Goal: Task Accomplishment & Management: Manage account settings

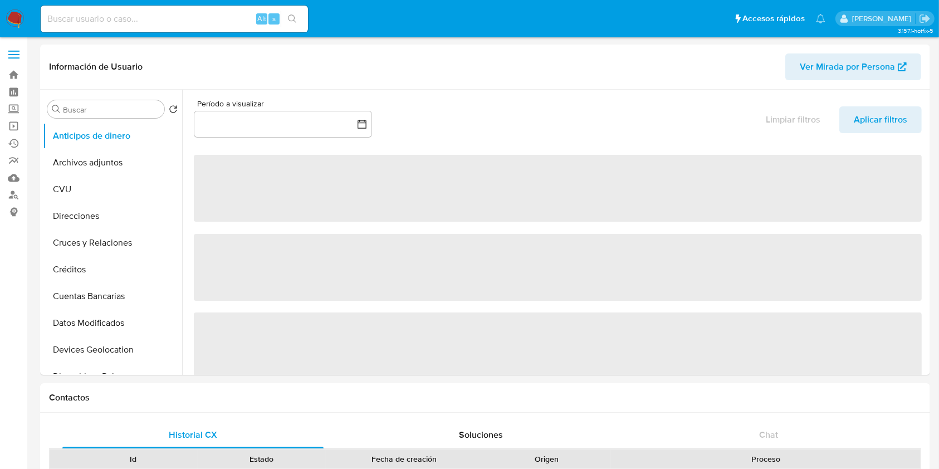
select select "10"
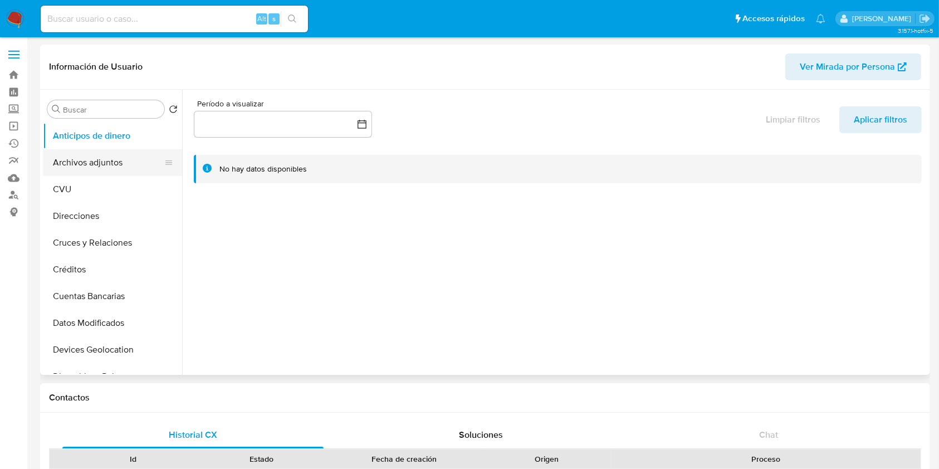
click at [90, 150] on button "Archivos adjuntos" at bounding box center [108, 162] width 130 height 27
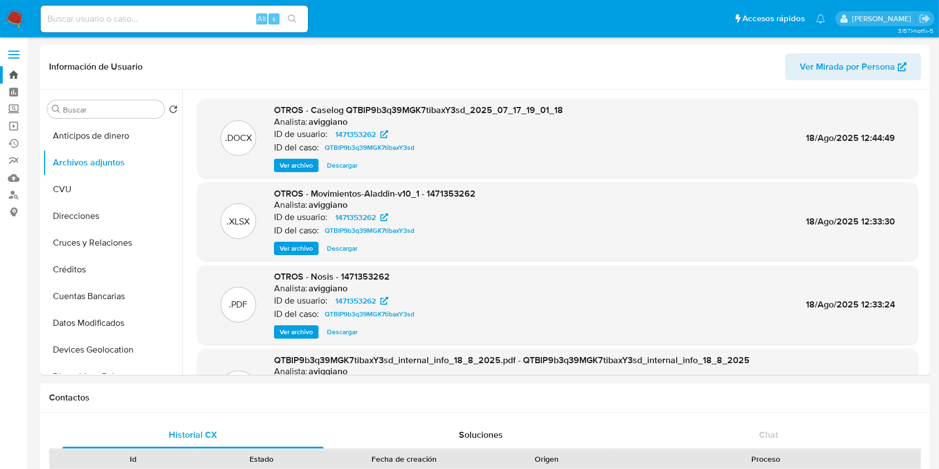
click at [14, 80] on link "Bandeja" at bounding box center [66, 74] width 133 height 17
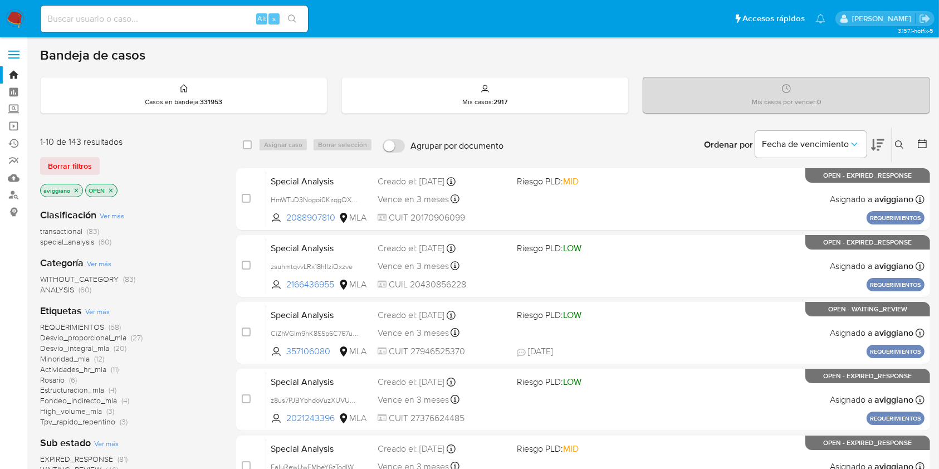
click at [75, 187] on icon "close-filter" at bounding box center [76, 190] width 7 height 7
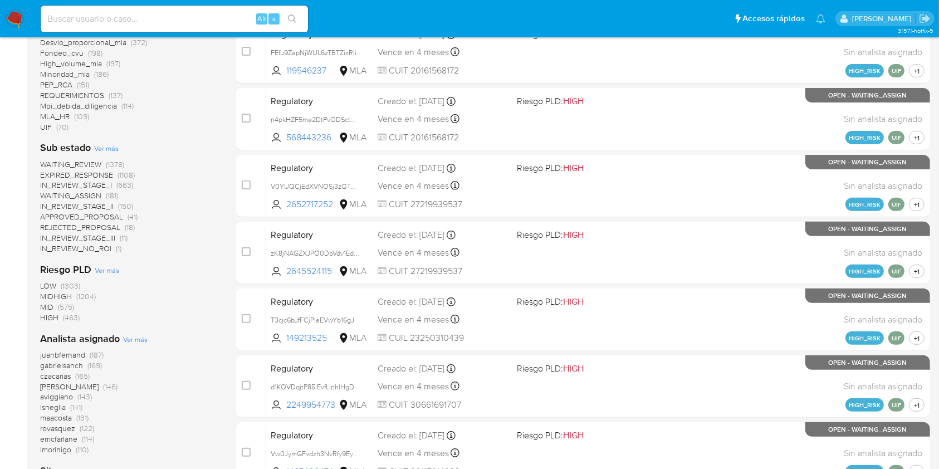
scroll to position [431, 0]
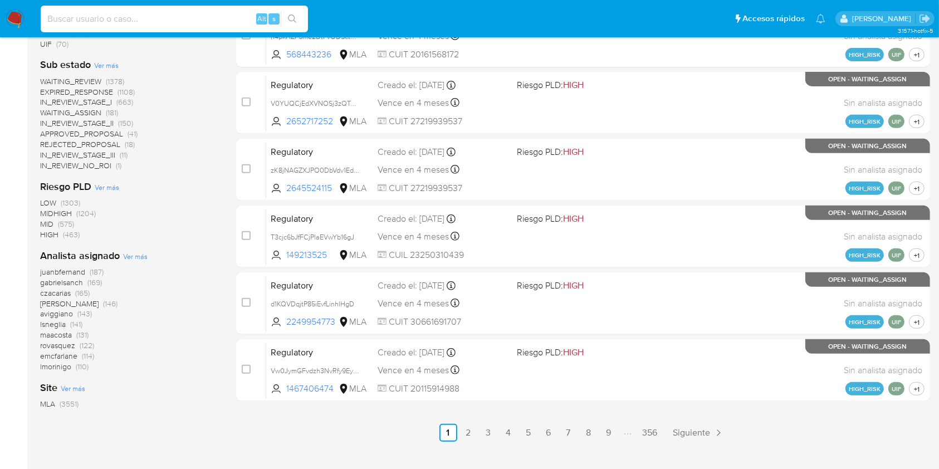
click at [153, 13] on input at bounding box center [174, 19] width 267 height 14
paste input "tDEbu7RHQIip1WtwU4lGSNl4"
type input "tDEbu7RHQIip1WtwU4lGSNl4"
click at [290, 13] on button "search-icon" at bounding box center [292, 19] width 23 height 16
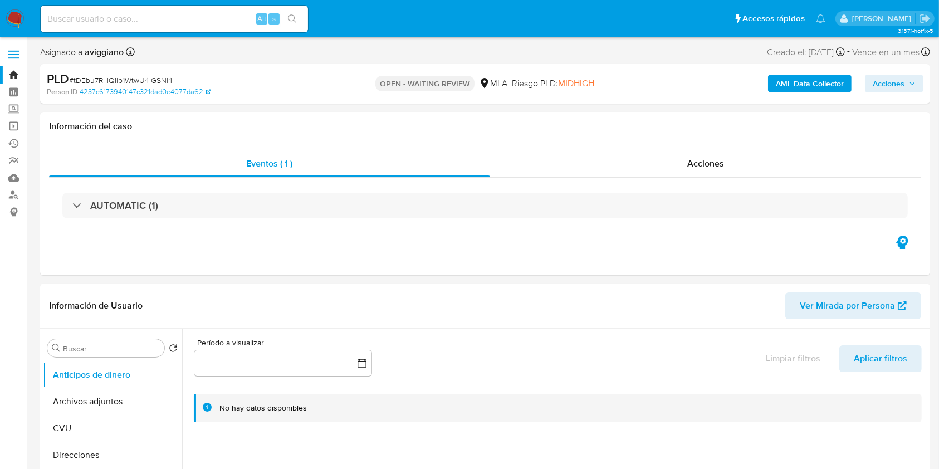
select select "10"
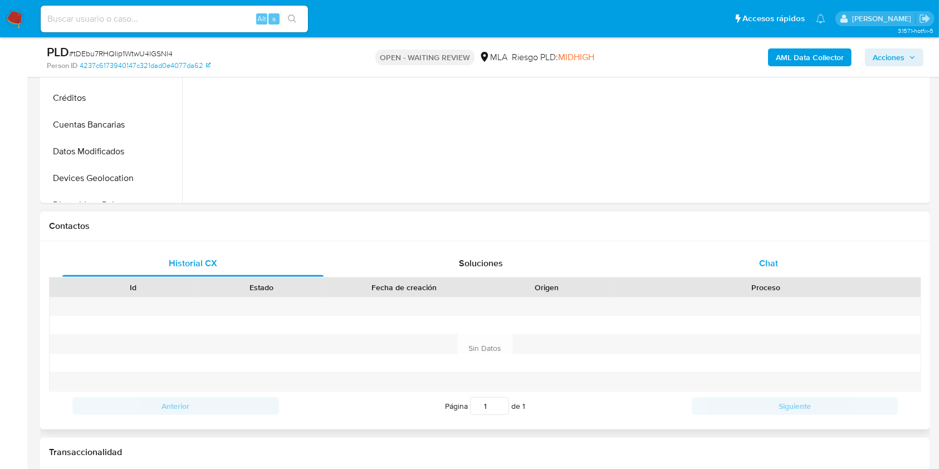
click at [795, 271] on div "Chat" at bounding box center [768, 263] width 261 height 27
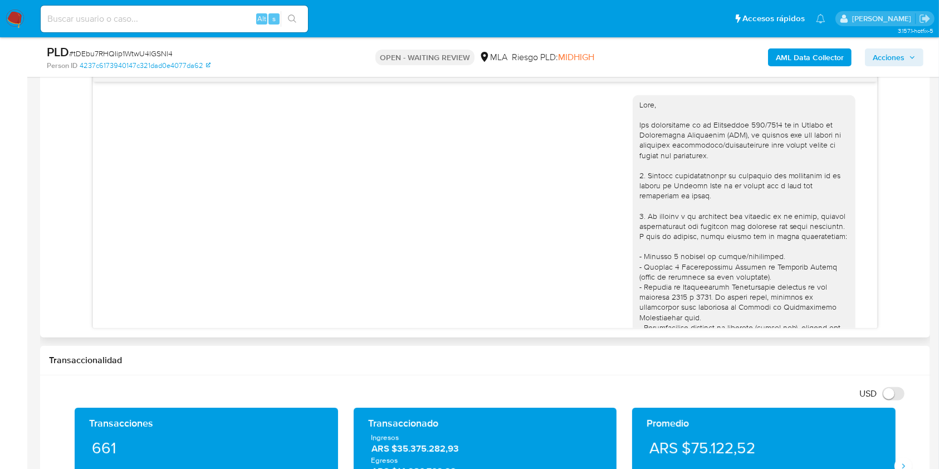
scroll to position [692, 0]
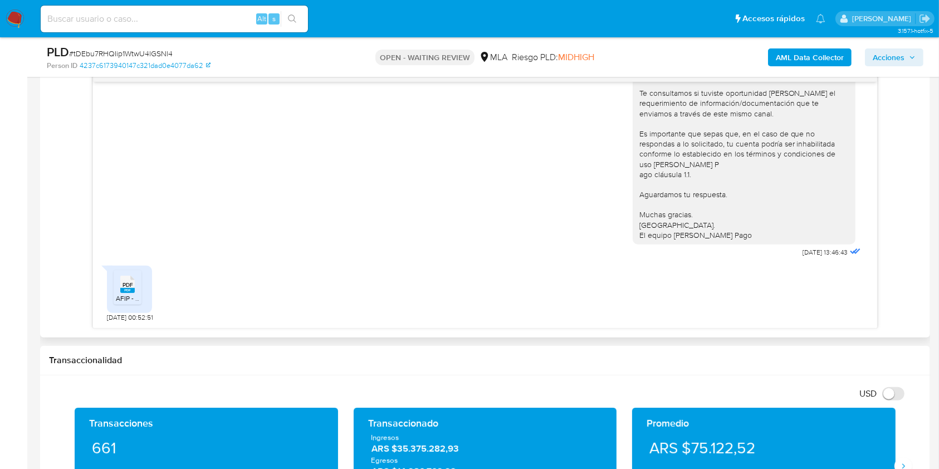
click at [130, 288] on rect at bounding box center [127, 290] width 14 height 5
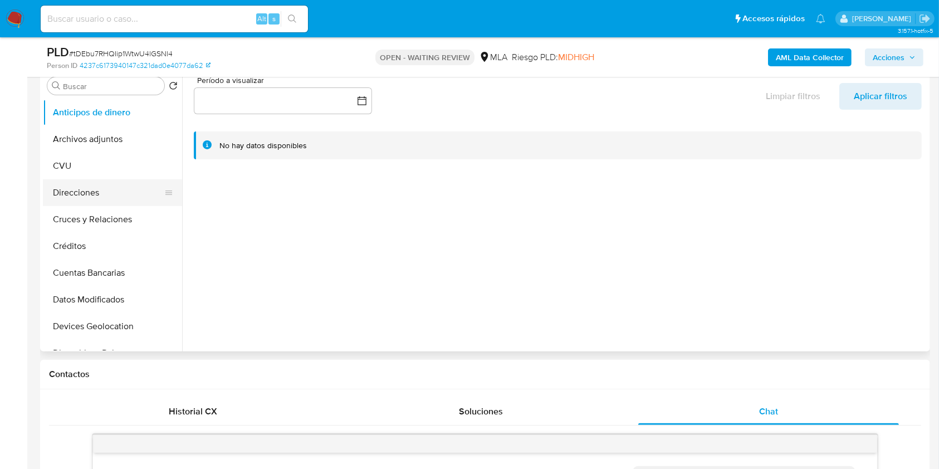
scroll to position [148, 0]
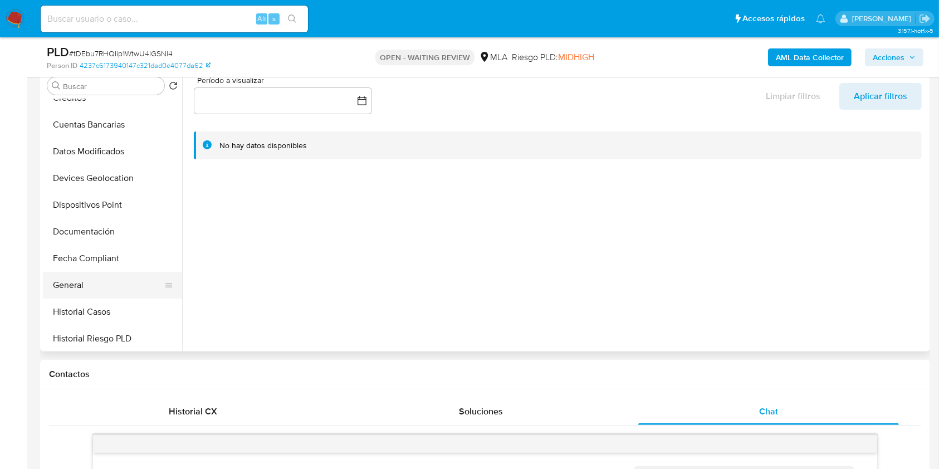
click at [95, 295] on button "General" at bounding box center [108, 285] width 130 height 27
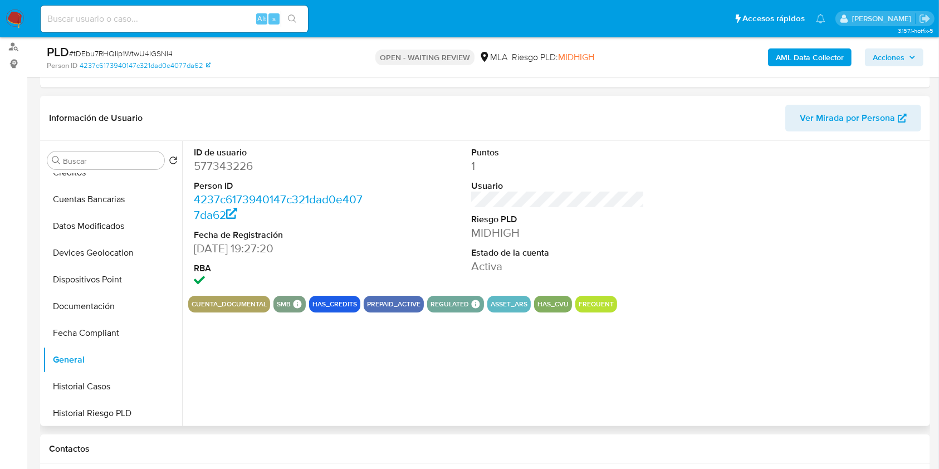
click at [234, 158] on dd "577343226" at bounding box center [281, 166] width 174 height 16
click at [232, 164] on dd "577343226" at bounding box center [281, 166] width 174 height 16
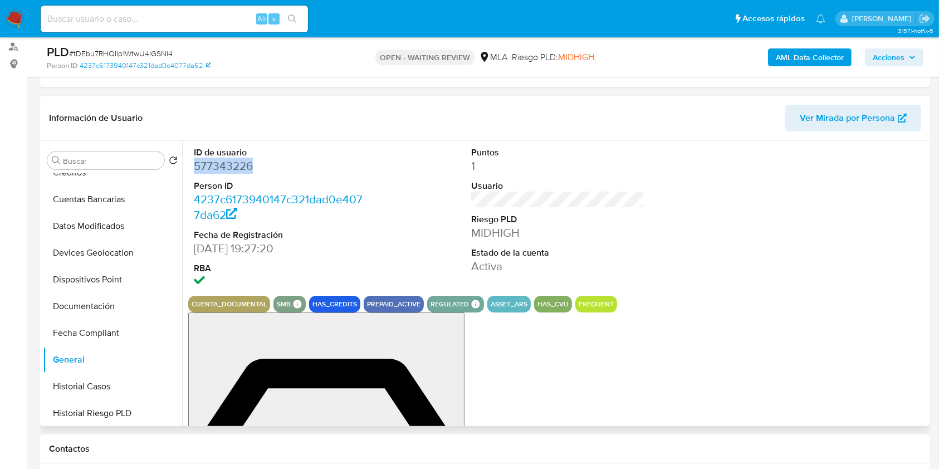
copy dd "577343226"
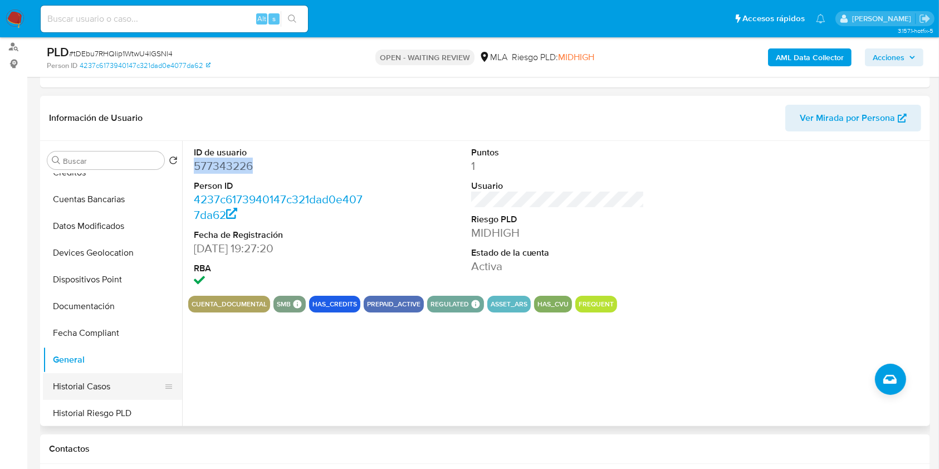
click at [86, 381] on button "Historial Casos" at bounding box center [108, 386] width 130 height 27
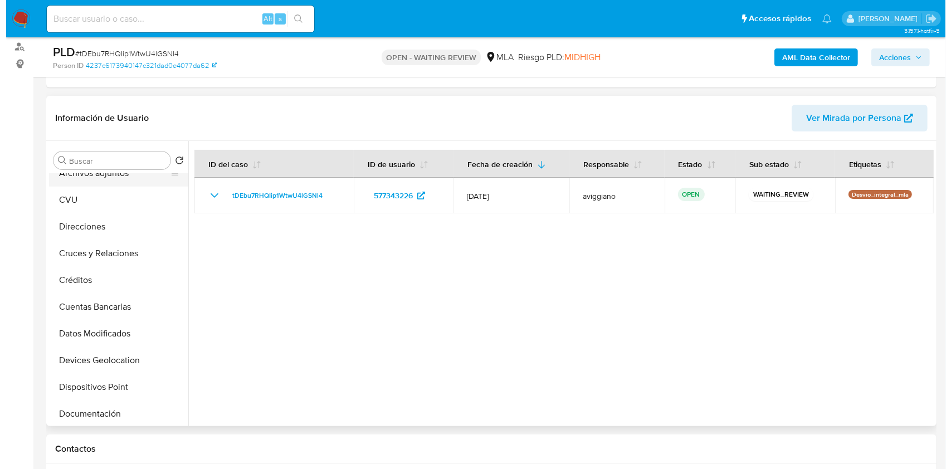
scroll to position [0, 0]
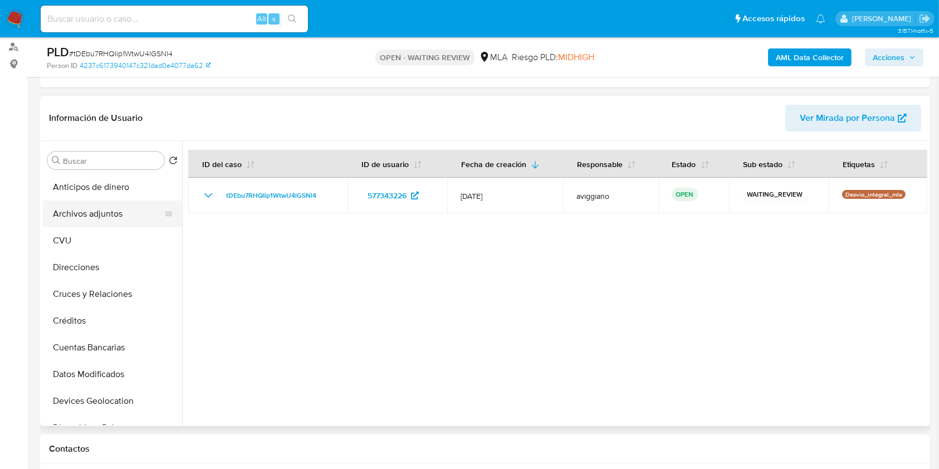
click at [106, 208] on button "Archivos adjuntos" at bounding box center [108, 214] width 130 height 27
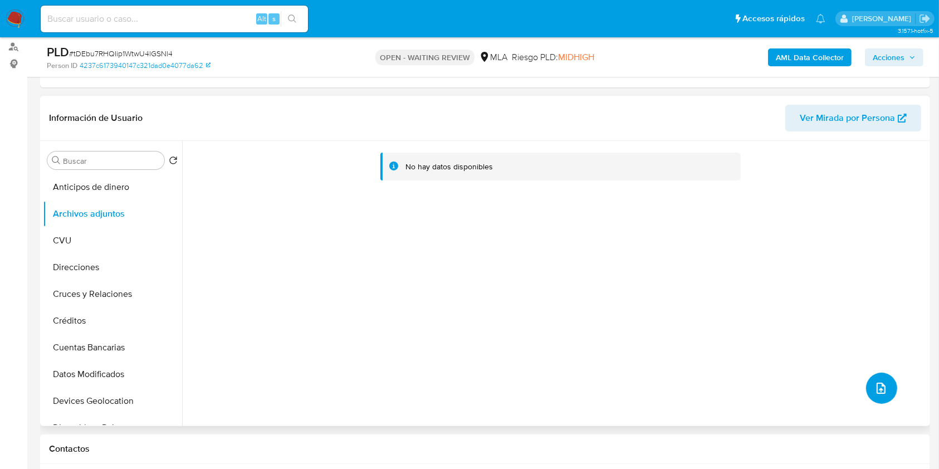
click at [874, 387] on icon "upload-file" at bounding box center [880, 388] width 13 height 13
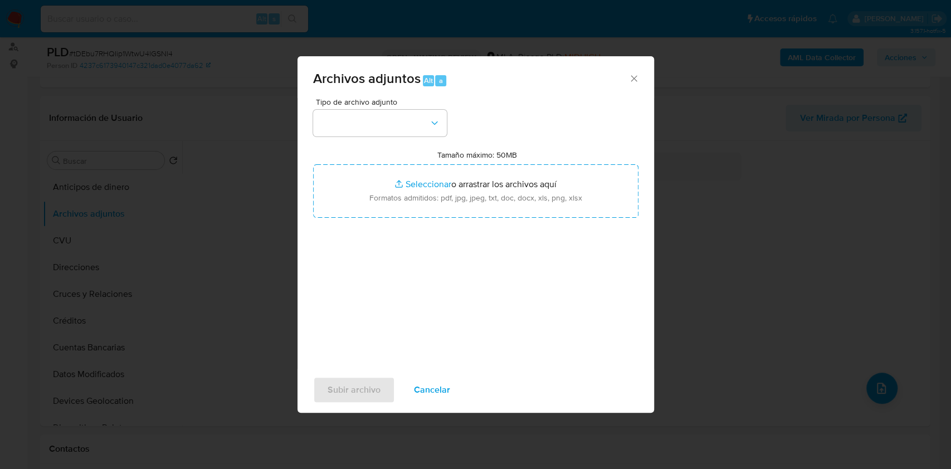
click at [628, 80] on icon "Cerrar" at bounding box center [633, 78] width 11 height 11
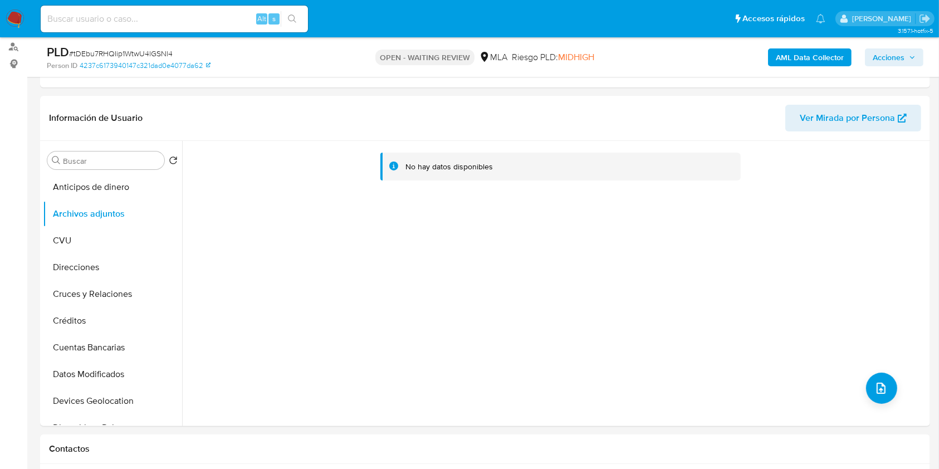
click at [783, 51] on b "AML Data Collector" at bounding box center [810, 57] width 68 height 18
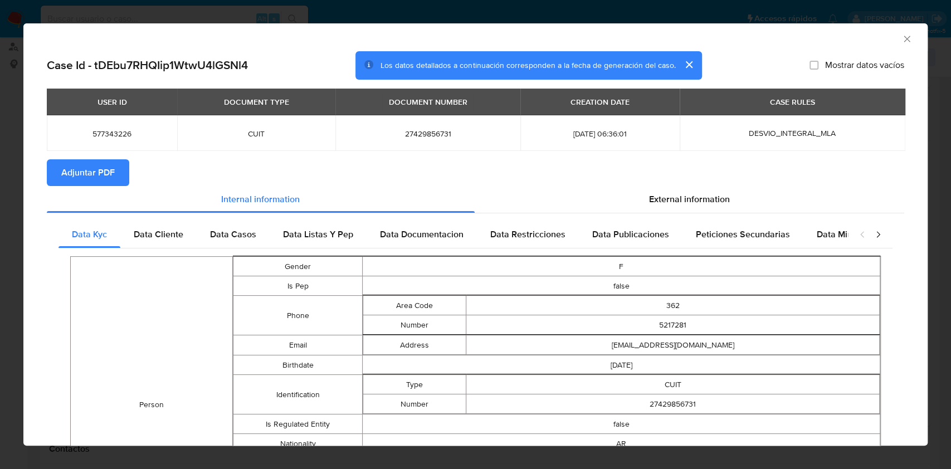
click at [67, 179] on span "Adjuntar PDF" at bounding box center [87, 172] width 53 height 25
click at [901, 43] on icon "Cerrar ventana" at bounding box center [906, 38] width 11 height 11
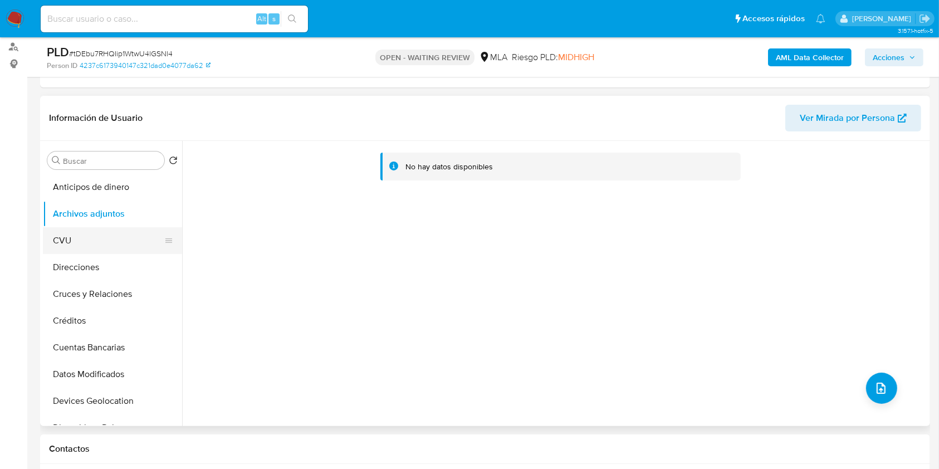
click at [120, 250] on button "CVU" at bounding box center [108, 240] width 130 height 27
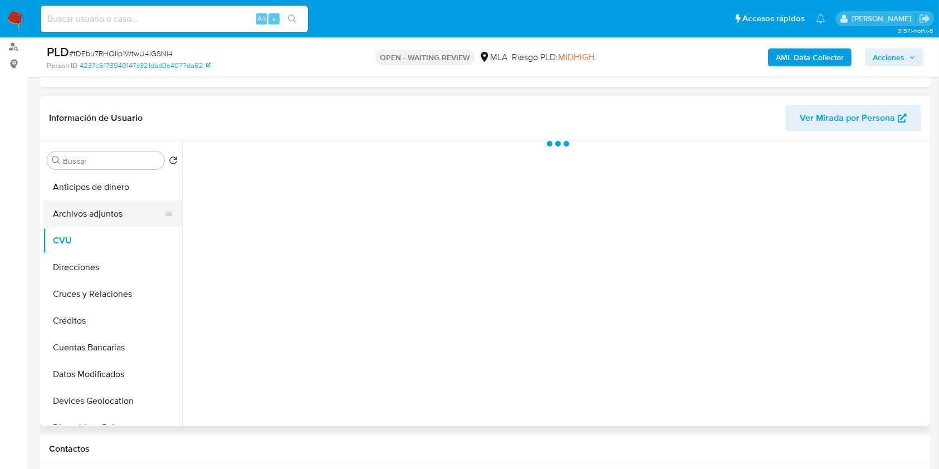
click at [123, 202] on button "Archivos adjuntos" at bounding box center [108, 214] width 130 height 27
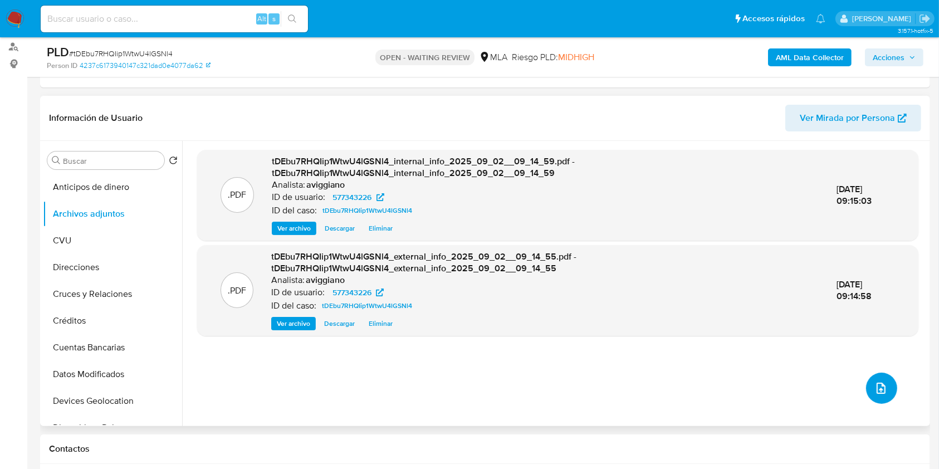
click at [874, 390] on icon "upload-file" at bounding box center [880, 388] width 13 height 13
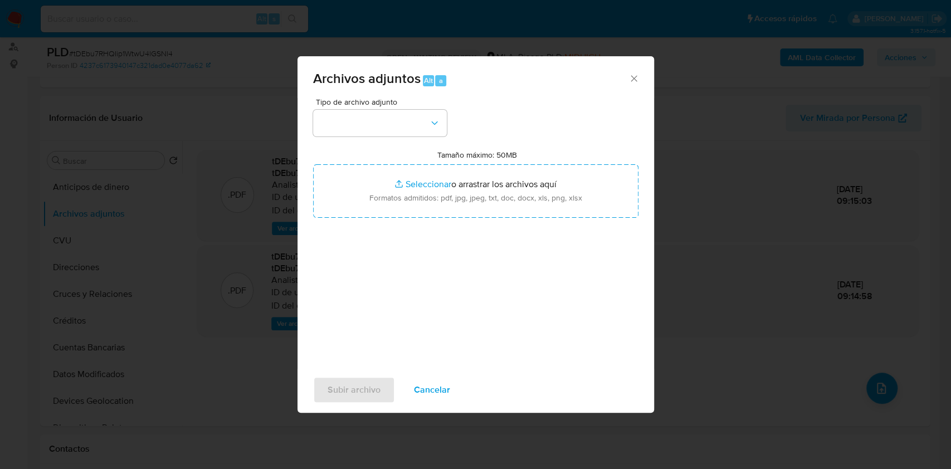
click at [482, 219] on div "Tipo de archivo adjunto Tamaño máximo: 50MB Seleccionar archivos Seleccionar o …" at bounding box center [475, 229] width 325 height 263
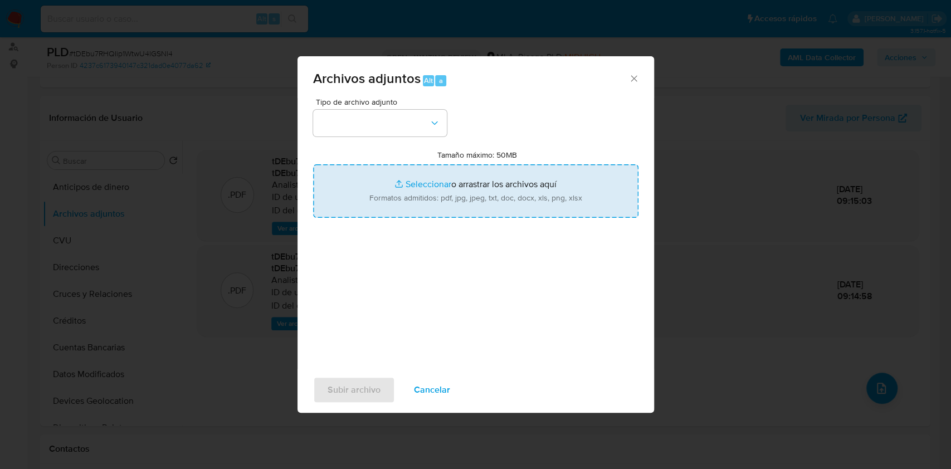
click at [471, 190] on input "Tamaño máximo: 50MB Seleccionar archivos" at bounding box center [475, 190] width 325 height 53
type input "C:\fakepath\Movimientos-Aladdin-v10_1 - 577343226.xlsx"
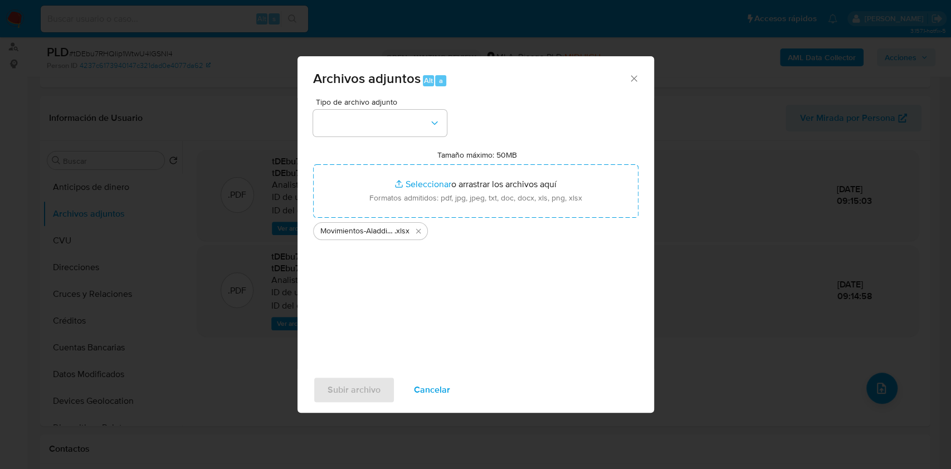
click at [437, 138] on div "Tipo de archivo adjunto Tamaño máximo: 50MB Seleccionar archivos Seleccionar o …" at bounding box center [475, 229] width 325 height 263
drag, startPoint x: 432, startPoint y: 121, endPoint x: 434, endPoint y: 134, distance: 12.4
click at [434, 121] on icon "button" at bounding box center [434, 123] width 11 height 11
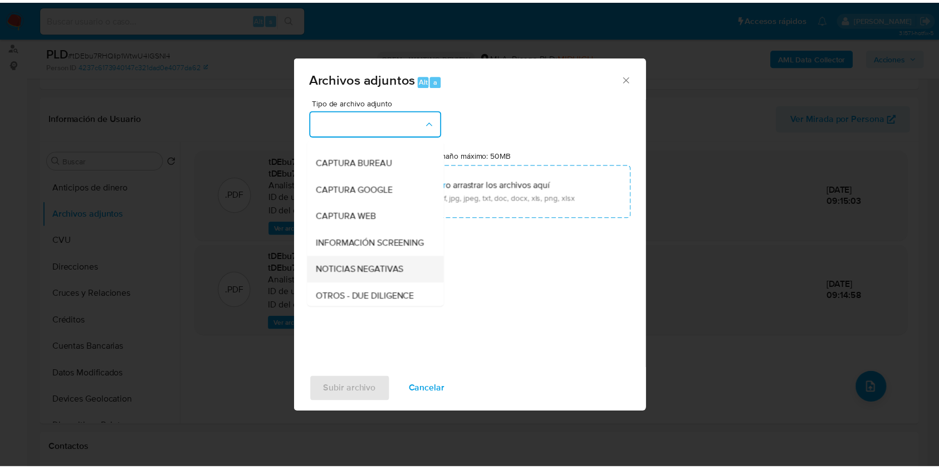
scroll to position [74, 0]
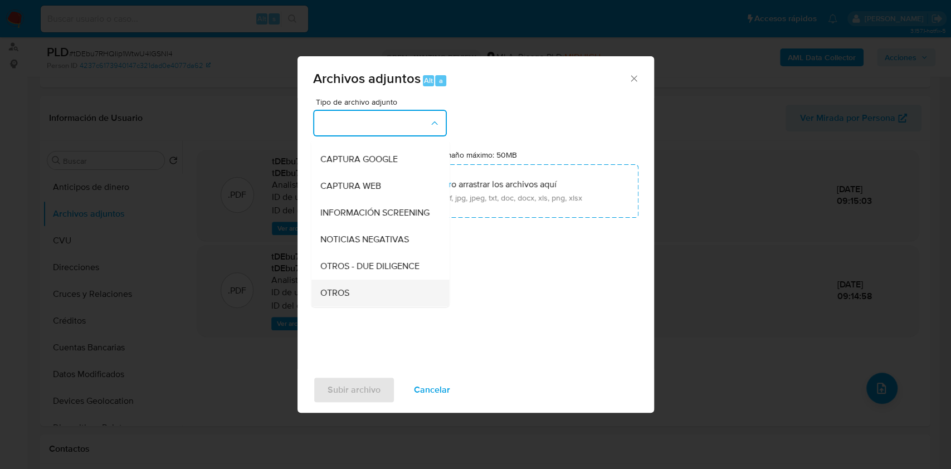
click at [349, 299] on div "OTROS" at bounding box center [377, 293] width 114 height 27
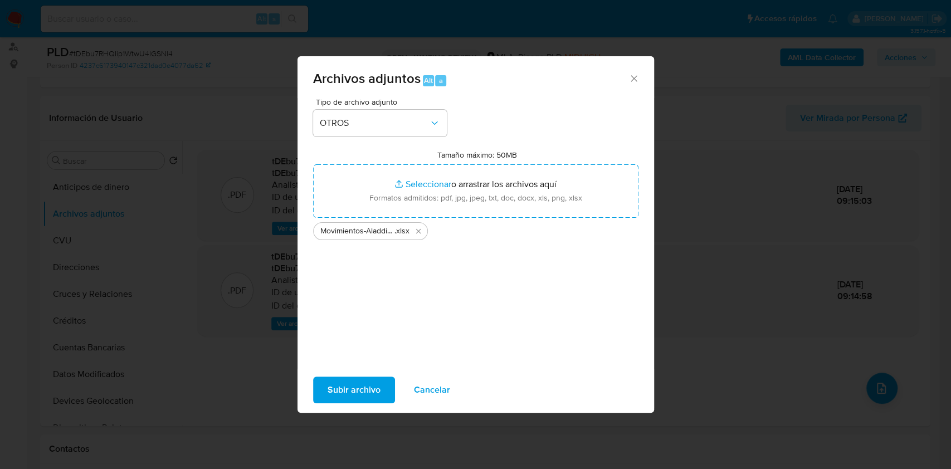
click at [356, 381] on span "Subir archivo" at bounding box center [353, 390] width 53 height 25
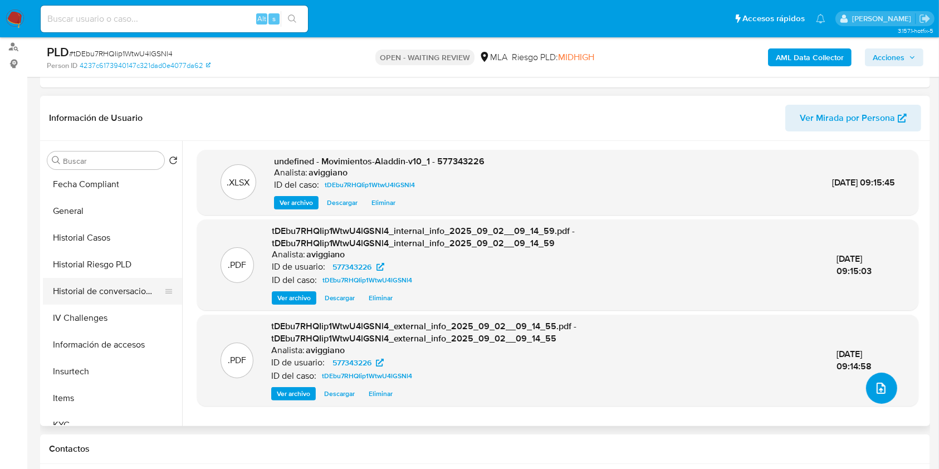
scroll to position [371, 0]
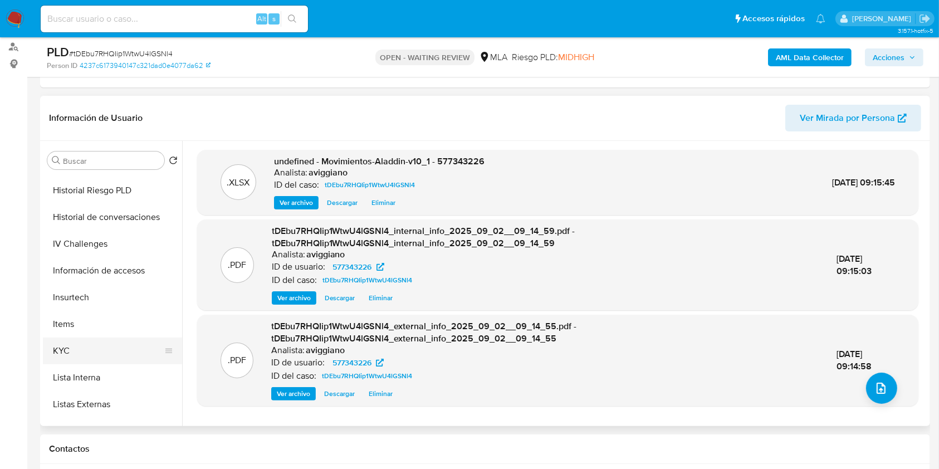
click at [81, 351] on button "KYC" at bounding box center [108, 351] width 130 height 27
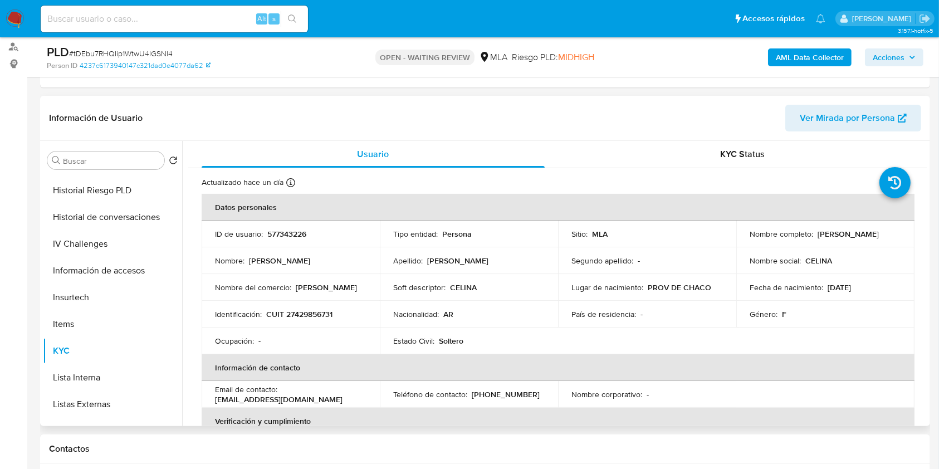
click at [310, 312] on p "CUIT 27429856731" at bounding box center [299, 314] width 66 height 10
copy p "27429856731"
drag, startPoint x: 276, startPoint y: 255, endPoint x: 290, endPoint y: 237, distance: 21.8
click at [278, 253] on td "Nombre : Celina Yohana" at bounding box center [291, 260] width 178 height 27
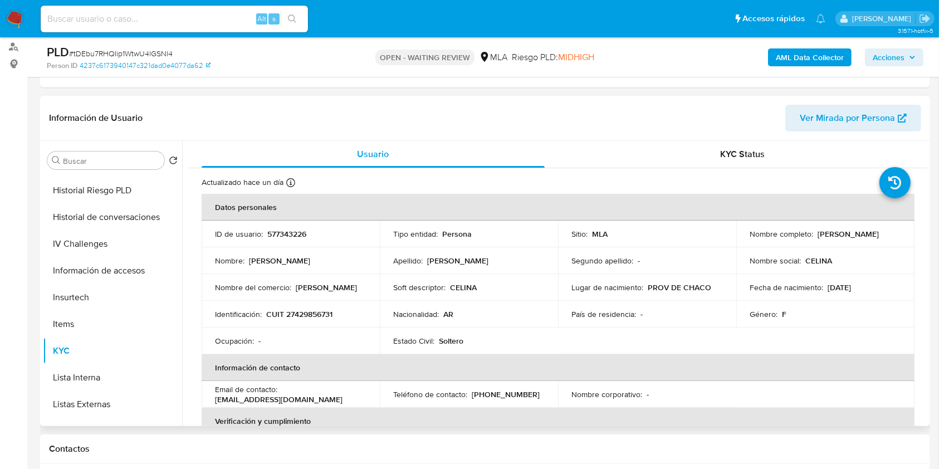
click at [290, 234] on p "577343226" at bounding box center [286, 234] width 39 height 10
copy p "577343226"
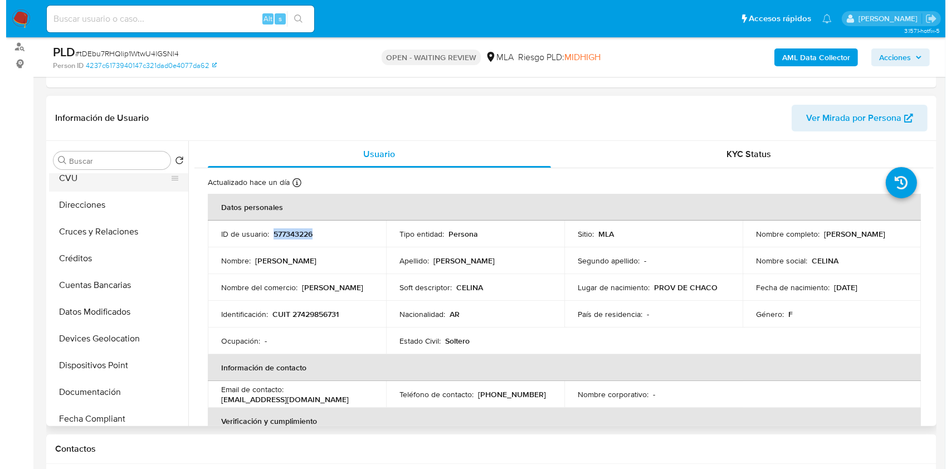
scroll to position [0, 0]
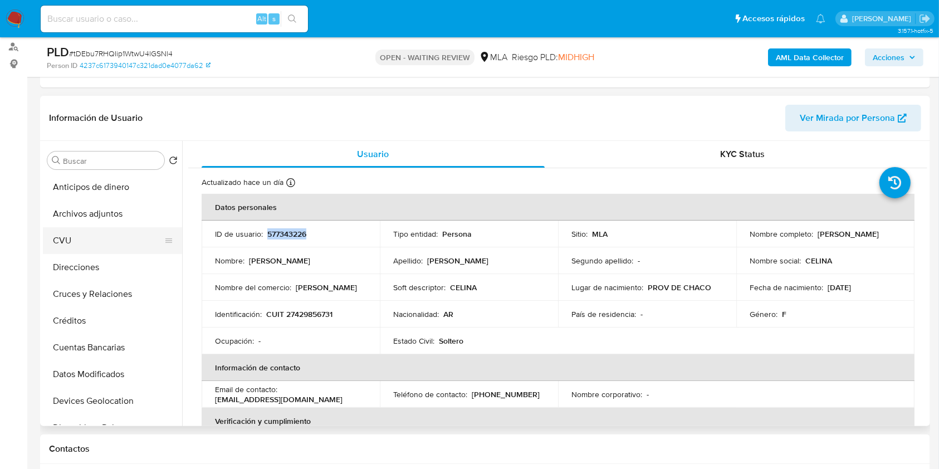
click at [100, 227] on button "CVU" at bounding box center [108, 240] width 130 height 27
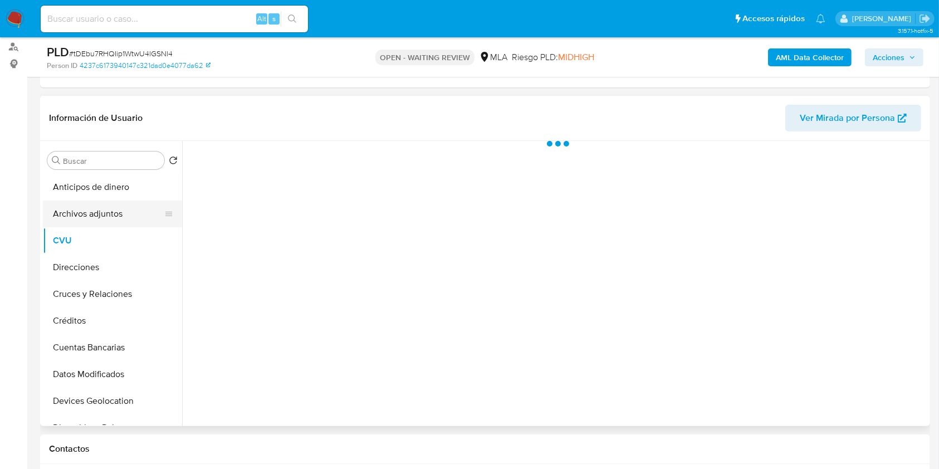
click at [98, 217] on button "Archivos adjuntos" at bounding box center [108, 214] width 130 height 27
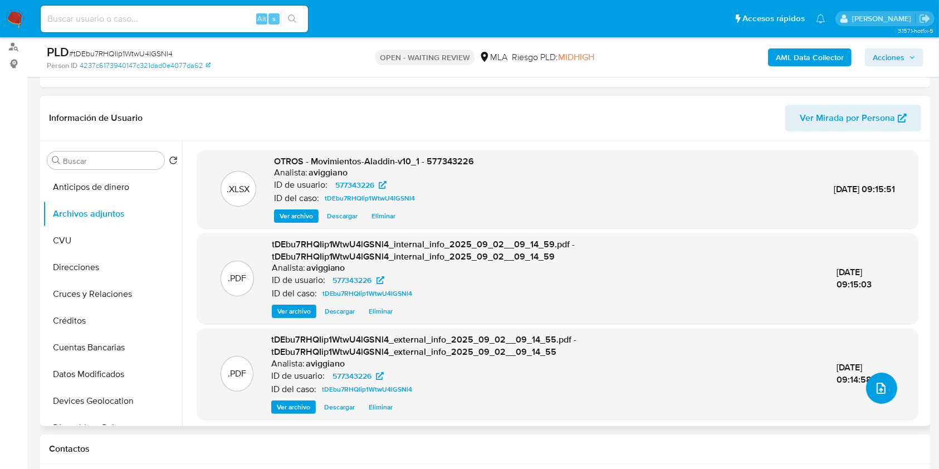
click at [884, 395] on button "upload-file" at bounding box center [881, 388] width 31 height 31
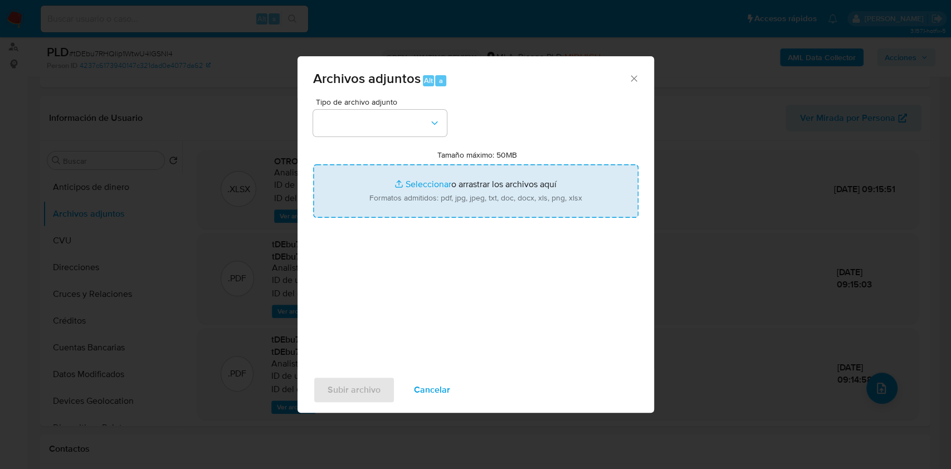
click at [522, 183] on input "Tamaño máximo: 50MB Seleccionar archivos" at bounding box center [475, 190] width 325 height 53
type input "C:\fakepath\Nosis - 577343226.pdf"
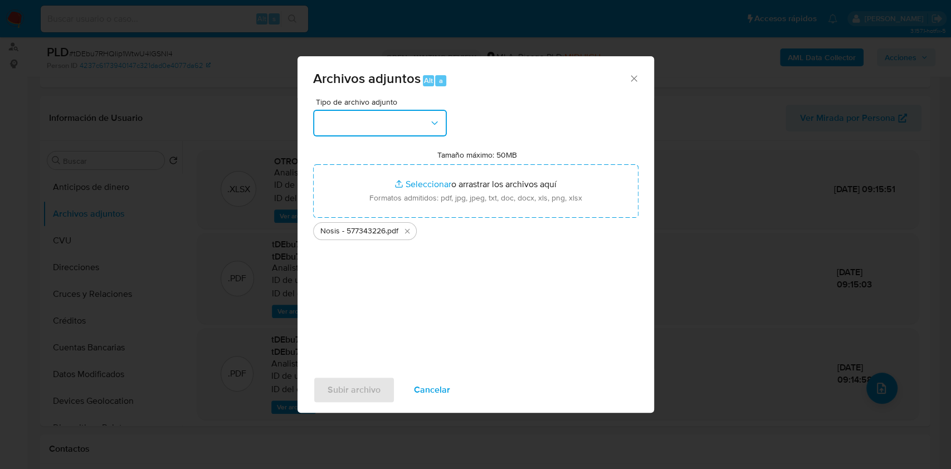
click at [379, 128] on button "button" at bounding box center [380, 123] width 134 height 27
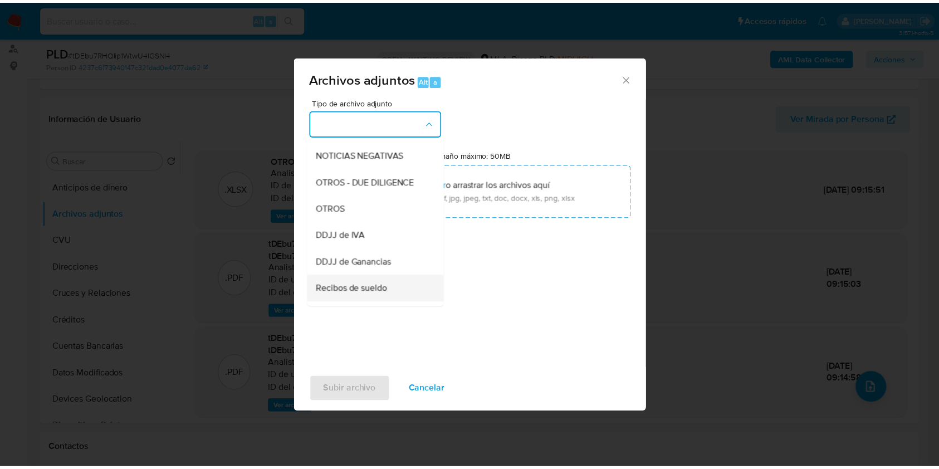
scroll to position [223, 0]
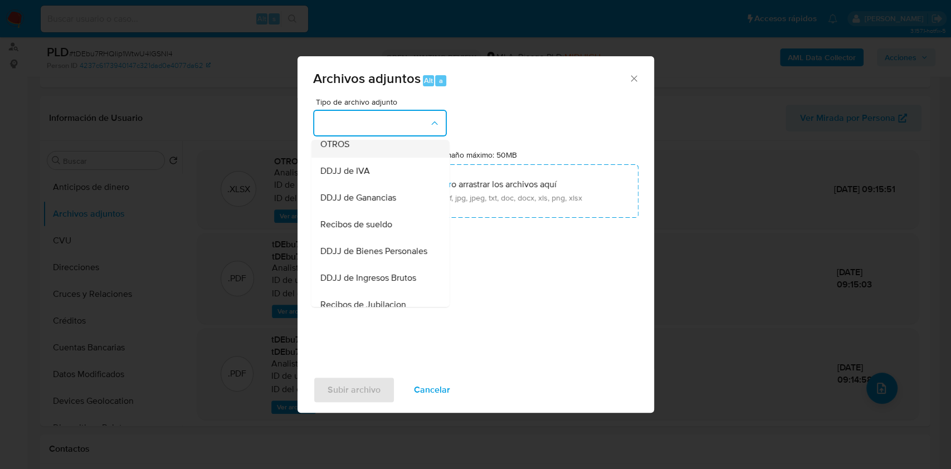
click at [361, 158] on div "OTROS" at bounding box center [377, 144] width 114 height 27
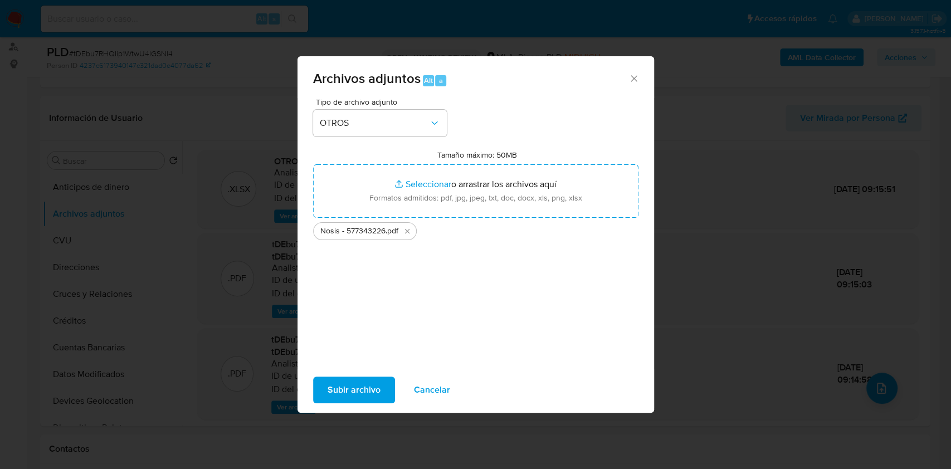
click at [341, 381] on span "Subir archivo" at bounding box center [353, 390] width 53 height 25
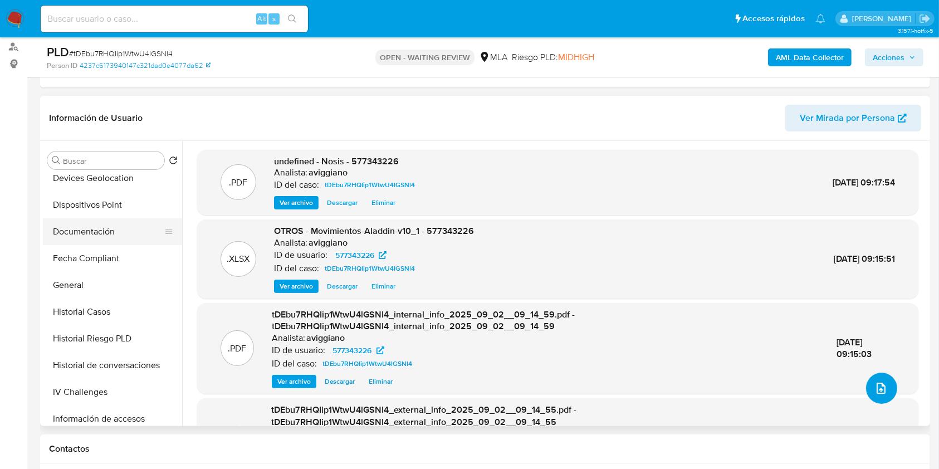
scroll to position [446, 0]
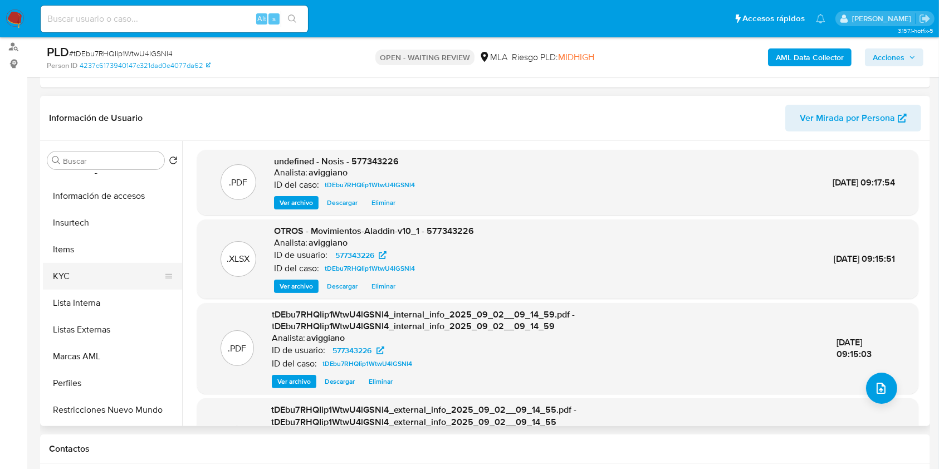
click at [95, 268] on button "KYC" at bounding box center [108, 276] width 130 height 27
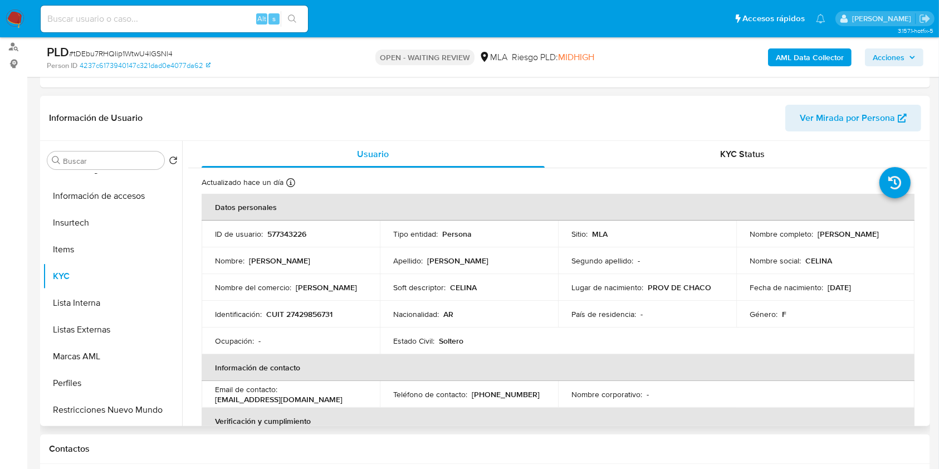
click at [218, 397] on p "celinaluque324@gmail.com" at bounding box center [279, 399] width 128 height 10
drag, startPoint x: 216, startPoint y: 399, endPoint x: 329, endPoint y: 404, distance: 113.7
click at [329, 404] on td "Email de contacto : celinaluque324@gmail.com" at bounding box center [291, 394] width 178 height 27
copy p "celinaluque324@gmail.com"
click at [293, 234] on p "577343226" at bounding box center [286, 234] width 39 height 10
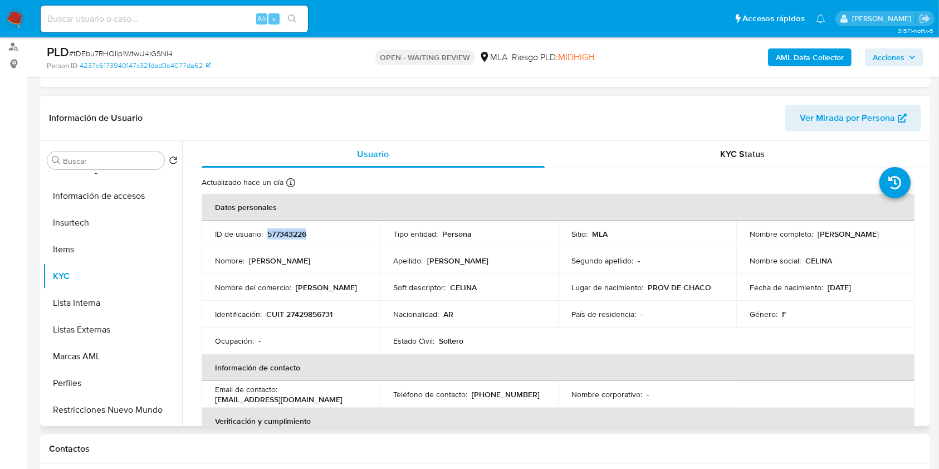
click at [293, 234] on p "577343226" at bounding box center [286, 234] width 39 height 10
copy p "577343226"
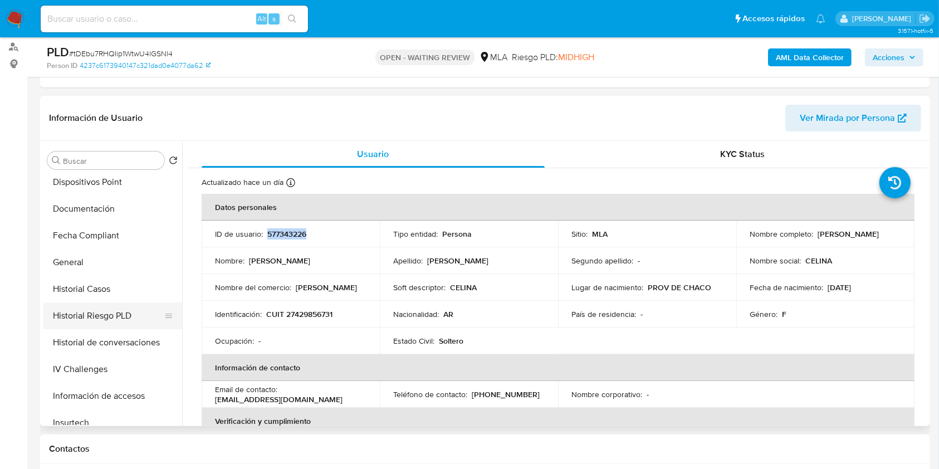
scroll to position [223, 0]
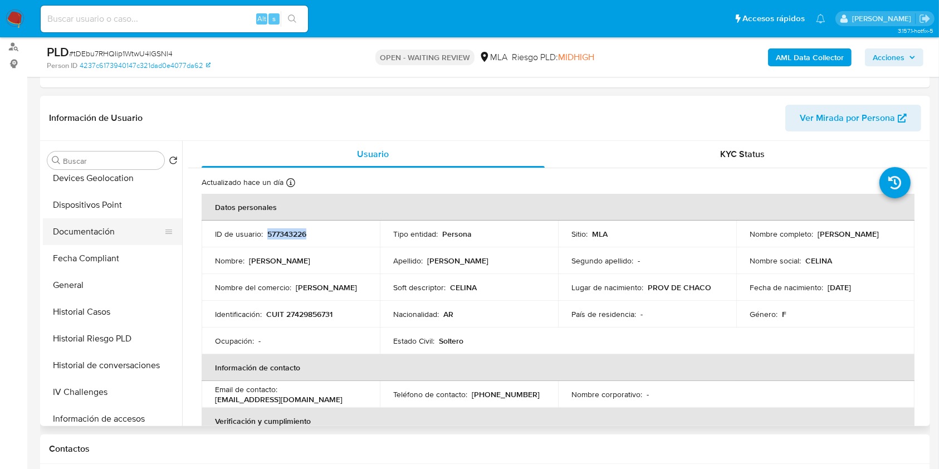
click at [92, 231] on button "Documentación" at bounding box center [108, 231] width 130 height 27
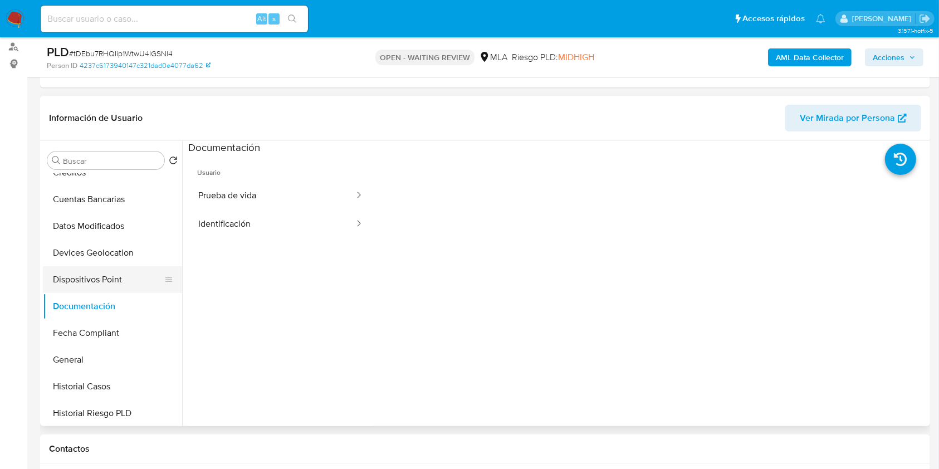
scroll to position [74, 0]
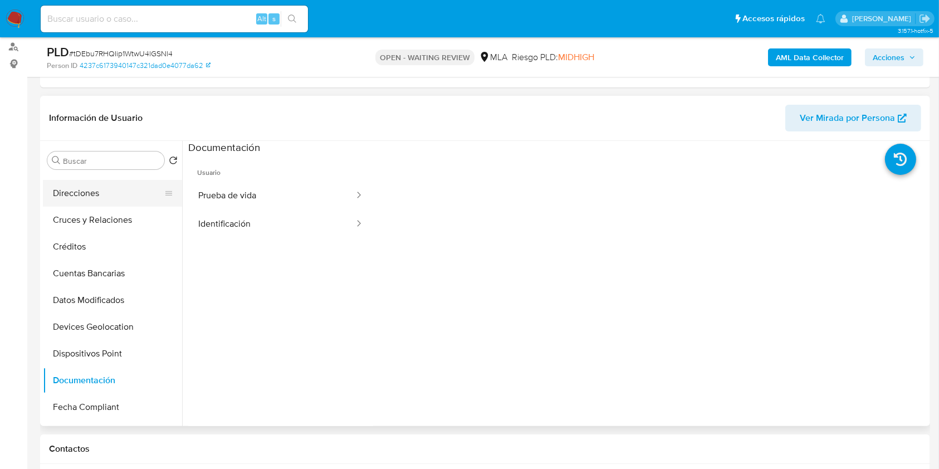
click at [74, 185] on button "Direcciones" at bounding box center [108, 193] width 130 height 27
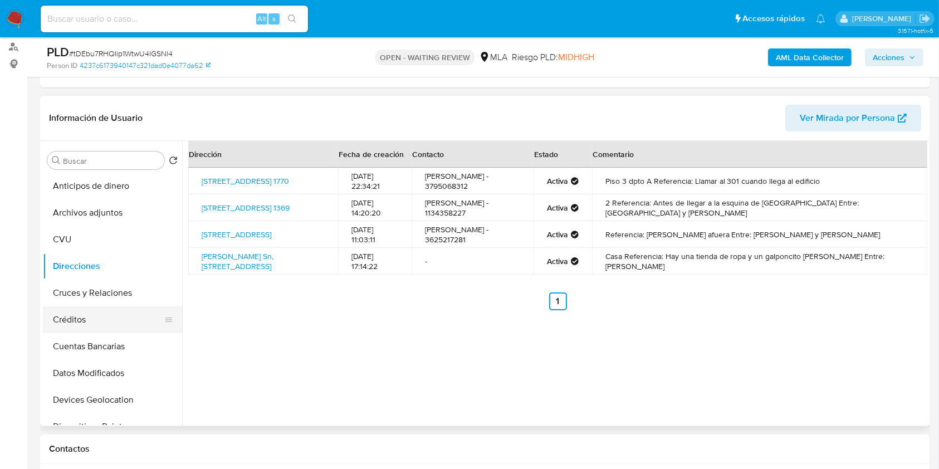
scroll to position [0, 0]
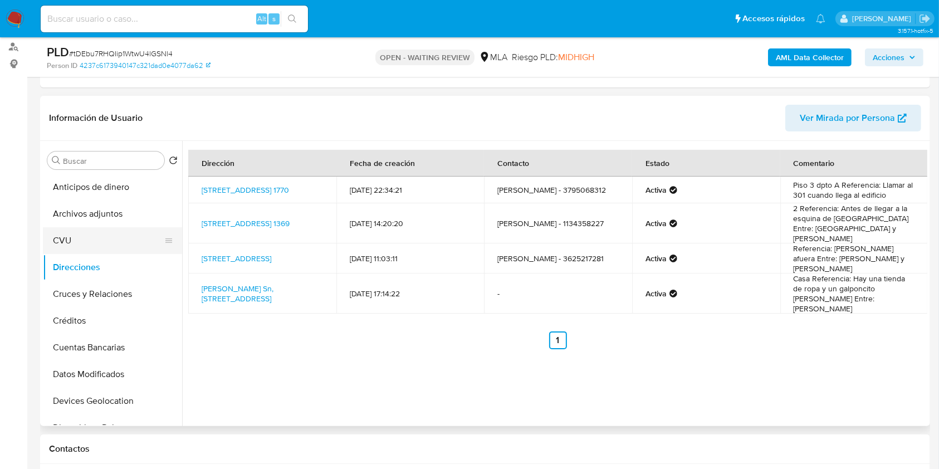
click at [76, 252] on ul "Anticipos de dinero Archivos adjuntos CVU Direcciones Cruces y Relaciones Crédi…" at bounding box center [112, 299] width 139 height 251
click at [78, 243] on button "CVU" at bounding box center [108, 240] width 130 height 27
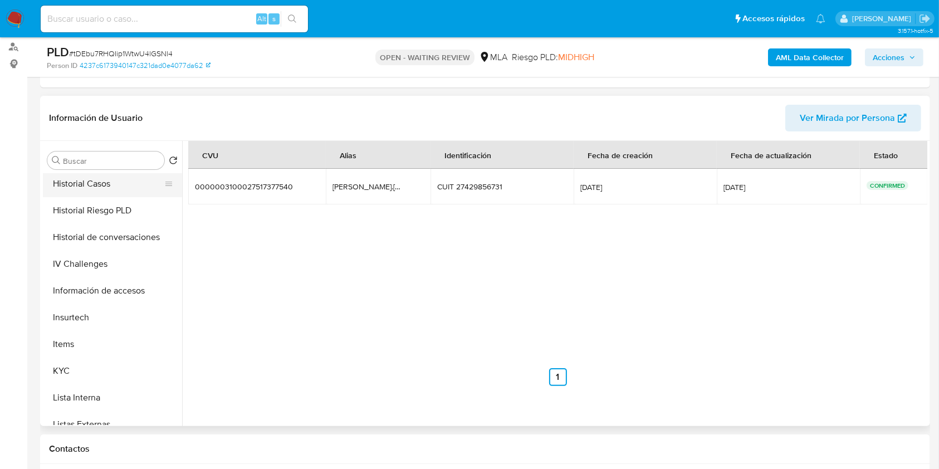
scroll to position [524, 0]
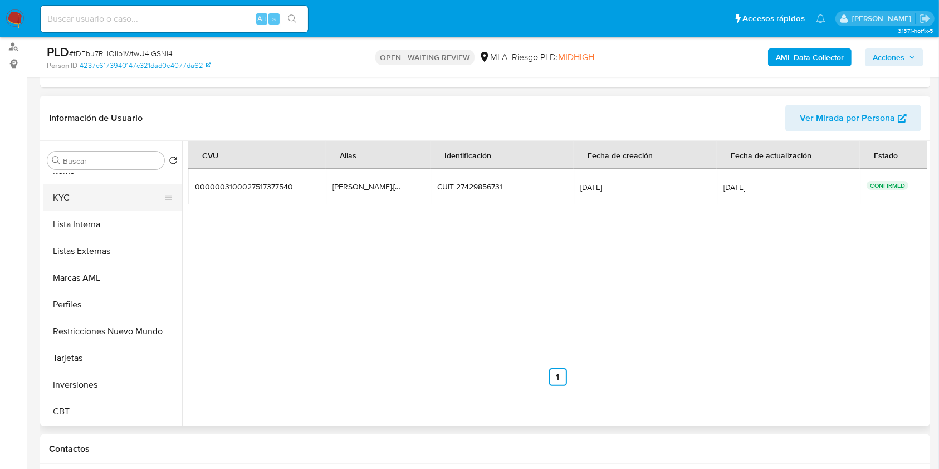
click at [116, 202] on button "KYC" at bounding box center [108, 197] width 130 height 27
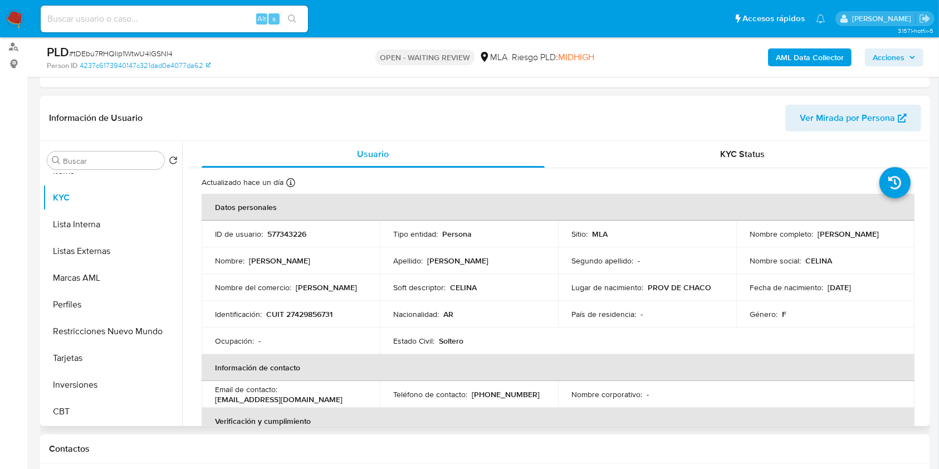
drag, startPoint x: 815, startPoint y: 233, endPoint x: 901, endPoint y: 229, distance: 86.4
click at [901, 229] on td "Nombre completo : Celina Yohana Luque" at bounding box center [825, 234] width 178 height 27
copy p "Celina Yohana Luque"
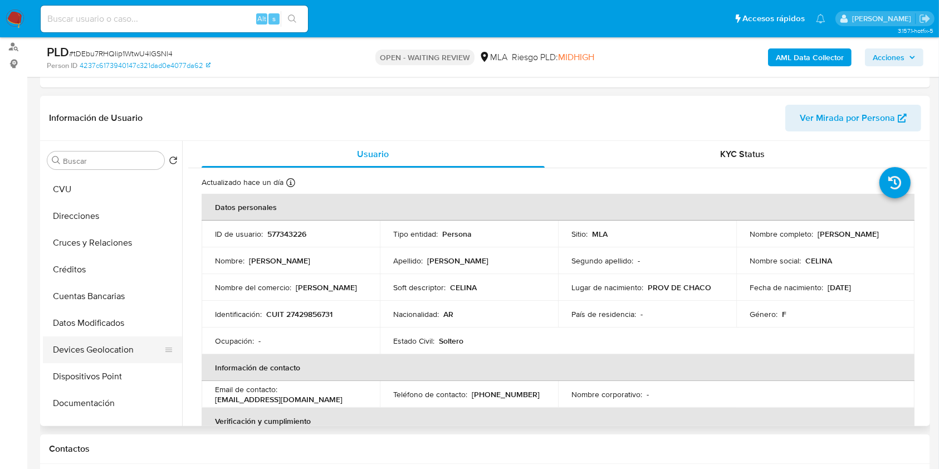
scroll to position [4, 0]
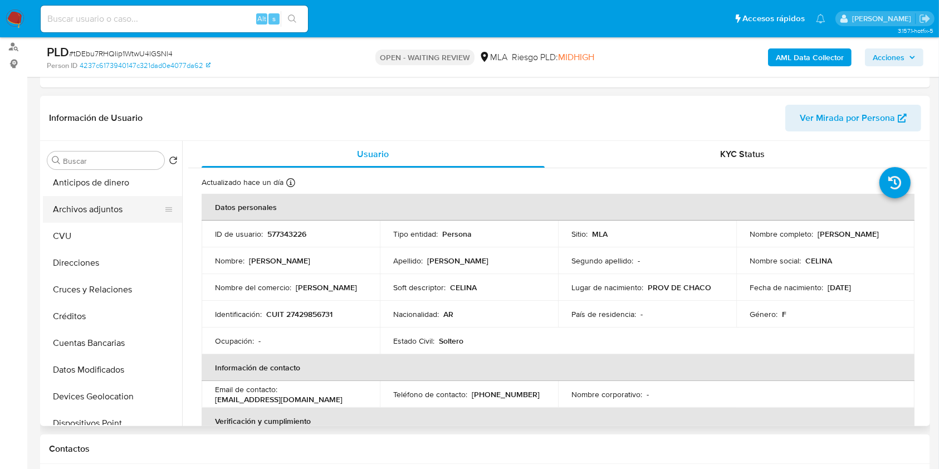
click at [70, 218] on button "Archivos adjuntos" at bounding box center [108, 209] width 130 height 27
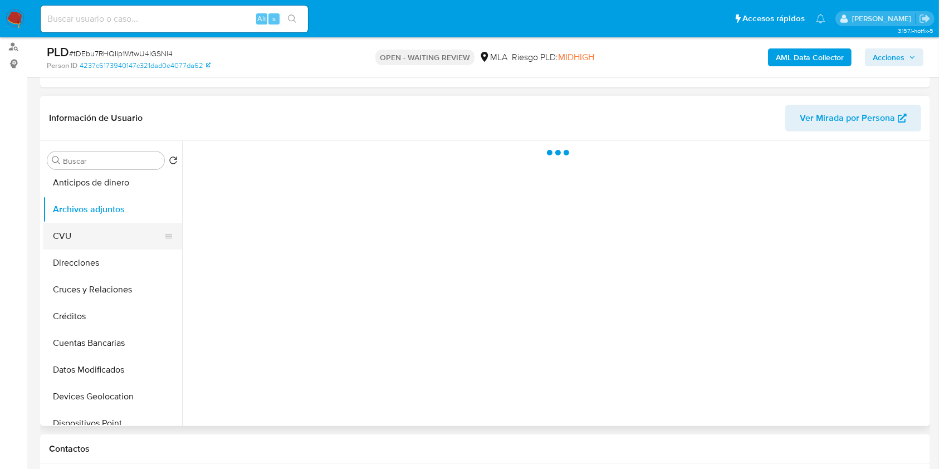
click at [75, 231] on button "CVU" at bounding box center [108, 236] width 130 height 27
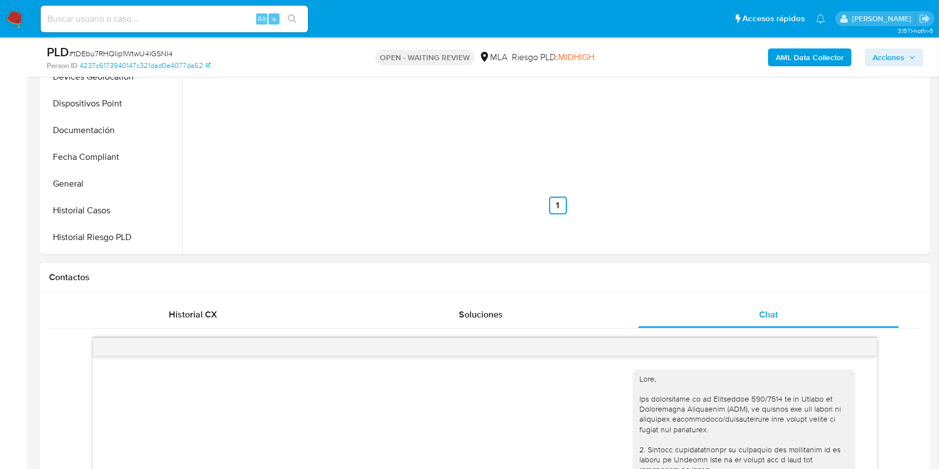
scroll to position [297, 0]
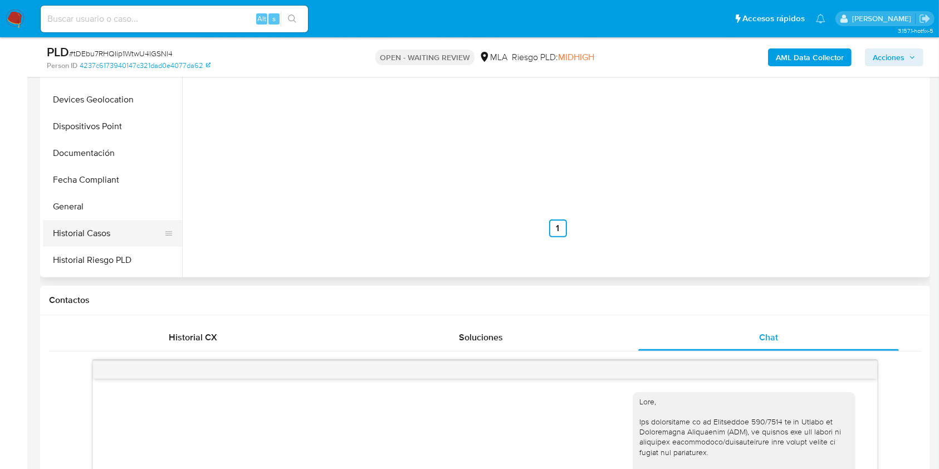
click at [89, 241] on button "Historial Casos" at bounding box center [108, 233] width 130 height 27
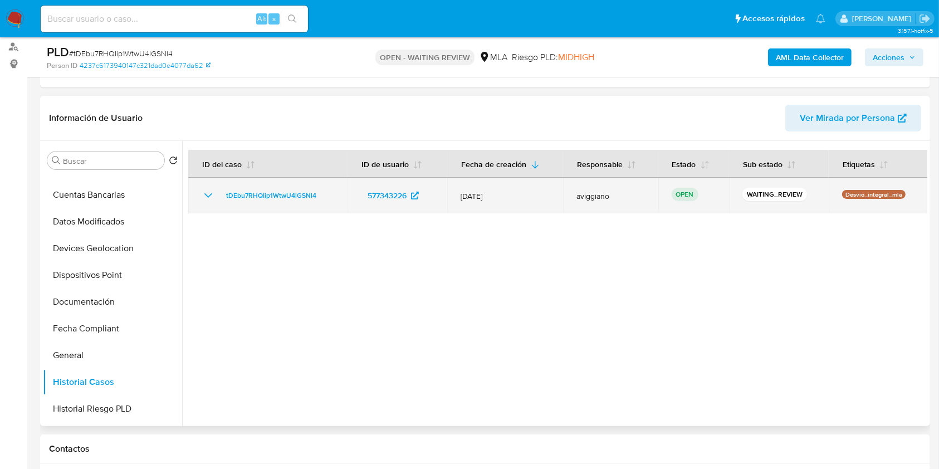
drag, startPoint x: 329, startPoint y: 187, endPoint x: 217, endPoint y: 197, distance: 111.8
click at [217, 197] on td "tDEbu7RHQIip1WtwU4lGSNl4" at bounding box center [267, 196] width 159 height 36
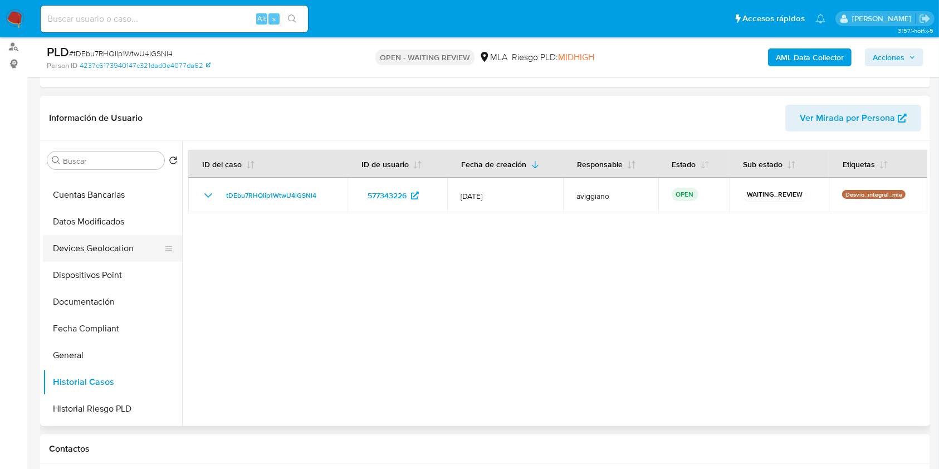
click at [106, 245] on button "Devices Geolocation" at bounding box center [108, 248] width 130 height 27
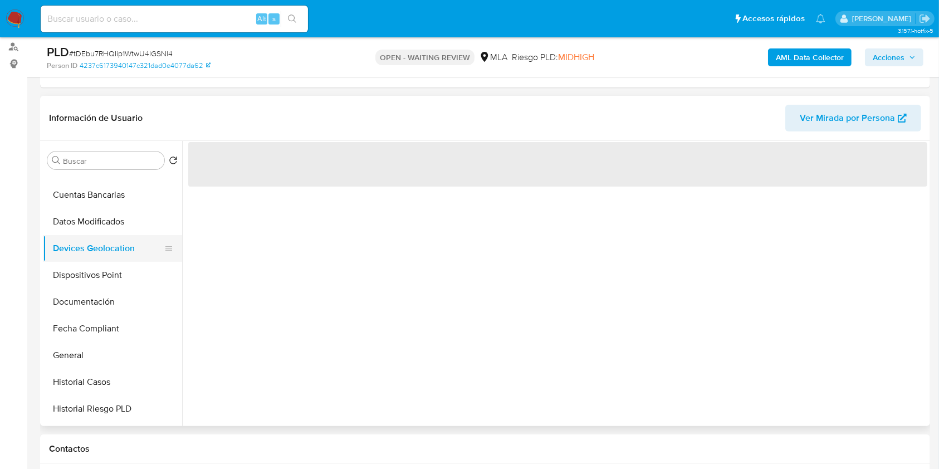
scroll to position [0, 0]
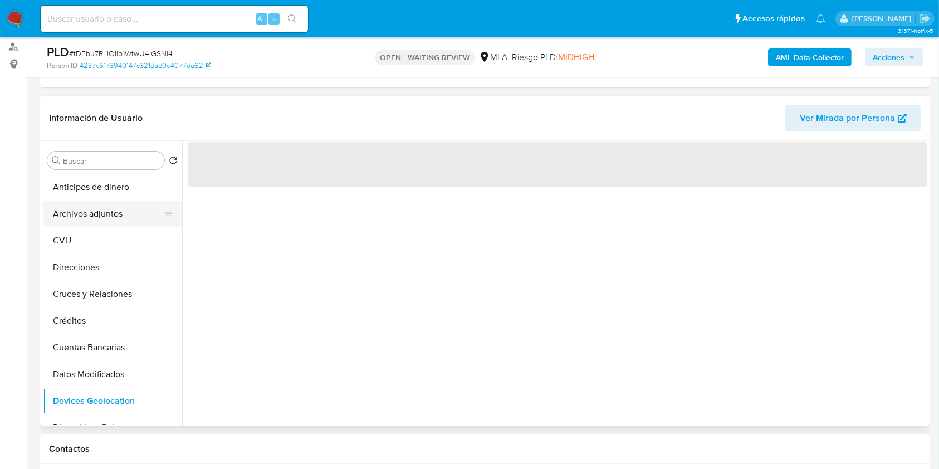
click at [102, 221] on button "Archivos adjuntos" at bounding box center [108, 214] width 130 height 27
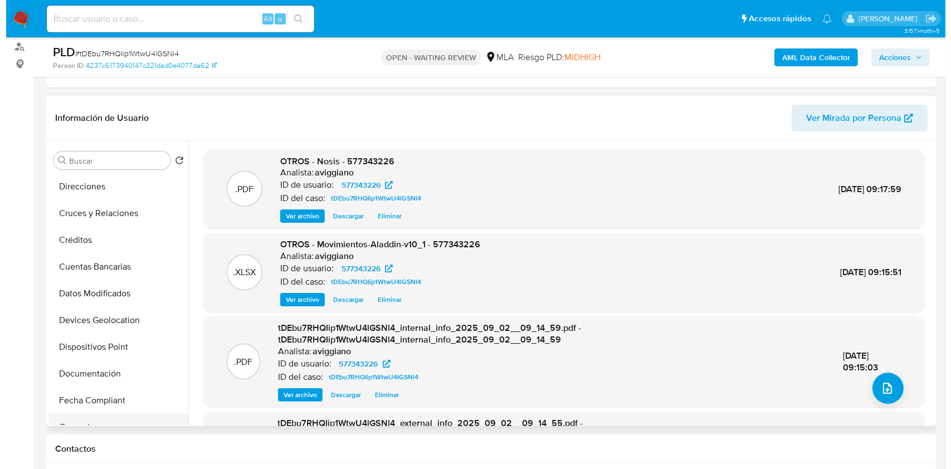
scroll to position [148, 0]
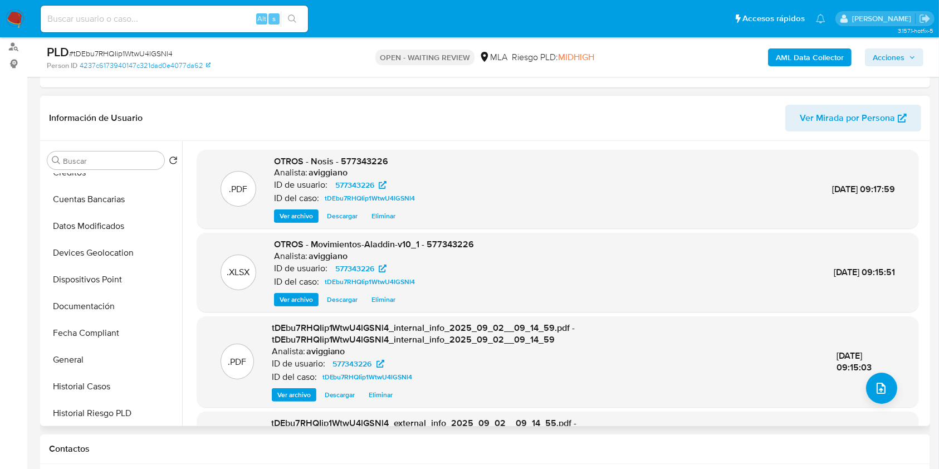
click at [862, 394] on div ".PDF tDEbu7RHQIip1WtwU4lGSNl4_internal_info_2025_09_02__09_14_59.pdf - tDEbu7RH…" at bounding box center [558, 362] width 710 height 80
click at [866, 390] on button "upload-file" at bounding box center [881, 388] width 31 height 31
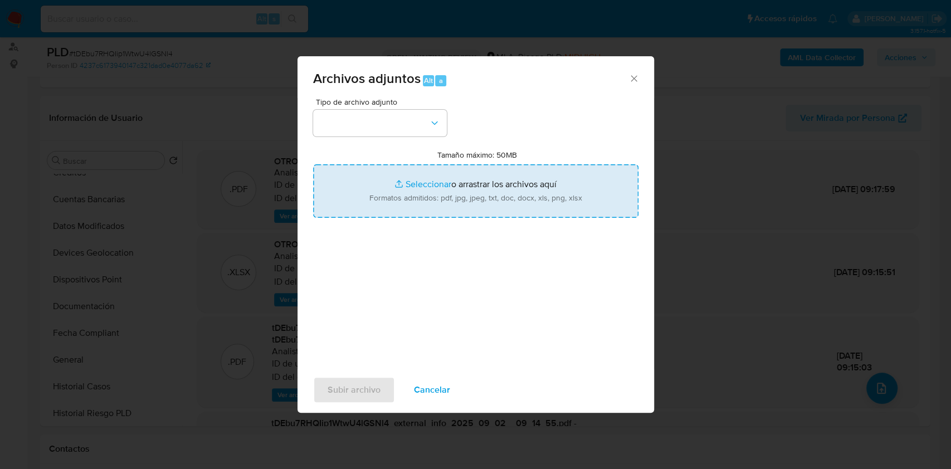
click at [428, 183] on input "Tamaño máximo: 50MB Seleccionar archivos" at bounding box center [475, 190] width 325 height 53
type input "C:\fakepath\Caselog tDEbu7RHQIip1WtwU4lGSNl4_2025_07_17_19_21_20.docx"
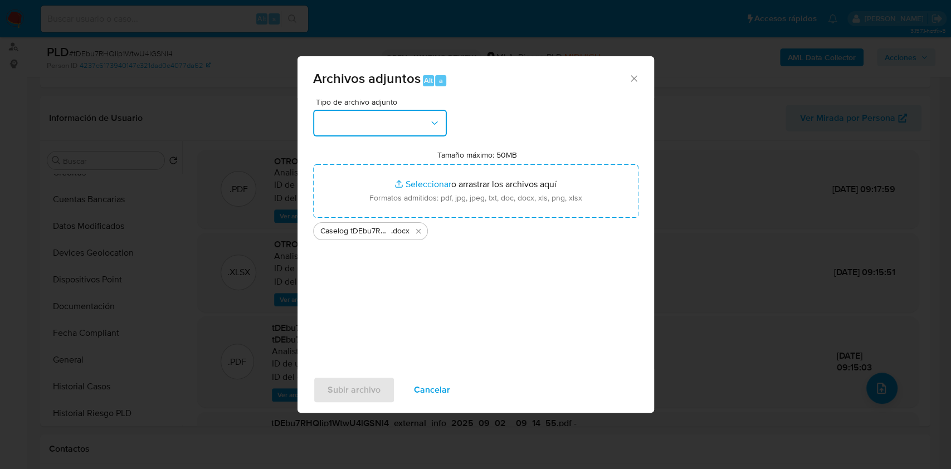
click at [412, 123] on button "button" at bounding box center [380, 123] width 134 height 27
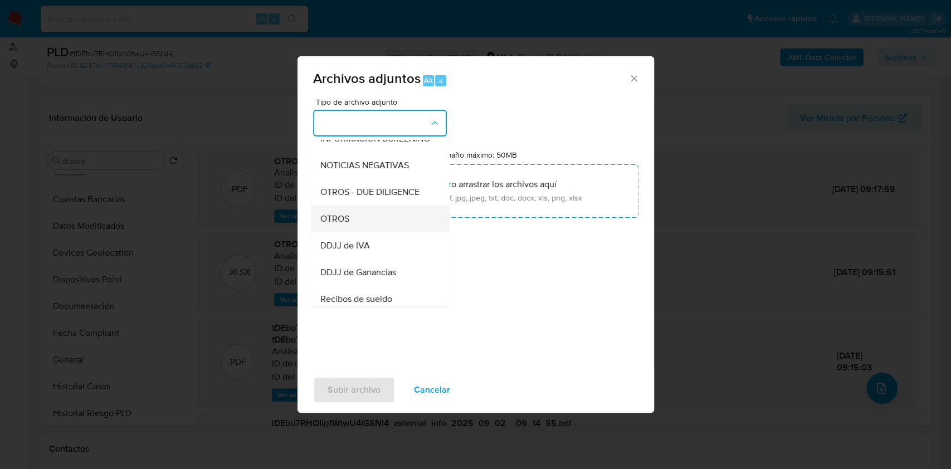
click at [327, 232] on div "OTROS" at bounding box center [377, 219] width 114 height 27
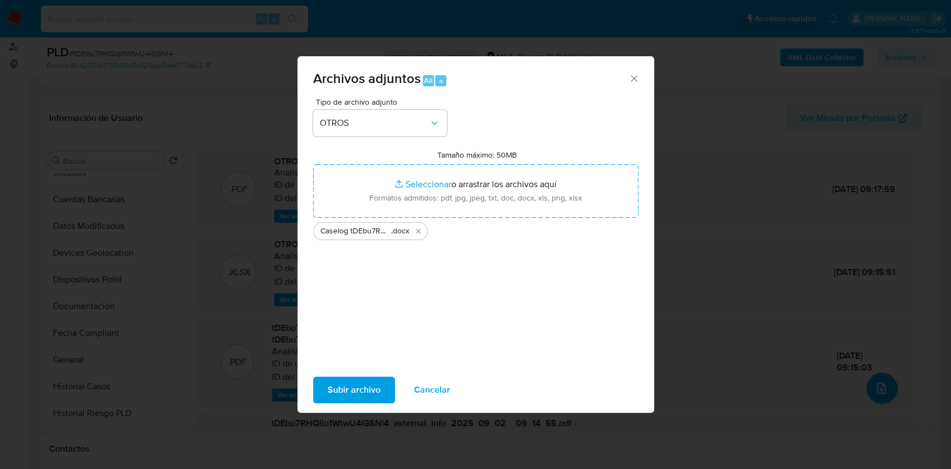
click at [327, 379] on span "Subir archivo" at bounding box center [353, 390] width 53 height 25
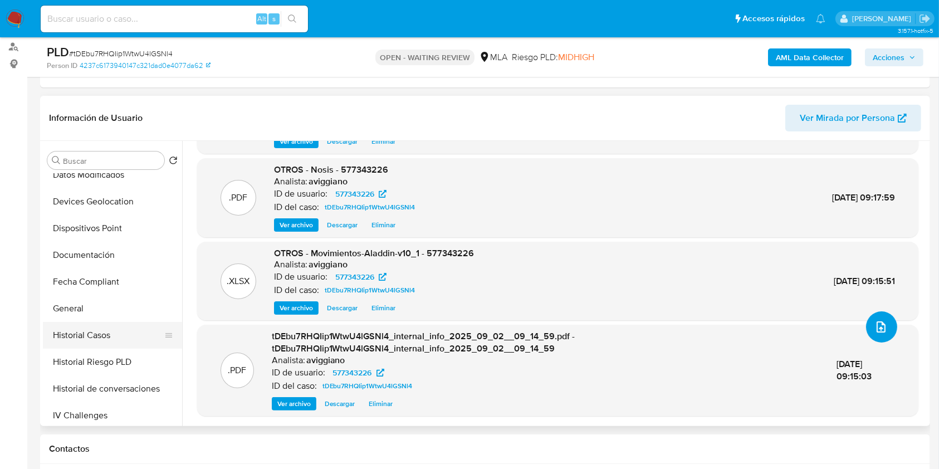
scroll to position [223, 0]
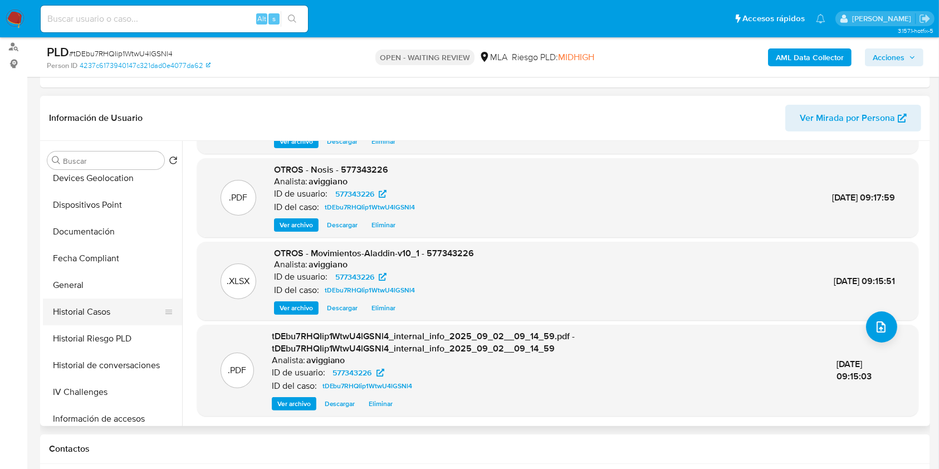
click at [106, 307] on button "Historial Casos" at bounding box center [108, 312] width 130 height 27
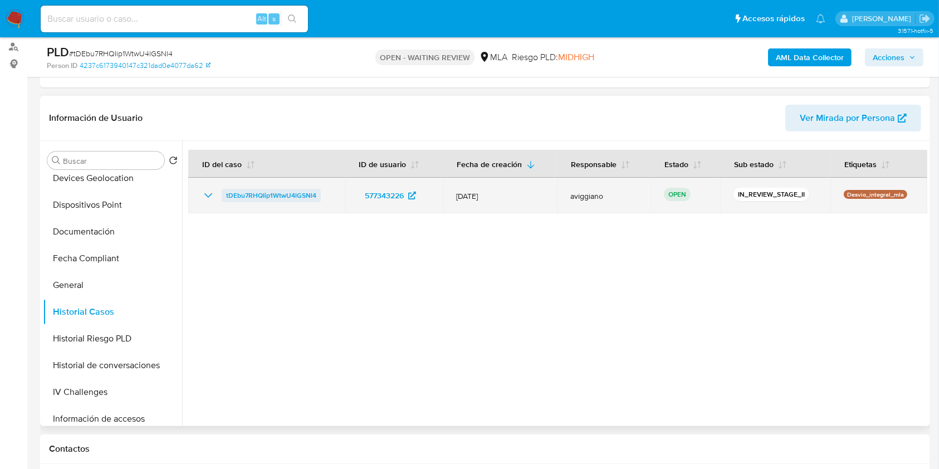
click at [297, 192] on span "tDEbu7RHQIip1WtwU4lGSNl4" at bounding box center [271, 195] width 90 height 13
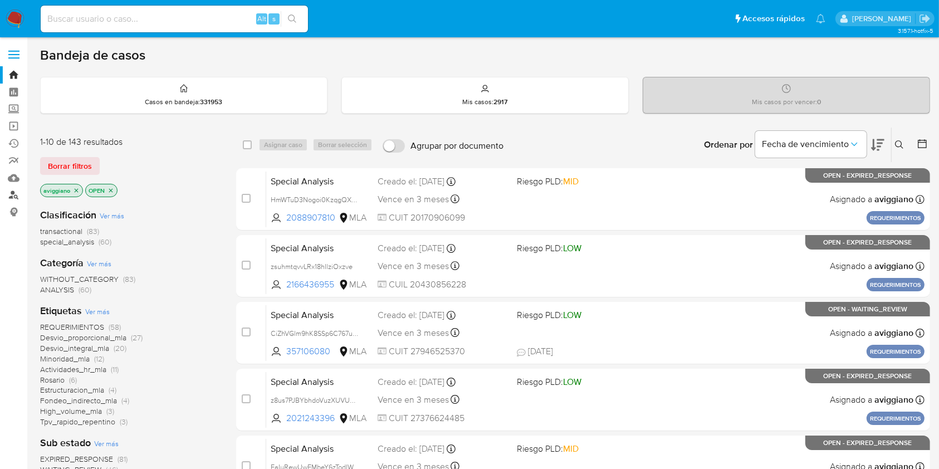
click at [18, 198] on link "Buscador de personas" at bounding box center [66, 195] width 133 height 17
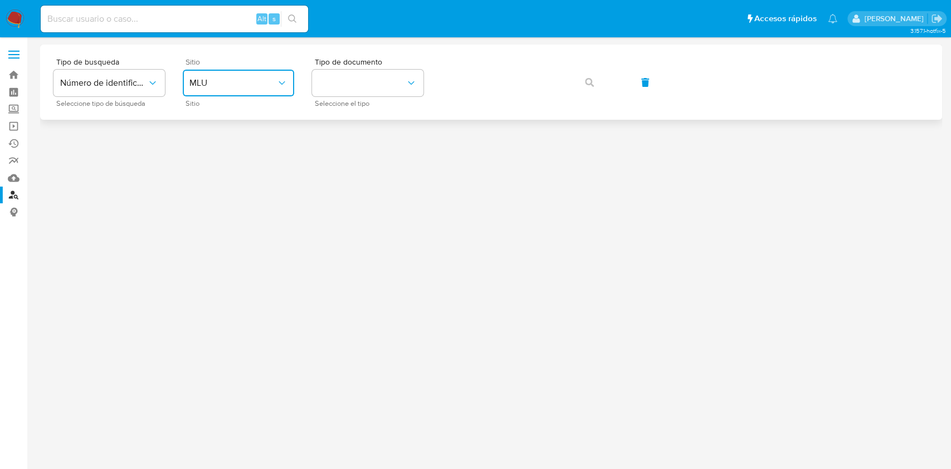
click at [267, 91] on button "MLU" at bounding box center [238, 83] width 111 height 27
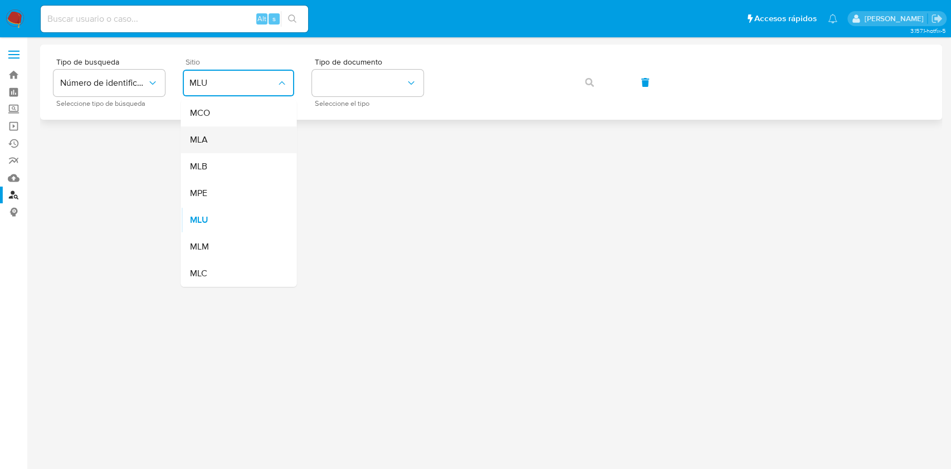
click at [253, 152] on div "MLA" at bounding box center [234, 139] width 91 height 27
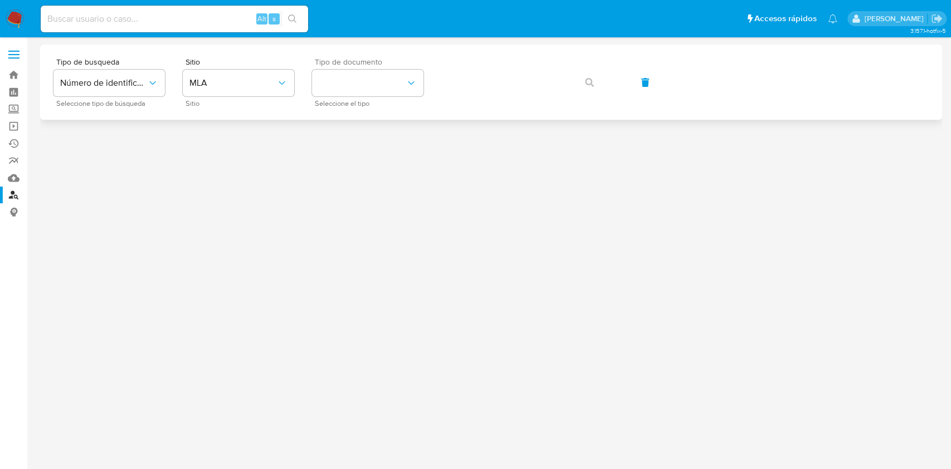
click at [339, 101] on span "Seleccione el tipo" at bounding box center [370, 104] width 111 height 6
click at [345, 91] on button "identificationType" at bounding box center [367, 83] width 111 height 27
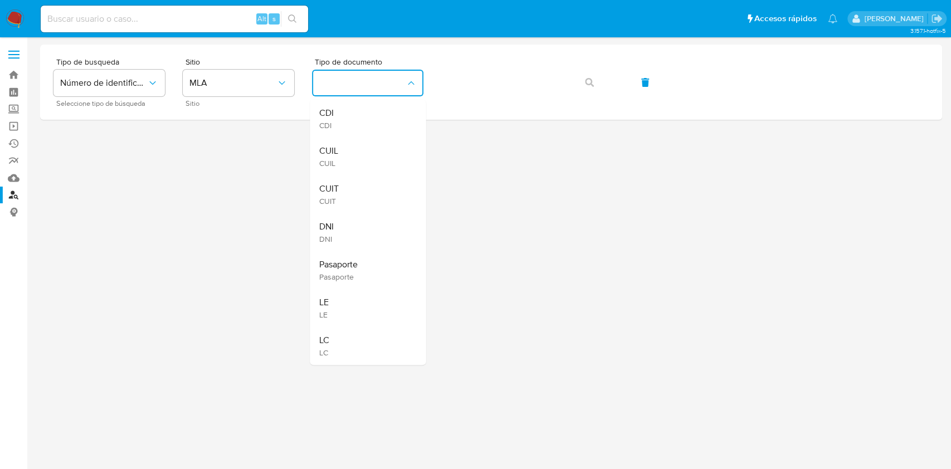
drag, startPoint x: 352, startPoint y: 189, endPoint x: 372, endPoint y: 176, distance: 24.1
click at [352, 190] on div "CUIT CUIT" at bounding box center [364, 194] width 91 height 38
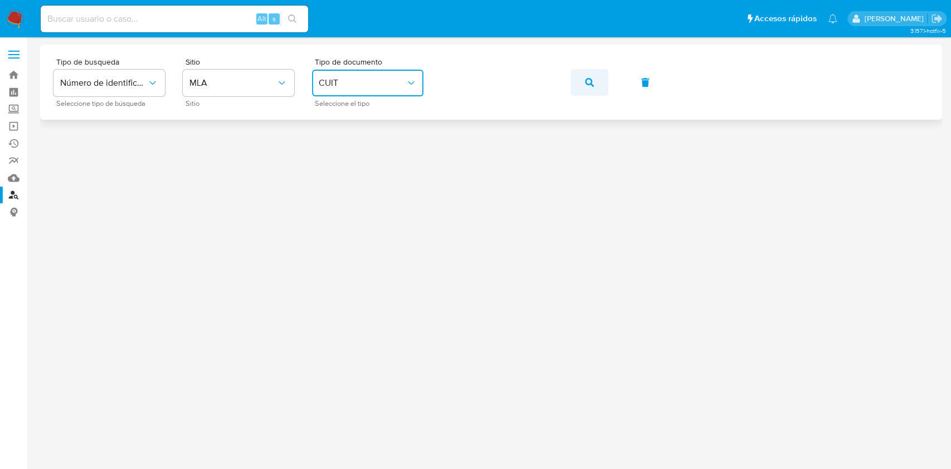
click at [586, 79] on icon "button" at bounding box center [589, 82] width 9 height 9
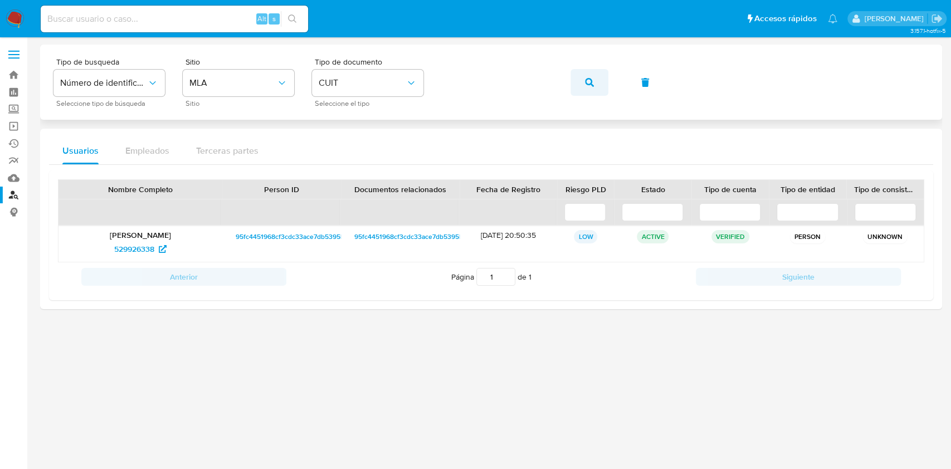
click at [595, 72] on button "button" at bounding box center [589, 82] width 38 height 27
click at [609, 87] on div "Tipo de busqueda Número de identificación Seleccione tipo de búsqueda Sitio MLA…" at bounding box center [490, 82] width 875 height 48
click at [593, 87] on span "button" at bounding box center [589, 82] width 9 height 25
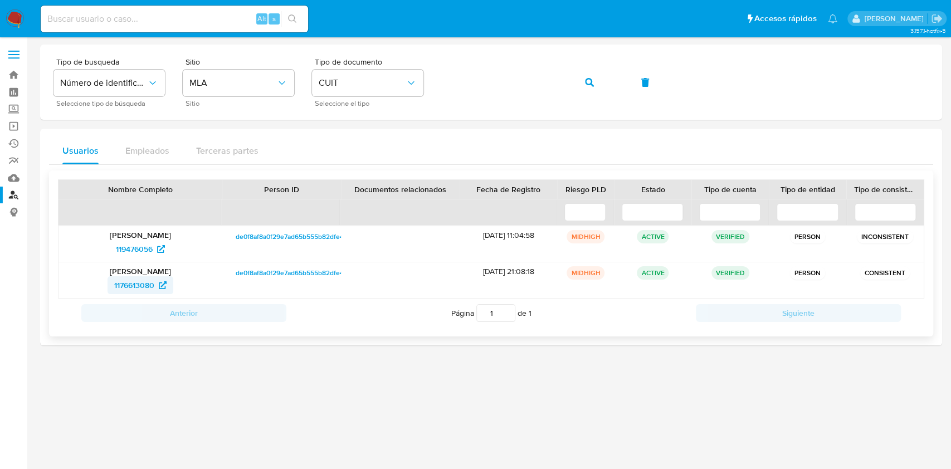
click at [130, 281] on span "1176613080" at bounding box center [134, 285] width 40 height 18
click at [585, 79] on icon "button" at bounding box center [589, 82] width 9 height 9
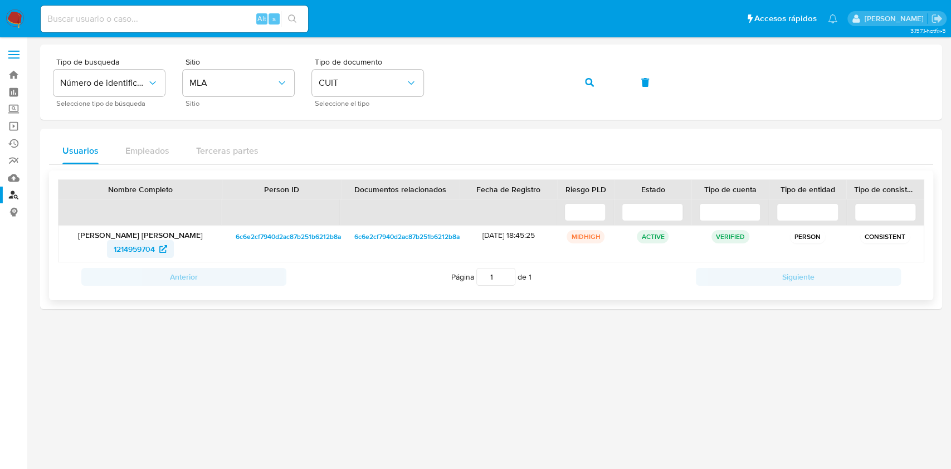
click at [119, 254] on span "1214959704" at bounding box center [134, 249] width 41 height 18
click at [582, 85] on button "button" at bounding box center [589, 82] width 38 height 27
click at [570, 78] on button "button" at bounding box center [589, 82] width 38 height 27
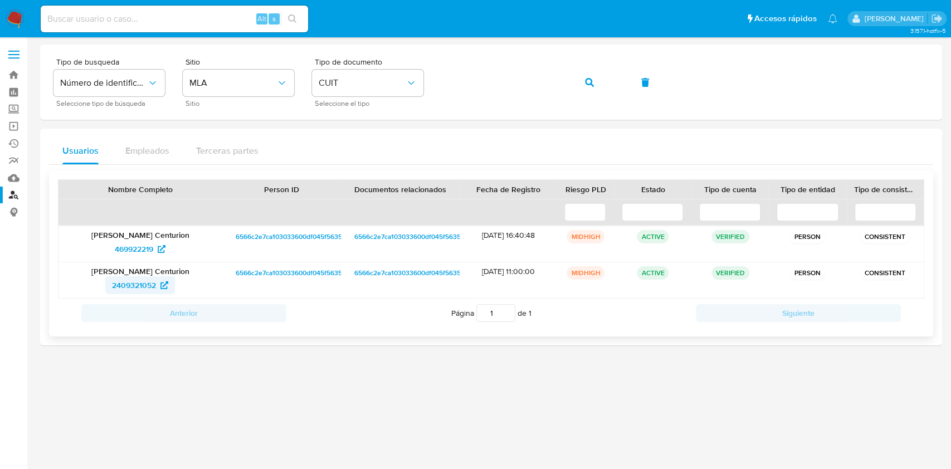
click at [134, 286] on span "2409321052" at bounding box center [134, 285] width 44 height 18
click at [597, 78] on button "button" at bounding box center [589, 82] width 38 height 27
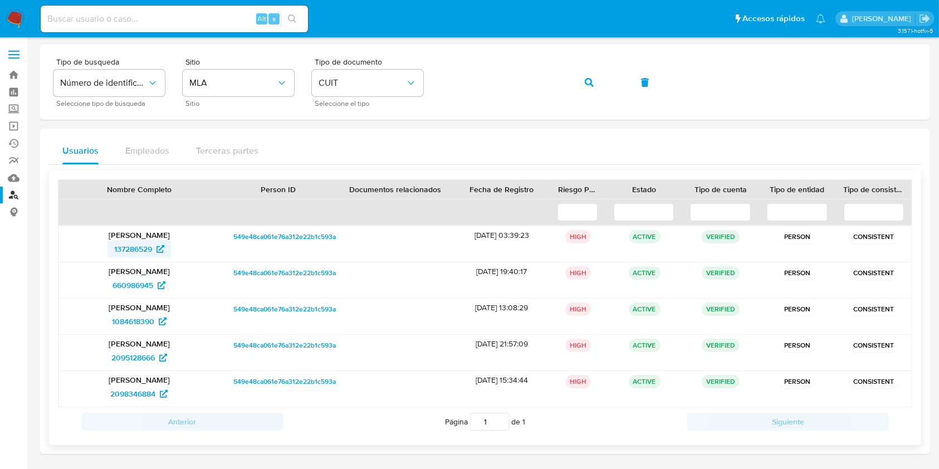
click at [114, 247] on span "137286529" at bounding box center [133, 249] width 38 height 18
click at [586, 82] on icon "button" at bounding box center [589, 82] width 9 height 9
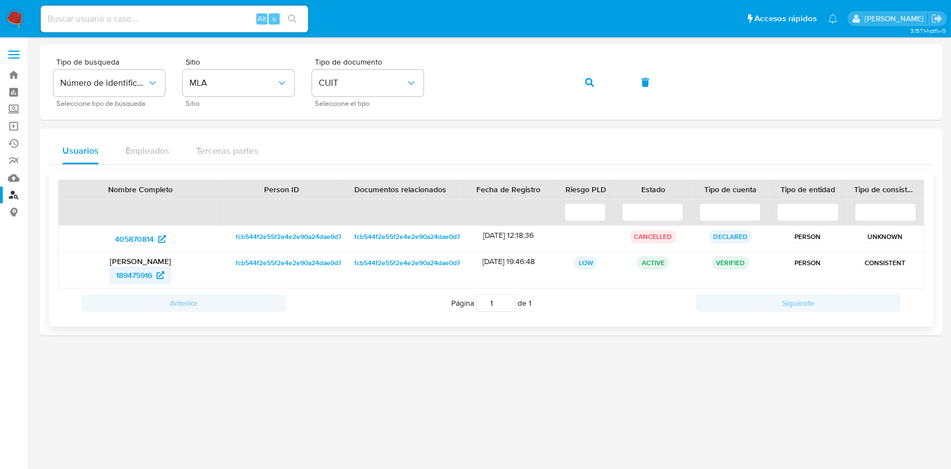
click at [128, 269] on span "189475916" at bounding box center [134, 275] width 36 height 18
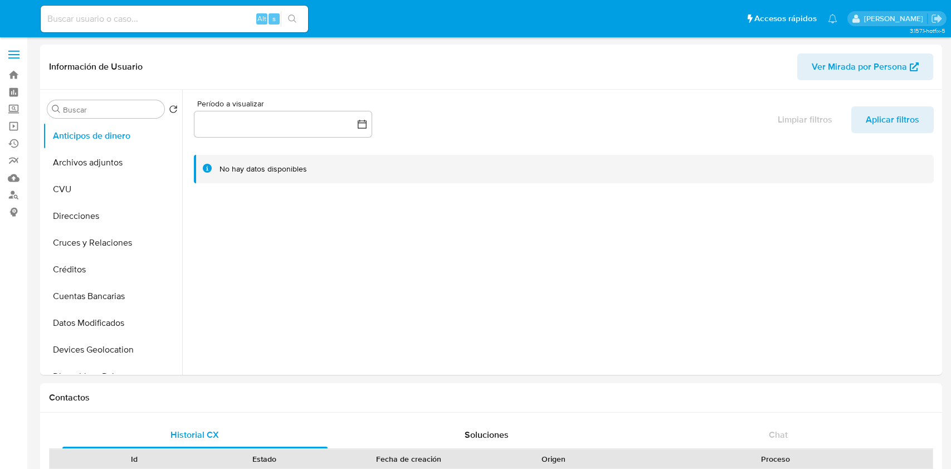
select select "10"
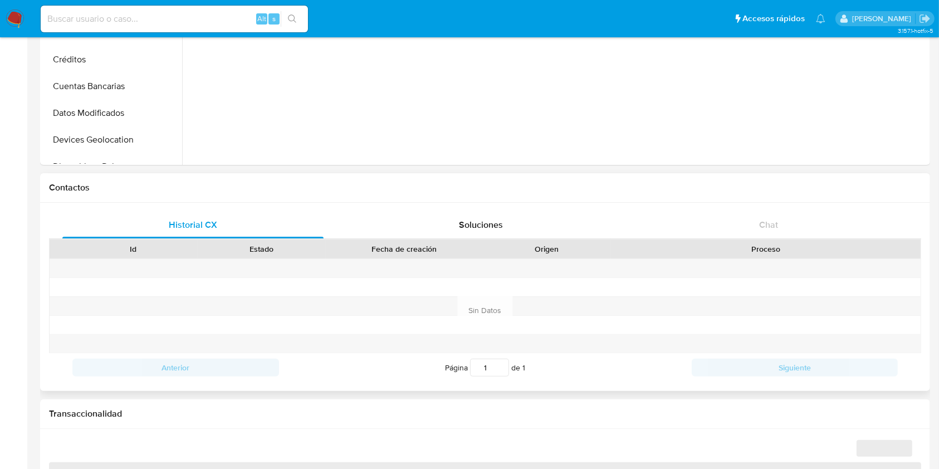
scroll to position [371, 0]
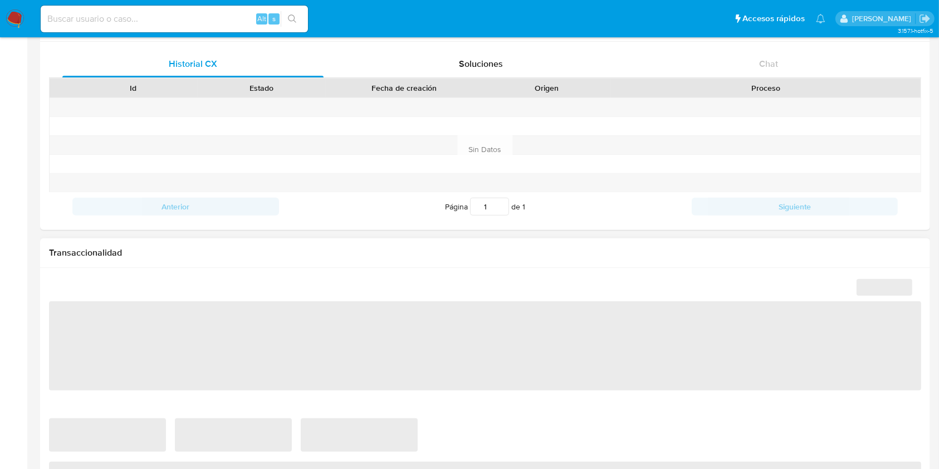
select select "10"
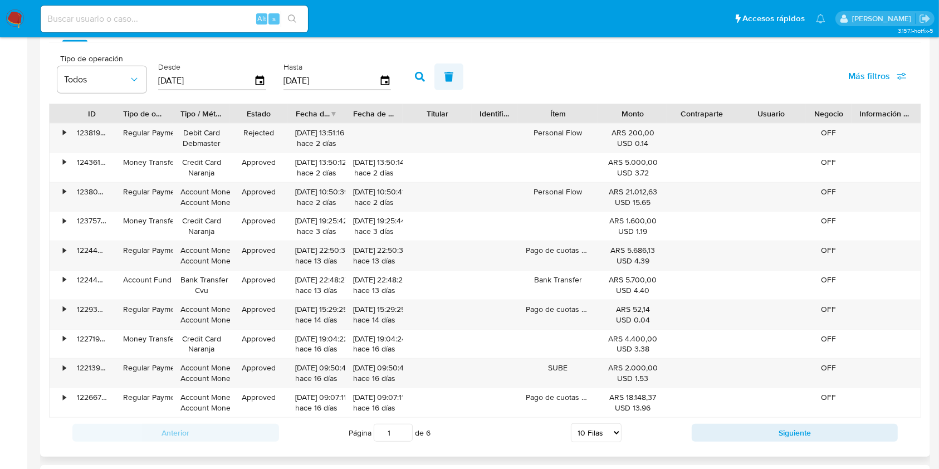
scroll to position [1234, 0]
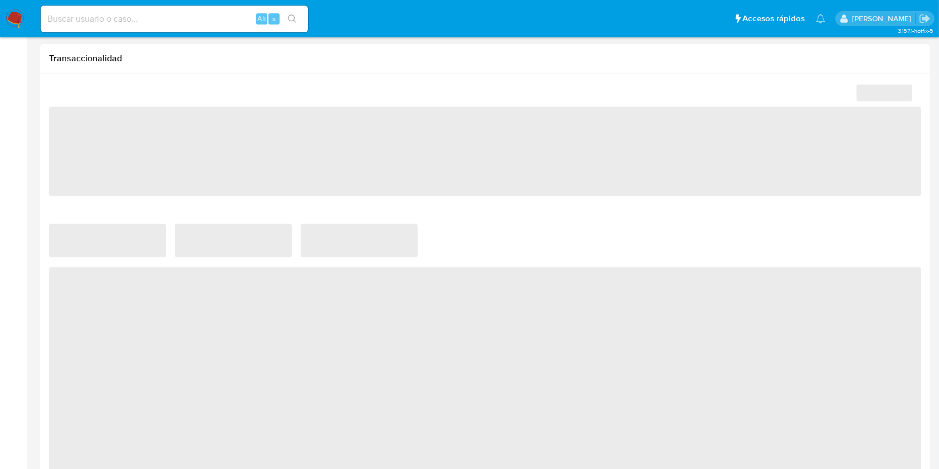
scroll to position [668, 0]
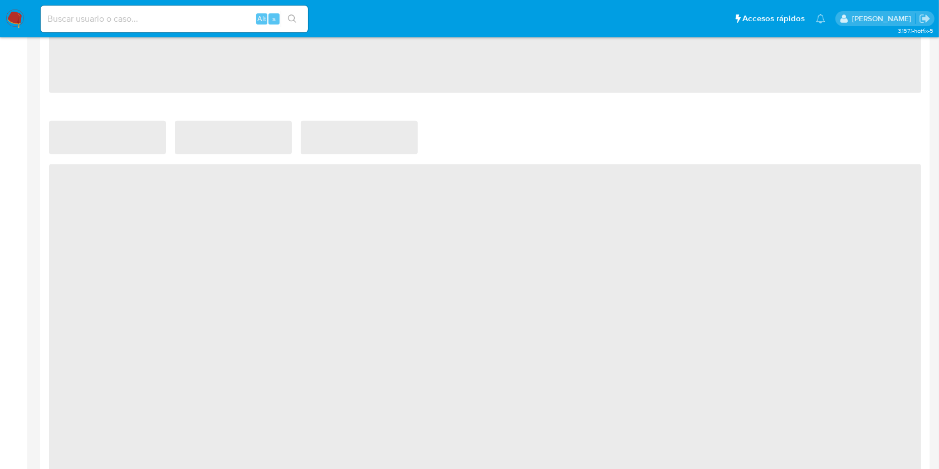
select select "10"
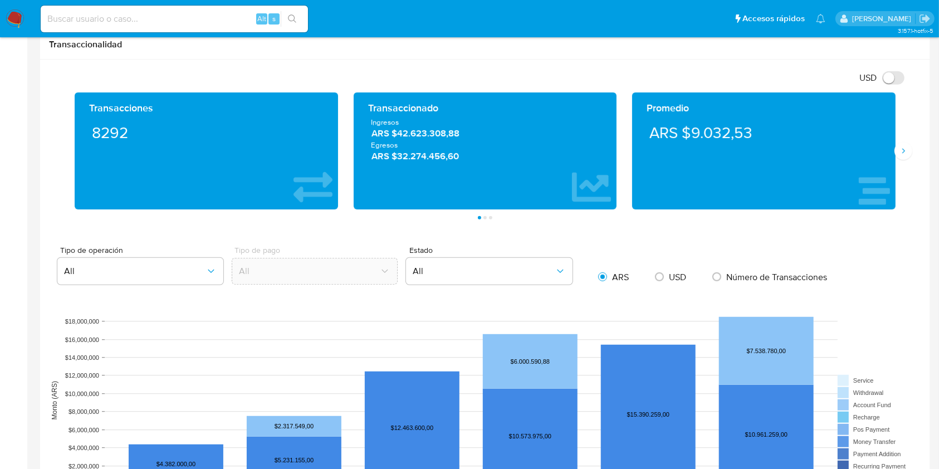
scroll to position [380, 0]
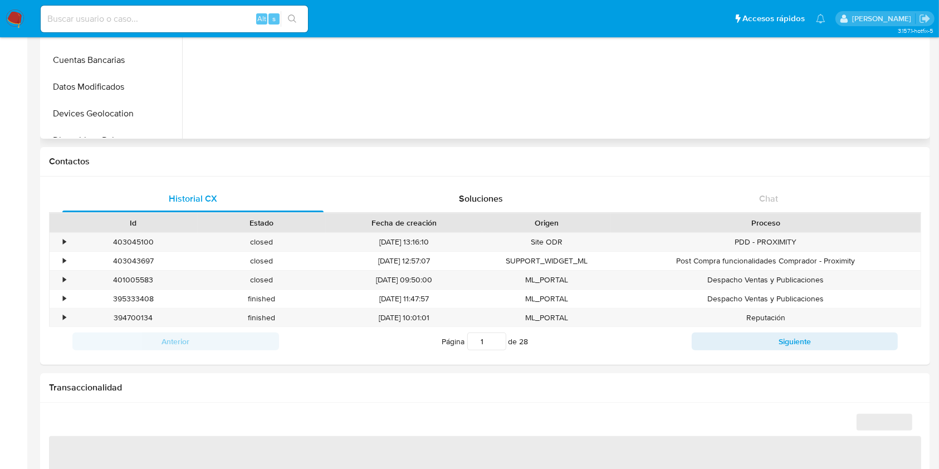
scroll to position [297, 0]
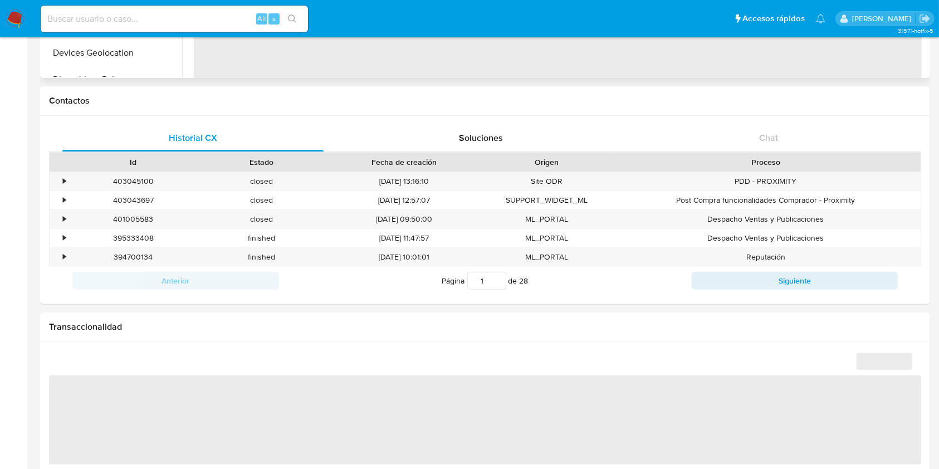
select select "10"
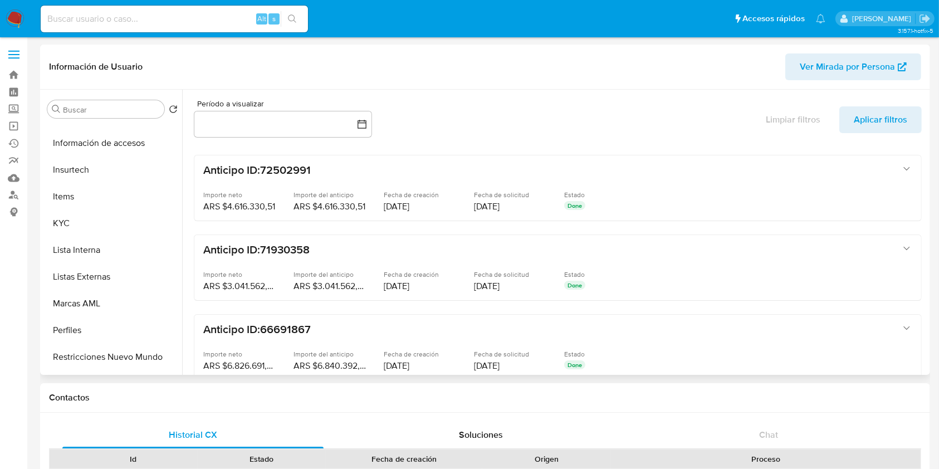
scroll to position [524, 0]
click at [134, 277] on button "Restricciones Nuevo Mundo" at bounding box center [112, 280] width 139 height 27
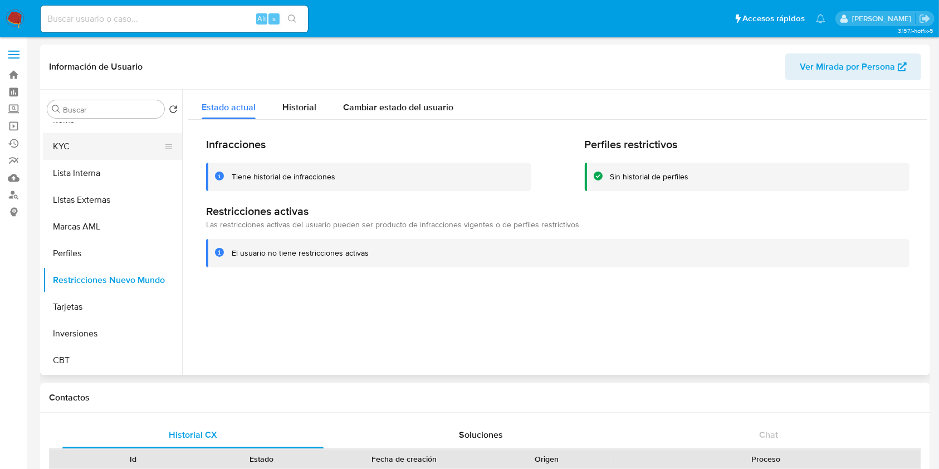
click at [129, 146] on button "KYC" at bounding box center [108, 146] width 130 height 27
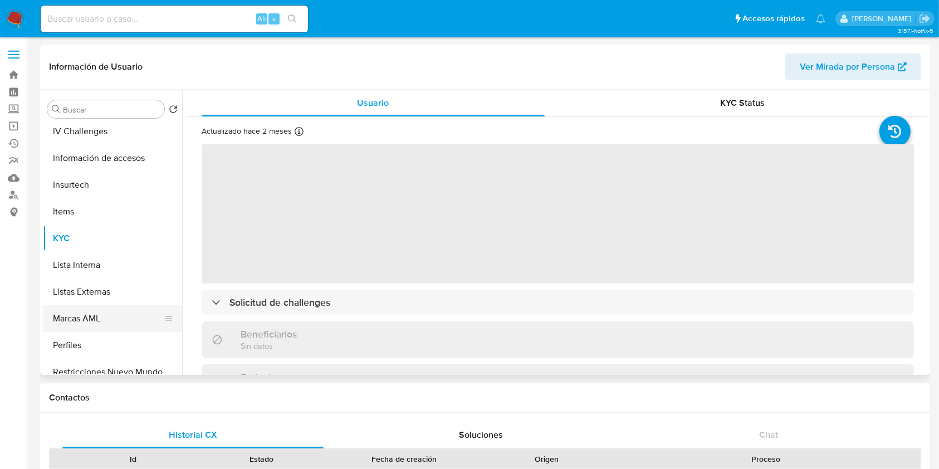
scroll to position [301, 0]
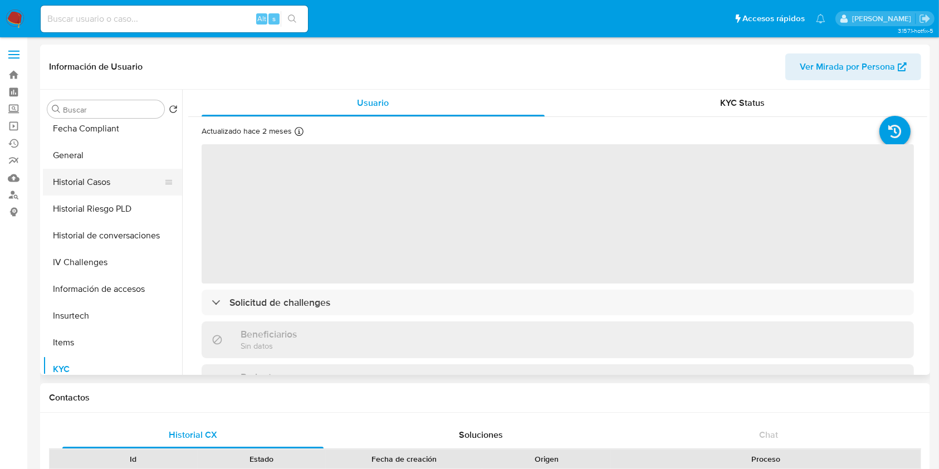
click at [124, 189] on button "Historial Casos" at bounding box center [108, 182] width 130 height 27
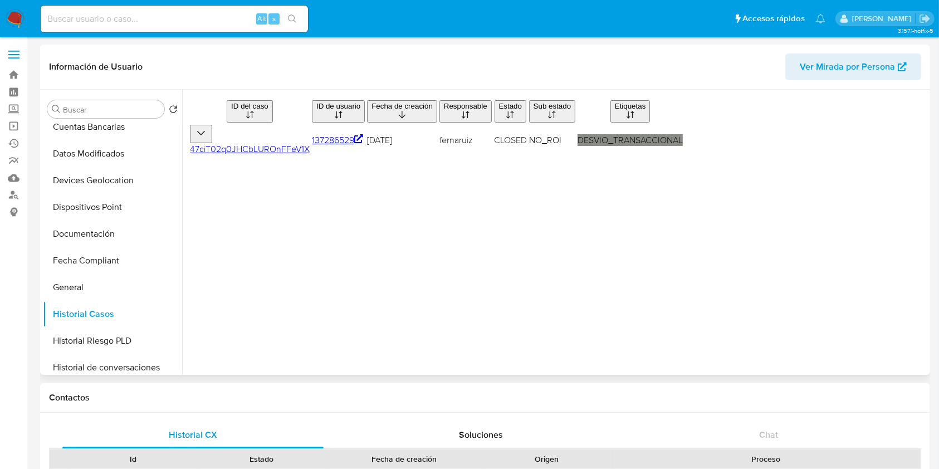
scroll to position [0, 0]
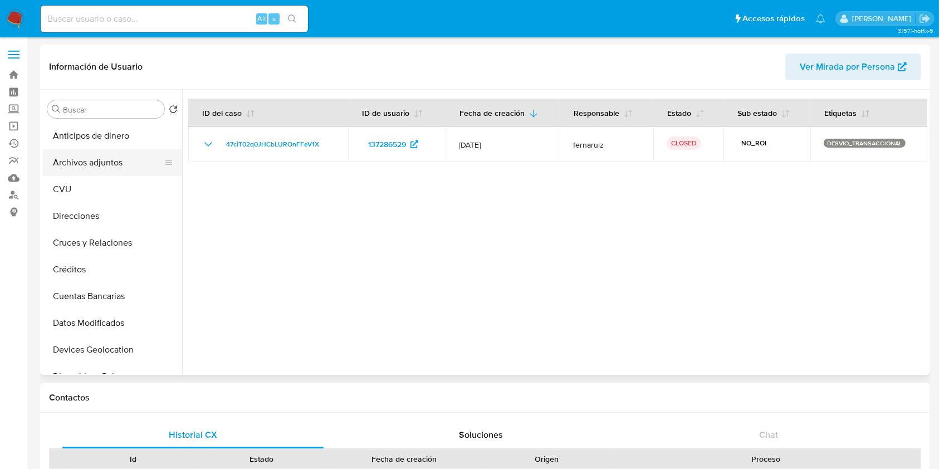
click at [132, 157] on button "Archivos adjuntos" at bounding box center [108, 162] width 130 height 27
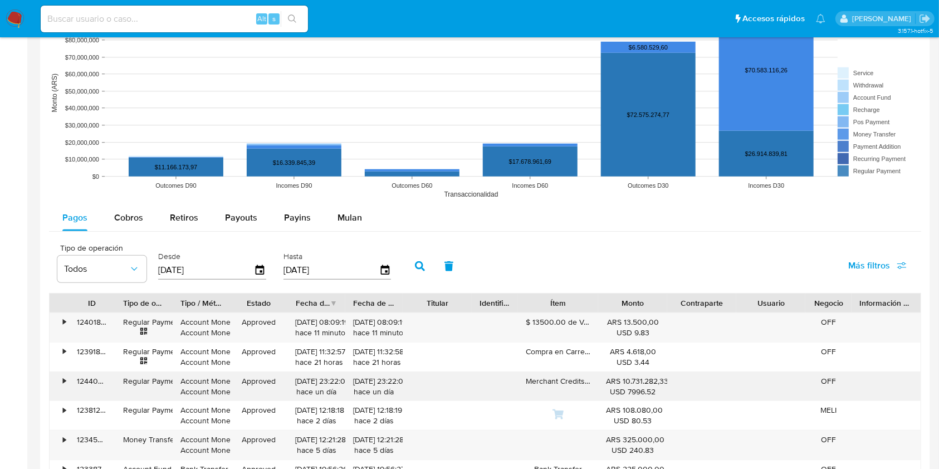
scroll to position [965, 0]
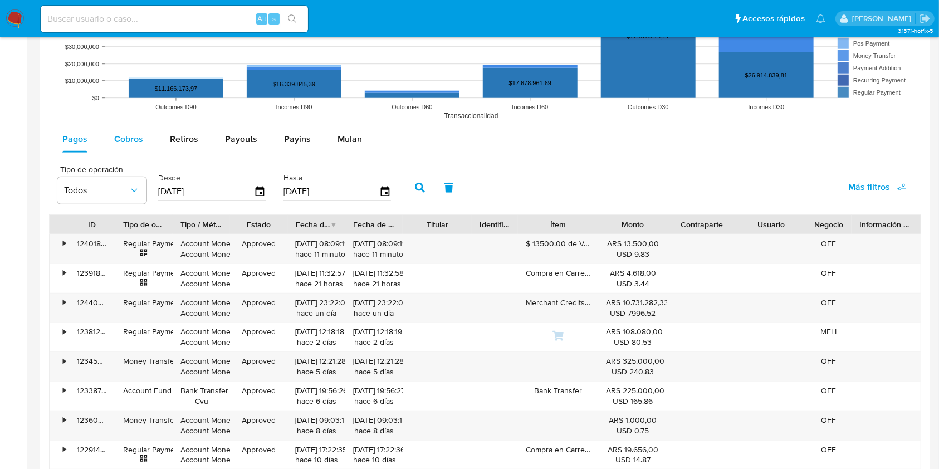
click at [134, 138] on span "Cobros" at bounding box center [128, 139] width 29 height 13
select select "10"
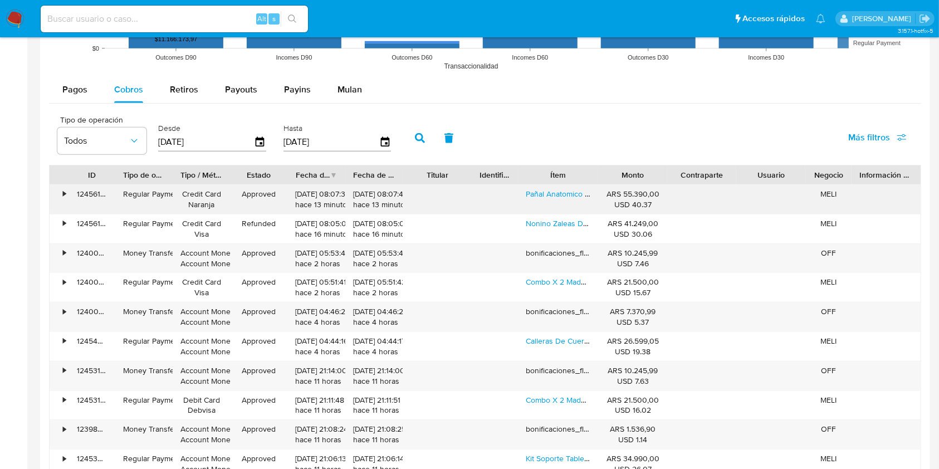
scroll to position [1114, 0]
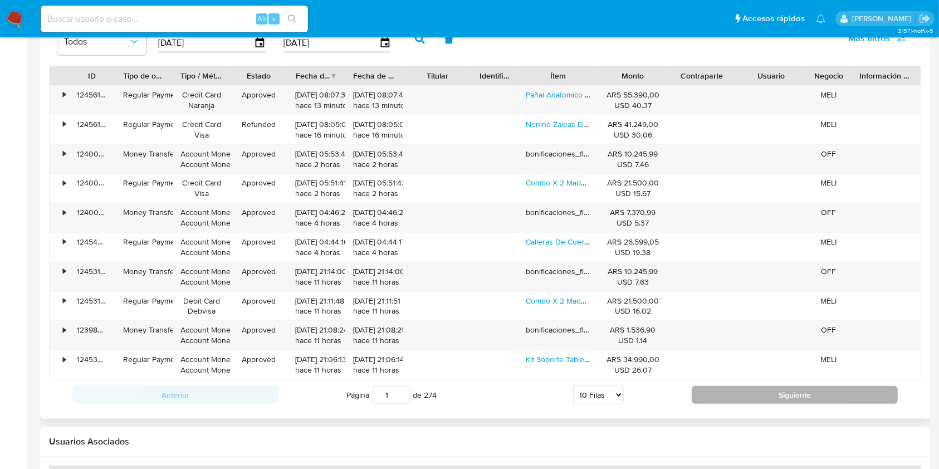
click at [804, 402] on button "Siguiente" at bounding box center [795, 395] width 207 height 18
type input "2"
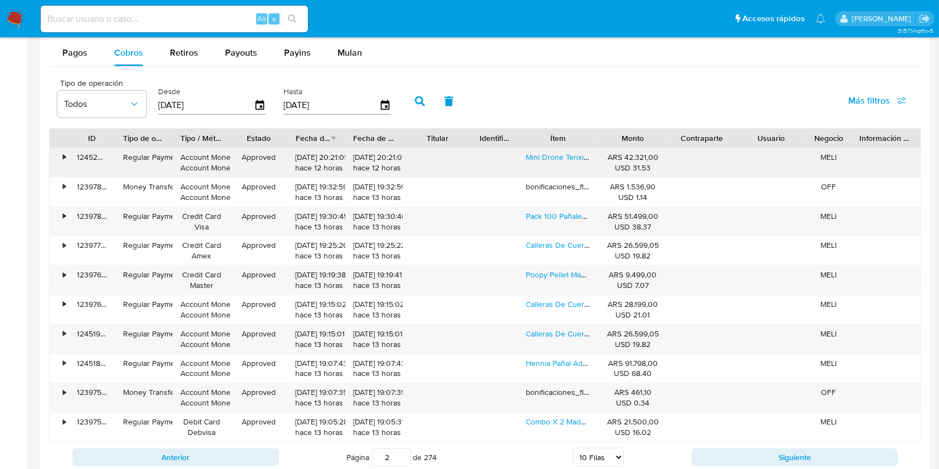
scroll to position [965, 0]
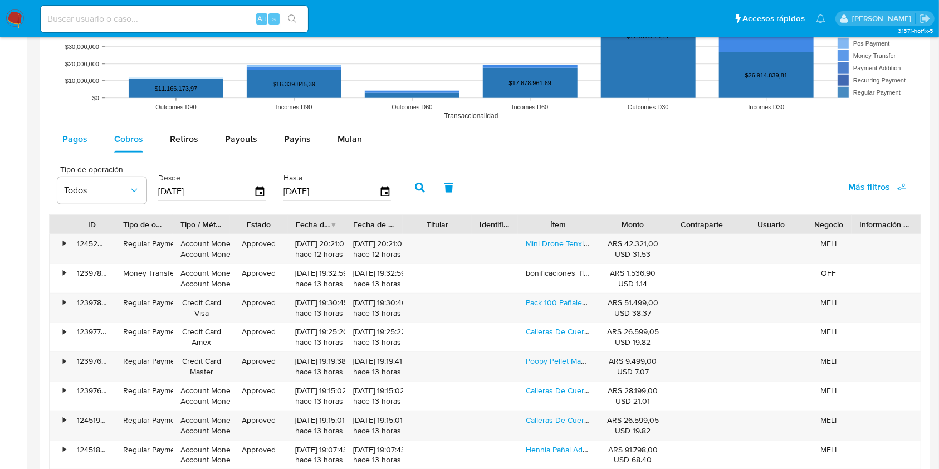
click at [84, 146] on div "Pagos" at bounding box center [74, 139] width 25 height 27
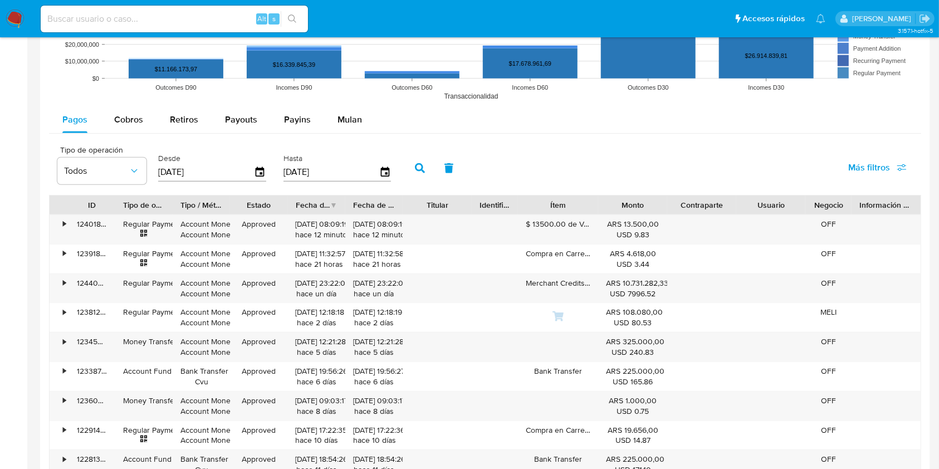
scroll to position [1039, 0]
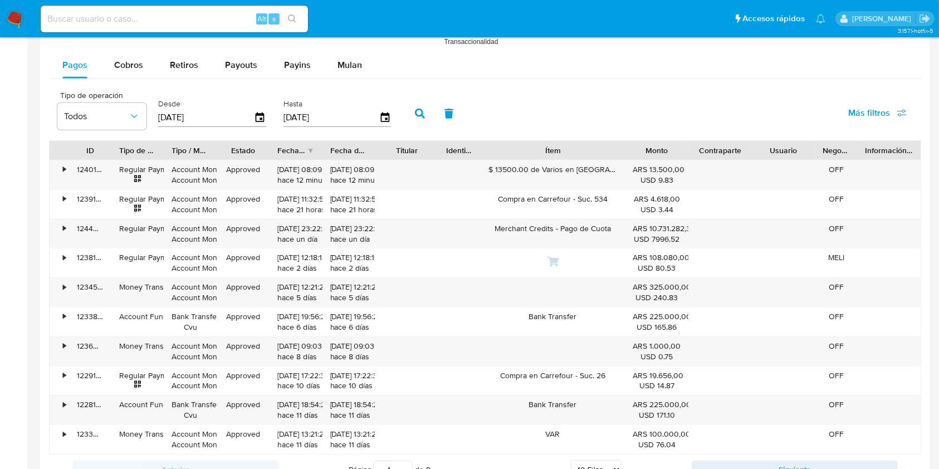
drag, startPoint x: 606, startPoint y: 149, endPoint x: 670, endPoint y: 151, distance: 64.1
click at [670, 151] on div "ID Tipo de operación Tipo / Método Estado Fecha de creación Fecha de aprobación…" at bounding box center [485, 150] width 871 height 19
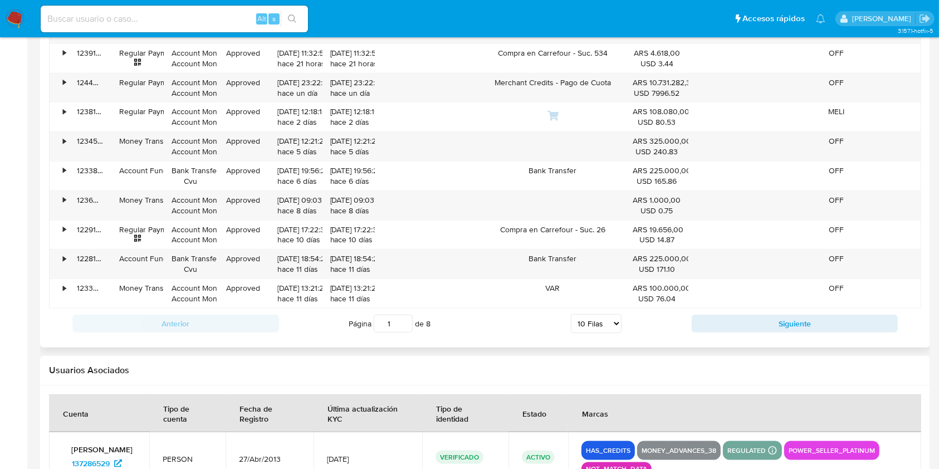
scroll to position [1188, 0]
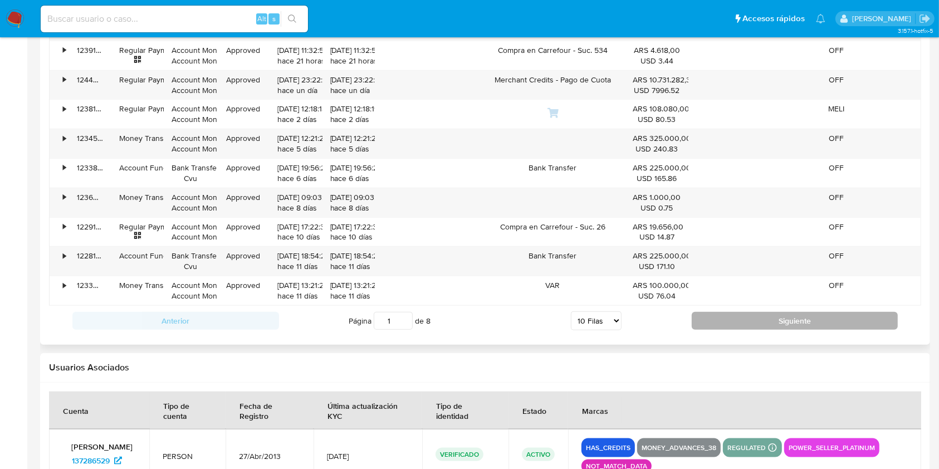
click at [730, 326] on button "Siguiente" at bounding box center [795, 321] width 207 height 18
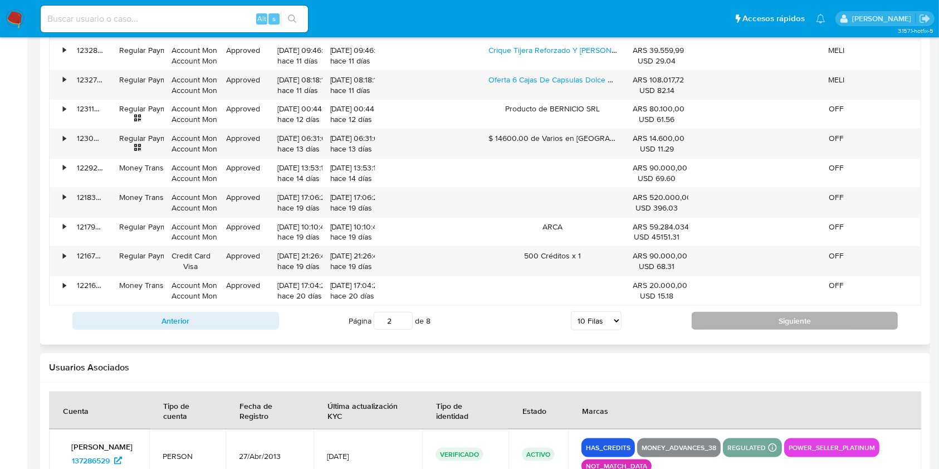
click at [720, 314] on button "Siguiente" at bounding box center [795, 321] width 207 height 18
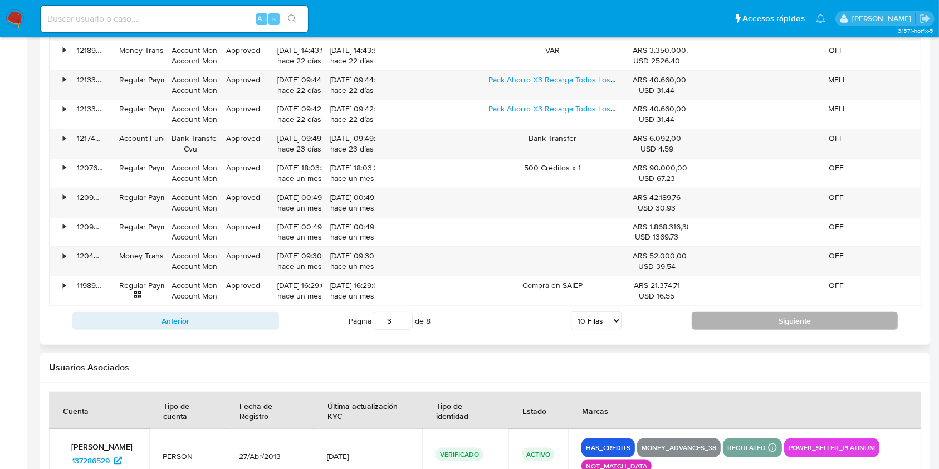
click at [729, 316] on button "Siguiente" at bounding box center [795, 321] width 207 height 18
type input "4"
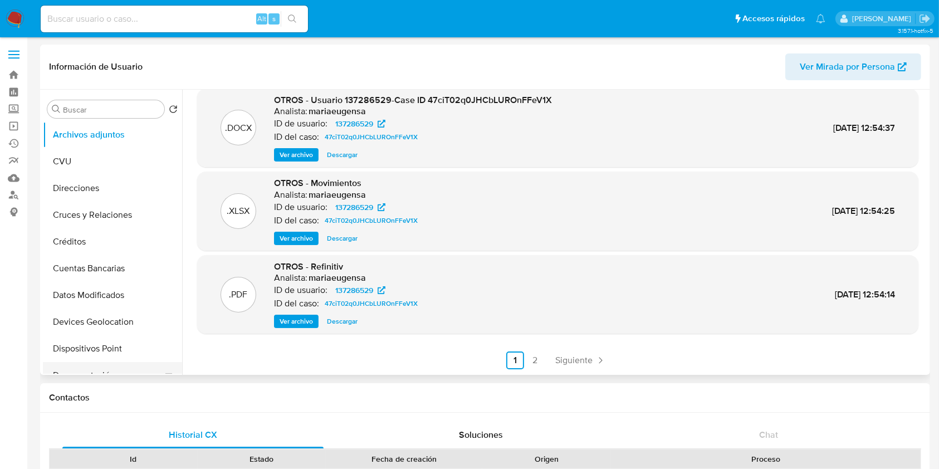
scroll to position [148, 0]
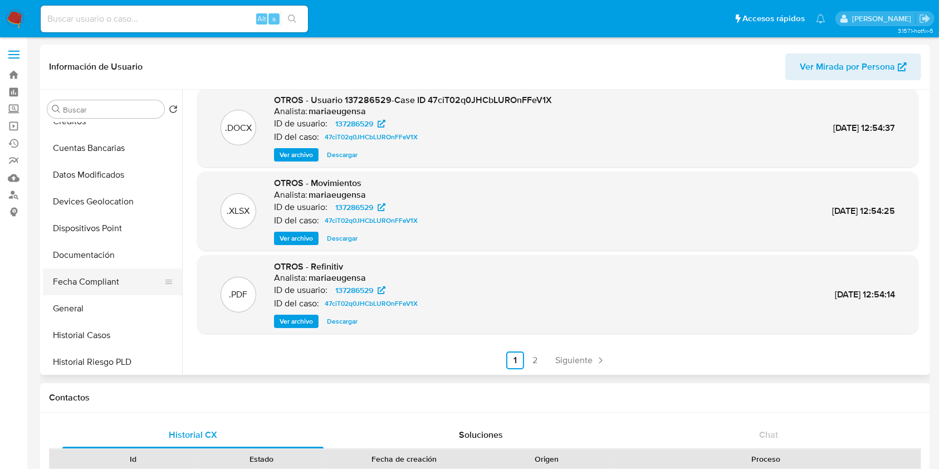
click at [99, 276] on button "Fecha Compliant" at bounding box center [108, 281] width 130 height 27
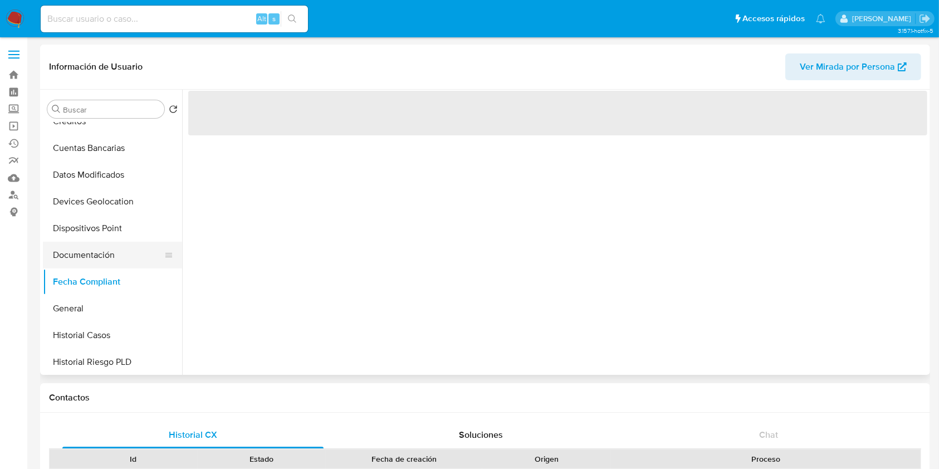
scroll to position [0, 0]
click at [90, 258] on button "Documentación" at bounding box center [108, 255] width 130 height 27
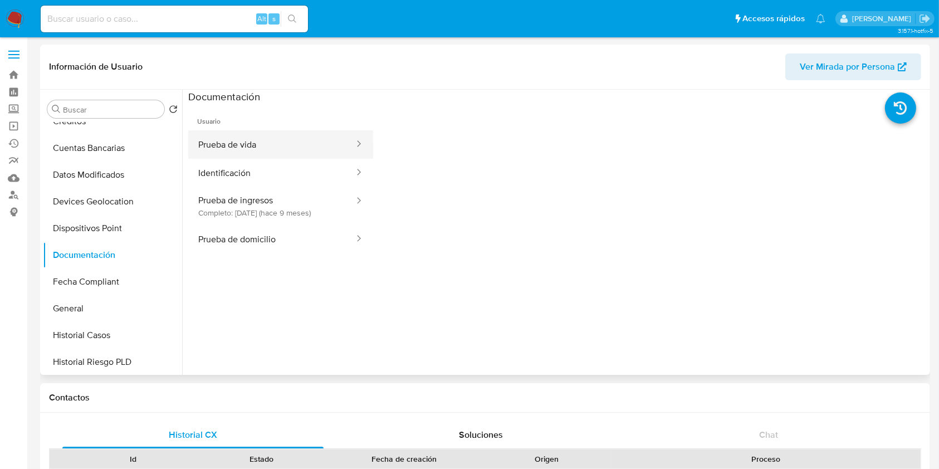
click at [233, 152] on button "Prueba de vida" at bounding box center [271, 144] width 167 height 28
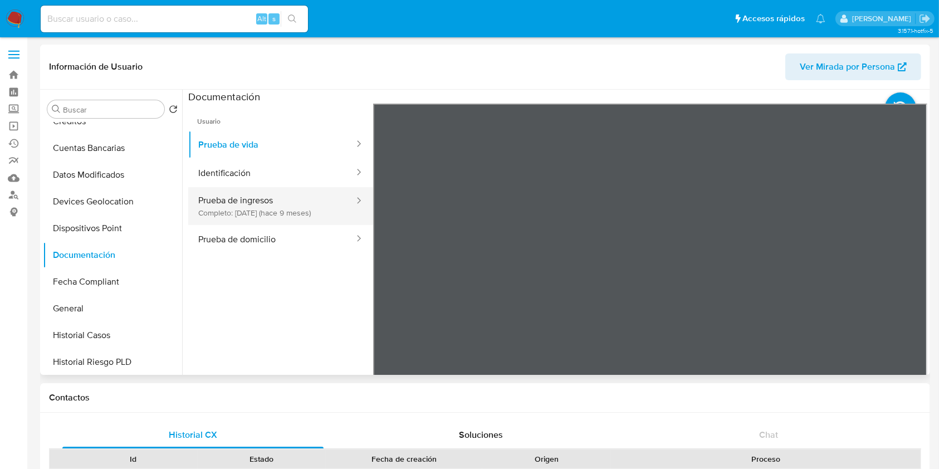
click at [237, 195] on button "Prueba de ingresos Completo: 23/11/2024 (hace 9 meses)" at bounding box center [271, 206] width 167 height 38
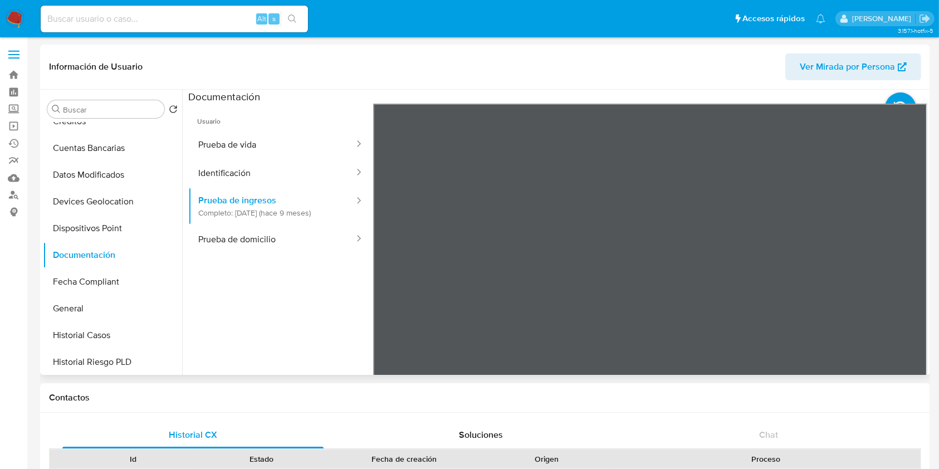
click at [633, 97] on section at bounding box center [557, 275] width 739 height 370
click at [287, 243] on button "Prueba de domicilio" at bounding box center [271, 239] width 167 height 28
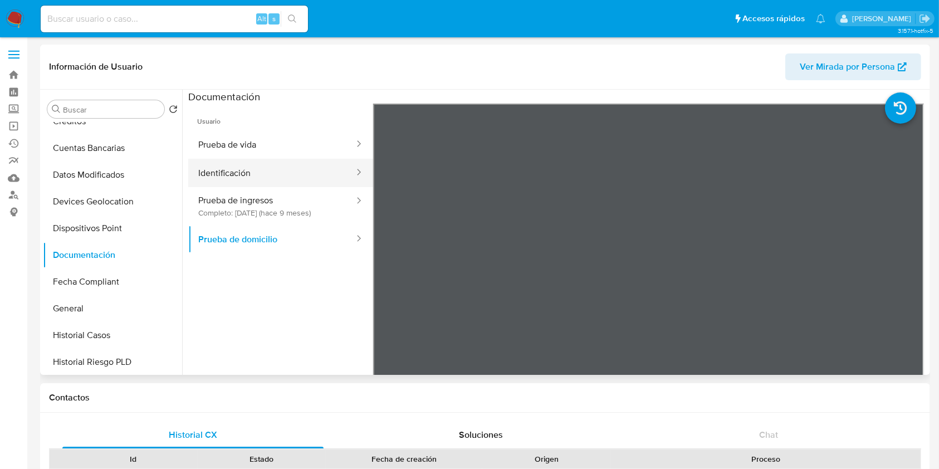
click at [250, 180] on button "Identificación" at bounding box center [271, 173] width 167 height 28
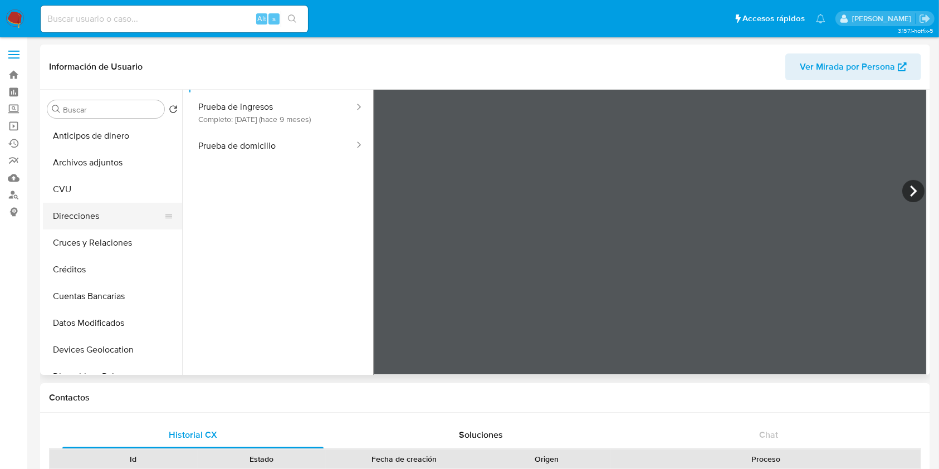
click at [90, 217] on button "Direcciones" at bounding box center [108, 216] width 130 height 27
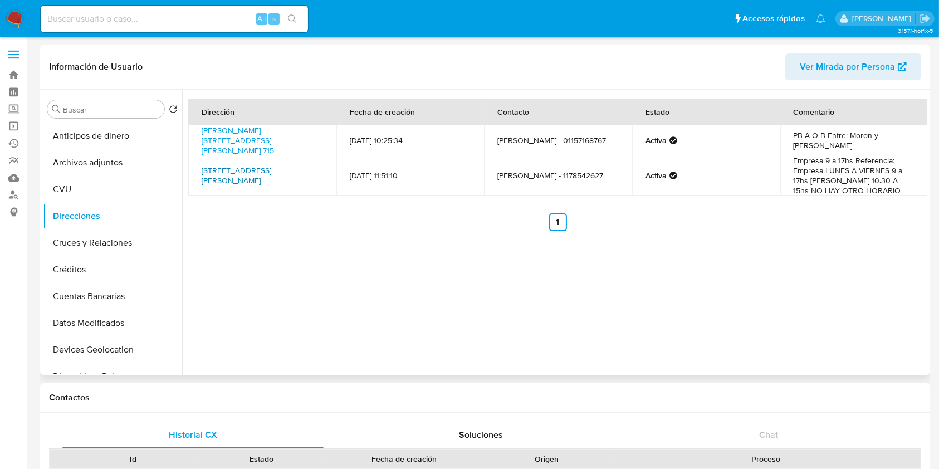
click at [236, 167] on link "Calle Manuel Artigas 6430, Mataderos, Capital Federal, 1440, Argentina 6430" at bounding box center [237, 175] width 70 height 21
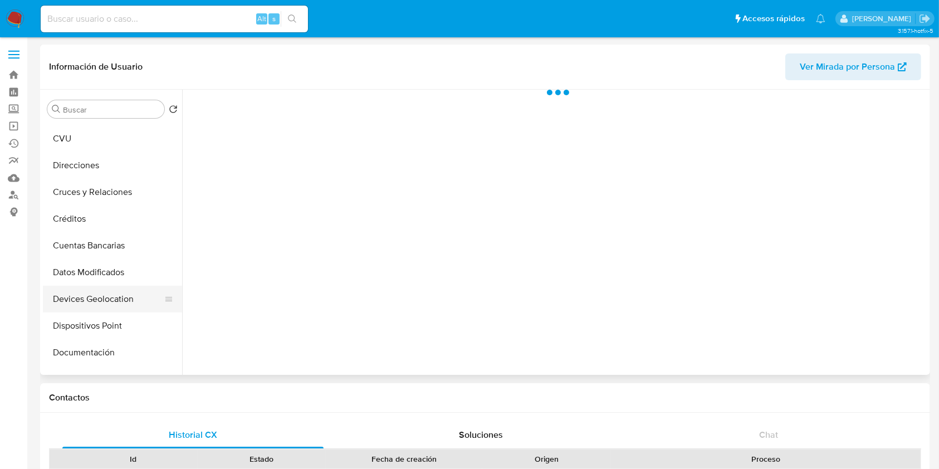
scroll to position [74, 0]
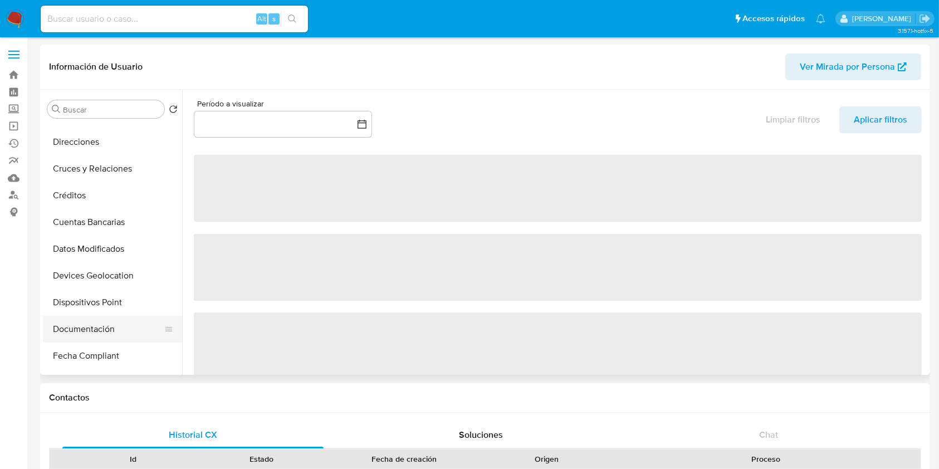
select select "10"
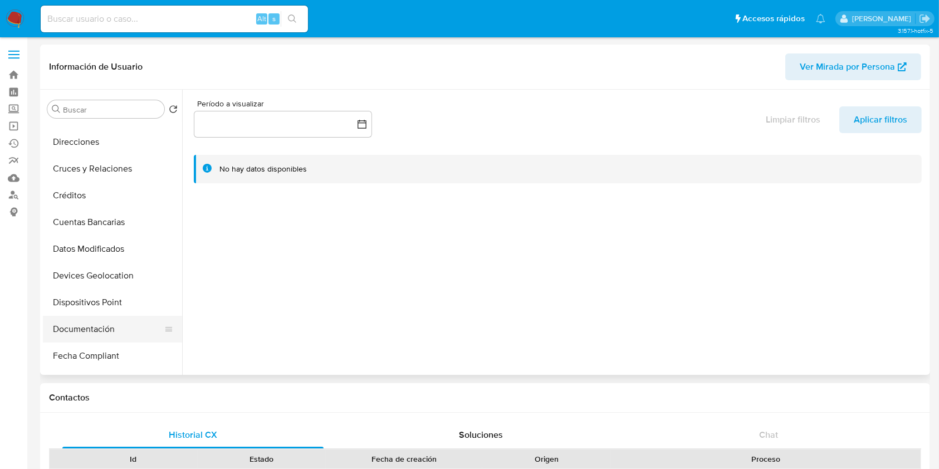
click at [89, 326] on button "Documentación" at bounding box center [108, 329] width 130 height 27
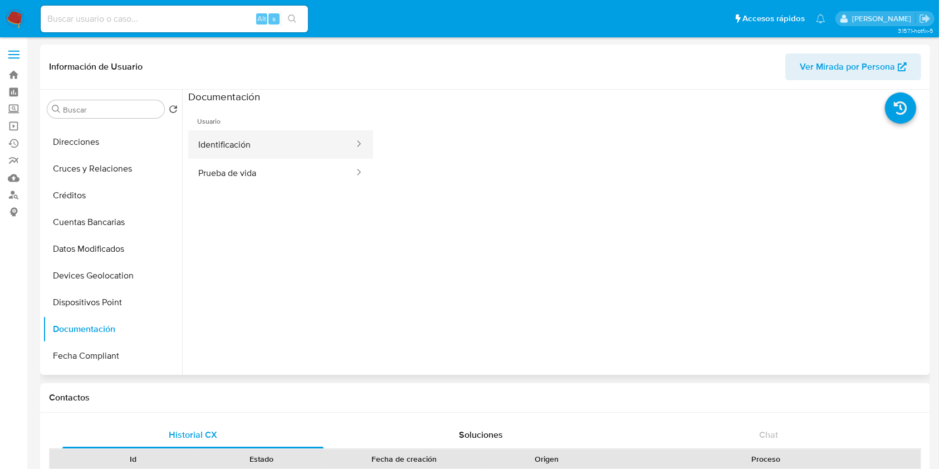
click at [235, 134] on button "Identificación" at bounding box center [271, 144] width 167 height 28
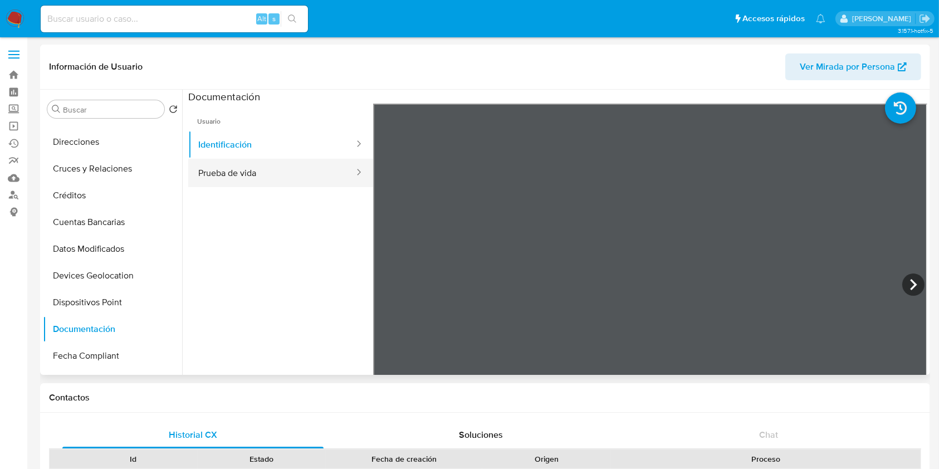
click at [233, 177] on button "Prueba de vida" at bounding box center [271, 173] width 167 height 28
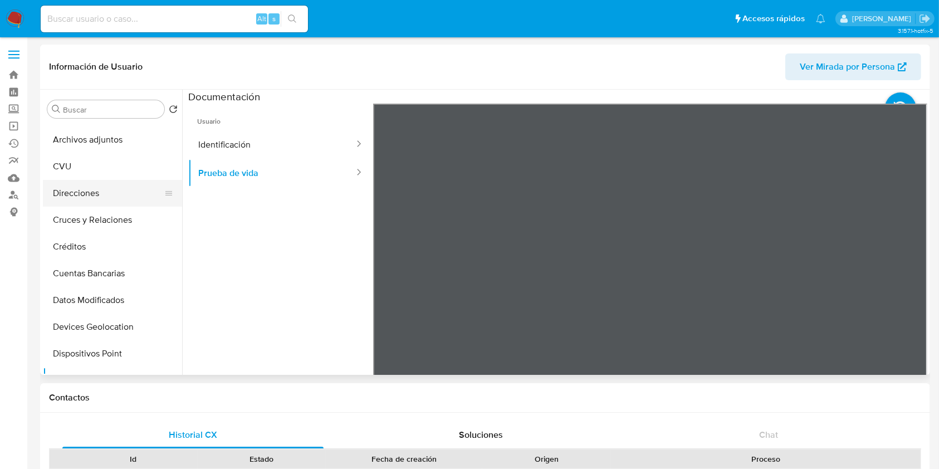
scroll to position [0, 0]
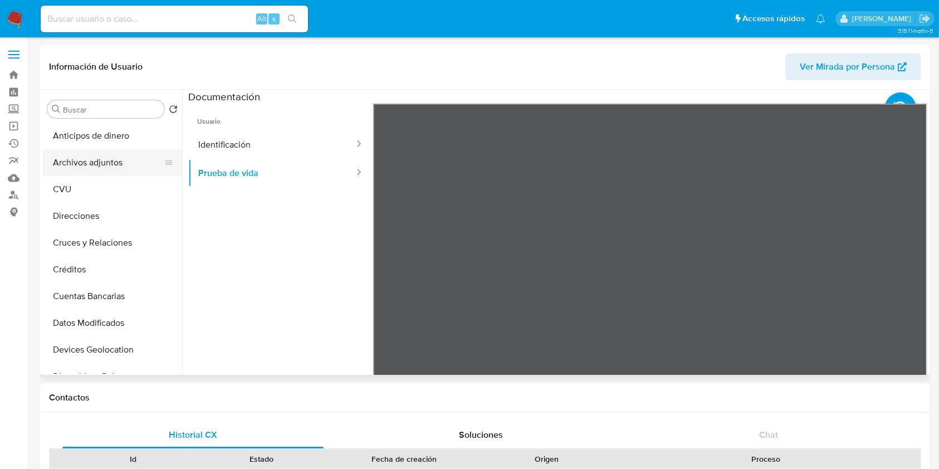
click at [95, 157] on button "Archivos adjuntos" at bounding box center [108, 162] width 130 height 27
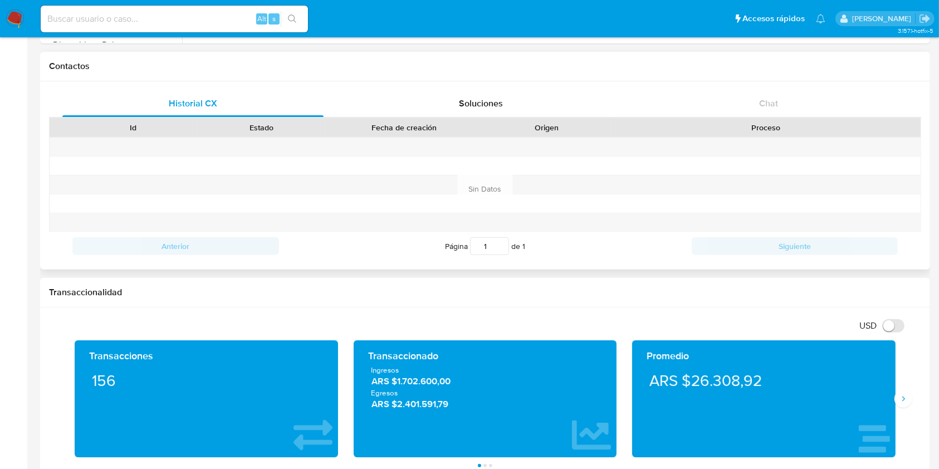
scroll to position [446, 0]
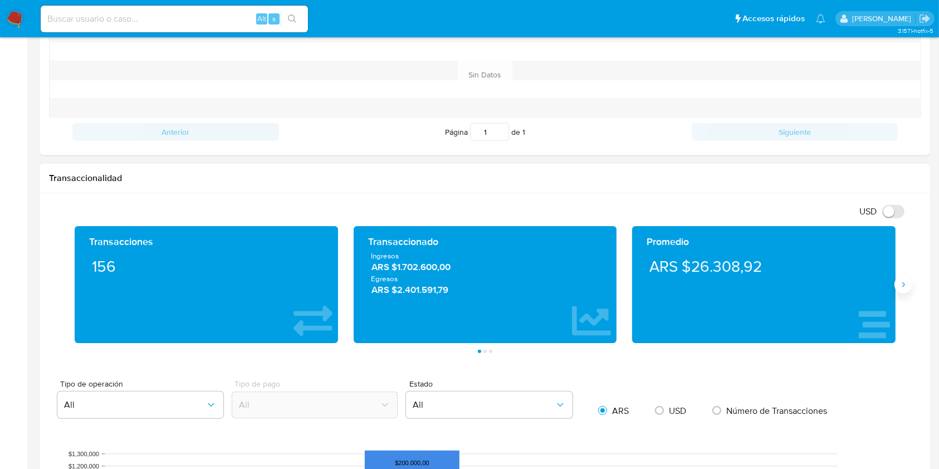
click at [907, 286] on icon "Siguiente" at bounding box center [903, 284] width 9 height 9
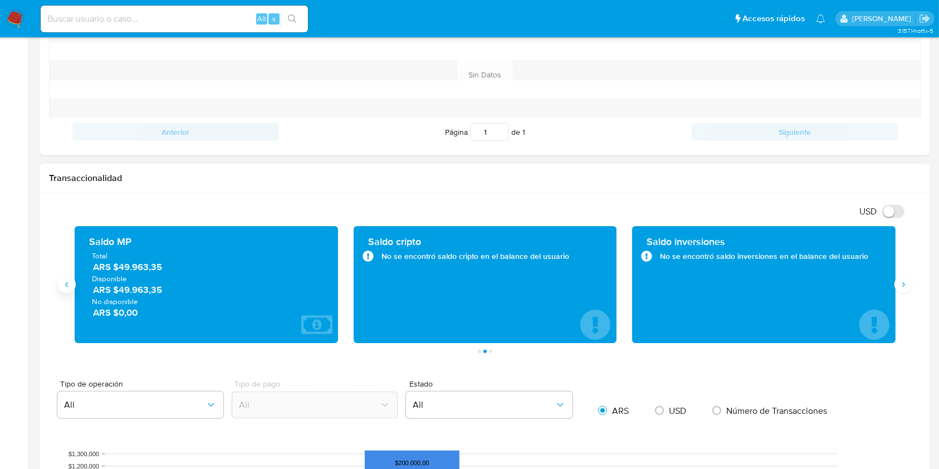
click at [72, 289] on button "Anterior" at bounding box center [67, 285] width 18 height 18
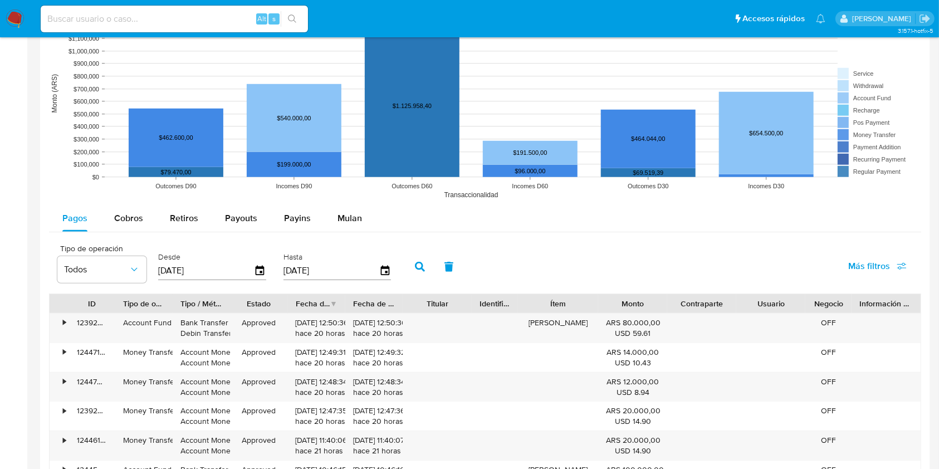
scroll to position [965, 0]
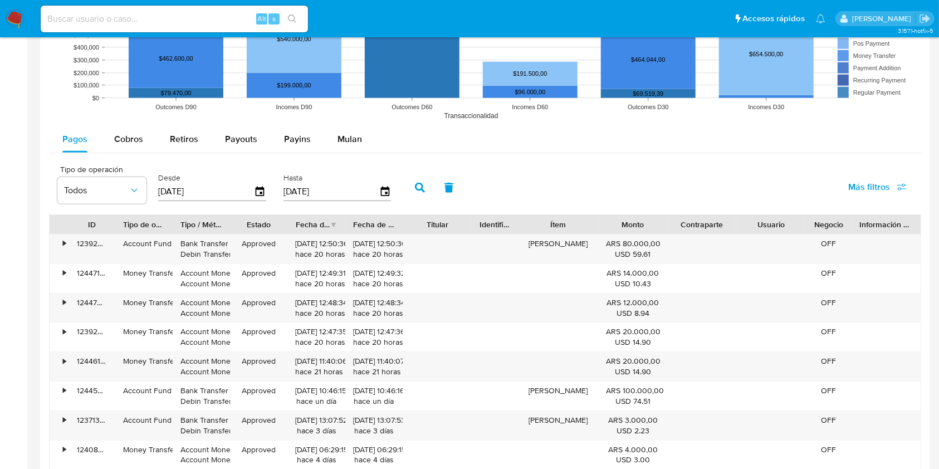
drag, startPoint x: 125, startPoint y: 139, endPoint x: 123, endPoint y: 153, distance: 14.7
click at [125, 138] on span "Cobros" at bounding box center [128, 139] width 29 height 13
select select "10"
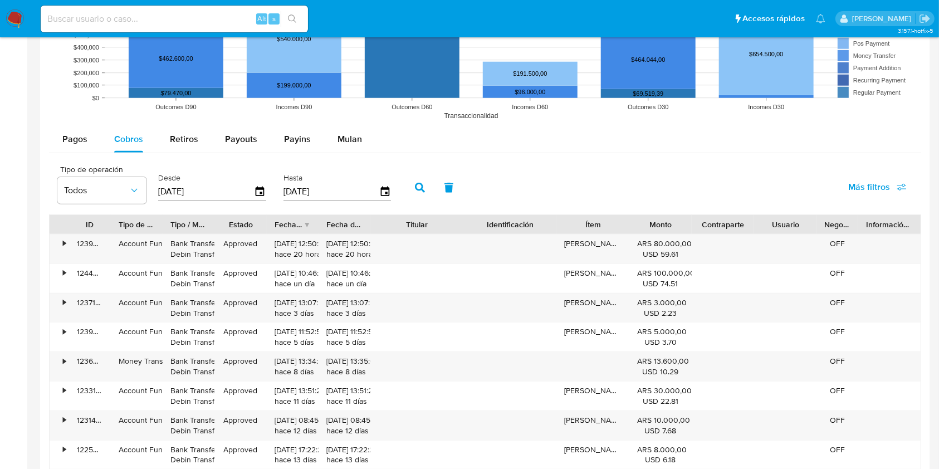
drag, startPoint x: 470, startPoint y: 215, endPoint x: 493, endPoint y: 219, distance: 23.7
click at [493, 219] on div "ID Tipo de operación Tipo / Método Estado Fecha de creación Fecha de aprobación…" at bounding box center [485, 224] width 871 height 19
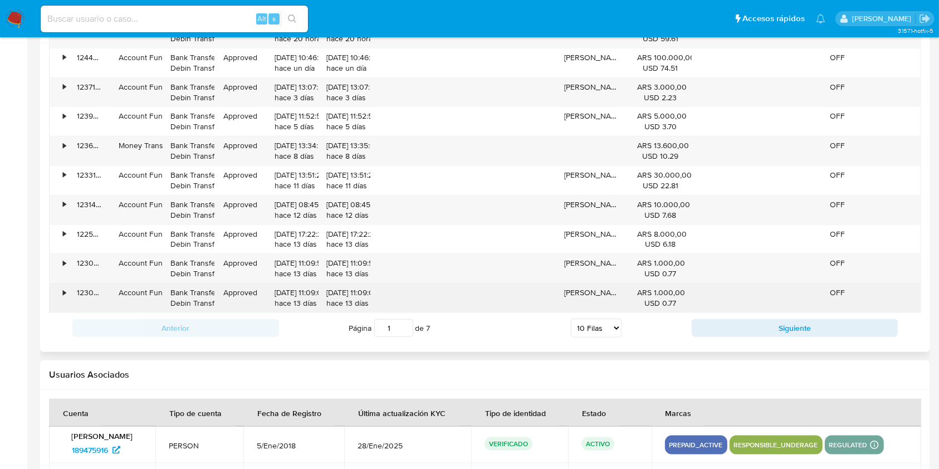
scroll to position [1188, 0]
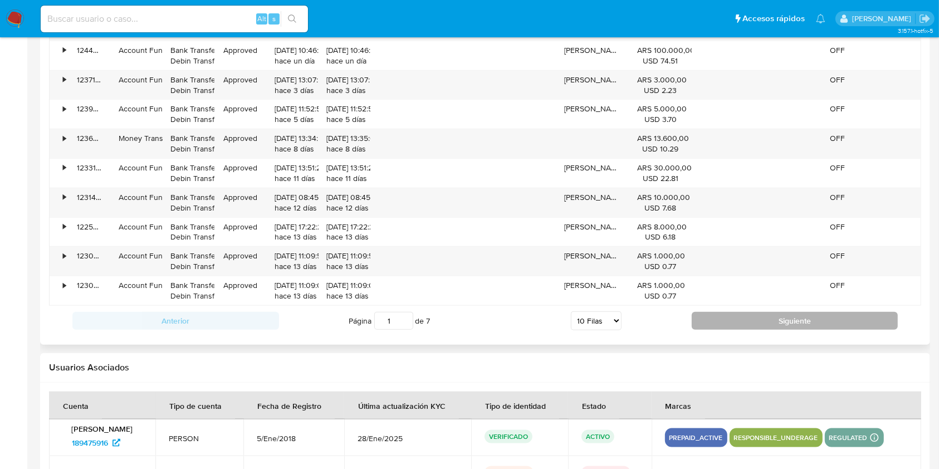
click at [739, 316] on button "Siguiente" at bounding box center [795, 321] width 207 height 18
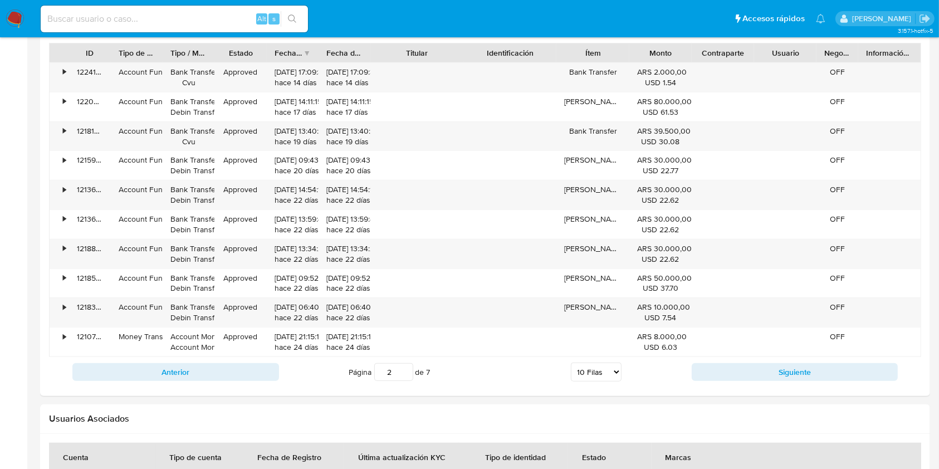
scroll to position [1114, 0]
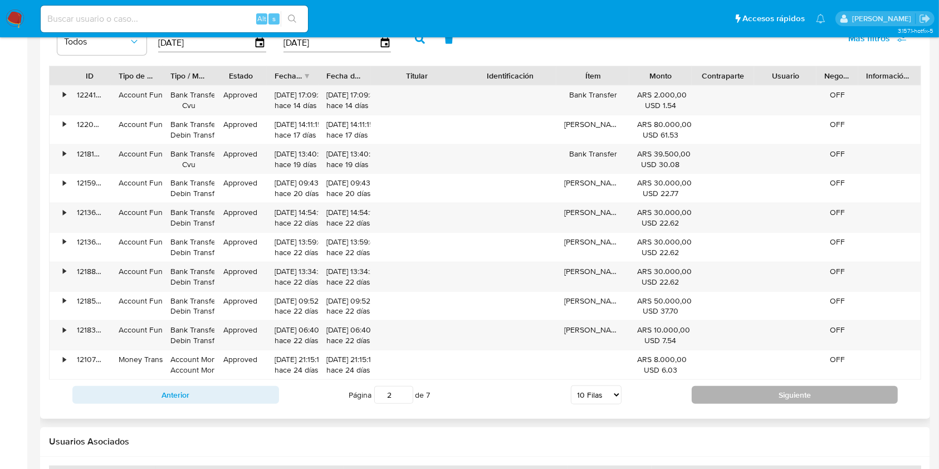
click at [789, 394] on button "Siguiente" at bounding box center [795, 395] width 207 height 18
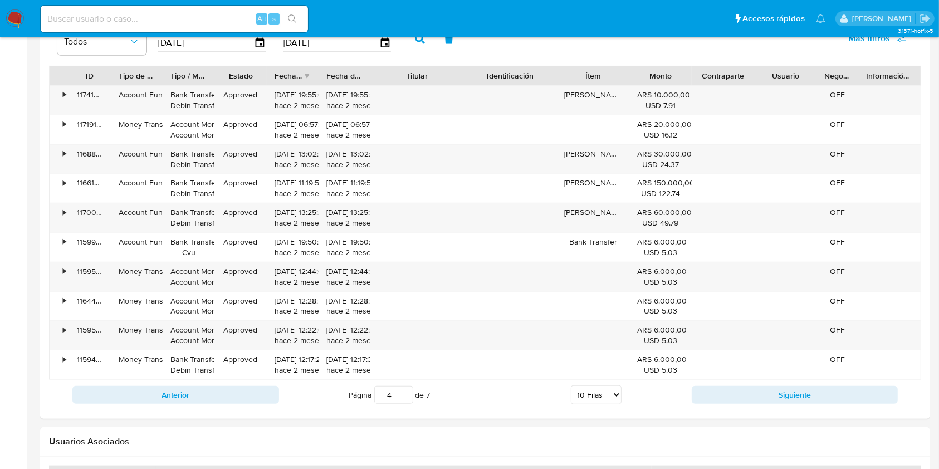
click at [789, 395] on button "Siguiente" at bounding box center [795, 395] width 207 height 18
type input "5"
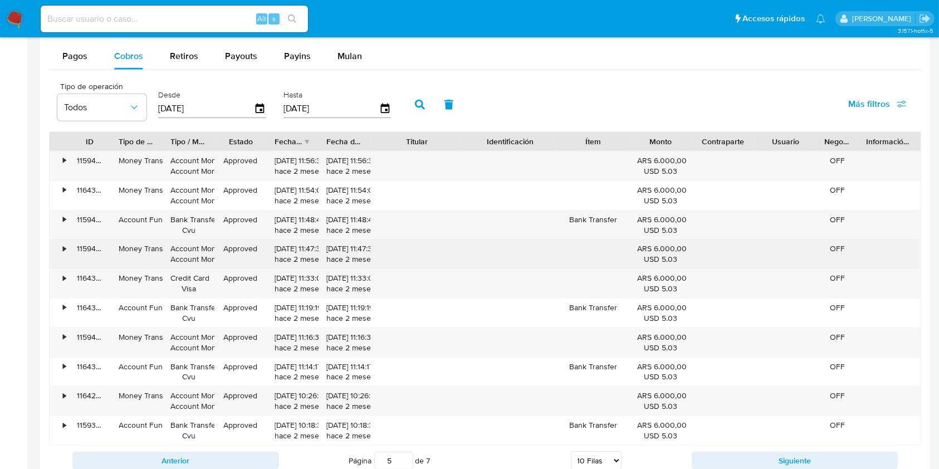
scroll to position [965, 0]
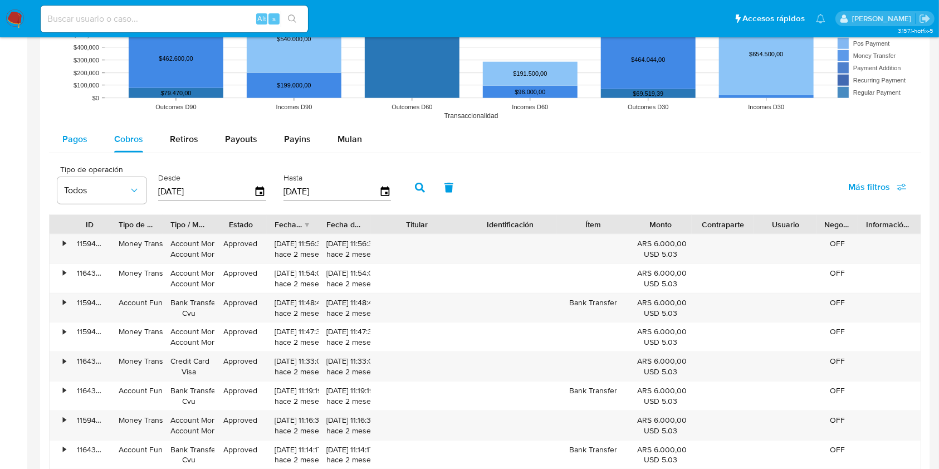
click at [75, 139] on span "Pagos" at bounding box center [74, 139] width 25 height 13
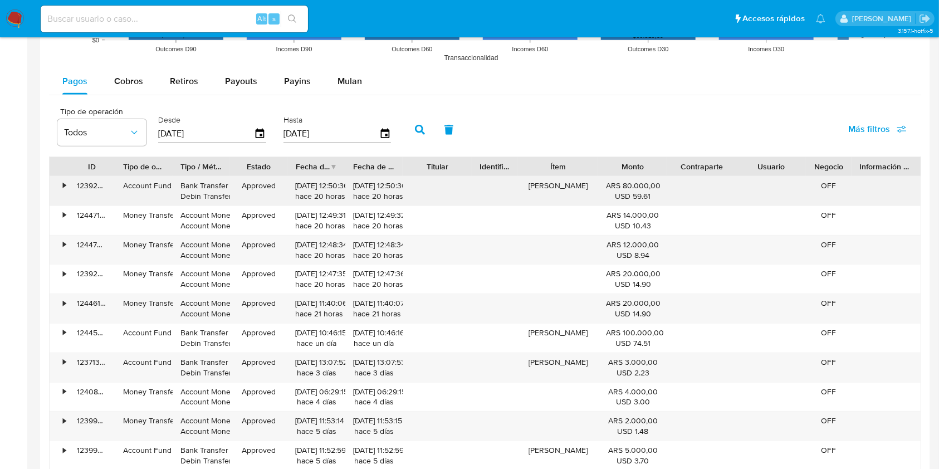
scroll to position [1114, 0]
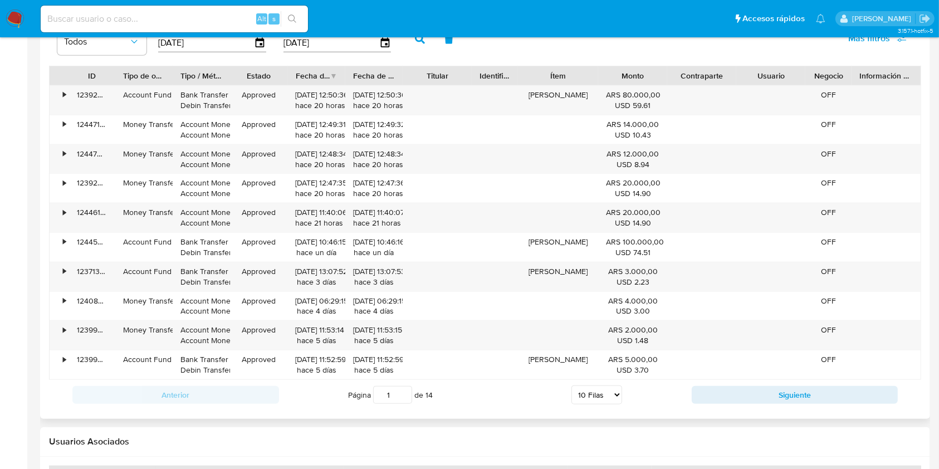
click at [776, 383] on div "Anterior Página 1 de 14 5 Filas 10 Filas 20 Filas 25 Filas 50 Filas 100 Filas S…" at bounding box center [485, 395] width 872 height 30
click at [776, 391] on button "Siguiente" at bounding box center [795, 395] width 207 height 18
type input "2"
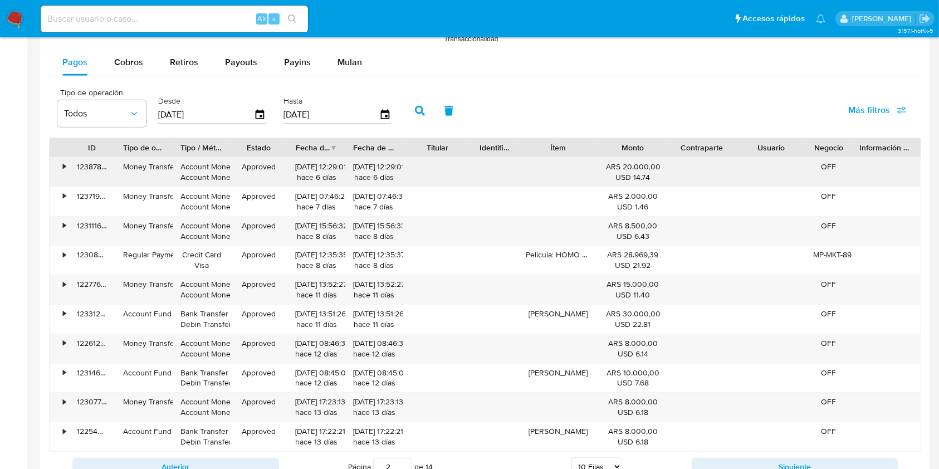
scroll to position [1039, 0]
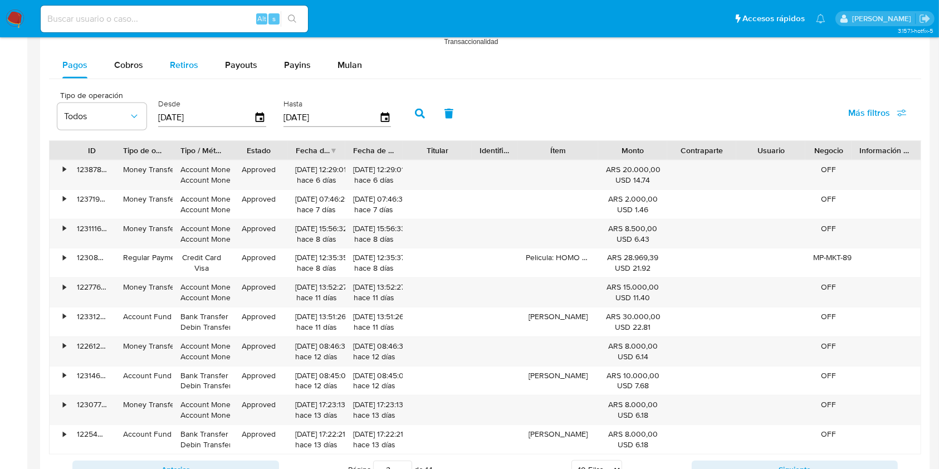
click at [183, 71] on div "Retiros" at bounding box center [184, 65] width 28 height 27
select select "10"
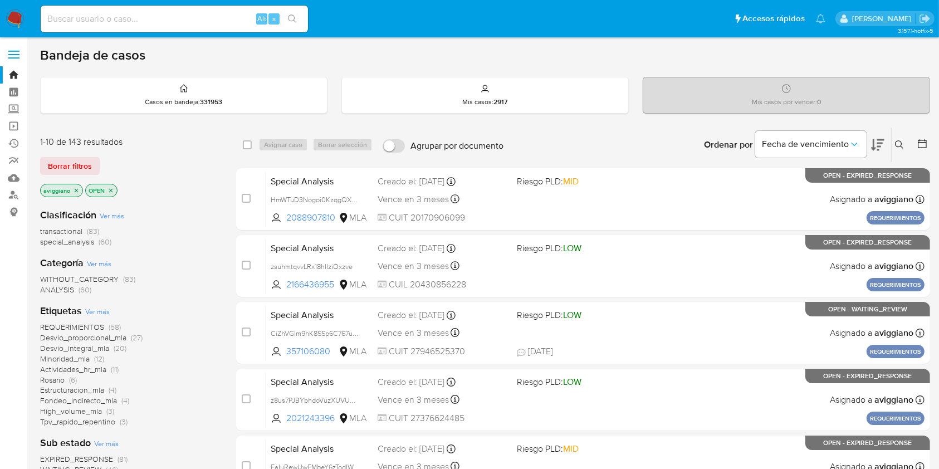
click at [899, 150] on button at bounding box center [901, 144] width 18 height 13
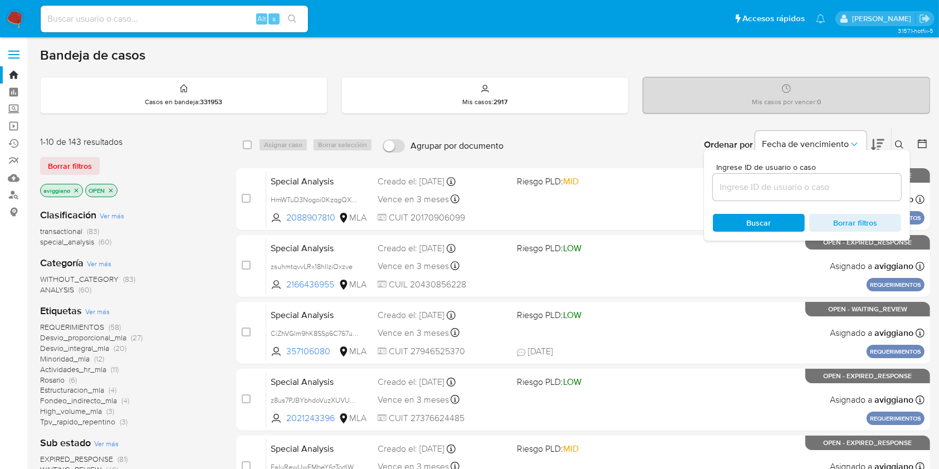
click at [867, 182] on input at bounding box center [807, 187] width 188 height 14
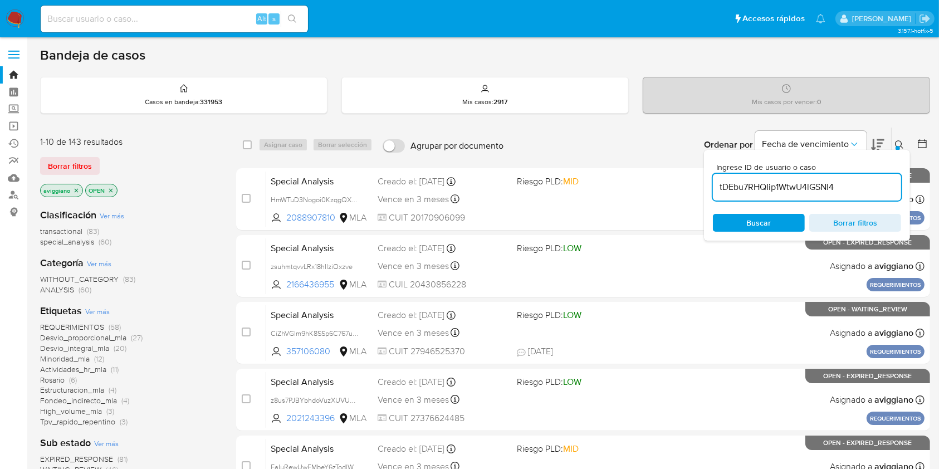
type input "tDEbu7RHQIip1WtwU4lGSNl4"
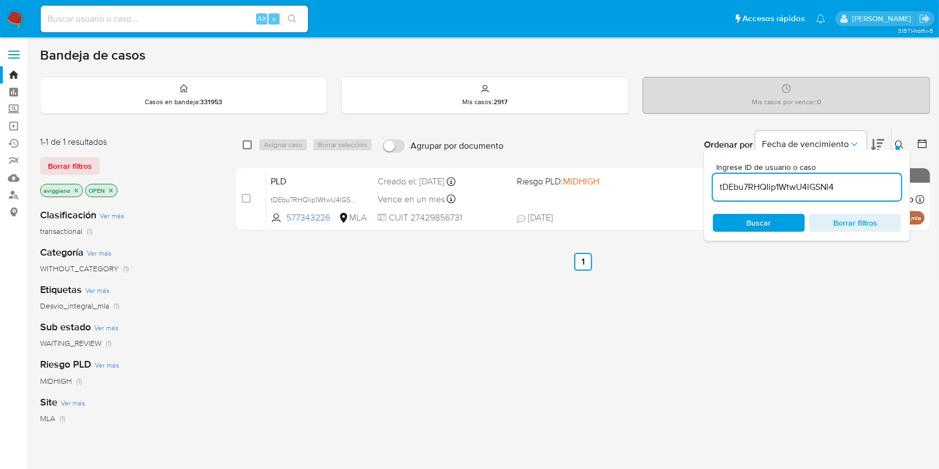
drag, startPoint x: 250, startPoint y: 151, endPoint x: 249, endPoint y: 145, distance: 6.2
click at [250, 150] on div "select-all-cases-checkbox Asignar caso Borrar selección Agrupar por documento O…" at bounding box center [583, 145] width 694 height 35
click at [249, 145] on input "checkbox" at bounding box center [247, 144] width 9 height 9
checkbox input "true"
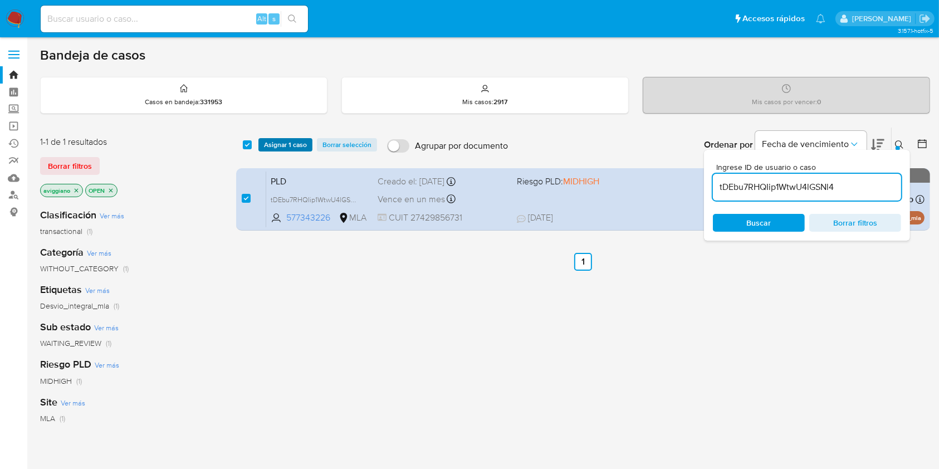
click at [269, 144] on span "Asignar 1 caso" at bounding box center [285, 144] width 43 height 11
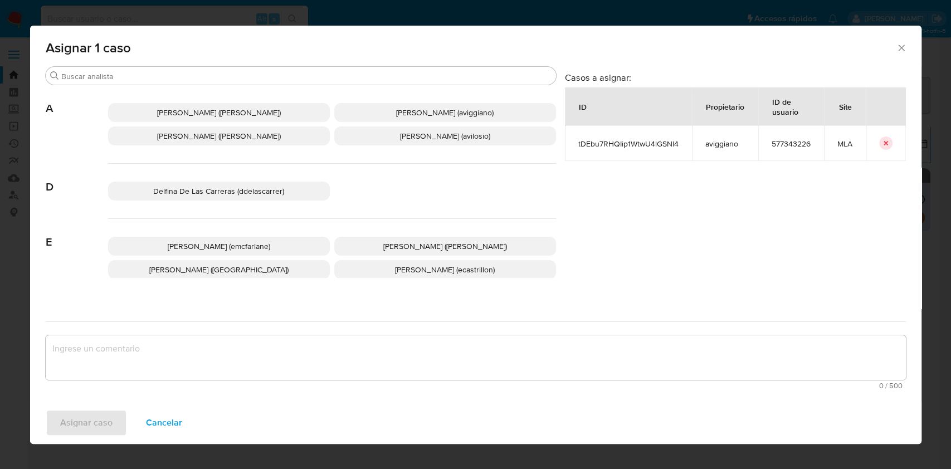
click at [396, 111] on span "[PERSON_NAME] (aviggiano)" at bounding box center [444, 112] width 97 height 11
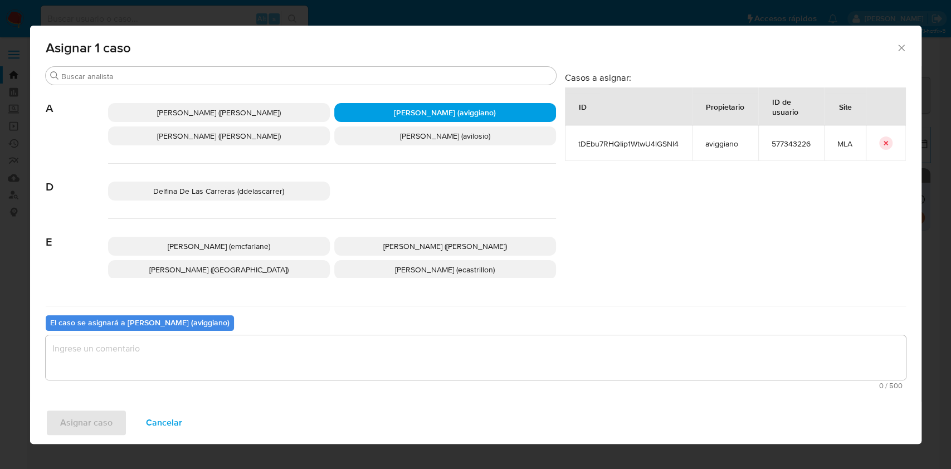
click at [173, 345] on textarea "assign-modal" at bounding box center [476, 357] width 860 height 45
click at [80, 414] on span "Asignar caso" at bounding box center [86, 422] width 52 height 25
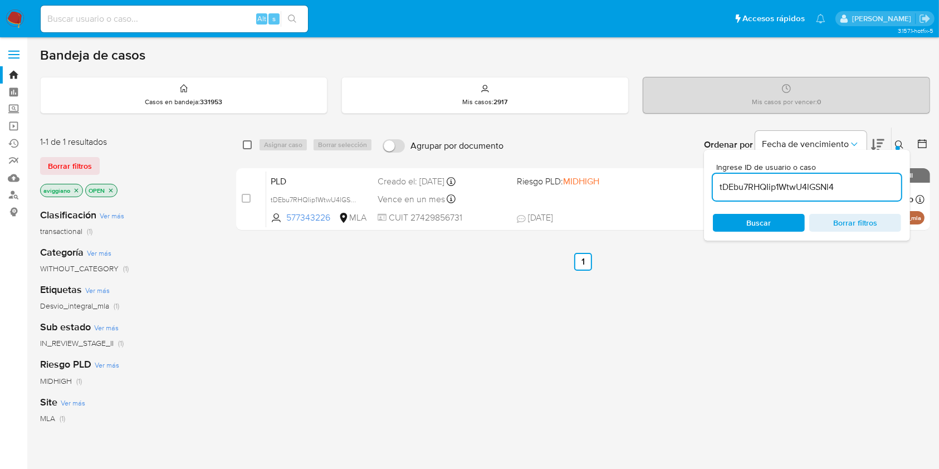
click at [247, 141] on input "checkbox" at bounding box center [247, 144] width 9 height 9
checkbox input "true"
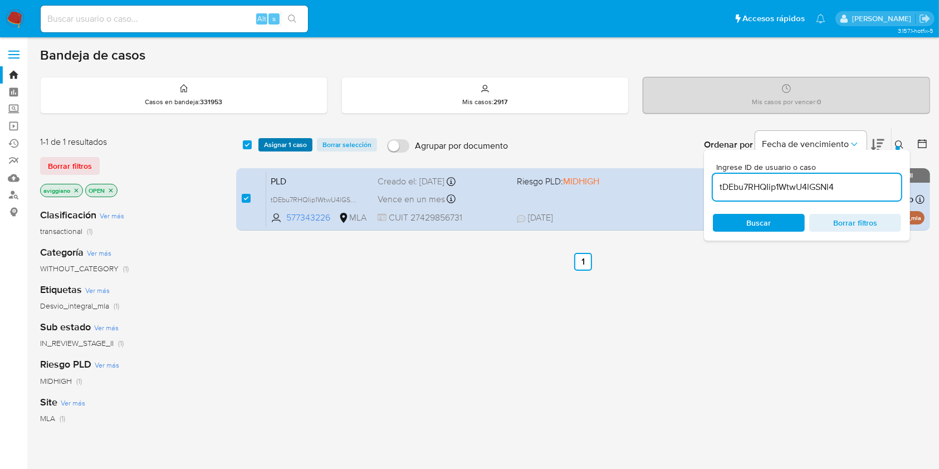
click at [266, 147] on span "Asignar 1 caso" at bounding box center [285, 144] width 43 height 11
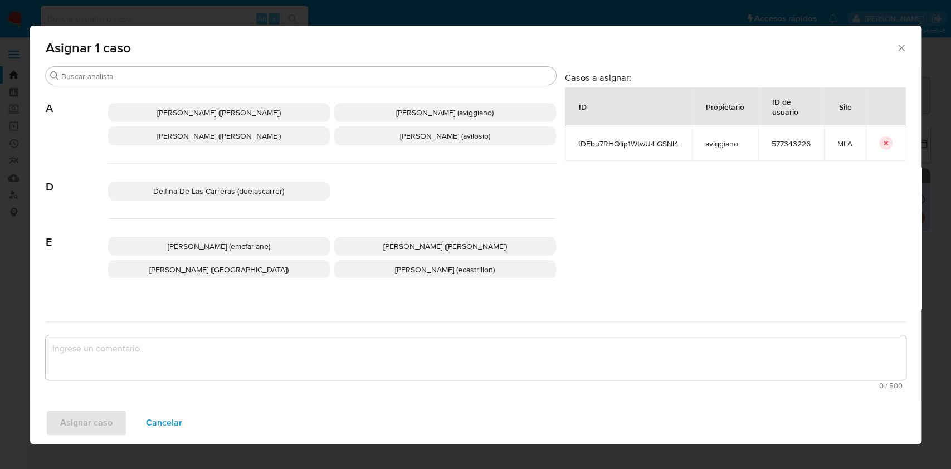
click at [223, 141] on p "[PERSON_NAME] ([PERSON_NAME])" at bounding box center [219, 135] width 222 height 19
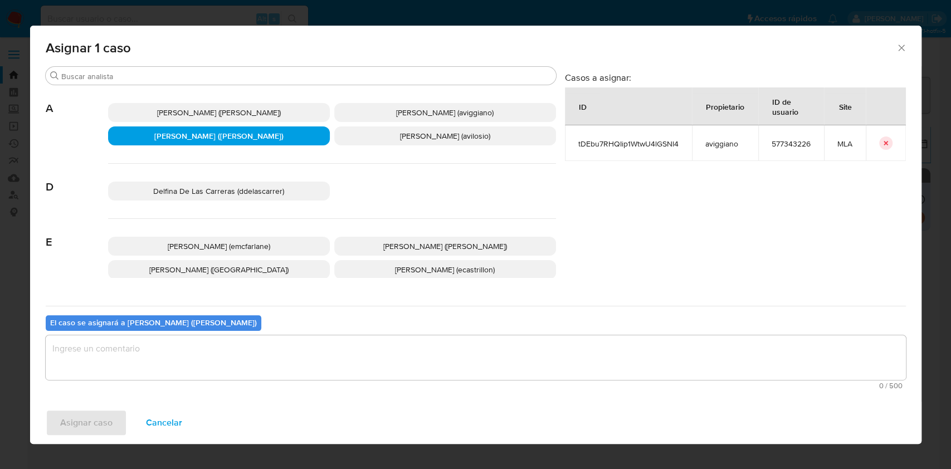
click at [413, 108] on span "[PERSON_NAME] (aviggiano)" at bounding box center [444, 112] width 97 height 11
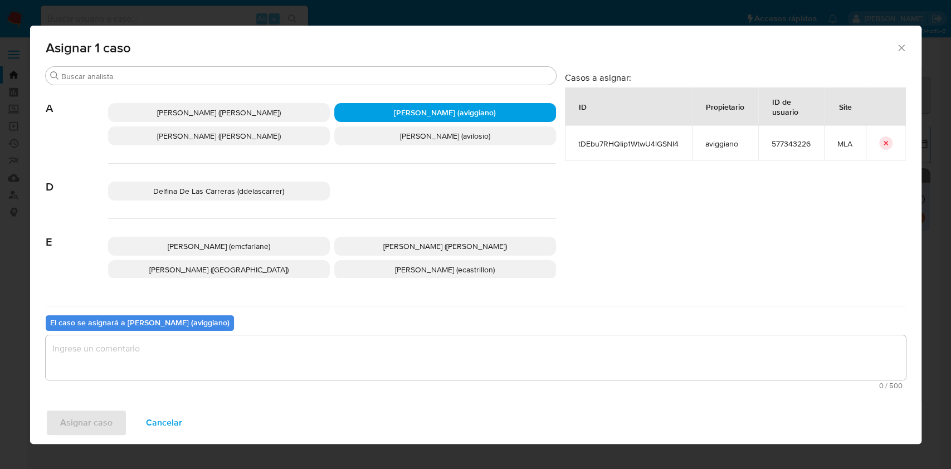
click at [186, 392] on div "El caso se asignará a [PERSON_NAME] (aviggiano) 0 / 500 500 caracteres restantes" at bounding box center [476, 350] width 860 height 88
click at [119, 370] on textarea "assign-modal" at bounding box center [476, 357] width 860 height 45
click at [85, 423] on span "Asignar caso" at bounding box center [86, 422] width 52 height 25
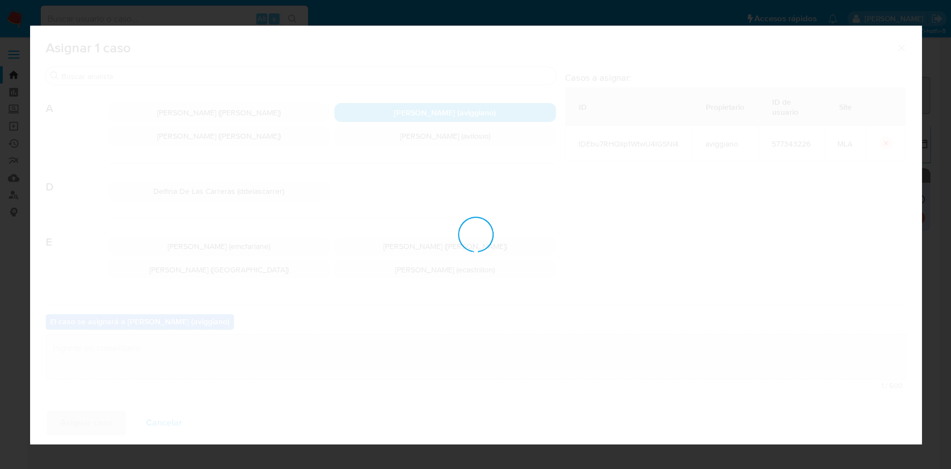
checkbox input "false"
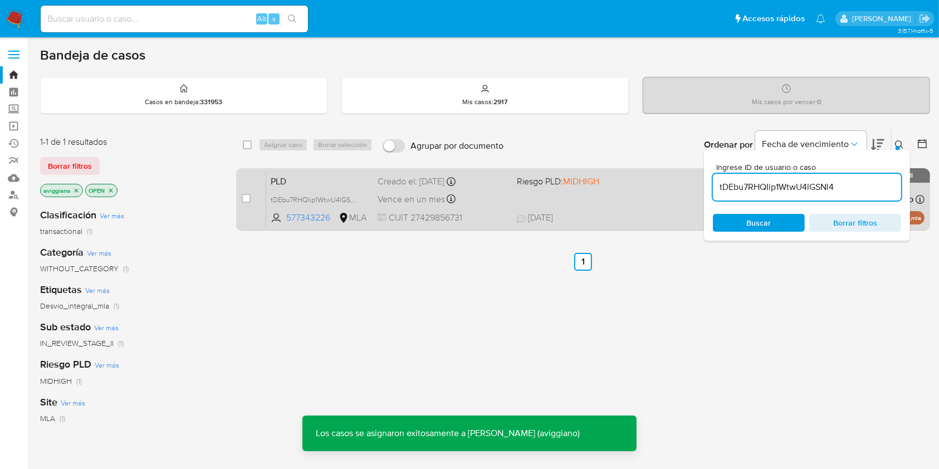
click at [590, 205] on div "PLD tDEbu7RHQIip1WtwU4lGSNl4 577343226 MLA Riesgo PLD: MIDHIGH Creado el: [DATE…" at bounding box center [595, 199] width 658 height 56
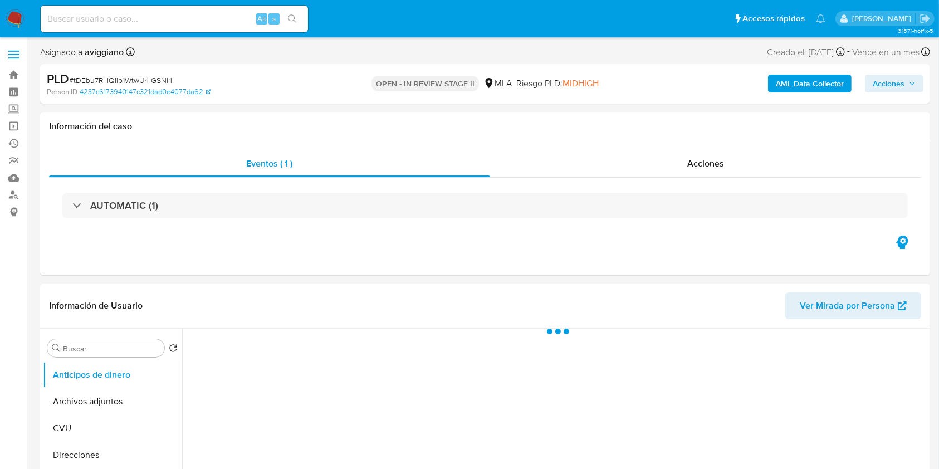
click at [891, 78] on span "Acciones" at bounding box center [889, 84] width 32 height 18
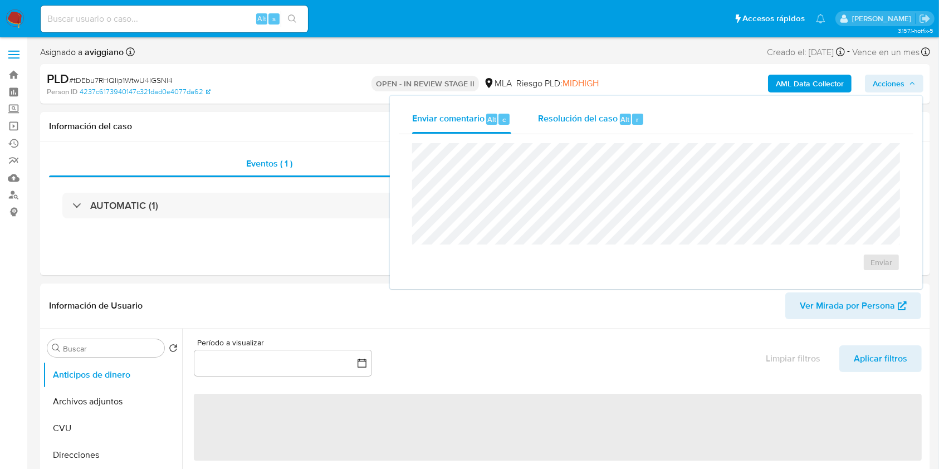
click at [604, 121] on span "Resolución del caso" at bounding box center [578, 119] width 80 height 13
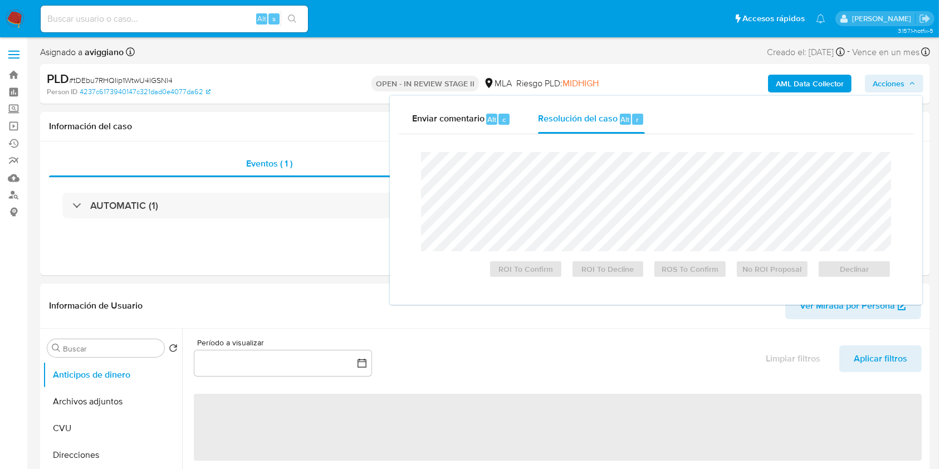
select select "10"
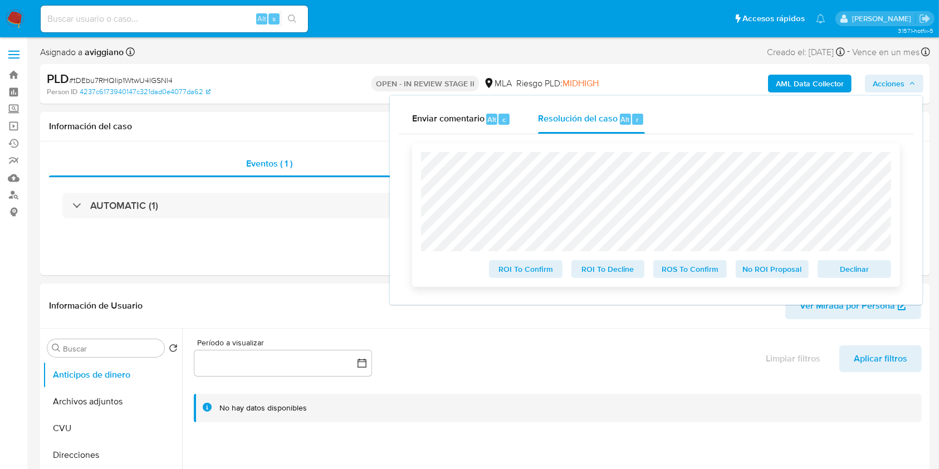
click at [842, 270] on span "Declinar" at bounding box center [854, 269] width 58 height 16
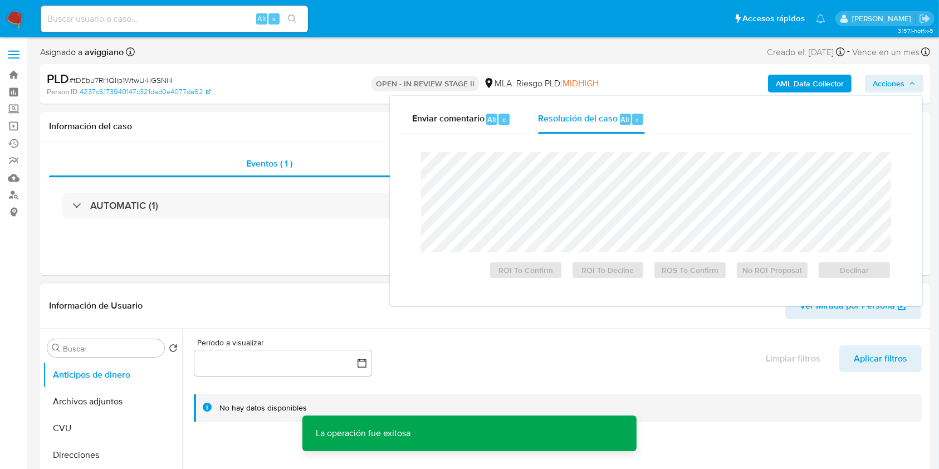
click at [499, 331] on section "Período a visualizar inputDatePicker Limpiar filtros Aplicar filtros No hay dat…" at bounding box center [557, 376] width 739 height 94
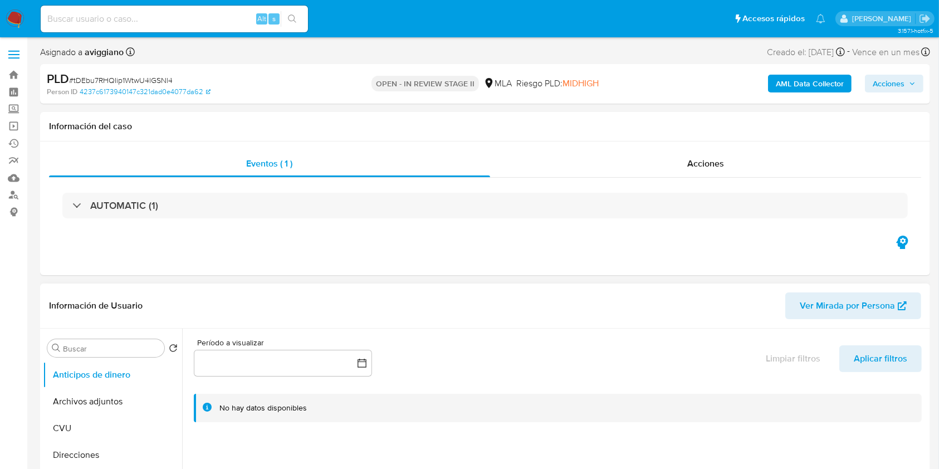
scroll to position [223, 0]
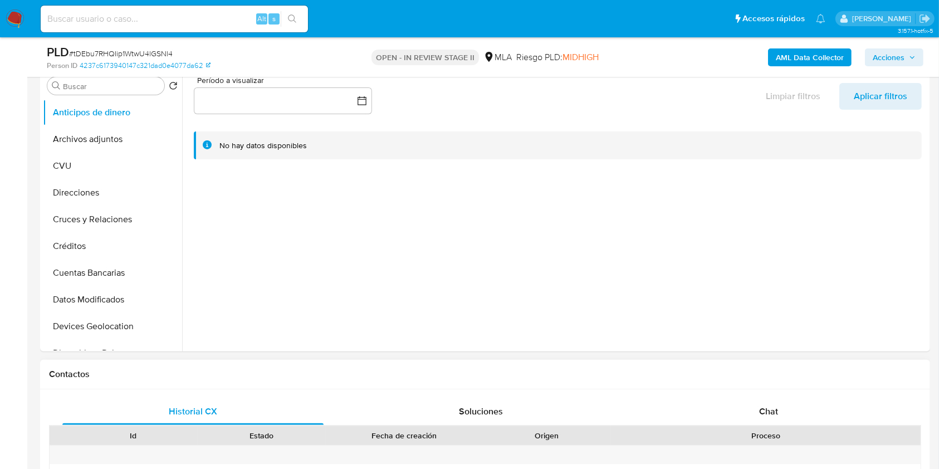
click at [771, 407] on span "Chat" at bounding box center [768, 411] width 19 height 13
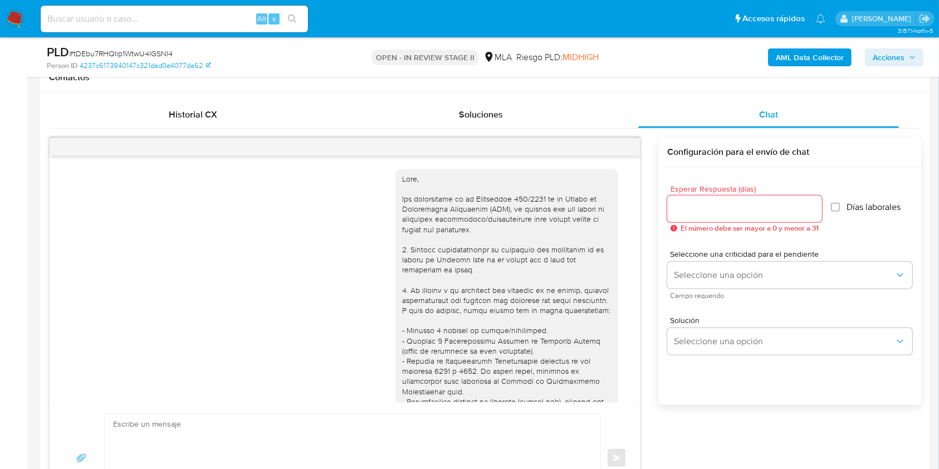
scroll to position [692, 0]
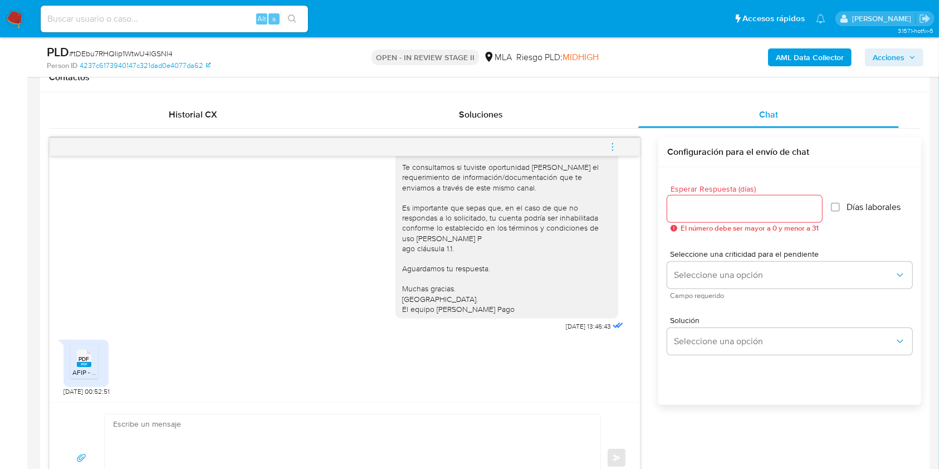
click at [613, 143] on icon "menu-action" at bounding box center [612, 143] width 1 height 1
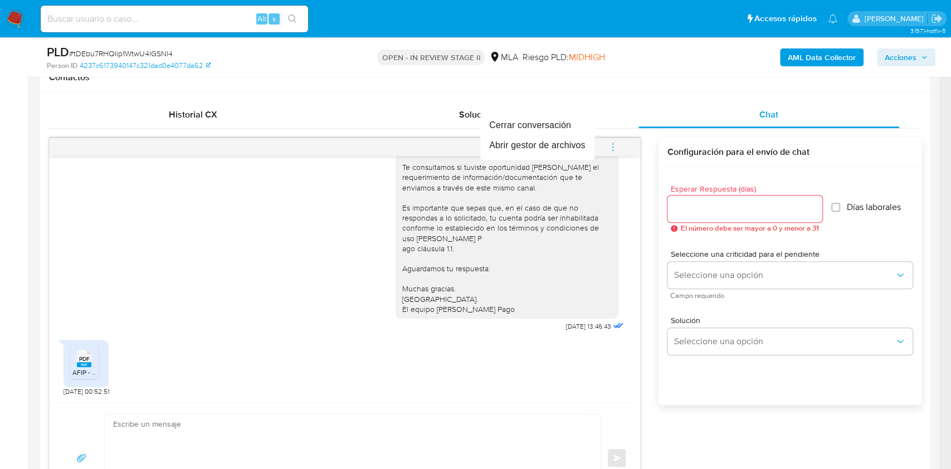
click at [285, 423] on div at bounding box center [475, 234] width 951 height 469
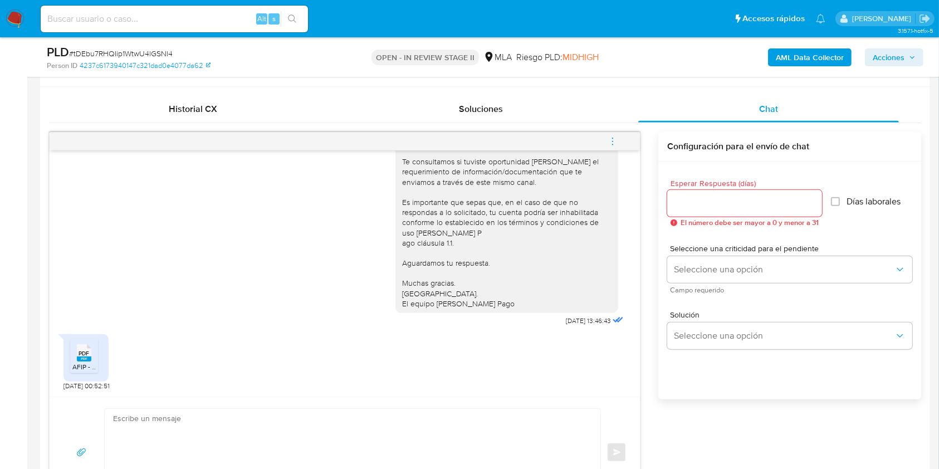
scroll to position [742, 0]
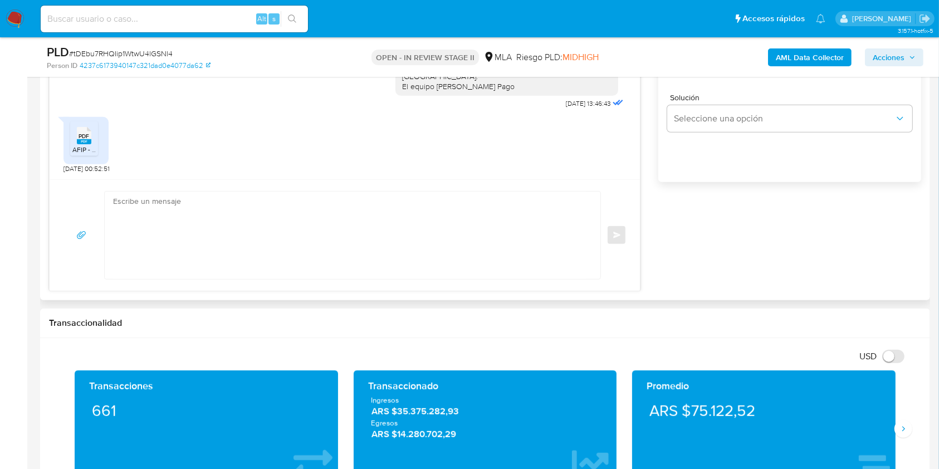
click at [213, 228] on textarea at bounding box center [349, 235] width 473 height 87
paste textarea "Hola XXX, Muchas gracias por la respuesta. Analizamos tu caso y verificamos que…"
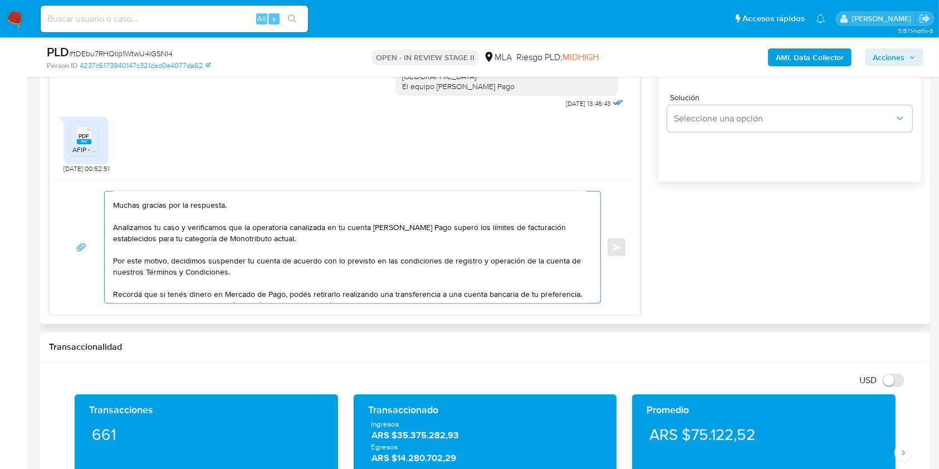
scroll to position [0, 0]
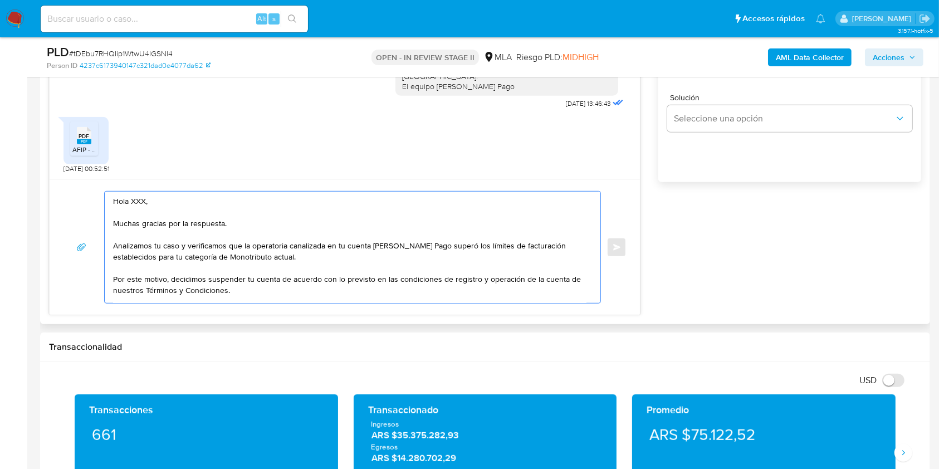
click at [143, 204] on textarea "Hola XXX, Muchas gracias por la respuesta. Analizamos tu caso y verificamos que…" at bounding box center [349, 247] width 473 height 111
click at [133, 202] on textarea "Hola XXX, Muchas gracias por la respuesta. Analizamos tu caso y verificamos que…" at bounding box center [349, 247] width 473 height 111
type textarea "Hola, Muchas gracias por la respuesta. Analizamos tu caso y verificamos que la …"
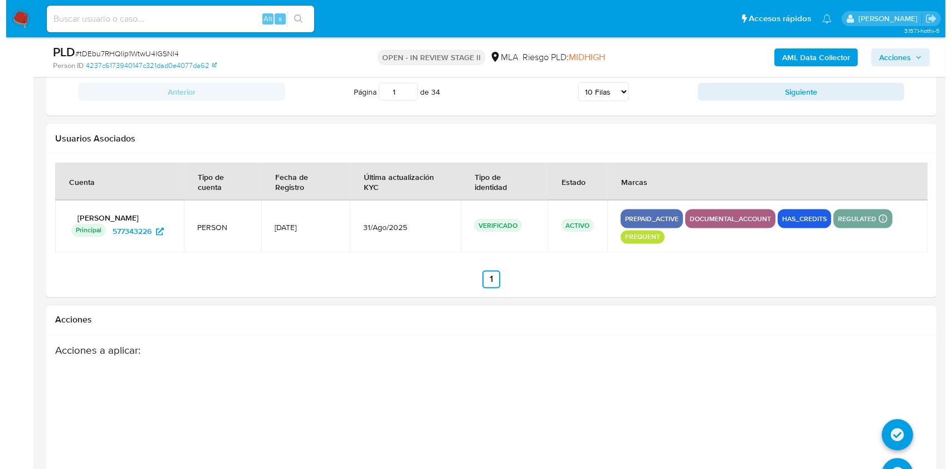
scroll to position [2005, 0]
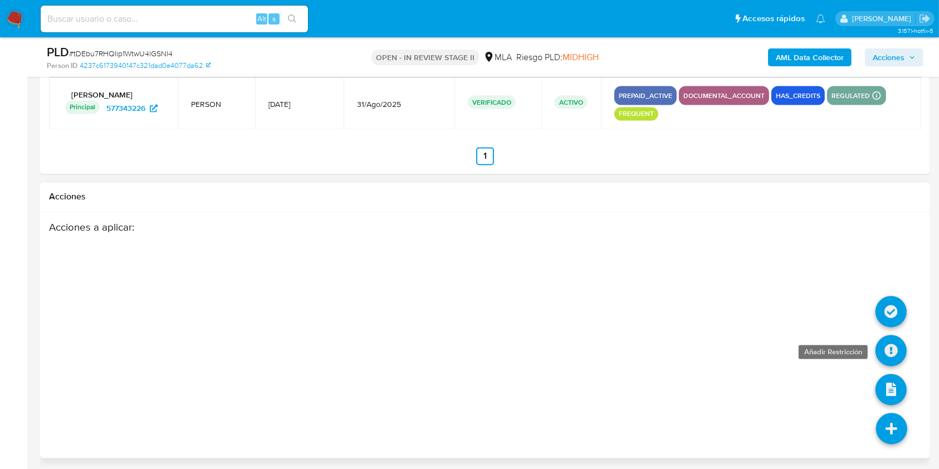
click at [898, 346] on icon at bounding box center [891, 350] width 31 height 31
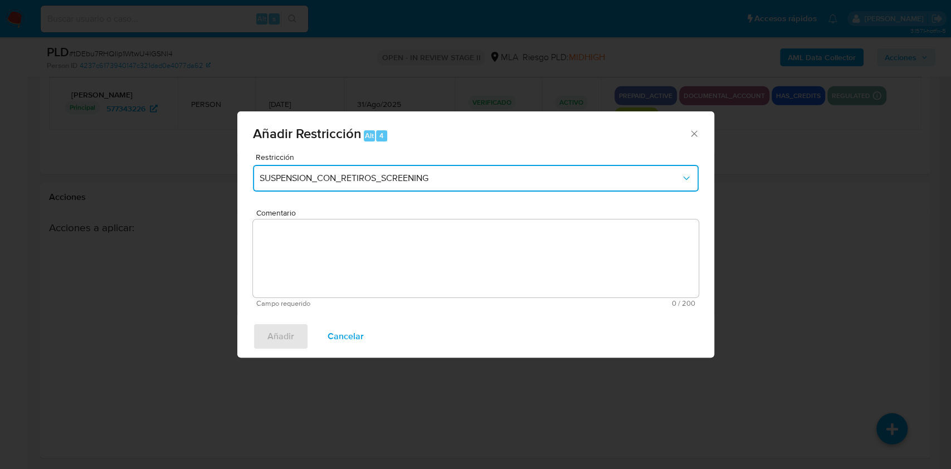
click at [364, 179] on span "SUSPENSION_CON_RETIROS_SCREENING" at bounding box center [470, 178] width 421 height 11
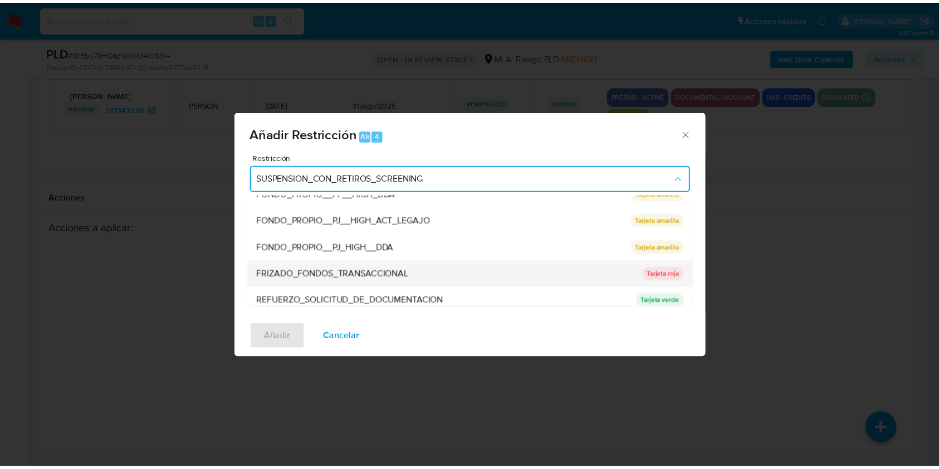
scroll to position [223, 0]
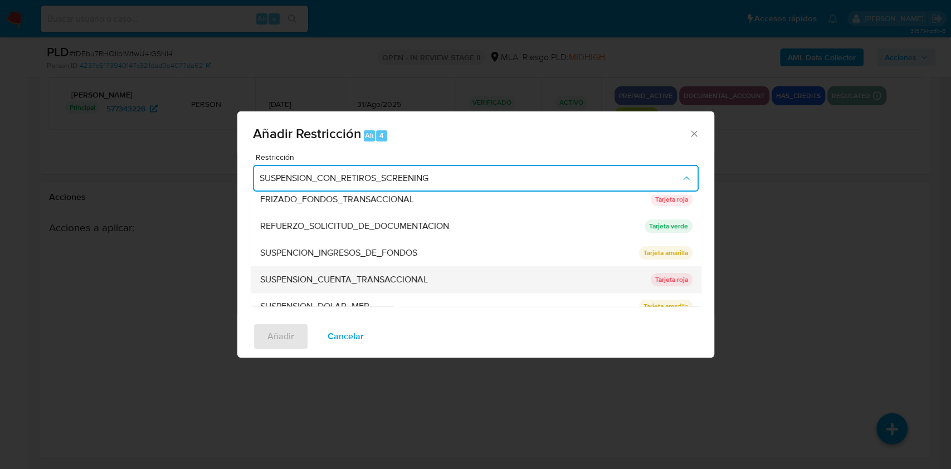
click at [314, 277] on span "SUSPENSION_CUENTA_TRANSACCIONAL" at bounding box center [344, 279] width 168 height 11
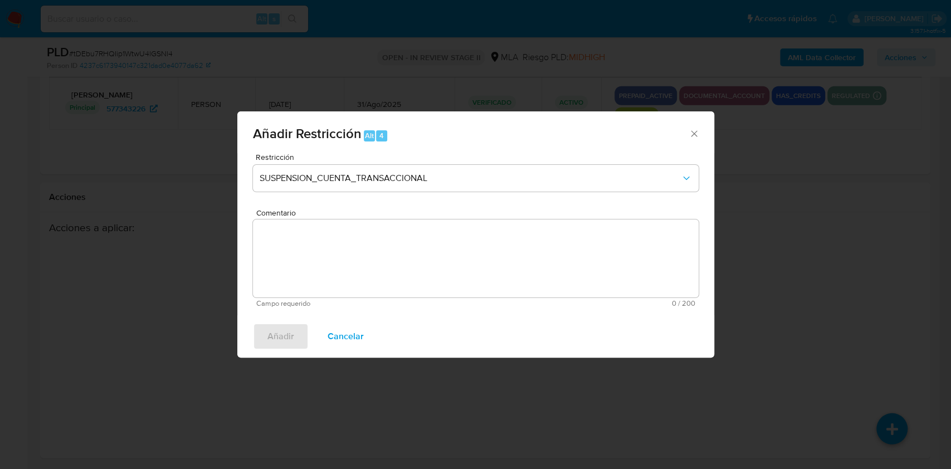
click at [317, 262] on textarea "Comentario" at bounding box center [476, 258] width 446 height 78
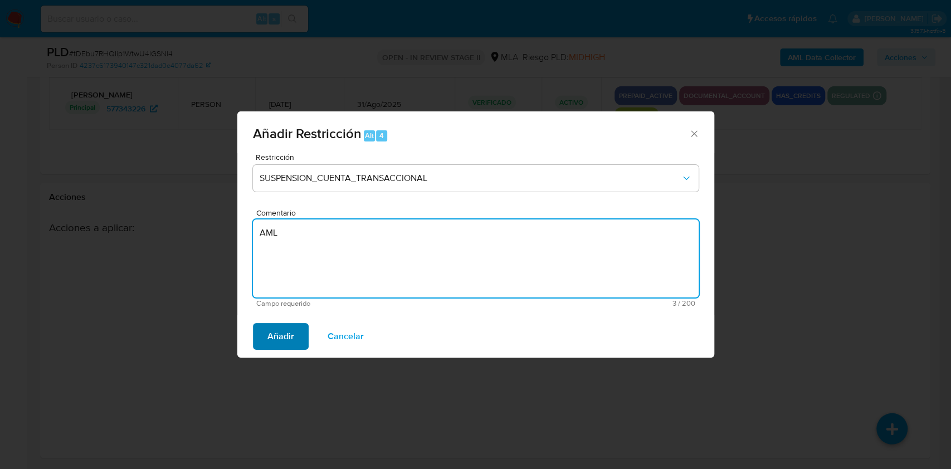
type textarea "AML"
click at [271, 339] on span "Añadir" at bounding box center [280, 336] width 27 height 25
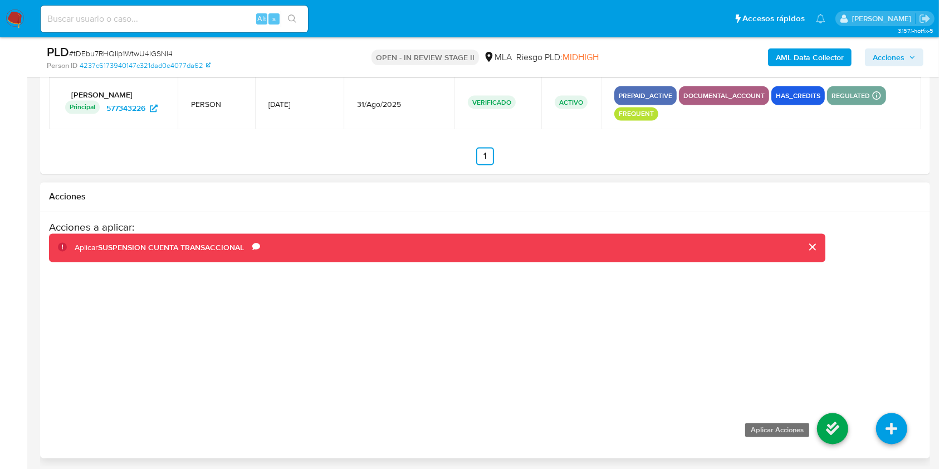
click at [825, 423] on icon at bounding box center [832, 428] width 31 height 31
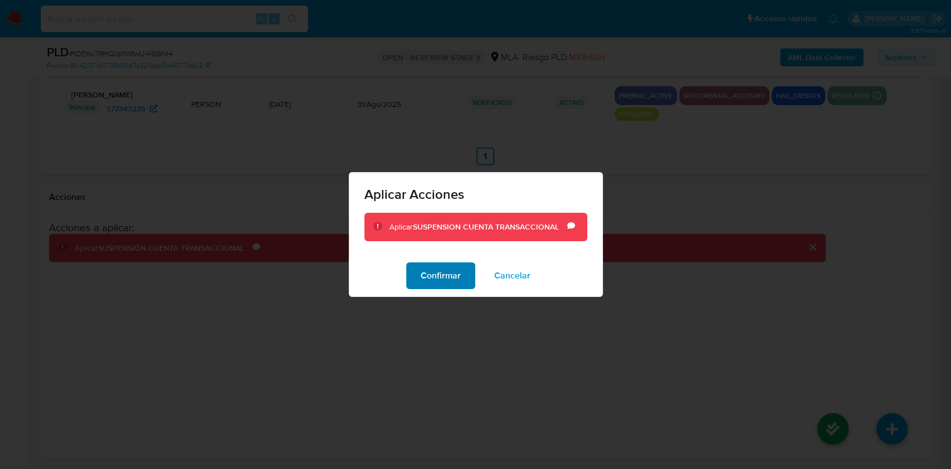
click at [452, 283] on span "Confirmar" at bounding box center [441, 275] width 40 height 25
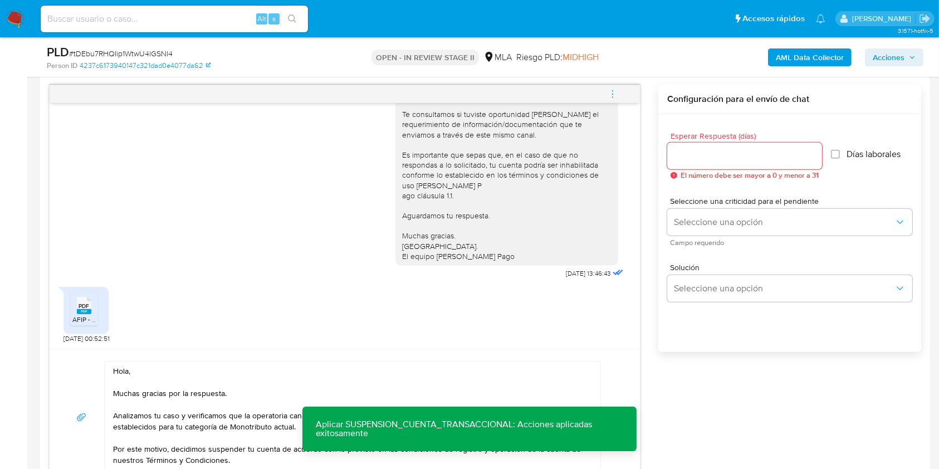
scroll to position [446, 0]
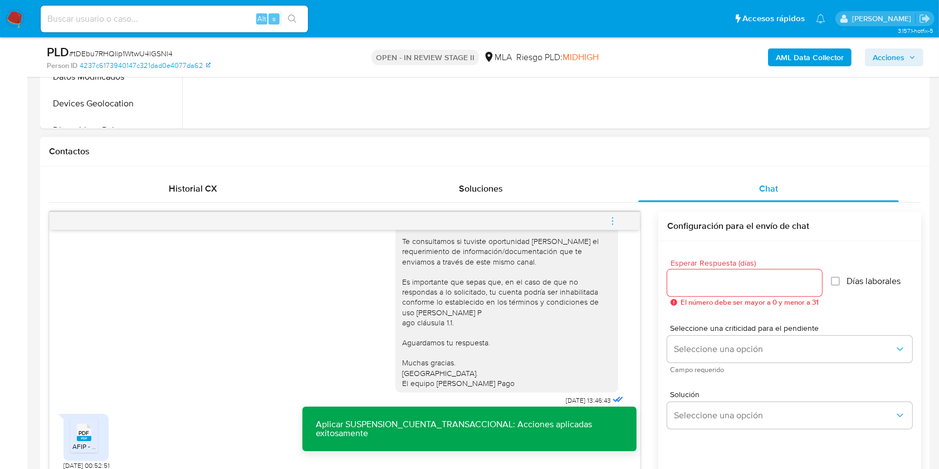
click at [693, 276] on input "Esperar Respuesta (días)" at bounding box center [744, 283] width 155 height 14
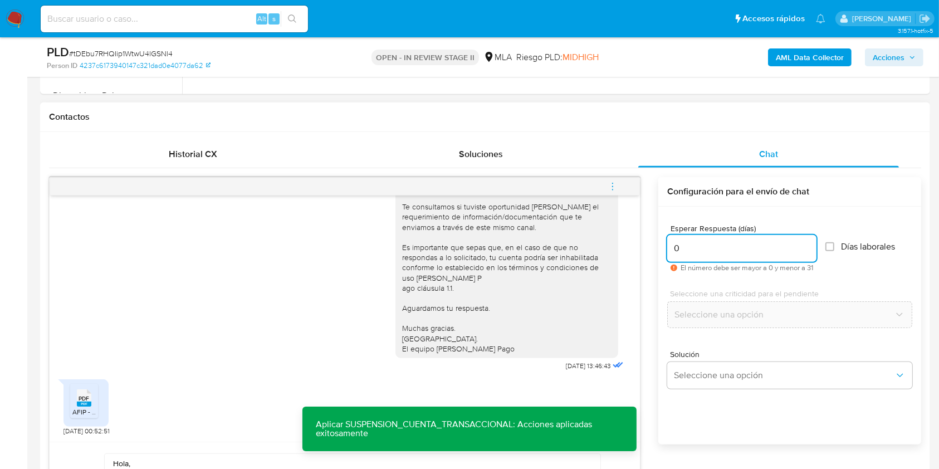
scroll to position [594, 0]
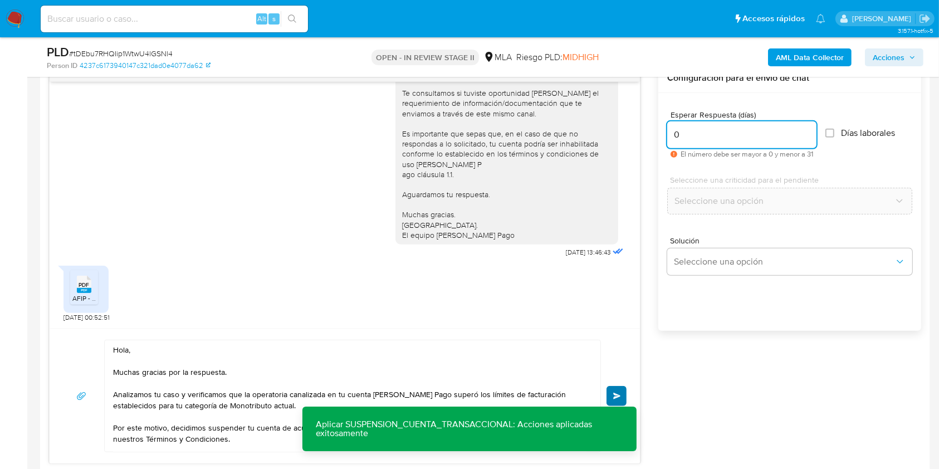
type input "0"
drag, startPoint x: 621, startPoint y: 390, endPoint x: 638, endPoint y: 245, distance: 146.9
click at [620, 390] on button "Enviar" at bounding box center [617, 396] width 20 height 20
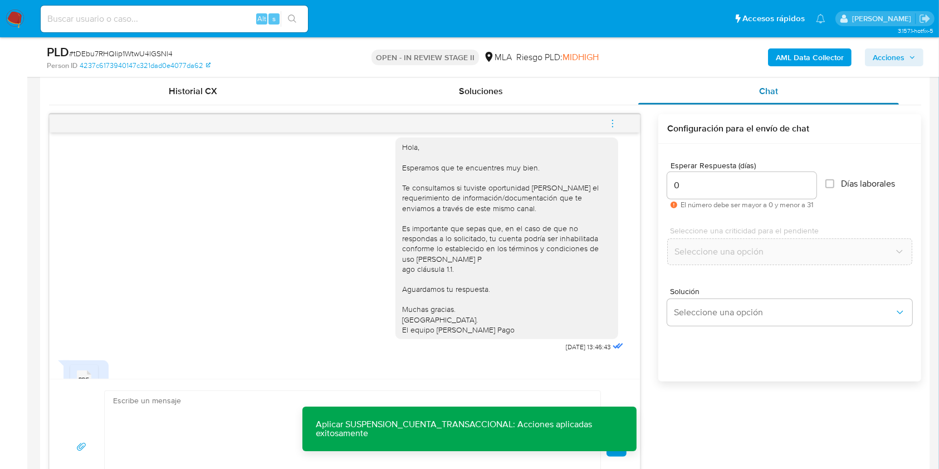
scroll to position [520, 0]
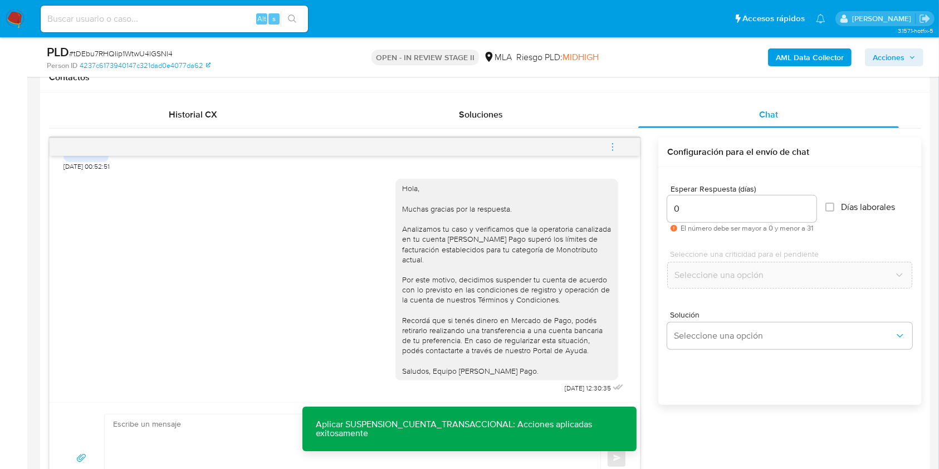
click at [612, 149] on icon "menu-action" at bounding box center [612, 149] width 1 height 1
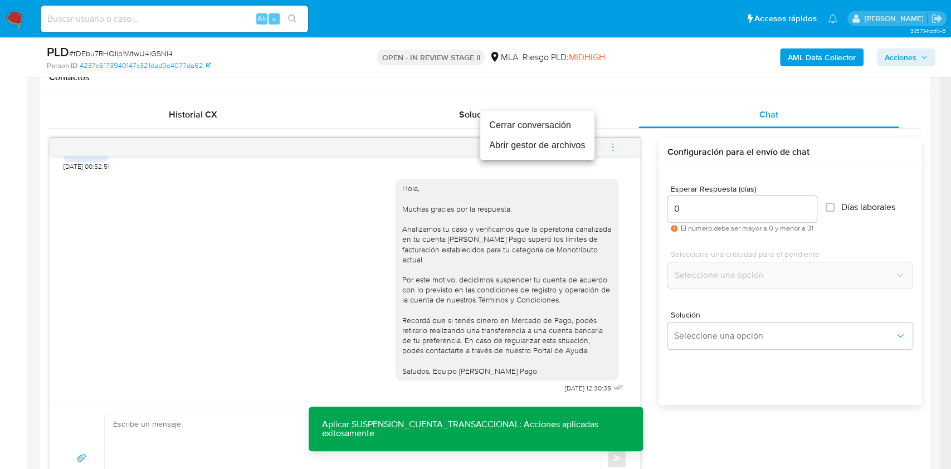
click at [549, 133] on li "Cerrar conversación" at bounding box center [537, 125] width 114 height 20
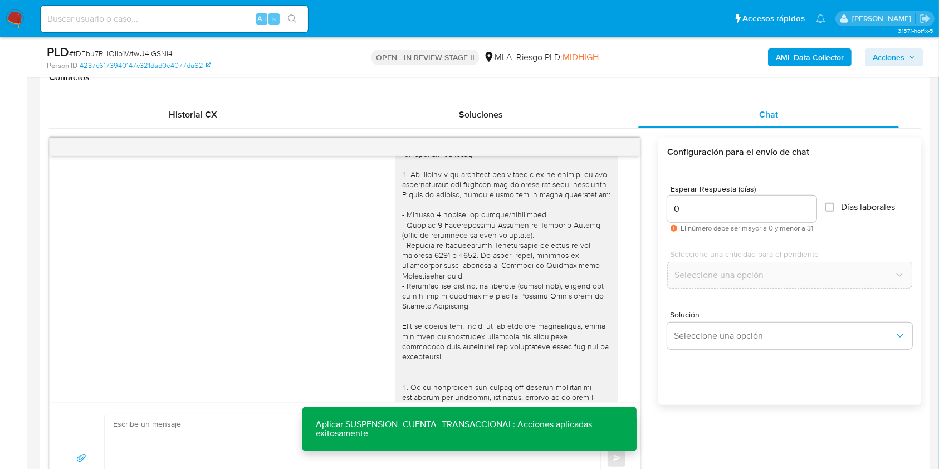
scroll to position [0, 0]
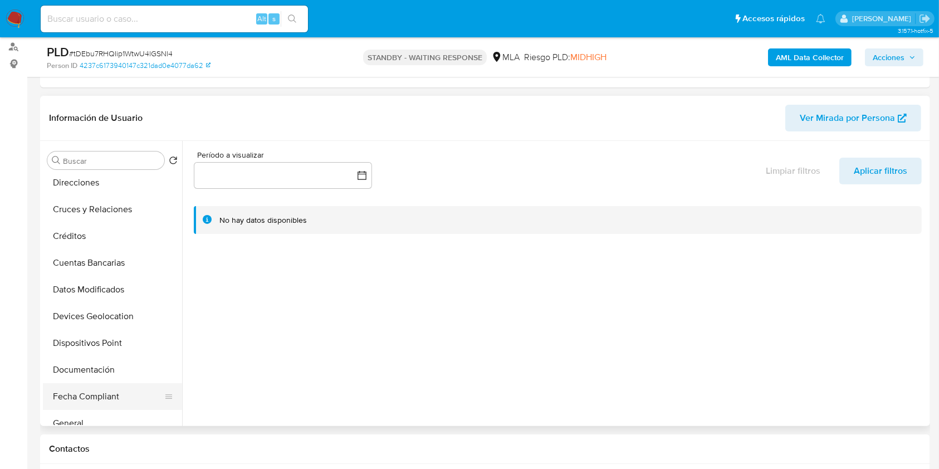
scroll to position [148, 0]
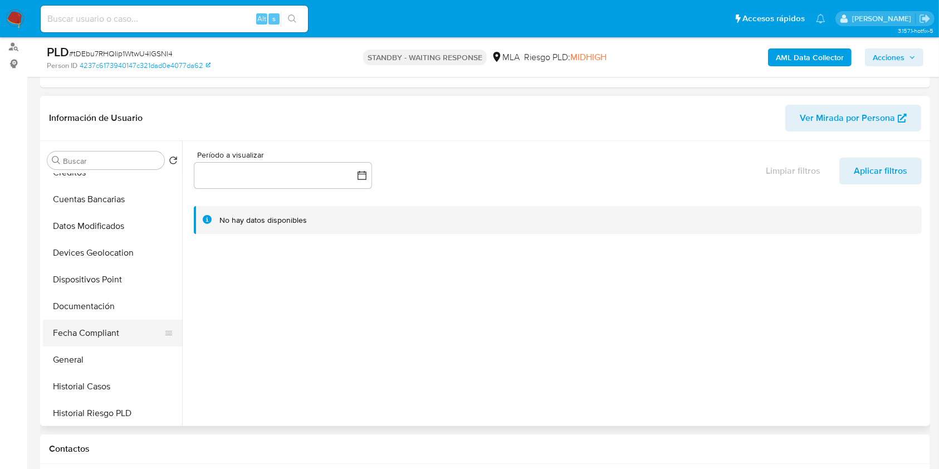
select select "10"
click at [89, 378] on button "Historial Casos" at bounding box center [108, 386] width 130 height 27
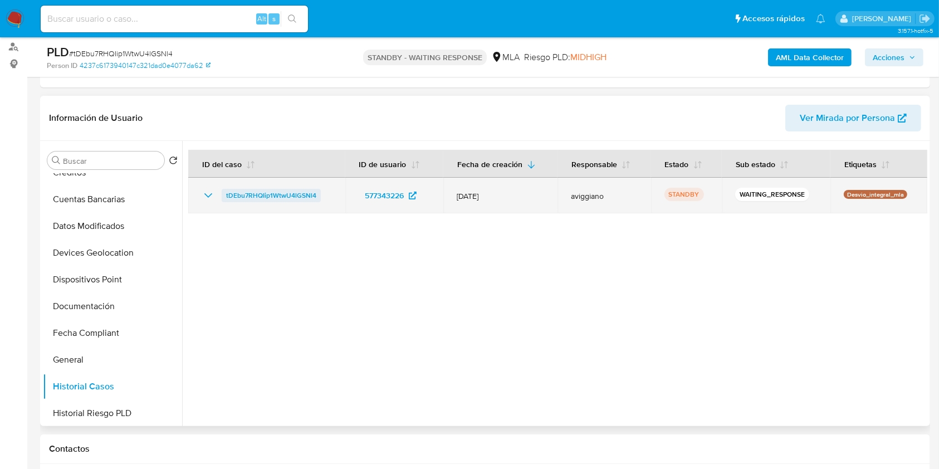
drag, startPoint x: 322, startPoint y: 192, endPoint x: 222, endPoint y: 200, distance: 101.1
click at [222, 200] on div "tDEbu7RHQIip1WtwU4lGSNl4" at bounding box center [267, 195] width 130 height 13
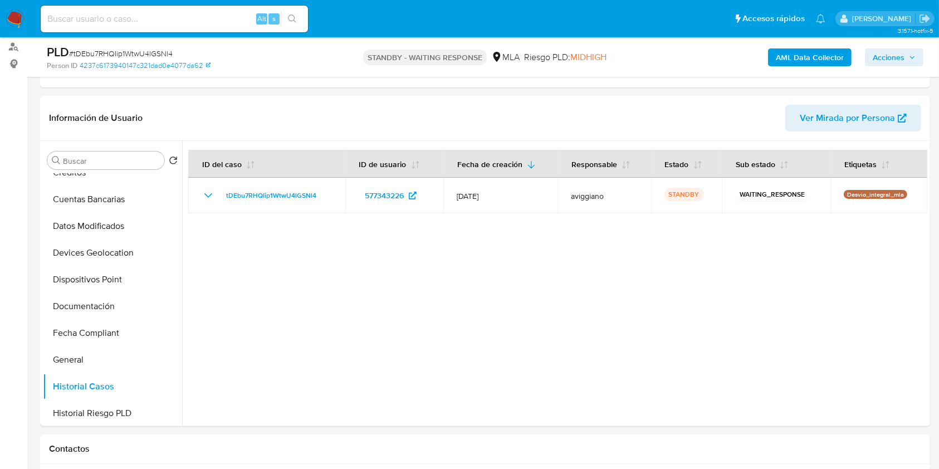
click at [92, 26] on div "Alt s" at bounding box center [174, 19] width 267 height 27
click at [90, 20] on input at bounding box center [174, 19] width 267 height 14
paste input "hp8zAM21gSosQQgCwXTwvIv1"
type input "hp8zAM21gSosQQgCwXTwvIv1"
click at [288, 16] on icon "search-icon" at bounding box center [292, 18] width 9 height 9
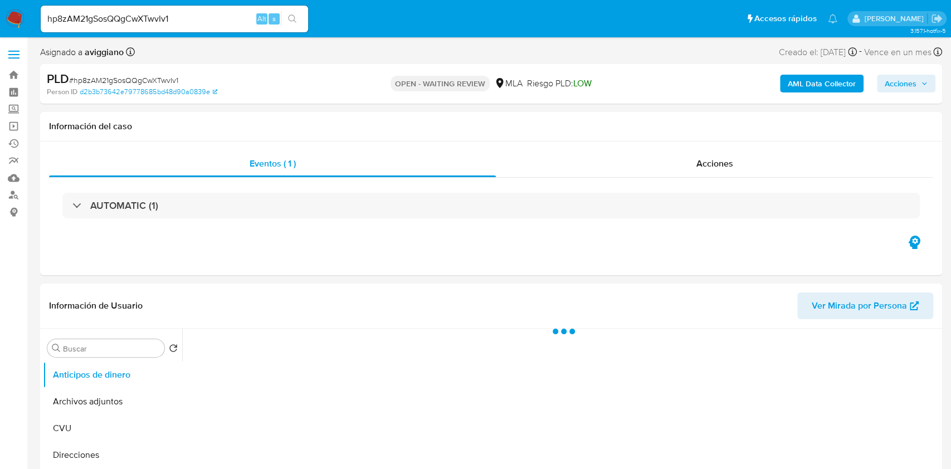
select select "10"
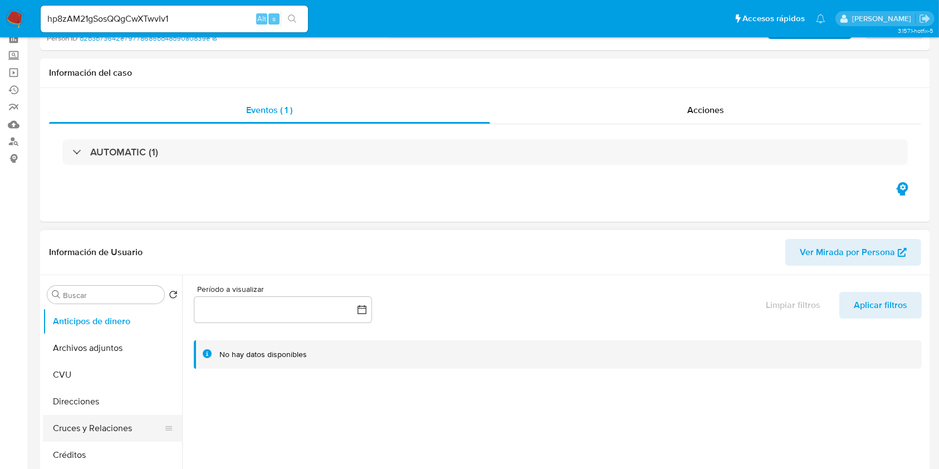
scroll to position [148, 0]
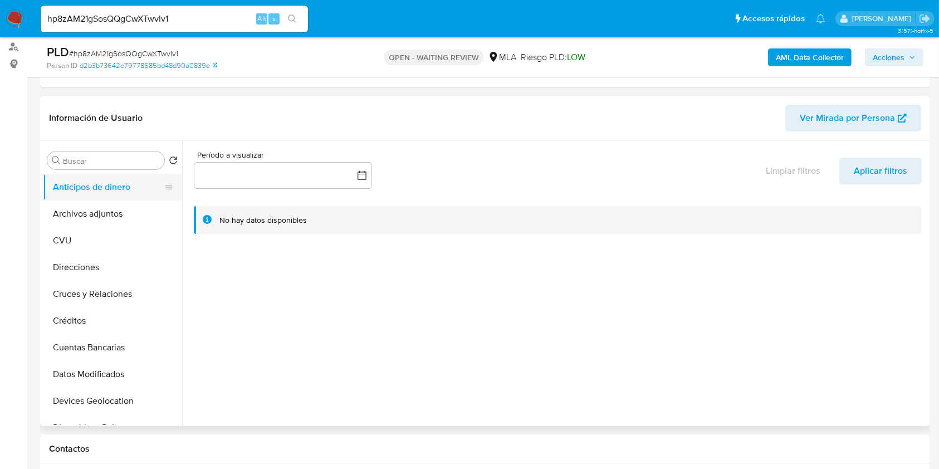
click at [90, 194] on button "Anticipos de dinero" at bounding box center [108, 187] width 130 height 27
click at [89, 208] on button "Archivos adjuntos" at bounding box center [108, 214] width 130 height 27
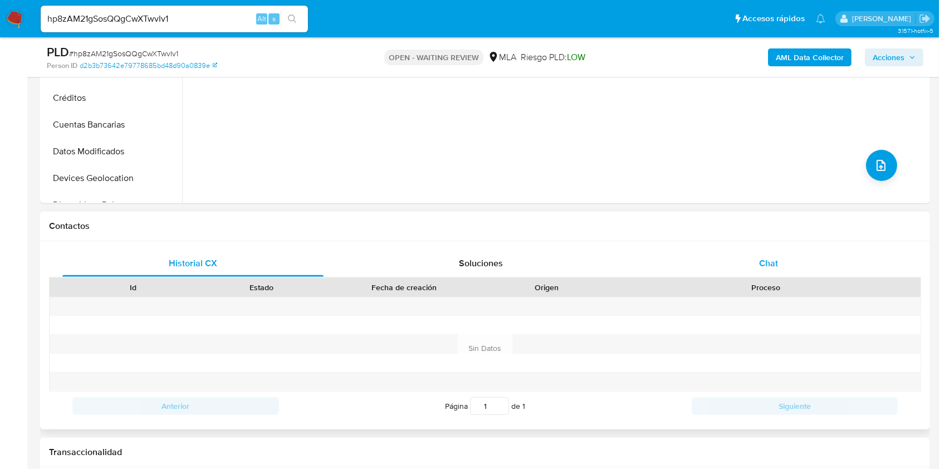
click at [783, 266] on div "Chat" at bounding box center [768, 263] width 261 height 27
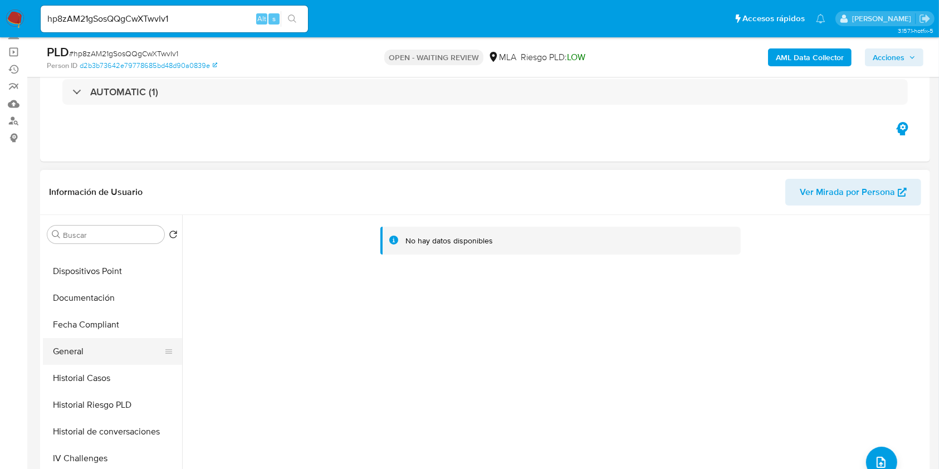
scroll to position [297, 0]
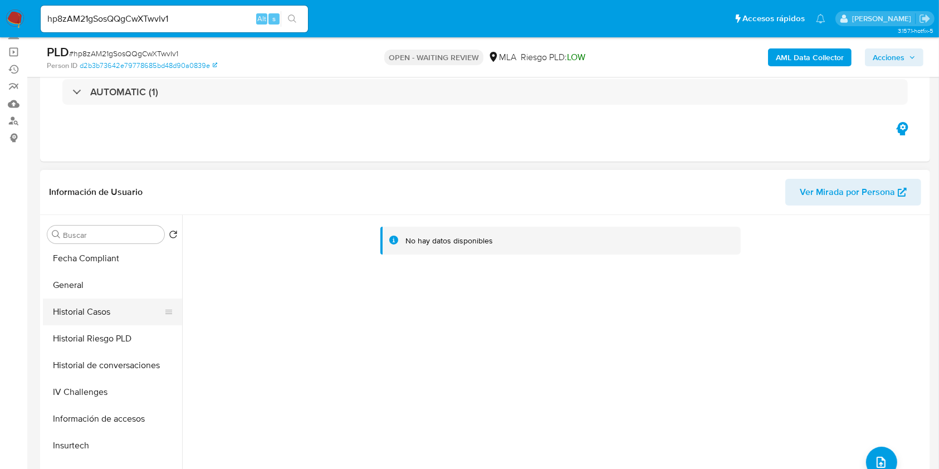
click at [121, 314] on button "Historial Casos" at bounding box center [108, 312] width 130 height 27
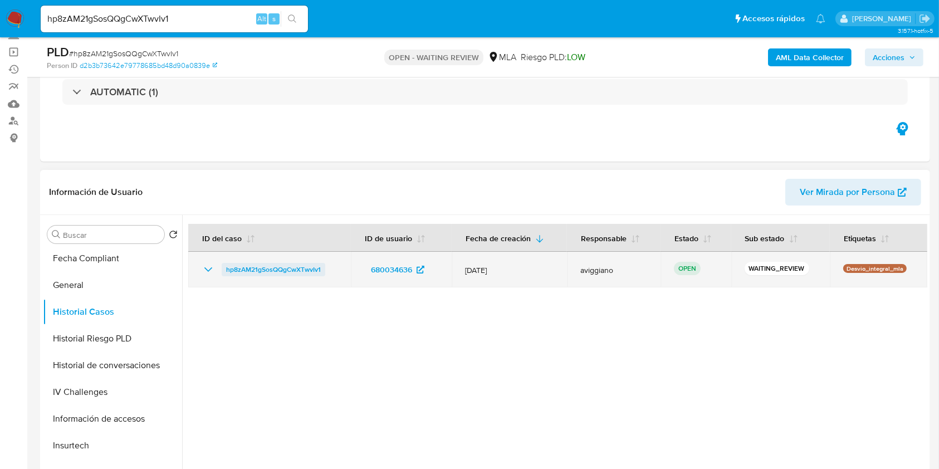
click at [244, 270] on span "hp8zAM21gSosQQgCwXTwvIv1" at bounding box center [273, 269] width 95 height 13
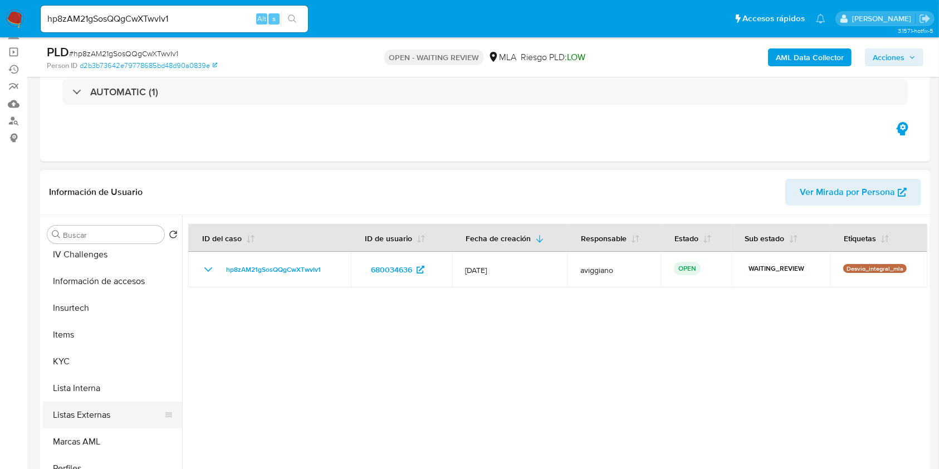
scroll to position [520, 0]
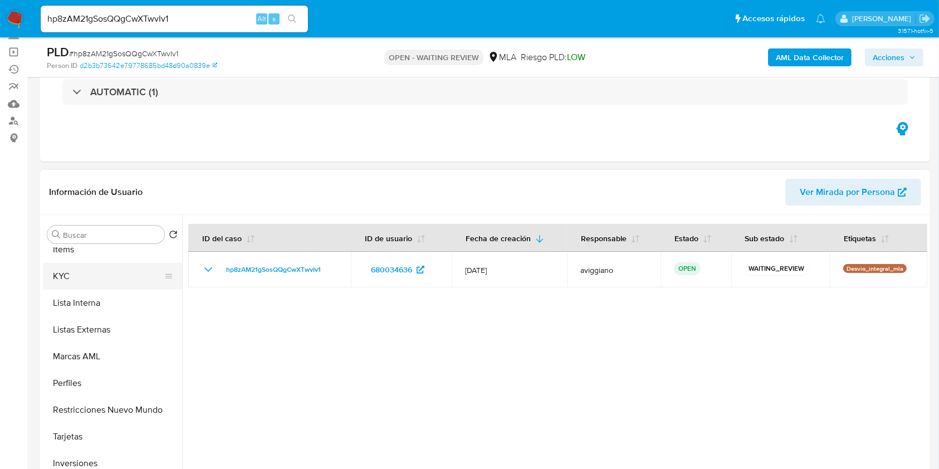
click at [75, 282] on button "KYC" at bounding box center [108, 276] width 130 height 27
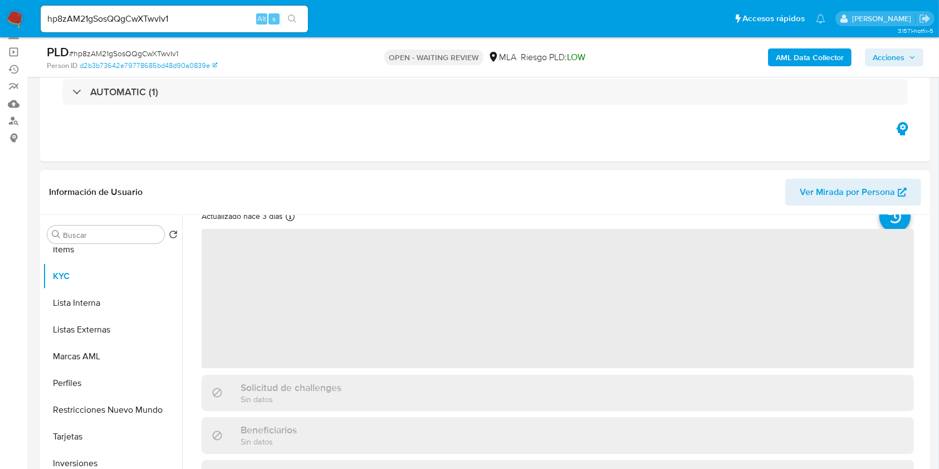
scroll to position [74, 0]
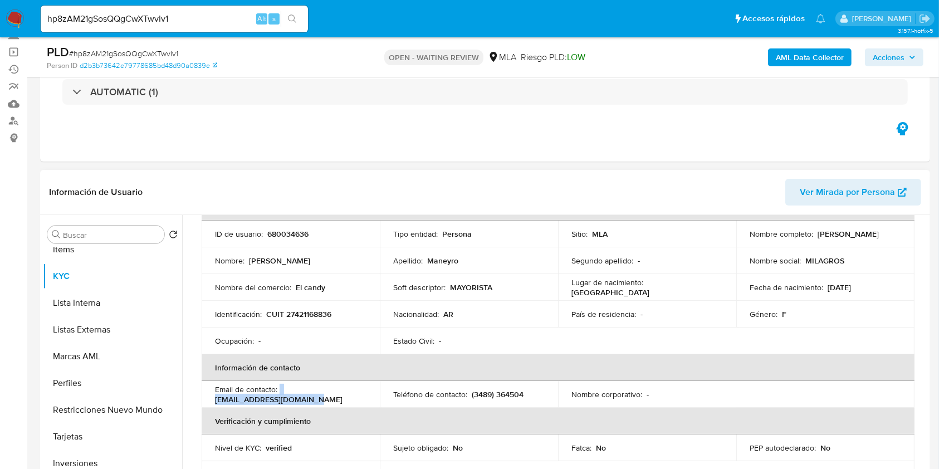
drag, startPoint x: 212, startPoint y: 398, endPoint x: 315, endPoint y: 397, distance: 103.0
click at [315, 397] on td "Email de contacto : milymaneyrosol@gmail.com" at bounding box center [291, 394] width 178 height 27
click at [315, 397] on div "Email de contacto : milymaneyrosol@gmail.com" at bounding box center [290, 394] width 151 height 20
drag, startPoint x: 215, startPoint y: 399, endPoint x: 311, endPoint y: 395, distance: 96.4
click at [311, 395] on p "milymaneyrosol@gmail.com" at bounding box center [279, 399] width 128 height 10
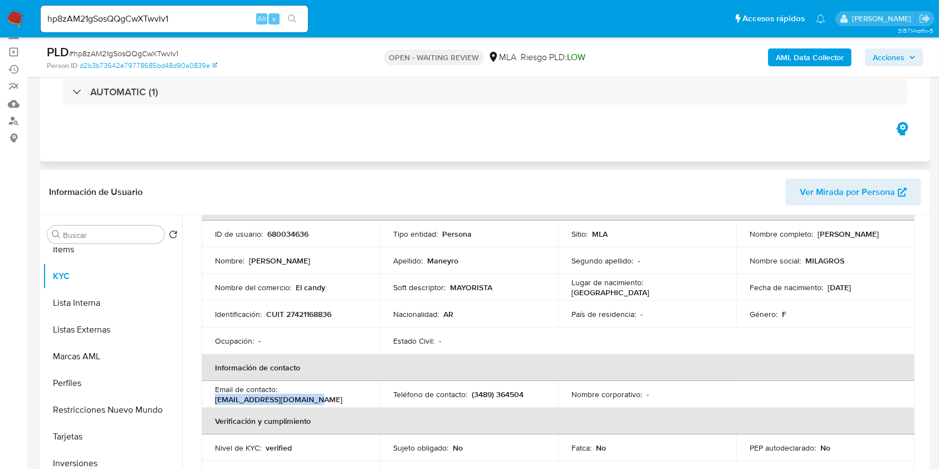
copy p "milymaneyrosol@gmail.com"
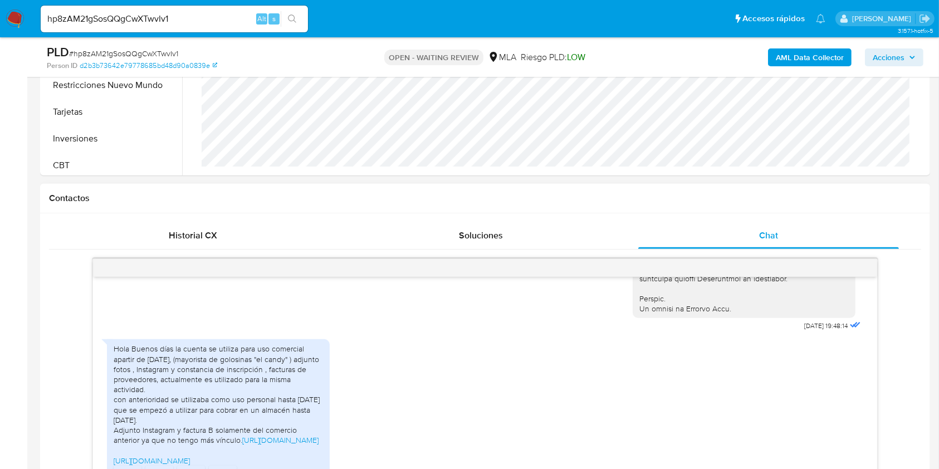
scroll to position [446, 0]
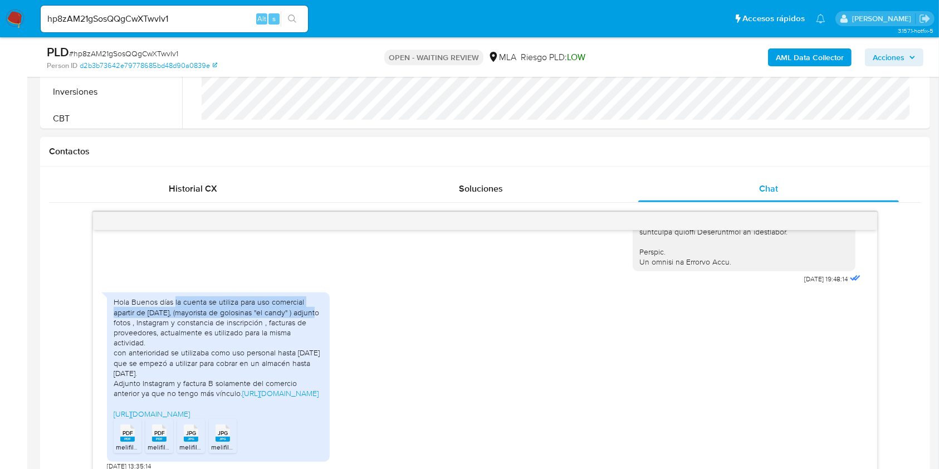
drag, startPoint x: 175, startPoint y: 260, endPoint x: 321, endPoint y: 270, distance: 146.3
click at [321, 297] on div "Hola Buenos días la cuenta se utiliza para uso comercial apartir de mayo del 20…" at bounding box center [218, 357] width 209 height 121
copy div "la cuenta se utiliza para uso comercial apartir de mayo del 2025, (mayorista de…"
click at [242, 388] on link "https://www.instagram.com/astuta_la_rata24?igsh=MWs5OWx5ZnI2NDF1Mg==" at bounding box center [280, 393] width 76 height 11
click at [157, 408] on link "https://www.instagram.com/candymayorista?igsh=cjQ4ajk2amtiZ2V2" at bounding box center [152, 413] width 76 height 11
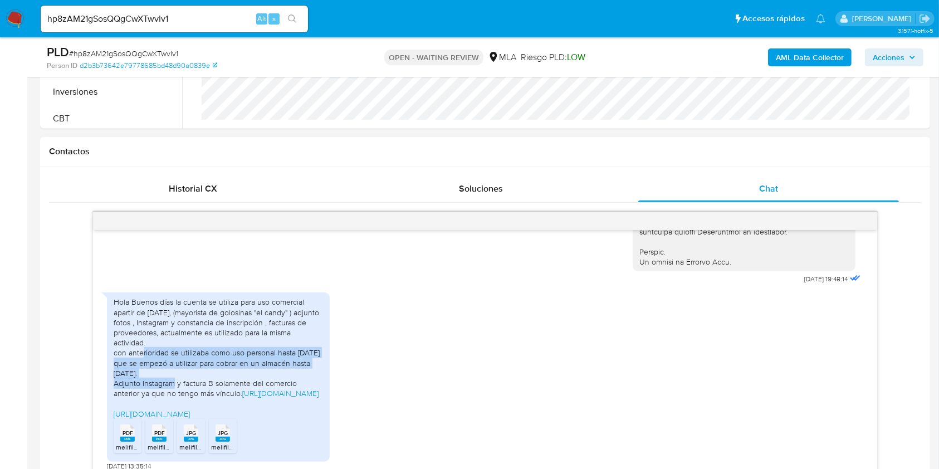
drag, startPoint x: 116, startPoint y: 314, endPoint x: 178, endPoint y: 331, distance: 64.2
click at [178, 331] on div "Hola Buenos días la cuenta se utiliza para uso comercial apartir de mayo del 20…" at bounding box center [218, 357] width 209 height 121
drag, startPoint x: 134, startPoint y: 312, endPoint x: 111, endPoint y: 312, distance: 22.8
click at [133, 312] on div "Hola Buenos días la cuenta se utiliza para uso comercial apartir de mayo del 20…" at bounding box center [218, 357] width 209 height 121
click at [116, 310] on div "Hola Buenos días la cuenta se utiliza para uso comercial apartir de mayo del 20…" at bounding box center [218, 357] width 209 height 121
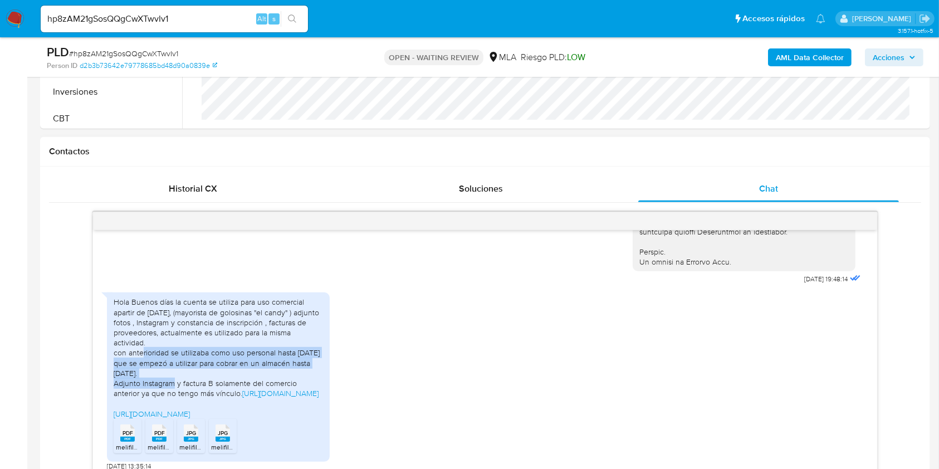
drag, startPoint x: 116, startPoint y: 311, endPoint x: 177, endPoint y: 332, distance: 64.3
click at [177, 332] on div "Hola Buenos días la cuenta se utiliza para uso comercial apartir de mayo del 20…" at bounding box center [218, 357] width 209 height 121
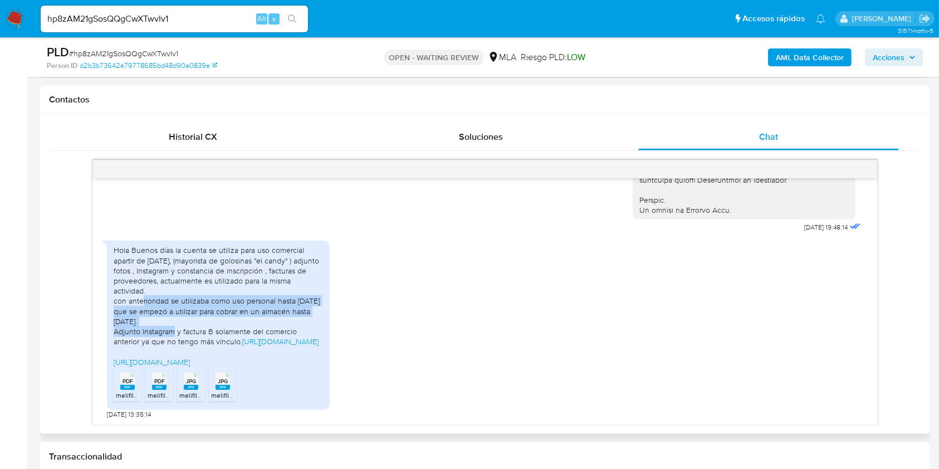
scroll to position [520, 0]
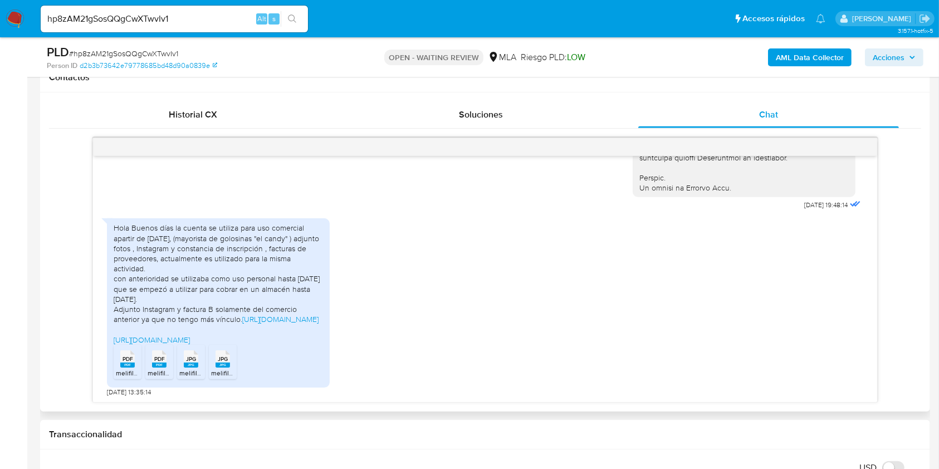
click at [131, 363] on rect at bounding box center [127, 365] width 14 height 5
click at [158, 359] on span "PDF" at bounding box center [159, 358] width 11 height 7
click at [187, 361] on span "JPG" at bounding box center [191, 358] width 10 height 7
click at [219, 355] on span "JPG" at bounding box center [223, 358] width 10 height 7
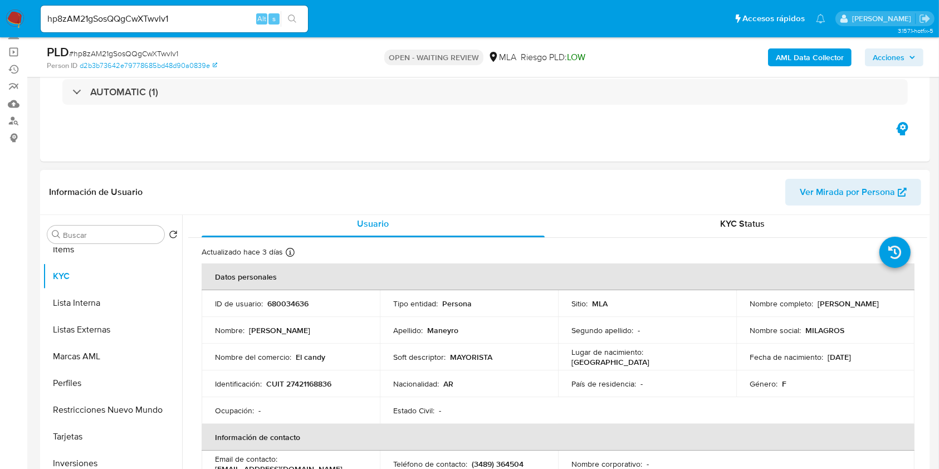
scroll to position [0, 0]
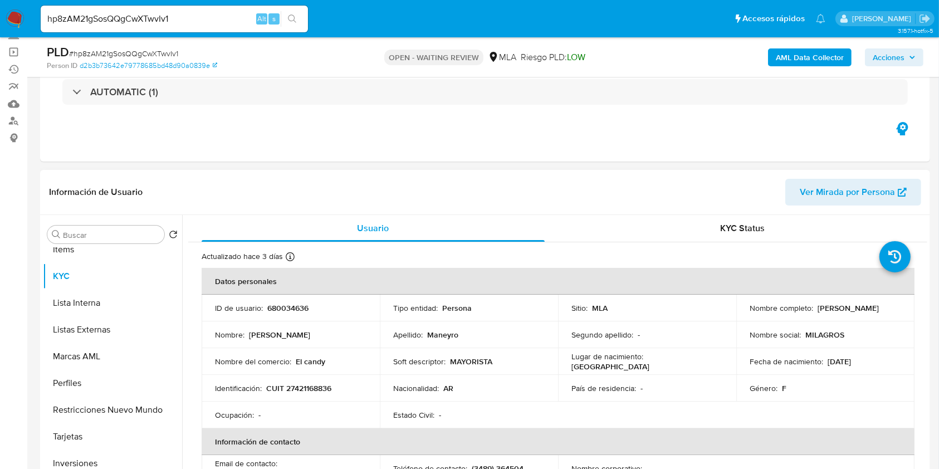
drag, startPoint x: 746, startPoint y: 310, endPoint x: 830, endPoint y: 316, distance: 83.8
click at [830, 313] on div "Nombre completo : Milagros Edith Maneyro" at bounding box center [825, 308] width 151 height 10
copy p "Milagros Edith Maneyro"
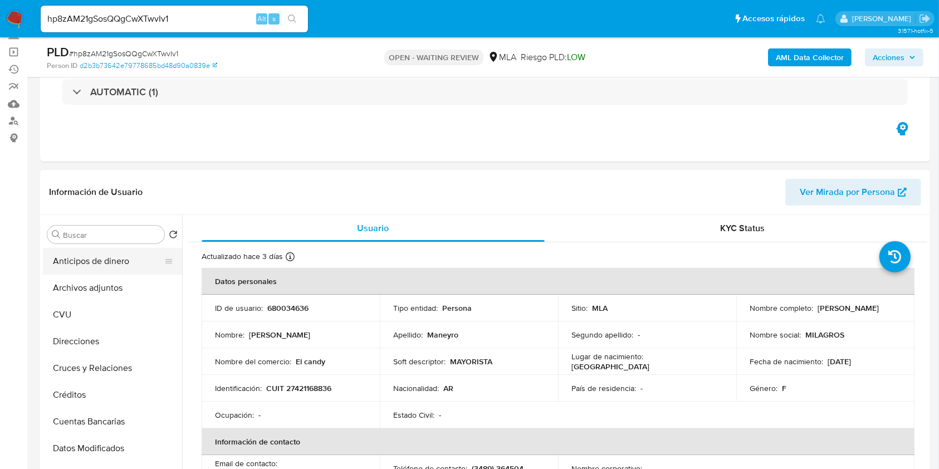
click at [84, 260] on button "Anticipos de dinero" at bounding box center [108, 261] width 130 height 27
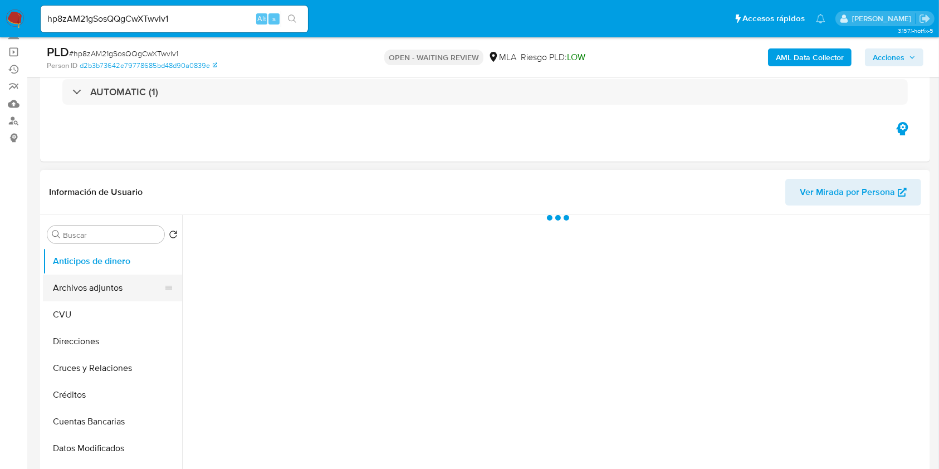
click at [88, 281] on button "Archivos adjuntos" at bounding box center [108, 288] width 130 height 27
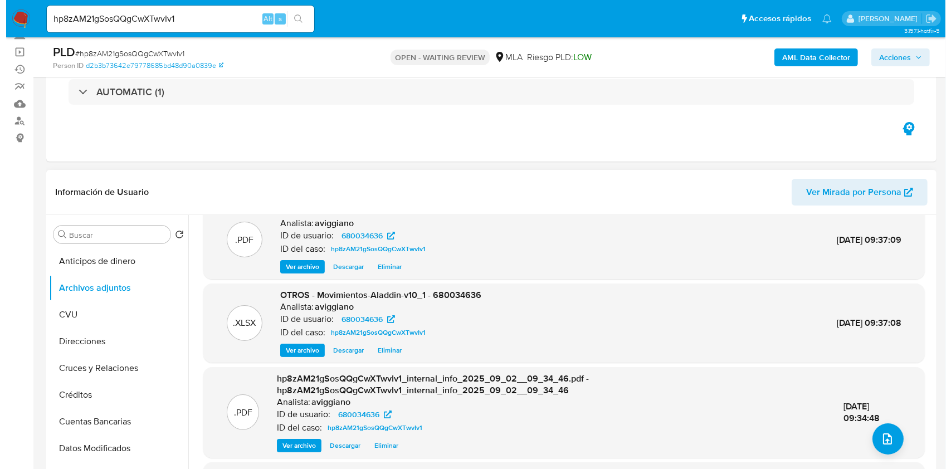
scroll to position [86, 0]
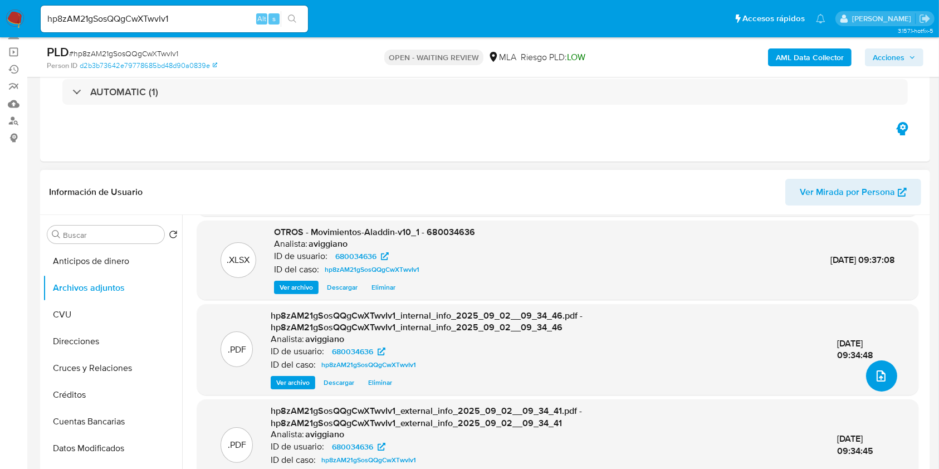
click at [887, 379] on button "upload-file" at bounding box center [881, 375] width 31 height 31
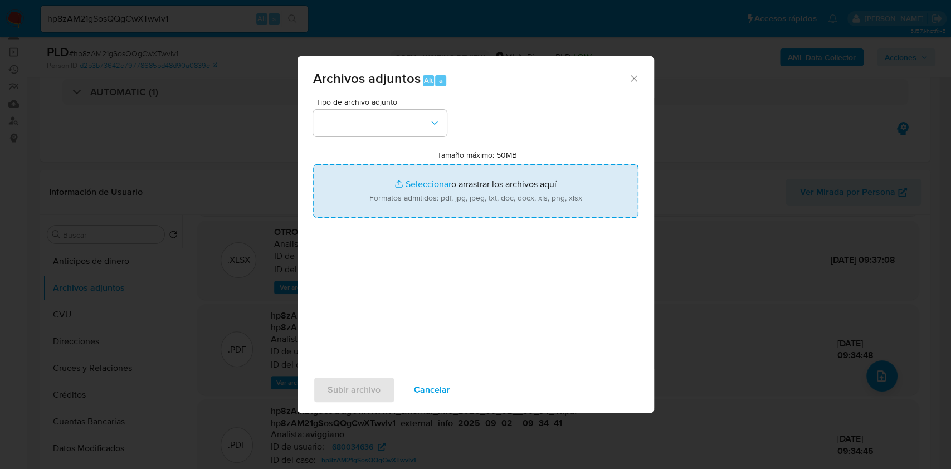
click at [510, 200] on input "Tamaño máximo: 50MB Seleccionar archivos" at bounding box center [475, 190] width 325 height 53
type input "C:\fakepath\Caselog hp8zAM21gSosQQgCwXTwvIv1_2025_07_17_18_40_34.docx"
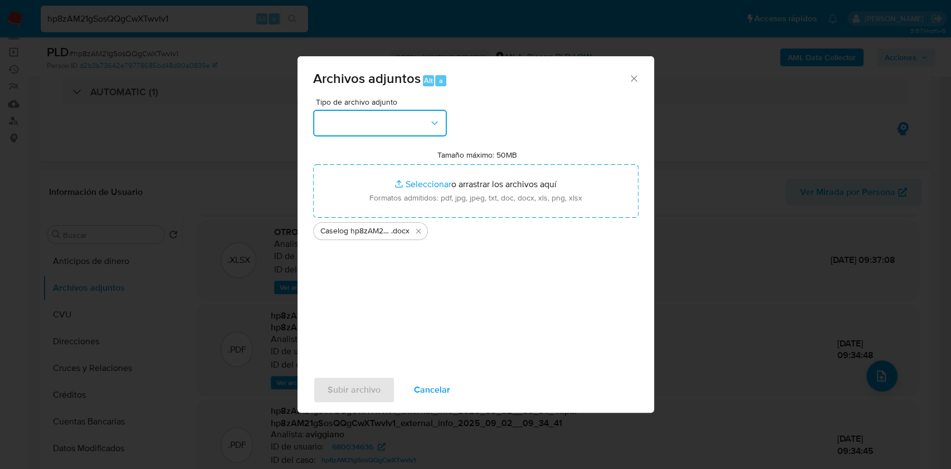
click at [368, 117] on button "button" at bounding box center [380, 123] width 134 height 27
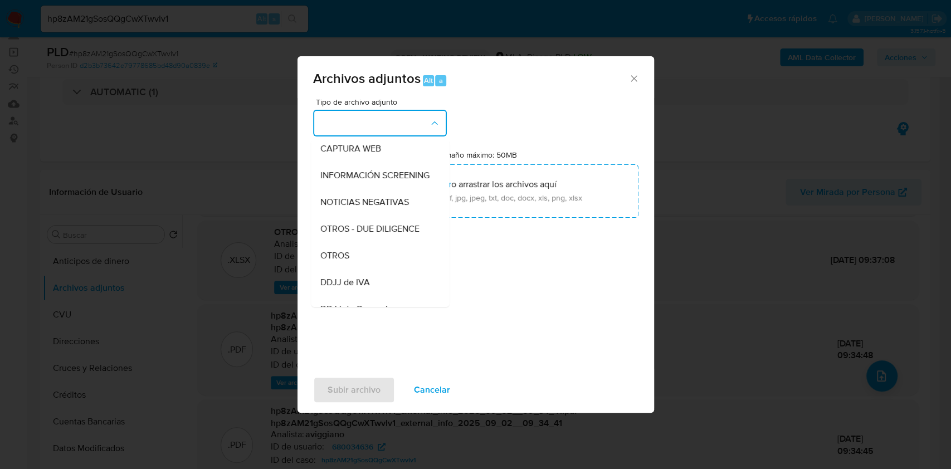
scroll to position [223, 0]
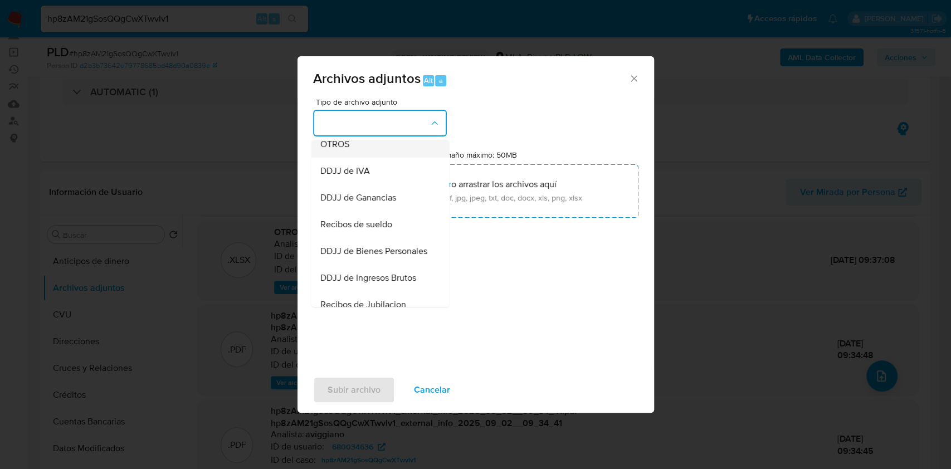
click at [348, 158] on div "OTROS" at bounding box center [377, 144] width 114 height 27
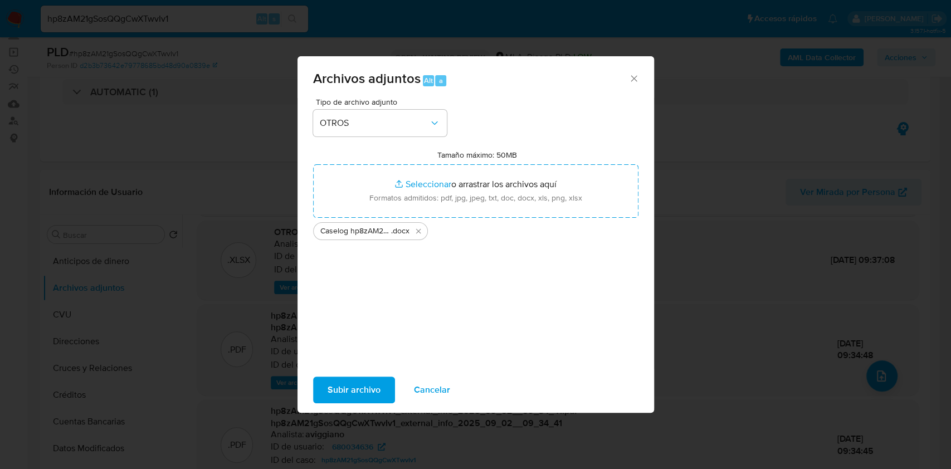
click at [351, 374] on div "Subir archivo Cancelar" at bounding box center [475, 390] width 356 height 42
click at [352, 382] on span "Subir archivo" at bounding box center [353, 390] width 53 height 25
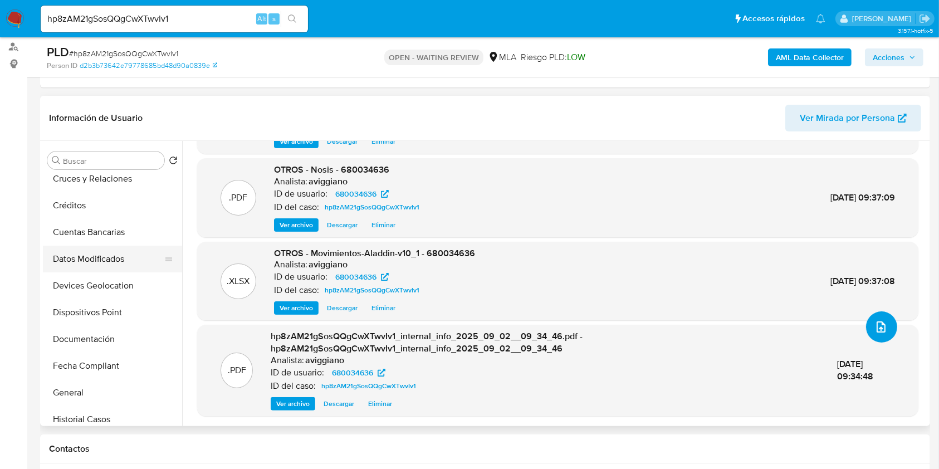
scroll to position [148, 0]
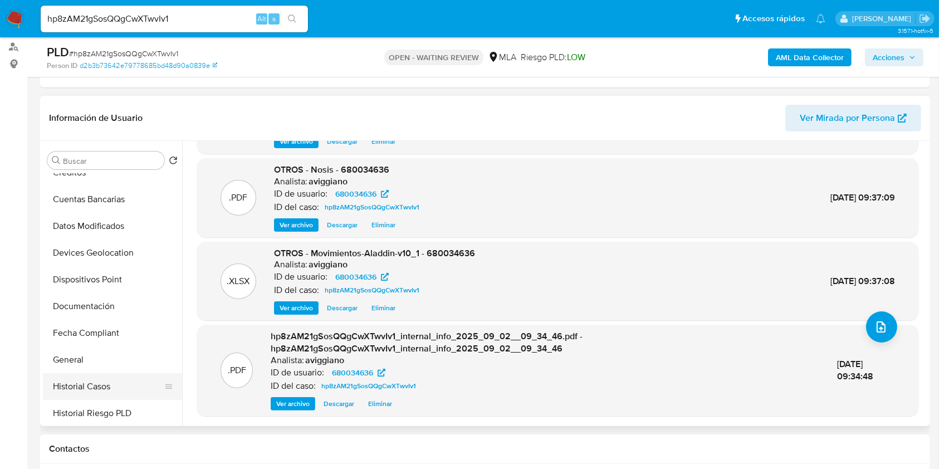
click at [90, 383] on button "Historial Casos" at bounding box center [108, 386] width 130 height 27
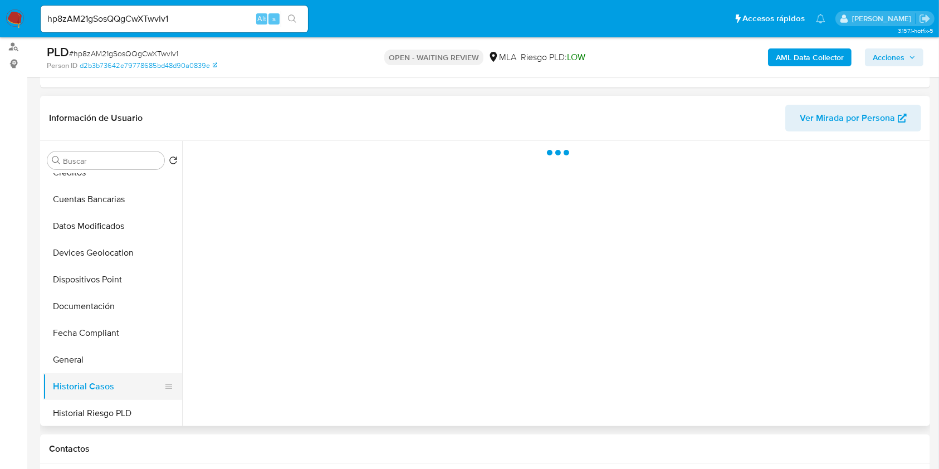
scroll to position [0, 0]
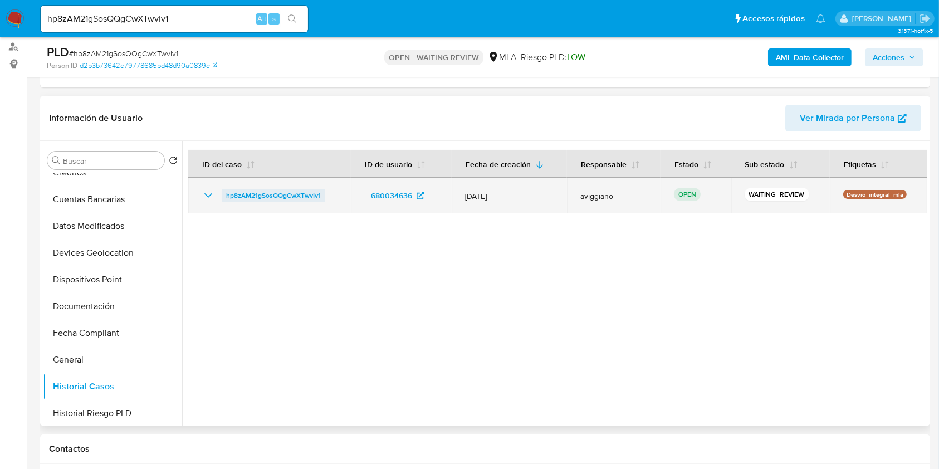
drag, startPoint x: 331, startPoint y: 195, endPoint x: 222, endPoint y: 198, distance: 109.8
click at [222, 198] on div "hp8zAM21gSosQQgCwXTwvIv1" at bounding box center [270, 195] width 136 height 13
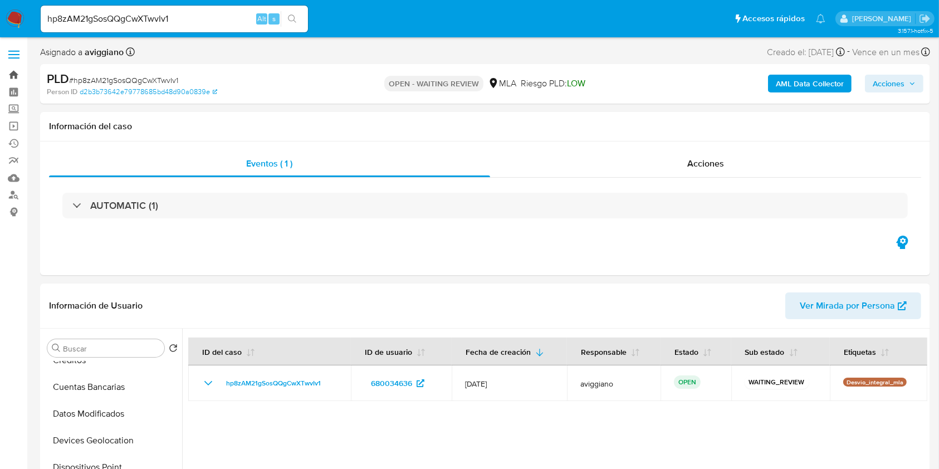
click at [18, 71] on link "Bandeja" at bounding box center [66, 74] width 133 height 17
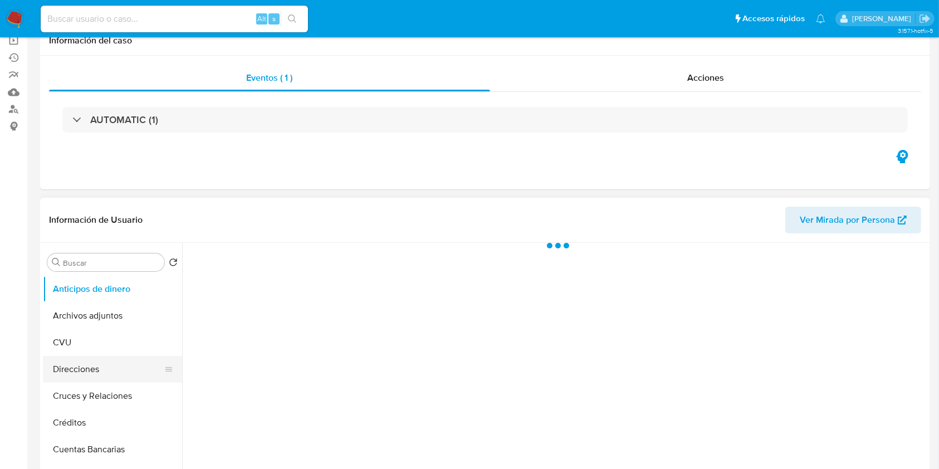
scroll to position [148, 0]
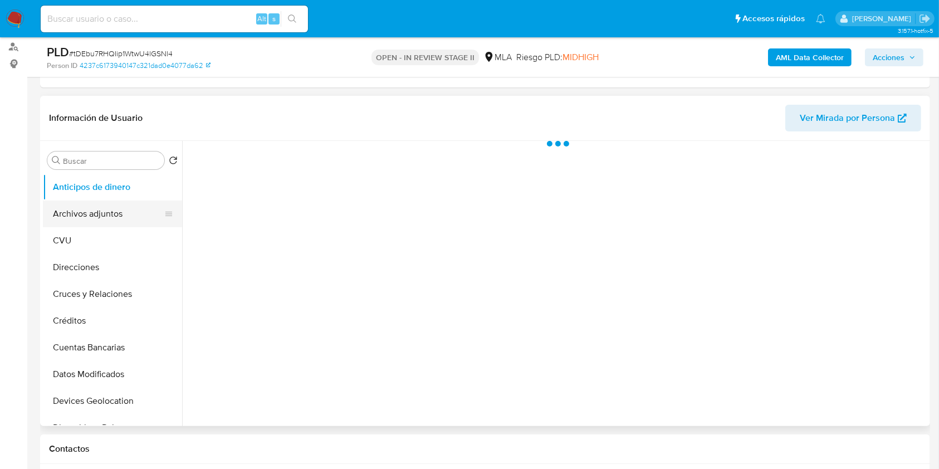
click at [116, 219] on button "Archivos adjuntos" at bounding box center [108, 214] width 130 height 27
select select "10"
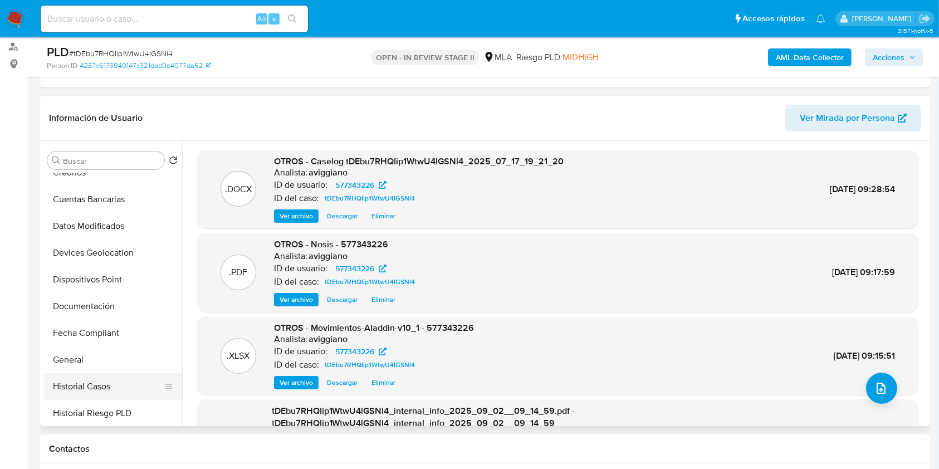
click at [94, 379] on button "Historial Casos" at bounding box center [108, 386] width 130 height 27
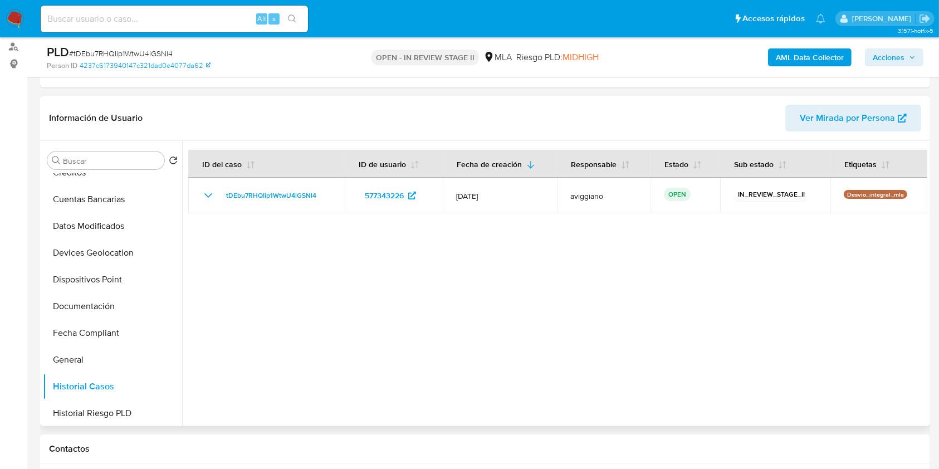
scroll to position [297, 0]
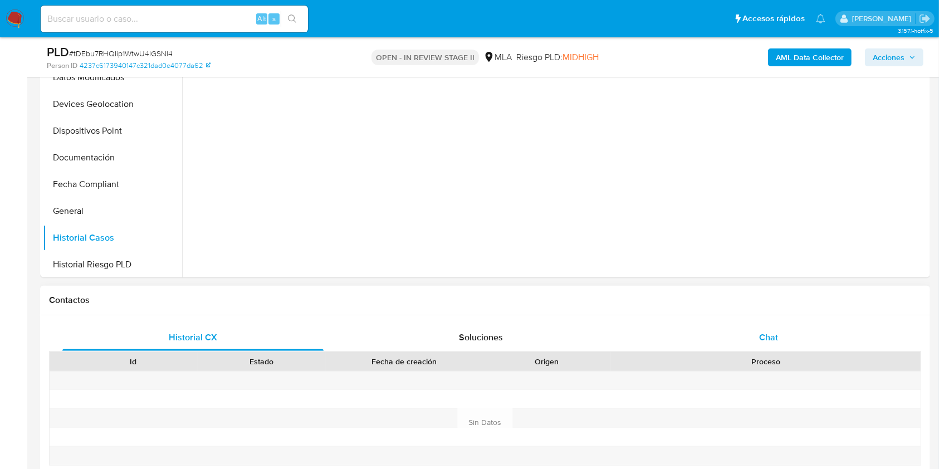
click at [770, 336] on span "Chat" at bounding box center [768, 337] width 19 height 13
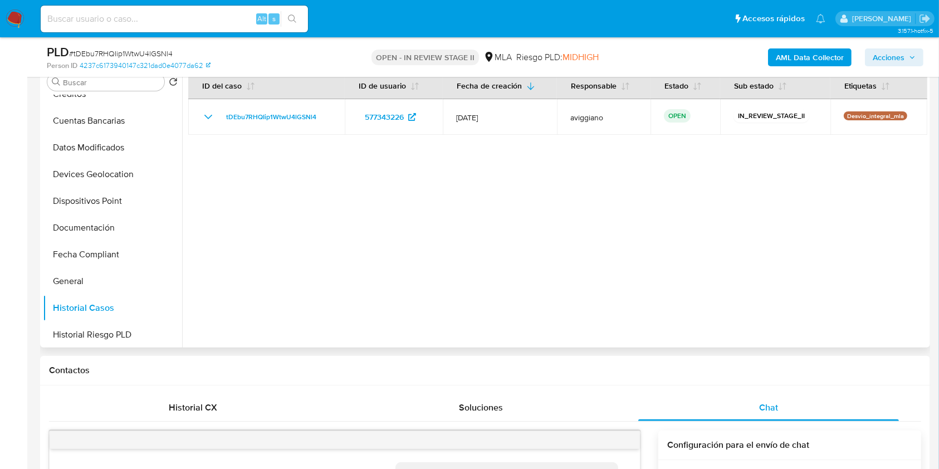
scroll to position [148, 0]
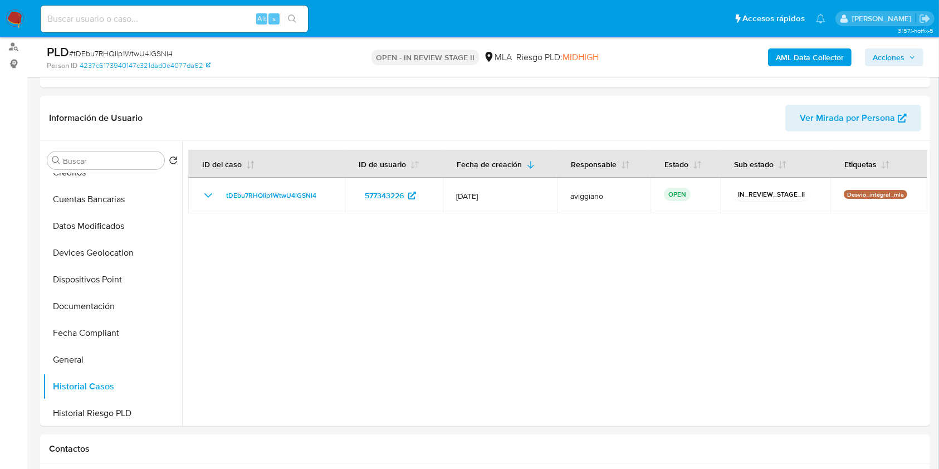
click at [905, 45] on div "AML Data Collector Acciones" at bounding box center [778, 57] width 289 height 26
click at [904, 57] on span "Acciones" at bounding box center [889, 57] width 32 height 18
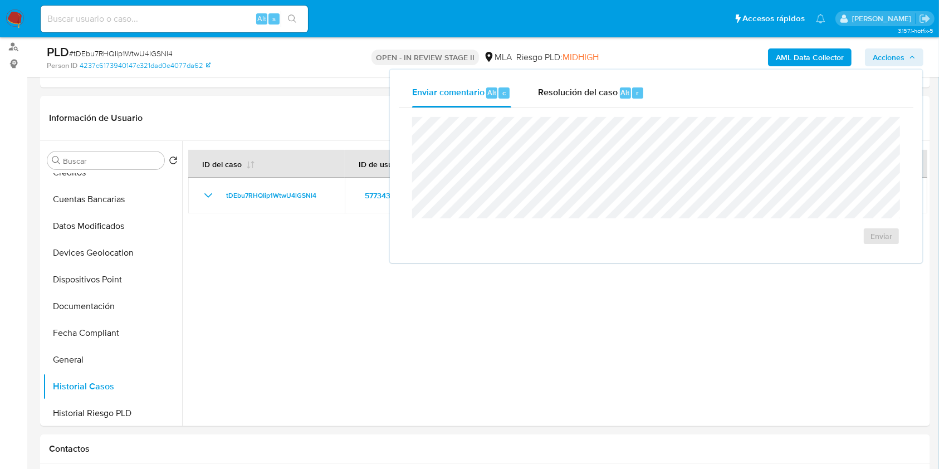
click at [521, 115] on div "Enviar" at bounding box center [656, 181] width 515 height 146
click at [539, 98] on span "Resolución del caso" at bounding box center [578, 92] width 80 height 13
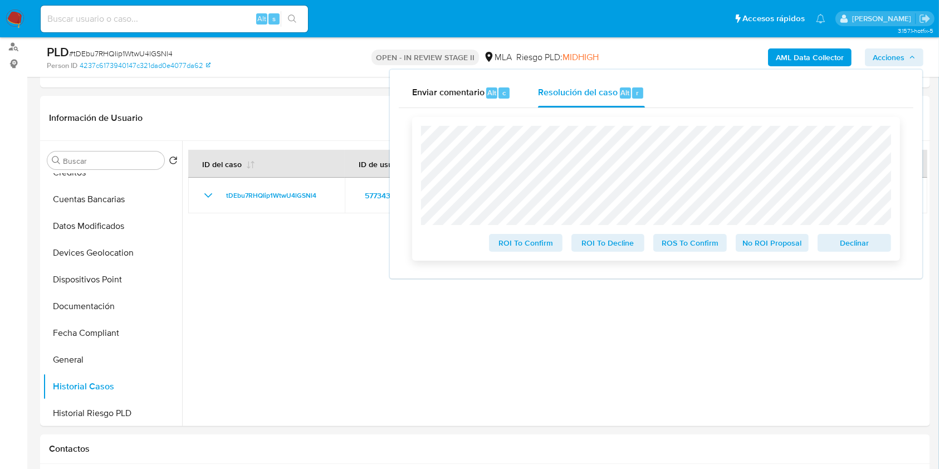
click at [842, 245] on span "Declinar" at bounding box center [854, 243] width 58 height 16
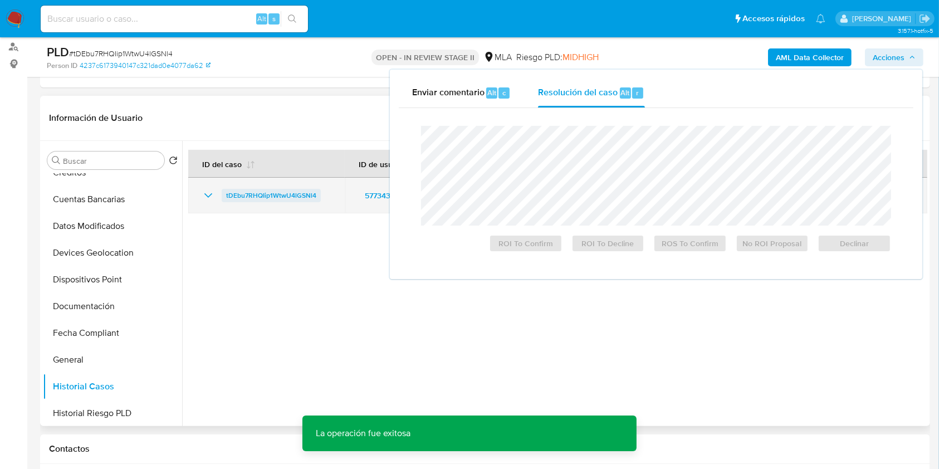
click at [257, 192] on span "tDEbu7RHQIip1WtwU4lGSNl4" at bounding box center [271, 195] width 90 height 13
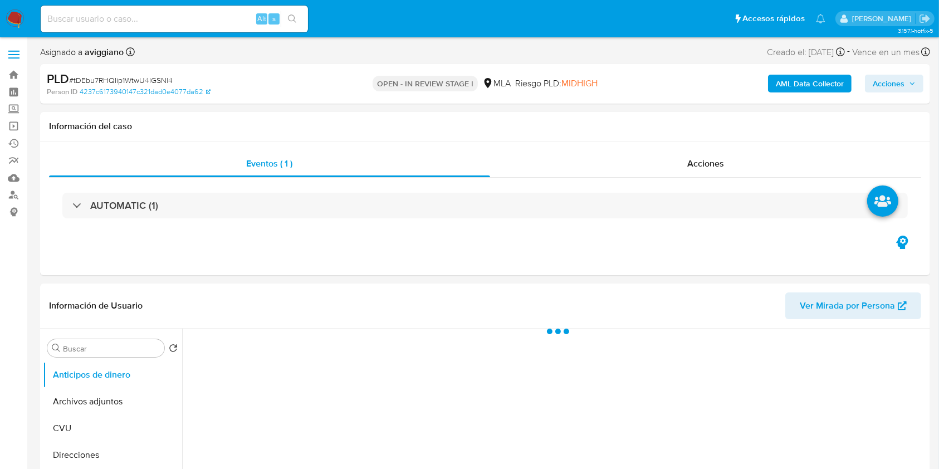
click at [882, 90] on span "Acciones" at bounding box center [889, 84] width 32 height 18
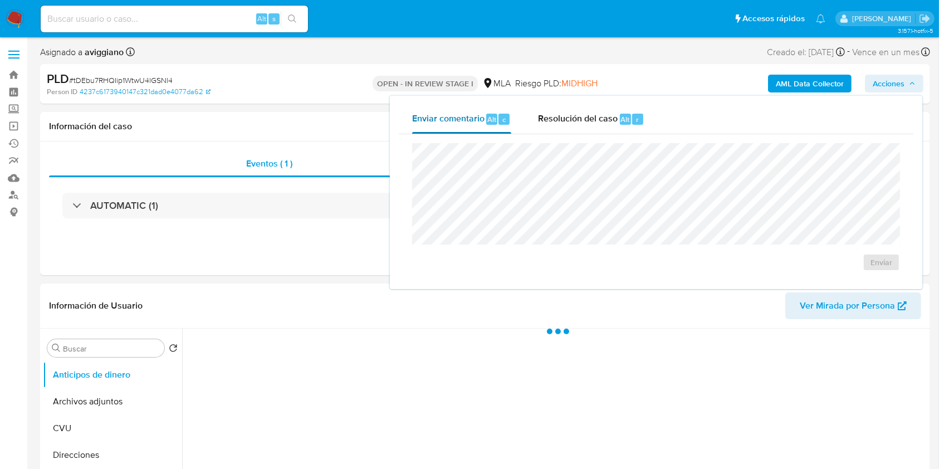
click at [509, 114] on div "Enviar comentario Alt c" at bounding box center [461, 119] width 99 height 29
click at [589, 123] on span "Resolución del caso" at bounding box center [578, 119] width 80 height 13
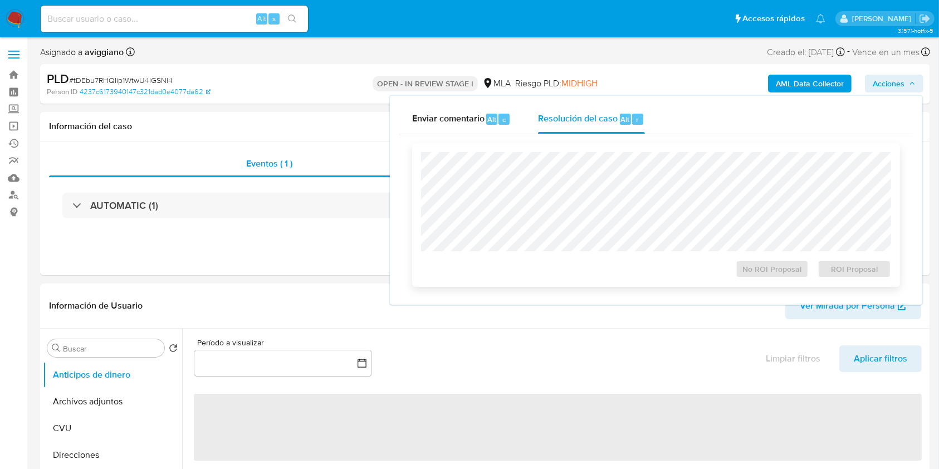
select select "10"
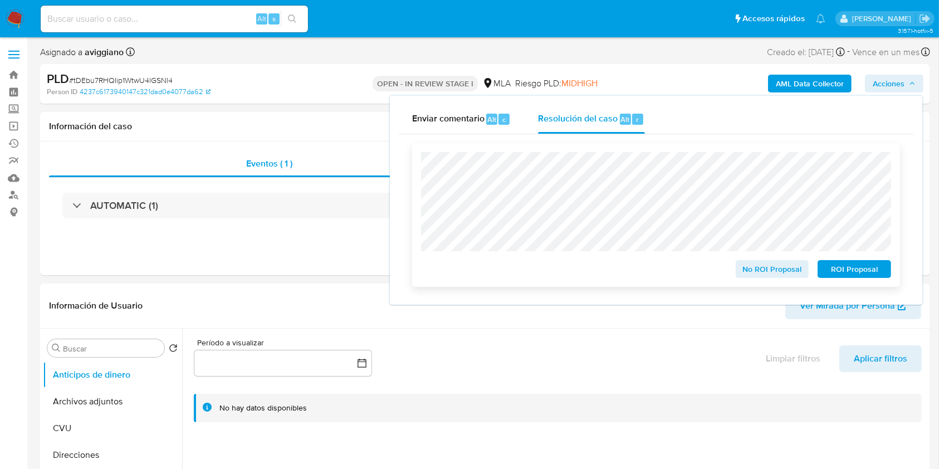
click at [867, 272] on span "ROI Proposal" at bounding box center [854, 269] width 58 height 16
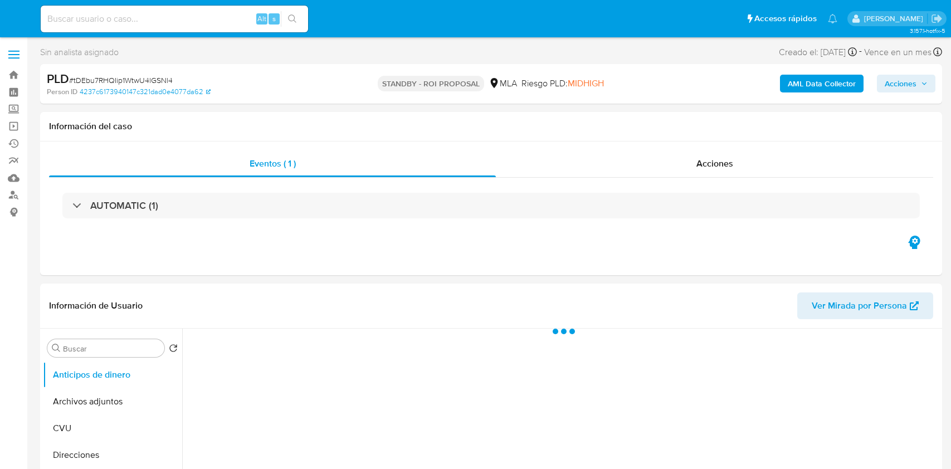
select select "10"
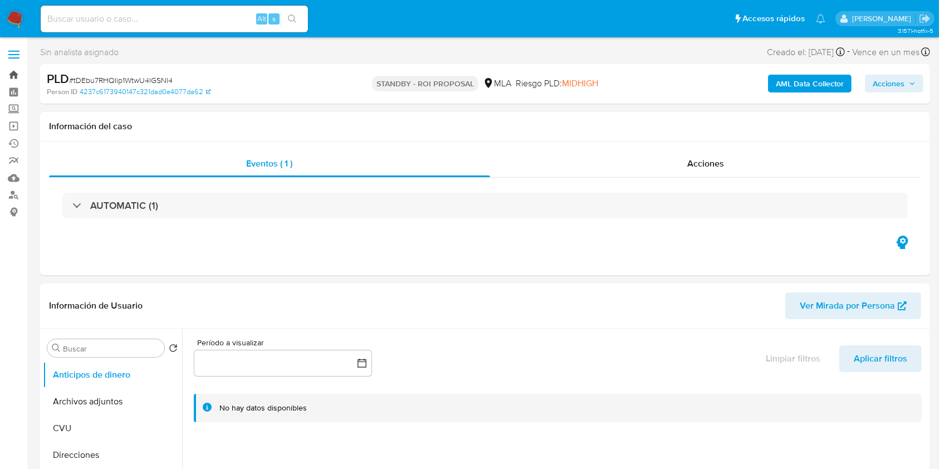
click at [20, 71] on link "Bandeja" at bounding box center [66, 74] width 133 height 17
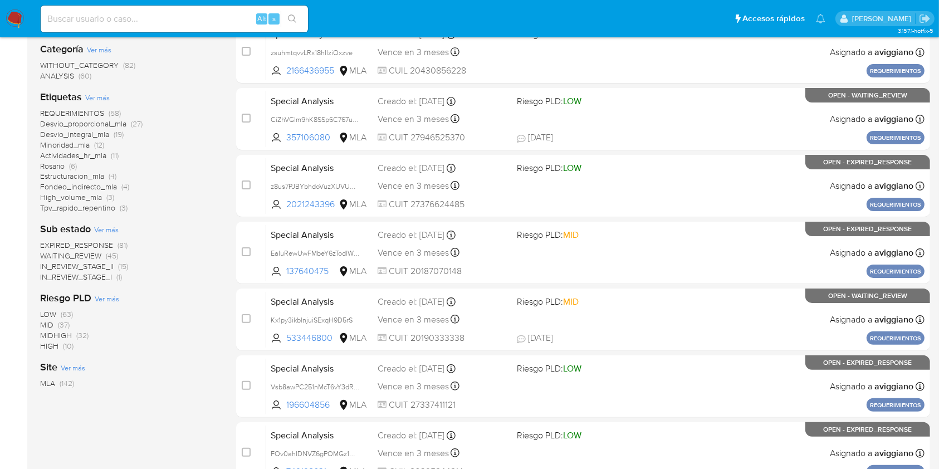
scroll to position [74, 0]
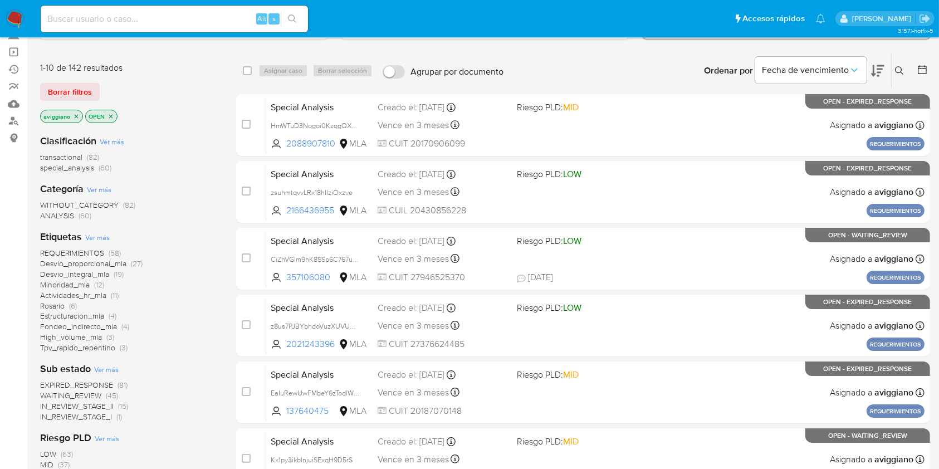
click at [72, 107] on div "1-10 de 142 resultados Borrar filtros aviggiano OPEN" at bounding box center [129, 93] width 178 height 63
click at [74, 114] on icon "close-filter" at bounding box center [76, 116] width 7 height 7
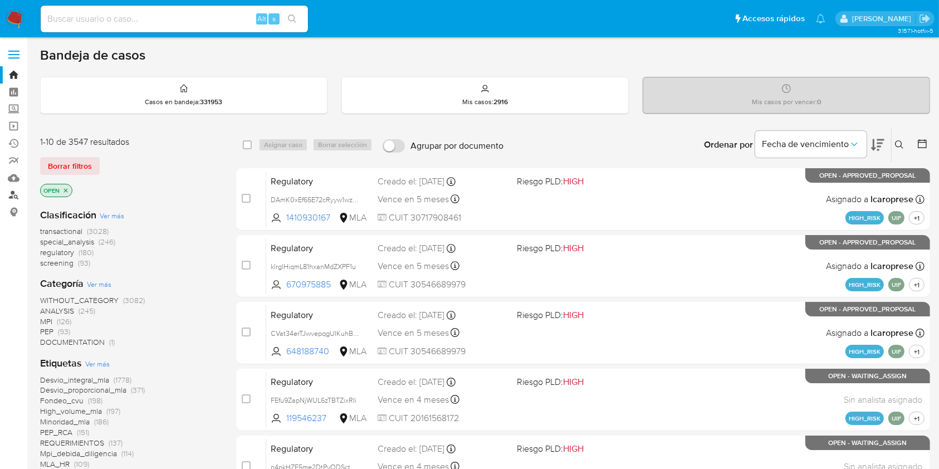
click at [10, 199] on link "Buscador de personas" at bounding box center [66, 195] width 133 height 17
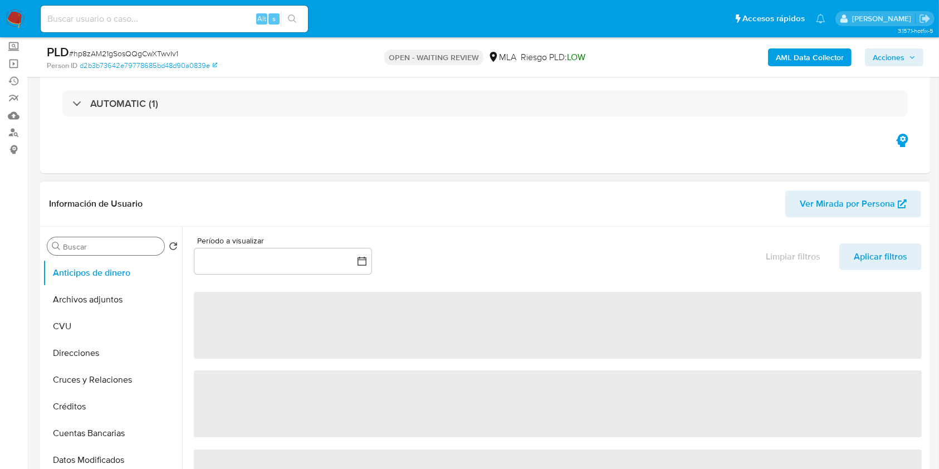
scroll to position [148, 0]
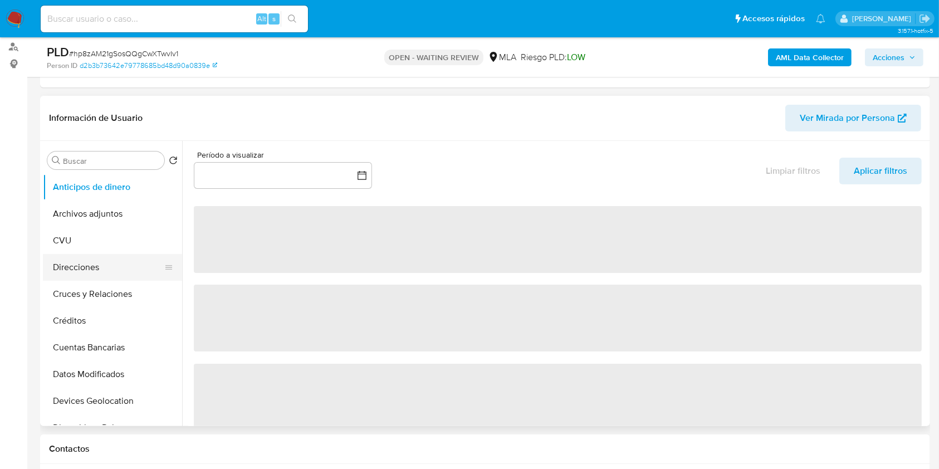
select select "10"
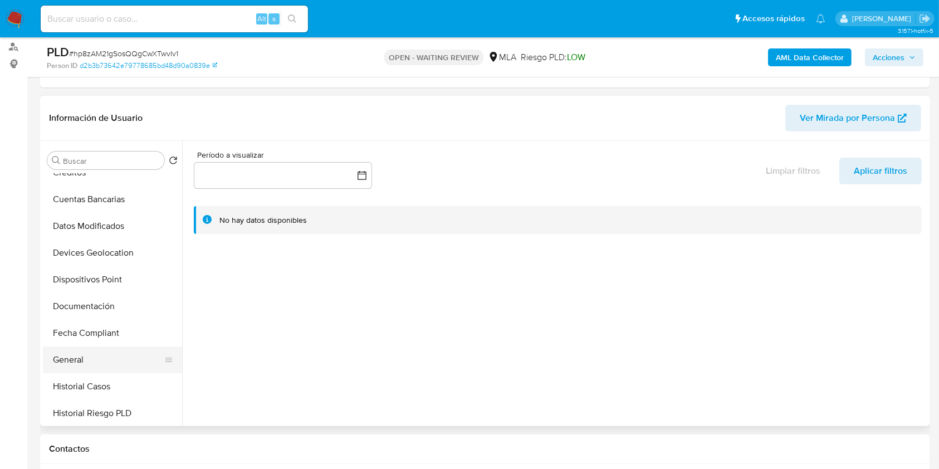
click at [65, 360] on button "General" at bounding box center [108, 359] width 130 height 27
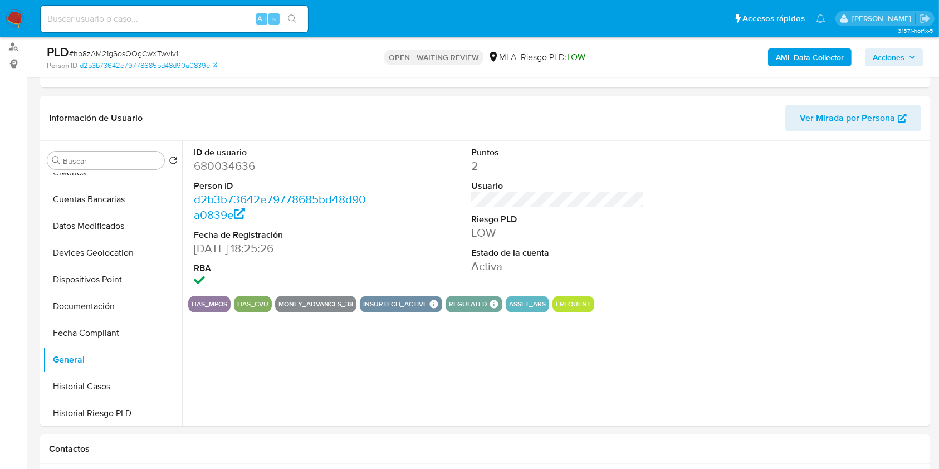
click at [217, 168] on dd "680034636" at bounding box center [281, 166] width 174 height 16
copy dd "680034636"
click at [812, 52] on b "AML Data Collector" at bounding box center [810, 57] width 68 height 18
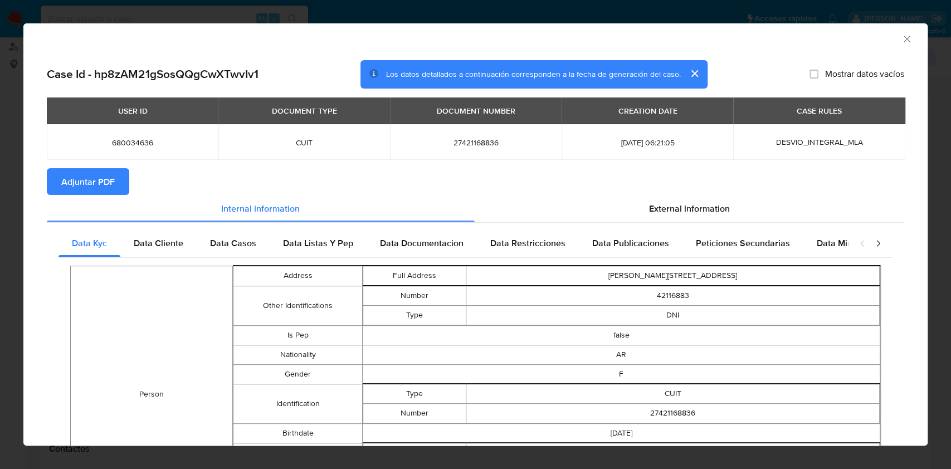
click at [106, 183] on span "Adjuntar PDF" at bounding box center [87, 181] width 53 height 25
click at [901, 39] on icon "Cerrar ventana" at bounding box center [906, 38] width 11 height 11
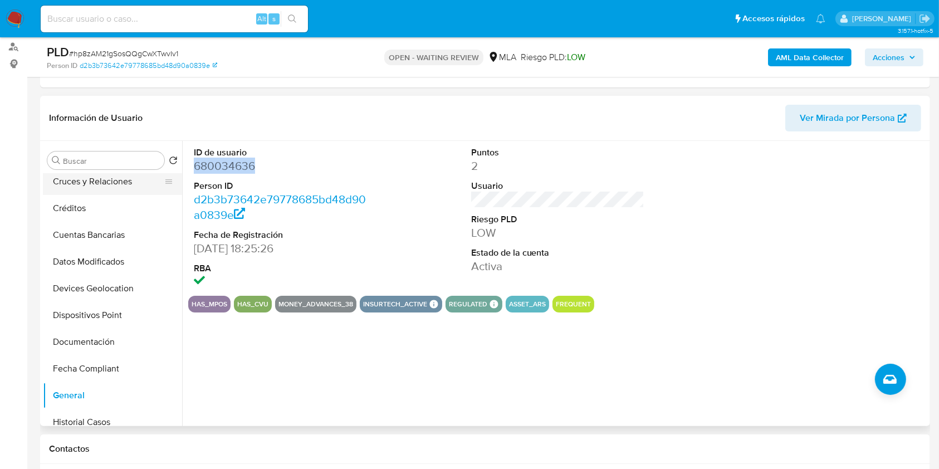
scroll to position [0, 0]
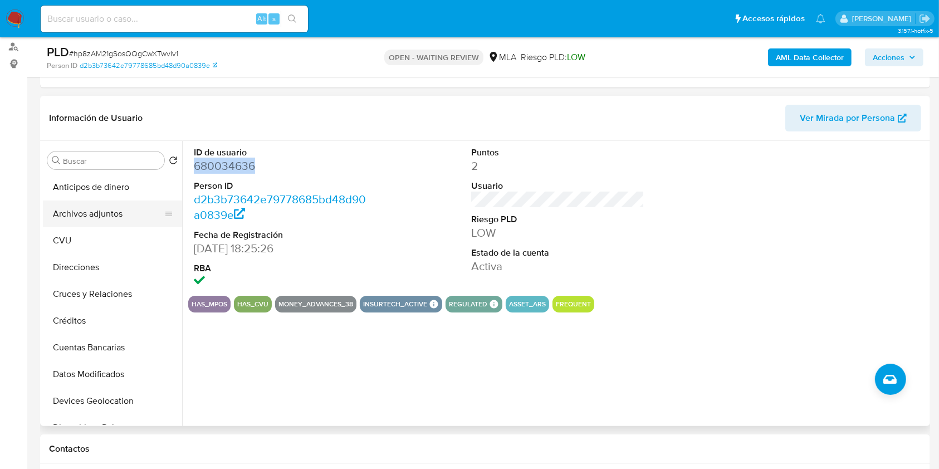
click at [109, 205] on button "Archivos adjuntos" at bounding box center [108, 214] width 130 height 27
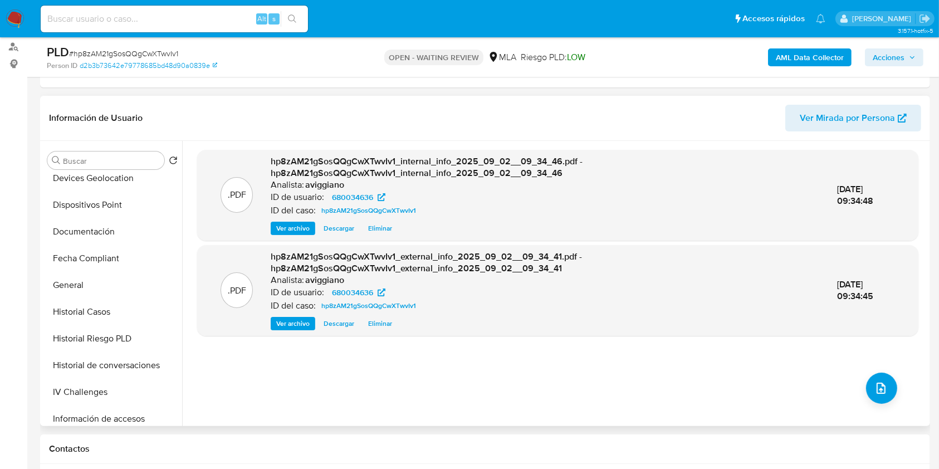
scroll to position [520, 0]
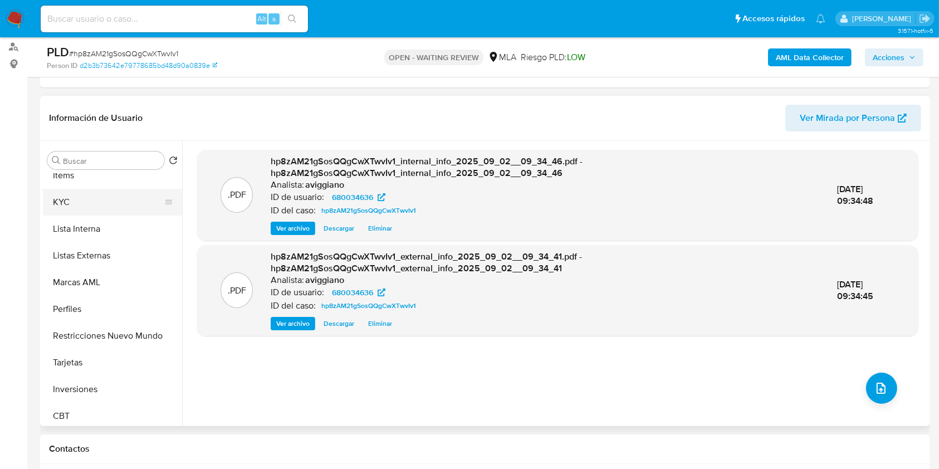
click at [74, 198] on button "KYC" at bounding box center [108, 202] width 130 height 27
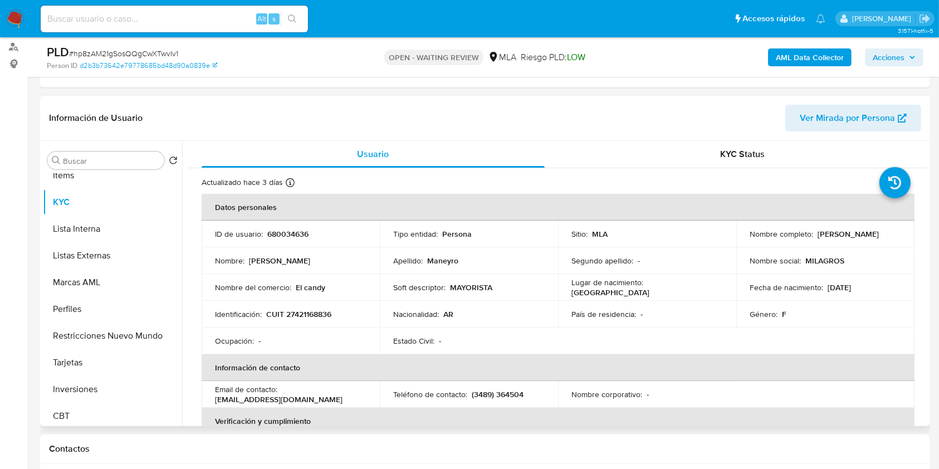
click at [303, 314] on p "CUIT 27421168836" at bounding box center [298, 314] width 65 height 10
copy p "27421168836"
click at [286, 241] on td "ID de usuario : 680034636" at bounding box center [291, 234] width 178 height 27
click at [287, 233] on p "680034636" at bounding box center [287, 234] width 41 height 10
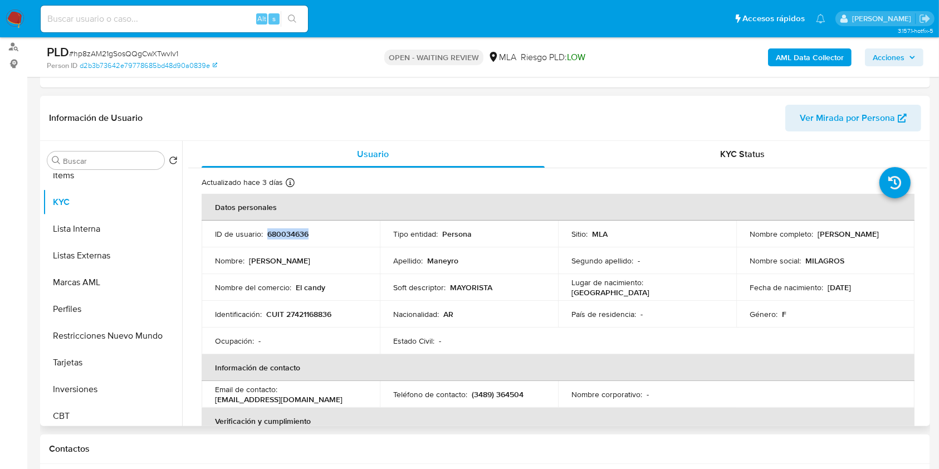
click at [287, 233] on p "680034636" at bounding box center [287, 234] width 41 height 10
copy p "680034636"
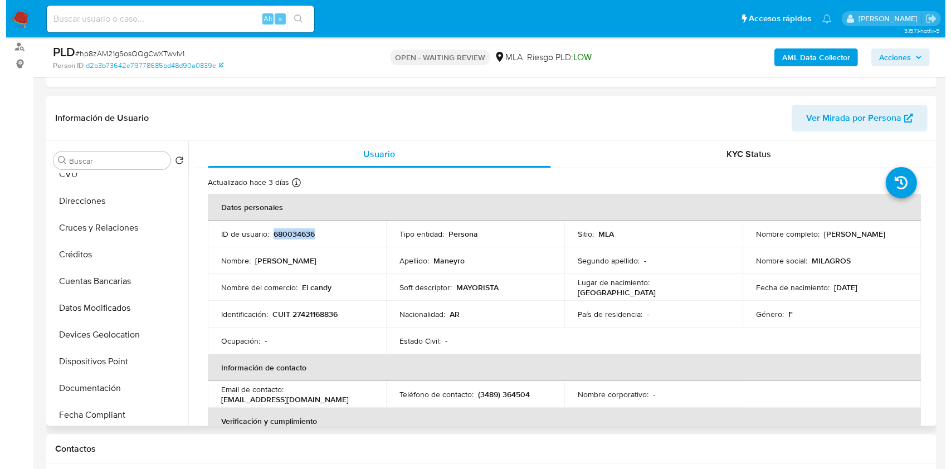
scroll to position [0, 0]
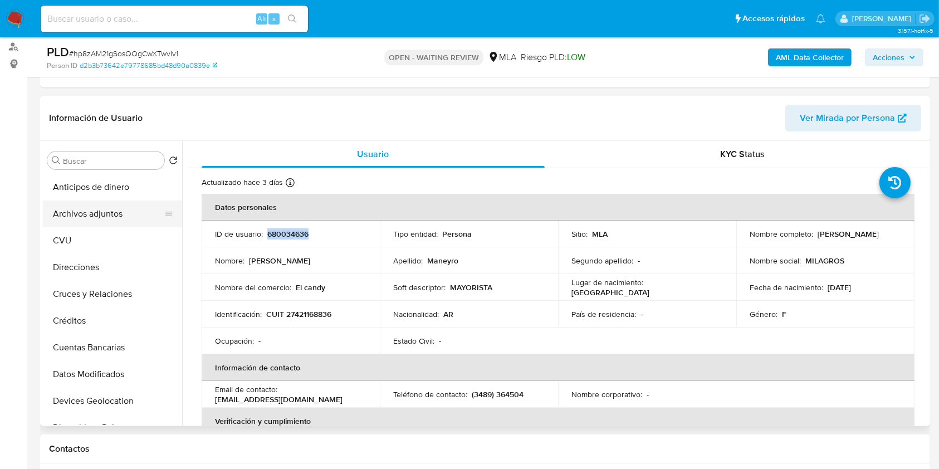
click at [104, 208] on button "Archivos adjuntos" at bounding box center [108, 214] width 130 height 27
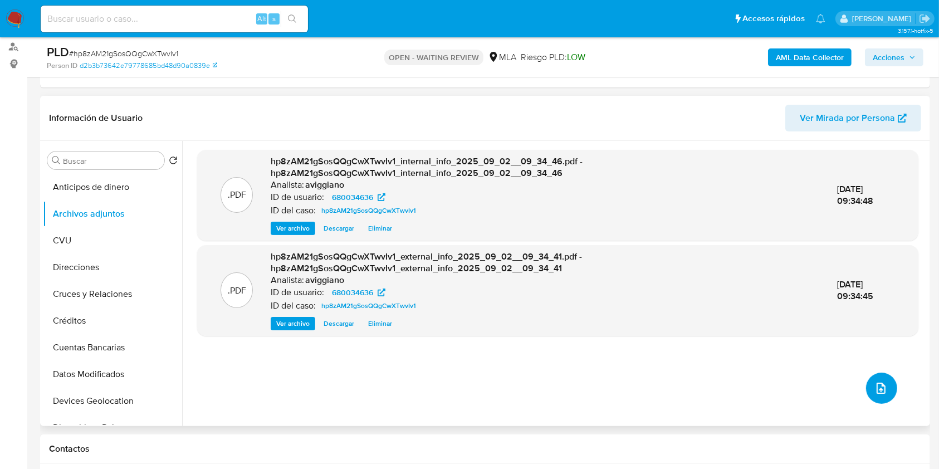
click at [877, 393] on icon "upload-file" at bounding box center [880, 388] width 13 height 13
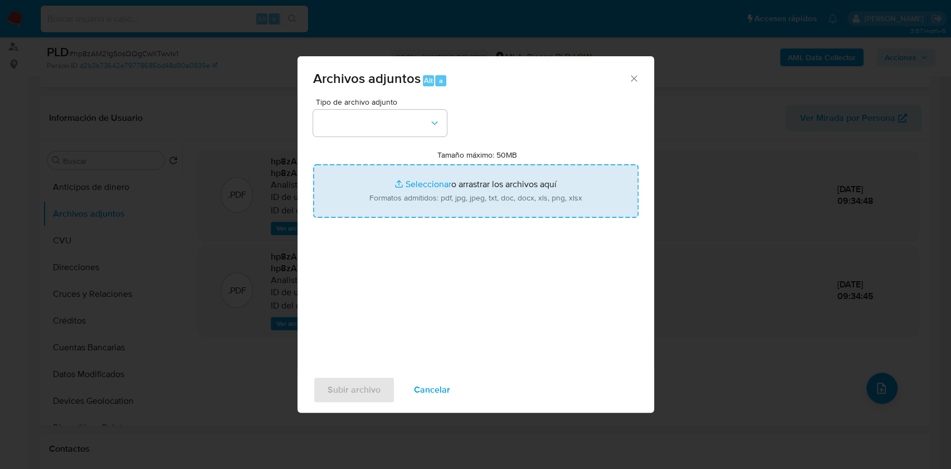
click at [437, 193] on input "Tamaño máximo: 50MB Seleccionar archivos" at bounding box center [475, 190] width 325 height 53
type input "C:\fakepath\Movimientos-Aladdin-v10_1 - 680034636.xlsx"
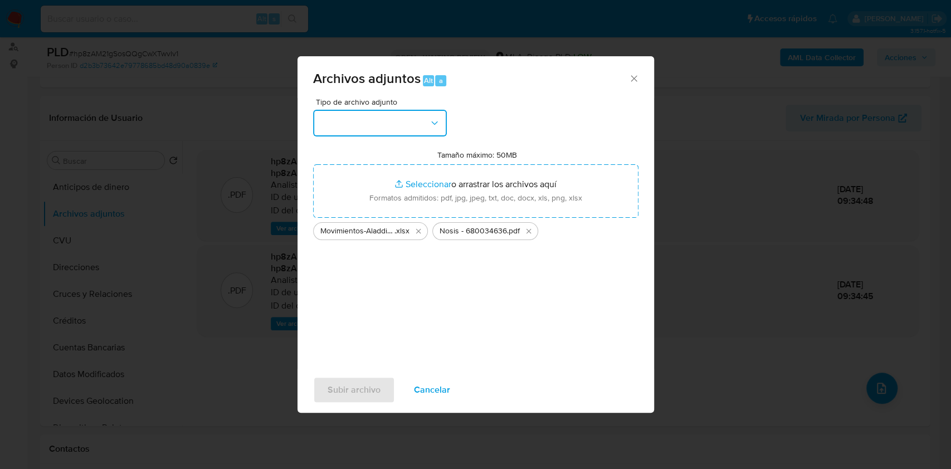
click at [401, 133] on button "button" at bounding box center [380, 123] width 134 height 27
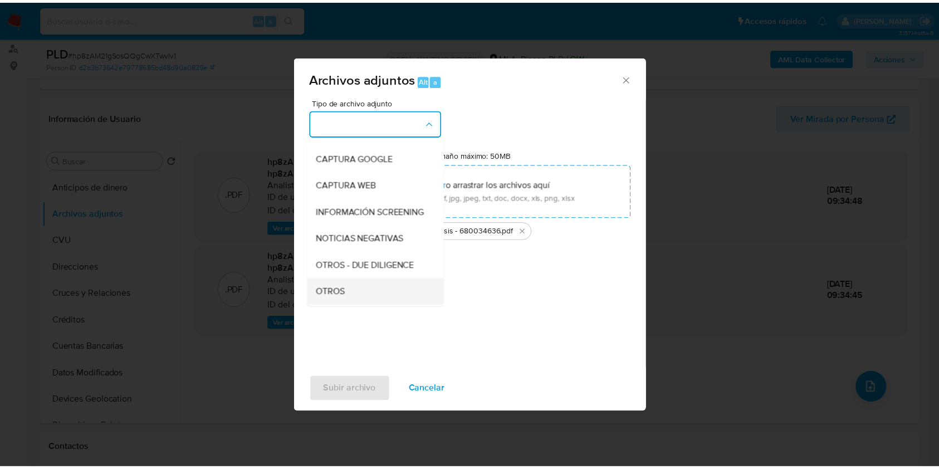
scroll to position [148, 0]
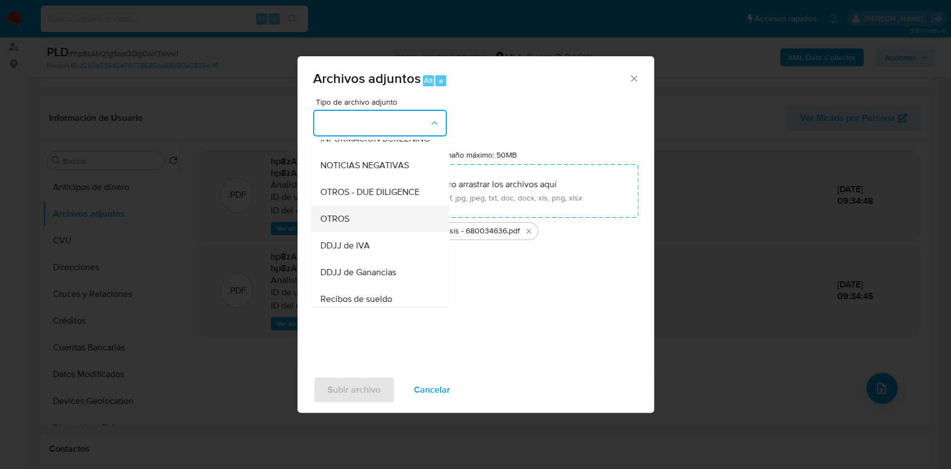
click at [365, 217] on div "OTROS" at bounding box center [377, 219] width 114 height 27
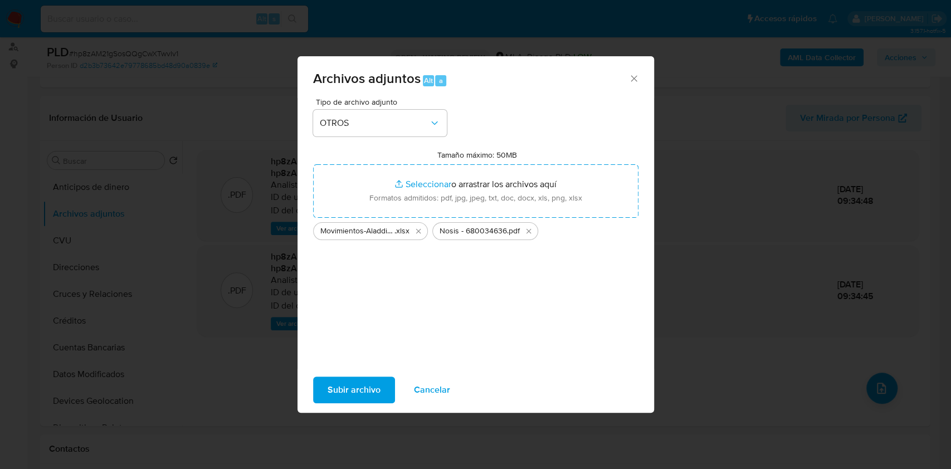
click at [365, 383] on span "Subir archivo" at bounding box center [353, 390] width 53 height 25
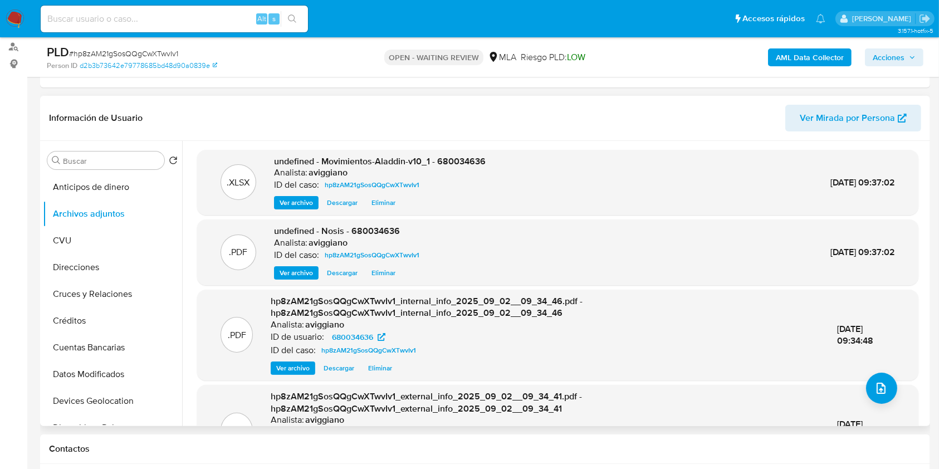
click at [458, 156] on span "undefined - Movimientos-Aladdin-v10_1 - 680034636" at bounding box center [380, 161] width 212 height 13
copy span "680034636"
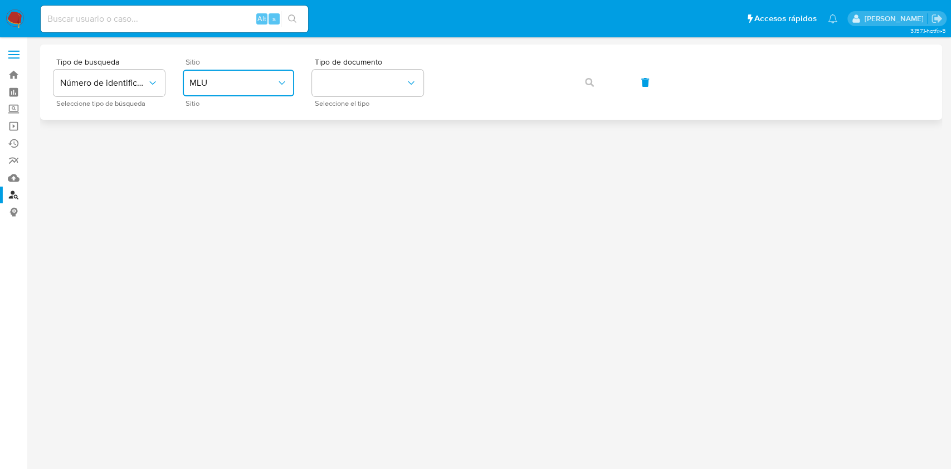
click at [262, 87] on span "MLU" at bounding box center [232, 82] width 87 height 11
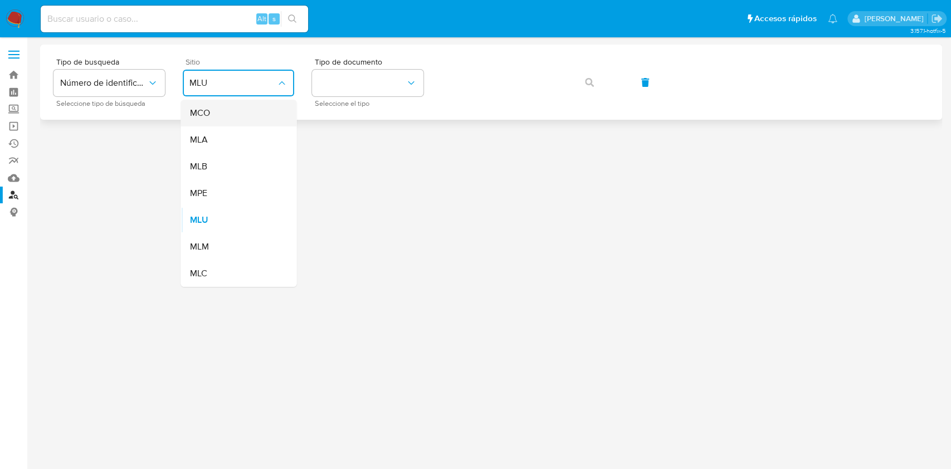
click at [245, 125] on div "MCO" at bounding box center [234, 113] width 91 height 27
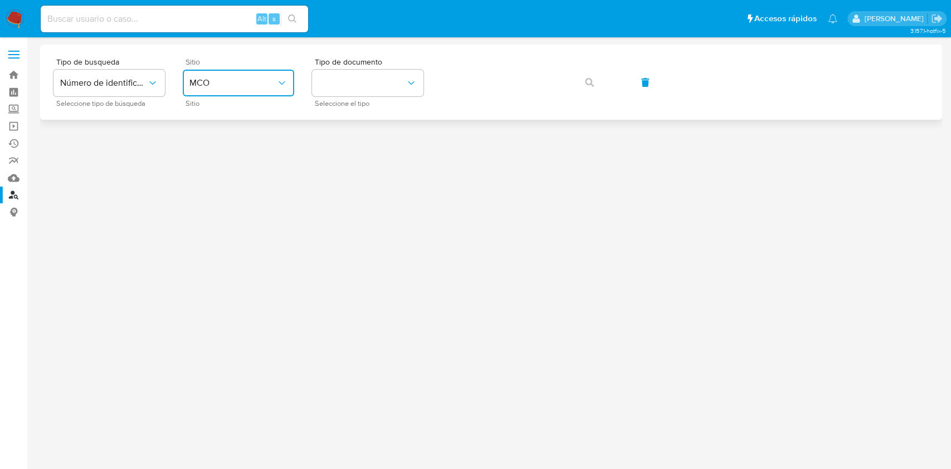
click at [250, 92] on button "MCO" at bounding box center [238, 83] width 111 height 27
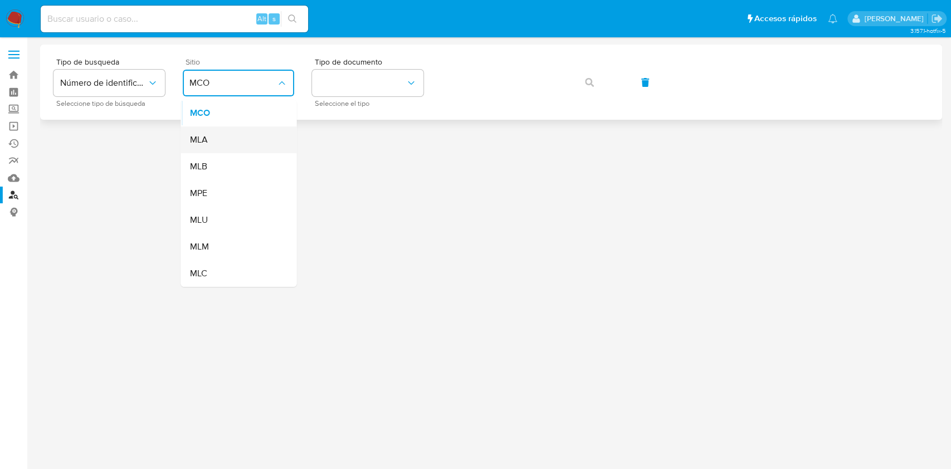
click at [236, 140] on div "MLA" at bounding box center [234, 139] width 91 height 27
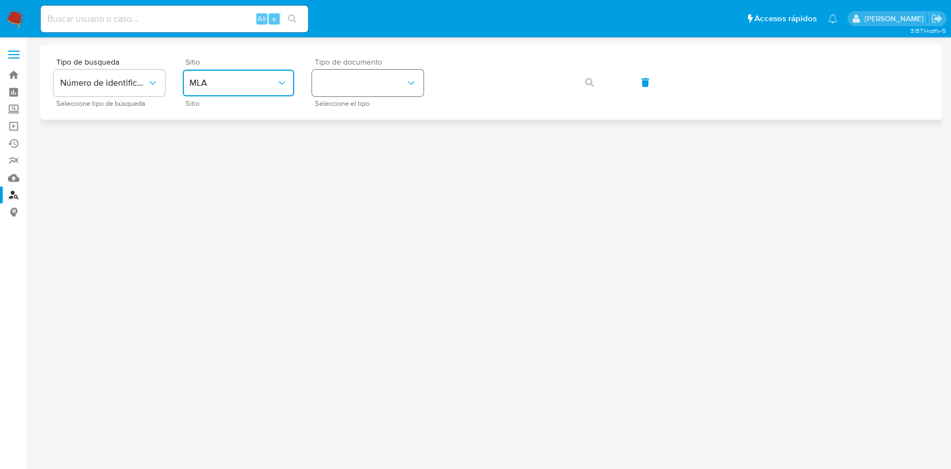
click at [379, 96] on button "identificationType" at bounding box center [367, 83] width 111 height 27
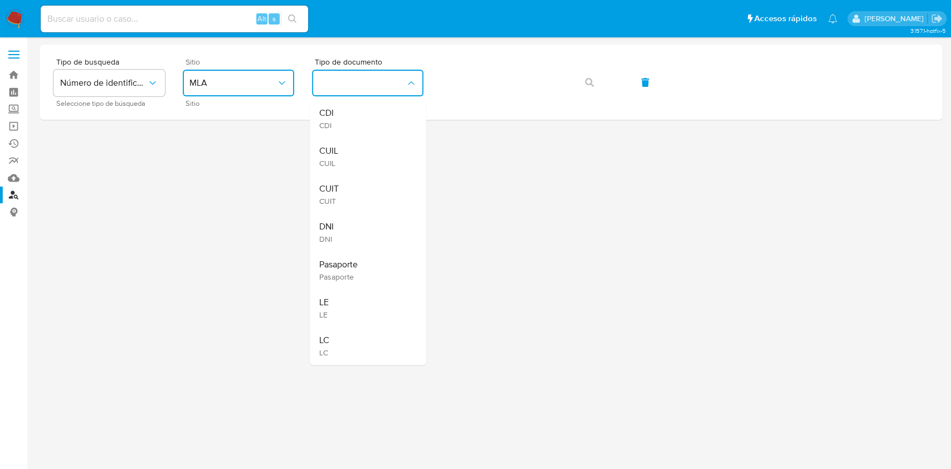
click at [360, 190] on div "CUIT CUIT" at bounding box center [364, 194] width 91 height 38
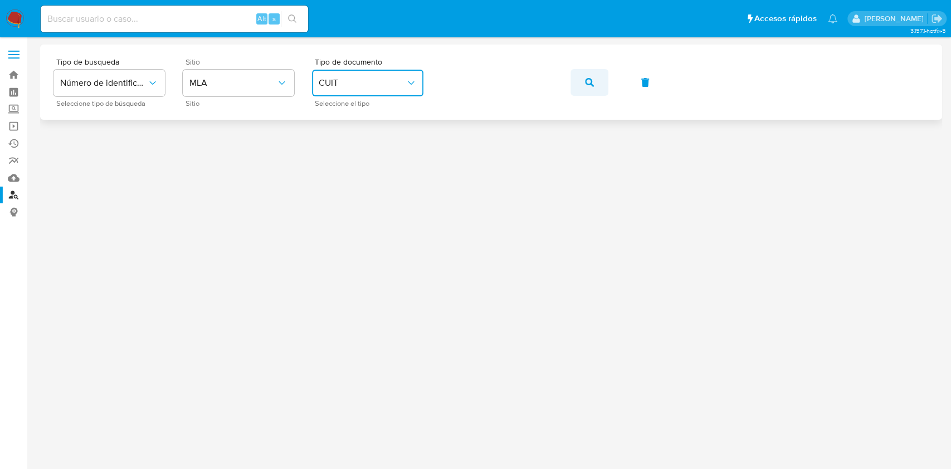
click at [597, 74] on button "button" at bounding box center [589, 82] width 38 height 27
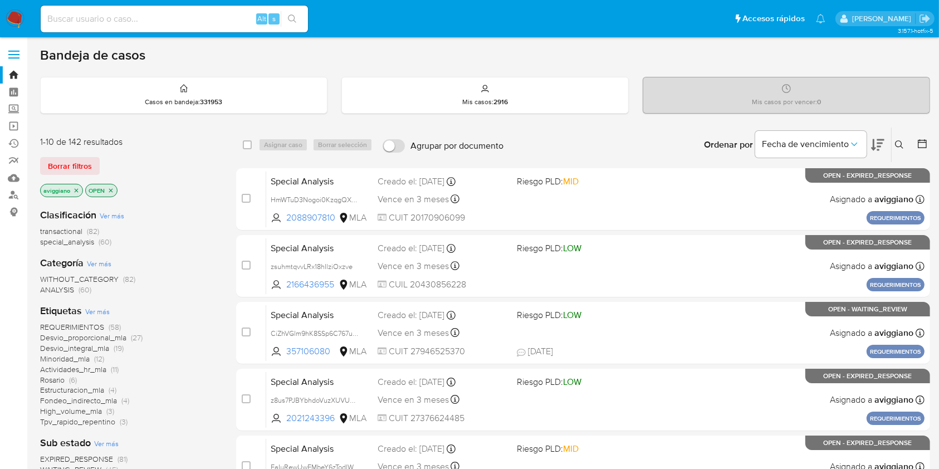
click at [901, 146] on icon at bounding box center [899, 144] width 9 height 9
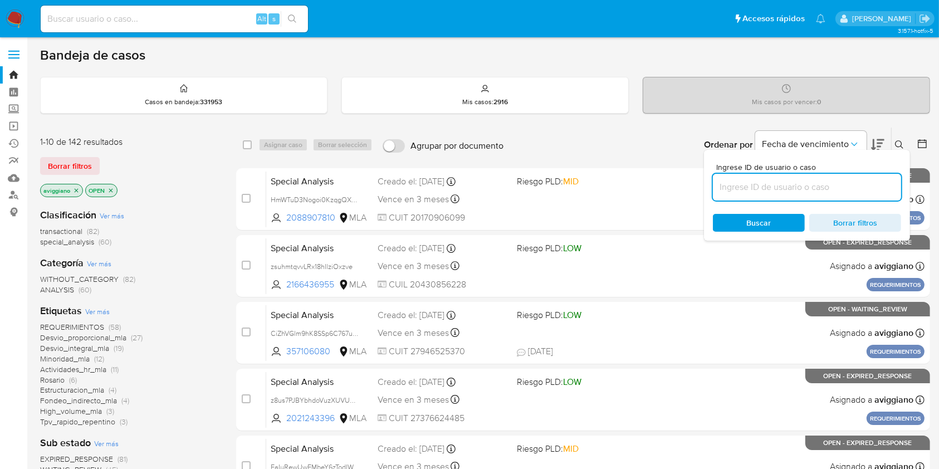
click at [827, 185] on input at bounding box center [807, 187] width 188 height 14
type input "hp8zAM21gSosQQgCwXTwvIv1"
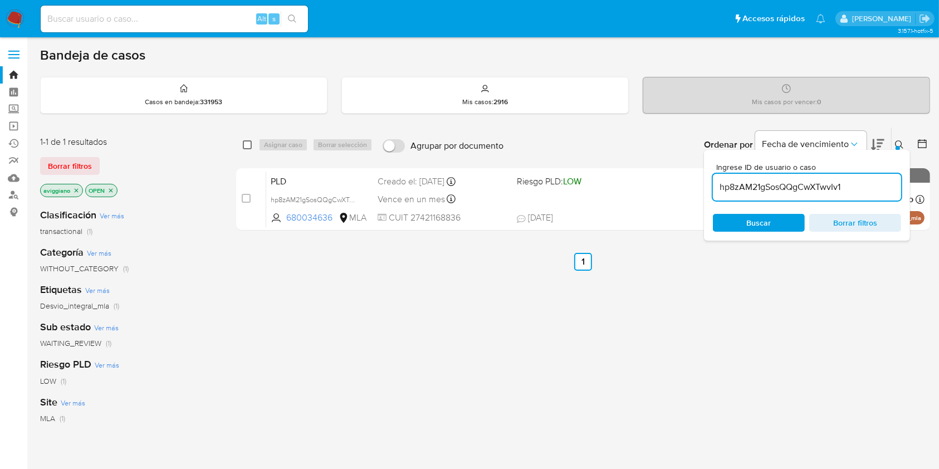
click at [245, 148] on input "checkbox" at bounding box center [247, 144] width 9 height 9
checkbox input "true"
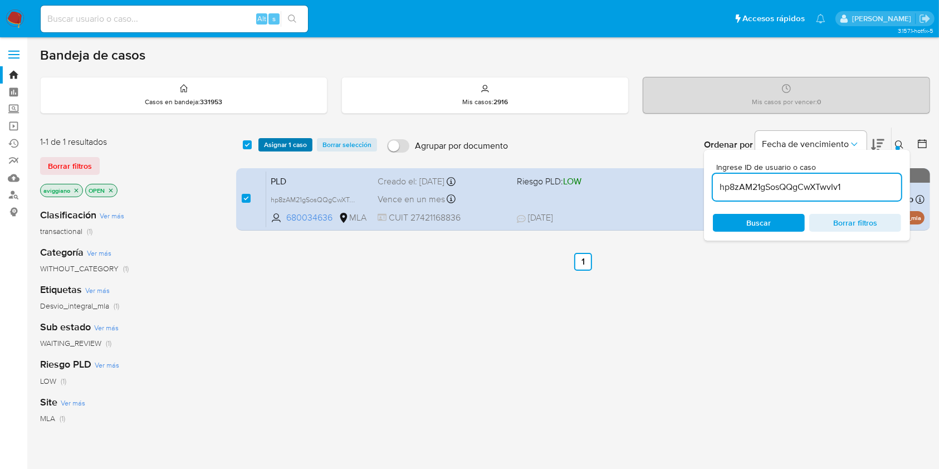
click at [269, 145] on span "Asignar 1 caso" at bounding box center [285, 144] width 43 height 11
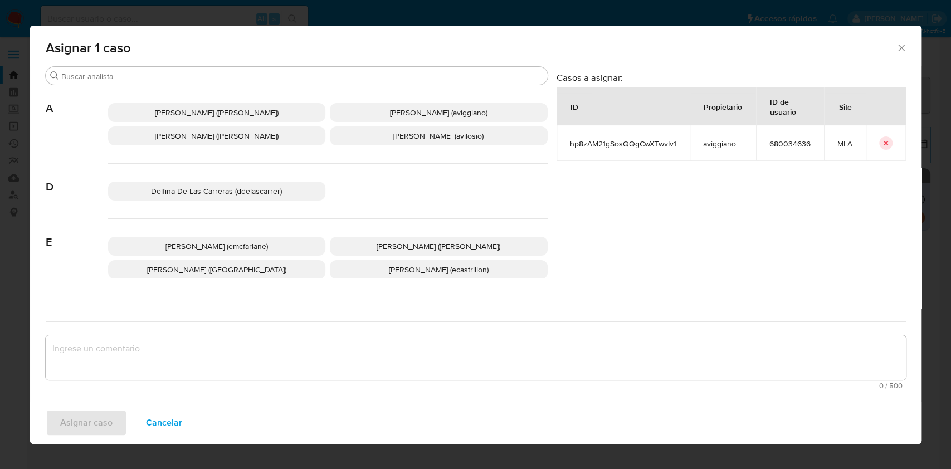
click at [199, 142] on p "[PERSON_NAME] ([PERSON_NAME])" at bounding box center [217, 135] width 218 height 19
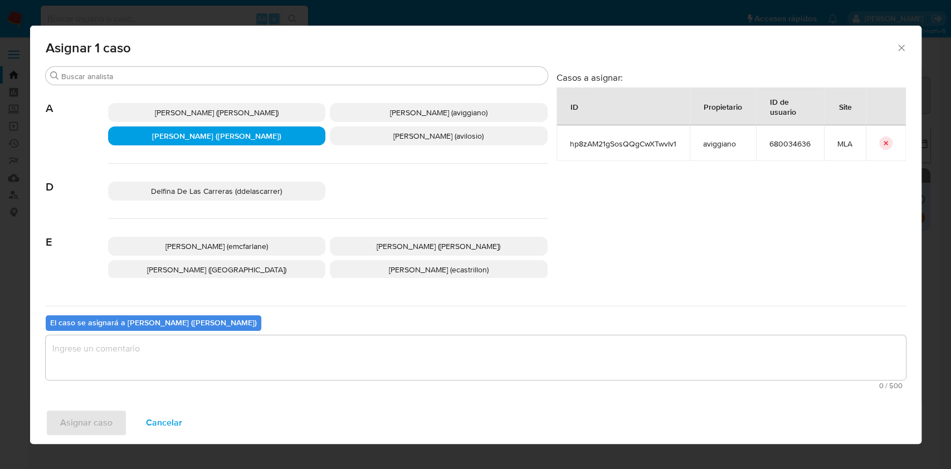
click at [393, 141] on span "[PERSON_NAME] (avilosio)" at bounding box center [438, 135] width 90 height 11
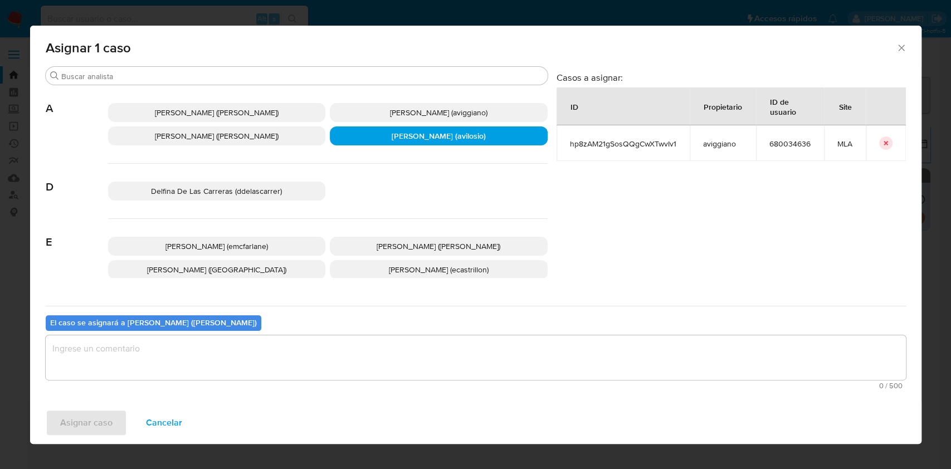
click at [390, 118] on span "[PERSON_NAME] (aviggiano)" at bounding box center [438, 112] width 97 height 11
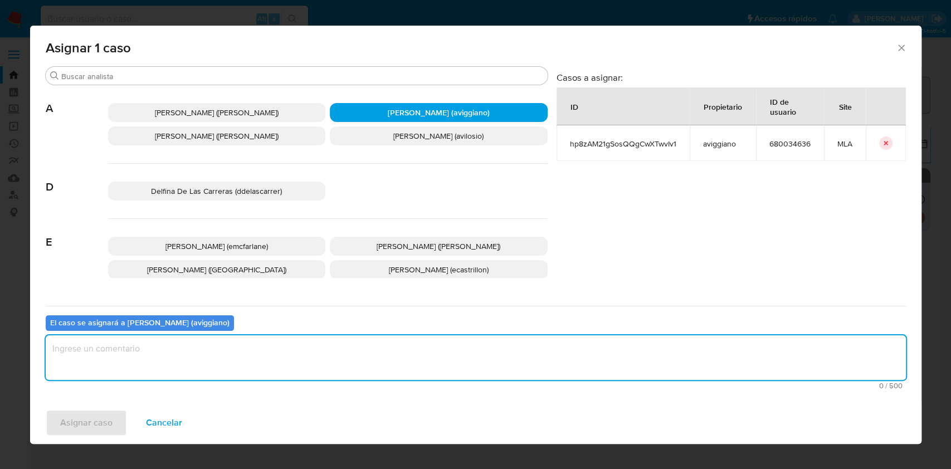
click at [271, 353] on textarea "assign-modal" at bounding box center [476, 357] width 860 height 45
click at [118, 421] on button "Asignar caso" at bounding box center [86, 422] width 81 height 27
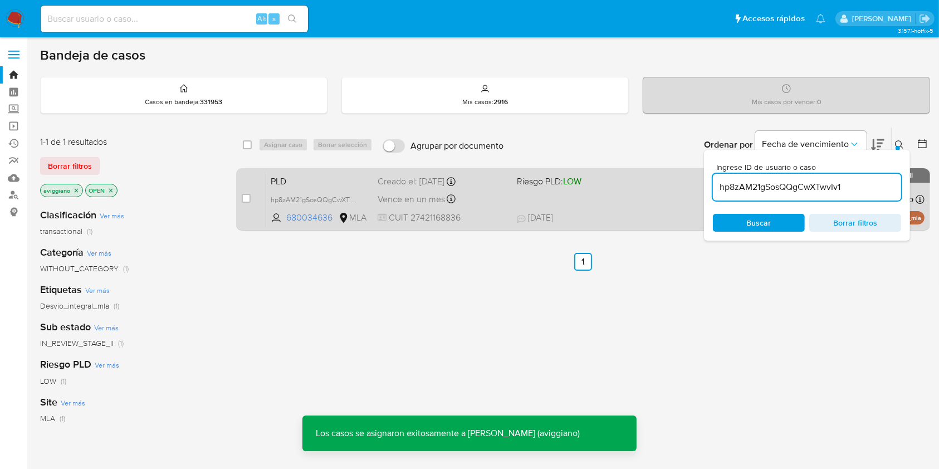
click at [454, 192] on div "Vence en un mes Vence el [DATE] 03:21:05" at bounding box center [443, 199] width 130 height 15
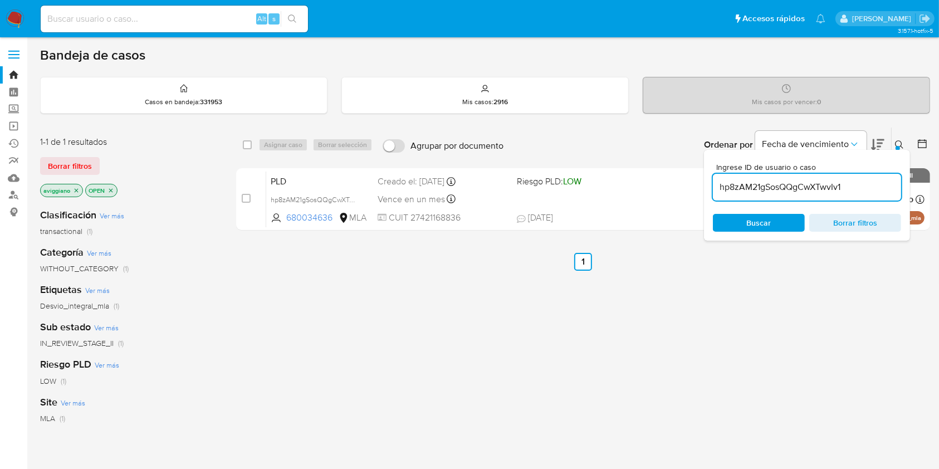
click at [240, 139] on div "select-all-cases-checkbox Asignar caso Borrar selección Agrupar por documento O…" at bounding box center [583, 145] width 694 height 35
click at [242, 141] on div "select-all-cases-checkbox Asignar caso Borrar selección Agrupar por documento O…" at bounding box center [583, 145] width 694 height 35
click at [248, 144] on input "checkbox" at bounding box center [247, 144] width 9 height 9
checkbox input "true"
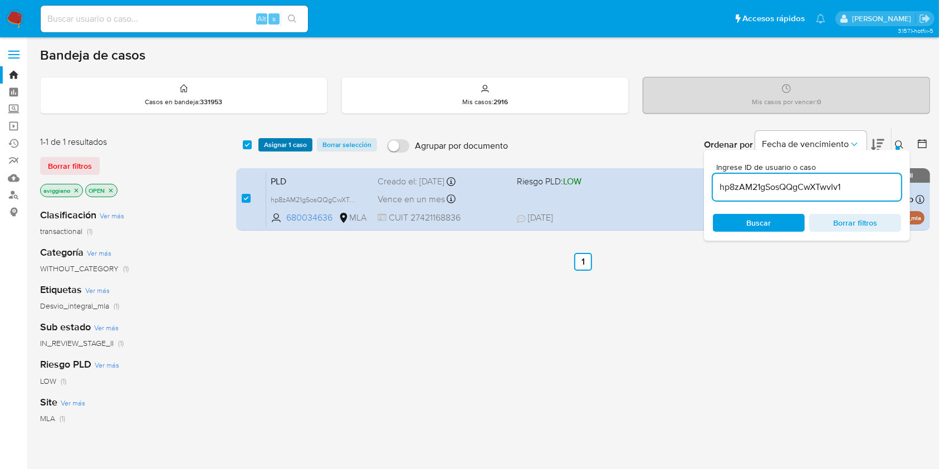
click at [261, 146] on button "Asignar 1 caso" at bounding box center [285, 144] width 54 height 13
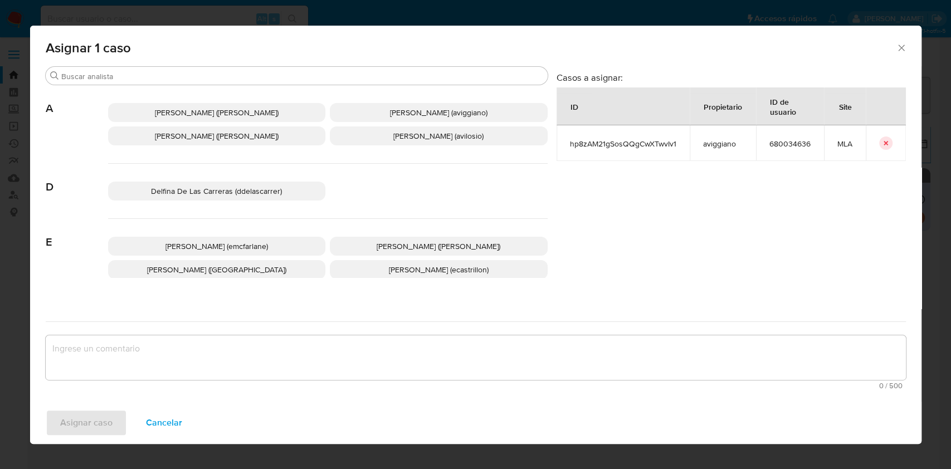
click at [161, 133] on span "[PERSON_NAME] ([PERSON_NAME])" at bounding box center [217, 135] width 124 height 11
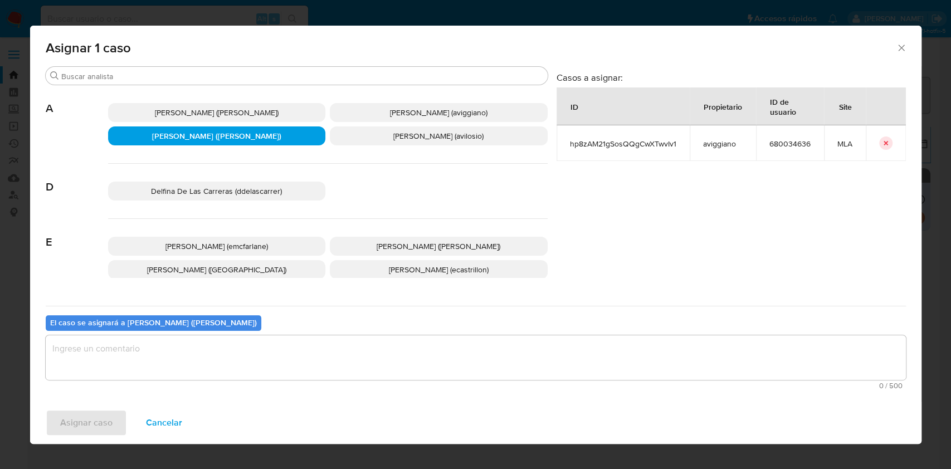
click at [400, 121] on div "[PERSON_NAME] ([PERSON_NAME]) [PERSON_NAME] (aviggiano) [PERSON_NAME] ([PERSON_…" at bounding box center [327, 124] width 439 height 79
click at [405, 109] on span "[PERSON_NAME] (aviggiano)" at bounding box center [438, 112] width 97 height 11
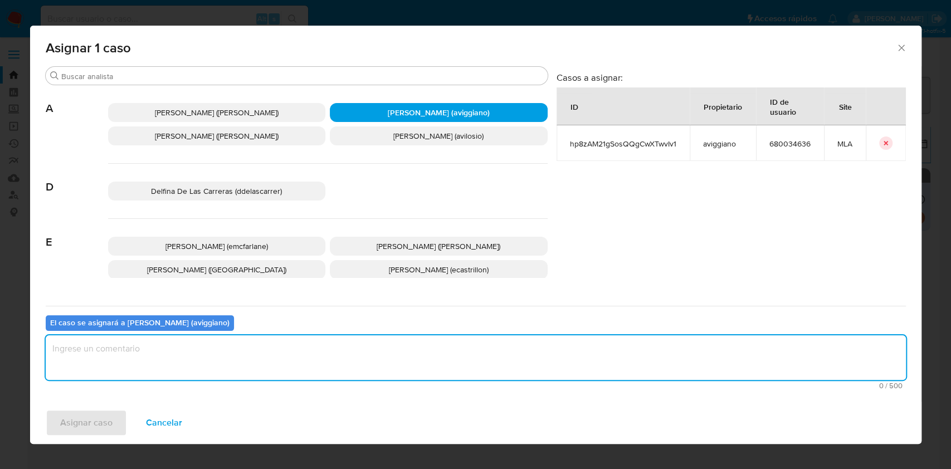
drag, startPoint x: 293, startPoint y: 352, endPoint x: 289, endPoint y: 356, distance: 5.9
click at [293, 353] on textarea "assign-modal" at bounding box center [476, 357] width 860 height 45
click at [99, 419] on span "Asignar caso" at bounding box center [86, 422] width 52 height 25
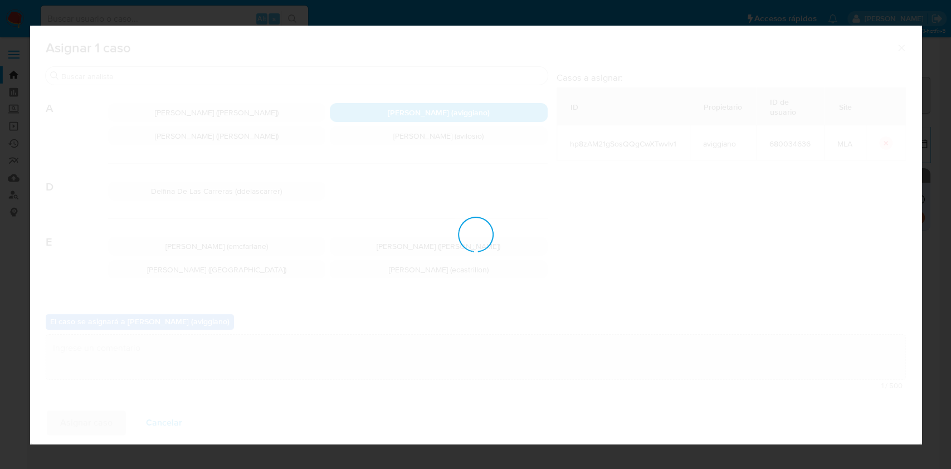
checkbox input "false"
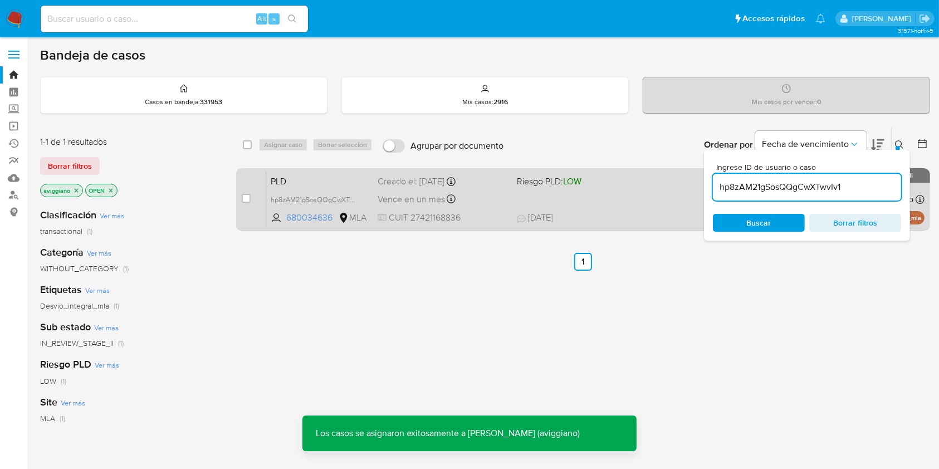
click at [491, 207] on div "PLD hp8zAM21gSosQQgCwXTwvIv1 680034636 MLA Riesgo PLD: LOW Creado el: [DATE] Cr…" at bounding box center [595, 199] width 658 height 56
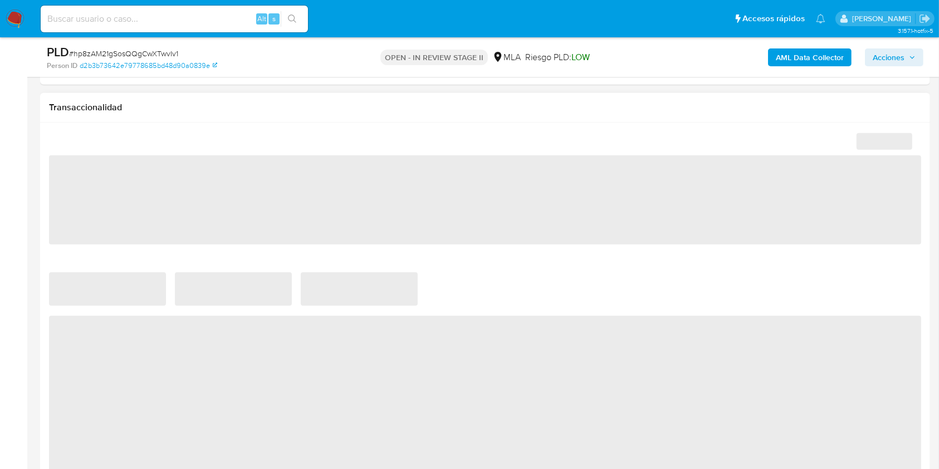
select select "10"
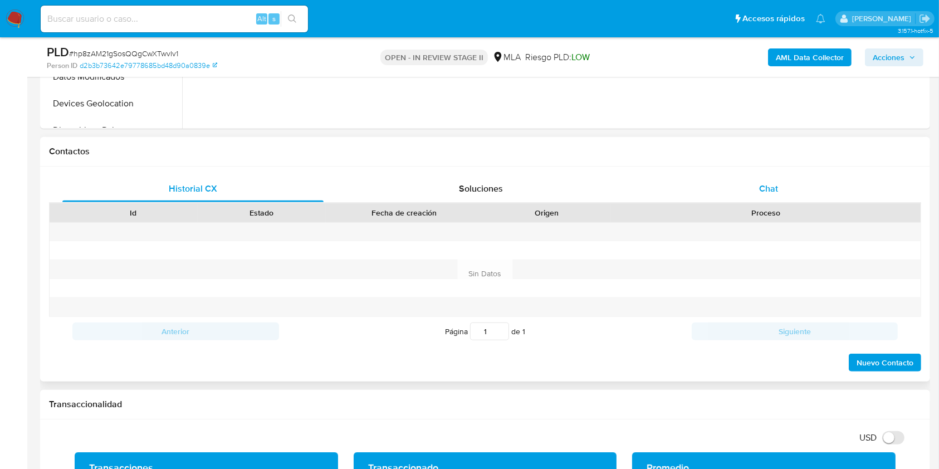
click at [754, 199] on div "Chat" at bounding box center [768, 188] width 261 height 27
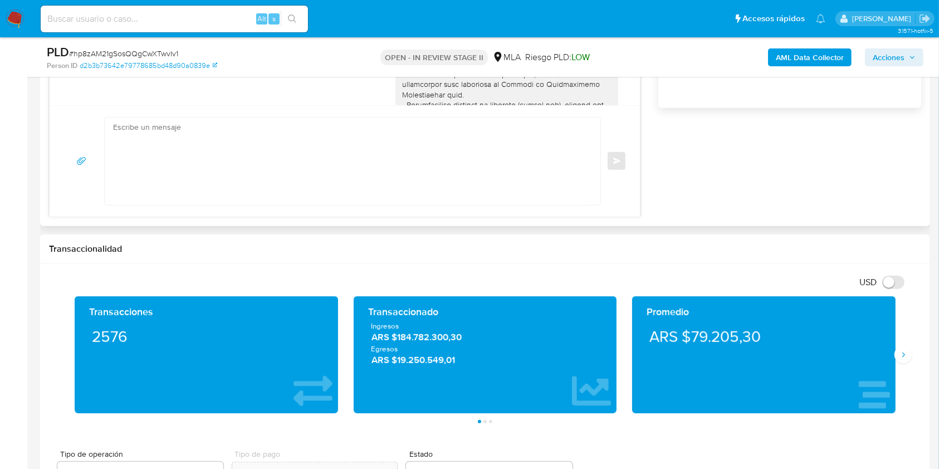
scroll to position [619, 0]
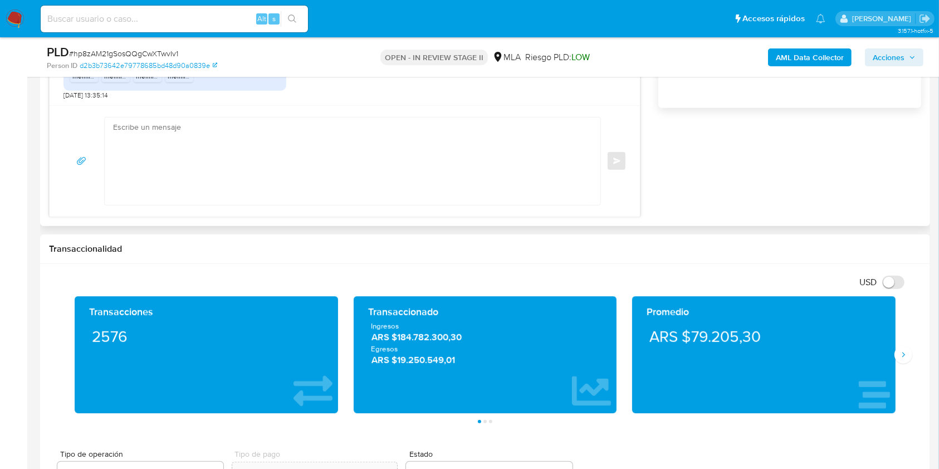
click at [270, 141] on textarea at bounding box center [349, 161] width 473 height 87
type textarea "b"
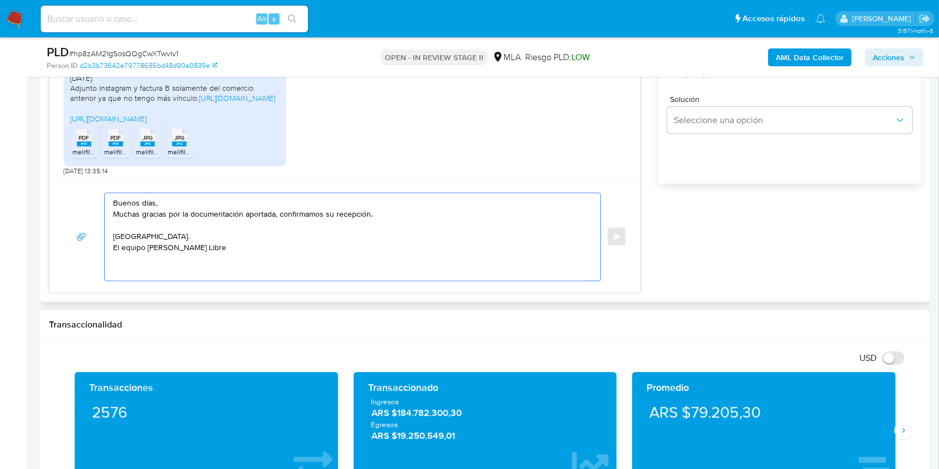
scroll to position [594, 0]
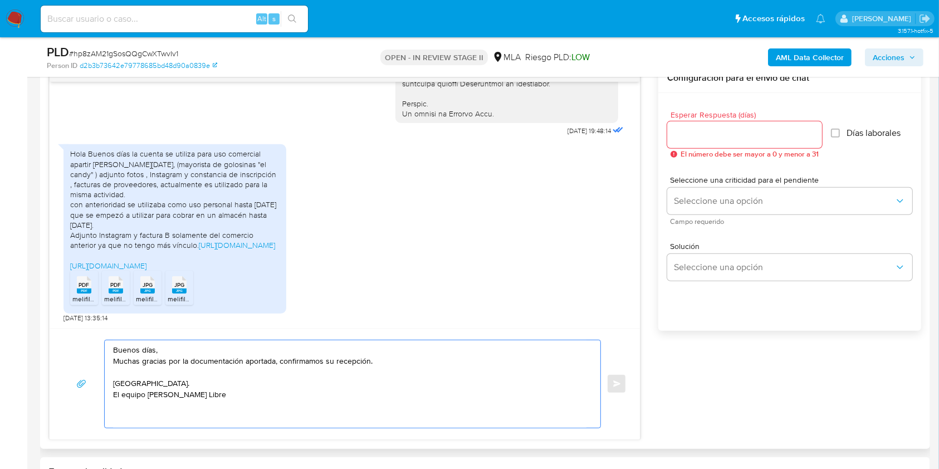
type textarea "Buenos días, Muchas gracias por la documentación aportada, confirmamos su recep…"
click at [720, 136] on input "Esperar Respuesta (días)" at bounding box center [744, 135] width 155 height 14
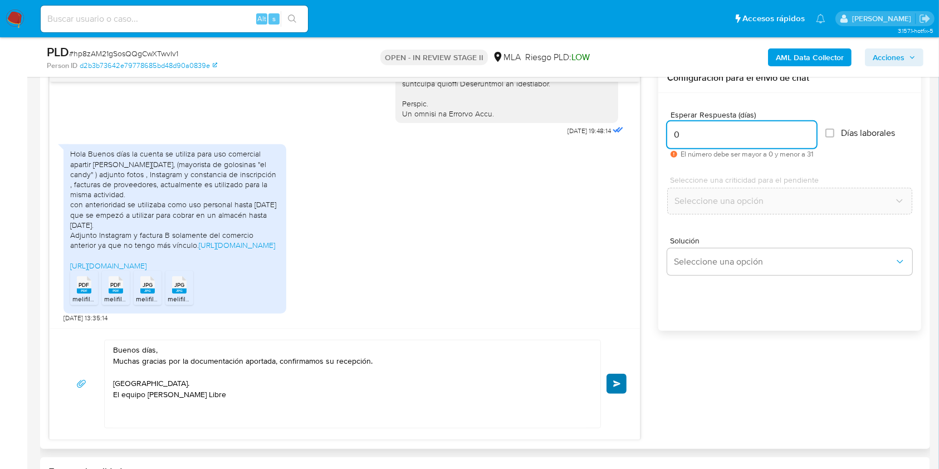
type input "0"
drag, startPoint x: 611, startPoint y: 380, endPoint x: 614, endPoint y: 366, distance: 14.3
click at [611, 381] on button "Enviar" at bounding box center [617, 384] width 20 height 20
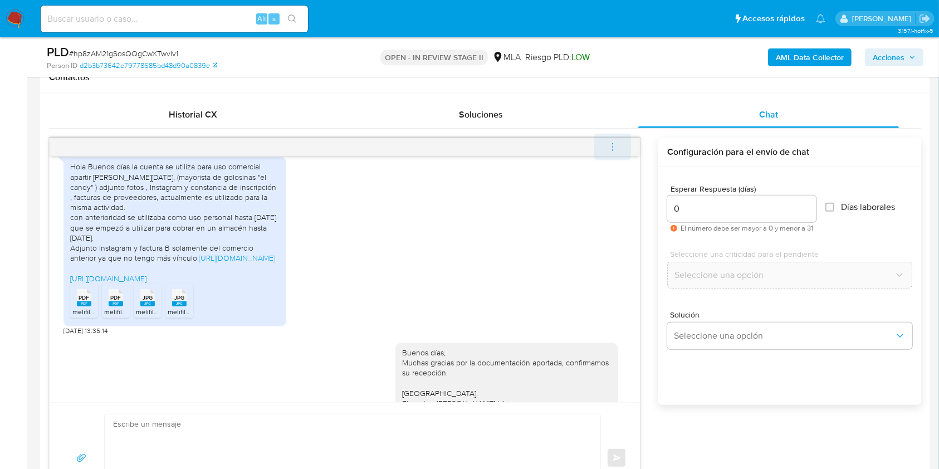
scroll to position [712, 0]
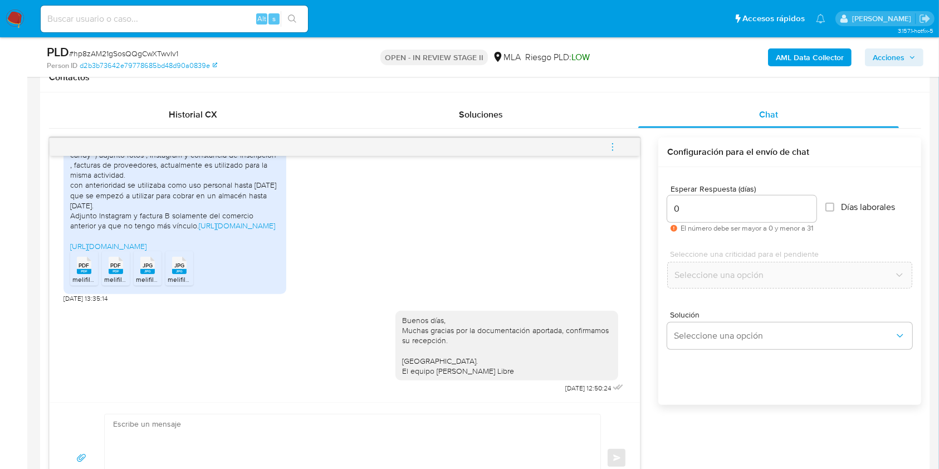
click at [615, 143] on icon "menu-action" at bounding box center [613, 147] width 10 height 10
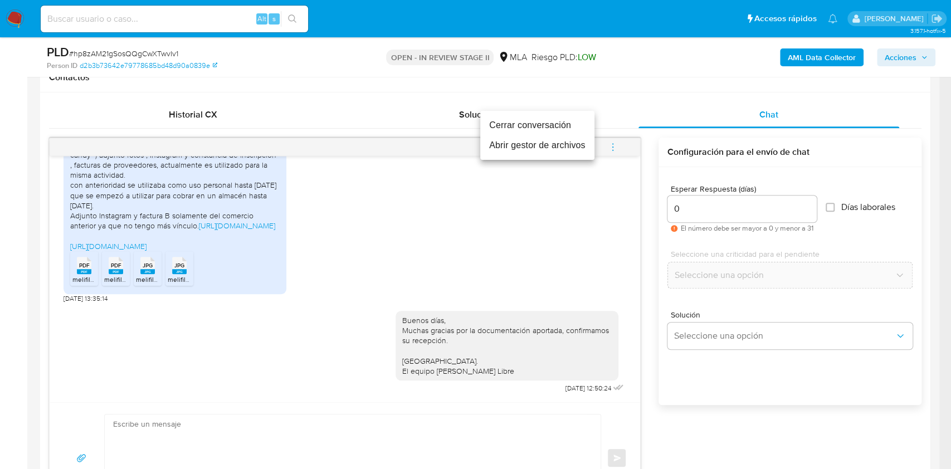
click at [526, 131] on li "Cerrar conversación" at bounding box center [537, 125] width 114 height 20
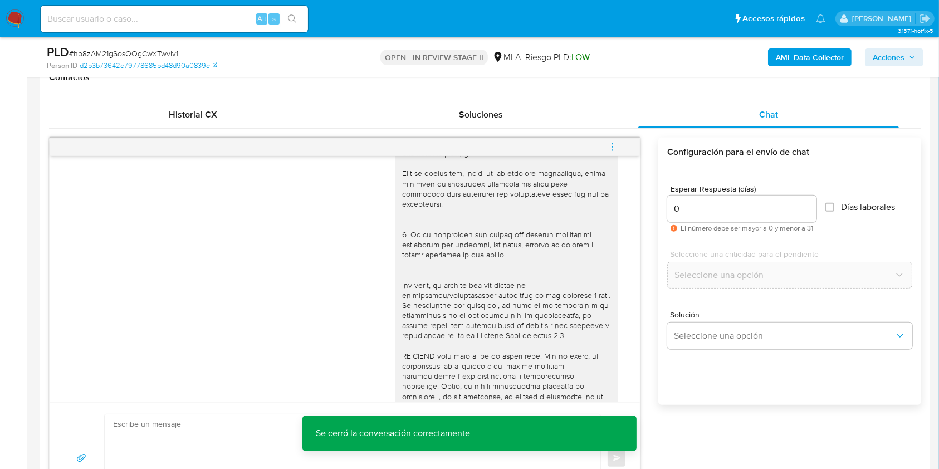
scroll to position [267, 0]
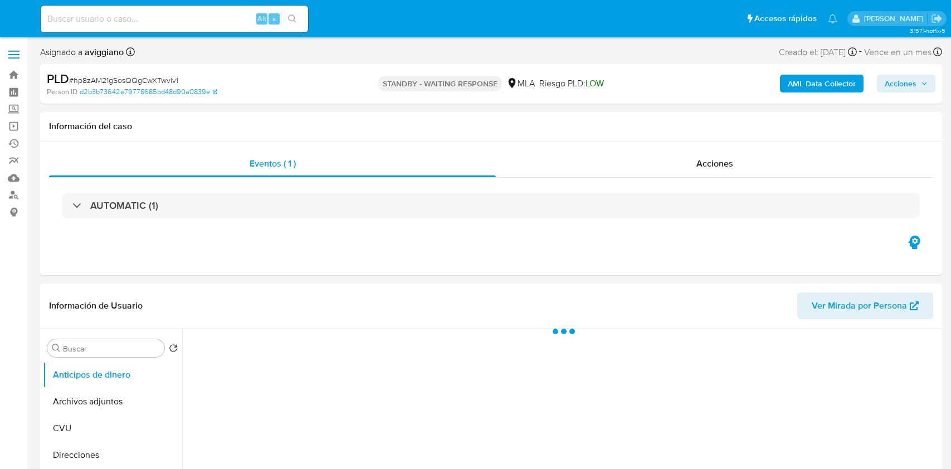
select select "10"
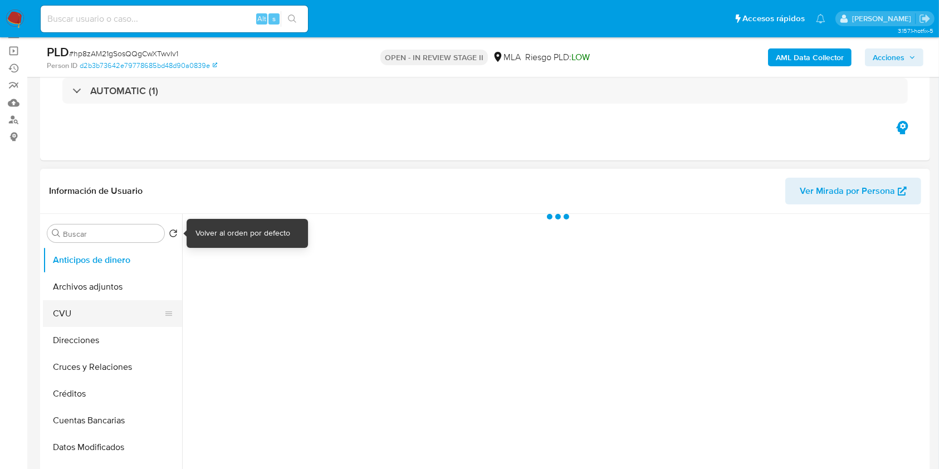
scroll to position [148, 0]
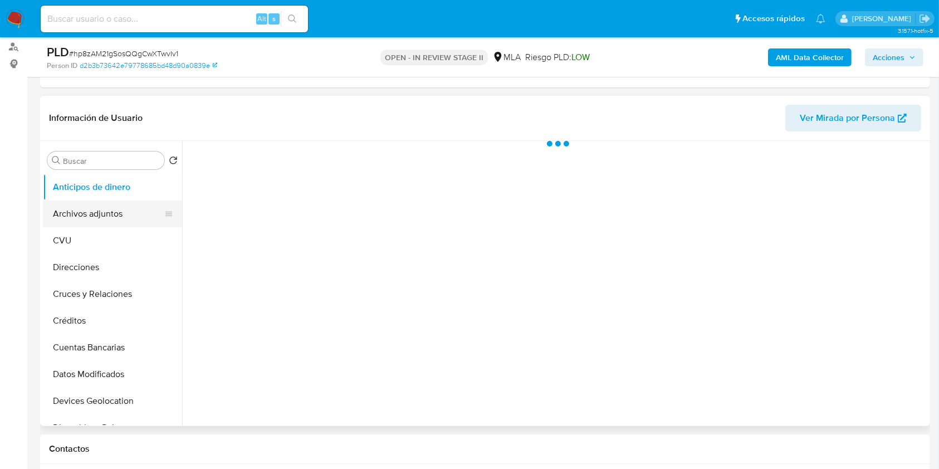
click at [89, 209] on button "Archivos adjuntos" at bounding box center [108, 214] width 130 height 27
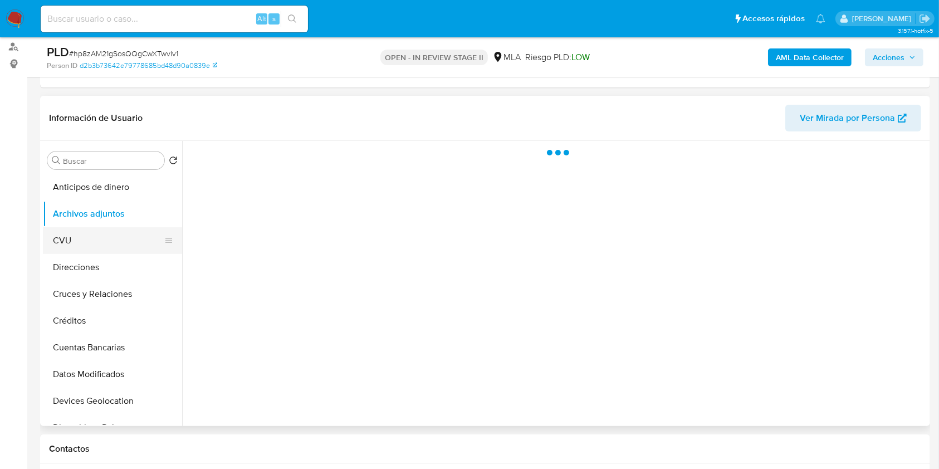
select select "10"
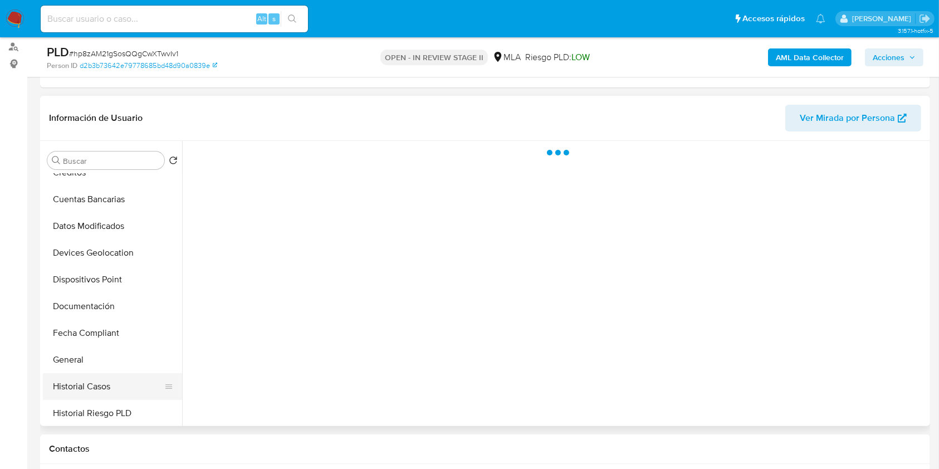
click at [104, 381] on button "Historial Casos" at bounding box center [108, 386] width 130 height 27
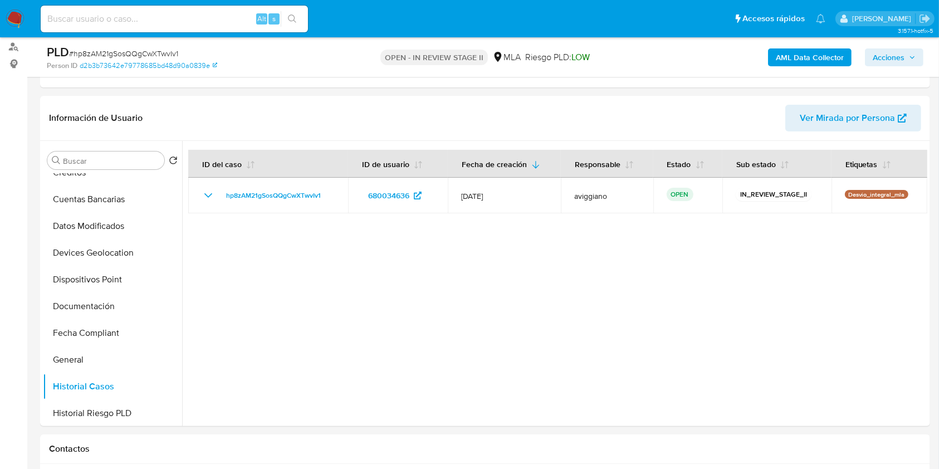
click at [878, 63] on span "Acciones" at bounding box center [889, 57] width 32 height 18
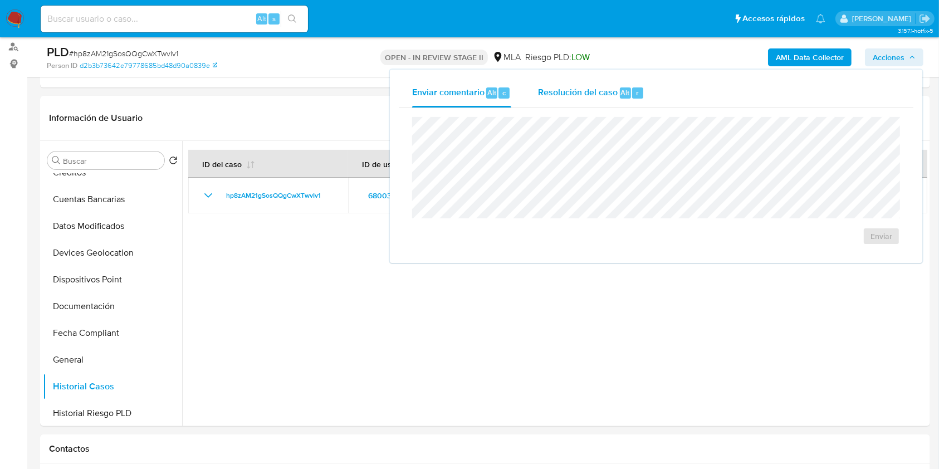
click at [612, 86] on span "Resolución del caso" at bounding box center [578, 92] width 80 height 13
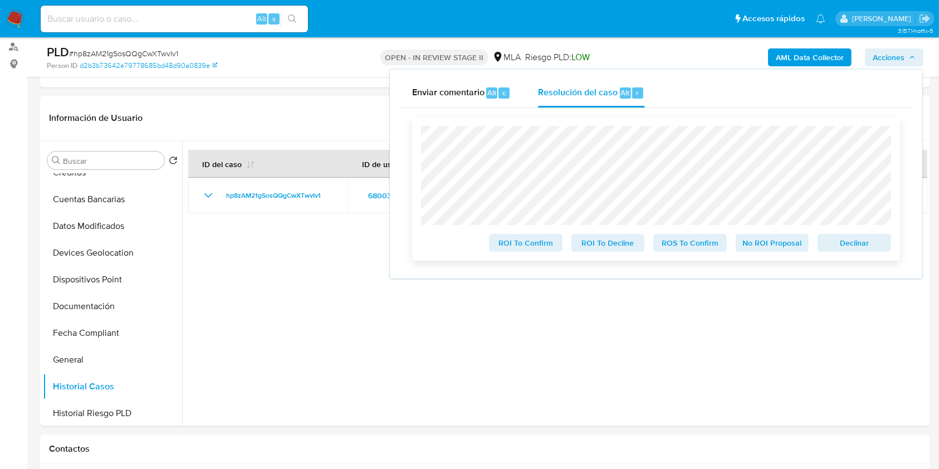
click at [830, 251] on span "Declinar" at bounding box center [854, 243] width 58 height 16
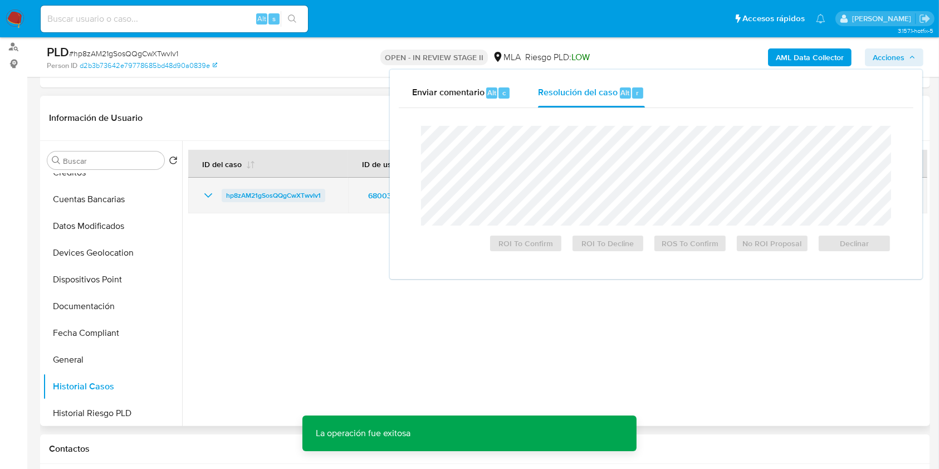
click at [306, 197] on span "hp8zAM21gSosQQgCwXTwvIv1" at bounding box center [273, 195] width 95 height 13
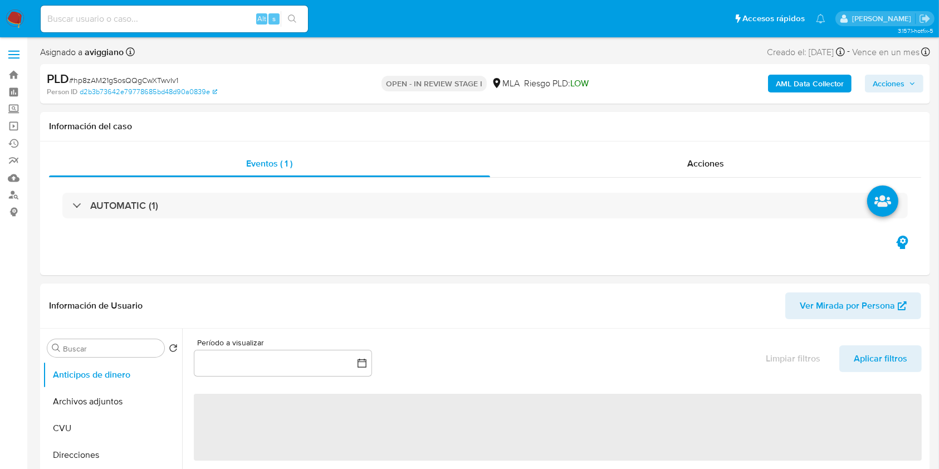
select select "10"
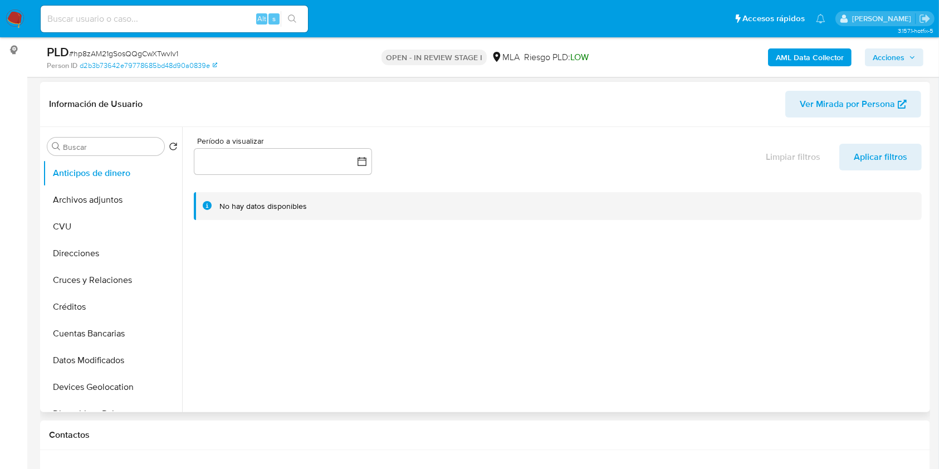
scroll to position [223, 0]
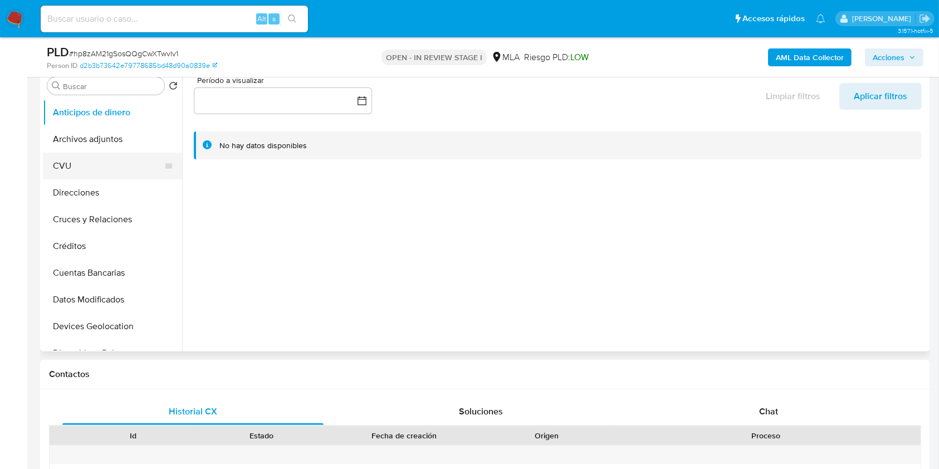
click at [105, 158] on button "CVU" at bounding box center [108, 166] width 130 height 27
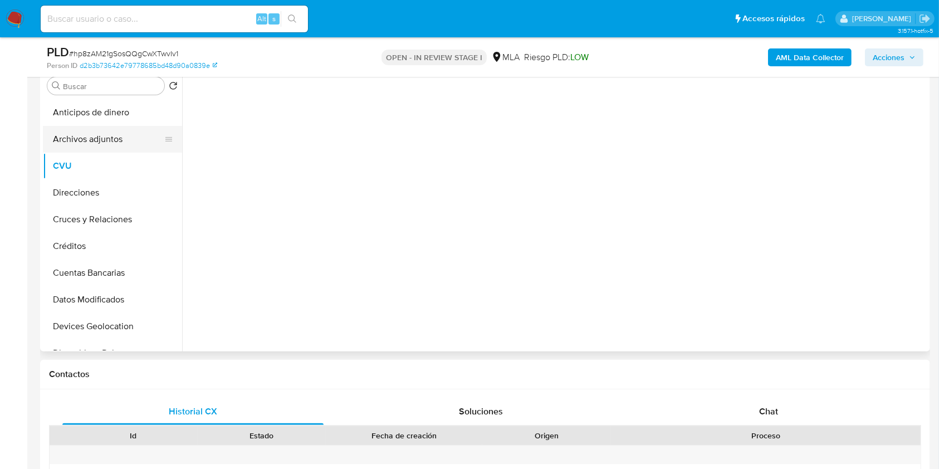
drag, startPoint x: 102, startPoint y: 132, endPoint x: 106, endPoint y: 140, distance: 8.7
click at [102, 132] on button "Archivos adjuntos" at bounding box center [108, 139] width 130 height 27
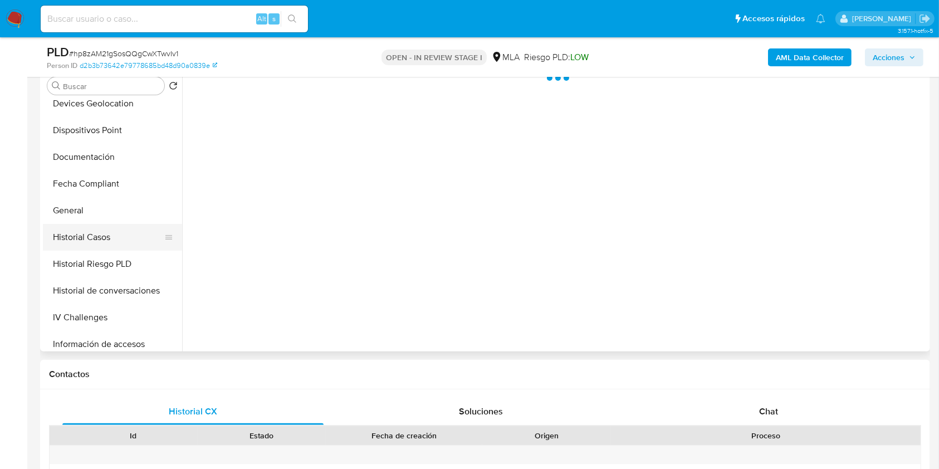
click at [107, 246] on button "Historial Casos" at bounding box center [108, 237] width 130 height 27
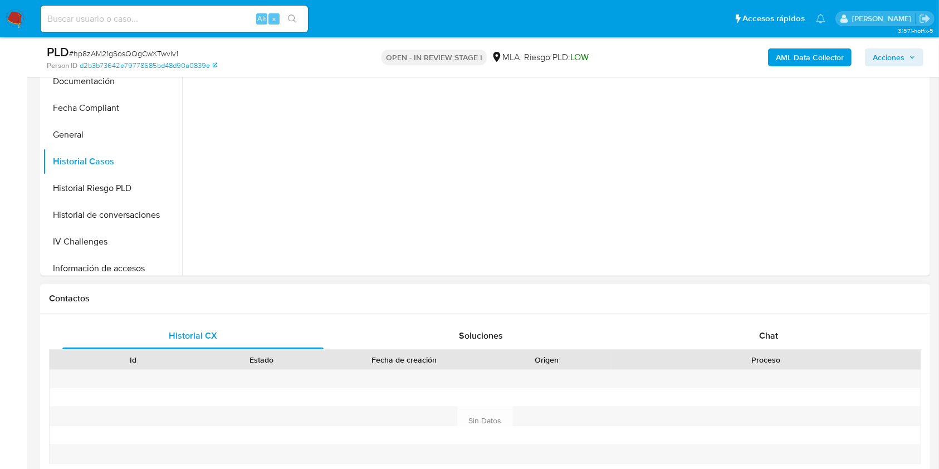
scroll to position [371, 0]
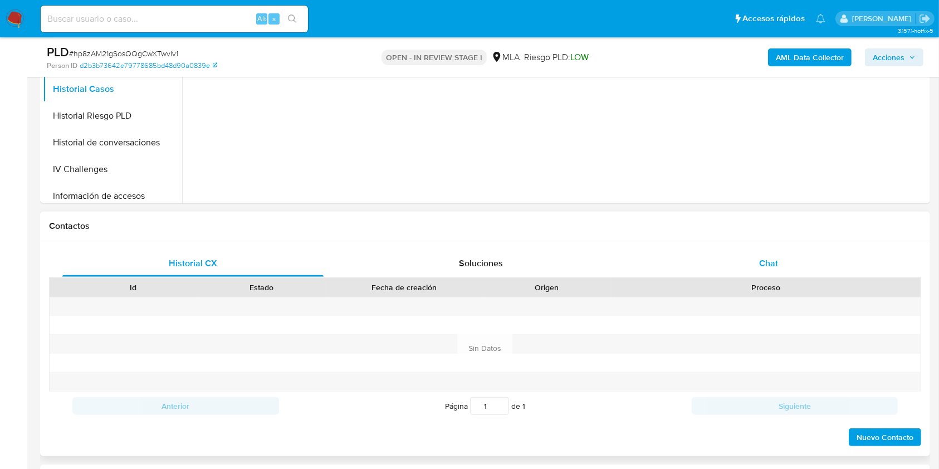
click at [755, 259] on div "Chat" at bounding box center [768, 263] width 261 height 27
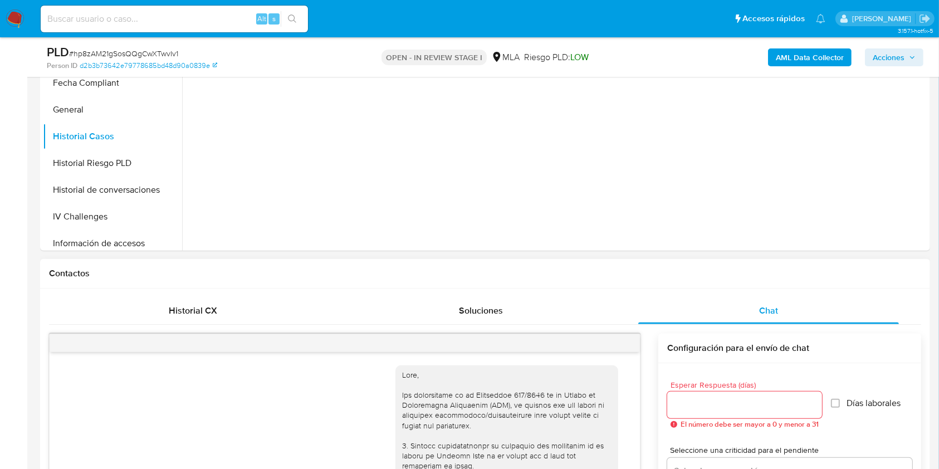
scroll to position [148, 0]
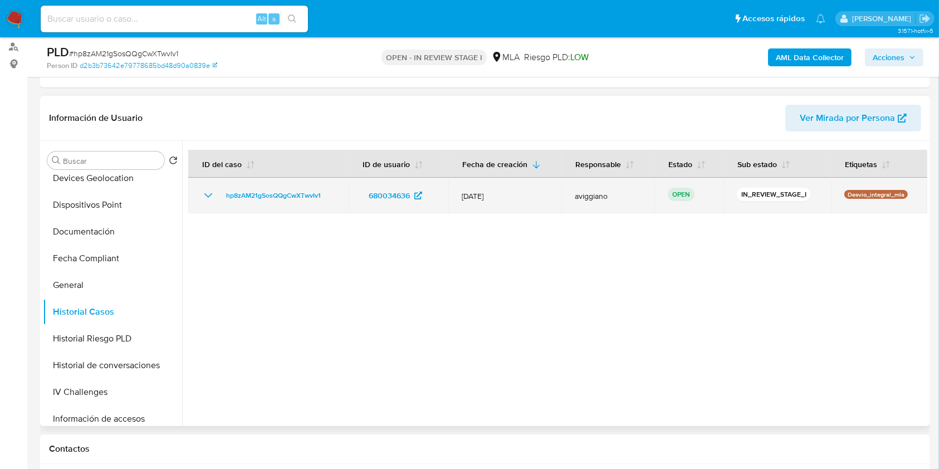
click at [299, 204] on td "hp8zAM21gSosQQgCwXTwvIv1" at bounding box center [268, 196] width 160 height 36
click at [297, 196] on span "hp8zAM21gSosQQgCwXTwvIv1" at bounding box center [273, 195] width 95 height 13
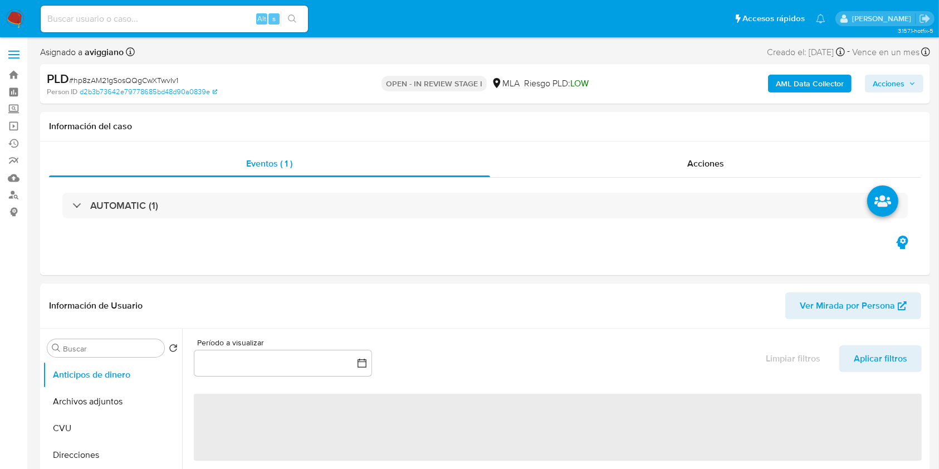
select select "10"
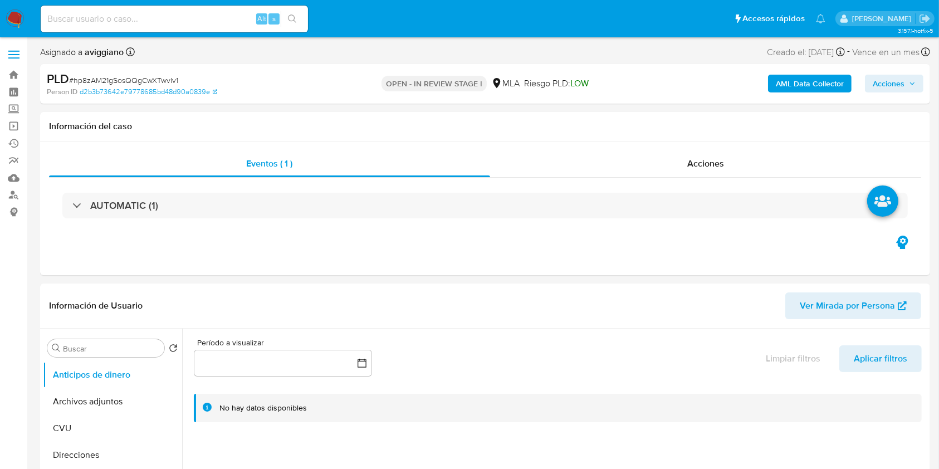
click at [889, 76] on span "Acciones" at bounding box center [889, 84] width 32 height 18
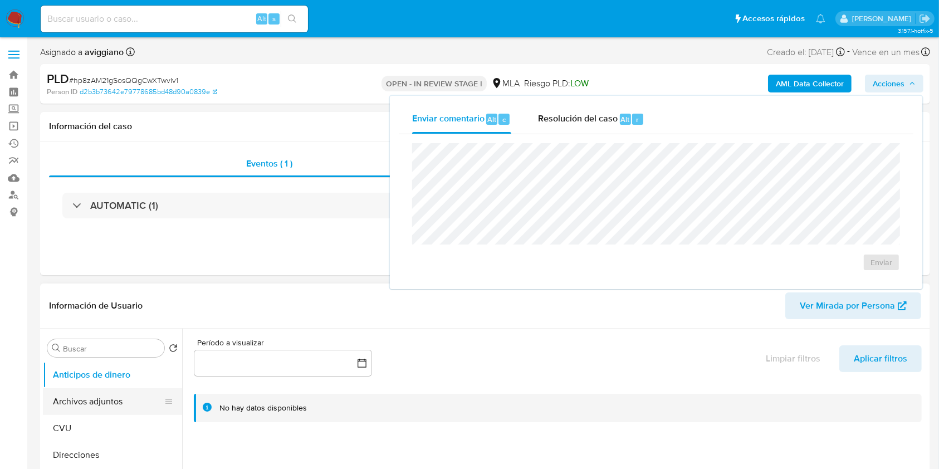
click at [125, 395] on button "Archivos adjuntos" at bounding box center [108, 401] width 130 height 27
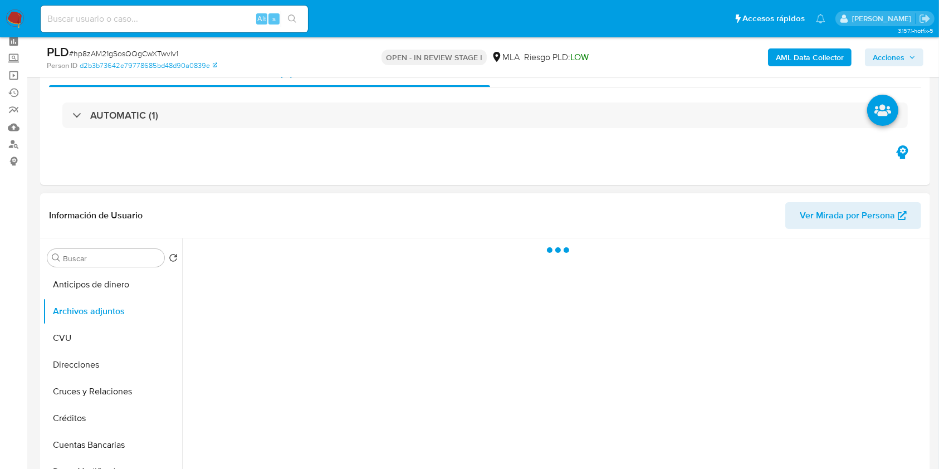
scroll to position [74, 0]
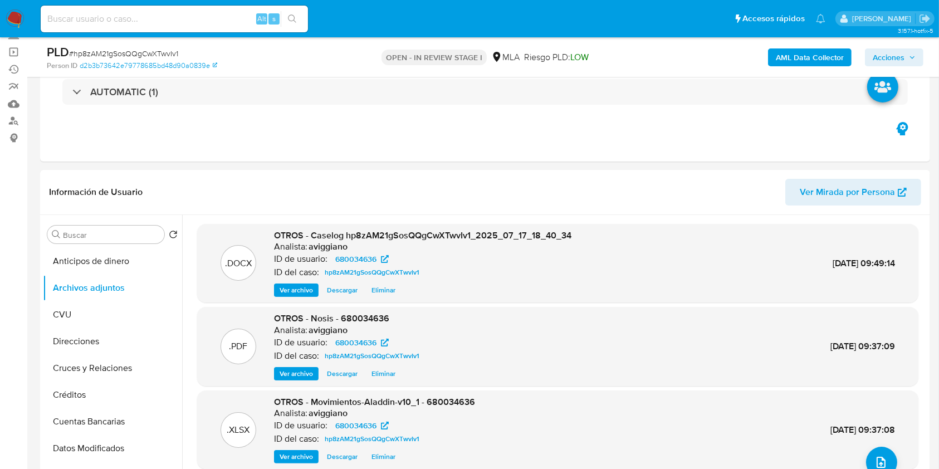
click at [866, 59] on button "Acciones" at bounding box center [894, 57] width 58 height 18
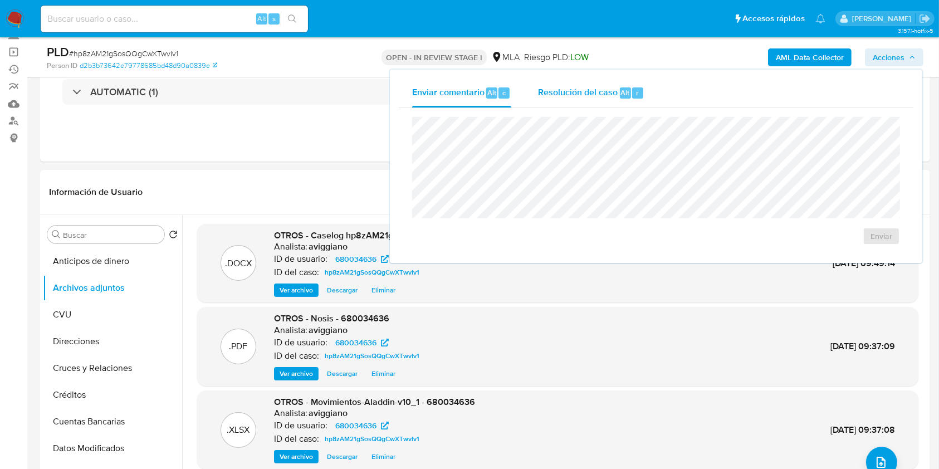
click at [602, 94] on span "Resolución del caso" at bounding box center [578, 92] width 80 height 13
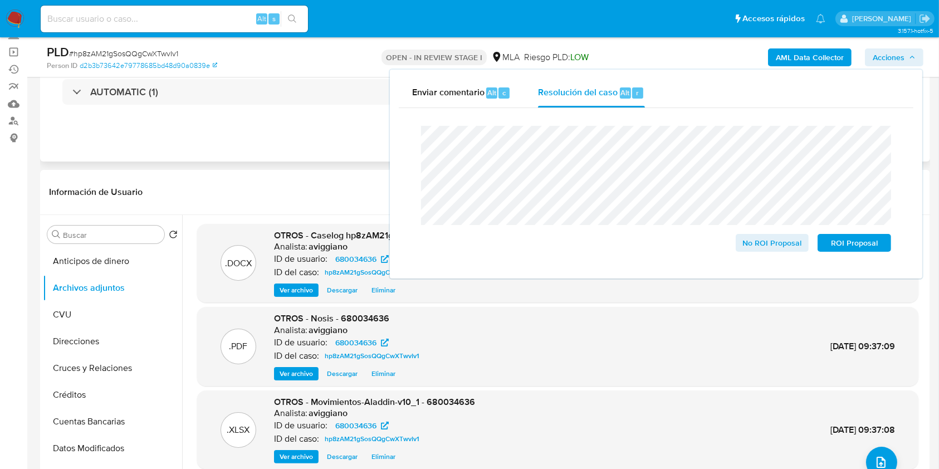
click at [324, 134] on div "Eventos ( 1 ) Acciones AUTOMATIC (1)" at bounding box center [485, 95] width 890 height 134
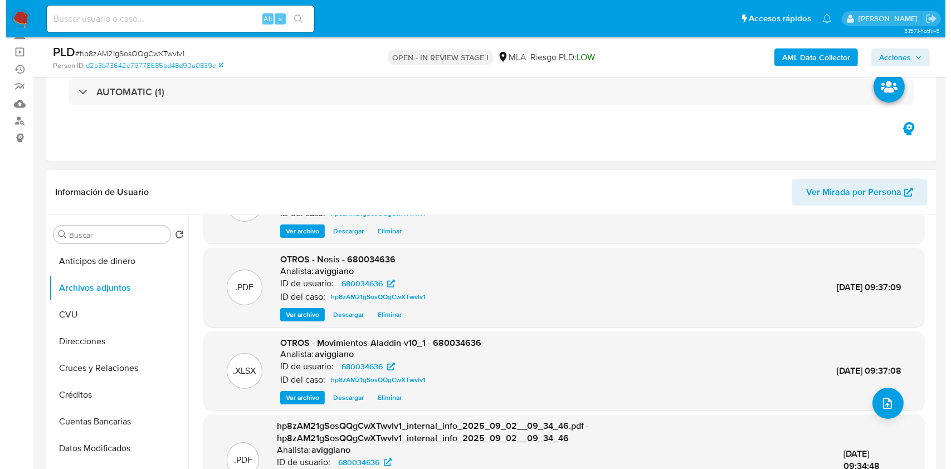
scroll to position [106, 0]
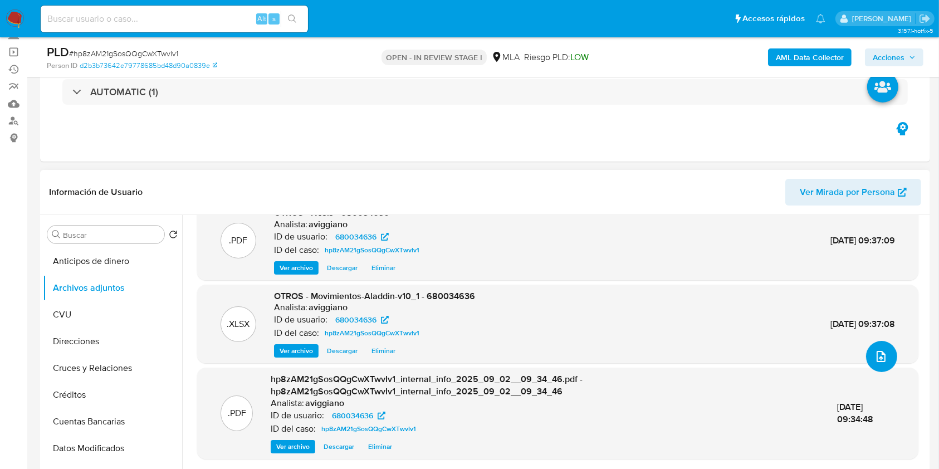
click at [884, 353] on button "upload-file" at bounding box center [881, 356] width 31 height 31
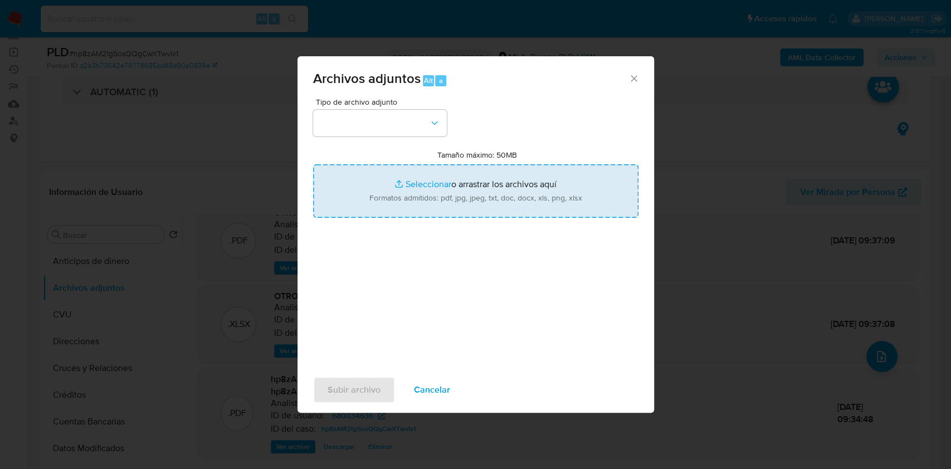
click at [441, 201] on input "Tamaño máximo: 50MB Seleccionar archivos" at bounding box center [475, 190] width 325 height 53
type input "C:\fakepath\680034636_3f88fc32-a2df-4f98-b96a-2a294c555bf7.jpg"
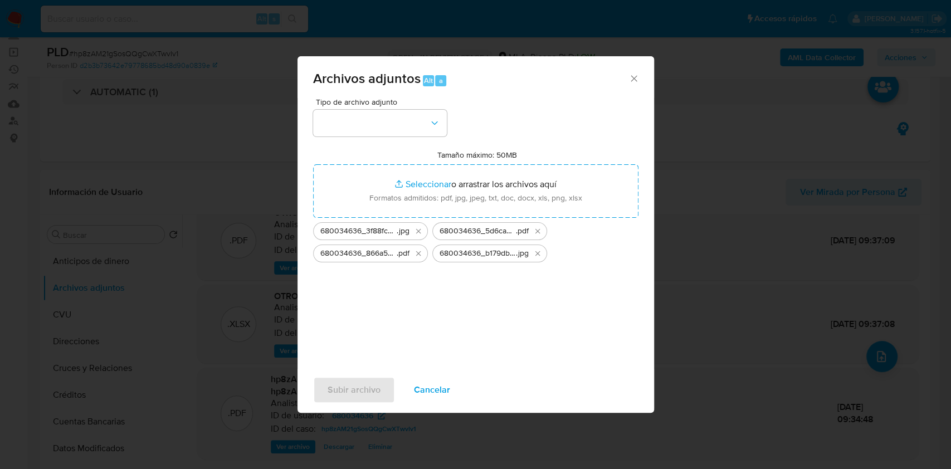
click at [399, 147] on div "Tipo de archivo adjunto Tamaño máximo: 50MB Seleccionar archivos Seleccionar o …" at bounding box center [475, 229] width 325 height 263
click at [397, 135] on button "button" at bounding box center [380, 123] width 134 height 27
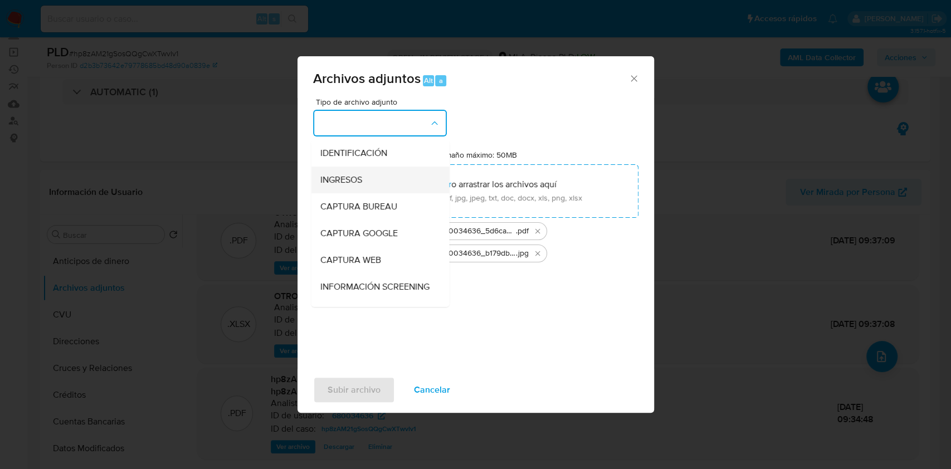
click at [362, 185] on div "INGRESOS" at bounding box center [377, 180] width 114 height 27
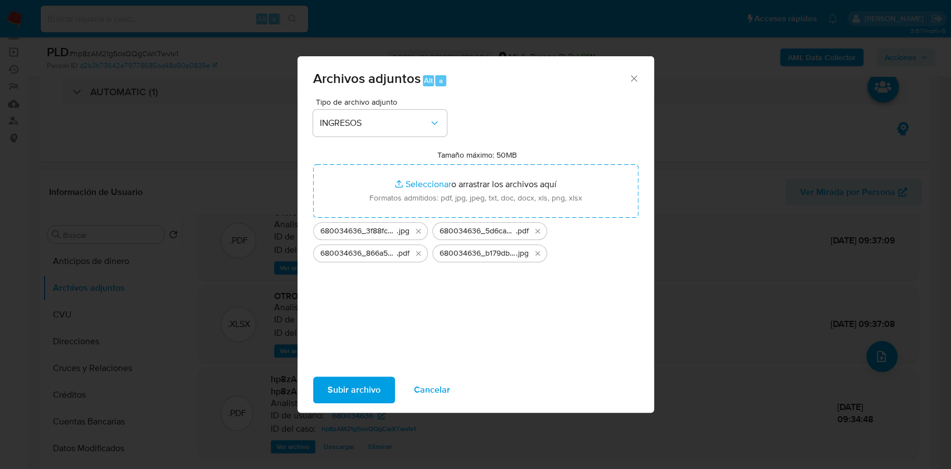
click at [340, 385] on span "Subir archivo" at bounding box center [353, 390] width 53 height 25
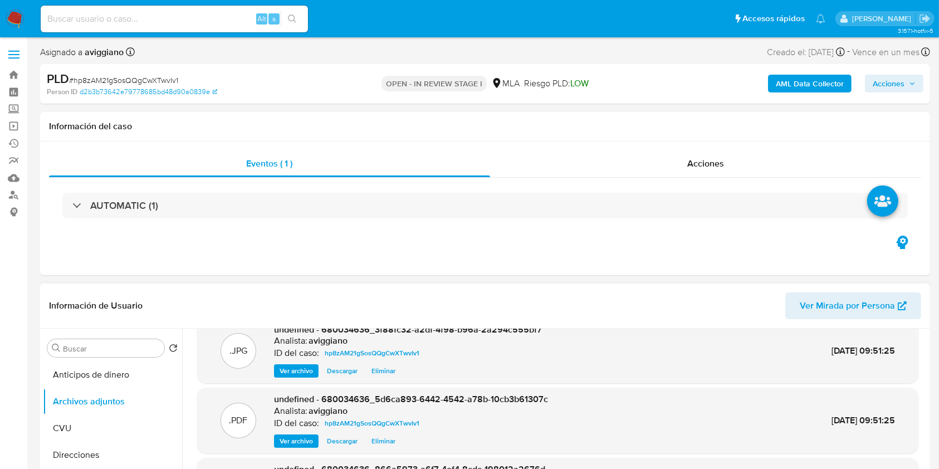
scroll to position [0, 0]
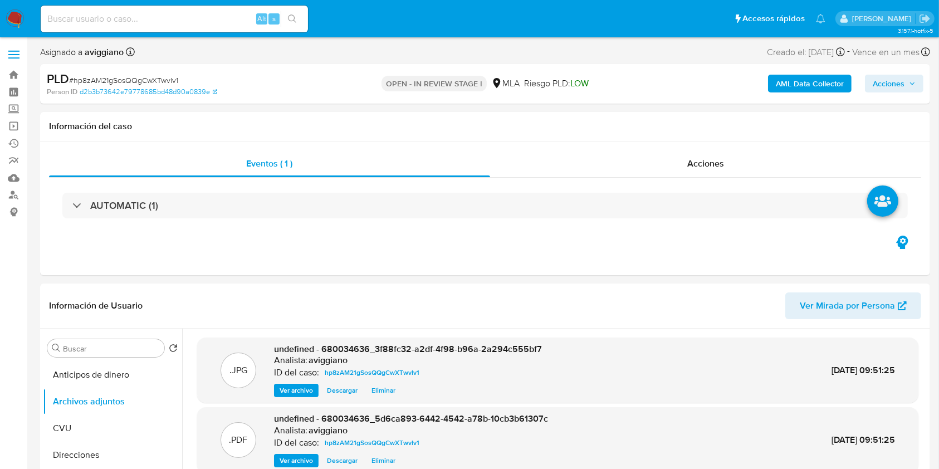
click at [897, 89] on span "Acciones" at bounding box center [889, 84] width 32 height 18
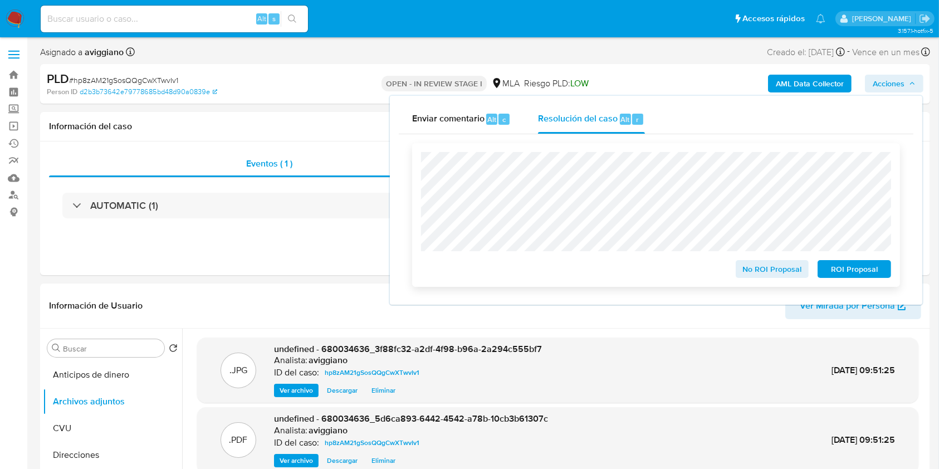
click at [765, 265] on span "No ROI Proposal" at bounding box center [773, 269] width 58 height 16
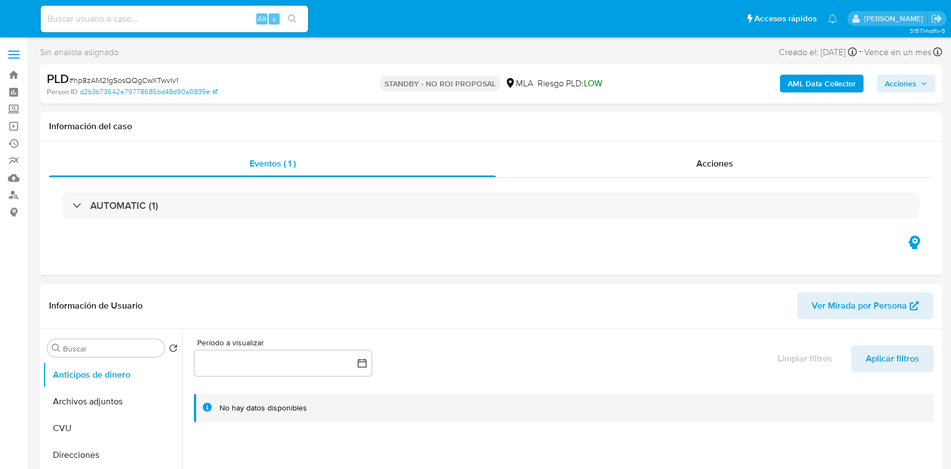
select select "10"
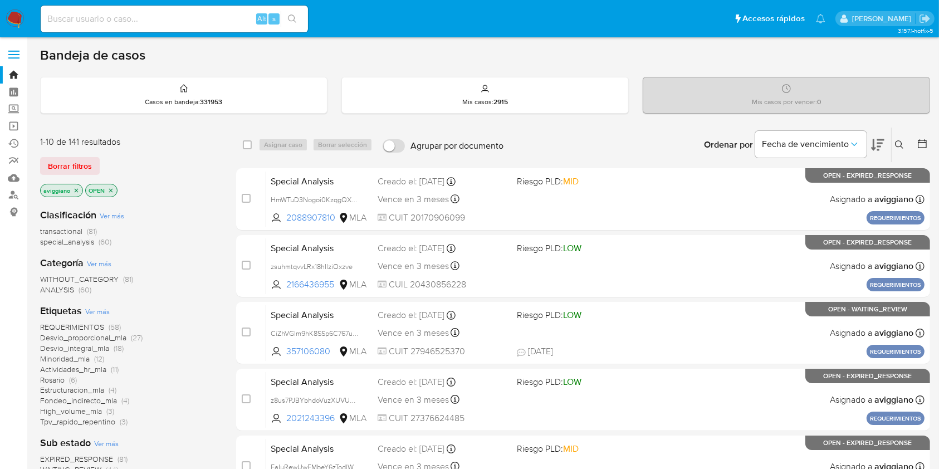
click at [73, 190] on icon "close-filter" at bounding box center [76, 190] width 7 height 7
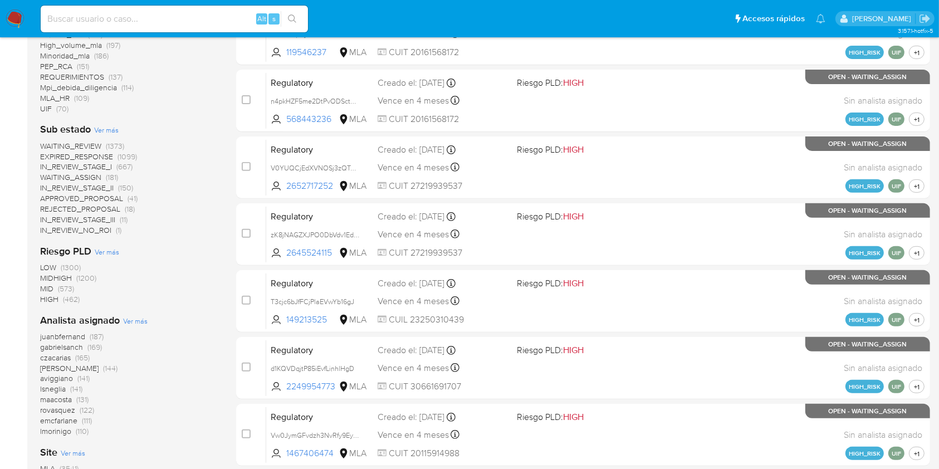
scroll to position [371, 0]
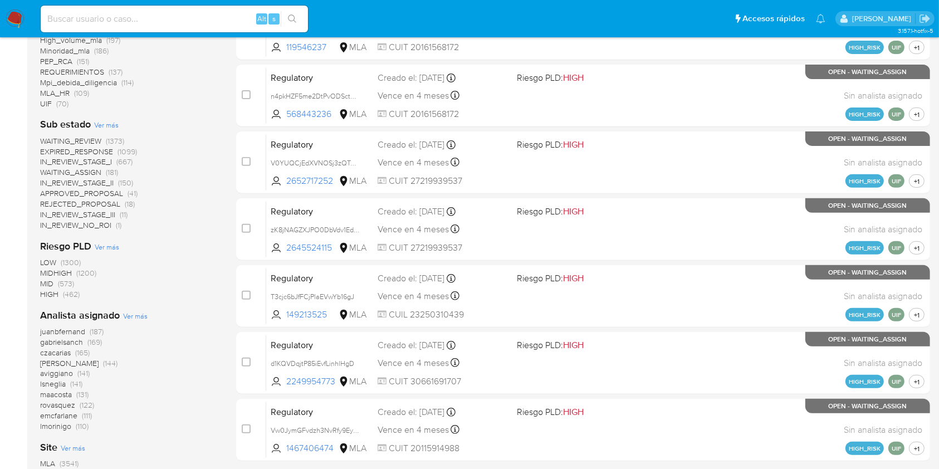
click at [142, 23] on input at bounding box center [174, 19] width 267 height 14
paste input "qEJOkzNuZsIacCpkOOeRH663"
type input "qEJOkzNuZsIacCpkOOeRH663"
click at [288, 12] on button "search-icon" at bounding box center [292, 19] width 23 height 16
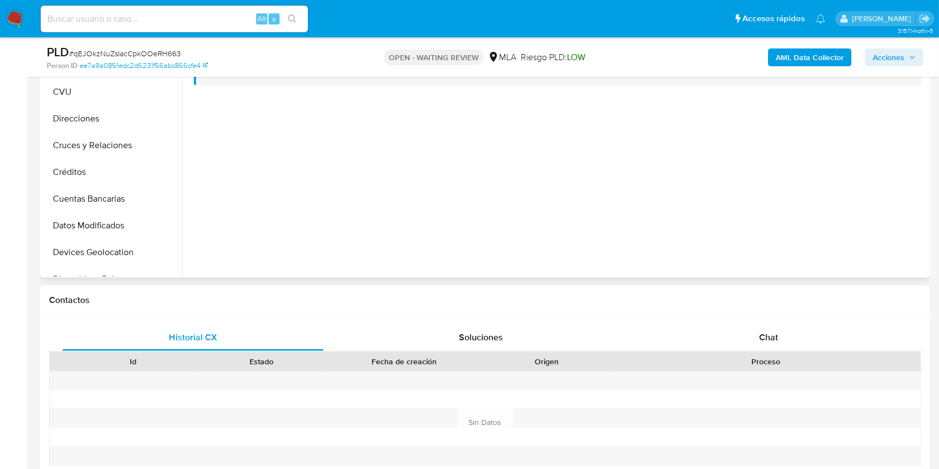
select select "10"
click at [756, 333] on div "Chat" at bounding box center [768, 337] width 261 height 27
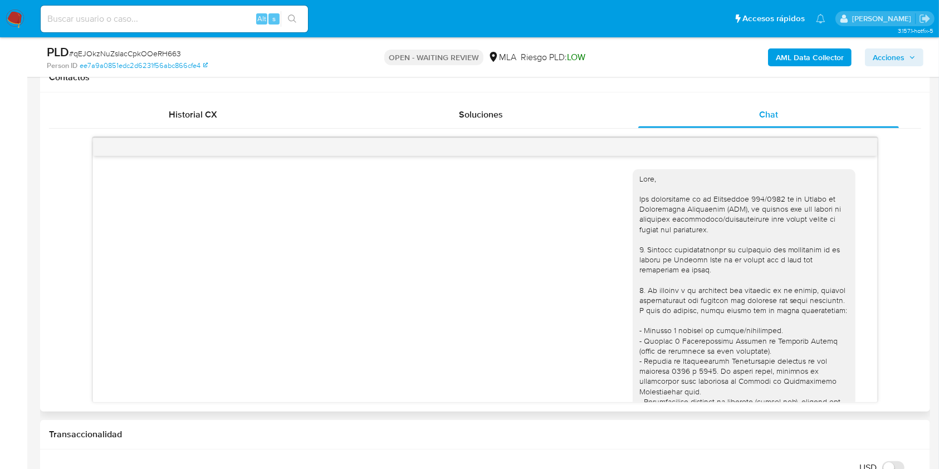
scroll to position [598, 0]
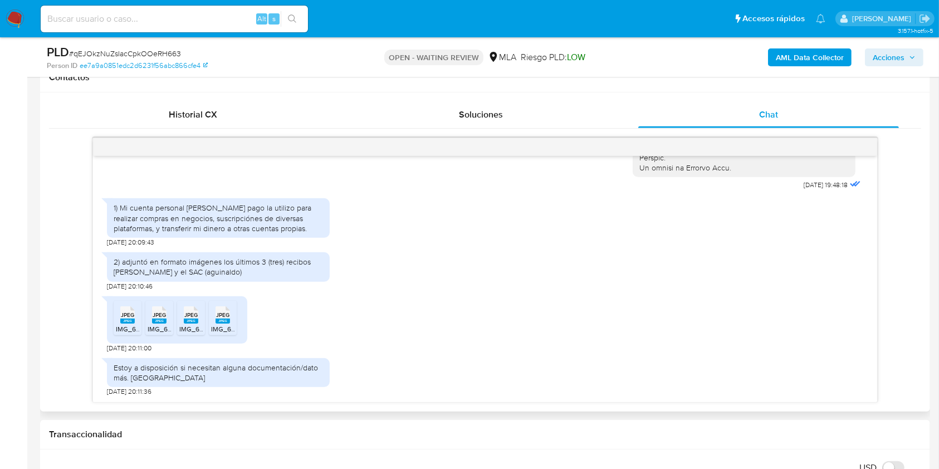
click at [119, 318] on div "JPEG JPEG" at bounding box center [127, 314] width 23 height 22
click at [153, 321] on rect at bounding box center [159, 321] width 14 height 5
click at [180, 322] on div "JPEG JPEG" at bounding box center [190, 314] width 23 height 22
click at [219, 320] on rect at bounding box center [223, 321] width 14 height 5
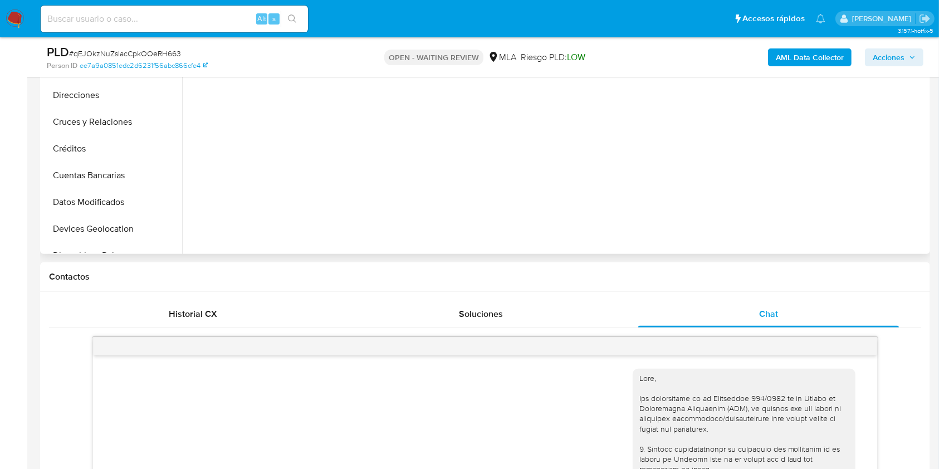
scroll to position [223, 0]
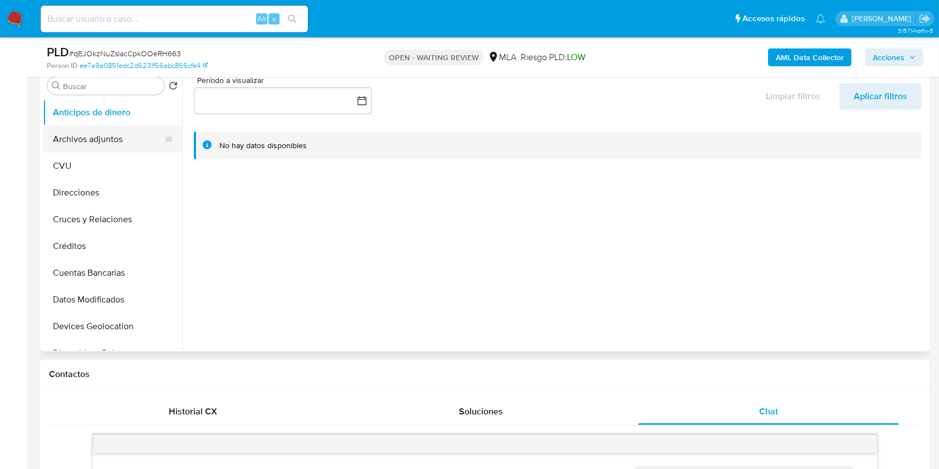
click at [104, 140] on button "Archivos adjuntos" at bounding box center [108, 139] width 130 height 27
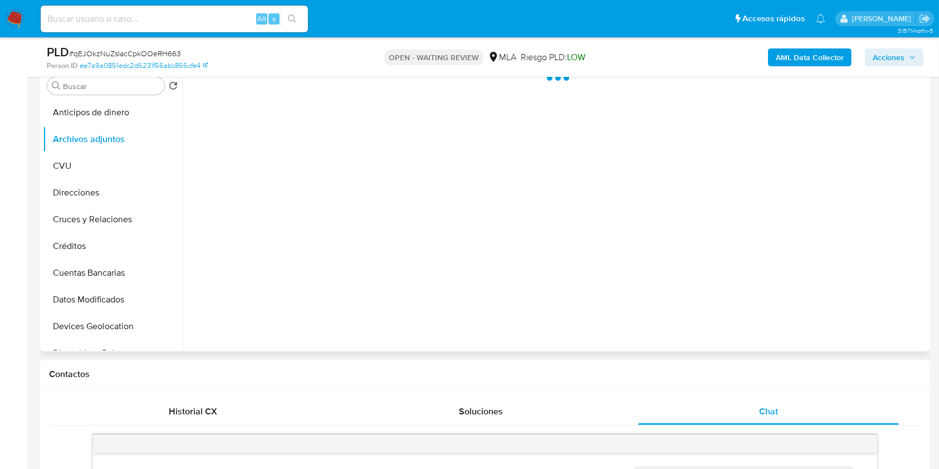
click at [461, 164] on div at bounding box center [554, 208] width 745 height 285
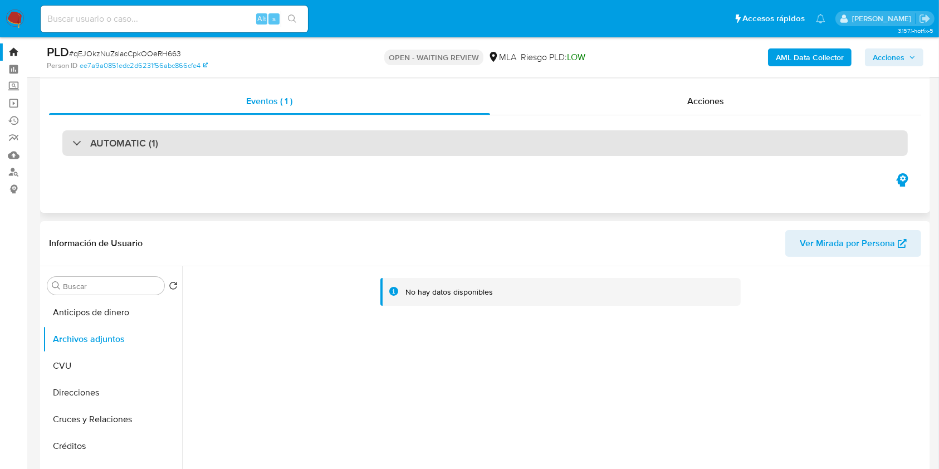
scroll to position [0, 0]
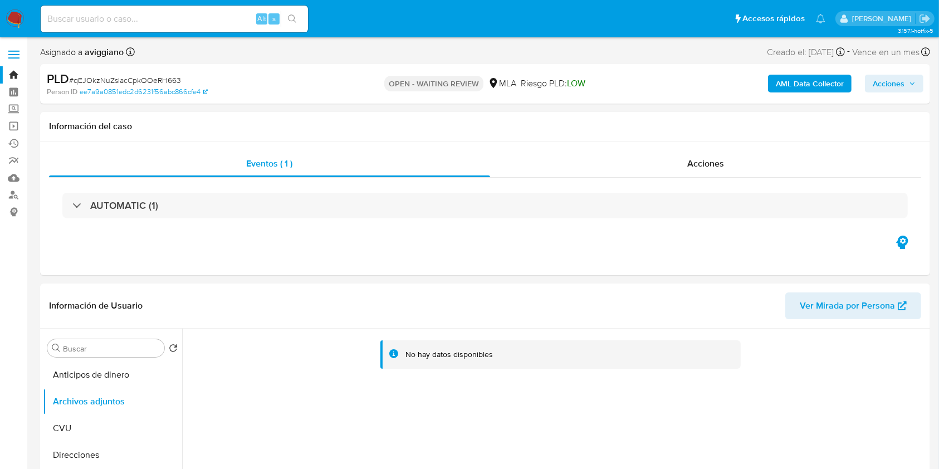
click at [806, 82] on b "AML Data Collector" at bounding box center [810, 84] width 68 height 18
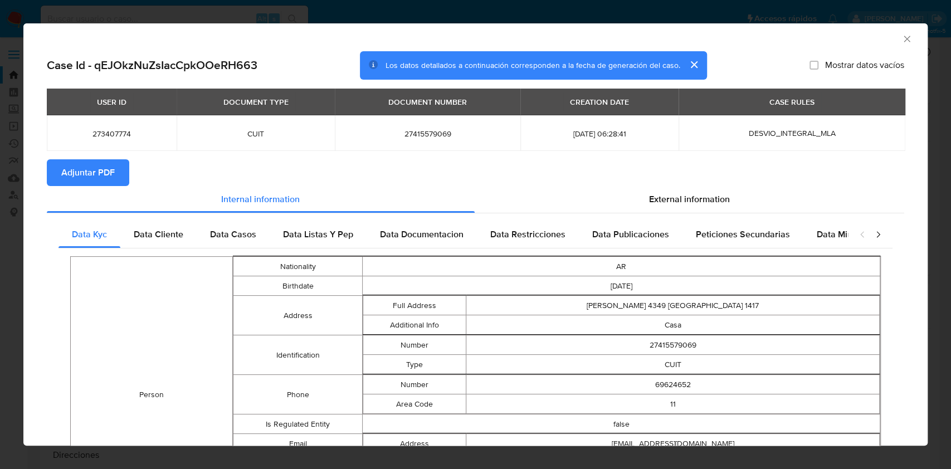
click at [99, 172] on span "Adjuntar PDF" at bounding box center [87, 172] width 53 height 25
click at [903, 38] on icon "Cerrar ventana" at bounding box center [906, 39] width 6 height 6
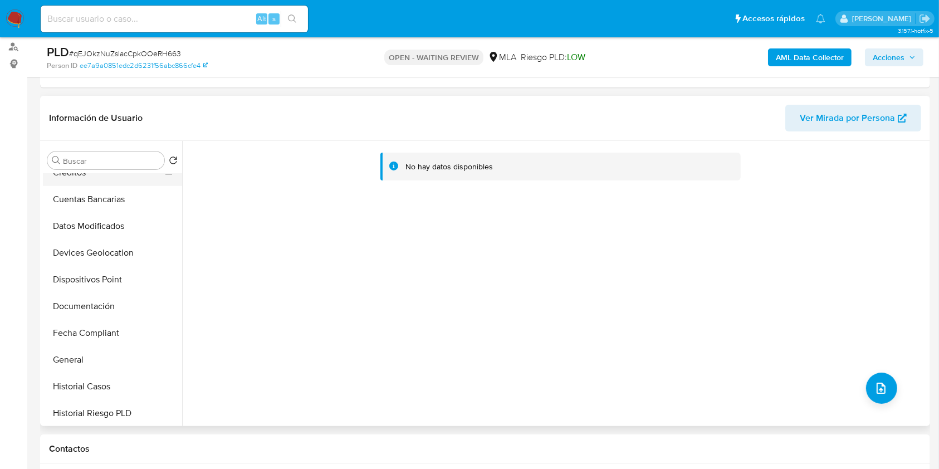
scroll to position [446, 0]
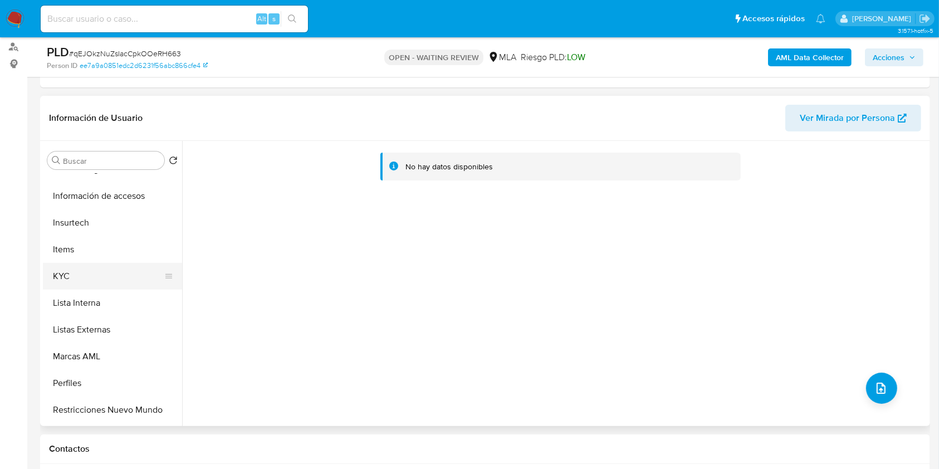
click at [69, 277] on button "KYC" at bounding box center [108, 276] width 130 height 27
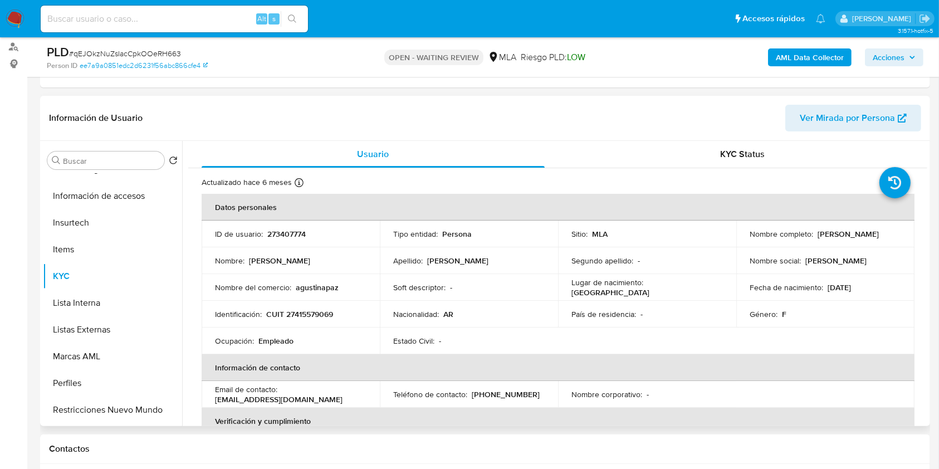
click at [297, 320] on td "Identificación : CUIT 27415579069" at bounding box center [291, 314] width 178 height 27
click at [297, 316] on p "CUIT 27415579069" at bounding box center [299, 314] width 67 height 10
copy p "27415579069"
click at [290, 226] on td "ID de usuario : 273407774" at bounding box center [291, 234] width 178 height 27
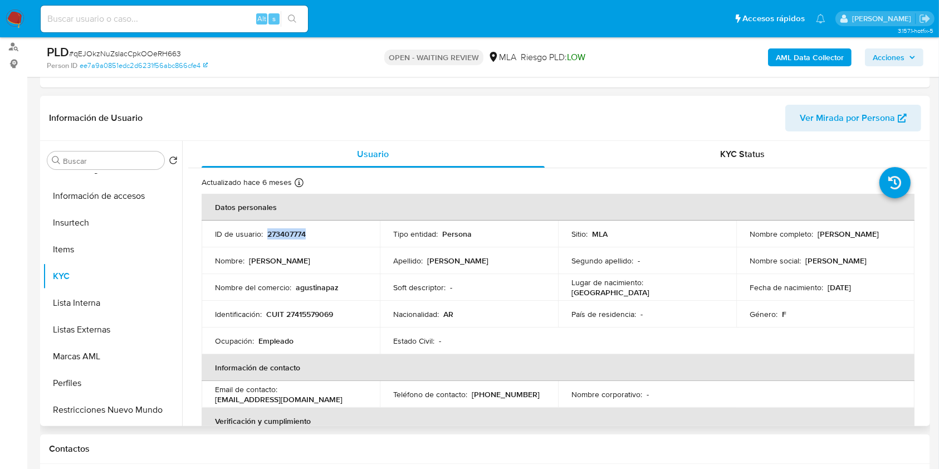
click at [290, 226] on td "ID de usuario : 273407774" at bounding box center [291, 234] width 178 height 27
copy p "273407774"
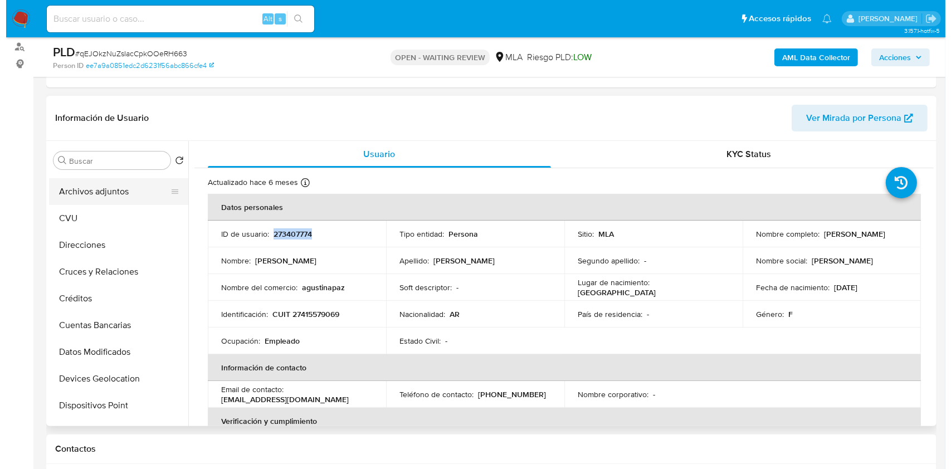
scroll to position [0, 0]
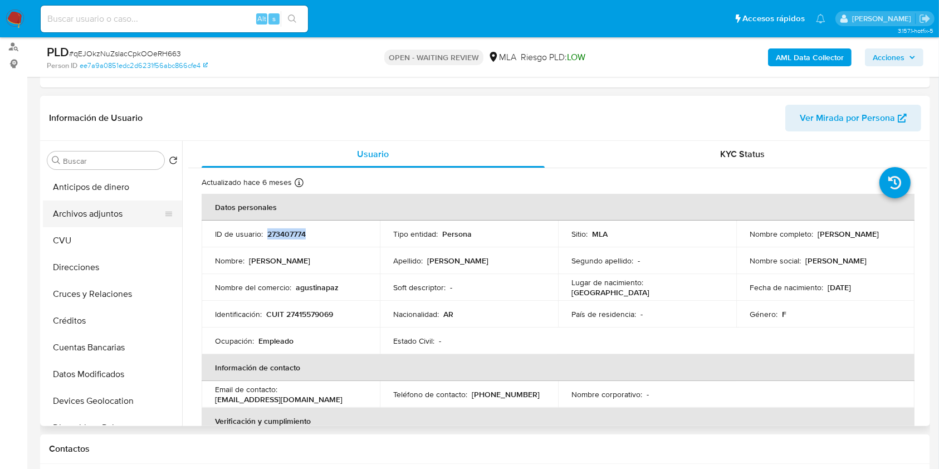
click at [89, 216] on button "Archivos adjuntos" at bounding box center [108, 214] width 130 height 27
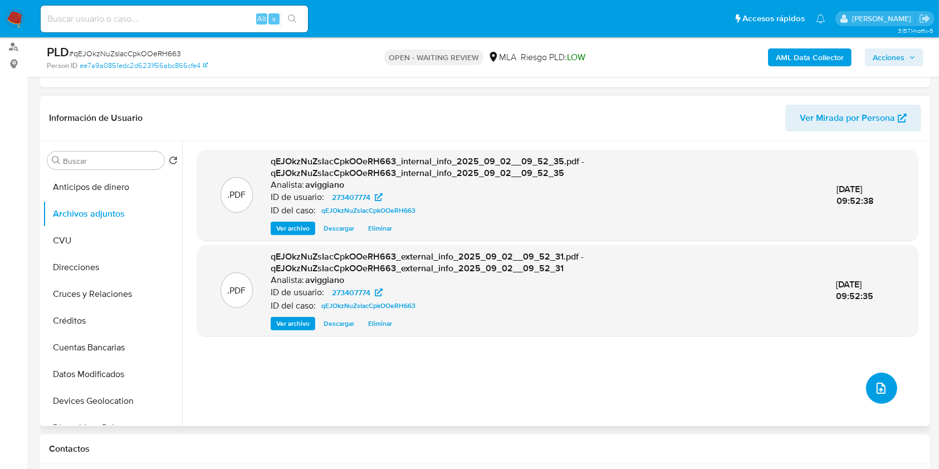
click at [875, 386] on icon "upload-file" at bounding box center [880, 388] width 13 height 13
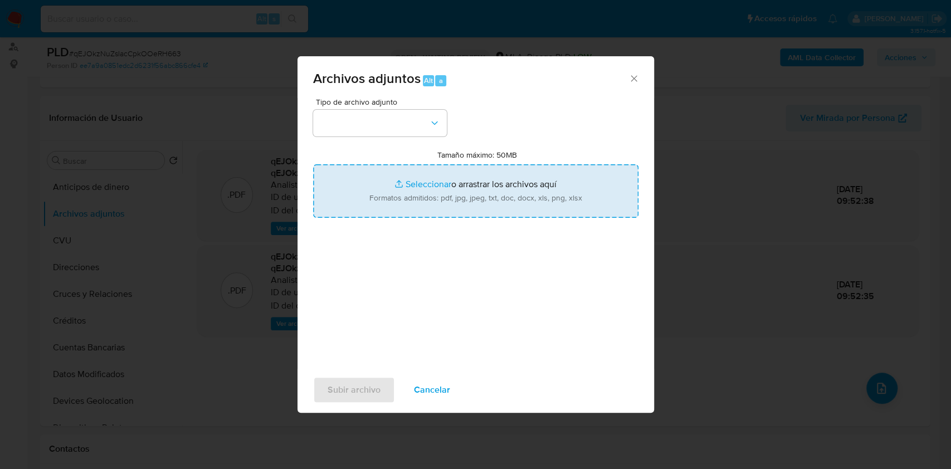
click at [536, 196] on input "Tamaño máximo: 50MB Seleccionar archivos" at bounding box center [475, 190] width 325 height 53
type input "C:\fakepath\Nosis - 273407774.pdf"
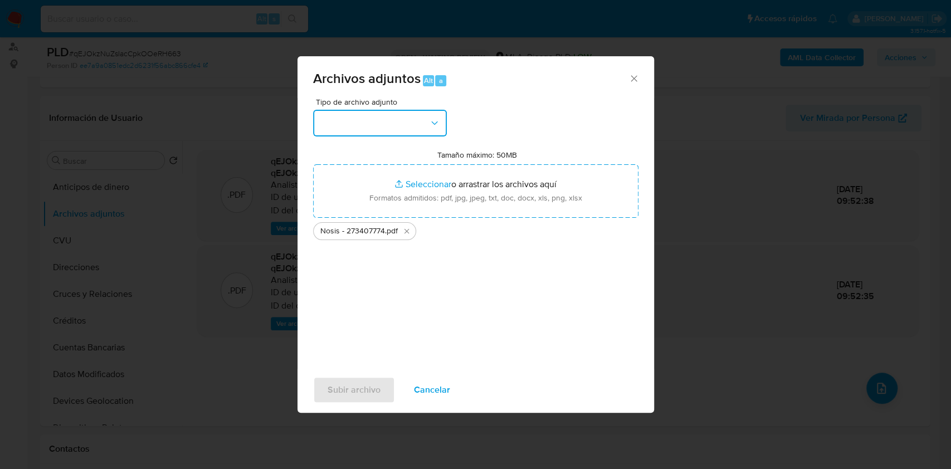
click at [379, 116] on button "button" at bounding box center [380, 123] width 134 height 27
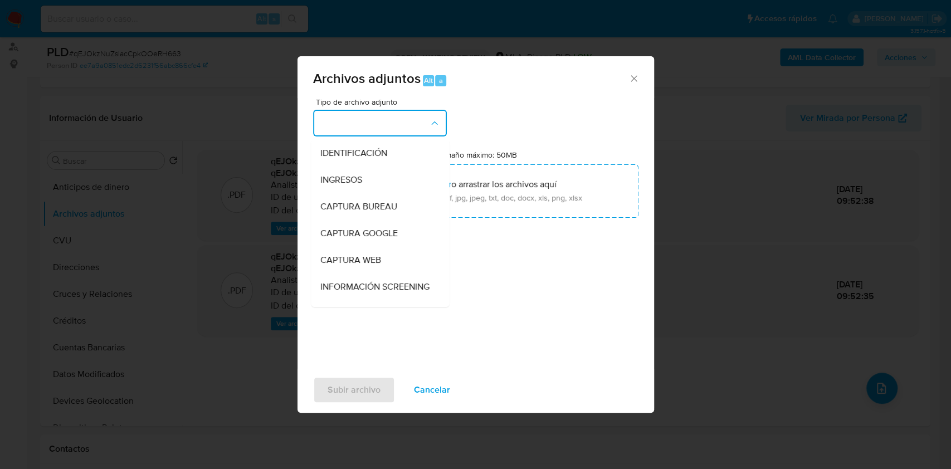
scroll to position [148, 0]
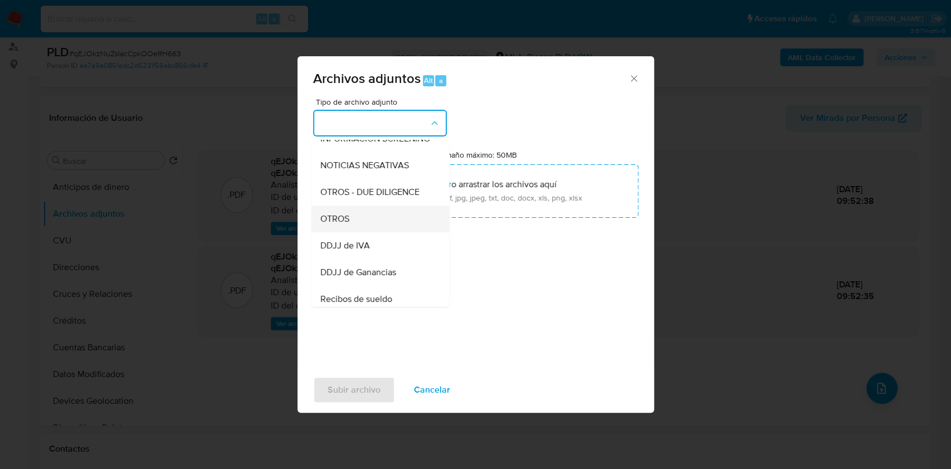
click at [336, 224] on span "OTROS" at bounding box center [334, 218] width 29 height 11
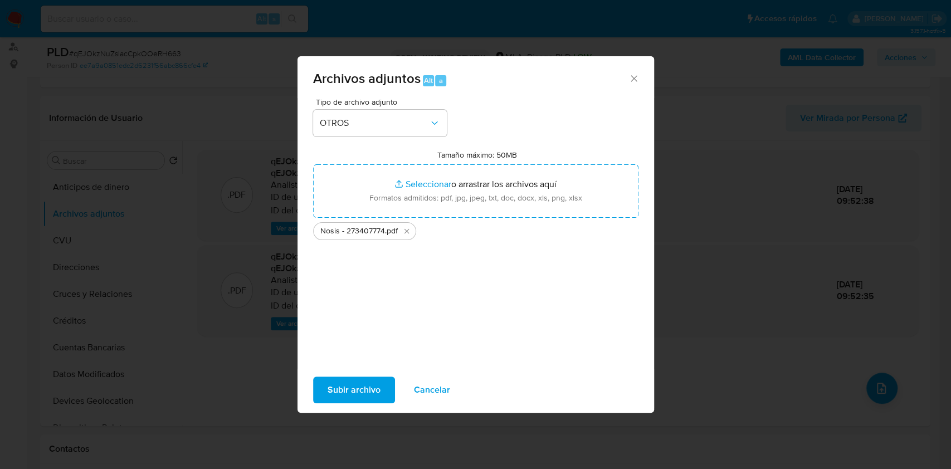
click at [353, 378] on span "Subir archivo" at bounding box center [353, 390] width 53 height 25
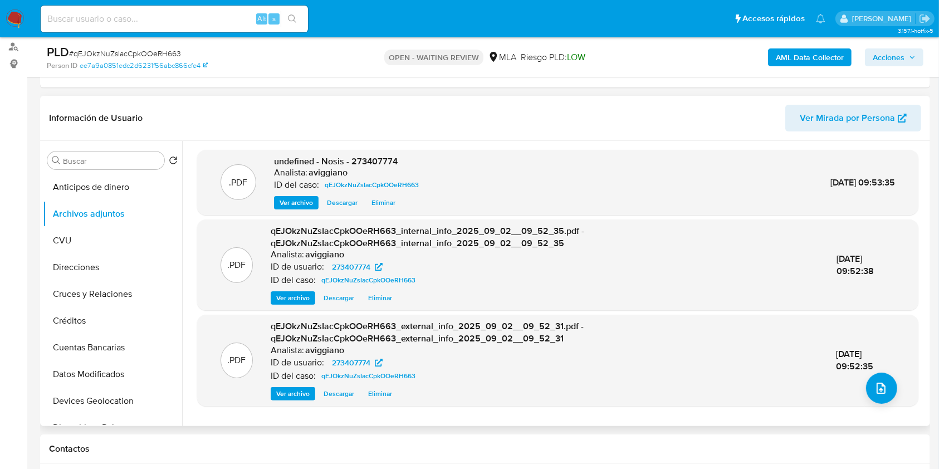
click at [395, 174] on div "Analista: aviggiano" at bounding box center [348, 172] width 149 height 11
click at [388, 164] on span "undefined - Nosis - 273407774" at bounding box center [336, 161] width 124 height 13
copy span "273407774"
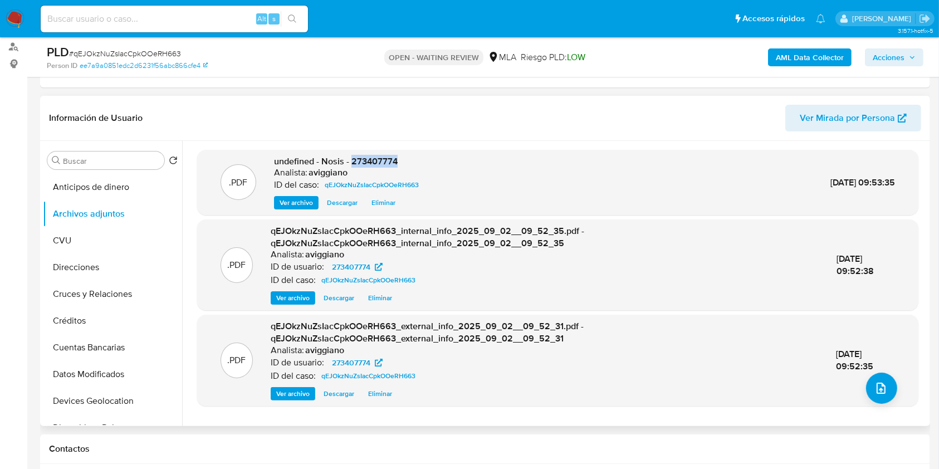
copy span "273407774"
click at [874, 382] on icon "upload-file" at bounding box center [880, 388] width 13 height 13
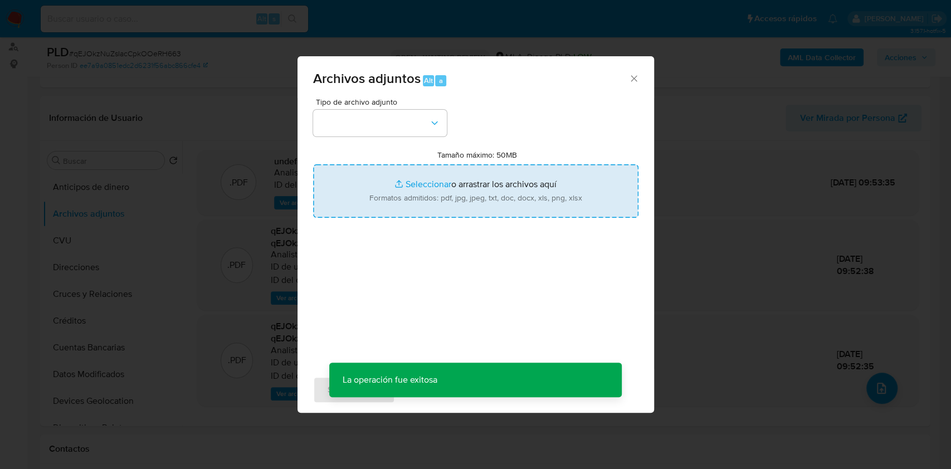
click at [479, 193] on input "Tamaño máximo: 50MB Seleccionar archivos" at bounding box center [475, 190] width 325 height 53
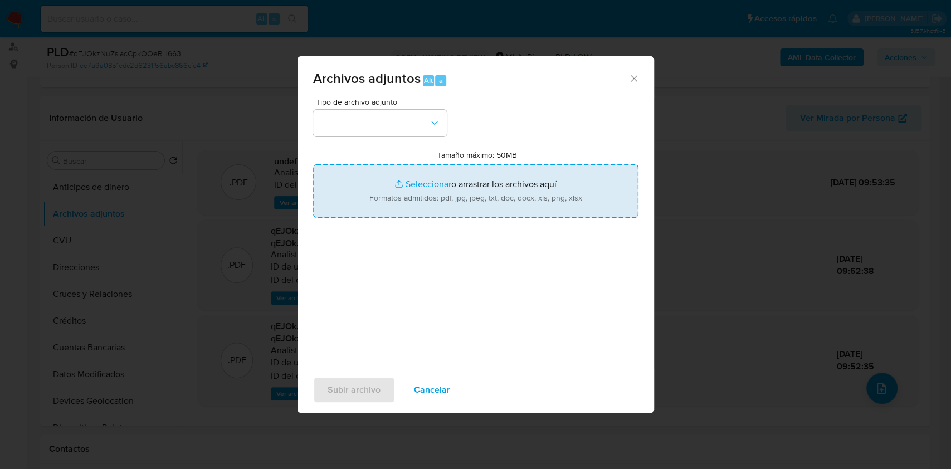
type input "C:\fakepath\Movimientos-Aladdin-v10_1 - 273407774 - neteo.xlsx"
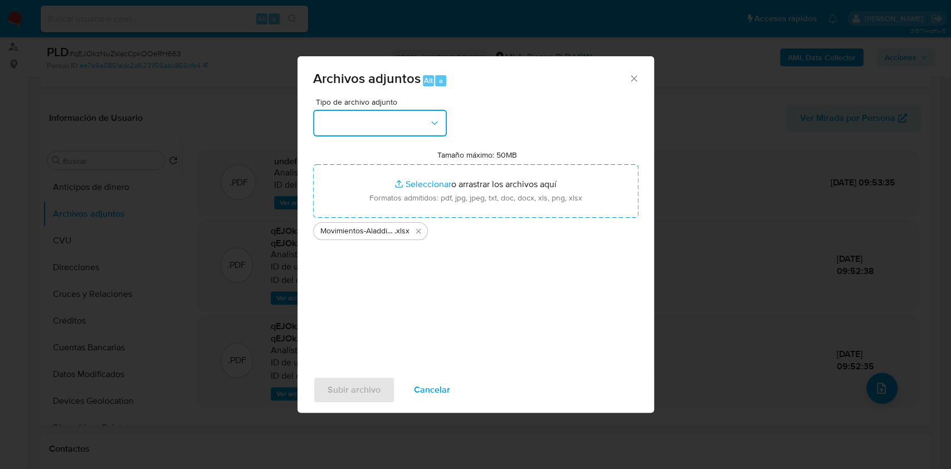
click at [423, 131] on button "button" at bounding box center [380, 123] width 134 height 27
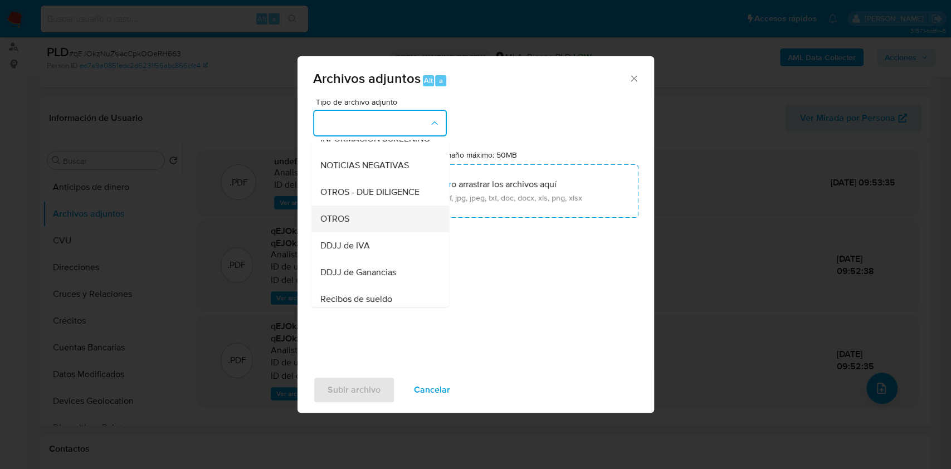
click at [373, 232] on div "OTROS" at bounding box center [377, 219] width 114 height 27
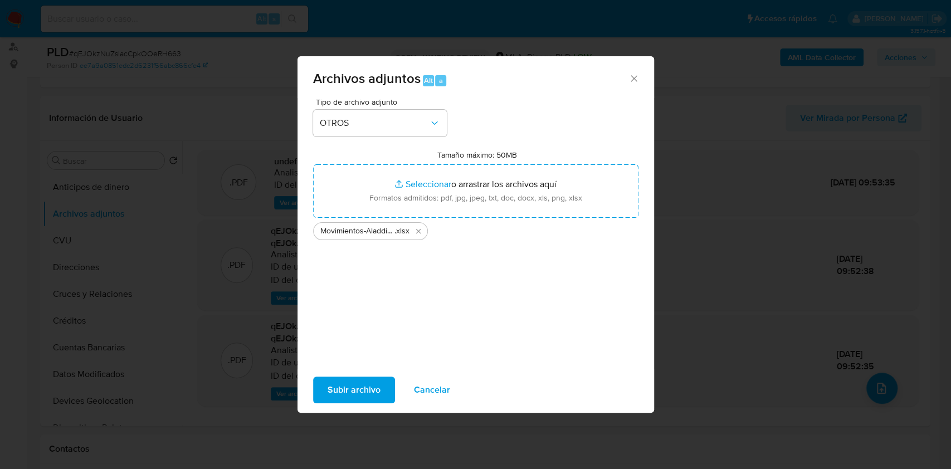
click at [344, 397] on span "Subir archivo" at bounding box center [353, 390] width 53 height 25
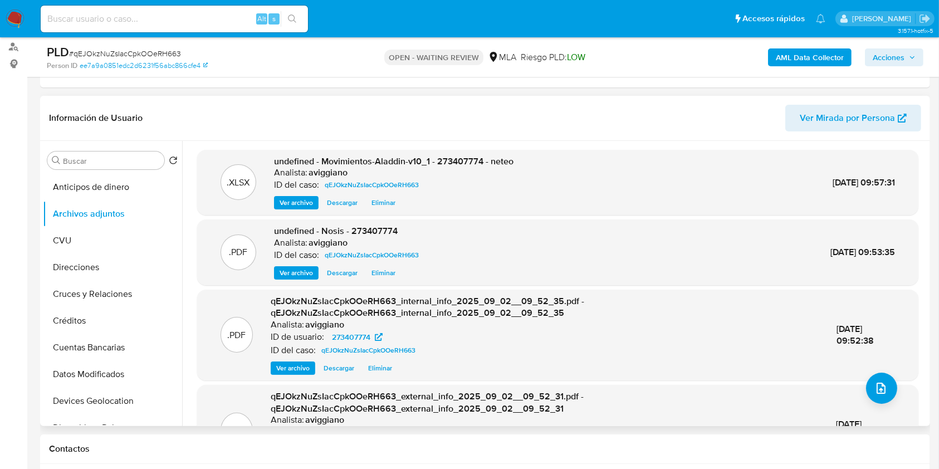
click at [475, 155] on span "undefined - Movimientos-Aladdin-v10_1 - 273407774 - neteo" at bounding box center [393, 161] width 239 height 13
copy span "273407774"
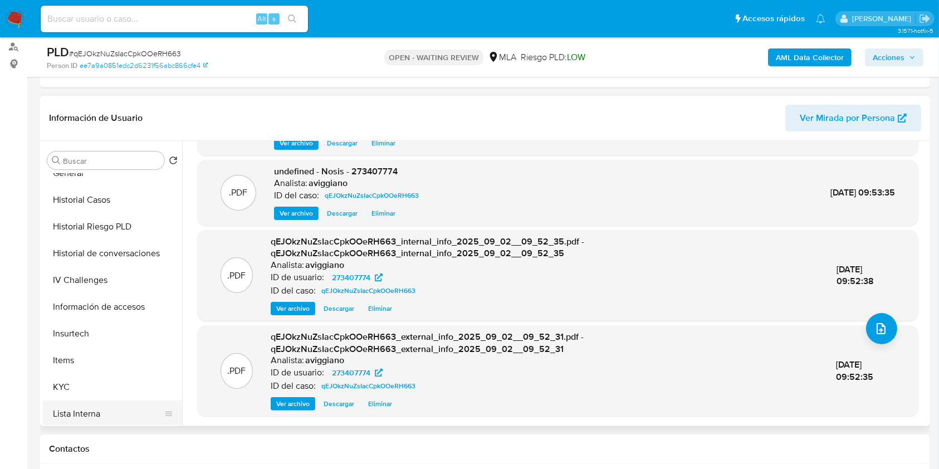
scroll to position [446, 0]
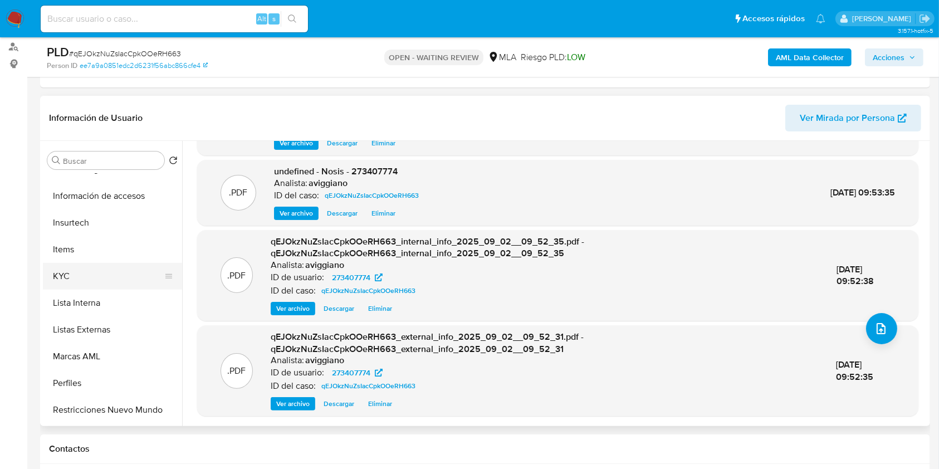
click at [72, 278] on button "KYC" at bounding box center [108, 276] width 130 height 27
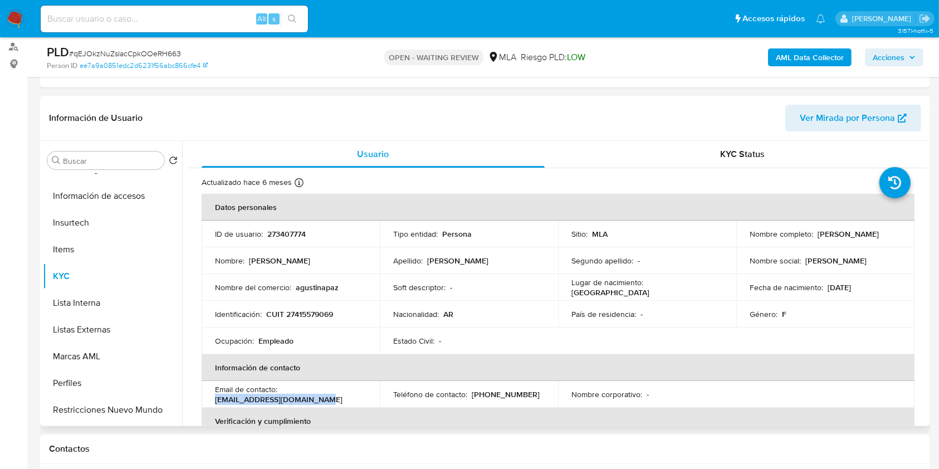
drag, startPoint x: 214, startPoint y: 395, endPoint x: 321, endPoint y: 397, distance: 107.0
click at [321, 397] on td "Email de contacto : agustinapazgeuse@gmail.com" at bounding box center [291, 394] width 178 height 27
copy p "agustinapazgeuse@gmail.com"
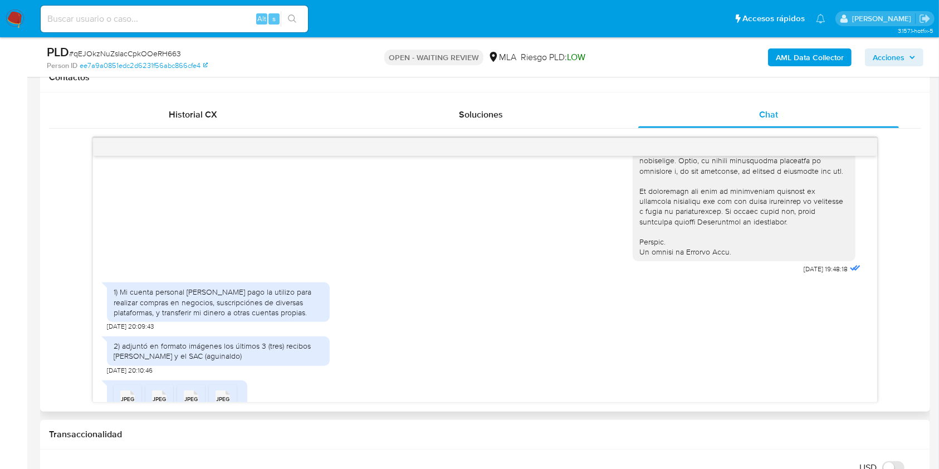
scroll to position [598, 0]
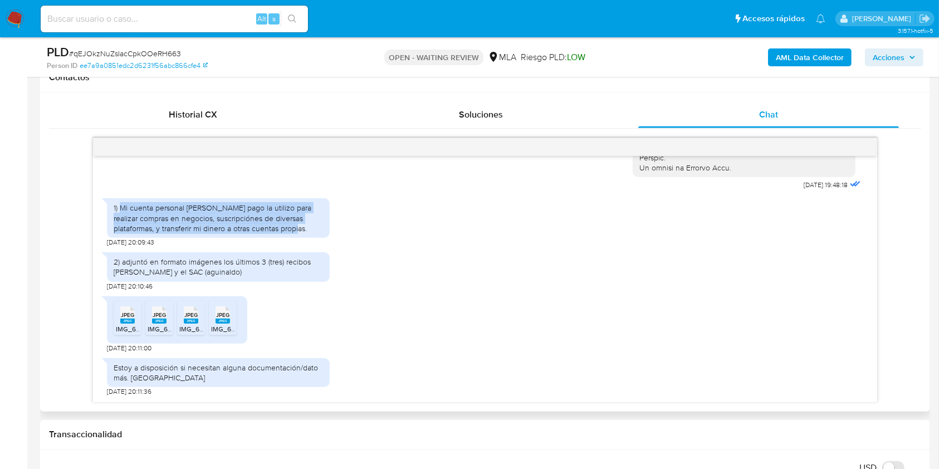
drag, startPoint x: 120, startPoint y: 209, endPoint x: 265, endPoint y: 236, distance: 147.4
click at [265, 236] on div "1) Mi cuenta personal de mercado pago la utilizo para realizar compras en negoc…" at bounding box center [218, 218] width 223 height 40
copy div "Mi cuenta personal de mercado pago la utilizo para realizar compras en negocios…"
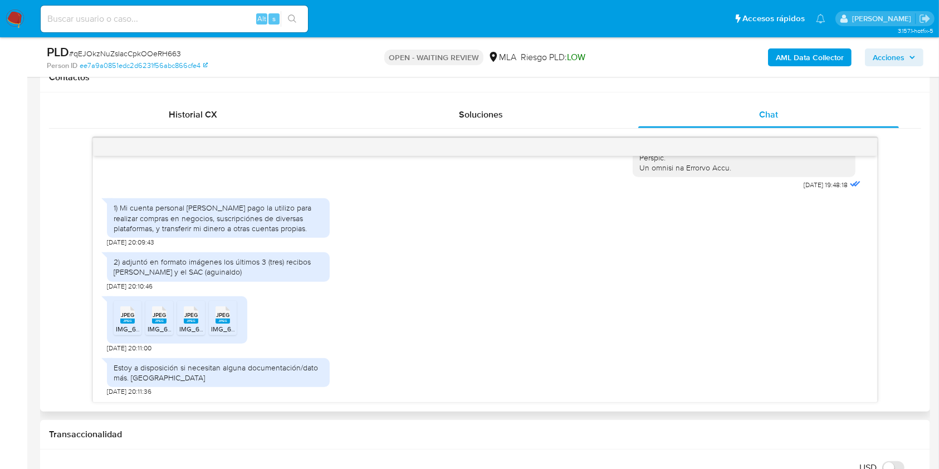
click at [123, 317] on span "JPEG" at bounding box center [127, 314] width 13 height 7
click at [156, 316] on span "JPEG" at bounding box center [159, 314] width 13 height 7
click at [185, 314] on span "JPEG" at bounding box center [190, 314] width 13 height 7
click at [223, 321] on rect at bounding box center [223, 321] width 14 height 5
drag, startPoint x: 618, startPoint y: 361, endPoint x: 710, endPoint y: 261, distance: 135.6
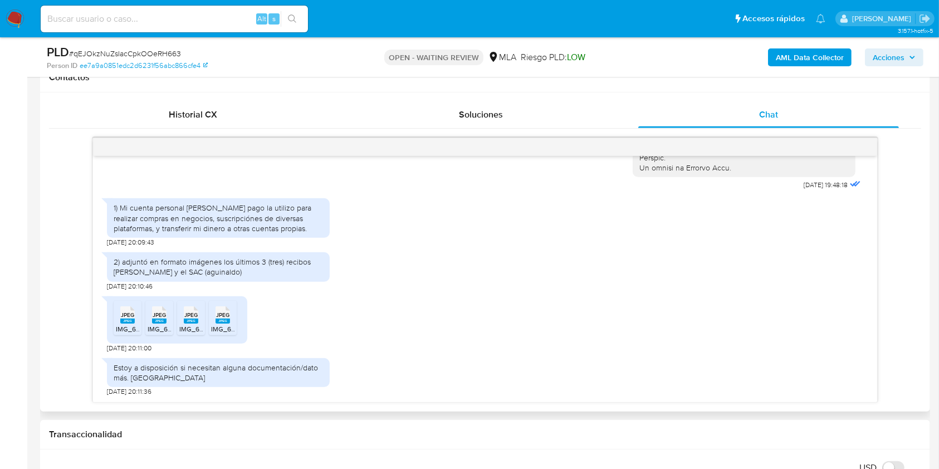
click at [618, 361] on div "Estoy a disposición si necesitan alguna documentación/dato más. Saludos 18/07/2…" at bounding box center [485, 375] width 756 height 44
click at [397, 283] on div "2) adjuntó en formato imágenes los últimos 3 (tres) recibos de sueldo y el SAC …" at bounding box center [485, 269] width 756 height 44
click at [218, 326] on span "IMG_6531.jpeg" at bounding box center [233, 328] width 45 height 9
drag, startPoint x: 338, startPoint y: 355, endPoint x: 329, endPoint y: 348, distance: 11.5
click at [336, 354] on div "Estoy a disposición si necesitan alguna documentación/dato más. Saludos 18/07/2…" at bounding box center [485, 375] width 756 height 44
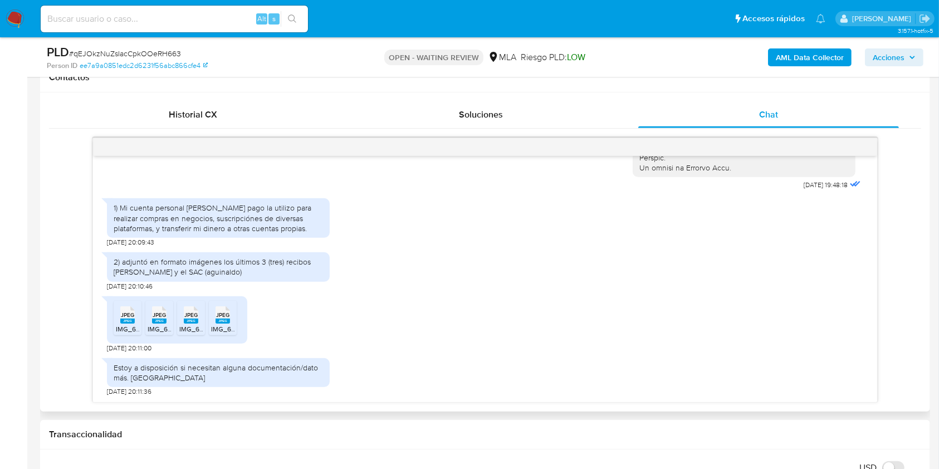
click at [189, 317] on span "JPEG" at bounding box center [190, 314] width 13 height 7
drag, startPoint x: 275, startPoint y: 337, endPoint x: 238, endPoint y: 339, distance: 36.8
click at [275, 337] on div "JPEG JPEG IMG_6530.jpeg JPEG JPEG IMG_6533.jpeg JPEG JPEG IMG_6532.jpeg JPEG JP…" at bounding box center [485, 322] width 756 height 62
click at [160, 314] on span "JPEG" at bounding box center [159, 314] width 13 height 7
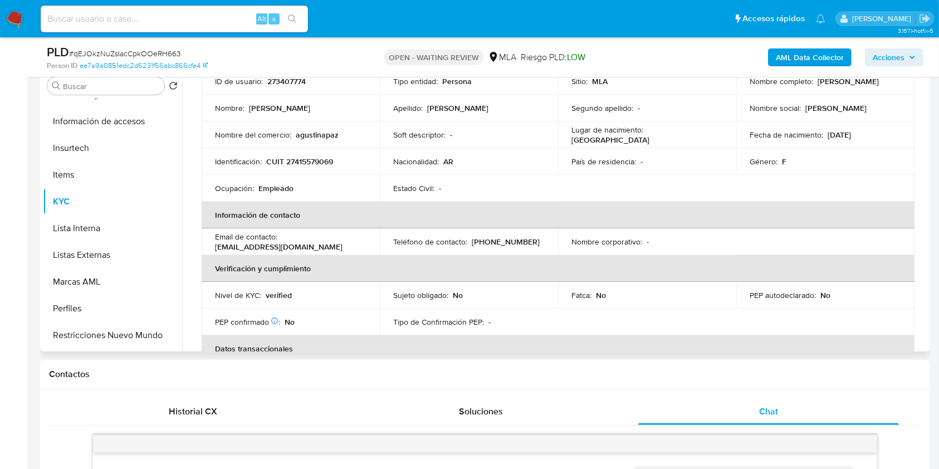
scroll to position [0, 0]
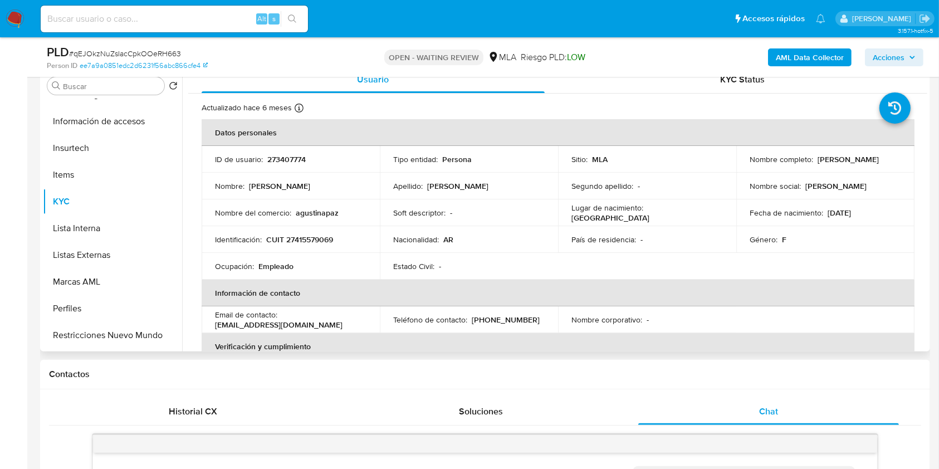
drag, startPoint x: 812, startPoint y: 158, endPoint x: 889, endPoint y: 151, distance: 77.7
click at [889, 151] on td "Nombre completo : Agustina Paz Geuse" at bounding box center [825, 159] width 178 height 27
copy div "Agustina Paz Geuse"
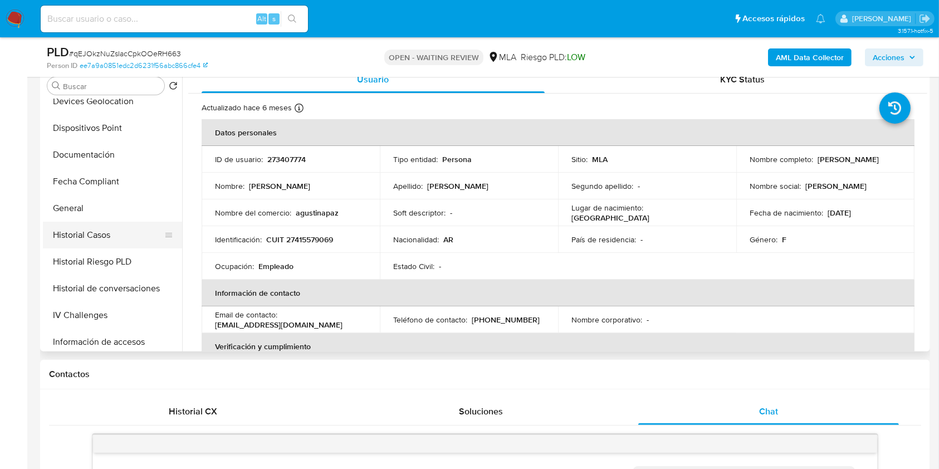
scroll to position [223, 0]
click at [110, 234] on button "Historial Casos" at bounding box center [108, 237] width 130 height 27
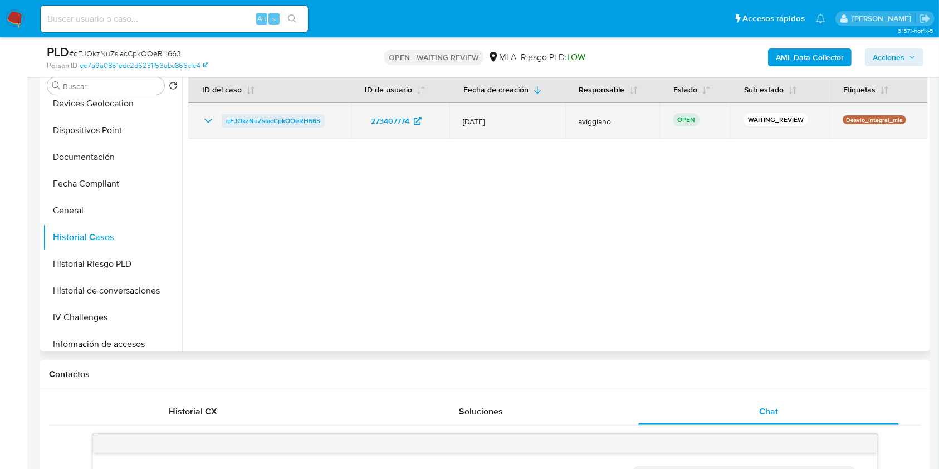
drag, startPoint x: 326, startPoint y: 121, endPoint x: 223, endPoint y: 121, distance: 103.6
click at [223, 121] on div "qEJOkzNuZsIacCpkOOeRH663" at bounding box center [270, 120] width 136 height 13
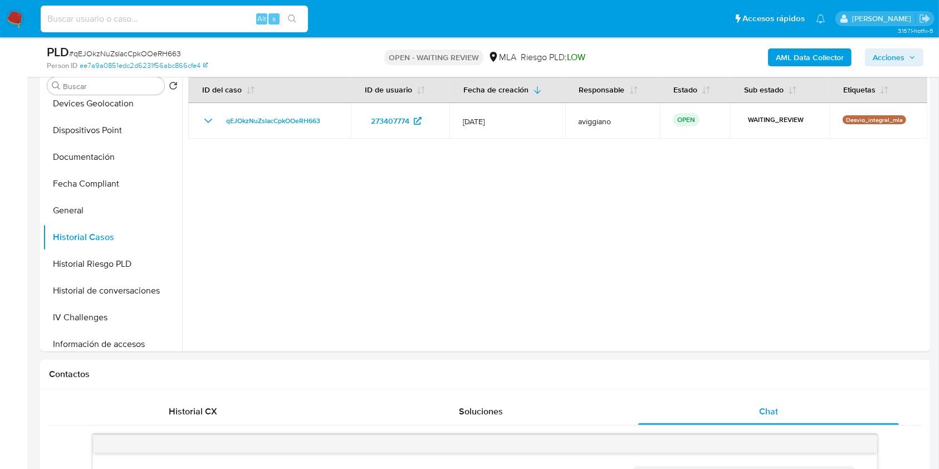
paste input "6UGxQvy7U85uIger0FZDyJ9f"
type input "6UGxQvy7U85uIger0FZDyJ9f"
click at [290, 19] on icon "search-icon" at bounding box center [292, 18] width 9 height 9
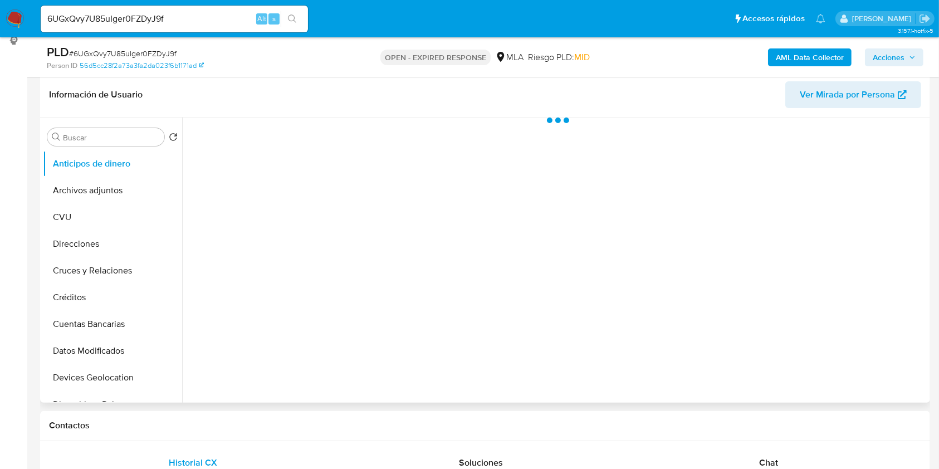
scroll to position [297, 0]
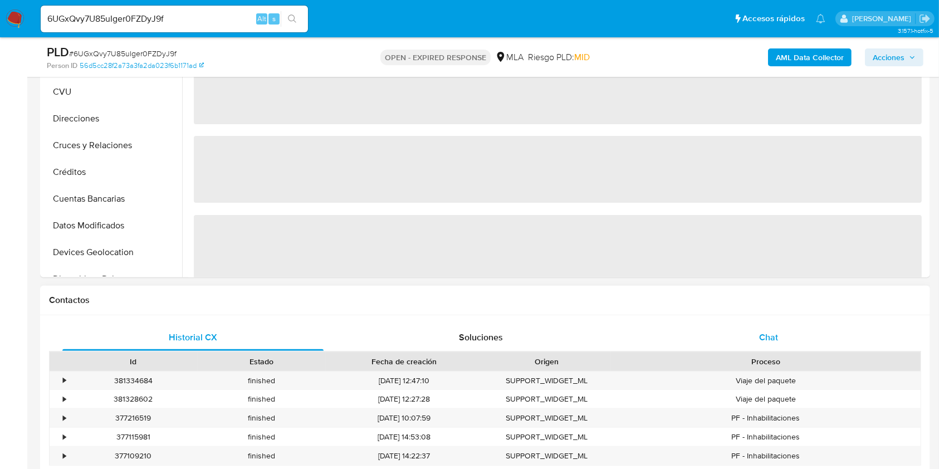
click at [770, 317] on div "Historial CX Soluciones Chat Id Estado Fecha de creación Origen Proceso • 38133…" at bounding box center [485, 409] width 890 height 188
select select "10"
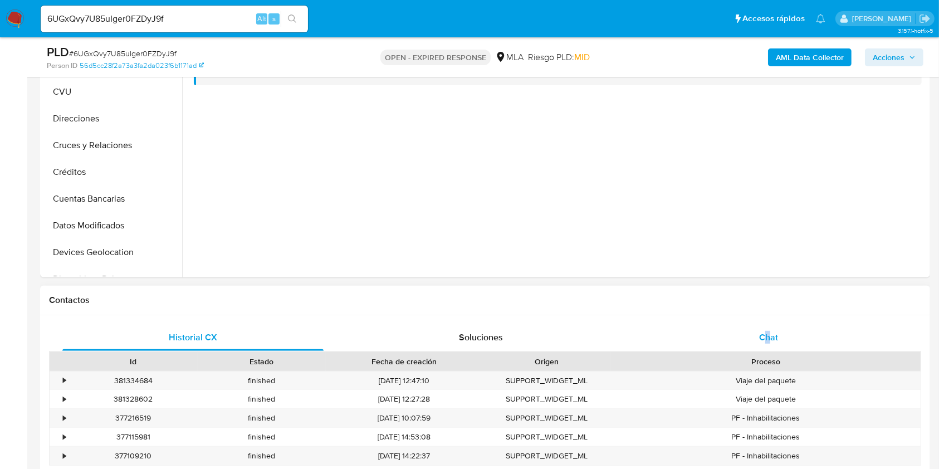
click at [773, 338] on span "Chat" at bounding box center [768, 337] width 19 height 13
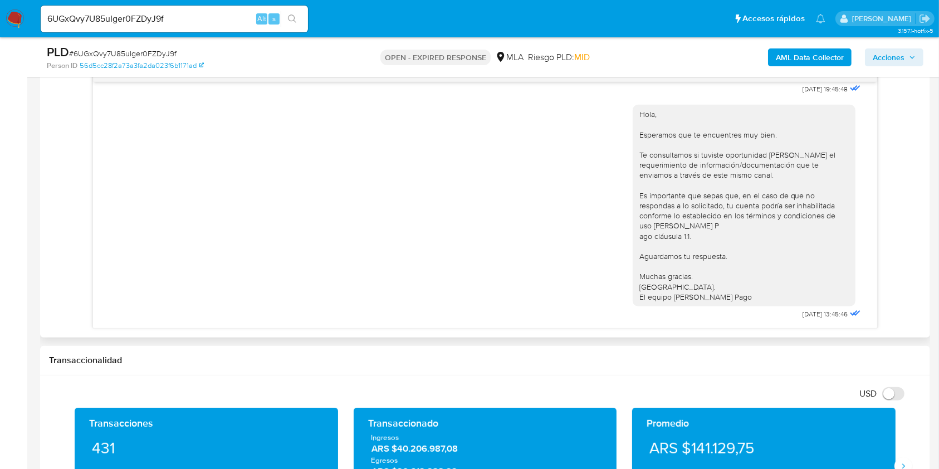
scroll to position [569, 0]
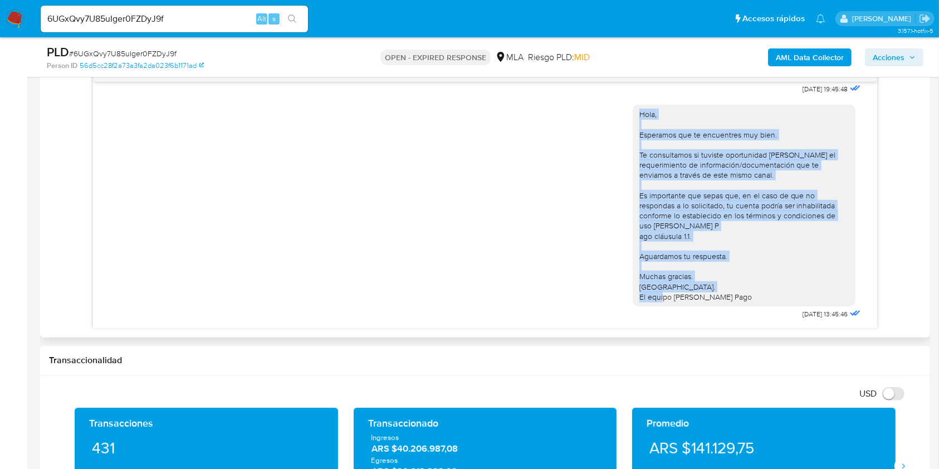
drag, startPoint x: 694, startPoint y: 314, endPoint x: 627, endPoint y: 101, distance: 223.0
click at [633, 101] on div "Hola, Esperamos que te encuentres muy bien. Te consultamos si tuviste oportunid…" at bounding box center [748, 209] width 231 height 225
copy div "Hola, Esperamos que te encuentres muy bien. Te consultamos si tuviste oportunid…"
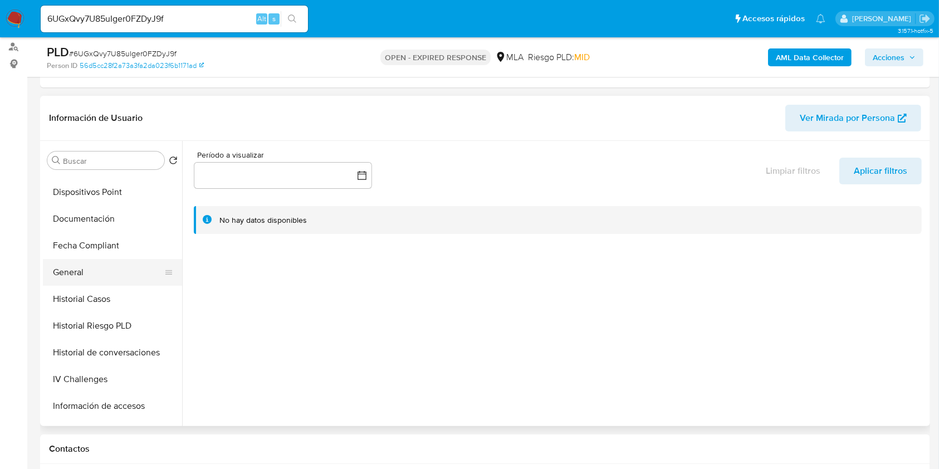
scroll to position [223, 0]
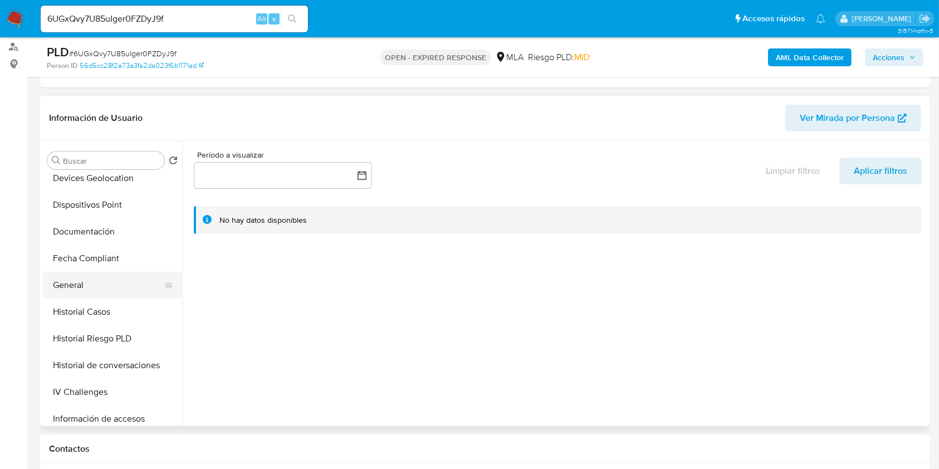
click at [88, 287] on button "General" at bounding box center [108, 285] width 130 height 27
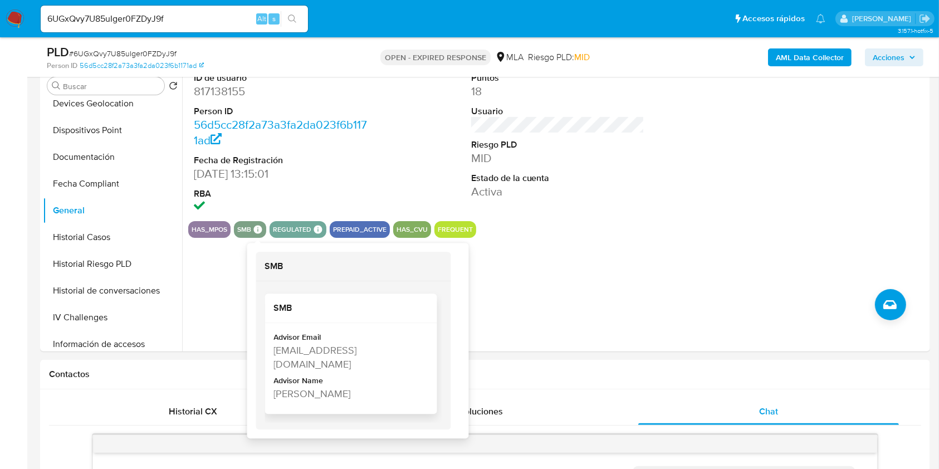
click at [320, 387] on div "Ignacio De Vedia" at bounding box center [350, 394] width 152 height 14
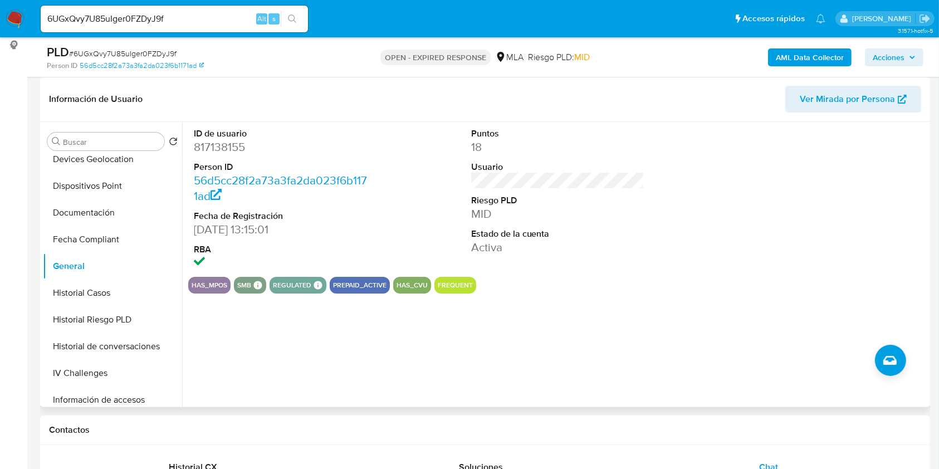
scroll to position [148, 0]
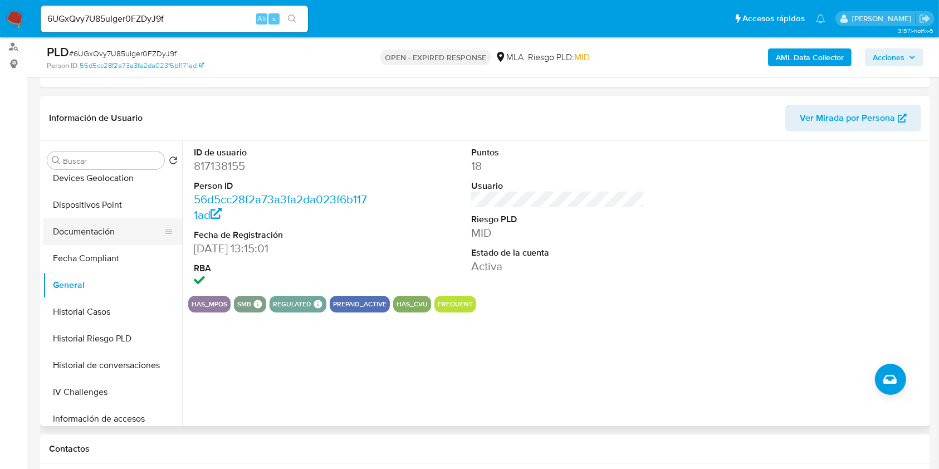
click at [103, 227] on button "Documentación" at bounding box center [108, 231] width 130 height 27
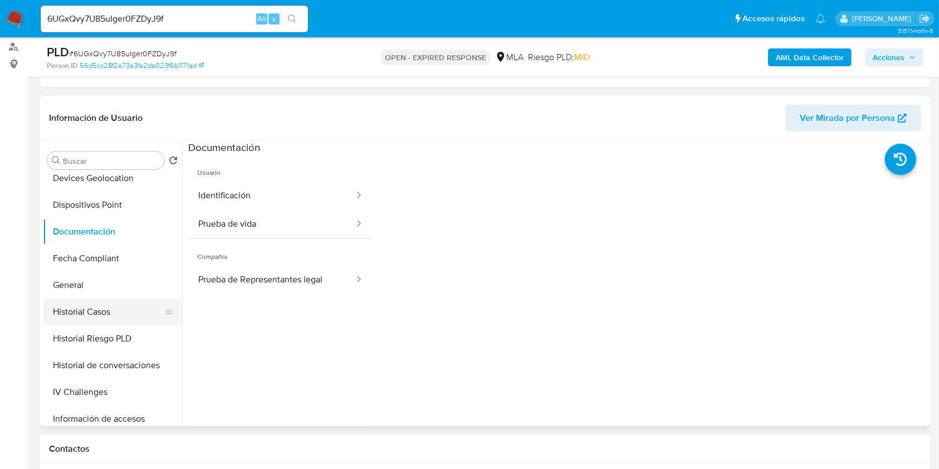
click at [104, 311] on button "Historial Casos" at bounding box center [108, 312] width 130 height 27
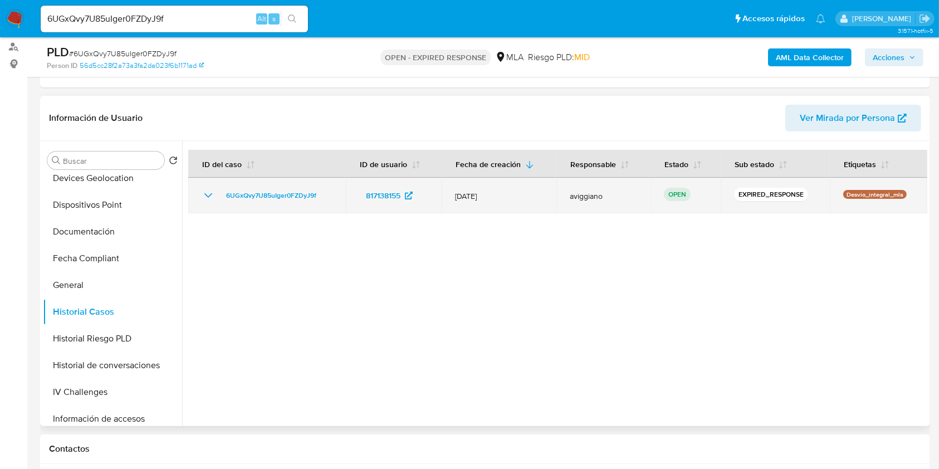
drag, startPoint x: 320, startPoint y: 187, endPoint x: 218, endPoint y: 199, distance: 102.7
click at [218, 199] on td "6UGxQvy7U85uIger0FZDyJ9f" at bounding box center [267, 196] width 158 height 36
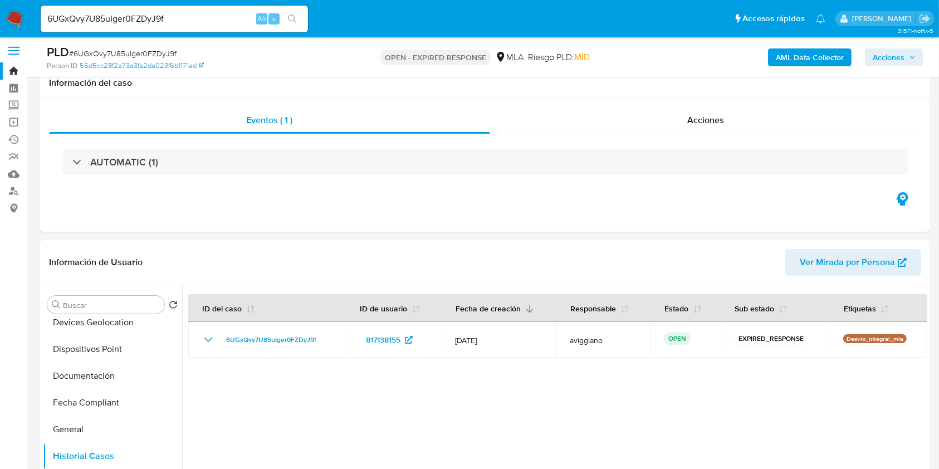
scroll to position [0, 0]
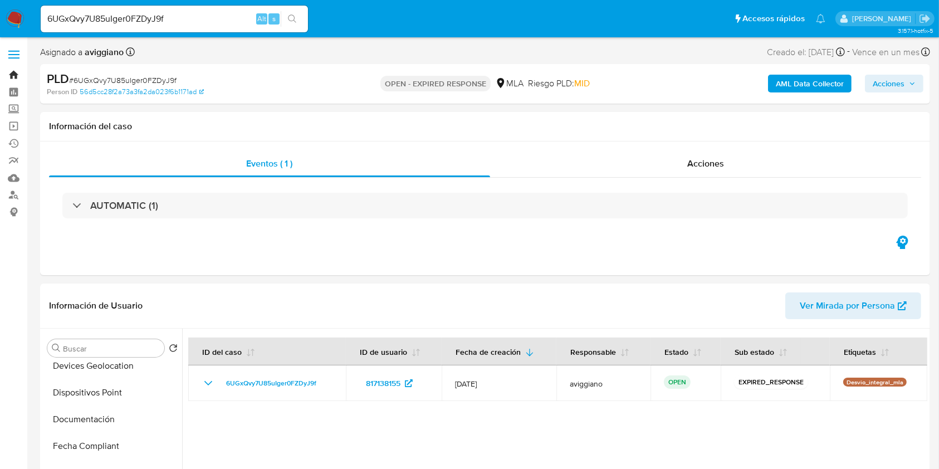
click at [11, 71] on link "Bandeja" at bounding box center [66, 74] width 133 height 17
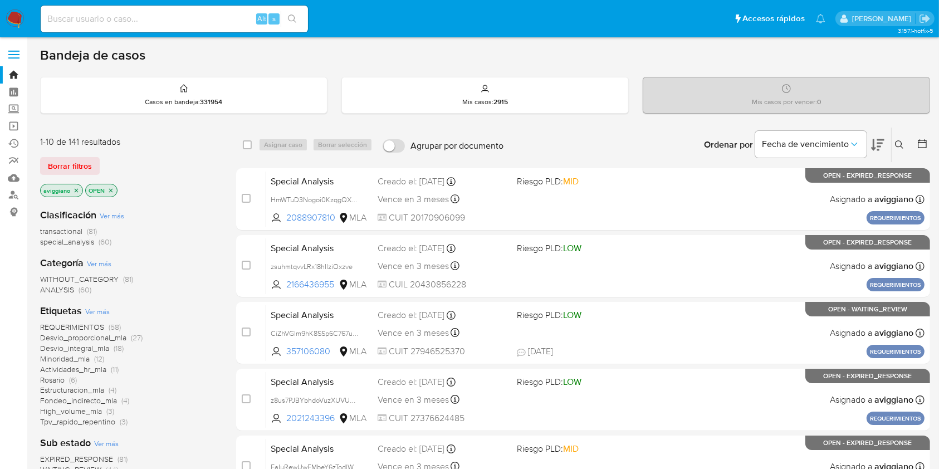
click at [902, 144] on icon at bounding box center [899, 144] width 9 height 9
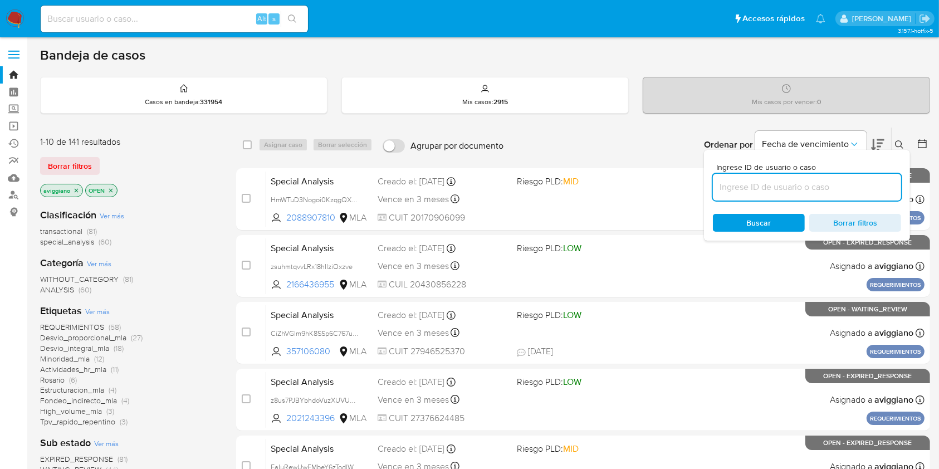
click at [847, 187] on input at bounding box center [807, 187] width 188 height 14
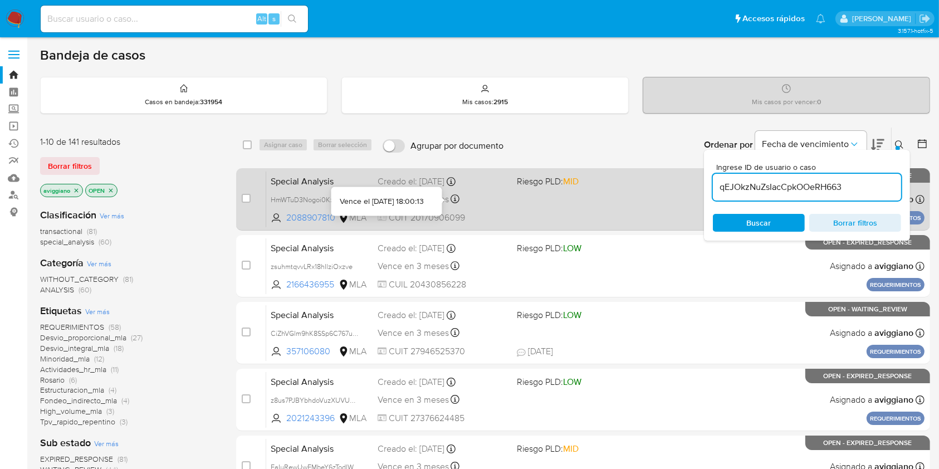
type input "qEJOkzNuZsIacCpkOOeRH663"
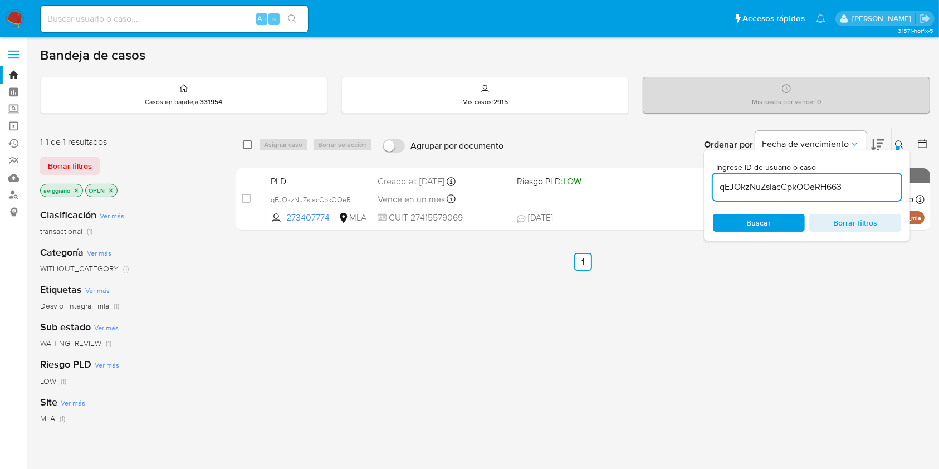
click at [247, 148] on input "checkbox" at bounding box center [247, 144] width 9 height 9
checkbox input "true"
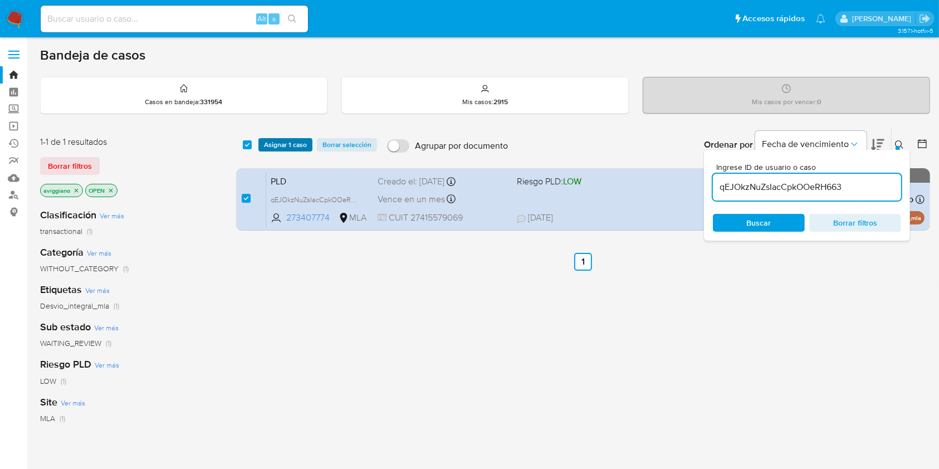
click at [264, 147] on span "Asignar 1 caso" at bounding box center [285, 144] width 43 height 11
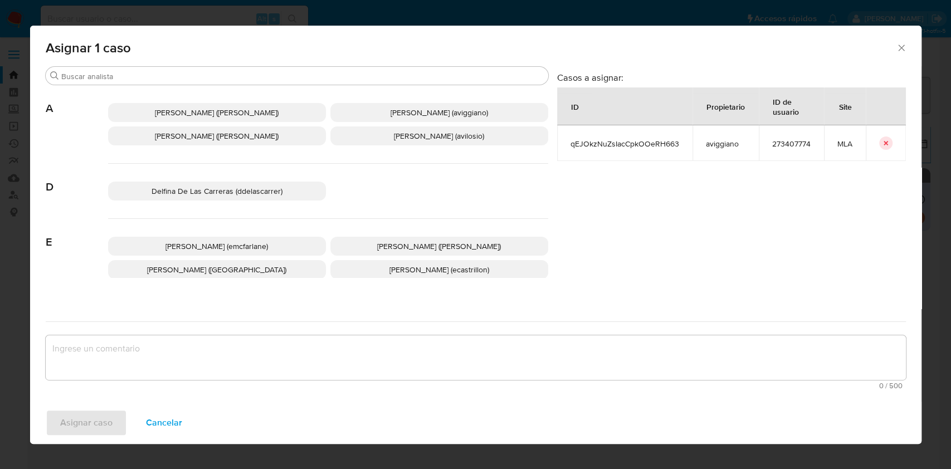
click at [354, 117] on p "Agustina Belen Viggiano (aviggiano)" at bounding box center [439, 112] width 218 height 19
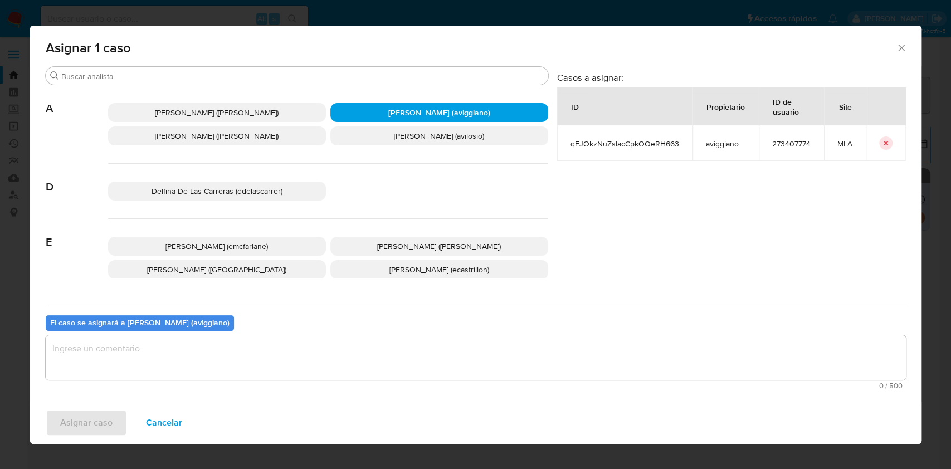
click at [243, 353] on textarea "assign-modal" at bounding box center [476, 357] width 860 height 45
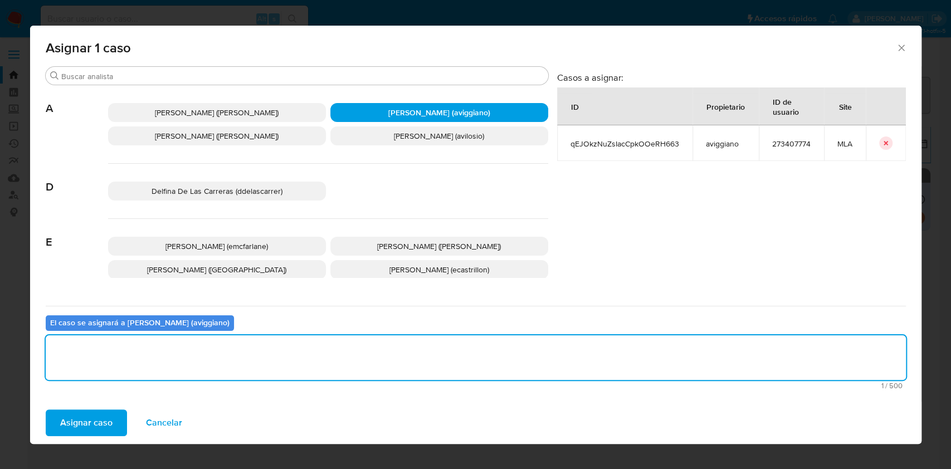
click at [102, 419] on span "Asignar caso" at bounding box center [86, 422] width 52 height 25
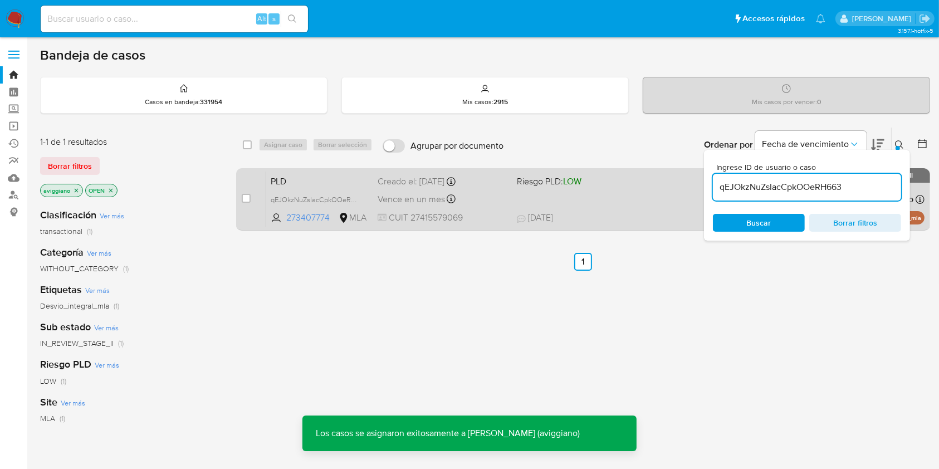
click at [536, 191] on div "PLD qEJOkzNuZsIacCpkOOeRH663 273407774 MLA Riesgo PLD: LOW Creado el: 12/07/202…" at bounding box center [595, 199] width 658 height 56
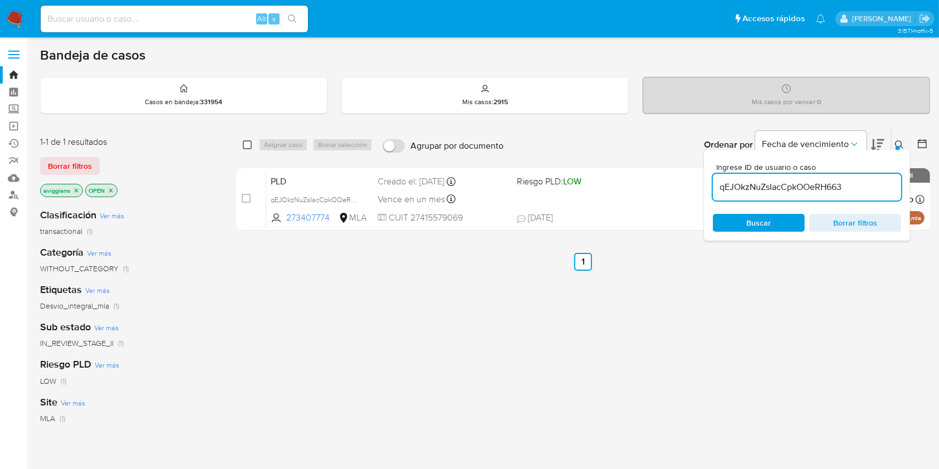
click at [250, 145] on input "checkbox" at bounding box center [247, 144] width 9 height 9
checkbox input "true"
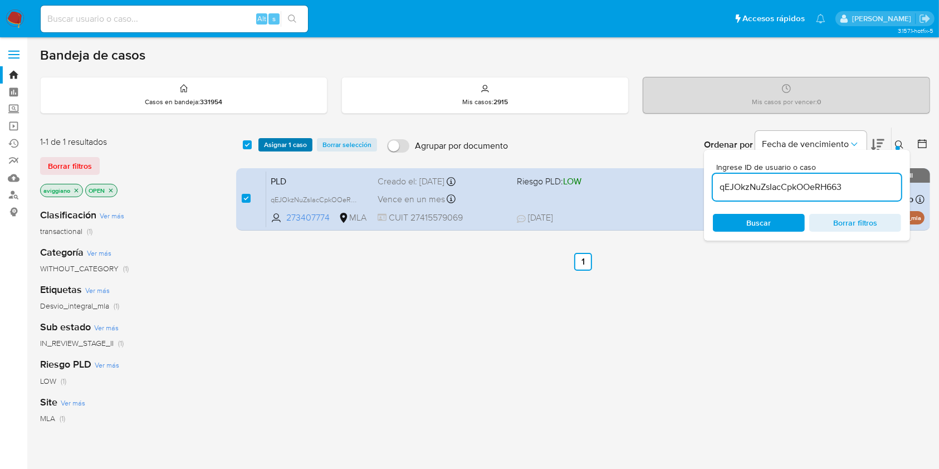
click at [273, 145] on span "Asignar 1 caso" at bounding box center [285, 144] width 43 height 11
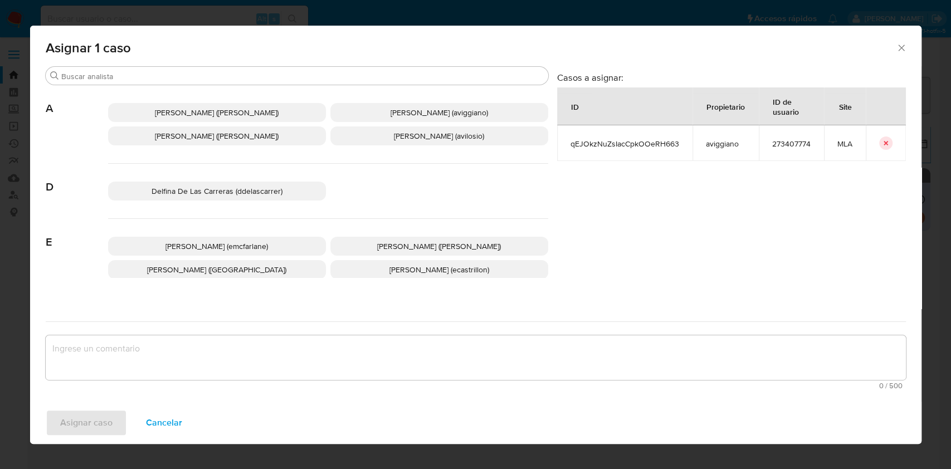
click at [155, 131] on span "Alejandra Alicia Barbieri (alebarbieri)" at bounding box center [217, 135] width 124 height 11
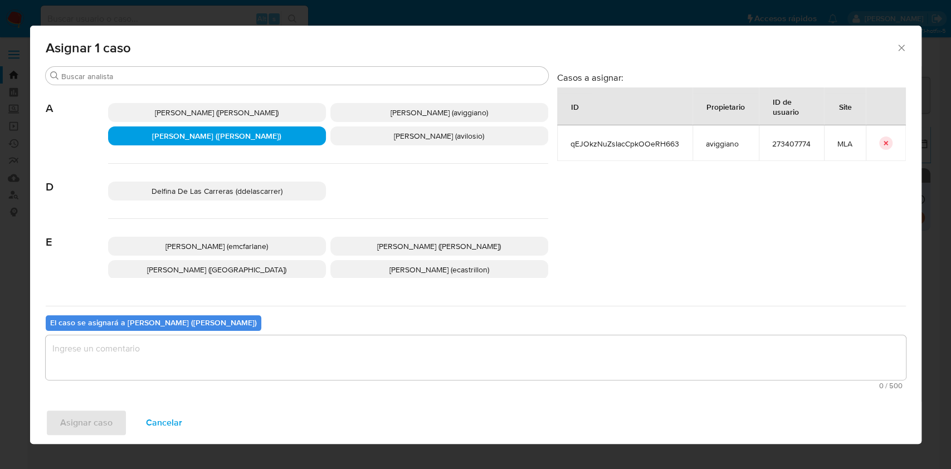
click at [395, 109] on span "Agustina Belen Viggiano (aviggiano)" at bounding box center [438, 112] width 97 height 11
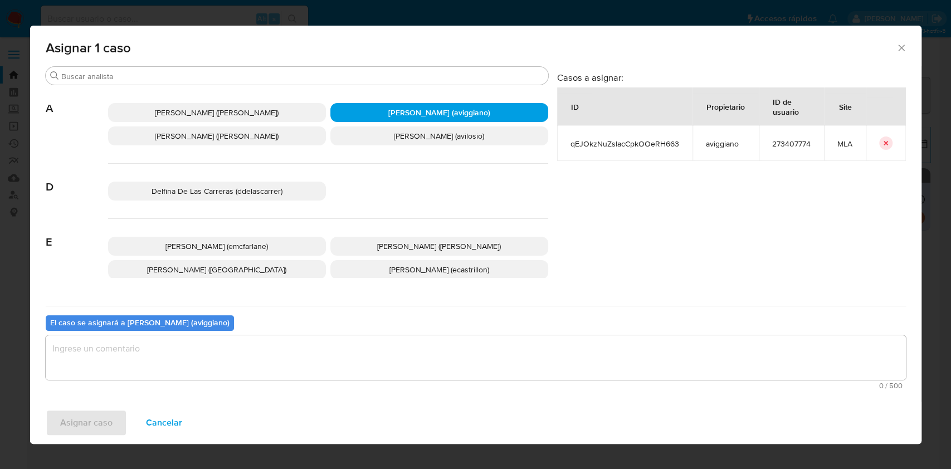
click at [282, 351] on textarea "assign-modal" at bounding box center [476, 357] width 860 height 45
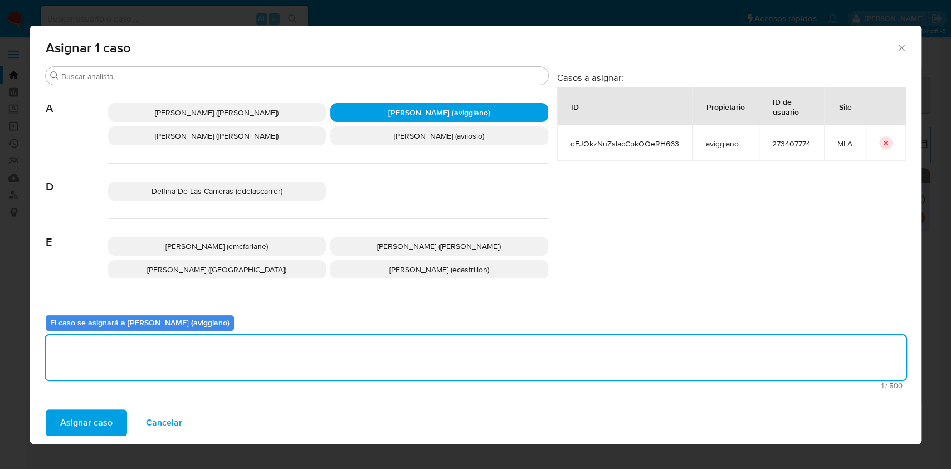
click at [90, 427] on span "Asignar caso" at bounding box center [86, 422] width 52 height 25
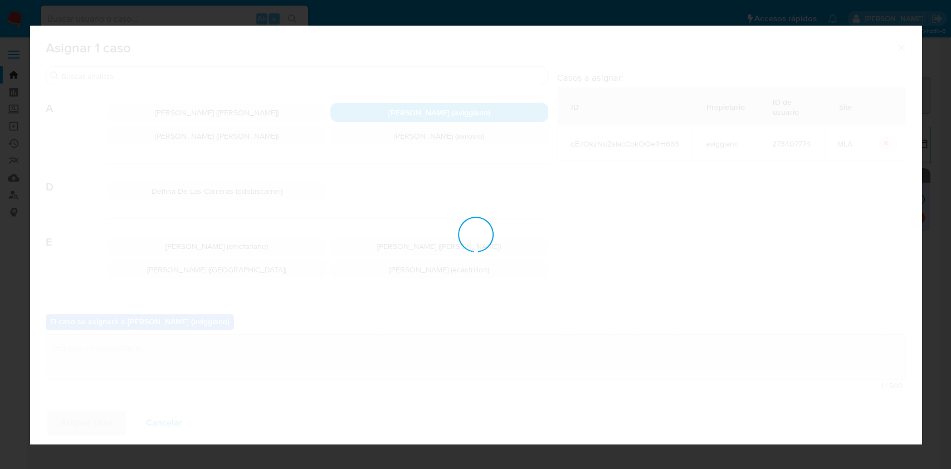
checkbox input "false"
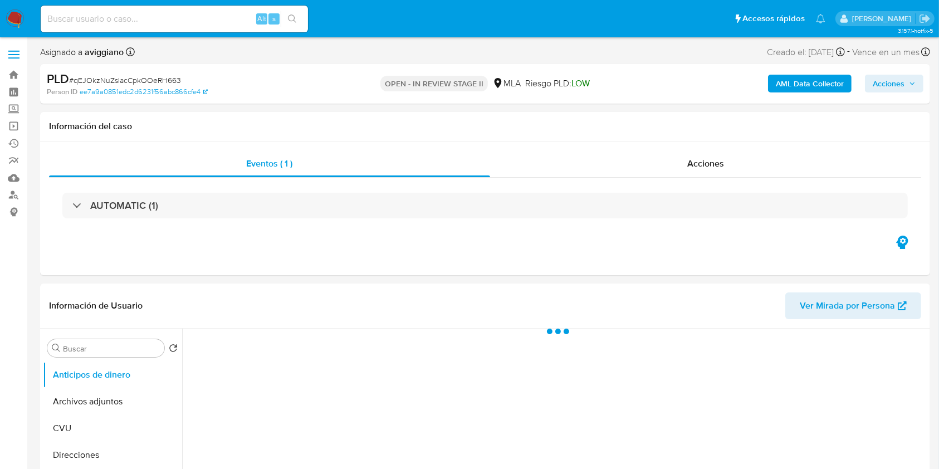
click at [922, 90] on button "Acciones" at bounding box center [894, 84] width 58 height 18
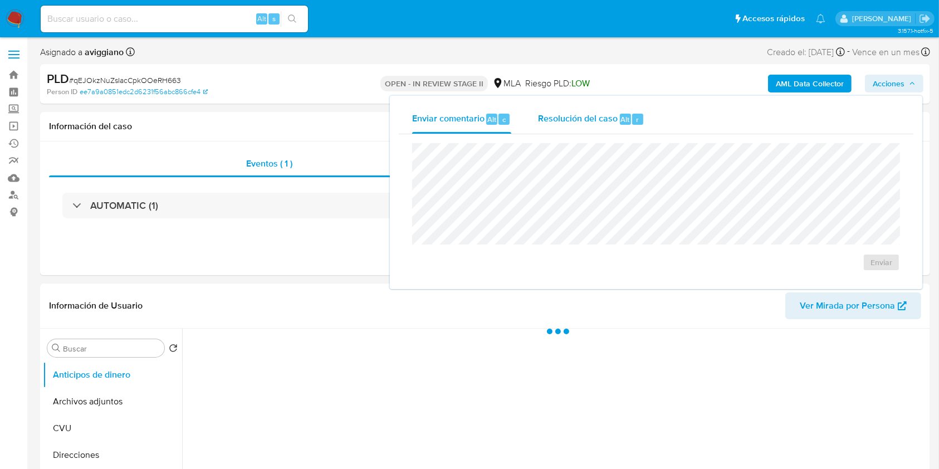
click at [600, 117] on span "Resolución del caso" at bounding box center [578, 119] width 80 height 13
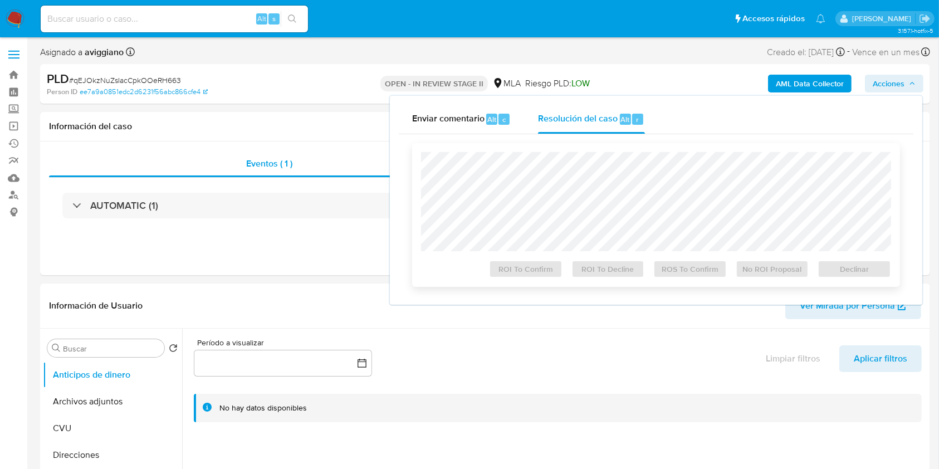
select select "10"
click at [864, 274] on span "Declinar" at bounding box center [854, 269] width 58 height 16
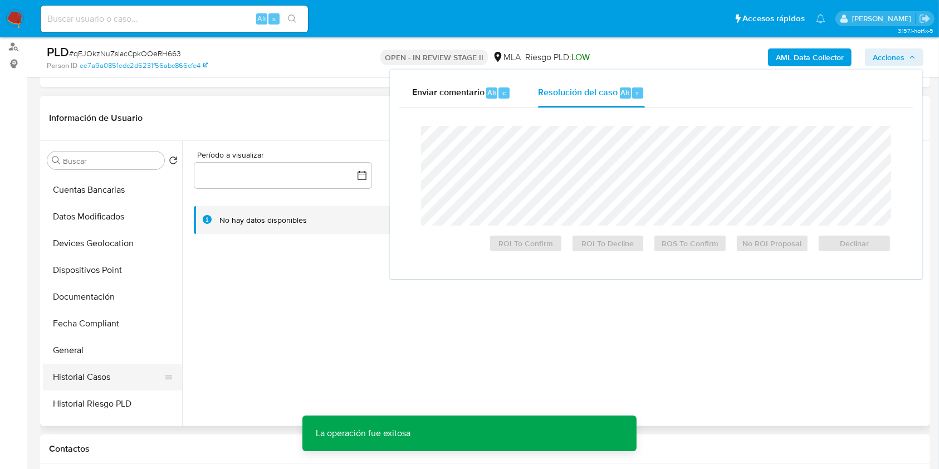
scroll to position [223, 0]
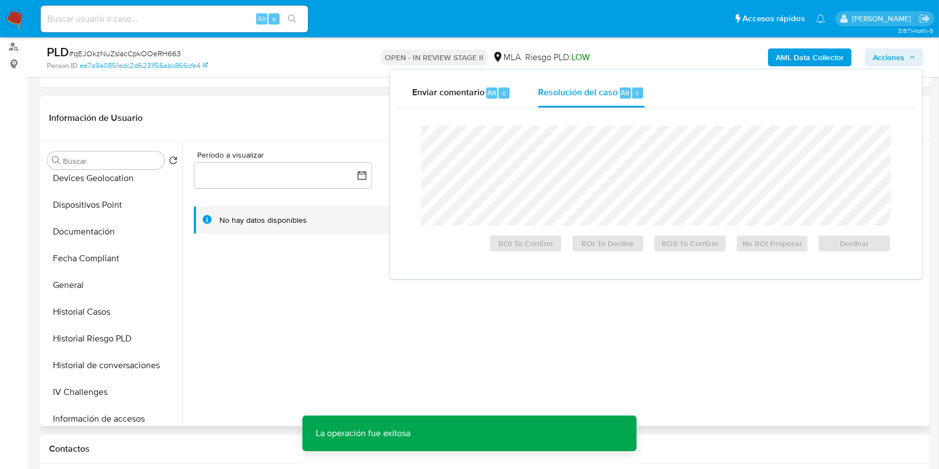
click at [343, 370] on div at bounding box center [554, 283] width 745 height 285
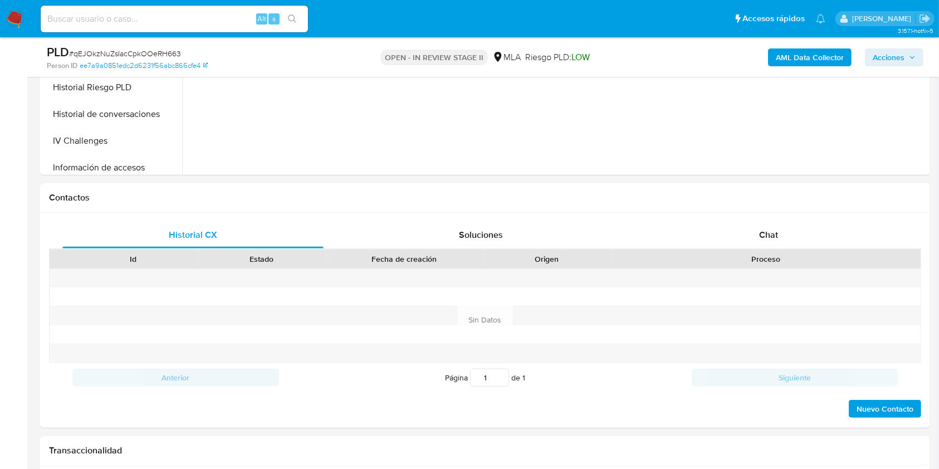
scroll to position [446, 0]
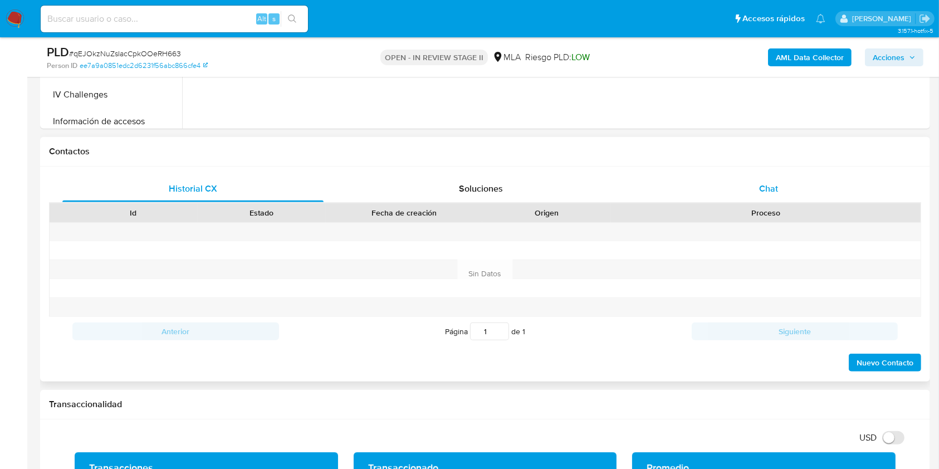
click at [727, 196] on div "Chat" at bounding box center [768, 188] width 261 height 27
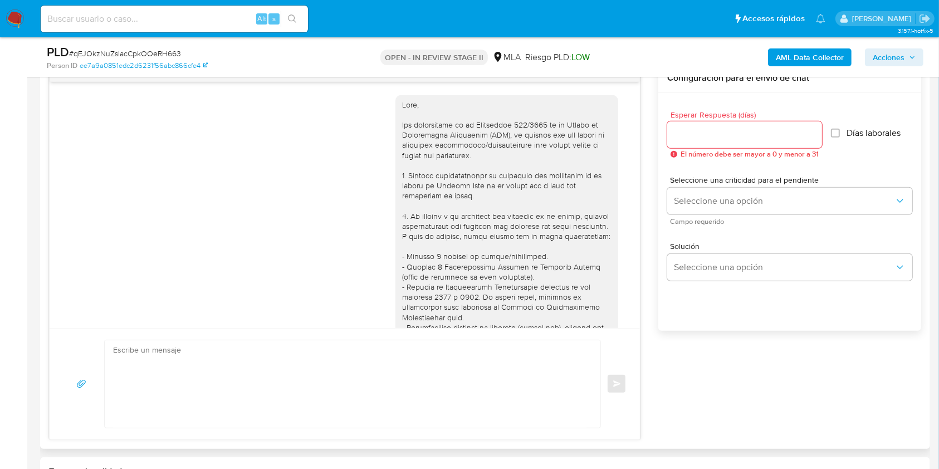
scroll to position [598, 0]
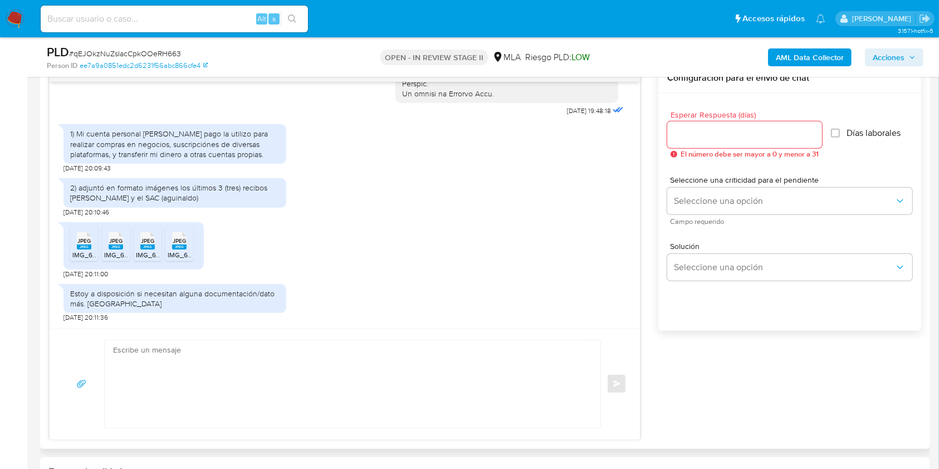
click at [365, 363] on textarea at bounding box center [349, 383] width 473 height 87
type textarea "b"
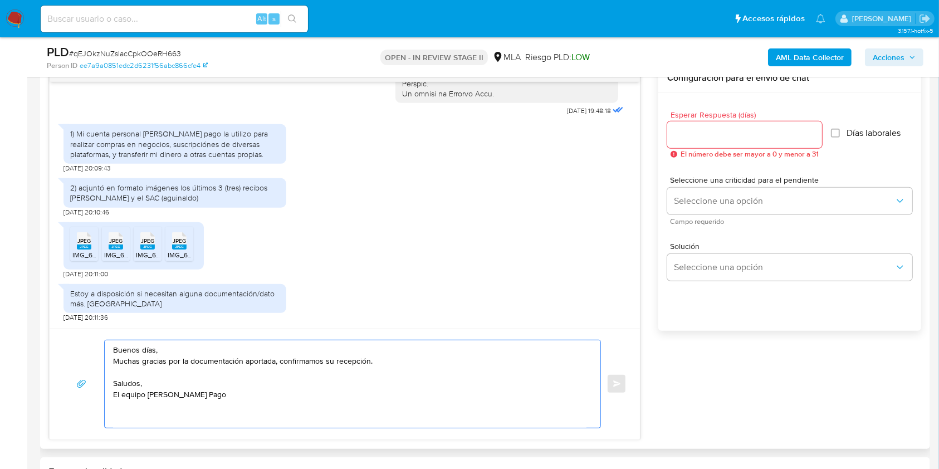
type textarea "Buenos días, Muchas gracias por la documentación aportada, confirmamos su recep…"
click at [718, 126] on div at bounding box center [744, 134] width 155 height 27
click at [714, 138] on input "Esperar Respuesta (días)" at bounding box center [744, 135] width 155 height 14
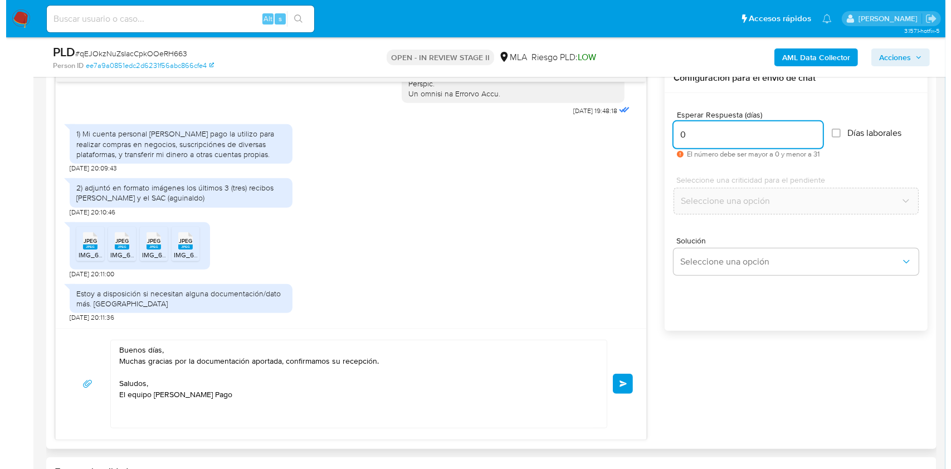
scroll to position [520, 0]
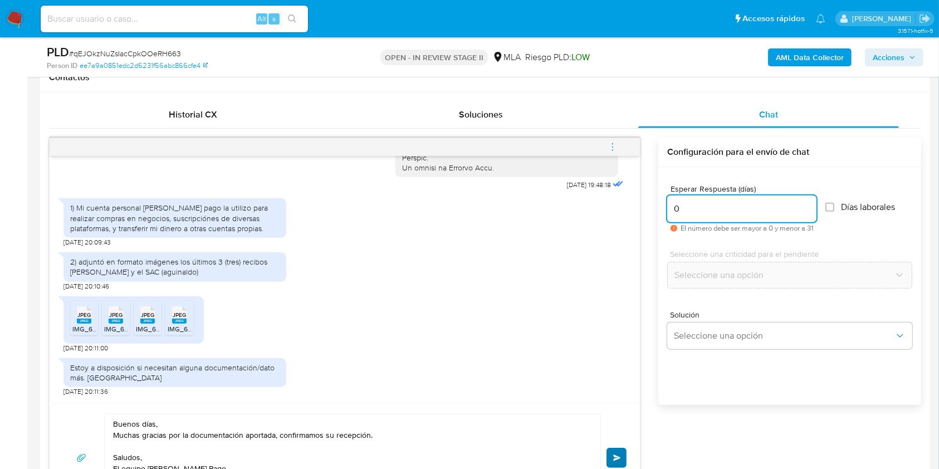
type input "0"
drag, startPoint x: 609, startPoint y: 456, endPoint x: 626, endPoint y: 392, distance: 66.9
click at [609, 456] on button "Enviar" at bounding box center [617, 458] width 20 height 20
click at [609, 146] on icon "menu-action" at bounding box center [613, 147] width 10 height 10
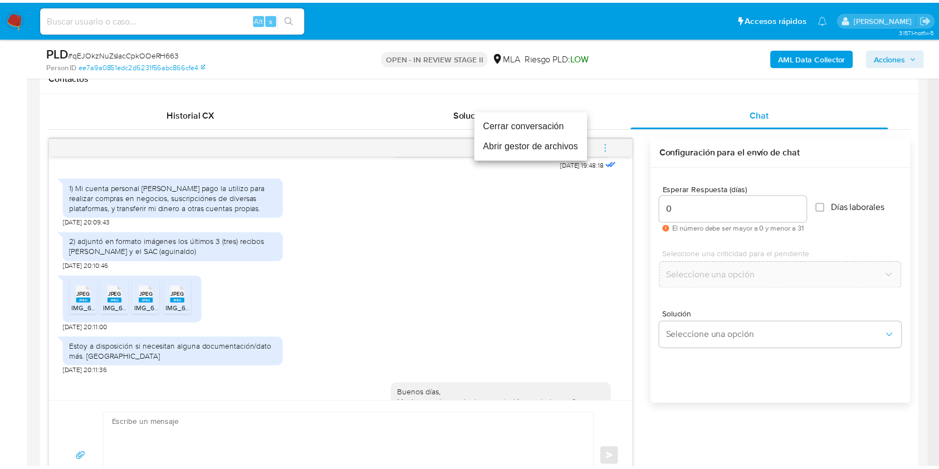
scroll to position [691, 0]
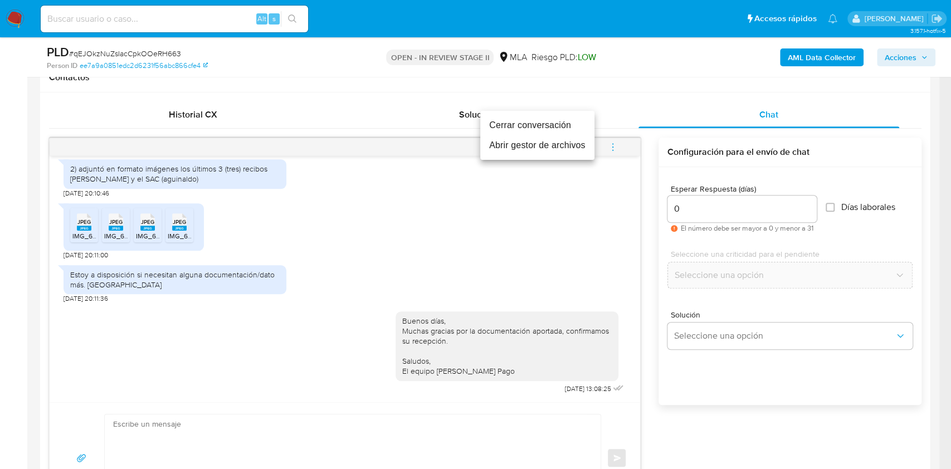
click at [497, 128] on li "Cerrar conversación" at bounding box center [537, 125] width 114 height 20
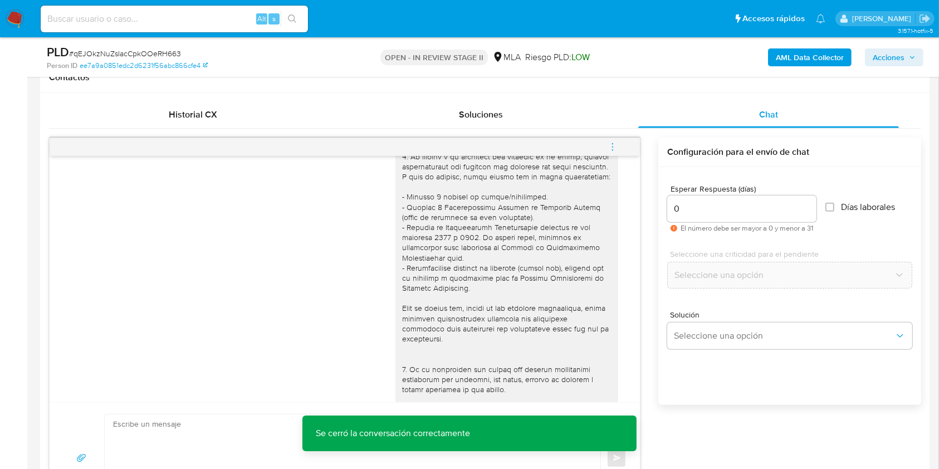
scroll to position [97, 0]
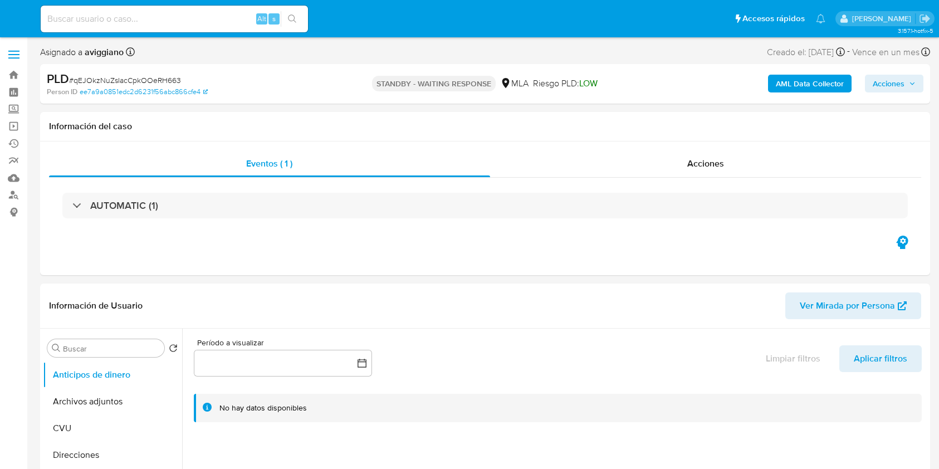
select select "10"
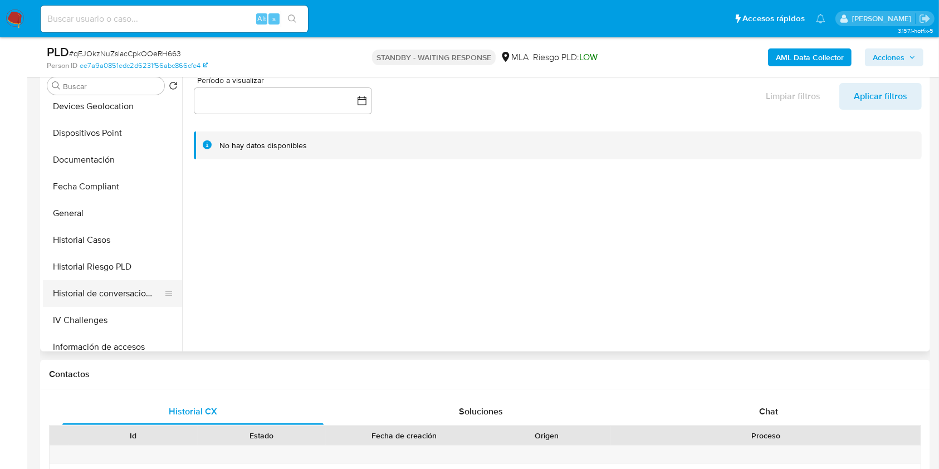
scroll to position [223, 0]
click at [87, 239] on button "Historial Casos" at bounding box center [108, 237] width 130 height 27
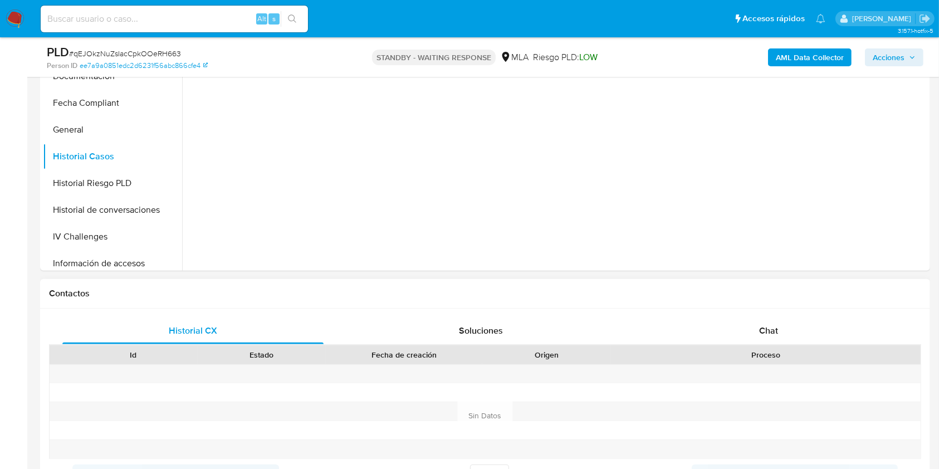
scroll to position [371, 0]
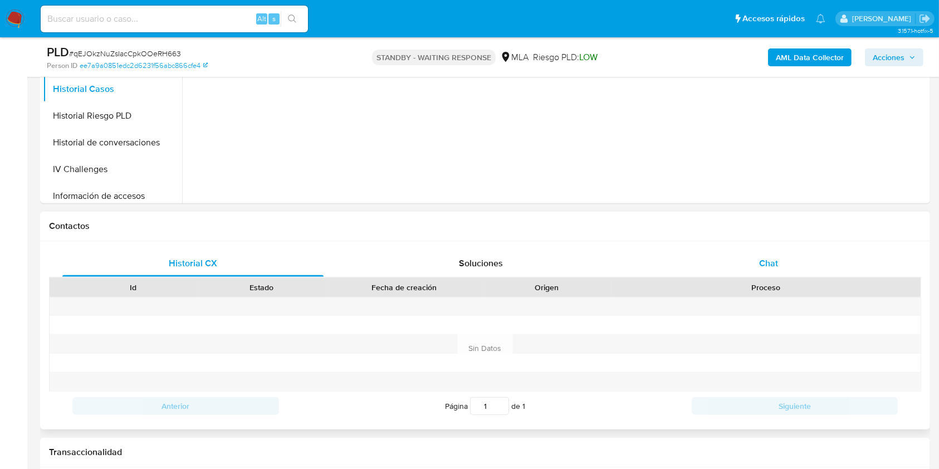
click at [762, 274] on div "Chat" at bounding box center [768, 263] width 261 height 27
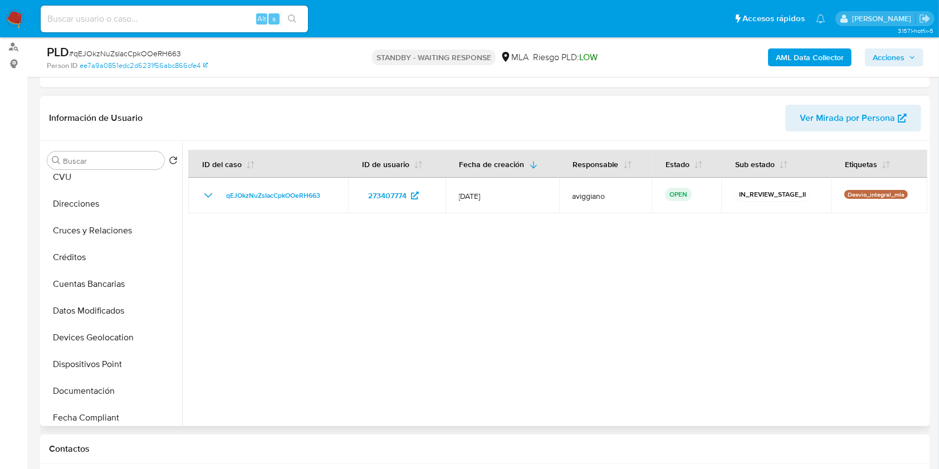
scroll to position [0, 0]
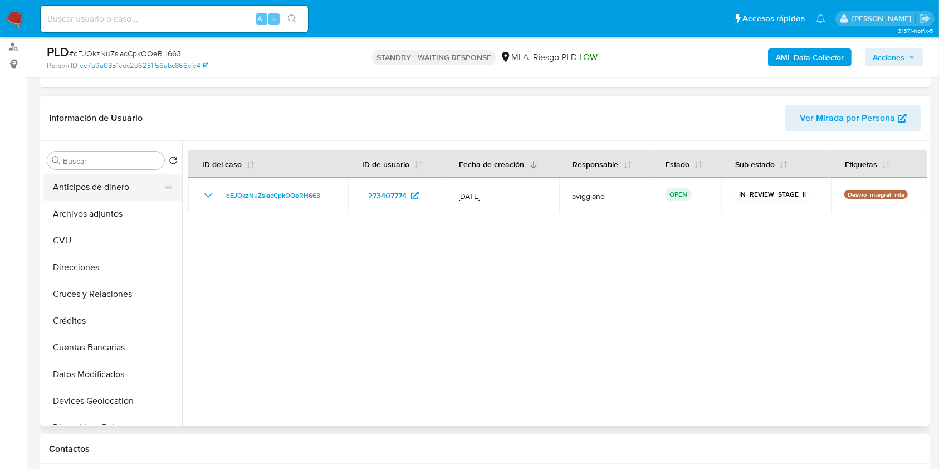
click at [93, 188] on button "Anticipos de dinero" at bounding box center [108, 187] width 130 height 27
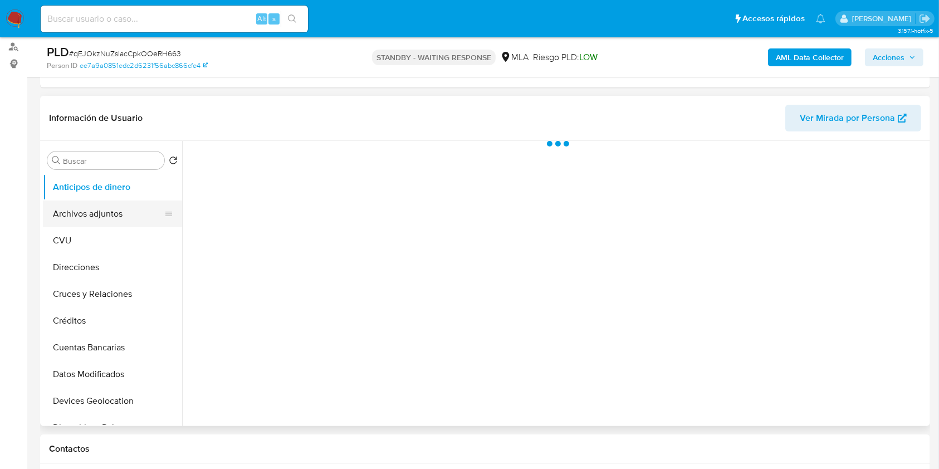
click at [84, 208] on button "Archivos adjuntos" at bounding box center [108, 214] width 130 height 27
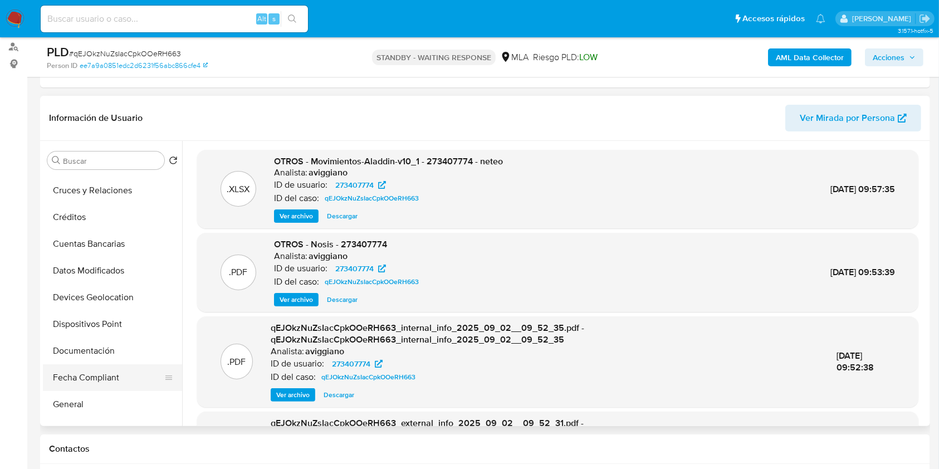
scroll to position [148, 0]
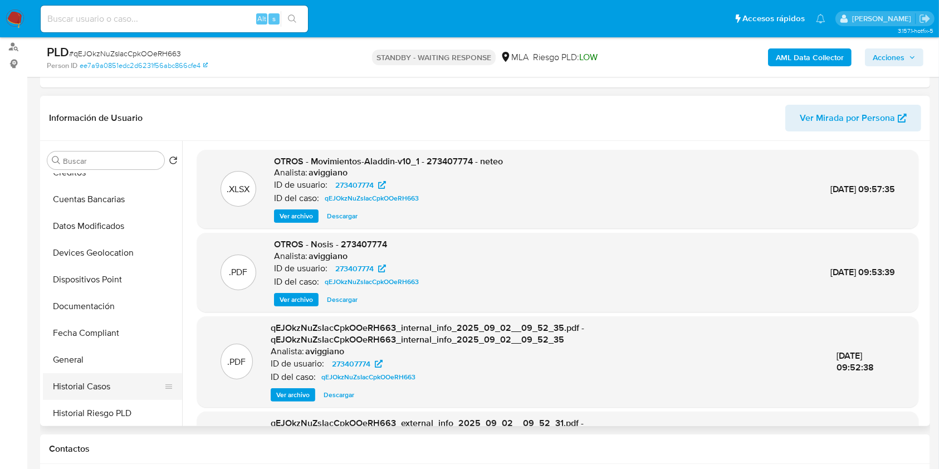
click at [90, 373] on button "Historial Casos" at bounding box center [108, 386] width 130 height 27
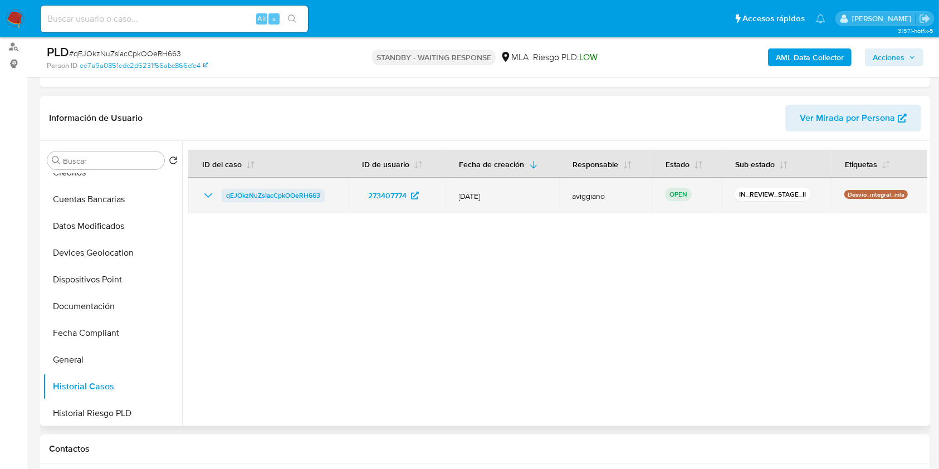
click at [258, 189] on span "qEJOkzNuZsIacCpkOOeRH663" at bounding box center [273, 195] width 94 height 13
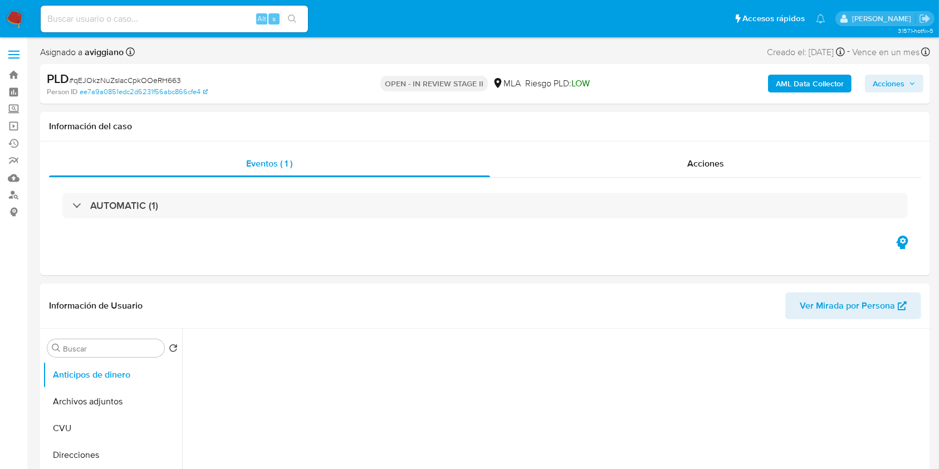
select select "10"
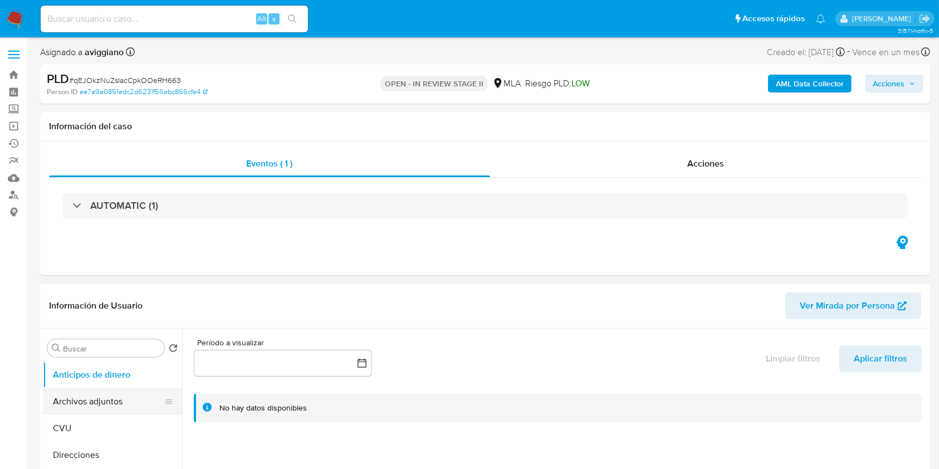
click at [67, 414] on button "Archivos adjuntos" at bounding box center [108, 401] width 130 height 27
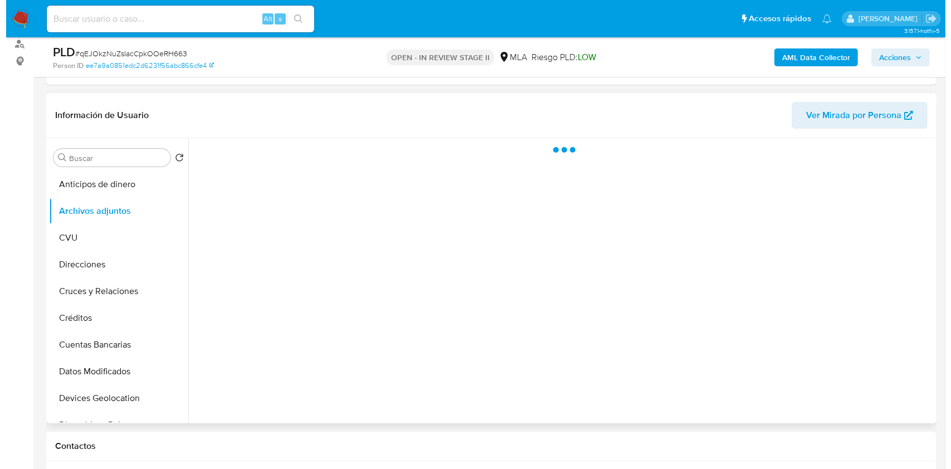
scroll to position [148, 0]
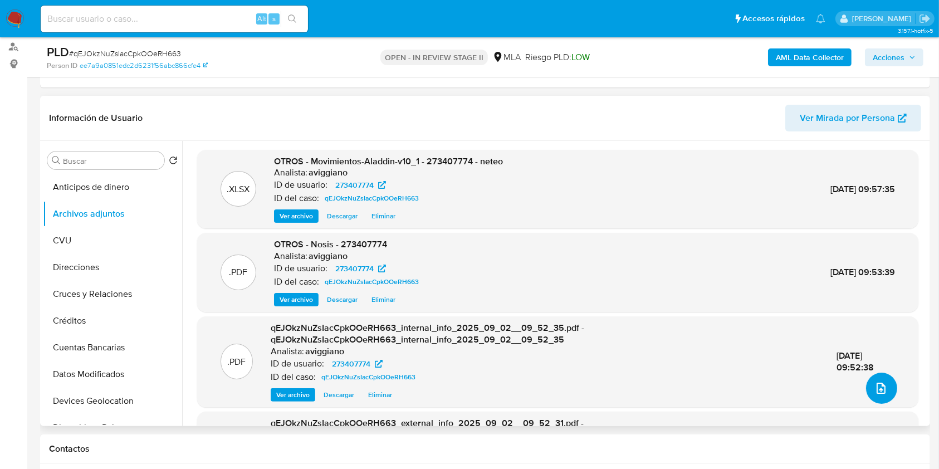
click at [881, 394] on span "upload-file" at bounding box center [880, 388] width 13 height 13
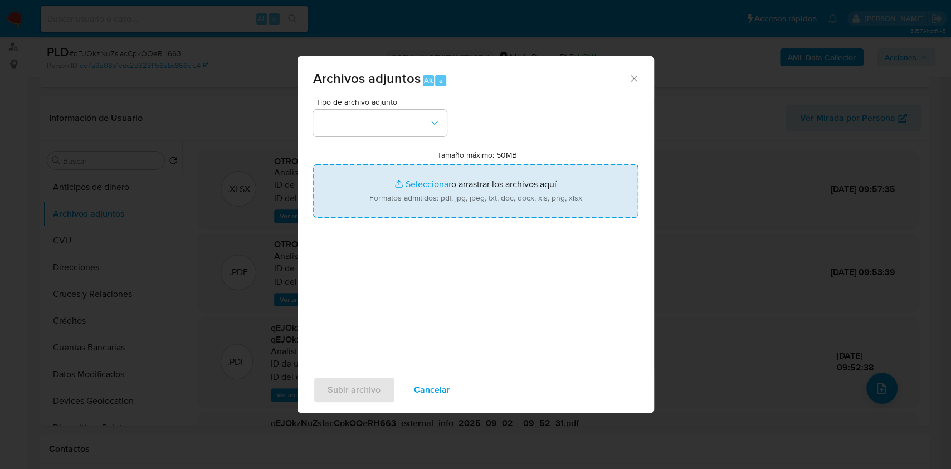
click at [602, 196] on input "Tamaño máximo: 50MB Seleccionar archivos" at bounding box center [475, 190] width 325 height 53
type input "C:\fakepath\273407774_00b41a93-0a64-4eab-a329-00a277d72124 (1).jpeg"
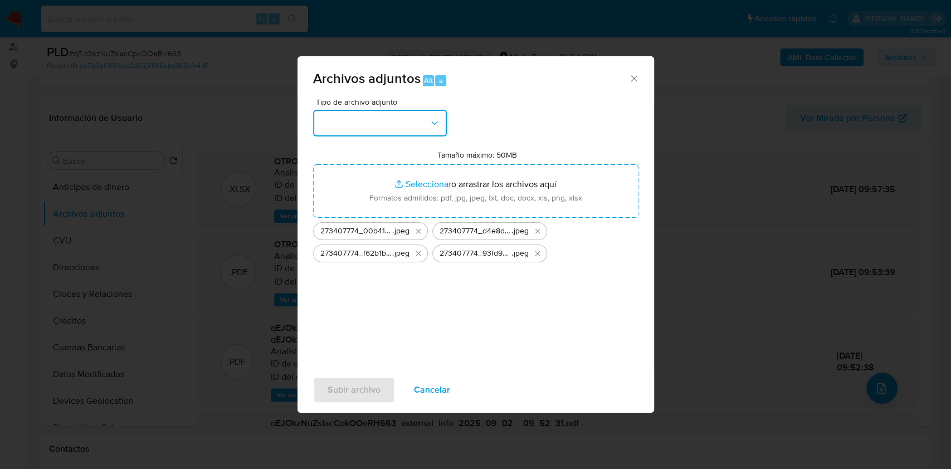
click at [429, 123] on icon "button" at bounding box center [434, 123] width 11 height 11
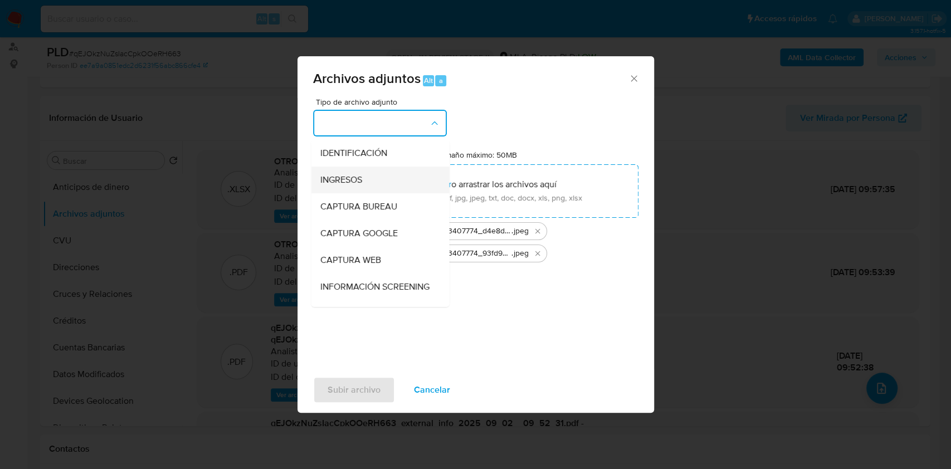
click at [351, 179] on span "INGRESOS" at bounding box center [341, 179] width 42 height 11
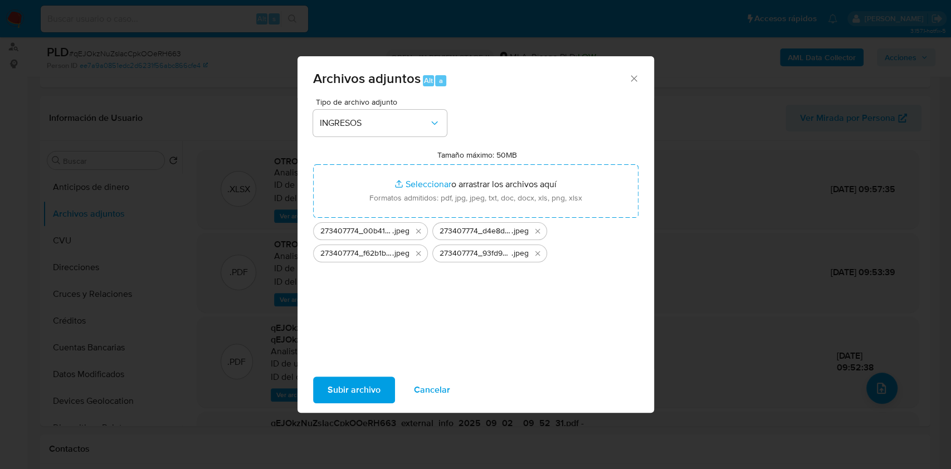
click at [343, 385] on span "Subir archivo" at bounding box center [353, 390] width 53 height 25
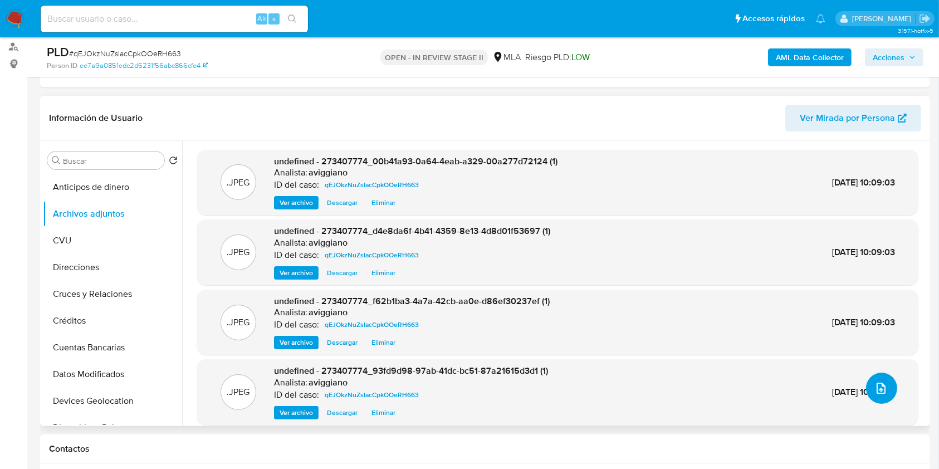
click at [867, 392] on button "upload-file" at bounding box center [881, 388] width 31 height 31
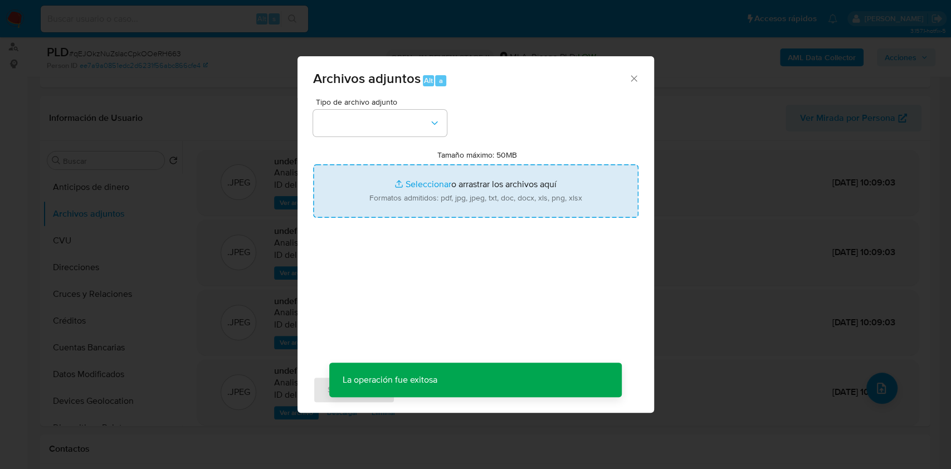
click at [528, 204] on input "Tamaño máximo: 50MB Seleccionar archivos" at bounding box center [475, 190] width 325 height 53
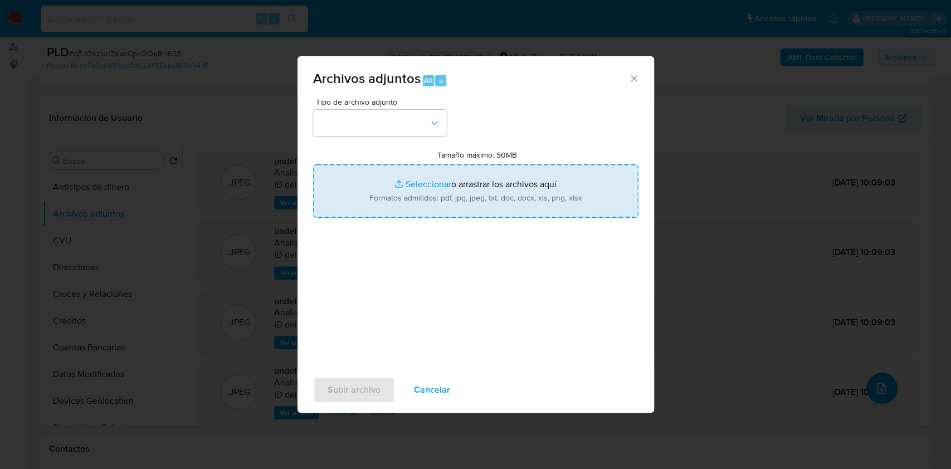
type input "C:\fakepath\Caselog qEJOkzNuZsIacCpkOOeRH663_2025_07_17_18_03_39.docx"
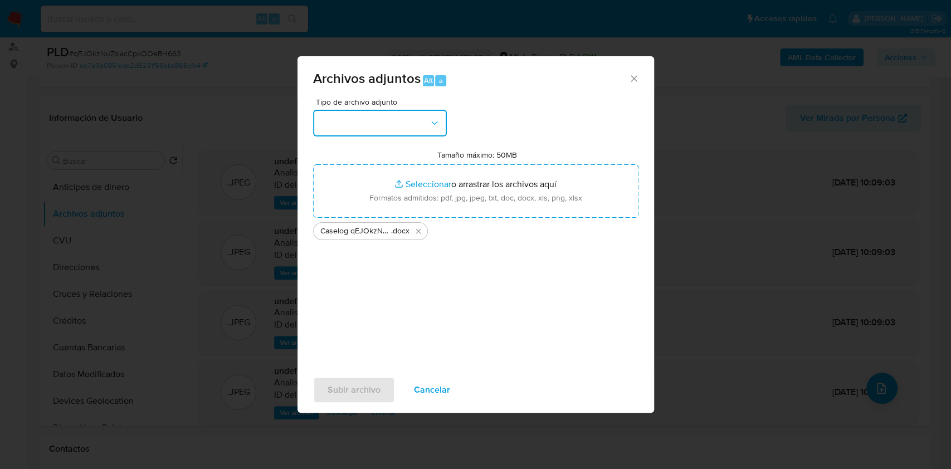
click at [413, 110] on button "button" at bounding box center [380, 123] width 134 height 27
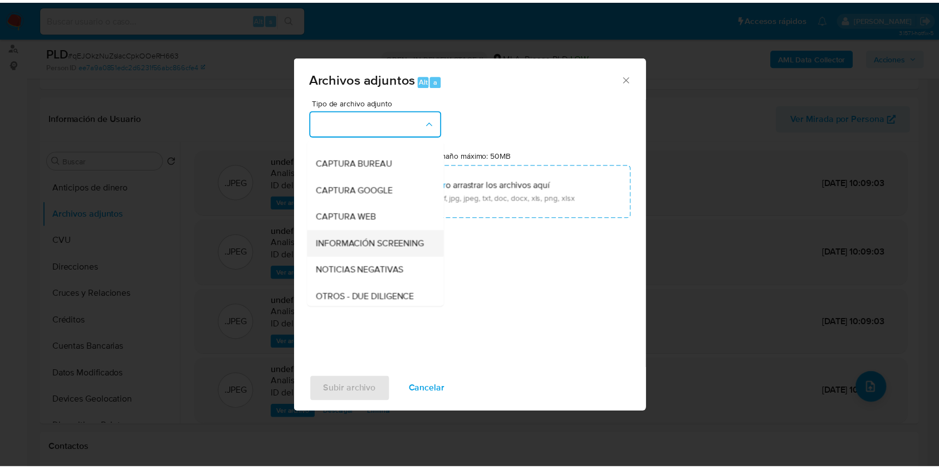
scroll to position [74, 0]
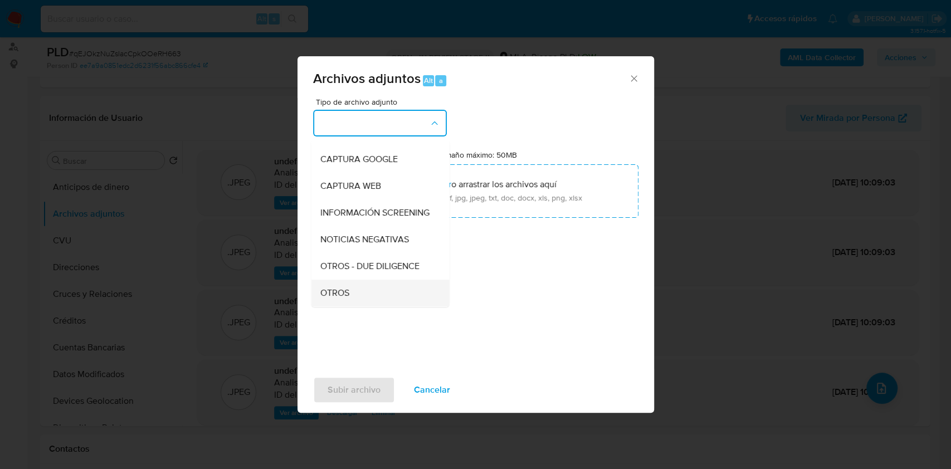
click at [337, 299] on span "OTROS" at bounding box center [334, 292] width 29 height 11
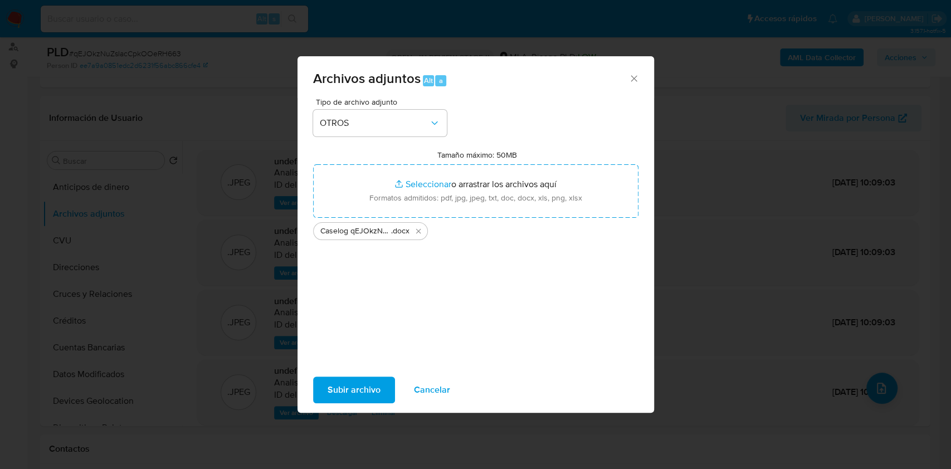
click at [320, 385] on button "Subir archivo" at bounding box center [354, 390] width 82 height 27
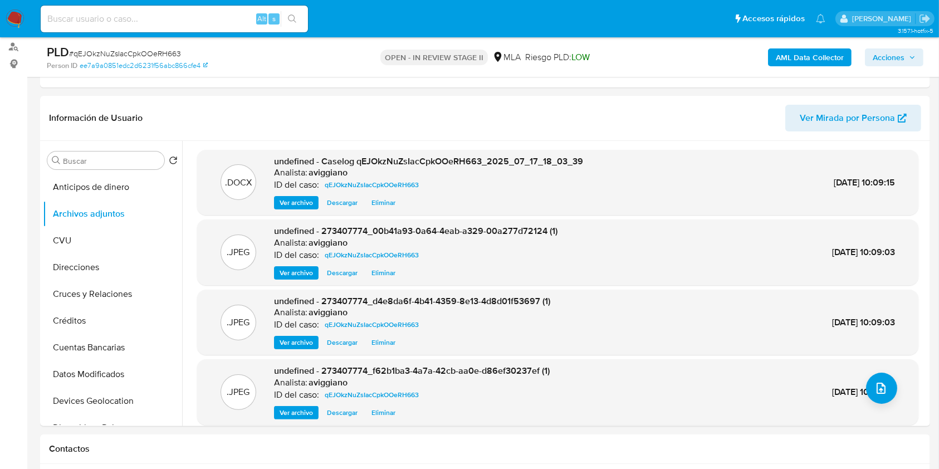
click at [903, 62] on span "Acciones" at bounding box center [889, 57] width 32 height 18
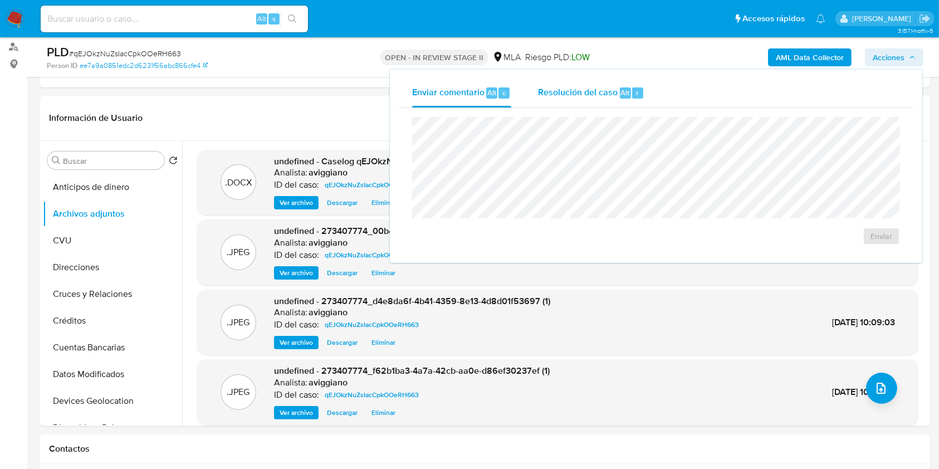
click at [632, 97] on div "r" at bounding box center [637, 92] width 11 height 11
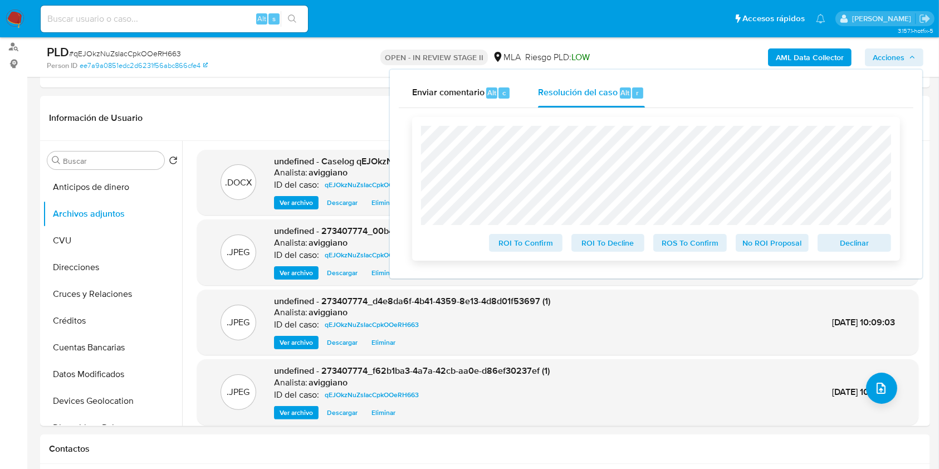
click at [838, 247] on span "Declinar" at bounding box center [854, 243] width 58 height 16
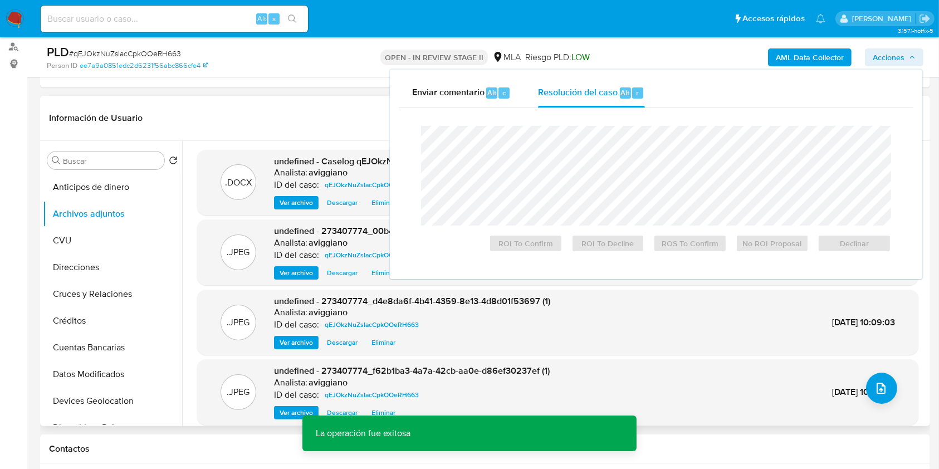
scroll to position [223, 0]
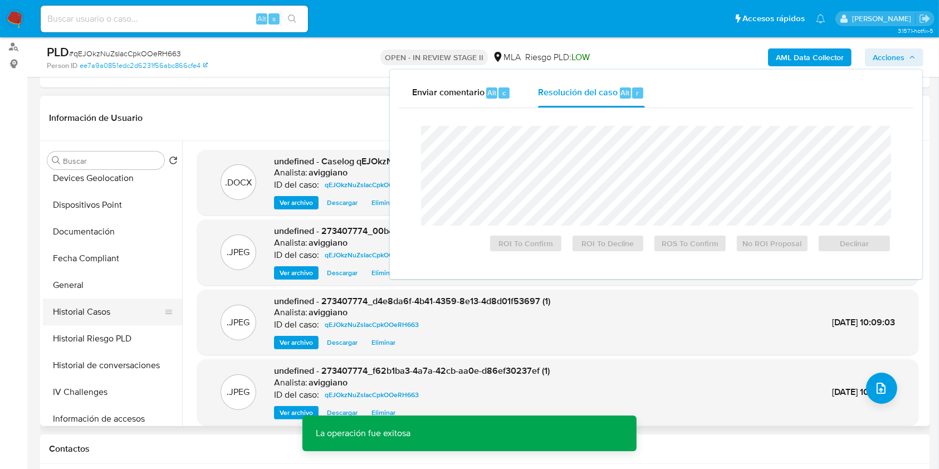
click at [89, 317] on button "Historial Casos" at bounding box center [108, 312] width 130 height 27
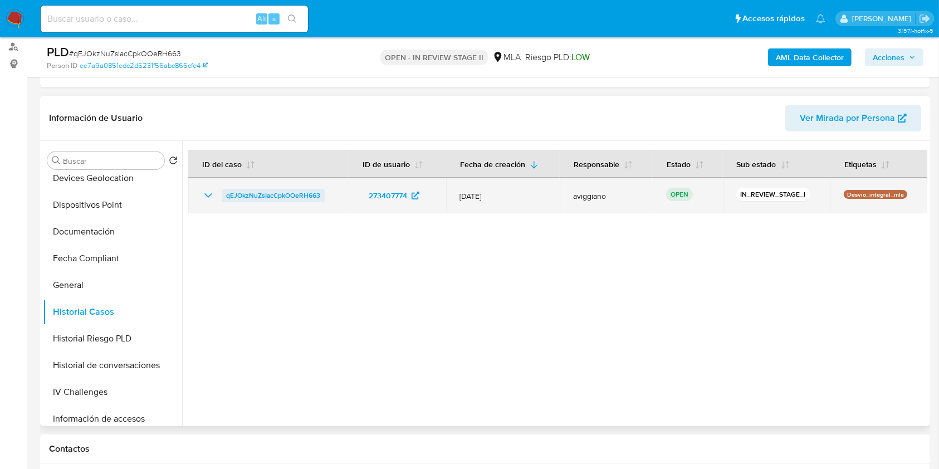
click at [285, 195] on span "qEJOkzNuZsIacCpkOOeRH663" at bounding box center [273, 195] width 94 height 13
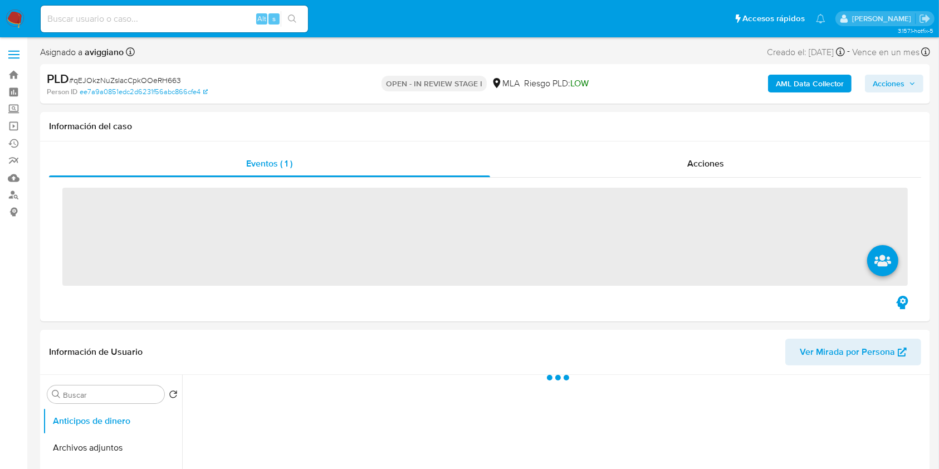
click at [879, 84] on span "Acciones" at bounding box center [889, 84] width 32 height 18
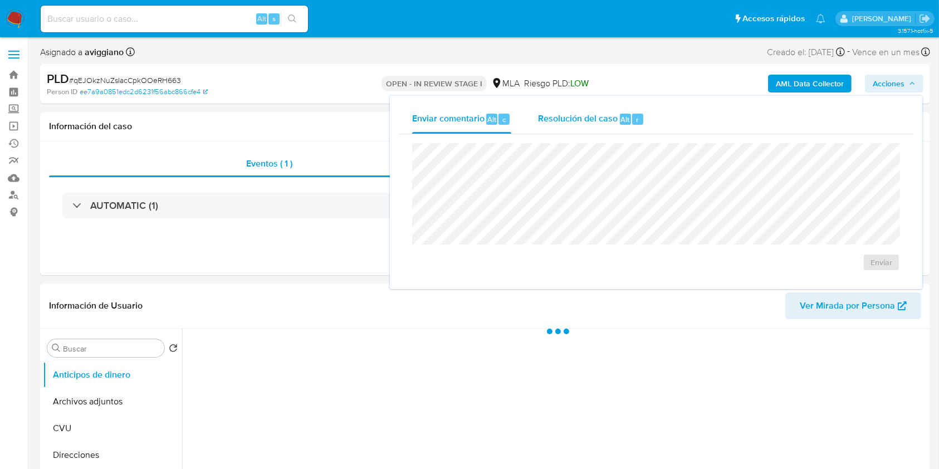
click at [560, 105] on div "Resolución del caso Alt r" at bounding box center [591, 119] width 106 height 29
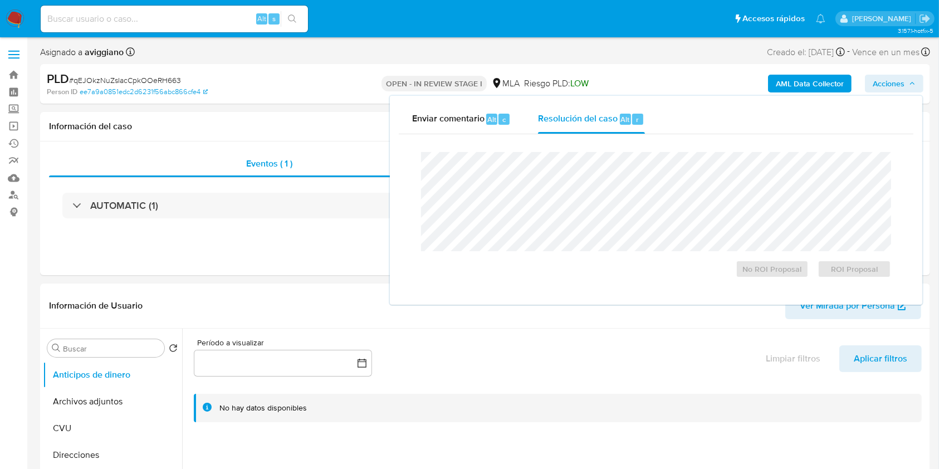
select select "10"
click at [774, 268] on span "No ROI Proposal" at bounding box center [773, 269] width 58 height 16
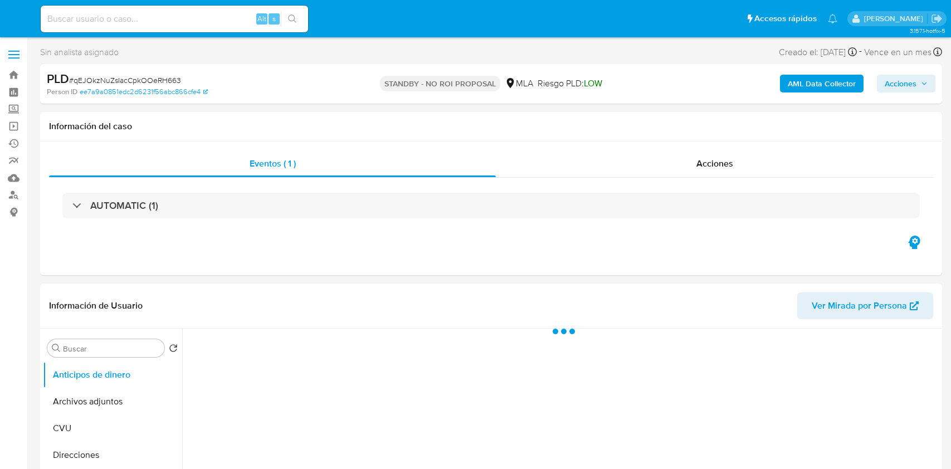
select select "10"
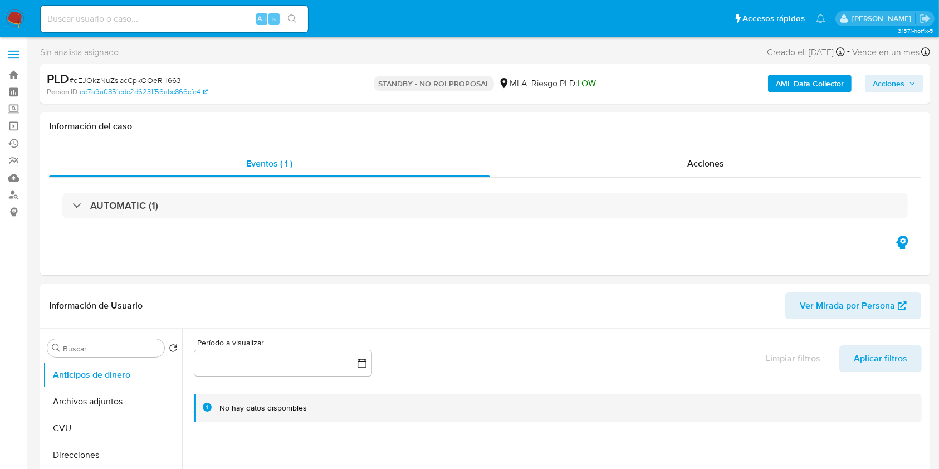
click at [146, 18] on input at bounding box center [174, 19] width 267 height 14
paste input "6UGxQvy7U85uIger0FZDyJ9f"
type input "6UGxQvy7U85uIger0FZDyJ9f"
click at [292, 17] on icon "search-icon" at bounding box center [292, 18] width 9 height 9
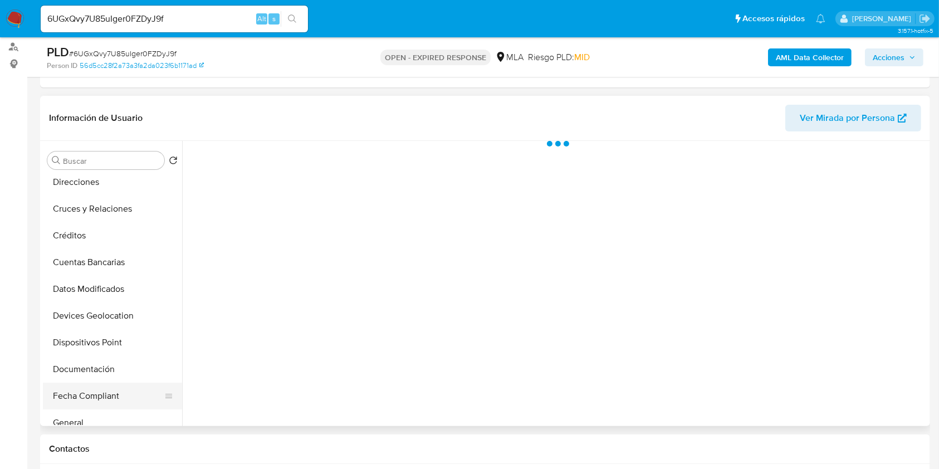
scroll to position [223, 0]
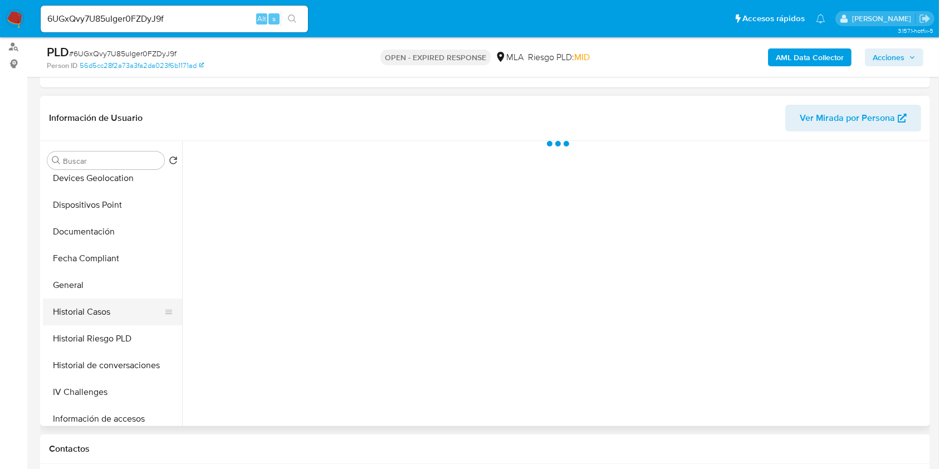
click at [121, 313] on button "Historial Casos" at bounding box center [108, 312] width 130 height 27
select select "10"
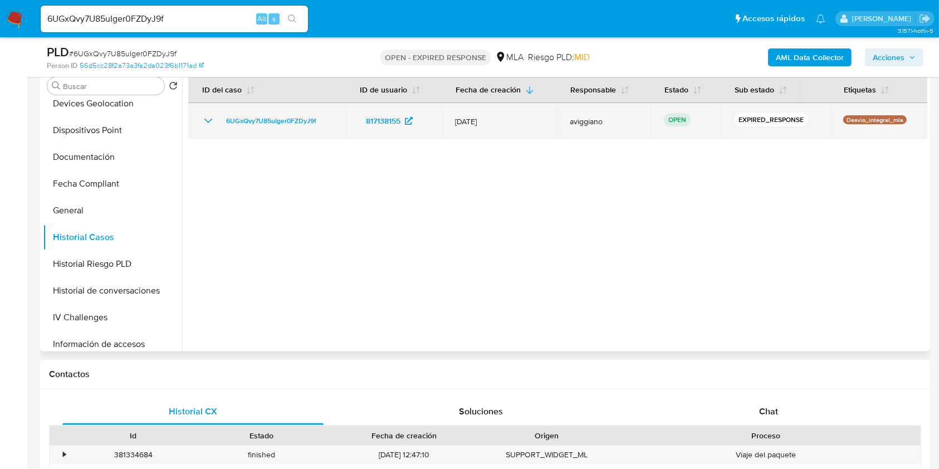
drag, startPoint x: 330, startPoint y: 119, endPoint x: 220, endPoint y: 121, distance: 109.8
click at [220, 121] on div "6UGxQvy7U85uIger0FZDyJ9f" at bounding box center [267, 120] width 131 height 13
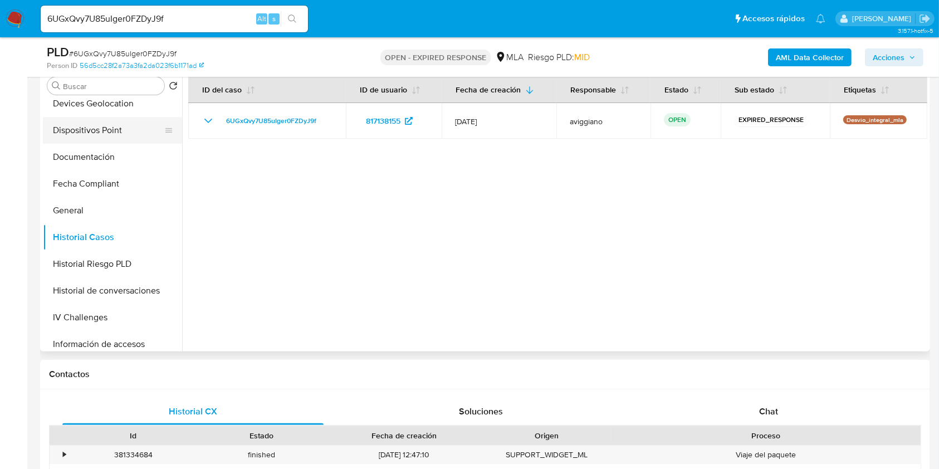
click at [89, 138] on button "Dispositivos Point" at bounding box center [108, 130] width 130 height 27
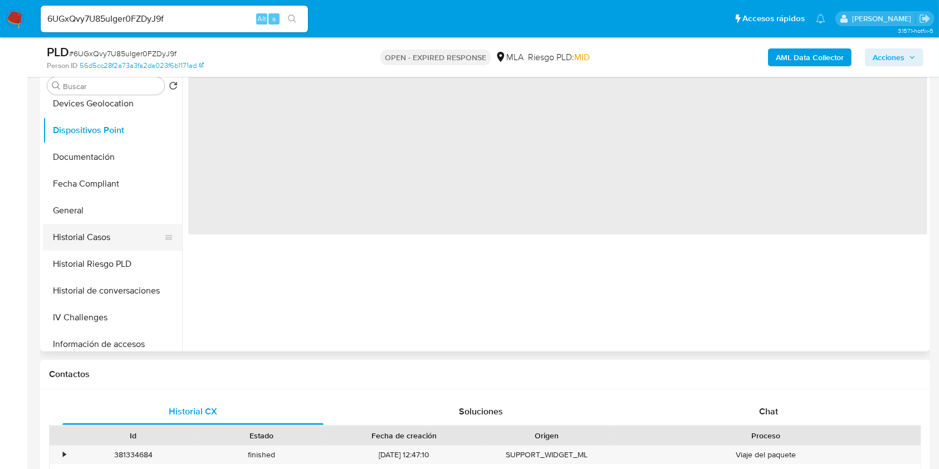
click at [89, 234] on button "Historial Casos" at bounding box center [108, 237] width 130 height 27
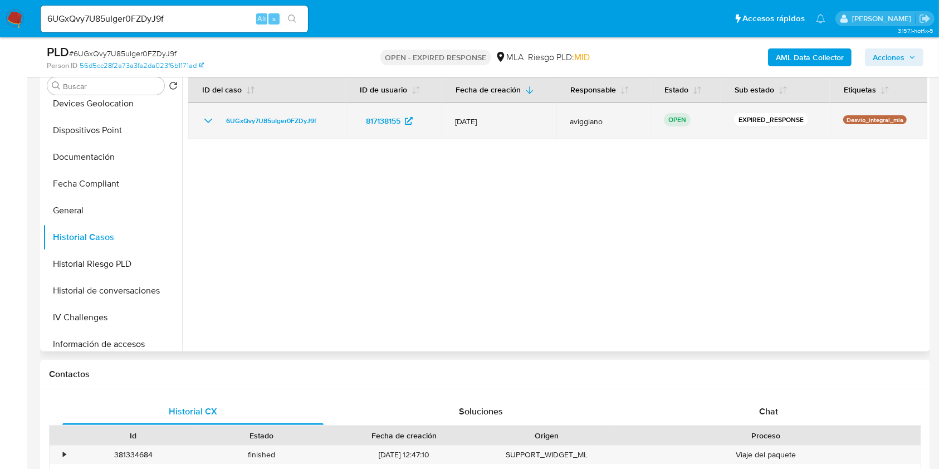
drag, startPoint x: 328, startPoint y: 118, endPoint x: 218, endPoint y: 113, distance: 109.9
click at [218, 113] on td "6UGxQvy7U85uIger0FZDyJ9f" at bounding box center [267, 121] width 158 height 36
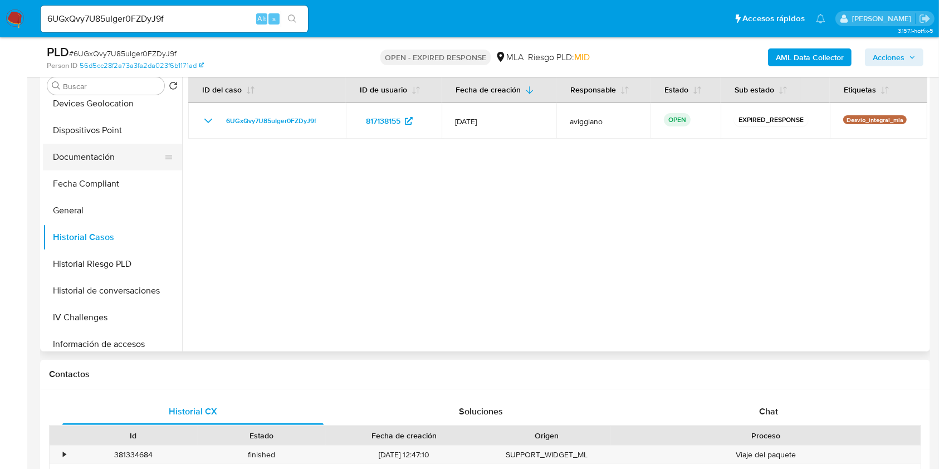
click at [89, 169] on button "Documentación" at bounding box center [108, 157] width 130 height 27
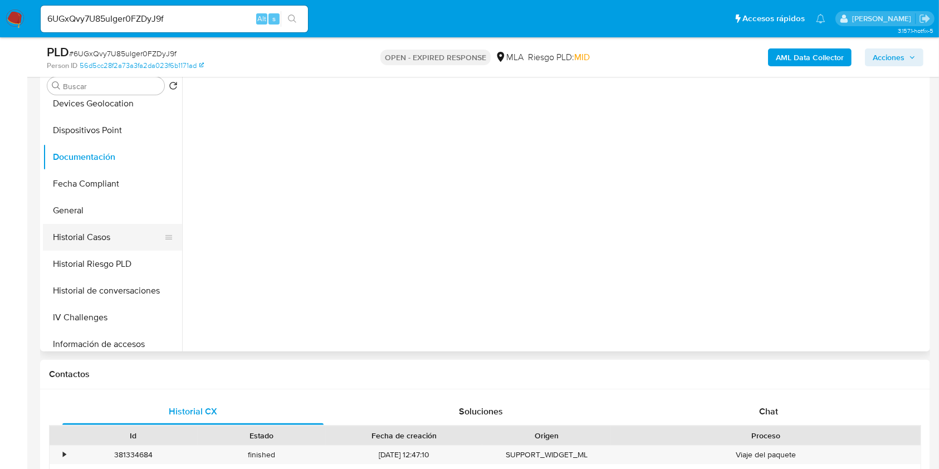
click at [96, 234] on button "Historial Casos" at bounding box center [108, 237] width 130 height 27
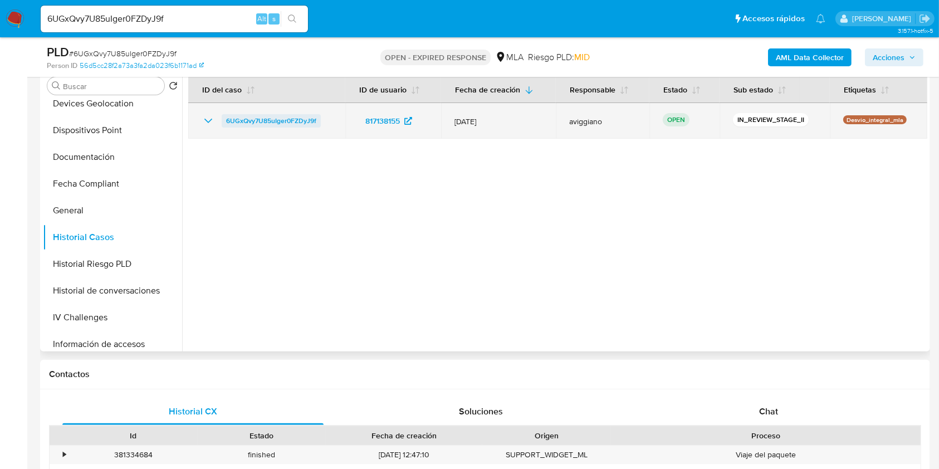
click at [256, 119] on span "6UGxQvy7U85uIger0FZDyJ9f" at bounding box center [271, 120] width 90 height 13
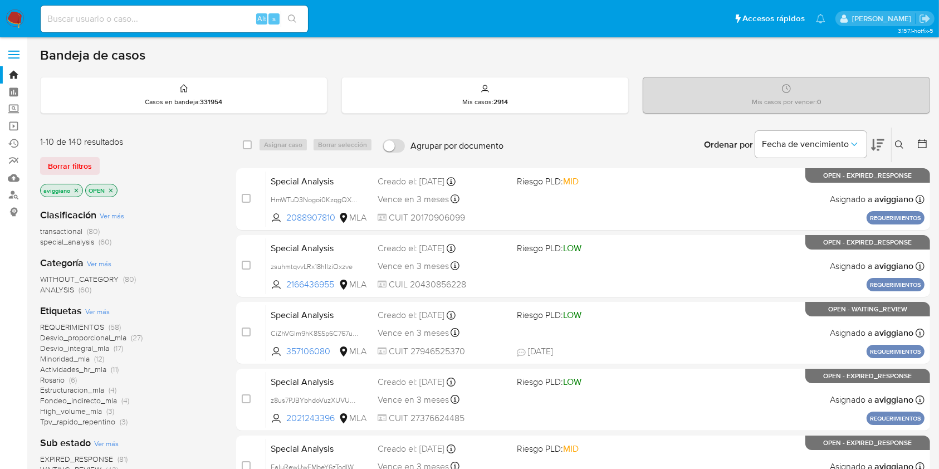
drag, startPoint x: 900, startPoint y: 143, endPoint x: 884, endPoint y: 165, distance: 27.5
click at [900, 142] on icon at bounding box center [899, 144] width 9 height 9
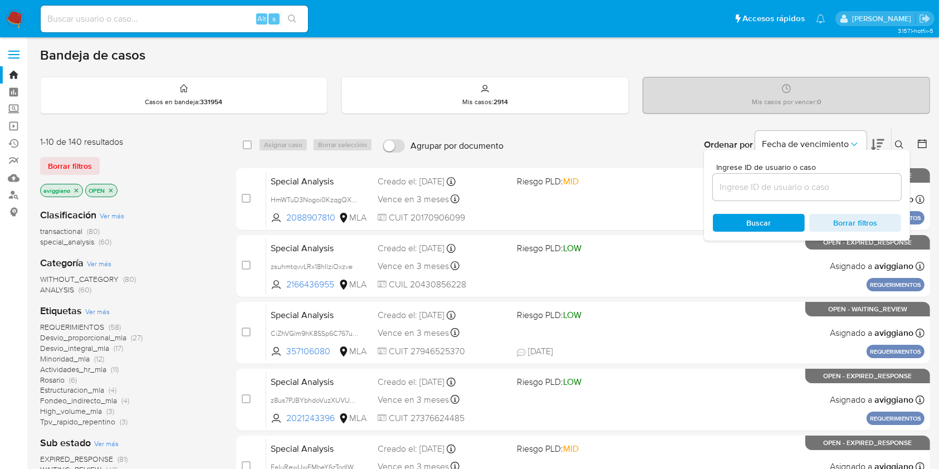
click at [830, 187] on input at bounding box center [807, 187] width 188 height 14
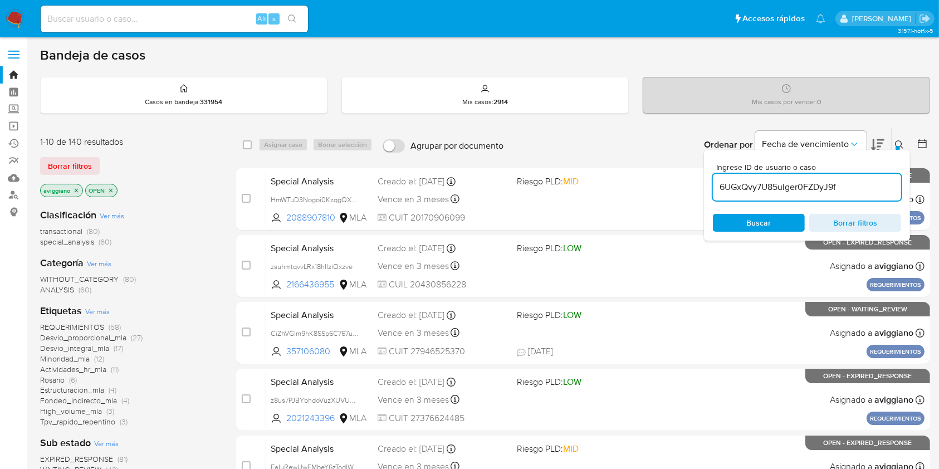
type input "6UGxQvy7U85uIger0FZDyJ9f"
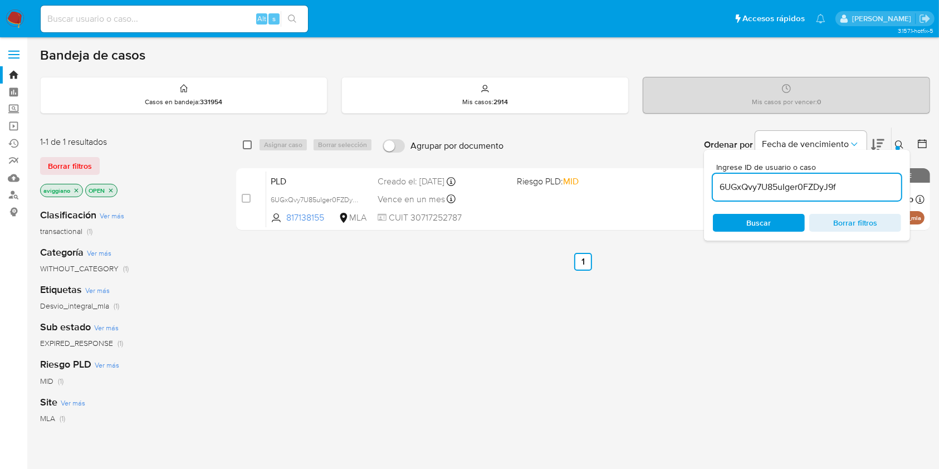
click at [250, 143] on input "checkbox" at bounding box center [247, 144] width 9 height 9
checkbox input "true"
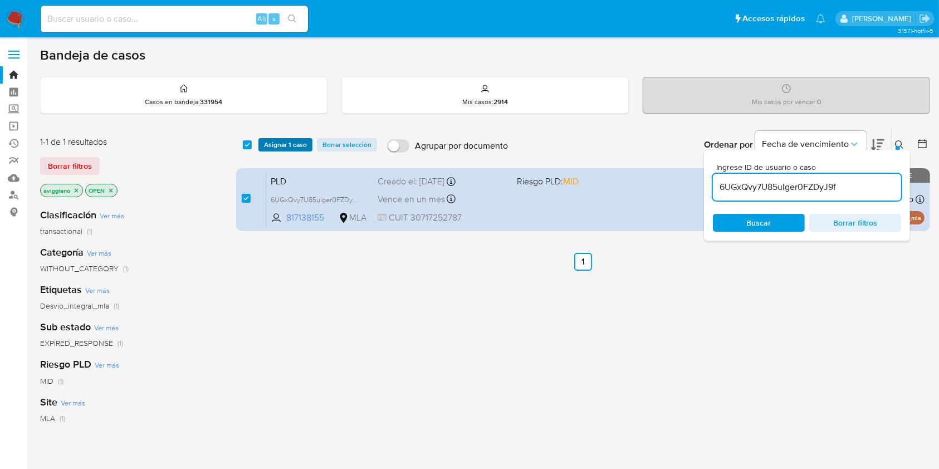
click at [266, 145] on span "Asignar 1 caso" at bounding box center [285, 144] width 43 height 11
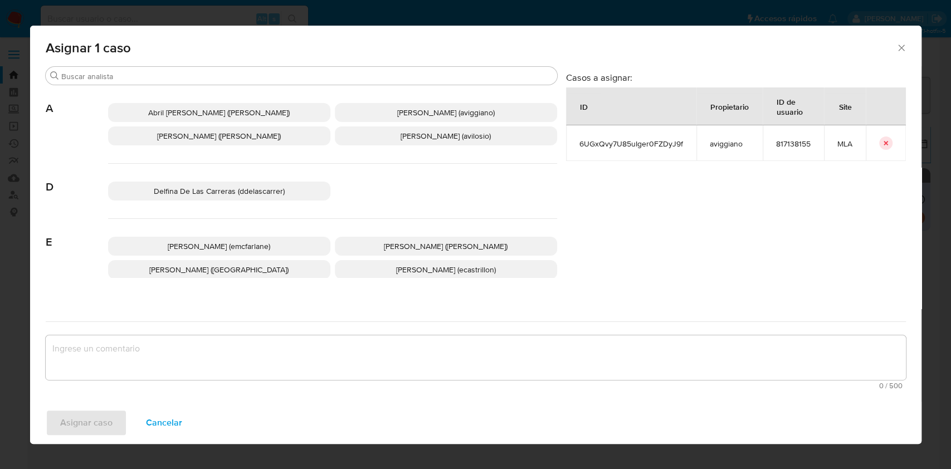
click at [432, 110] on span "[PERSON_NAME] (aviggiano)" at bounding box center [445, 112] width 97 height 11
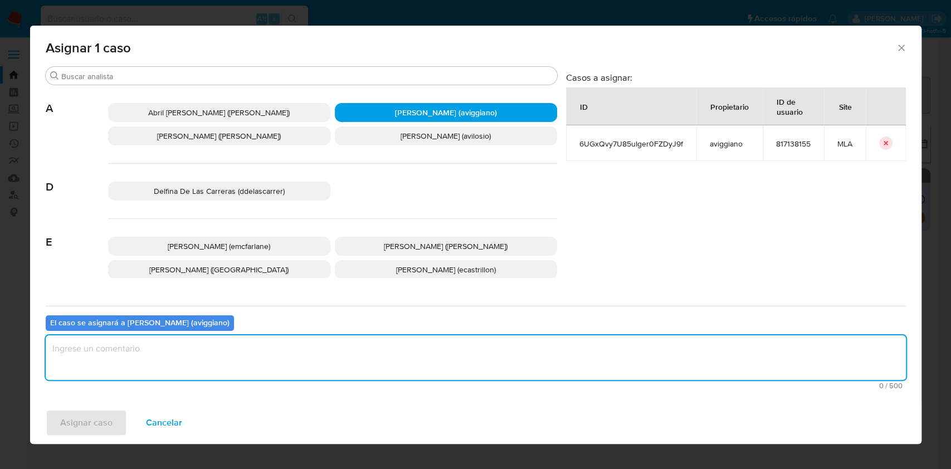
click at [297, 351] on textarea "assign-modal" at bounding box center [476, 357] width 860 height 45
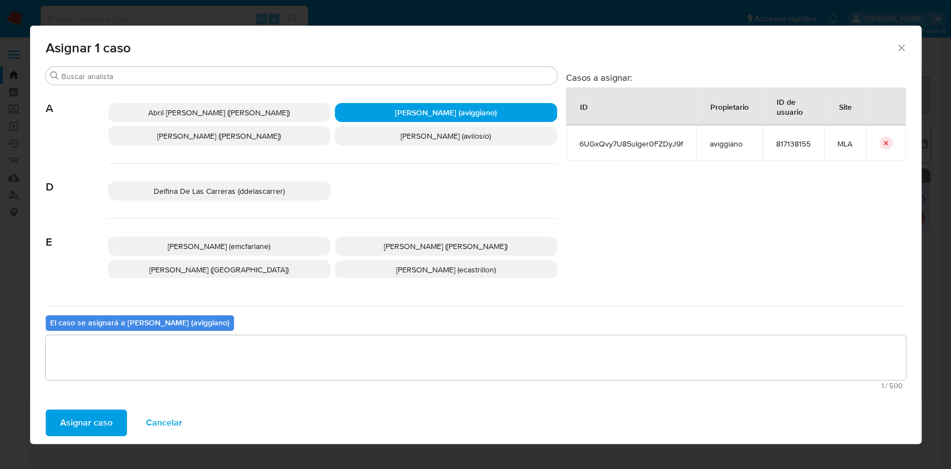
click at [87, 422] on span "Asignar caso" at bounding box center [86, 422] width 52 height 25
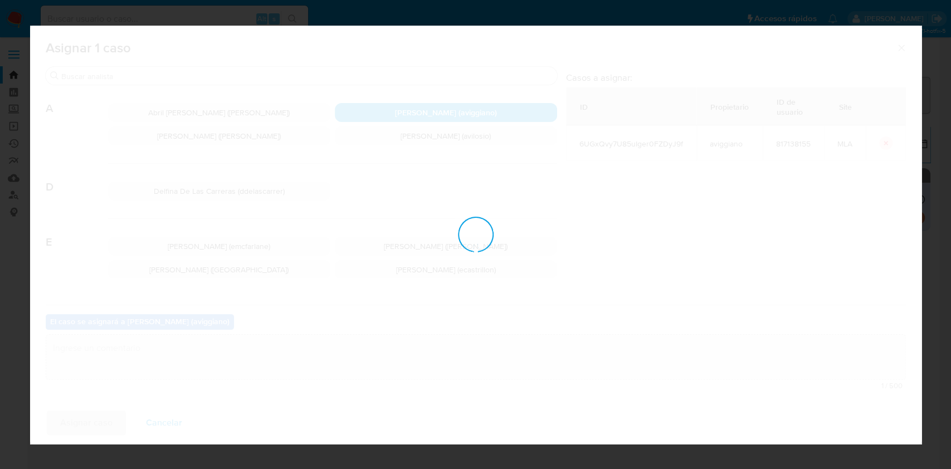
checkbox input "false"
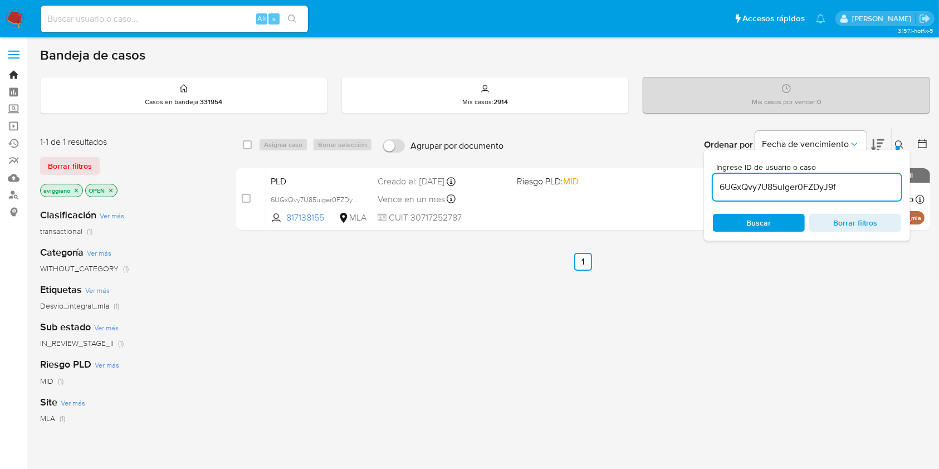
click at [14, 72] on link "Bandeja" at bounding box center [66, 74] width 133 height 17
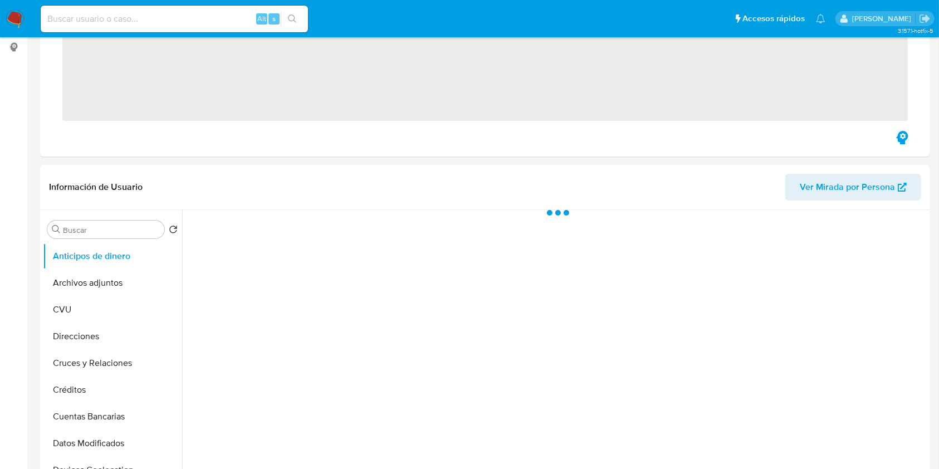
scroll to position [371, 0]
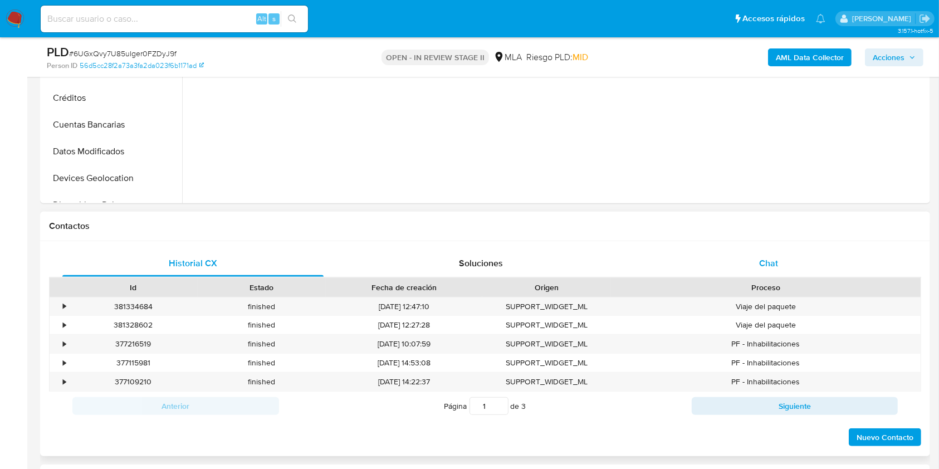
click at [773, 266] on span "Chat" at bounding box center [768, 263] width 19 height 13
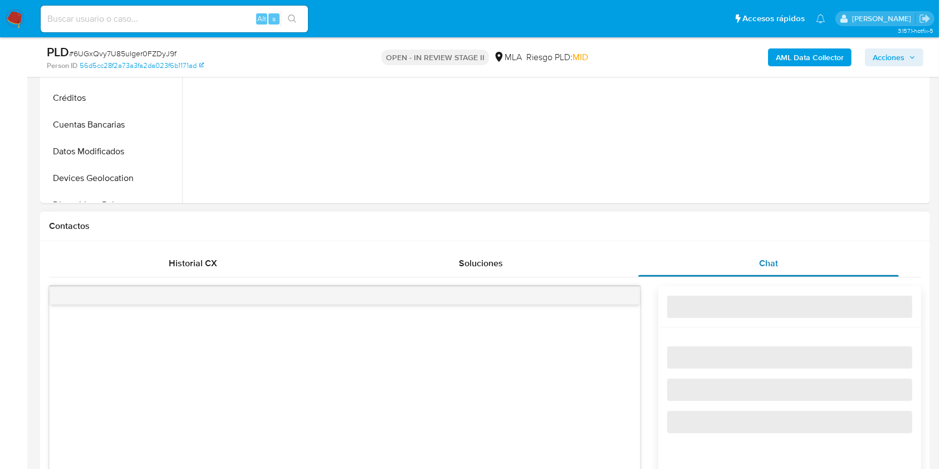
select select "10"
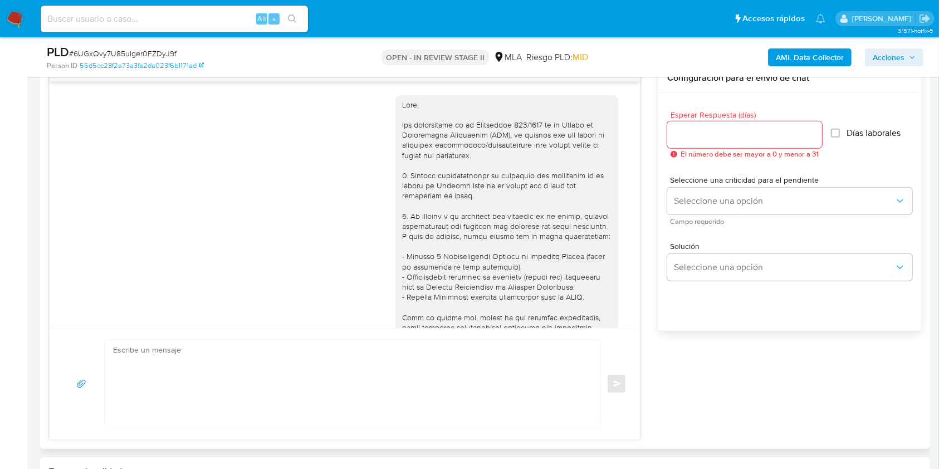
scroll to position [569, 0]
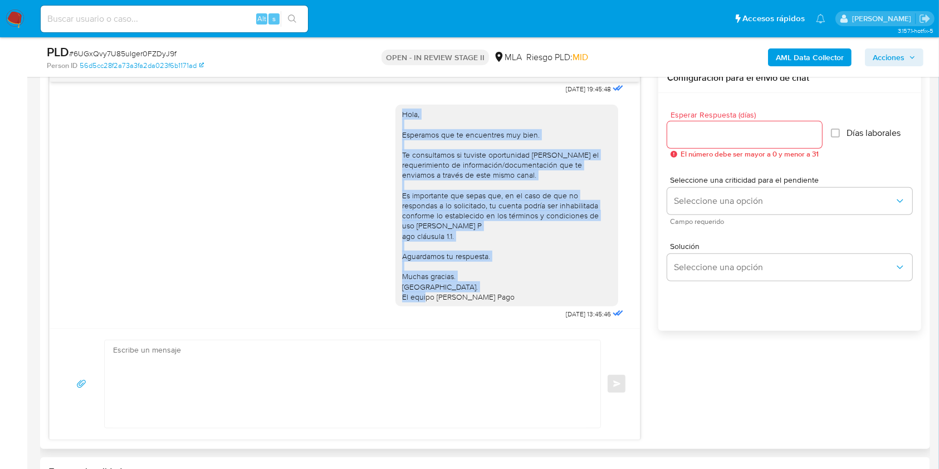
drag, startPoint x: 517, startPoint y: 310, endPoint x: 385, endPoint y: 105, distance: 244.3
click at [395, 105] on div "Hola, Esperamos que te encuentres muy bien. Te consultamos si tuviste oportunid…" at bounding box center [510, 209] width 231 height 225
copy div "Hola, Esperamos que te encuentres muy bien. Te consultamos si tuviste oportunid…"
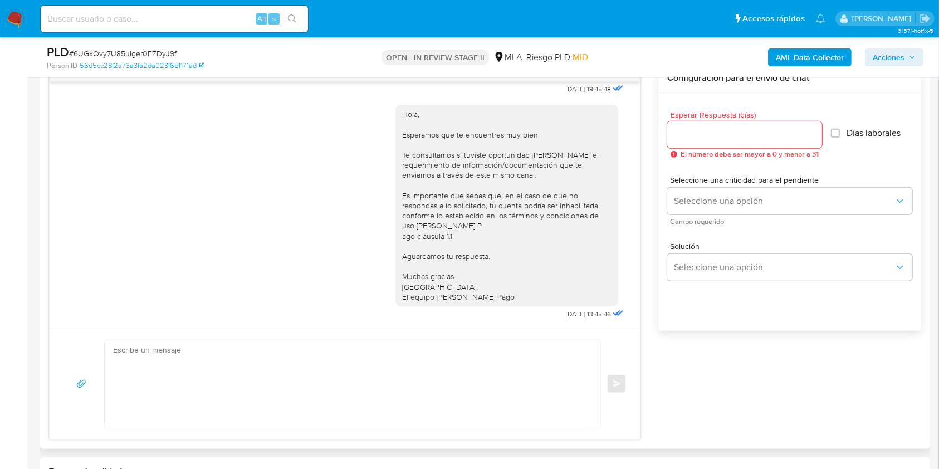
click at [384, 375] on textarea at bounding box center [349, 383] width 473 height 87
paste textarea "Hola, Esperamos que te encuentres muy bien. Te consultamos si tuviste oportunid…"
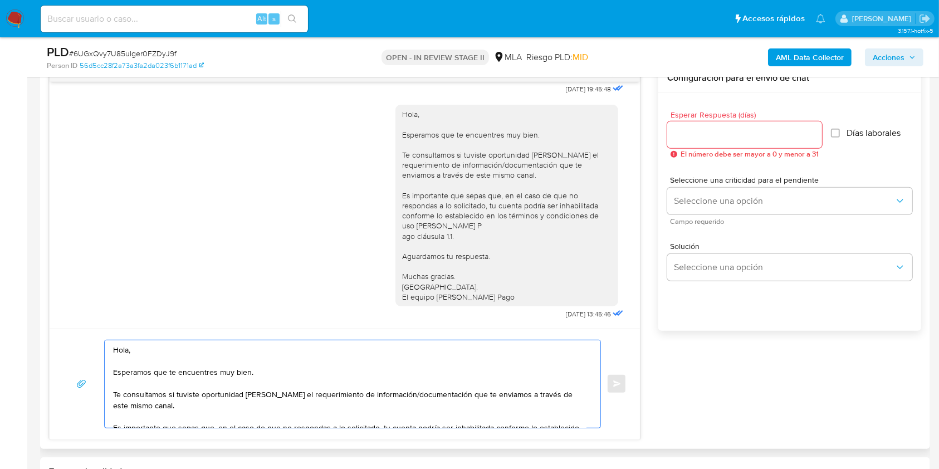
scroll to position [86, 0]
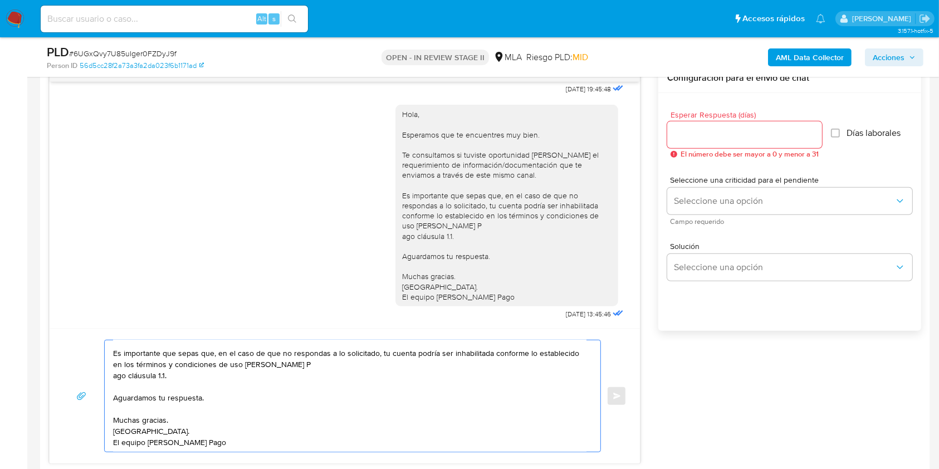
type textarea "Hola, Esperamos que te encuentres muy bien. Te consultamos si tuviste oportunid…"
click at [726, 139] on input "Esperar Respuesta (días)" at bounding box center [744, 135] width 155 height 14
type input "3"
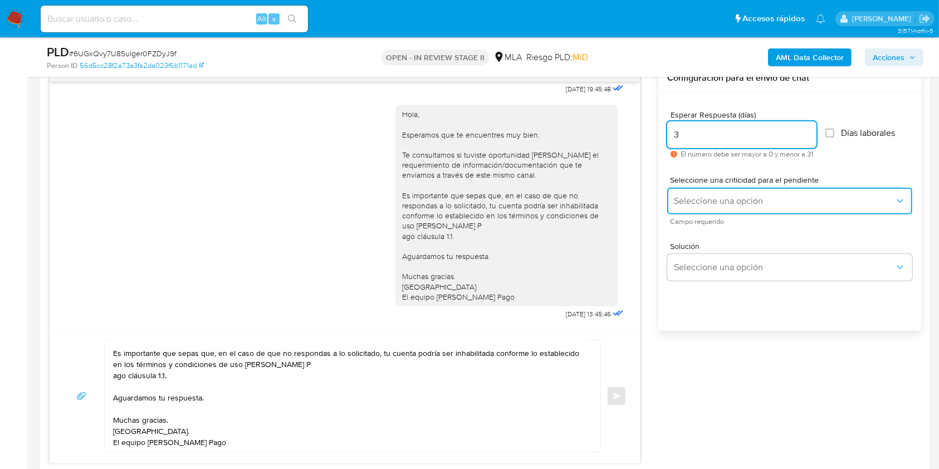
click at [731, 203] on span "Seleccione una opción" at bounding box center [784, 200] width 221 height 11
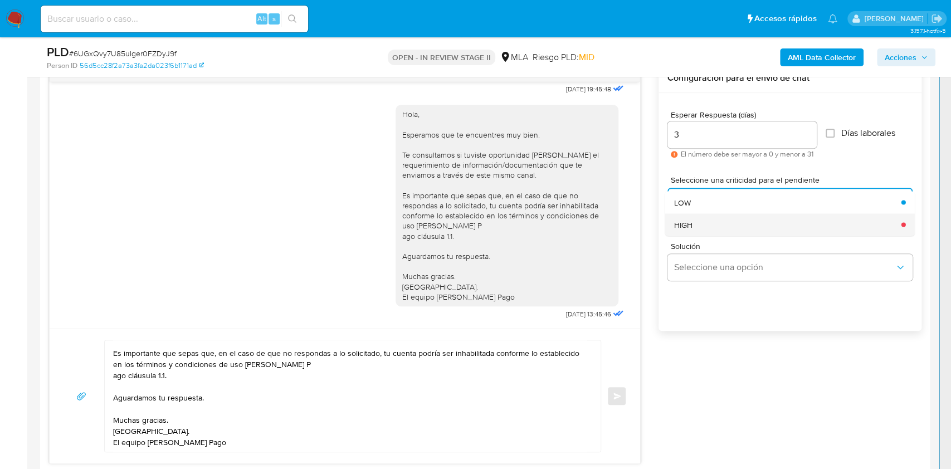
click at [703, 229] on div "HIGH" at bounding box center [784, 224] width 221 height 22
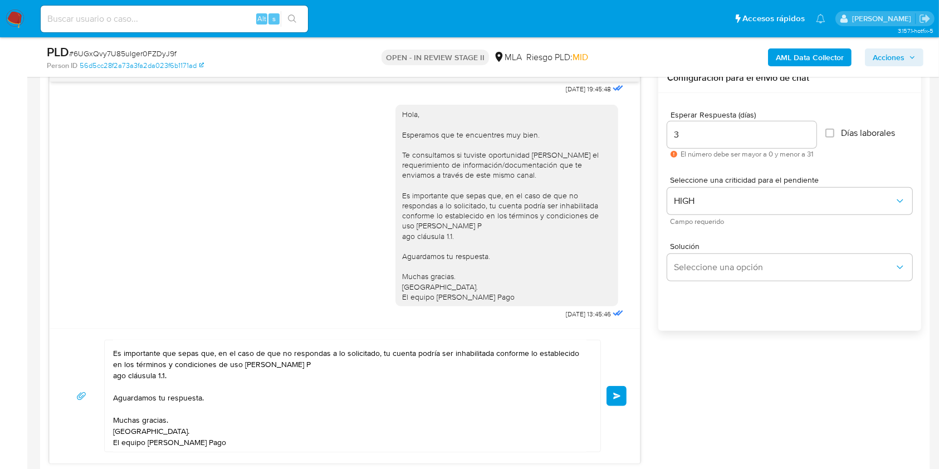
click at [615, 400] on button "Enviar" at bounding box center [617, 396] width 20 height 20
click at [619, 394] on span "Enviar" at bounding box center [617, 396] width 8 height 7
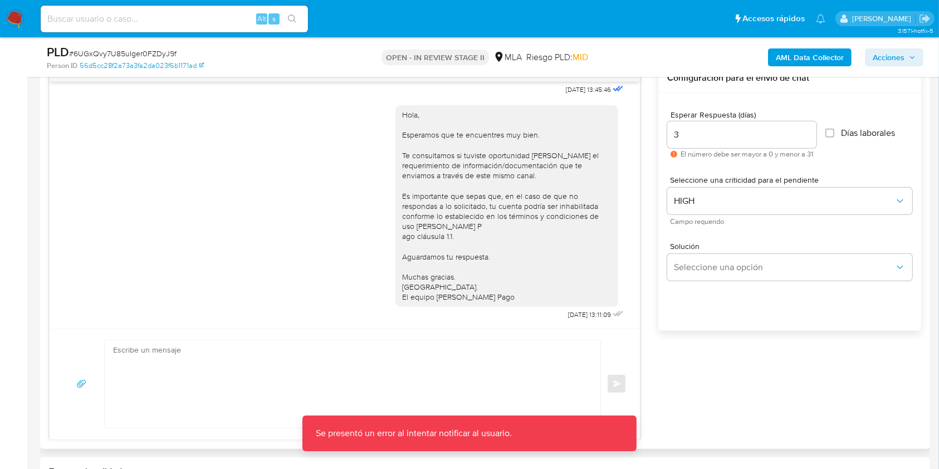
scroll to position [794, 0]
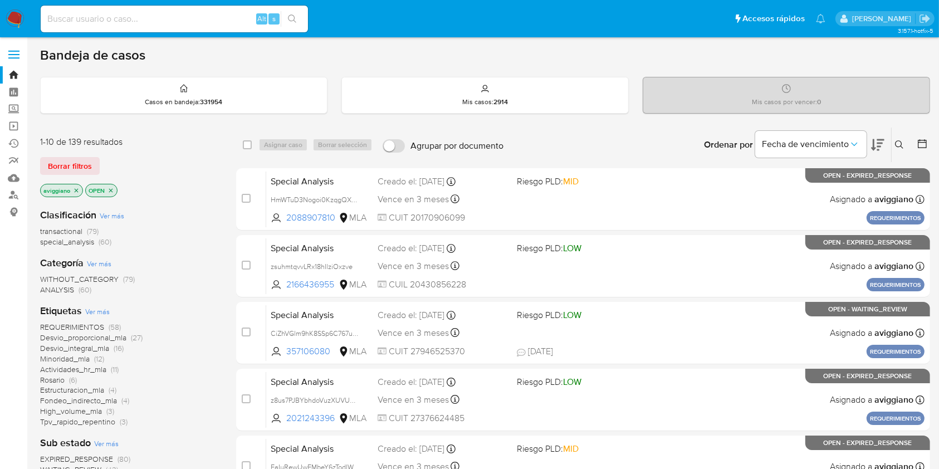
click at [78, 193] on p "aviggiano" at bounding box center [62, 190] width 42 height 12
click at [77, 190] on icon "close-filter" at bounding box center [77, 190] width 4 height 4
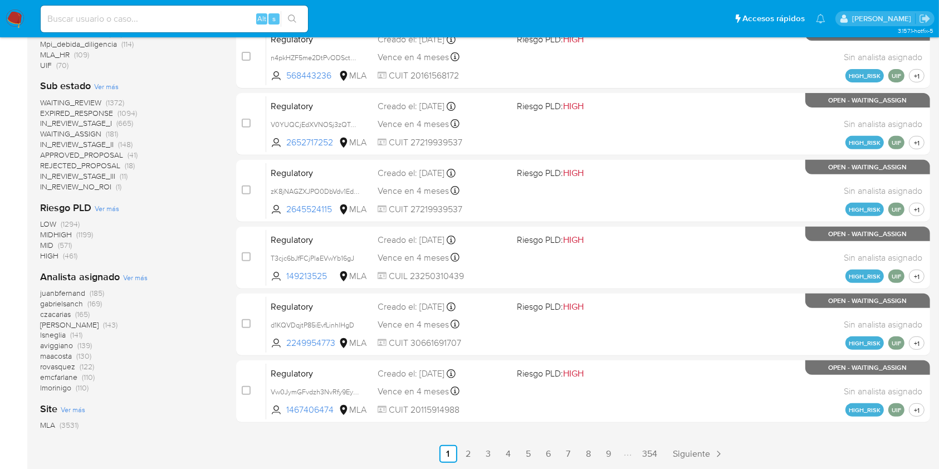
scroll to position [431, 0]
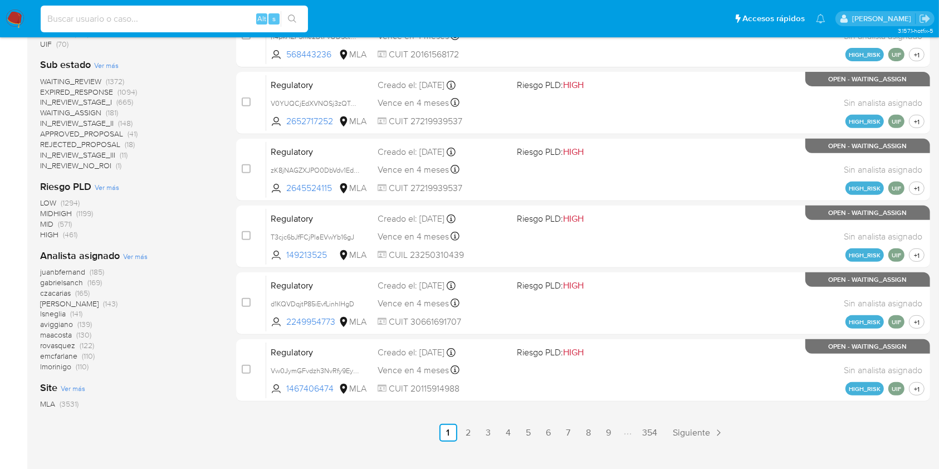
click at [111, 25] on input at bounding box center [174, 19] width 267 height 14
paste input "13tBuUcucxBgptDpFkoYKCtX"
type input "13tBuUcucxBgptDpFkoYKCtX"
click at [297, 15] on button "search-icon" at bounding box center [292, 19] width 23 height 16
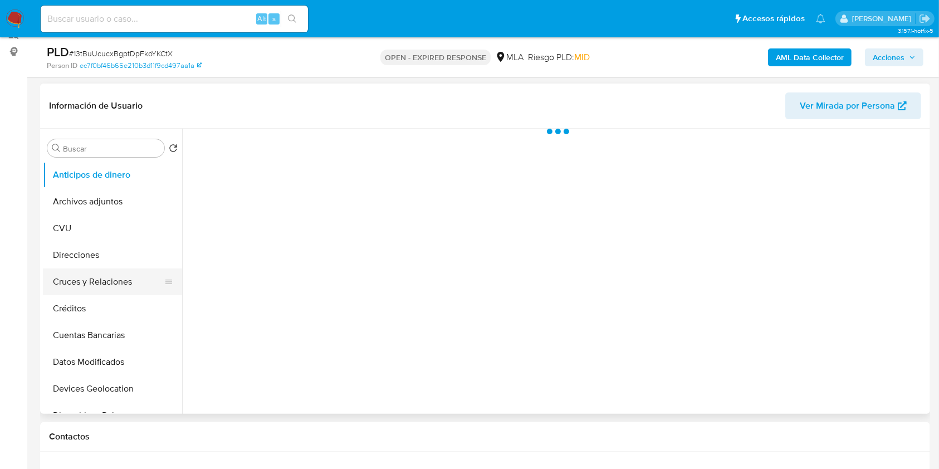
scroll to position [223, 0]
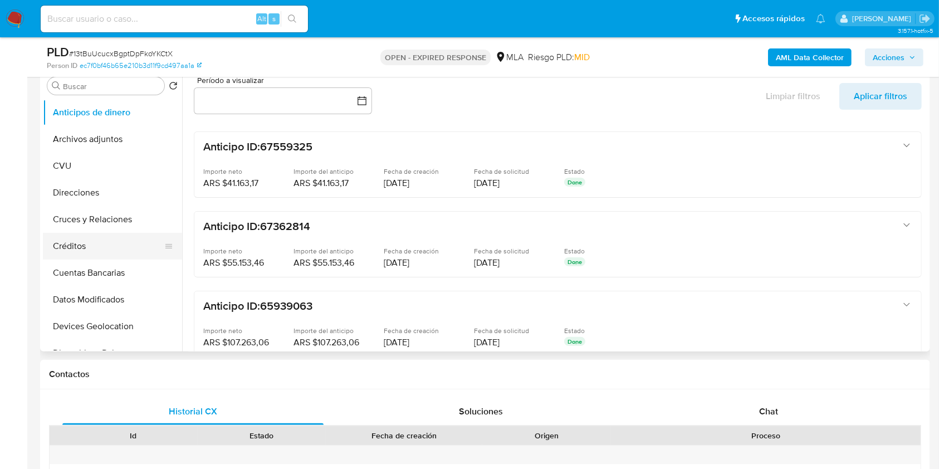
select select "10"
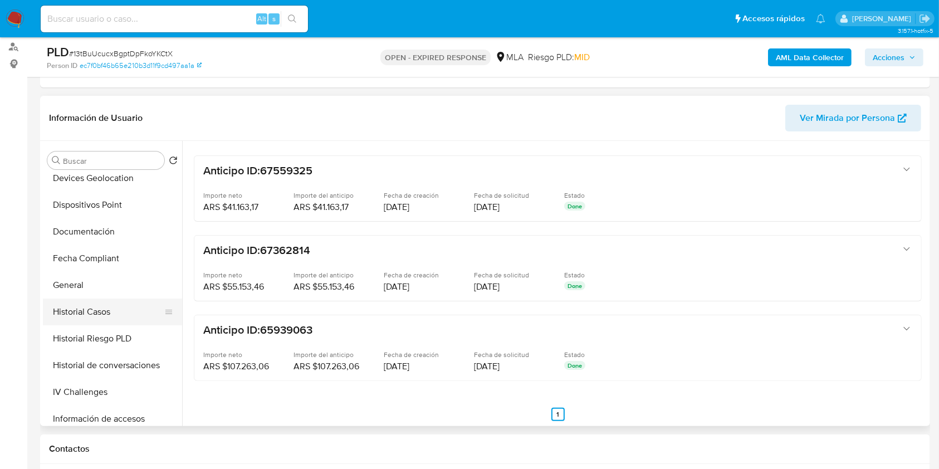
click at [100, 299] on button "Historial Casos" at bounding box center [108, 312] width 130 height 27
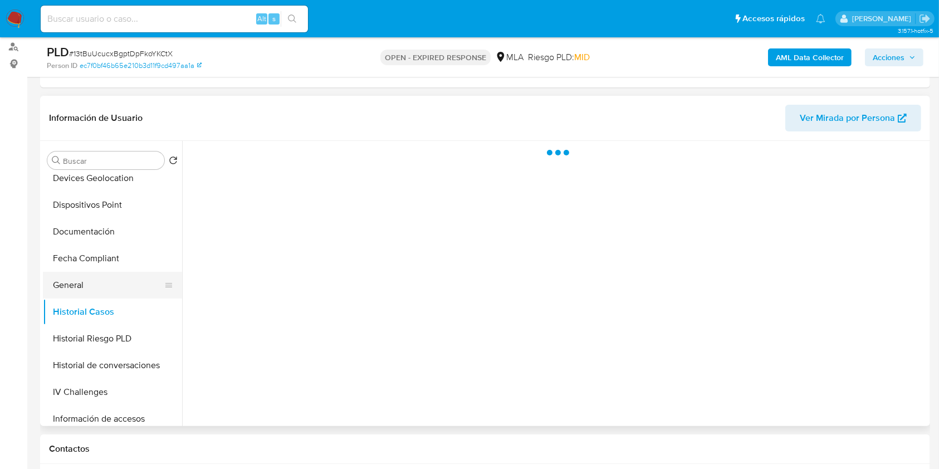
click at [106, 286] on button "General" at bounding box center [108, 285] width 130 height 27
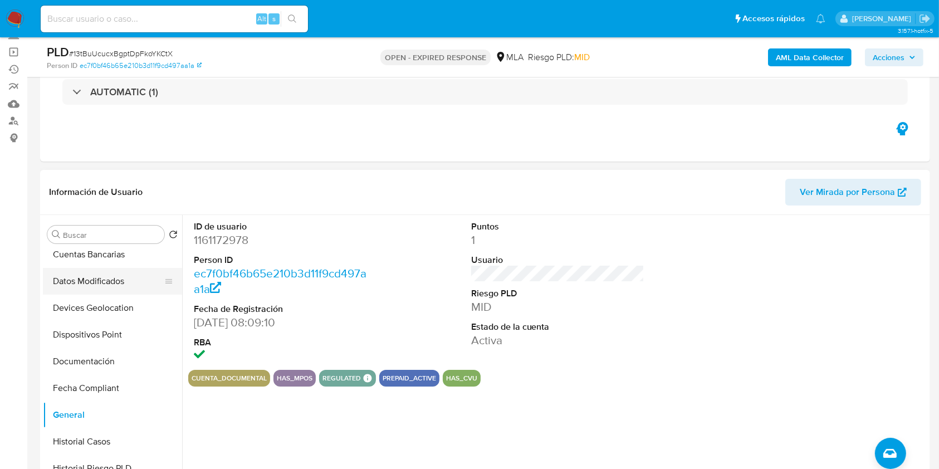
scroll to position [223, 0]
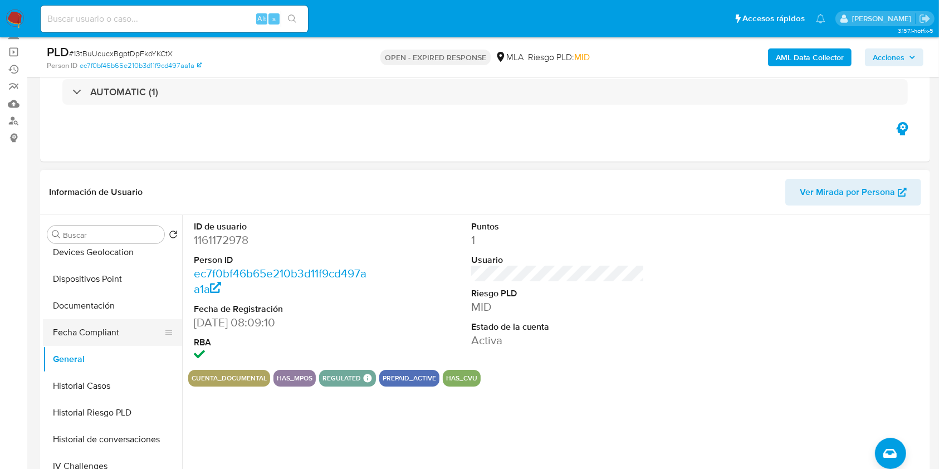
click at [93, 324] on button "Fecha Compliant" at bounding box center [108, 332] width 130 height 27
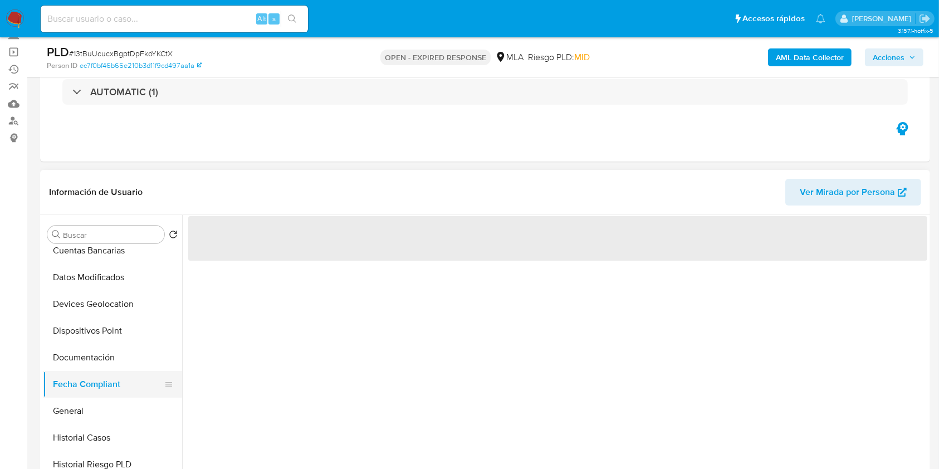
scroll to position [148, 0]
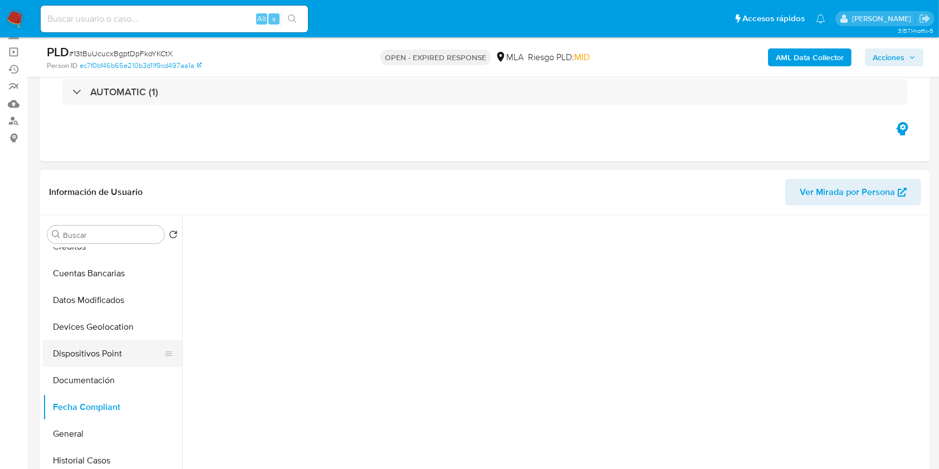
click at [76, 364] on button "Dispositivos Point" at bounding box center [108, 353] width 130 height 27
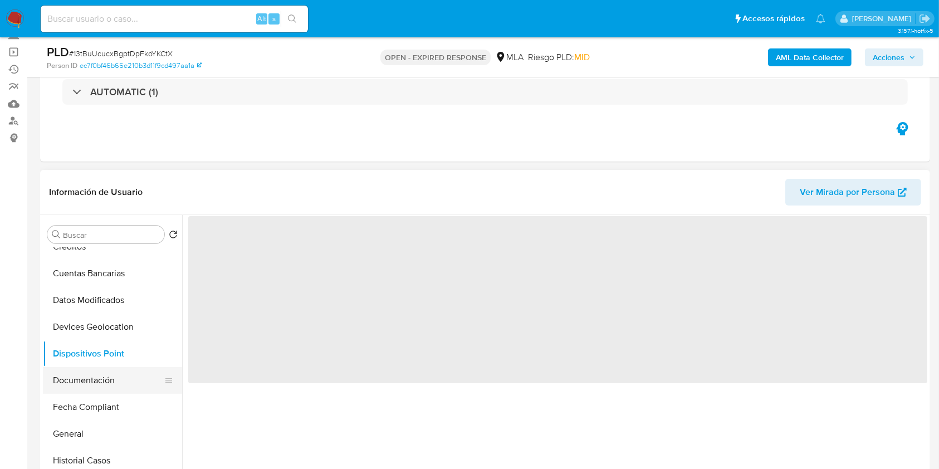
click at [72, 372] on button "Documentación" at bounding box center [108, 380] width 130 height 27
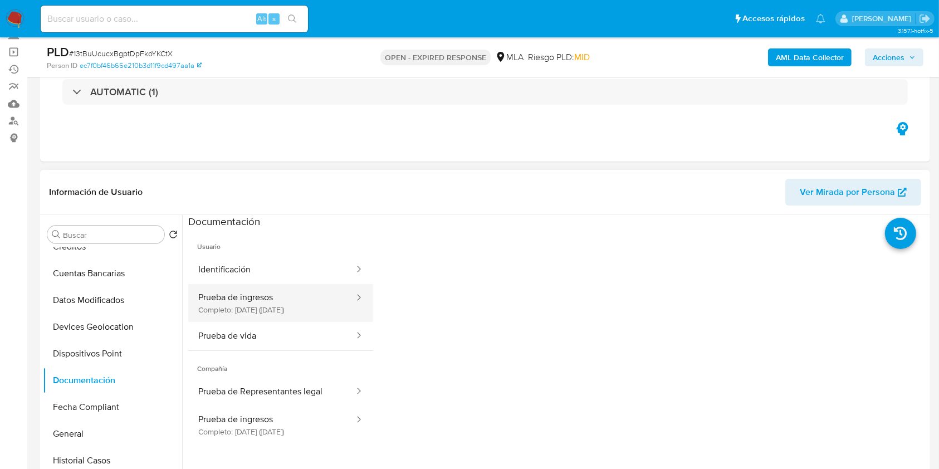
click at [291, 287] on button "Prueba de ingresos Completo: 04/08/2023 (hace 2 años)" at bounding box center [271, 303] width 167 height 38
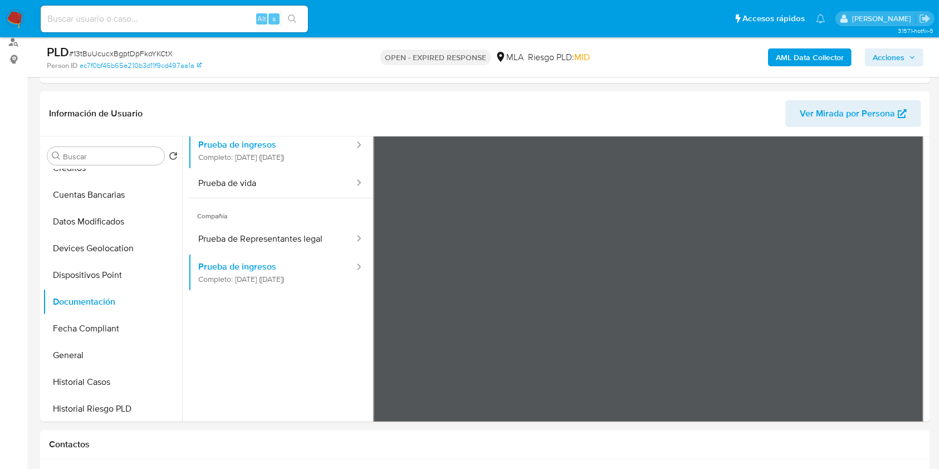
scroll to position [223, 0]
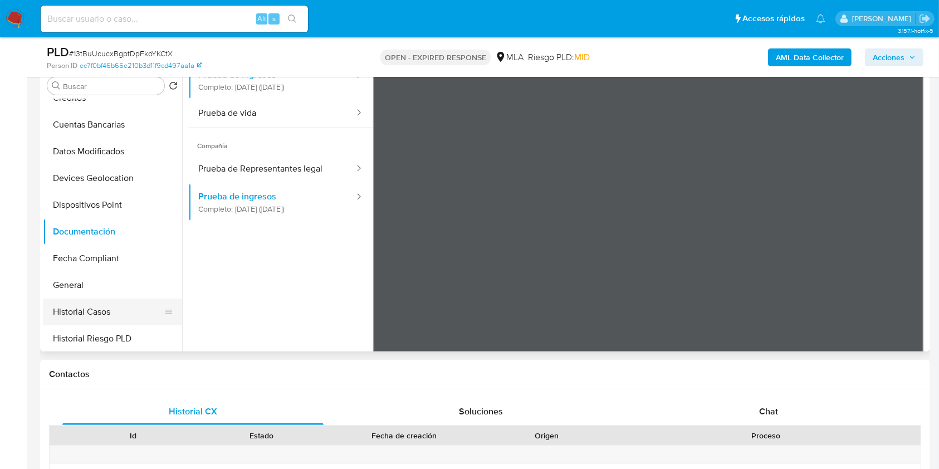
click at [77, 310] on button "Historial Casos" at bounding box center [108, 312] width 130 height 27
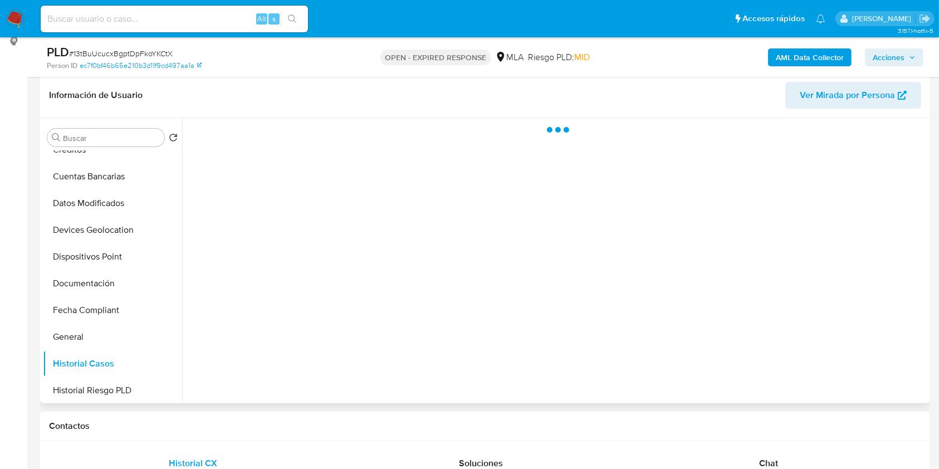
scroll to position [148, 0]
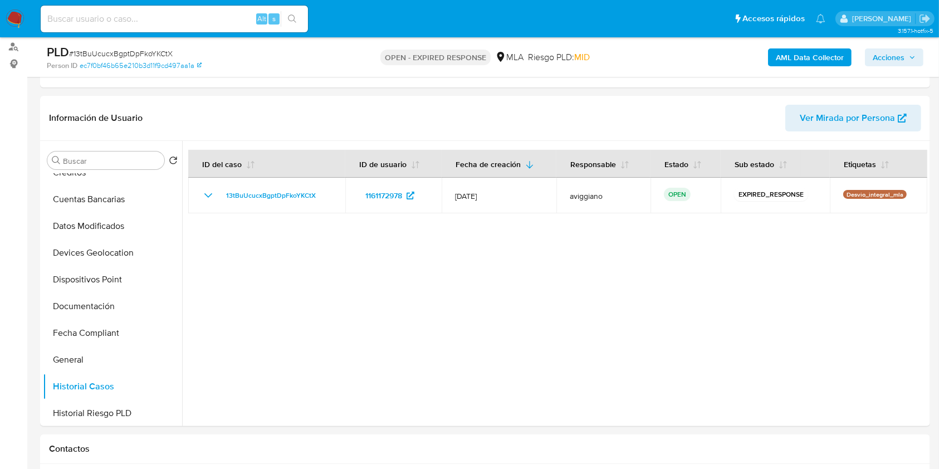
click at [820, 65] on b "AML Data Collector" at bounding box center [810, 57] width 68 height 18
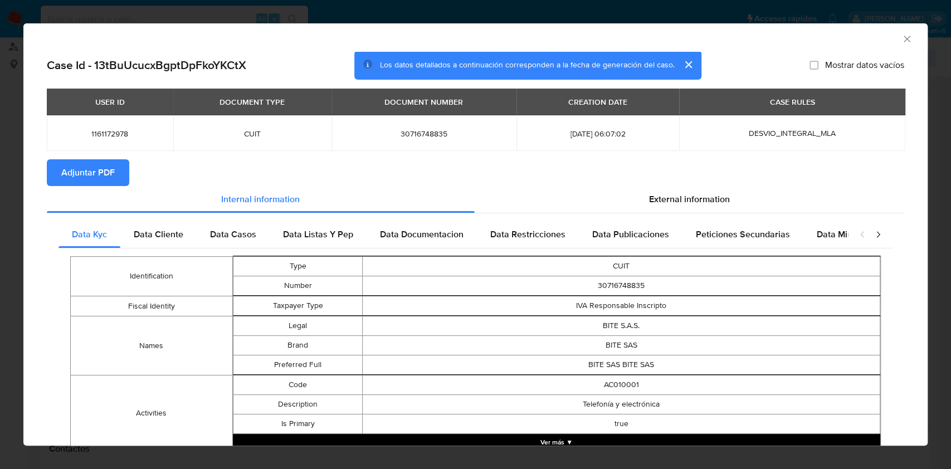
click at [90, 177] on span "Adjuntar PDF" at bounding box center [87, 172] width 53 height 25
click at [901, 35] on icon "Cerrar ventana" at bounding box center [906, 38] width 11 height 11
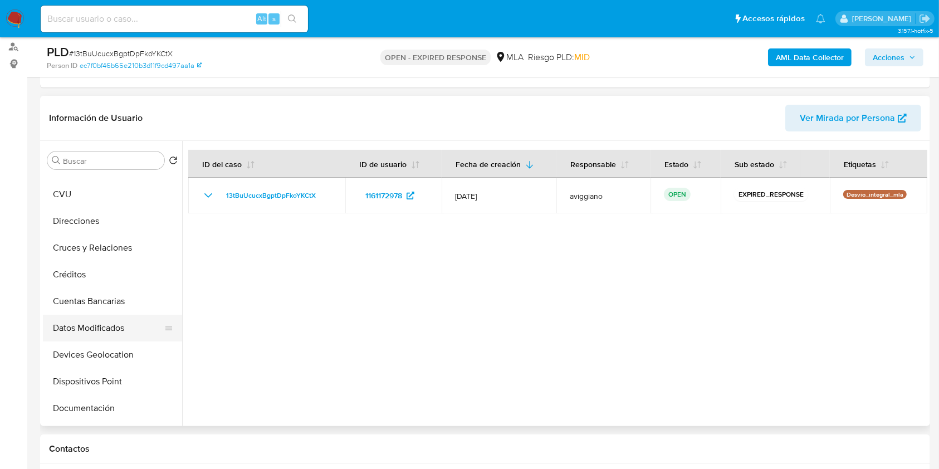
scroll to position [0, 0]
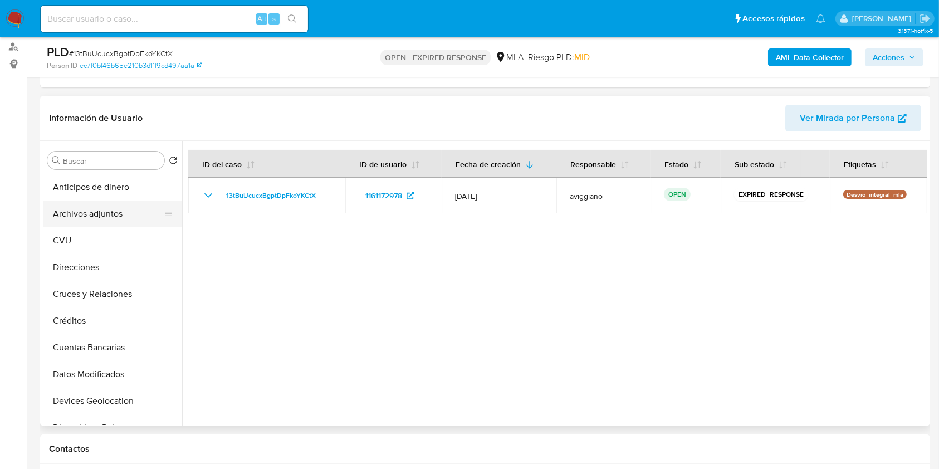
click at [100, 216] on button "Archivos adjuntos" at bounding box center [108, 214] width 130 height 27
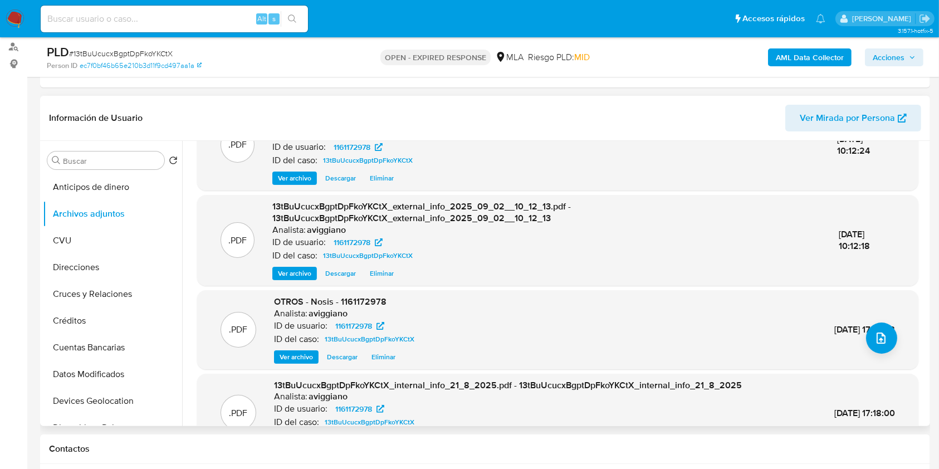
scroll to position [118, 0]
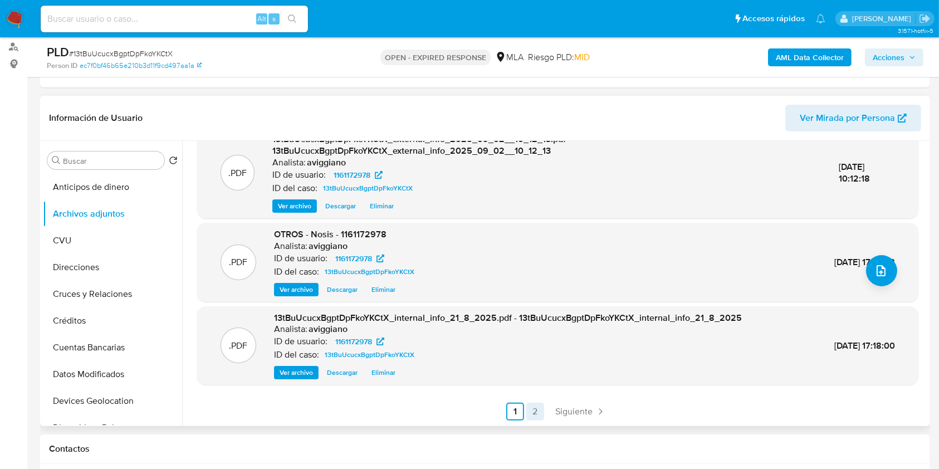
click at [531, 405] on link "2" at bounding box center [535, 412] width 18 height 18
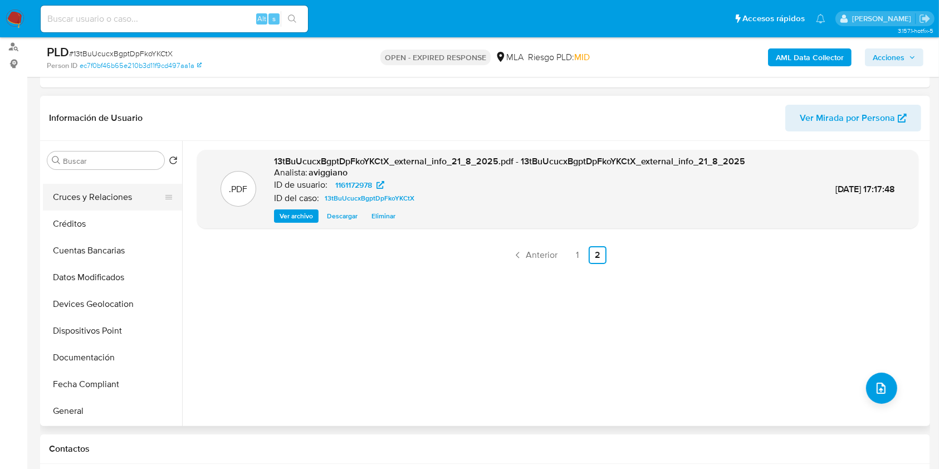
scroll to position [223, 0]
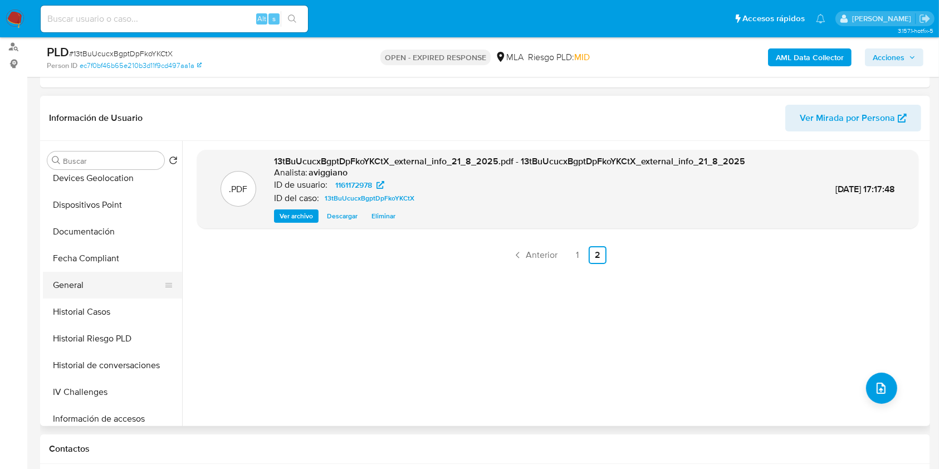
click at [104, 297] on button "General" at bounding box center [108, 285] width 130 height 27
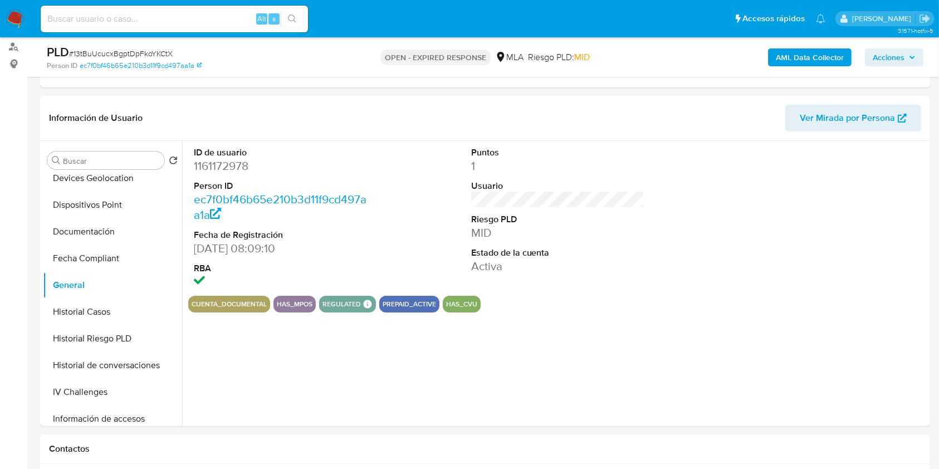
click at [232, 170] on dd "1161172978" at bounding box center [281, 166] width 174 height 16
copy dd "1161172978"
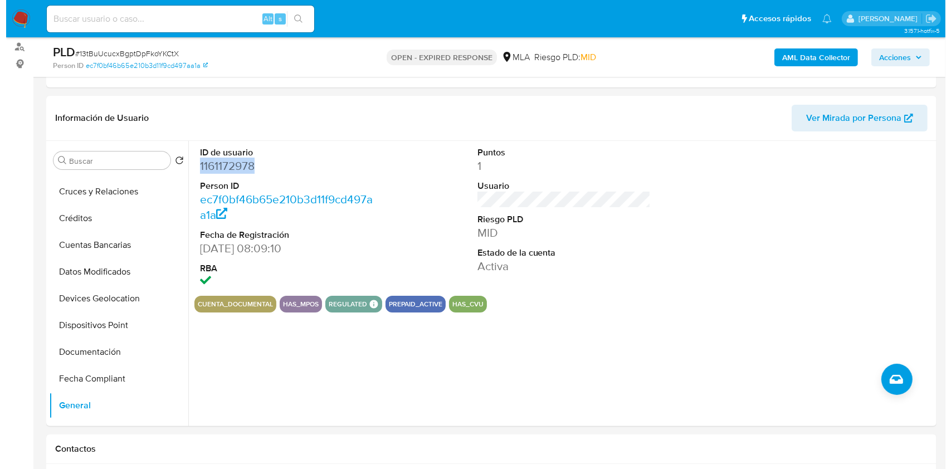
scroll to position [0, 0]
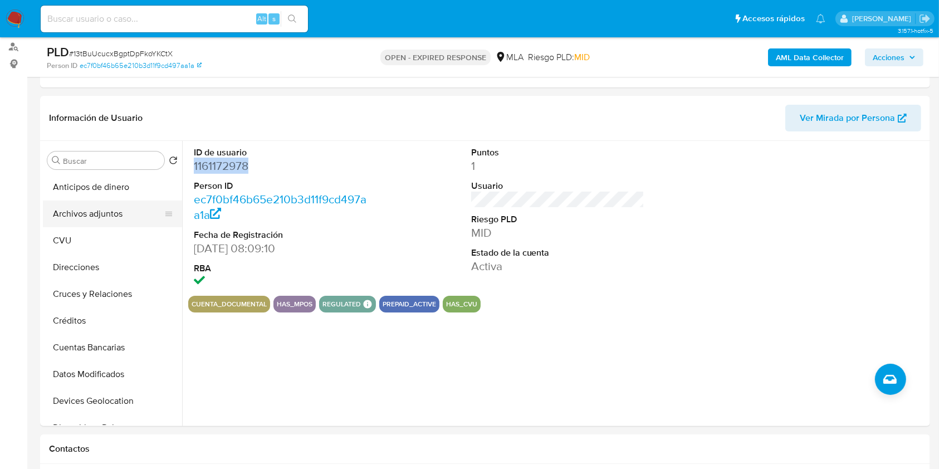
click at [96, 223] on button "Archivos adjuntos" at bounding box center [108, 214] width 130 height 27
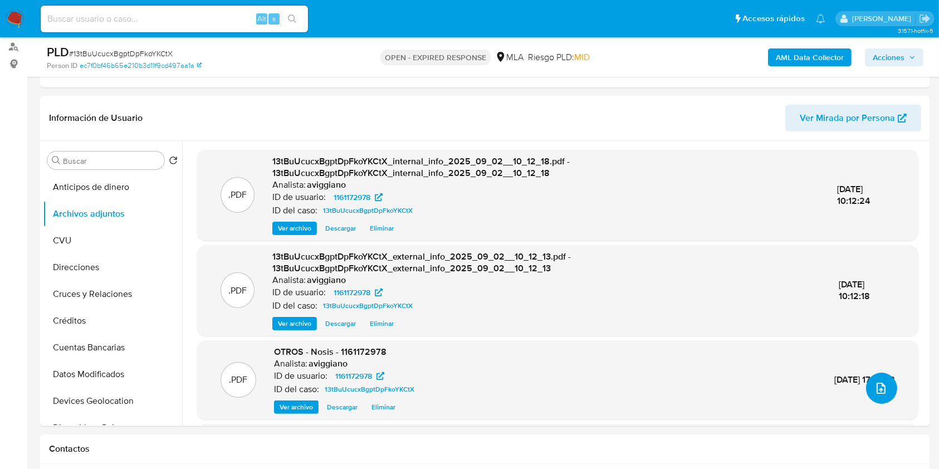
click at [889, 397] on button "upload-file" at bounding box center [881, 388] width 31 height 31
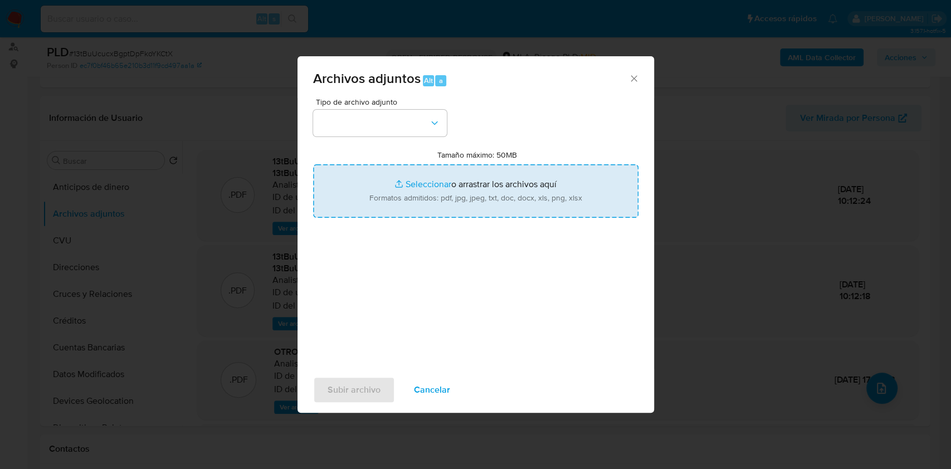
click at [539, 198] on input "Tamaño máximo: 50MB Seleccionar archivos" at bounding box center [475, 190] width 325 height 53
type input "C:\fakepath\Movimientos-Aladdin-v10_1 - 1161172978.xlsx"
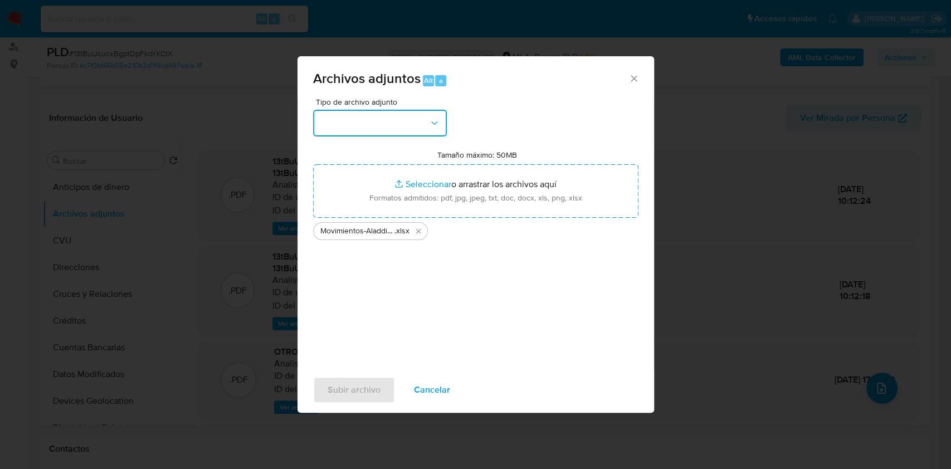
click at [355, 116] on button "button" at bounding box center [380, 123] width 134 height 27
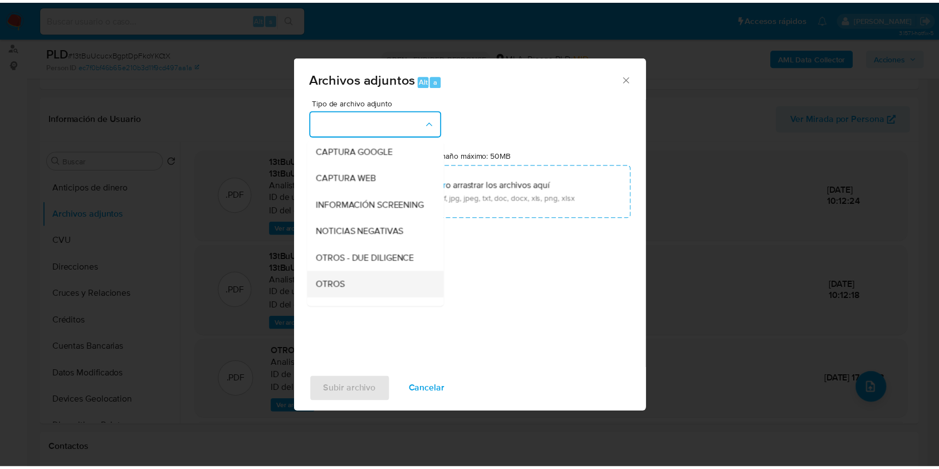
scroll to position [148, 0]
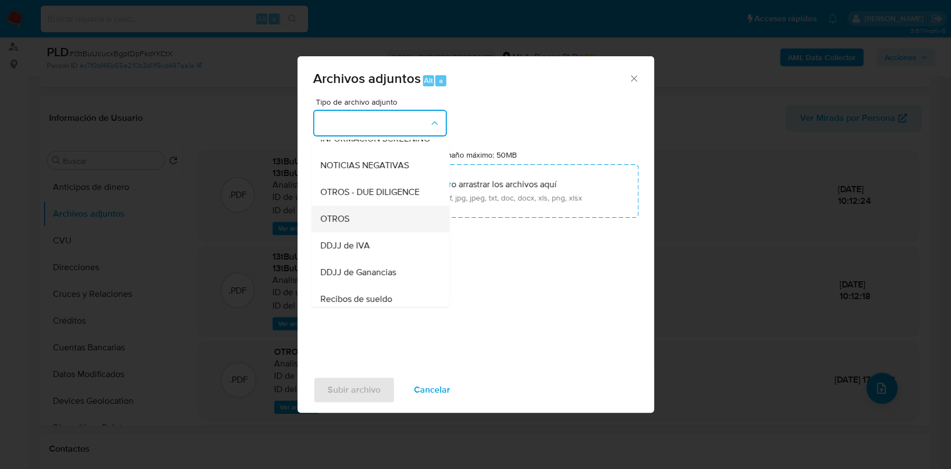
click at [334, 232] on div "OTROS" at bounding box center [377, 219] width 114 height 27
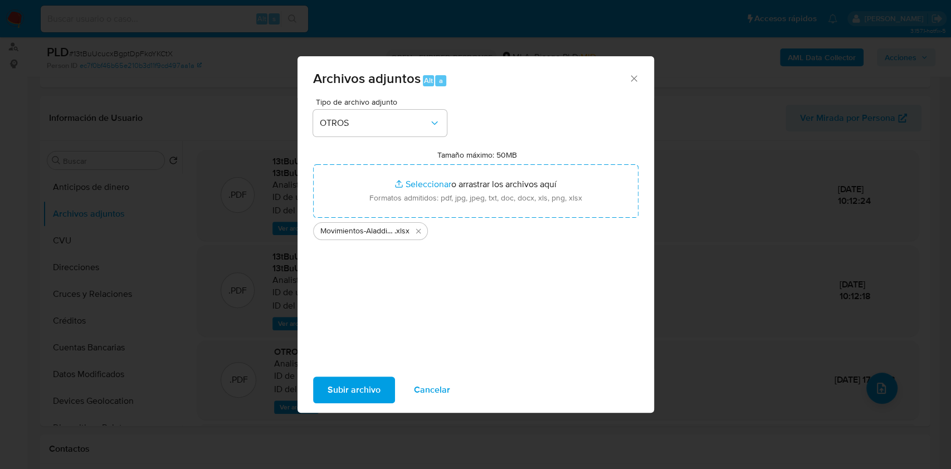
click at [340, 395] on span "Subir archivo" at bounding box center [353, 390] width 53 height 25
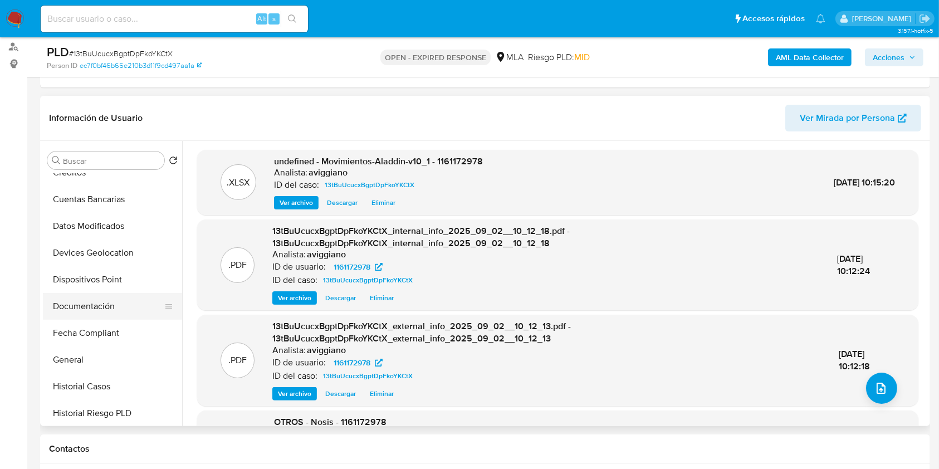
click at [100, 310] on button "Documentación" at bounding box center [108, 306] width 130 height 27
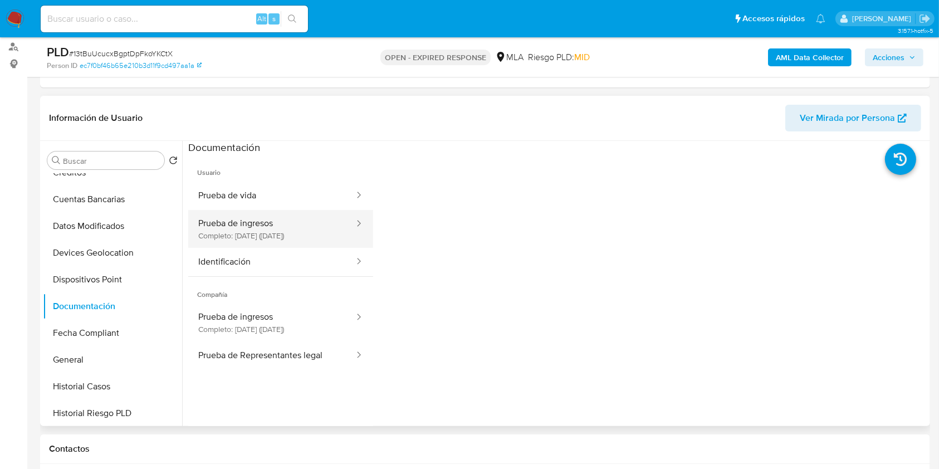
click at [301, 237] on button "Prueba de ingresos Completo: 04/08/2023 (hace 2 años)" at bounding box center [271, 229] width 167 height 38
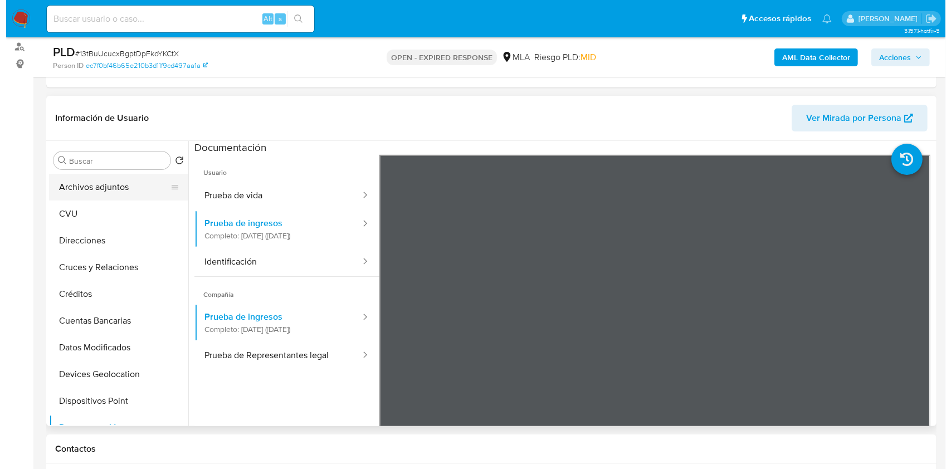
scroll to position [0, 0]
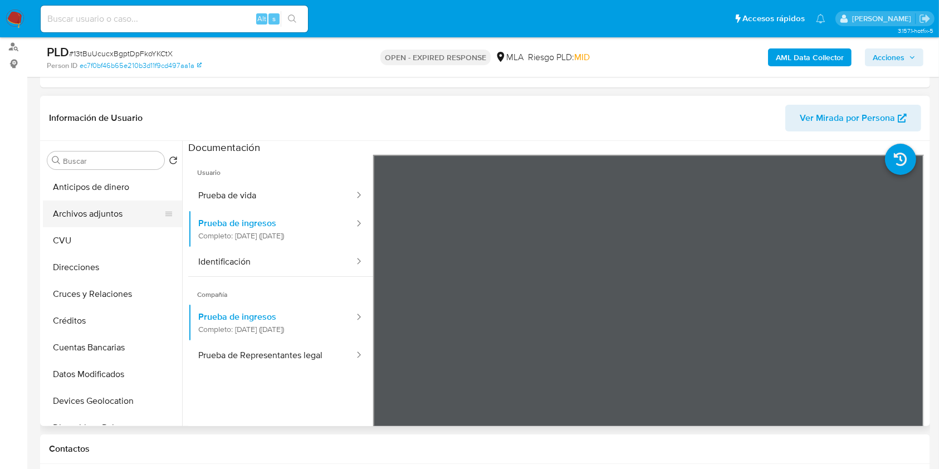
click at [126, 203] on button "Archivos adjuntos" at bounding box center [108, 214] width 130 height 27
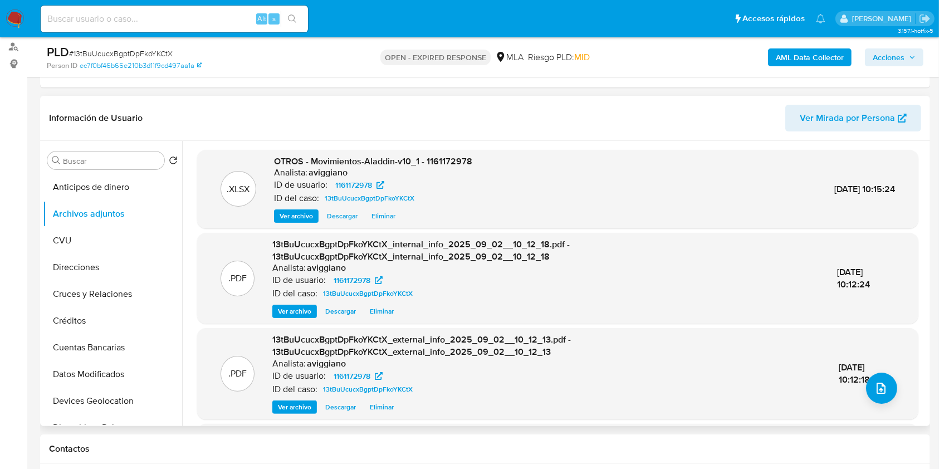
click at [885, 402] on div ".PDF 13tBuUcucxBgptDpFkoYKCtX_external_info_2025_09_02__10_12_13.pdf - 13tBuUcu…" at bounding box center [558, 374] width 710 height 80
click at [878, 385] on icon "upload-file" at bounding box center [880, 388] width 13 height 13
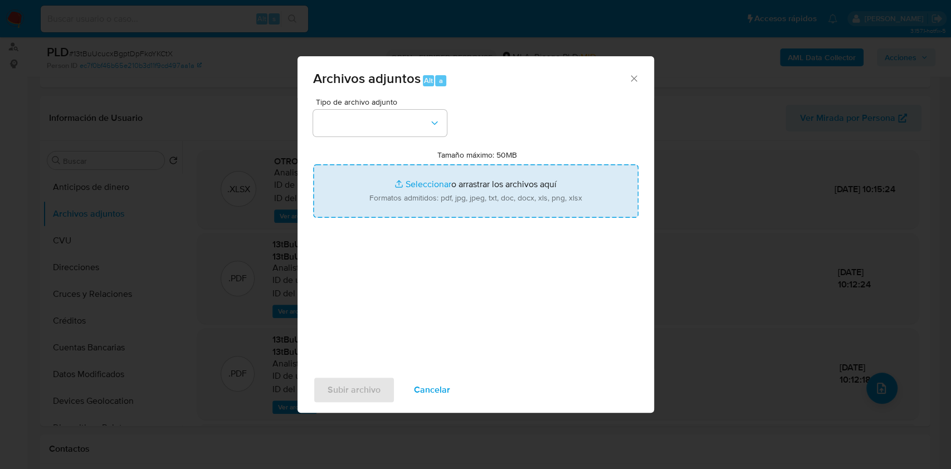
click at [530, 211] on input "Tamaño máximo: 50MB Seleccionar archivos" at bounding box center [475, 190] width 325 height 53
type input "C:\fakepath\Balance BITE SAS.pdf"
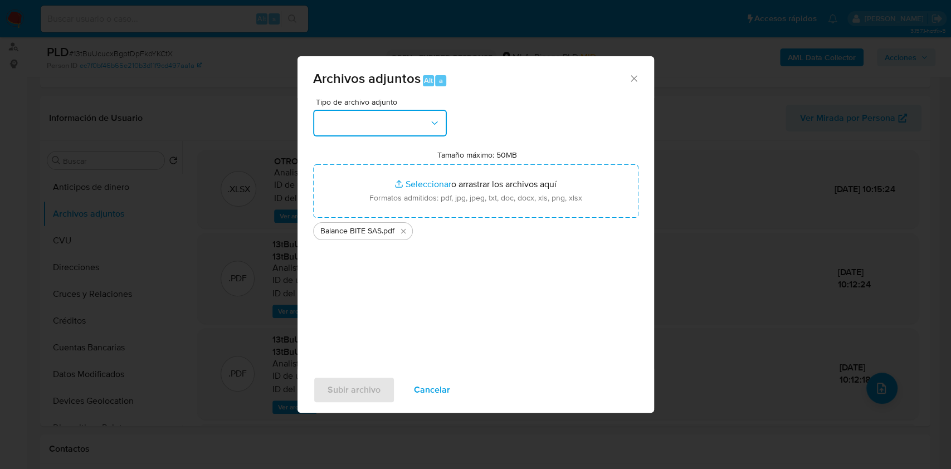
click at [346, 127] on button "button" at bounding box center [380, 123] width 134 height 27
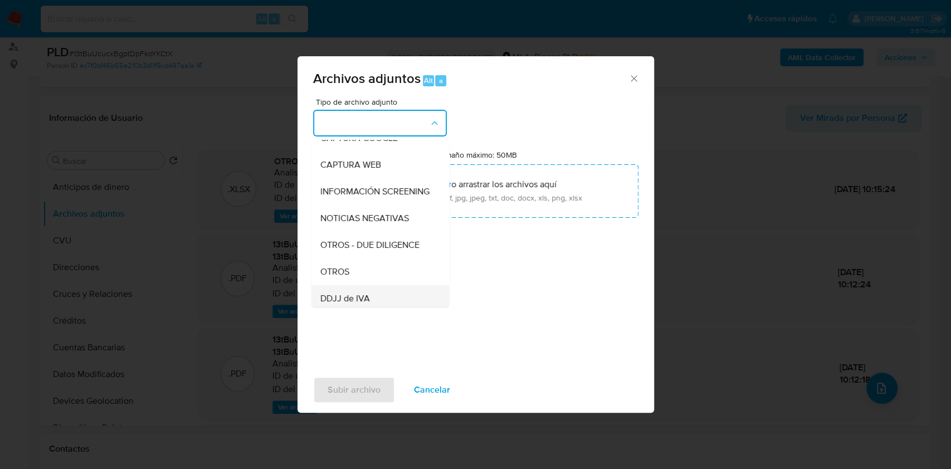
scroll to position [148, 0]
click at [341, 244] on div "DDJJ de IVA" at bounding box center [377, 245] width 114 height 27
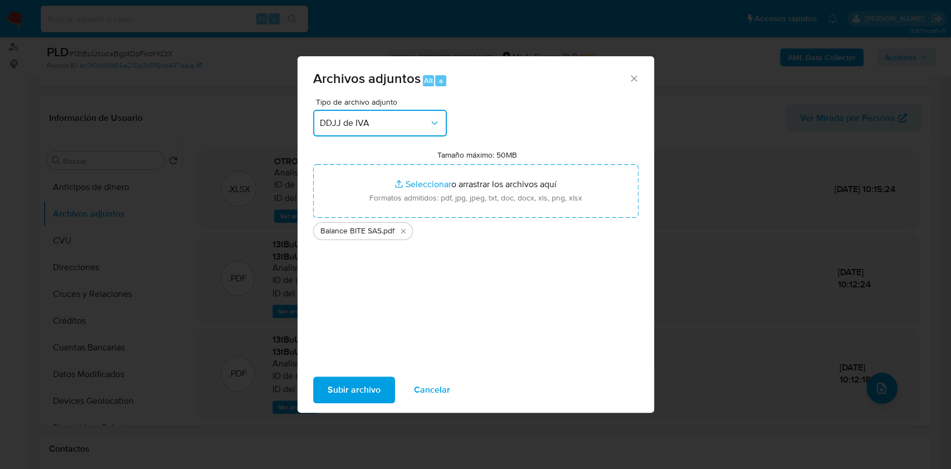
click at [384, 123] on span "DDJJ de IVA" at bounding box center [374, 123] width 109 height 11
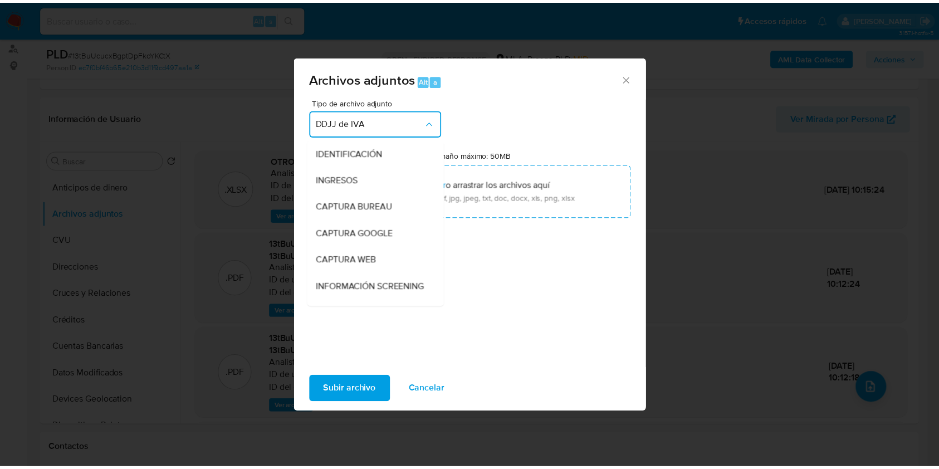
scroll to position [182, 0]
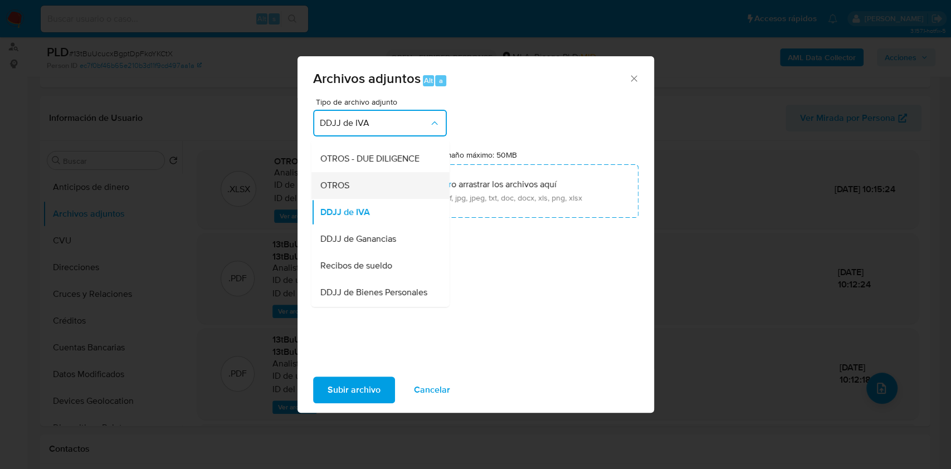
click at [360, 193] on div "OTROS" at bounding box center [377, 185] width 114 height 27
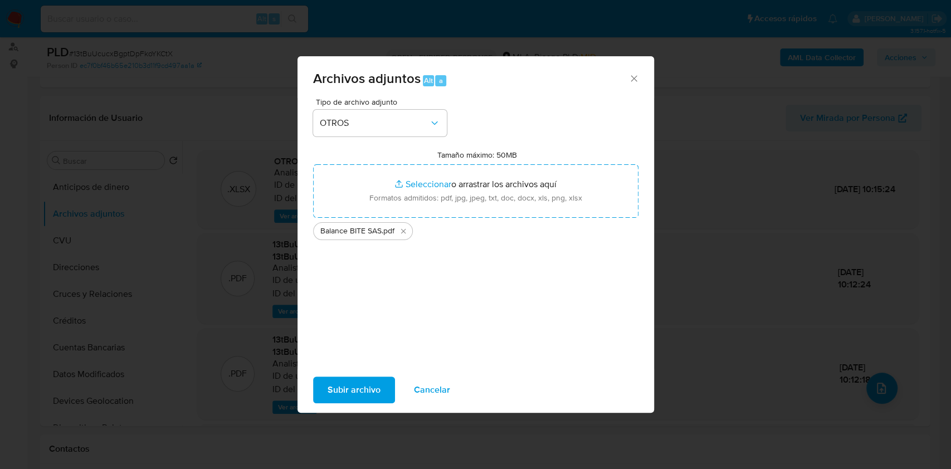
click at [360, 384] on span "Subir archivo" at bounding box center [353, 390] width 53 height 25
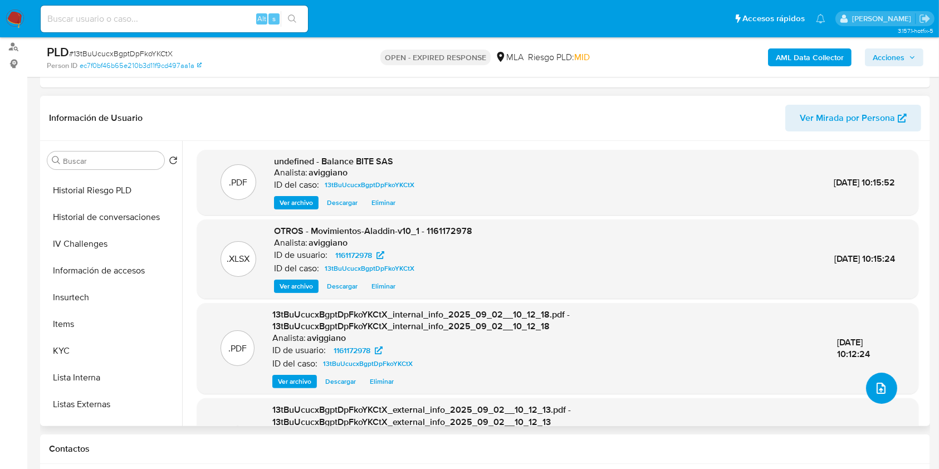
scroll to position [104, 0]
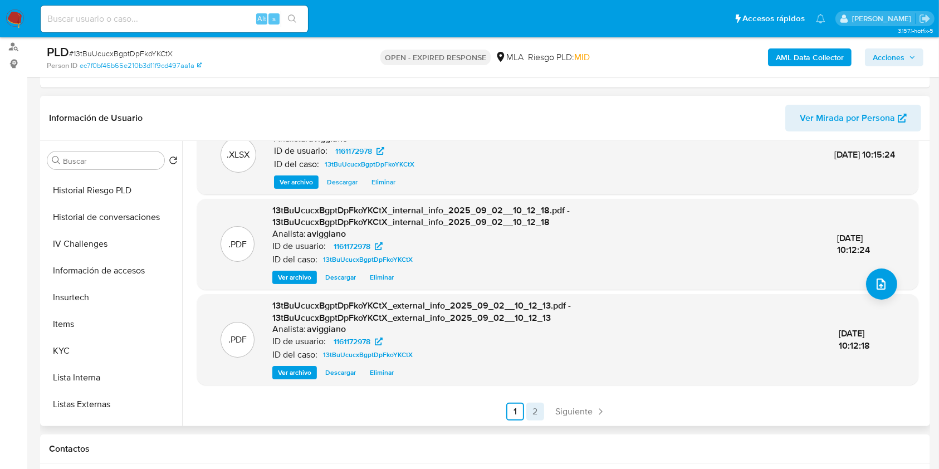
click at [531, 407] on link "2" at bounding box center [535, 412] width 18 height 18
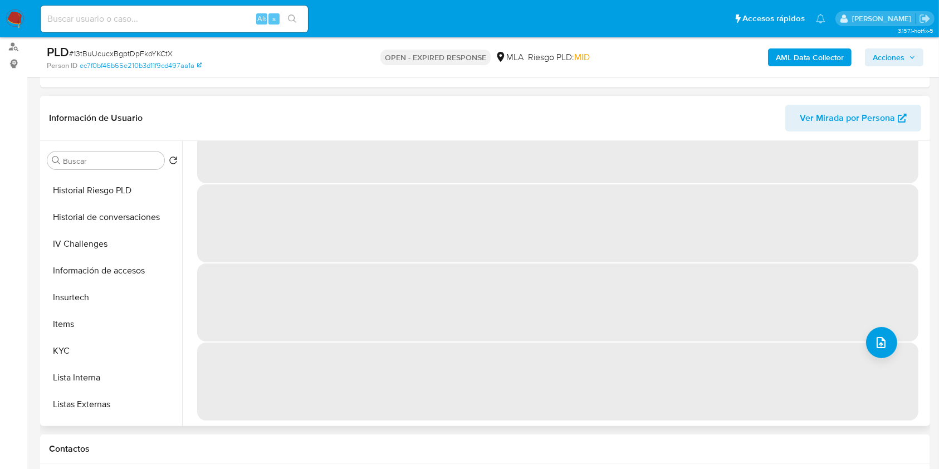
scroll to position [0, 0]
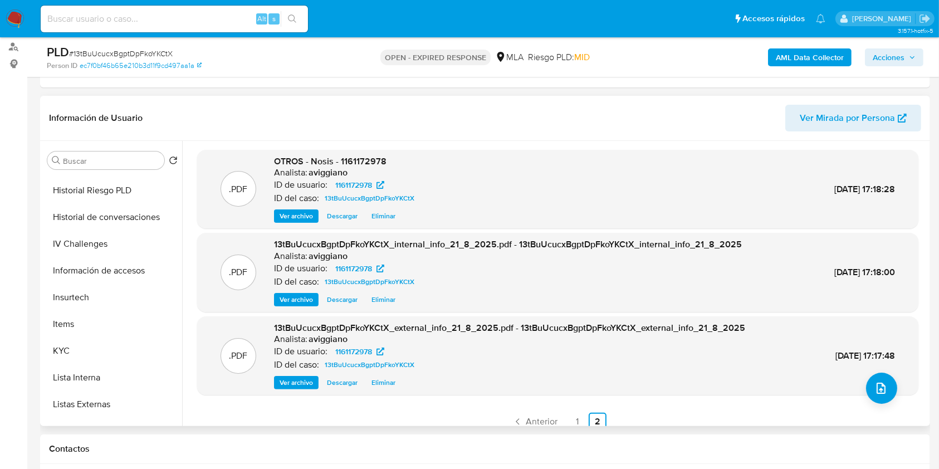
click at [307, 214] on span "Ver archivo" at bounding box center [296, 216] width 33 height 11
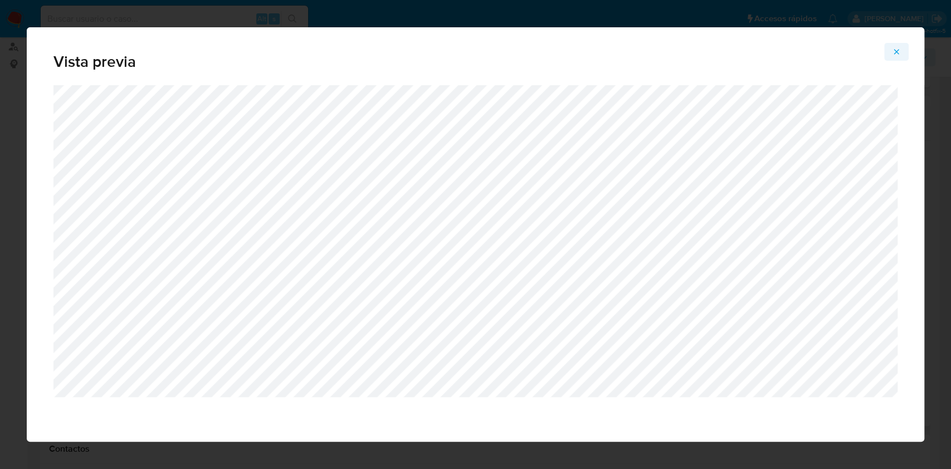
click at [902, 52] on button "Attachment preview" at bounding box center [896, 52] width 25 height 18
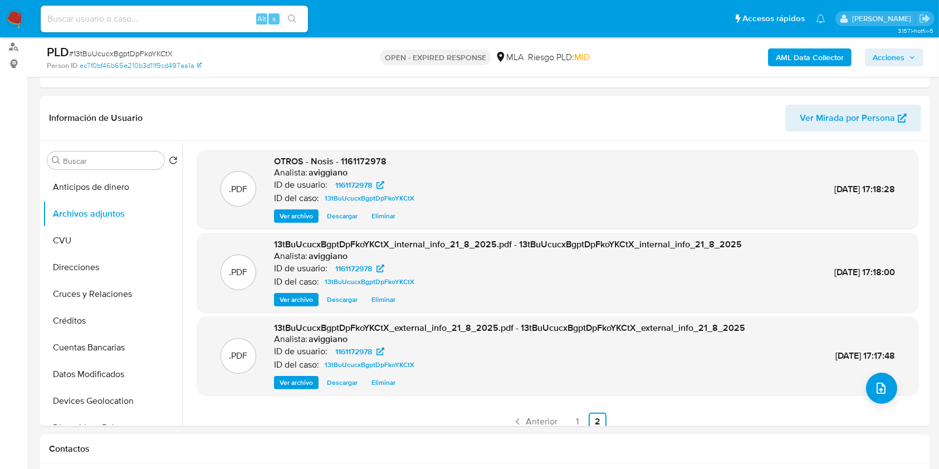
click at [370, 158] on span "OTROS - Nosis - 1161172978" at bounding box center [330, 161] width 113 height 13
copy span "1161172978"
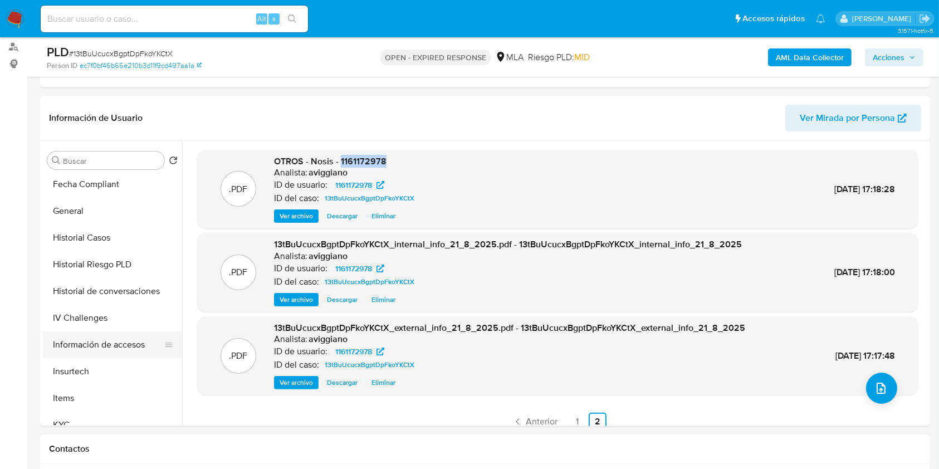
scroll to position [446, 0]
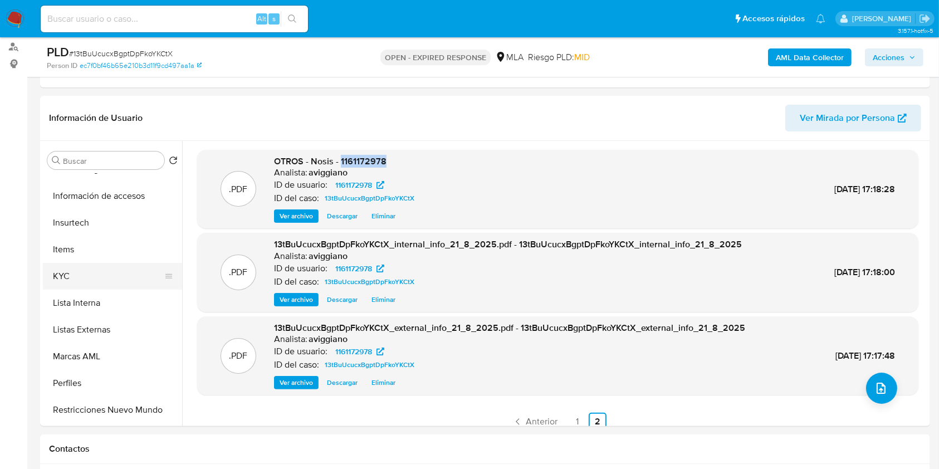
click at [72, 274] on button "KYC" at bounding box center [108, 276] width 130 height 27
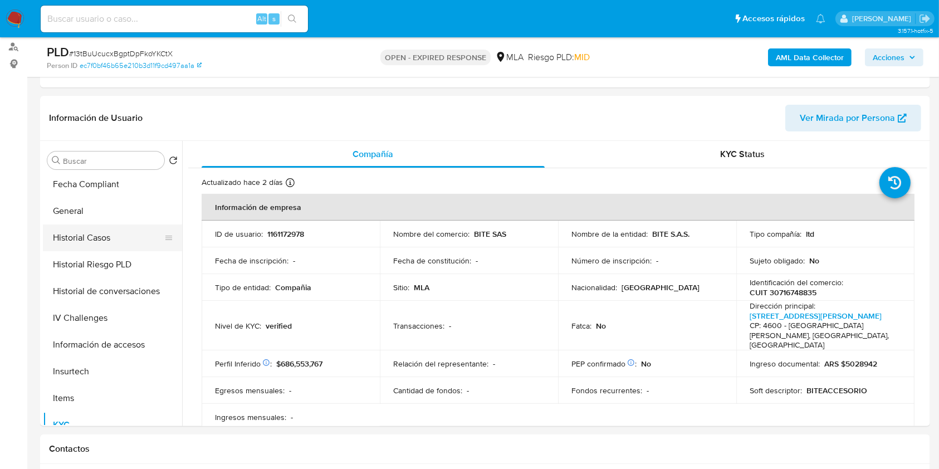
click at [95, 236] on button "Historial Casos" at bounding box center [108, 237] width 130 height 27
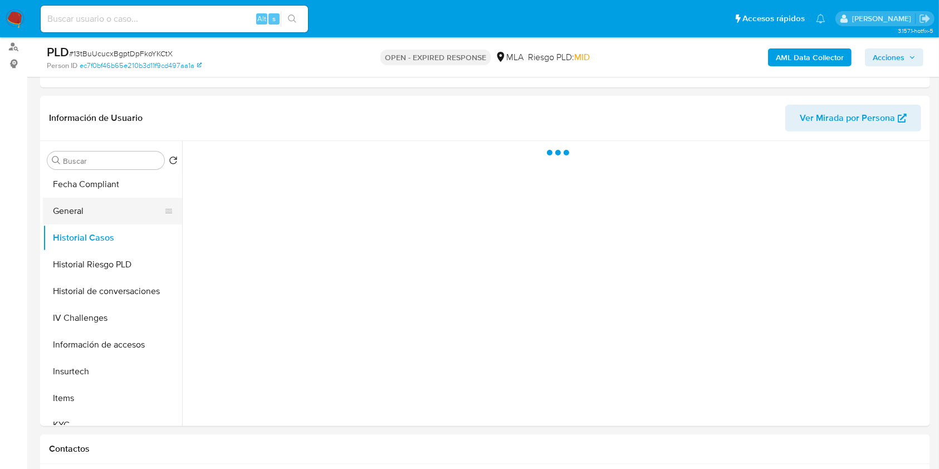
scroll to position [223, 0]
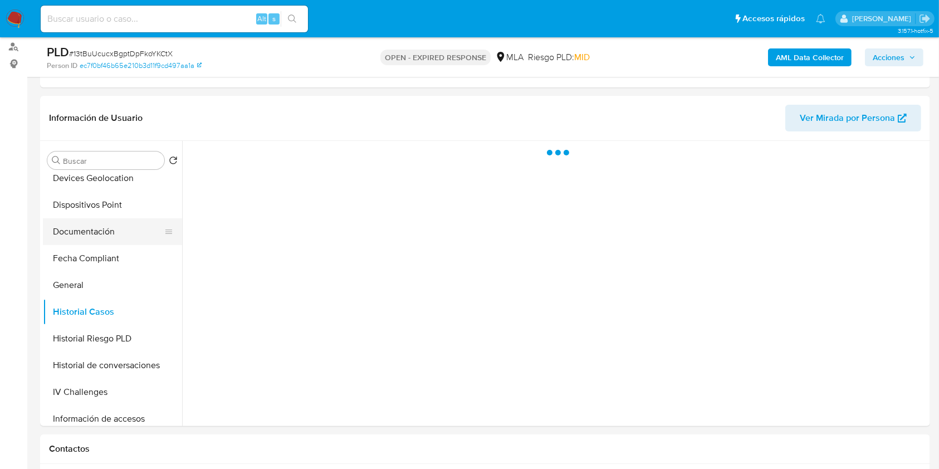
click at [94, 222] on button "Documentación" at bounding box center [108, 231] width 130 height 27
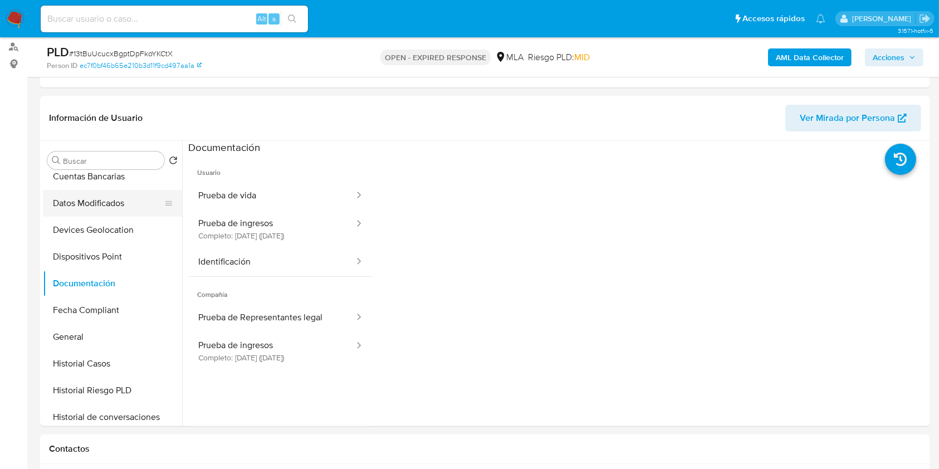
scroll to position [148, 0]
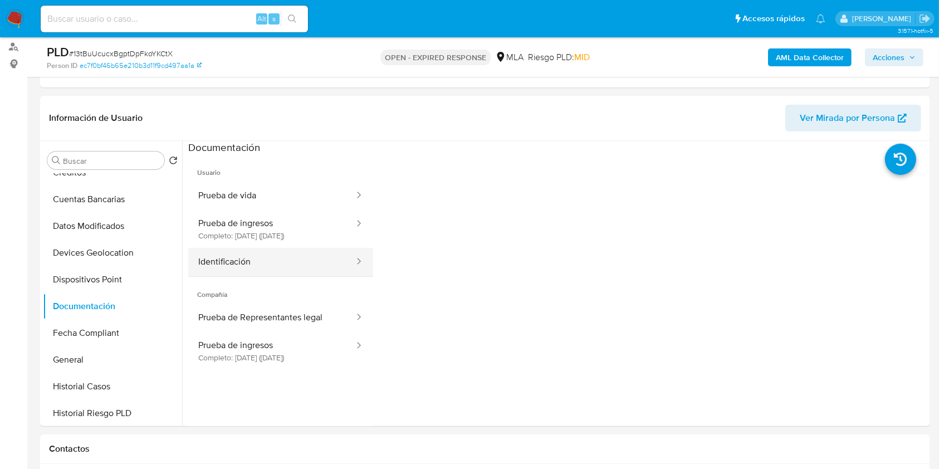
click at [279, 265] on button "Identificación" at bounding box center [271, 262] width 167 height 28
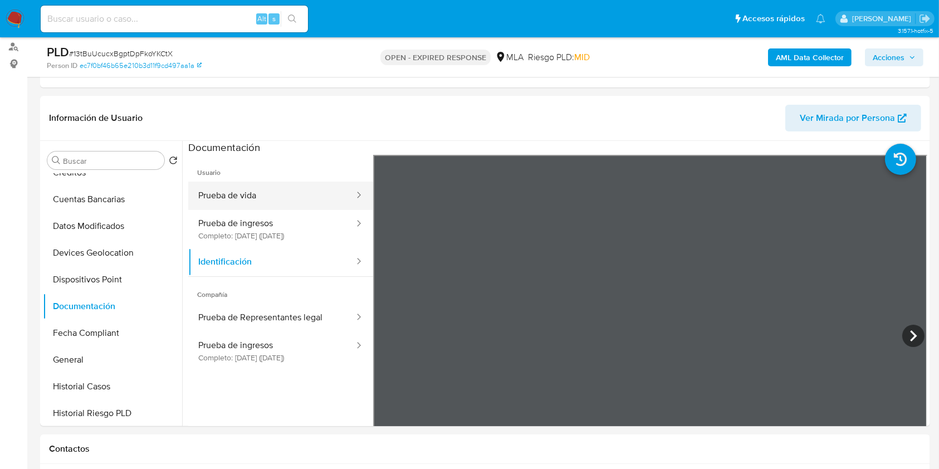
click at [295, 201] on button "Prueba de vida" at bounding box center [271, 196] width 167 height 28
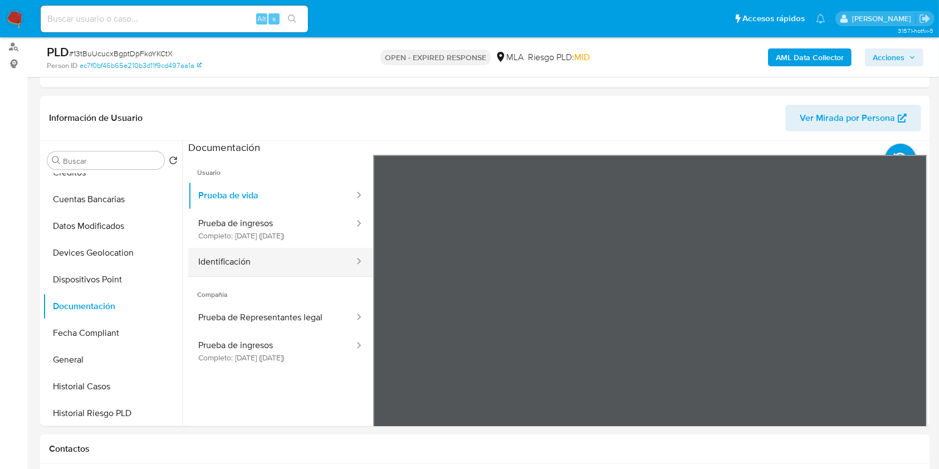
click at [321, 270] on button "Identificación" at bounding box center [271, 262] width 167 height 28
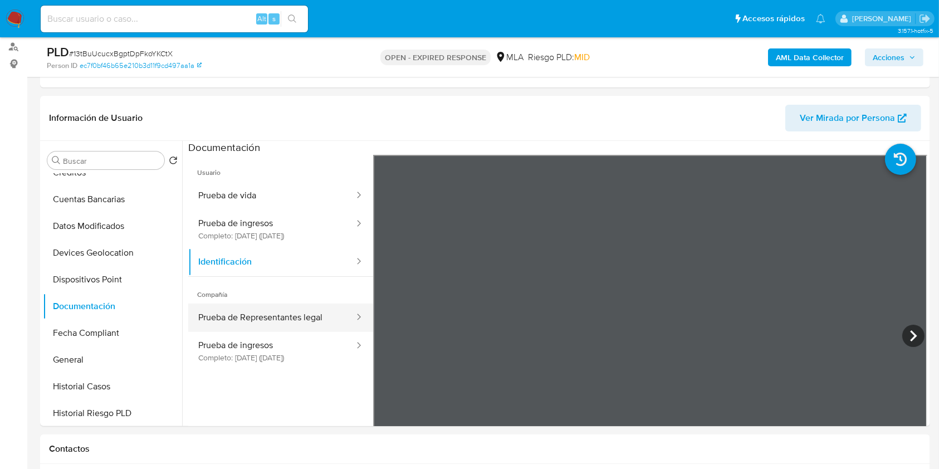
click at [299, 319] on button "Prueba de Representantes legal" at bounding box center [271, 318] width 167 height 28
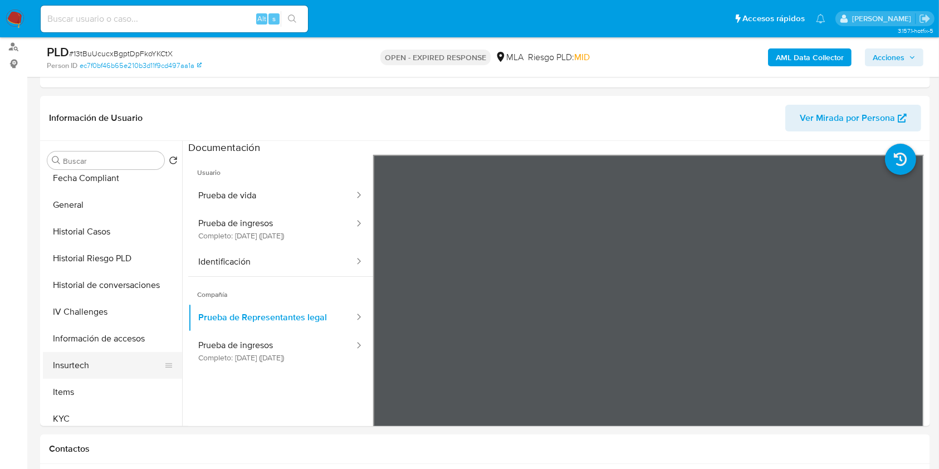
scroll to position [371, 0]
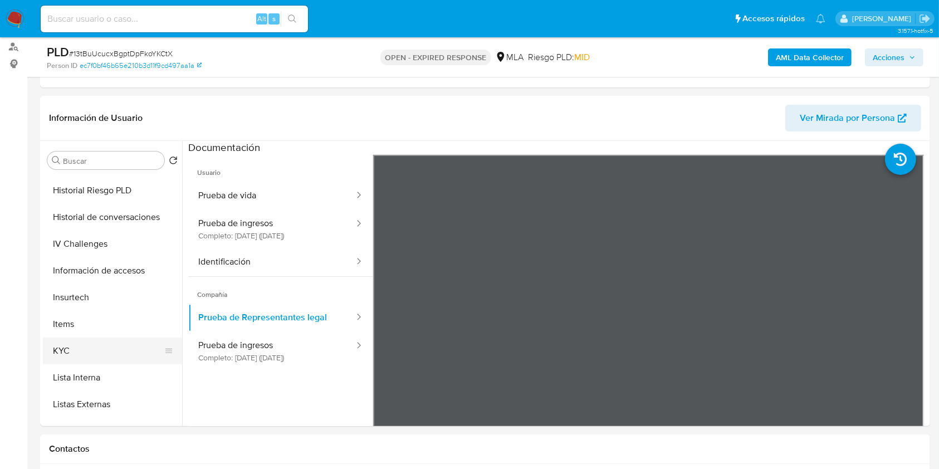
click at [84, 345] on button "KYC" at bounding box center [108, 351] width 130 height 27
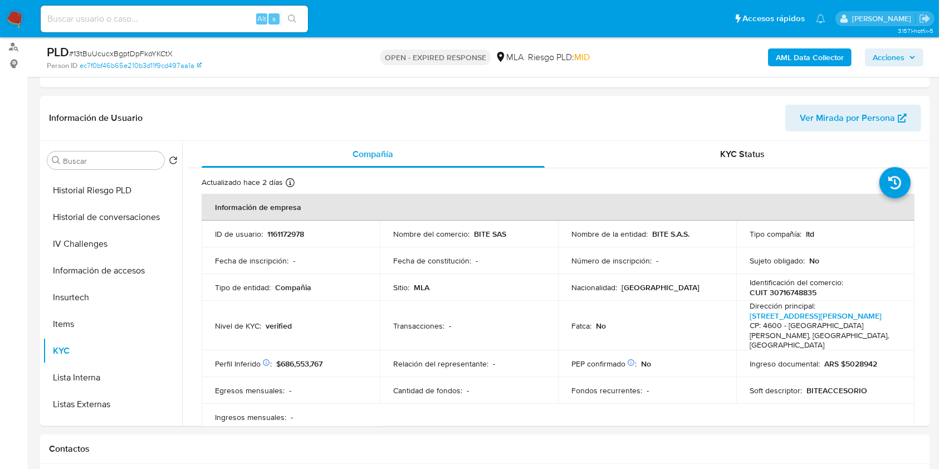
click at [780, 287] on p "CUIT 30716748835" at bounding box center [783, 292] width 67 height 10
copy p "30716748835"
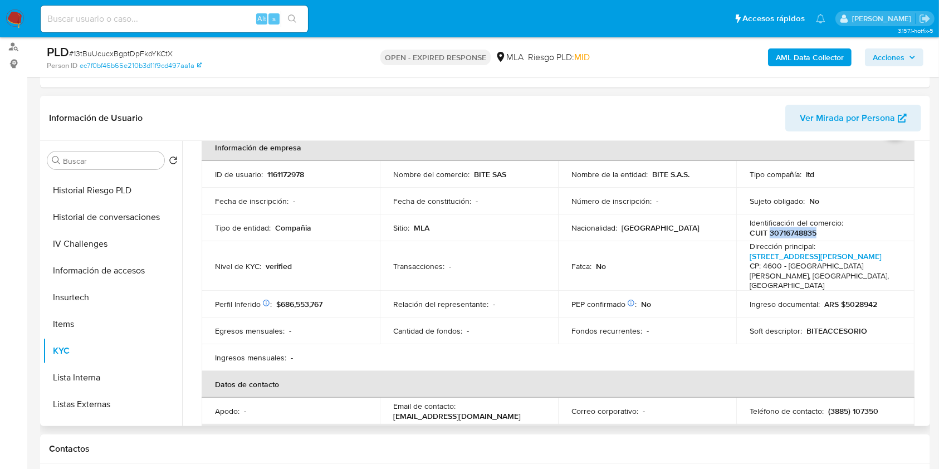
scroll to position [148, 0]
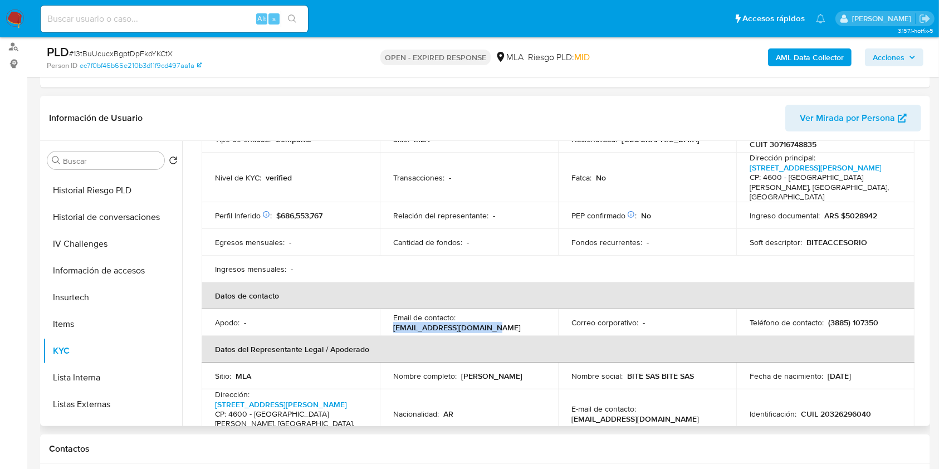
drag, startPoint x: 389, startPoint y: 319, endPoint x: 482, endPoint y: 320, distance: 93.0
click at [482, 320] on td "Email de contacto : accesoriosbite@gmail.com" at bounding box center [469, 322] width 178 height 27
copy p "accesoriosbite@gmail.com"
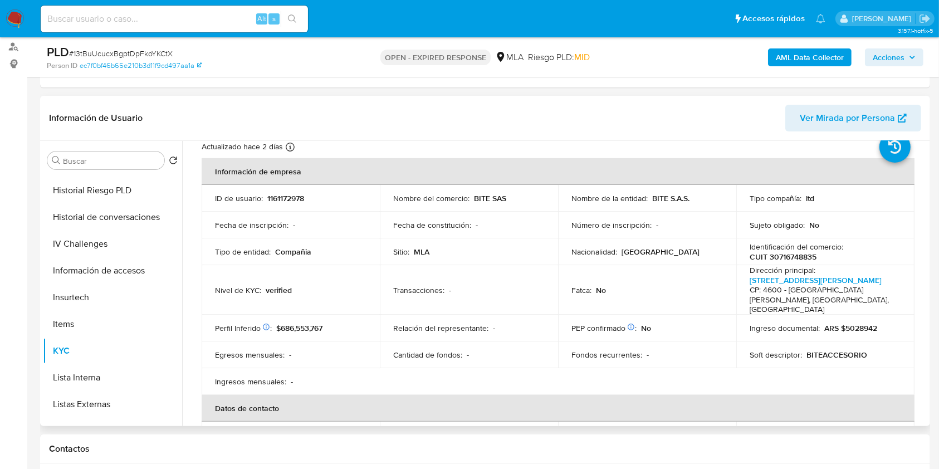
scroll to position [0, 0]
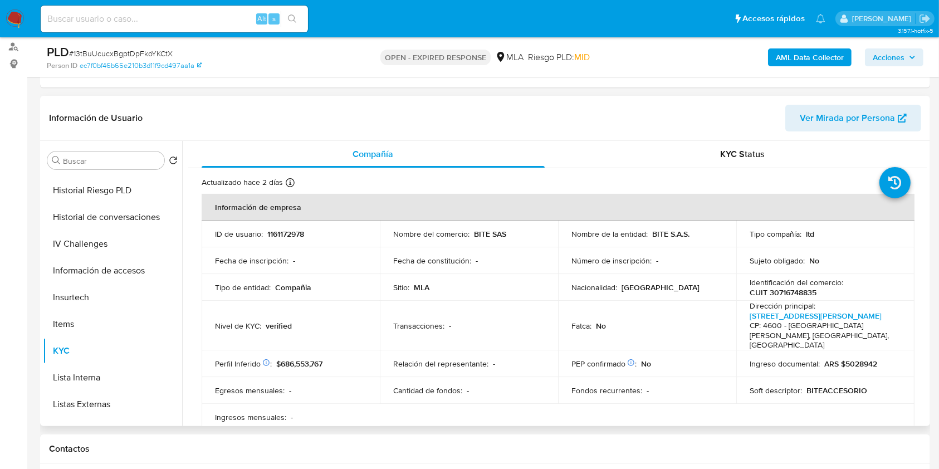
click at [812, 287] on p "CUIT 30716748835" at bounding box center [783, 292] width 67 height 10
click at [803, 294] on p "CUIT 30716748835" at bounding box center [783, 292] width 67 height 10
copy p "30716748835"
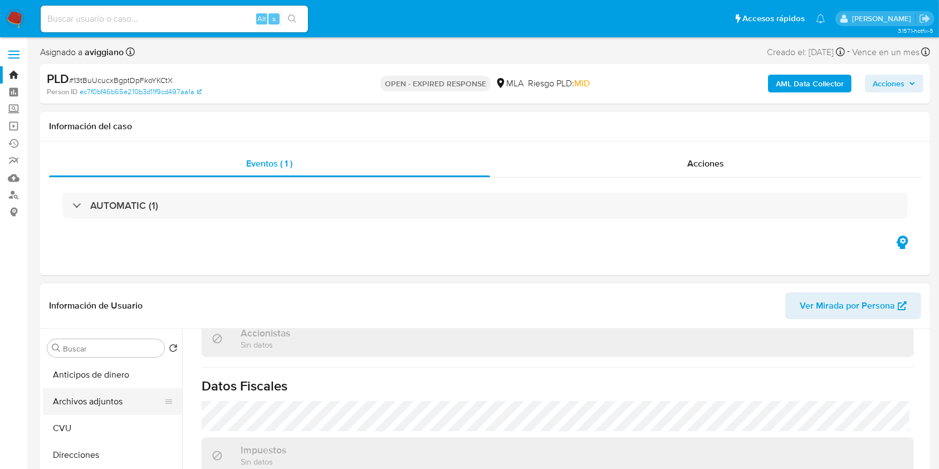
click at [100, 401] on button "Archivos adjuntos" at bounding box center [108, 401] width 130 height 27
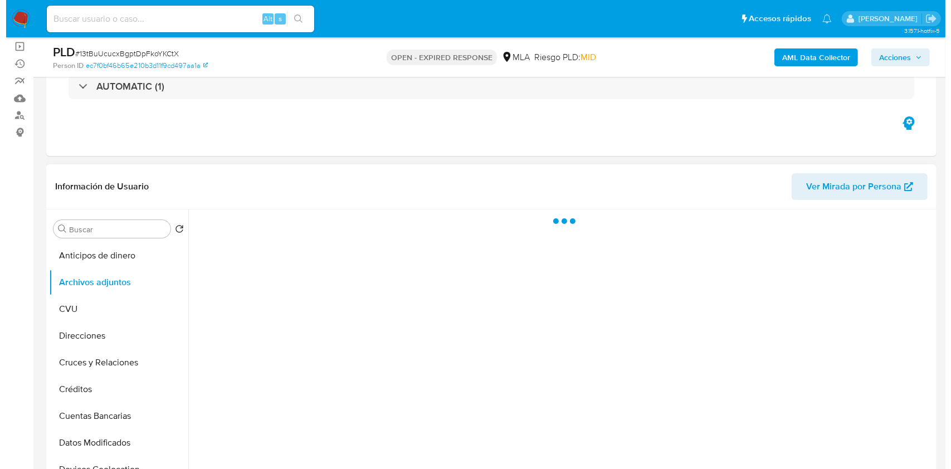
scroll to position [148, 0]
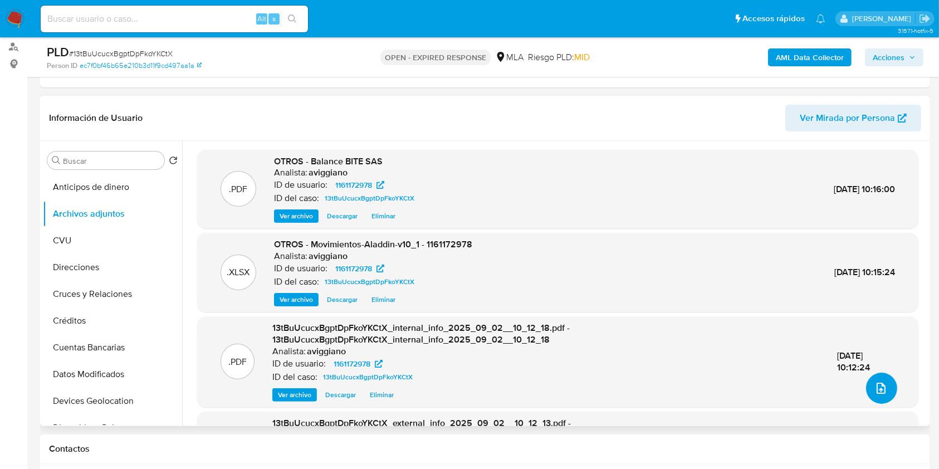
click at [879, 386] on icon "upload-file" at bounding box center [881, 388] width 9 height 11
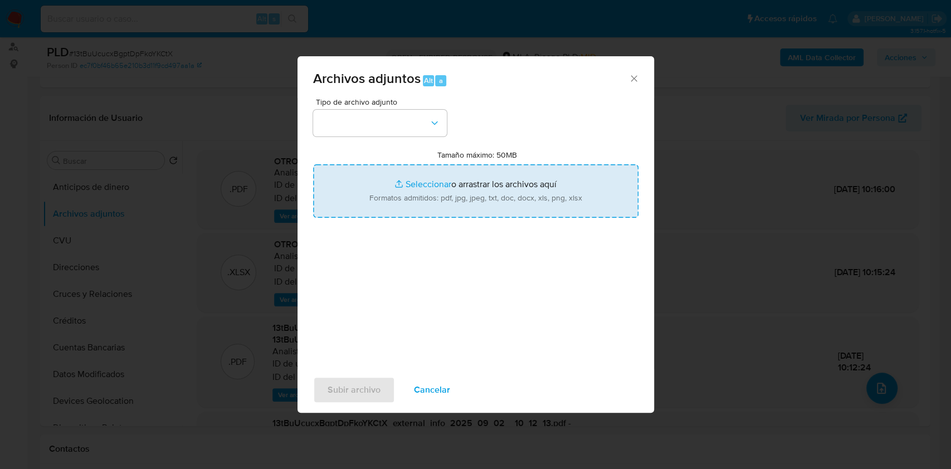
click at [449, 170] on input "Tamaño máximo: 50MB Seleccionar archivos" at bounding box center [475, 190] width 325 height 53
type input "C:\fakepath\Caselog 13tBuUcucxBgptDpFkoYKCtX_2025_07_17_16_09_18 (1).docx"
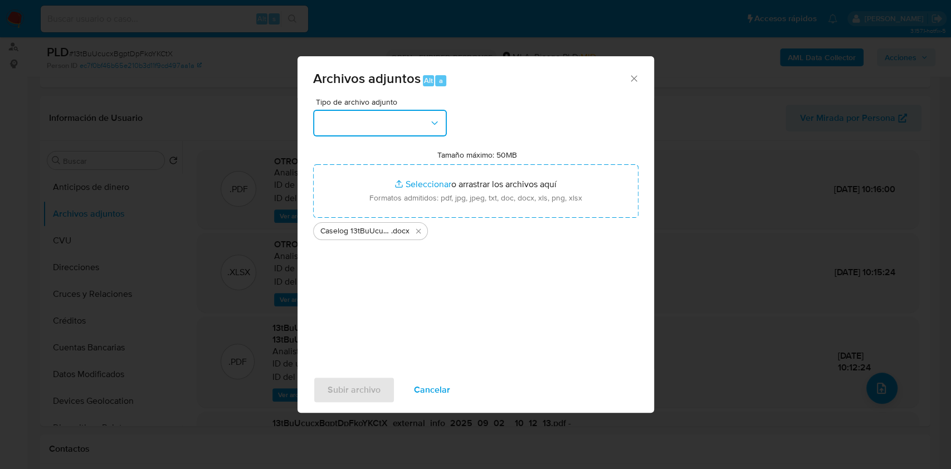
click at [374, 115] on button "button" at bounding box center [380, 123] width 134 height 27
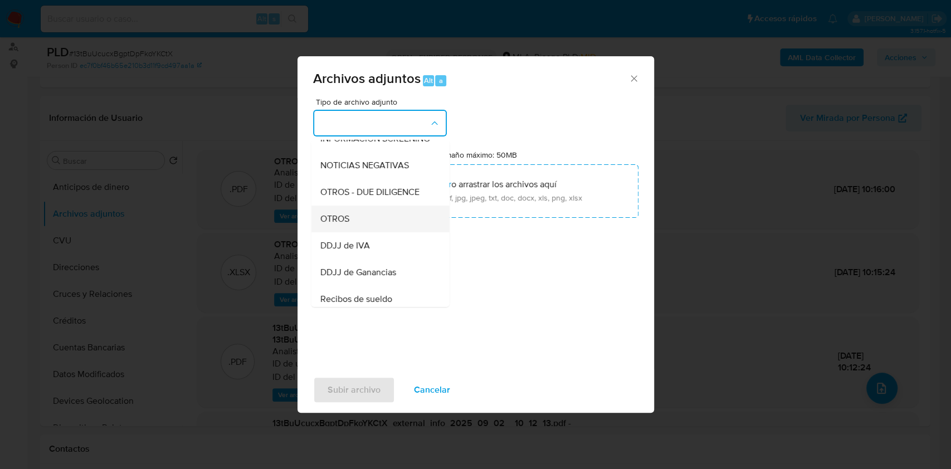
click at [369, 232] on div "OTROS" at bounding box center [377, 219] width 114 height 27
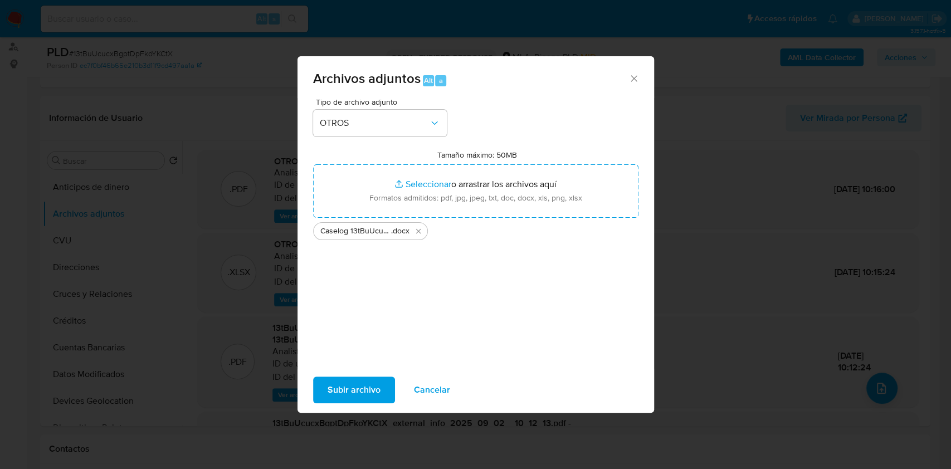
click at [352, 378] on span "Subir archivo" at bounding box center [353, 390] width 53 height 25
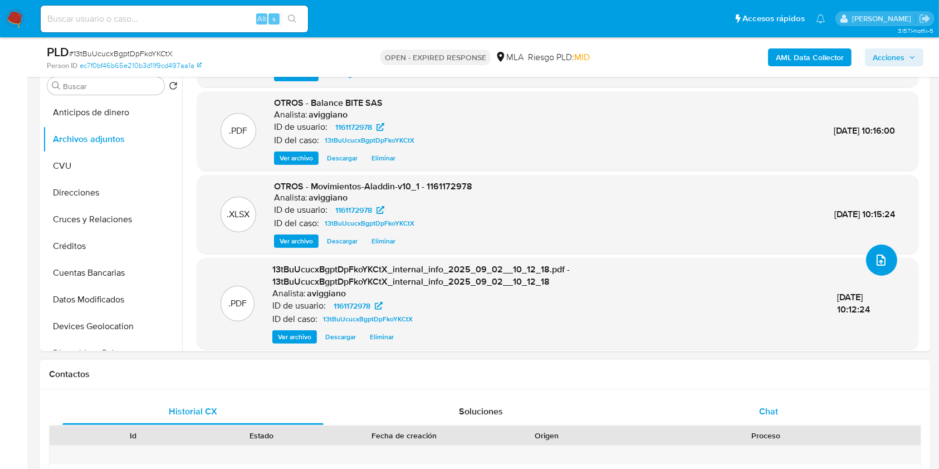
scroll to position [92, 0]
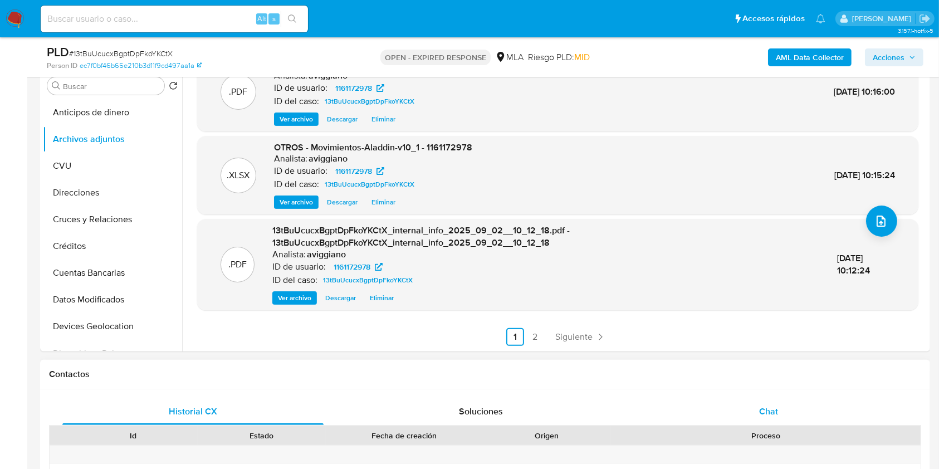
click at [783, 403] on div "Chat" at bounding box center [768, 411] width 261 height 27
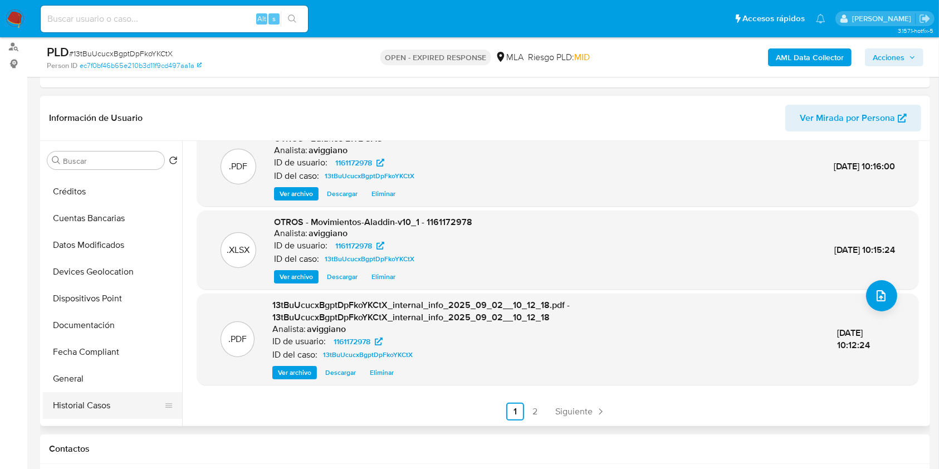
scroll to position [223, 0]
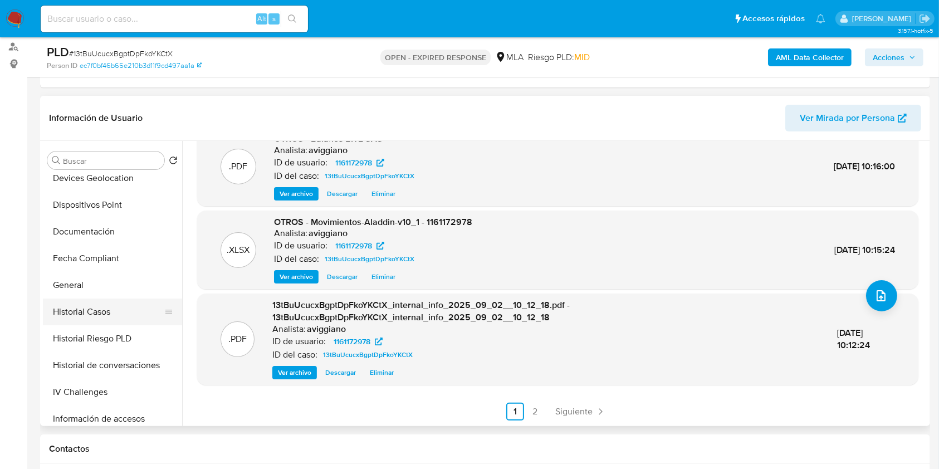
click at [102, 302] on button "Historial Casos" at bounding box center [108, 312] width 130 height 27
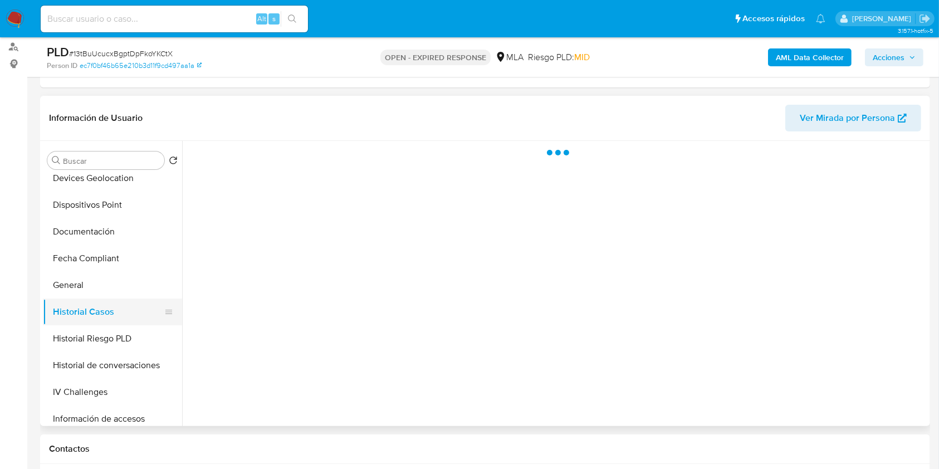
scroll to position [0, 0]
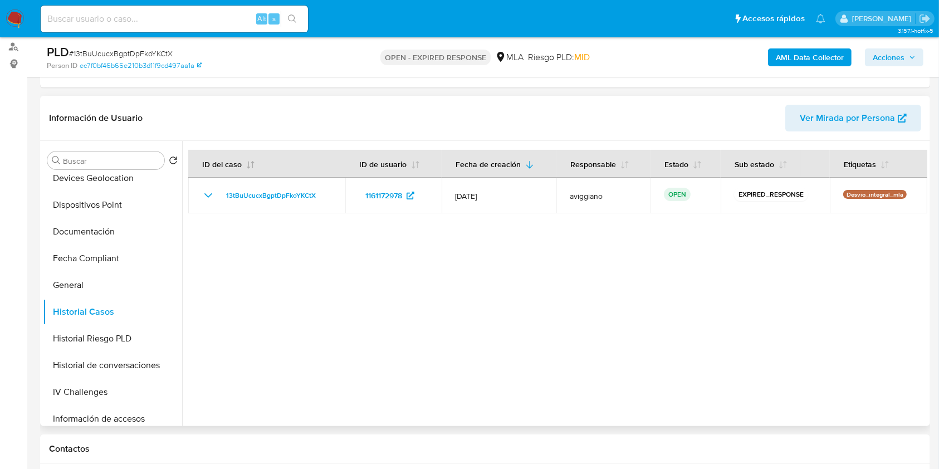
drag, startPoint x: 328, startPoint y: 191, endPoint x: 238, endPoint y: 175, distance: 91.6
click at [238, 175] on table "ID del caso ID de usuario Fecha de creación Responsable Estado Sub estado Etiqu…" at bounding box center [557, 181] width 739 height 63
click at [233, 241] on div at bounding box center [554, 283] width 745 height 285
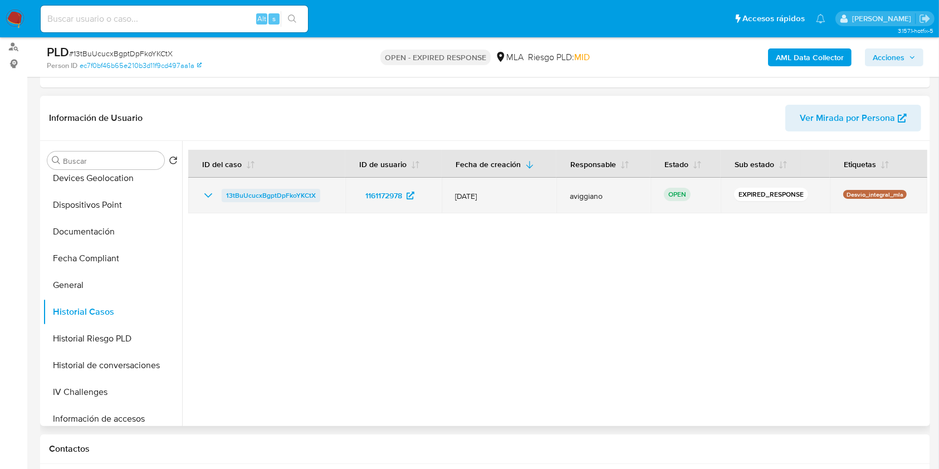
drag, startPoint x: 338, startPoint y: 195, endPoint x: 225, endPoint y: 201, distance: 113.2
click at [225, 201] on td "13tBuUcucxBgptDpFkoYKCtX" at bounding box center [266, 196] width 157 height 36
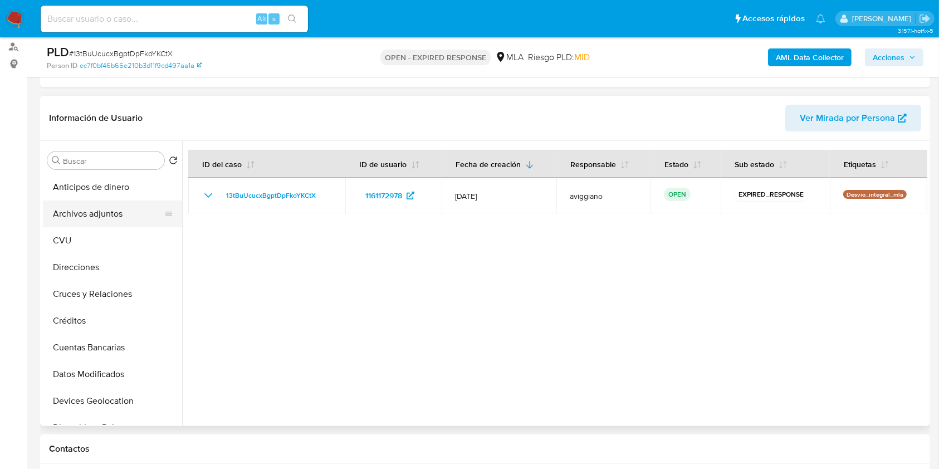
click at [91, 220] on button "Archivos adjuntos" at bounding box center [108, 214] width 130 height 27
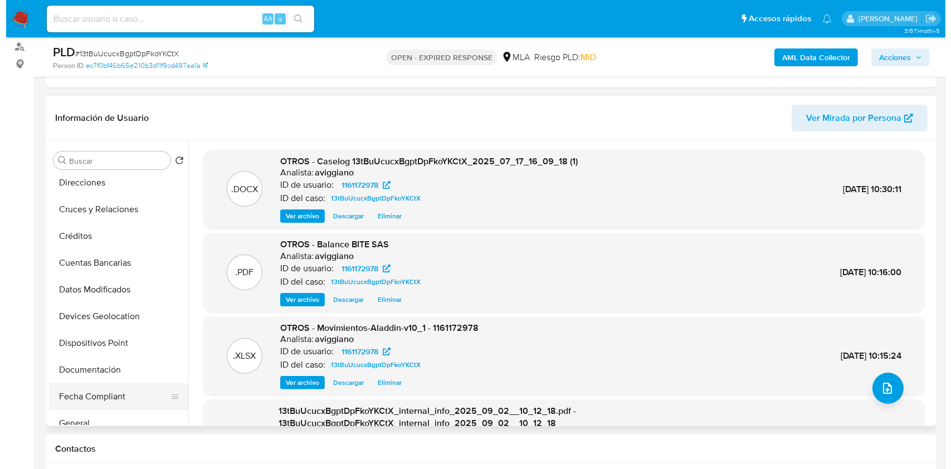
scroll to position [148, 0]
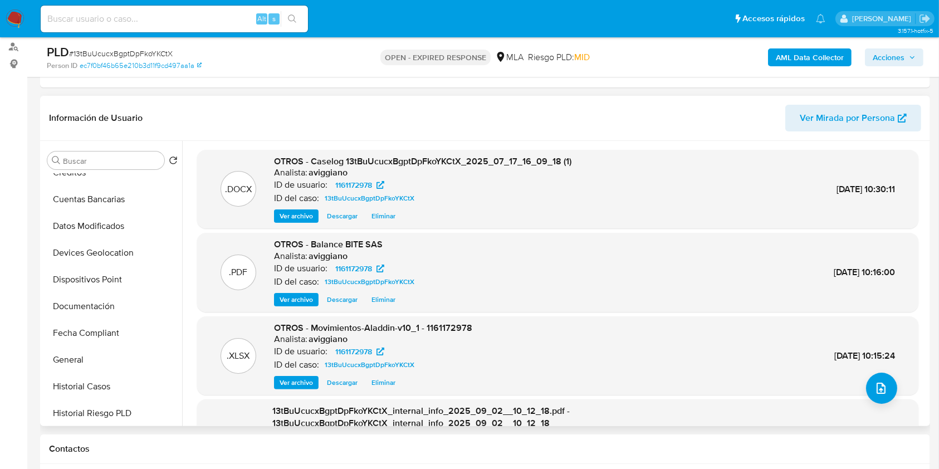
click at [374, 224] on div ".DOCX OTROS - Caselog 13tBuUcucxBgptDpFkoYKCtX_2025_07_17_16_09_18 (1) Analista…" at bounding box center [557, 189] width 721 height 79
click at [377, 220] on span "Eliminar" at bounding box center [383, 216] width 24 height 11
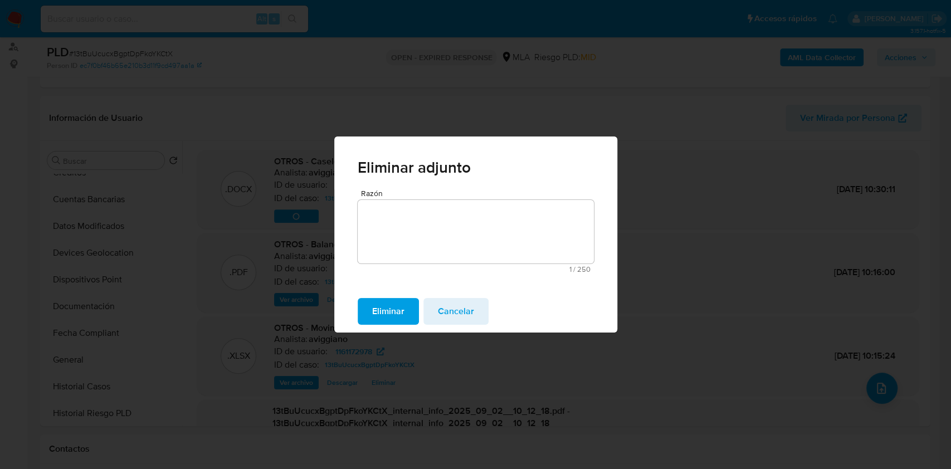
click at [394, 312] on span "Eliminar" at bounding box center [388, 311] width 32 height 25
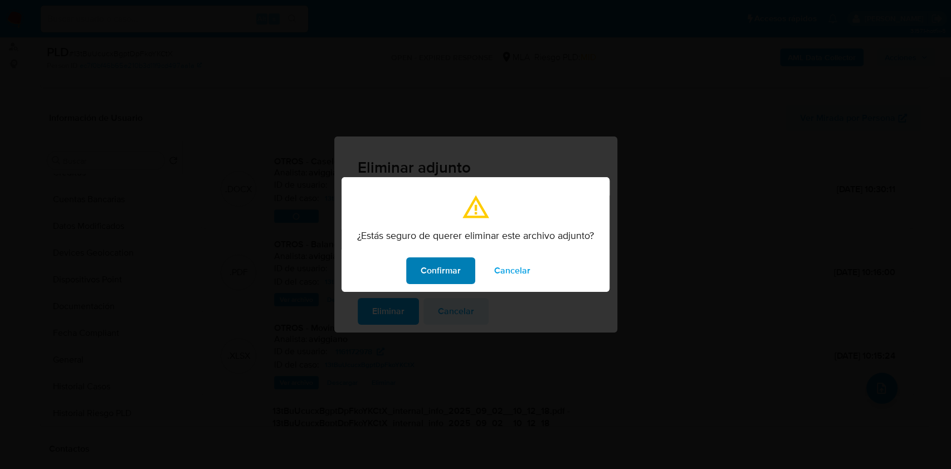
click at [459, 281] on span "Confirmar" at bounding box center [441, 270] width 40 height 25
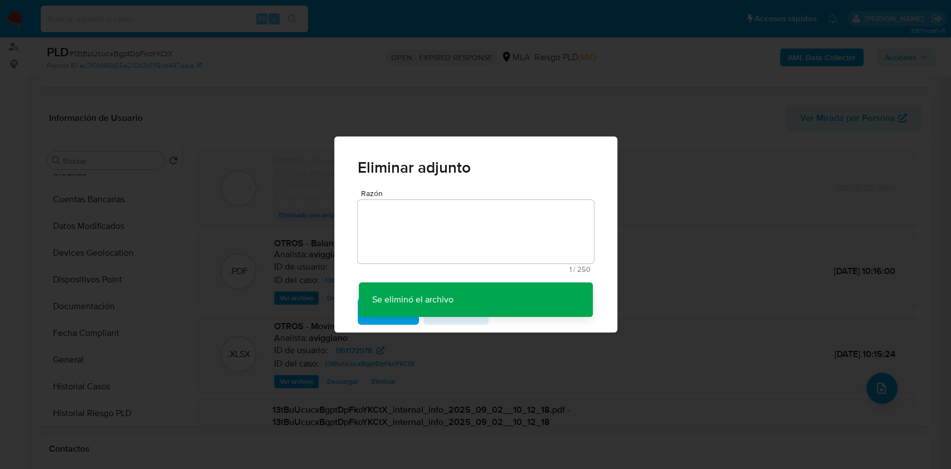
click at [871, 390] on div "Eliminar adjunto Razón 1 / 250 249 caracteres restantes Se eliminó el archivo S…" at bounding box center [475, 234] width 951 height 469
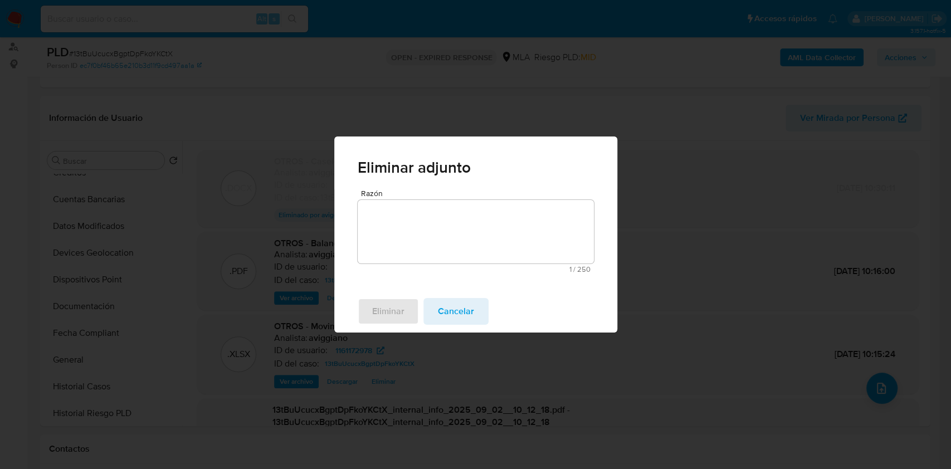
click at [866, 391] on div "Eliminar adjunto Razón 1 / 250 249 caracteres restantes Se eliminó el archivo S…" at bounding box center [475, 234] width 951 height 469
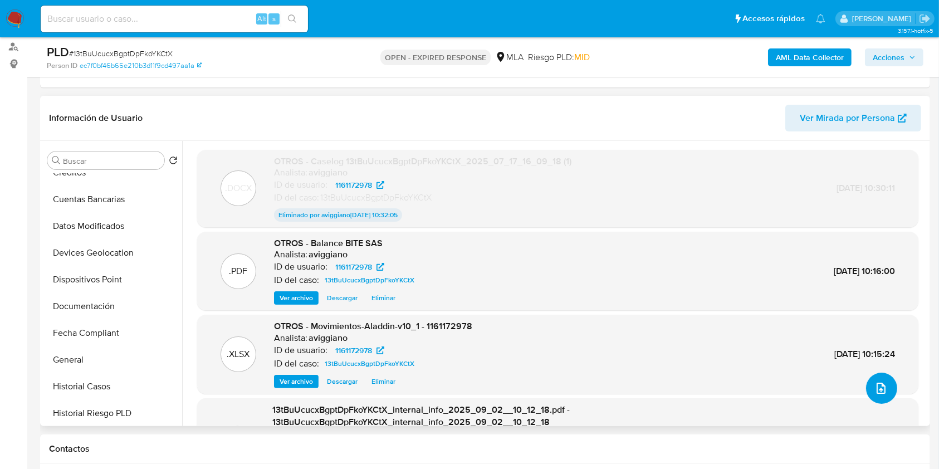
click at [869, 391] on button "upload-file" at bounding box center [881, 388] width 31 height 31
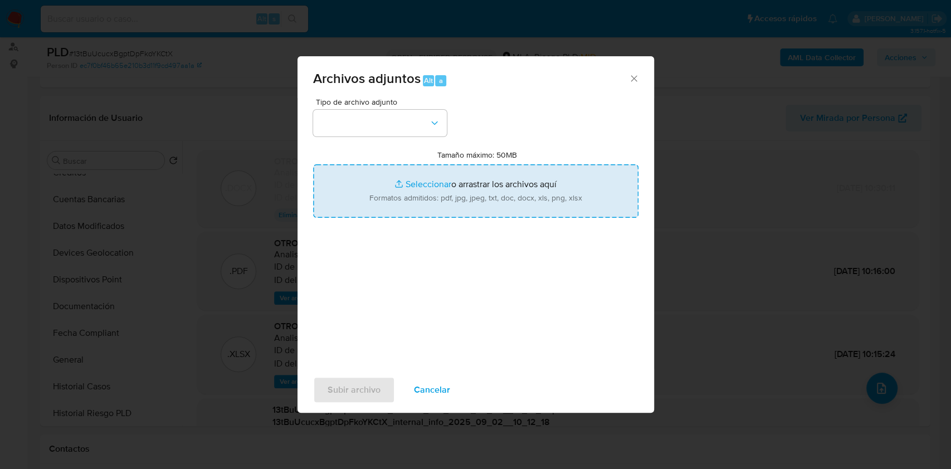
click at [378, 198] on input "Tamaño máximo: 50MB Seleccionar archivos" at bounding box center [475, 190] width 325 height 53
type input "C:\fakepath\Caselog v2 13tBuUcucxBgptDpFkoYKCtX_2025_07_17_16_09_18.docx"
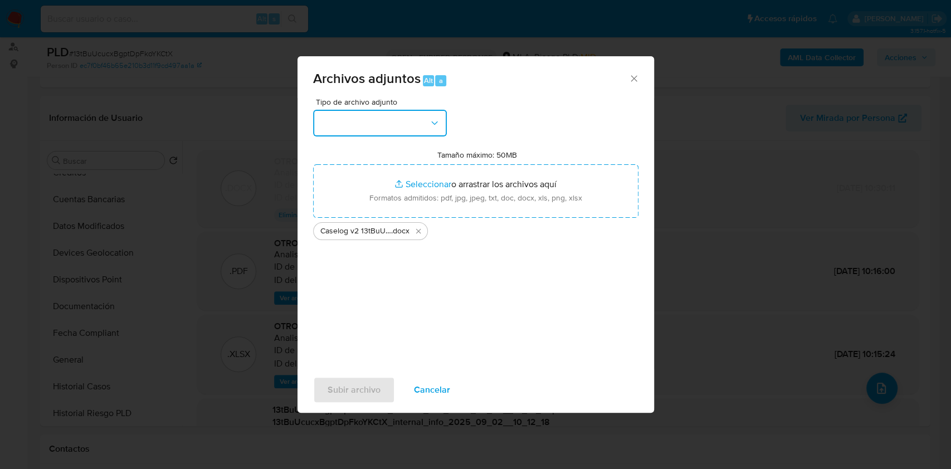
click at [379, 130] on button "button" at bounding box center [380, 123] width 134 height 27
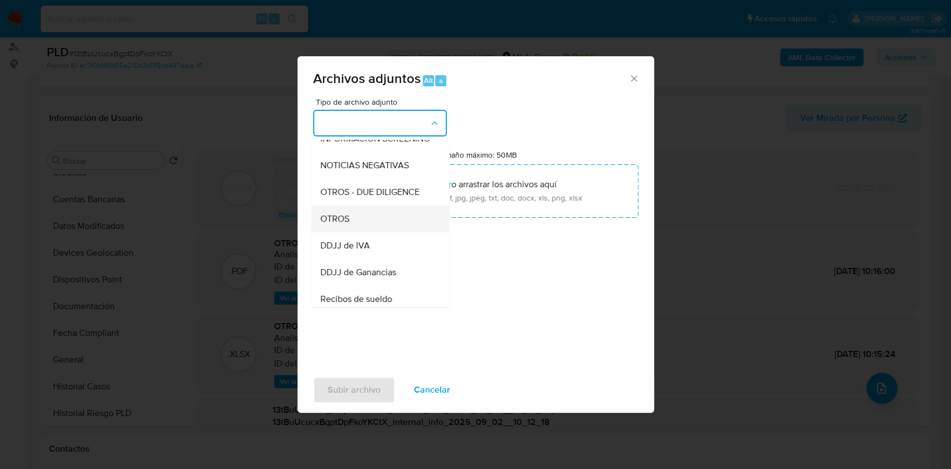
click at [365, 229] on div "OTROS" at bounding box center [377, 219] width 114 height 27
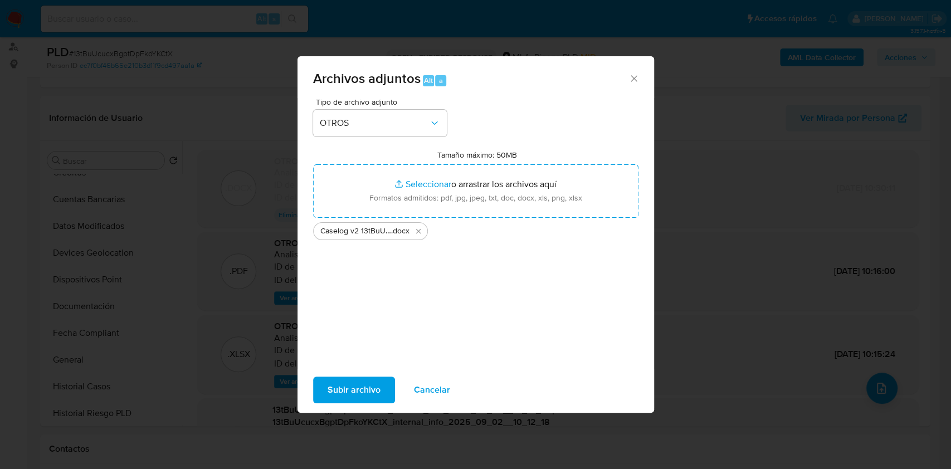
click at [370, 385] on span "Subir archivo" at bounding box center [353, 390] width 53 height 25
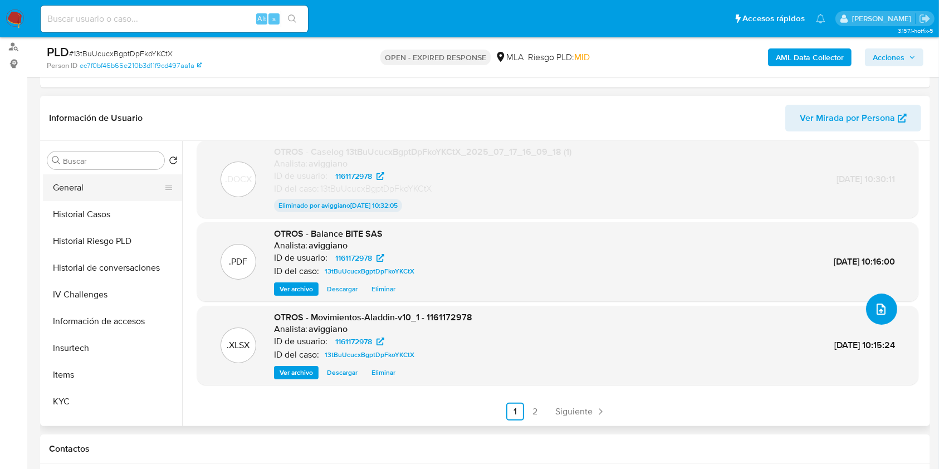
scroll to position [297, 0]
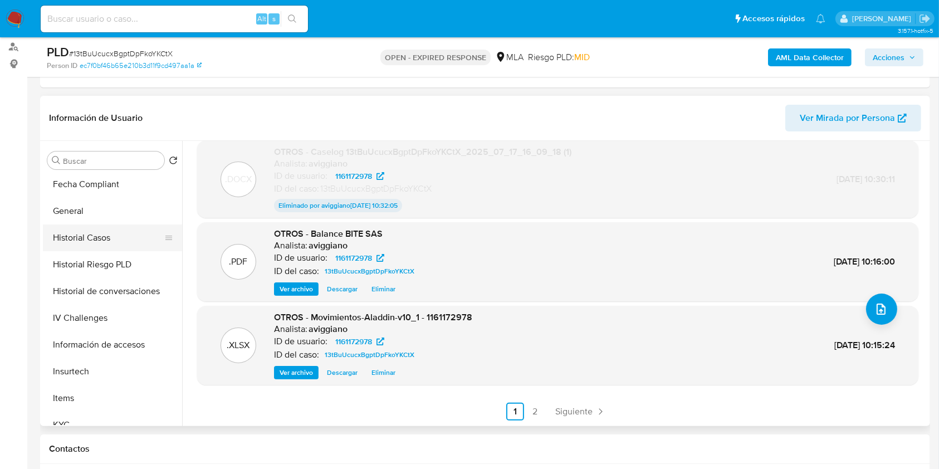
click at [116, 229] on button "Historial Casos" at bounding box center [108, 237] width 130 height 27
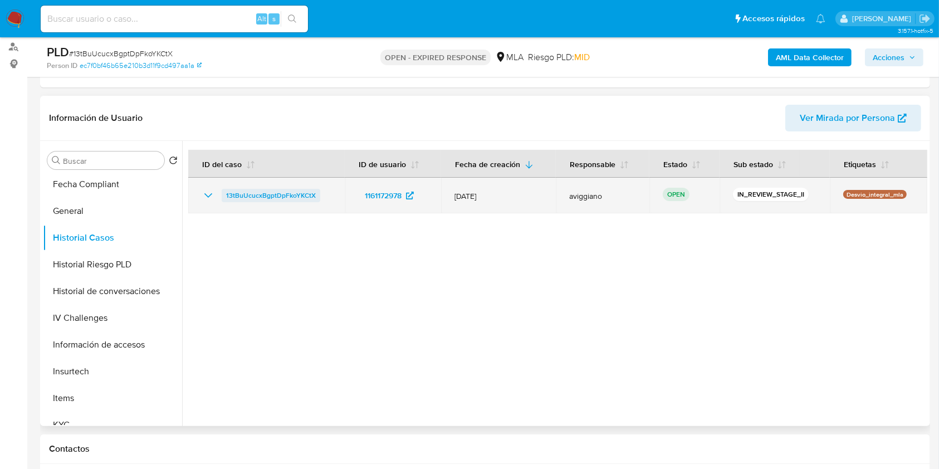
click at [303, 193] on span "13tBuUcucxBgptDpFkoYKCtX" at bounding box center [271, 195] width 90 height 13
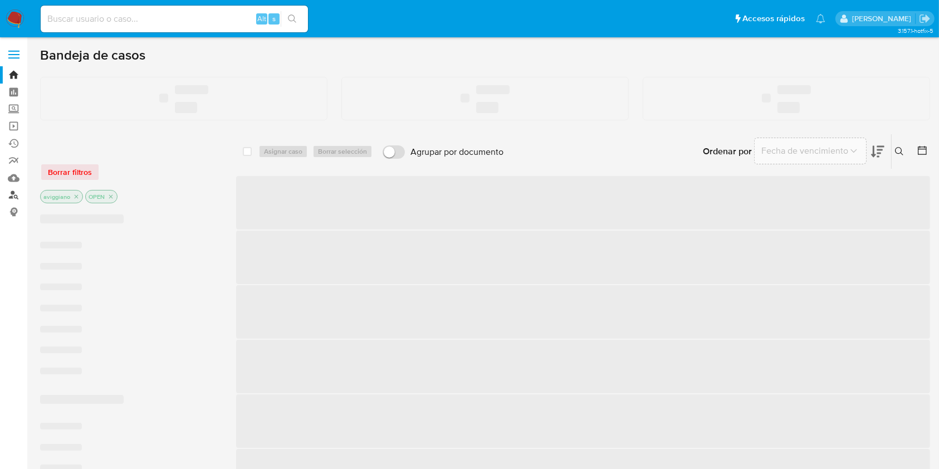
click at [13, 197] on link "Buscador de personas" at bounding box center [66, 195] width 133 height 17
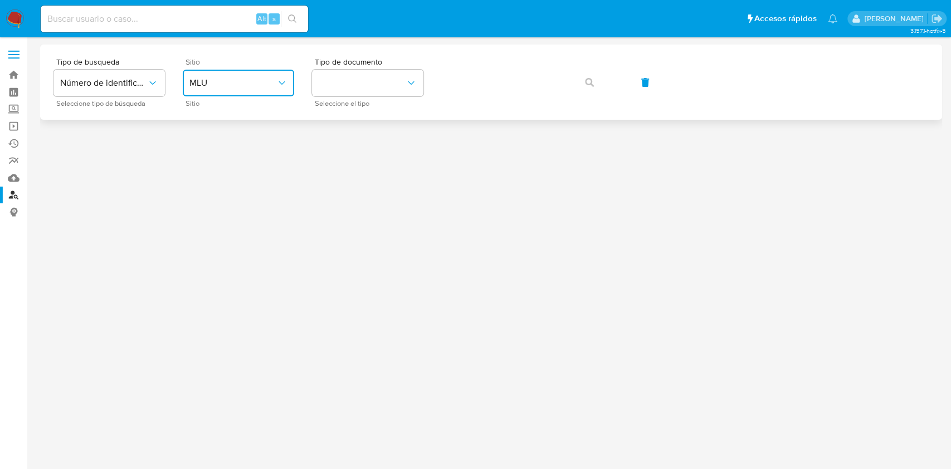
click at [274, 92] on button "MLU" at bounding box center [238, 83] width 111 height 27
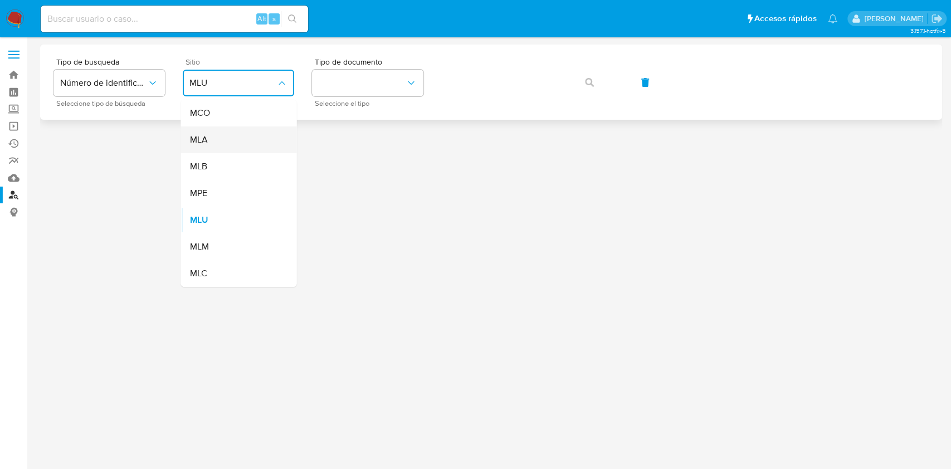
click at [243, 134] on div "MLA" at bounding box center [234, 139] width 91 height 27
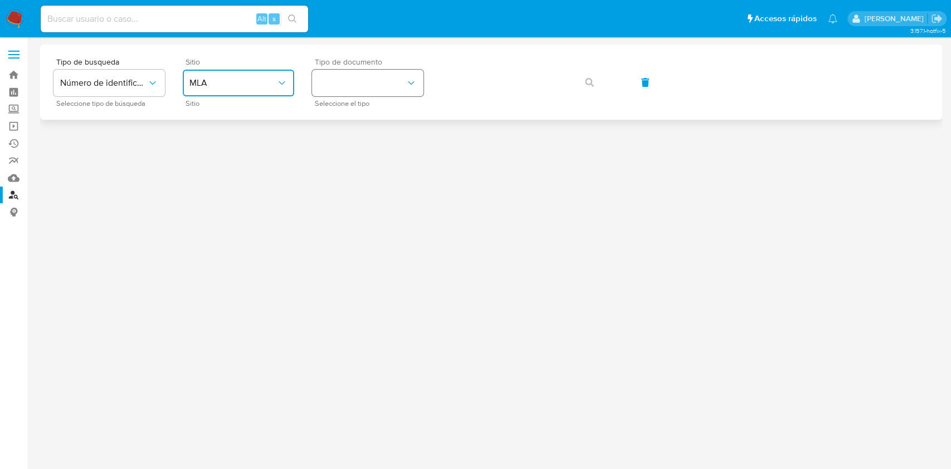
click at [346, 85] on button "identificationType" at bounding box center [367, 83] width 111 height 27
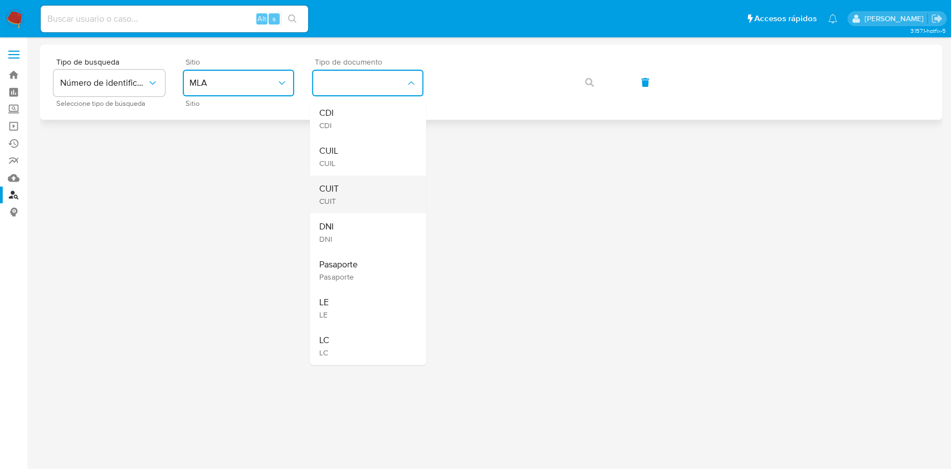
click at [349, 182] on div "CUIT CUIT" at bounding box center [364, 194] width 91 height 38
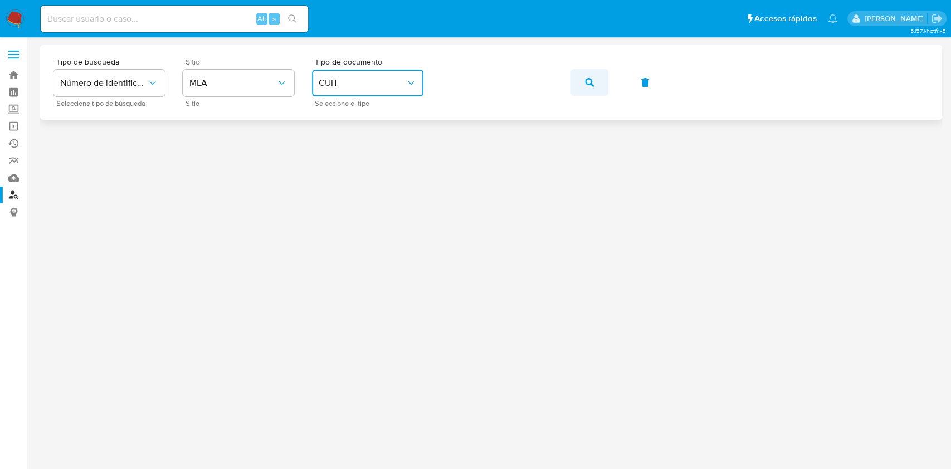
click at [588, 71] on span "button" at bounding box center [589, 82] width 9 height 25
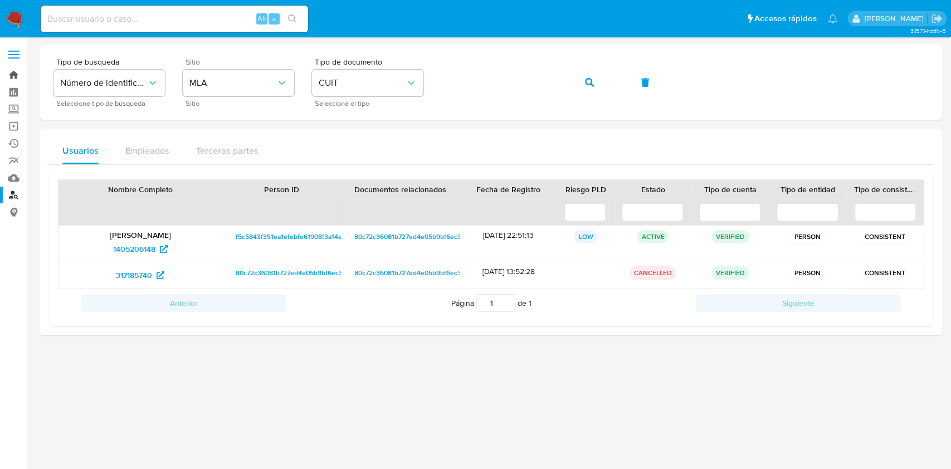
click at [21, 69] on link "Bandeja" at bounding box center [66, 74] width 133 height 17
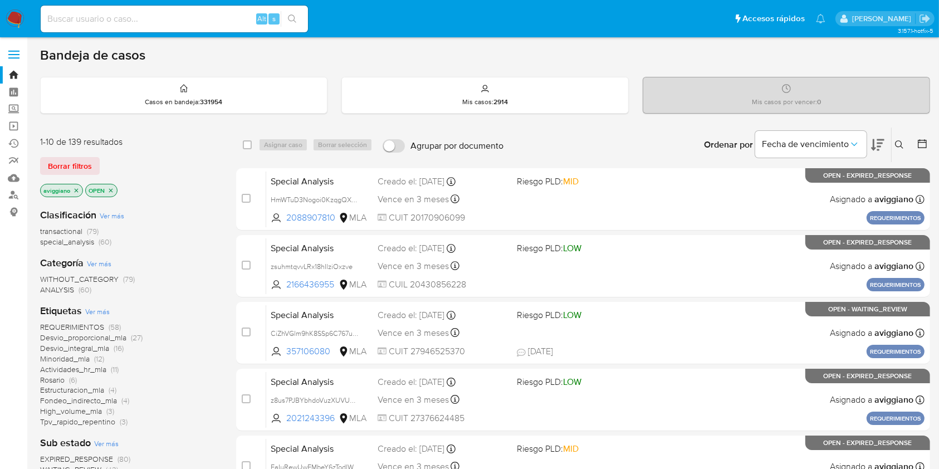
click at [901, 144] on icon at bounding box center [899, 144] width 8 height 8
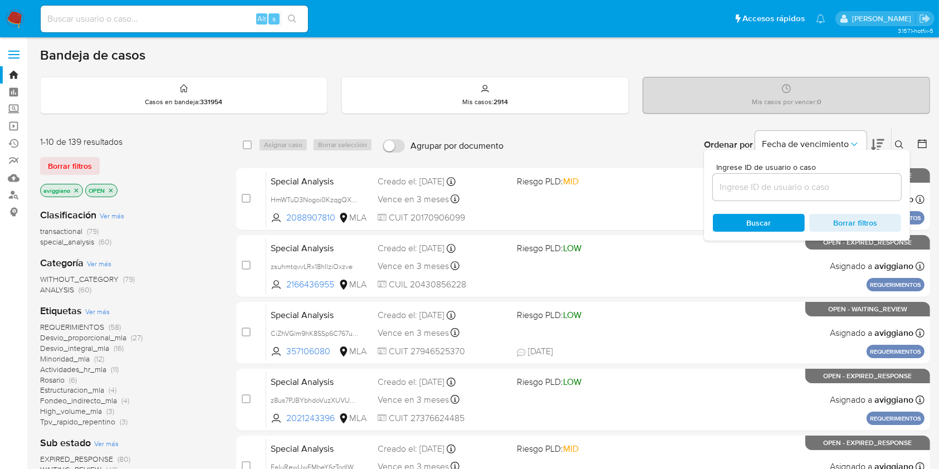
click at [746, 188] on input at bounding box center [807, 187] width 188 height 14
type input "13tBuUcucxBgptDpFkoYKCtX"
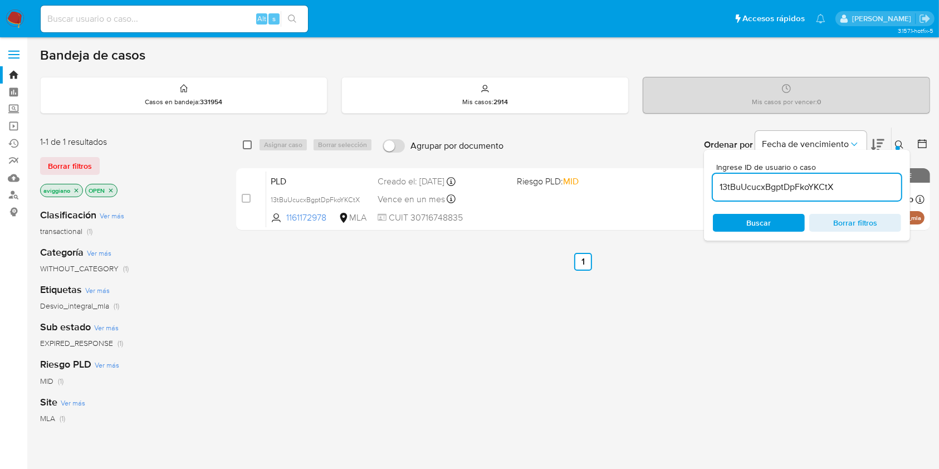
click at [245, 142] on input "checkbox" at bounding box center [247, 144] width 9 height 9
checkbox input "true"
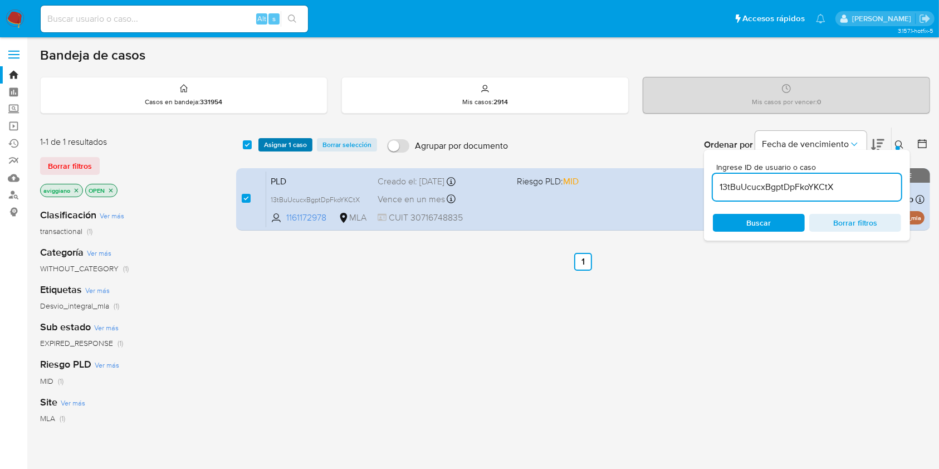
click at [275, 145] on span "Asignar 1 caso" at bounding box center [285, 144] width 43 height 11
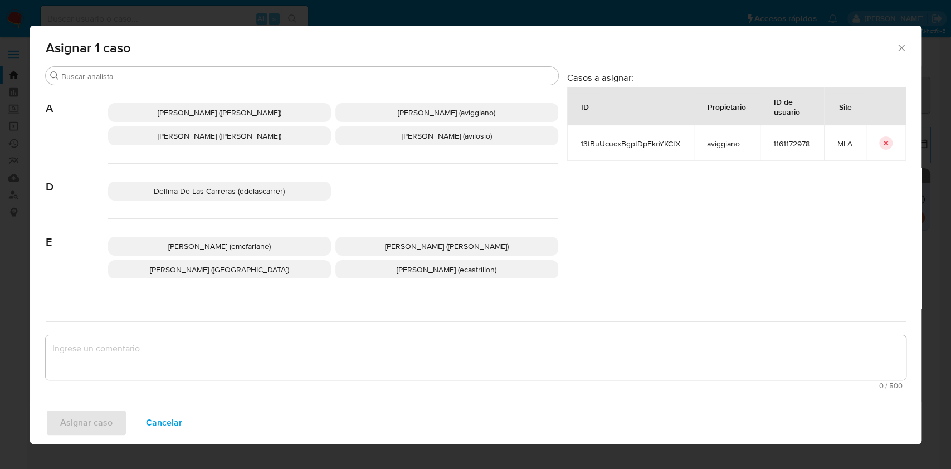
click at [398, 116] on span "Agustina Belen Viggiano (aviggiano)" at bounding box center [446, 112] width 97 height 11
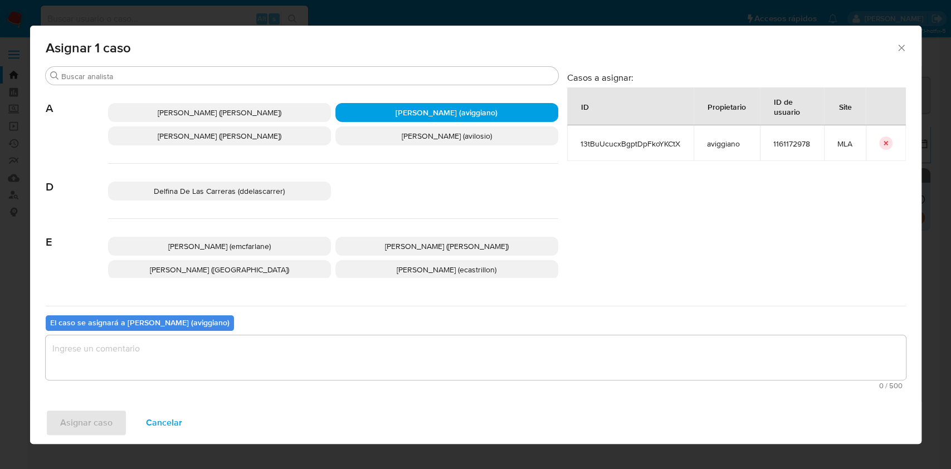
drag, startPoint x: 226, startPoint y: 351, endPoint x: 179, endPoint y: 384, distance: 57.6
click at [227, 351] on textarea "assign-modal" at bounding box center [476, 357] width 860 height 45
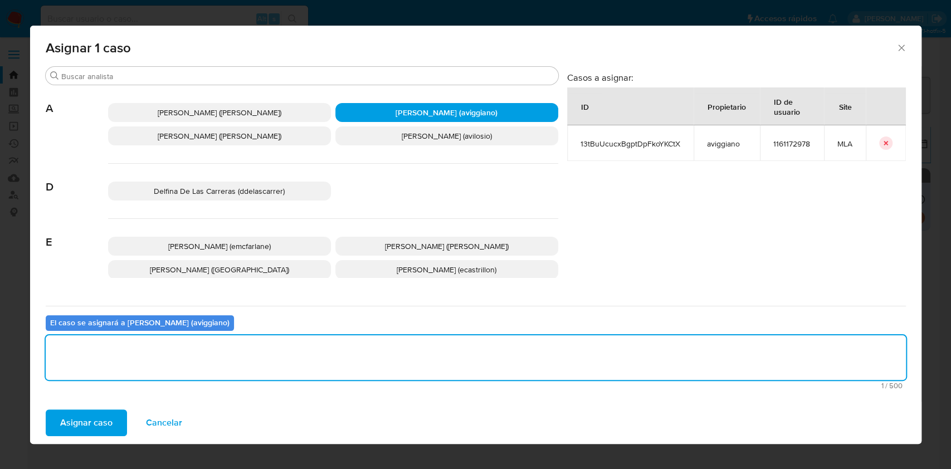
click at [104, 419] on span "Asignar caso" at bounding box center [86, 422] width 52 height 25
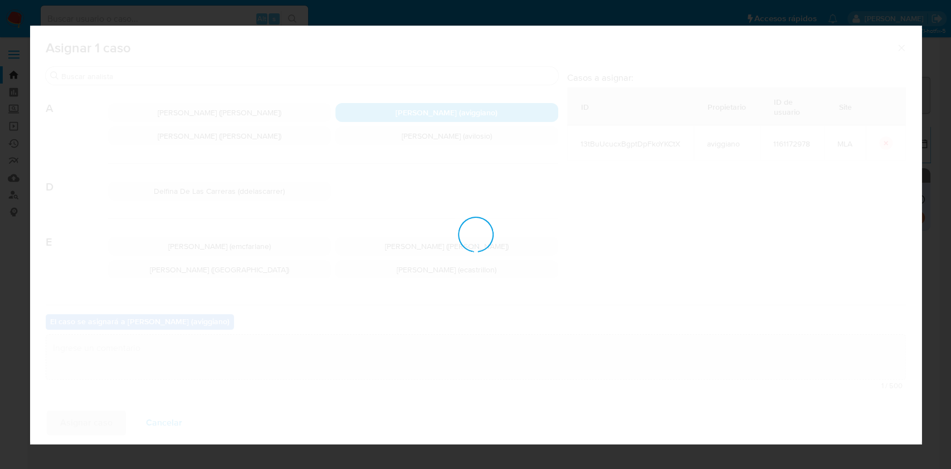
checkbox input "false"
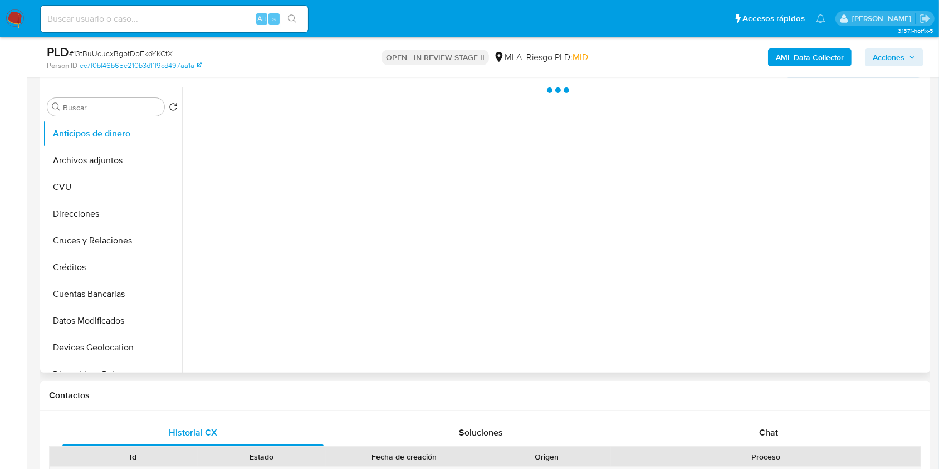
scroll to position [297, 0]
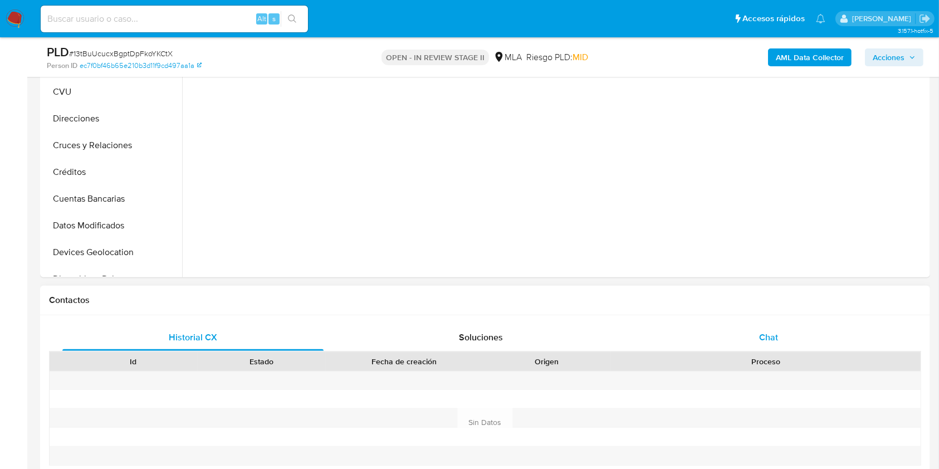
click at [752, 345] on div "Chat" at bounding box center [768, 337] width 261 height 27
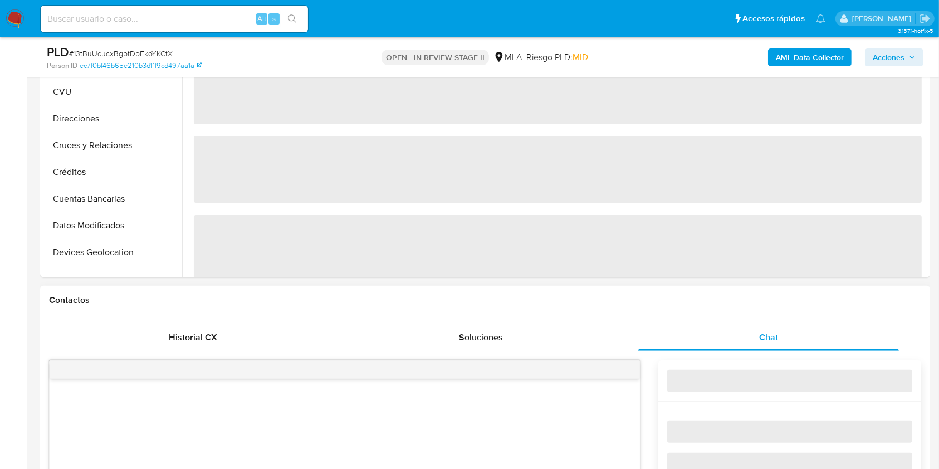
select select "10"
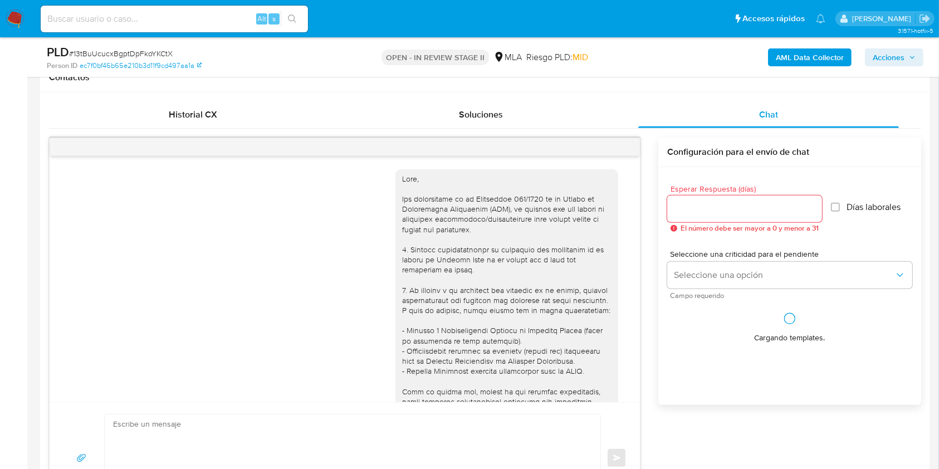
scroll to position [569, 0]
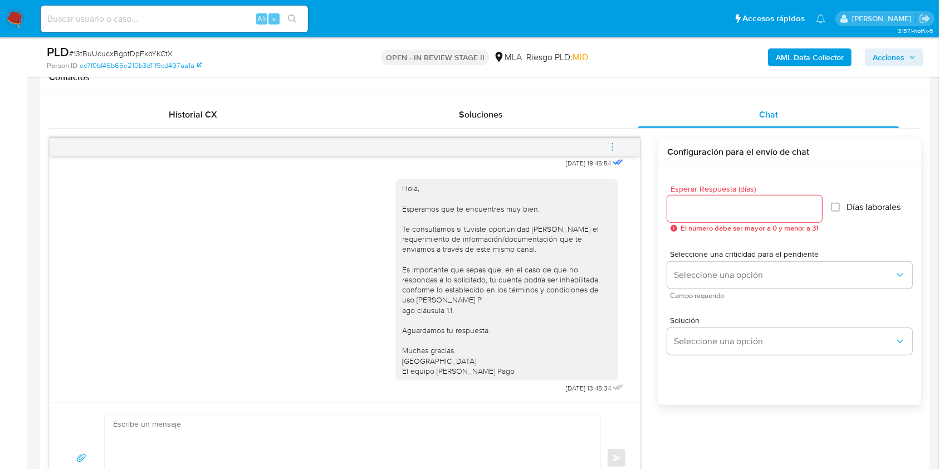
click at [619, 149] on button "menu-action" at bounding box center [612, 147] width 37 height 27
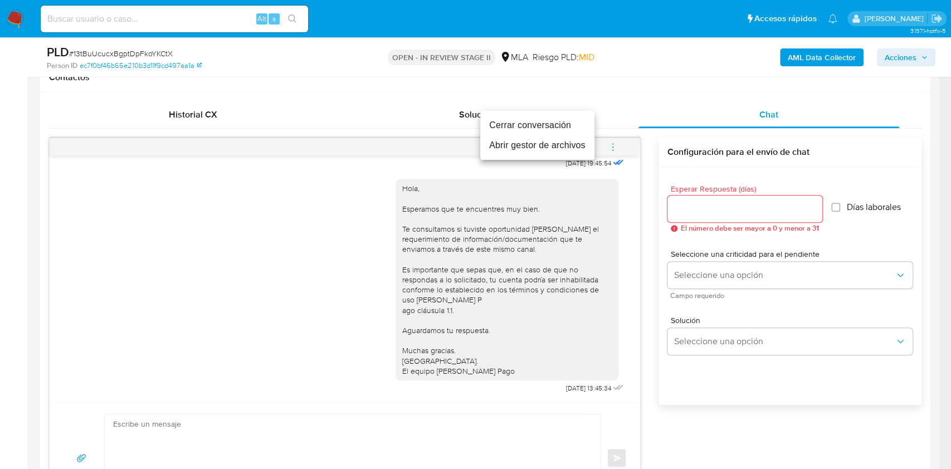
click at [538, 129] on li "Cerrar conversación" at bounding box center [537, 125] width 114 height 20
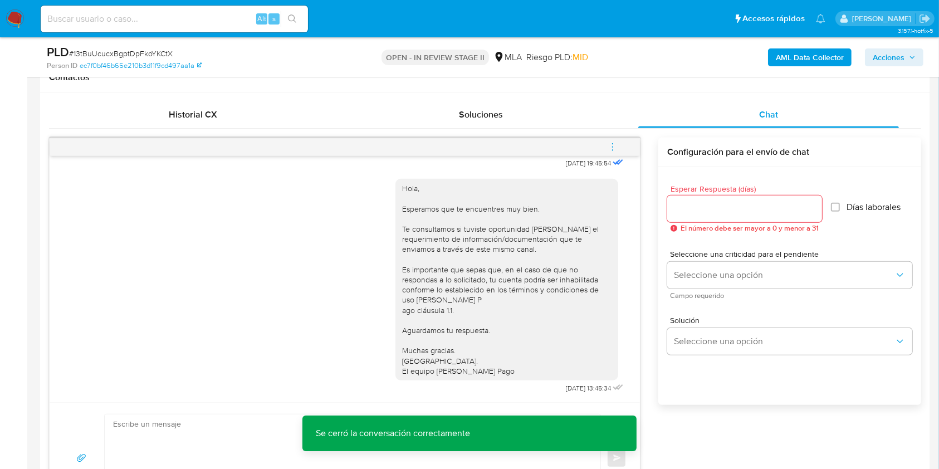
click at [872, 62] on button "Acciones" at bounding box center [894, 57] width 58 height 18
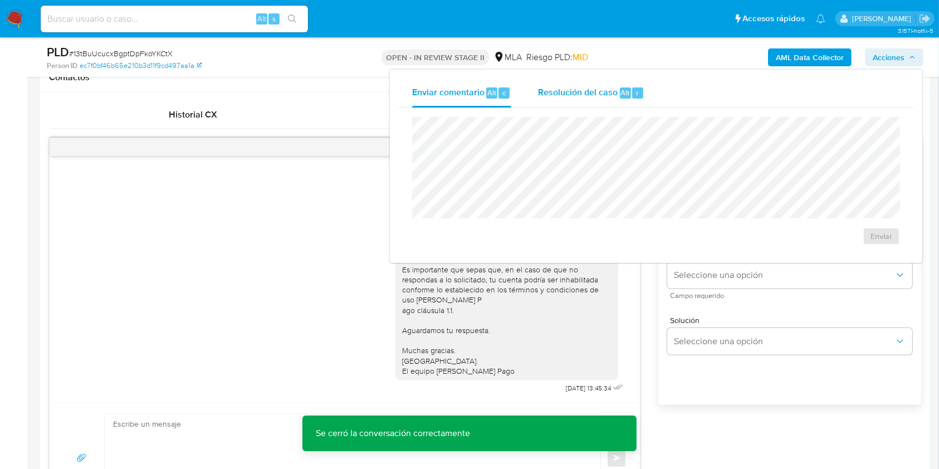
click at [609, 83] on div "Resolución del caso Alt r" at bounding box center [591, 93] width 106 height 29
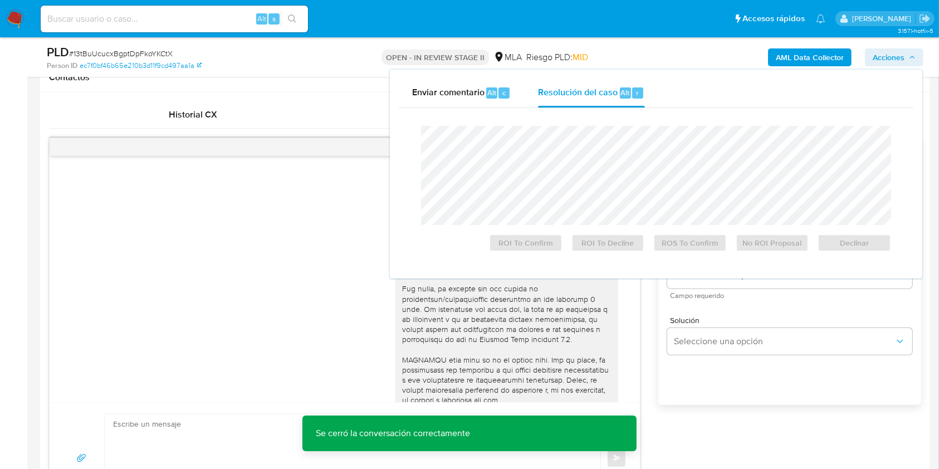
scroll to position [198, 0]
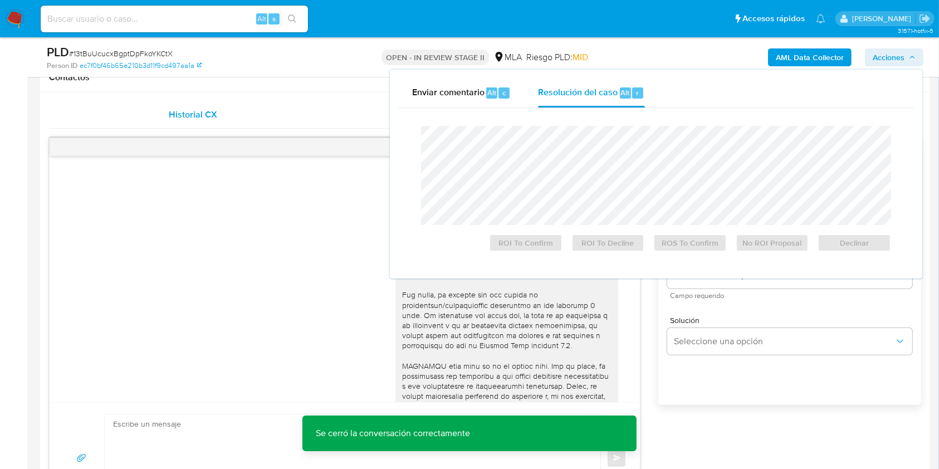
click at [255, 117] on div "Historial CX" at bounding box center [192, 114] width 261 height 27
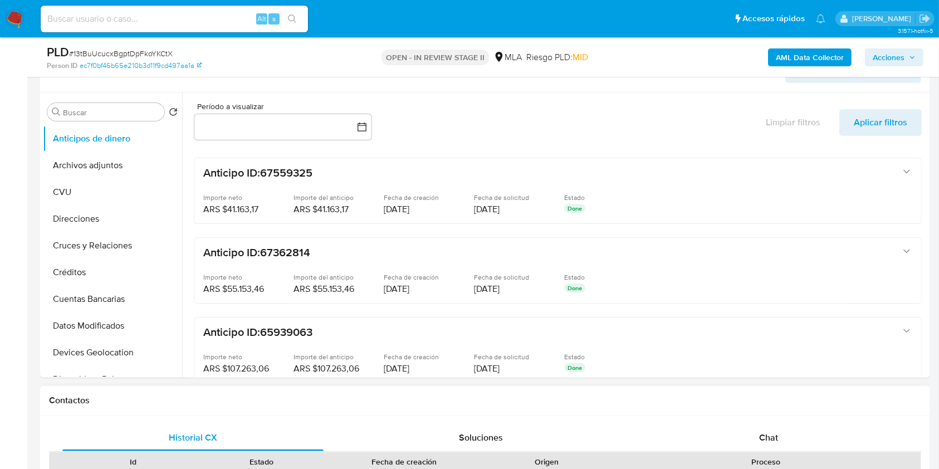
scroll to position [148, 0]
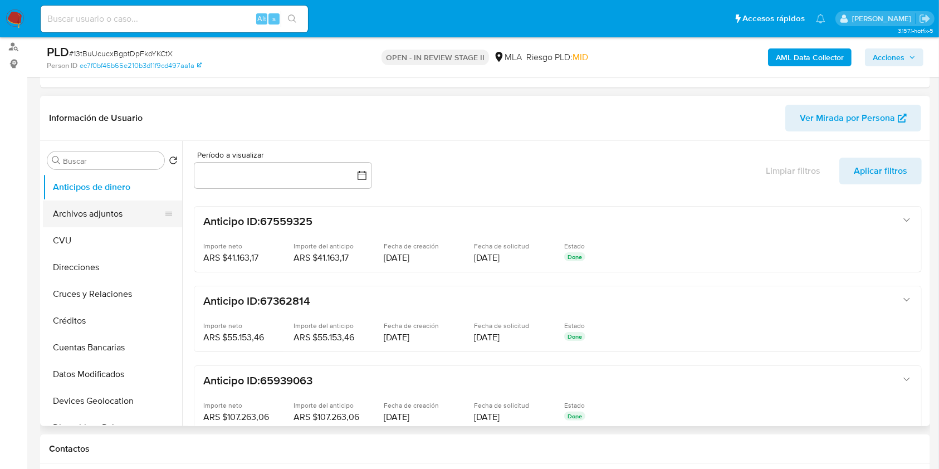
click at [101, 226] on button "Archivos adjuntos" at bounding box center [108, 214] width 130 height 27
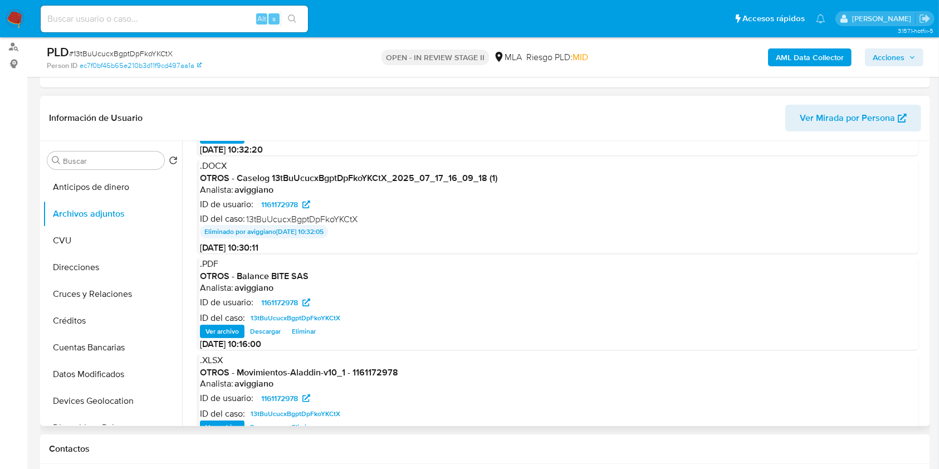
scroll to position [92, 0]
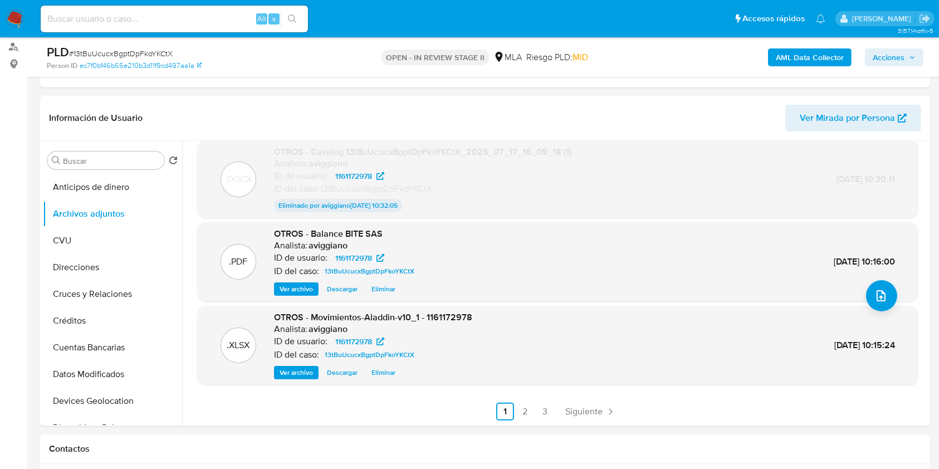
drag, startPoint x: 907, startPoint y: 56, endPoint x: 895, endPoint y: 60, distance: 12.9
click at [907, 56] on span "Acciones" at bounding box center [894, 58] width 43 height 16
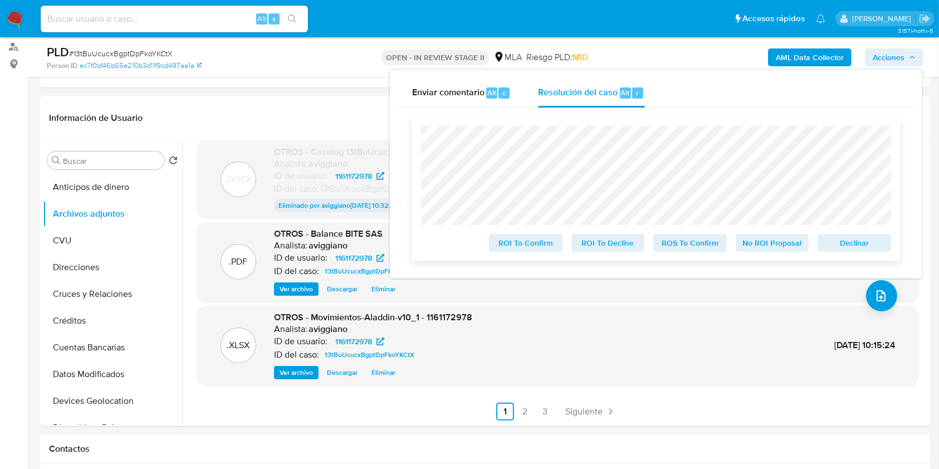
click at [833, 240] on span "Declinar" at bounding box center [854, 243] width 58 height 16
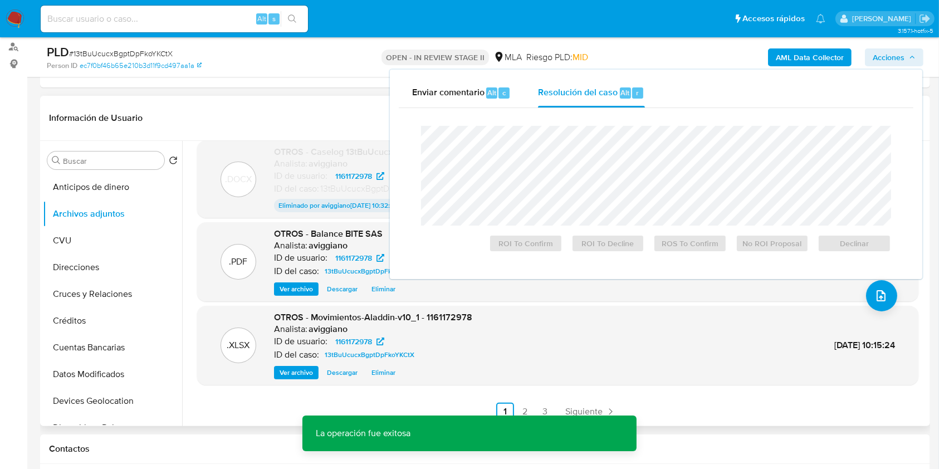
scroll to position [223, 0]
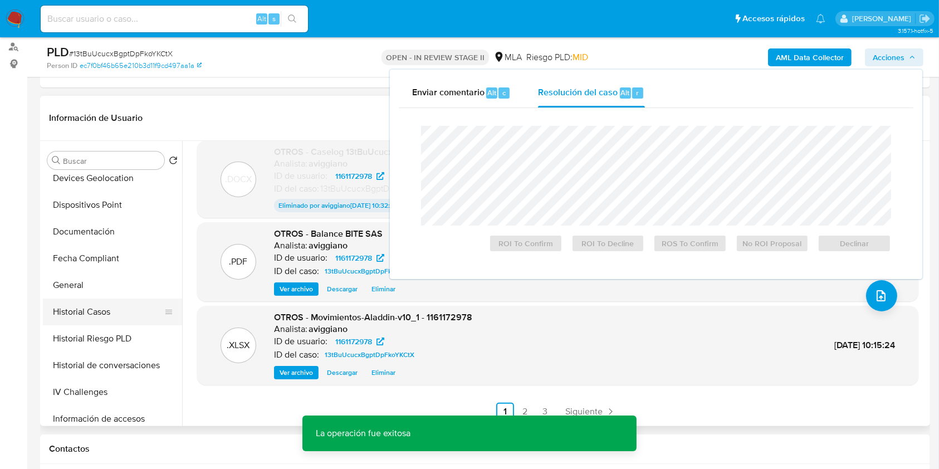
click at [91, 313] on button "Historial Casos" at bounding box center [108, 312] width 130 height 27
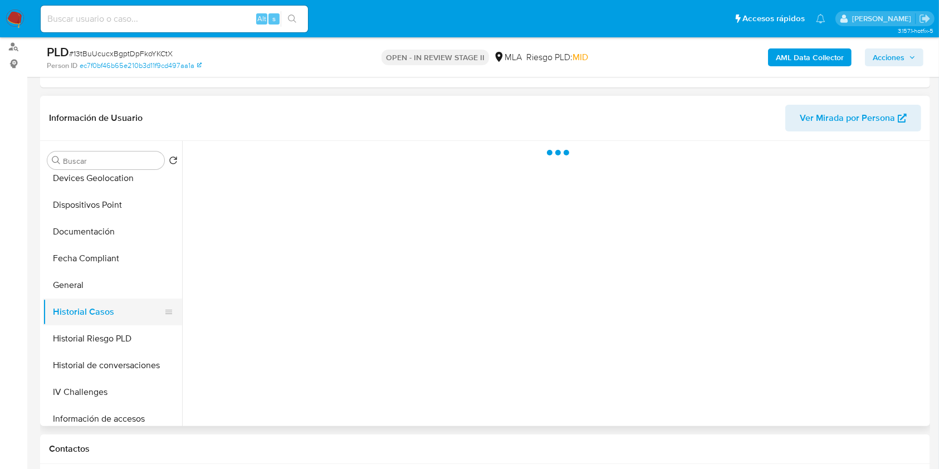
scroll to position [0, 0]
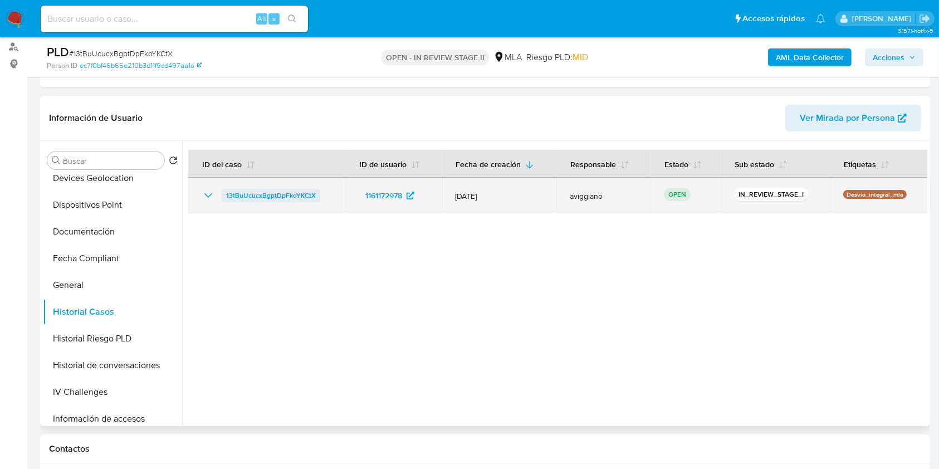
click at [250, 194] on span "13tBuUcucxBgptDpFkoYKCtX" at bounding box center [271, 195] width 90 height 13
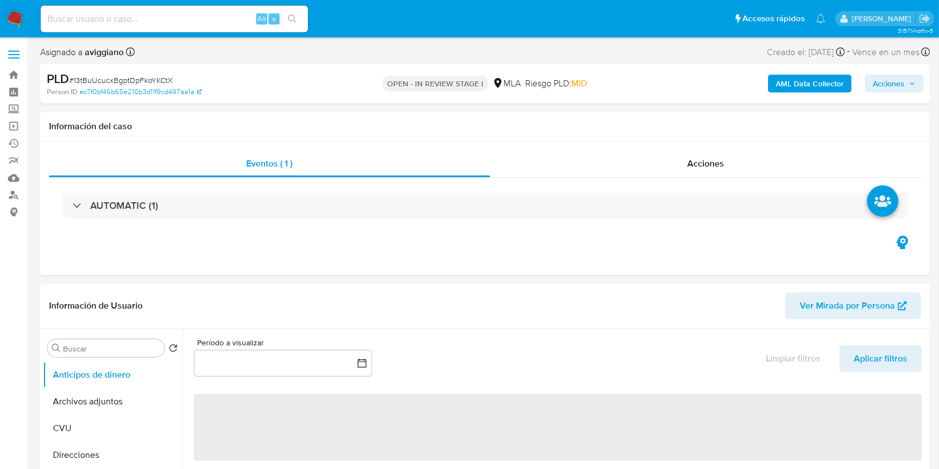
click at [913, 87] on icon "button" at bounding box center [912, 83] width 7 height 7
select select "10"
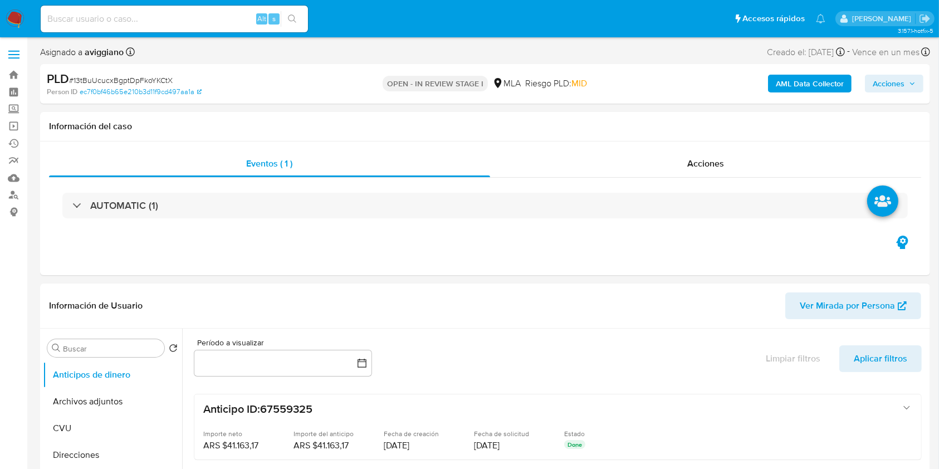
click at [884, 90] on span "Acciones" at bounding box center [889, 84] width 32 height 18
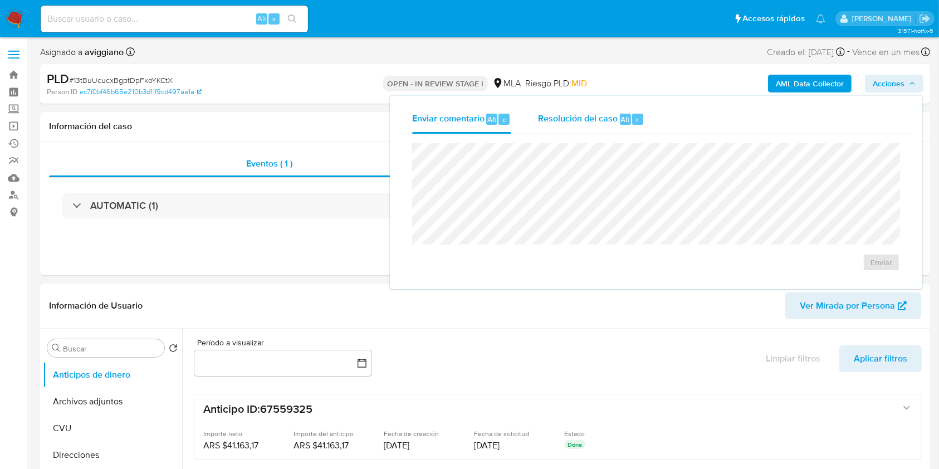
click at [593, 117] on span "Resolución del caso" at bounding box center [578, 119] width 80 height 13
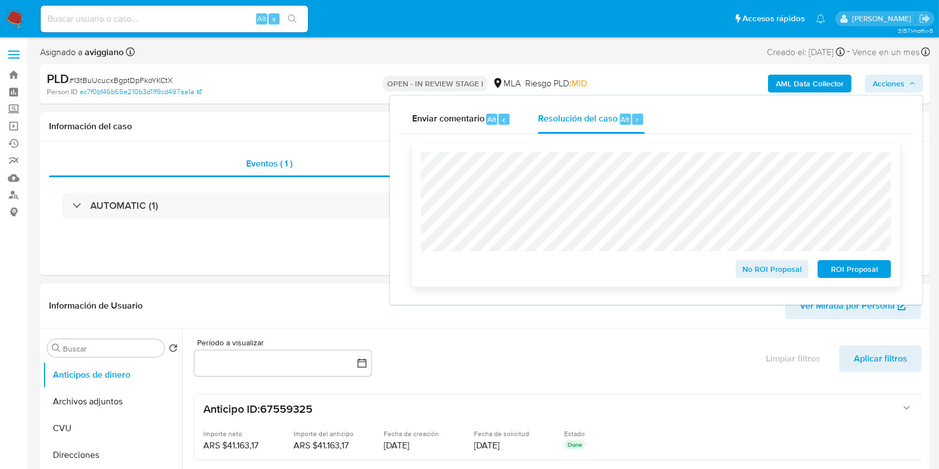
click at [756, 273] on span "No ROI Proposal" at bounding box center [773, 269] width 58 height 16
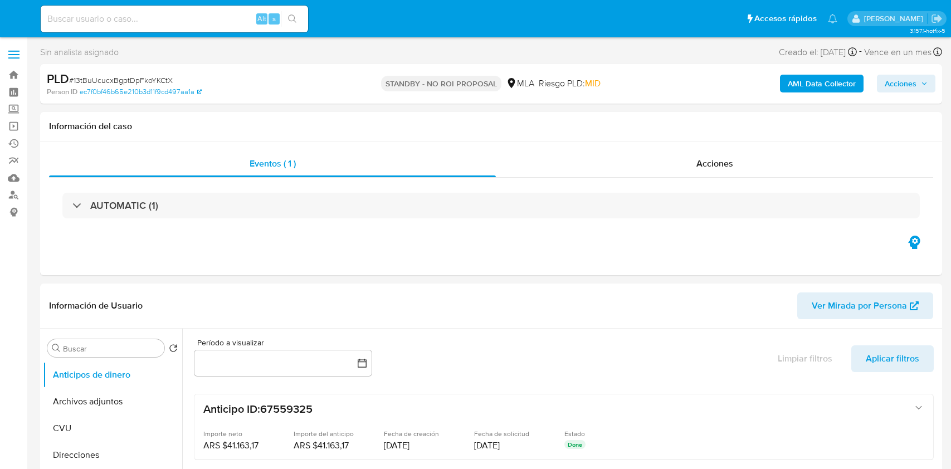
select select "10"
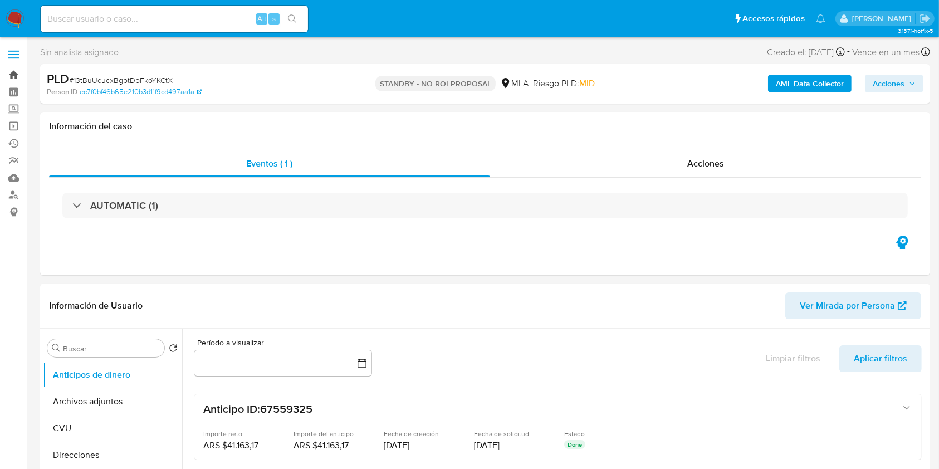
click at [18, 72] on link "Bandeja" at bounding box center [66, 74] width 133 height 17
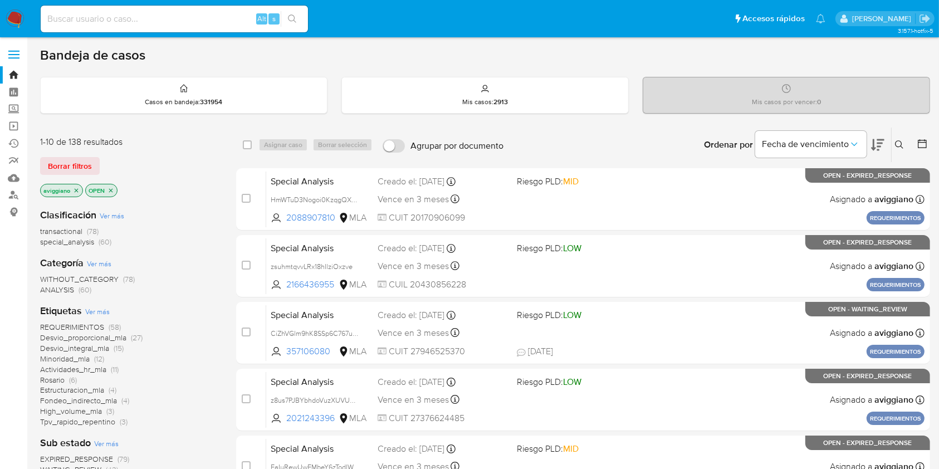
click at [78, 187] on icon "close-filter" at bounding box center [76, 190] width 7 height 7
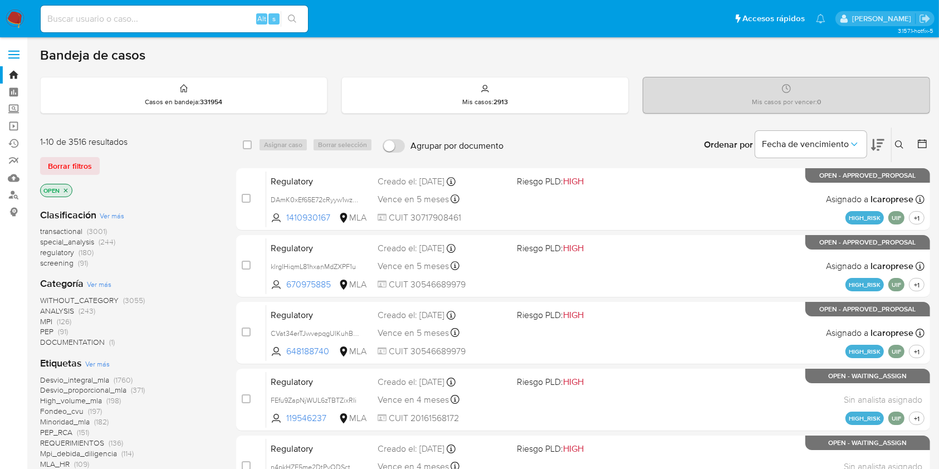
click at [66, 188] on icon "close-filter" at bounding box center [65, 190] width 7 height 7
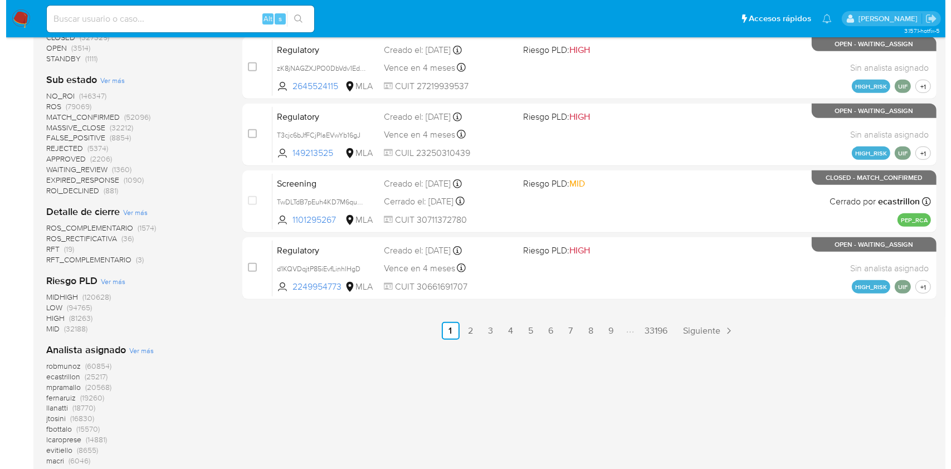
scroll to position [594, 0]
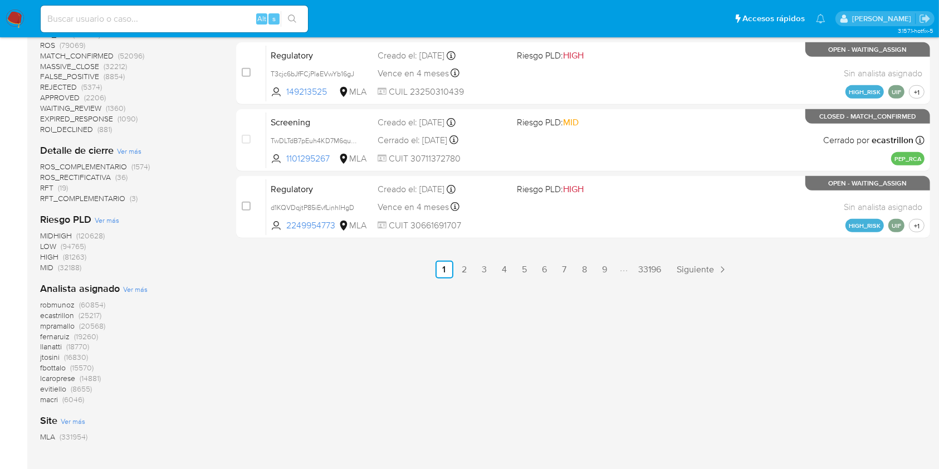
click at [136, 287] on span "Ver más" at bounding box center [135, 289] width 25 height 10
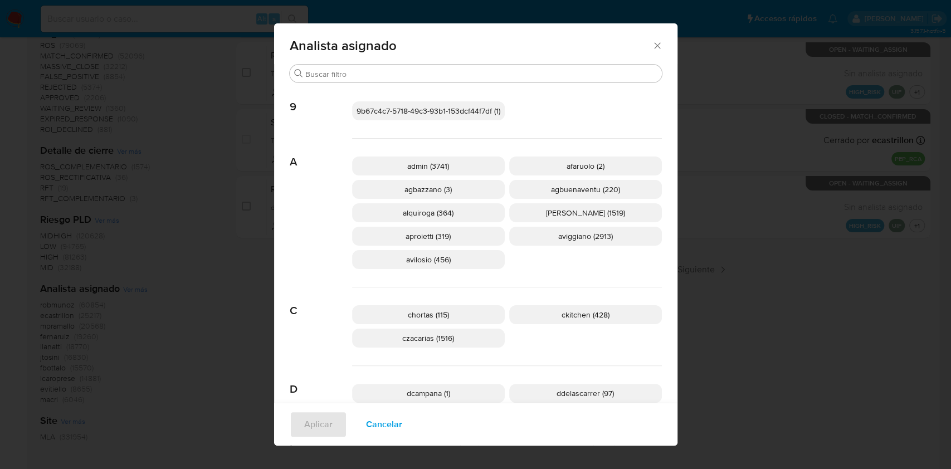
click at [606, 266] on div "admin (3741) afaruolo (2) agbazzano (3) agbuenaventu (220) alquiroga (364) amed…" at bounding box center [507, 213] width 310 height 149
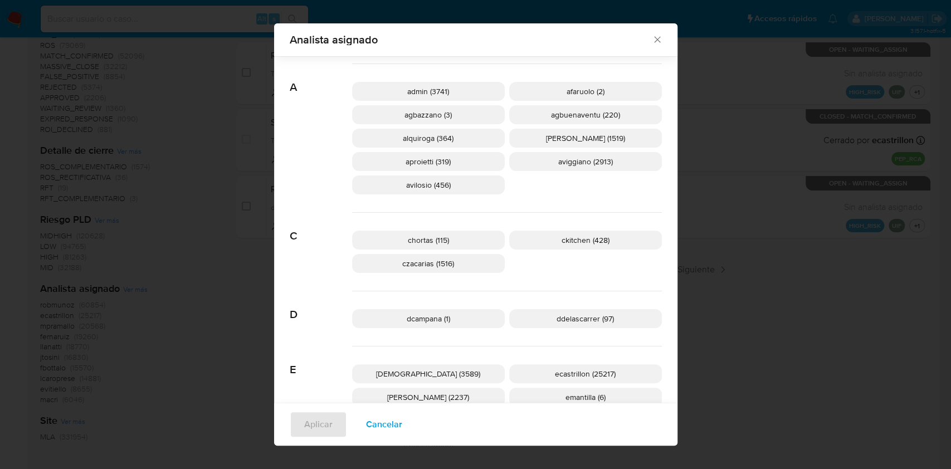
click at [612, 163] on p "aviggiano (2913)" at bounding box center [585, 161] width 153 height 19
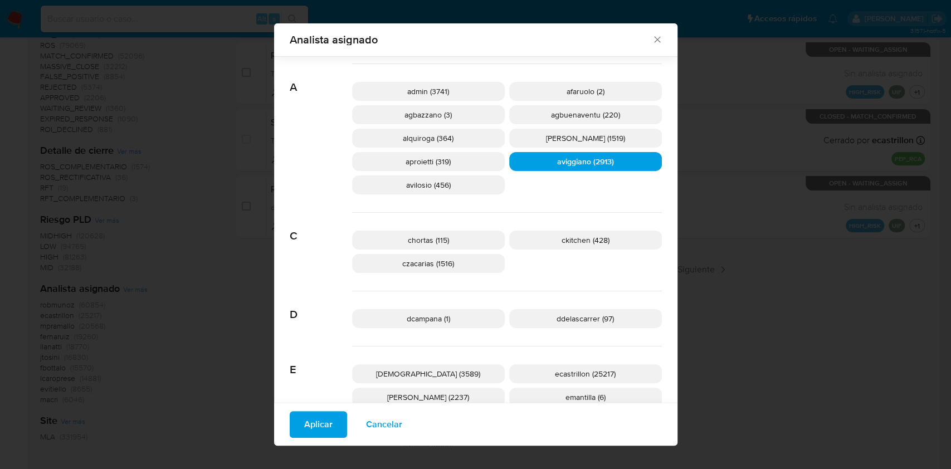
click at [307, 413] on span "Aplicar" at bounding box center [318, 424] width 28 height 25
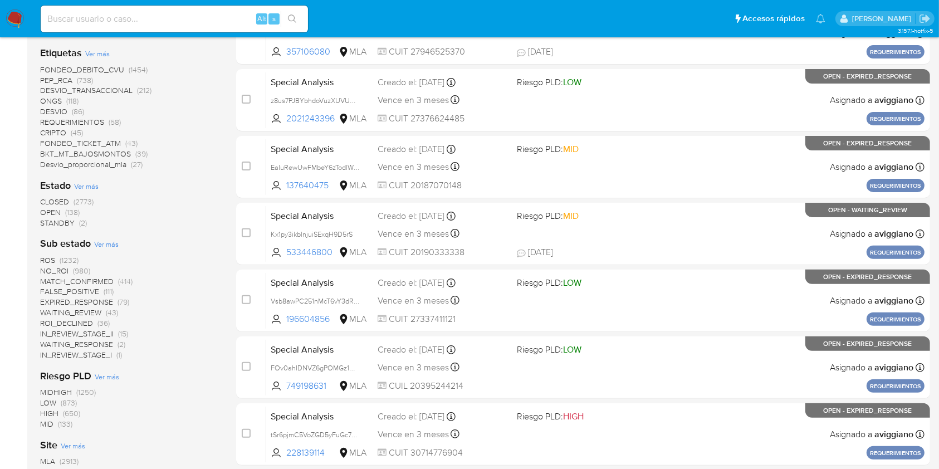
scroll to position [371, 0]
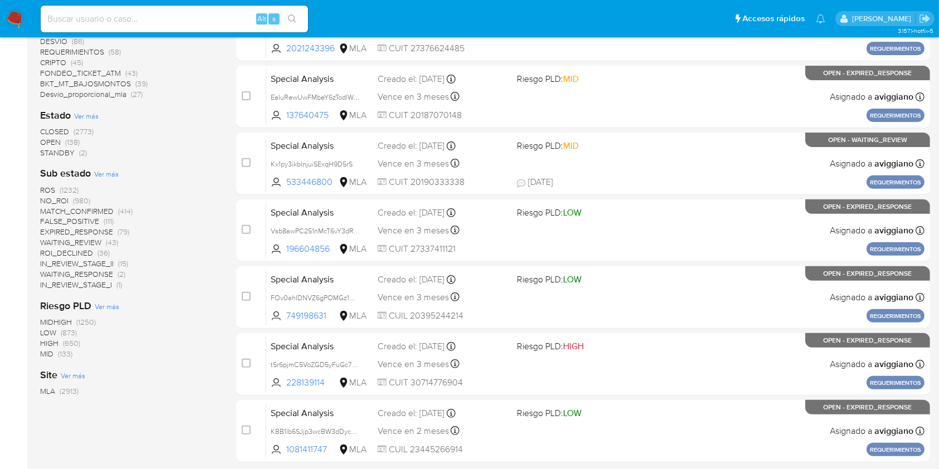
click at [54, 139] on span "OPEN" at bounding box center [50, 141] width 21 height 11
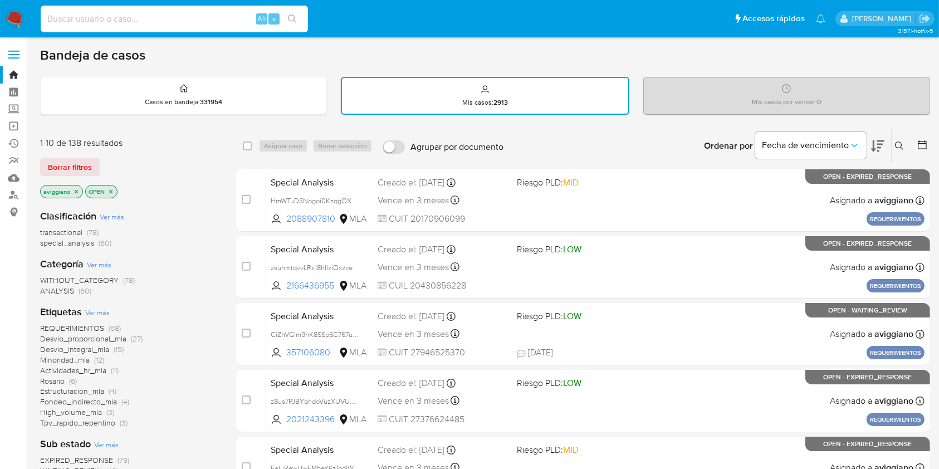
click at [116, 22] on input at bounding box center [174, 19] width 267 height 14
paste input "01Nx9IIOQWxS8HQIffDLZGAP"
type input "01Nx9IIOQWxS8HQIffDLZGAP"
click at [293, 19] on icon "search-icon" at bounding box center [292, 18] width 9 height 9
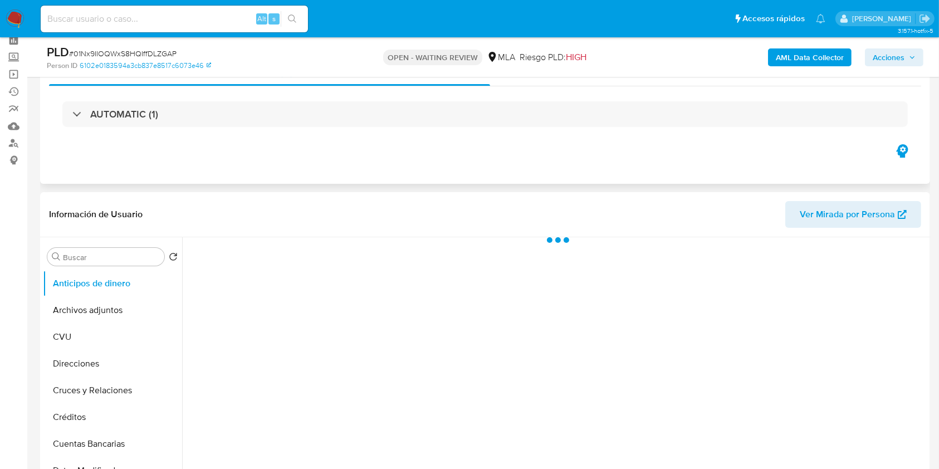
scroll to position [148, 0]
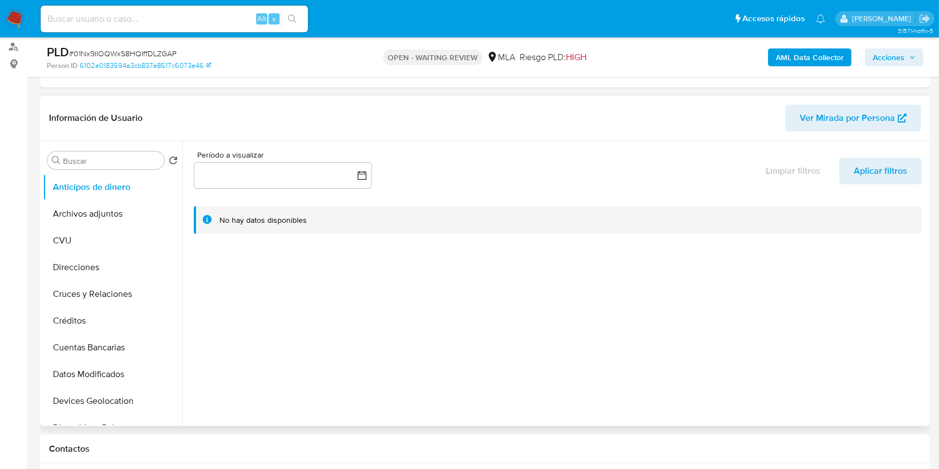
select select "10"
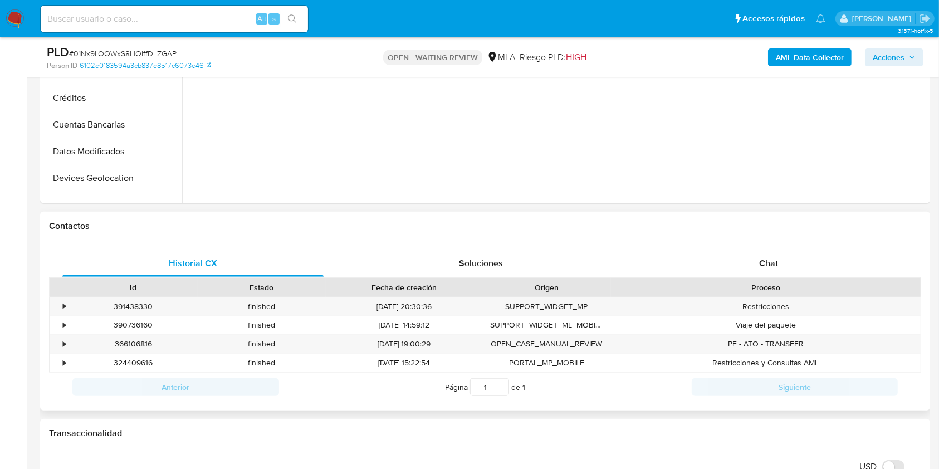
drag, startPoint x: 747, startPoint y: 268, endPoint x: 726, endPoint y: 278, distance: 23.9
click at [747, 268] on div "Chat" at bounding box center [768, 263] width 261 height 27
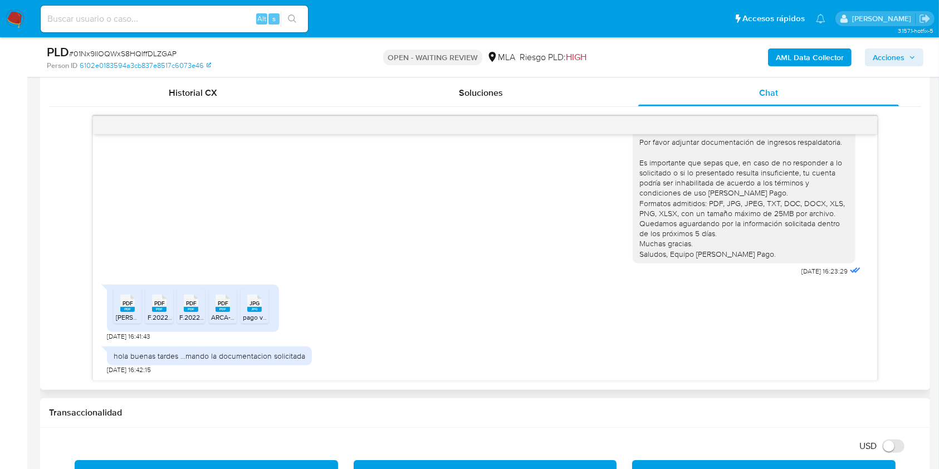
scroll to position [520, 0]
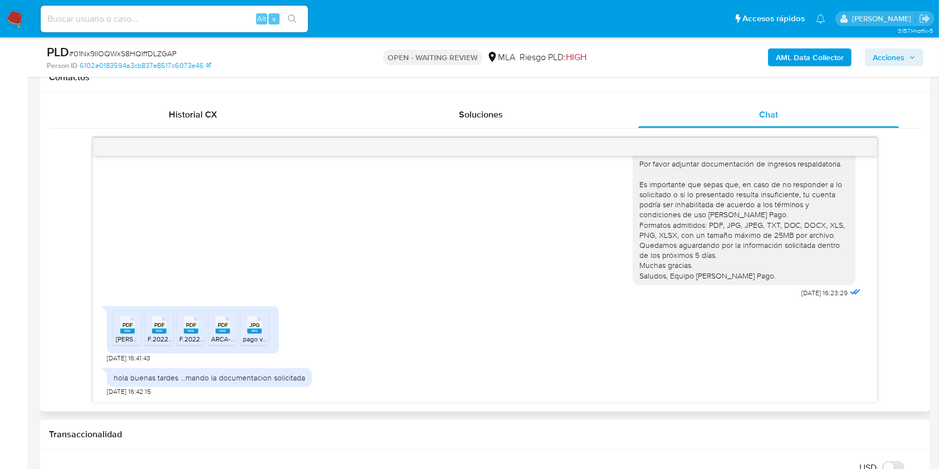
click at [165, 336] on span "F.2022 - Impuesto Cedular - Renta financiera papeles de trabajo Rojas.pdf" at bounding box center [275, 338] width 255 height 9
click at [188, 333] on rect at bounding box center [191, 331] width 14 height 5
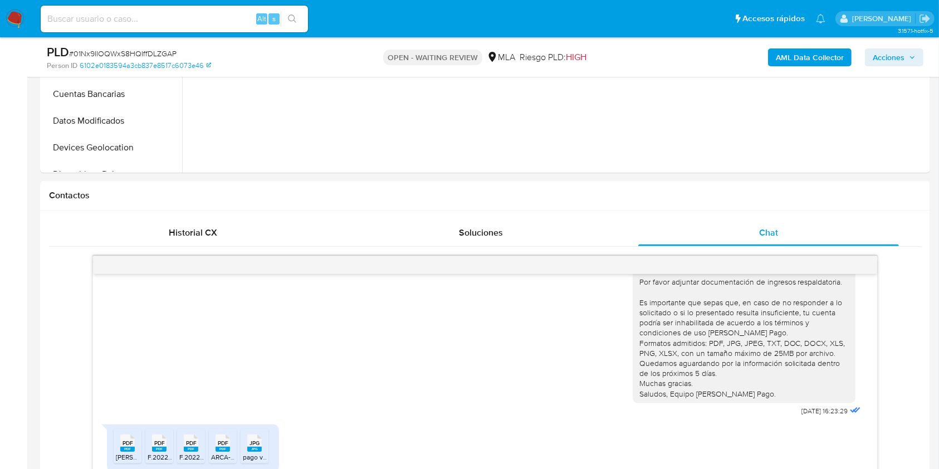
scroll to position [223, 0]
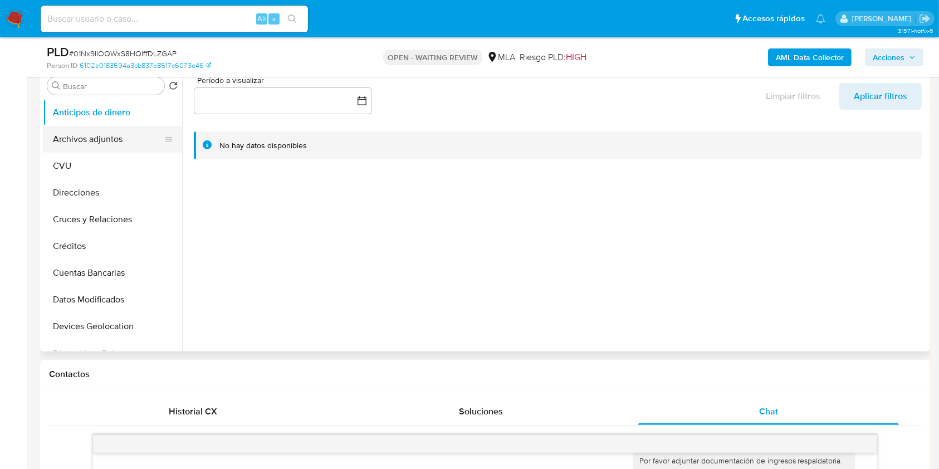
click at [79, 150] on button "Archivos adjuntos" at bounding box center [108, 139] width 130 height 27
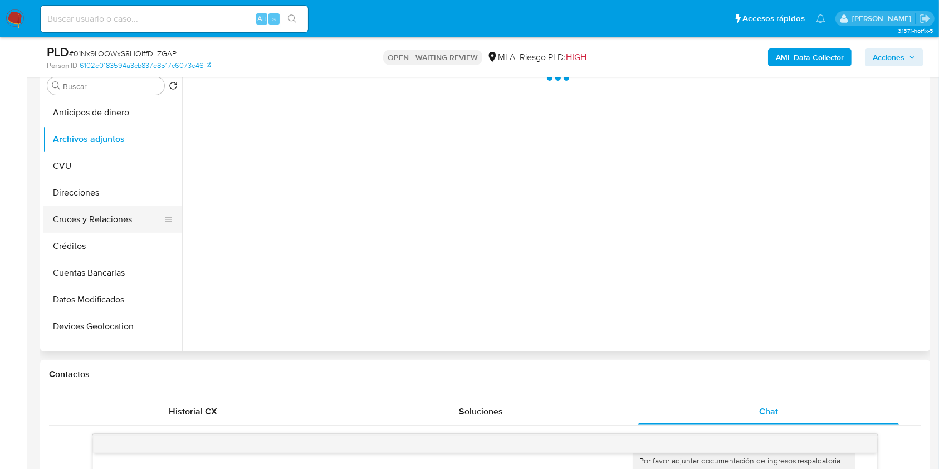
scroll to position [148, 0]
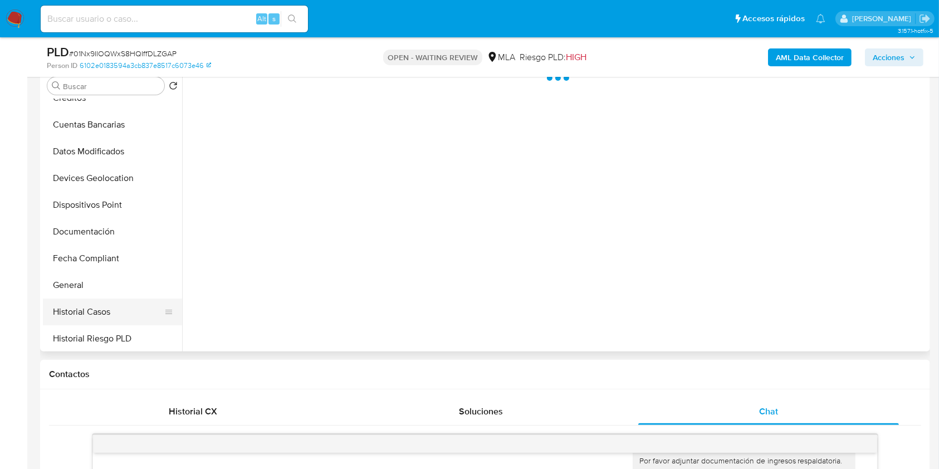
click at [98, 305] on button "Historial Casos" at bounding box center [108, 312] width 130 height 27
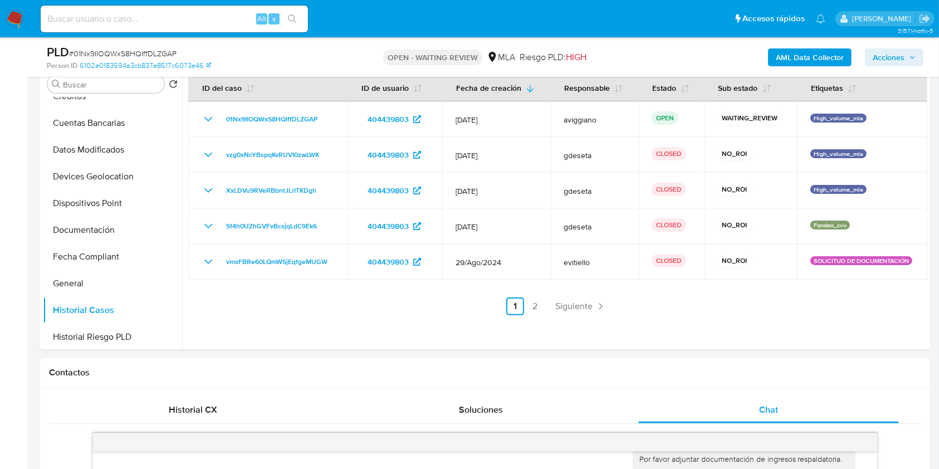
scroll to position [74, 0]
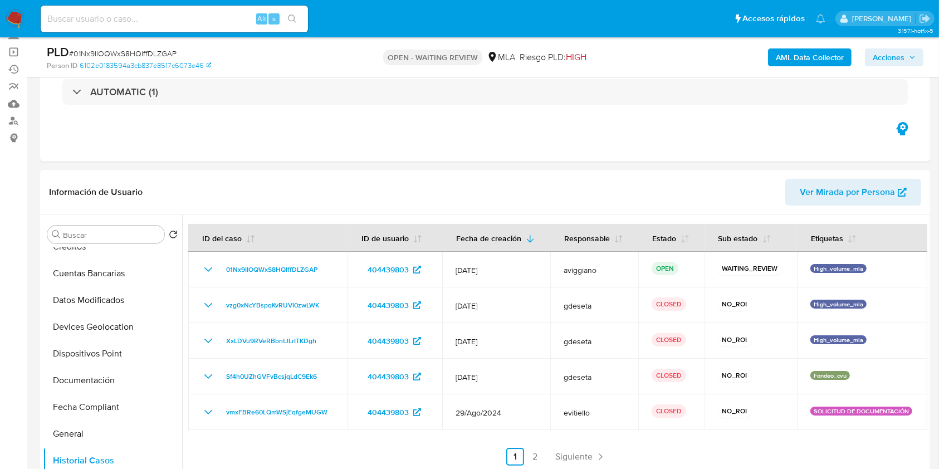
click at [115, 2] on nav "Pausado Ver notificaciones Alt s Accesos rápidos Presiona las siguientes teclas…" at bounding box center [469, 18] width 939 height 37
click at [109, 14] on input at bounding box center [174, 19] width 267 height 14
paste input "s8uSTL2ngbfec4KcLfTnsMWL"
type input "s8uSTL2ngbfec4KcLfTnsMWL"
click at [287, 19] on button "search-icon" at bounding box center [292, 19] width 23 height 16
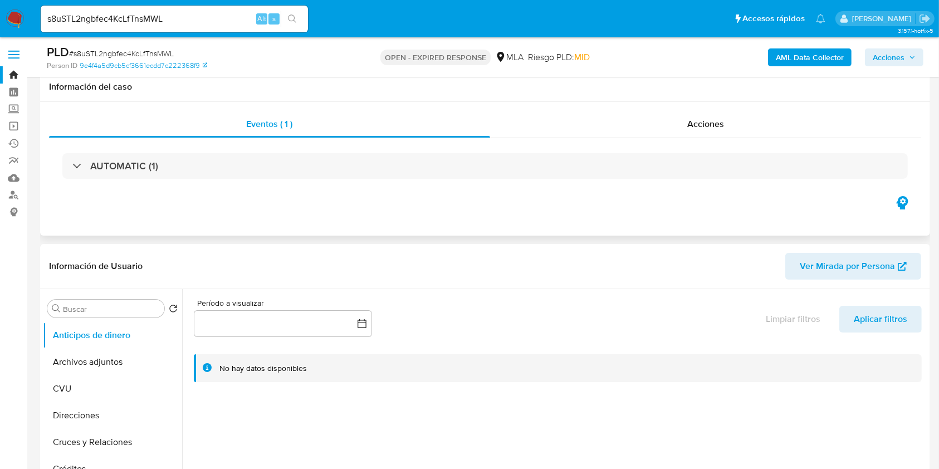
scroll to position [223, 0]
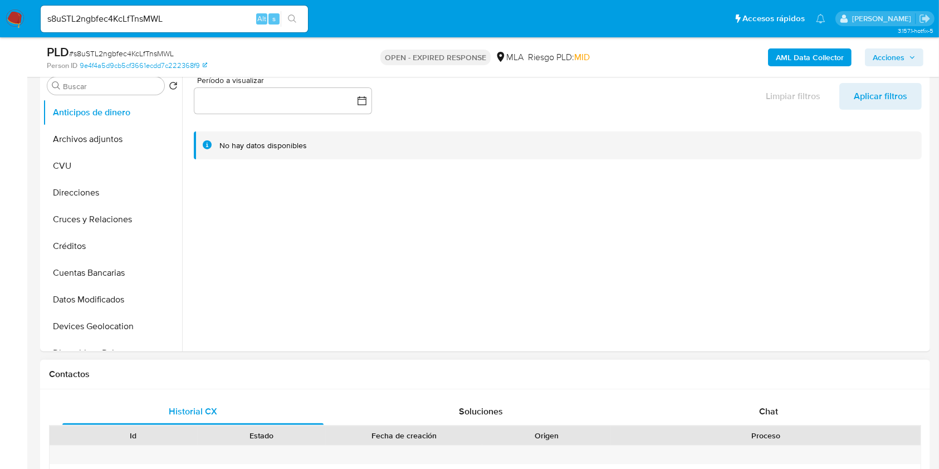
select select "10"
click at [753, 405] on div "Chat" at bounding box center [768, 411] width 261 height 27
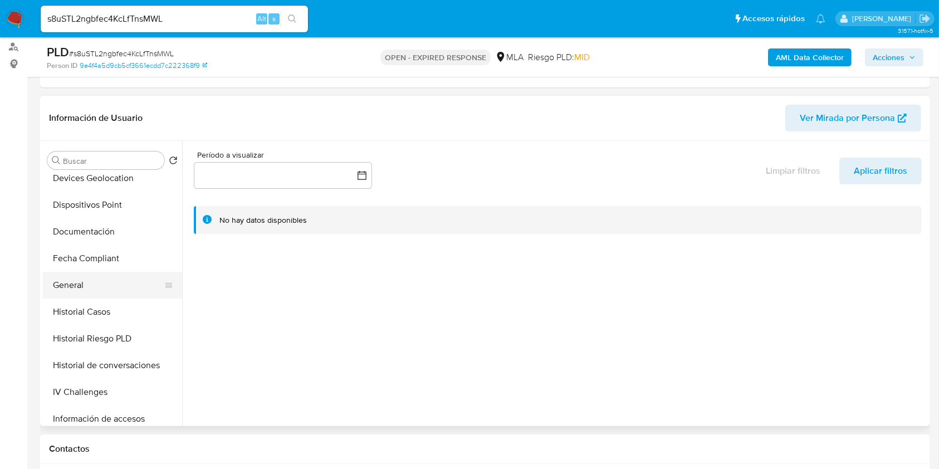
click at [111, 286] on button "General" at bounding box center [108, 285] width 130 height 27
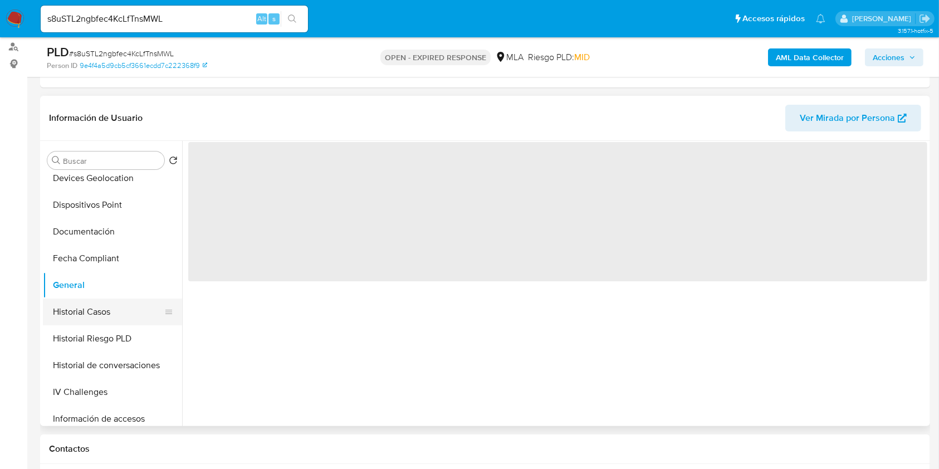
click at [107, 300] on button "Historial Casos" at bounding box center [108, 312] width 130 height 27
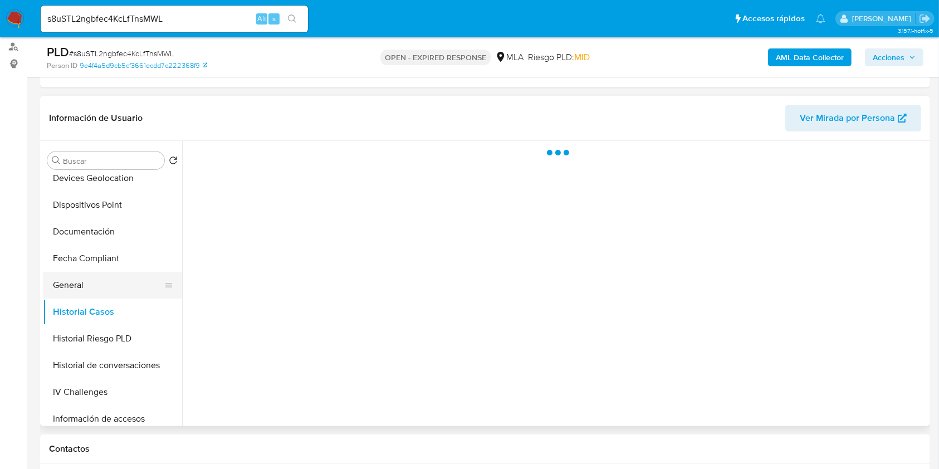
click at [111, 288] on button "General" at bounding box center [108, 285] width 130 height 27
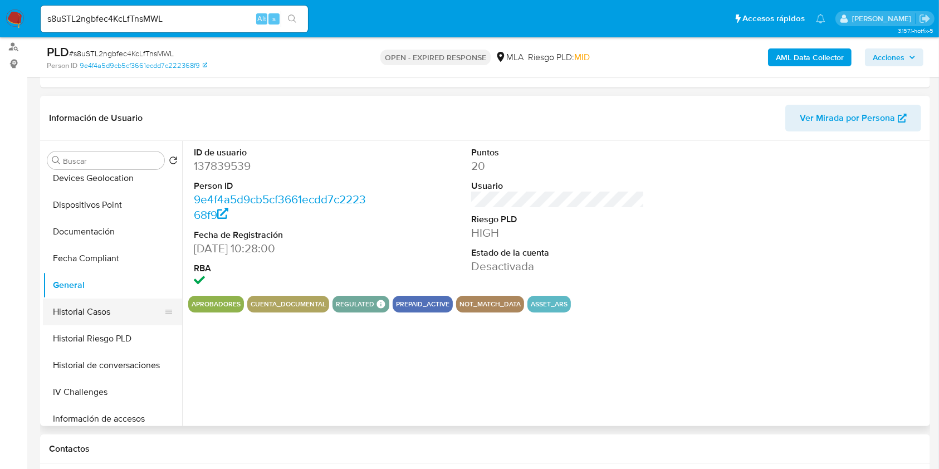
click at [116, 310] on button "Historial Casos" at bounding box center [108, 312] width 130 height 27
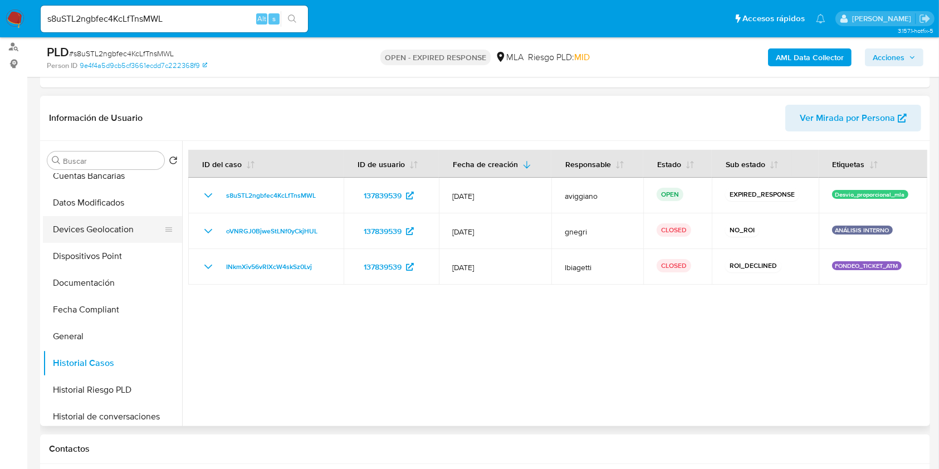
scroll to position [148, 0]
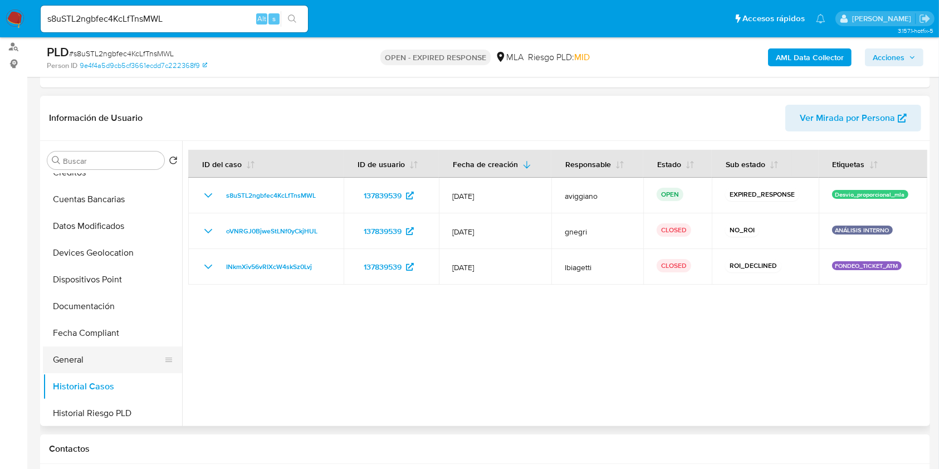
click at [71, 356] on button "General" at bounding box center [108, 359] width 130 height 27
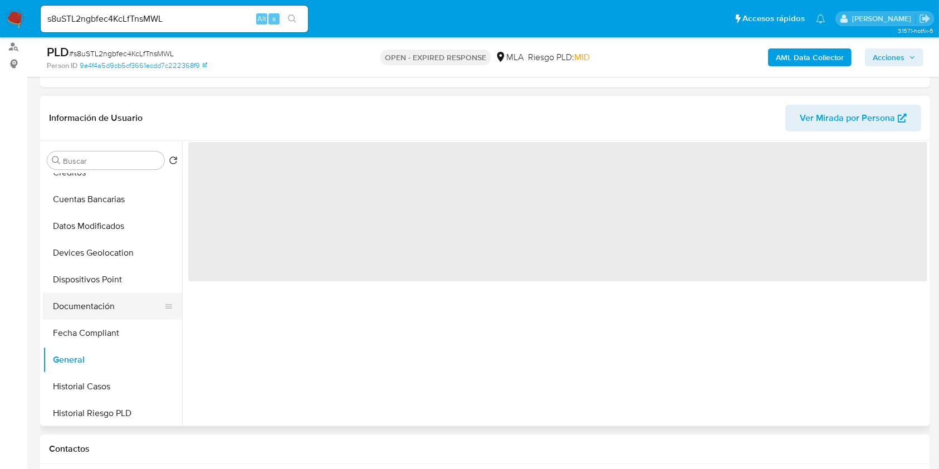
click at [79, 317] on button "Documentación" at bounding box center [108, 306] width 130 height 27
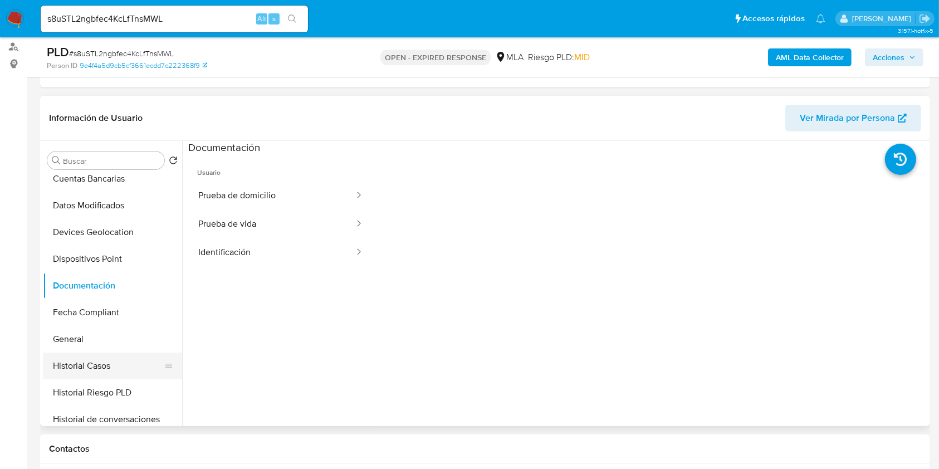
scroll to position [223, 0]
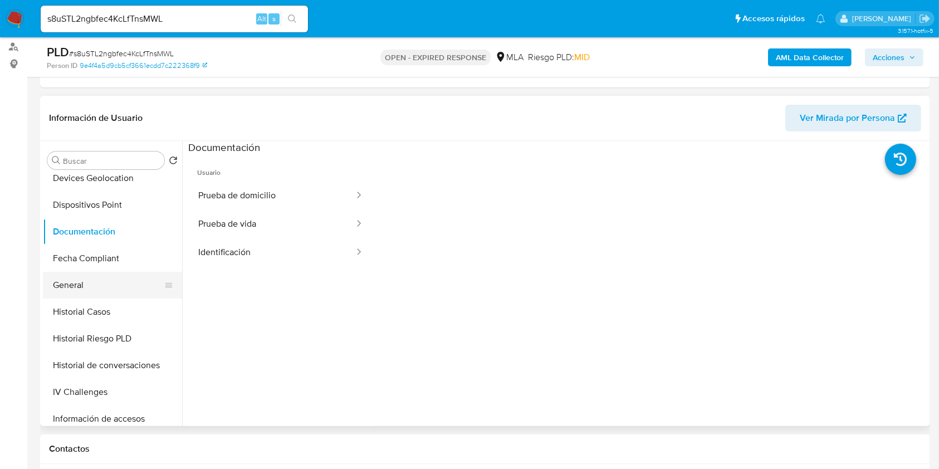
click at [77, 273] on button "General" at bounding box center [108, 285] width 130 height 27
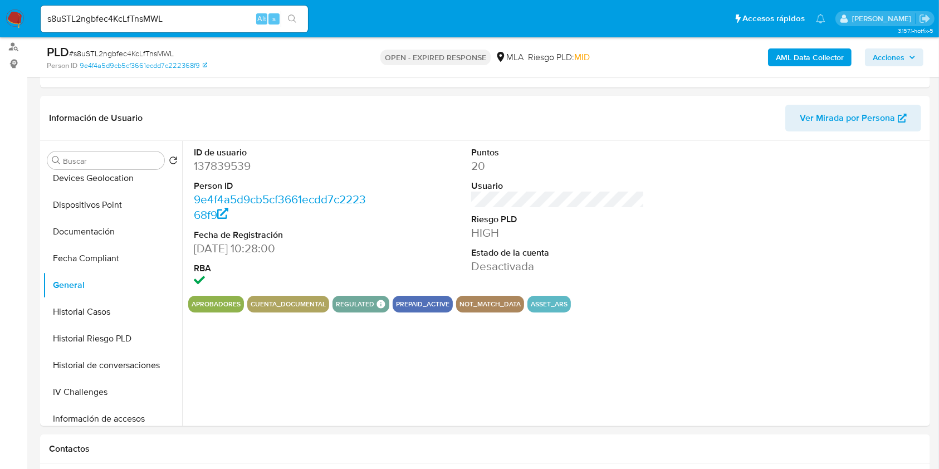
click at [232, 163] on dd "137839539" at bounding box center [281, 166] width 174 height 16
copy dd "137839539"
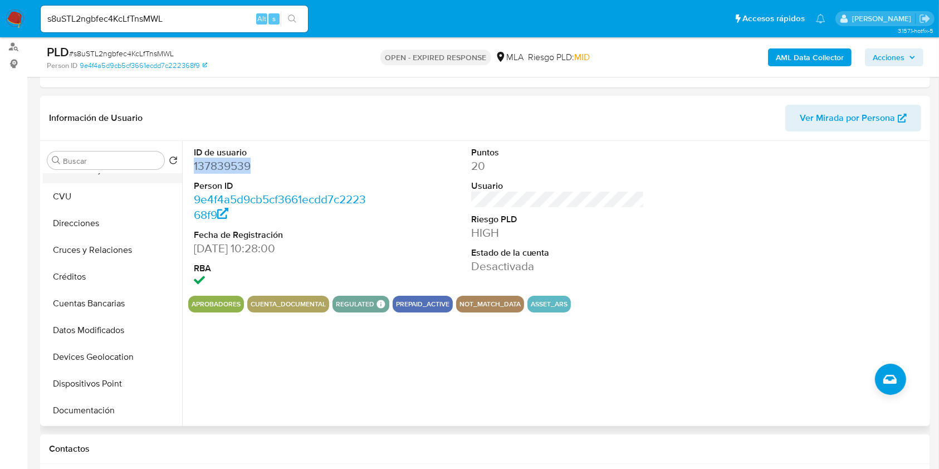
scroll to position [0, 0]
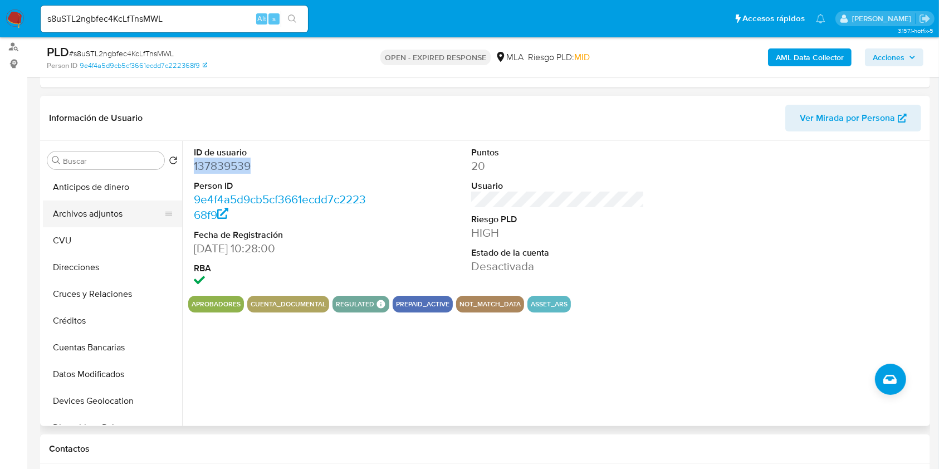
click at [138, 207] on button "Archivos adjuntos" at bounding box center [108, 214] width 130 height 27
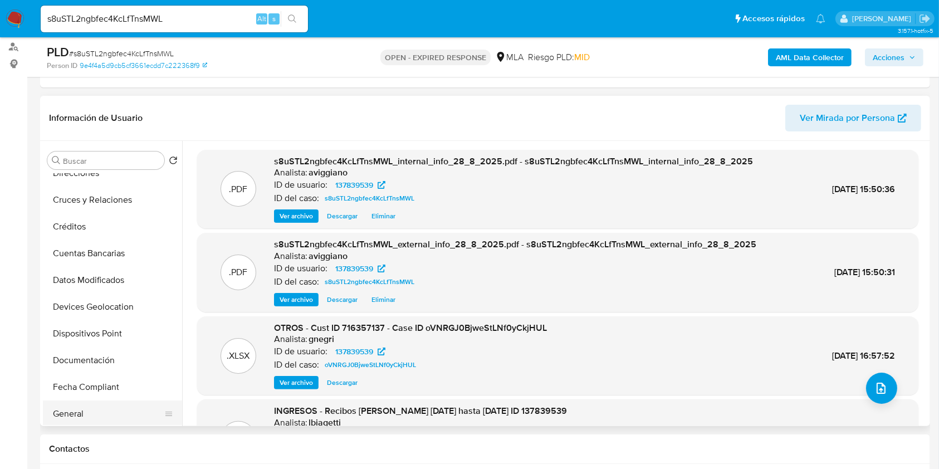
scroll to position [148, 0]
click at [75, 349] on button "General" at bounding box center [108, 359] width 130 height 27
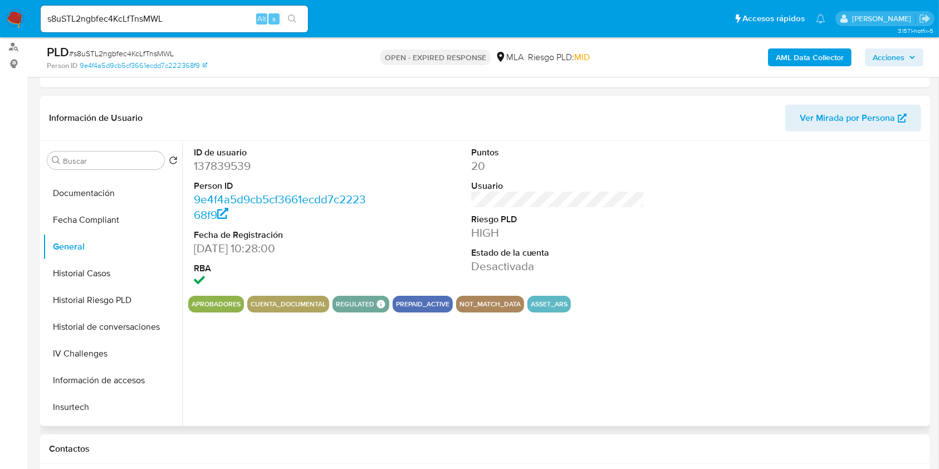
scroll to position [371, 0]
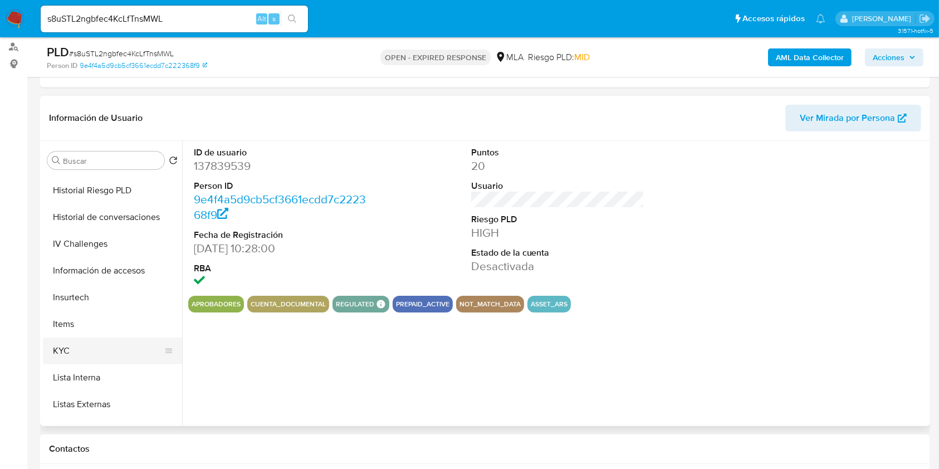
click at [82, 340] on button "KYC" at bounding box center [108, 351] width 130 height 27
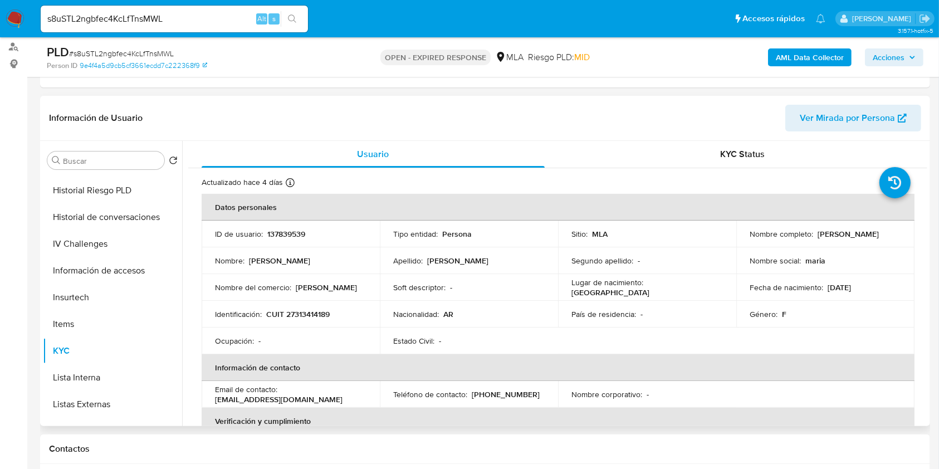
click at [297, 314] on p "CUIT 27313414189" at bounding box center [297, 314] width 63 height 10
copy p "27313414189"
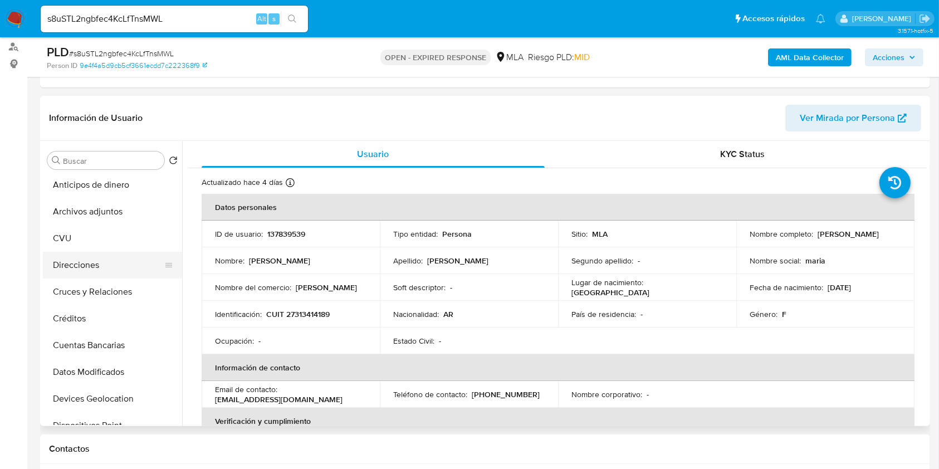
scroll to position [0, 0]
click at [95, 221] on button "Archivos adjuntos" at bounding box center [108, 214] width 130 height 27
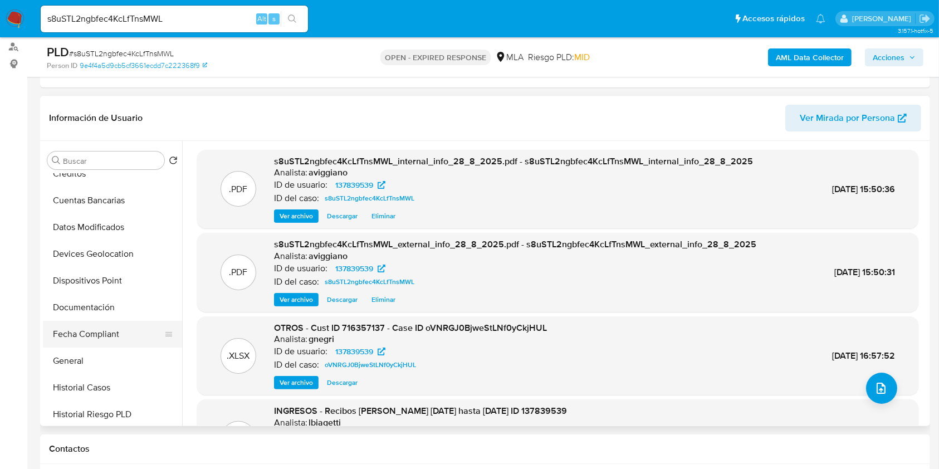
scroll to position [148, 0]
click at [85, 358] on button "General" at bounding box center [108, 359] width 130 height 27
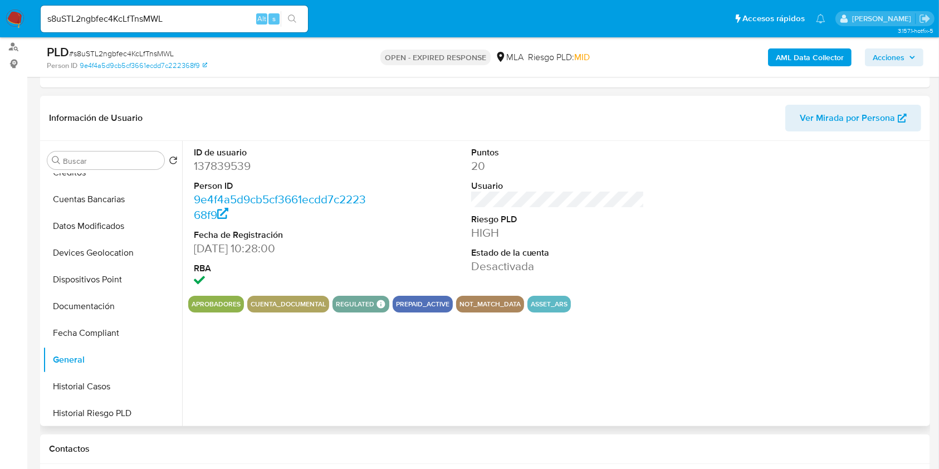
click at [235, 163] on dd "137839539" at bounding box center [281, 166] width 174 height 16
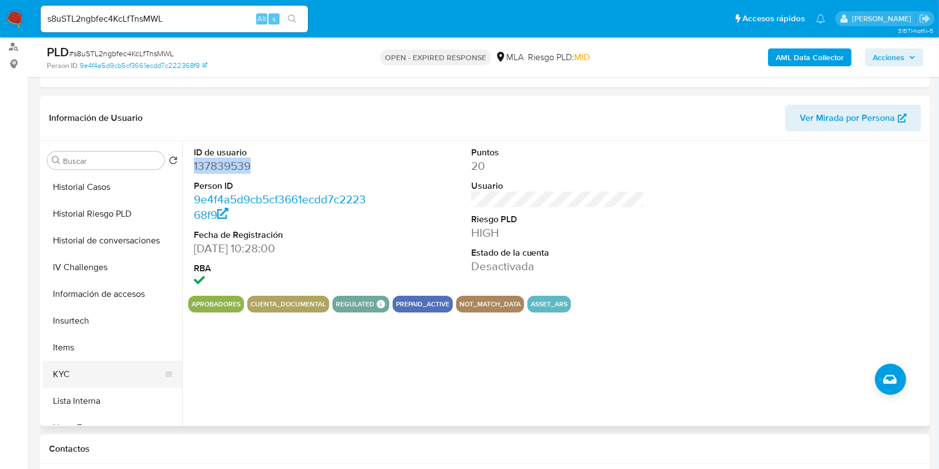
scroll to position [371, 0]
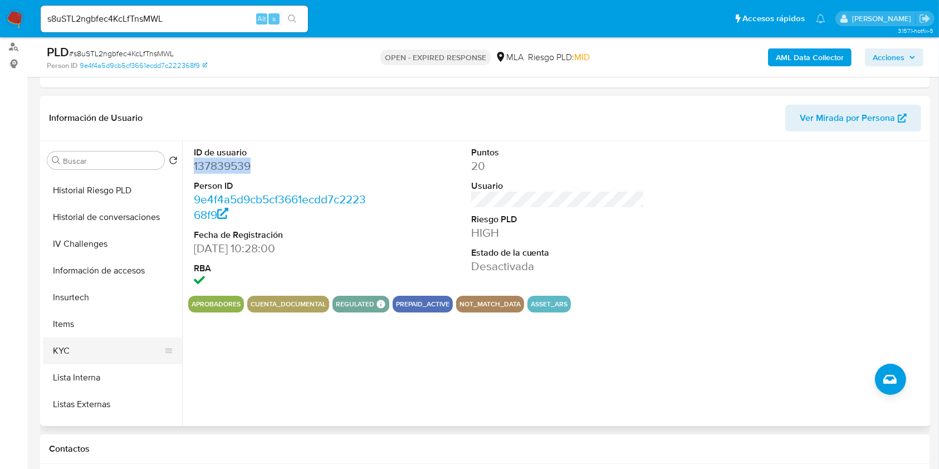
click at [97, 342] on button "KYC" at bounding box center [108, 351] width 130 height 27
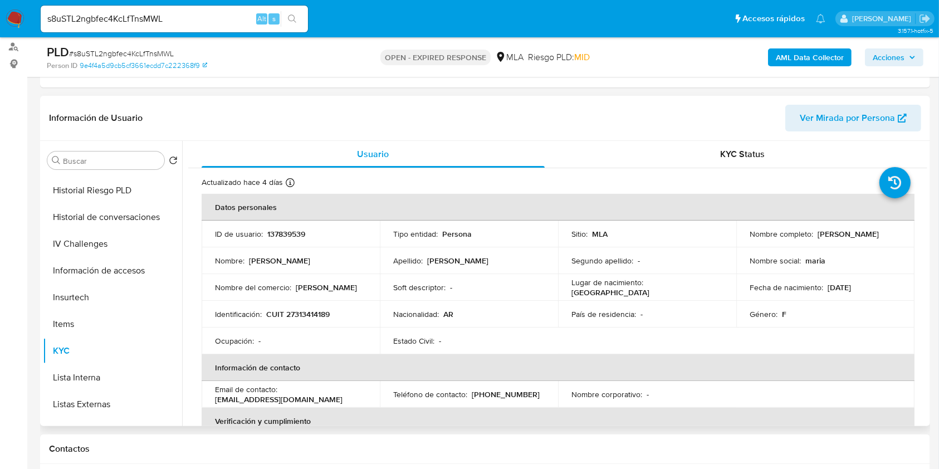
click at [304, 314] on p "CUIT 27313414189" at bounding box center [297, 314] width 63 height 10
copy p "27313414189"
click at [293, 244] on td "ID de usuario : 137839539" at bounding box center [291, 234] width 178 height 27
click at [290, 238] on p "137839539" at bounding box center [286, 234] width 38 height 10
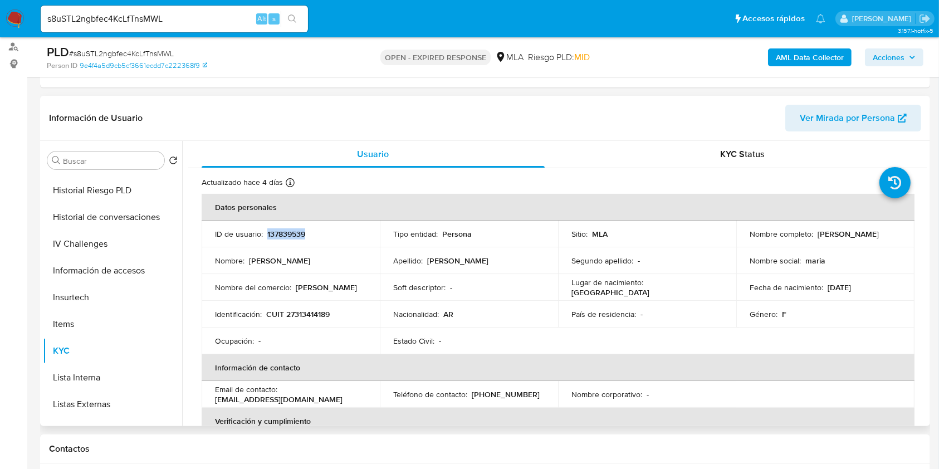
click at [290, 238] on p "137839539" at bounding box center [286, 234] width 38 height 10
click at [310, 311] on p "CUIT 27313414189" at bounding box center [297, 314] width 63 height 10
copy p "27313414189"
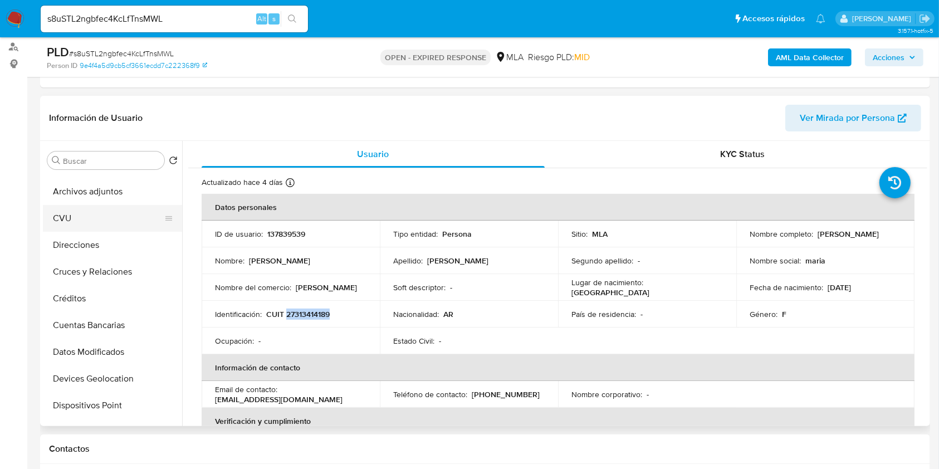
scroll to position [0, 0]
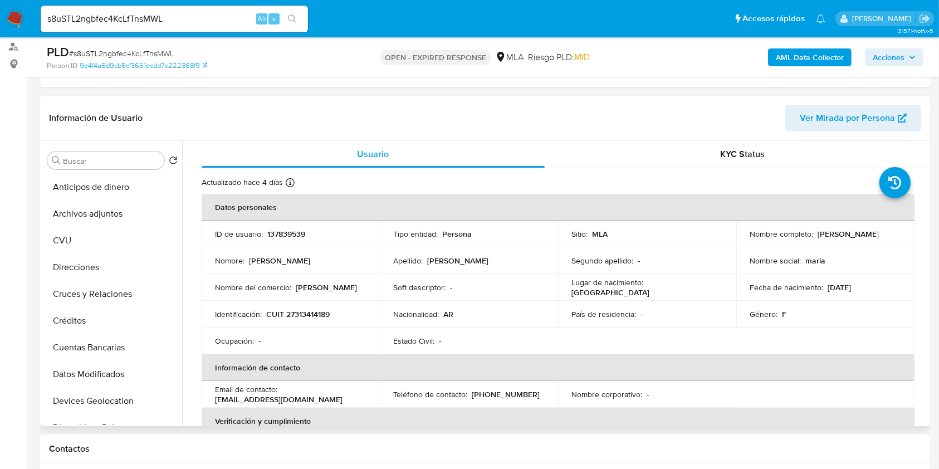
click at [267, 226] on td "ID de usuario : 137839539" at bounding box center [291, 234] width 178 height 27
click at [276, 232] on p "137839539" at bounding box center [286, 234] width 38 height 10
copy p "137839539"
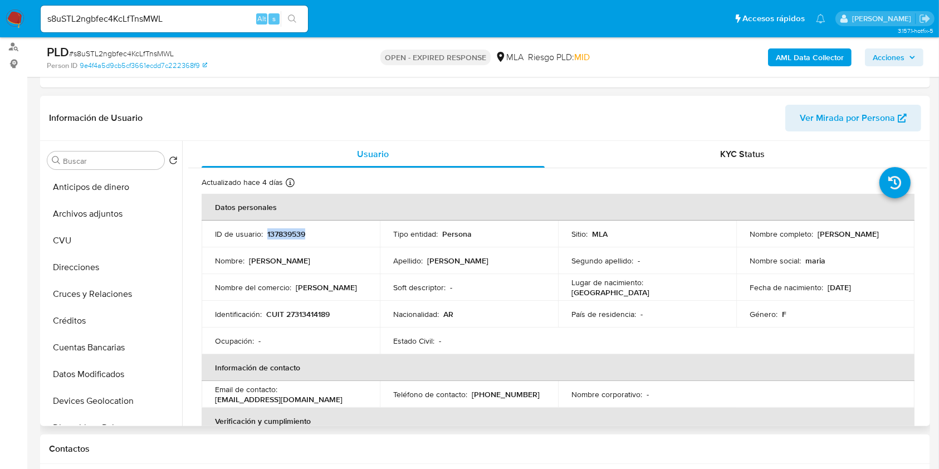
copy p "137839539"
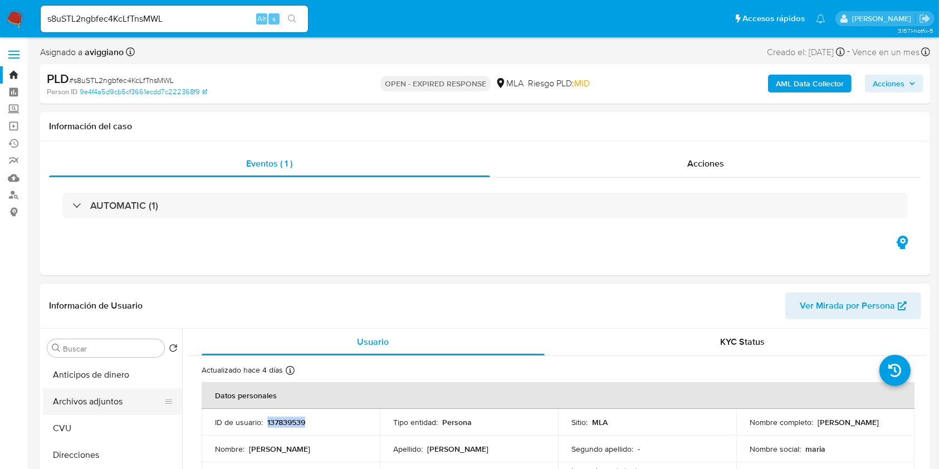
click at [85, 408] on button "Archivos adjuntos" at bounding box center [108, 401] width 130 height 27
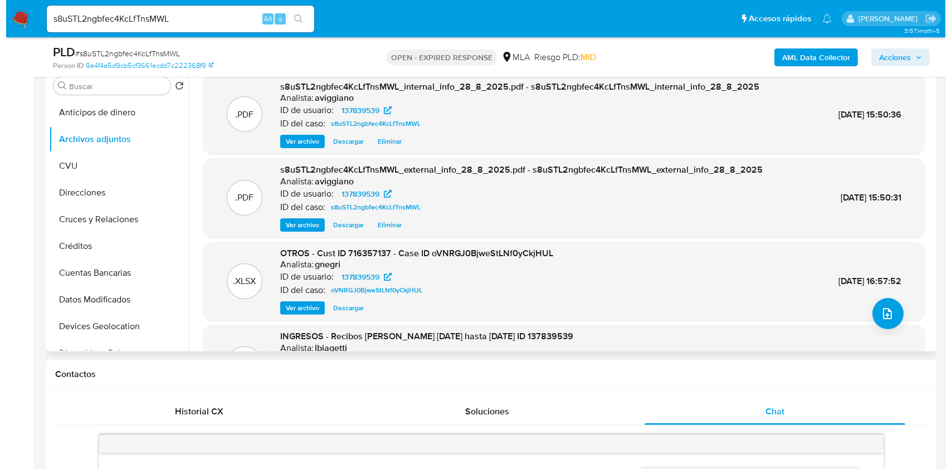
scroll to position [148, 0]
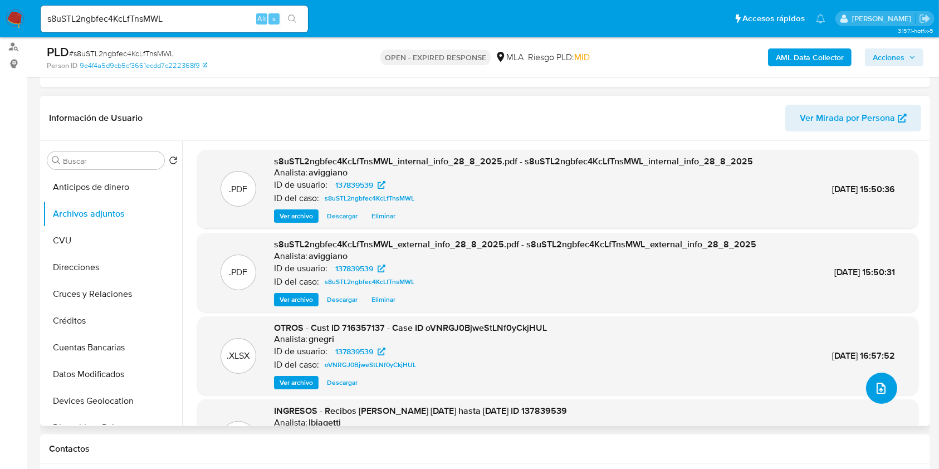
click at [873, 394] on button "upload-file" at bounding box center [881, 388] width 31 height 31
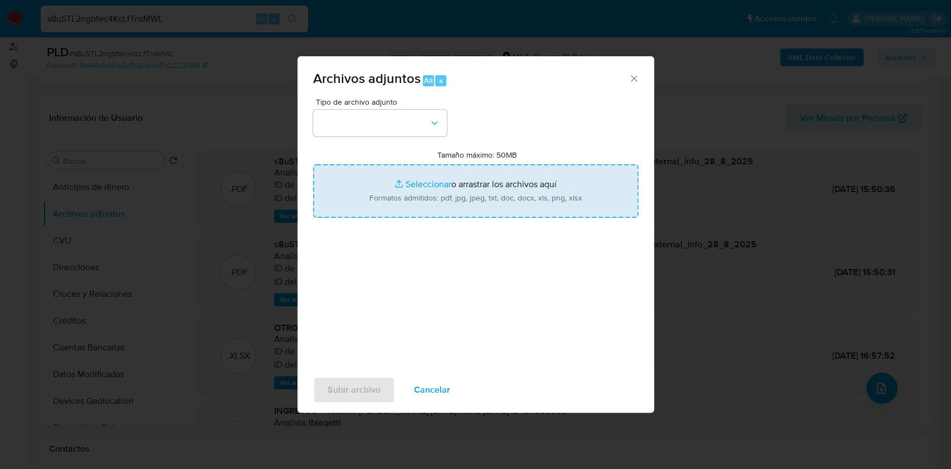
click at [502, 207] on input "Tamaño máximo: 50MB Seleccionar archivos" at bounding box center [475, 190] width 325 height 53
type input "C:\fakepath\Nosis 137839539 - PJ.pdf"
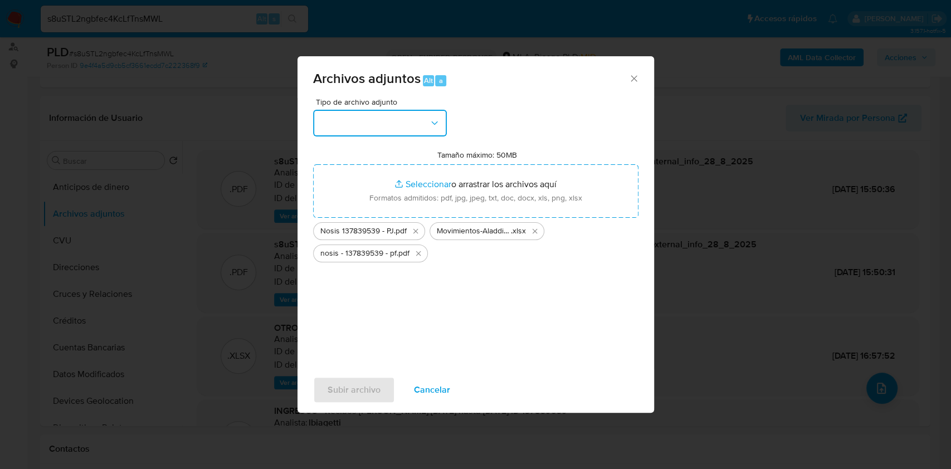
click at [385, 126] on button "button" at bounding box center [380, 123] width 134 height 27
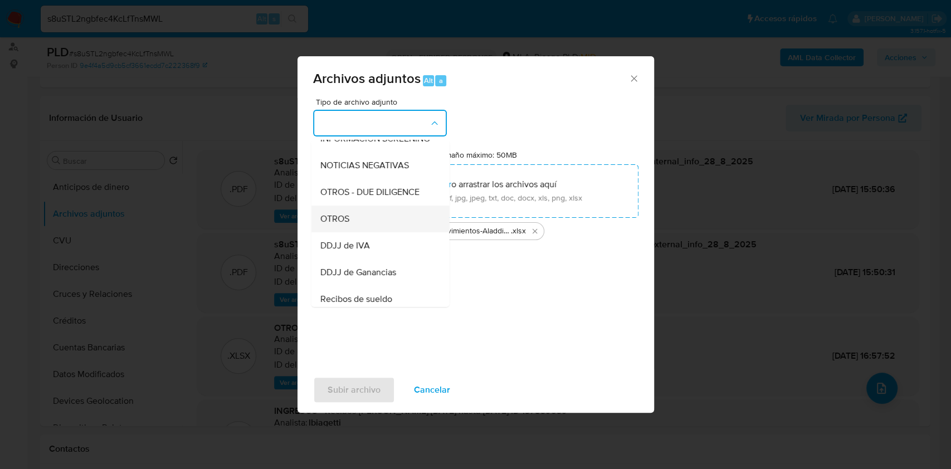
click at [346, 224] on span "OTROS" at bounding box center [334, 218] width 29 height 11
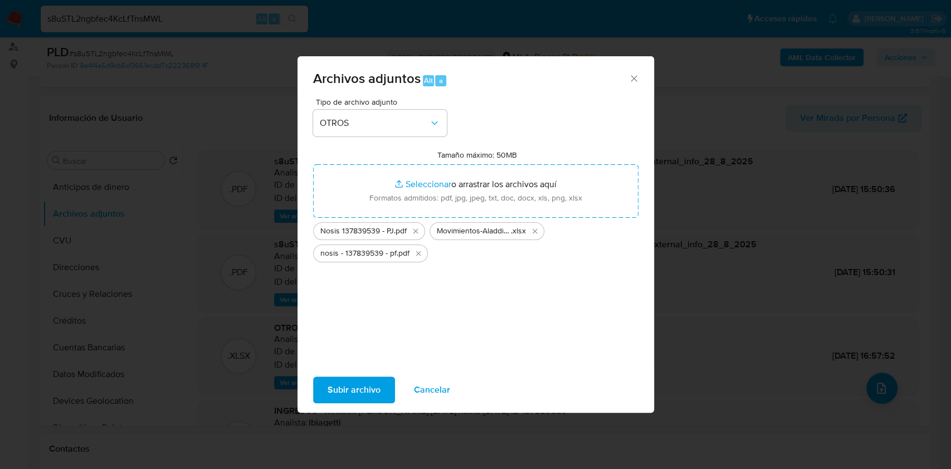
click at [351, 393] on span "Subir archivo" at bounding box center [353, 390] width 53 height 25
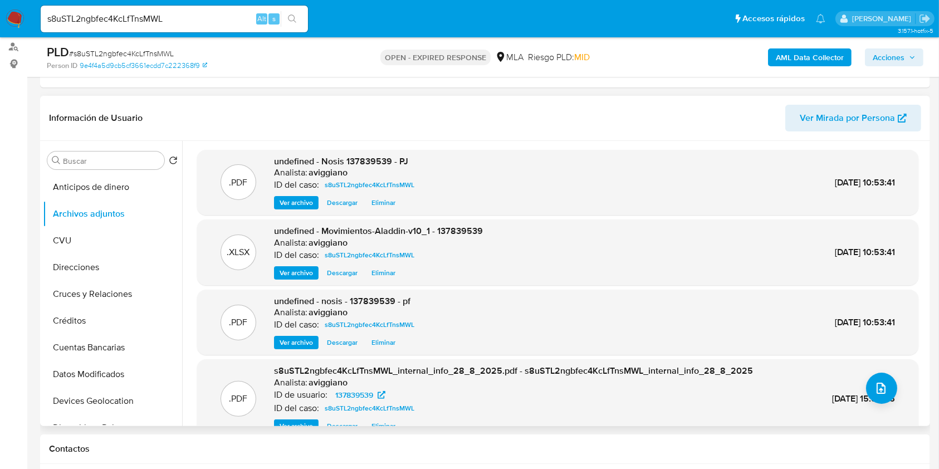
click at [371, 160] on span "undefined - Nosis 137839539 - PJ" at bounding box center [341, 161] width 134 height 13
copy span "137839539"
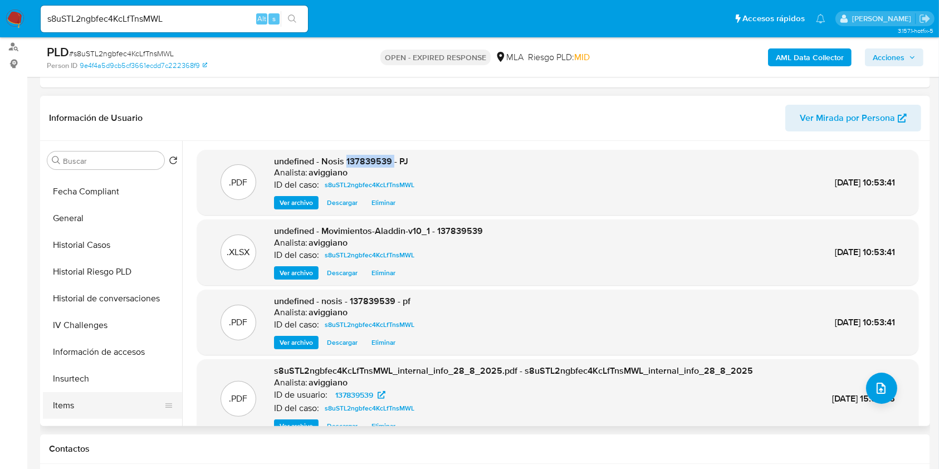
scroll to position [371, 0]
click at [76, 340] on button "KYC" at bounding box center [108, 351] width 130 height 27
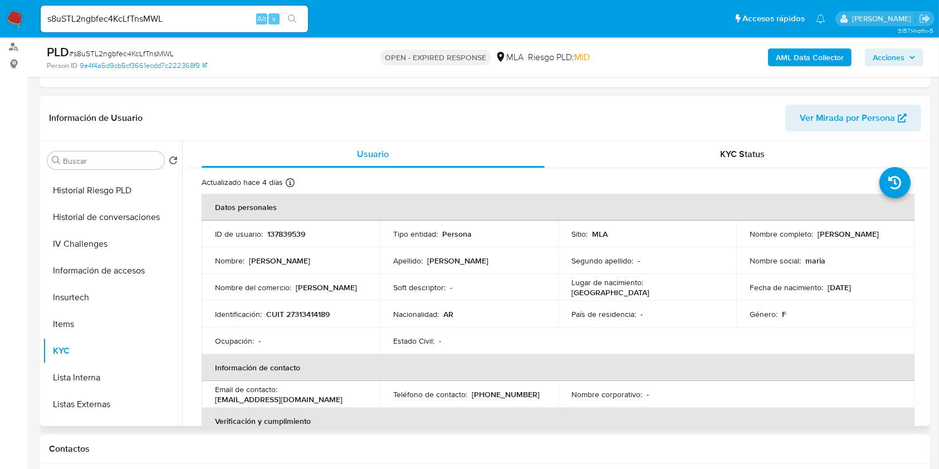
click at [481, 398] on p "(342) 5900111" at bounding box center [506, 394] width 68 height 10
copy p "342"
click at [292, 385] on div "Email de contacto : mariakiener@hotmail.com" at bounding box center [290, 394] width 151 height 20
drag, startPoint x: 212, startPoint y: 397, endPoint x: 316, endPoint y: 402, distance: 104.2
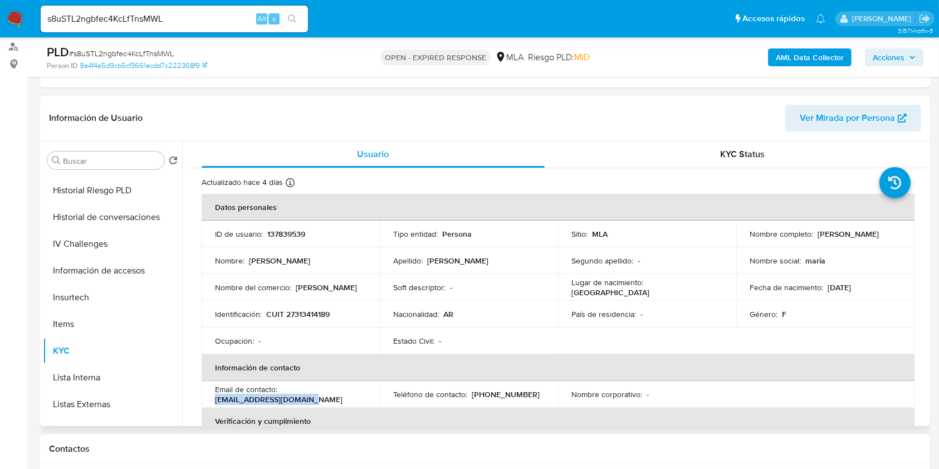
click at [316, 402] on td "Email de contacto : mariakiener@hotmail.com" at bounding box center [291, 394] width 178 height 27
copy p "mariakiener@hotmail.com"
drag, startPoint x: 815, startPoint y: 236, endPoint x: 882, endPoint y: 237, distance: 66.8
click at [882, 237] on div "Nombre completo : Maria Emilia Kiener" at bounding box center [825, 234] width 151 height 10
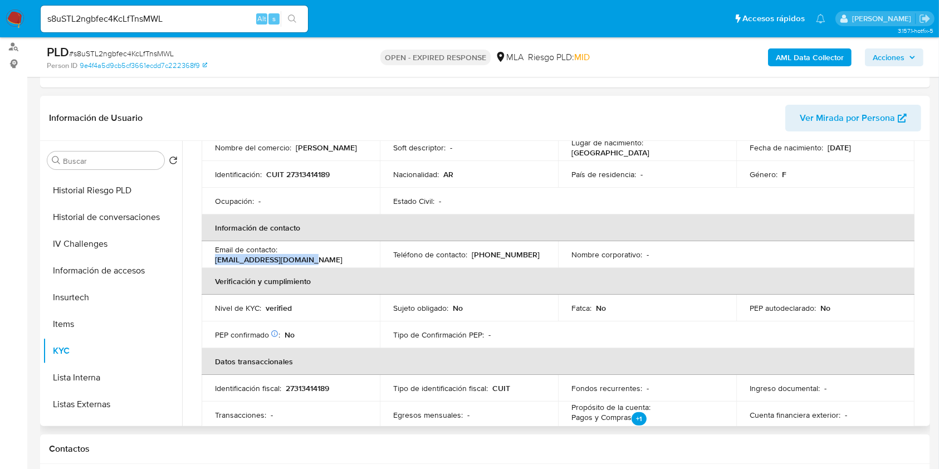
scroll to position [66, 0]
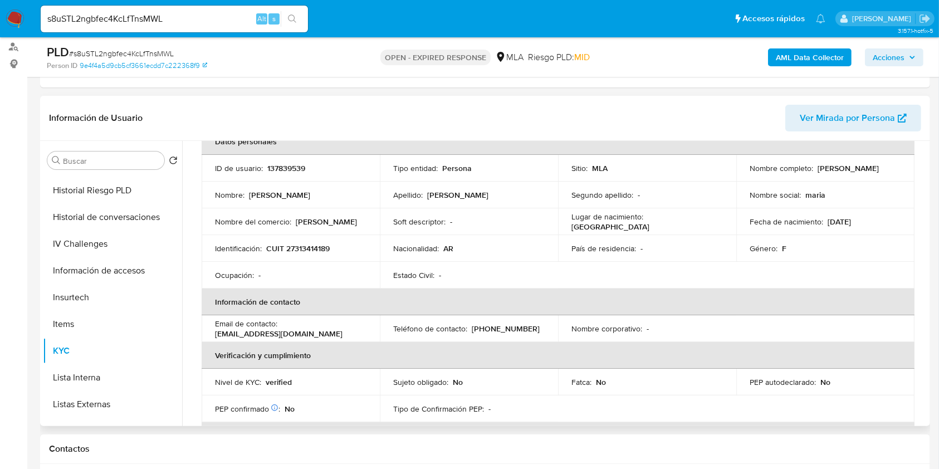
click at [311, 245] on p "CUIT 27313414189" at bounding box center [297, 248] width 63 height 10
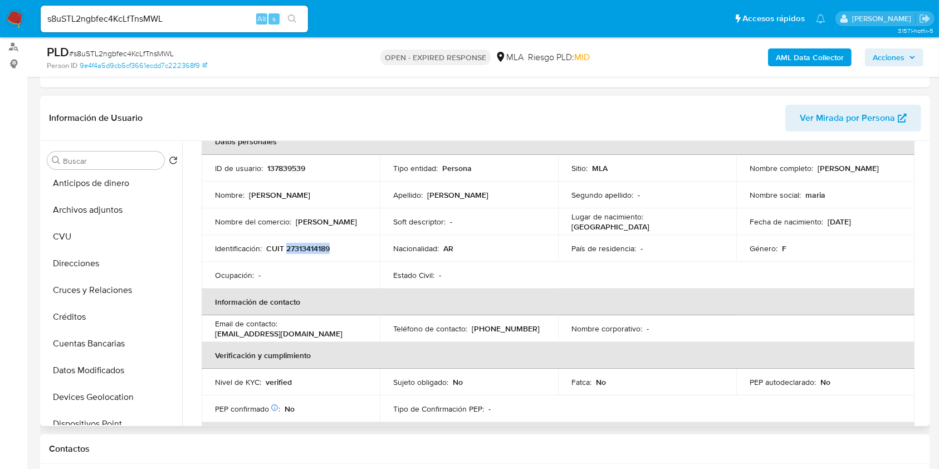
scroll to position [0, 0]
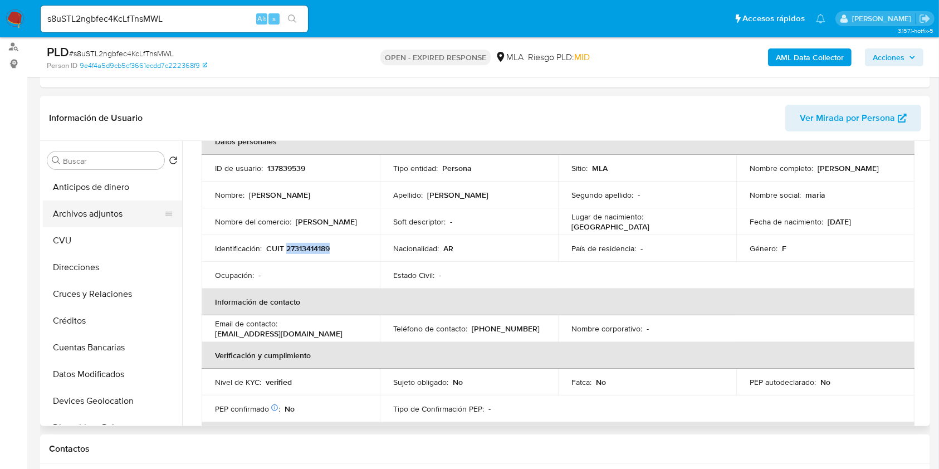
click at [121, 222] on button "Archivos adjuntos" at bounding box center [108, 214] width 130 height 27
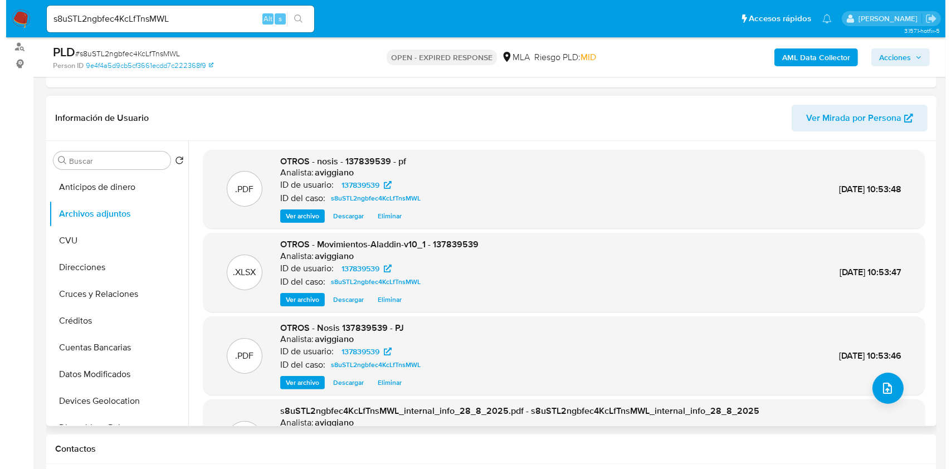
scroll to position [74, 0]
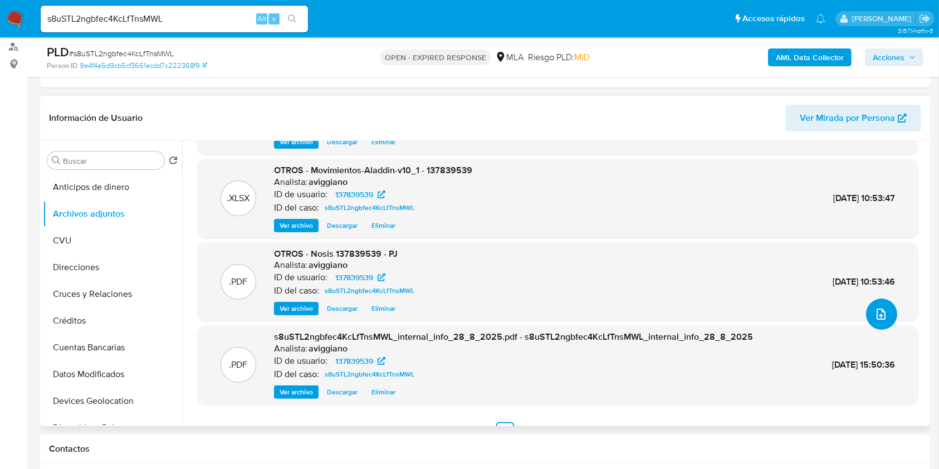
click at [878, 310] on icon "upload-file" at bounding box center [880, 313] width 13 height 13
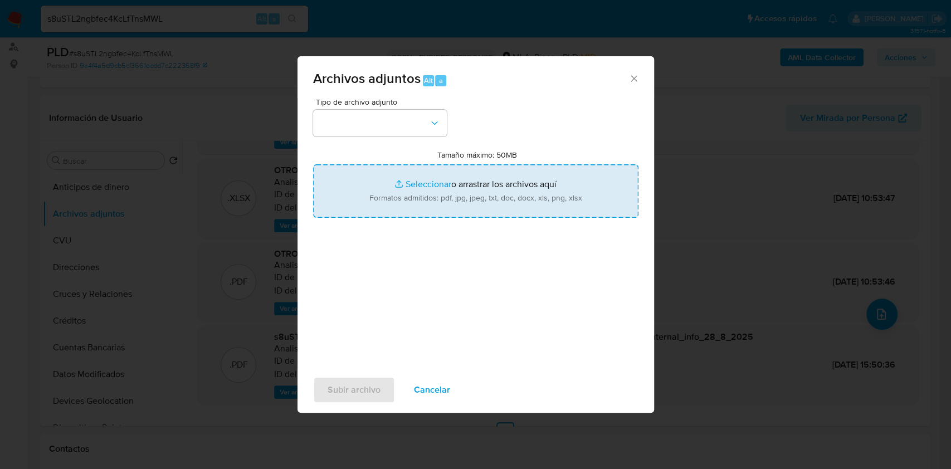
click at [436, 200] on input "Tamaño máximo: 50MB Seleccionar archivos" at bounding box center [475, 190] width 325 height 53
type input "C:\fakepath\Caselog s8uSTL2ngbfec4KcLfTnsMWL_2025_07_17_20_34_20.docx"
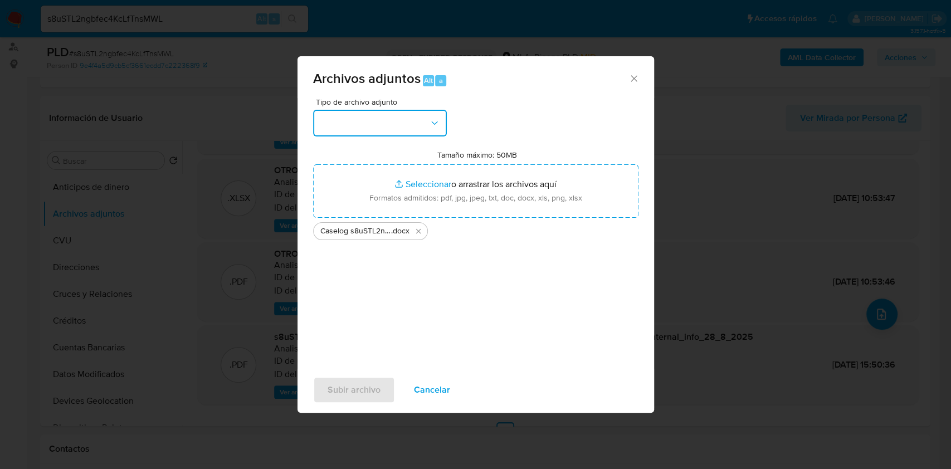
click at [394, 116] on button "button" at bounding box center [380, 123] width 134 height 27
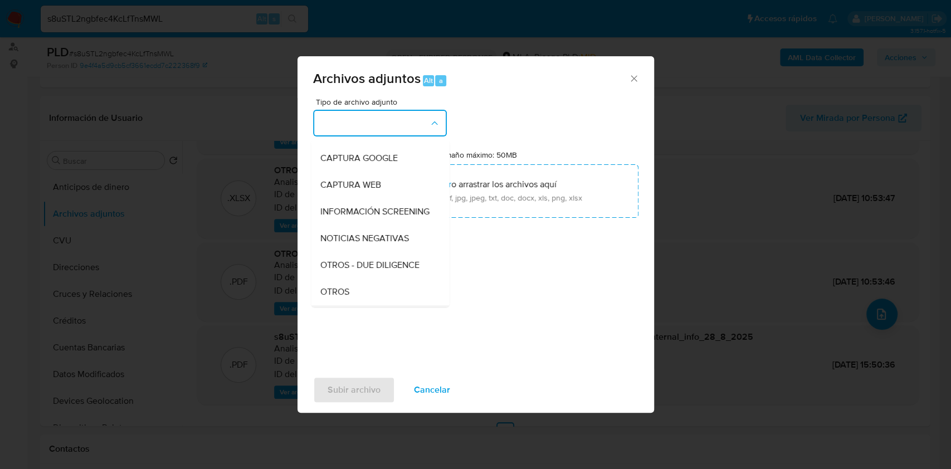
scroll to position [148, 0]
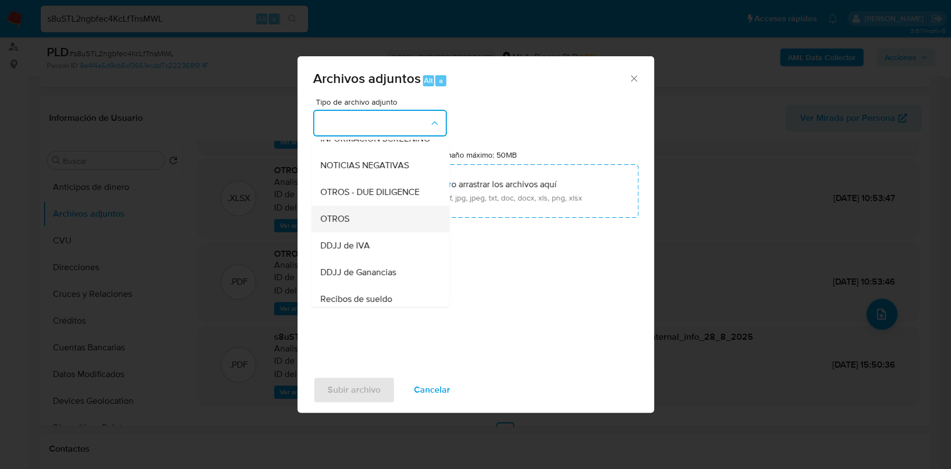
click at [343, 224] on span "OTROS" at bounding box center [334, 218] width 29 height 11
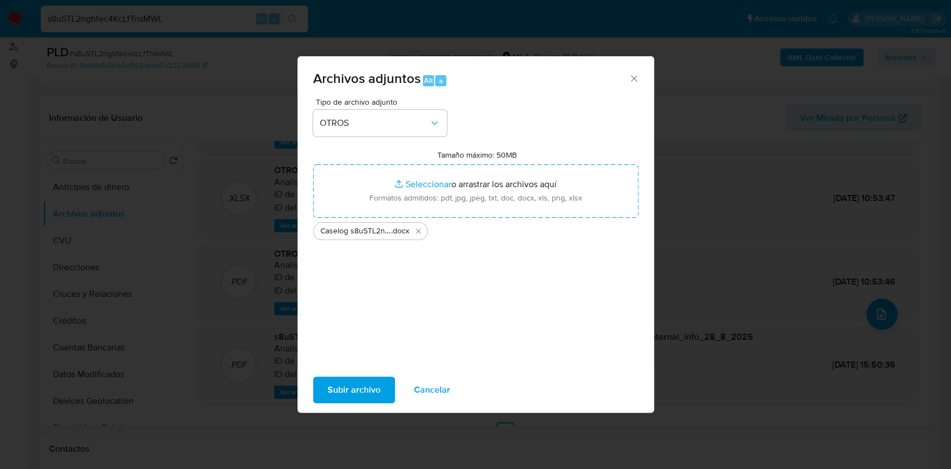
click at [341, 392] on span "Subir archivo" at bounding box center [353, 390] width 53 height 25
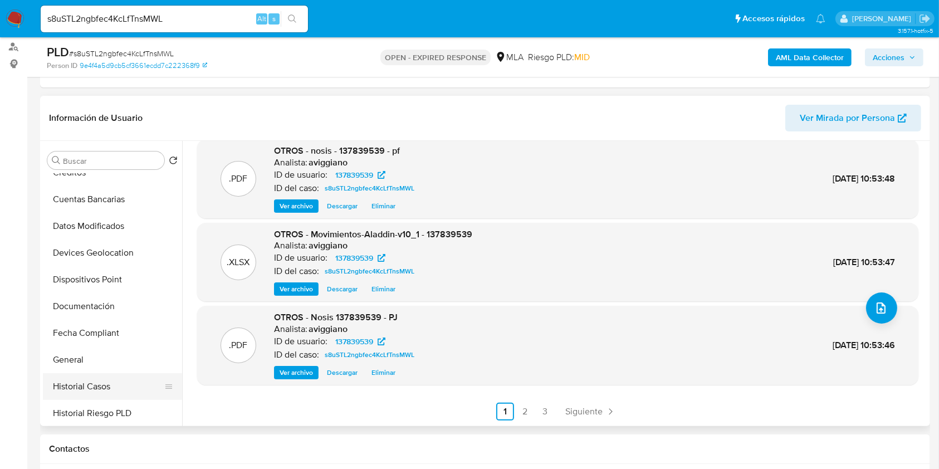
click at [77, 373] on button "Historial Casos" at bounding box center [108, 386] width 130 height 27
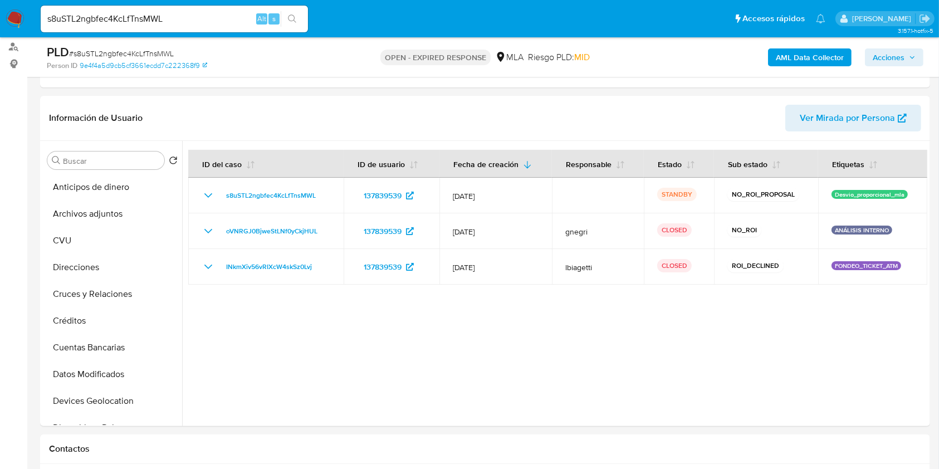
scroll to position [0, 0]
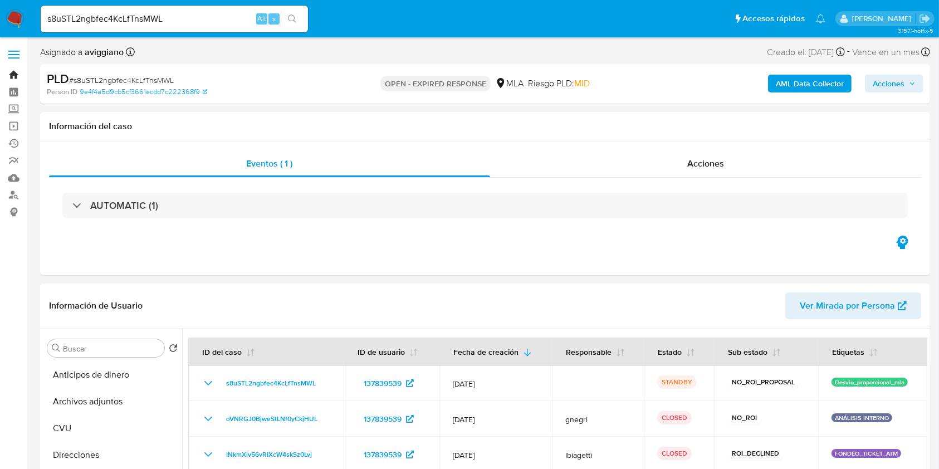
click at [13, 71] on link "Bandeja" at bounding box center [66, 74] width 133 height 17
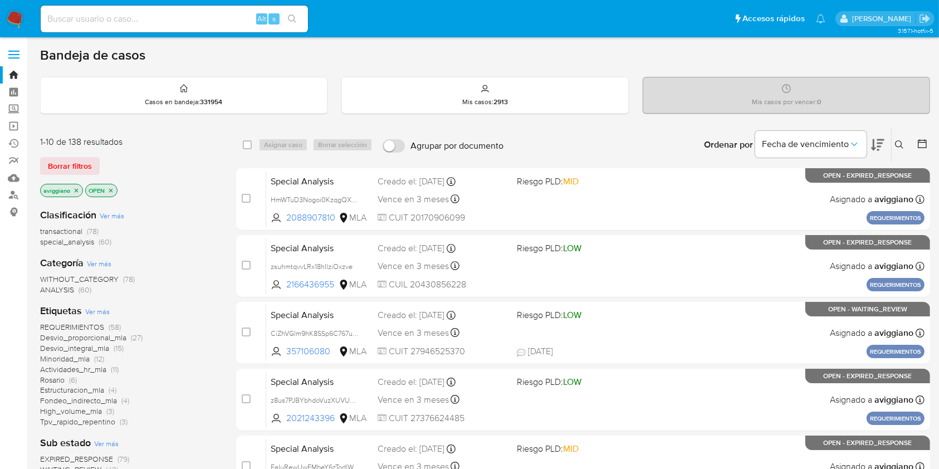
click at [892, 143] on div "Ingrese ID de usuario o caso Buscar Borrar filtros" at bounding box center [900, 145] width 19 height 35
click at [896, 145] on icon at bounding box center [899, 144] width 9 height 9
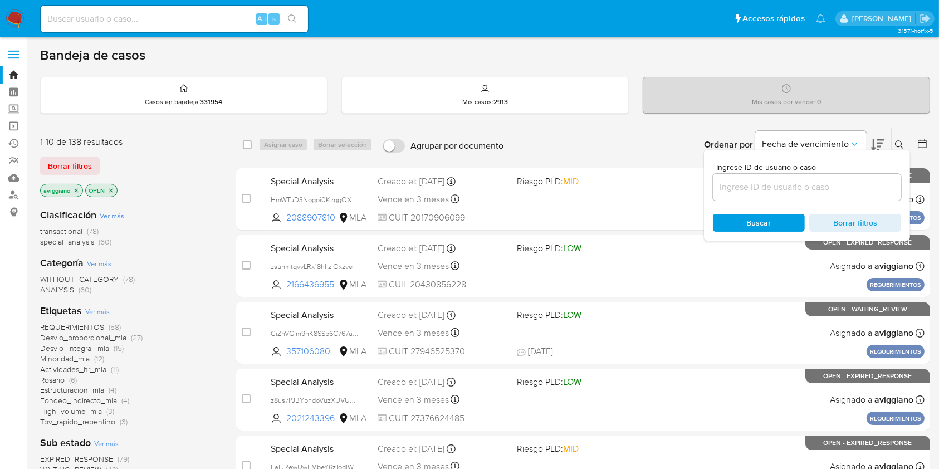
drag, startPoint x: 850, startPoint y: 190, endPoint x: 844, endPoint y: 192, distance: 6.4
click at [848, 190] on input at bounding box center [807, 187] width 188 height 14
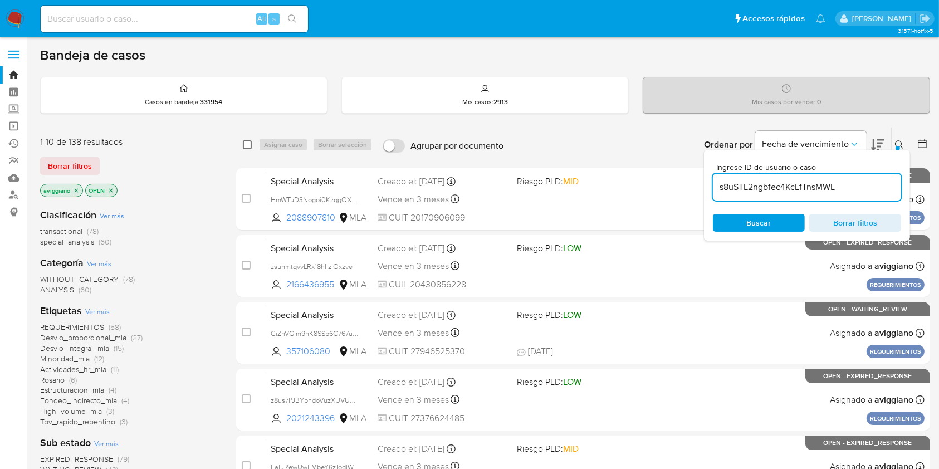
type input "s8uSTL2ngbfec4KcLfTnsMWL"
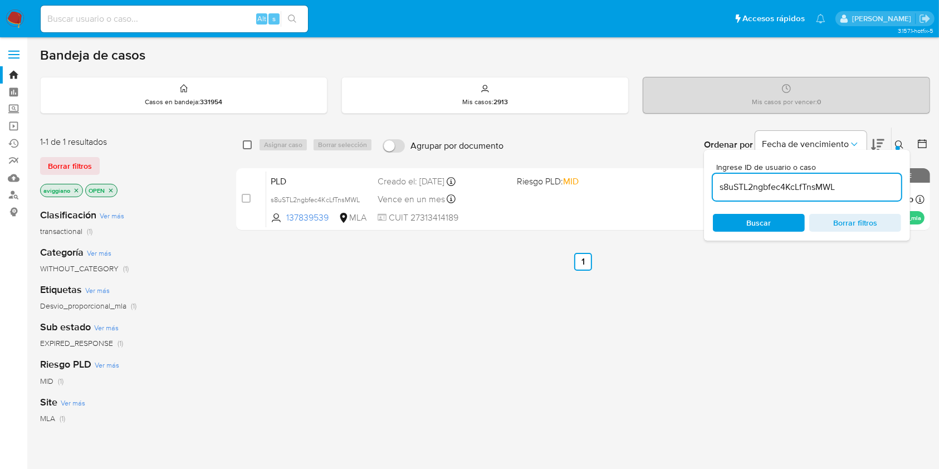
click at [247, 146] on input "checkbox" at bounding box center [247, 144] width 9 height 9
checkbox input "true"
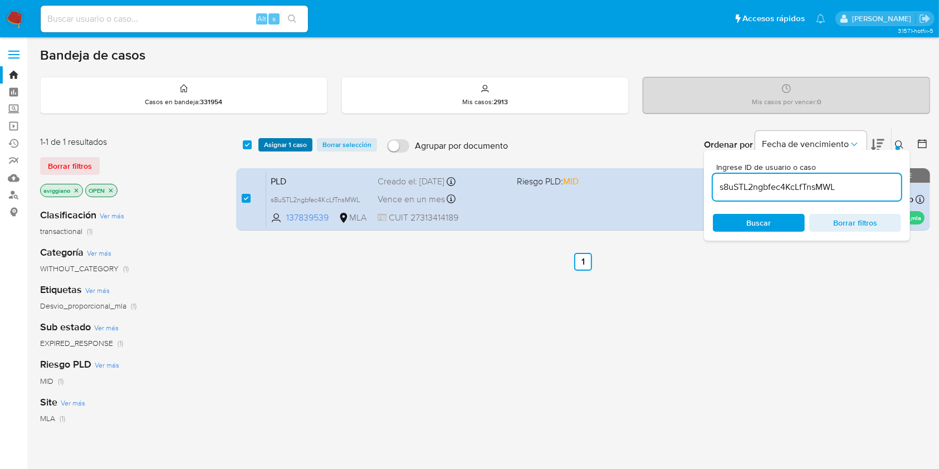
click at [280, 147] on span "Asignar 1 caso" at bounding box center [285, 144] width 43 height 11
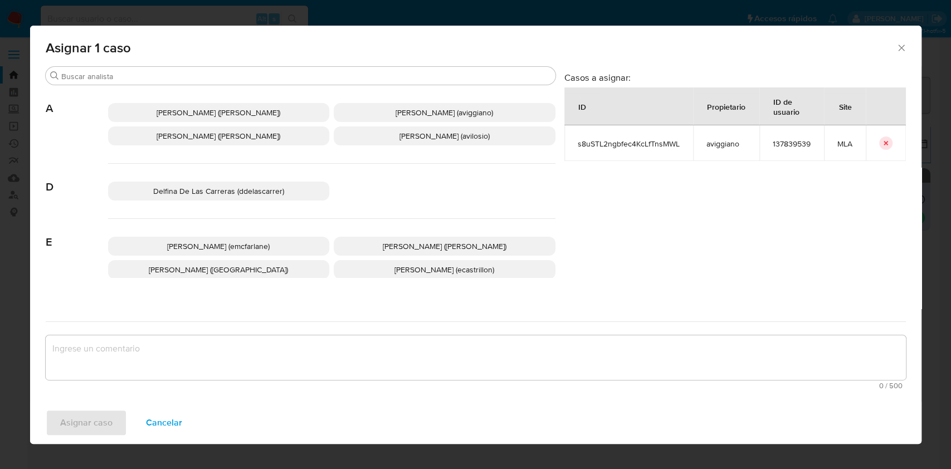
click at [396, 107] on span "[PERSON_NAME] (aviggiano)" at bounding box center [443, 112] width 97 height 11
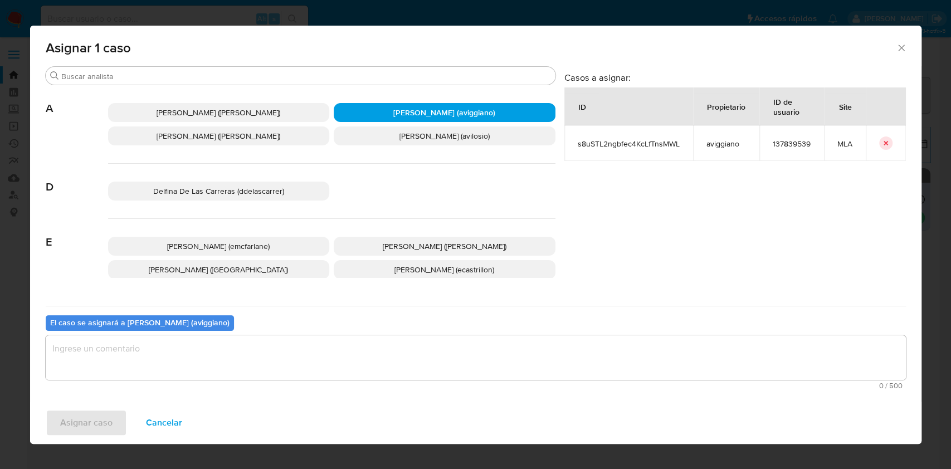
click at [235, 354] on textarea "assign-modal" at bounding box center [476, 357] width 860 height 45
drag, startPoint x: 84, startPoint y: 410, endPoint x: 82, endPoint y: 415, distance: 5.7
click at [82, 415] on span "Asignar caso" at bounding box center [86, 422] width 52 height 25
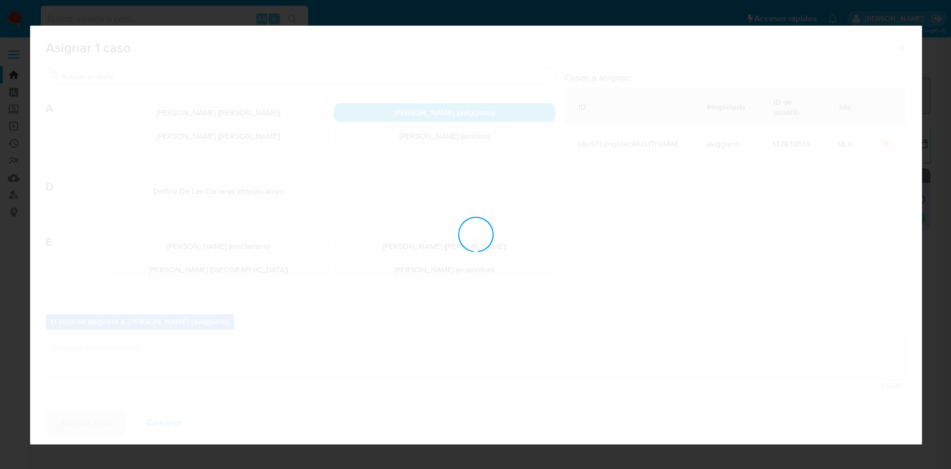
checkbox input "false"
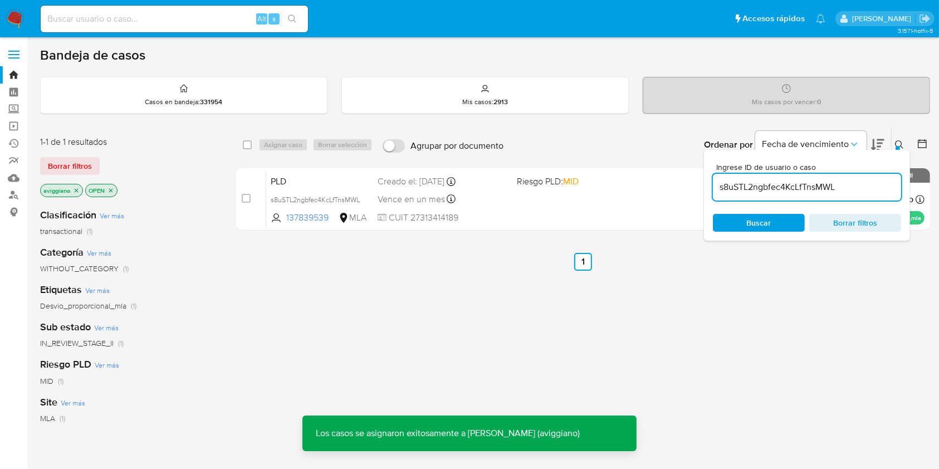
click at [553, 194] on div "PLD s8uSTL2ngbfec4KcLfTnsMWL 137839539 MLA Riesgo PLD: MID Creado el: [DATE] Cr…" at bounding box center [595, 199] width 658 height 56
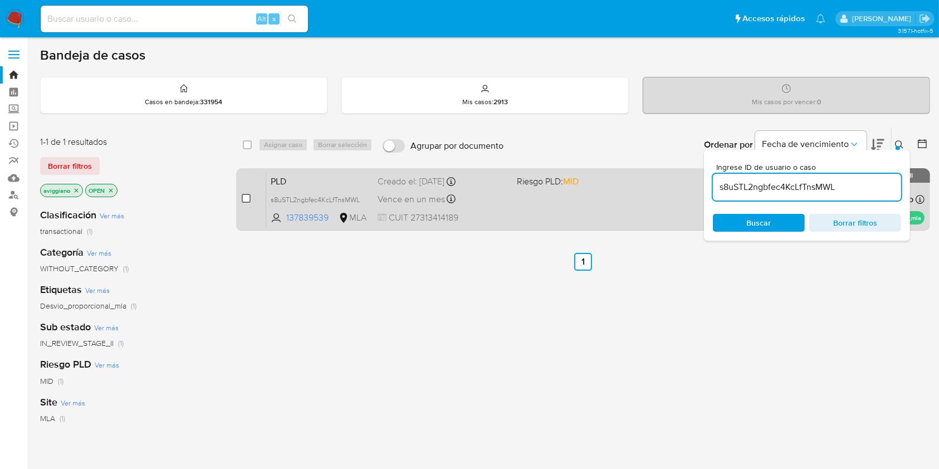
click at [245, 194] on input "checkbox" at bounding box center [246, 198] width 9 height 9
checkbox input "true"
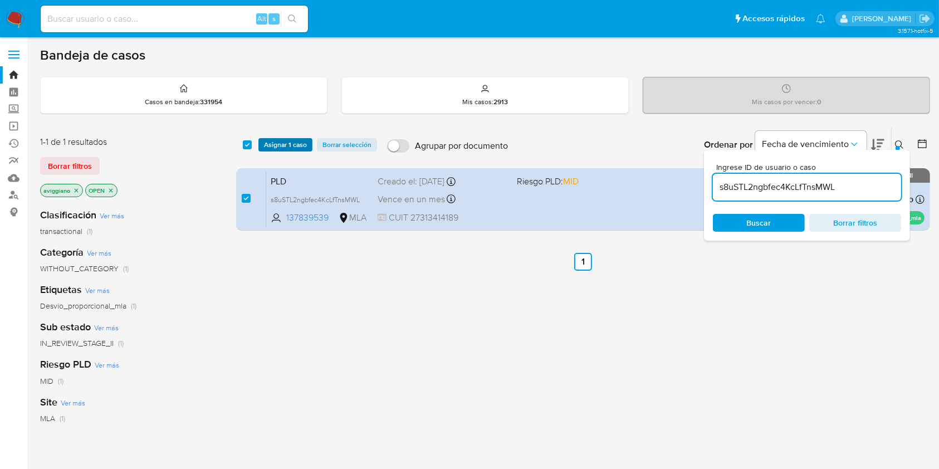
click at [270, 149] on span "Asignar 1 caso" at bounding box center [285, 144] width 43 height 11
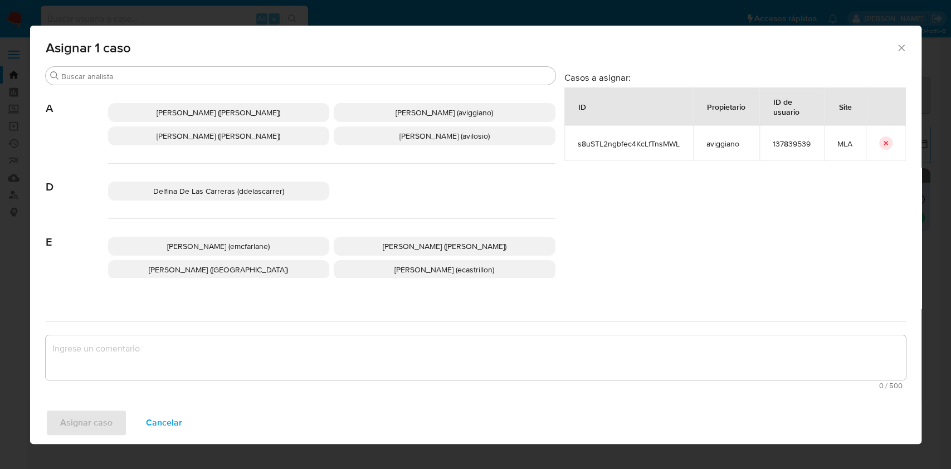
click at [395, 111] on span "[PERSON_NAME] (aviggiano)" at bounding box center [443, 112] width 97 height 11
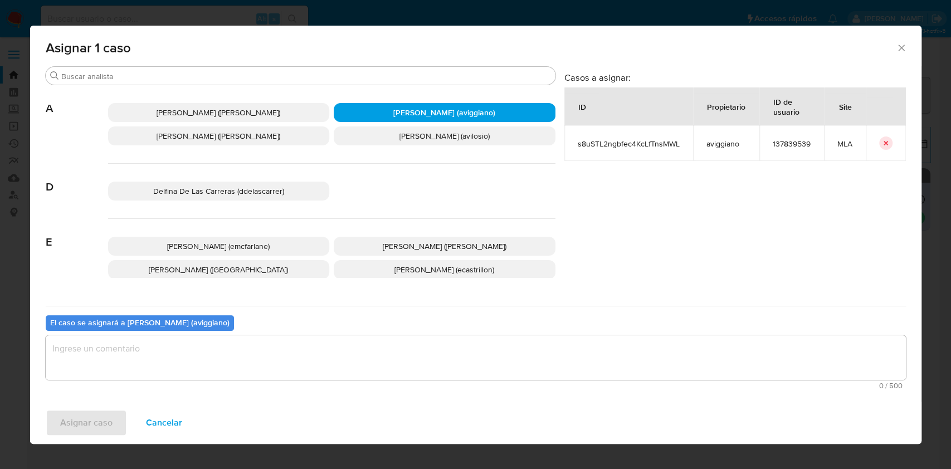
drag, startPoint x: 332, startPoint y: 344, endPoint x: 221, endPoint y: 380, distance: 116.6
click at [331, 344] on textarea "assign-modal" at bounding box center [476, 357] width 860 height 45
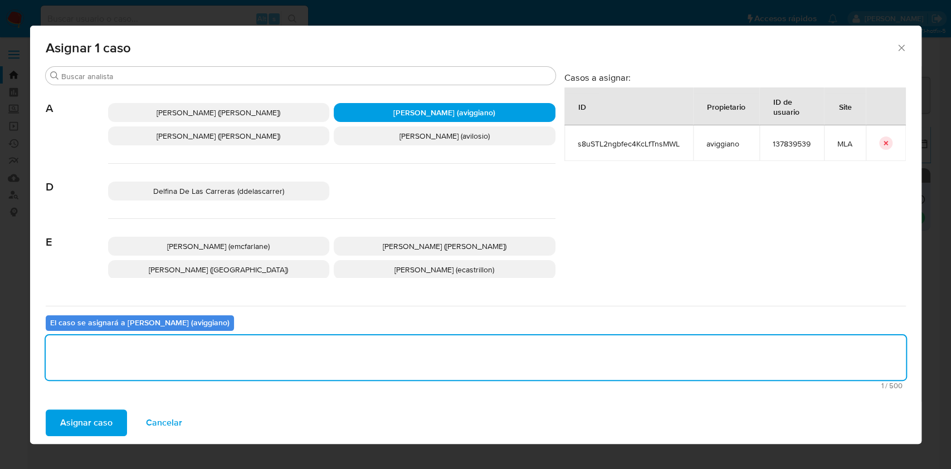
click at [74, 418] on span "Asignar caso" at bounding box center [86, 422] width 52 height 25
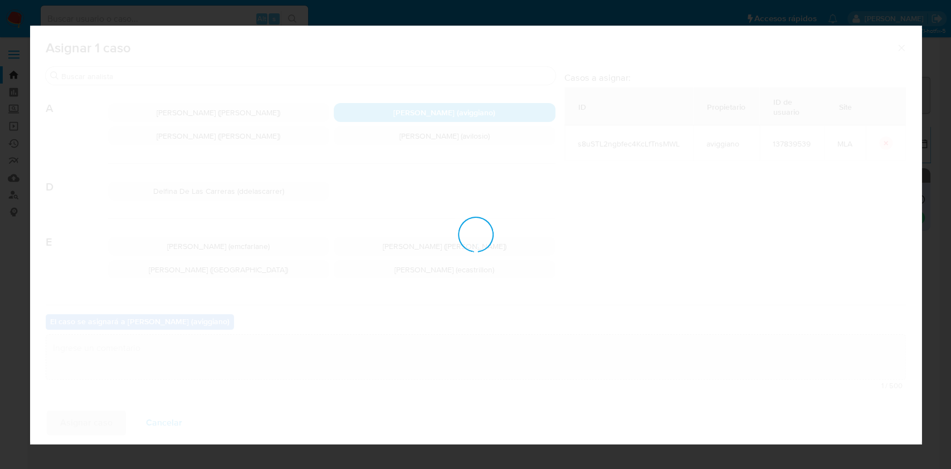
checkbox input "false"
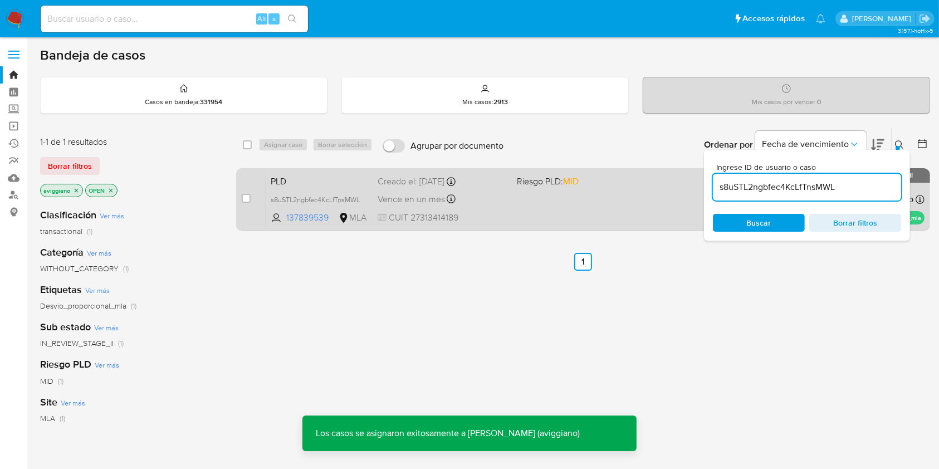
click at [506, 222] on span "CUIT 27313414189" at bounding box center [443, 218] width 130 height 12
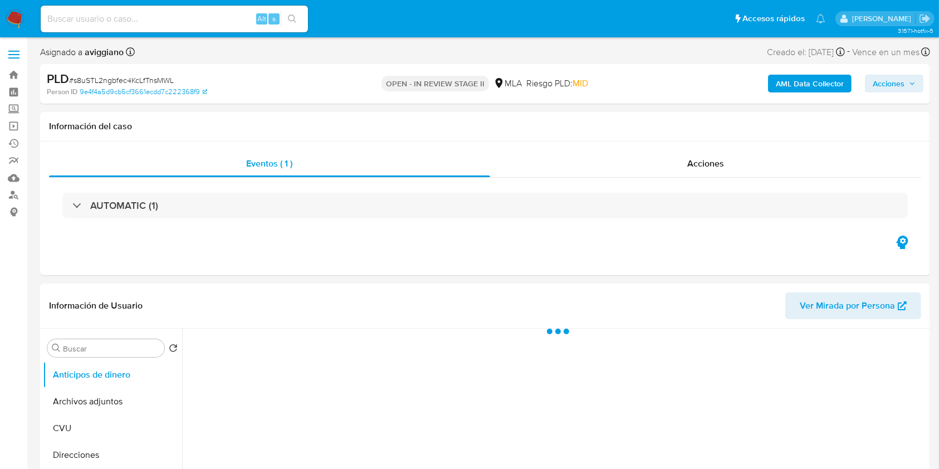
click at [890, 84] on span "Acciones" at bounding box center [889, 84] width 32 height 18
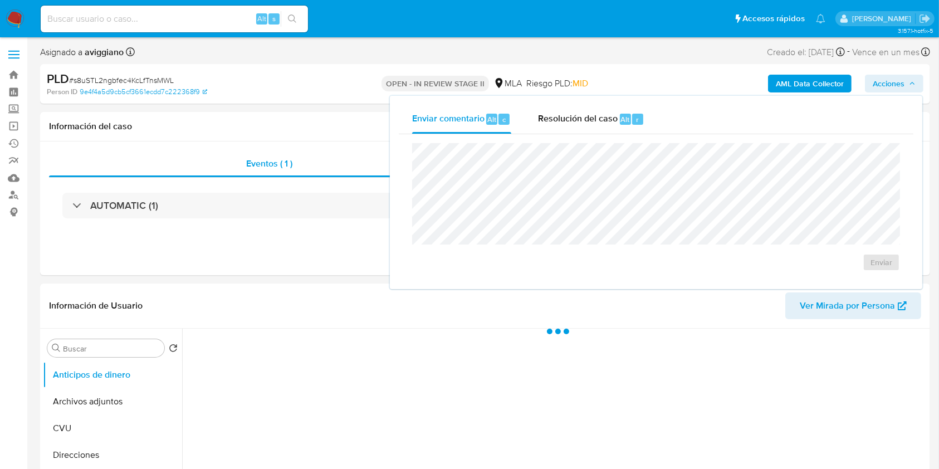
click at [574, 101] on div "Enviar comentario Alt c Resolución del caso Alt r Enviar" at bounding box center [656, 192] width 532 height 193
click at [571, 118] on span "Resolución del caso" at bounding box center [578, 119] width 80 height 13
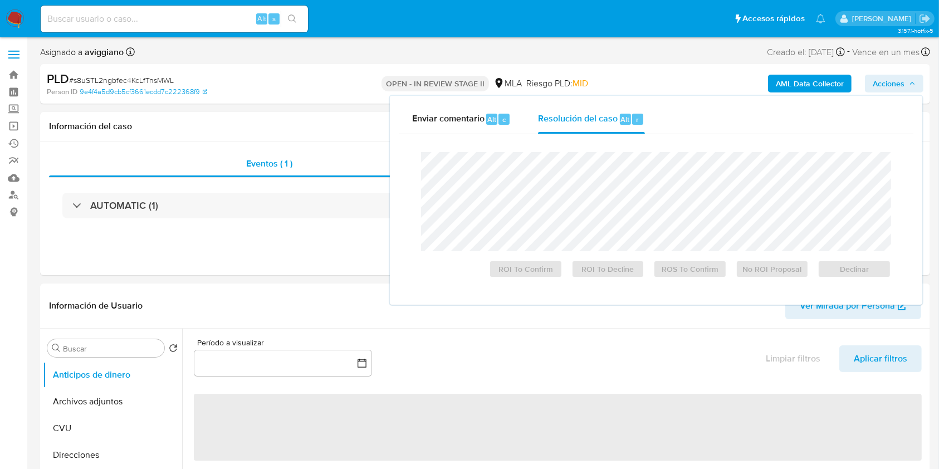
select select "10"
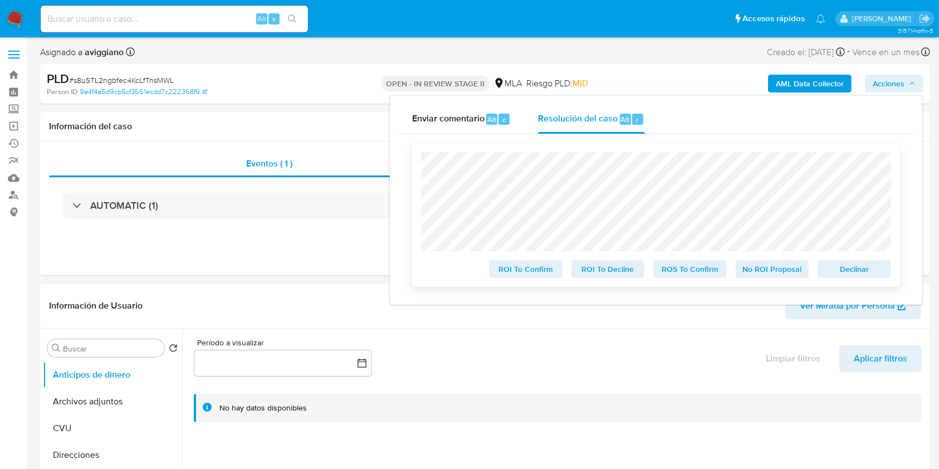
click at [831, 266] on span "Declinar" at bounding box center [854, 269] width 58 height 16
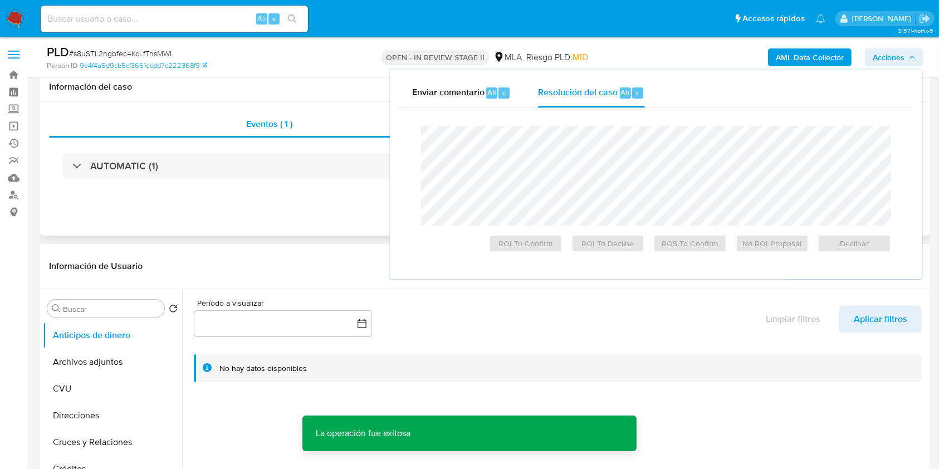
scroll to position [223, 0]
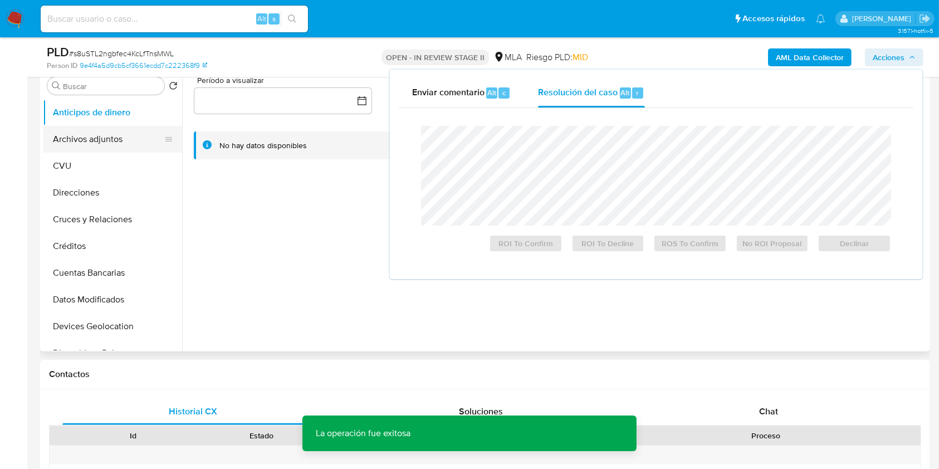
click at [105, 136] on button "Archivos adjuntos" at bounding box center [108, 139] width 130 height 27
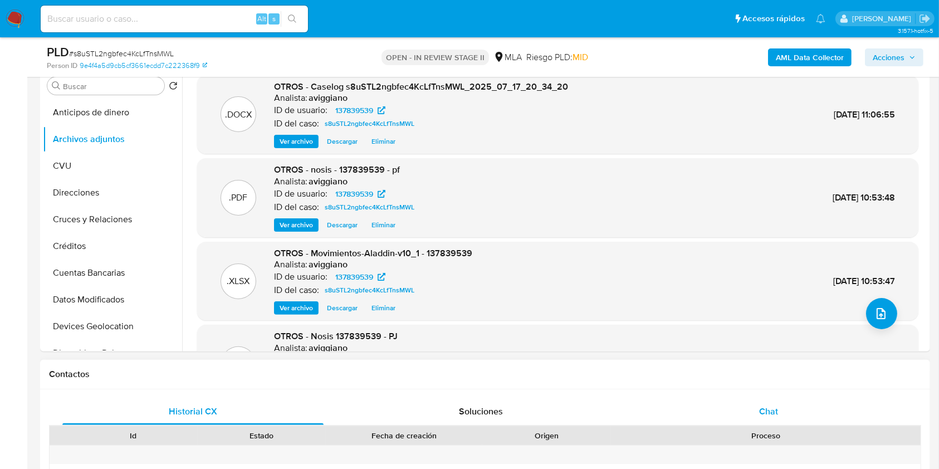
click at [753, 399] on div "Chat" at bounding box center [768, 411] width 261 height 27
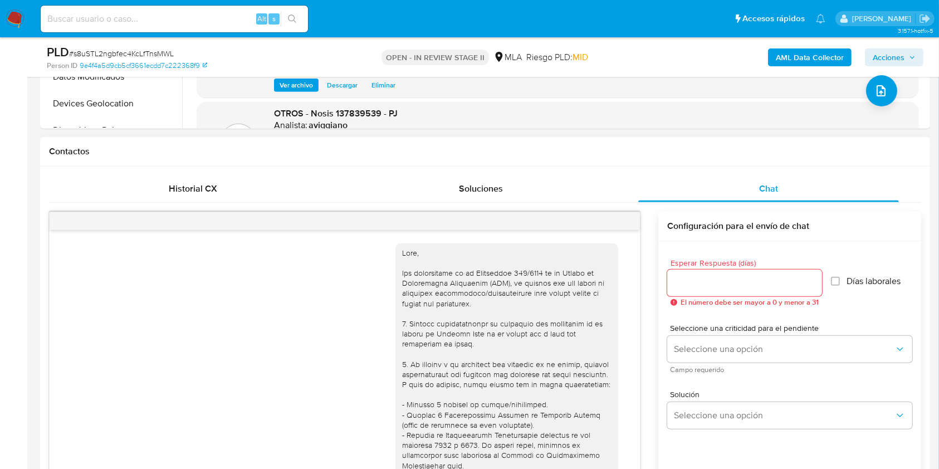
scroll to position [854, 0]
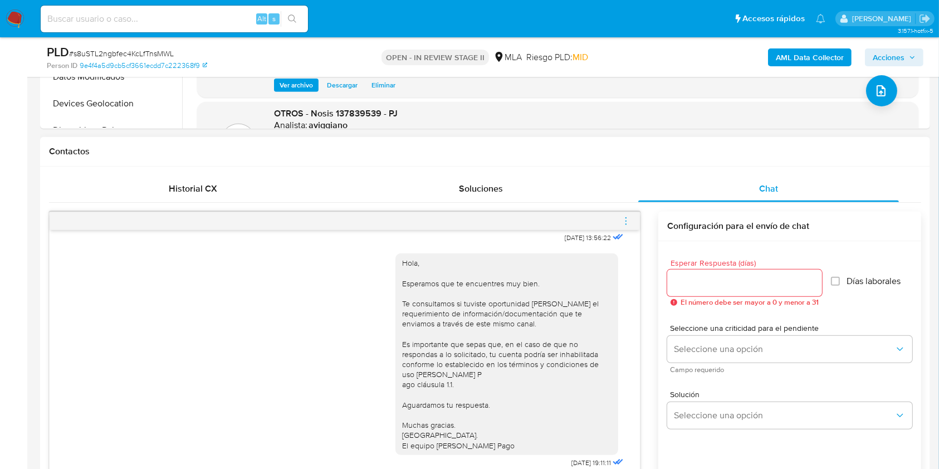
click at [621, 223] on icon "menu-action" at bounding box center [626, 221] width 10 height 10
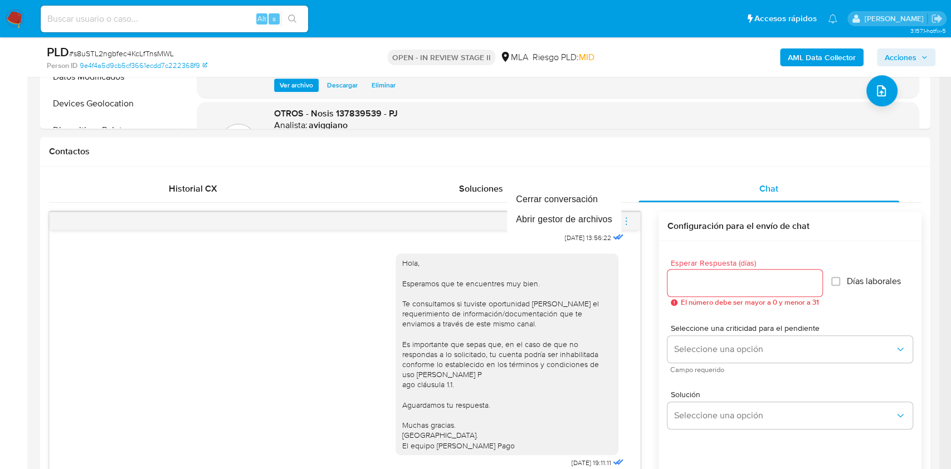
click at [280, 326] on div at bounding box center [475, 234] width 951 height 469
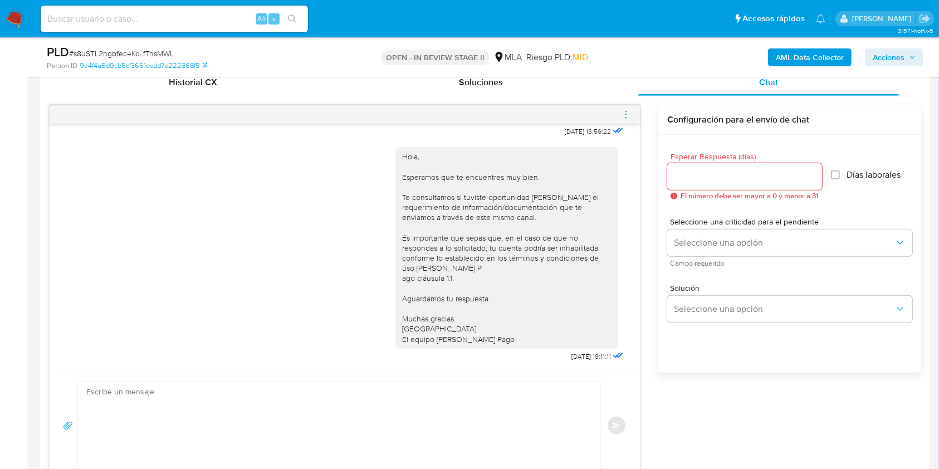
scroll to position [891, 0]
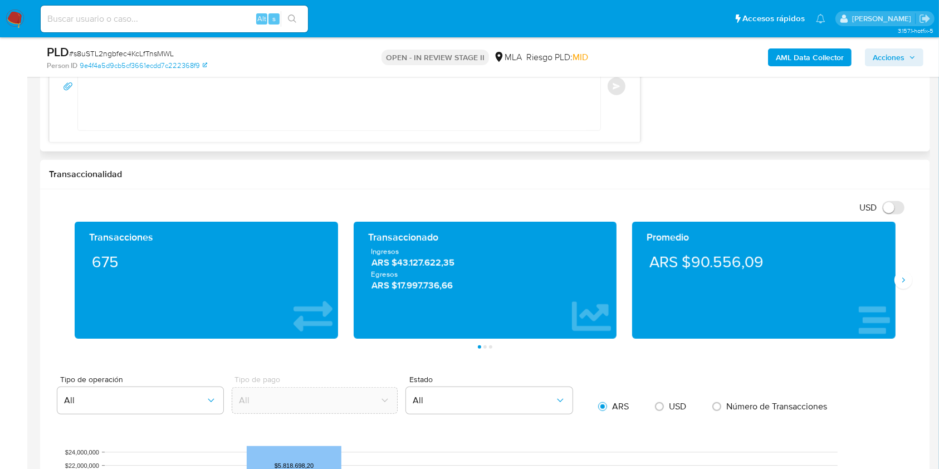
click at [302, 112] on textarea at bounding box center [336, 86] width 500 height 87
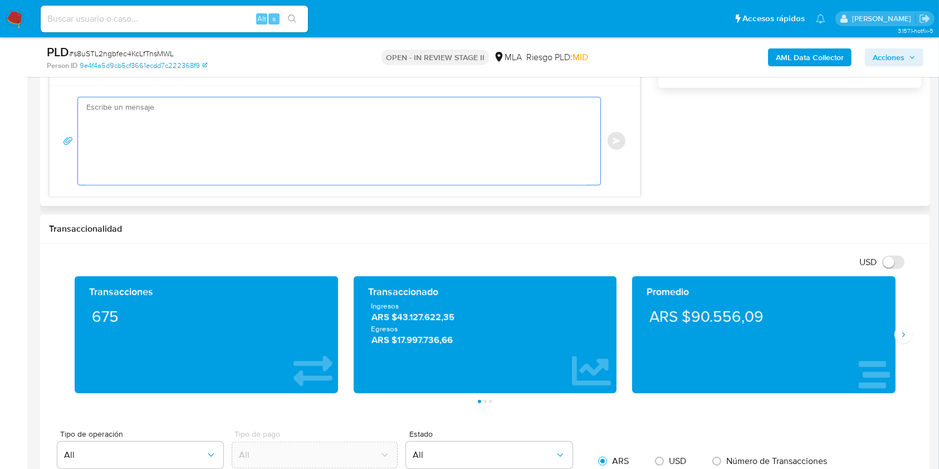
scroll to position [817, 0]
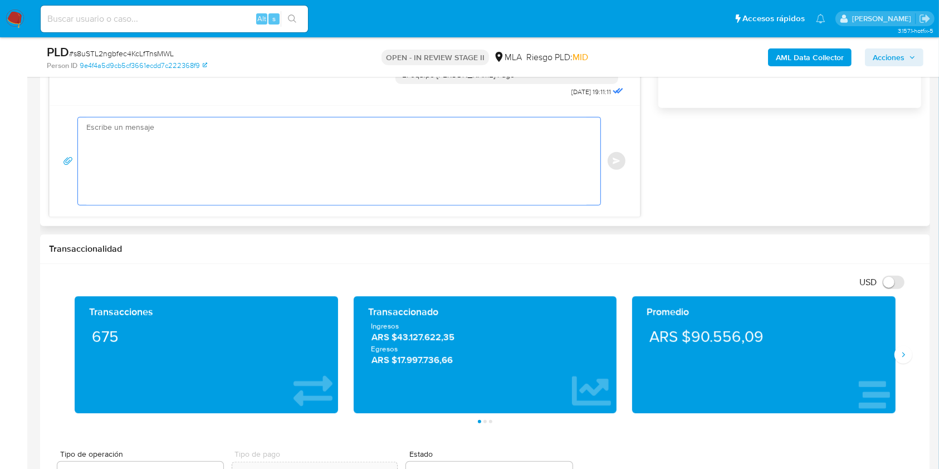
paste textarea "s8uSTL2ngbfec4KcLfTnsMWL"
type textarea "s8uSTL2ngbfec4KcLfTnsMWL"
drag, startPoint x: 289, startPoint y: 144, endPoint x: 62, endPoint y: 113, distance: 229.4
click at [62, 113] on div "s8uSTL2ngbfec4KcLfTnsMWL Enviar" at bounding box center [345, 160] width 590 height 111
paste textarea "Hola XXX, ¡Gracias por tu respuesta! Queremos informarte que el uso de la cuent…"
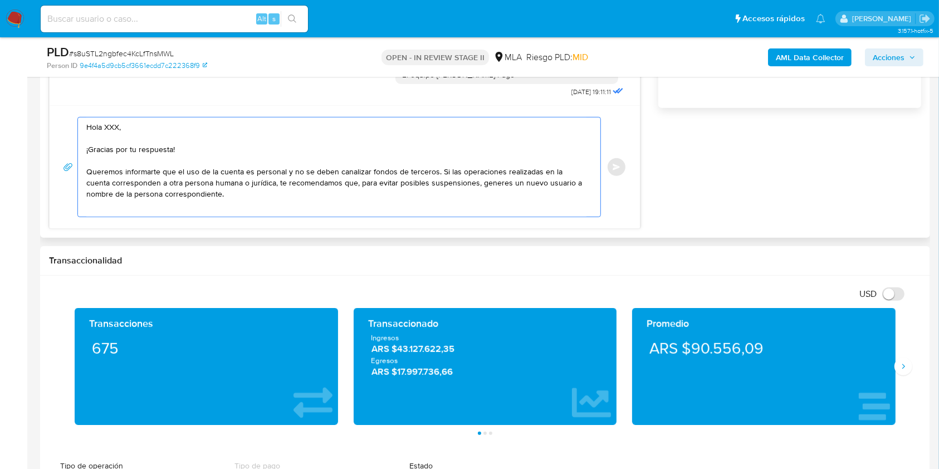
click at [113, 128] on textarea "Hola XXX, ¡Gracias por tu respuesta! Queremos informarte que el uso de la cuent…" at bounding box center [336, 167] width 500 height 99
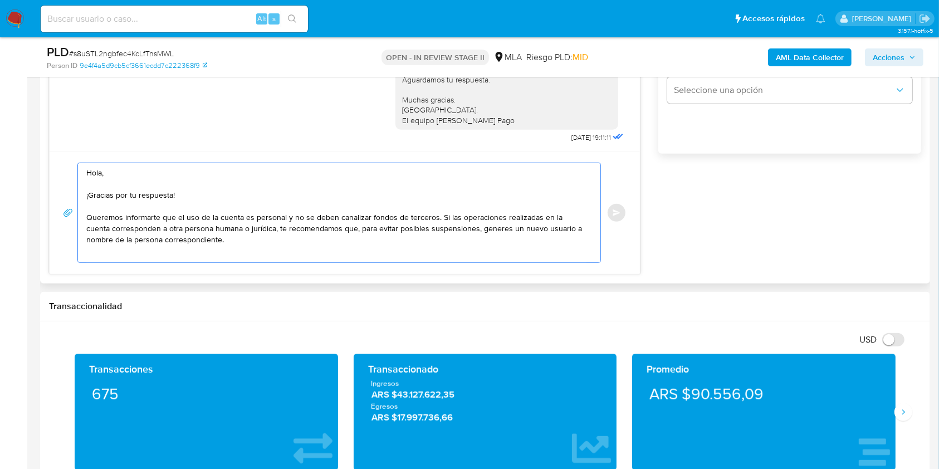
scroll to position [668, 0]
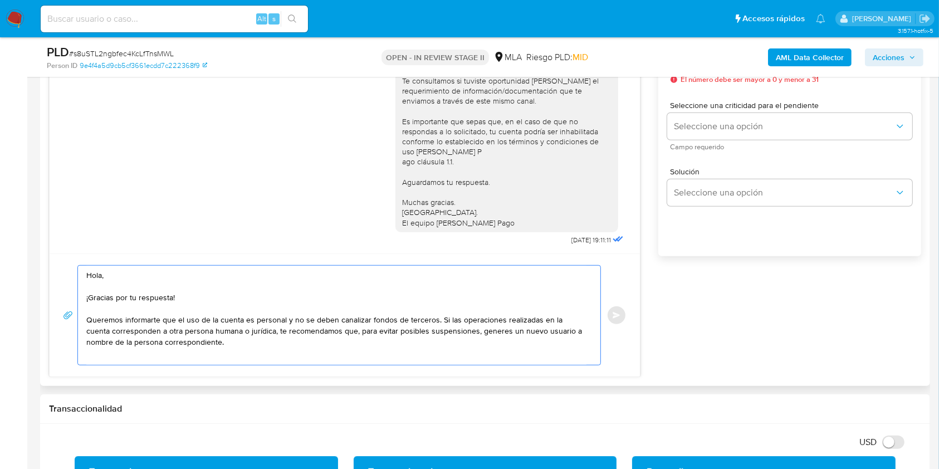
drag, startPoint x: 183, startPoint y: 299, endPoint x: 67, endPoint y: 296, distance: 115.9
click at [67, 296] on div "Hola, ¡Gracias por tu respuesta! Queremos informarte que el uso de la cuenta es…" at bounding box center [345, 315] width 564 height 100
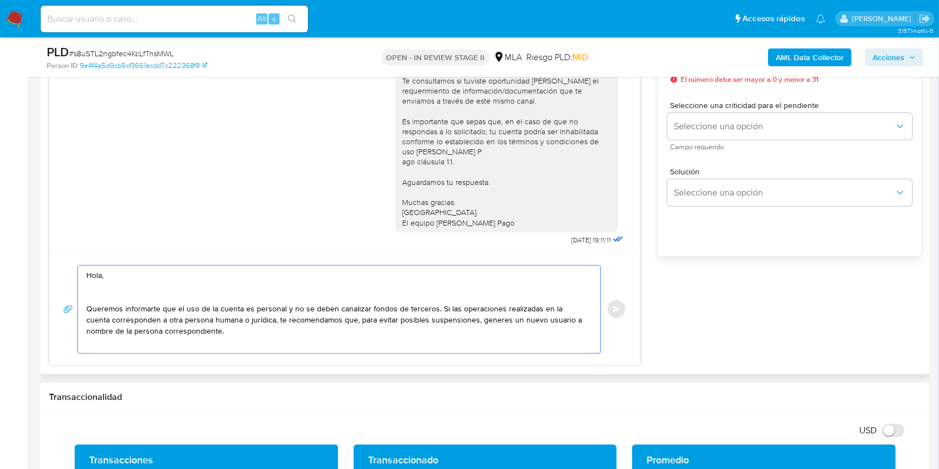
click at [222, 343] on textarea "Hola, Queremos informarte que el uso de la cuenta es personal y no se deben can…" at bounding box center [336, 309] width 500 height 87
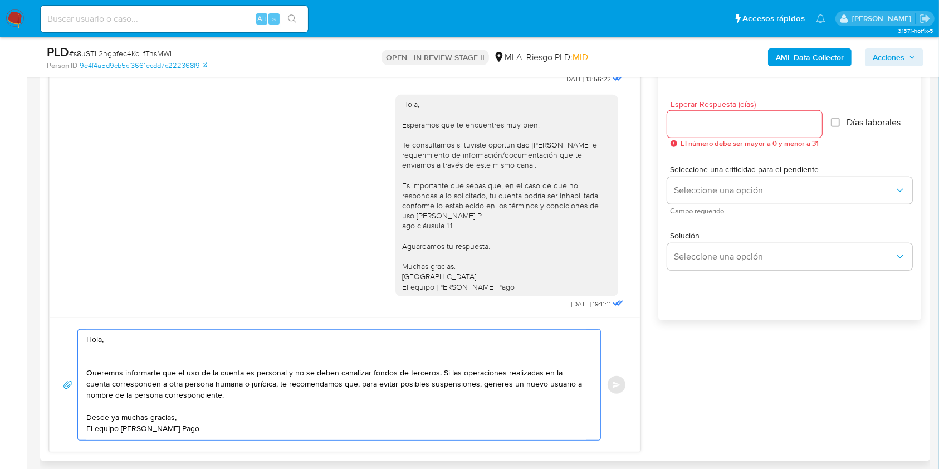
scroll to position [520, 0]
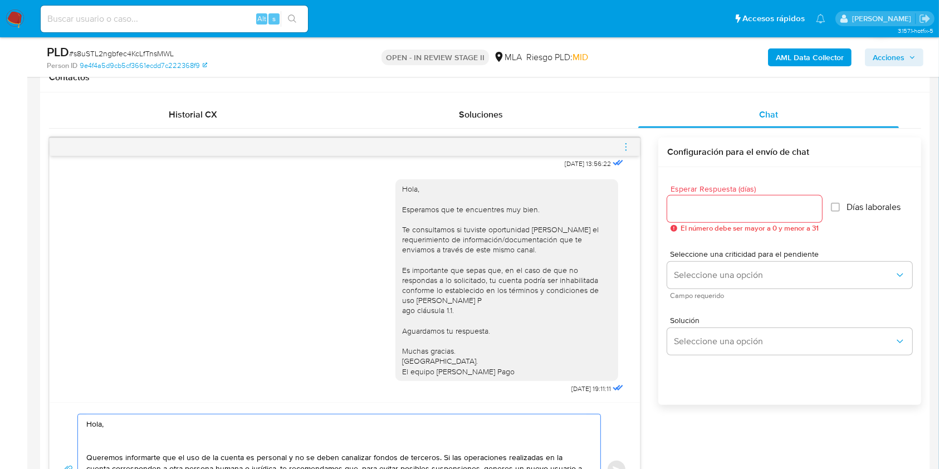
type textarea "Hola, Queremos informarte que el uso de la cuenta es personal y no se deben can…"
click at [693, 204] on input "Esperar Respuesta (días)" at bounding box center [744, 209] width 155 height 14
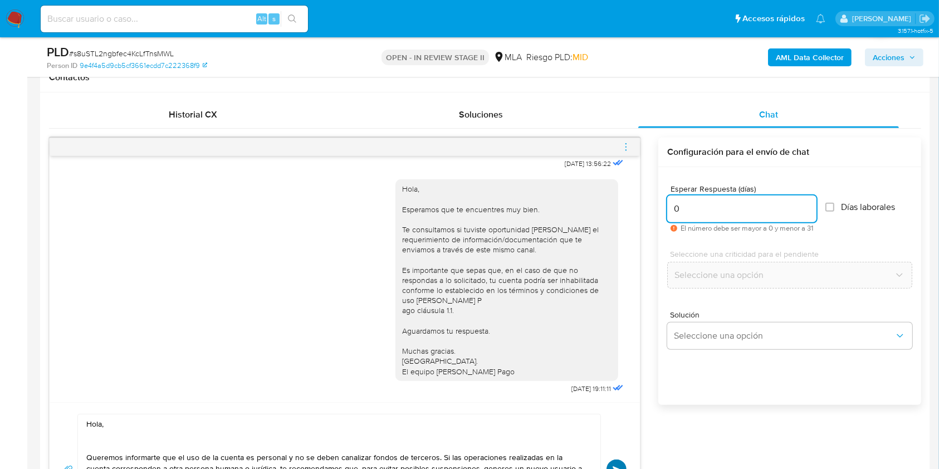
type input "0"
click at [619, 459] on button "Enviar" at bounding box center [617, 469] width 20 height 20
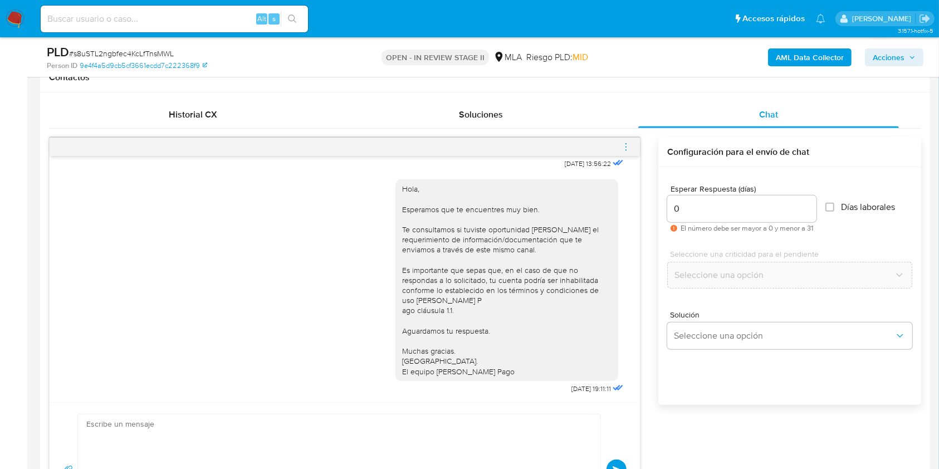
scroll to position [1008, 0]
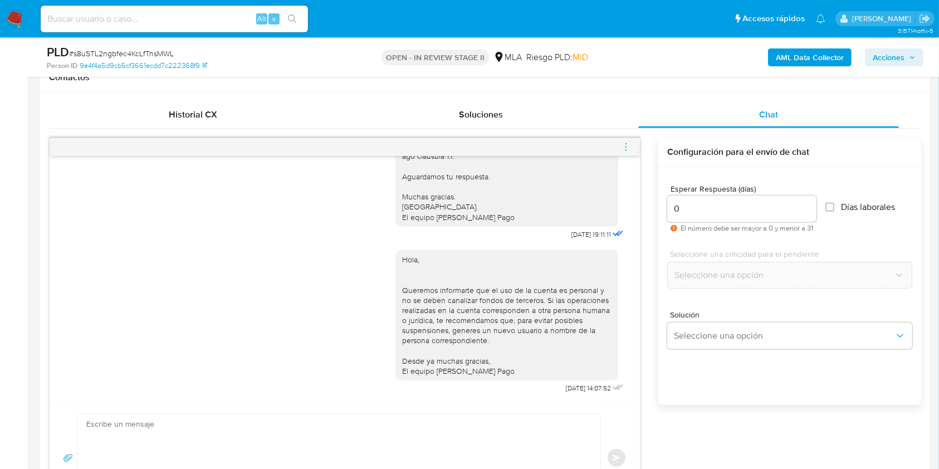
click at [625, 148] on icon "menu-action" at bounding box center [626, 147] width 10 height 10
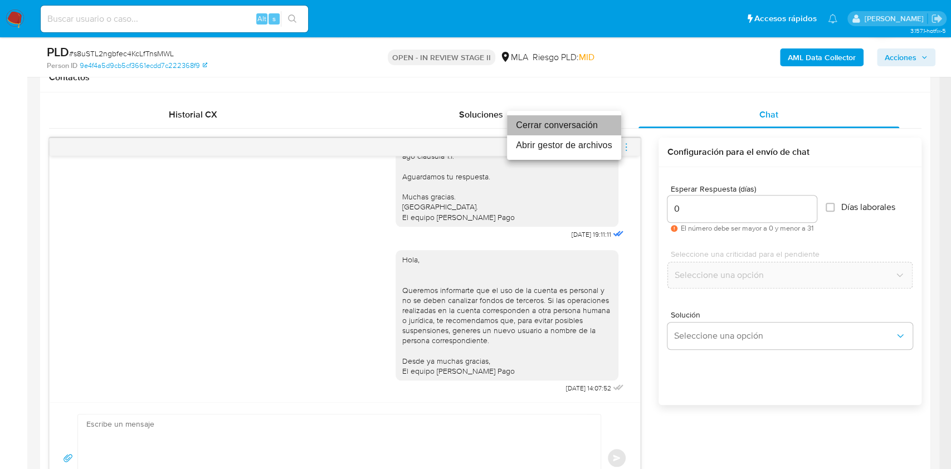
click at [527, 131] on li "Cerrar conversación" at bounding box center [564, 125] width 114 height 20
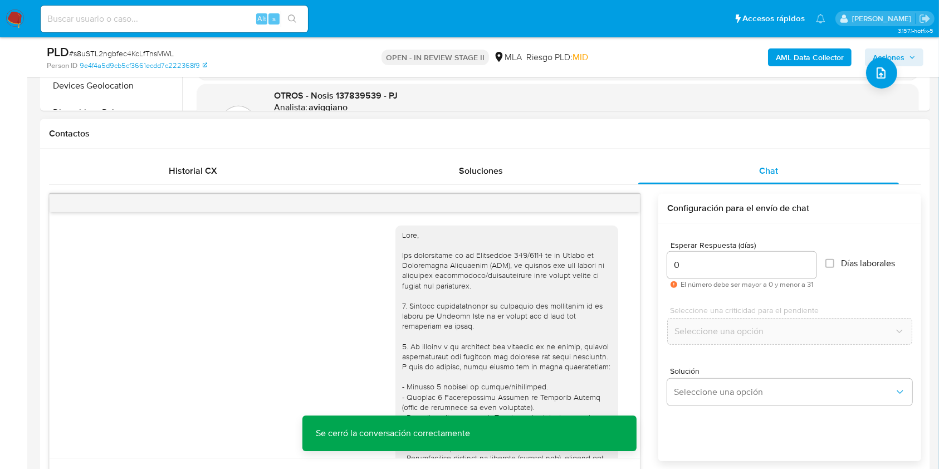
scroll to position [87, 0]
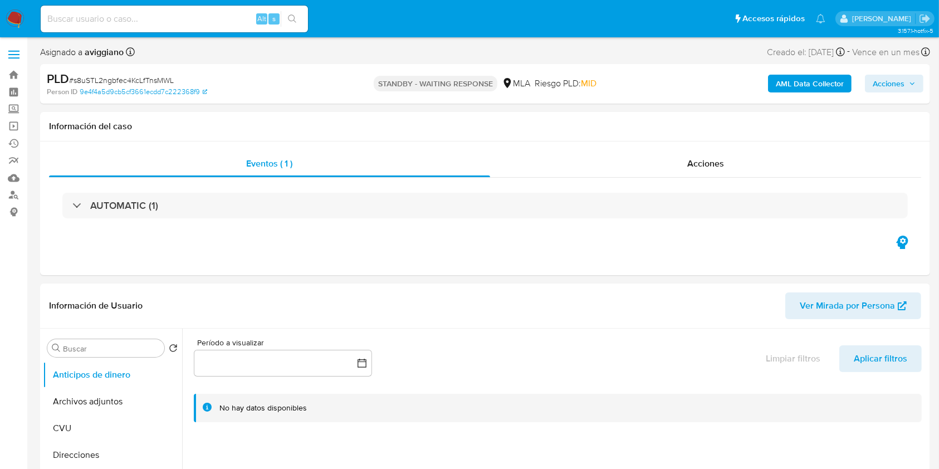
select select "10"
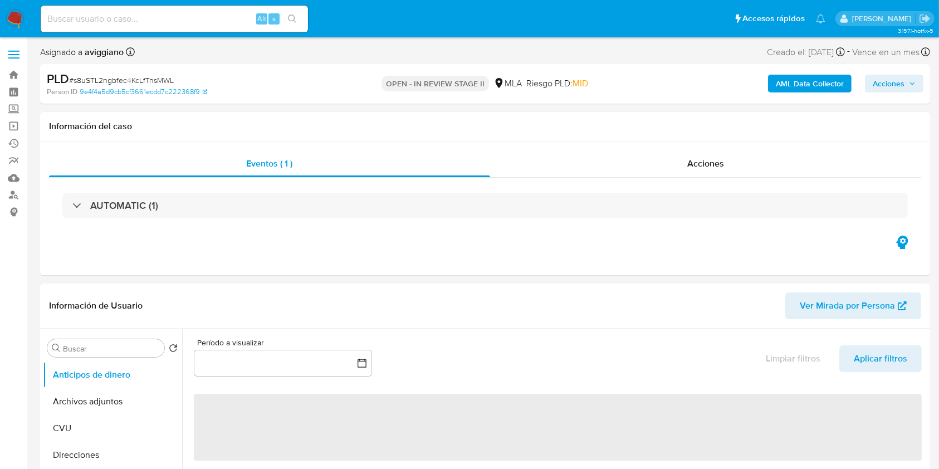
select select "10"
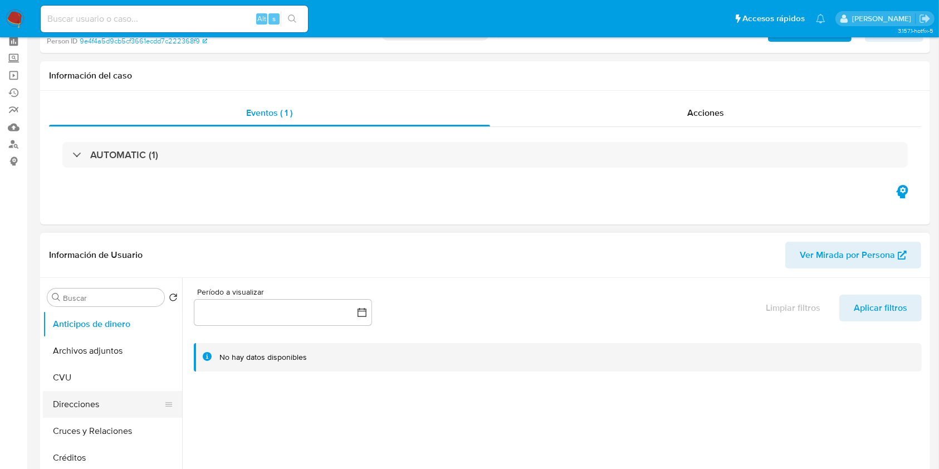
scroll to position [74, 0]
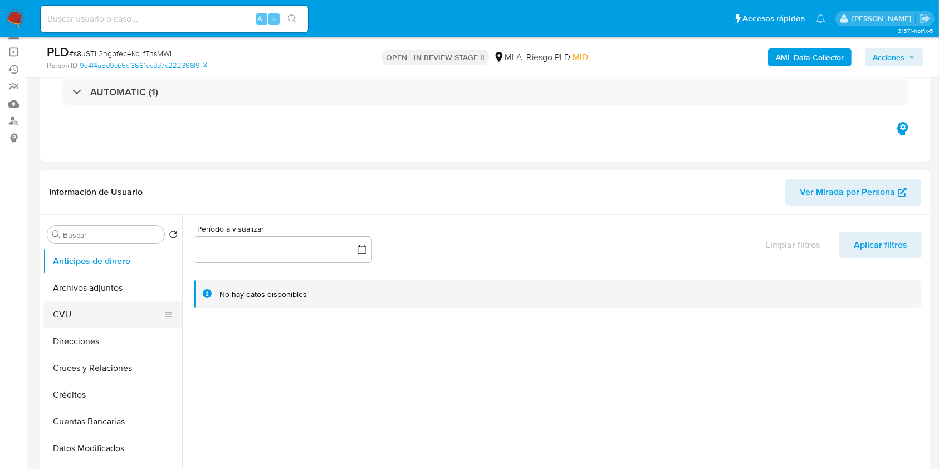
click at [116, 301] on button "CVU" at bounding box center [108, 314] width 130 height 27
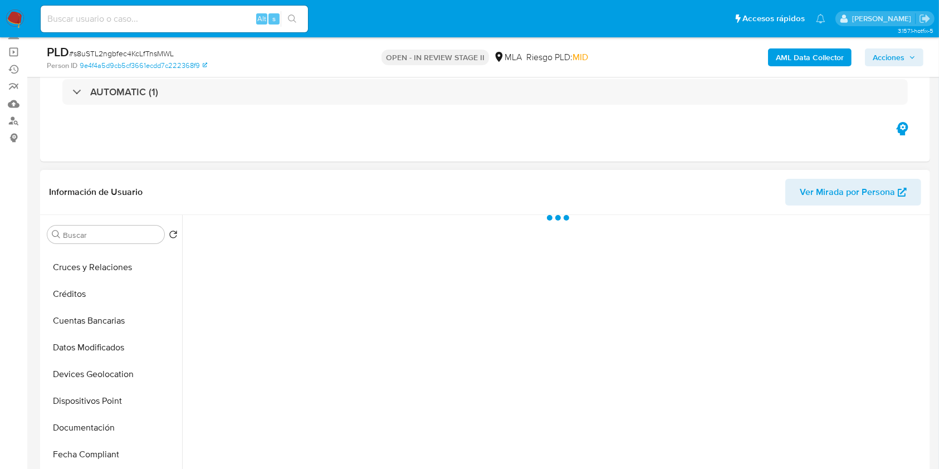
scroll to position [223, 0]
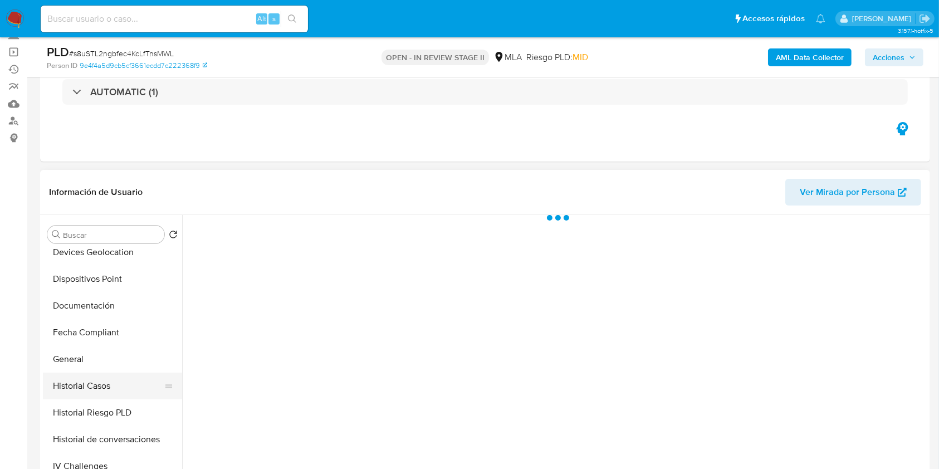
click at [105, 383] on button "Historial Casos" at bounding box center [108, 386] width 130 height 27
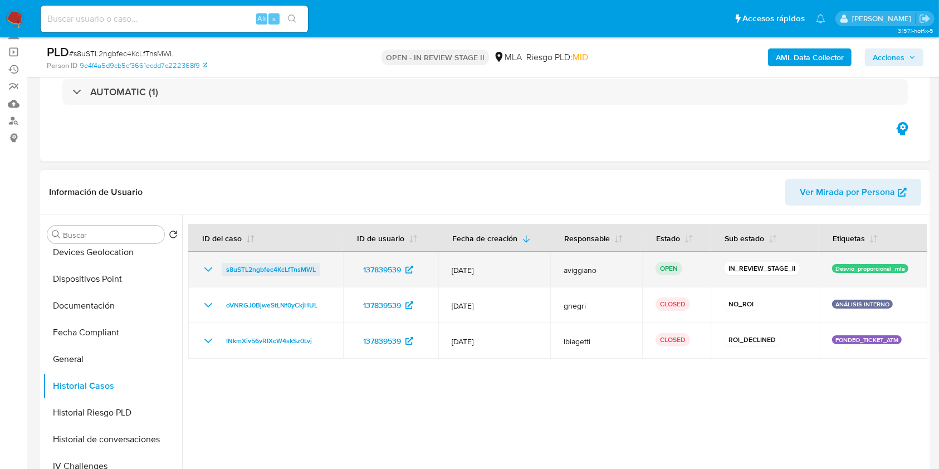
click at [250, 270] on span "s8uSTL2ngbfec4KcLfTnsMWL" at bounding box center [271, 269] width 90 height 13
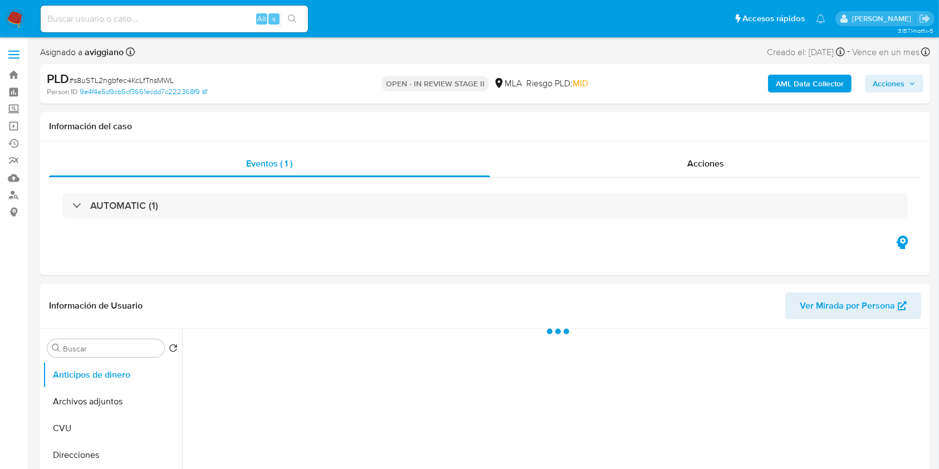
select select "10"
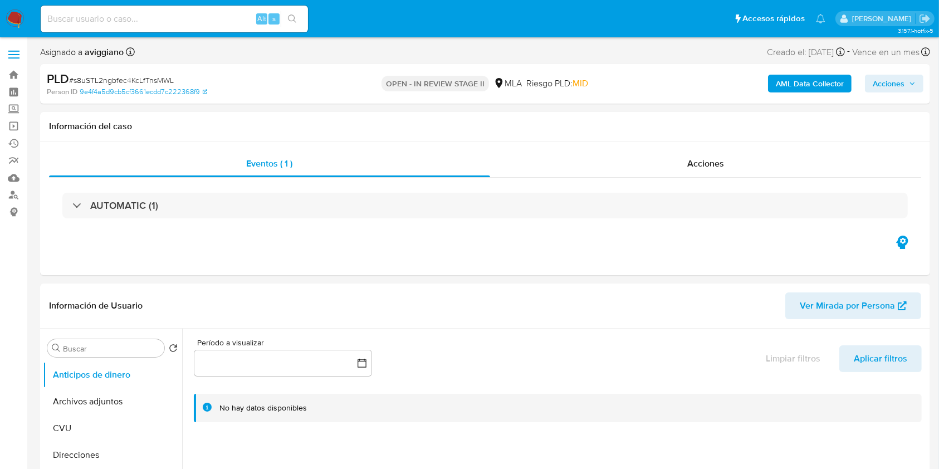
click at [888, 91] on span "Acciones" at bounding box center [889, 84] width 32 height 18
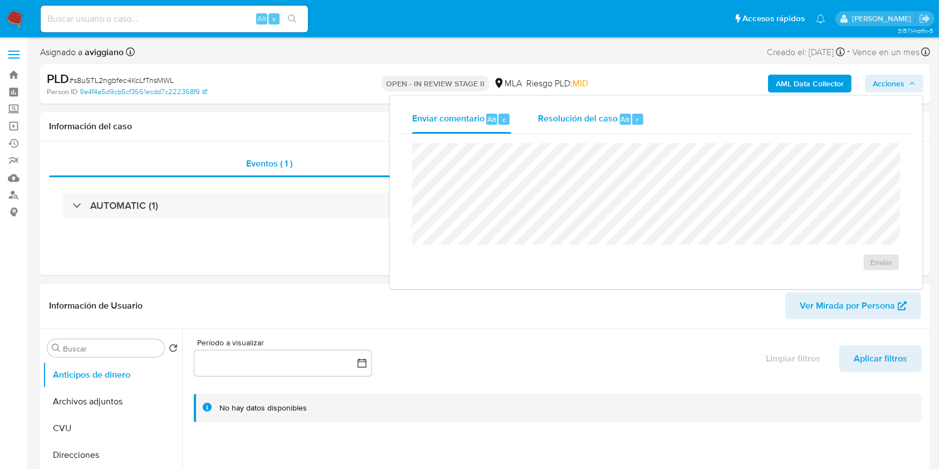
click at [585, 118] on span "Resolución del caso" at bounding box center [578, 119] width 80 height 13
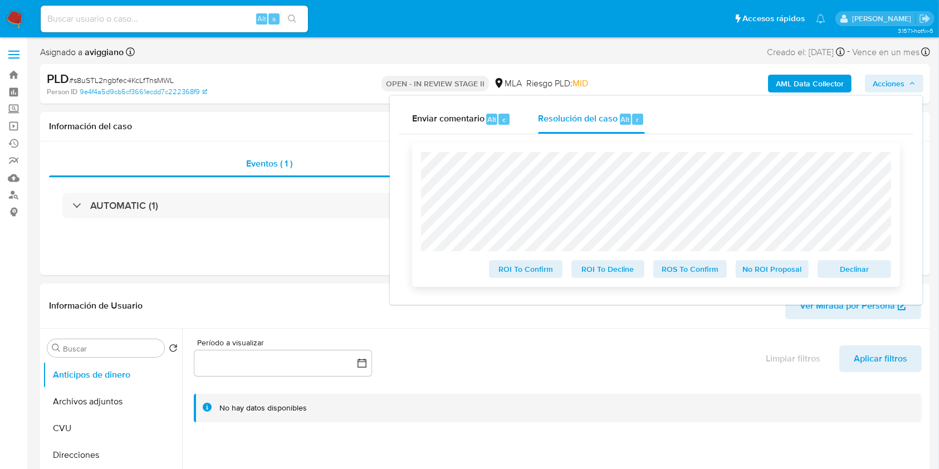
click at [831, 272] on span "Declinar" at bounding box center [854, 269] width 58 height 16
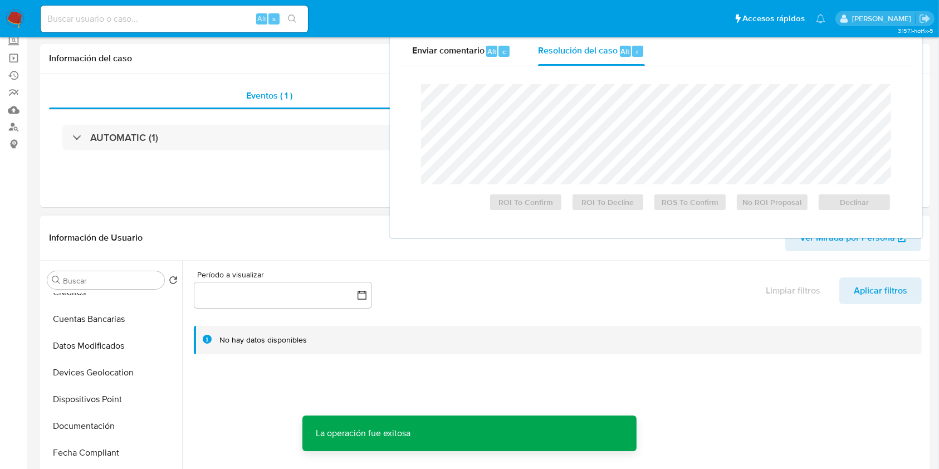
scroll to position [148, 0]
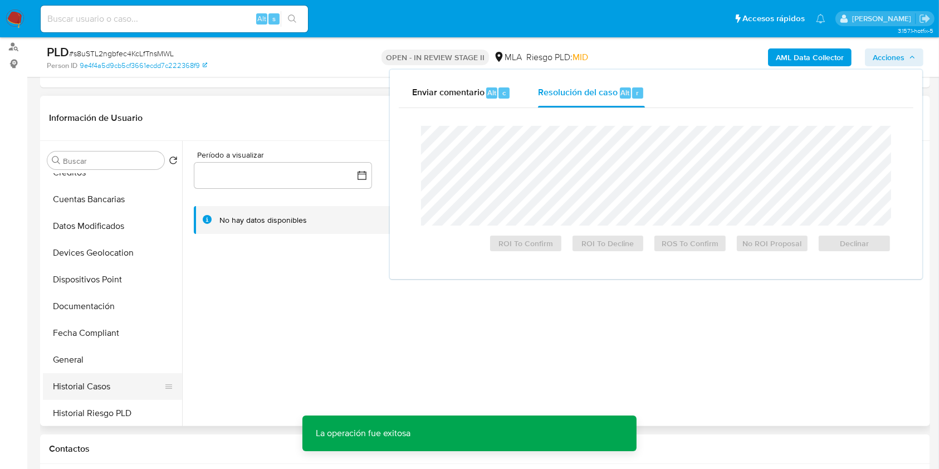
click at [89, 378] on button "Historial Casos" at bounding box center [108, 386] width 130 height 27
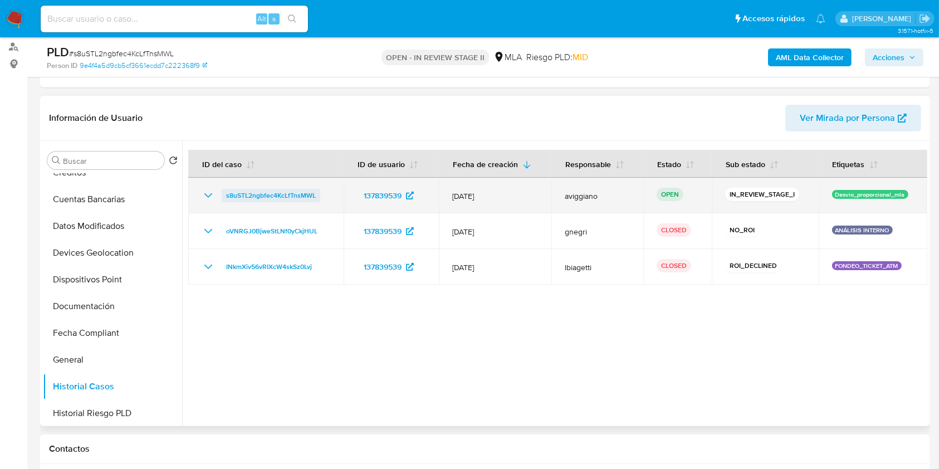
click at [285, 195] on span "s8uSTL2ngbfec4KcLfTnsMWL" at bounding box center [271, 195] width 90 height 13
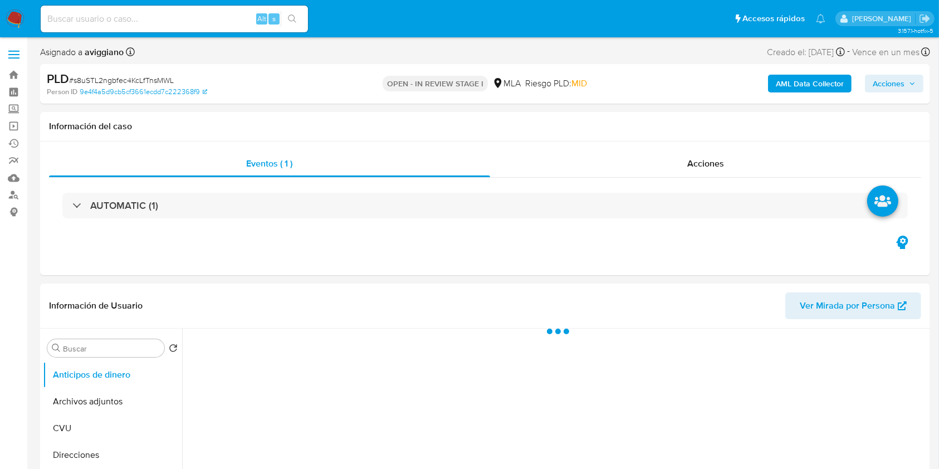
click at [895, 85] on span "Acciones" at bounding box center [889, 84] width 32 height 18
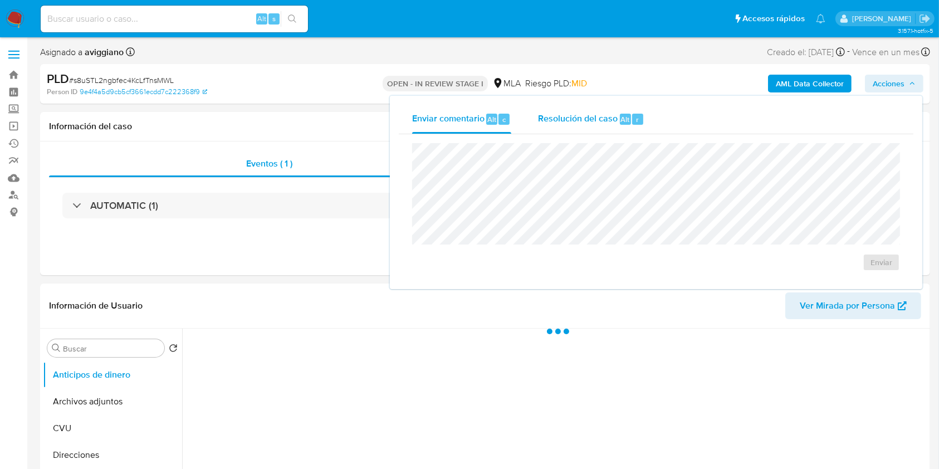
click at [601, 115] on span "Resolución del caso" at bounding box center [578, 119] width 80 height 13
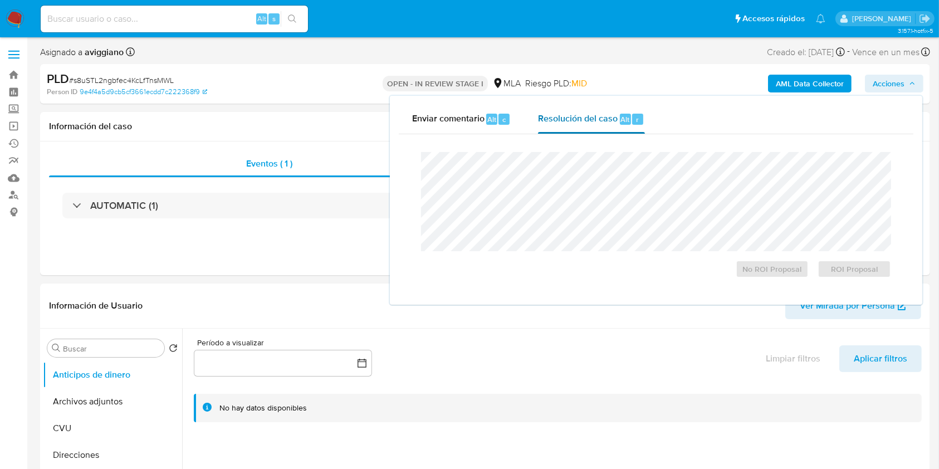
select select "10"
click at [760, 275] on span "No ROI Proposal" at bounding box center [773, 269] width 58 height 16
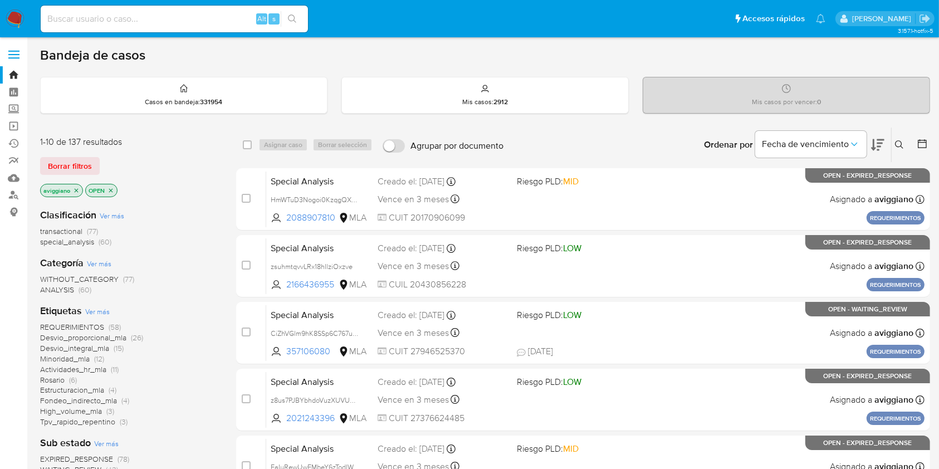
click at [73, 192] on icon "close-filter" at bounding box center [76, 190] width 7 height 7
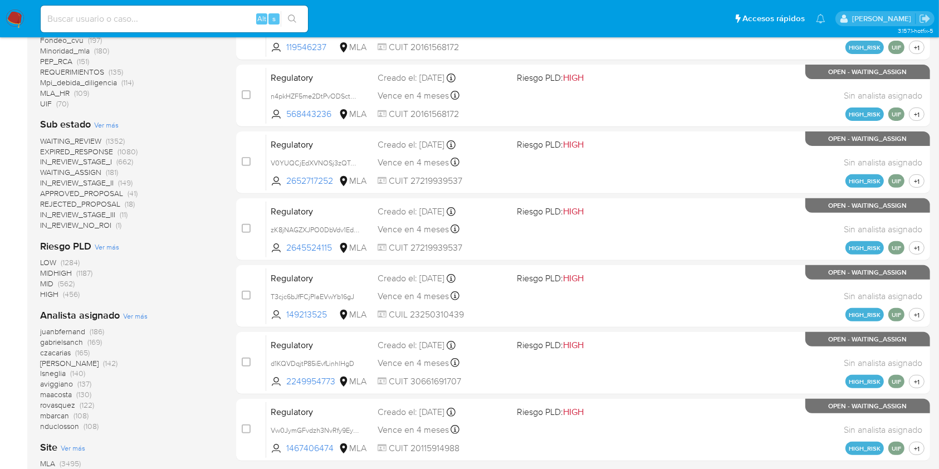
scroll to position [431, 0]
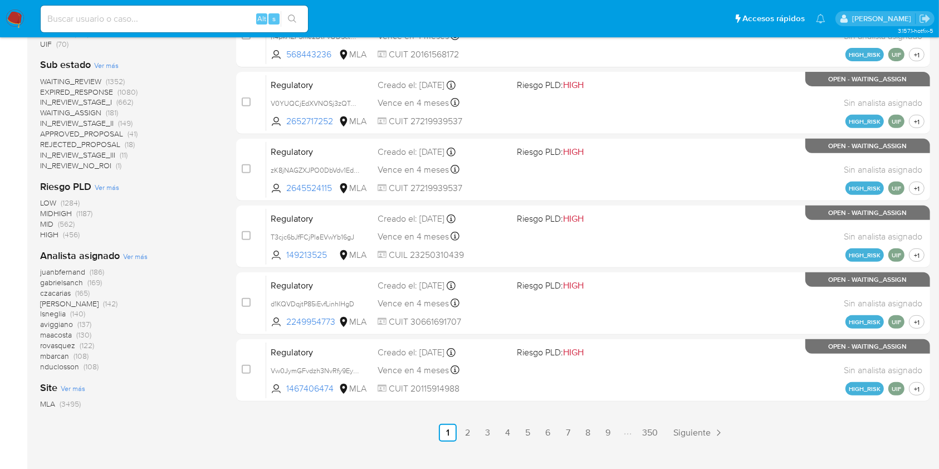
click at [155, 23] on input at bounding box center [174, 19] width 267 height 14
paste input "n6iHx04JxqAM3BaY6udWhWiL"
type input "n6iHx04JxqAM3BaY6udWhWiL"
click at [290, 23] on button "search-icon" at bounding box center [292, 19] width 23 height 16
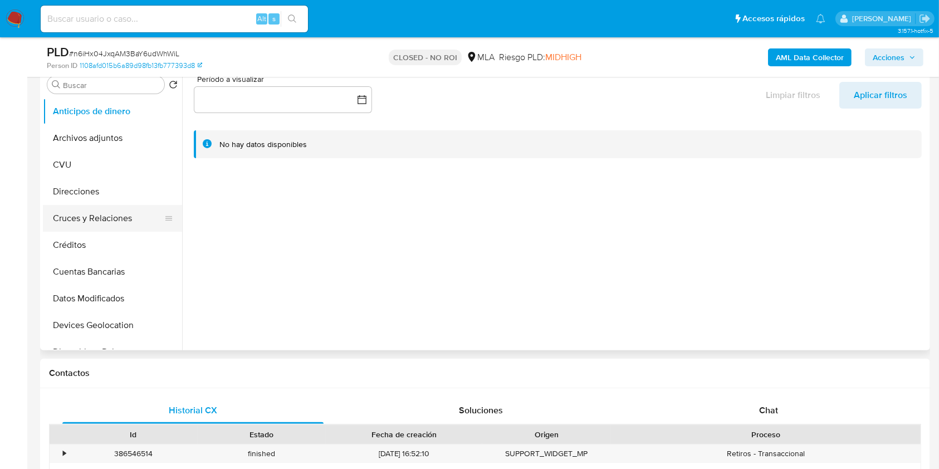
select select "10"
click at [115, 135] on button "Archivos adjuntos" at bounding box center [108, 136] width 130 height 27
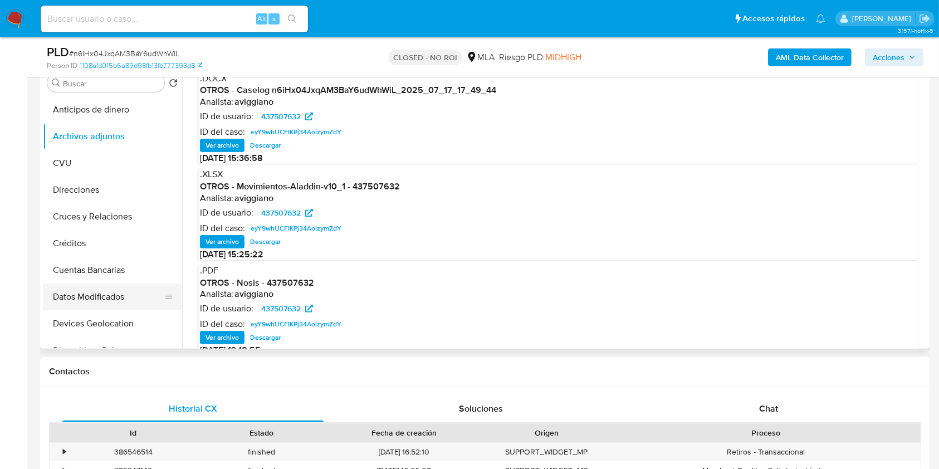
scroll to position [148, 0]
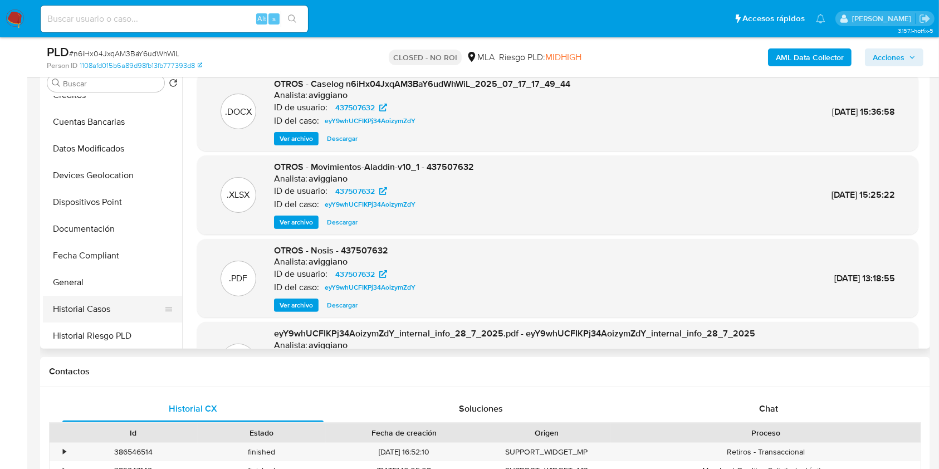
drag, startPoint x: 105, startPoint y: 301, endPoint x: 115, endPoint y: 301, distance: 9.5
click at [105, 301] on button "Historial Casos" at bounding box center [108, 309] width 130 height 27
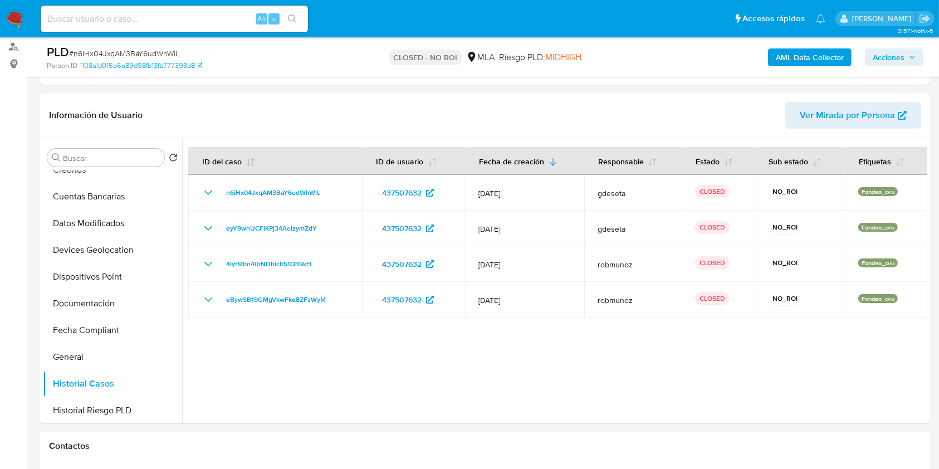
click at [126, 8] on div "Alt s" at bounding box center [174, 19] width 267 height 27
click at [134, 18] on input at bounding box center [174, 19] width 267 height 14
paste input "7PdcYD9kxN0d1pVRje6tUS4Y"
type input "7PdcYD9kxN0d1pVRje6tUS4Y"
click at [299, 20] on button "search-icon" at bounding box center [292, 19] width 23 height 16
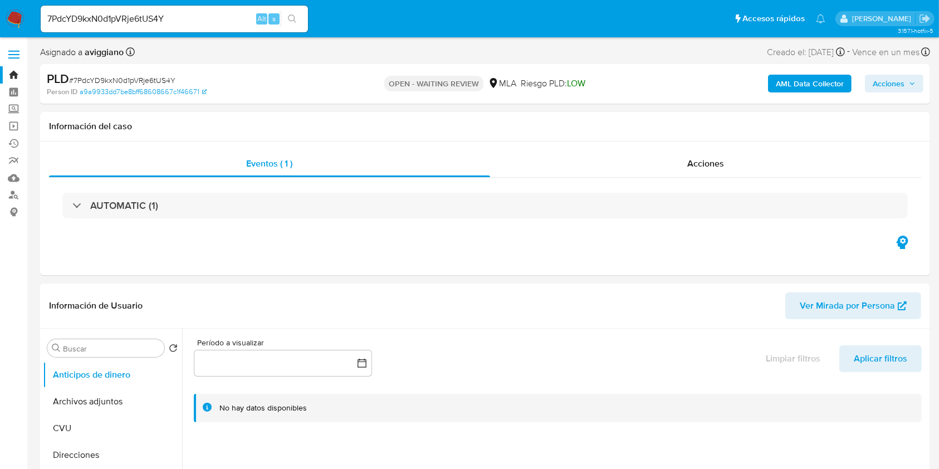
select select "10"
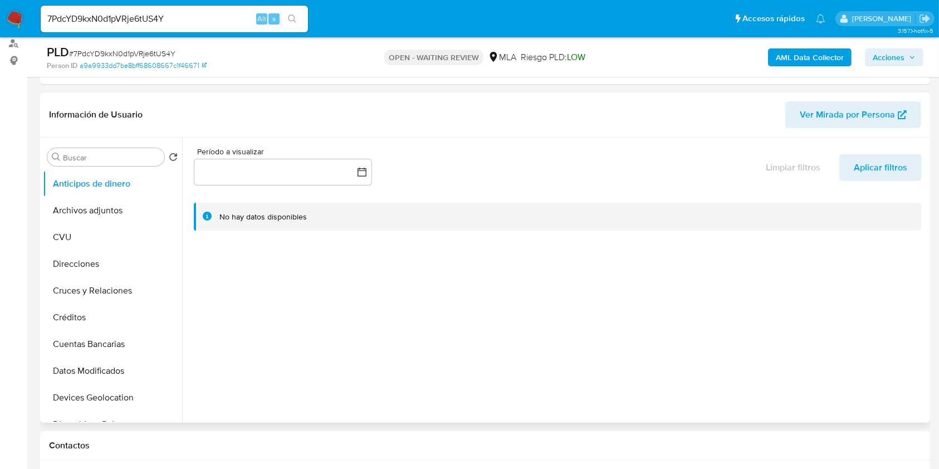
scroll to position [297, 0]
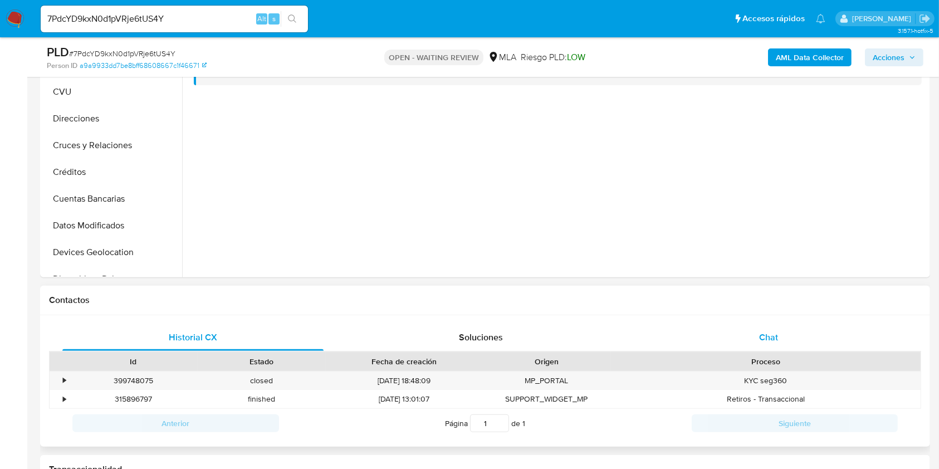
click at [720, 329] on div "Chat" at bounding box center [768, 337] width 261 height 27
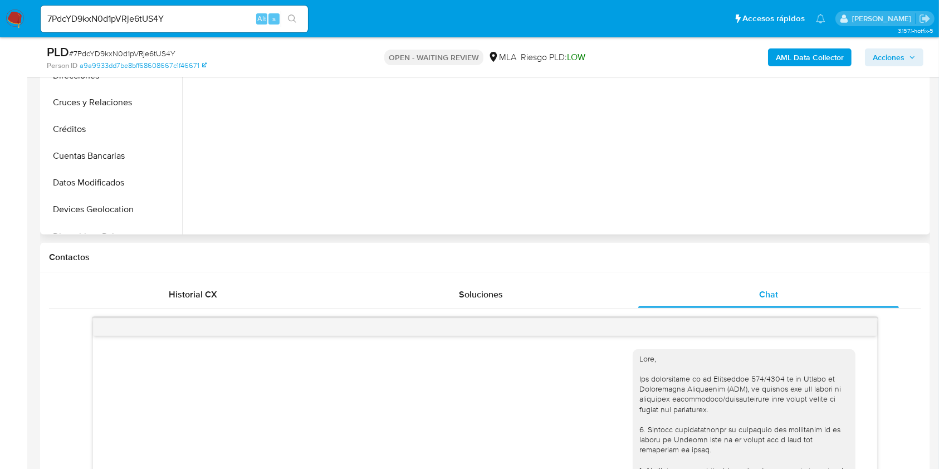
scroll to position [446, 0]
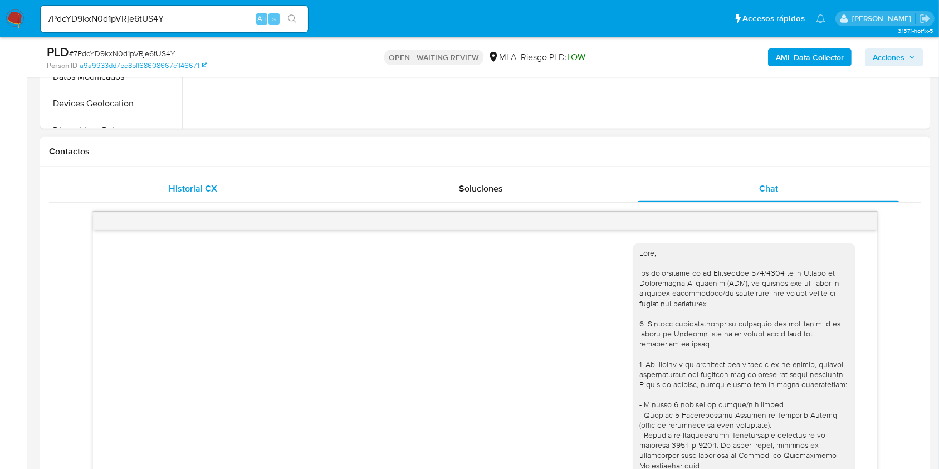
click at [160, 192] on div "Historial CX" at bounding box center [192, 188] width 261 height 27
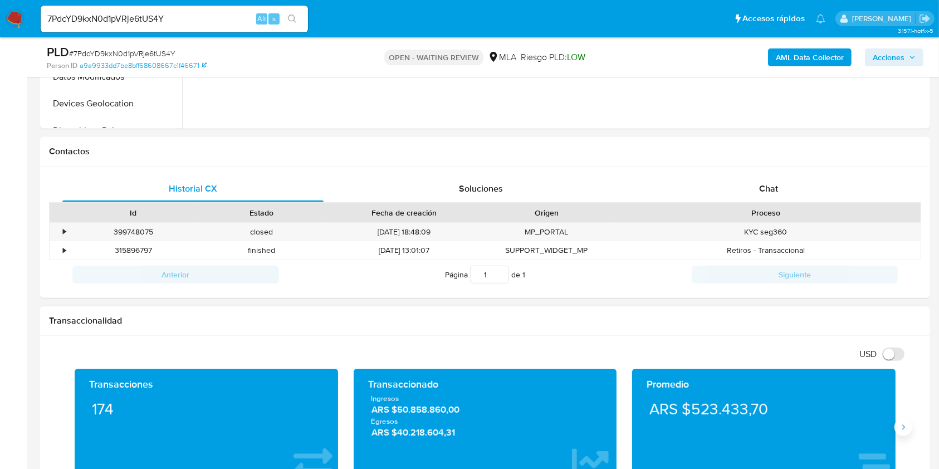
click at [901, 427] on icon "Siguiente" at bounding box center [903, 427] width 9 height 9
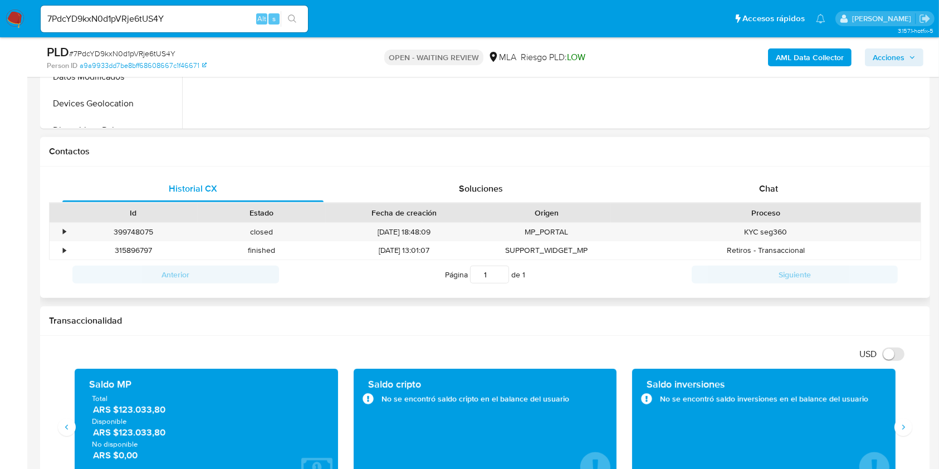
click at [749, 167] on div "Historial CX Soluciones Chat Id Estado Fecha de creación Origen Proceso • 39974…" at bounding box center [485, 233] width 890 height 132
click at [762, 193] on span "Chat" at bounding box center [768, 188] width 19 height 13
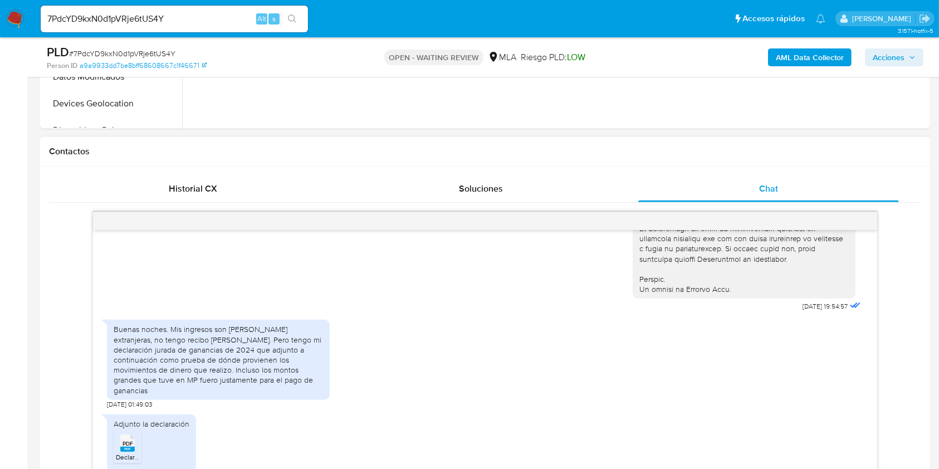
scroll to position [594, 0]
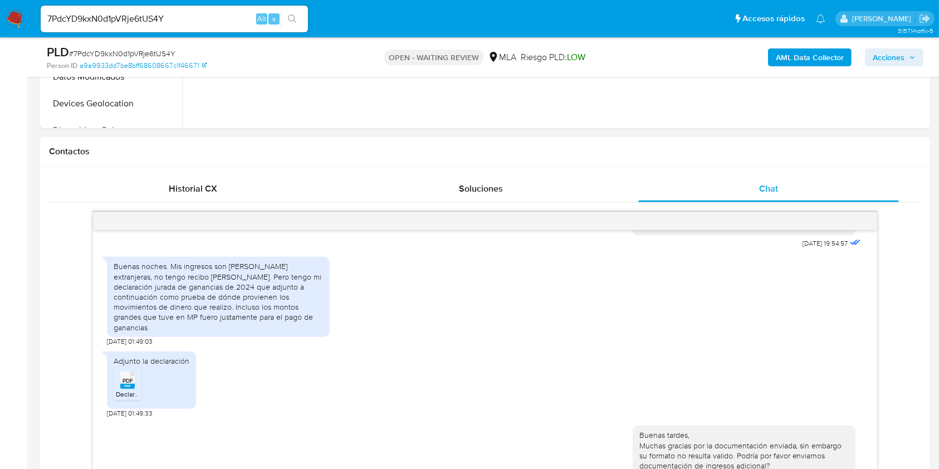
click at [120, 390] on div "PDF PDF" at bounding box center [127, 379] width 23 height 22
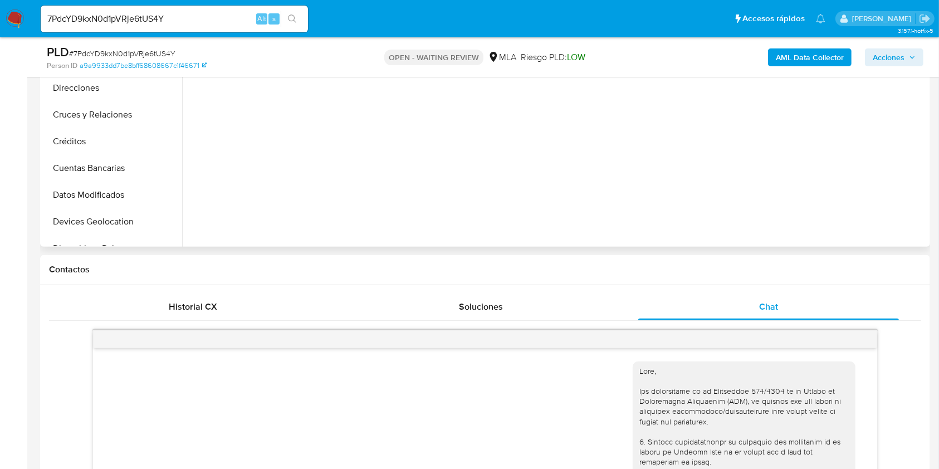
scroll to position [223, 0]
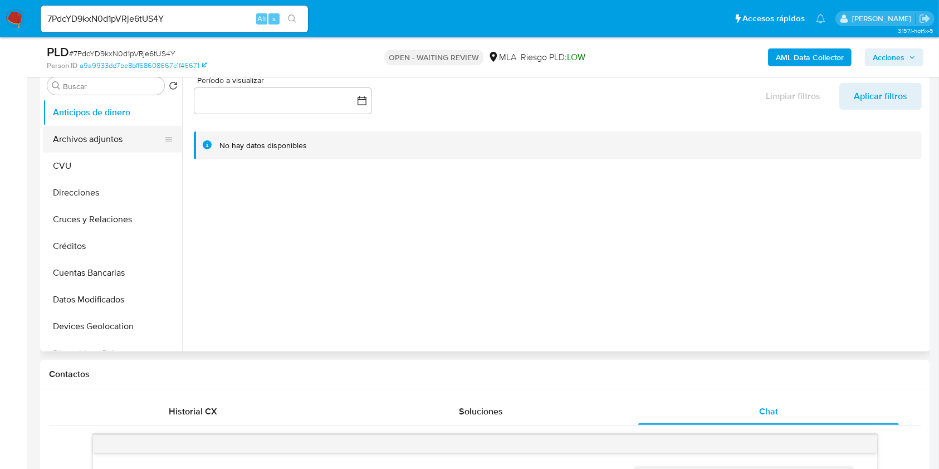
click at [121, 136] on button "Archivos adjuntos" at bounding box center [108, 139] width 130 height 27
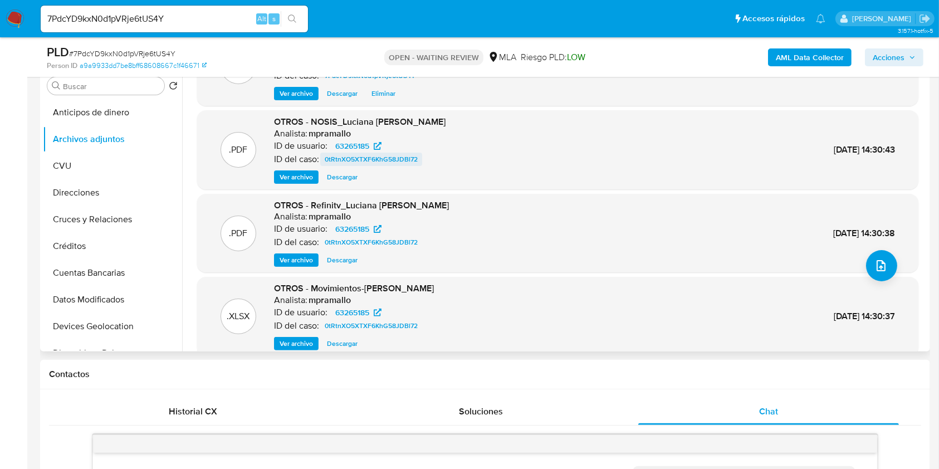
scroll to position [94, 0]
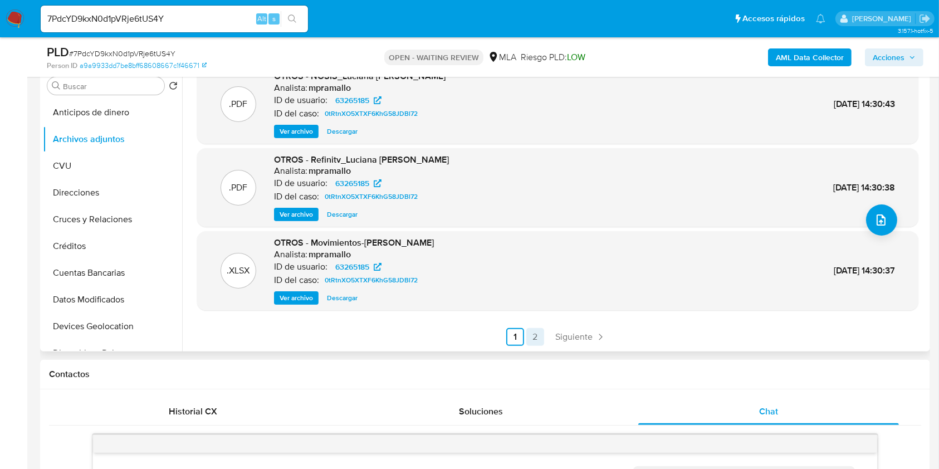
click at [533, 336] on link "2" at bounding box center [535, 337] width 18 height 18
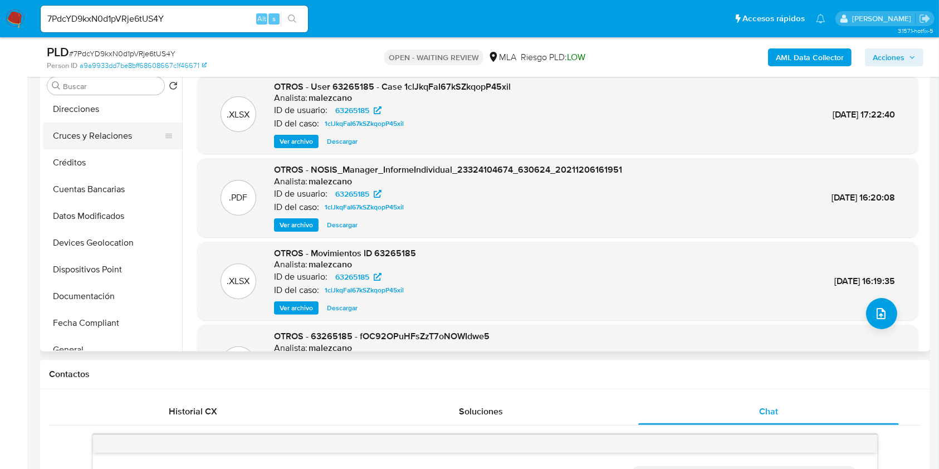
scroll to position [148, 0]
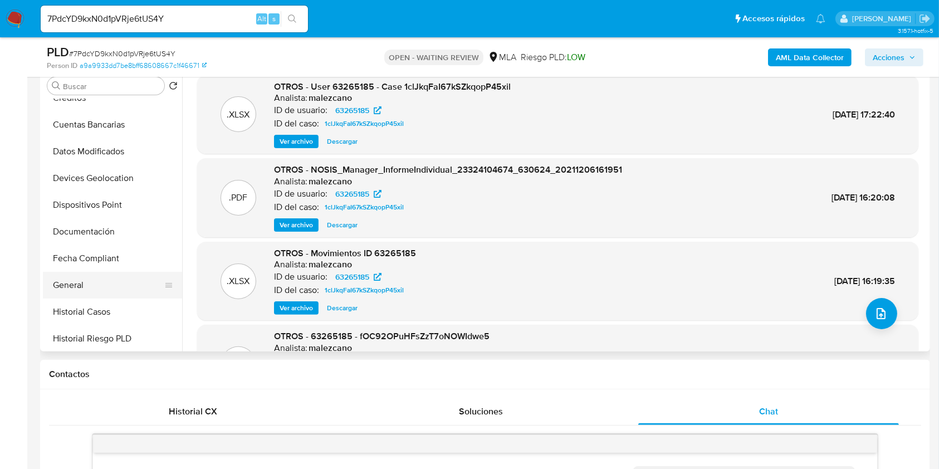
click at [122, 278] on button "General" at bounding box center [108, 285] width 130 height 27
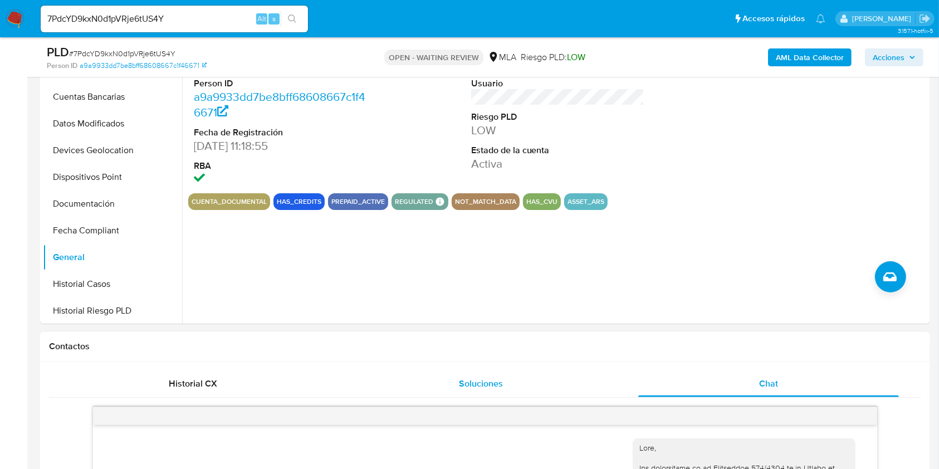
scroll to position [297, 0]
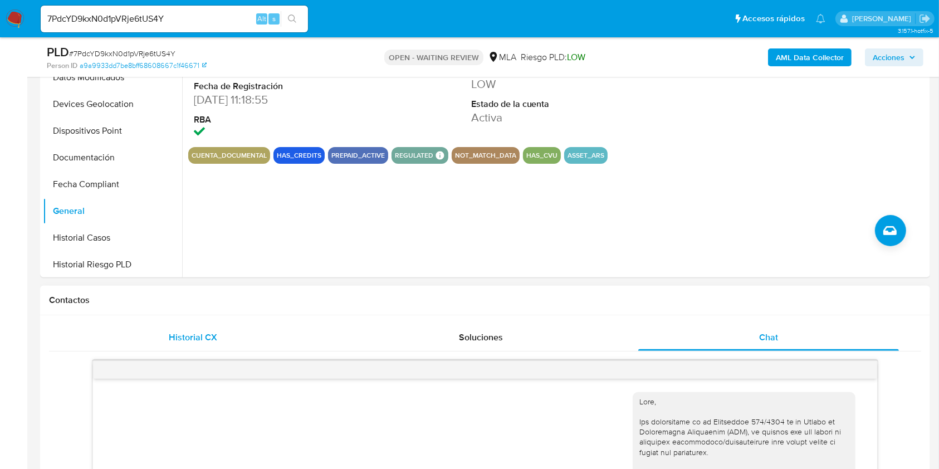
click at [202, 349] on div "Historial CX" at bounding box center [192, 337] width 261 height 27
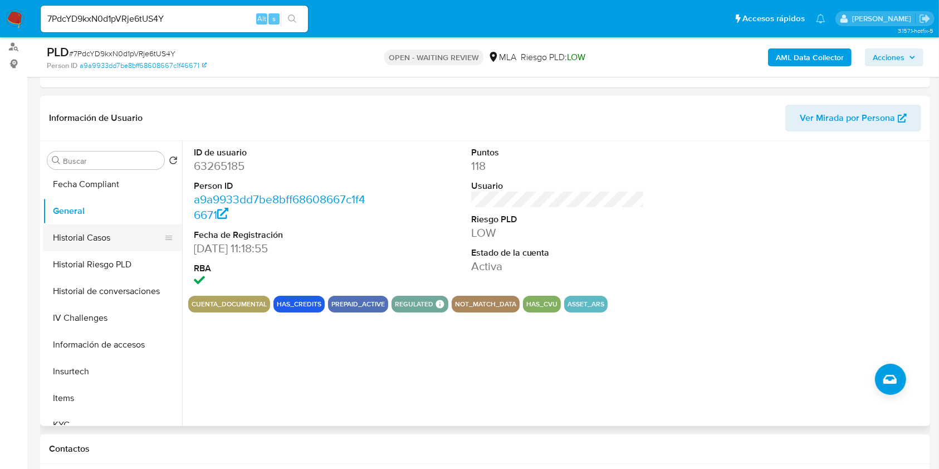
click at [118, 250] on button "Historial Casos" at bounding box center [108, 237] width 130 height 27
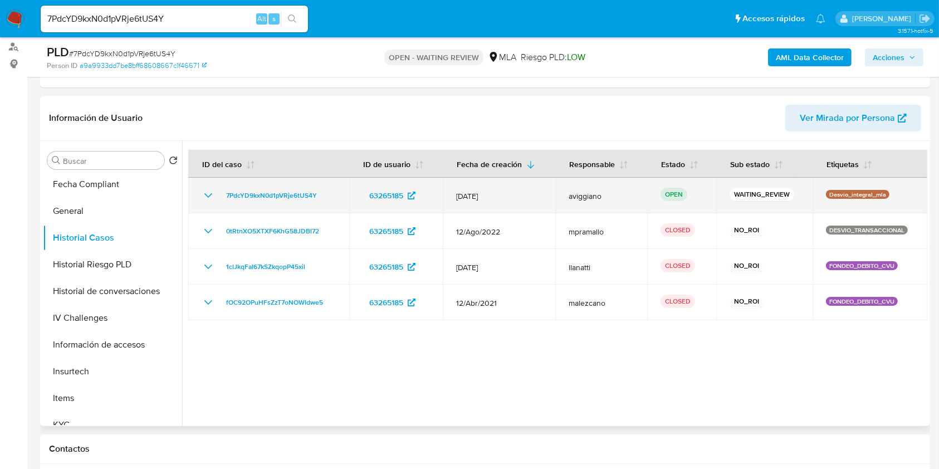
drag, startPoint x: 335, startPoint y: 194, endPoint x: 214, endPoint y: 192, distance: 120.3
click at [214, 192] on div "7PdcYD9kxN0d1pVRje6tUS4Y" at bounding box center [269, 195] width 134 height 13
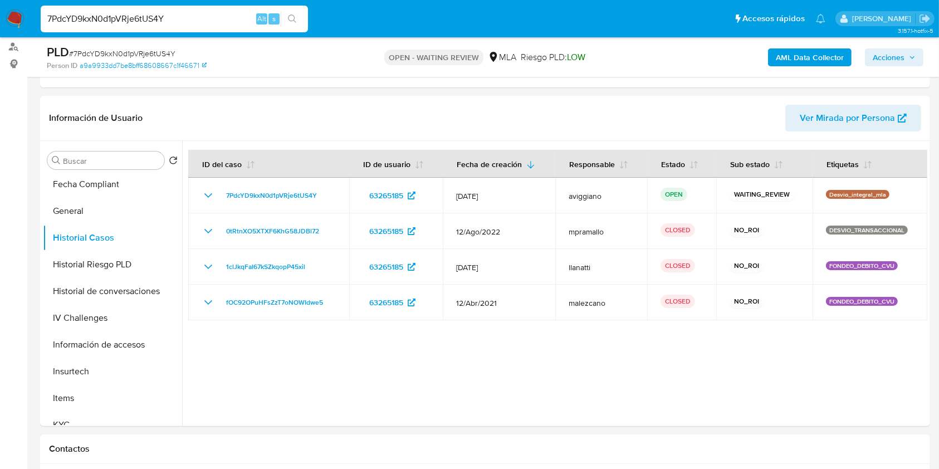
click at [118, 21] on input "7PdcYD9kxN0d1pVRje6tUS4Y" at bounding box center [174, 19] width 267 height 14
paste input "exihk5ry4j0EGATNxxdCmvSi"
type input "exihk5ry4j0EGATNxxdCmvSi"
click at [288, 19] on icon "search-icon" at bounding box center [292, 18] width 9 height 9
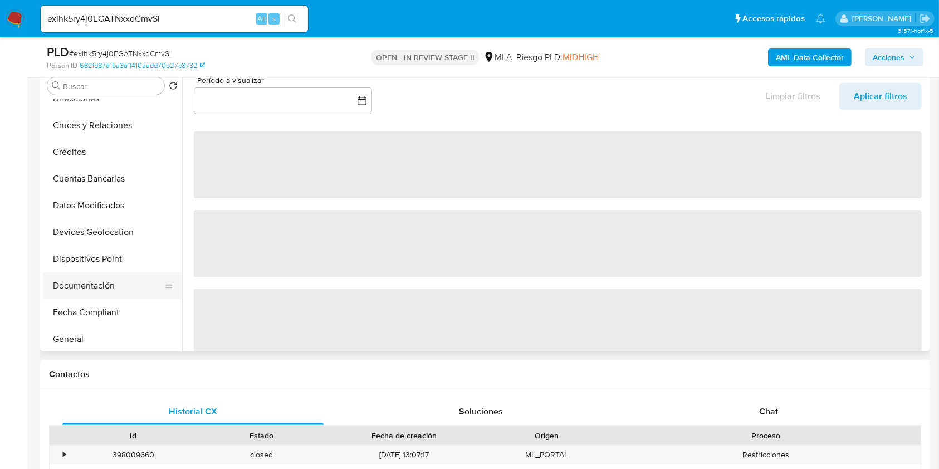
scroll to position [148, 0]
select select "10"
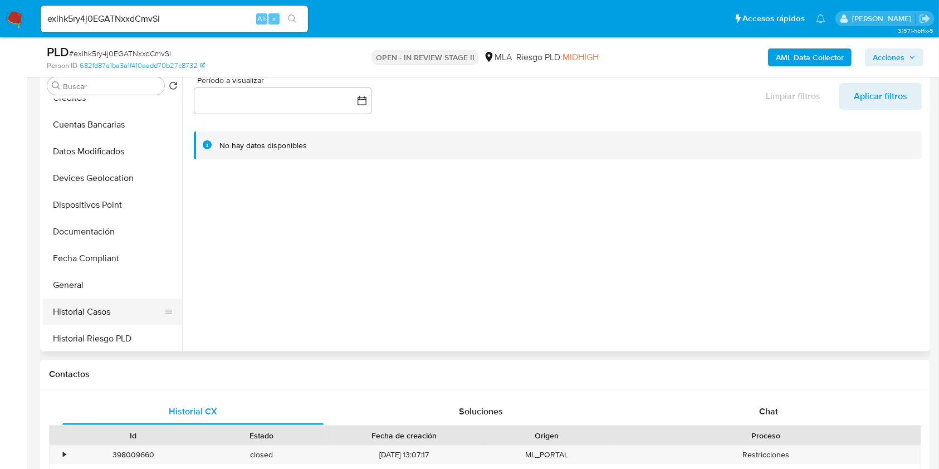
click at [79, 303] on button "Historial Casos" at bounding box center [108, 312] width 130 height 27
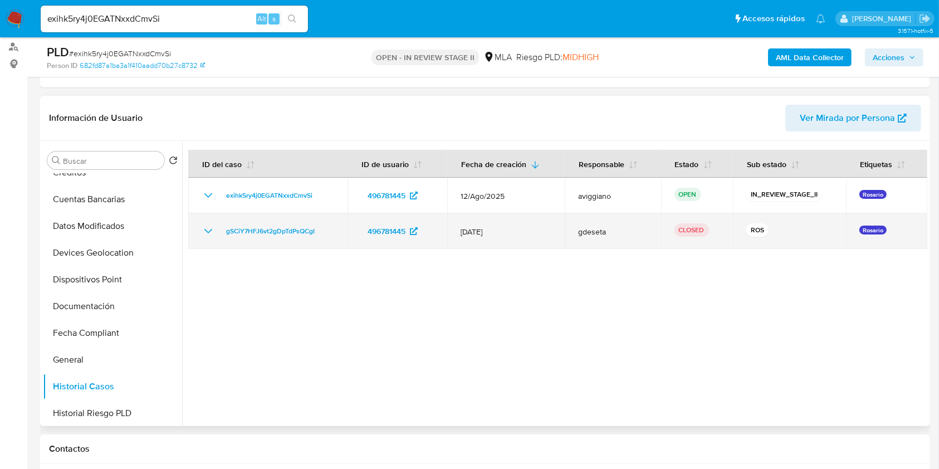
click at [203, 236] on icon "Mostrar/Ocultar" at bounding box center [208, 230] width 13 height 13
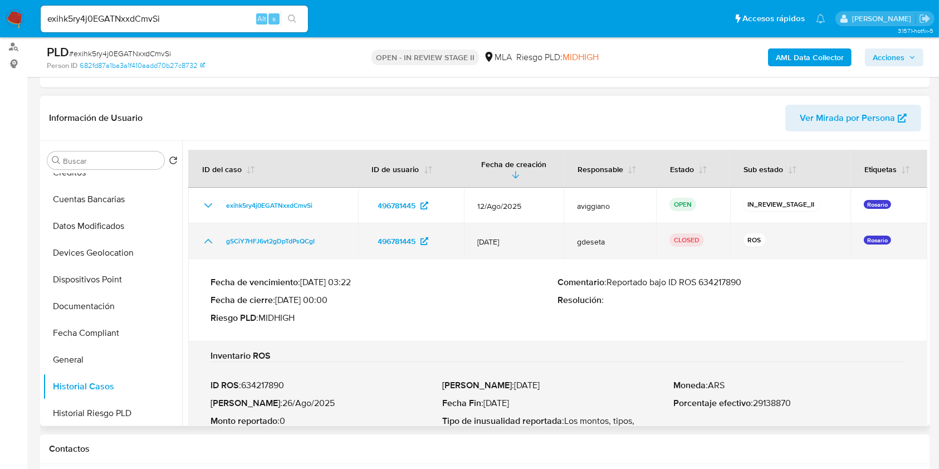
click at [203, 236] on icon "Mostrar/Ocultar" at bounding box center [208, 240] width 13 height 13
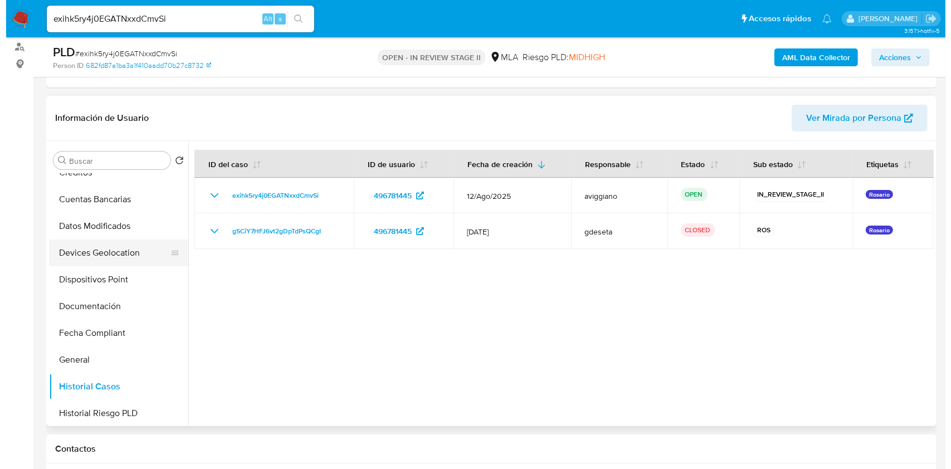
scroll to position [0, 0]
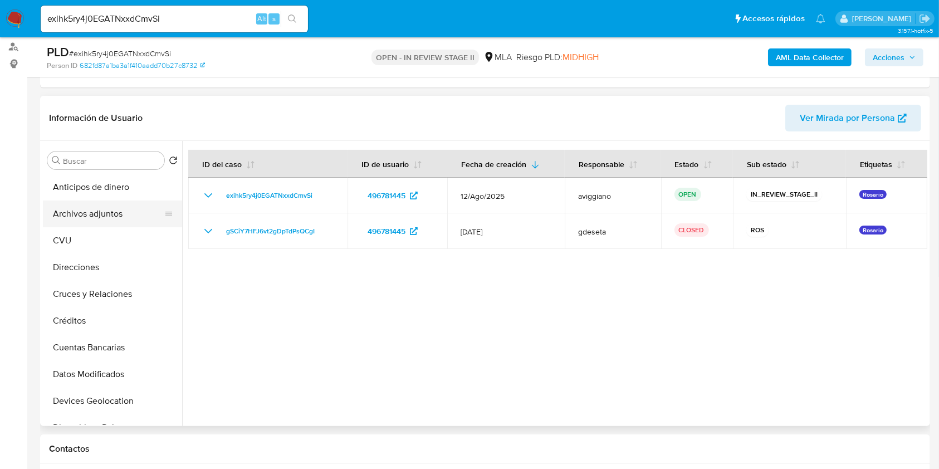
click at [110, 222] on button "Archivos adjuntos" at bounding box center [108, 214] width 130 height 27
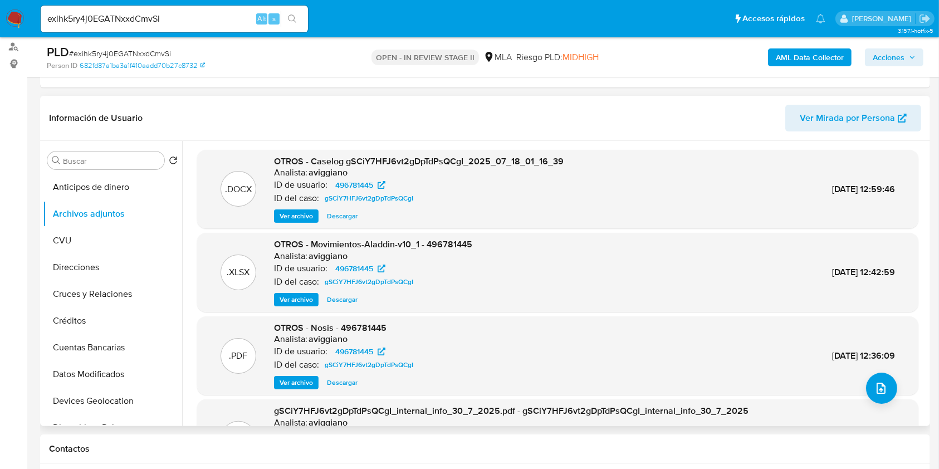
click at [285, 213] on span "Ver archivo" at bounding box center [296, 216] width 33 height 11
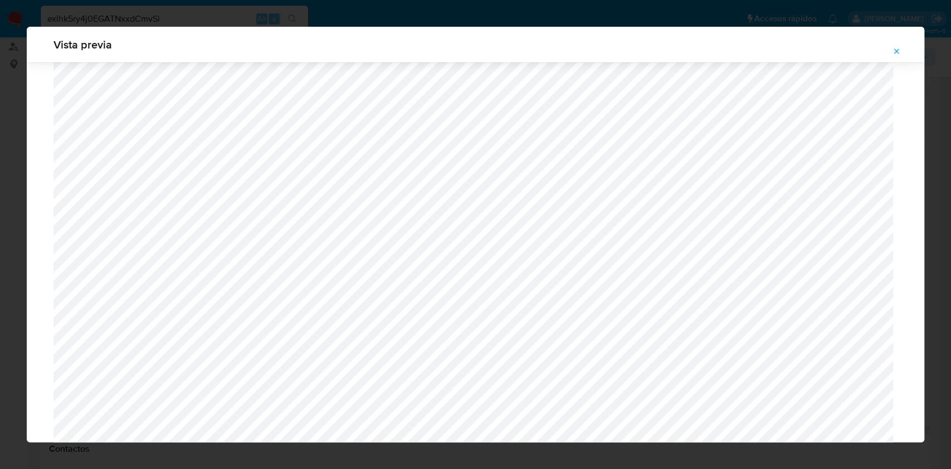
scroll to position [275, 0]
click at [900, 55] on icon "Attachment preview" at bounding box center [896, 51] width 9 height 9
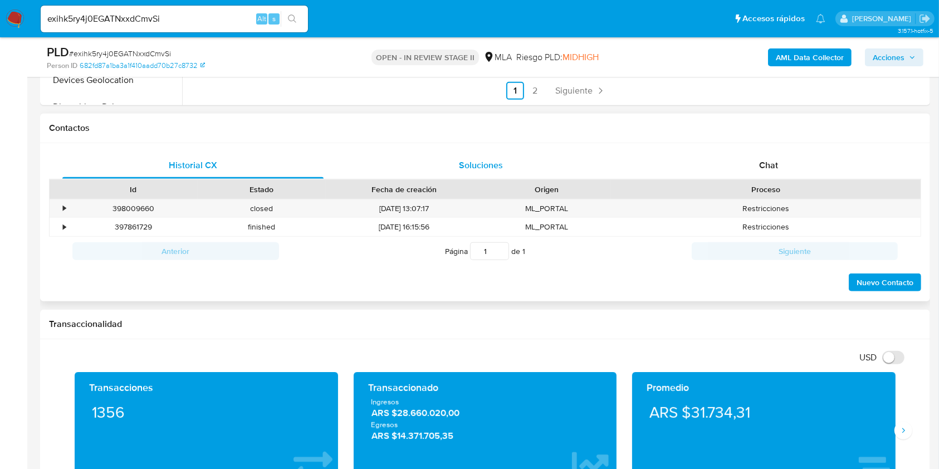
scroll to position [520, 0]
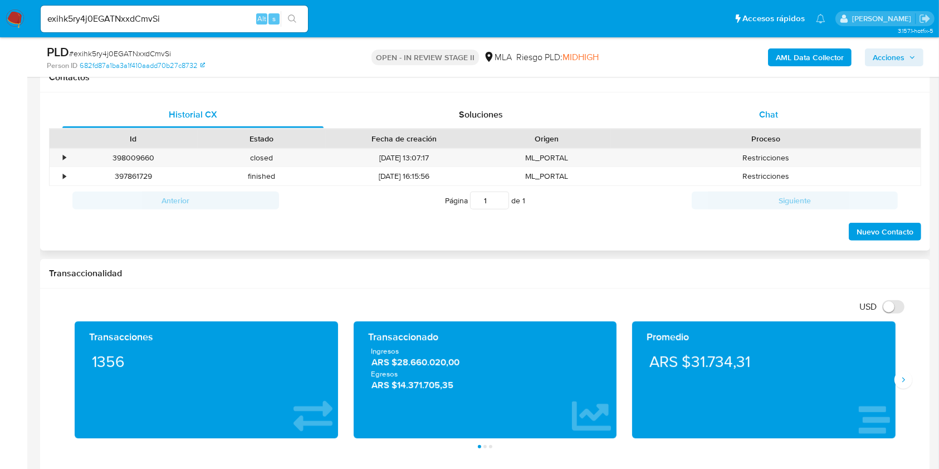
click at [772, 120] on div "Chat" at bounding box center [768, 114] width 261 height 27
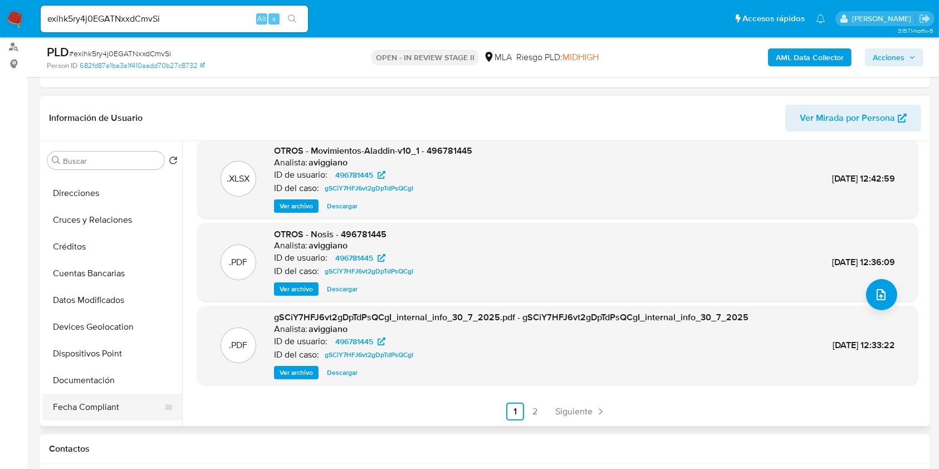
scroll to position [223, 0]
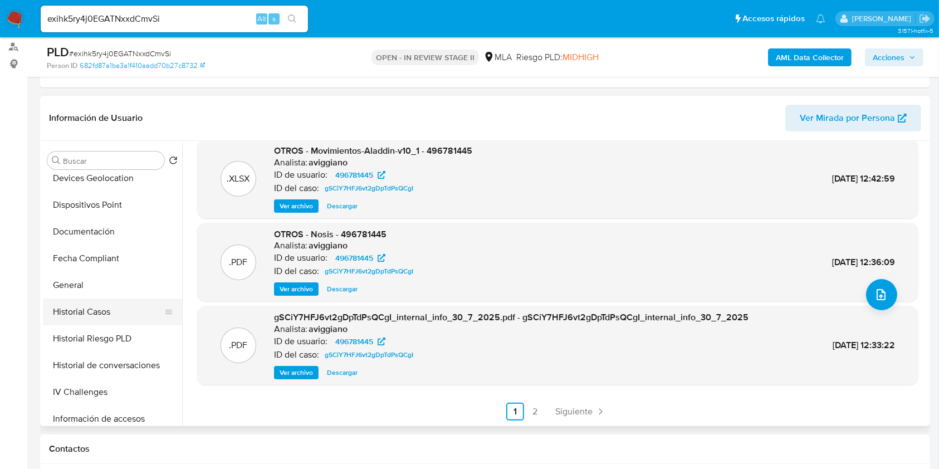
click at [103, 316] on button "Historial Casos" at bounding box center [108, 312] width 130 height 27
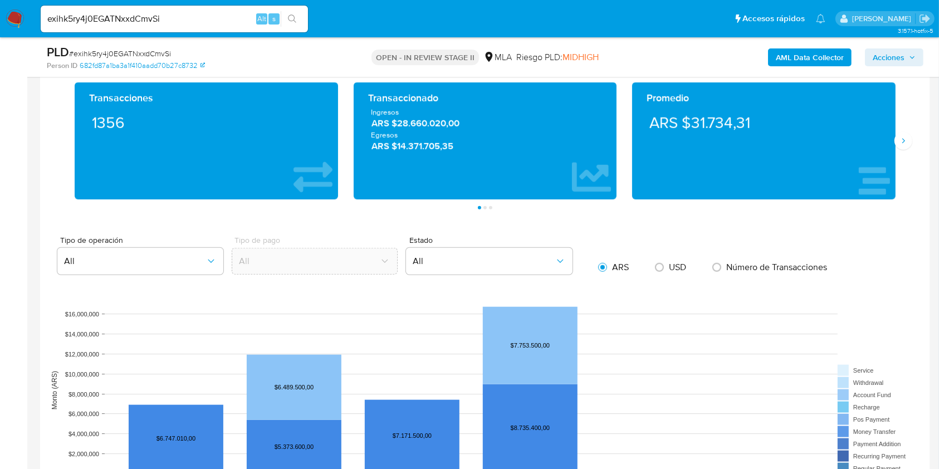
scroll to position [1188, 0]
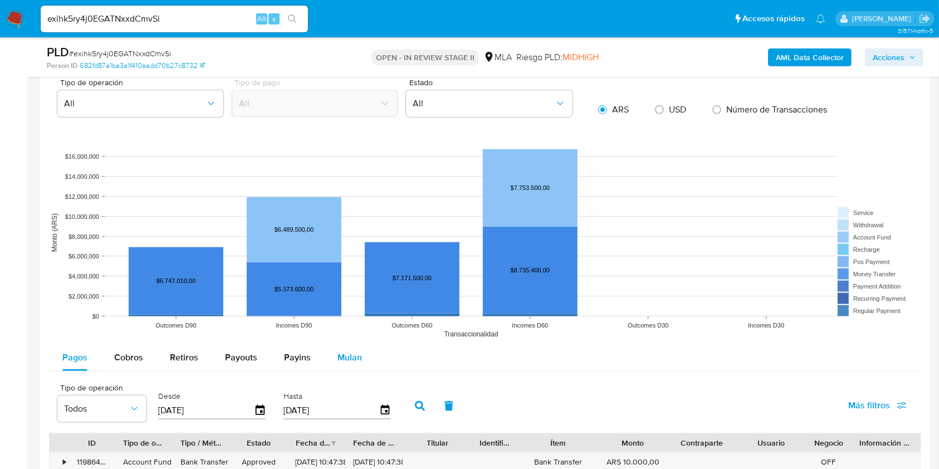
click at [344, 358] on span "Mulan" at bounding box center [350, 357] width 25 height 13
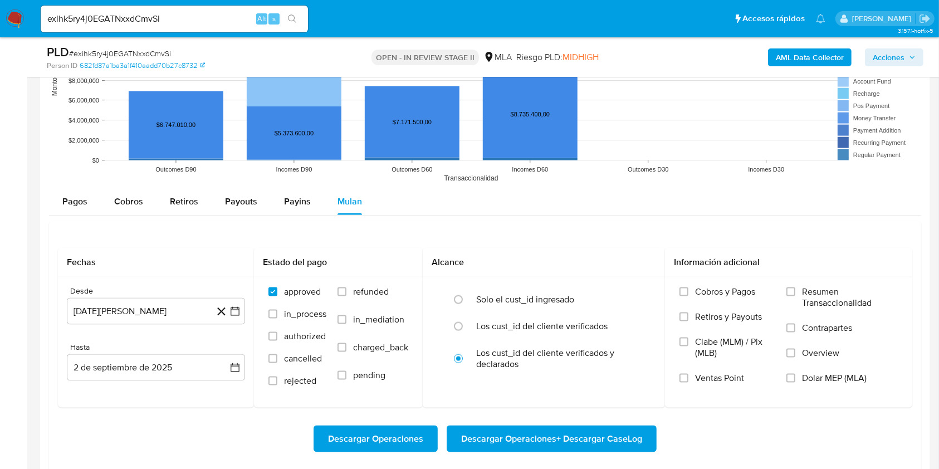
scroll to position [1411, 0]
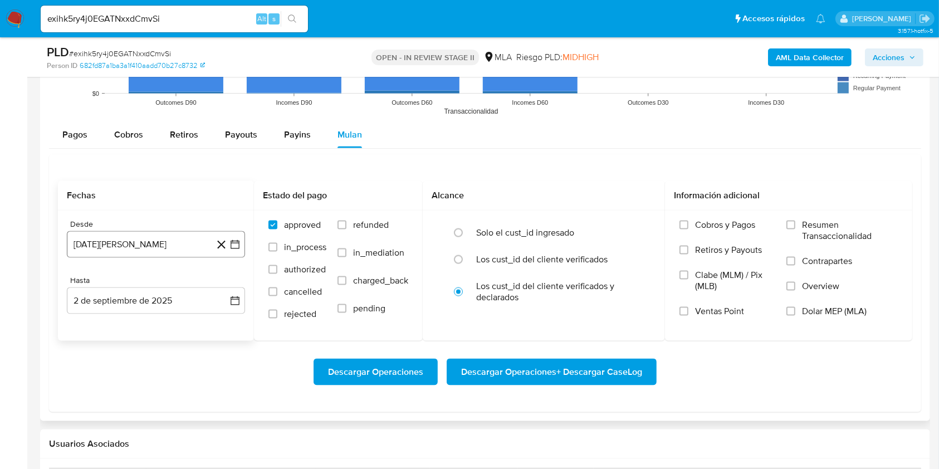
click at [162, 238] on button "2 [PERSON_NAME] de 2024" at bounding box center [156, 244] width 178 height 27
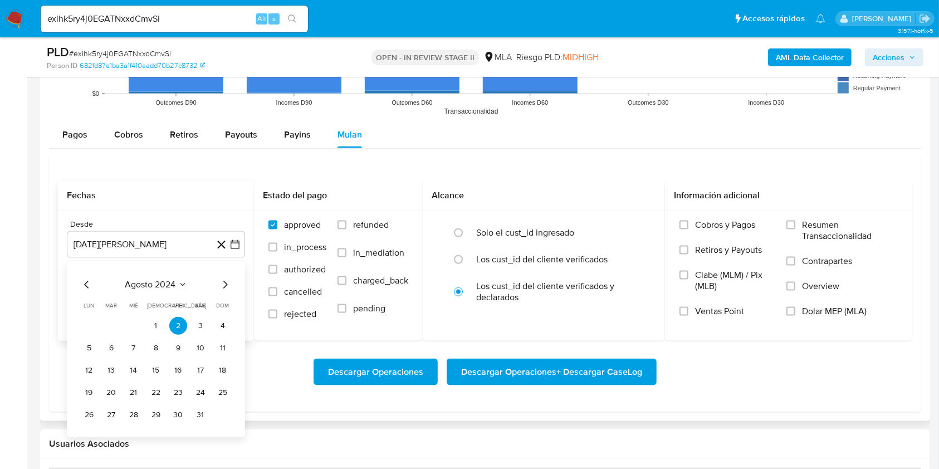
click at [183, 279] on button "agosto 2024" at bounding box center [156, 284] width 62 height 11
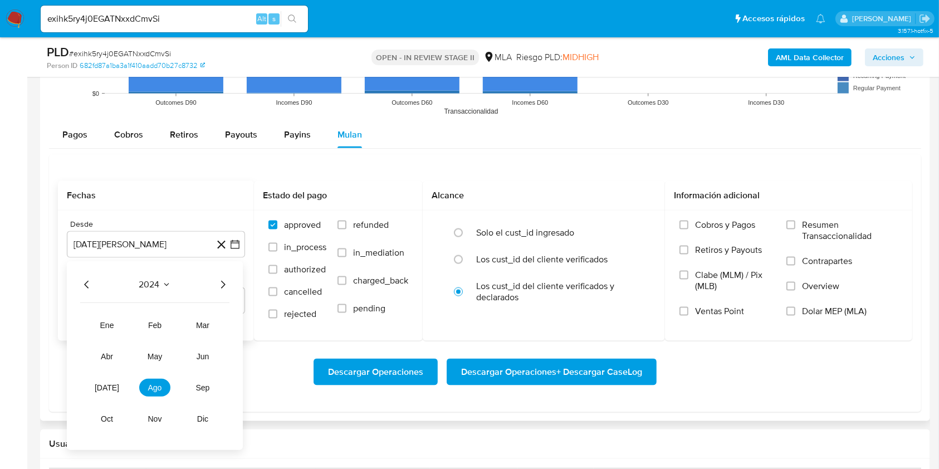
click at [223, 282] on icon "Año siguiente" at bounding box center [222, 284] width 13 height 13
click at [90, 381] on tbody "ene feb mar abr may jun jul ago sep oct nov dic" at bounding box center [154, 365] width 149 height 125
click at [101, 385] on button "jul" at bounding box center [106, 388] width 31 height 18
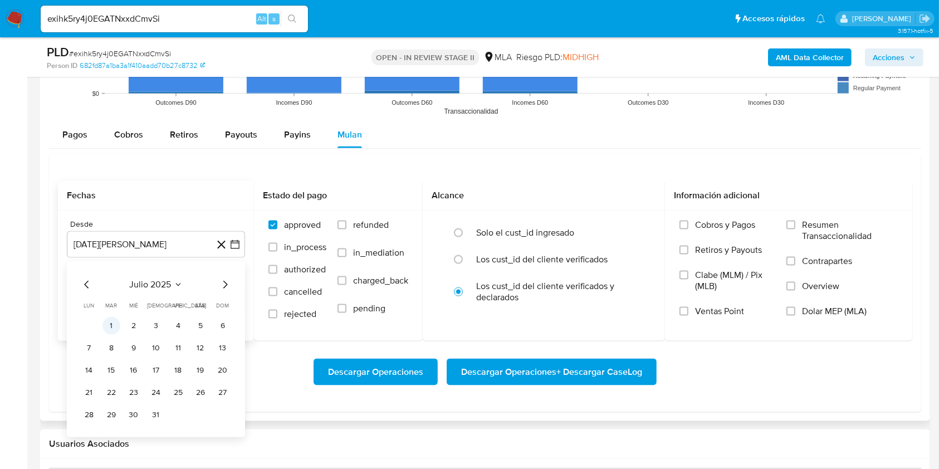
click at [112, 324] on button "1" at bounding box center [111, 326] width 18 height 18
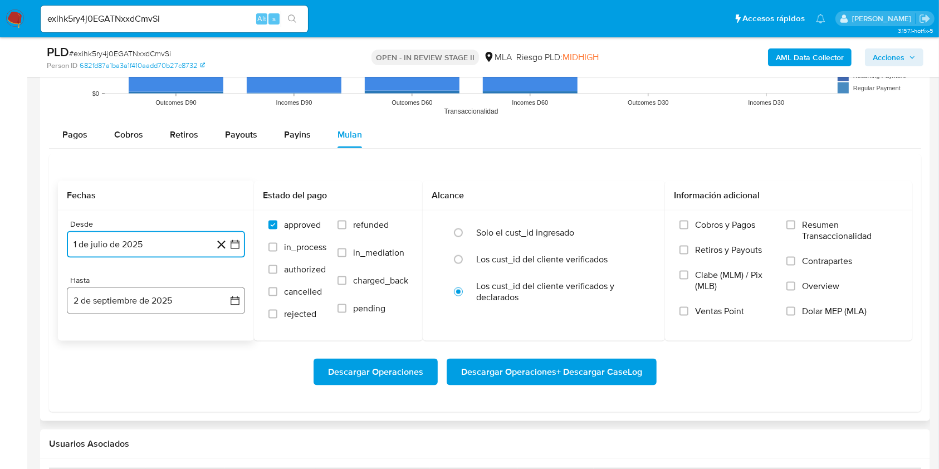
click at [110, 306] on button "2 de septiembre de 2025" at bounding box center [156, 300] width 178 height 27
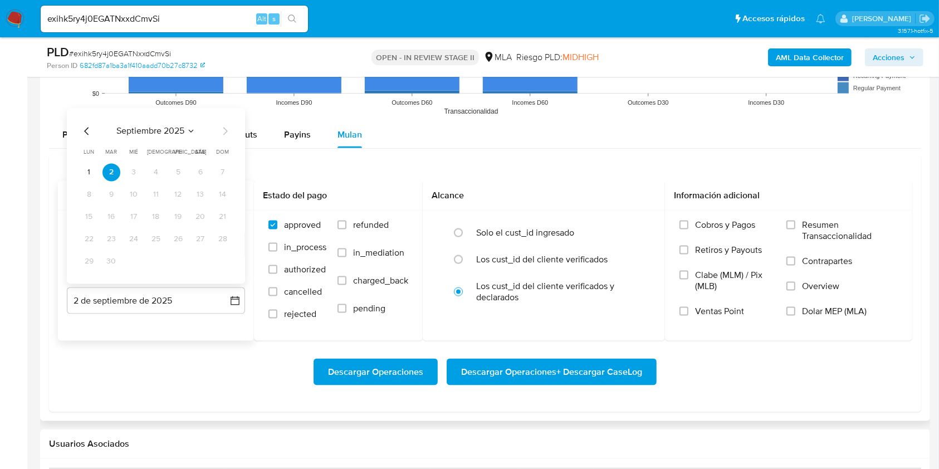
click at [84, 128] on icon "Mes anterior" at bounding box center [86, 131] width 13 height 13
click at [150, 261] on button "31" at bounding box center [156, 262] width 18 height 18
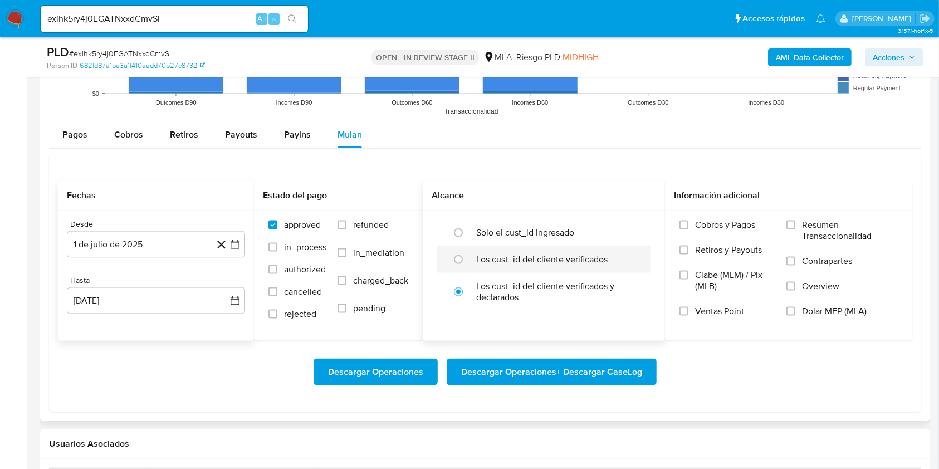
click at [485, 259] on label "Los cust_id del cliente verificados" at bounding box center [541, 259] width 131 height 11
click at [467, 259] on input "radio" at bounding box center [458, 260] width 18 height 18
radio input "true"
click at [794, 316] on label "Dolar MEP (MLA)" at bounding box center [841, 318] width 111 height 25
click at [794, 316] on input "Dolar MEP (MLA)" at bounding box center [790, 311] width 9 height 9
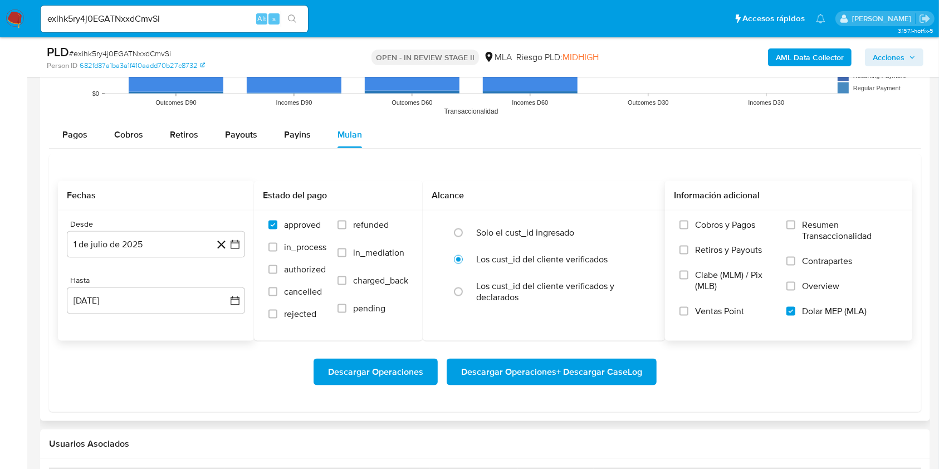
click at [599, 374] on span "Descargar Operaciones + Descargar CaseLog" at bounding box center [551, 372] width 181 height 25
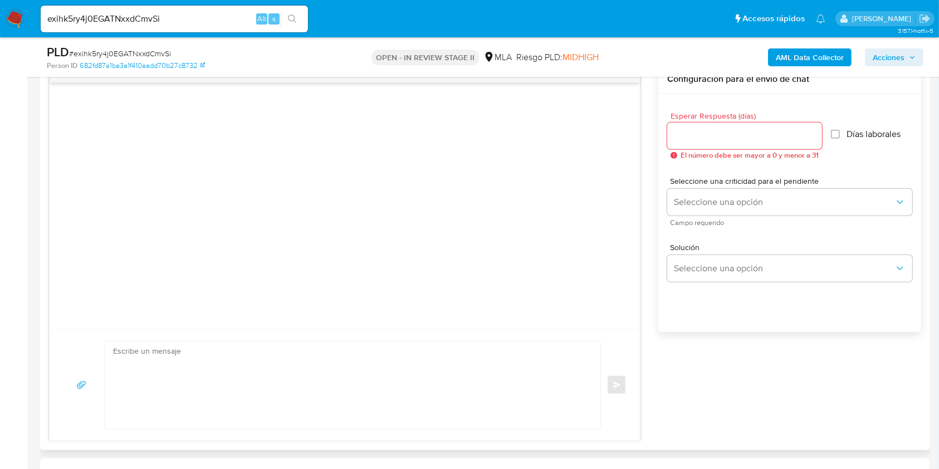
scroll to position [74, 0]
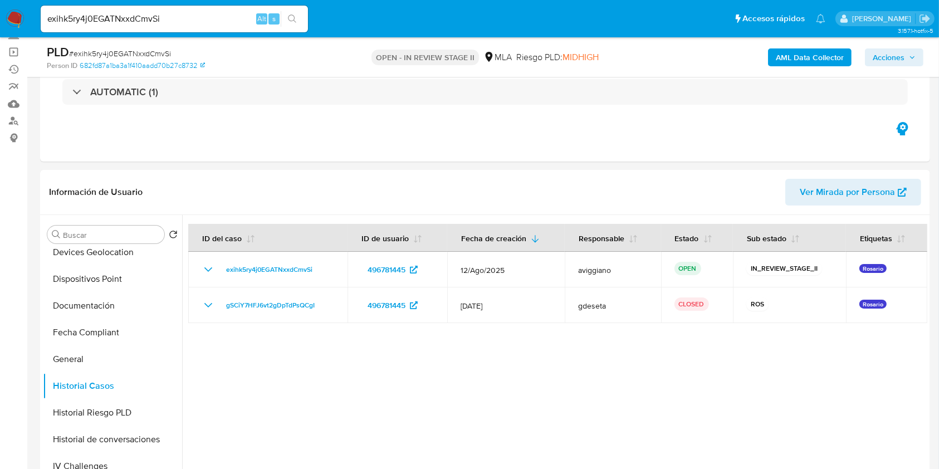
click at [794, 60] on b "AML Data Collector" at bounding box center [810, 57] width 68 height 18
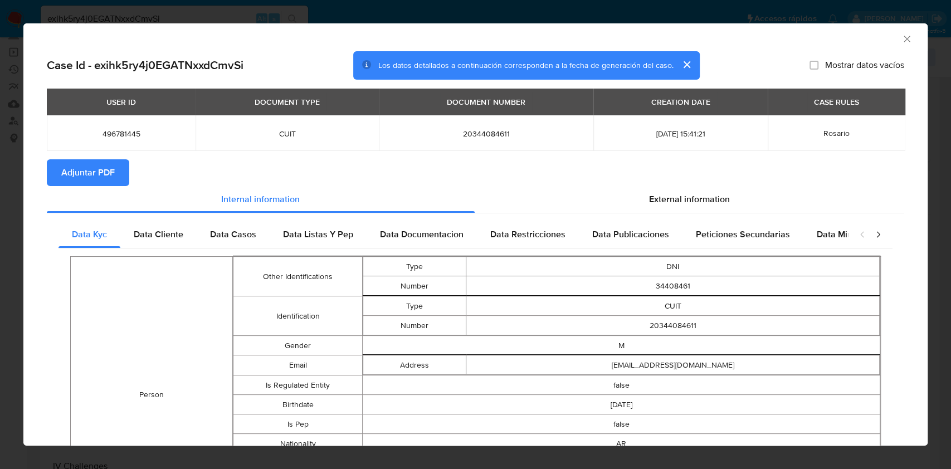
click at [106, 181] on span "Adjuntar PDF" at bounding box center [87, 172] width 53 height 25
click at [901, 34] on icon "Cerrar ventana" at bounding box center [906, 38] width 11 height 11
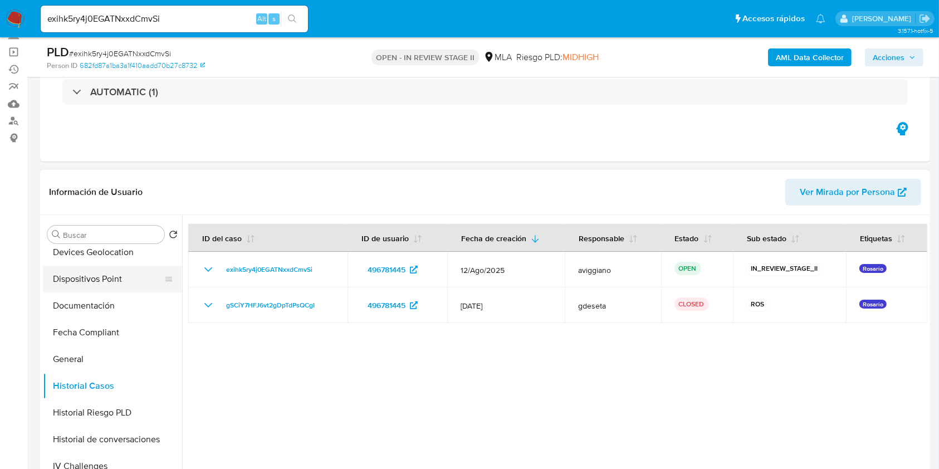
click at [106, 286] on button "Dispositivos Point" at bounding box center [108, 279] width 130 height 27
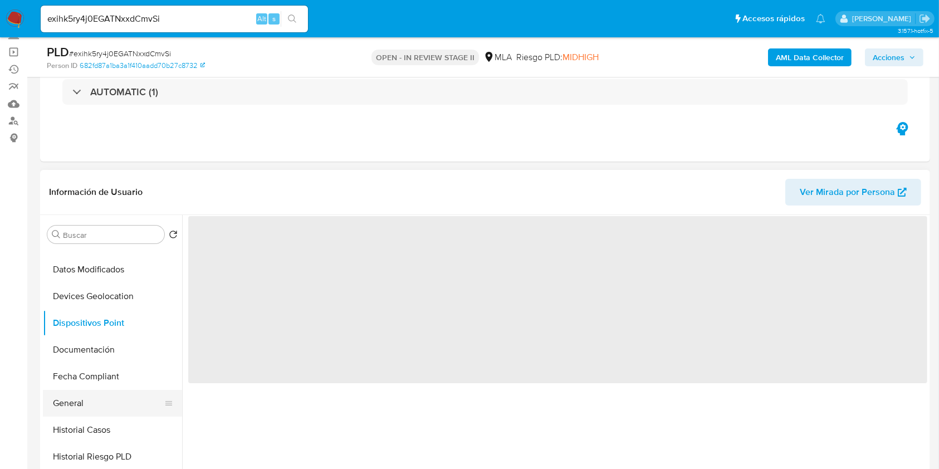
scroll to position [0, 0]
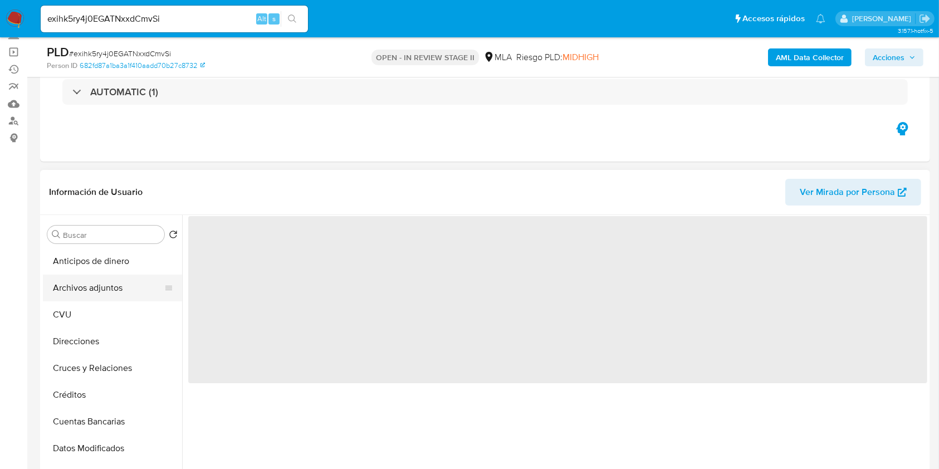
click at [123, 292] on button "Archivos adjuntos" at bounding box center [108, 288] width 130 height 27
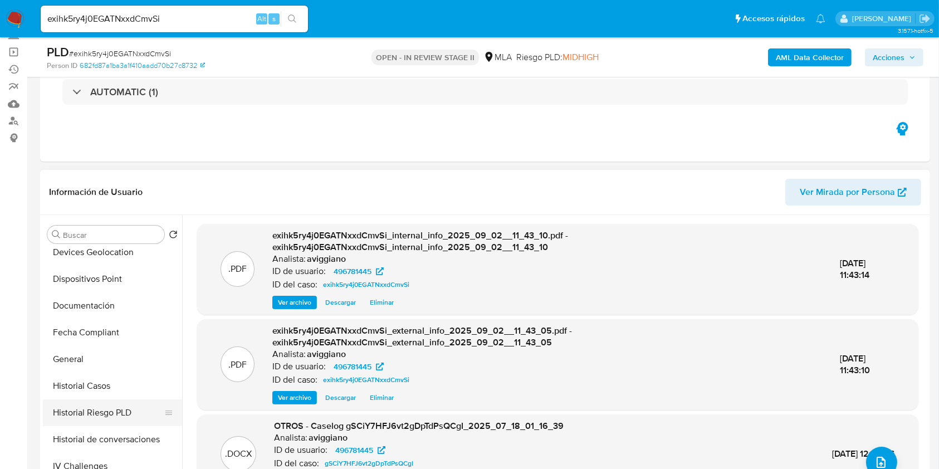
scroll to position [371, 0]
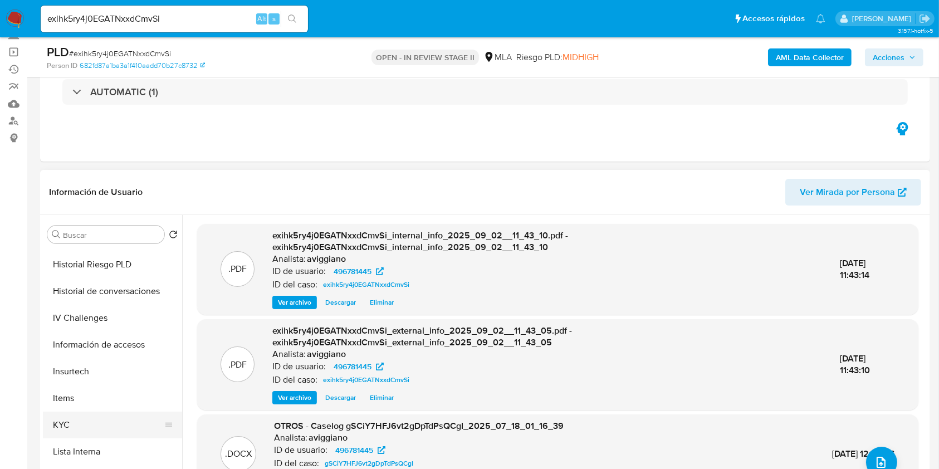
click at [67, 428] on button "KYC" at bounding box center [108, 425] width 130 height 27
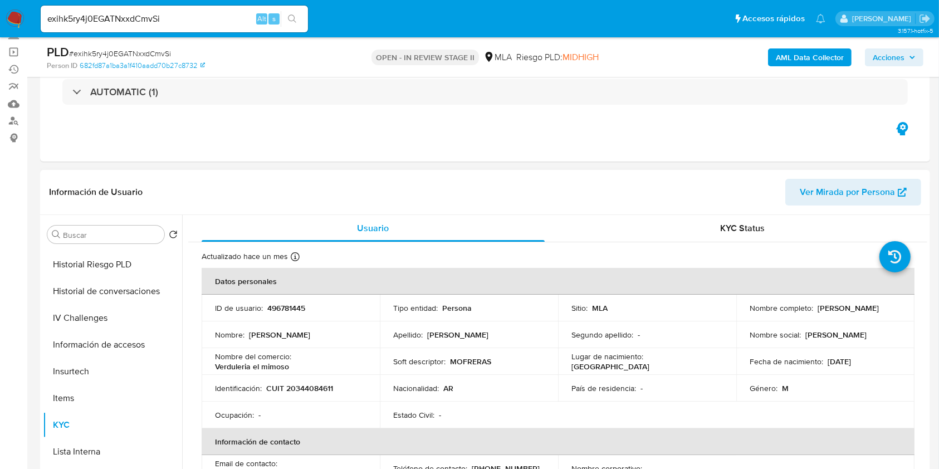
click at [329, 379] on td "Identificación : CUIT 20344084611" at bounding box center [291, 388] width 178 height 27
click at [327, 388] on p "CUIT 20344084611" at bounding box center [299, 388] width 67 height 10
copy p "20344084611"
click at [285, 304] on p "496781445" at bounding box center [286, 308] width 38 height 10
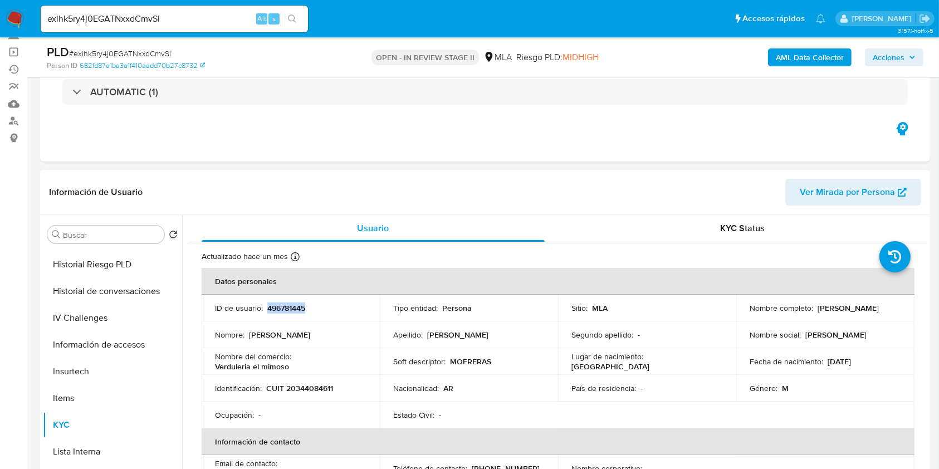
click at [285, 304] on p "496781445" at bounding box center [286, 308] width 38 height 10
copy p "496781445"
click at [27, 121] on link "Buscador de personas" at bounding box center [66, 121] width 133 height 17
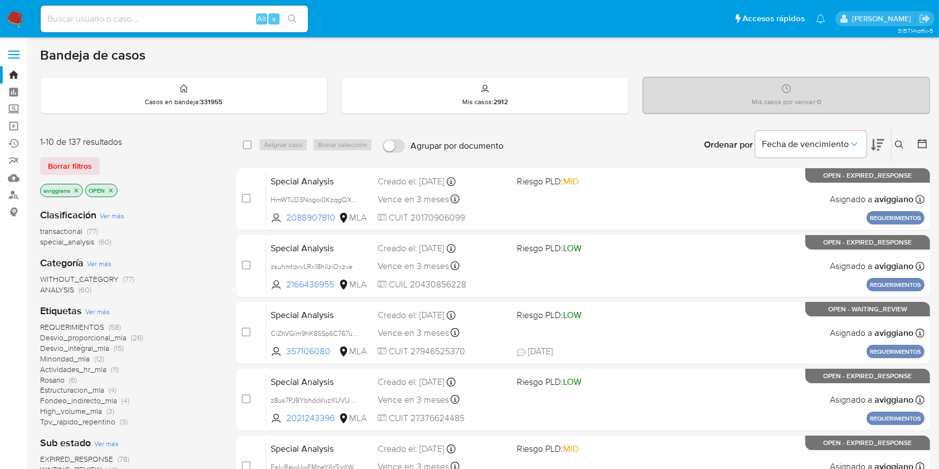
click at [897, 145] on icon at bounding box center [899, 144] width 9 height 9
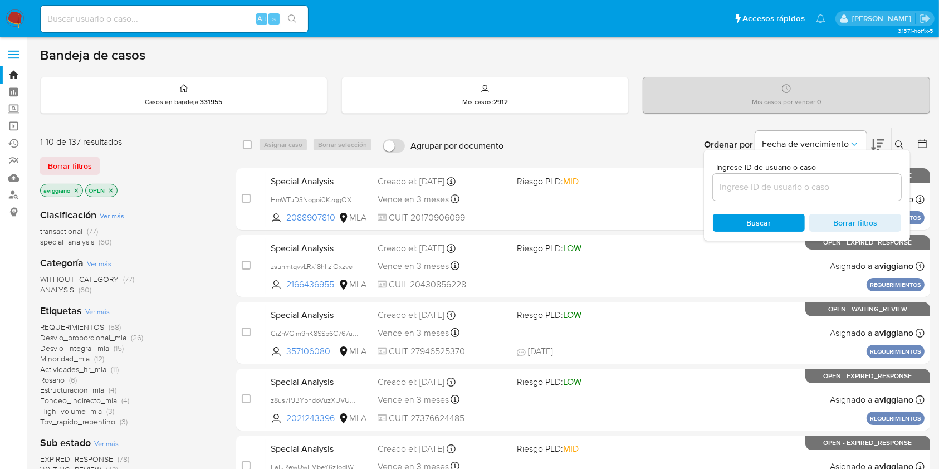
click at [841, 183] on input at bounding box center [807, 187] width 188 height 14
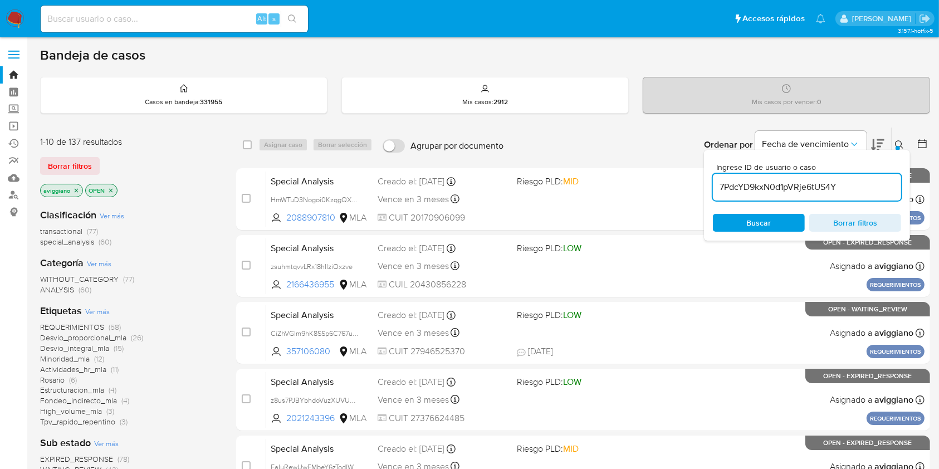
type input "7PdcYD9kxN0d1pVRje6tUS4Y"
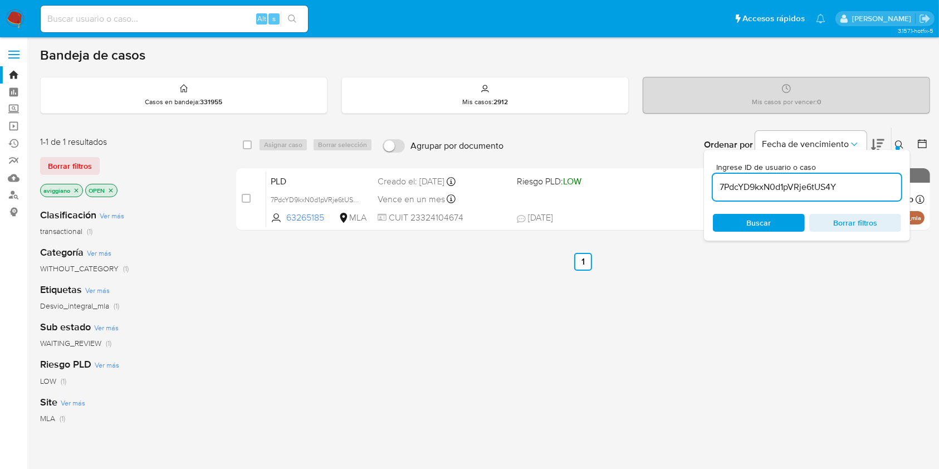
click at [242, 140] on div "select-all-cases-checkbox Asignar caso Borrar selección Agrupar por documento O…" at bounding box center [583, 145] width 694 height 35
click at [249, 143] on input "checkbox" at bounding box center [247, 144] width 9 height 9
checkbox input "true"
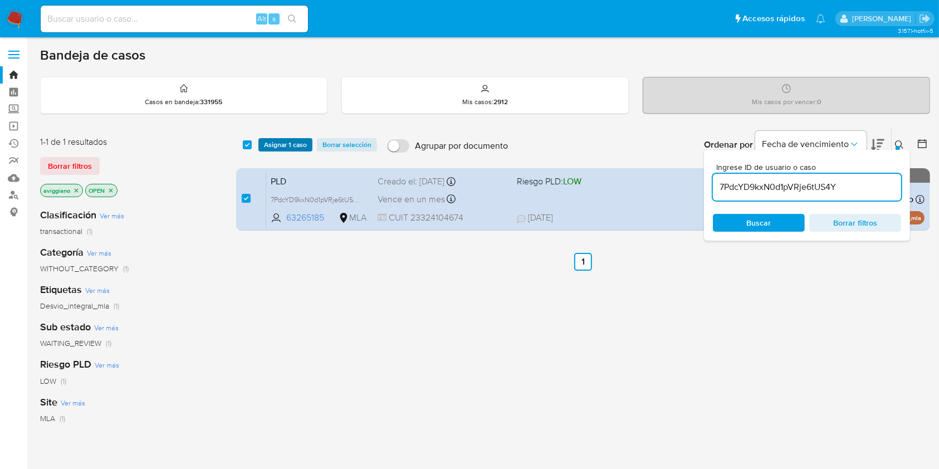
click at [270, 145] on span "Asignar 1 caso" at bounding box center [285, 144] width 43 height 11
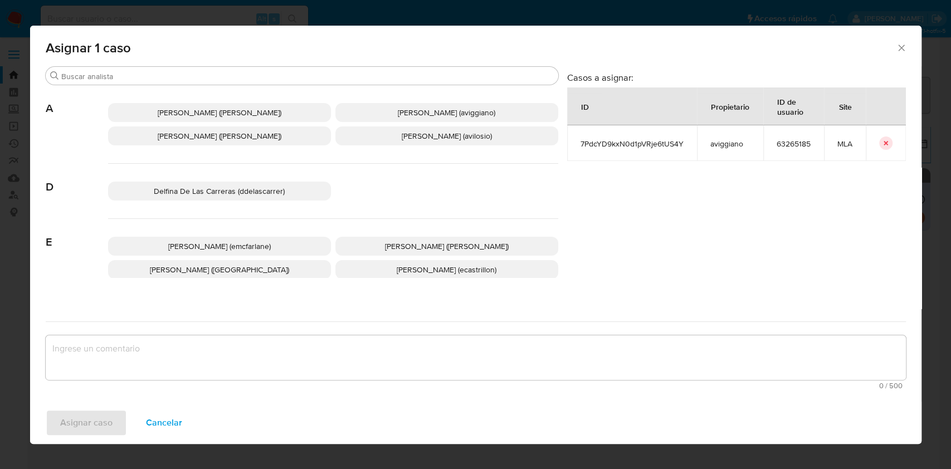
click at [268, 139] on span "[PERSON_NAME] ([PERSON_NAME])" at bounding box center [220, 135] width 124 height 11
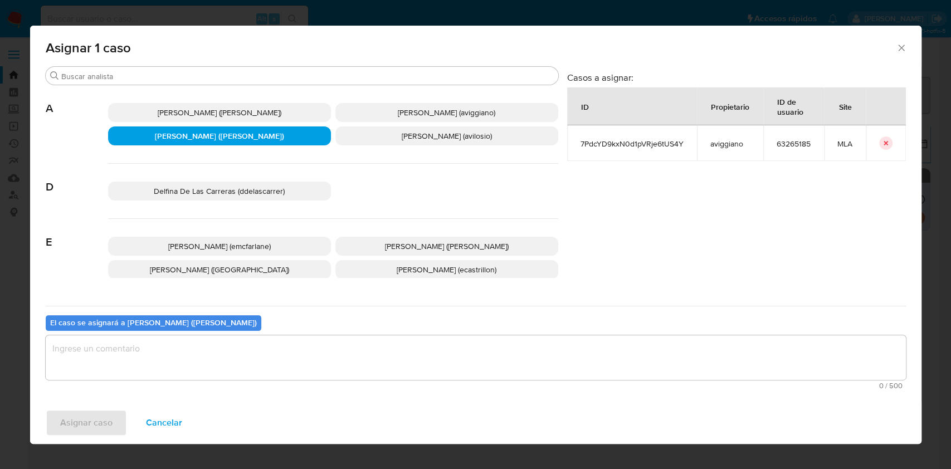
click at [397, 104] on p "[PERSON_NAME] (aviggiano)" at bounding box center [446, 112] width 223 height 19
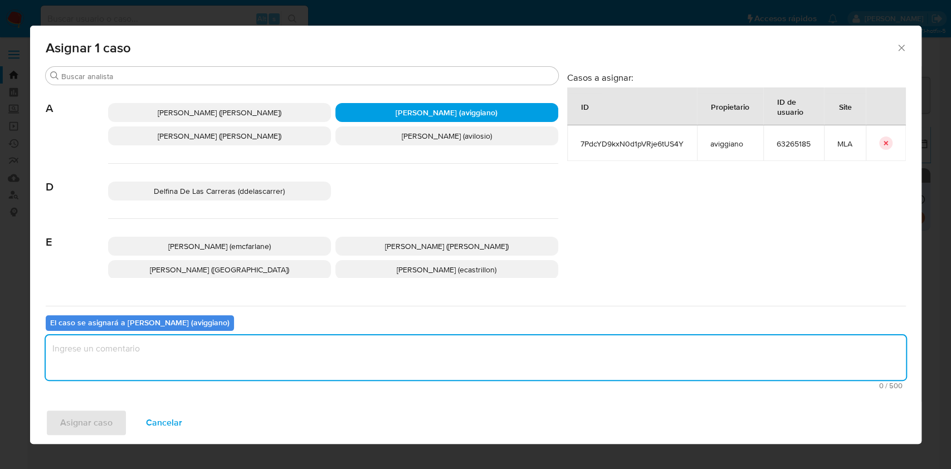
click at [233, 350] on textarea "assign-modal" at bounding box center [476, 357] width 860 height 45
click at [76, 417] on span "Asignar caso" at bounding box center [86, 422] width 52 height 25
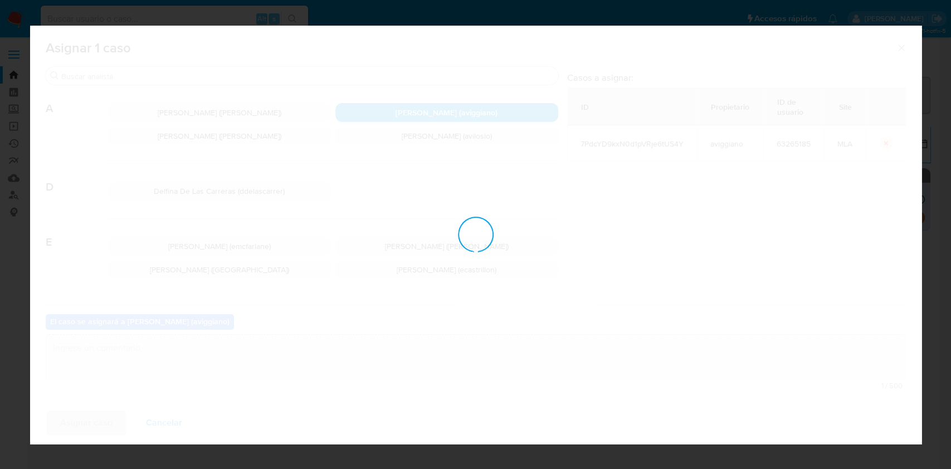
checkbox input "false"
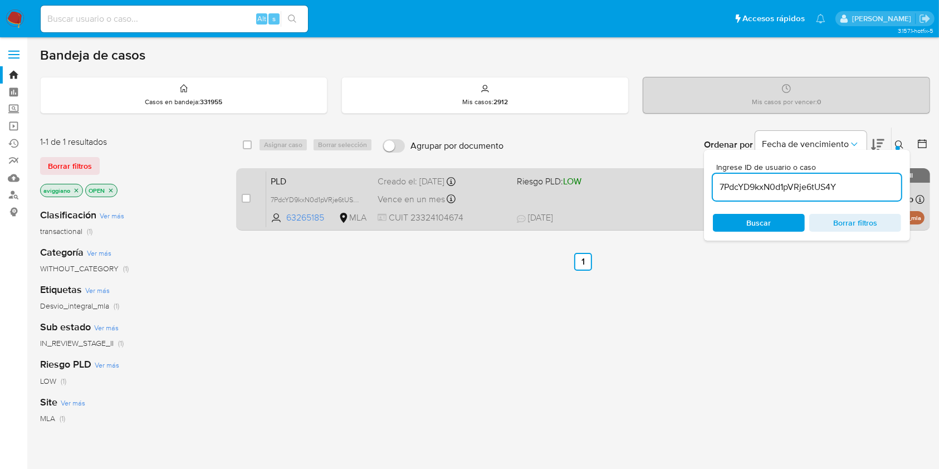
click at [569, 199] on div "PLD 7PdcYD9kxN0d1pVRje6tUS4Y 63265185 MLA Riesgo PLD: LOW Creado el: [DATE] Cre…" at bounding box center [595, 199] width 658 height 56
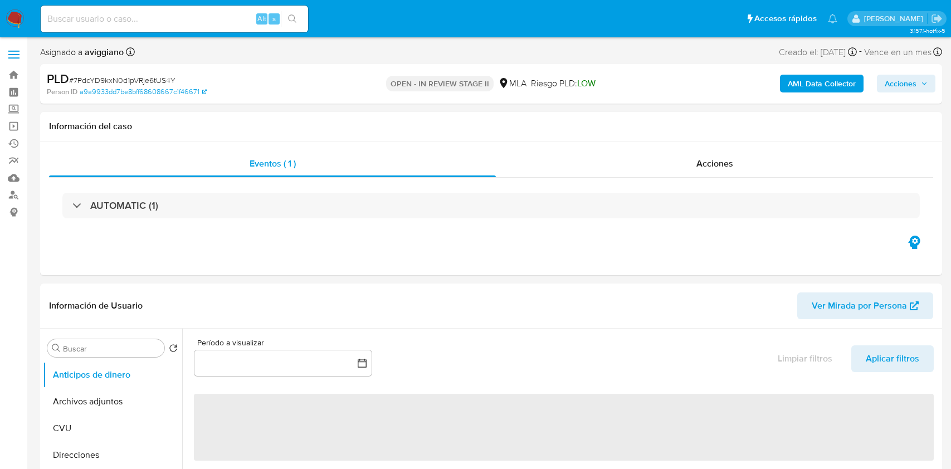
select select "10"
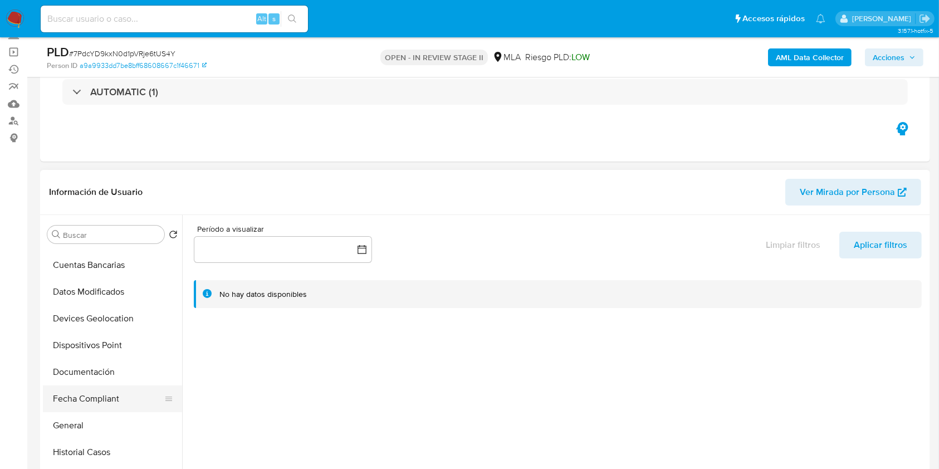
scroll to position [223, 0]
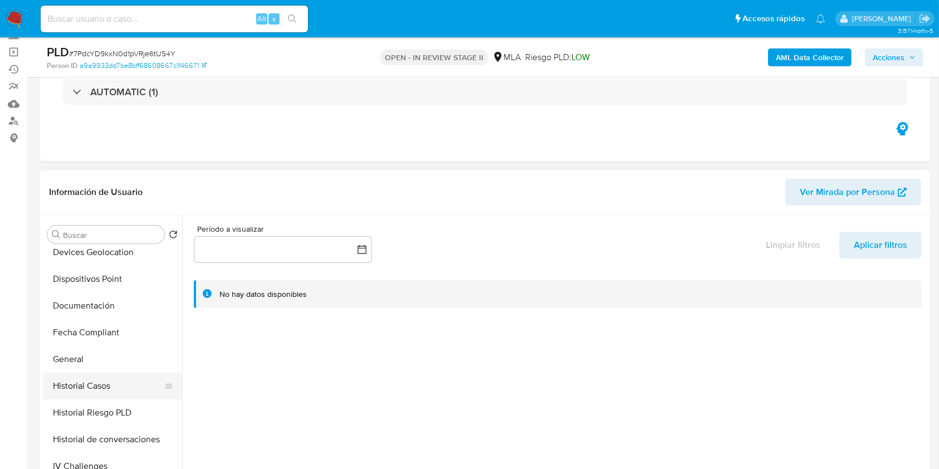
click at [105, 377] on button "Historial Casos" at bounding box center [108, 386] width 130 height 27
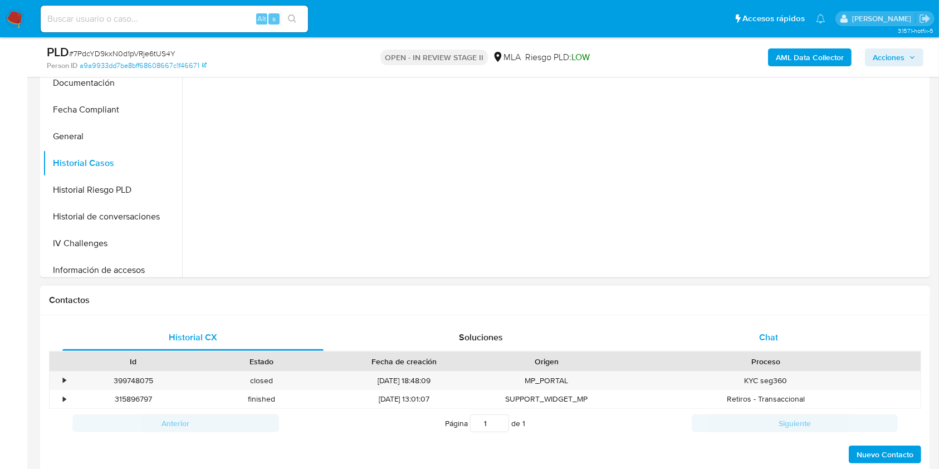
click at [778, 338] on div "Chat" at bounding box center [768, 337] width 261 height 27
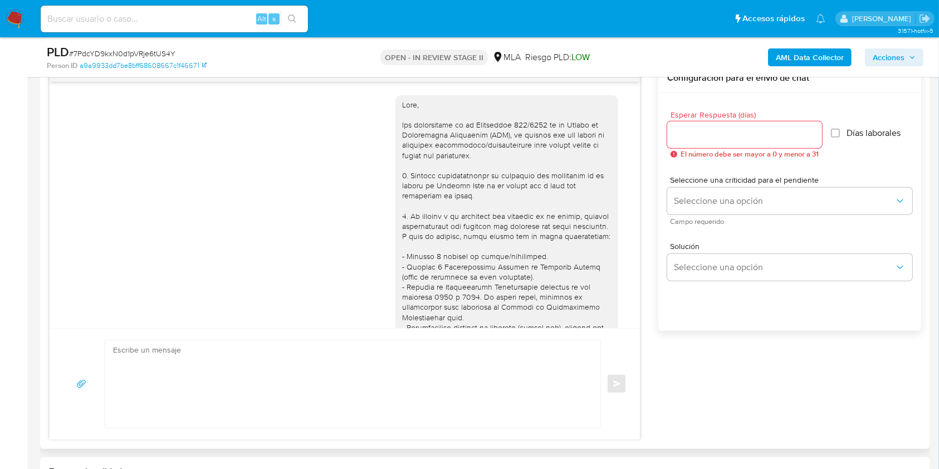
scroll to position [871, 0]
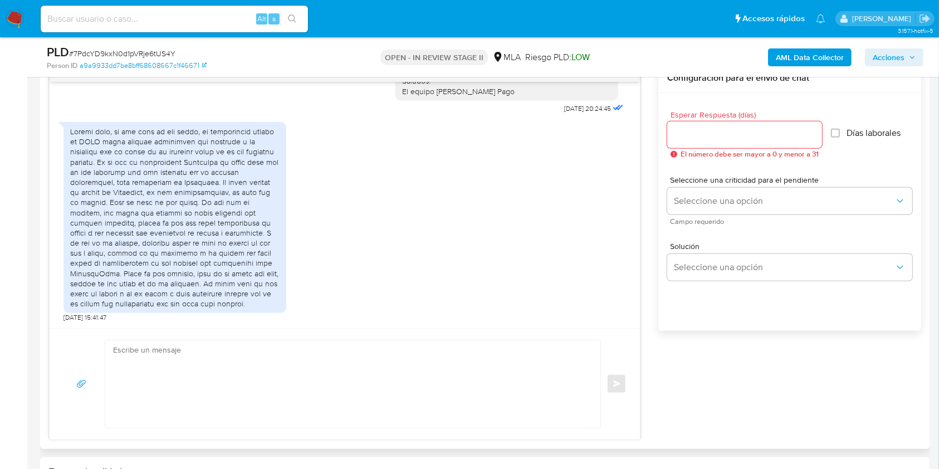
click at [242, 385] on textarea at bounding box center [349, 383] width 473 height 87
paste textarea "7PdcYD9kxN0d1pVRje6tUS4Y"
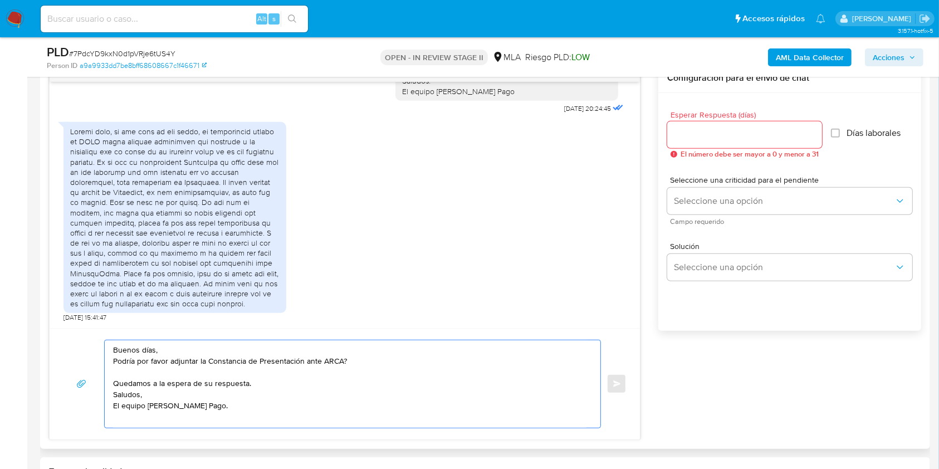
type textarea "Buenos días, Podría por favor adjuntar la Constancia de Presentación ante ARCA?…"
click at [684, 144] on div at bounding box center [744, 134] width 155 height 27
click at [684, 141] on div at bounding box center [744, 134] width 155 height 27
click at [684, 139] on input "Esperar Respuesta (días)" at bounding box center [744, 135] width 155 height 14
type input "3"
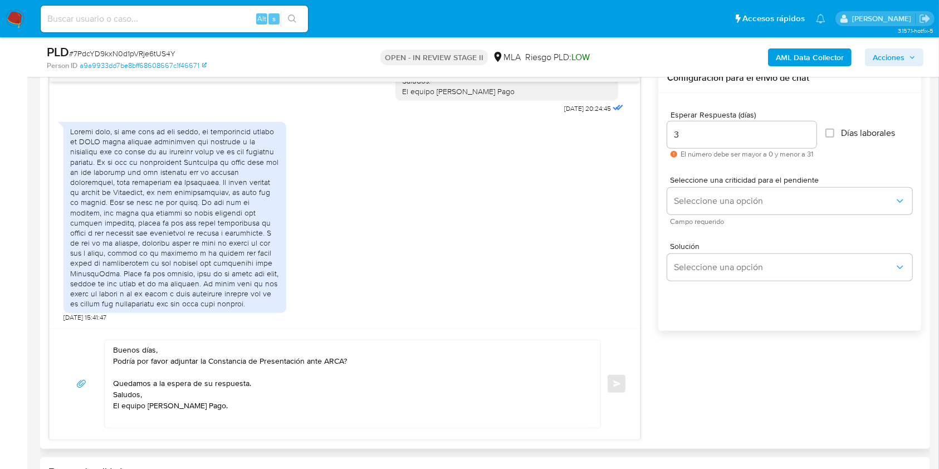
click at [705, 223] on span "Campo requerido" at bounding box center [792, 222] width 245 height 6
click at [707, 203] on span "Seleccione una opción" at bounding box center [784, 200] width 221 height 11
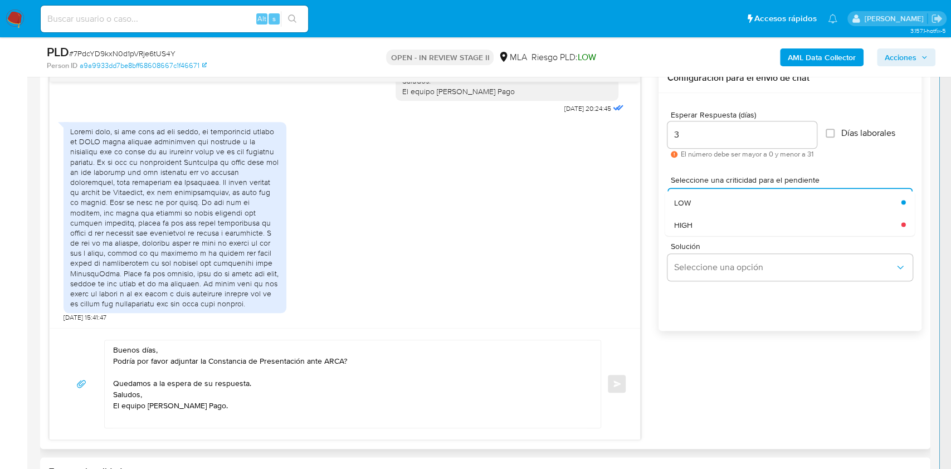
click at [704, 222] on div "HIGH" at bounding box center [784, 224] width 221 height 22
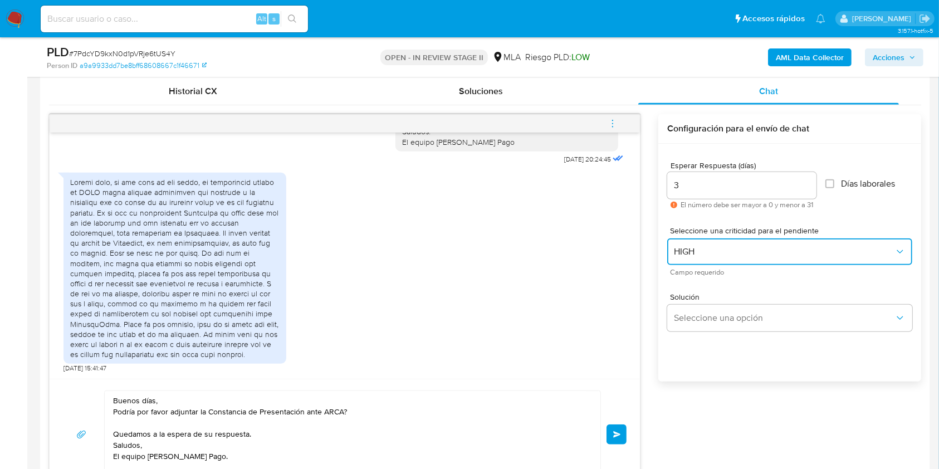
scroll to position [520, 0]
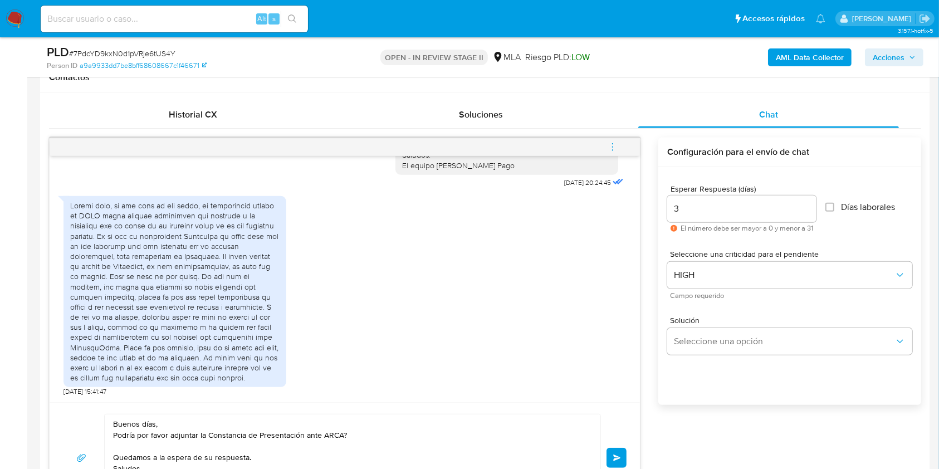
click at [623, 456] on button "Enviar" at bounding box center [617, 458] width 20 height 20
click at [615, 146] on icon "menu-action" at bounding box center [613, 147] width 10 height 10
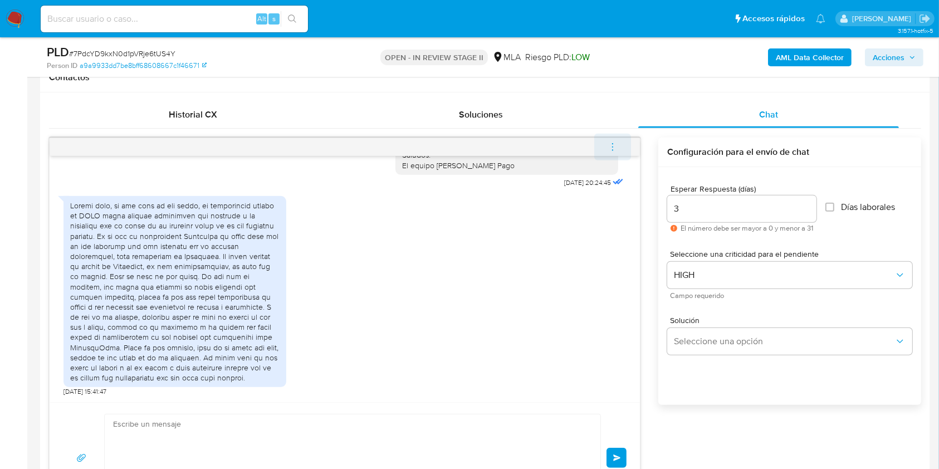
scroll to position [974, 0]
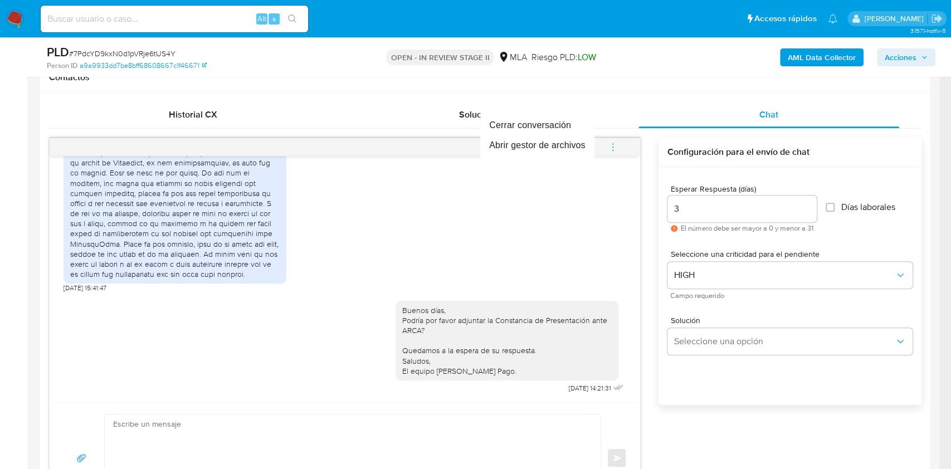
click at [604, 113] on div at bounding box center [475, 234] width 951 height 469
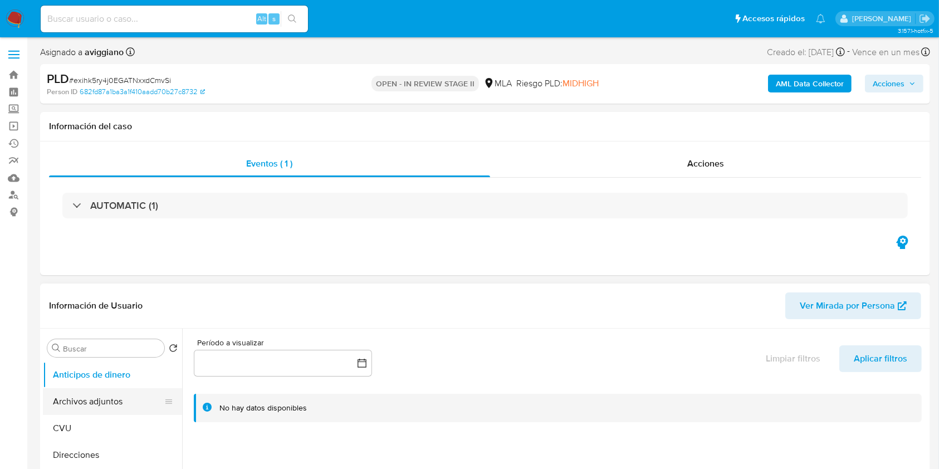
click at [130, 403] on button "Archivos adjuntos" at bounding box center [108, 401] width 130 height 27
select select "10"
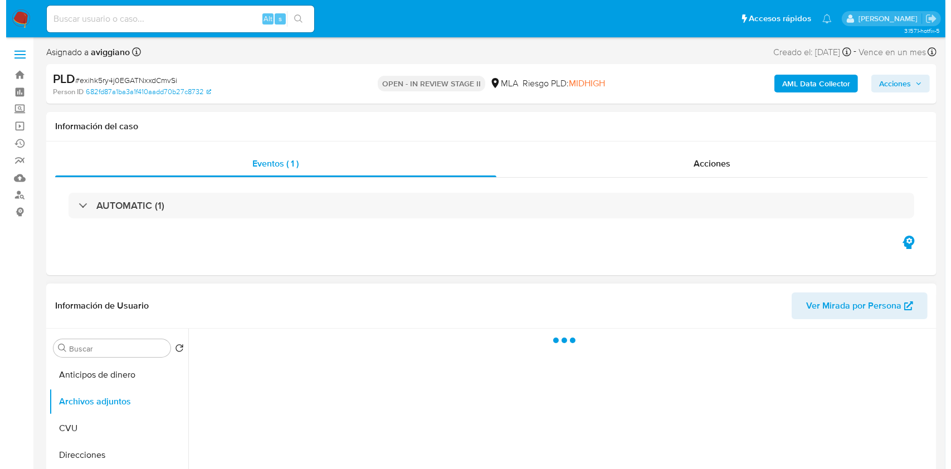
scroll to position [74, 0]
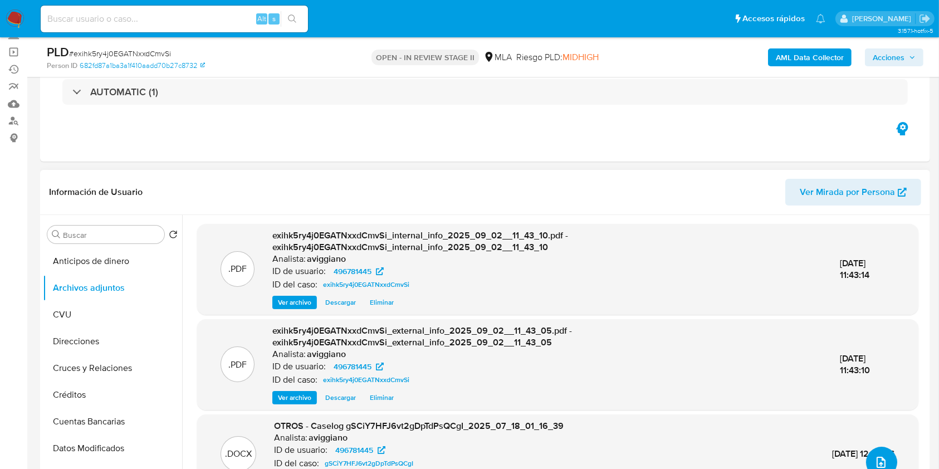
click at [882, 451] on button "upload-file" at bounding box center [881, 462] width 31 height 31
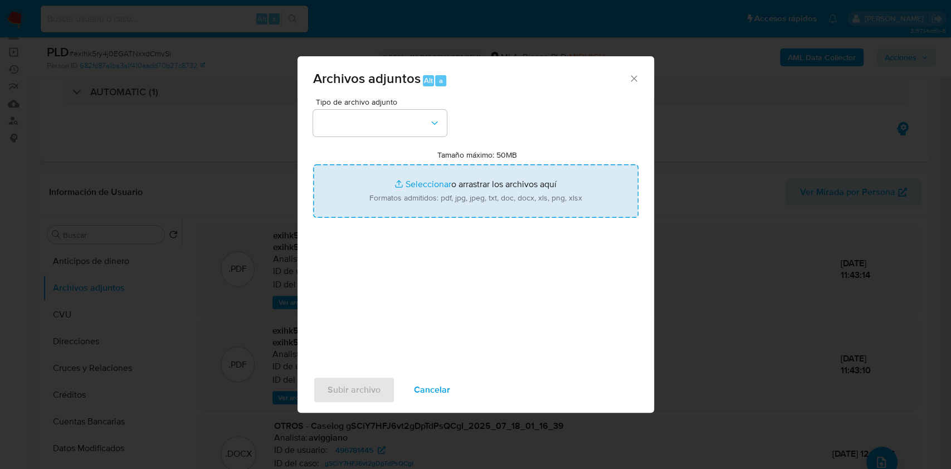
click at [575, 204] on input "Tamaño máximo: 50MB Seleccionar archivos" at bounding box center [475, 190] width 325 height 53
type input "C:\fakepath\Nosis - 496781445 -.pdf"
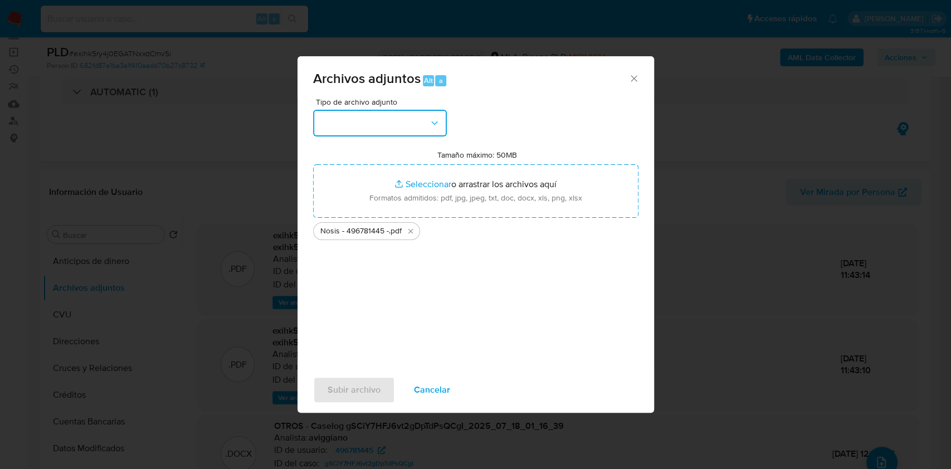
click at [424, 131] on button "button" at bounding box center [380, 123] width 134 height 27
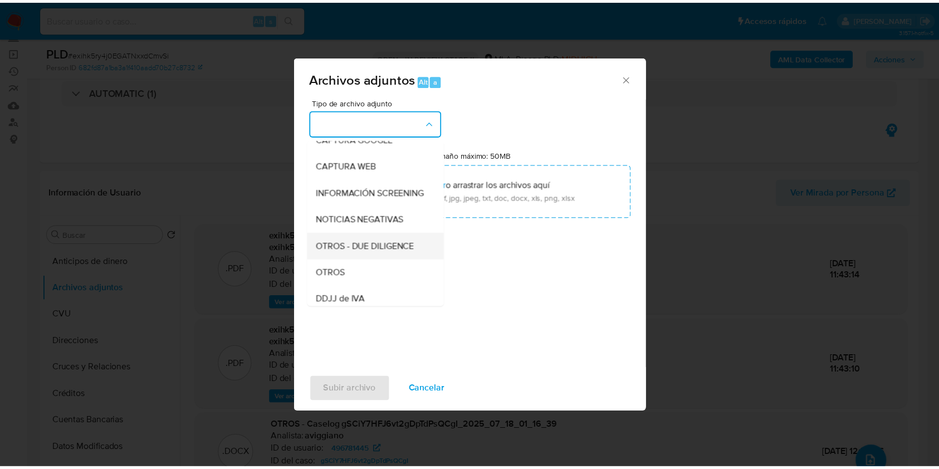
scroll to position [148, 0]
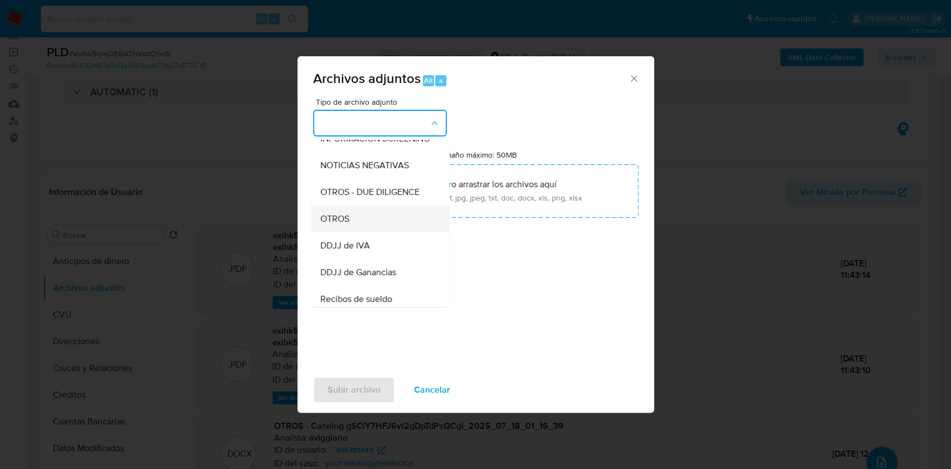
click at [353, 224] on div "OTROS" at bounding box center [377, 219] width 114 height 27
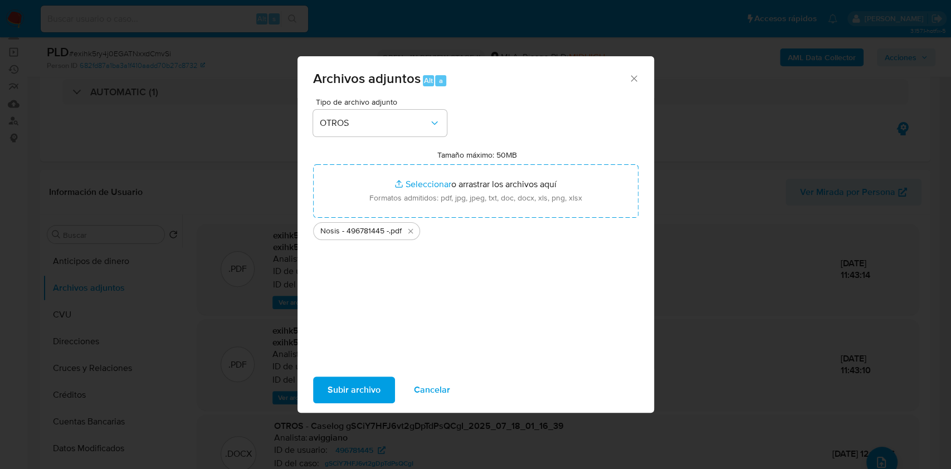
click at [325, 394] on button "Subir archivo" at bounding box center [354, 390] width 82 height 27
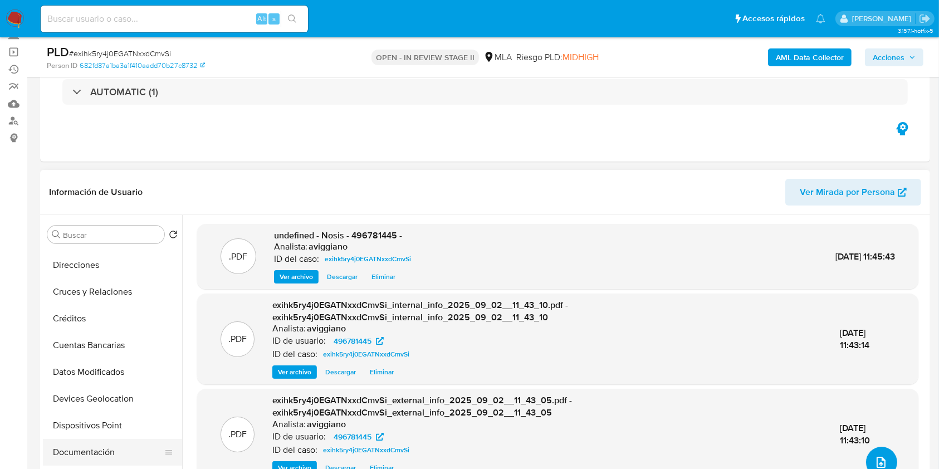
scroll to position [223, 0]
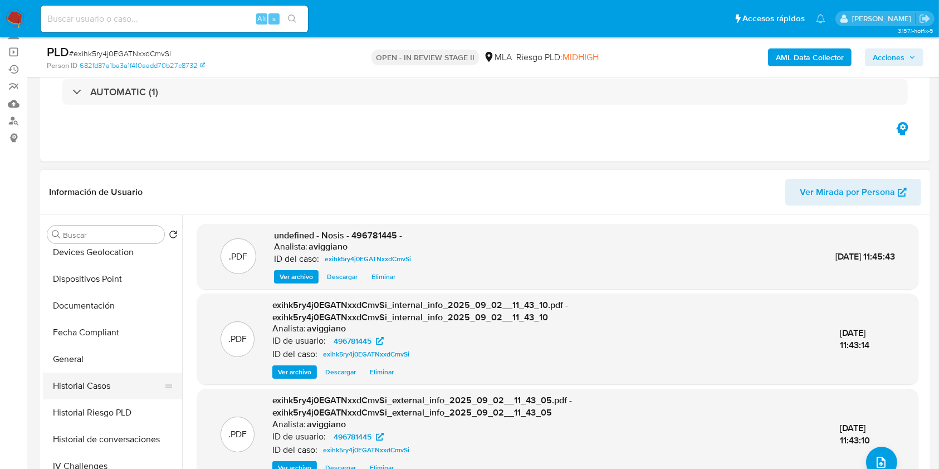
click at [82, 377] on button "Historial Casos" at bounding box center [108, 386] width 130 height 27
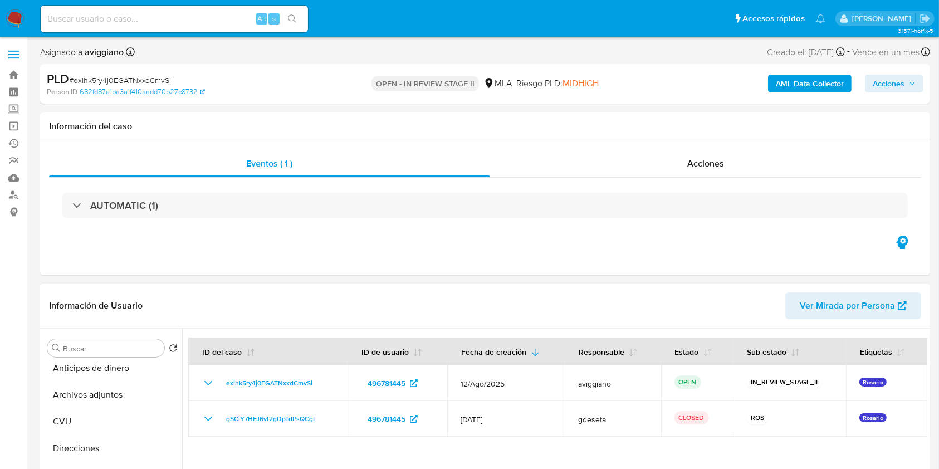
scroll to position [0, 0]
click at [130, 393] on button "Archivos adjuntos" at bounding box center [108, 401] width 130 height 27
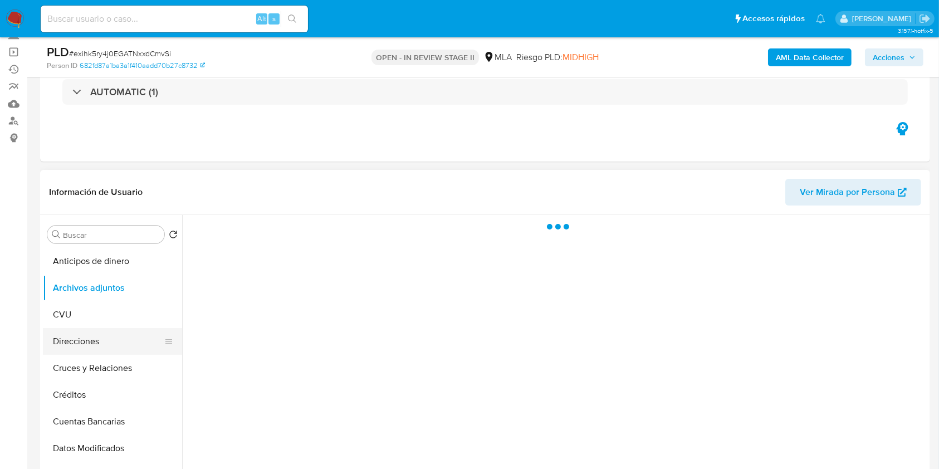
scroll to position [148, 0]
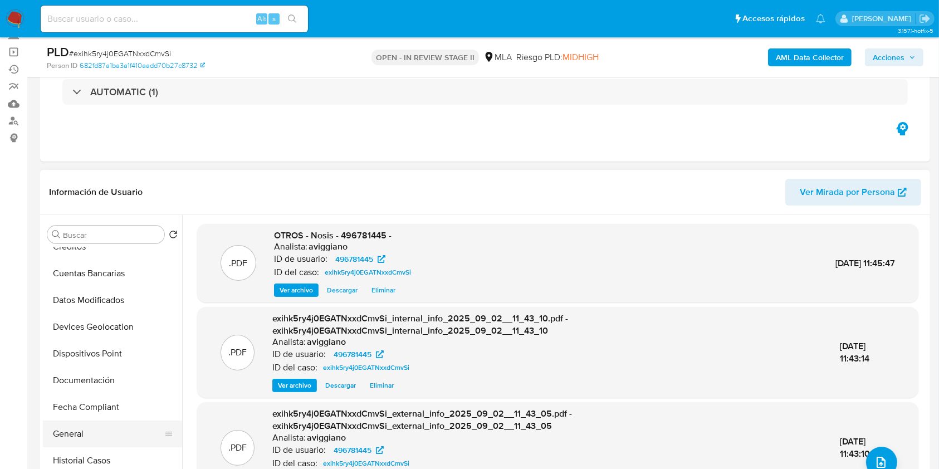
click at [105, 427] on button "General" at bounding box center [108, 434] width 130 height 27
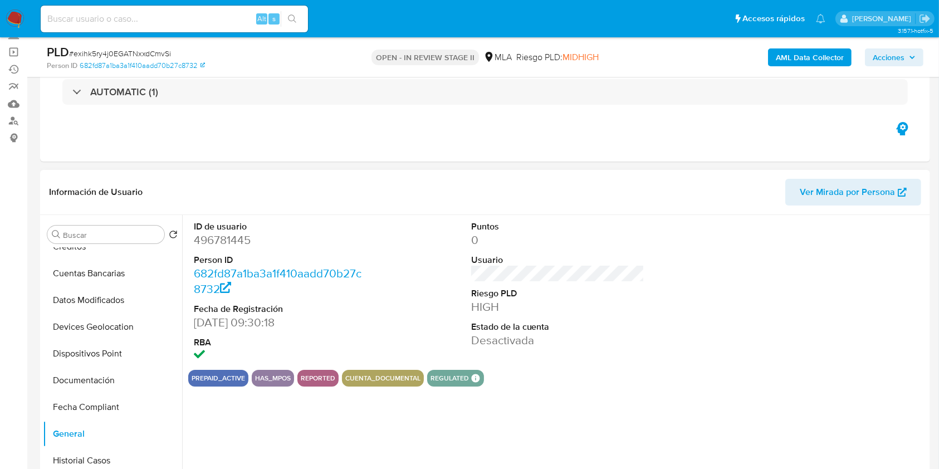
click at [223, 247] on dd "496781445" at bounding box center [281, 240] width 174 height 16
copy dd "496781445"
drag, startPoint x: 199, startPoint y: 248, endPoint x: 198, endPoint y: 241, distance: 7.8
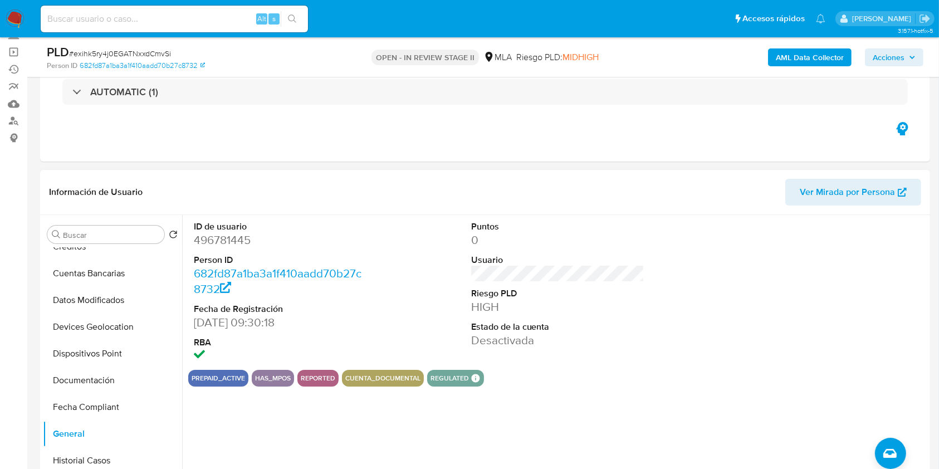
click at [198, 241] on dd "496781445" at bounding box center [281, 240] width 174 height 16
copy dd "496781445"
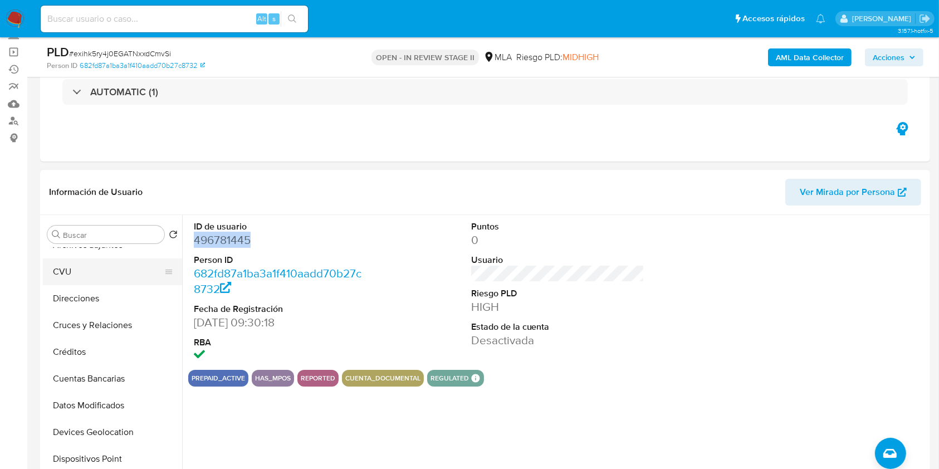
scroll to position [0, 0]
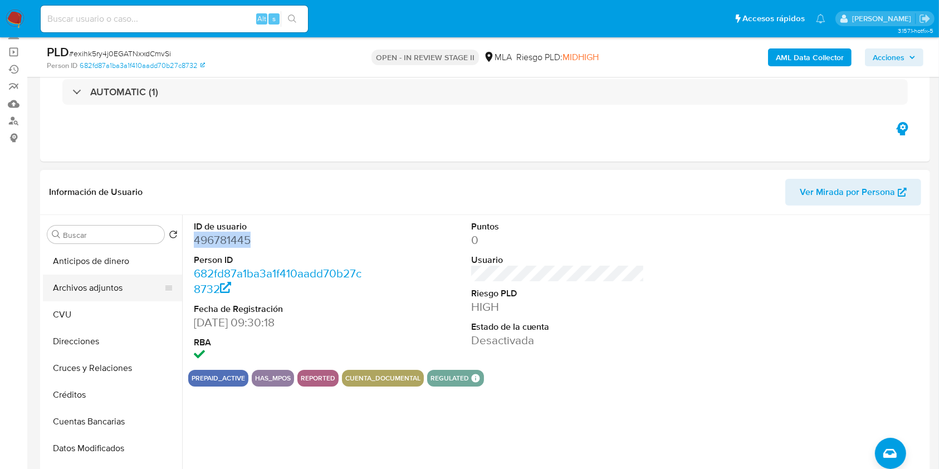
click at [130, 287] on button "Archivos adjuntos" at bounding box center [108, 288] width 130 height 27
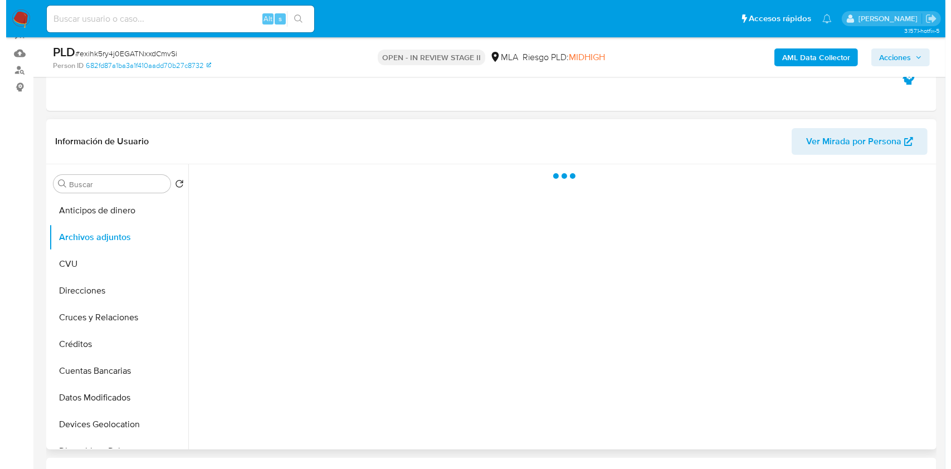
scroll to position [148, 0]
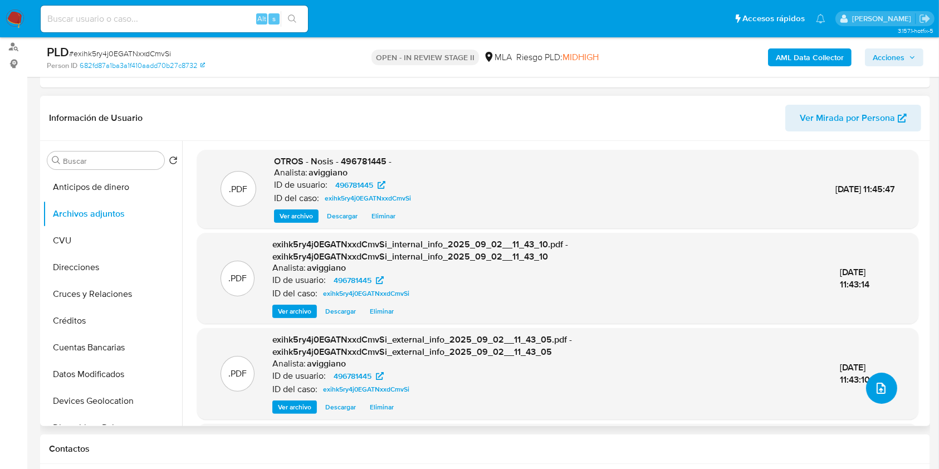
click at [869, 379] on button "upload-file" at bounding box center [881, 388] width 31 height 31
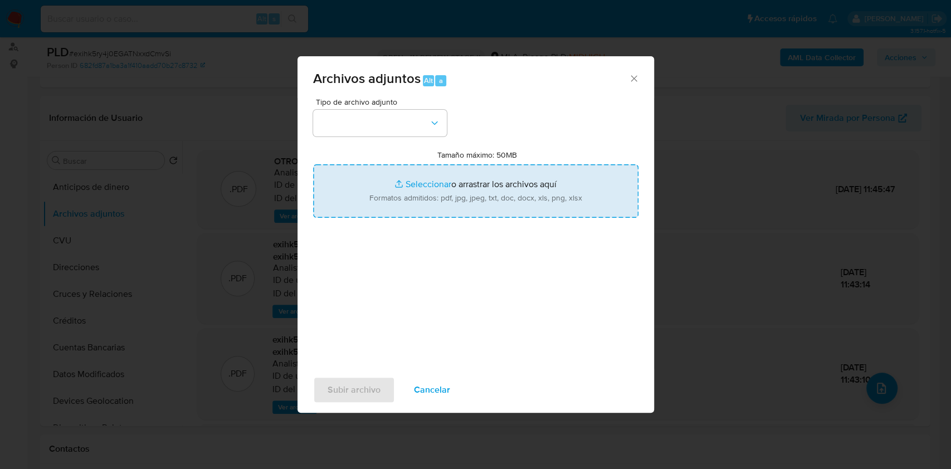
click at [536, 185] on input "Tamaño máximo: 50MB Seleccionar archivos" at bounding box center [475, 190] width 325 height 53
type input "C:\fakepath\Movimientos-Aladdin-v10_1 - 496781445 - complementario.xlsx"
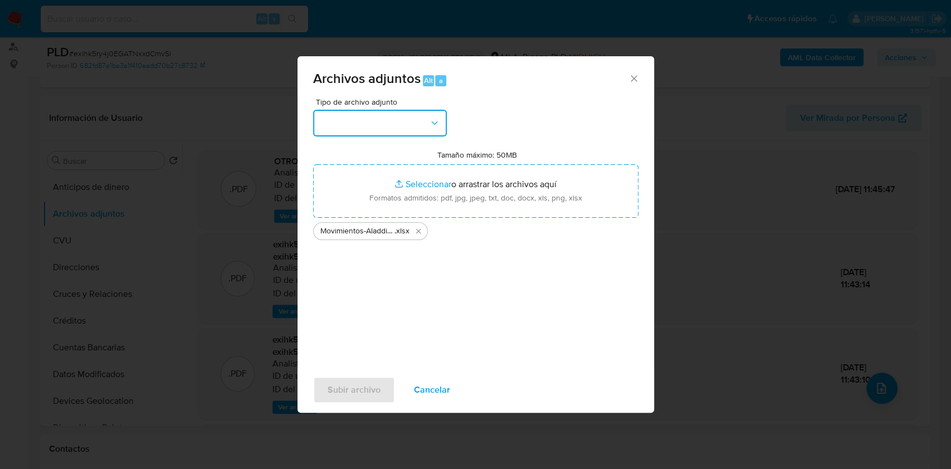
click at [406, 115] on button "button" at bounding box center [380, 123] width 134 height 27
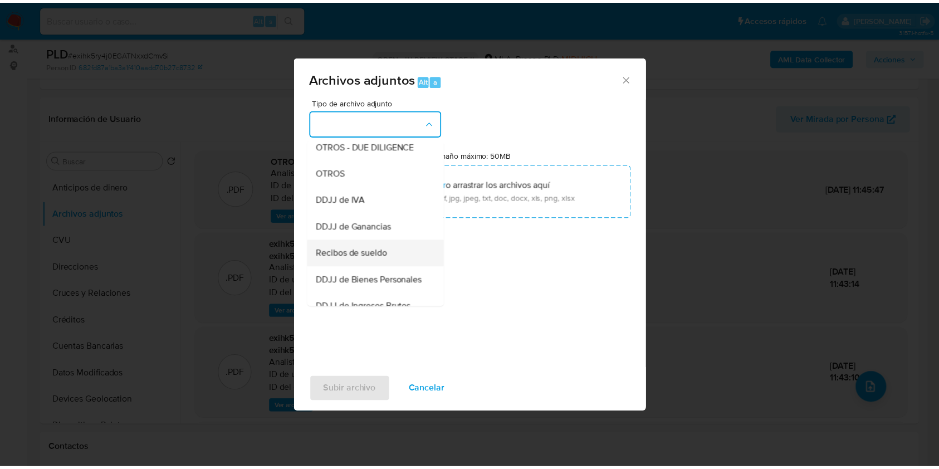
scroll to position [223, 0]
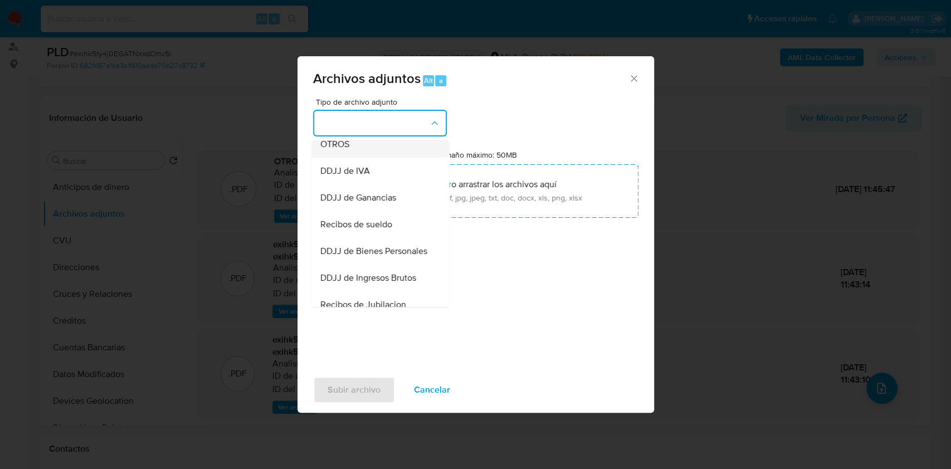
click at [357, 158] on div "OTROS" at bounding box center [377, 144] width 114 height 27
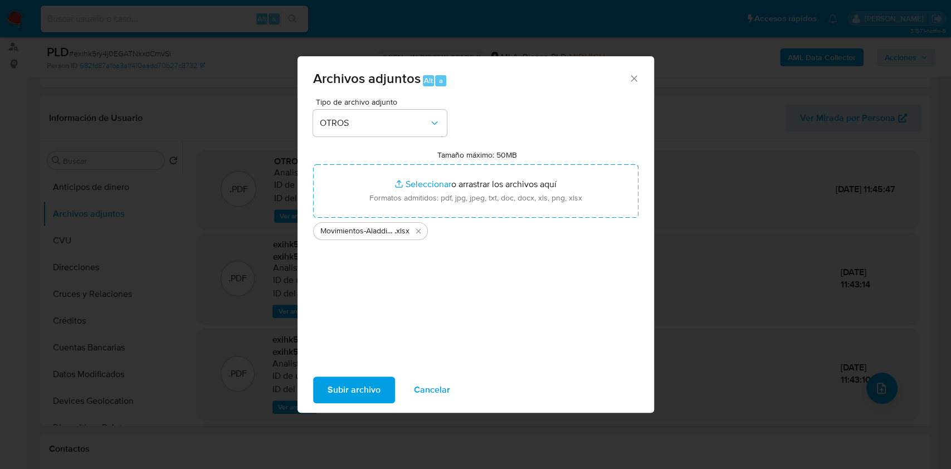
click at [346, 386] on span "Subir archivo" at bounding box center [353, 390] width 53 height 25
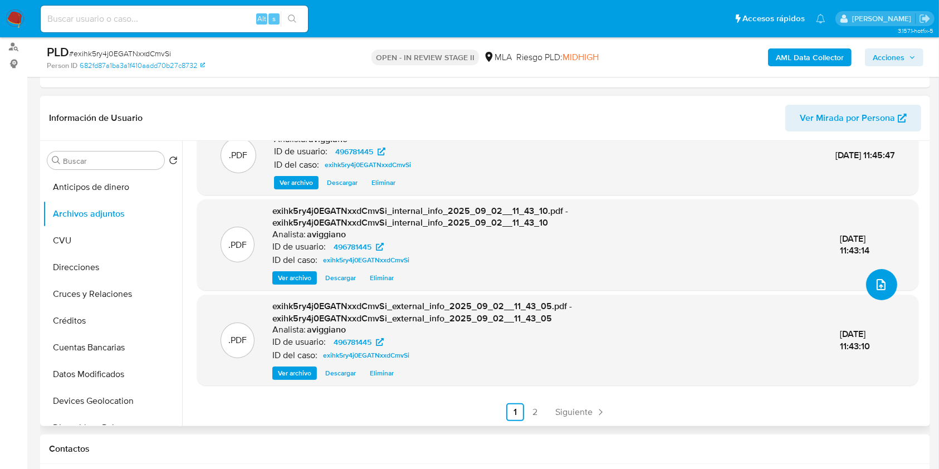
scroll to position [104, 0]
click at [530, 407] on link "2" at bounding box center [535, 412] width 18 height 18
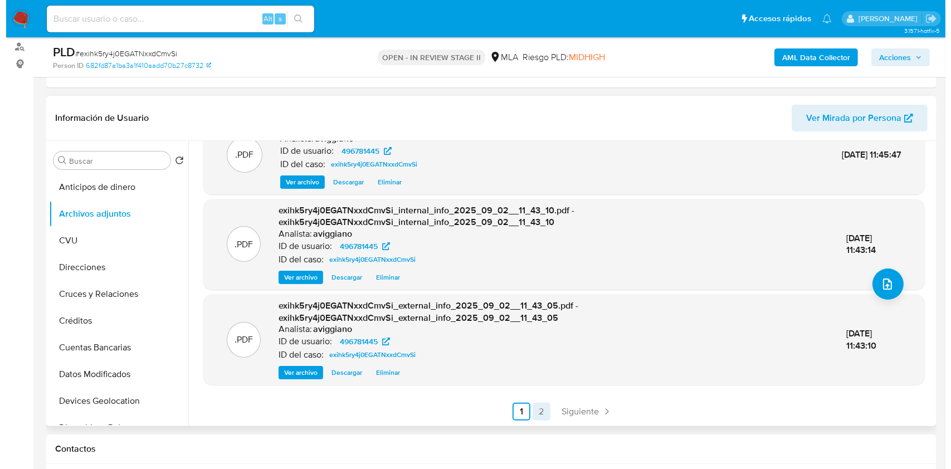
scroll to position [0, 0]
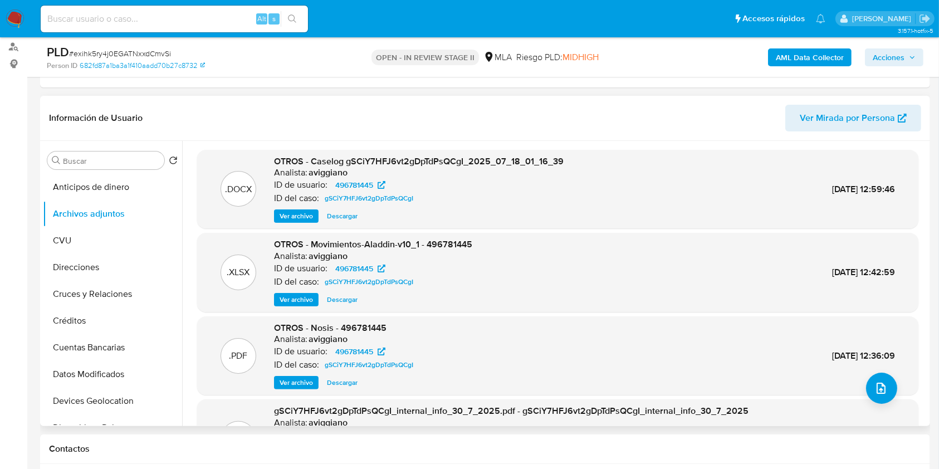
click at [311, 213] on span "Ver archivo" at bounding box center [296, 216] width 33 height 11
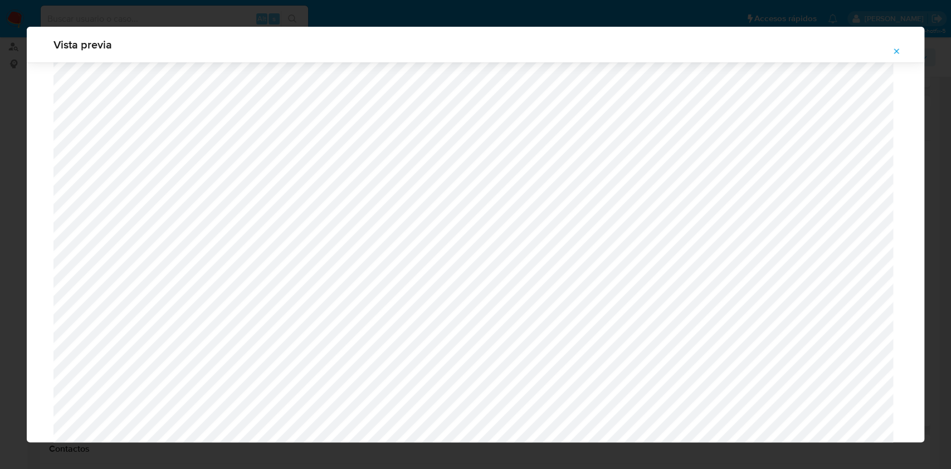
scroll to position [943, 0]
drag, startPoint x: 903, startPoint y: 47, endPoint x: 878, endPoint y: 62, distance: 29.4
click at [903, 47] on button "Attachment preview" at bounding box center [896, 51] width 25 height 18
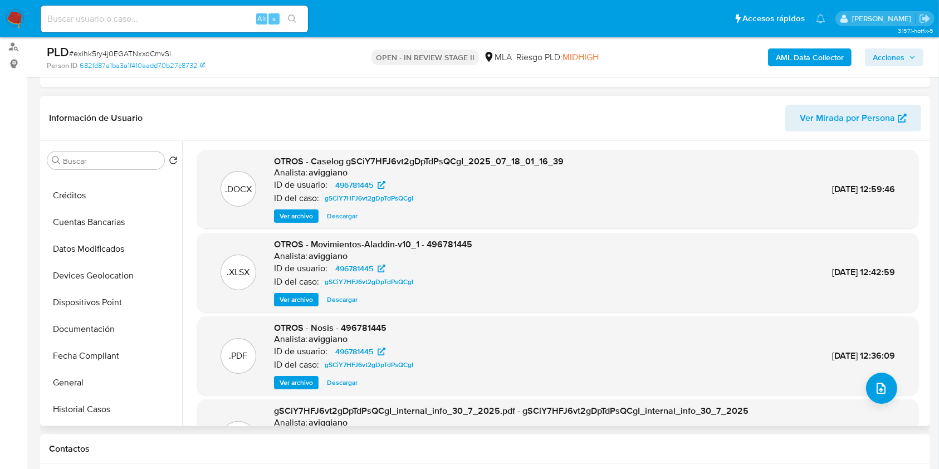
scroll to position [223, 0]
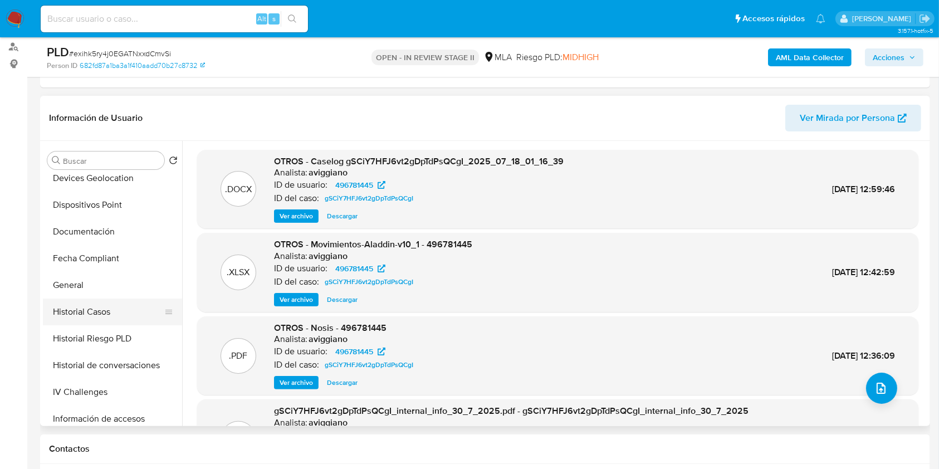
click at [92, 305] on button "Historial Casos" at bounding box center [108, 312] width 130 height 27
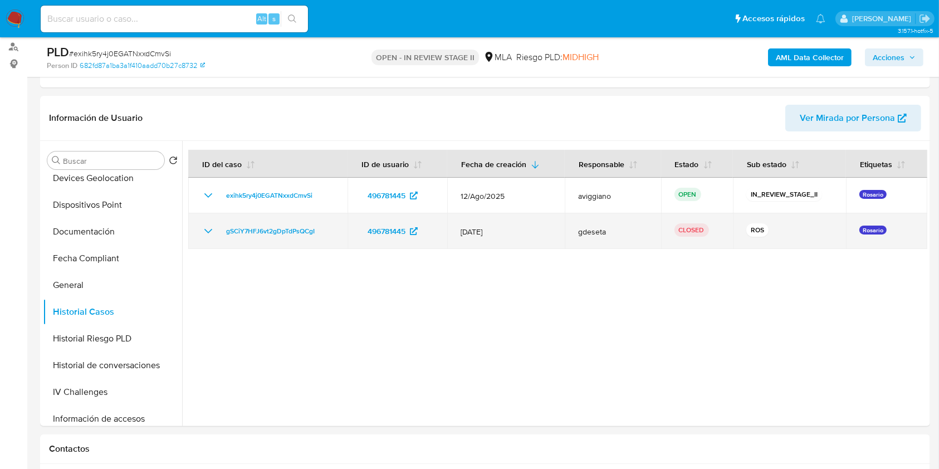
click at [208, 228] on icon "Mostrar/Ocultar" at bounding box center [208, 230] width 13 height 13
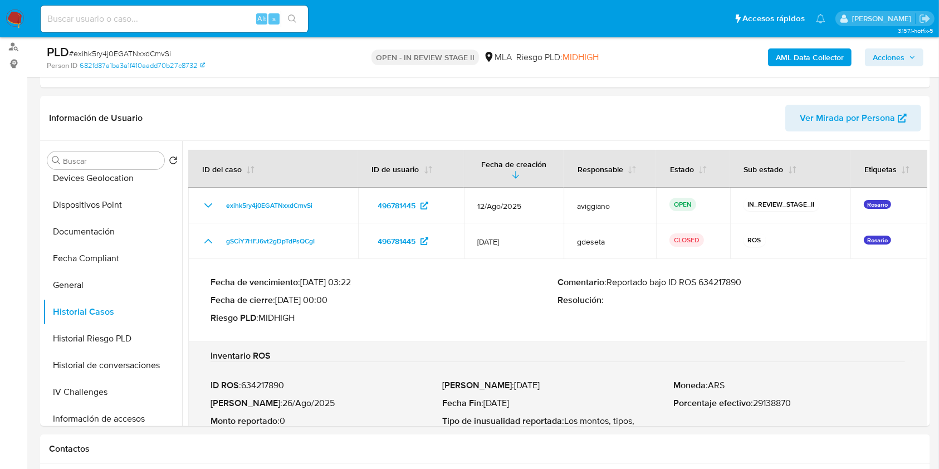
click at [734, 283] on p "Comentario : Reportado bajo ID ROS 634217890" at bounding box center [732, 282] width 348 height 11
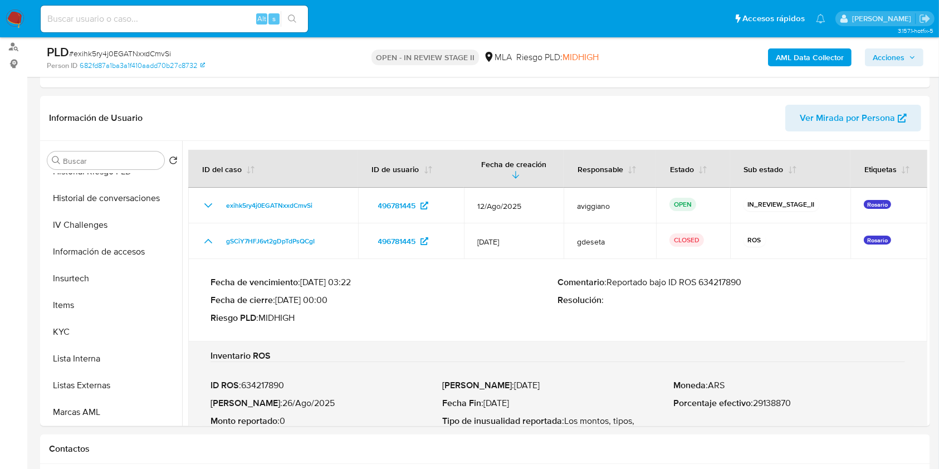
scroll to position [446, 0]
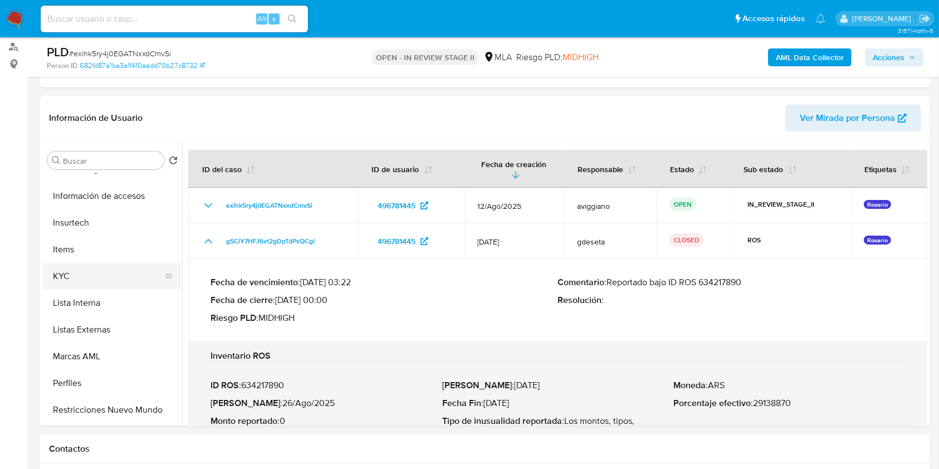
click at [66, 283] on button "KYC" at bounding box center [108, 276] width 130 height 27
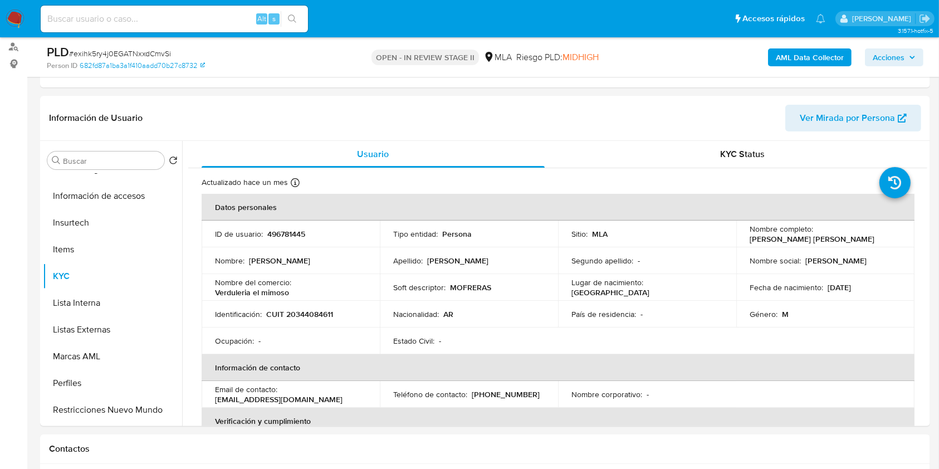
click at [317, 314] on p "CUIT 20344084611" at bounding box center [299, 314] width 67 height 10
click at [316, 313] on p "CUIT 20344084611" at bounding box center [299, 314] width 67 height 10
copy p "20344084611"
drag, startPoint x: 746, startPoint y: 237, endPoint x: 832, endPoint y: 238, distance: 85.8
click at [832, 238] on td "Nombre completo : Martin Ezequiel Smolsky" at bounding box center [825, 234] width 178 height 27
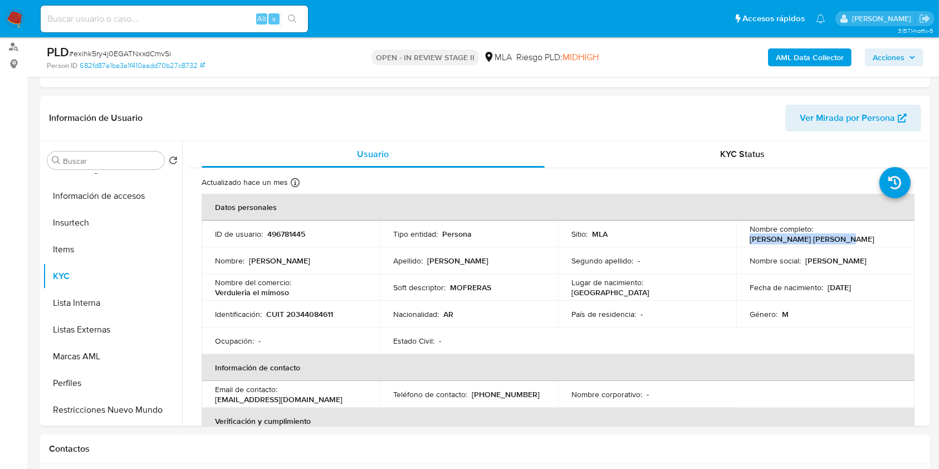
copy p "Martin Ezequiel Smolsky"
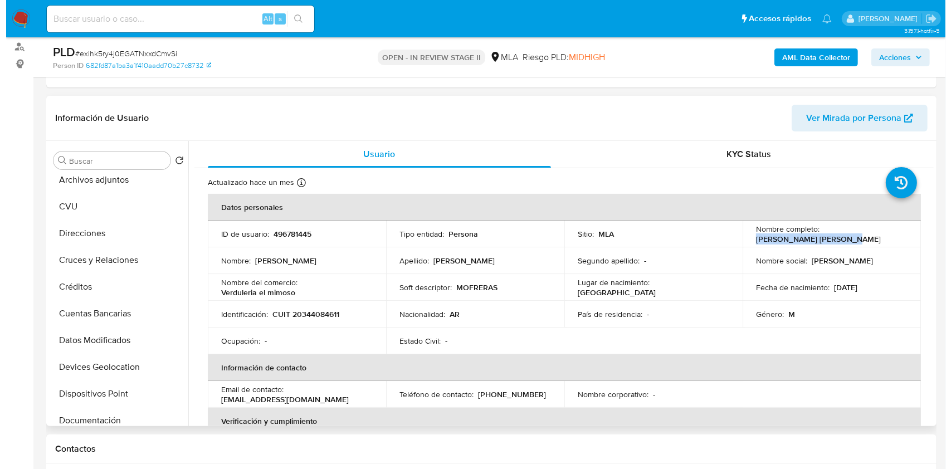
scroll to position [0, 0]
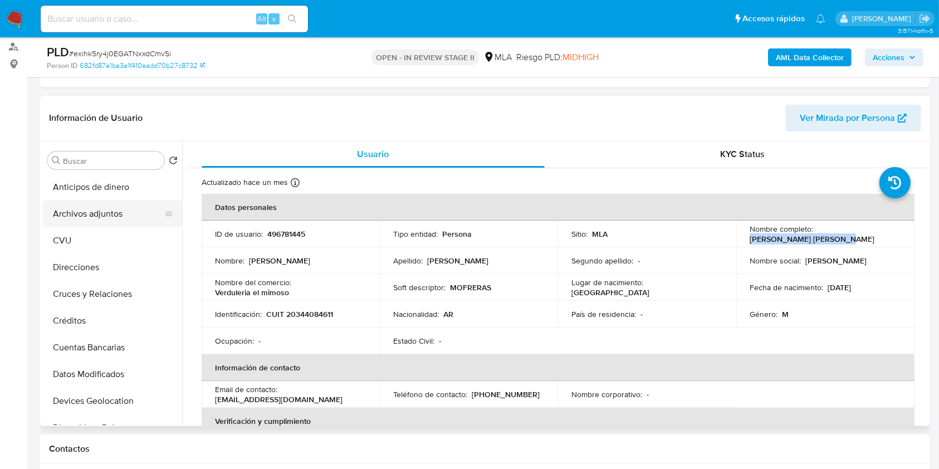
click at [120, 209] on button "Archivos adjuntos" at bounding box center [108, 214] width 130 height 27
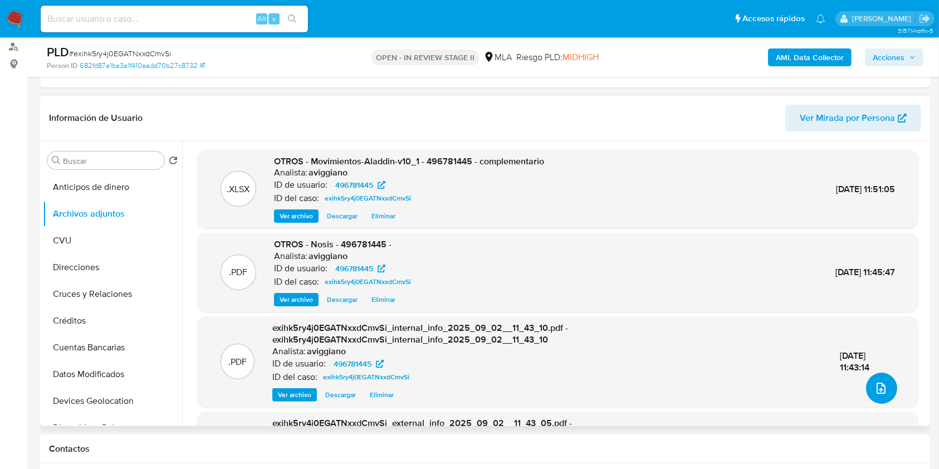
click at [880, 387] on icon "upload-file" at bounding box center [880, 388] width 13 height 13
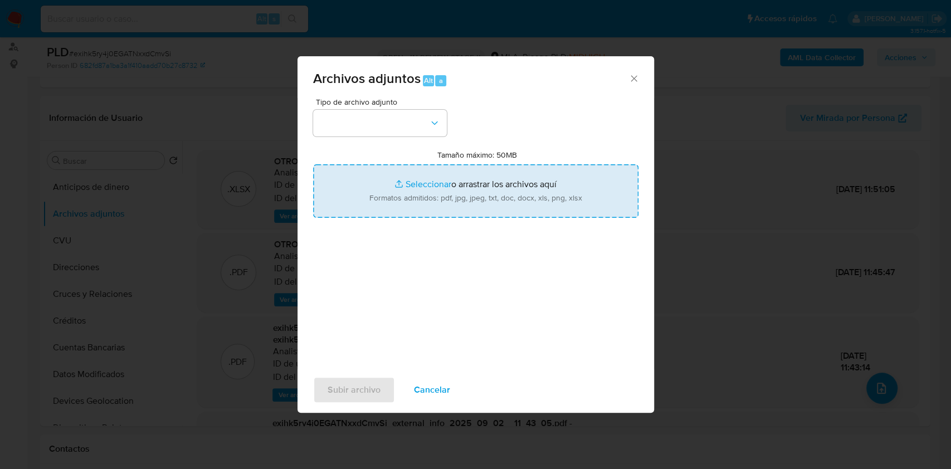
click at [493, 209] on input "Tamaño máximo: 50MB Seleccionar archivos" at bounding box center [475, 190] width 325 height 53
type input "C:\fakepath\Caselog exihk5ry4j0EGATNxxdCmvSi_2025_09_02_10_38_29.docx"
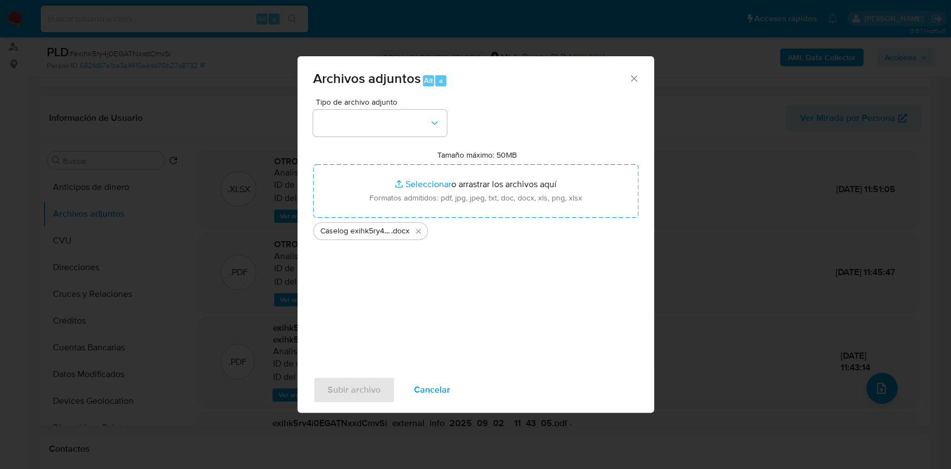
click at [376, 137] on div "Tipo de archivo adjunto Tamaño máximo: 50MB Seleccionar archivos Seleccionar o …" at bounding box center [475, 229] width 325 height 263
click at [376, 134] on button "button" at bounding box center [380, 123] width 134 height 27
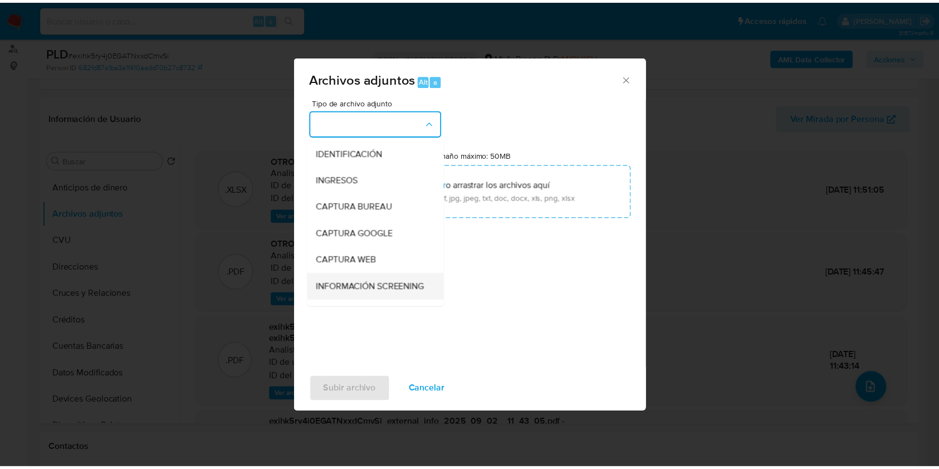
scroll to position [74, 0]
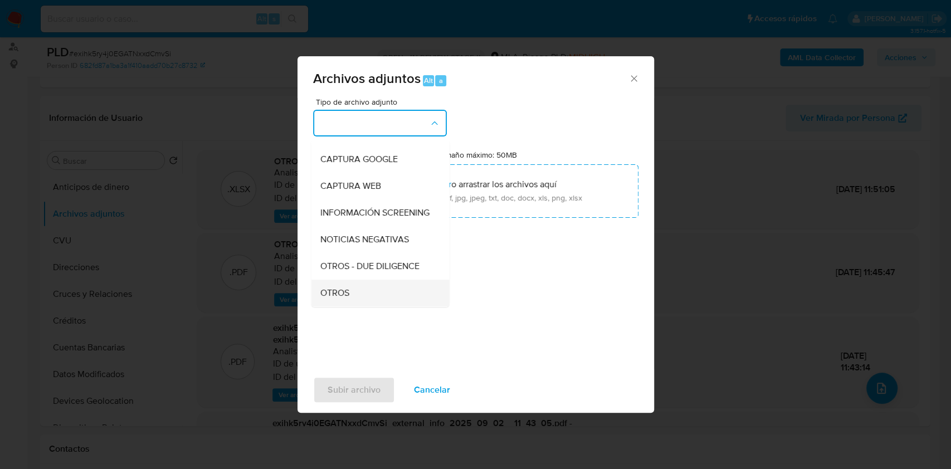
click at [324, 299] on span "OTROS" at bounding box center [334, 292] width 29 height 11
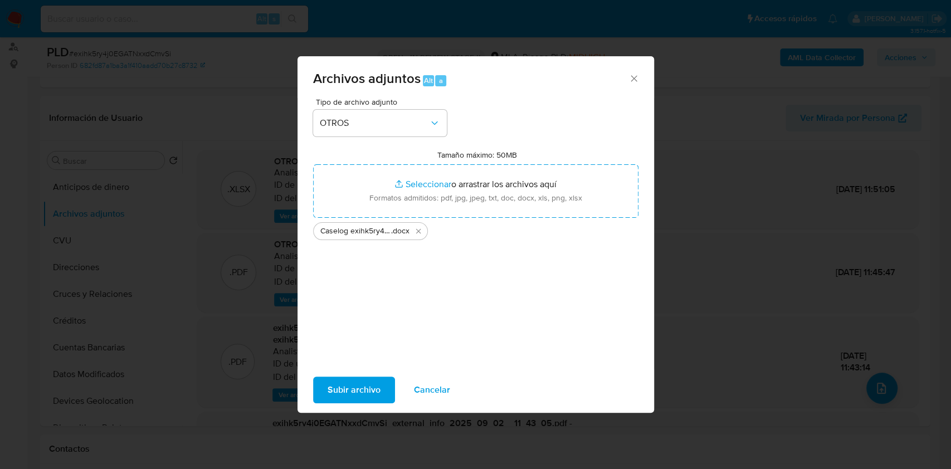
click at [339, 393] on span "Subir archivo" at bounding box center [353, 390] width 53 height 25
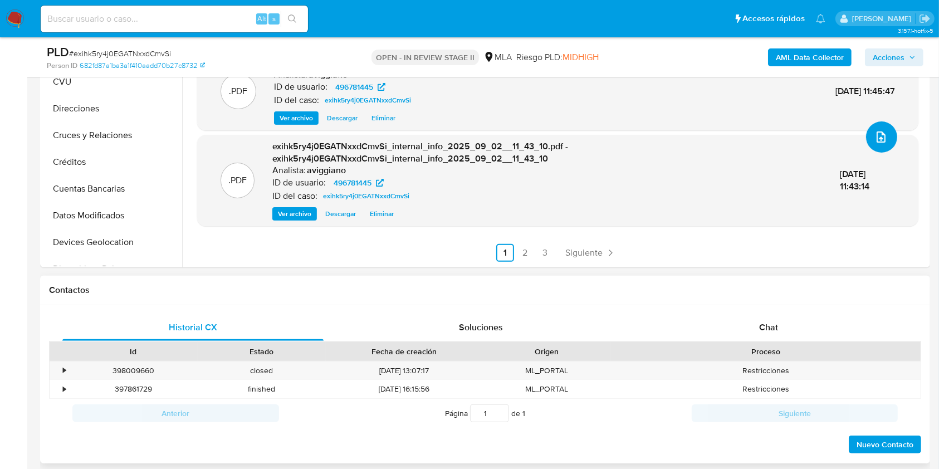
scroll to position [371, 0]
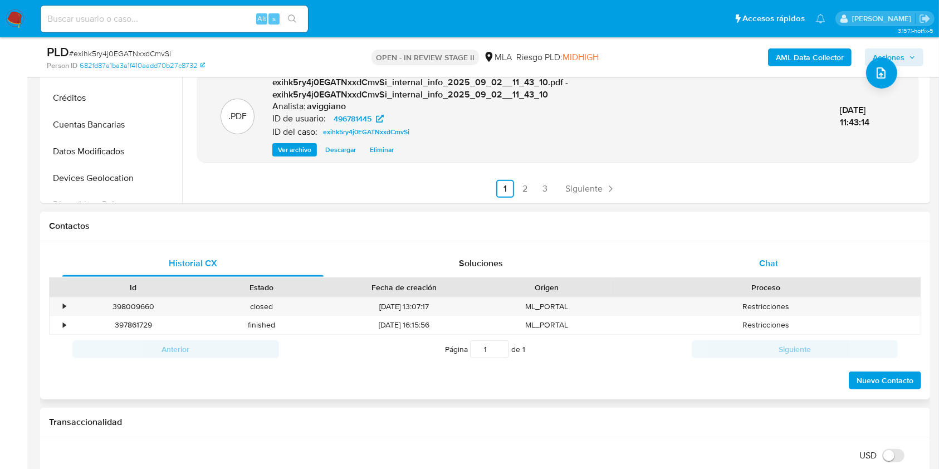
click at [769, 273] on div "Chat" at bounding box center [768, 263] width 261 height 27
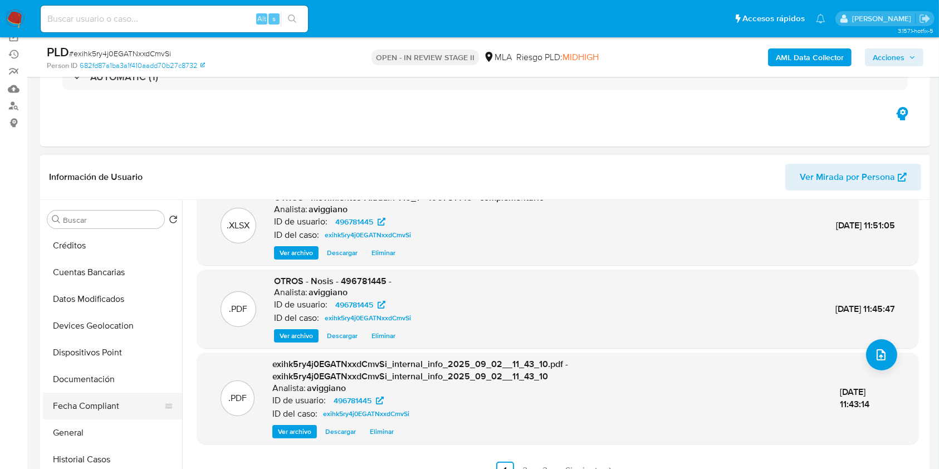
scroll to position [223, 0]
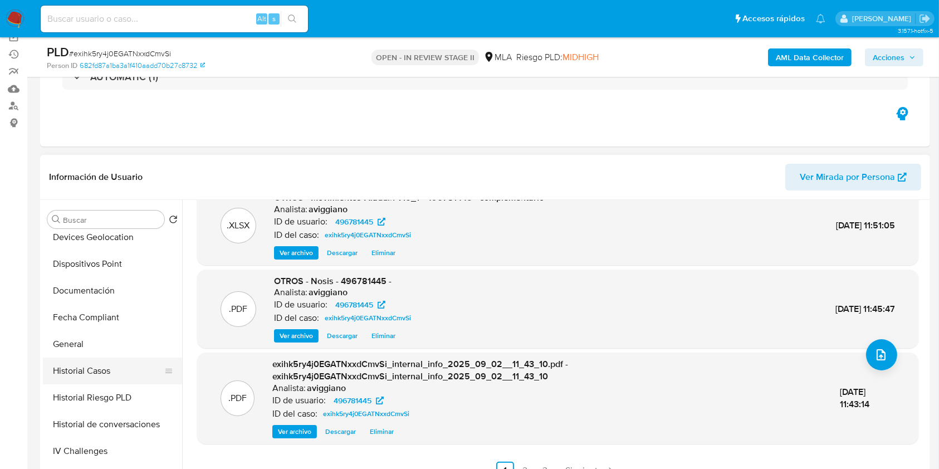
click at [120, 364] on button "Historial Casos" at bounding box center [108, 371] width 130 height 27
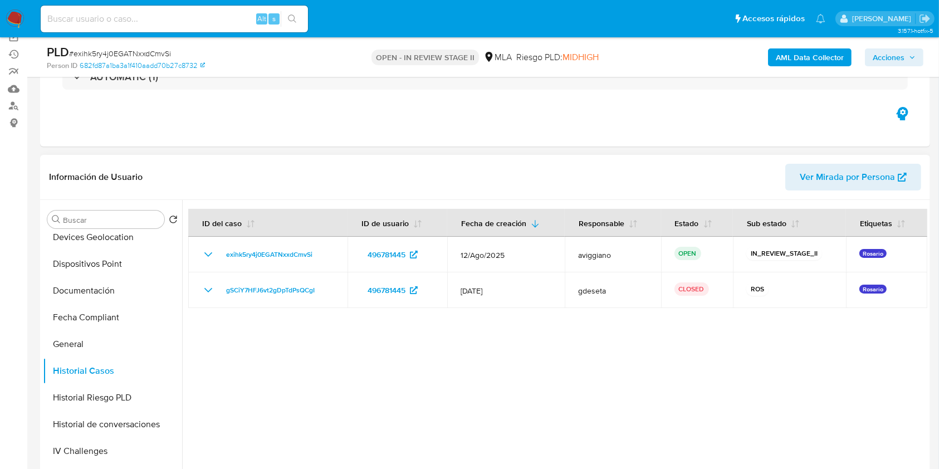
scroll to position [0, 0]
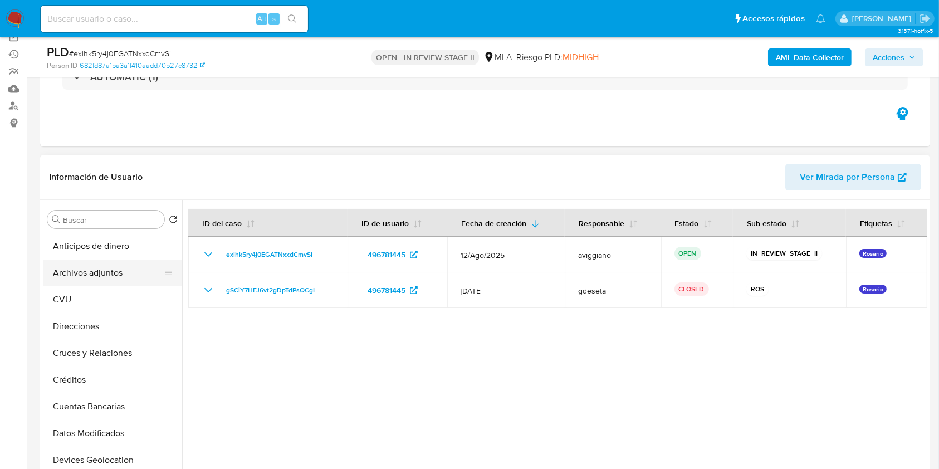
click at [126, 278] on button "Archivos adjuntos" at bounding box center [108, 273] width 130 height 27
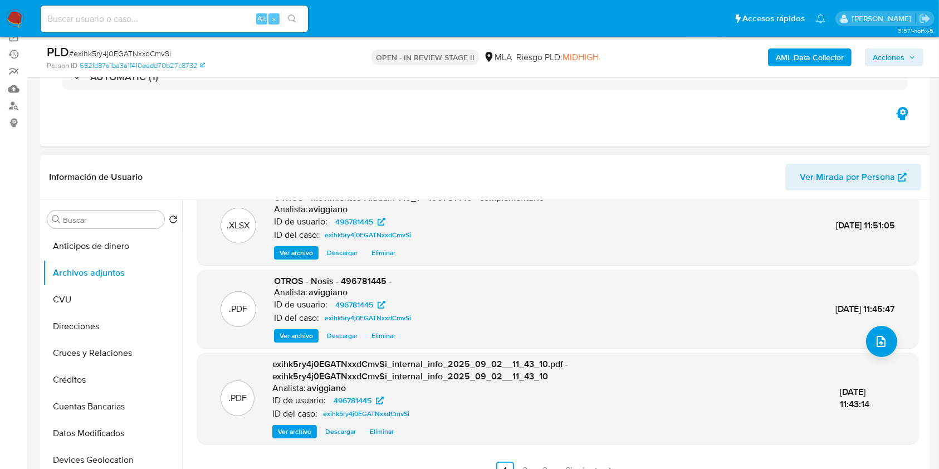
scroll to position [238, 0]
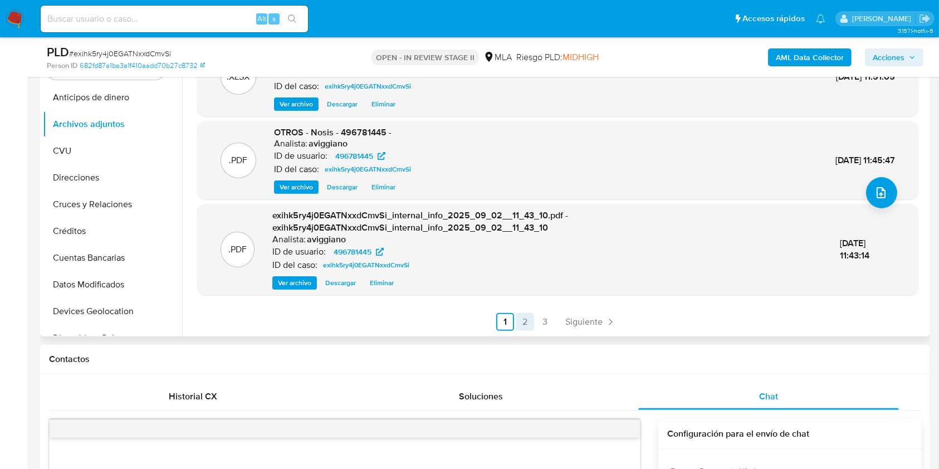
click at [522, 318] on link "2" at bounding box center [525, 322] width 18 height 18
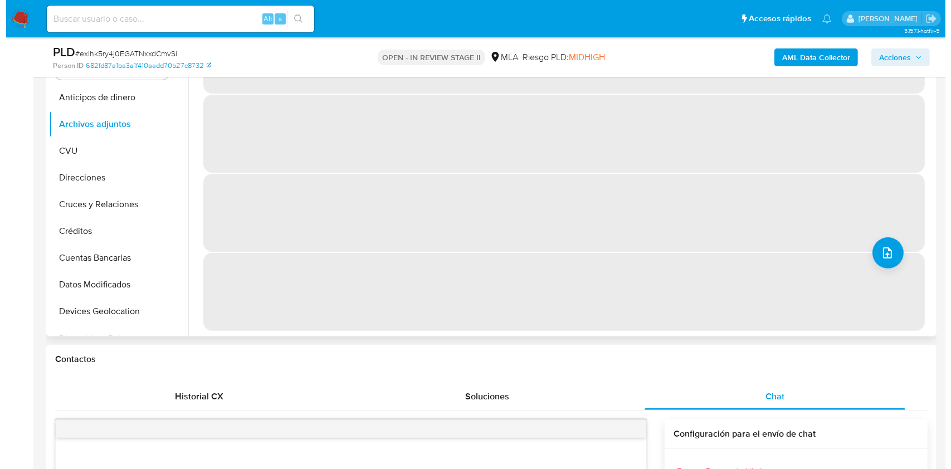
scroll to position [0, 0]
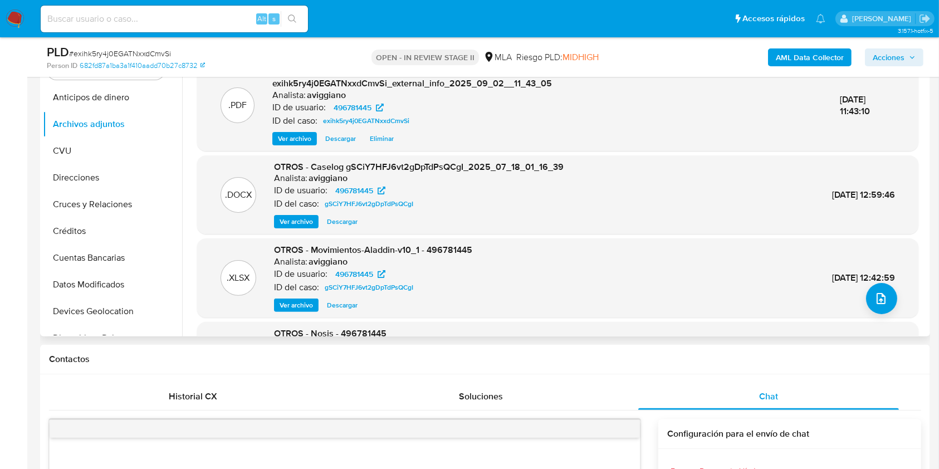
click at [296, 225] on span "Ver archivo" at bounding box center [296, 221] width 33 height 11
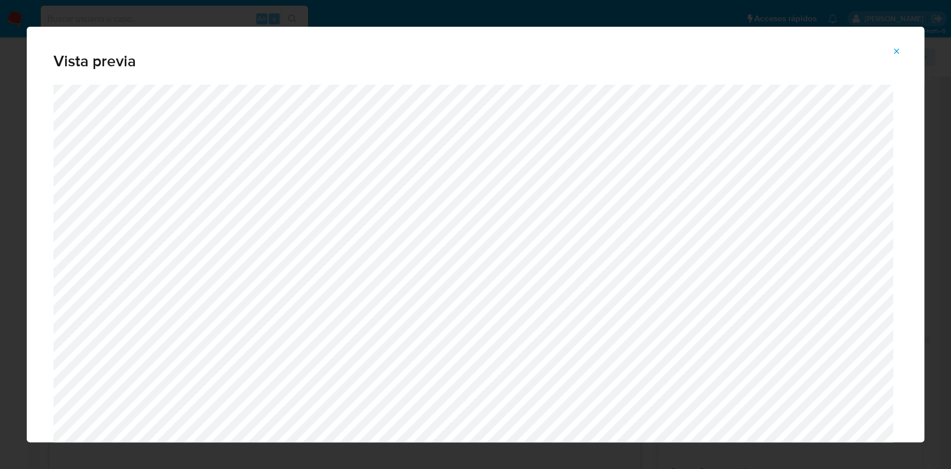
scroll to position [423, 0]
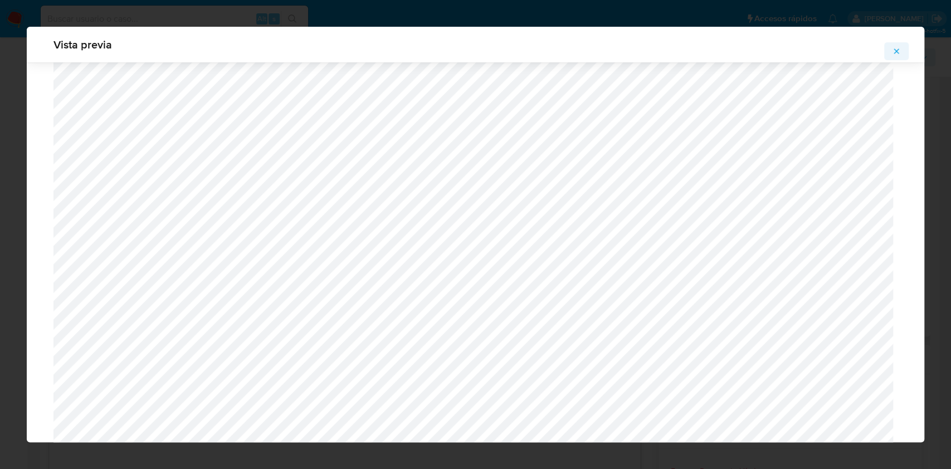
click at [897, 45] on span "Attachment preview" at bounding box center [896, 51] width 9 height 16
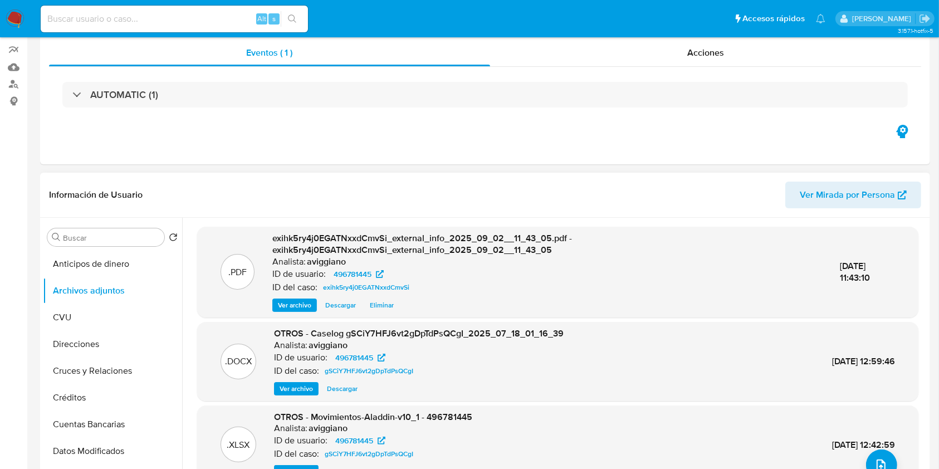
scroll to position [0, 0]
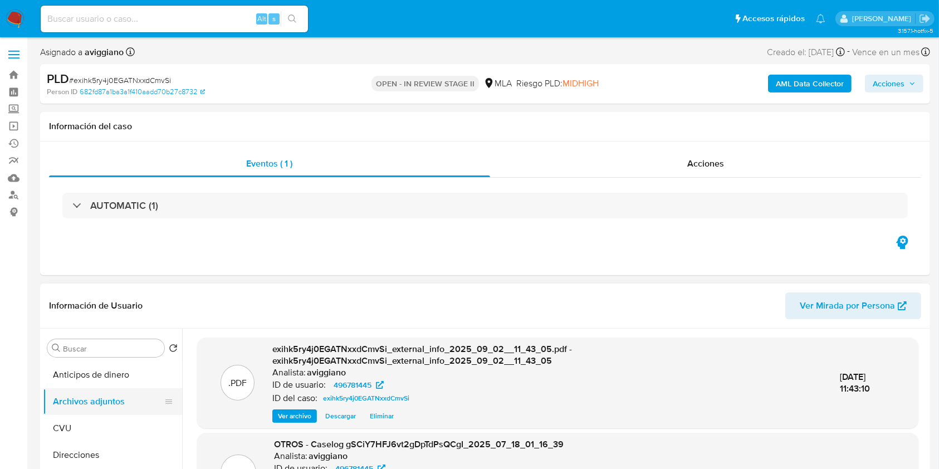
click at [120, 399] on button "Archivos adjuntos" at bounding box center [108, 401] width 130 height 27
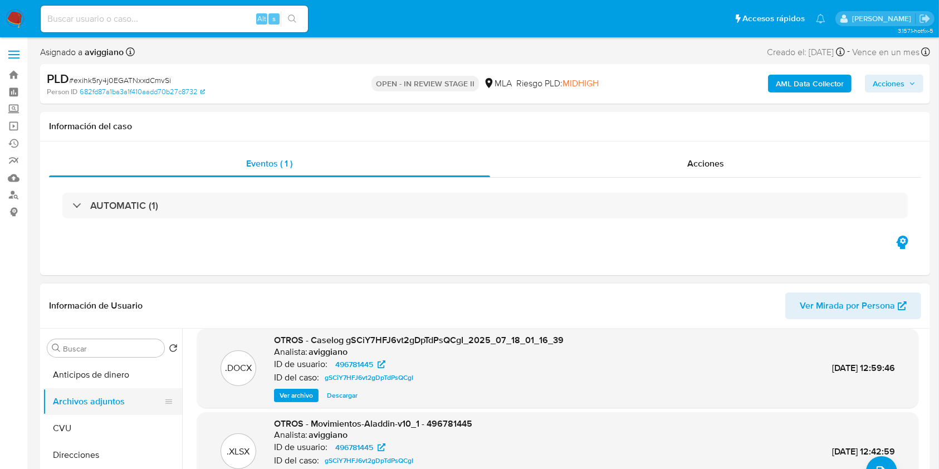
scroll to position [106, 0]
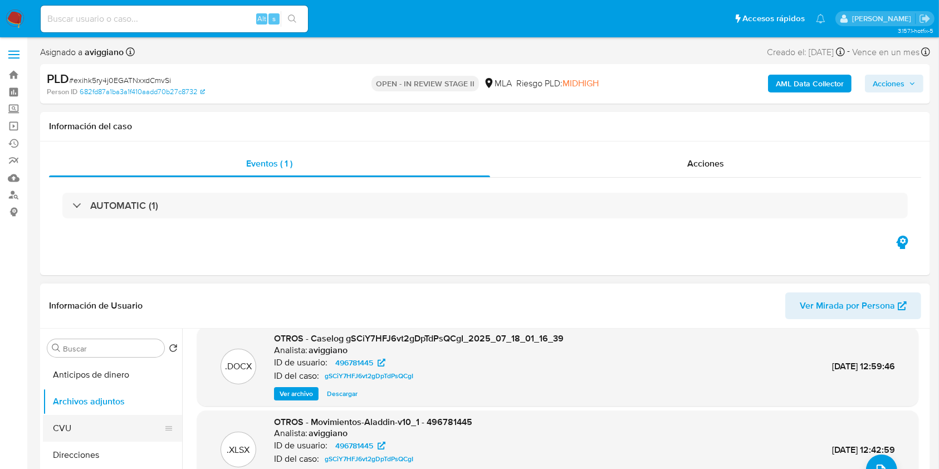
click at [123, 424] on button "CVU" at bounding box center [108, 428] width 130 height 27
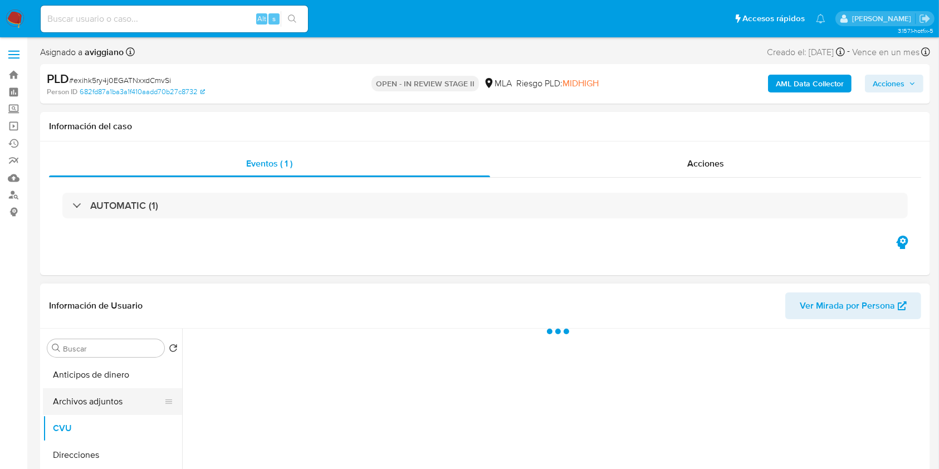
scroll to position [0, 0]
click at [127, 409] on button "Archivos adjuntos" at bounding box center [108, 401] width 130 height 27
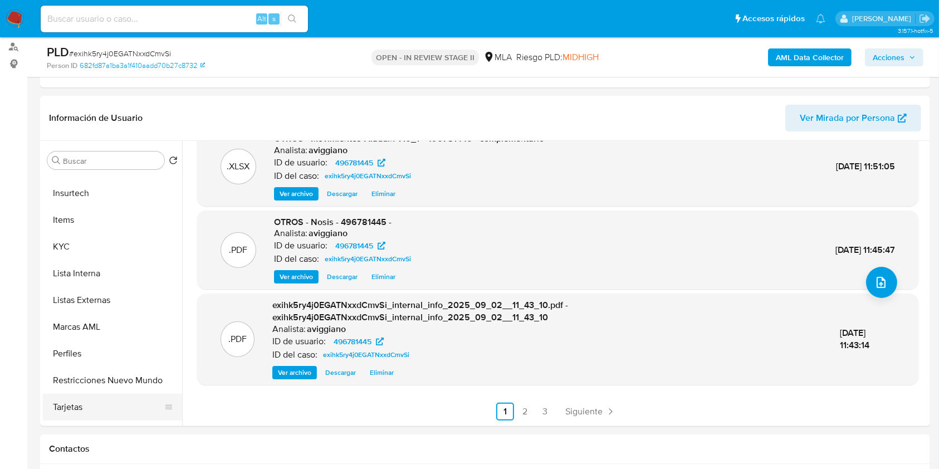
scroll to position [524, 0]
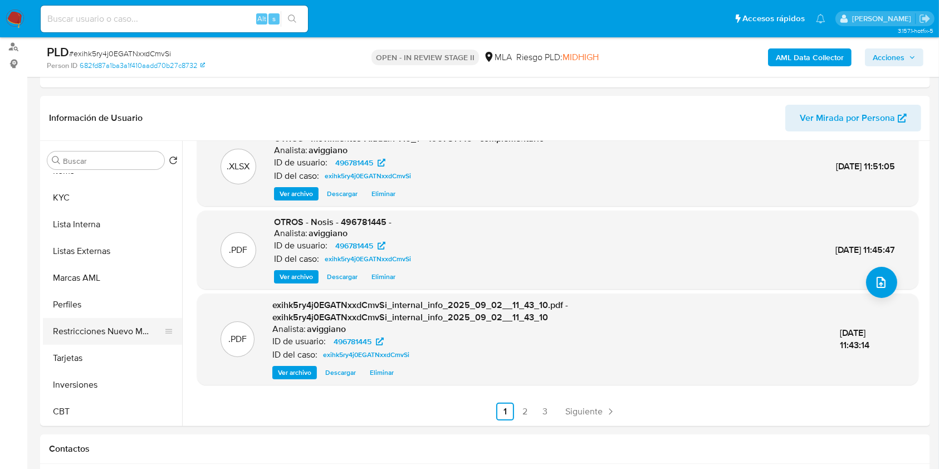
click at [84, 335] on button "Restricciones Nuevo Mundo" at bounding box center [108, 331] width 130 height 27
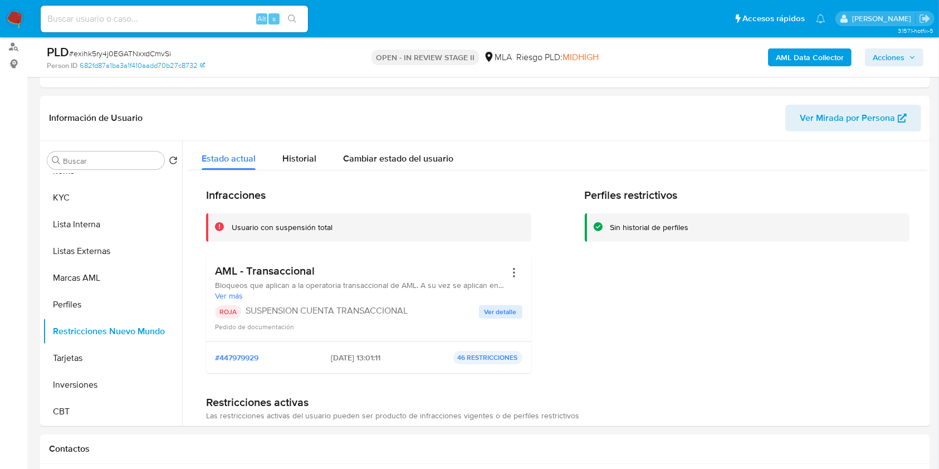
click at [901, 52] on span "Acciones" at bounding box center [889, 57] width 32 height 18
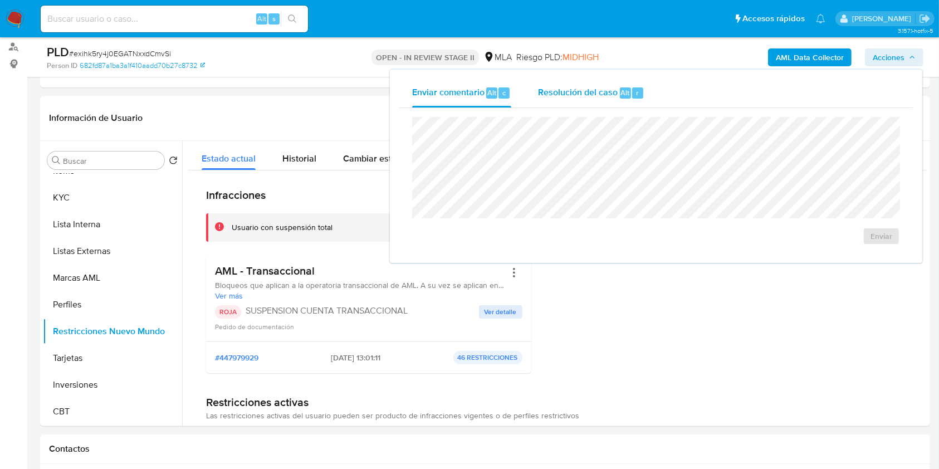
click at [639, 105] on div "Resolución del caso Alt r" at bounding box center [591, 93] width 106 height 29
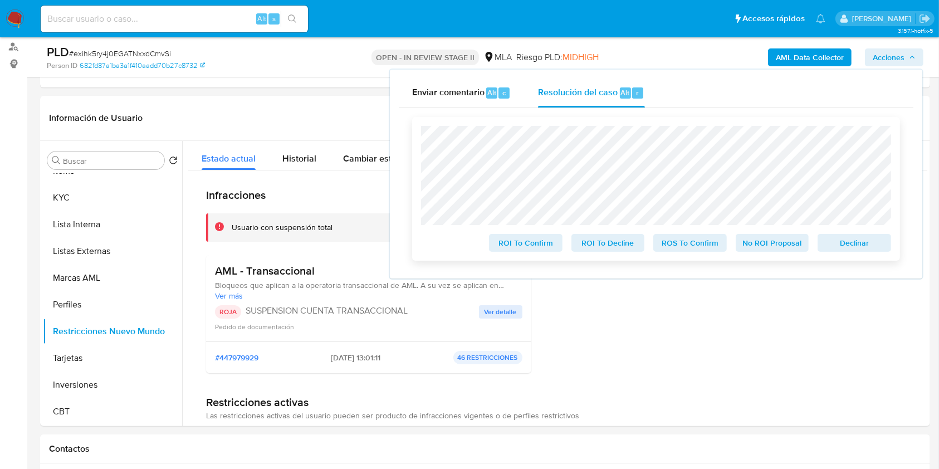
click at [856, 243] on span "Declinar" at bounding box center [854, 243] width 58 height 16
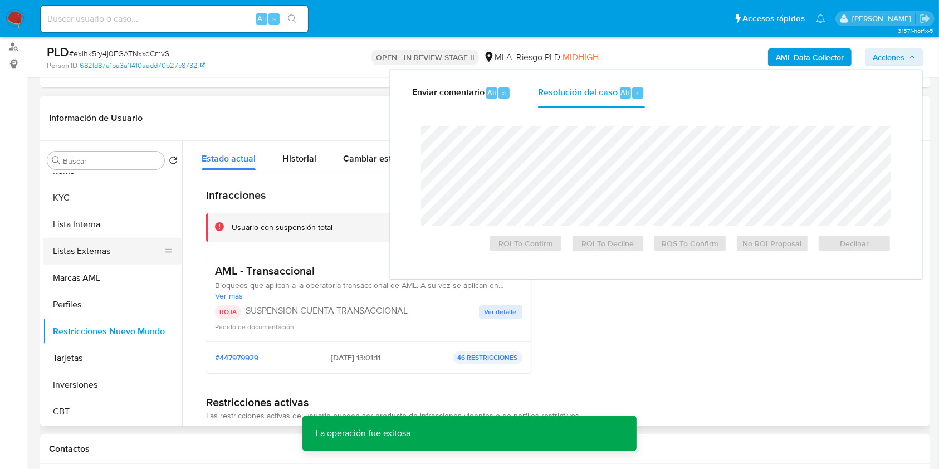
scroll to position [301, 0]
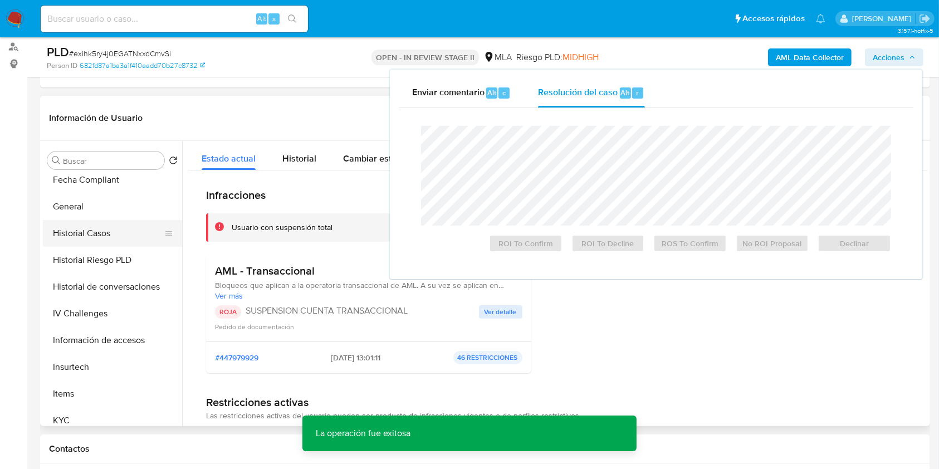
click at [121, 233] on button "Historial Casos" at bounding box center [108, 233] width 130 height 27
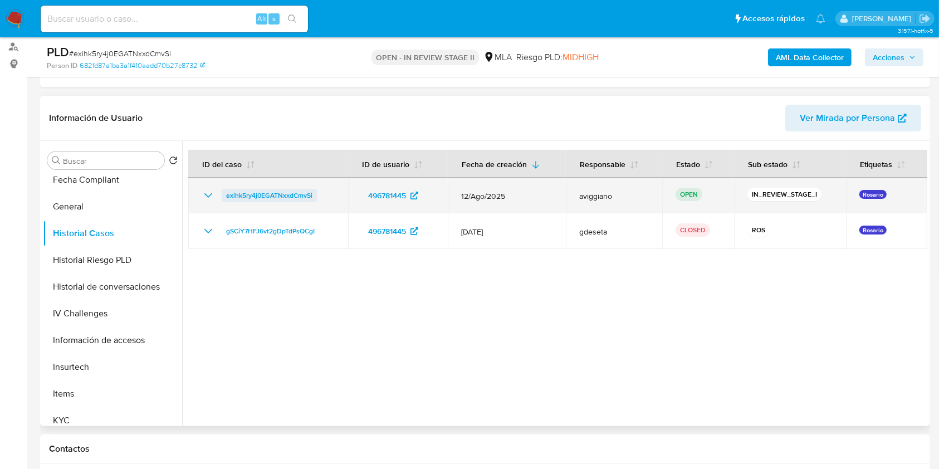
click at [268, 192] on span "exihk5ry4j0EGATNxxdCmvSi" at bounding box center [269, 195] width 86 height 13
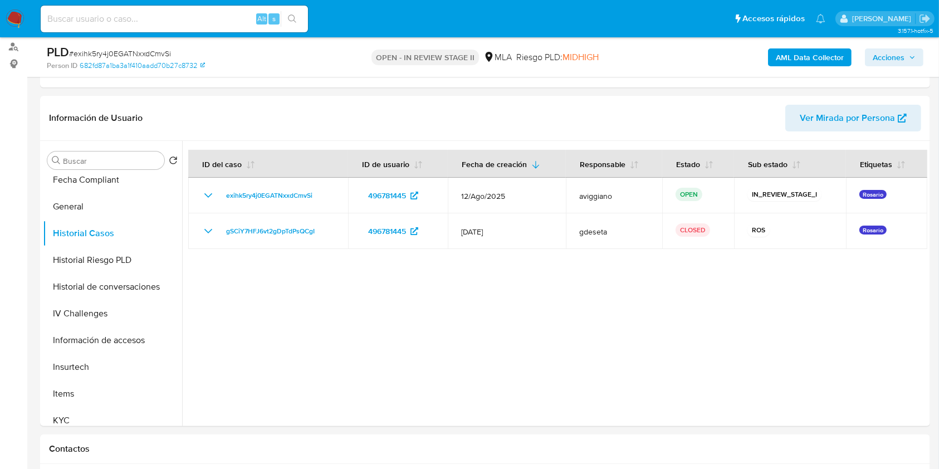
click at [120, 15] on input at bounding box center [174, 19] width 267 height 14
paste input "pmKP5JbhkQihymt2PDaMbOBM"
type input "pmKP5JbhkQihymt2PDaMbOBM"
click at [297, 20] on button "search-icon" at bounding box center [292, 19] width 23 height 16
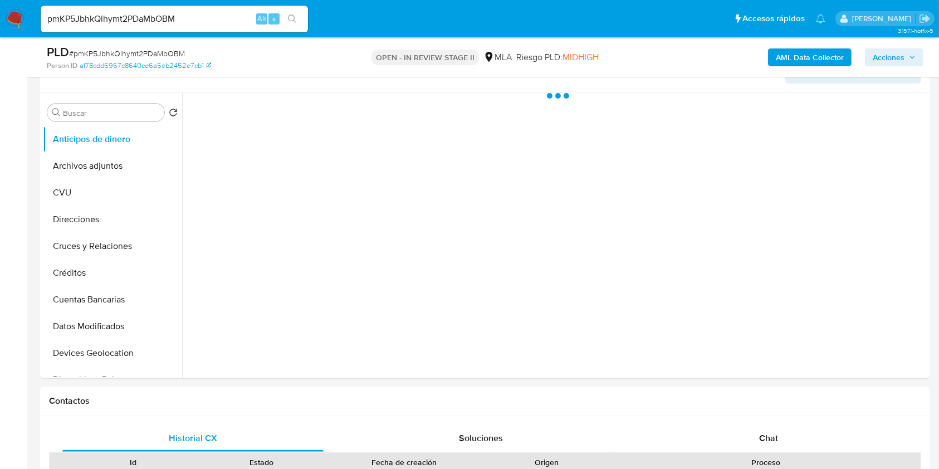
scroll to position [223, 0]
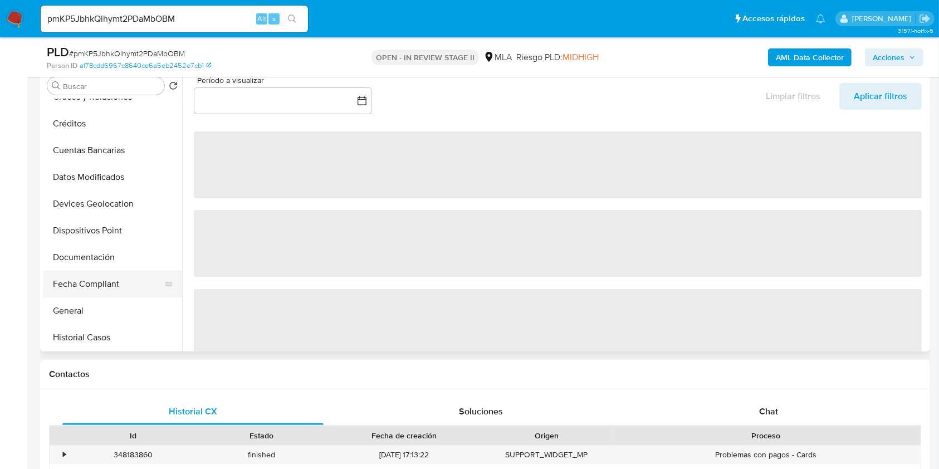
select select "10"
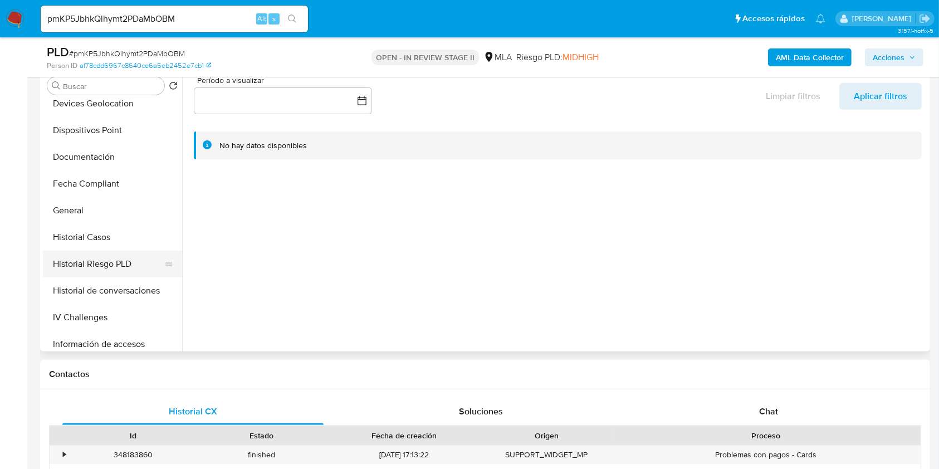
click at [103, 265] on button "Historial Riesgo PLD" at bounding box center [108, 264] width 130 height 27
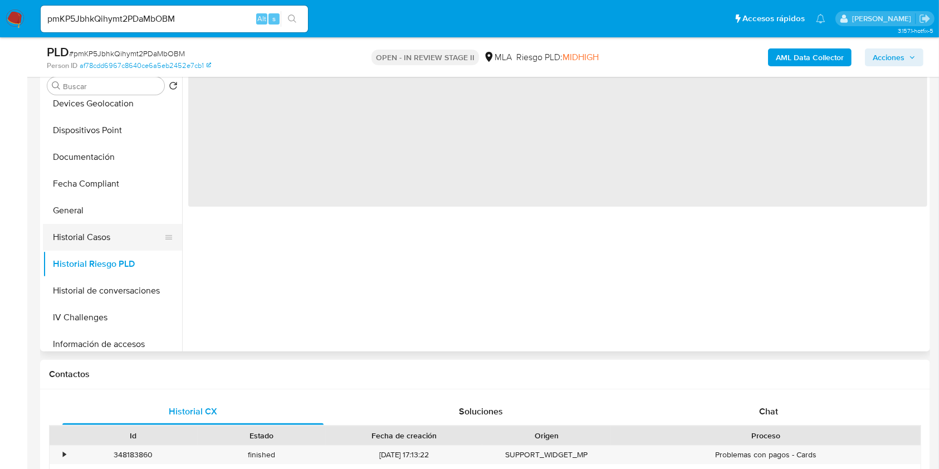
click at [105, 240] on button "Historial Casos" at bounding box center [108, 237] width 130 height 27
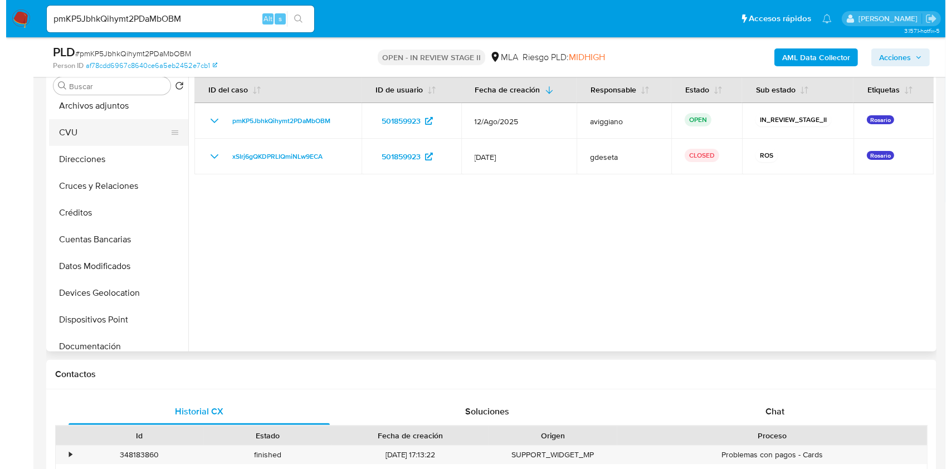
scroll to position [0, 0]
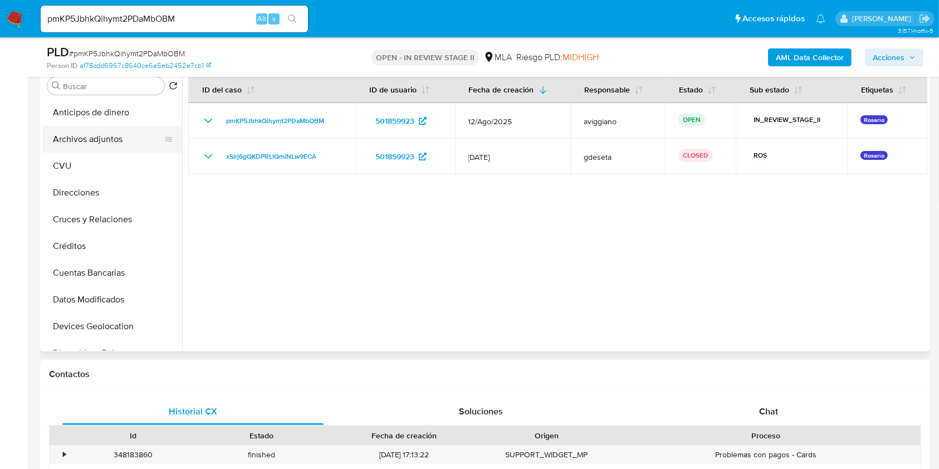
click at [105, 148] on button "Archivos adjuntos" at bounding box center [108, 139] width 130 height 27
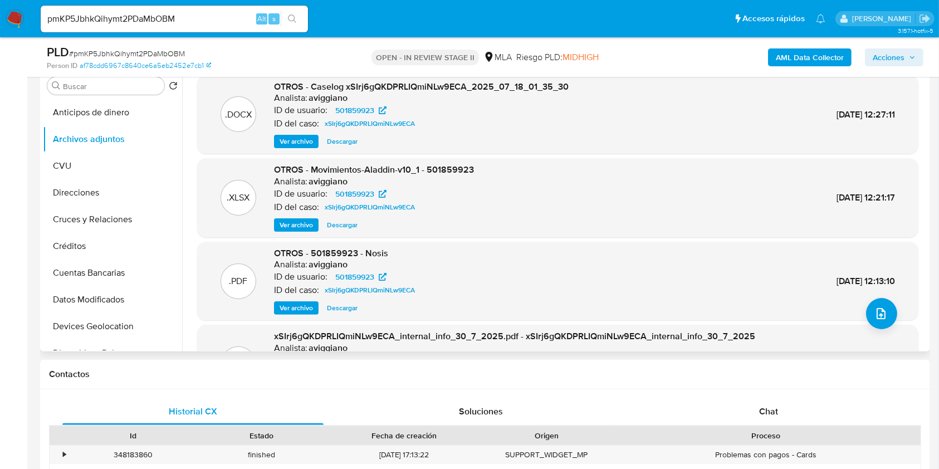
click at [277, 145] on button "Ver archivo" at bounding box center [296, 141] width 45 height 13
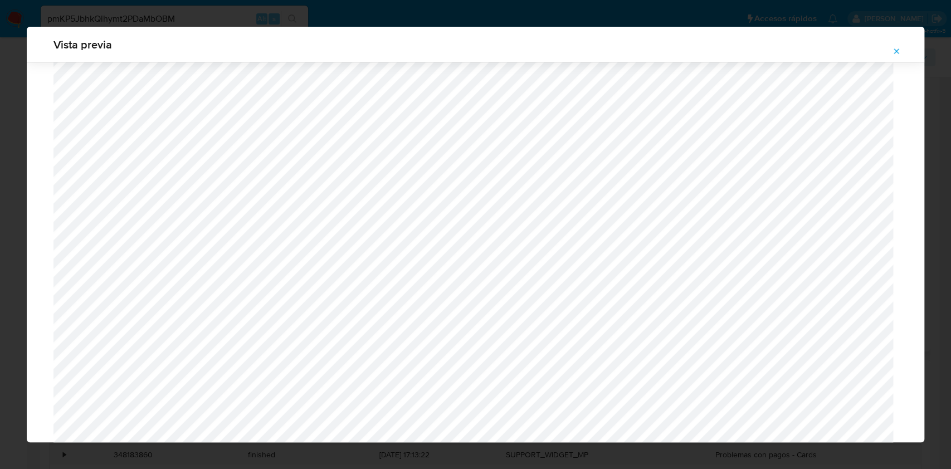
scroll to position [275, 0]
click at [896, 42] on button "Attachment preview" at bounding box center [896, 51] width 25 height 18
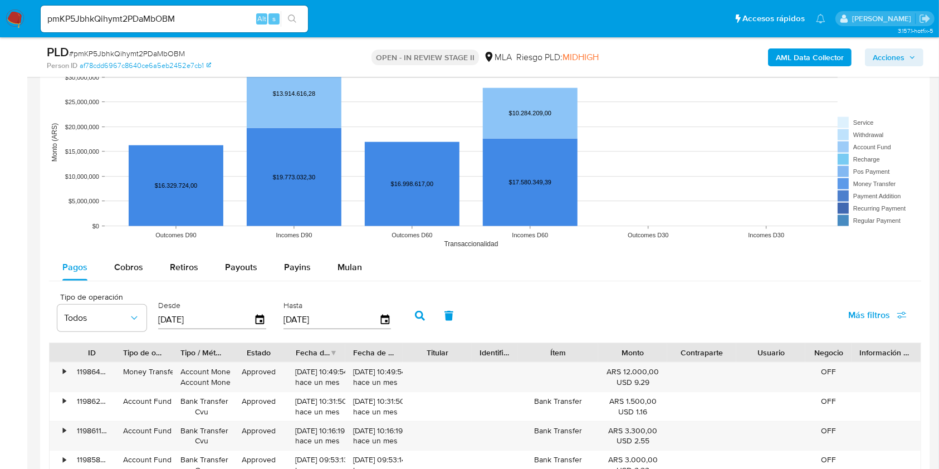
scroll to position [1039, 0]
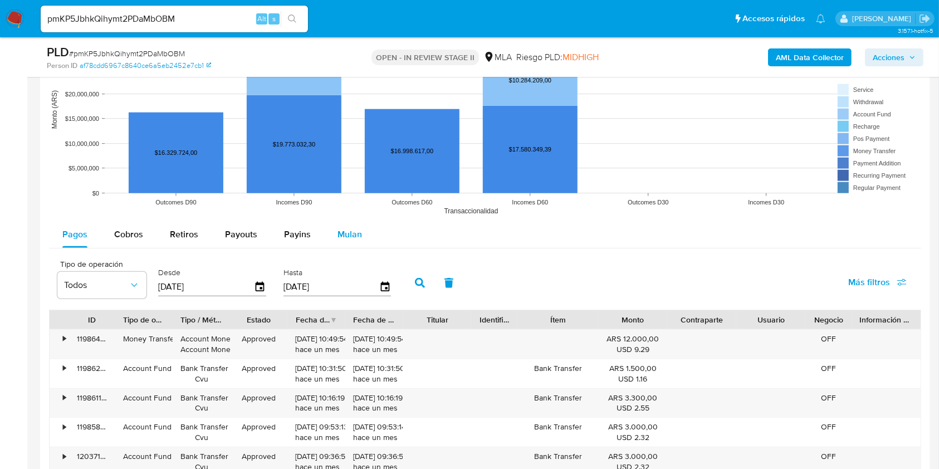
click at [339, 228] on span "Mulan" at bounding box center [350, 234] width 25 height 13
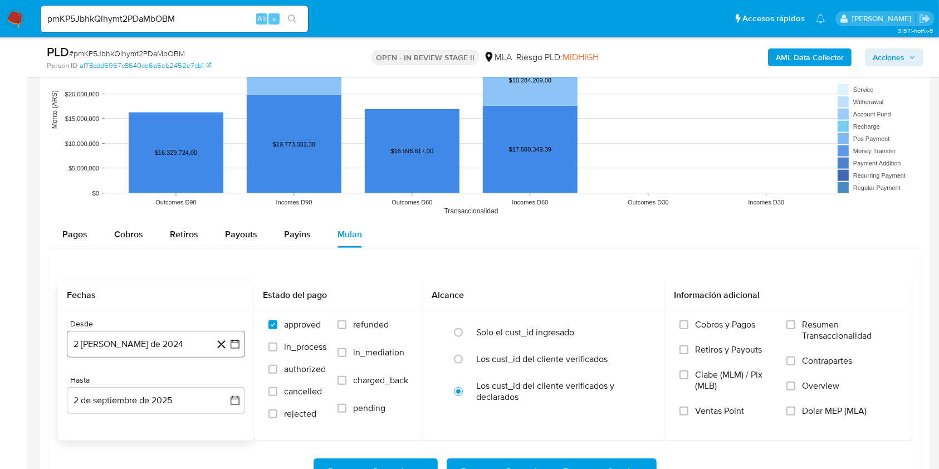
click at [135, 338] on button "2 de agosto de 2024" at bounding box center [156, 344] width 178 height 27
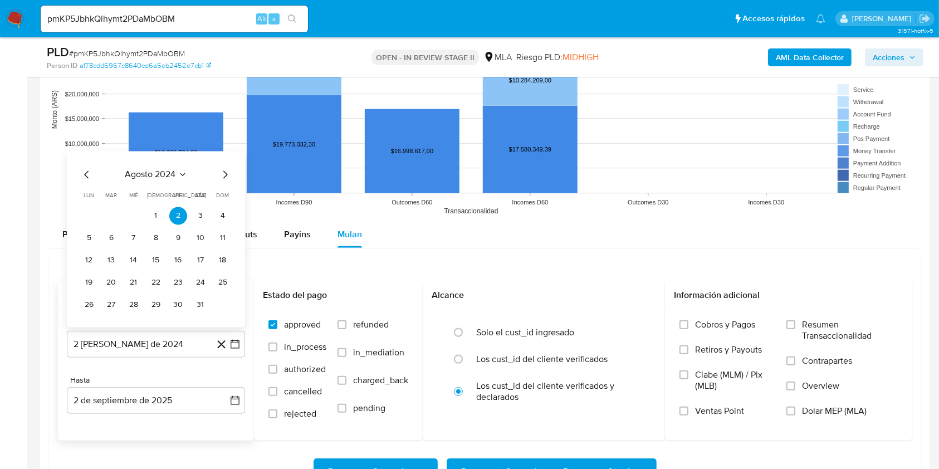
click at [230, 173] on icon "Mes siguiente" at bounding box center [224, 174] width 13 height 13
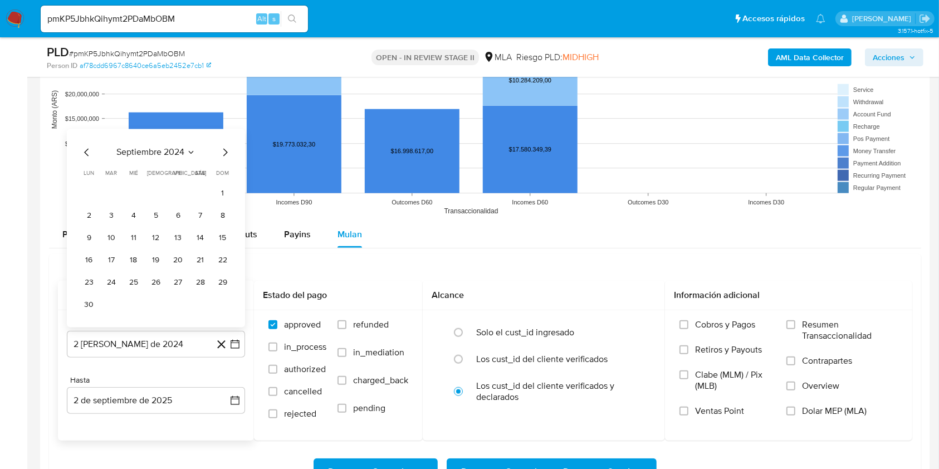
click at [224, 160] on div "septiembre 2024 septiembre 2024 lun lunes mar martes mié miércoles jue jueves v…" at bounding box center [155, 230] width 151 height 168
click at [223, 154] on icon "Mes siguiente" at bounding box center [224, 152] width 13 height 13
click at [223, 154] on div "octubre 2024 octubre 2024 lun lunes mar martes mié miércoles jue jueves vie vie…" at bounding box center [156, 239] width 178 height 176
click at [225, 174] on icon "Mes siguiente" at bounding box center [224, 174] width 13 height 13
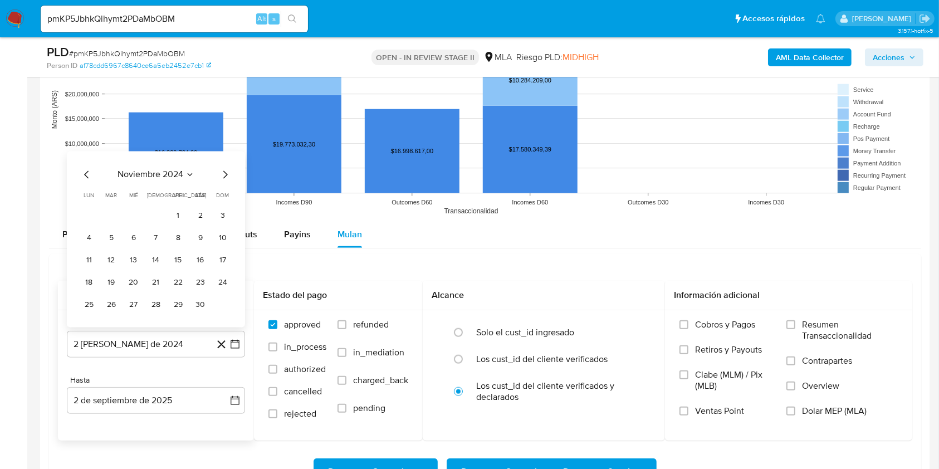
click at [225, 174] on icon "Mes siguiente" at bounding box center [224, 174] width 13 height 13
click at [225, 174] on span "dom" at bounding box center [223, 173] width 13 height 8
click at [218, 156] on icon "Mes siguiente" at bounding box center [224, 152] width 13 height 13
click at [222, 171] on icon "Mes siguiente" at bounding box center [224, 174] width 13 height 13
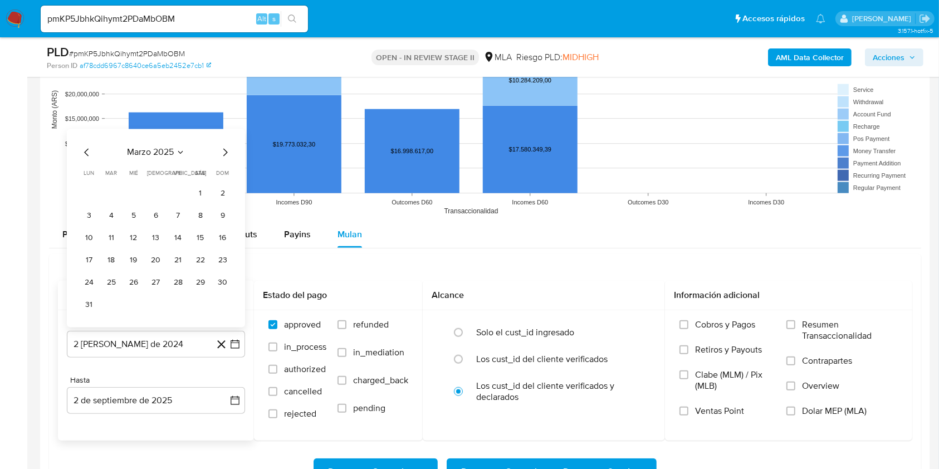
click at [220, 155] on icon "Mes siguiente" at bounding box center [224, 152] width 13 height 13
click at [223, 168] on icon "Mes siguiente" at bounding box center [224, 174] width 13 height 13
click at [223, 174] on icon "Mes siguiente" at bounding box center [224, 174] width 13 height 13
click at [227, 152] on icon "Mes siguiente" at bounding box center [225, 153] width 4 height 8
click at [111, 216] on button "1" at bounding box center [111, 216] width 18 height 18
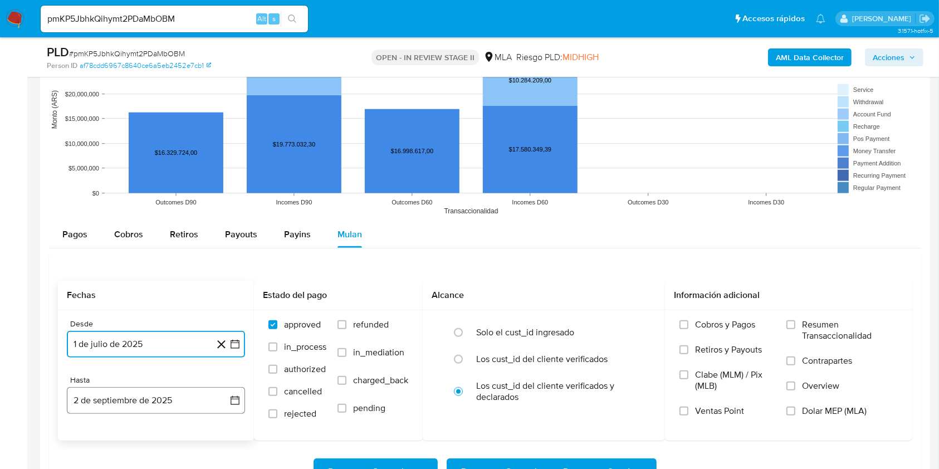
click at [120, 387] on button "2 de septiembre de 2025" at bounding box center [156, 400] width 178 height 27
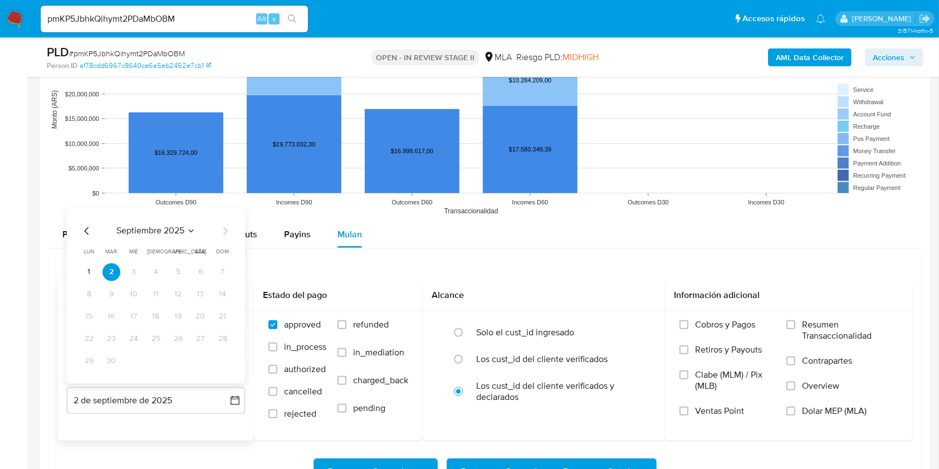
click at [85, 234] on icon "Mes anterior" at bounding box center [86, 230] width 13 height 13
click at [151, 360] on button "31" at bounding box center [156, 362] width 18 height 18
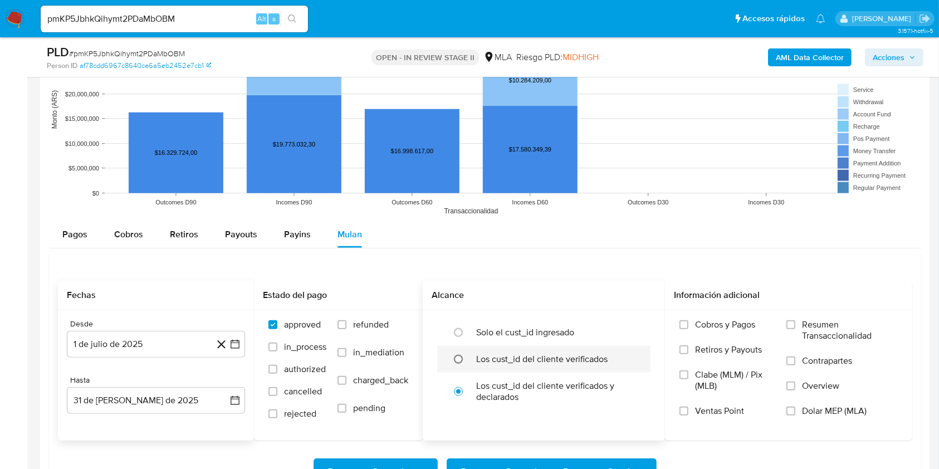
click at [463, 360] on input "radio" at bounding box center [458, 359] width 18 height 18
radio input "true"
click at [833, 410] on span "Dolar MEP (MLA)" at bounding box center [834, 410] width 65 height 11
click at [795, 410] on input "Dolar MEP (MLA)" at bounding box center [790, 411] width 9 height 9
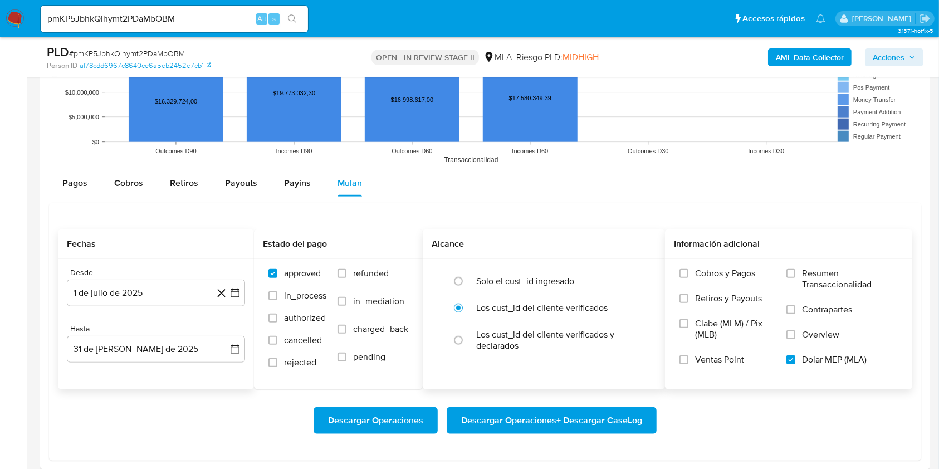
scroll to position [1114, 0]
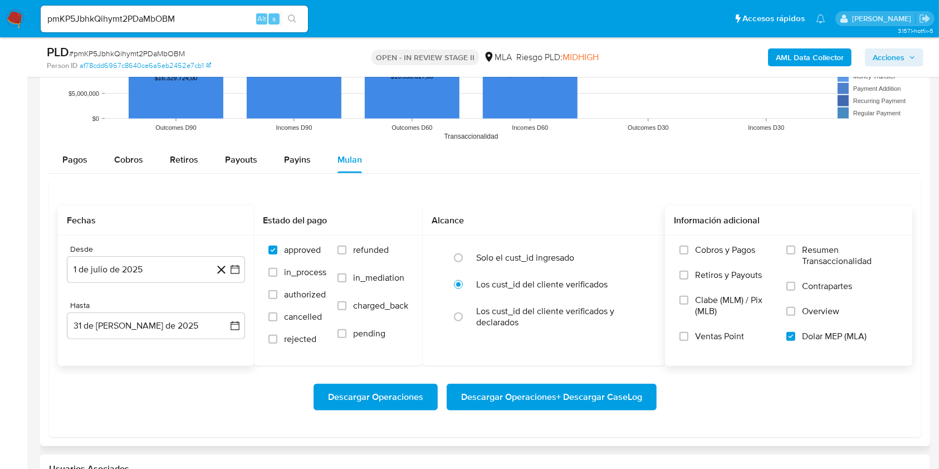
click at [612, 408] on span "Descargar Operaciones + Descargar CaseLog" at bounding box center [551, 397] width 181 height 25
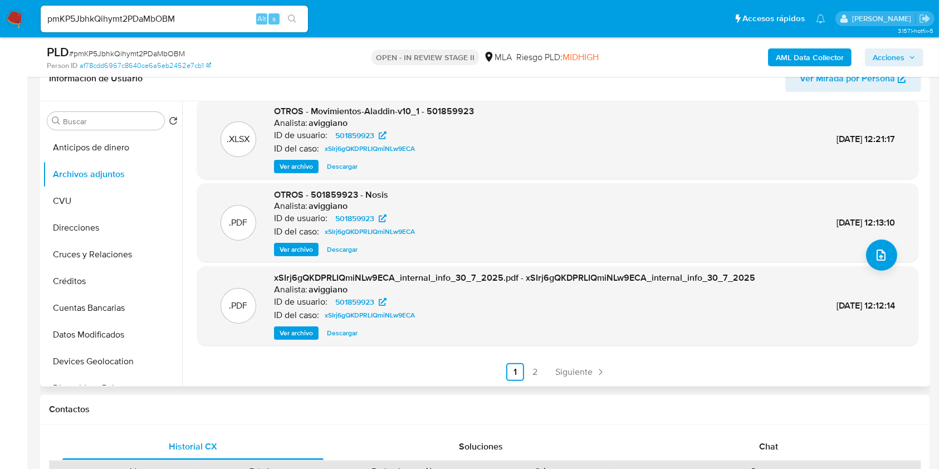
scroll to position [74, 0]
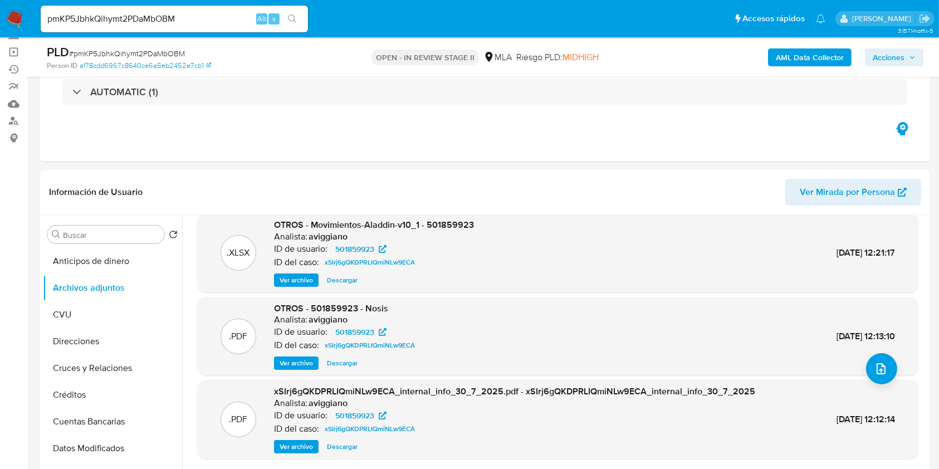
click at [776, 57] on b "AML Data Collector" at bounding box center [810, 57] width 68 height 18
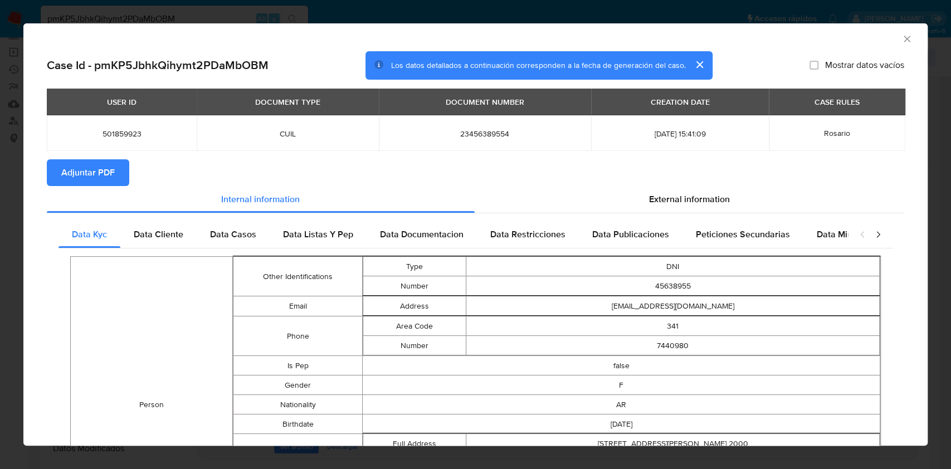
click at [96, 155] on div "USER ID DOCUMENT TYPE DOCUMENT NUMBER CREATION DATE CASE RULES 501859923 CUIL 2…" at bounding box center [475, 124] width 857 height 71
click at [94, 177] on span "Adjuntar PDF" at bounding box center [87, 172] width 53 height 25
click at [901, 44] on icon "Cerrar ventana" at bounding box center [906, 38] width 11 height 11
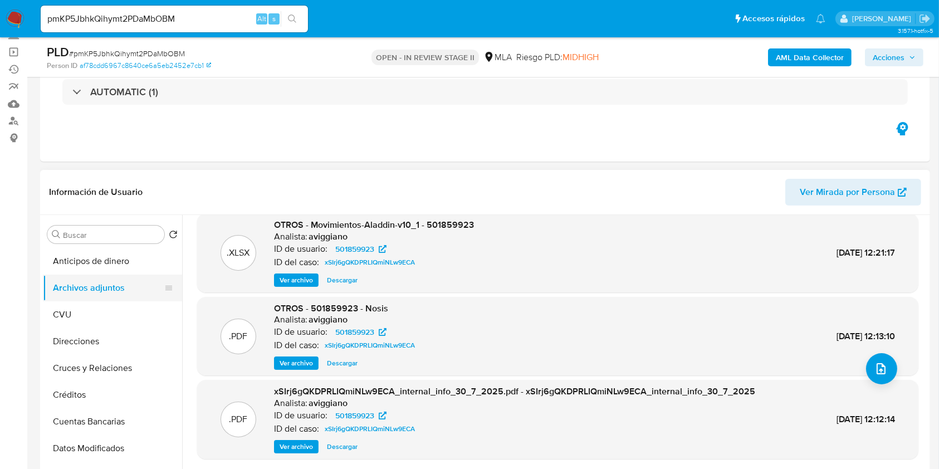
click at [114, 296] on button "Archivos adjuntos" at bounding box center [108, 288] width 130 height 27
click at [116, 310] on button "CVU" at bounding box center [108, 314] width 130 height 27
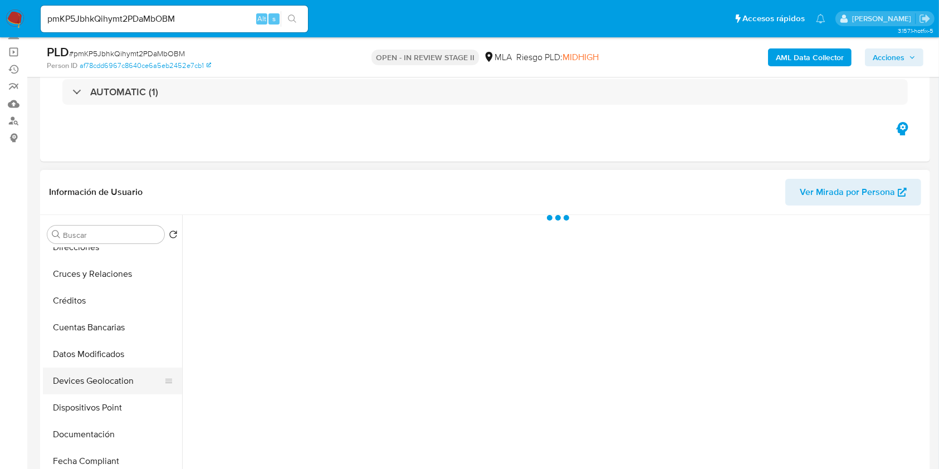
scroll to position [148, 0]
click at [134, 399] on button "Fecha Compliant" at bounding box center [108, 407] width 130 height 27
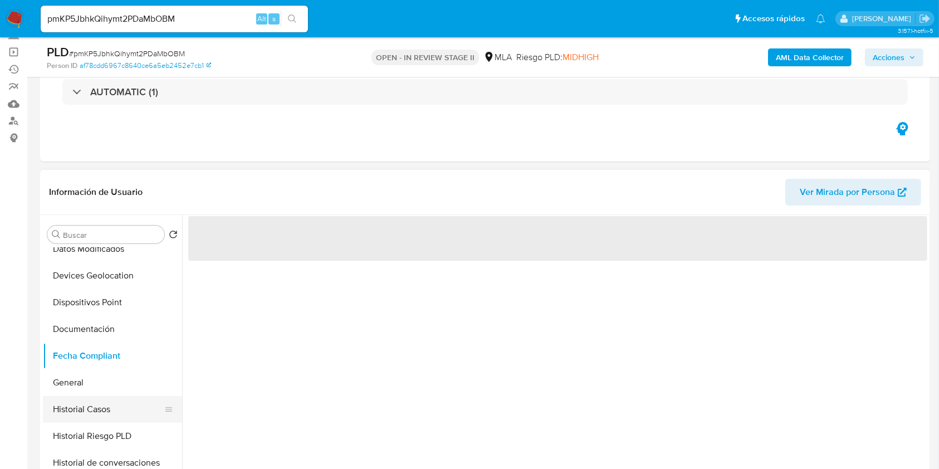
scroll to position [223, 0]
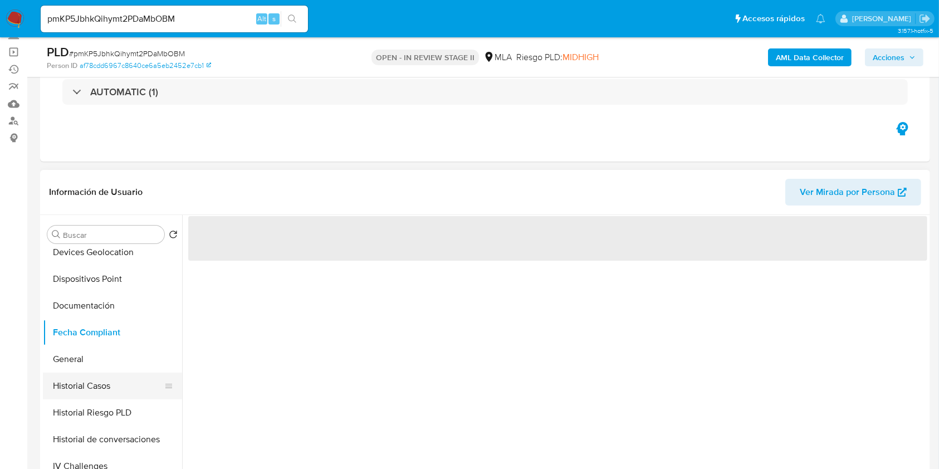
click at [106, 381] on button "Historial Casos" at bounding box center [108, 386] width 130 height 27
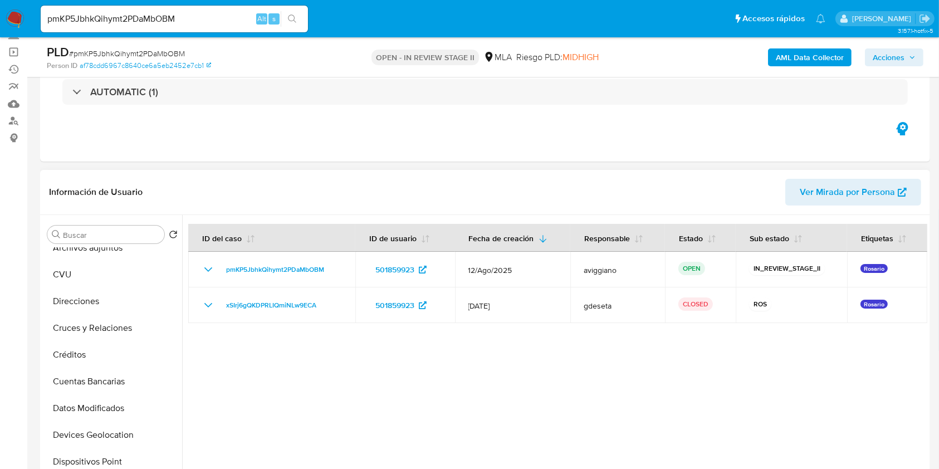
scroll to position [0, 0]
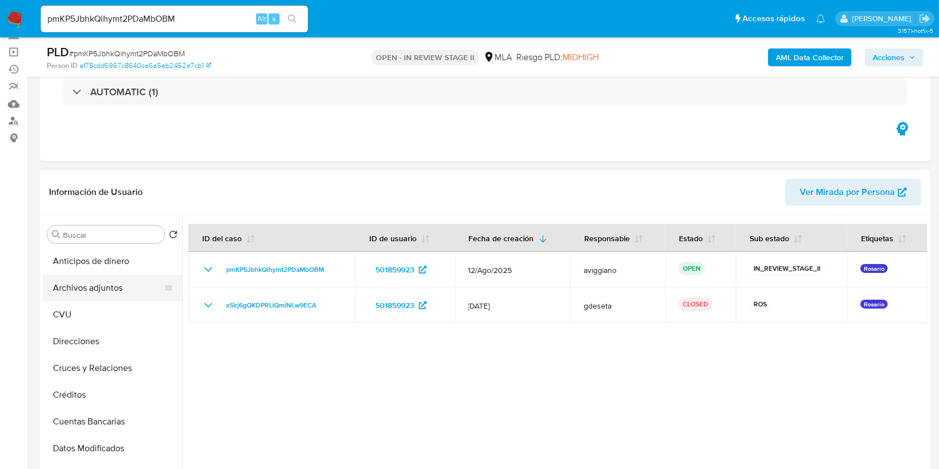
click at [99, 283] on button "Archivos adjuntos" at bounding box center [108, 288] width 130 height 27
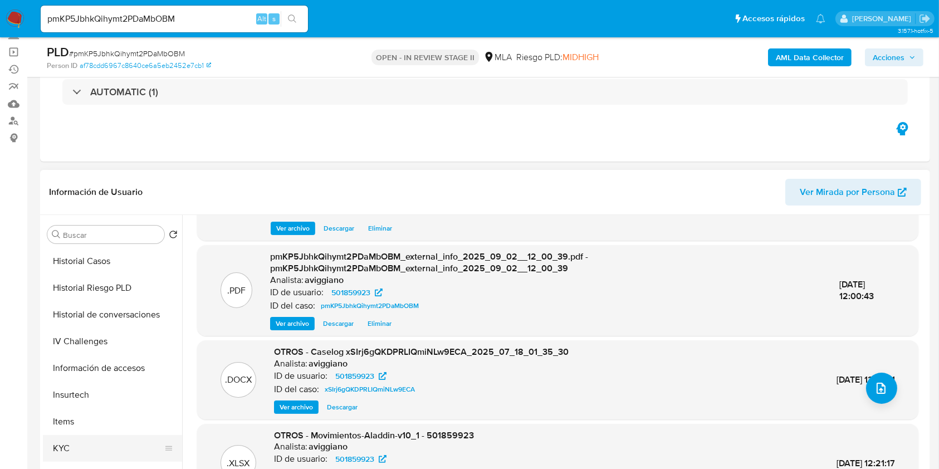
scroll to position [371, 0]
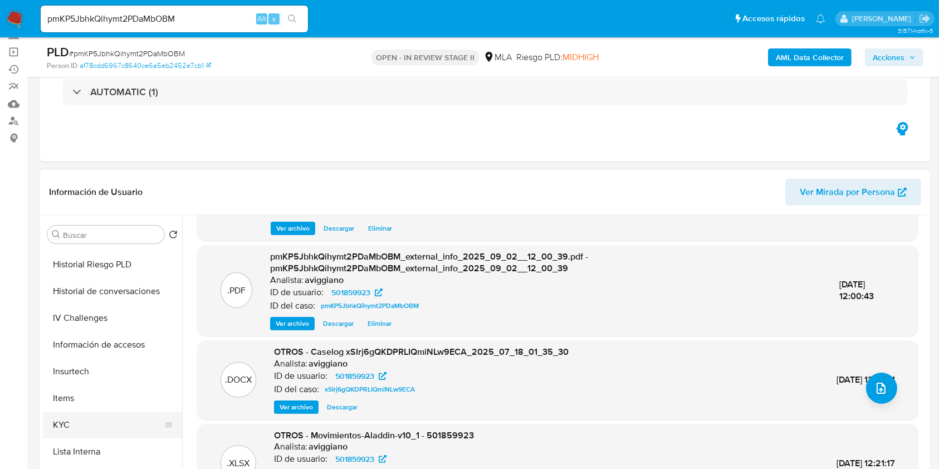
click at [88, 412] on button "KYC" at bounding box center [108, 425] width 130 height 27
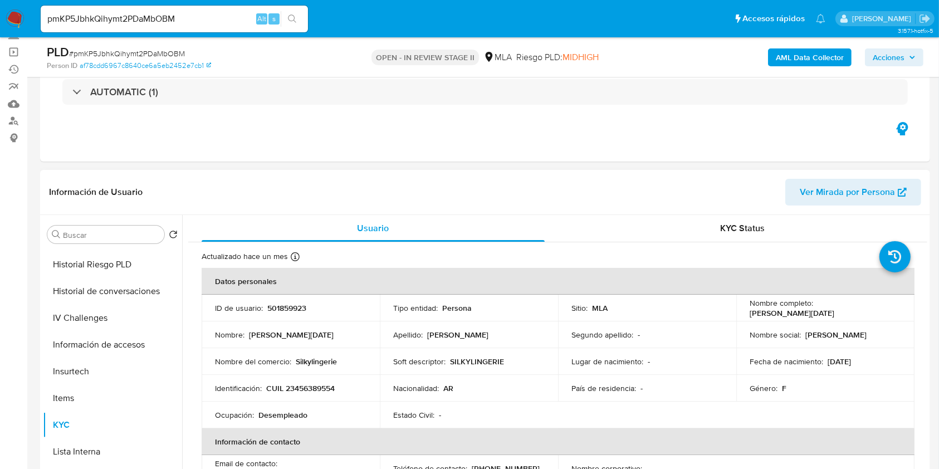
click at [305, 389] on p "CUIL 23456389554" at bounding box center [300, 388] width 69 height 10
click at [307, 387] on p "CUIL 23456389554" at bounding box center [300, 388] width 69 height 10
click at [307, 388] on p "CUIL 23456389554" at bounding box center [300, 388] width 69 height 10
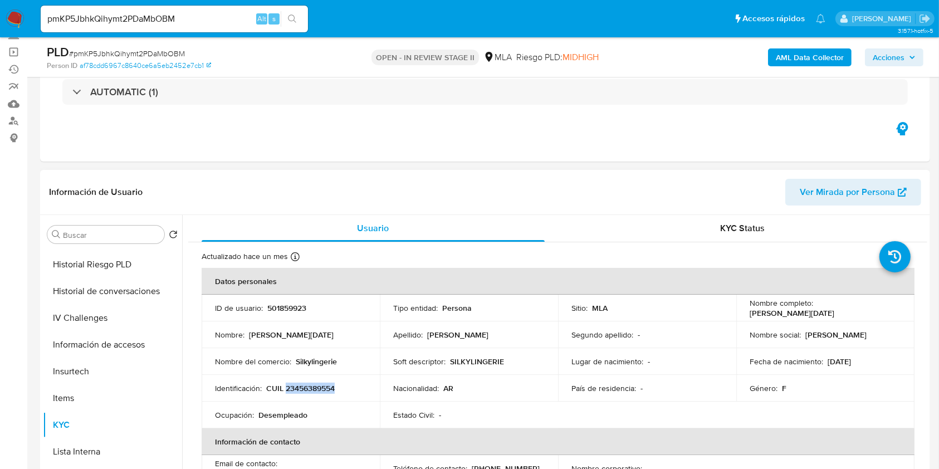
click at [307, 388] on p "CUIL 23456389554" at bounding box center [300, 388] width 69 height 10
copy p "23456389554"
click at [276, 309] on p "501859923" at bounding box center [286, 308] width 39 height 10
copy p "501859923"
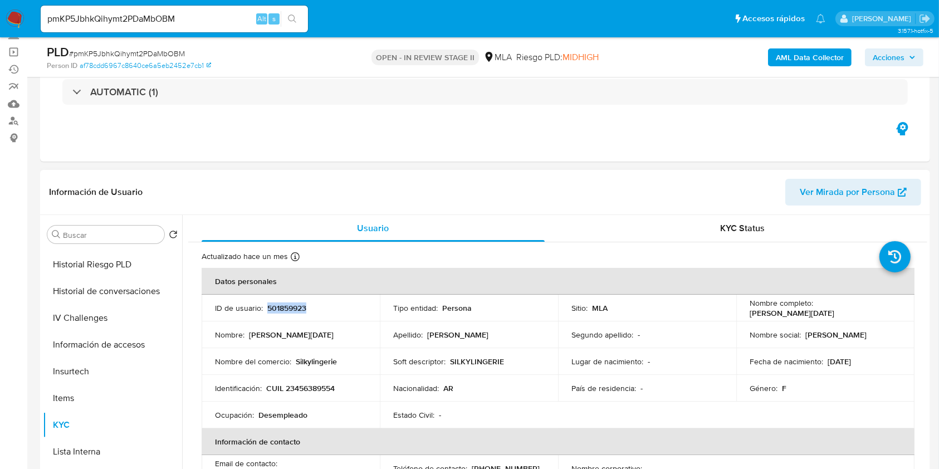
copy p "501859923"
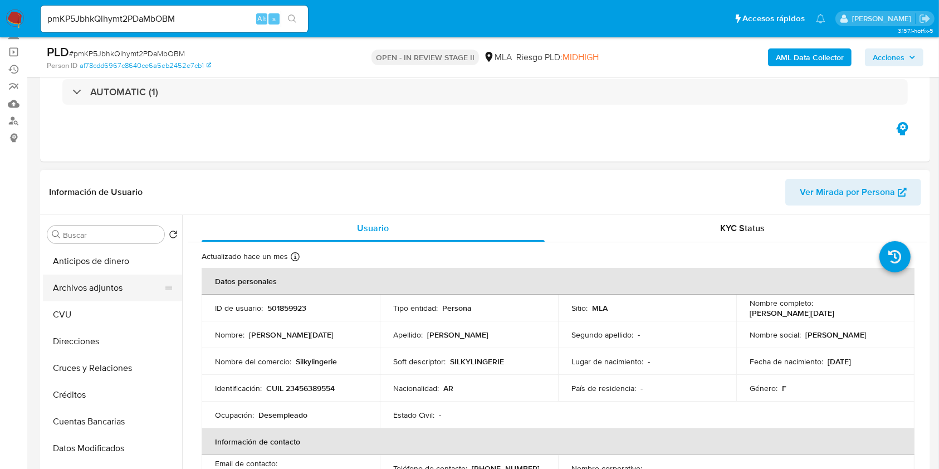
click at [117, 283] on button "Archivos adjuntos" at bounding box center [108, 288] width 130 height 27
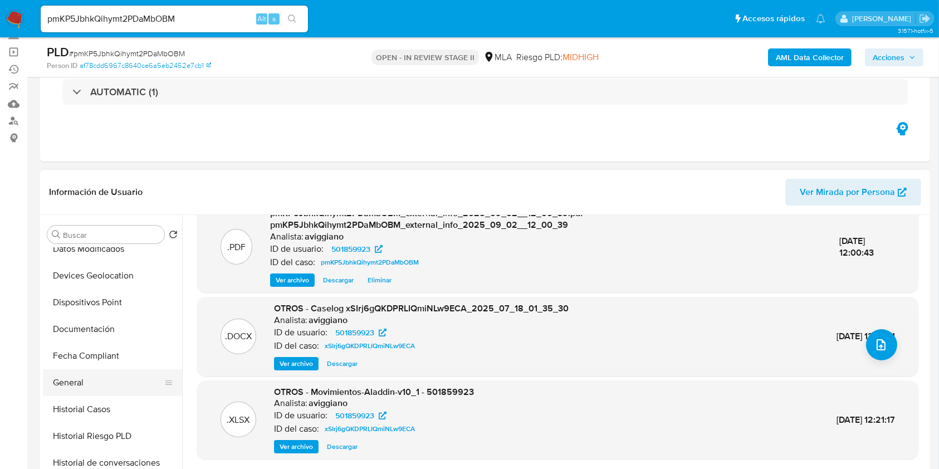
scroll to position [223, 0]
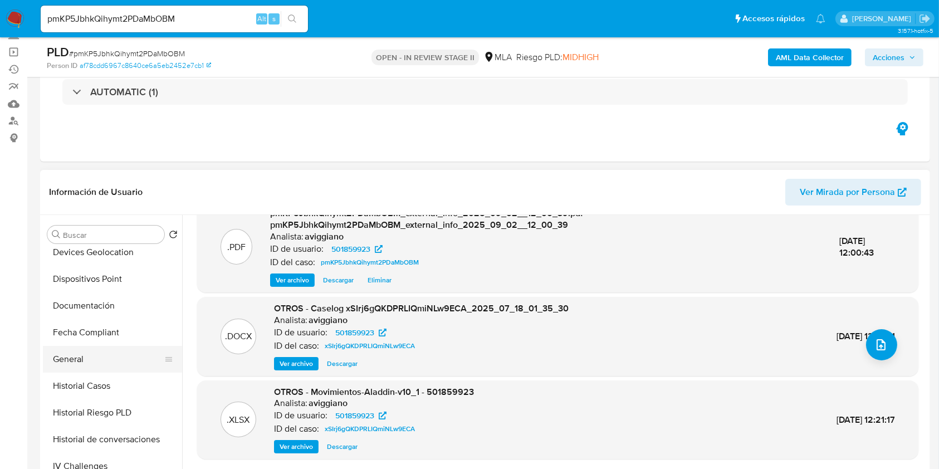
click at [81, 347] on button "General" at bounding box center [108, 359] width 130 height 27
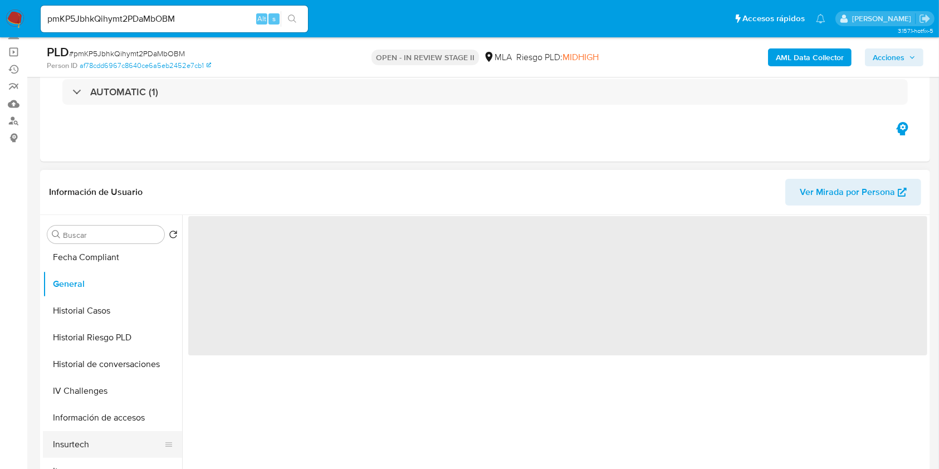
scroll to position [371, 0]
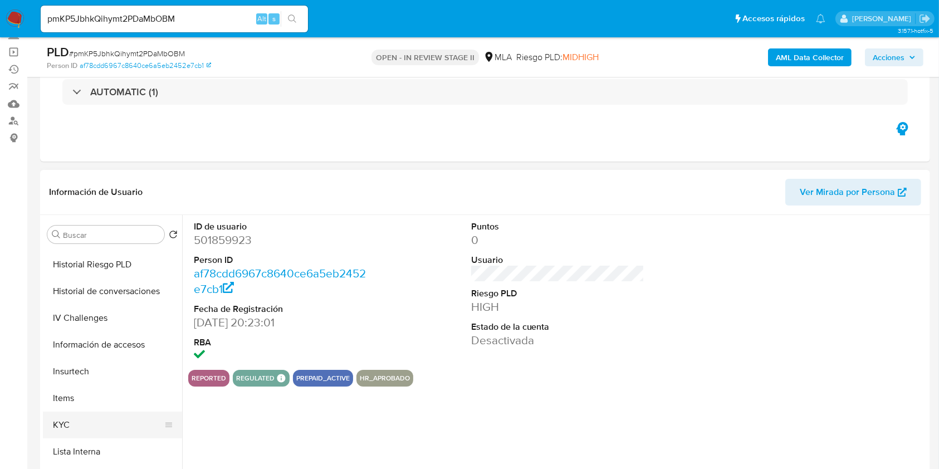
click at [71, 424] on button "KYC" at bounding box center [108, 425] width 130 height 27
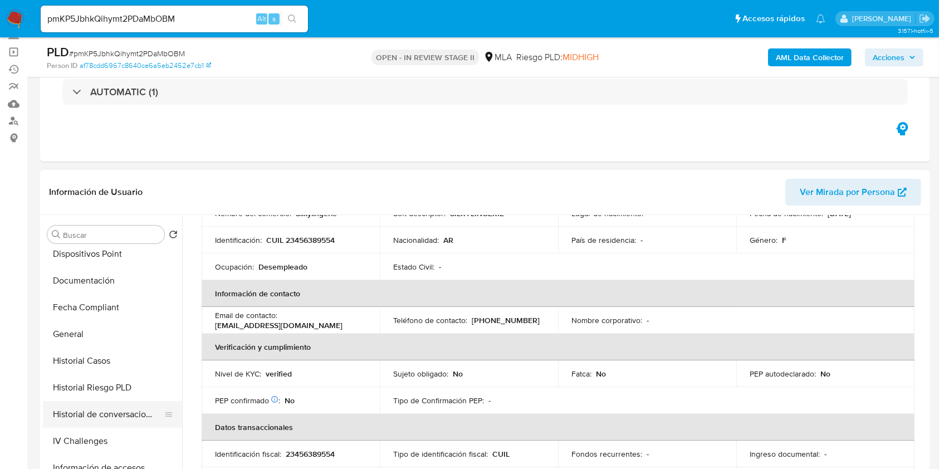
scroll to position [0, 0]
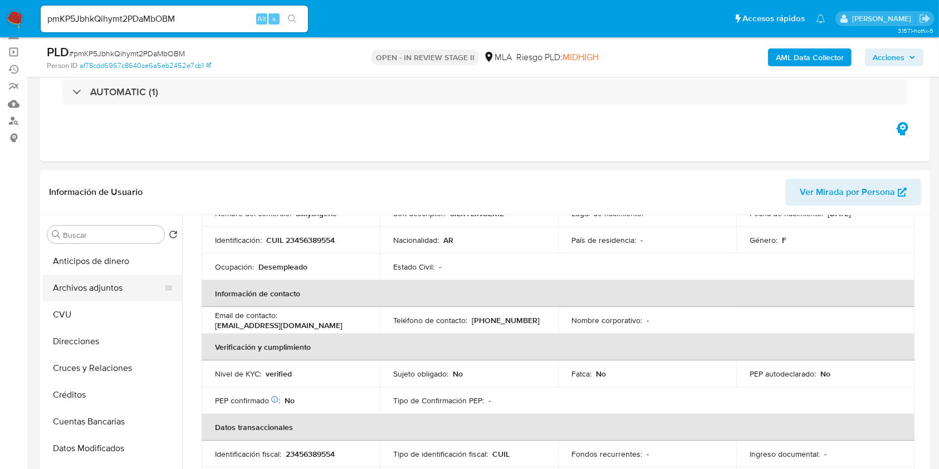
click at [129, 281] on button "Archivos adjuntos" at bounding box center [108, 288] width 130 height 27
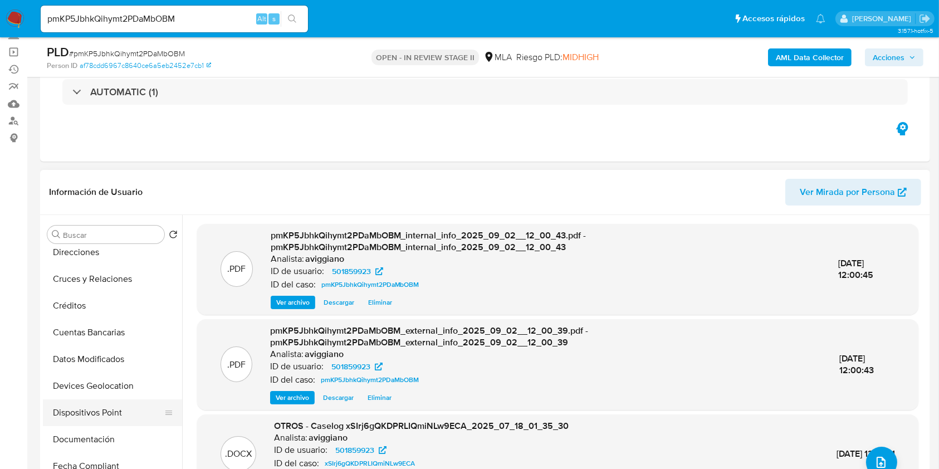
scroll to position [148, 0]
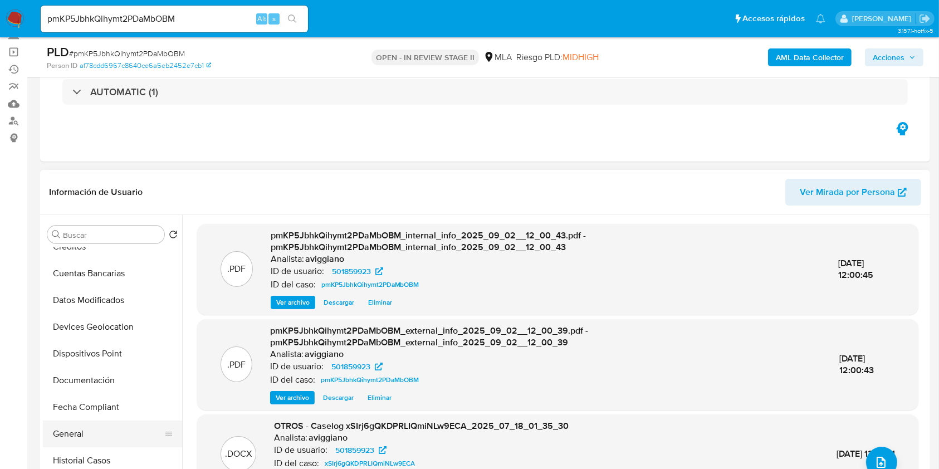
click at [69, 428] on button "General" at bounding box center [108, 434] width 130 height 27
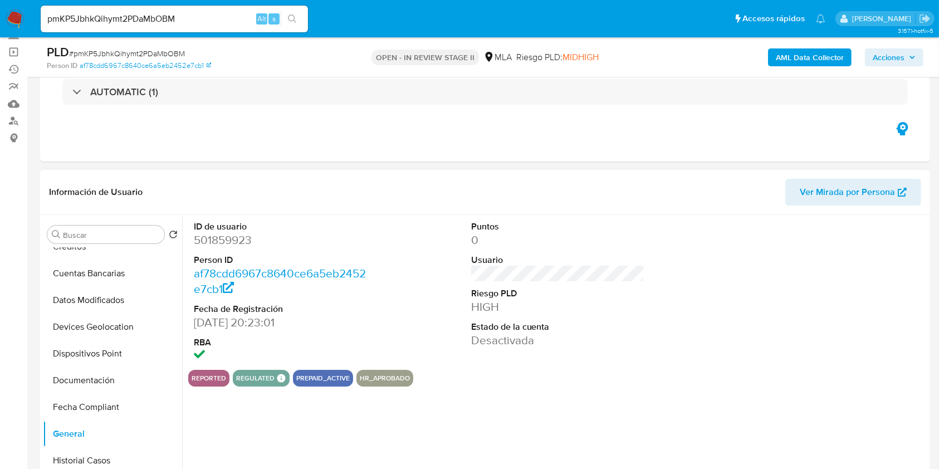
click at [227, 241] on dd "501859923" at bounding box center [281, 240] width 174 height 16
copy dd "501859923"
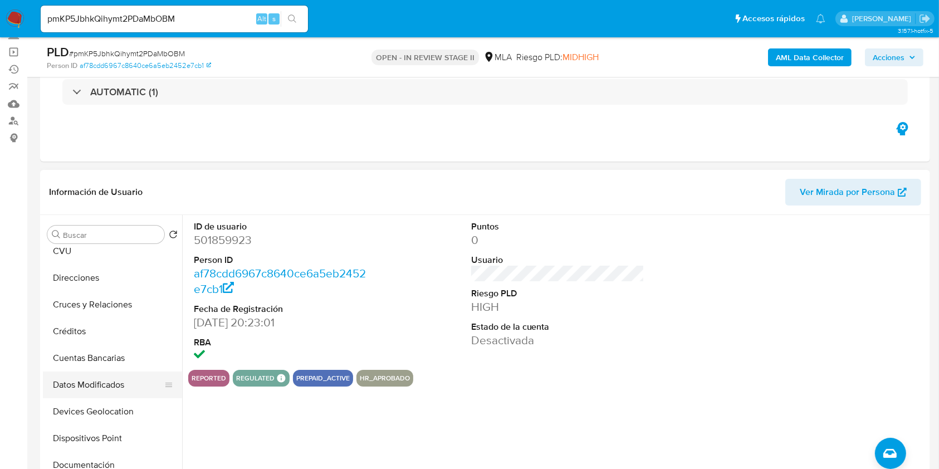
scroll to position [0, 0]
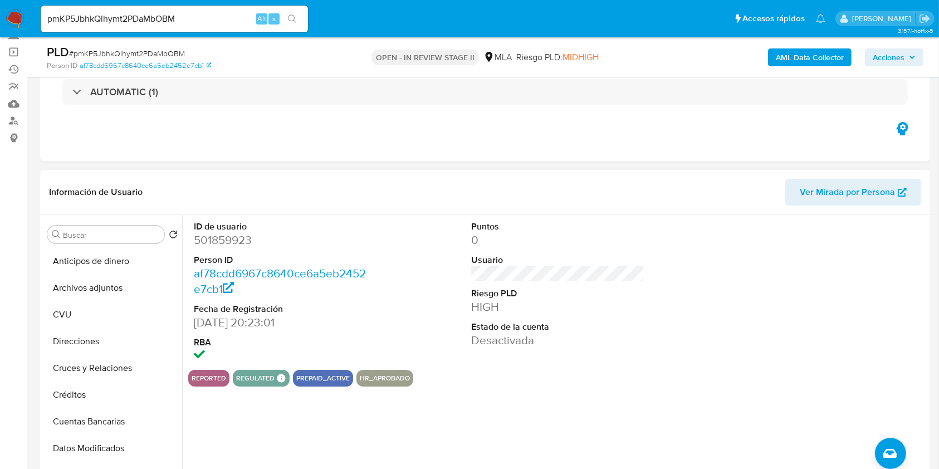
click at [209, 252] on dl "ID de usuario 501859923 Person ID af78cdd6967c8640ce6a5eb2452e7cb1 Fecha de Reg…" at bounding box center [281, 293] width 174 height 144
click at [209, 242] on dd "501859923" at bounding box center [281, 240] width 174 height 16
copy dd "501859923"
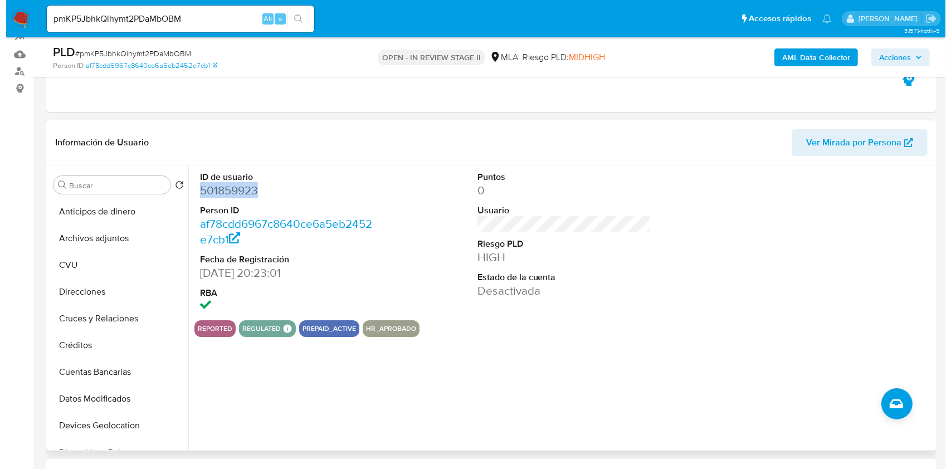
scroll to position [223, 0]
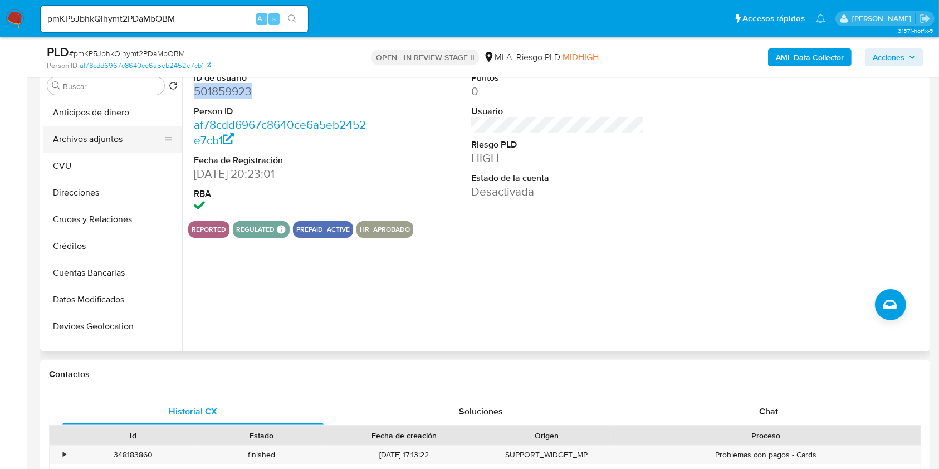
click at [118, 142] on button "Archivos adjuntos" at bounding box center [108, 139] width 130 height 27
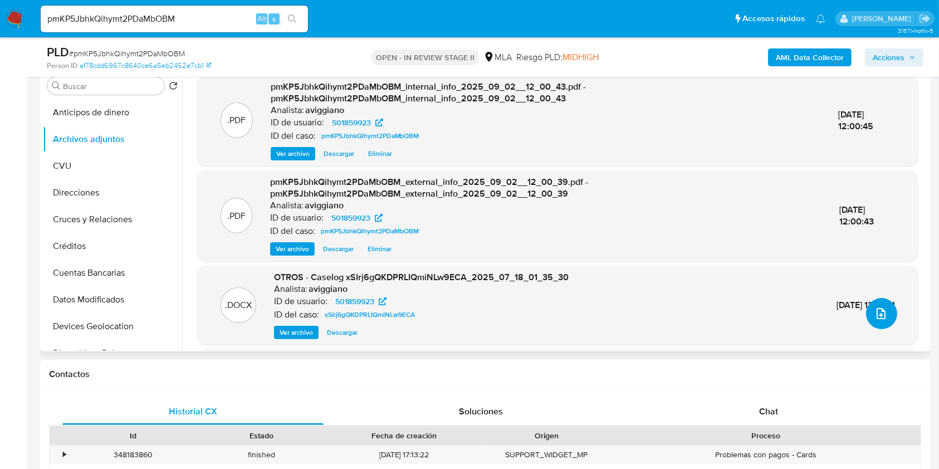
click at [874, 309] on icon "upload-file" at bounding box center [880, 313] width 13 height 13
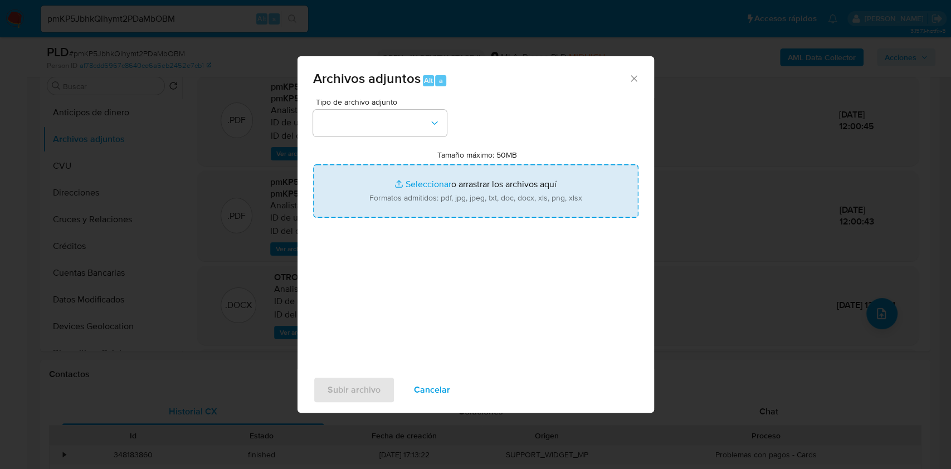
click at [514, 214] on input "Tamaño máximo: 50MB Seleccionar archivos" at bounding box center [475, 190] width 325 height 53
type input "C:\fakepath\Movimientos-Aladdin-v10_1 - 501859923.xlsx"
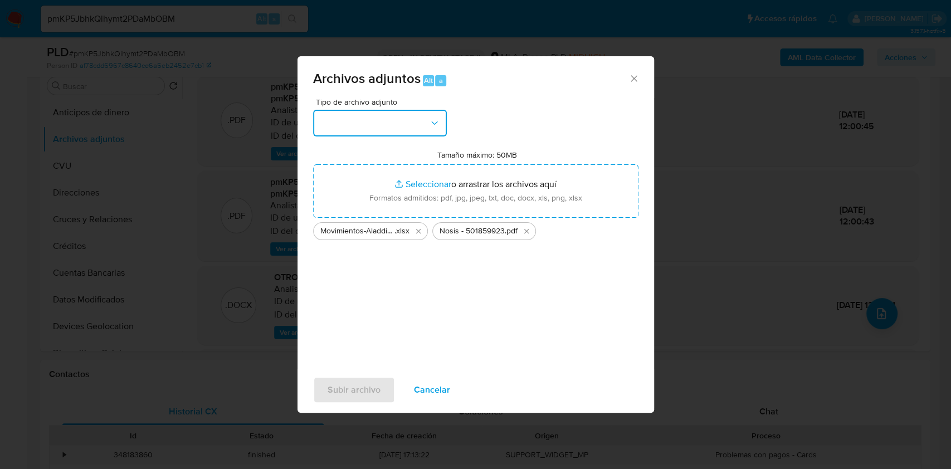
click at [432, 125] on icon "button" at bounding box center [434, 123] width 11 height 11
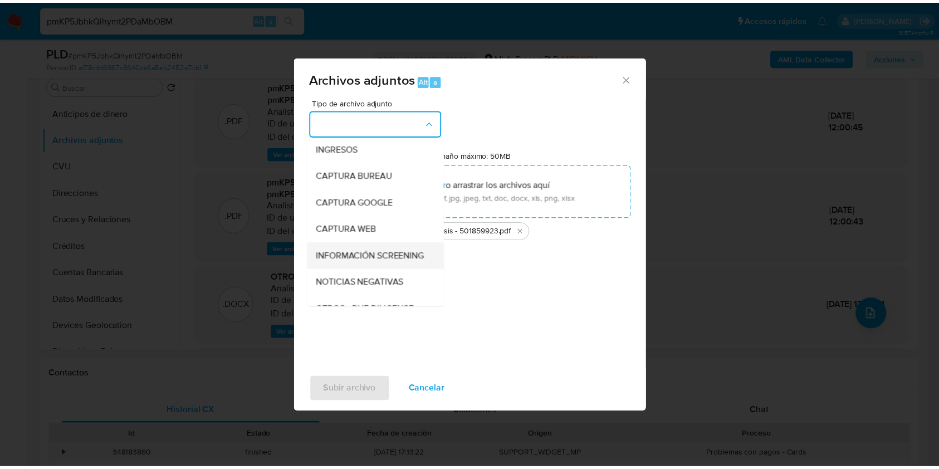
scroll to position [74, 0]
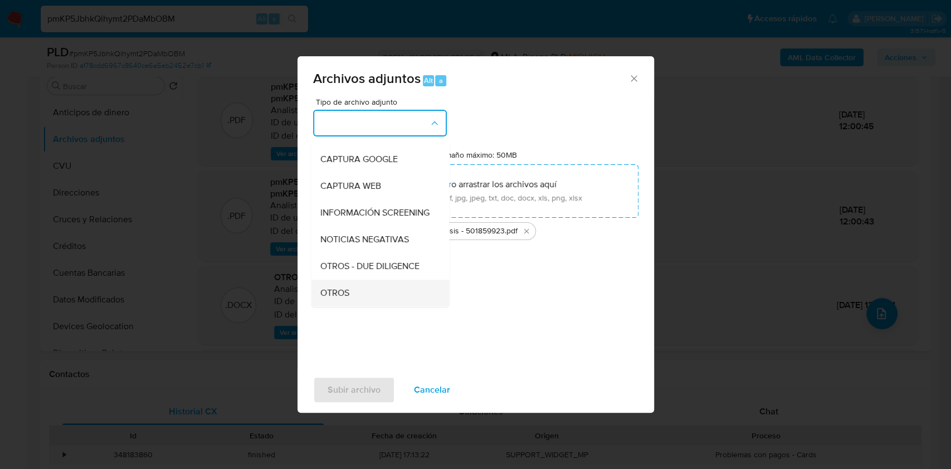
click at [350, 300] on div "OTROS" at bounding box center [377, 293] width 114 height 27
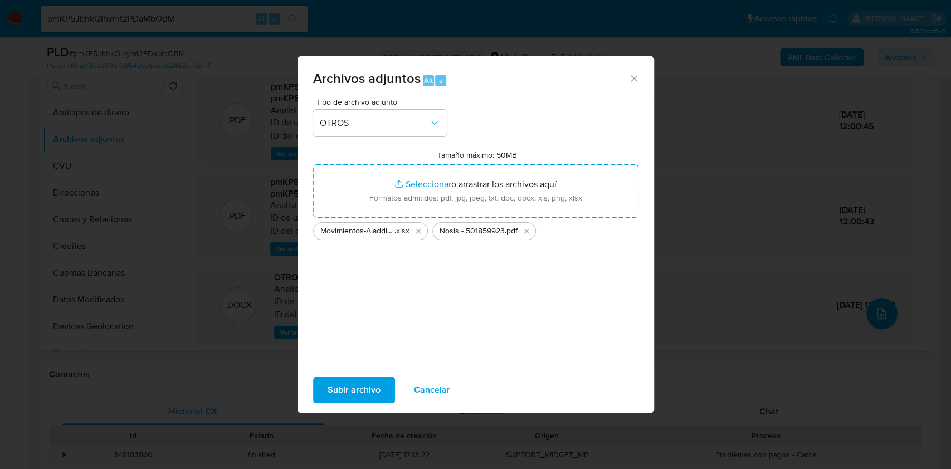
click at [349, 384] on span "Subir archivo" at bounding box center [353, 390] width 53 height 25
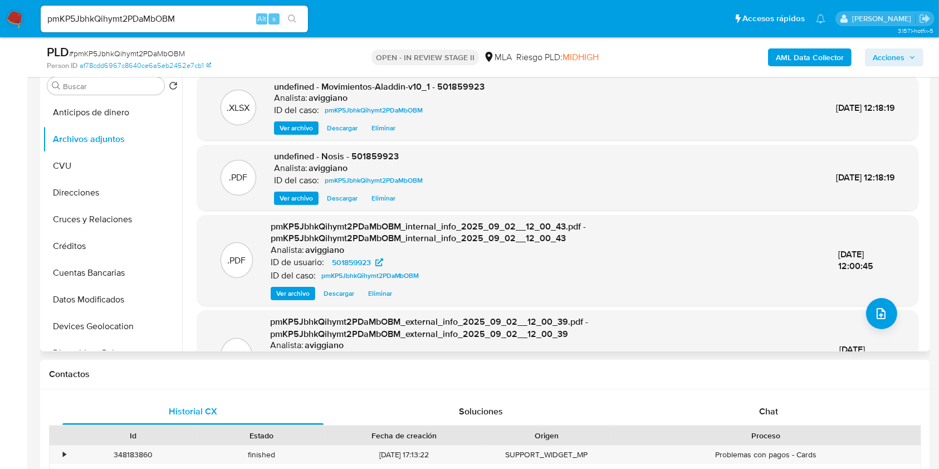
click at [441, 96] on div "Analista: aviggiano" at bounding box center [379, 97] width 211 height 11
click at [443, 89] on span "undefined - Movimientos-Aladdin-v10_1 - 501859923" at bounding box center [379, 86] width 211 height 13
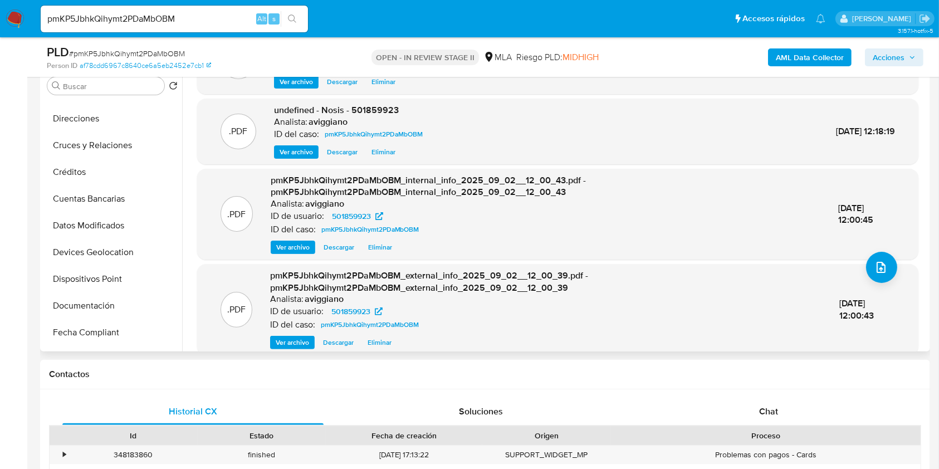
scroll to position [91, 0]
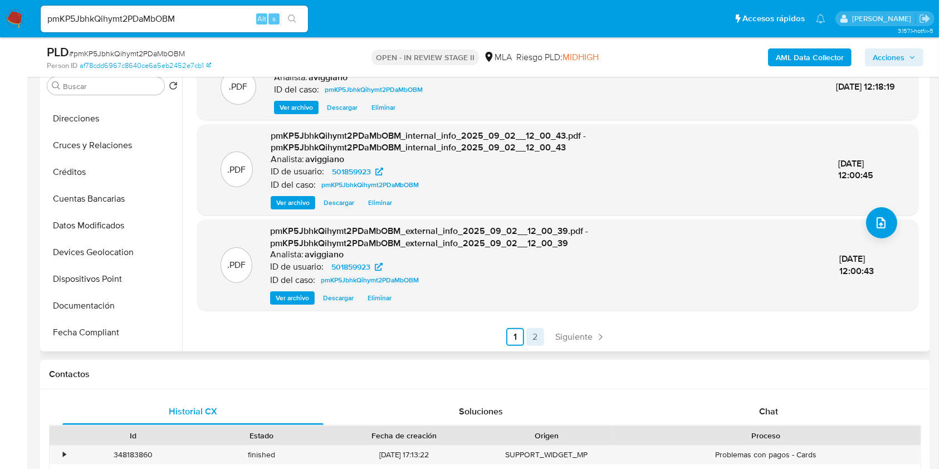
click at [527, 341] on link "2" at bounding box center [535, 337] width 18 height 18
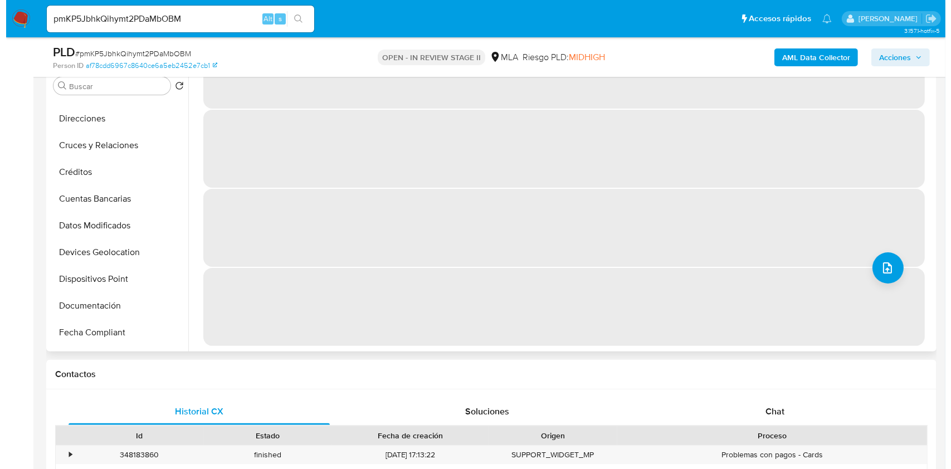
scroll to position [0, 0]
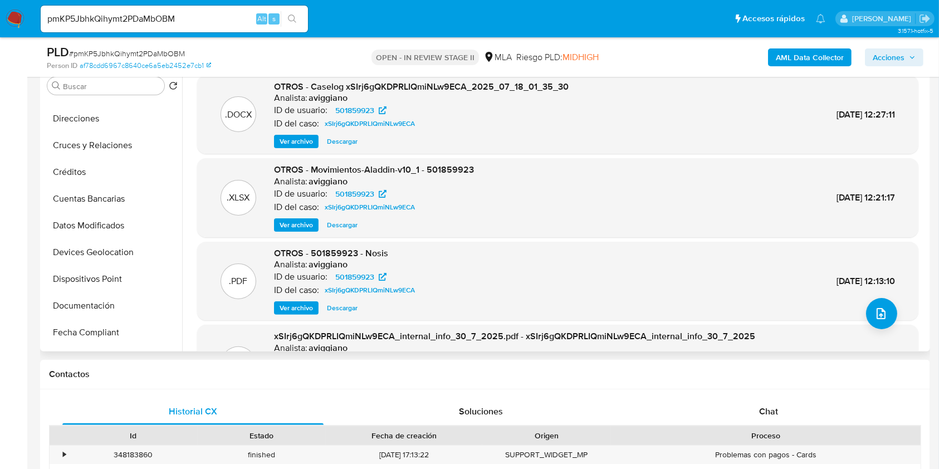
click at [299, 148] on div ".DOCX OTROS - Caselog xSIrj6gQKDPRLIQmiNLw9ECA_2025_07_18_01_35_30 Analista: av…" at bounding box center [557, 114] width 721 height 79
click at [299, 143] on span "Ver archivo" at bounding box center [296, 141] width 33 height 11
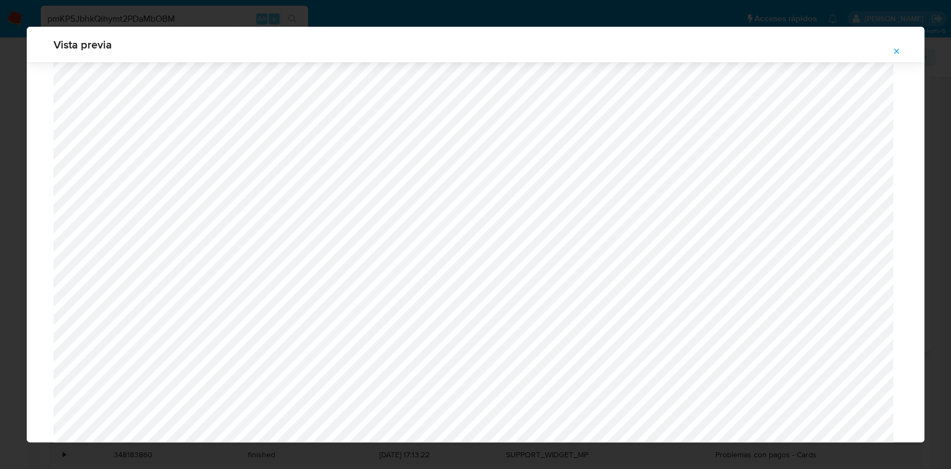
scroll to position [943, 0]
click at [896, 47] on icon "Attachment preview" at bounding box center [896, 51] width 9 height 9
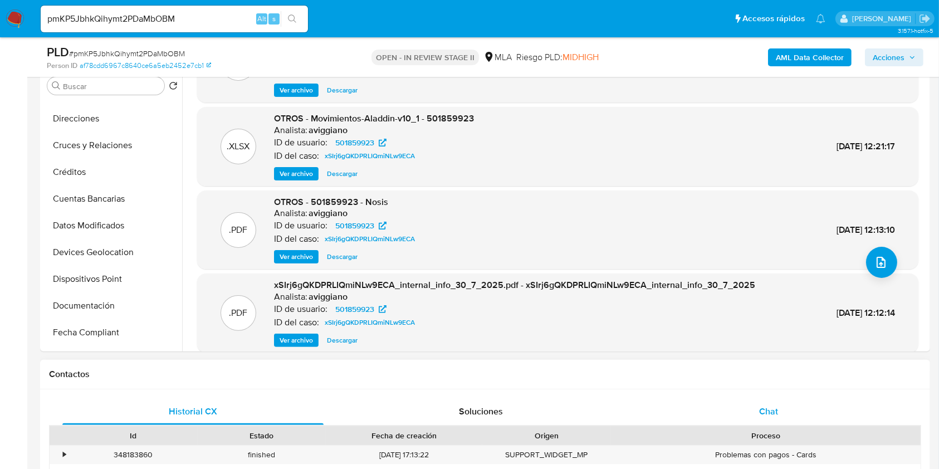
scroll to position [94, 0]
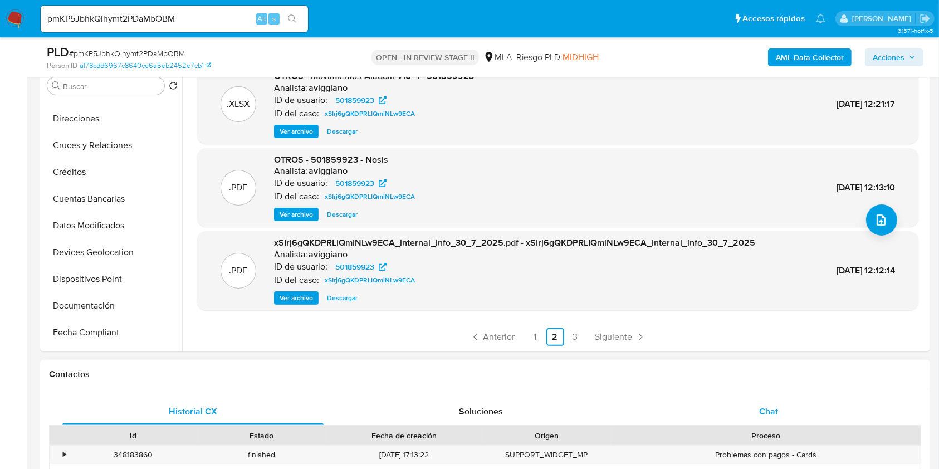
click at [734, 408] on div "Chat" at bounding box center [768, 411] width 261 height 27
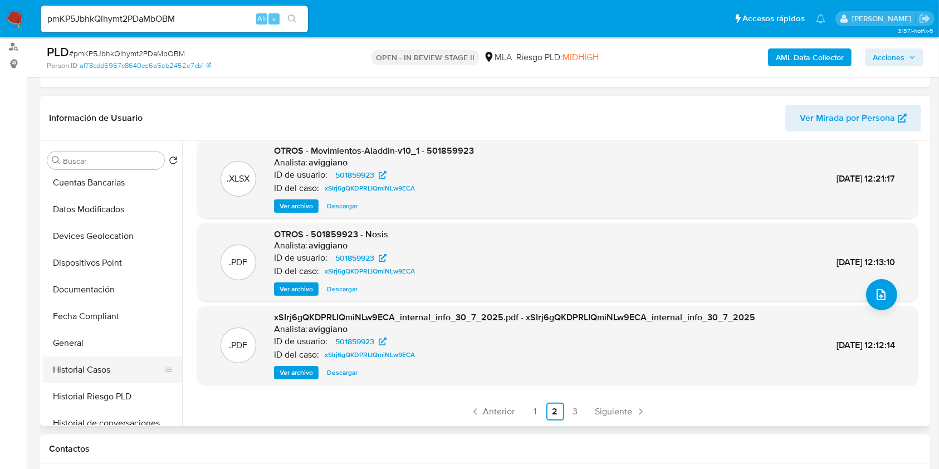
scroll to position [223, 0]
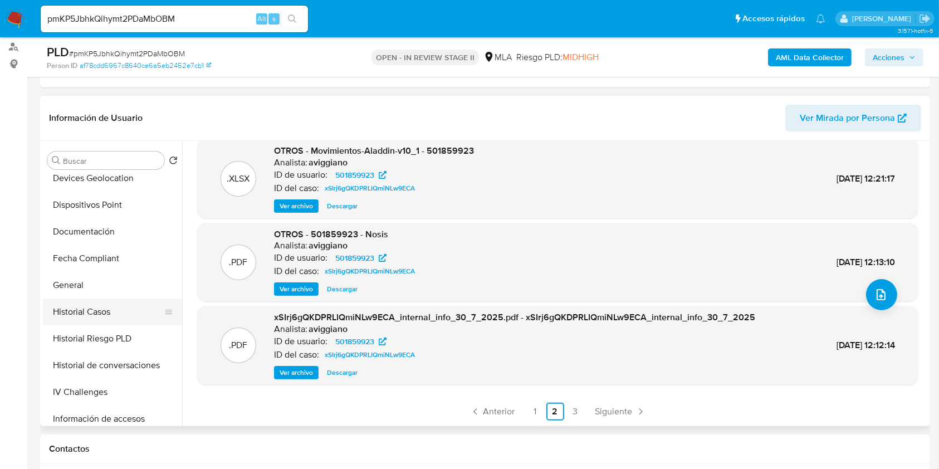
click at [107, 312] on button "Historial Casos" at bounding box center [108, 312] width 130 height 27
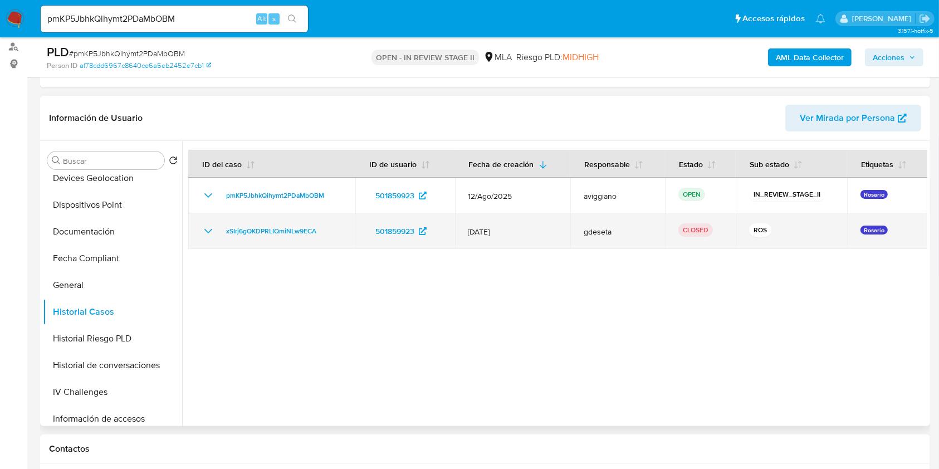
click at [208, 226] on icon "Mostrar/Ocultar" at bounding box center [208, 230] width 13 height 13
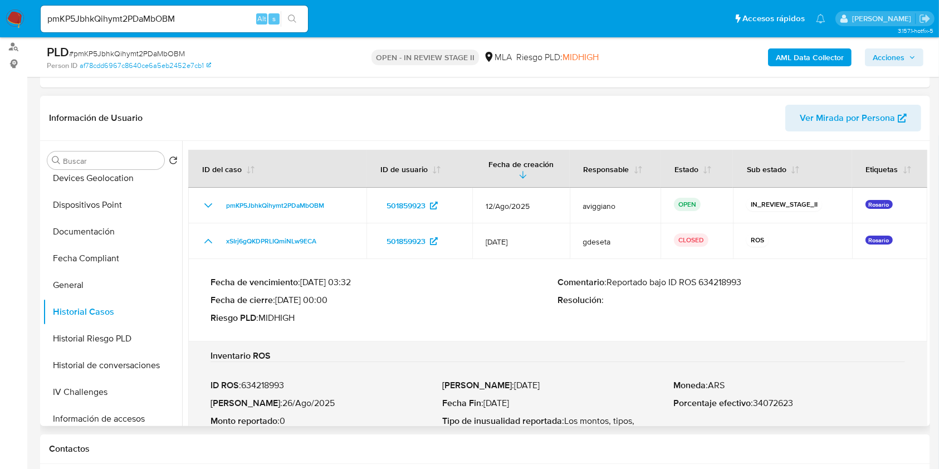
click at [713, 285] on p "Comentario : Reportado bajo ID ROS 634218993" at bounding box center [732, 282] width 348 height 11
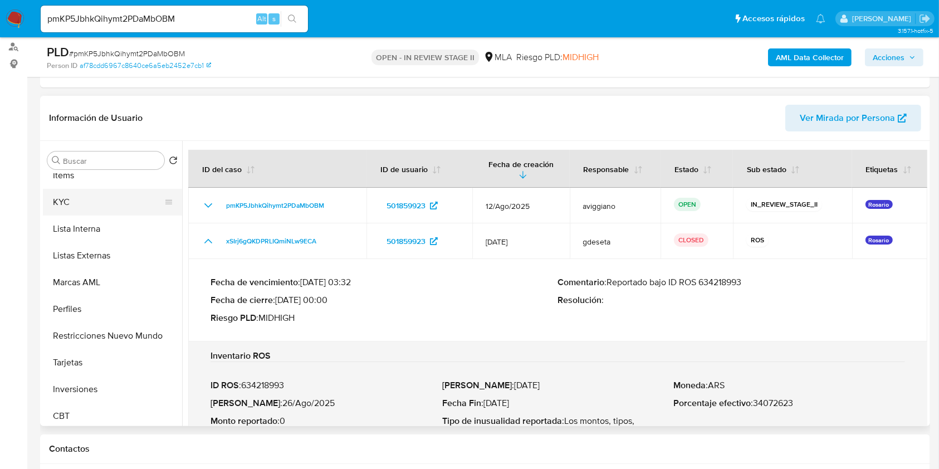
click at [73, 210] on button "KYC" at bounding box center [108, 202] width 130 height 27
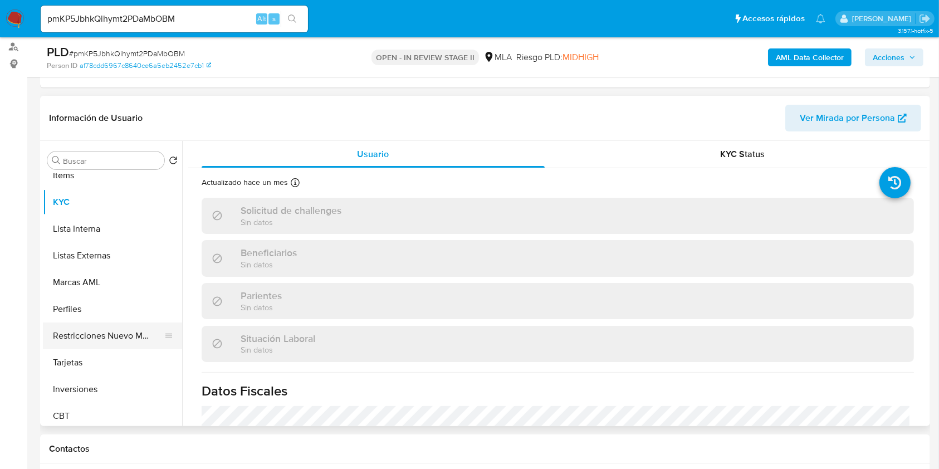
scroll to position [524, 0]
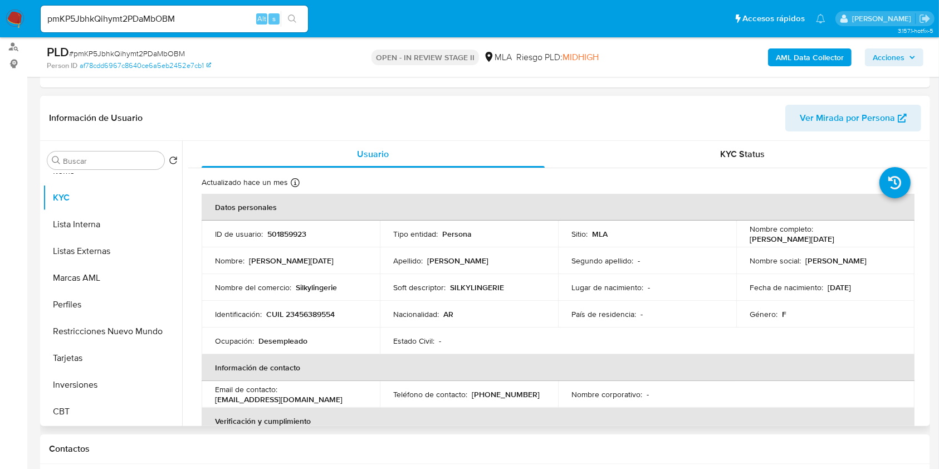
drag, startPoint x: 812, startPoint y: 231, endPoint x: 901, endPoint y: 235, distance: 88.7
click at [901, 235] on td "Nombre completo : Julieta Lucia Concilio" at bounding box center [825, 234] width 178 height 27
click at [475, 283] on p "SILKYLINGERIE" at bounding box center [477, 287] width 54 height 10
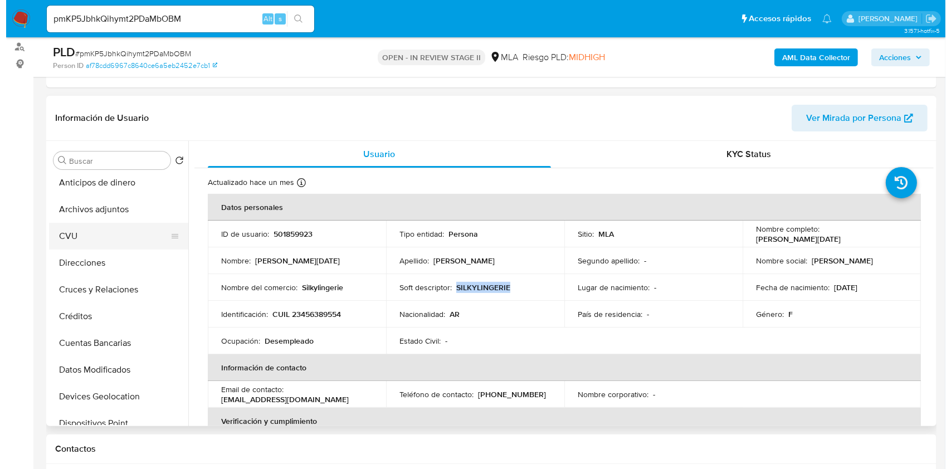
scroll to position [0, 0]
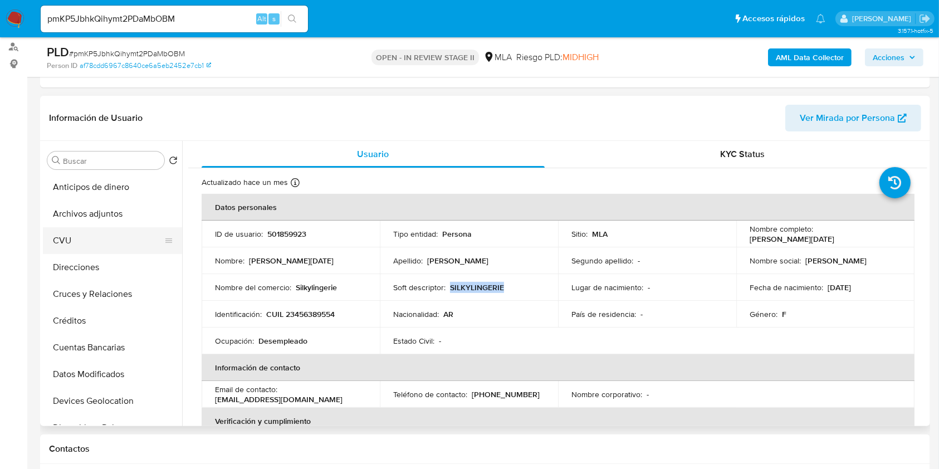
click at [123, 228] on button "CVU" at bounding box center [108, 240] width 130 height 27
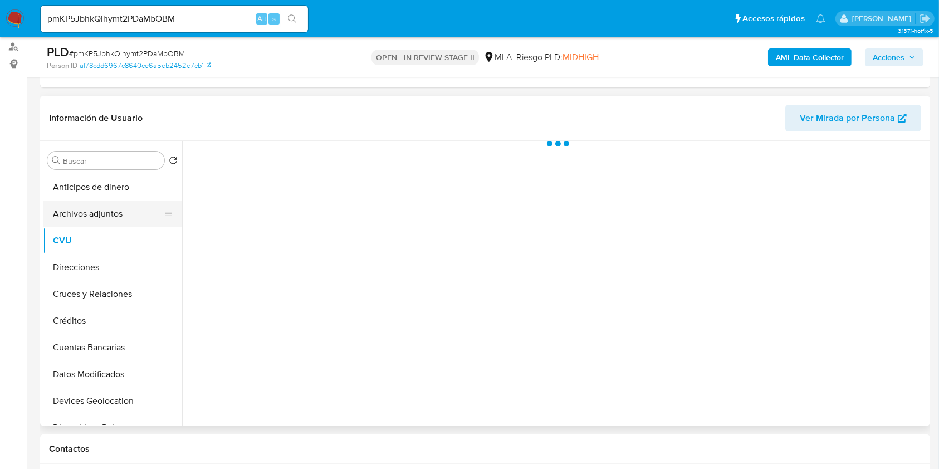
click at [130, 220] on button "Archivos adjuntos" at bounding box center [108, 214] width 130 height 27
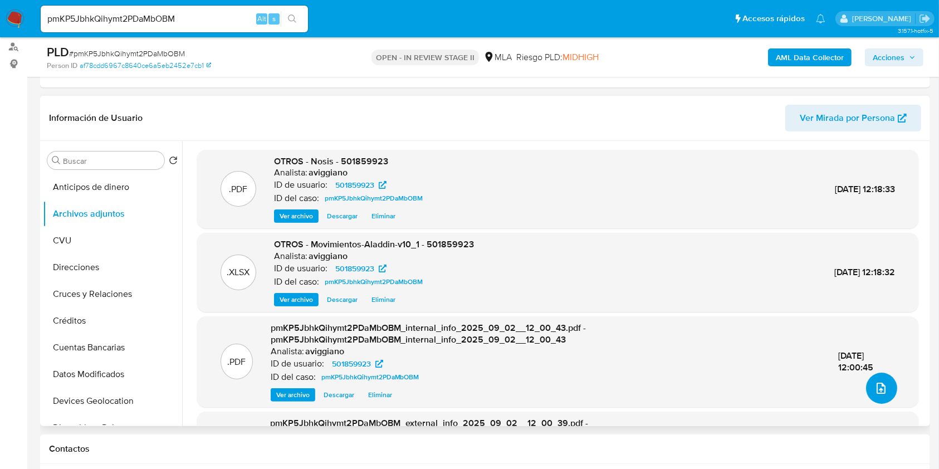
click at [889, 387] on button "upload-file" at bounding box center [881, 388] width 31 height 31
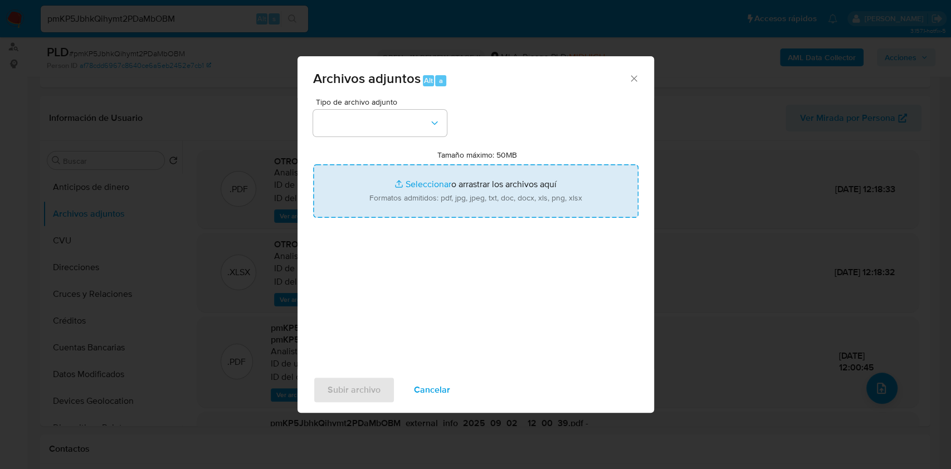
click at [527, 194] on input "Tamaño máximo: 50MB Seleccionar archivos" at bounding box center [475, 190] width 325 height 53
click at [388, 177] on input "Tamaño máximo: 50MB Seleccionar archivos" at bounding box center [475, 190] width 325 height 53
click at [525, 165] on input "Tamaño máximo: 50MB Seleccionar archivos" at bounding box center [475, 190] width 325 height 53
type input "C:\fakepath\Caselog pmKP5JbhkQihymt2PDaMbOBM_2025_09_02_11_12_29.docx"
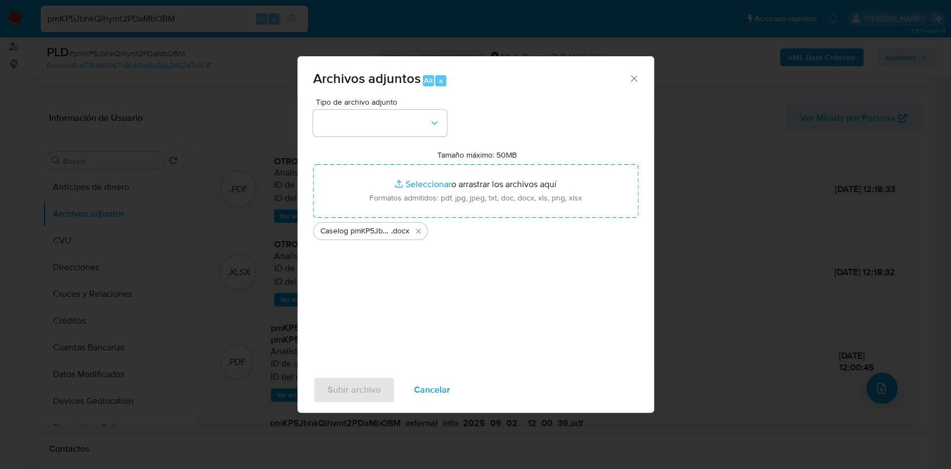
click at [427, 136] on div "Tipo de archivo adjunto Tamaño máximo: 50MB Seleccionar archivos Seleccionar o …" at bounding box center [475, 229] width 325 height 263
click at [423, 130] on button "button" at bounding box center [380, 123] width 134 height 27
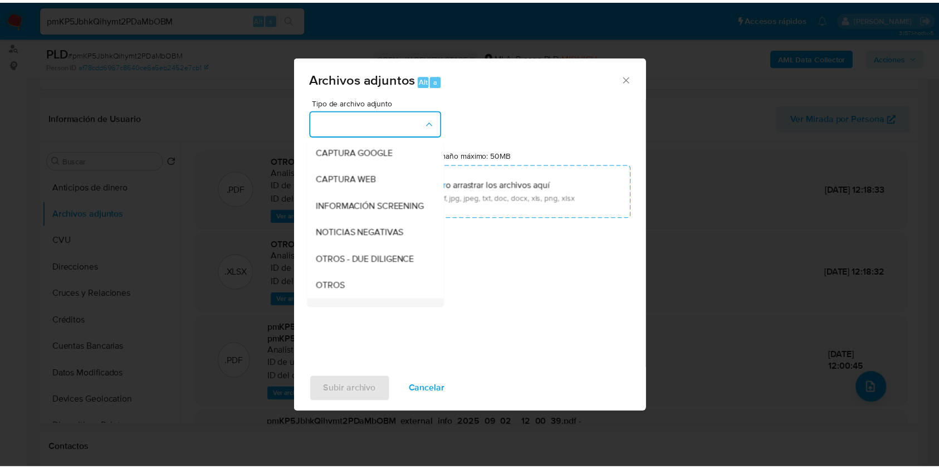
scroll to position [148, 0]
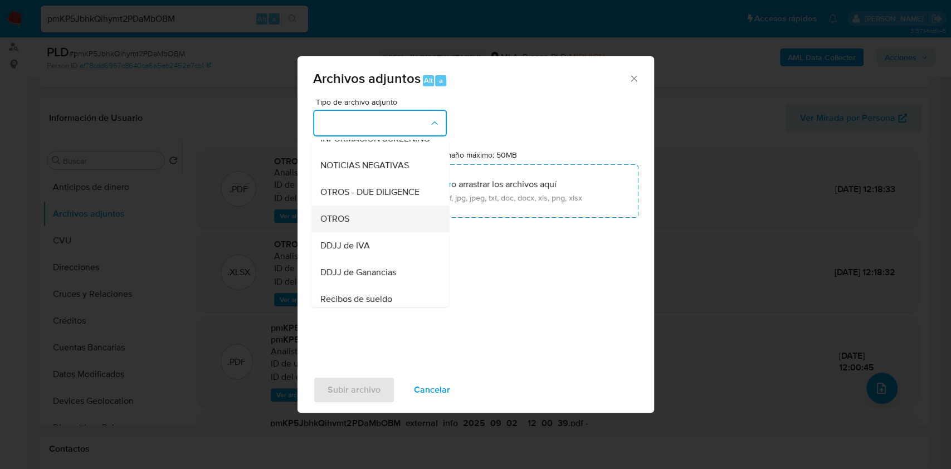
click at [359, 226] on div "OTROS" at bounding box center [377, 219] width 114 height 27
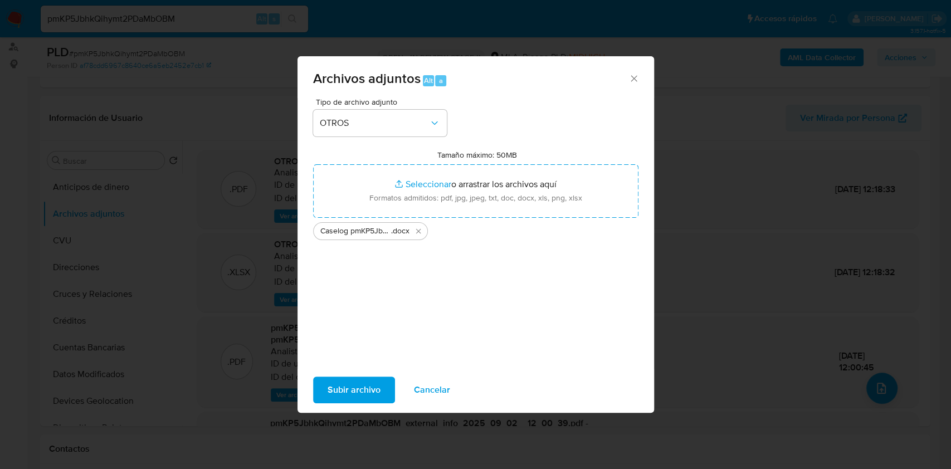
click at [351, 382] on span "Subir archivo" at bounding box center [353, 390] width 53 height 25
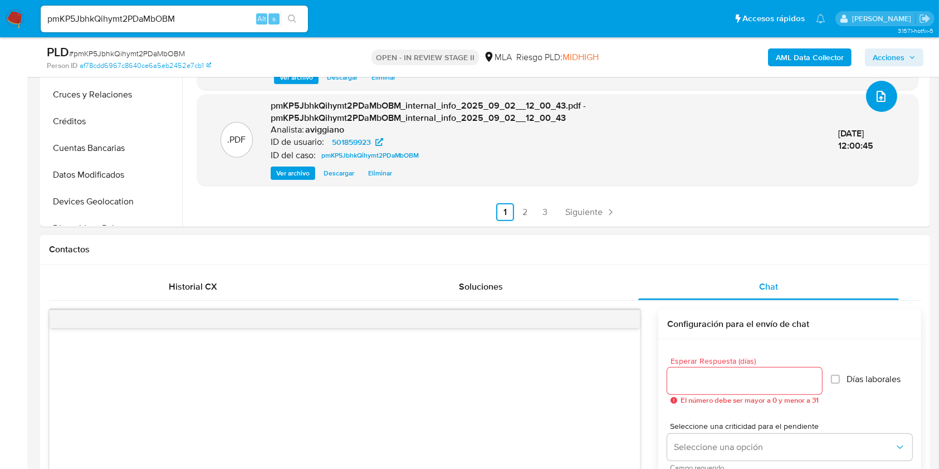
scroll to position [371, 0]
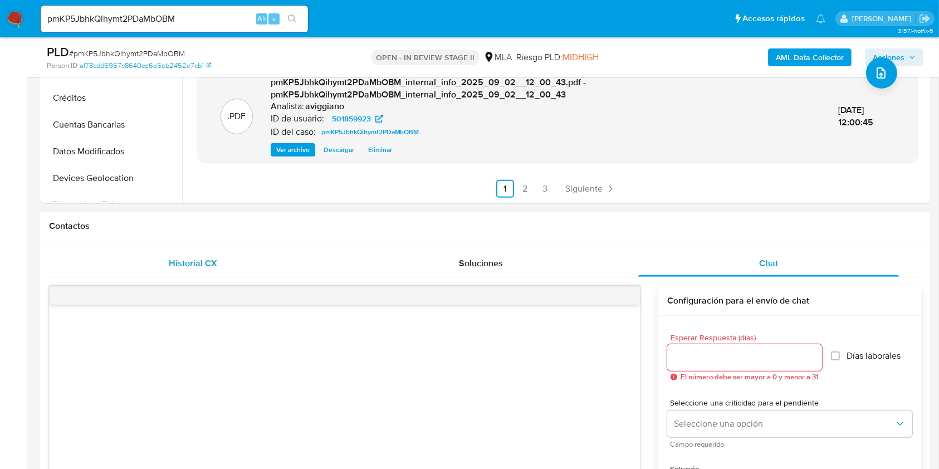
click at [209, 258] on span "Historial CX" at bounding box center [193, 263] width 48 height 13
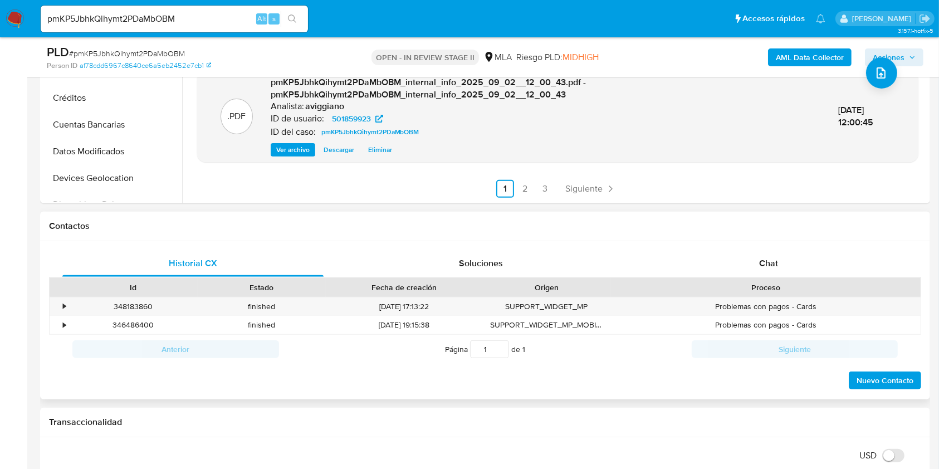
click at [704, 247] on div "Historial CX Soluciones Chat Id Estado Fecha de creación Origen Proceso • 34818…" at bounding box center [485, 320] width 890 height 159
click at [715, 260] on div "Chat" at bounding box center [768, 263] width 261 height 27
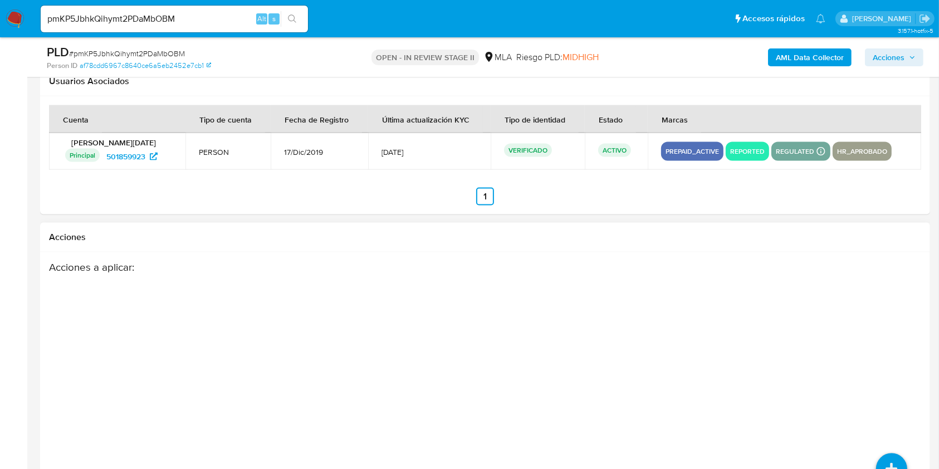
scroll to position [1881, 0]
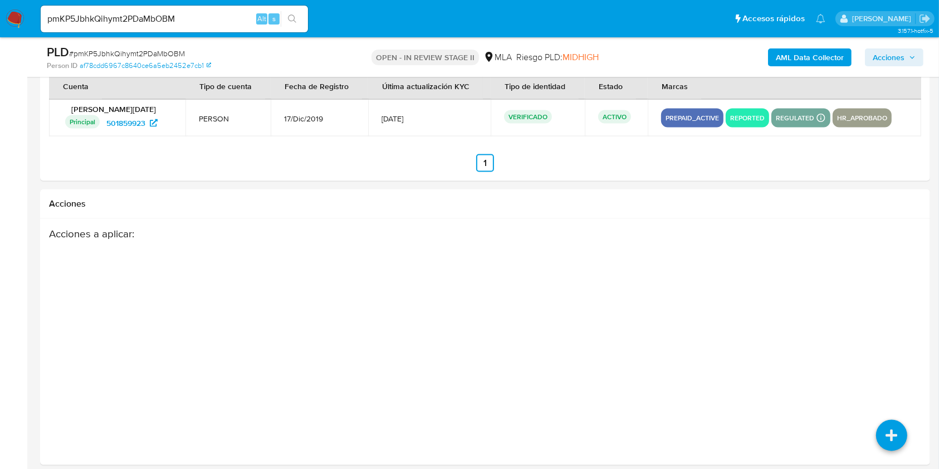
click at [920, 69] on div "AML Data Collector Acciones" at bounding box center [778, 57] width 289 height 26
click at [882, 63] on span "Acciones" at bounding box center [889, 57] width 32 height 18
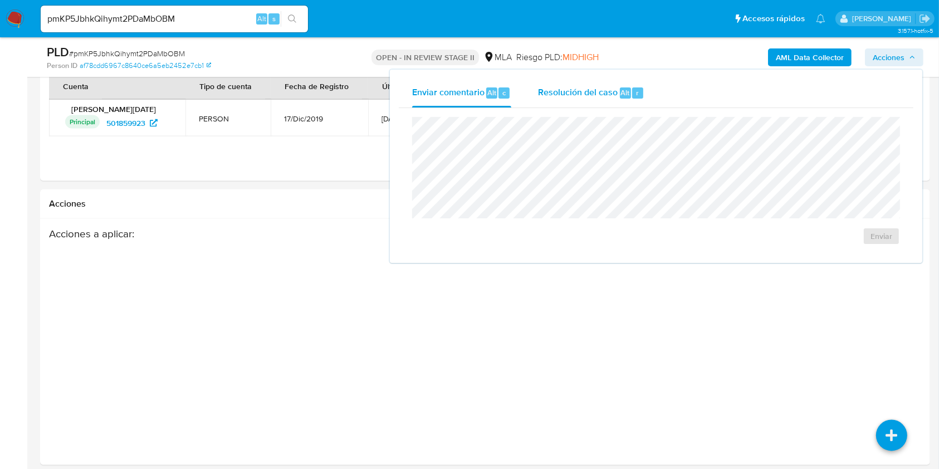
click at [603, 100] on div "Resolución del caso Alt r" at bounding box center [591, 93] width 106 height 29
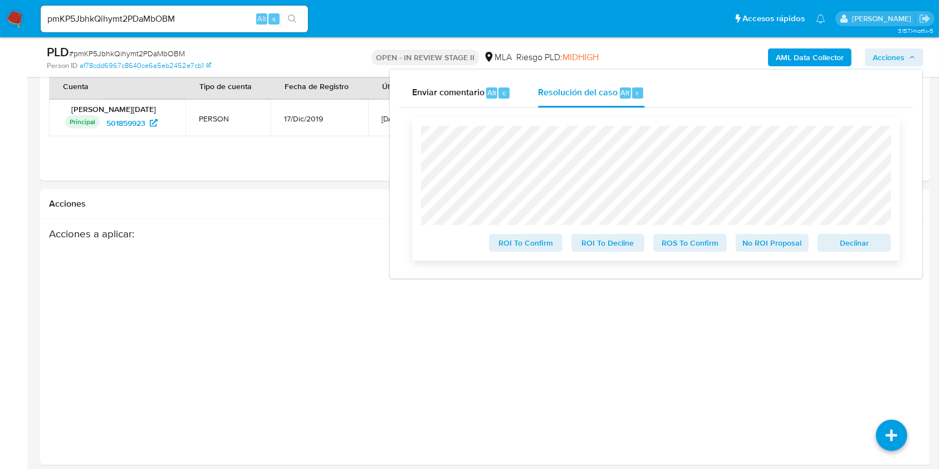
click at [850, 239] on span "Declinar" at bounding box center [854, 243] width 58 height 16
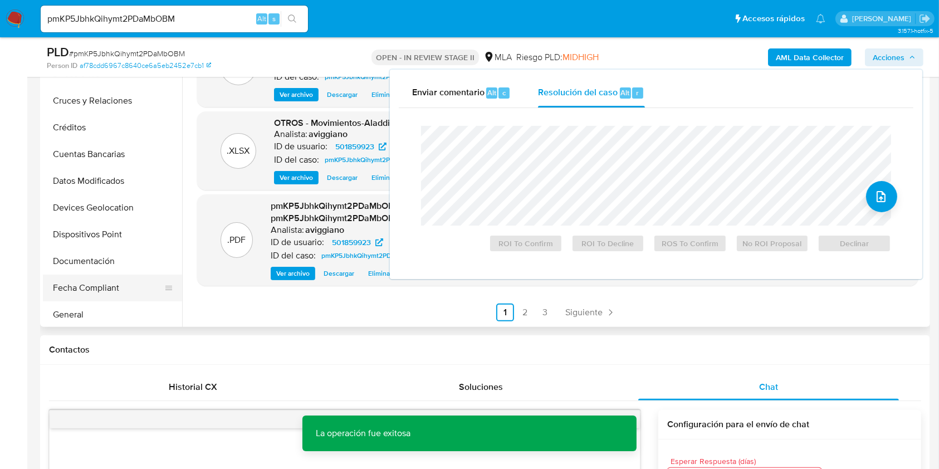
scroll to position [148, 0]
click at [108, 274] on button "Historial Casos" at bounding box center [108, 287] width 130 height 27
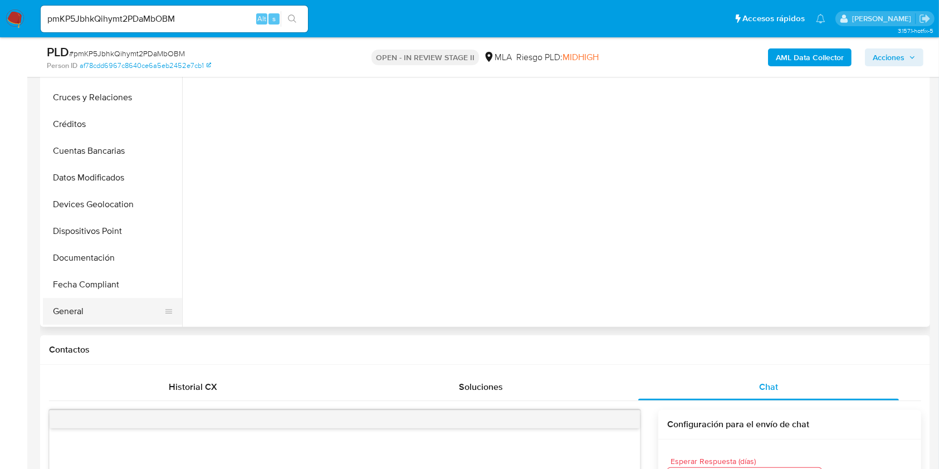
scroll to position [74, 0]
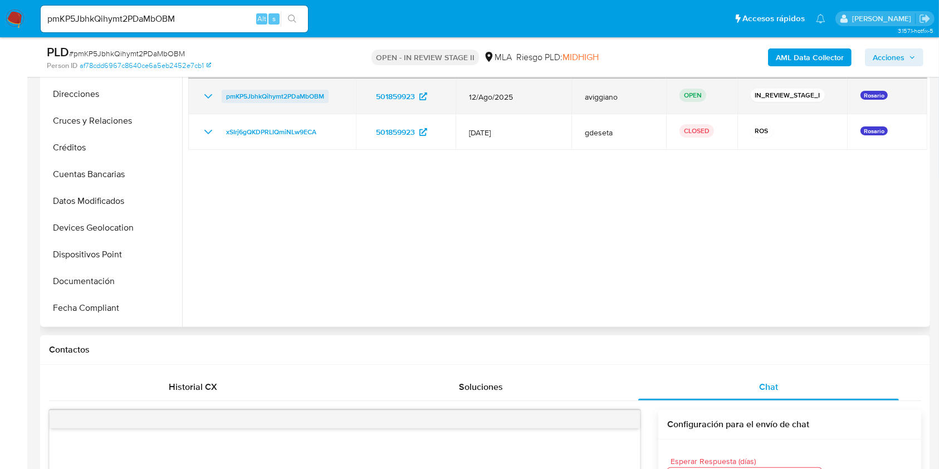
click at [307, 92] on span "pmKP5JbhkQihymt2PDaMbOBM" at bounding box center [275, 96] width 98 height 13
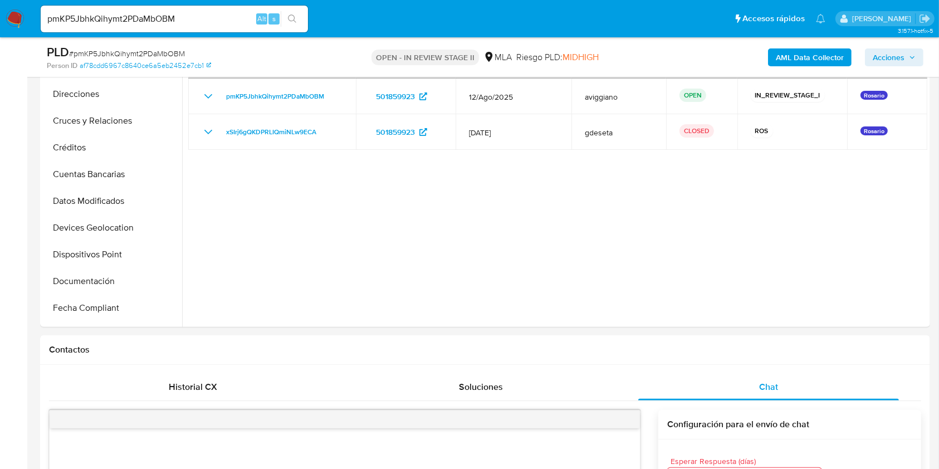
click at [89, 8] on div "pmKP5JbhkQihymt2PDaMbOBM Alt s" at bounding box center [174, 19] width 267 height 27
click at [89, 14] on input "pmKP5JbhkQihymt2PDaMbOBM" at bounding box center [174, 19] width 267 height 14
paste input "H28xK0wasL99SXvCJCADoccS"
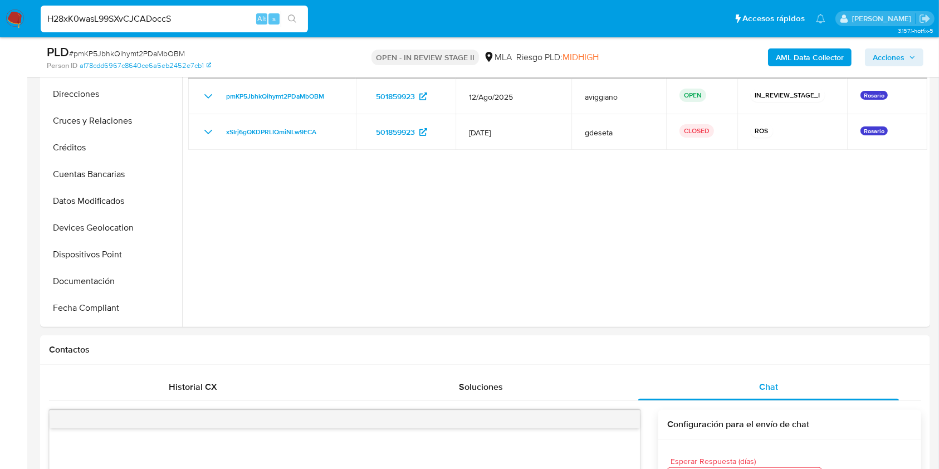
type input "H28xK0wasL99SXvCJCADoccS"
click at [285, 17] on button "search-icon" at bounding box center [292, 19] width 23 height 16
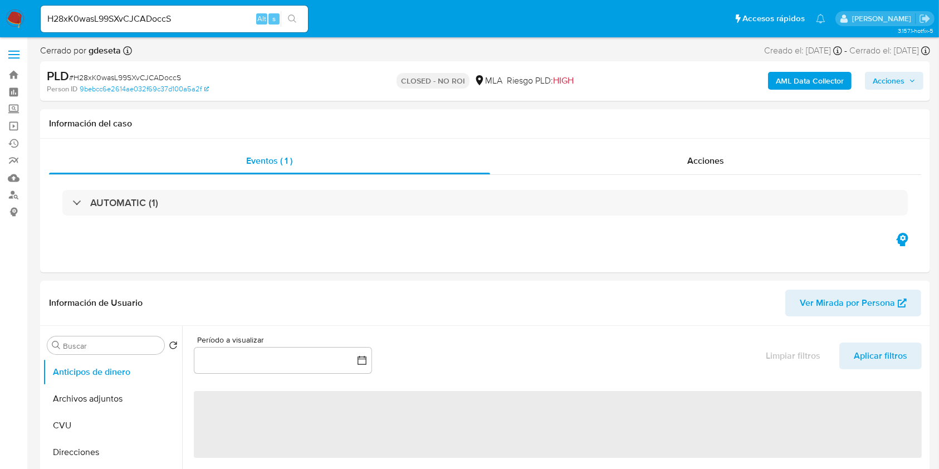
select select "10"
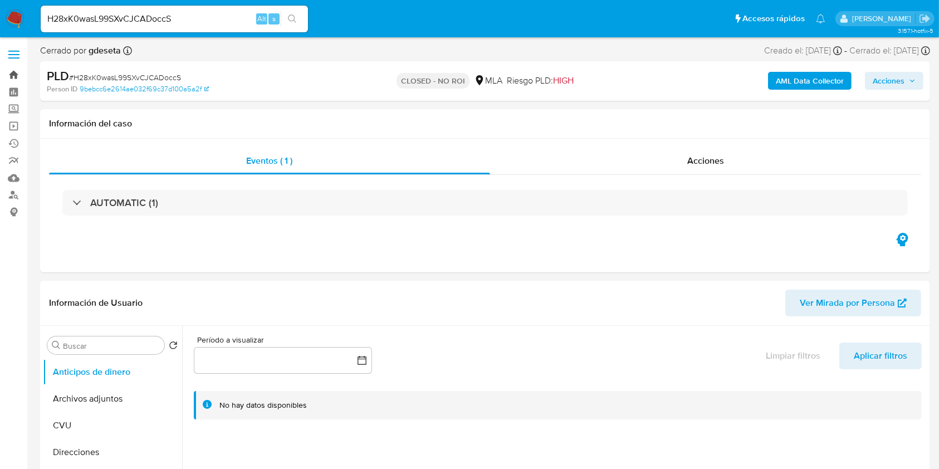
click at [14, 74] on link "Bandeja" at bounding box center [66, 74] width 133 height 17
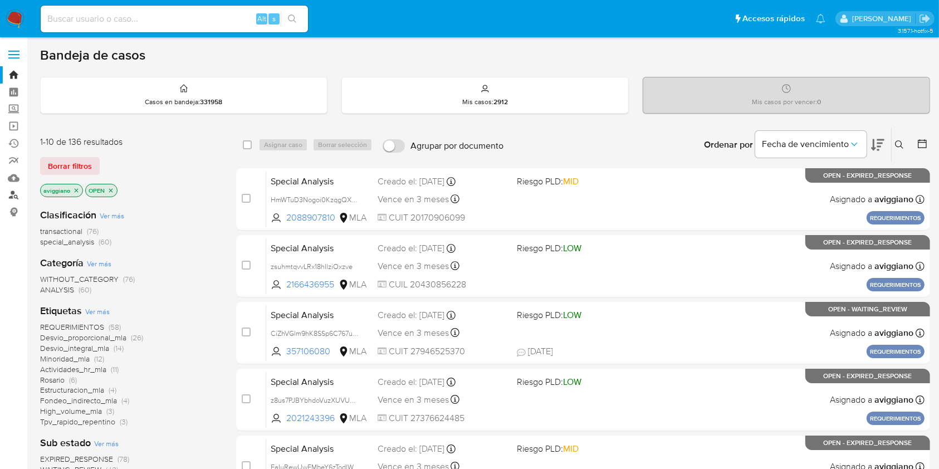
click at [17, 191] on link "Buscador de personas" at bounding box center [66, 195] width 133 height 17
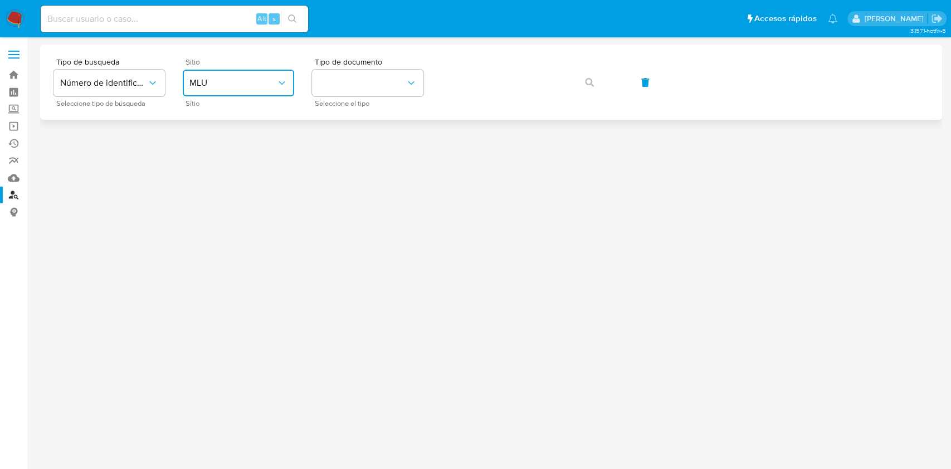
click at [263, 82] on span "MLU" at bounding box center [232, 82] width 87 height 11
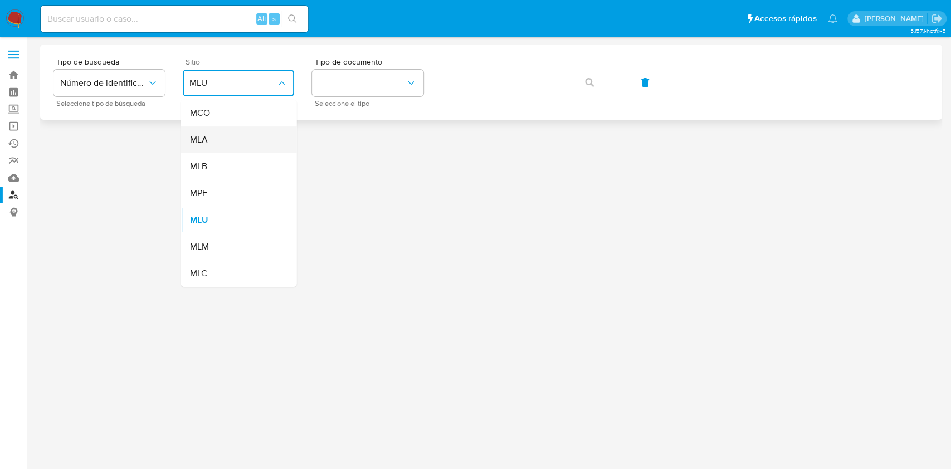
click at [253, 130] on div "MLA" at bounding box center [234, 139] width 91 height 27
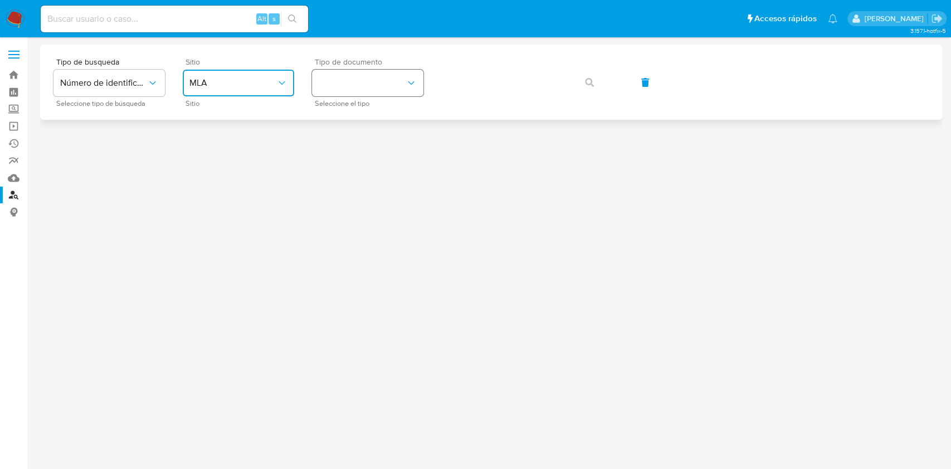
click at [342, 82] on button "identificationType" at bounding box center [367, 83] width 111 height 27
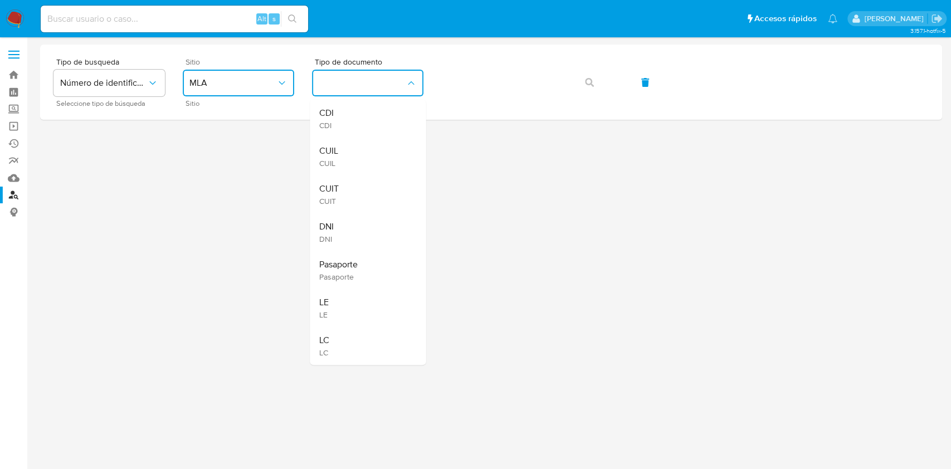
drag, startPoint x: 356, startPoint y: 186, endPoint x: 426, endPoint y: 139, distance: 83.7
click at [356, 185] on div "CUIT CUIT" at bounding box center [364, 194] width 91 height 38
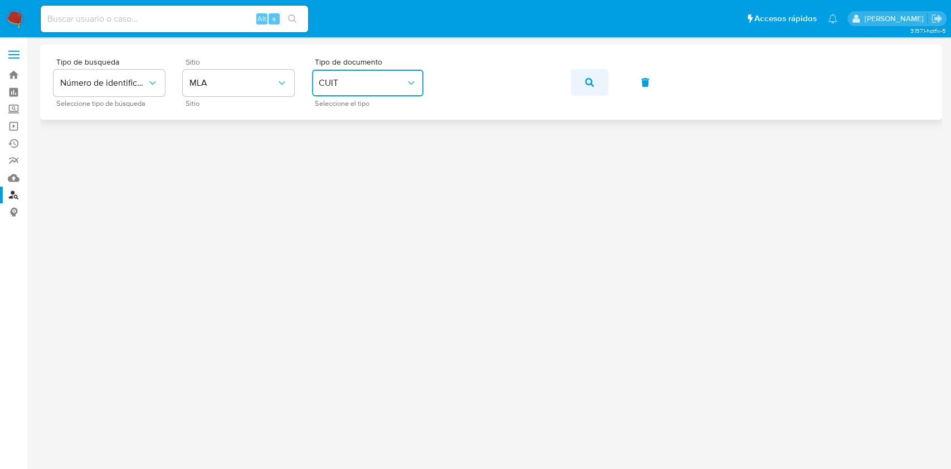
click at [576, 77] on button "button" at bounding box center [589, 82] width 38 height 27
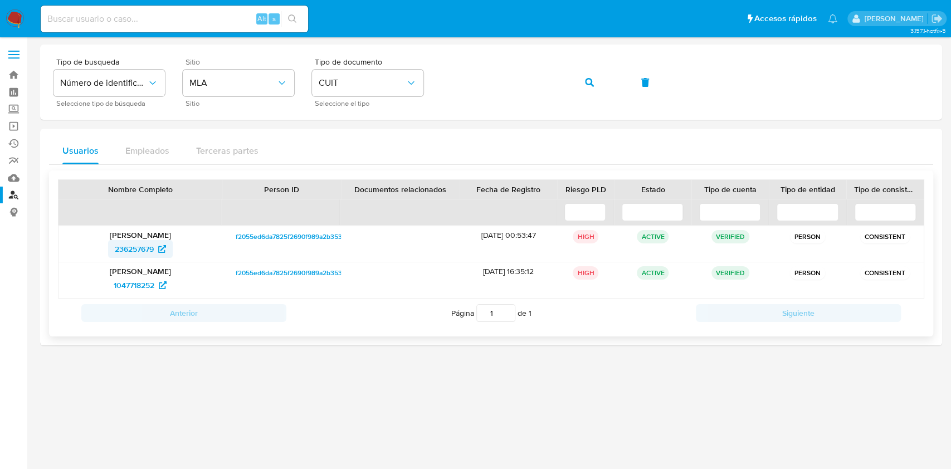
click at [147, 252] on span "236257679" at bounding box center [134, 249] width 39 height 18
click at [576, 81] on button "button" at bounding box center [589, 82] width 38 height 27
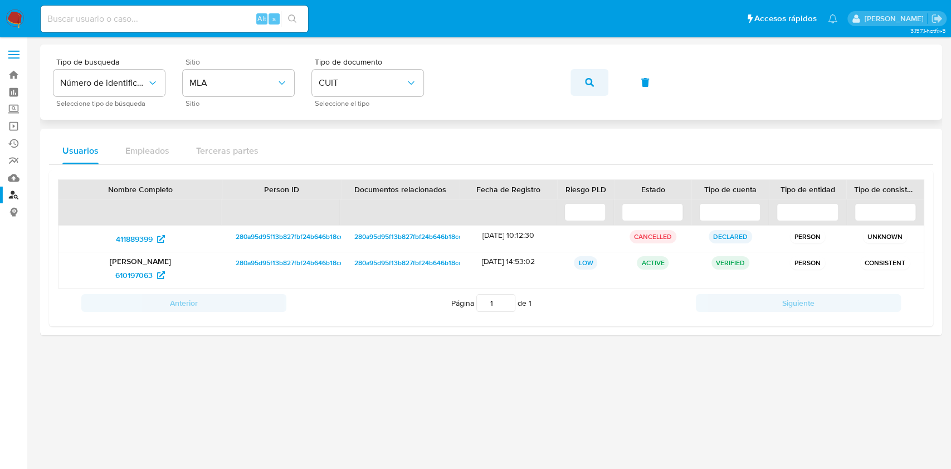
click at [585, 74] on span "button" at bounding box center [589, 82] width 9 height 25
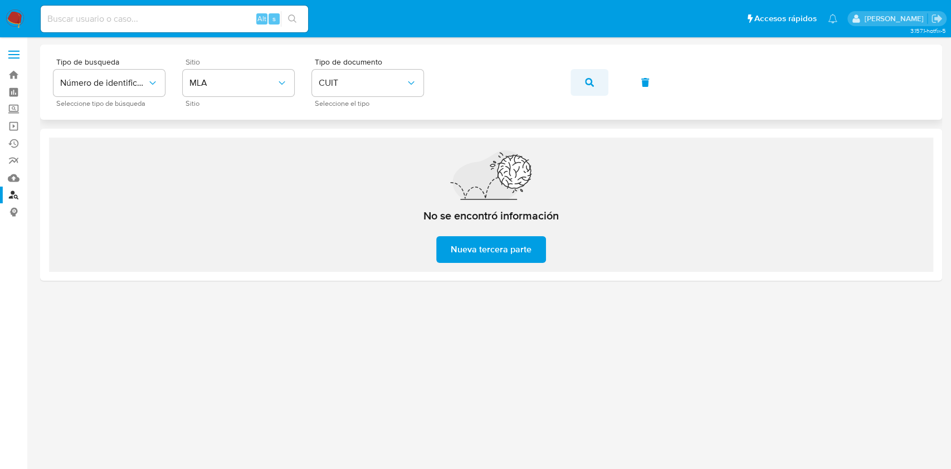
click at [593, 87] on div "Tipo de busqueda Número de identificación Seleccione tipo de búsqueda Sitio MLA…" at bounding box center [490, 82] width 875 height 48
click at [593, 87] on button "button" at bounding box center [589, 82] width 38 height 27
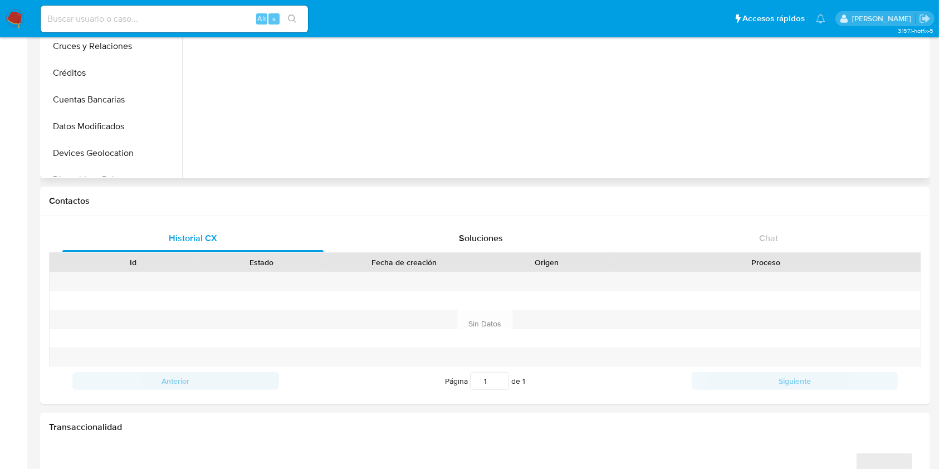
scroll to position [297, 0]
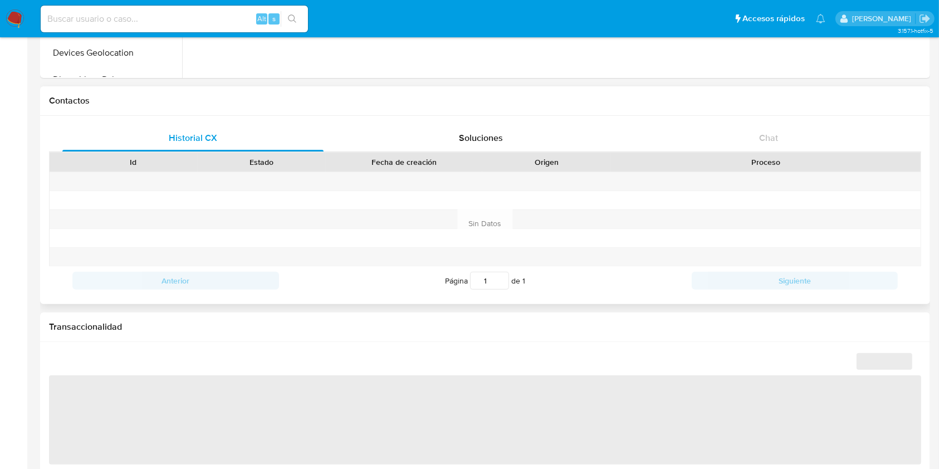
select select "10"
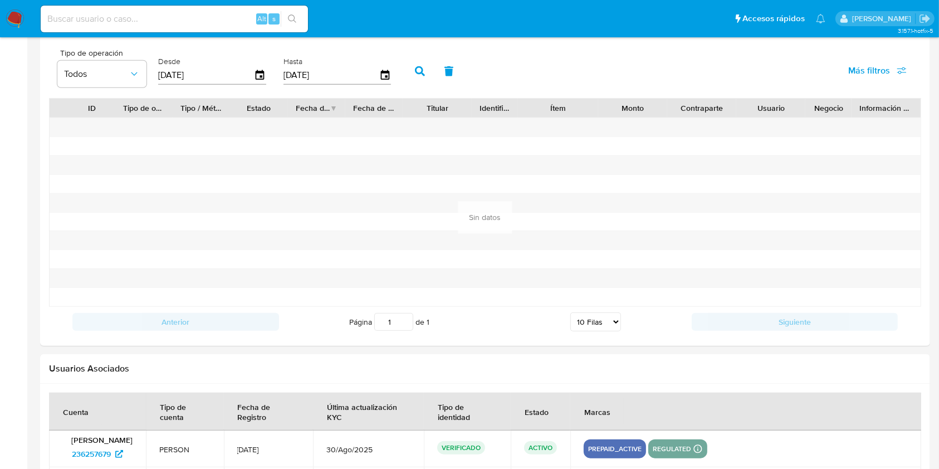
scroll to position [1188, 0]
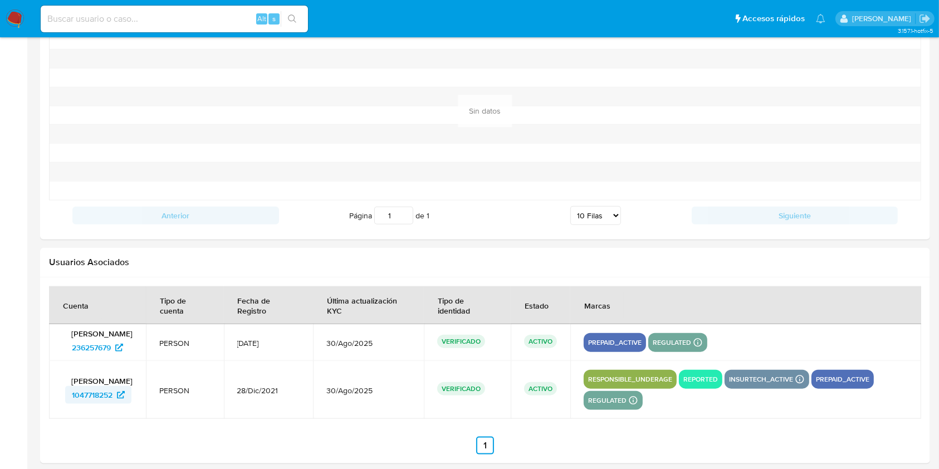
click at [89, 397] on span "1047718252" at bounding box center [92, 395] width 41 height 18
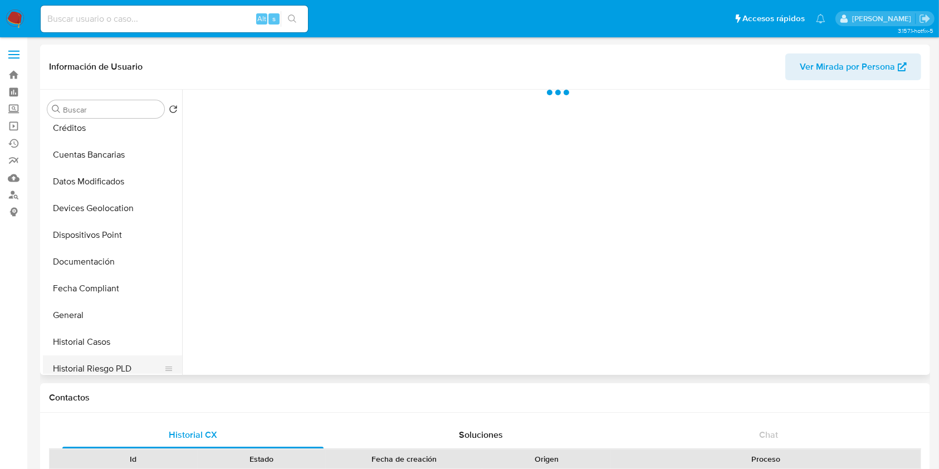
scroll to position [223, 0]
click at [115, 265] on button "Historial Casos" at bounding box center [108, 260] width 130 height 27
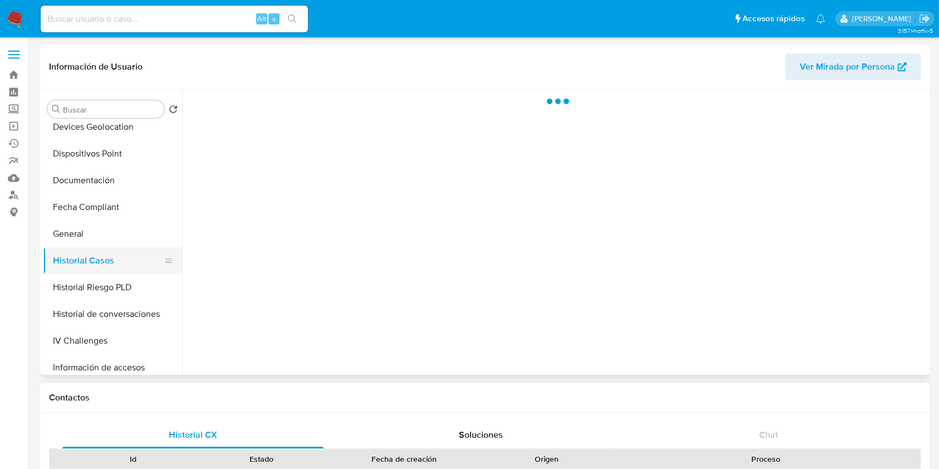
select select "10"
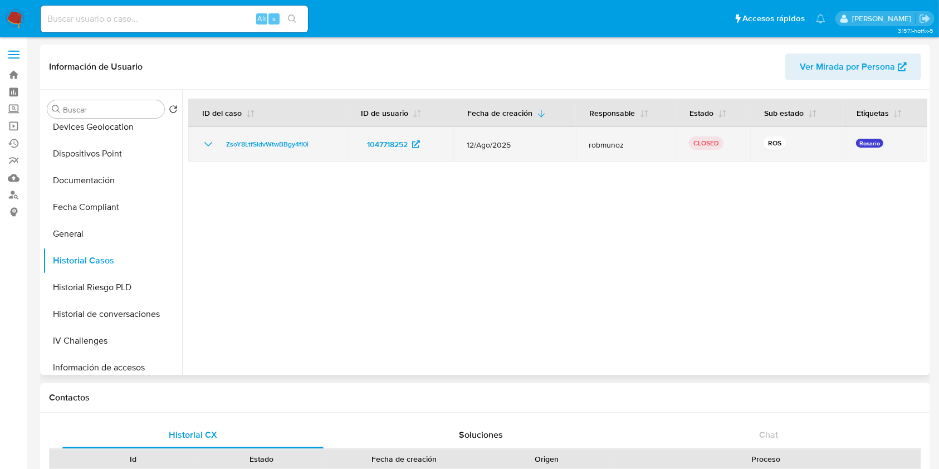
click at [206, 146] on icon "Mostrar/Ocultar" at bounding box center [208, 144] width 13 height 13
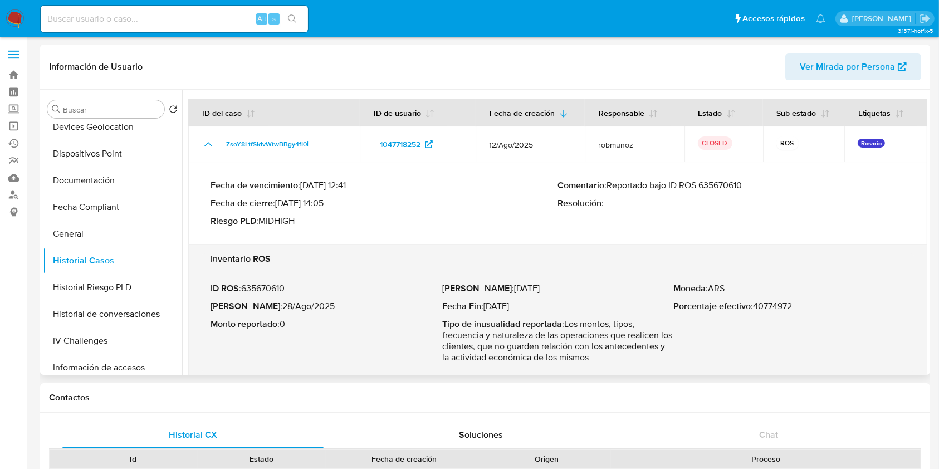
drag, startPoint x: 609, startPoint y: 183, endPoint x: 752, endPoint y: 188, distance: 142.7
click at [752, 188] on p "Comentario : Reportado bajo ID ROS 635670610" at bounding box center [732, 185] width 348 height 11
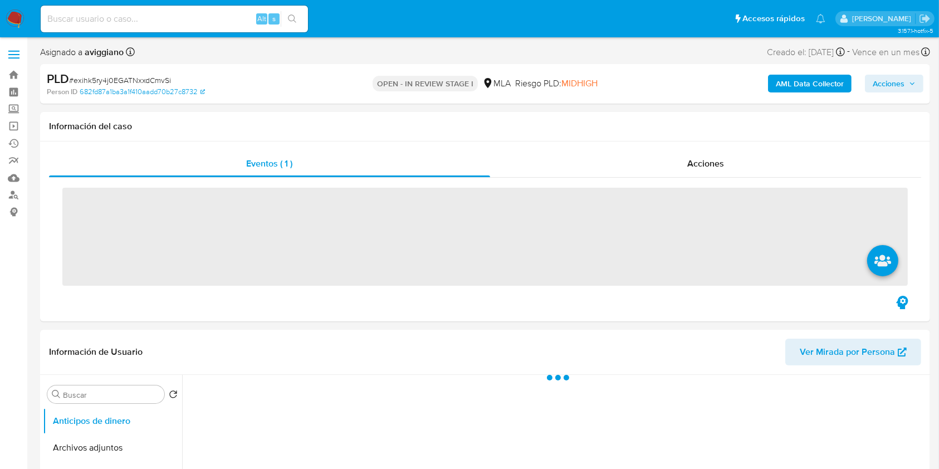
click at [883, 87] on span "Acciones" at bounding box center [889, 84] width 32 height 18
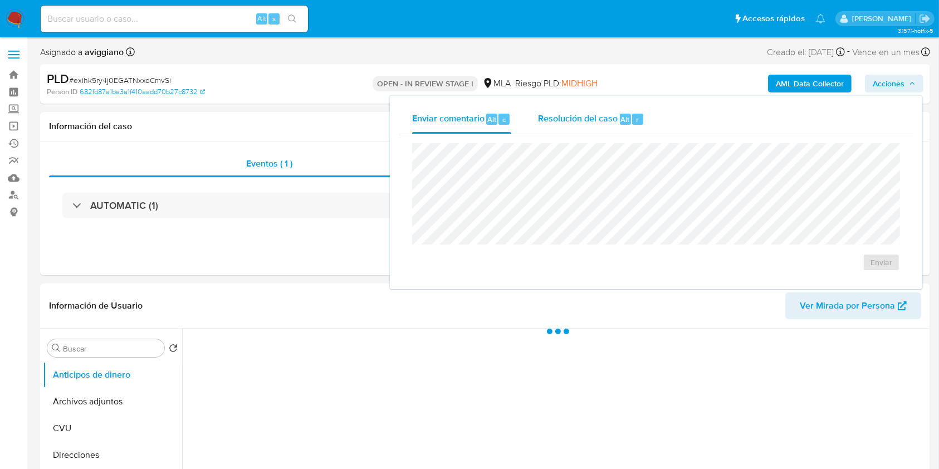
click at [546, 127] on div "Resolución del caso Alt r" at bounding box center [591, 119] width 106 height 29
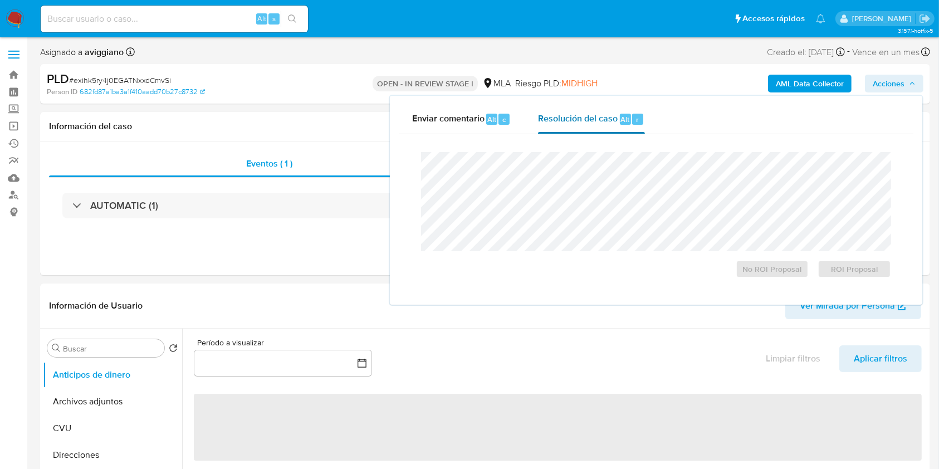
select select "10"
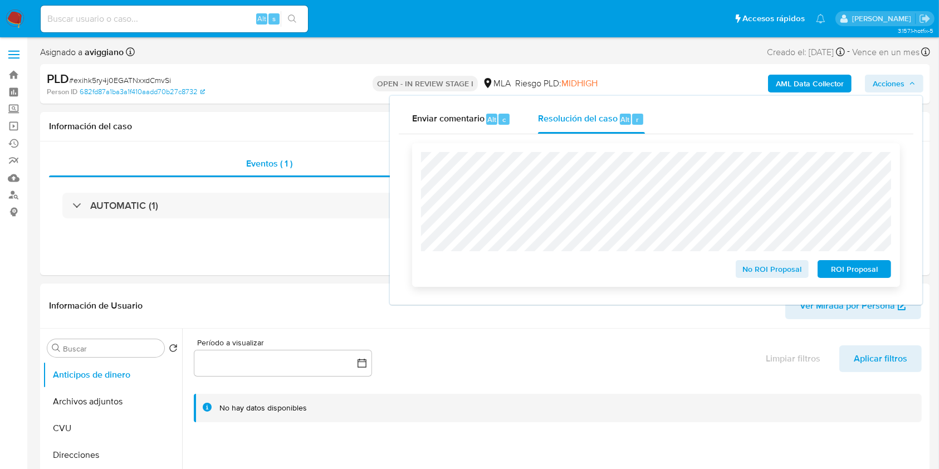
click at [837, 271] on span "ROI Proposal" at bounding box center [854, 269] width 58 height 16
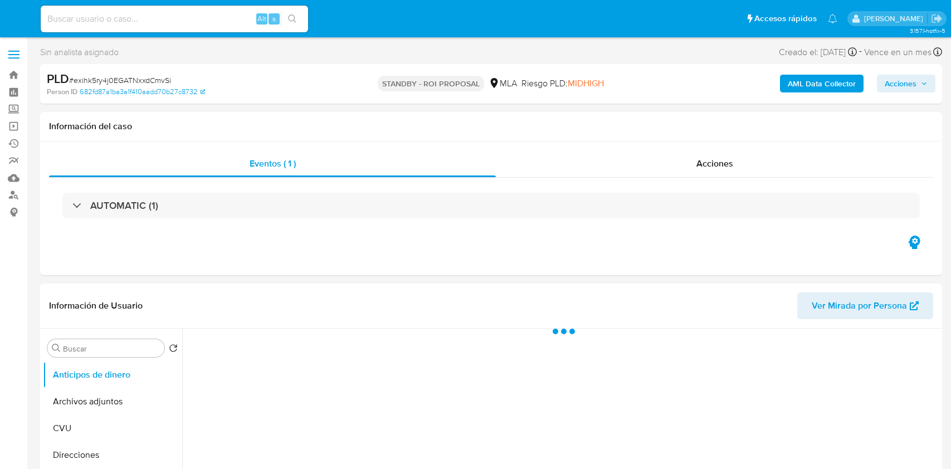
select select "10"
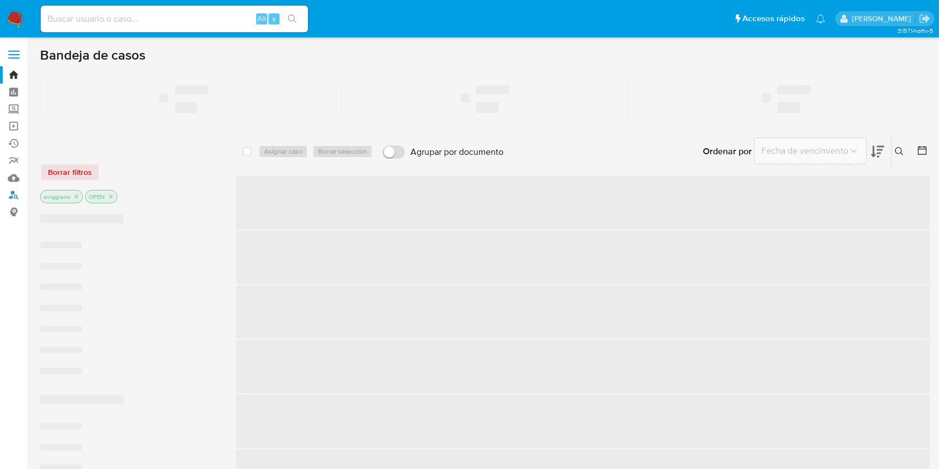
click at [16, 195] on link "Buscador de personas" at bounding box center [66, 195] width 133 height 17
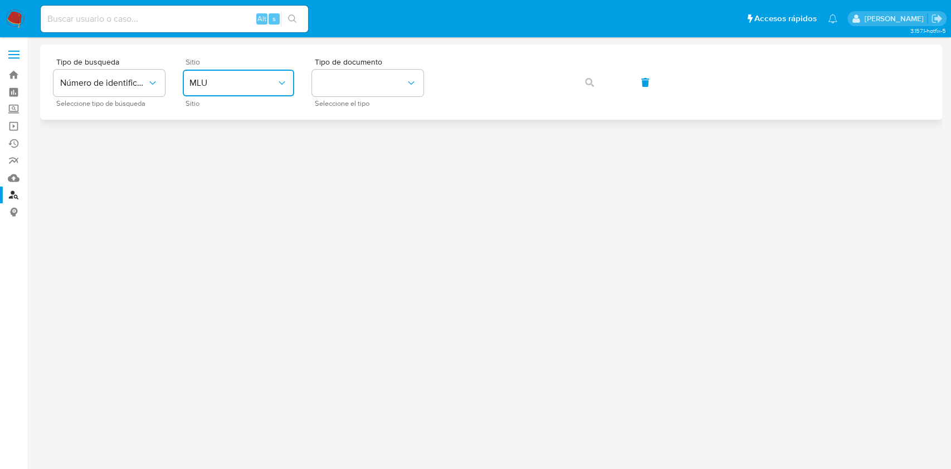
click at [238, 80] on span "MLU" at bounding box center [232, 82] width 87 height 11
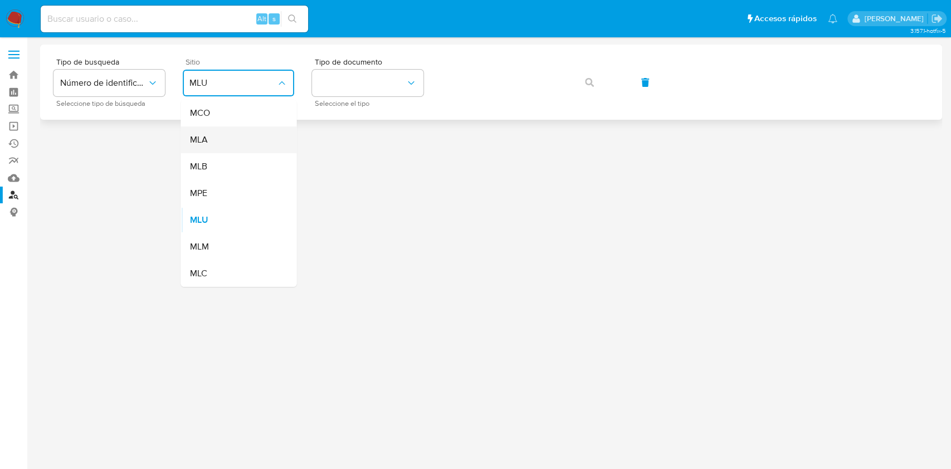
click at [223, 135] on div "MLA" at bounding box center [234, 139] width 91 height 27
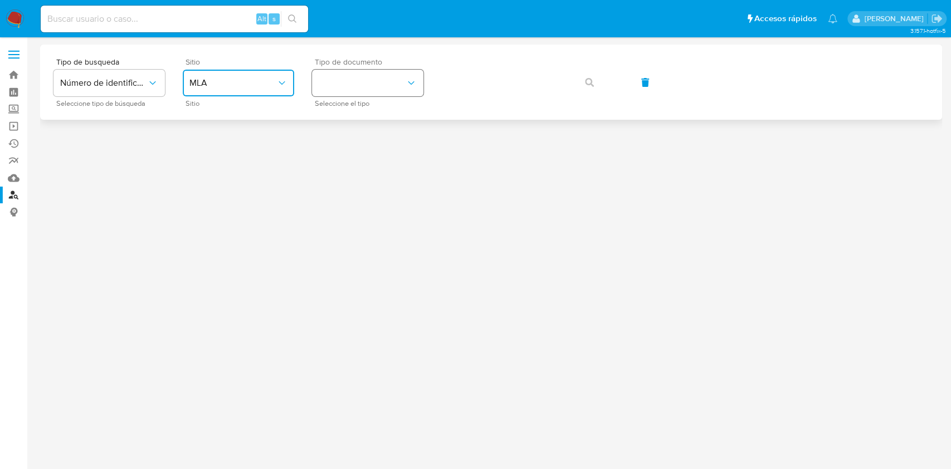
click at [374, 87] on button "identificationType" at bounding box center [367, 83] width 111 height 27
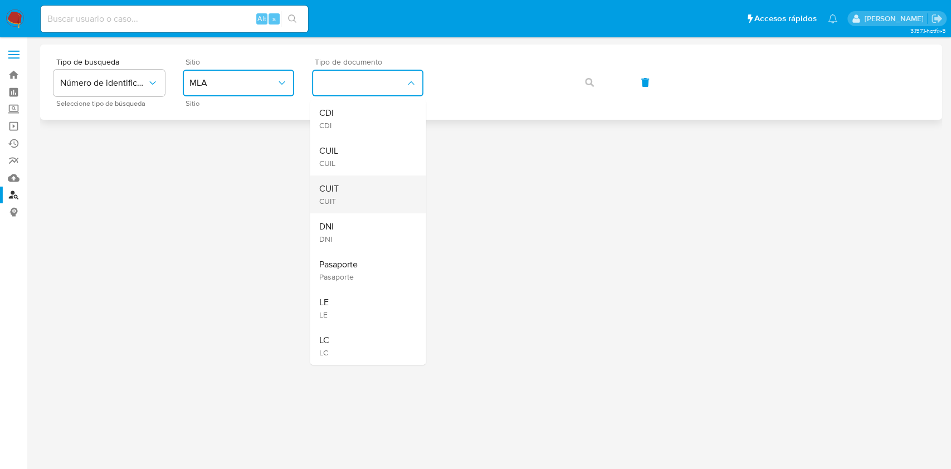
click at [353, 177] on div "CUIT CUIT" at bounding box center [364, 194] width 91 height 38
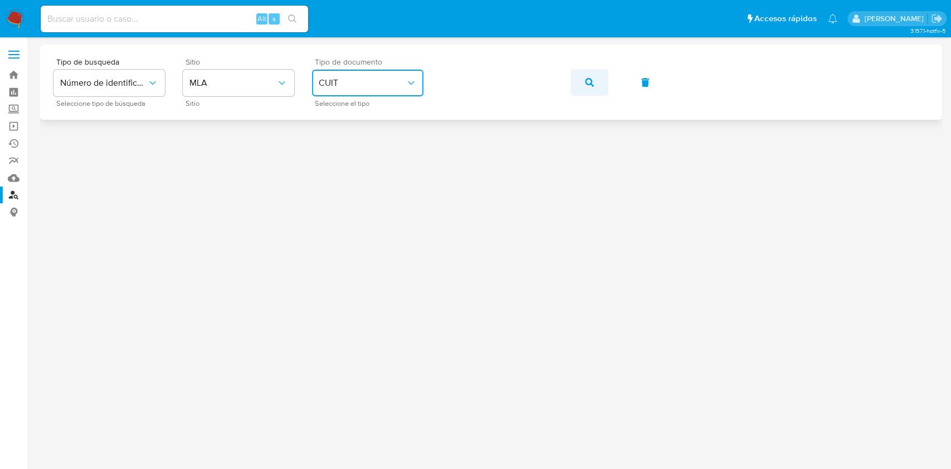
click at [581, 91] on button "button" at bounding box center [589, 82] width 38 height 27
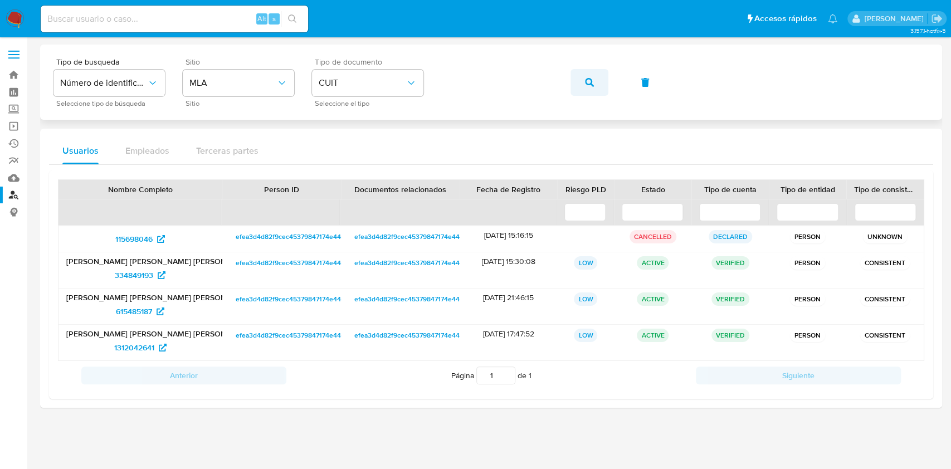
click at [580, 81] on button "button" at bounding box center [589, 82] width 38 height 27
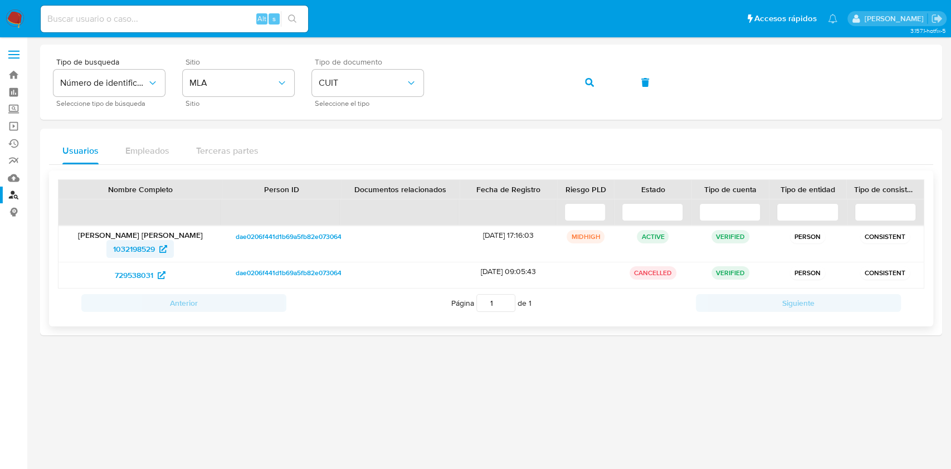
click at [124, 251] on span "1032198529" at bounding box center [134, 249] width 42 height 18
click at [585, 87] on span "button" at bounding box center [589, 82] width 9 height 25
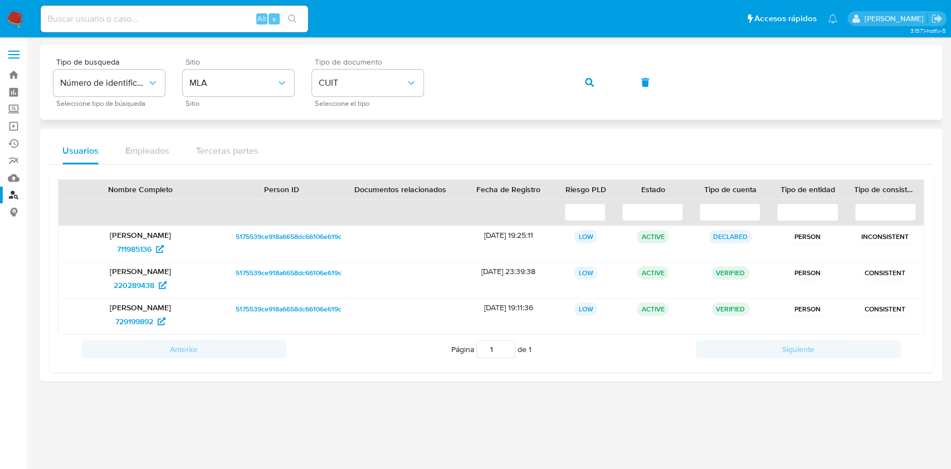
click at [569, 74] on div "Tipo de busqueda Número de identificación Seleccione tipo de búsqueda Sitio MLA…" at bounding box center [490, 82] width 875 height 48
click at [579, 89] on button "button" at bounding box center [589, 82] width 38 height 27
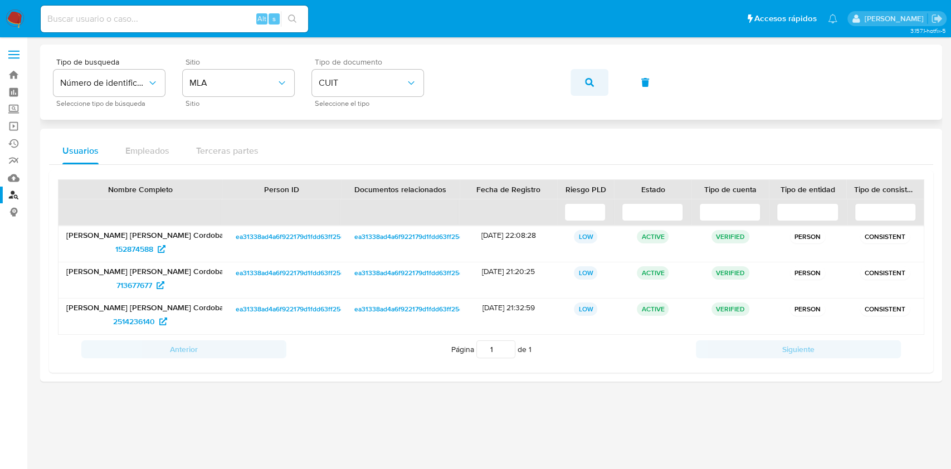
click at [576, 79] on button "button" at bounding box center [589, 82] width 38 height 27
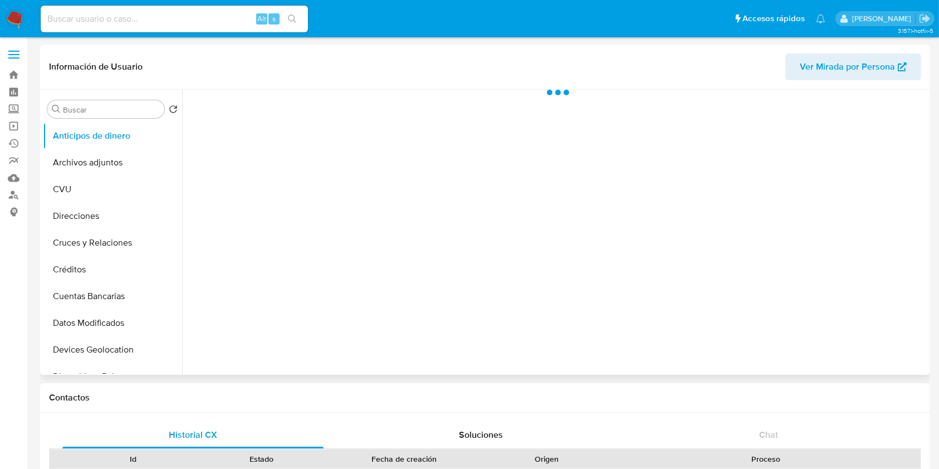
scroll to position [223, 0]
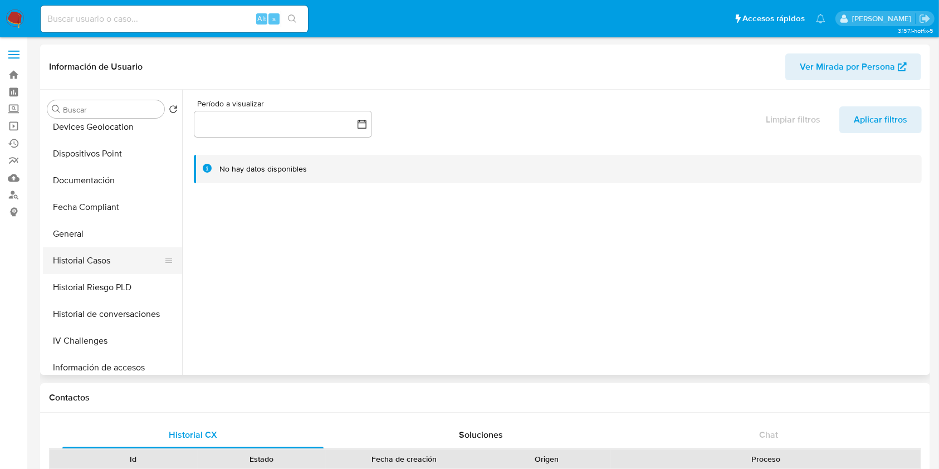
select select "10"
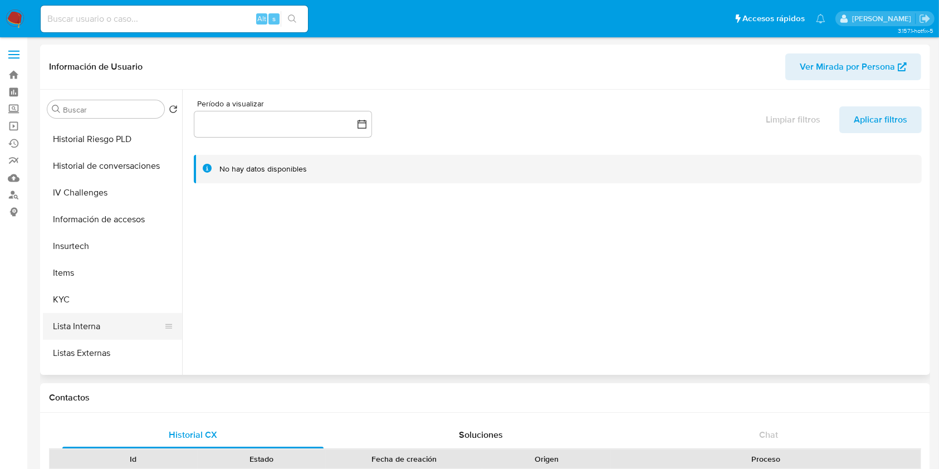
click at [91, 330] on button "Lista Interna" at bounding box center [108, 326] width 130 height 27
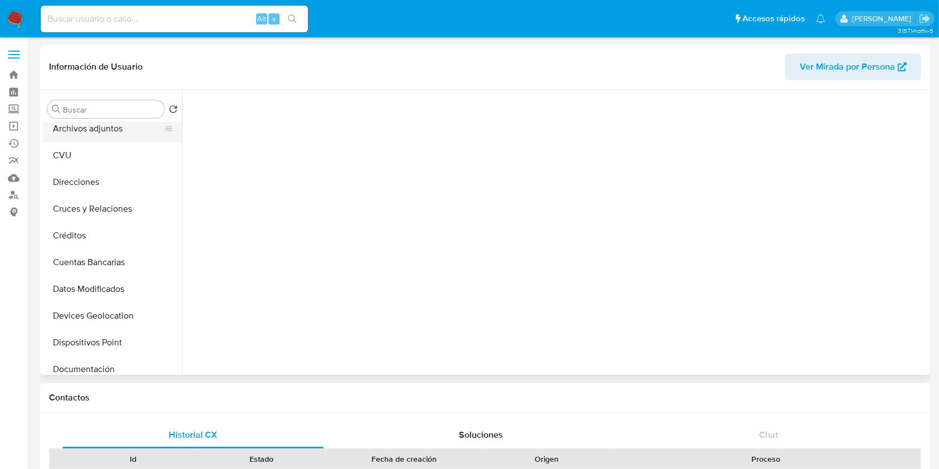
scroll to position [0, 0]
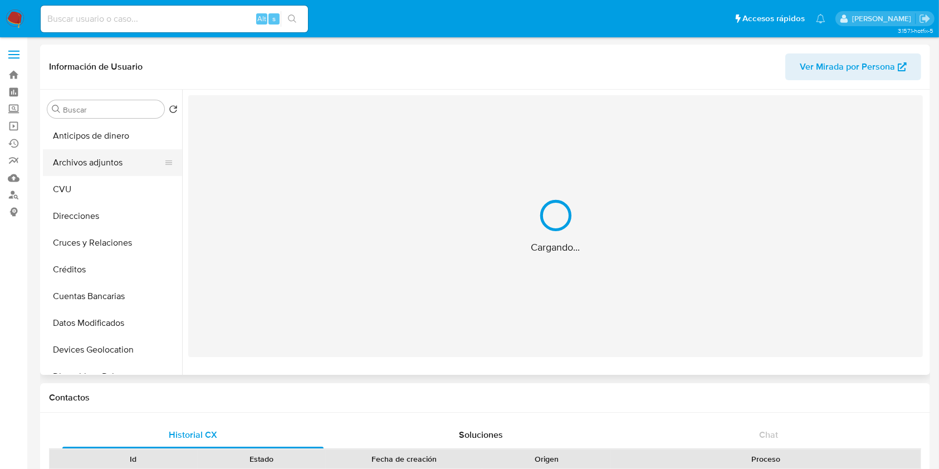
click at [115, 153] on button "Archivos adjuntos" at bounding box center [108, 162] width 130 height 27
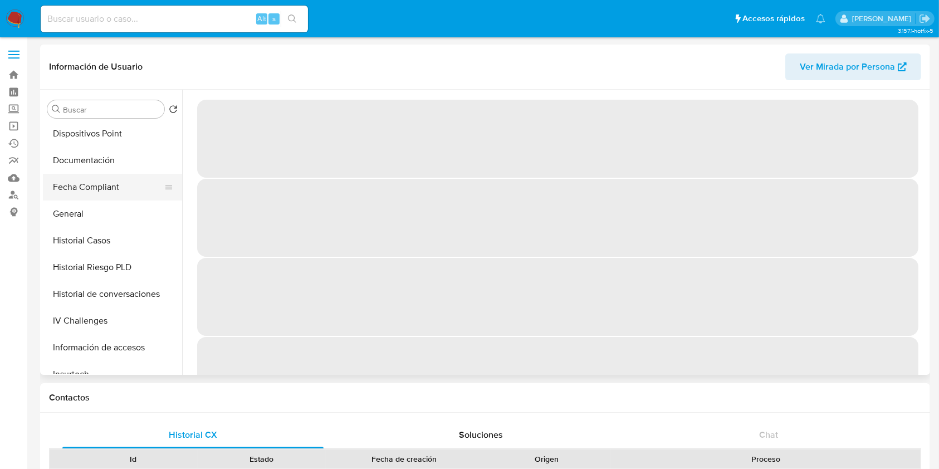
scroll to position [297, 0]
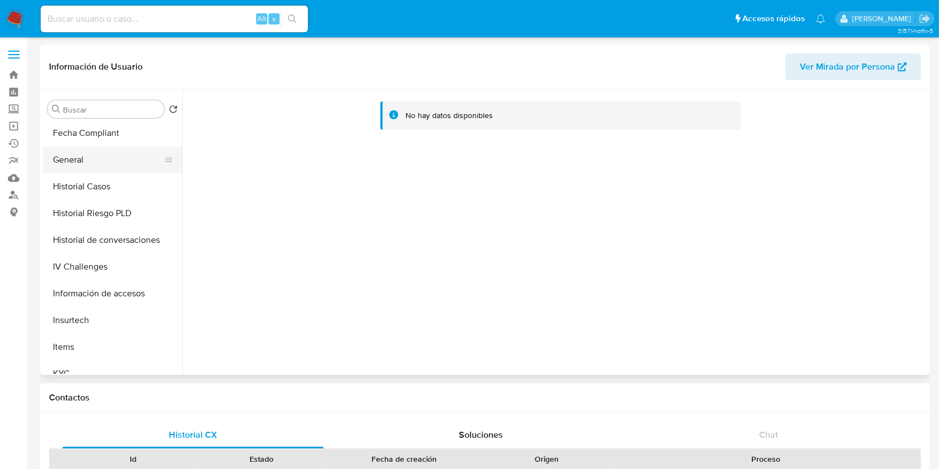
click at [98, 170] on button "General" at bounding box center [108, 159] width 130 height 27
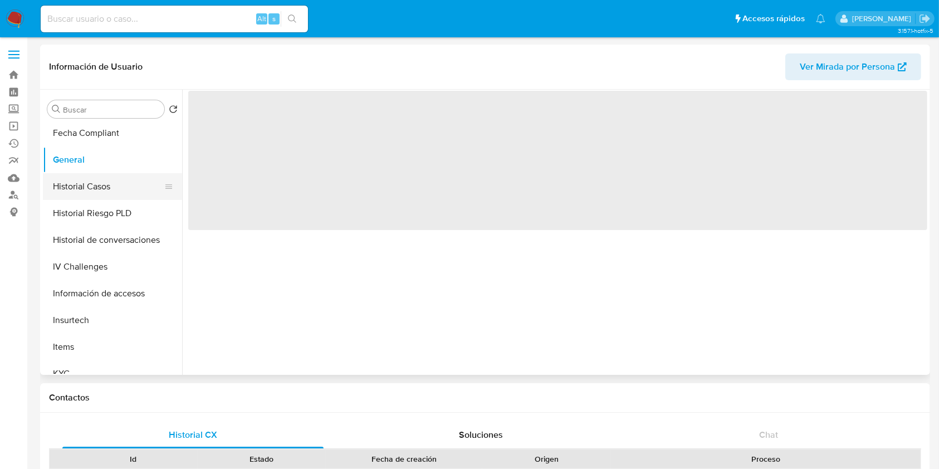
click at [100, 185] on button "Historial Casos" at bounding box center [108, 186] width 130 height 27
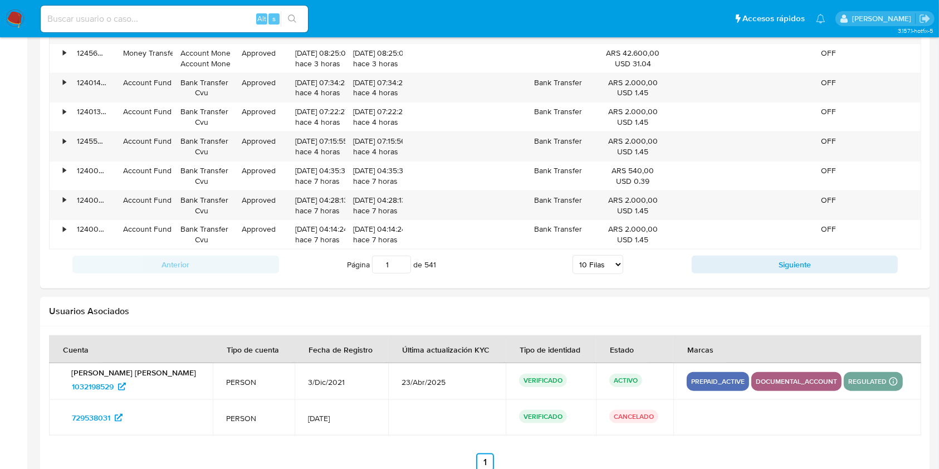
scroll to position [1214, 0]
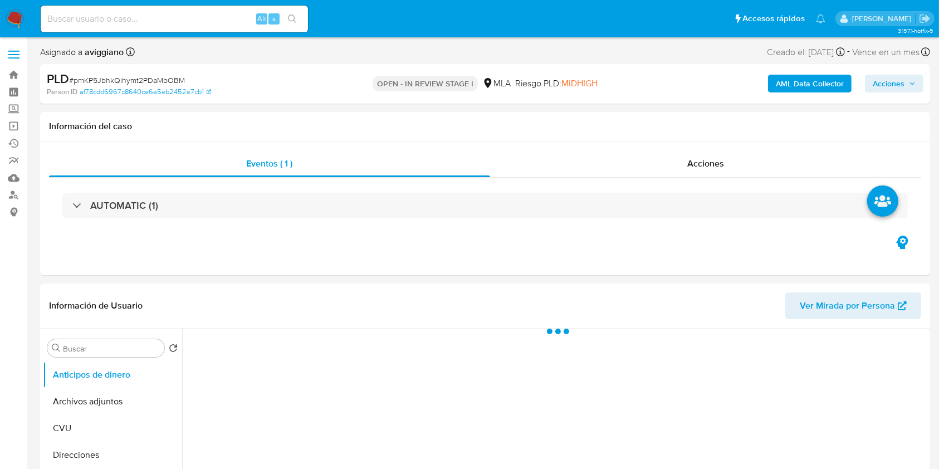
click at [897, 82] on span "Acciones" at bounding box center [889, 84] width 32 height 18
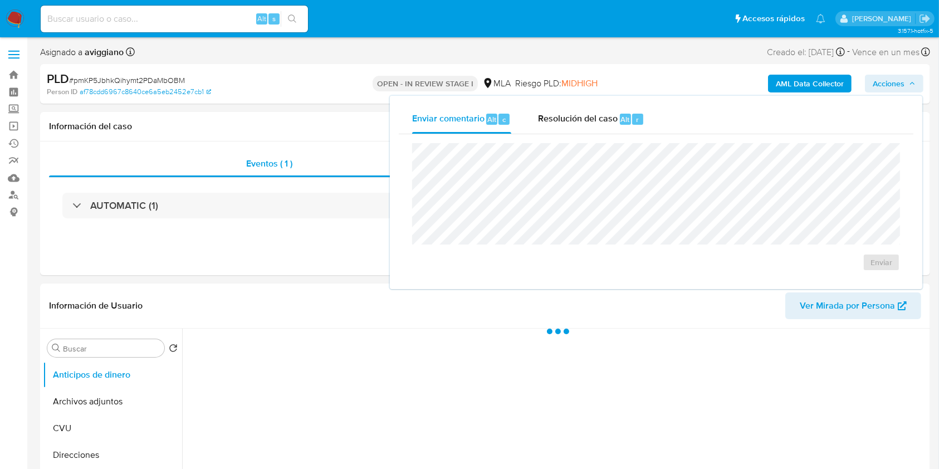
drag, startPoint x: 591, startPoint y: 109, endPoint x: 573, endPoint y: 135, distance: 31.9
click at [591, 109] on div "Resolución del caso Alt r" at bounding box center [591, 119] width 106 height 29
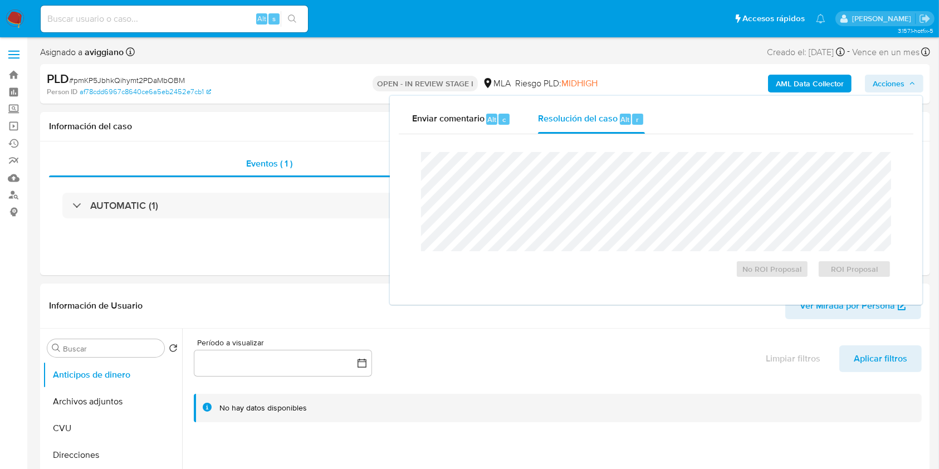
select select "10"
click at [297, 313] on header "Información de Usuario Ver Mirada por Persona" at bounding box center [485, 305] width 872 height 27
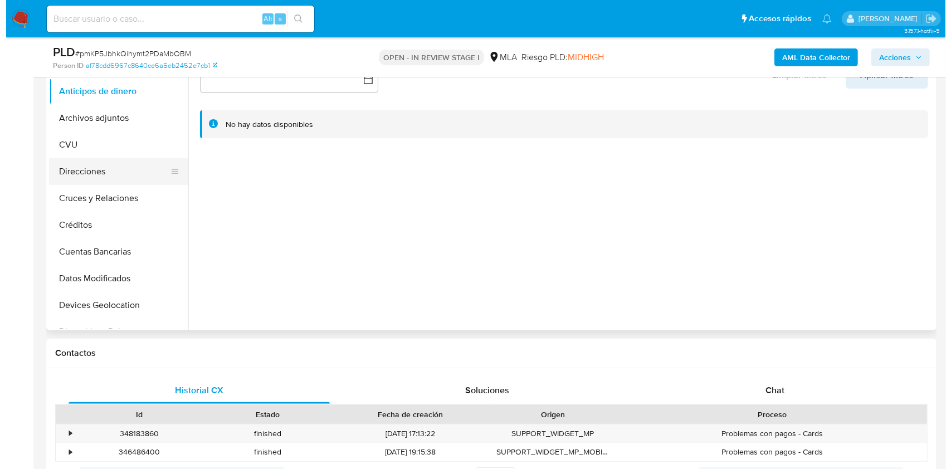
scroll to position [148, 0]
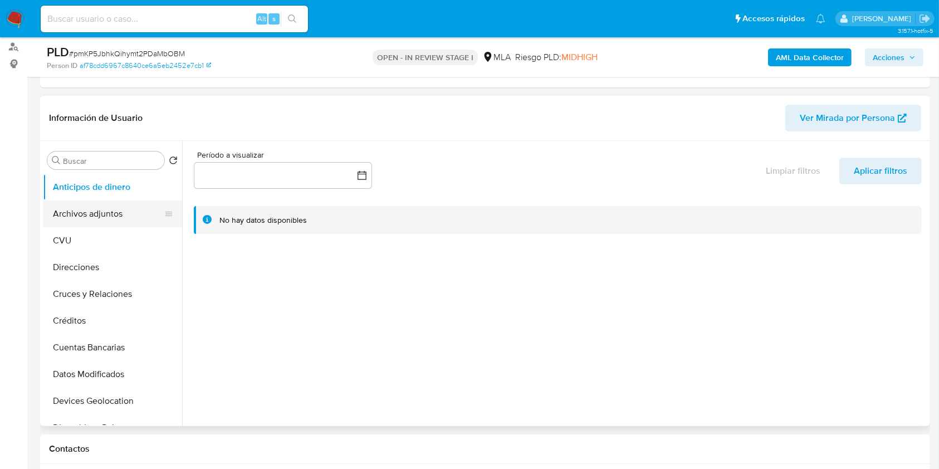
click at [70, 201] on button "Archivos adjuntos" at bounding box center [108, 214] width 130 height 27
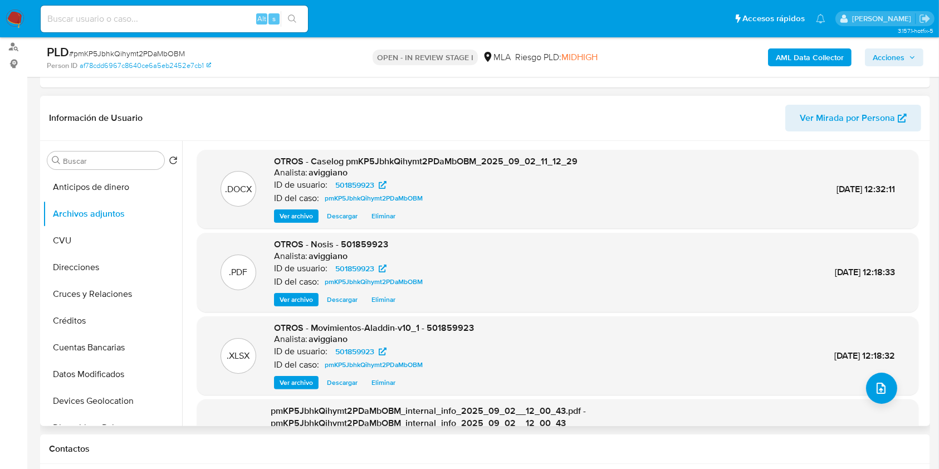
click at [282, 205] on div "OTROS - Caselog pmKP5JbhkQihymt2PDaMbOBM_2025_09_02_11_12_29 Analista: aviggian…" at bounding box center [426, 189] width 304 height 68
click at [283, 208] on div "OTROS - Caselog pmKP5JbhkQihymt2PDaMbOBM_2025_09_02_11_12_29 Analista: aviggian…" at bounding box center [426, 189] width 304 height 68
click at [287, 214] on span "Ver archivo" at bounding box center [296, 216] width 33 height 11
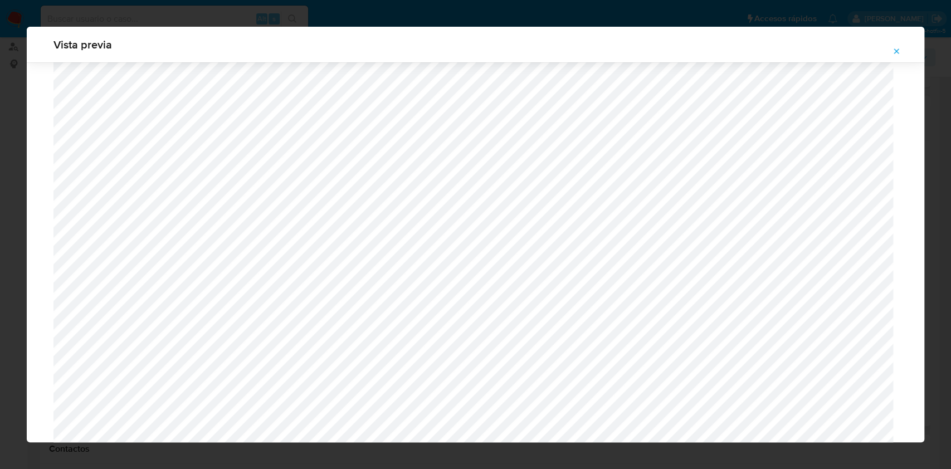
scroll to position [275, 0]
click at [896, 51] on icon "Attachment preview" at bounding box center [896, 50] width 5 height 5
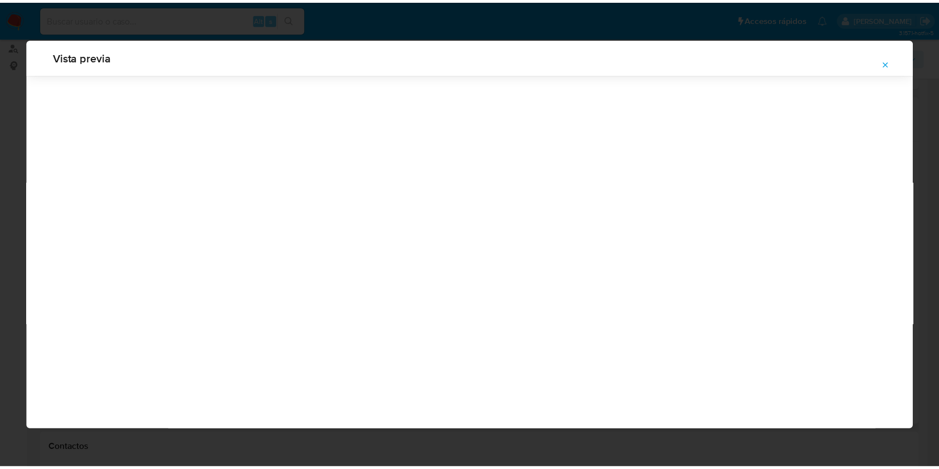
scroll to position [0, 0]
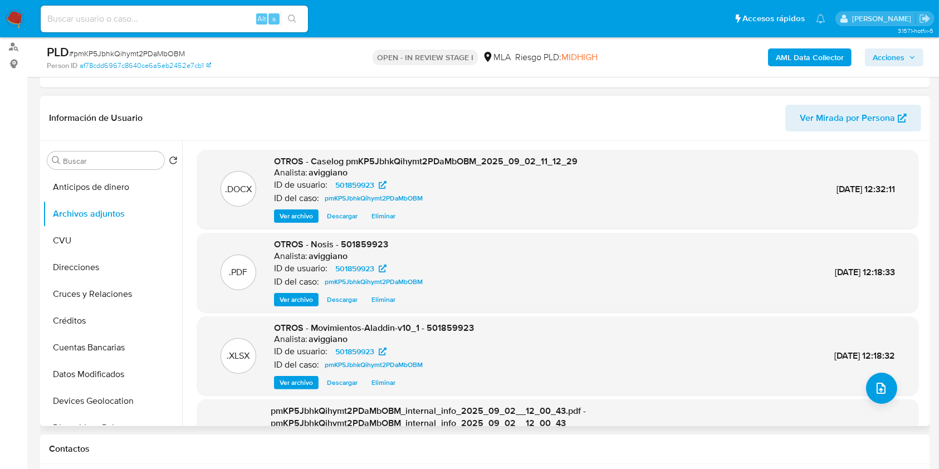
click at [892, 48] on span "Acciones" at bounding box center [889, 57] width 32 height 18
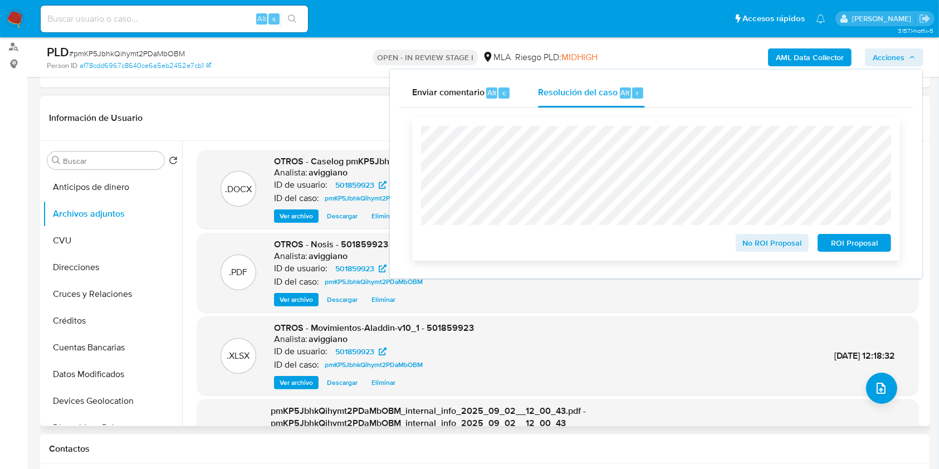
click at [838, 245] on span "ROI Proposal" at bounding box center [854, 243] width 58 height 16
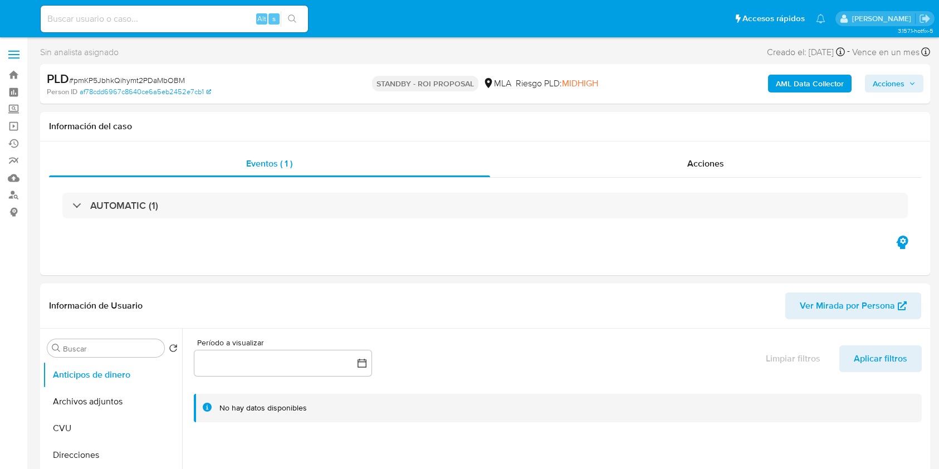
select select "10"
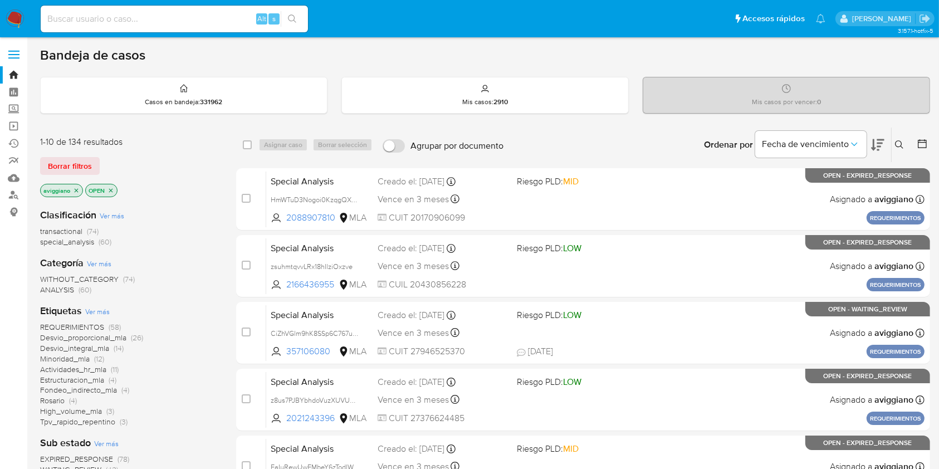
click at [76, 189] on icon "close-filter" at bounding box center [76, 190] width 7 height 7
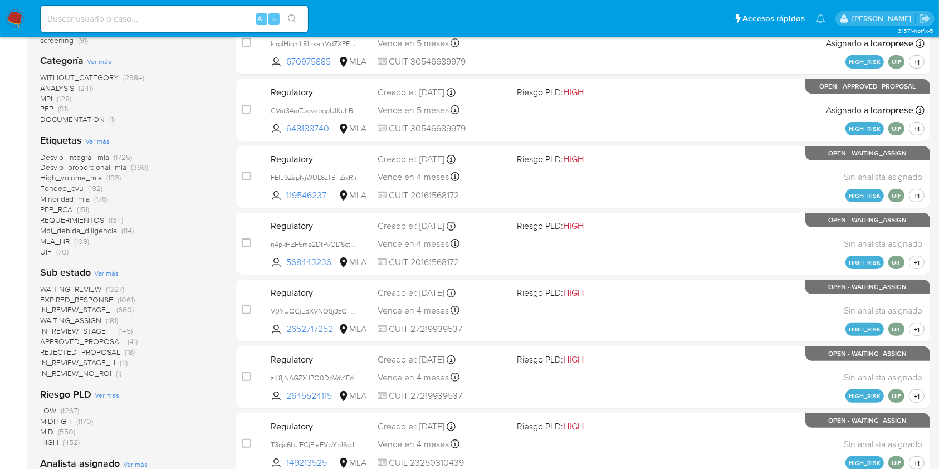
scroll to position [431, 0]
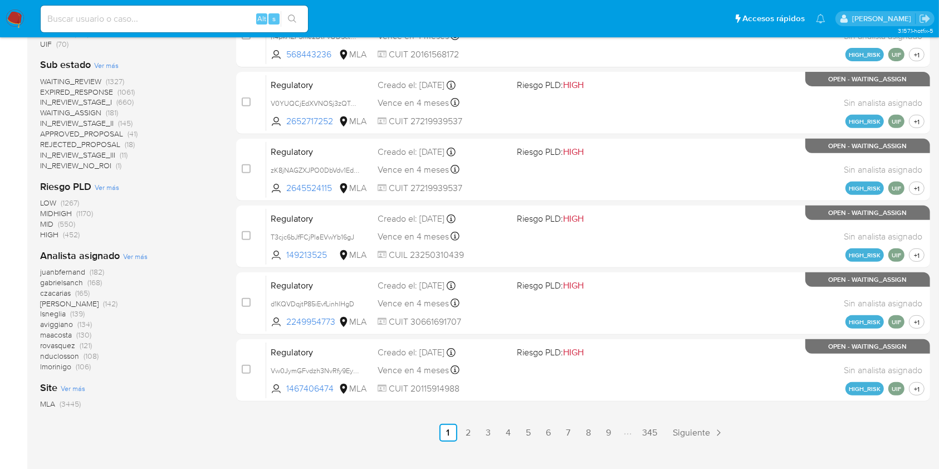
click at [132, 15] on input at bounding box center [174, 19] width 267 height 14
paste input "fdxxD8jdEPP1gYlg8lFVvuSf"
type input "fdxxD8jdEPP1gYlg8lFVvuSf"
click at [293, 13] on button "search-icon" at bounding box center [292, 19] width 23 height 16
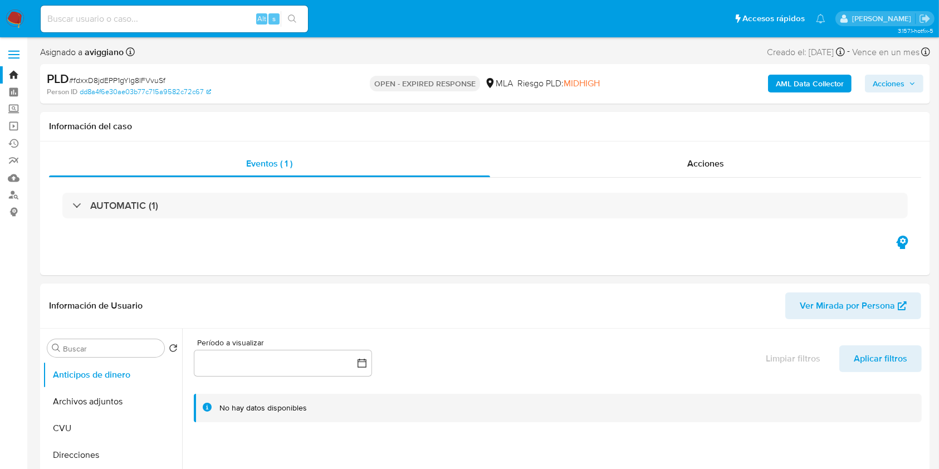
select select "10"
click at [89, 394] on button "Archivos adjuntos" at bounding box center [108, 401] width 130 height 27
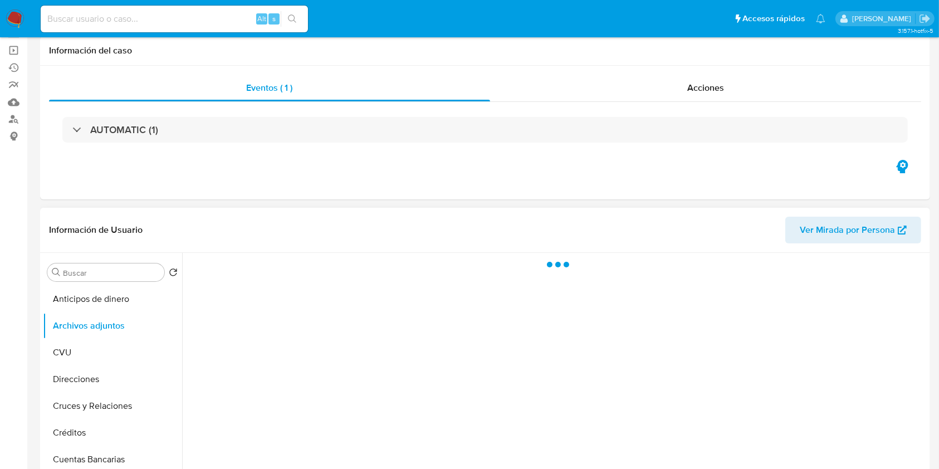
scroll to position [148, 0]
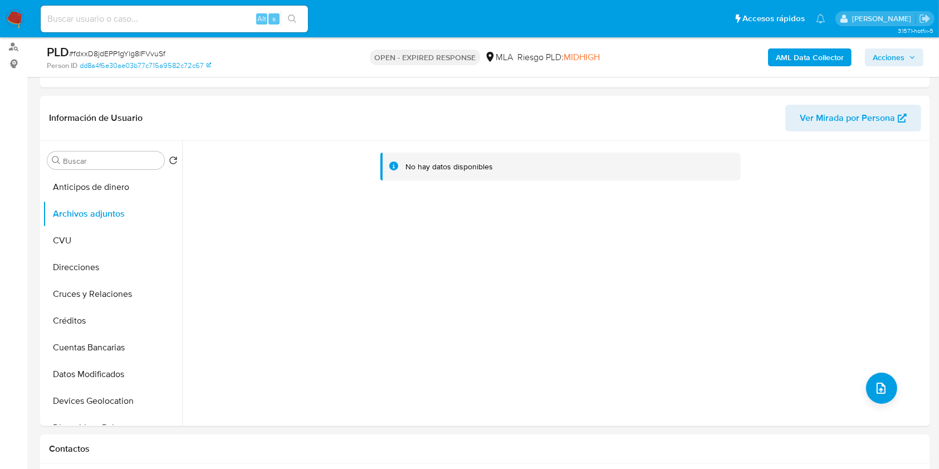
click at [807, 63] on b "AML Data Collector" at bounding box center [810, 57] width 68 height 18
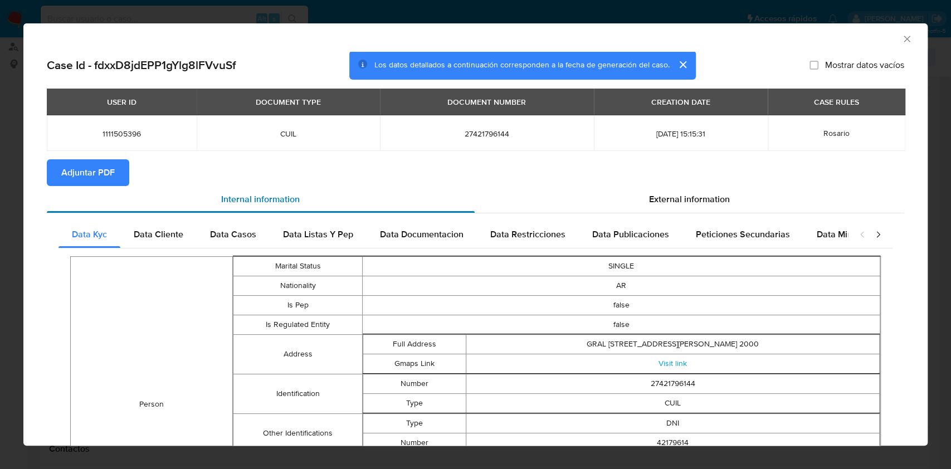
click at [109, 188] on div "Internal information" at bounding box center [261, 199] width 428 height 27
click at [107, 180] on span "Adjuntar PDF" at bounding box center [87, 172] width 53 height 25
click at [901, 43] on icon "Cerrar ventana" at bounding box center [906, 38] width 11 height 11
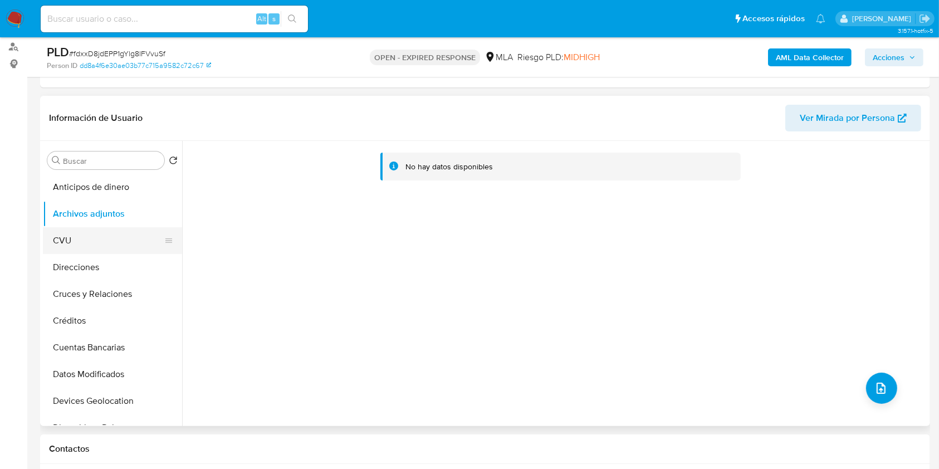
click at [118, 239] on button "CVU" at bounding box center [108, 240] width 130 height 27
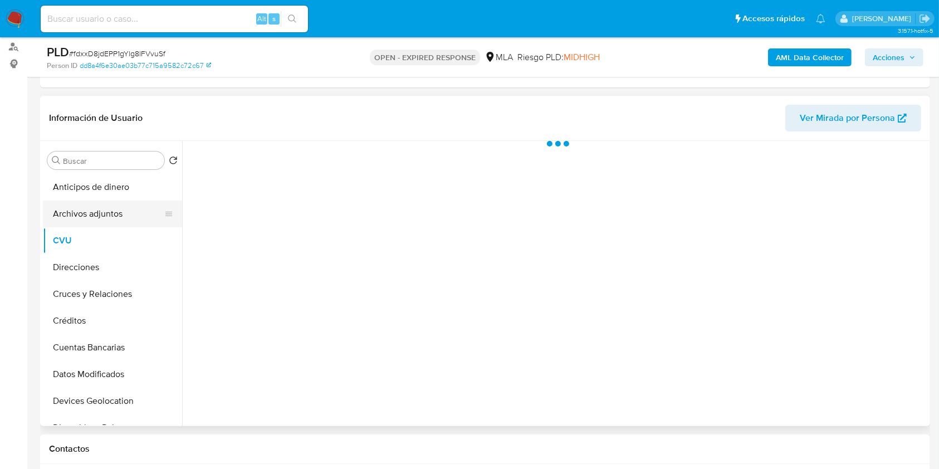
click at [125, 217] on button "Archivos adjuntos" at bounding box center [108, 214] width 130 height 27
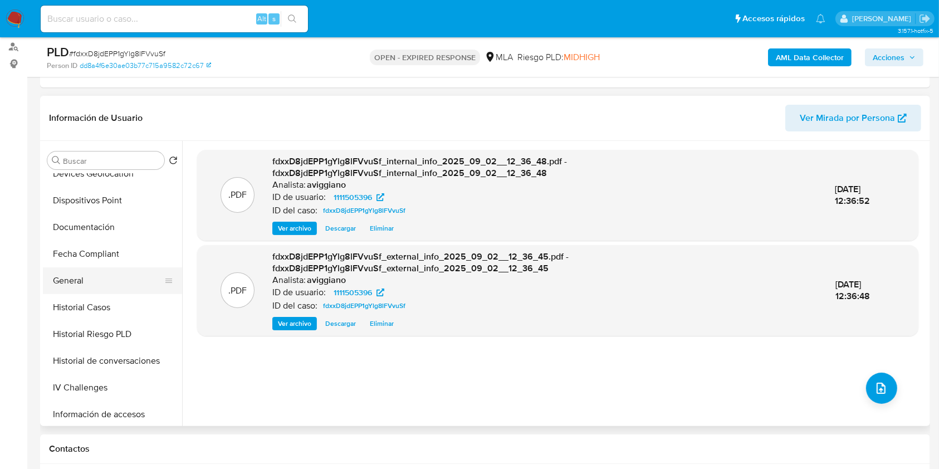
scroll to position [371, 0]
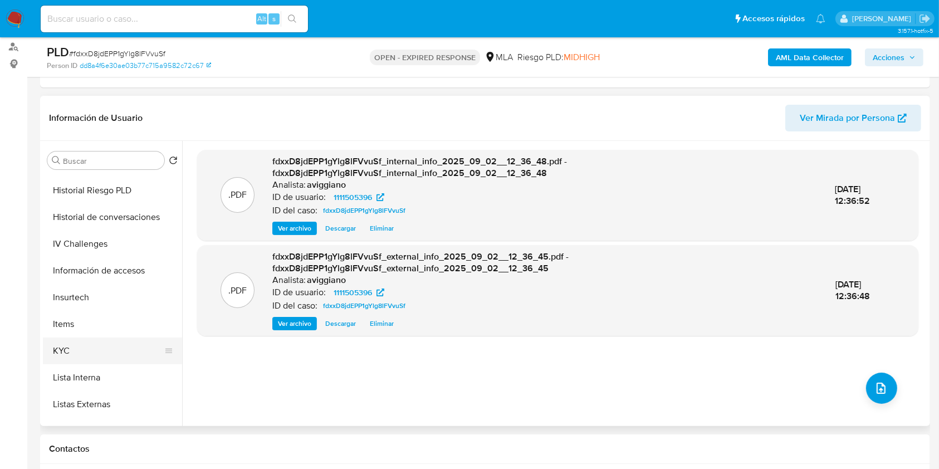
click at [99, 345] on button "KYC" at bounding box center [108, 351] width 130 height 27
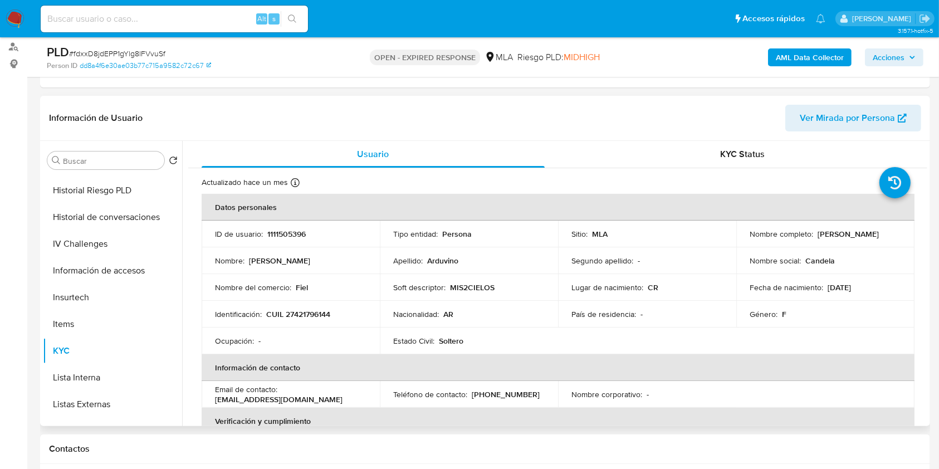
click at [319, 313] on p "CUIL 27421796144" at bounding box center [298, 314] width 64 height 10
copy p "27421796144"
click at [294, 234] on p "1111505396" at bounding box center [286, 234] width 38 height 10
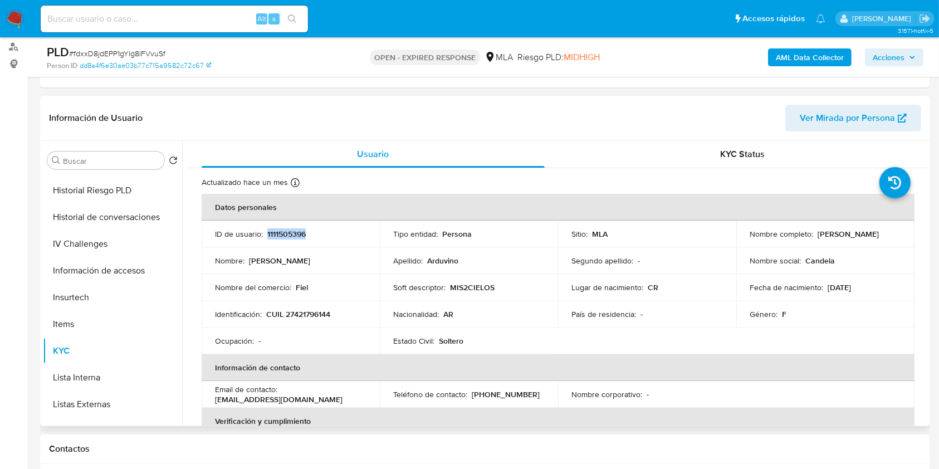
copy p "1111505396"
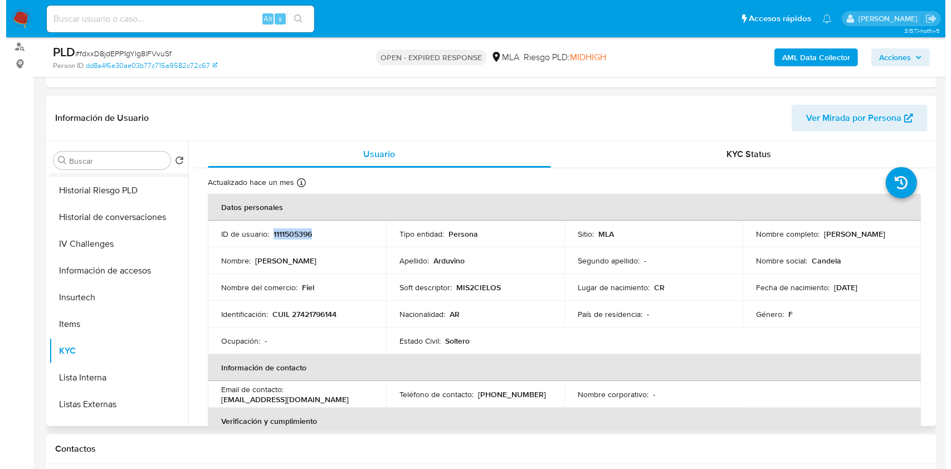
scroll to position [0, 0]
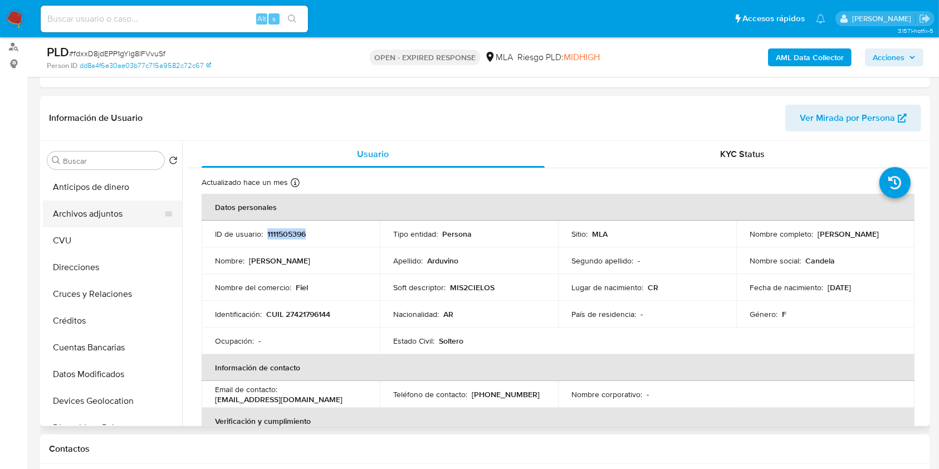
click at [97, 216] on button "Archivos adjuntos" at bounding box center [108, 214] width 130 height 27
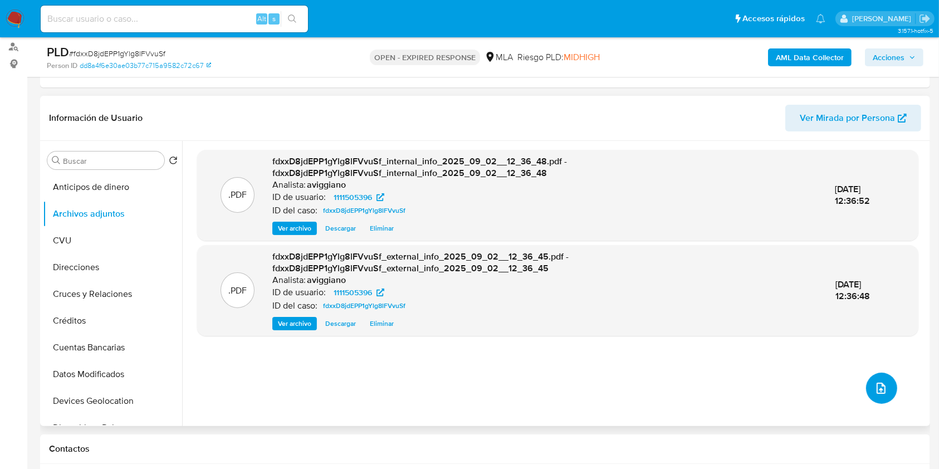
click at [881, 392] on icon "upload-file" at bounding box center [880, 388] width 13 height 13
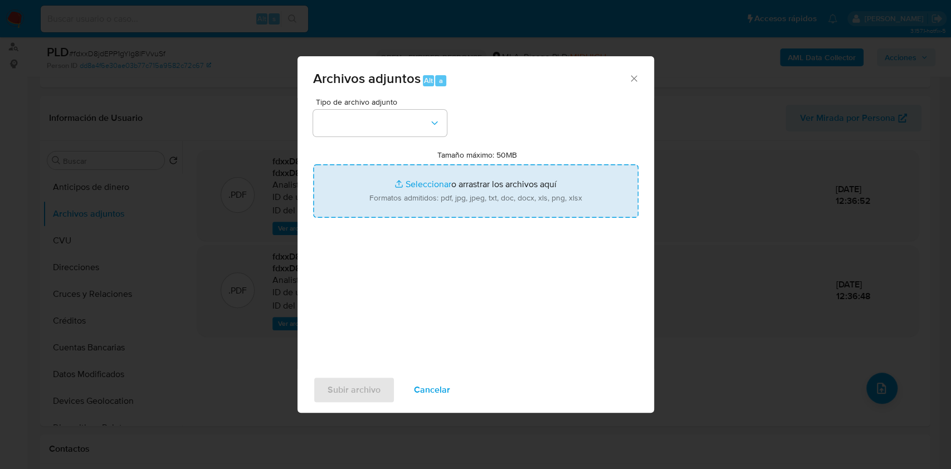
click at [559, 214] on input "Tamaño máximo: 50MB Seleccionar archivos" at bounding box center [475, 190] width 325 height 53
type input "C:\fakepath\Nosis - 1111505396.pdf"
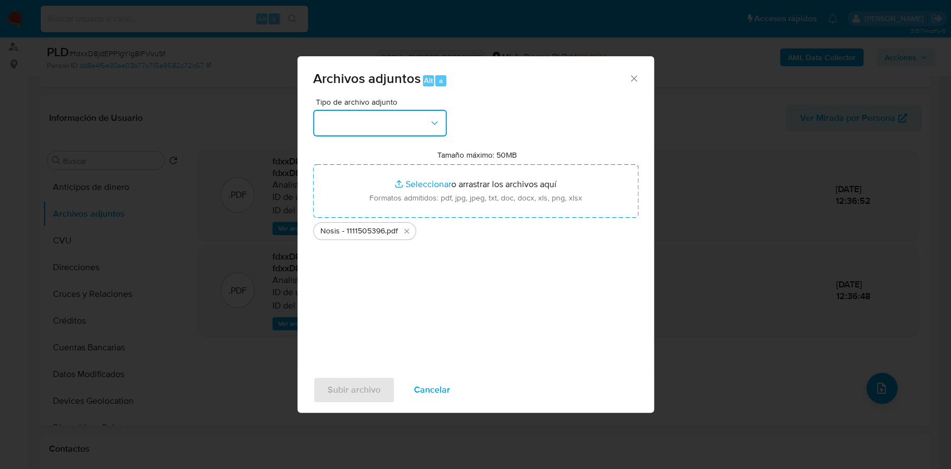
click at [416, 125] on button "button" at bounding box center [380, 123] width 134 height 27
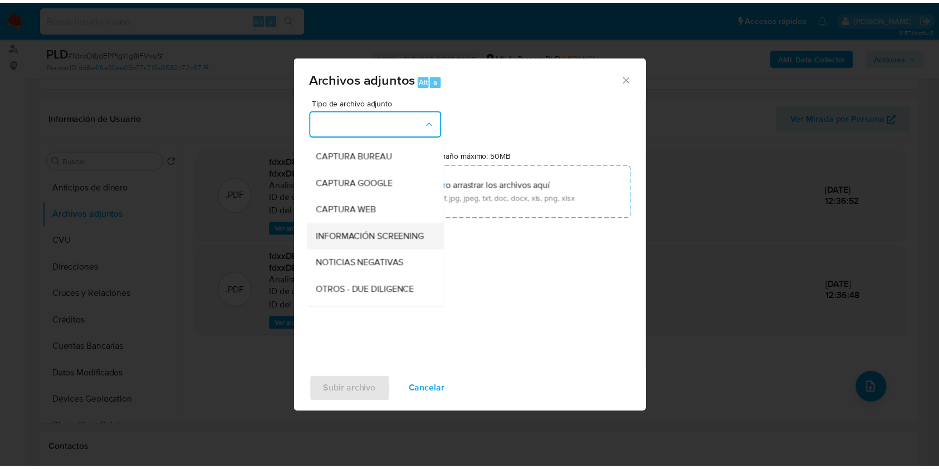
scroll to position [74, 0]
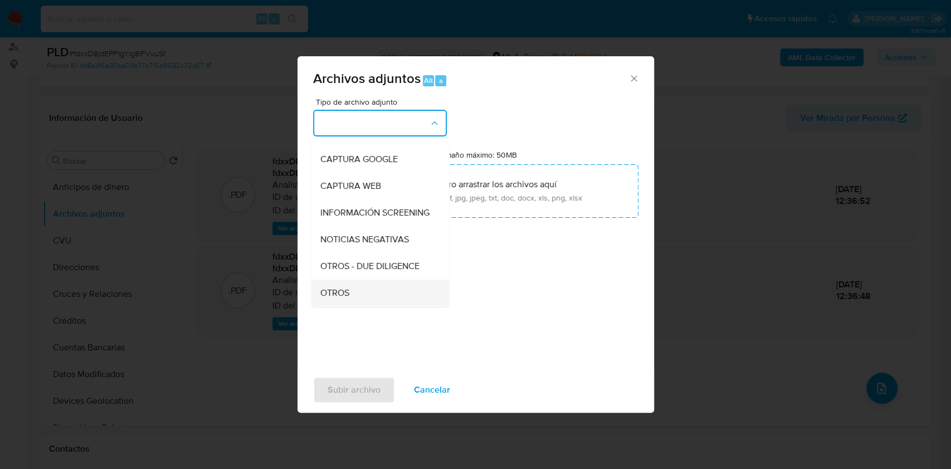
click at [346, 298] on span "OTROS" at bounding box center [334, 292] width 29 height 11
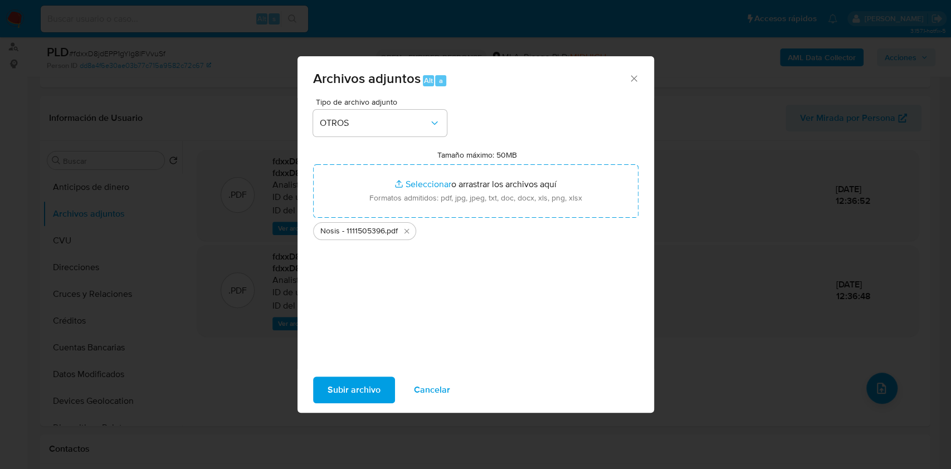
click at [341, 390] on span "Subir archivo" at bounding box center [353, 390] width 53 height 25
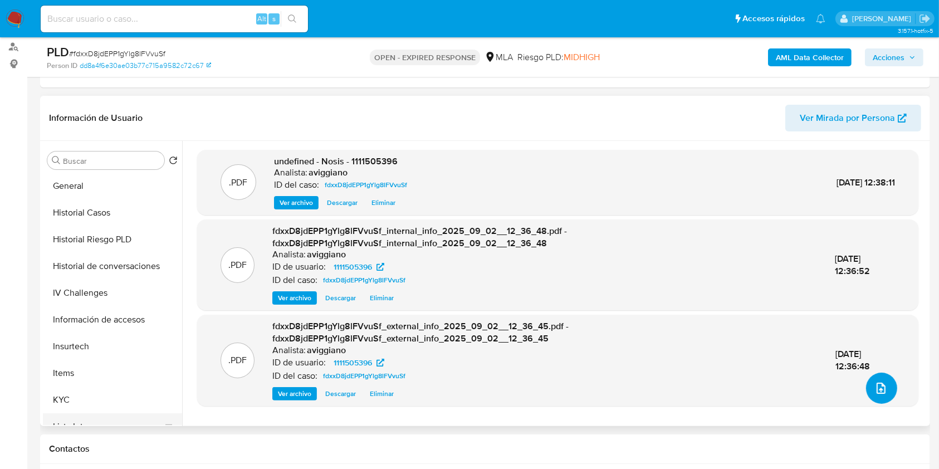
scroll to position [446, 0]
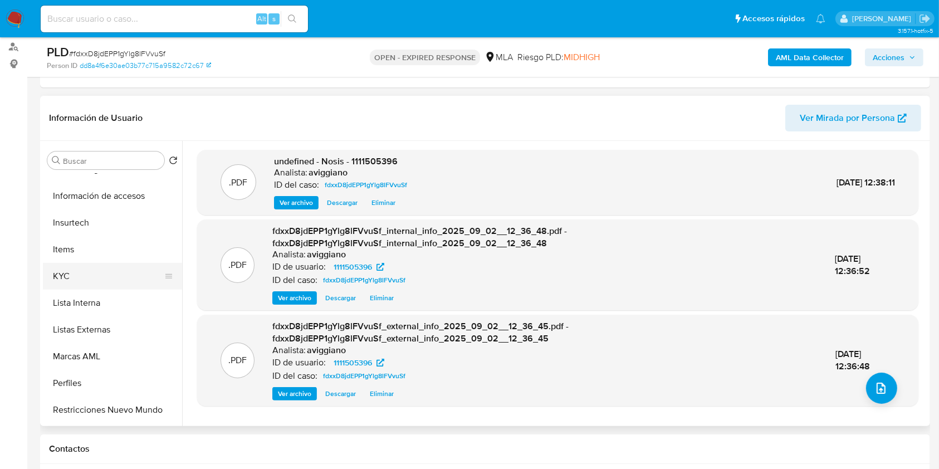
click at [81, 266] on button "KYC" at bounding box center [108, 276] width 130 height 27
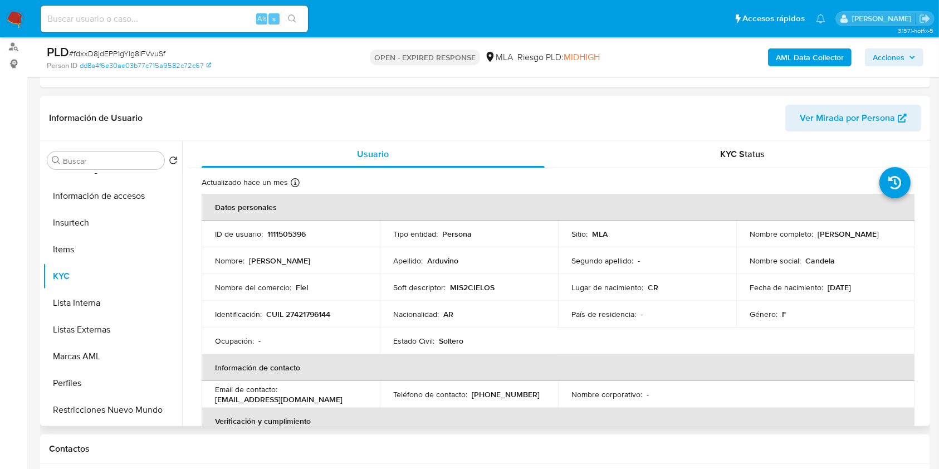
drag, startPoint x: 744, startPoint y: 236, endPoint x: 848, endPoint y: 242, distance: 103.8
click at [848, 242] on td "Nombre completo : Candela Vanina Arduvino" at bounding box center [825, 234] width 178 height 27
copy p "Candela Vanina Arduvino"
click at [287, 243] on td "ID de usuario : 1111505396" at bounding box center [291, 234] width 178 height 27
click at [287, 239] on td "ID de usuario : 1111505396" at bounding box center [291, 234] width 178 height 27
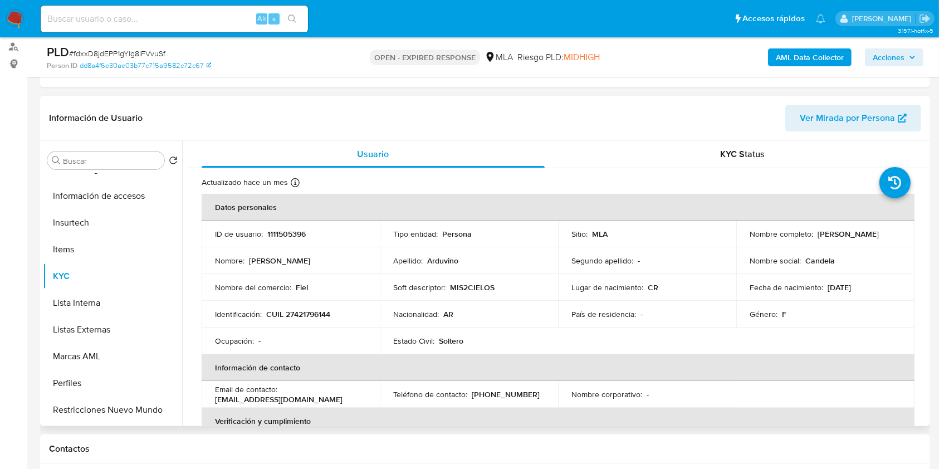
click at [287, 238] on td "ID de usuario : 1111505396" at bounding box center [291, 234] width 178 height 27
click at [287, 237] on p "1111505396" at bounding box center [286, 234] width 38 height 10
copy p "1111505396"
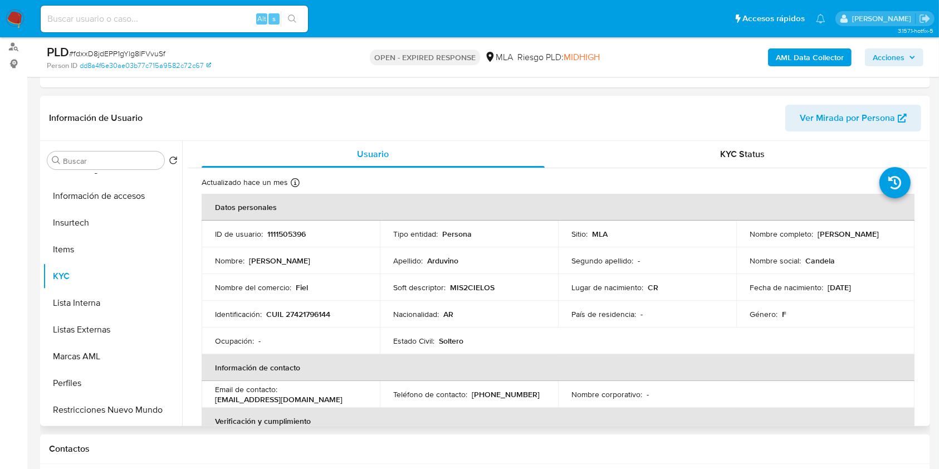
click at [302, 229] on p "1111505396" at bounding box center [286, 234] width 38 height 10
copy p "1111505396"
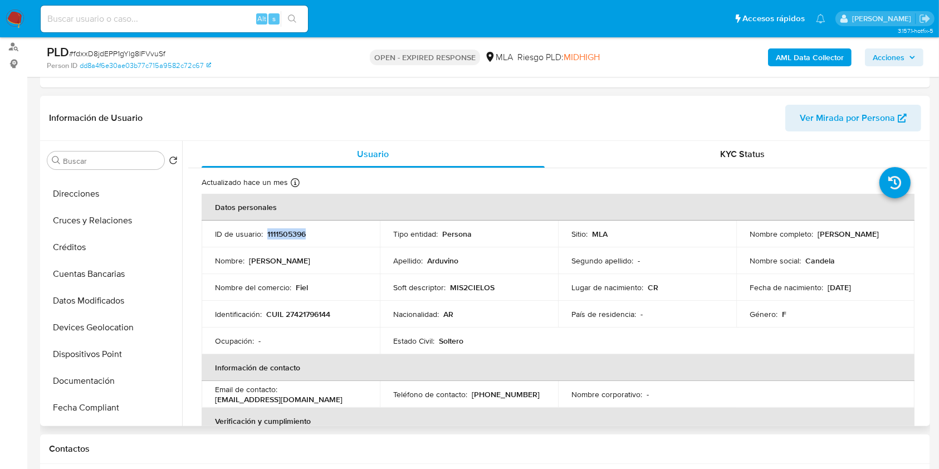
scroll to position [0, 0]
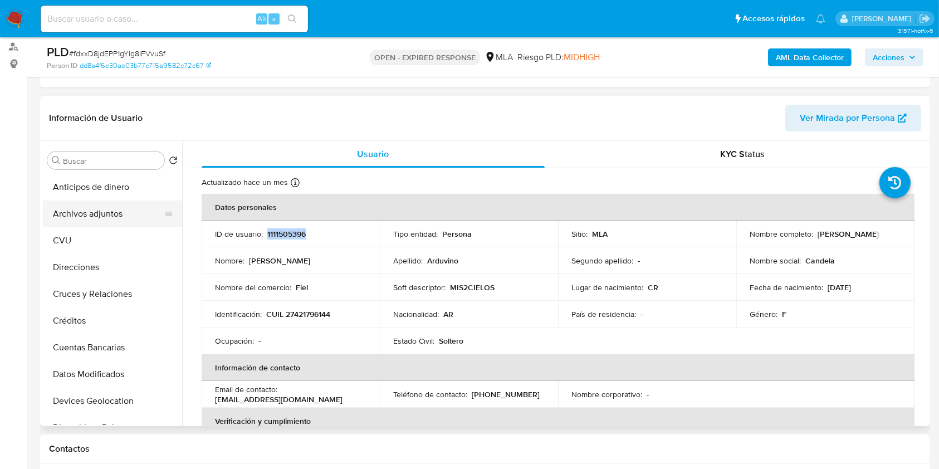
click at [116, 202] on button "Archivos adjuntos" at bounding box center [108, 214] width 130 height 27
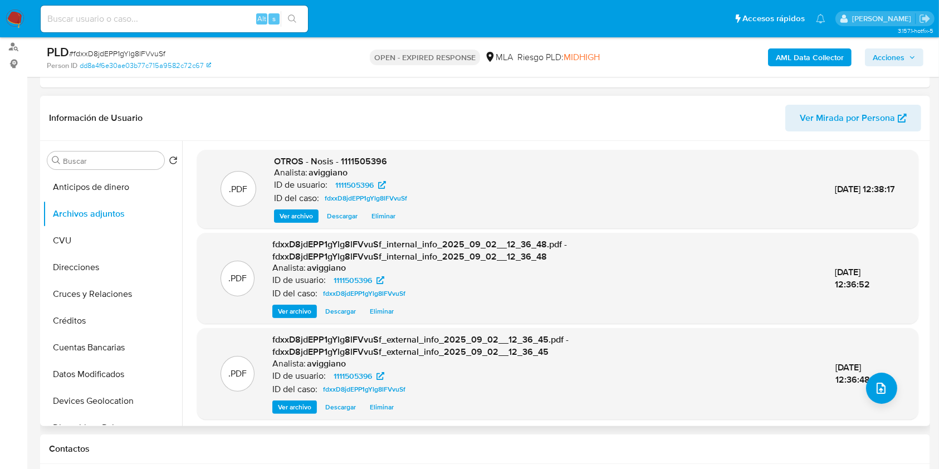
click at [381, 159] on span "OTROS - Nosis - 1111505396" at bounding box center [330, 161] width 113 height 13
copy span "1111505396"
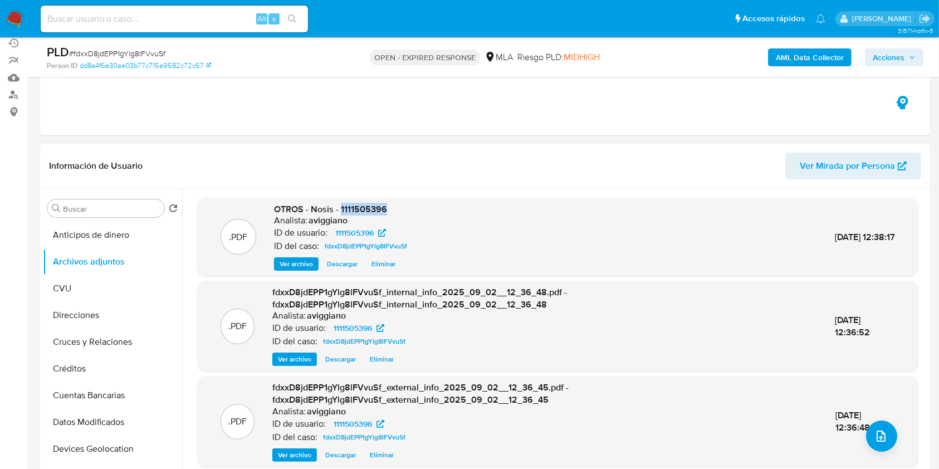
scroll to position [148, 0]
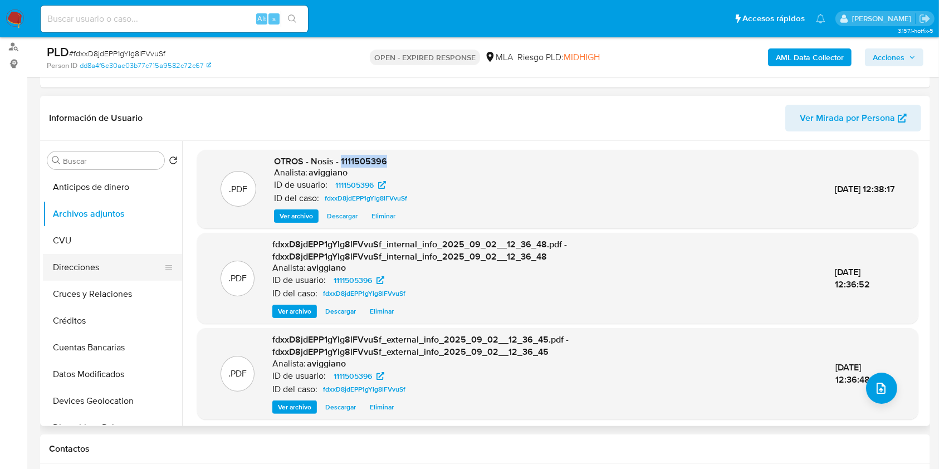
click at [105, 265] on button "Direcciones" at bounding box center [108, 267] width 130 height 27
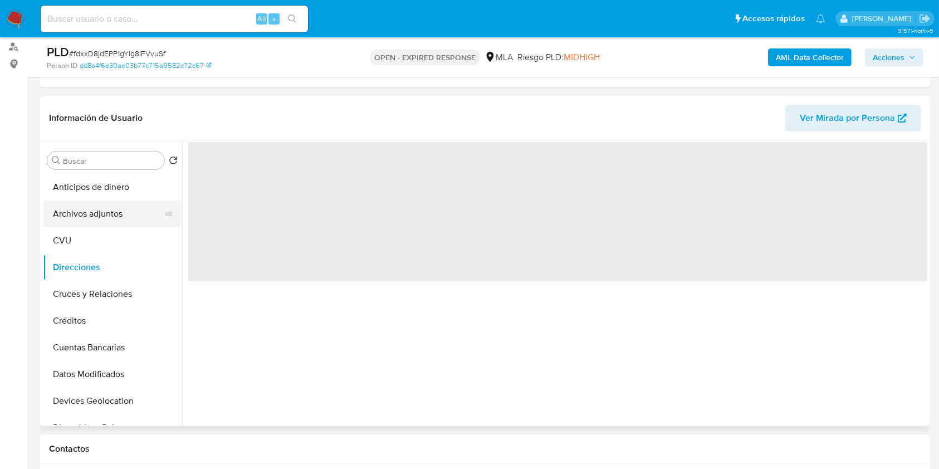
click at [110, 209] on button "Archivos adjuntos" at bounding box center [108, 214] width 130 height 27
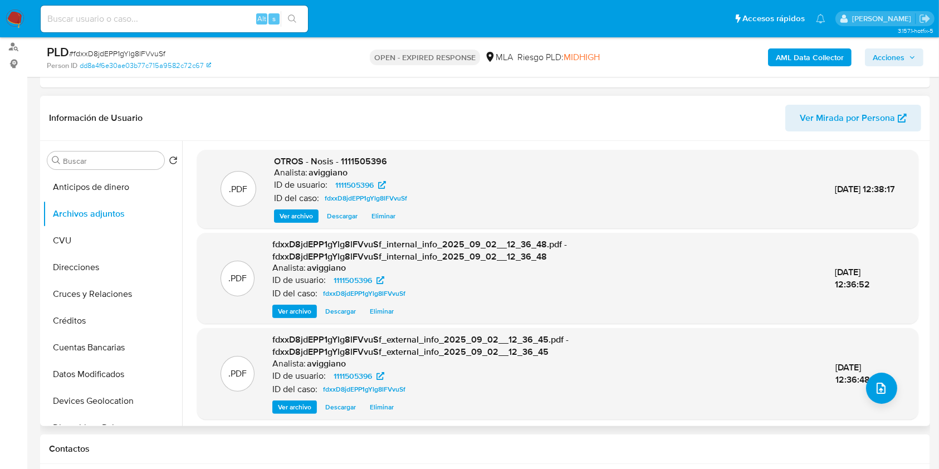
click at [368, 162] on span "OTROS - Nosis - 1111505396" at bounding box center [330, 161] width 113 height 13
copy span "1111505396"
drag, startPoint x: 338, startPoint y: 154, endPoint x: 697, endPoint y: 194, distance: 362.0
click at [697, 194] on div ".PDF OTROS - Nosis - 1111505396 Analista: aviggiano ID de usuario: 1111505396 I…" at bounding box center [558, 189] width 710 height 68
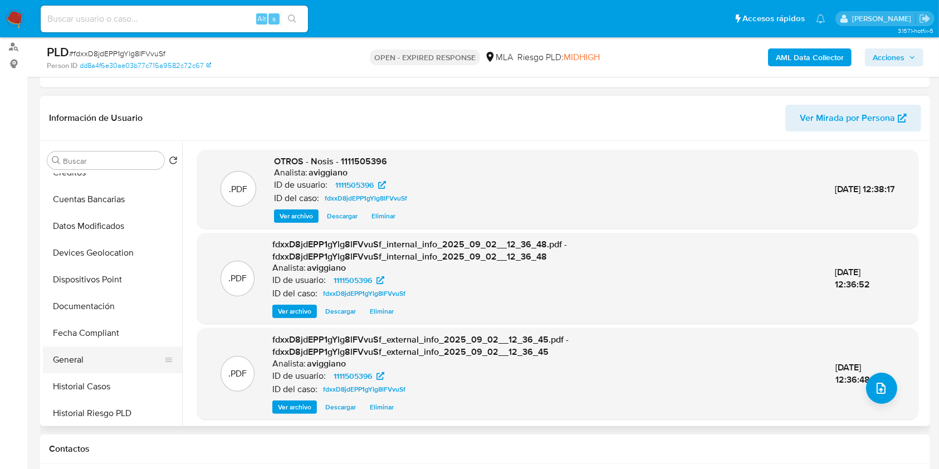
click at [70, 364] on button "General" at bounding box center [108, 359] width 130 height 27
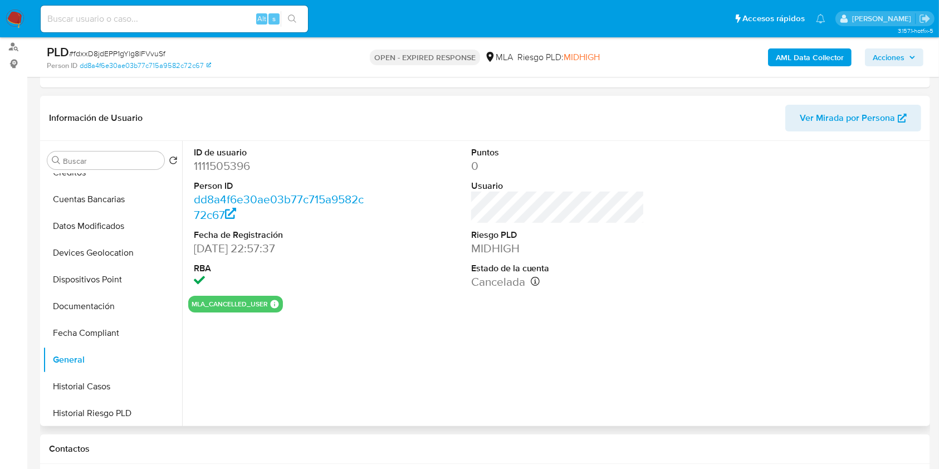
click at [223, 171] on dd "1111505396" at bounding box center [281, 166] width 174 height 16
copy dd "1111505396"
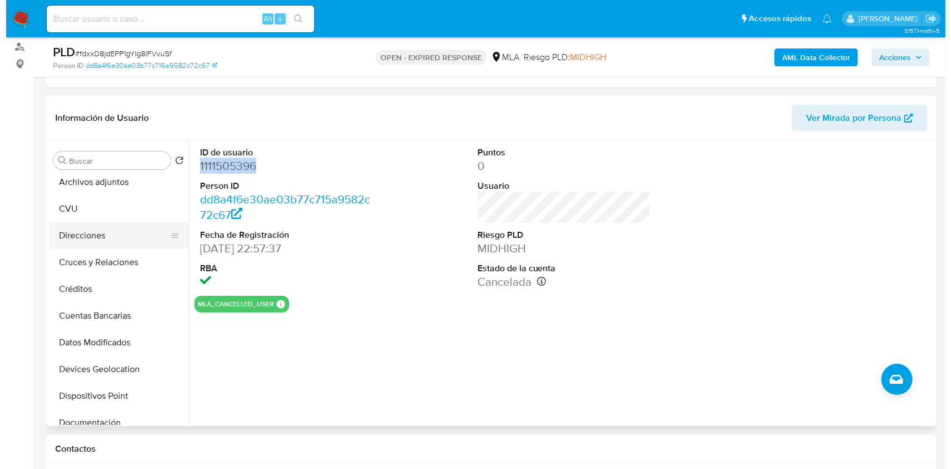
scroll to position [0, 0]
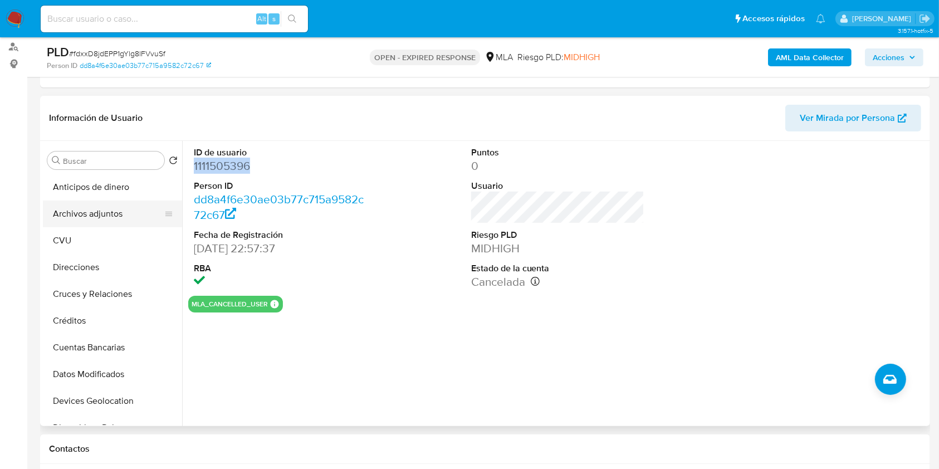
click at [97, 225] on button "Archivos adjuntos" at bounding box center [108, 214] width 130 height 27
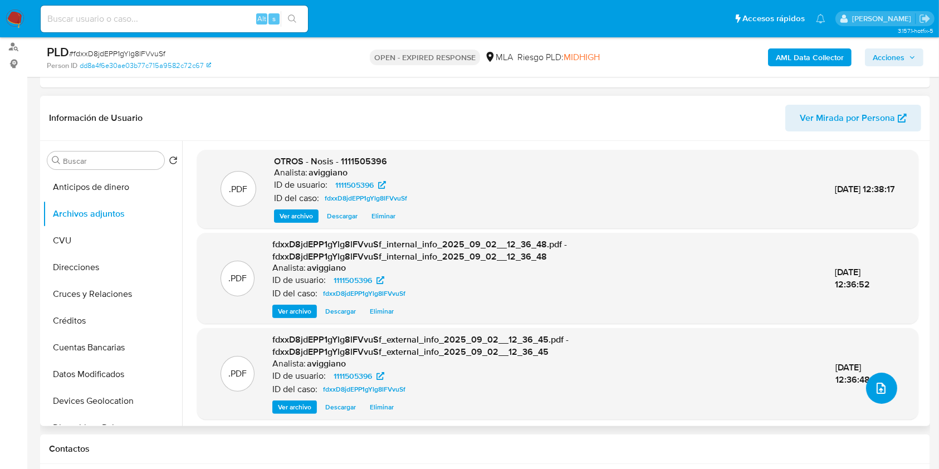
click at [869, 400] on button "upload-file" at bounding box center [881, 388] width 31 height 31
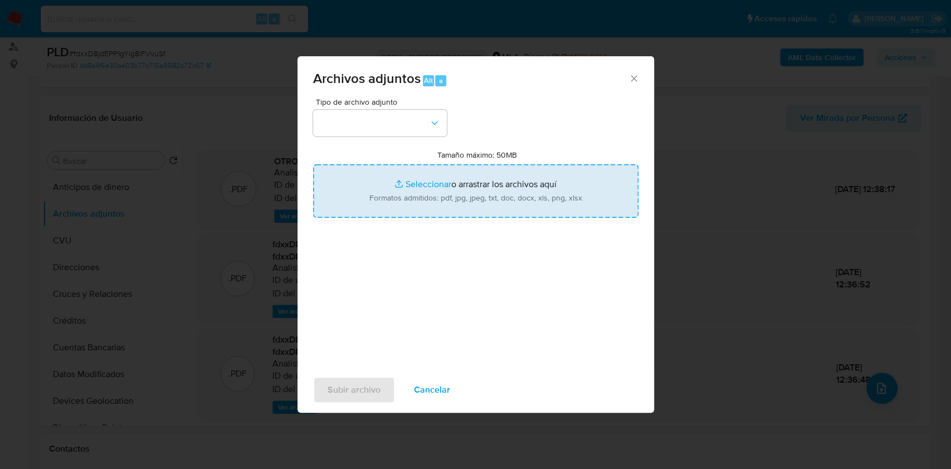
click at [474, 201] on input "Tamaño máximo: 50MB Seleccionar archivos" at bounding box center [475, 190] width 325 height 53
type input "C:\fakepath\Movimientos-Aladdin-v10_1 - 1111505396.xlsx"
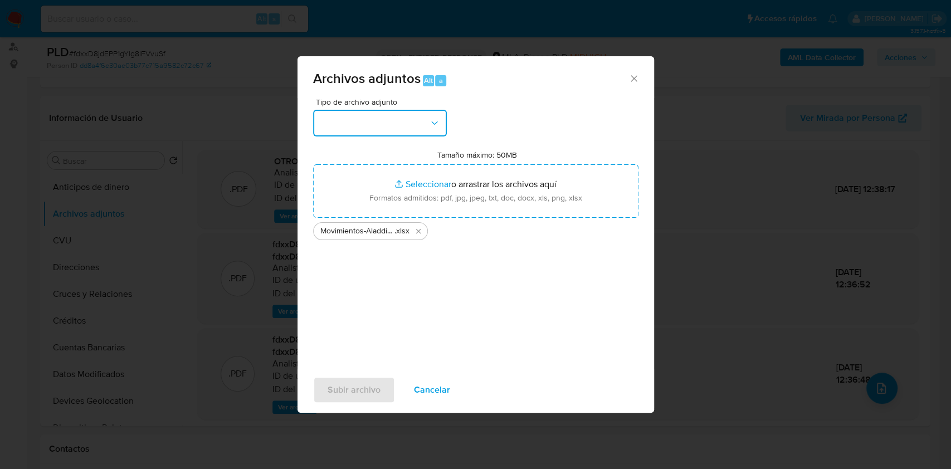
click at [436, 124] on icon "button" at bounding box center [434, 123] width 11 height 11
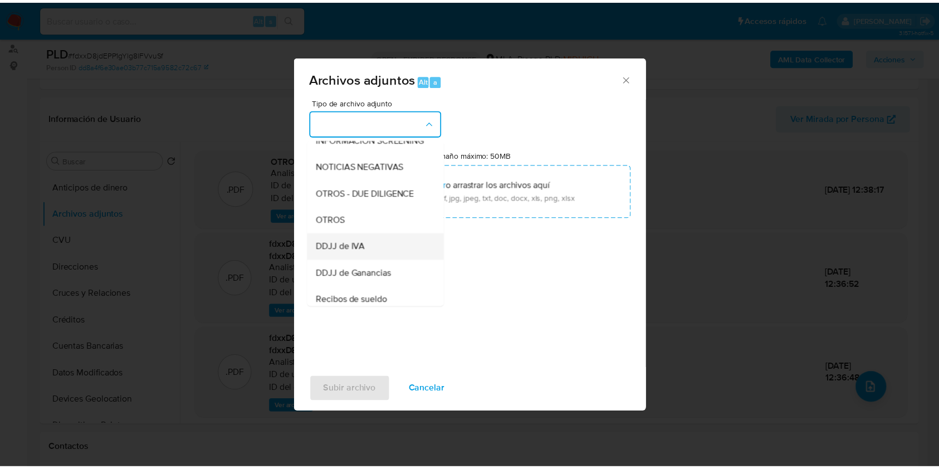
scroll to position [148, 0]
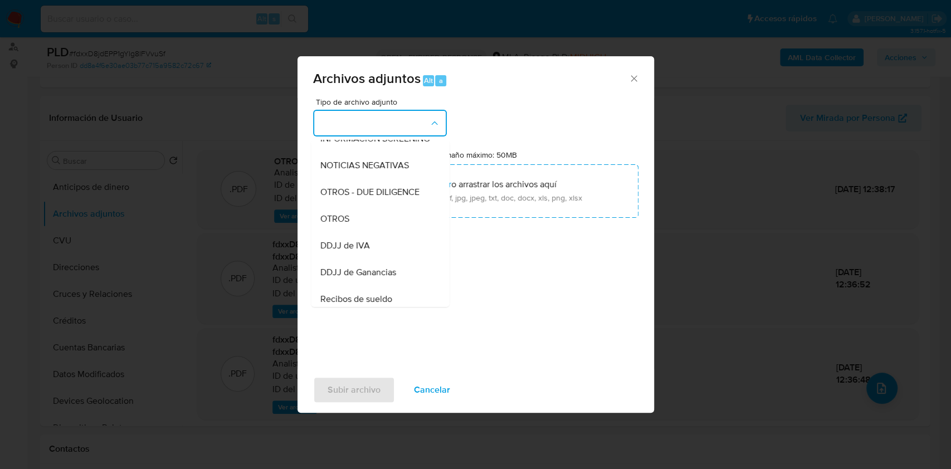
click at [346, 224] on span "OTROS" at bounding box center [334, 218] width 29 height 11
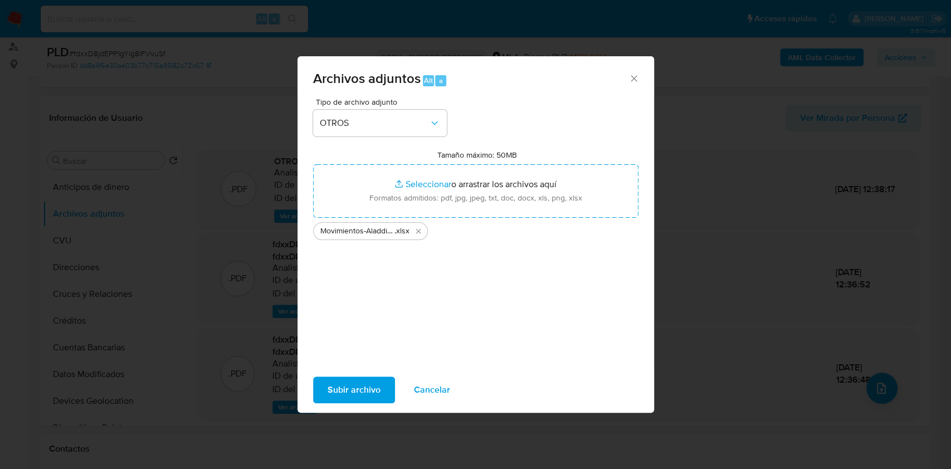
click at [343, 370] on div "Subir archivo Cancelar" at bounding box center [475, 390] width 356 height 42
click at [343, 378] on span "Subir archivo" at bounding box center [353, 390] width 53 height 25
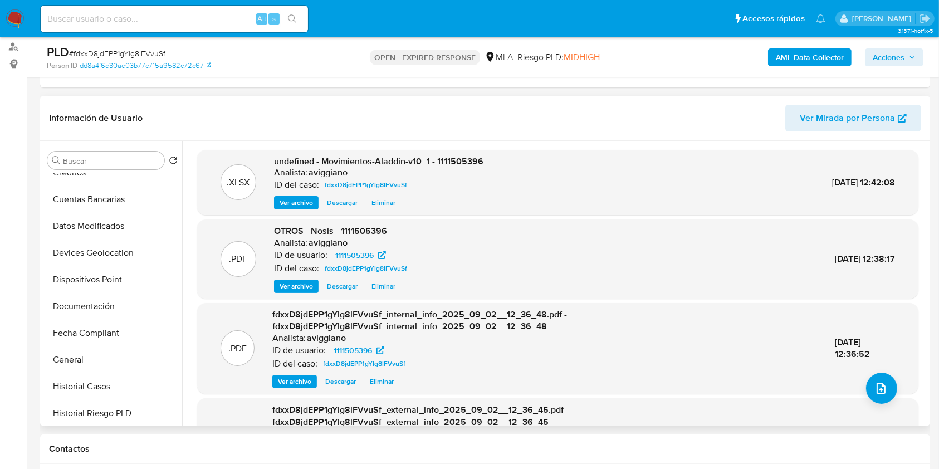
click at [454, 158] on span "undefined - Movimientos-Aladdin-v10_1 - 1111505396" at bounding box center [378, 161] width 209 height 13
copy span "1111505396"
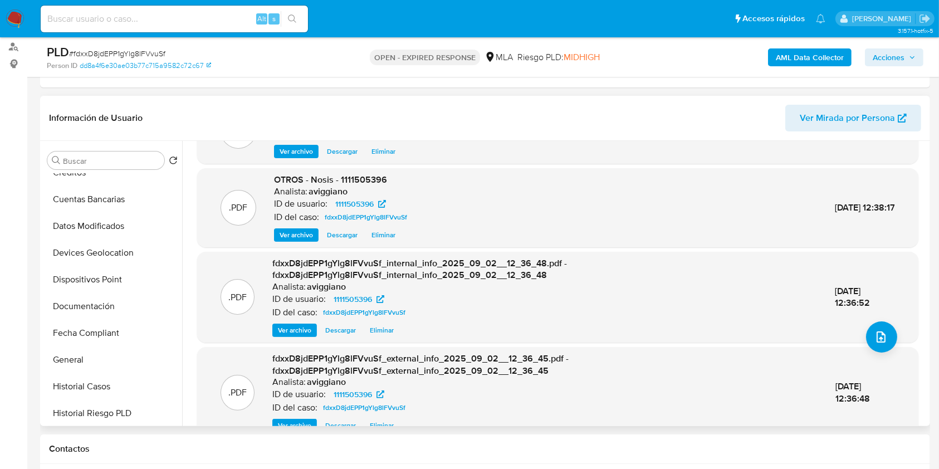
scroll to position [73, 0]
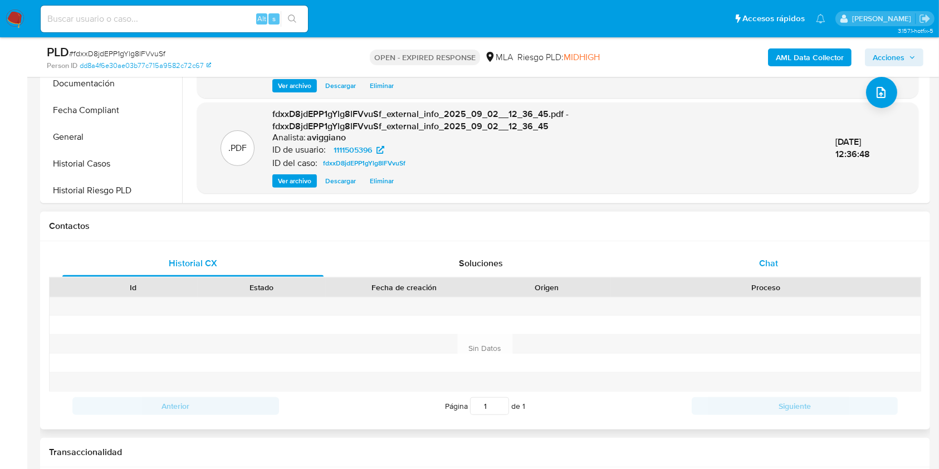
click at [761, 268] on span "Chat" at bounding box center [768, 263] width 19 height 13
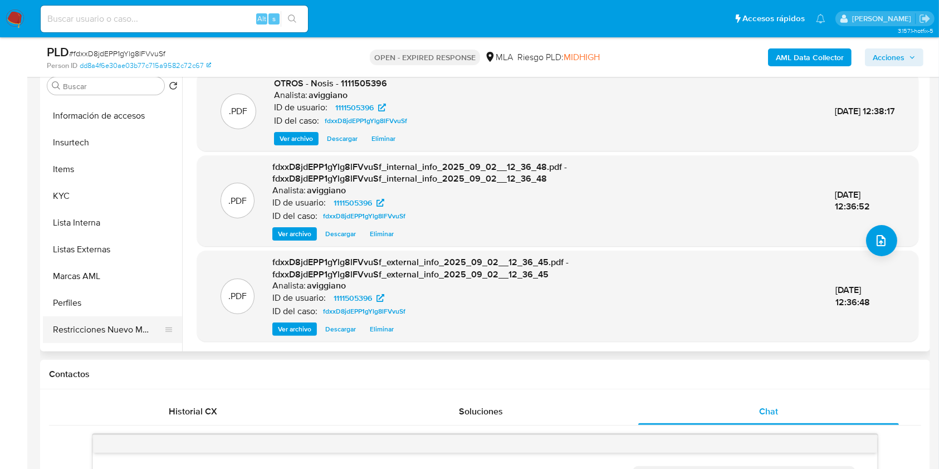
scroll to position [520, 0]
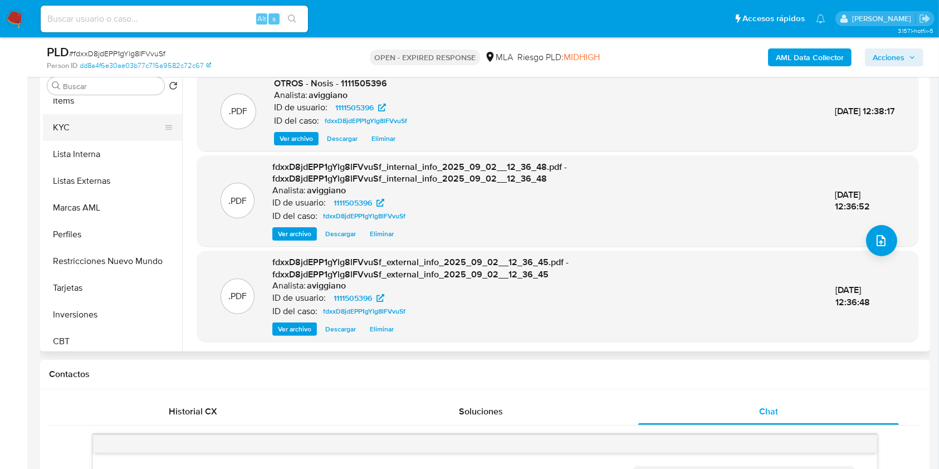
click at [80, 134] on button "KYC" at bounding box center [108, 127] width 130 height 27
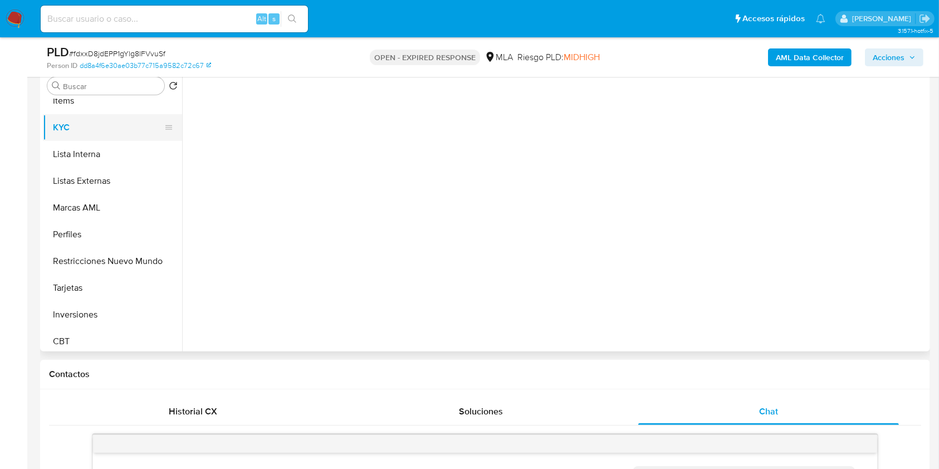
scroll to position [0, 0]
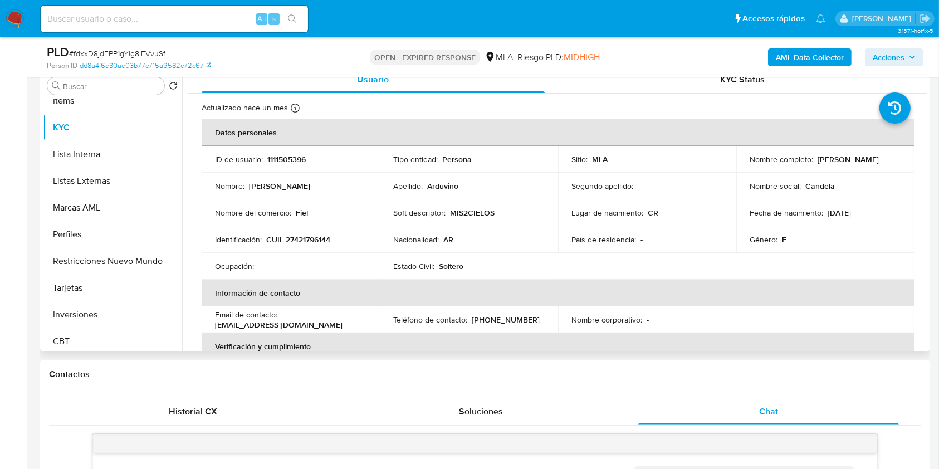
drag, startPoint x: 746, startPoint y: 166, endPoint x: 839, endPoint y: 169, distance: 93.1
click at [839, 169] on td "Nombre completo : Candela Vanina Arduvino" at bounding box center [825, 159] width 178 height 27
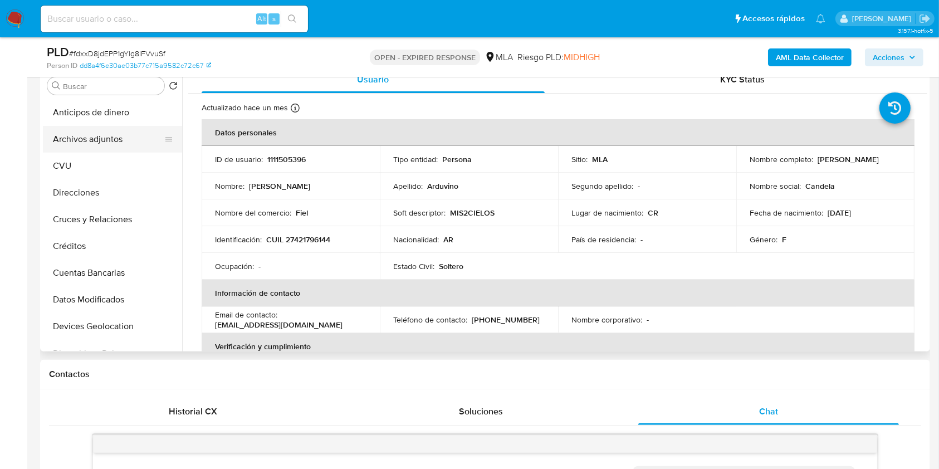
click at [112, 128] on button "Archivos adjuntos" at bounding box center [108, 139] width 130 height 27
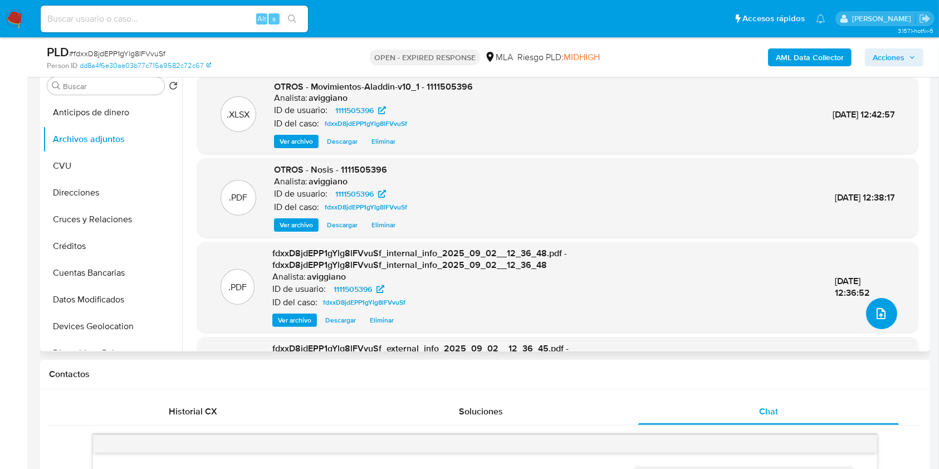
click at [879, 312] on icon "upload-file" at bounding box center [881, 313] width 9 height 11
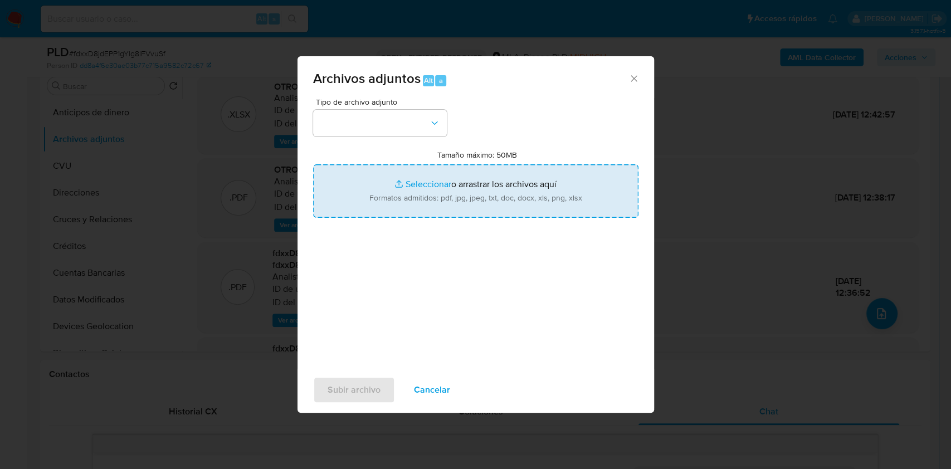
click at [403, 176] on input "Tamaño máximo: 50MB Seleccionar archivos" at bounding box center [475, 190] width 325 height 53
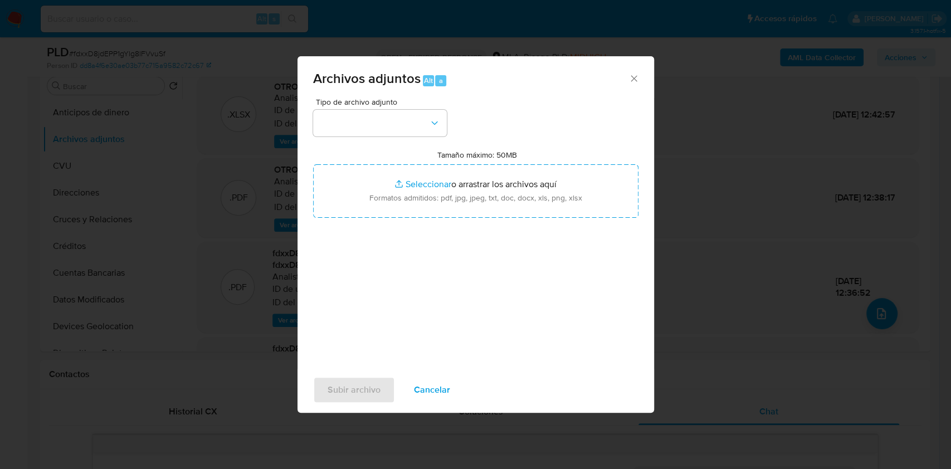
click at [467, 218] on div "Tipo de archivo adjunto Tamaño máximo: 50MB Seleccionar archivos Seleccionar o …" at bounding box center [475, 229] width 325 height 263
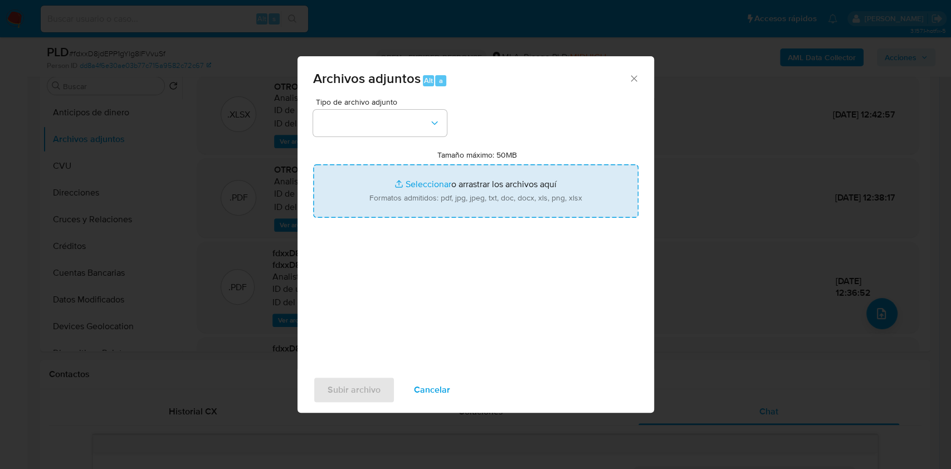
click at [465, 206] on input "Tamaño máximo: 50MB Seleccionar archivos" at bounding box center [475, 190] width 325 height 53
type input "C:\fakepath\Caselog fdxxD8jdEPP1gYlg8lFVvuSf_2025_08_20_01_45_42.docx"
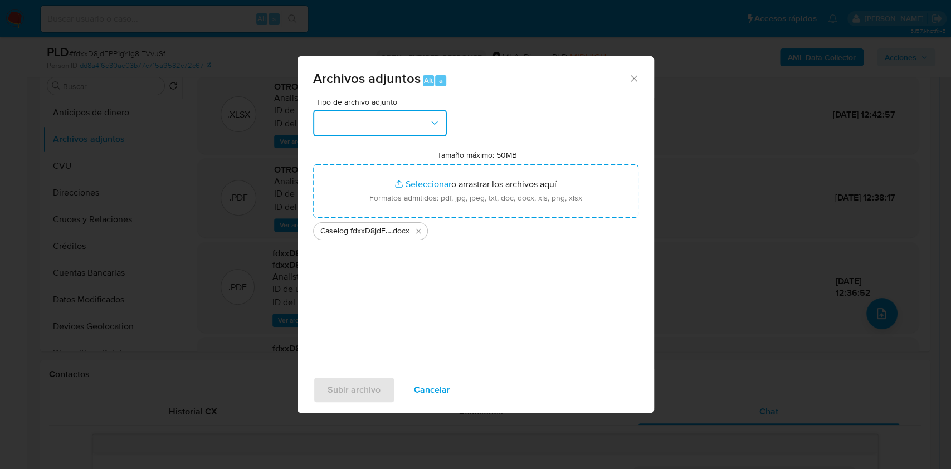
click at [397, 111] on button "button" at bounding box center [380, 123] width 134 height 27
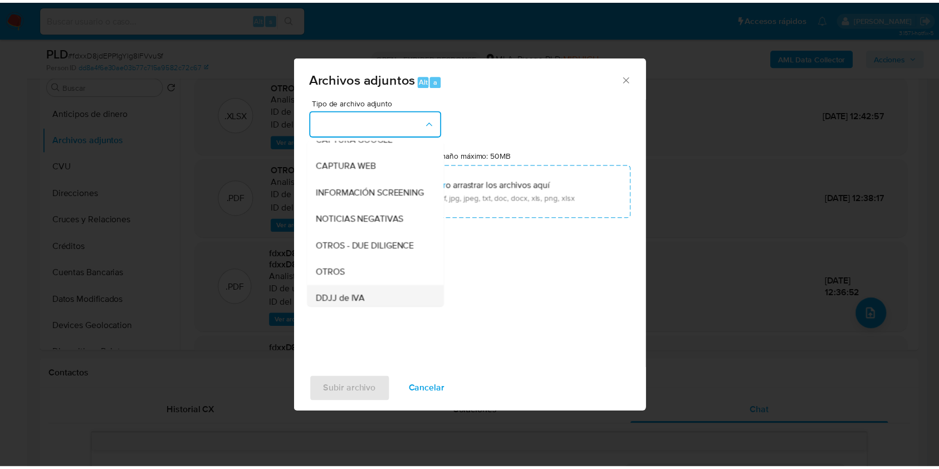
scroll to position [148, 0]
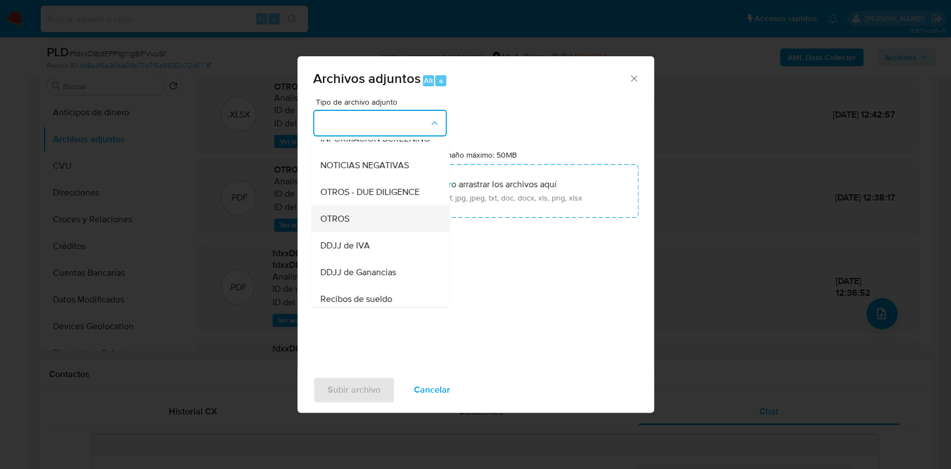
click at [357, 231] on div "OTROS" at bounding box center [377, 219] width 114 height 27
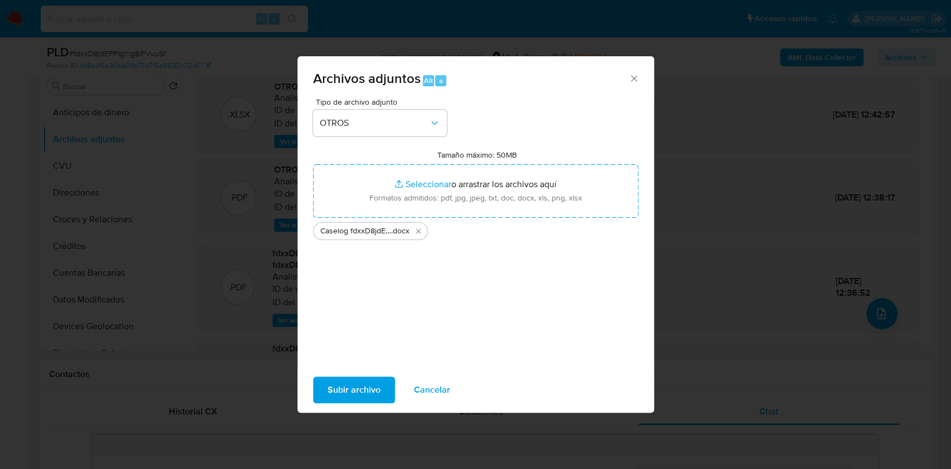
click at [354, 385] on span "Subir archivo" at bounding box center [353, 390] width 53 height 25
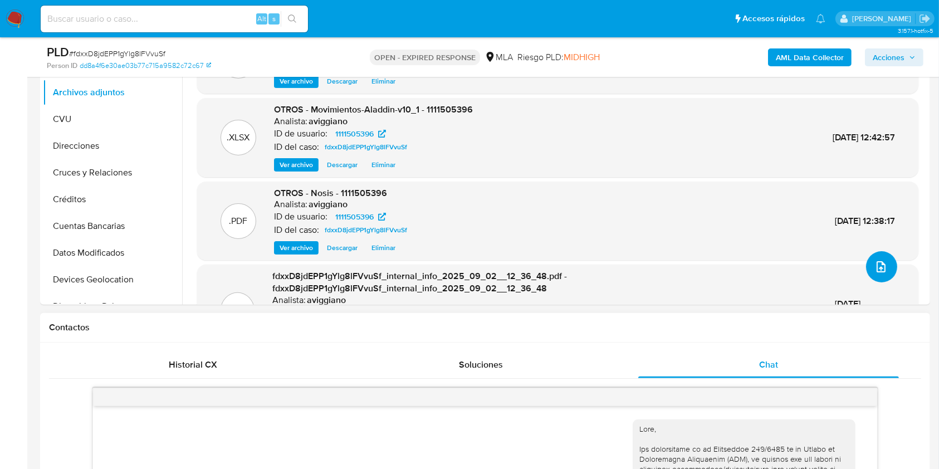
scroll to position [446, 0]
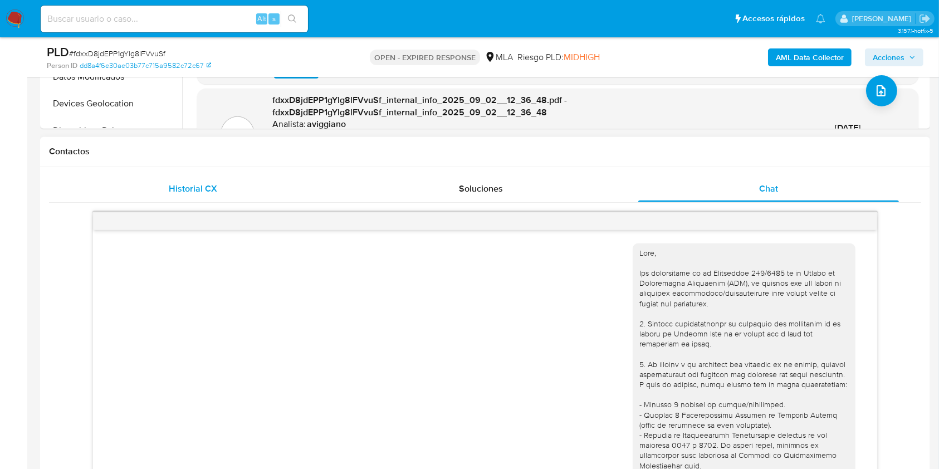
click at [225, 201] on div "Historial CX" at bounding box center [192, 188] width 261 height 27
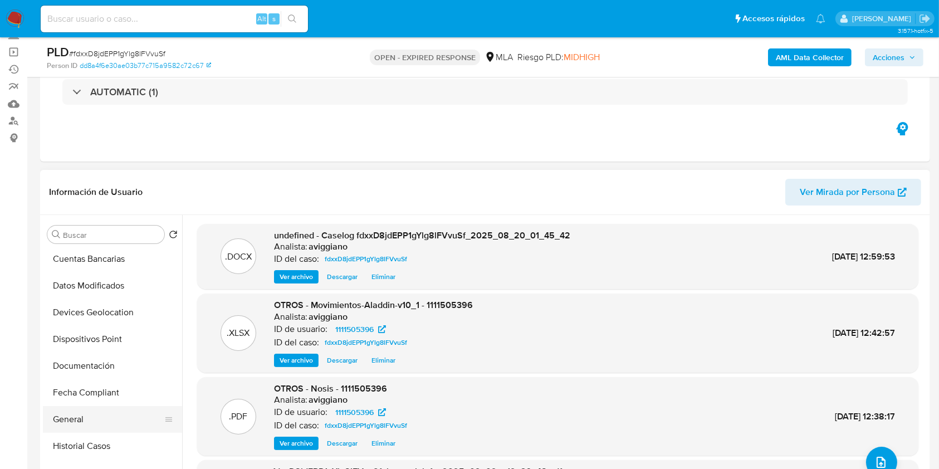
scroll to position [223, 0]
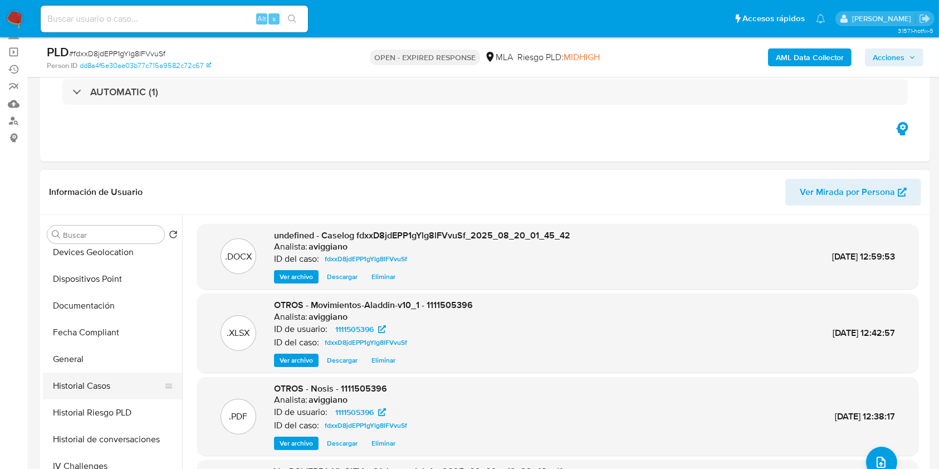
click at [103, 375] on button "Historial Casos" at bounding box center [108, 386] width 130 height 27
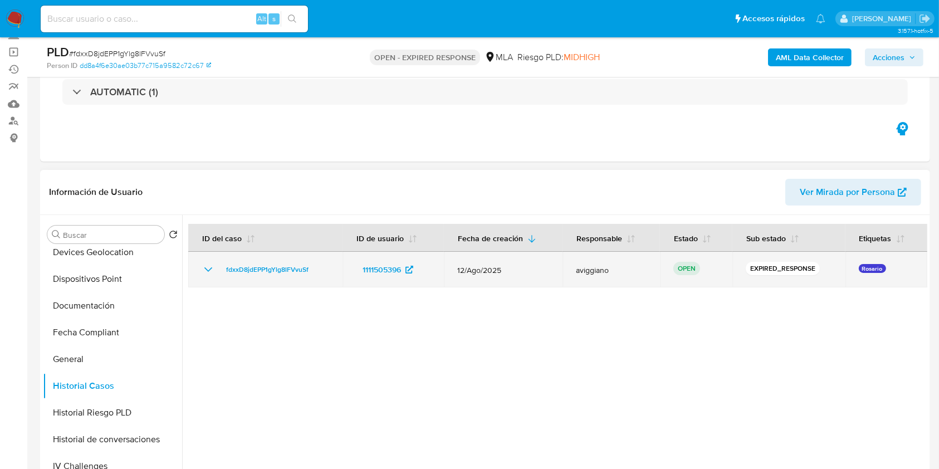
drag, startPoint x: 327, startPoint y: 262, endPoint x: 219, endPoint y: 270, distance: 107.8
click at [219, 270] on div "fdxxD8jdEPP1gYlg8lFVvuSf" at bounding box center [266, 269] width 128 height 13
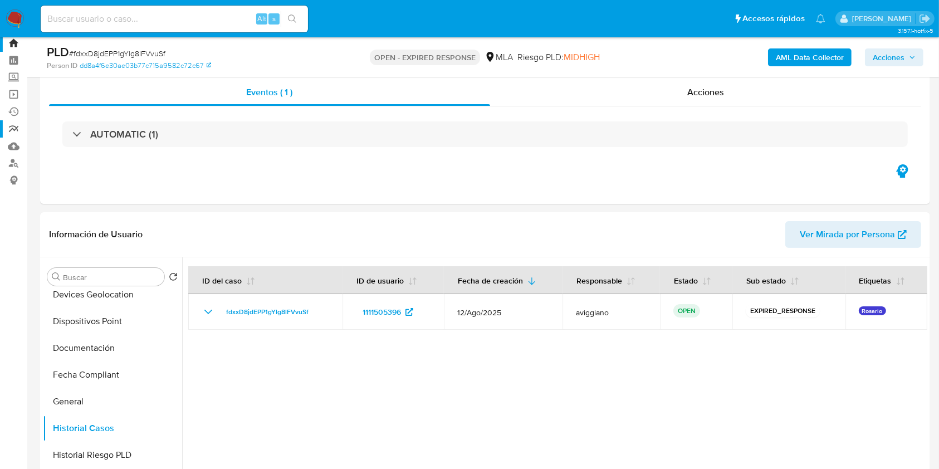
scroll to position [0, 0]
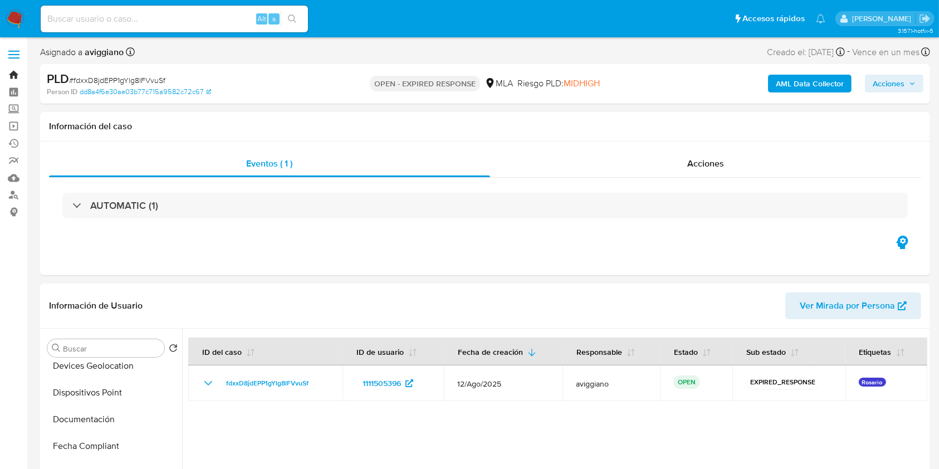
click at [9, 74] on link "Bandeja" at bounding box center [66, 74] width 133 height 17
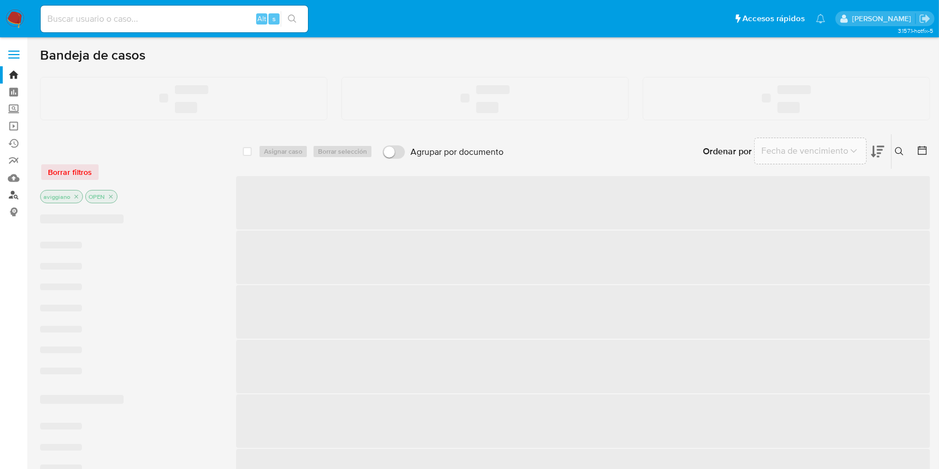
click at [11, 193] on link "Buscador de personas" at bounding box center [66, 195] width 133 height 17
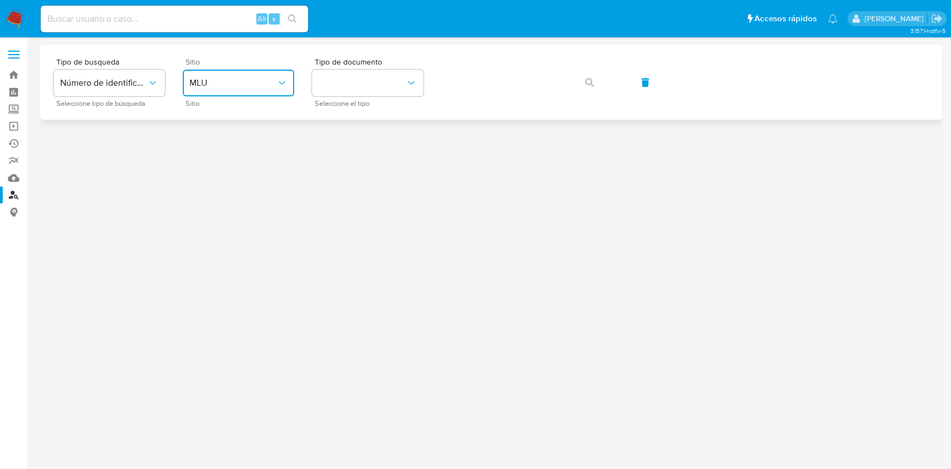
click at [241, 87] on span "MLU" at bounding box center [232, 82] width 87 height 11
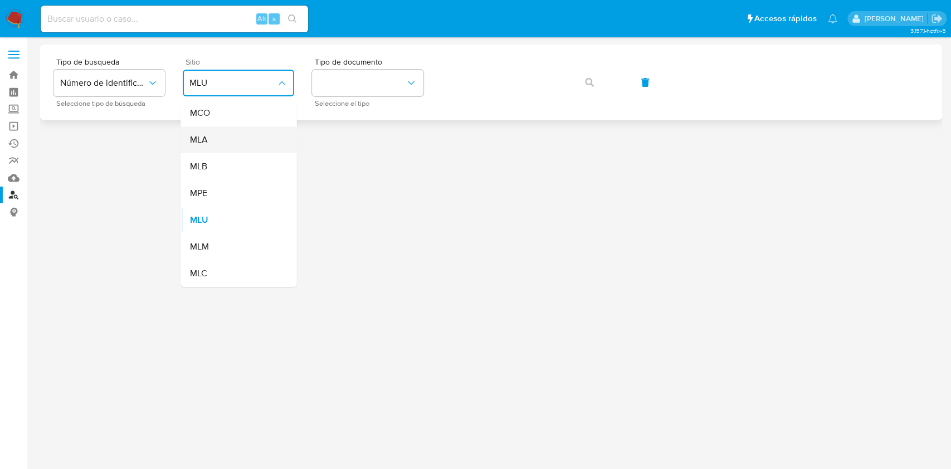
click at [232, 134] on div "MLA" at bounding box center [234, 139] width 91 height 27
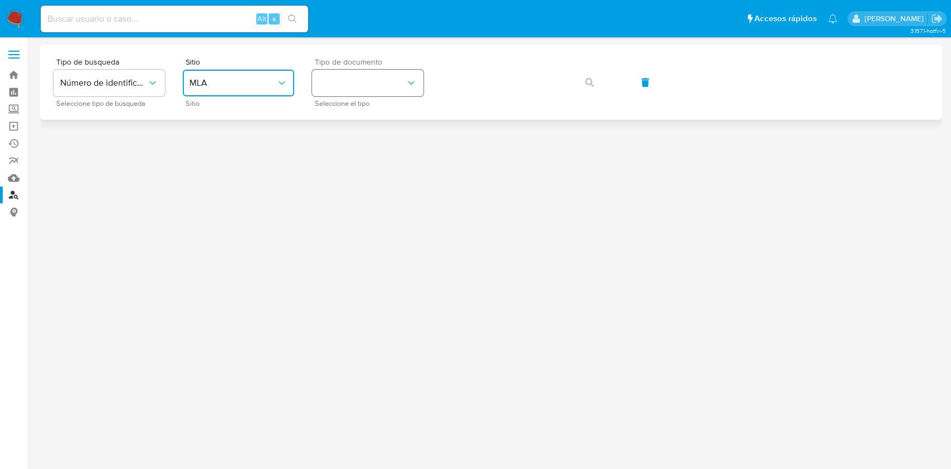
click at [379, 87] on button "identificationType" at bounding box center [367, 83] width 111 height 27
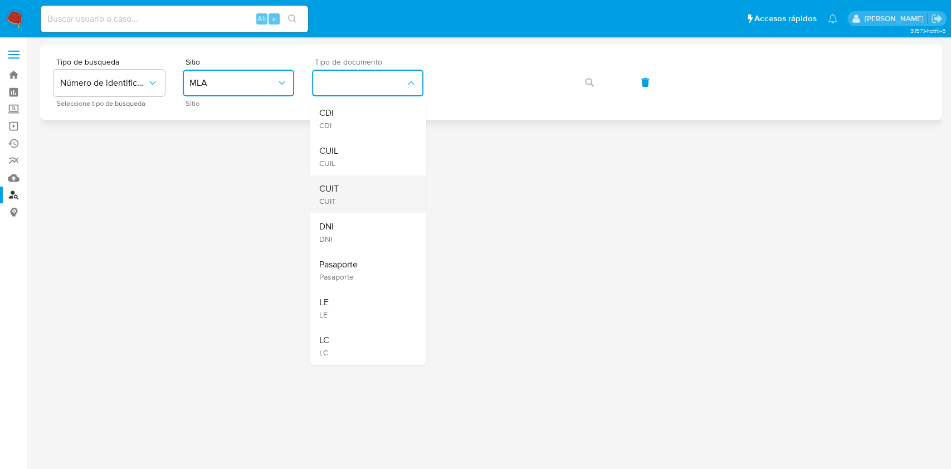
drag, startPoint x: 358, startPoint y: 190, endPoint x: 437, endPoint y: 126, distance: 102.1
click at [358, 189] on div "CUIT CUIT" at bounding box center [364, 194] width 91 height 38
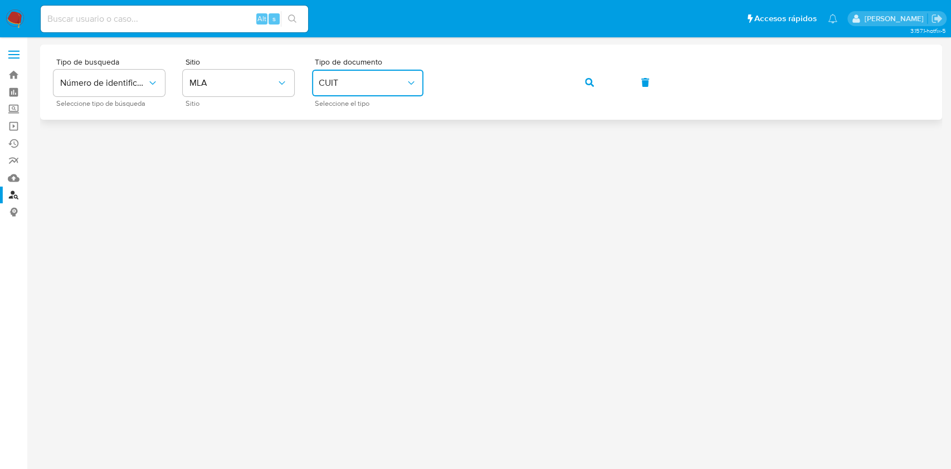
click at [588, 96] on div "Tipo de busqueda Número de identificación Seleccione tipo de búsqueda Sitio MLA…" at bounding box center [490, 82] width 875 height 48
click at [587, 78] on icon "button" at bounding box center [589, 82] width 9 height 9
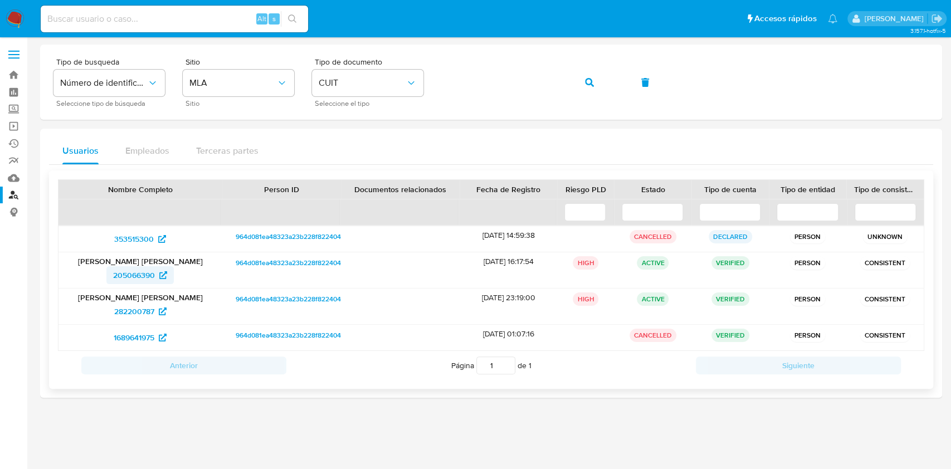
click at [141, 273] on span "205066390" at bounding box center [134, 275] width 42 height 18
click at [58, 22] on input at bounding box center [174, 19] width 267 height 14
click at [18, 75] on link "Bandeja" at bounding box center [66, 74] width 133 height 17
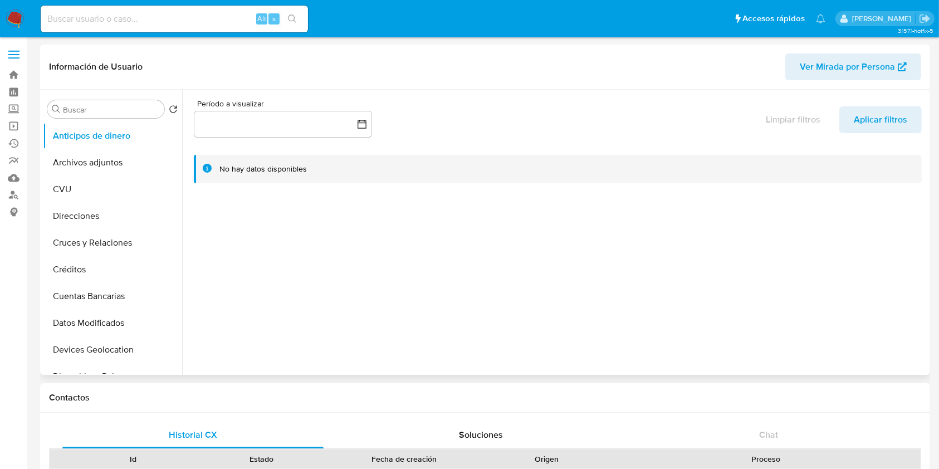
select select "10"
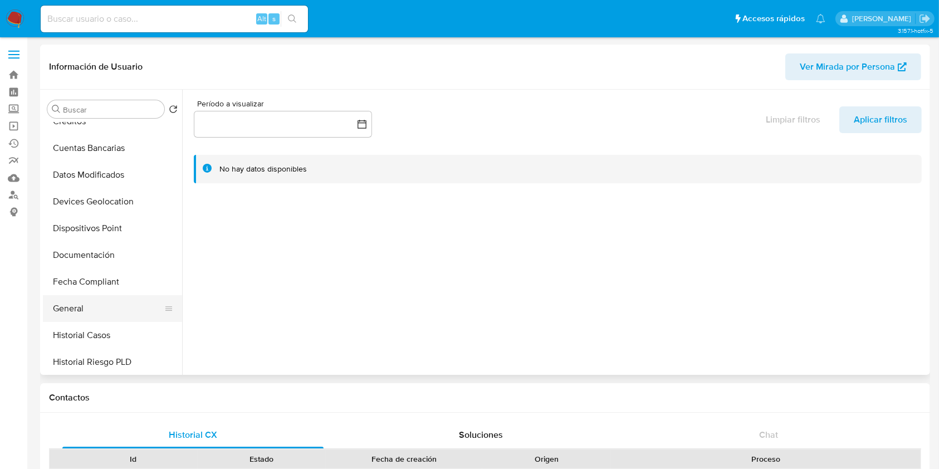
click at [106, 310] on button "General" at bounding box center [108, 308] width 130 height 27
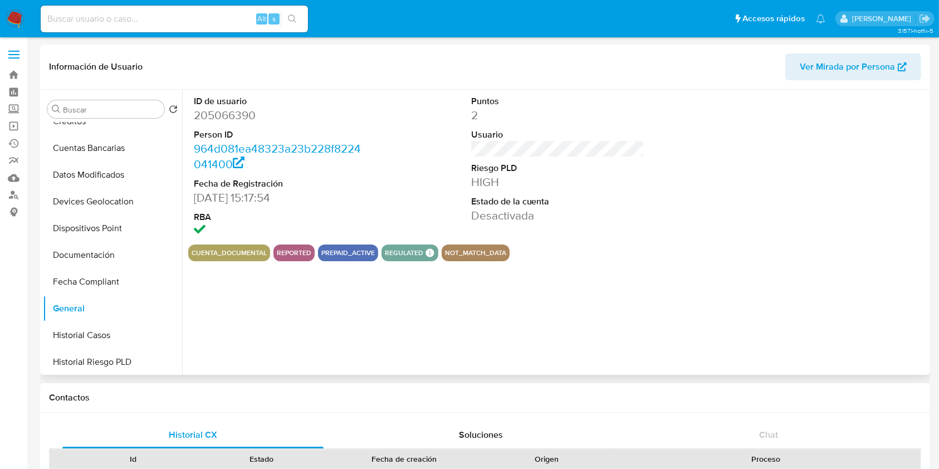
click at [227, 121] on dd "205066390" at bounding box center [281, 115] width 174 height 16
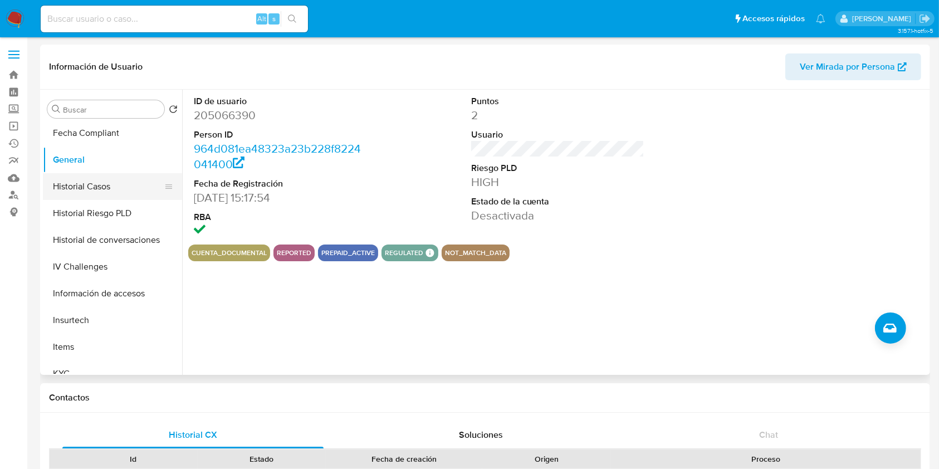
click at [114, 189] on button "Historial Casos" at bounding box center [108, 186] width 130 height 27
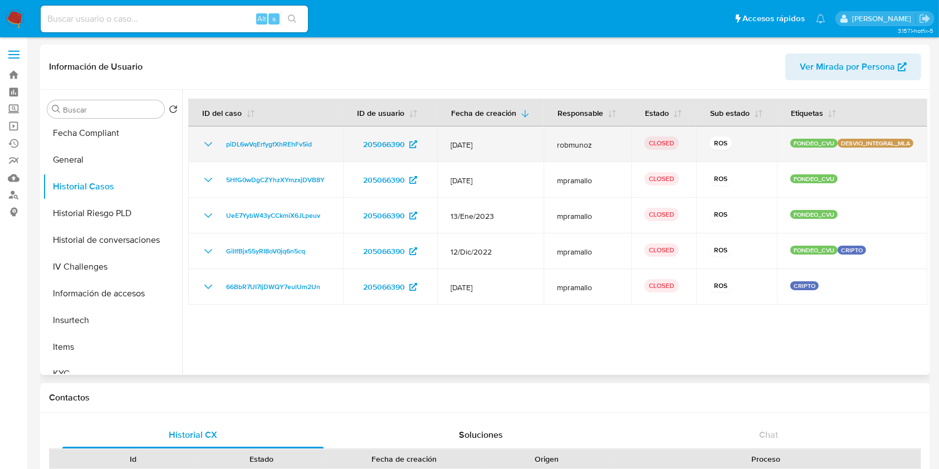
click at [207, 138] on icon "Mostrar/Ocultar" at bounding box center [208, 144] width 13 height 13
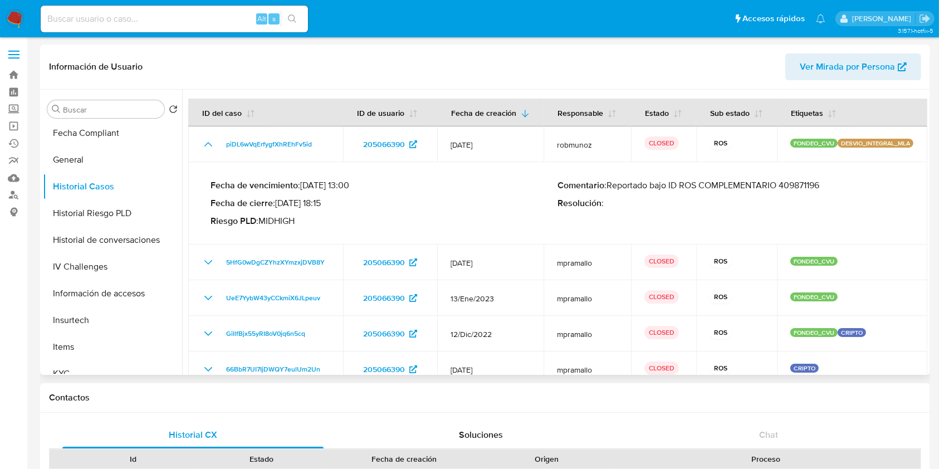
click at [799, 172] on div "Fecha de vencimiento : 10/06/2023 13:00 Fecha de cierre : 02/06/2023 18:15 Ries…" at bounding box center [558, 203] width 695 height 65
click at [798, 183] on p "Comentario : Reportado bajo ID ROS COMPLEMENTARIO 409871196" at bounding box center [732, 185] width 348 height 11
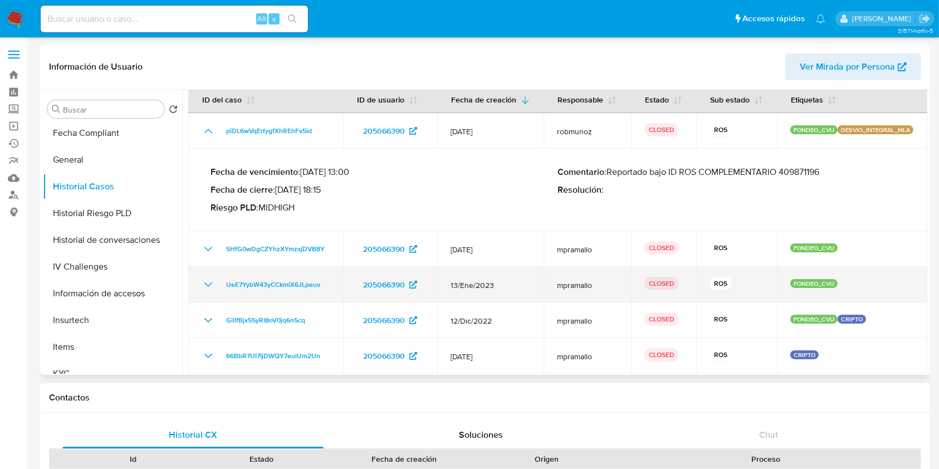
scroll to position [18, 0]
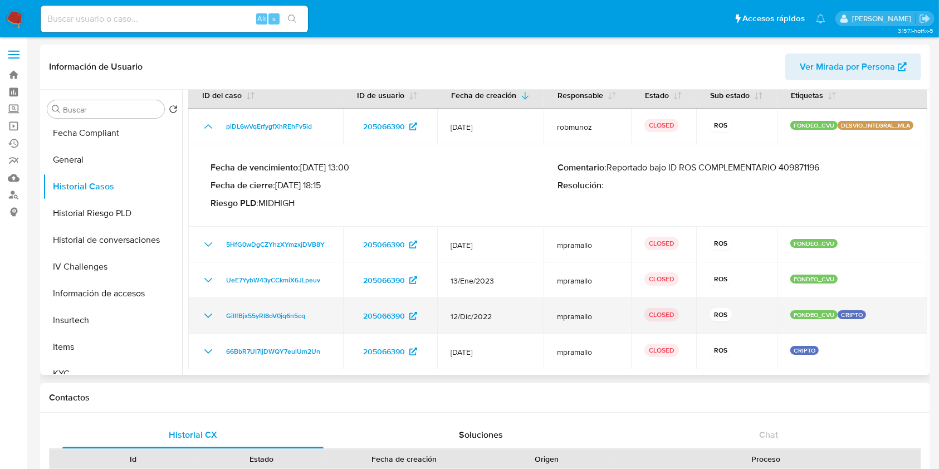
click at [205, 319] on icon "Mostrar/Ocultar" at bounding box center [208, 315] width 13 height 13
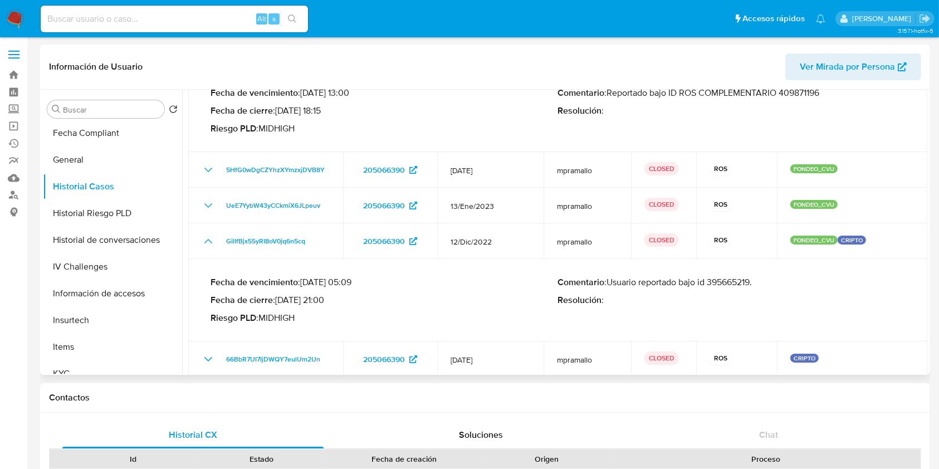
scroll to position [100, 0]
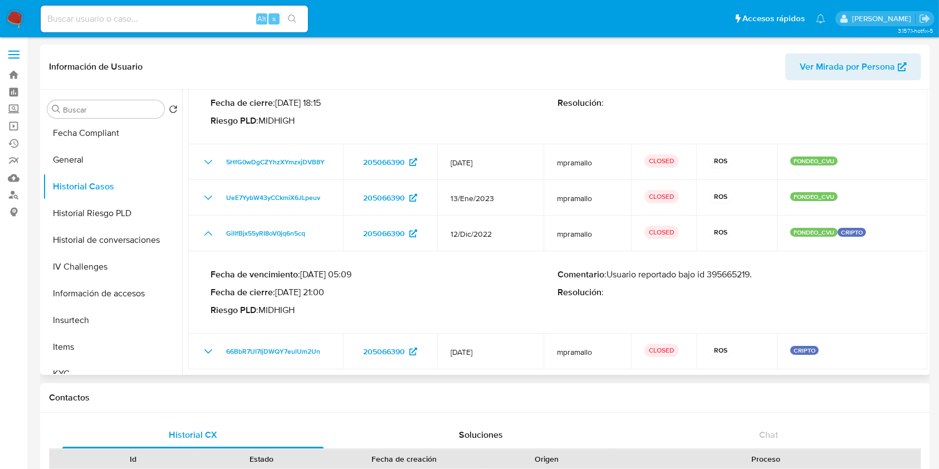
click at [729, 272] on p "Comentario : Usuario reportado bajo id 395665219." at bounding box center [732, 274] width 348 height 11
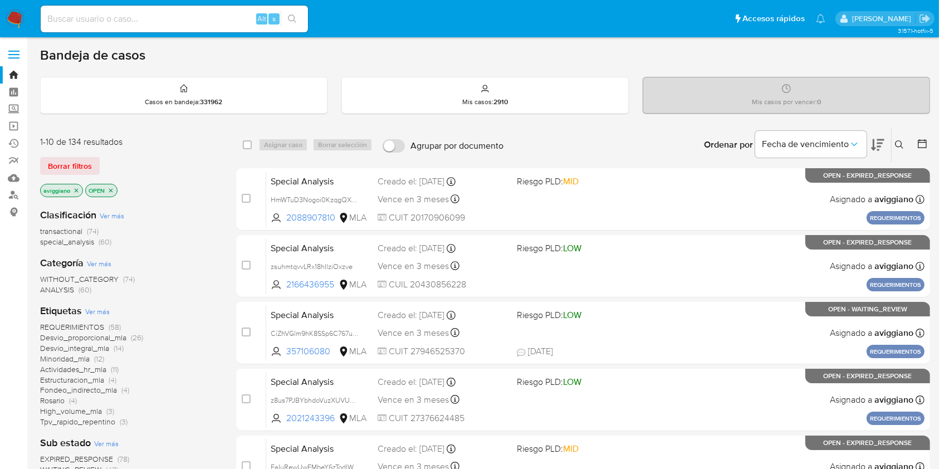
click at [893, 140] on button at bounding box center [901, 144] width 18 height 13
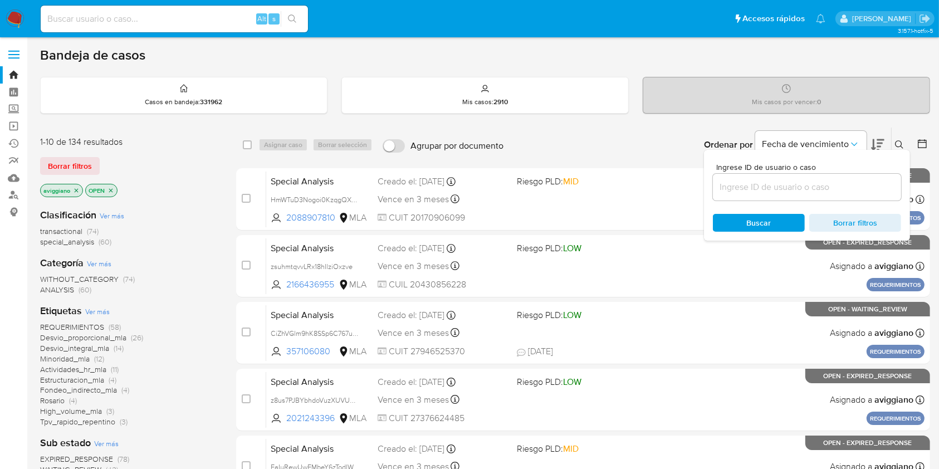
click at [843, 174] on div at bounding box center [807, 187] width 188 height 27
click at [844, 174] on div at bounding box center [807, 187] width 188 height 27
click at [846, 179] on div at bounding box center [807, 187] width 188 height 27
click at [844, 185] on input at bounding box center [807, 187] width 188 height 14
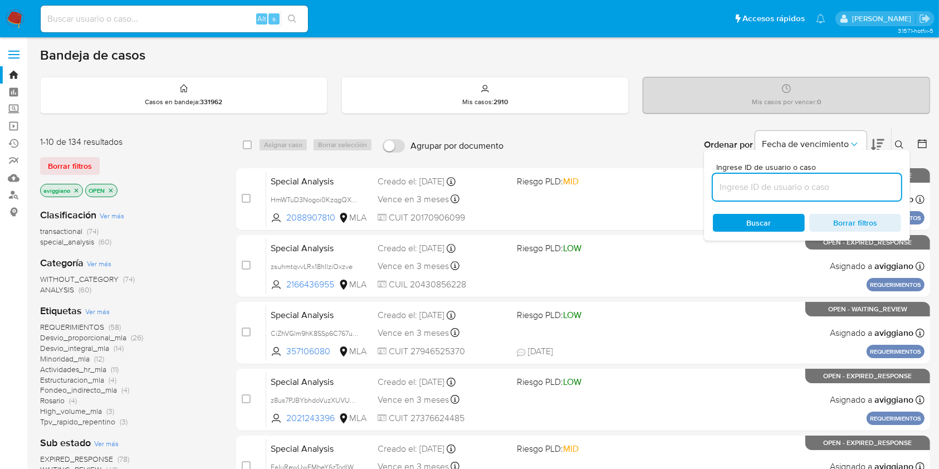
click at [843, 184] on input at bounding box center [807, 187] width 188 height 14
paste input "fdxxD8jdEPP1gYlg8lFVvuSf"
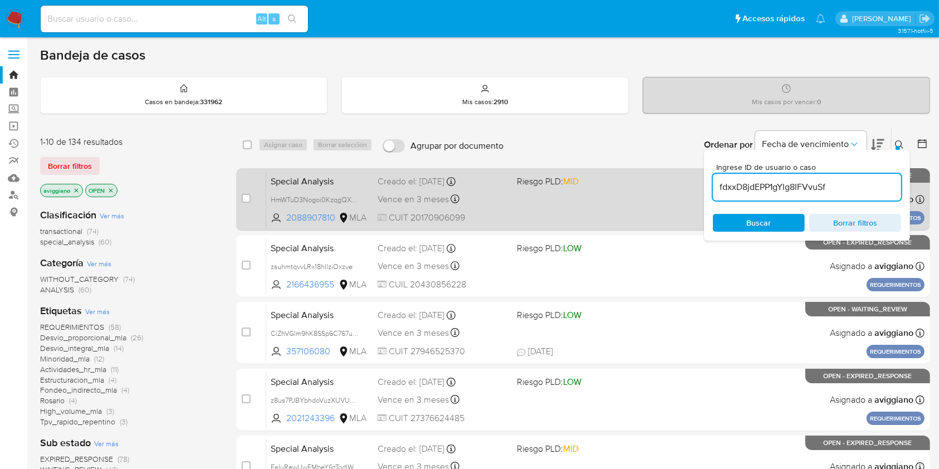
type input "fdxxD8jdEPP1gYlg8lFVvuSf"
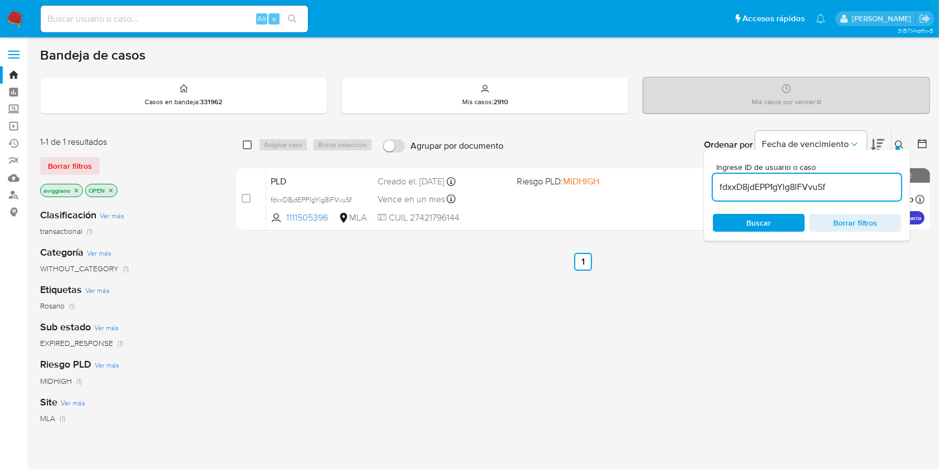
click at [248, 144] on input "checkbox" at bounding box center [247, 144] width 9 height 9
checkbox input "true"
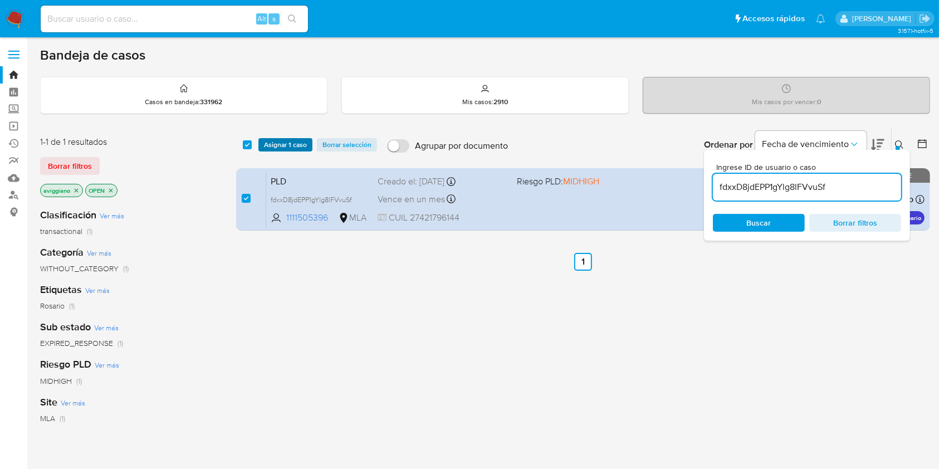
click at [270, 148] on span "Asignar 1 caso" at bounding box center [285, 144] width 43 height 11
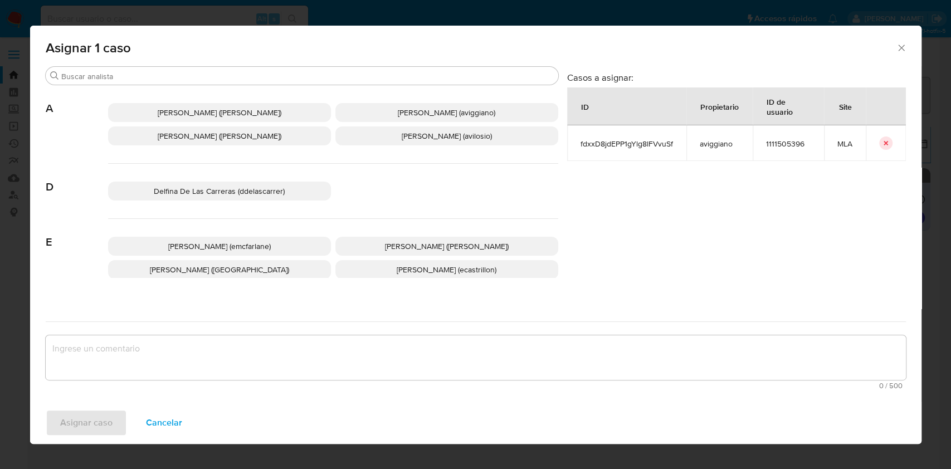
click at [380, 118] on p "[PERSON_NAME] (aviggiano)" at bounding box center [446, 112] width 223 height 19
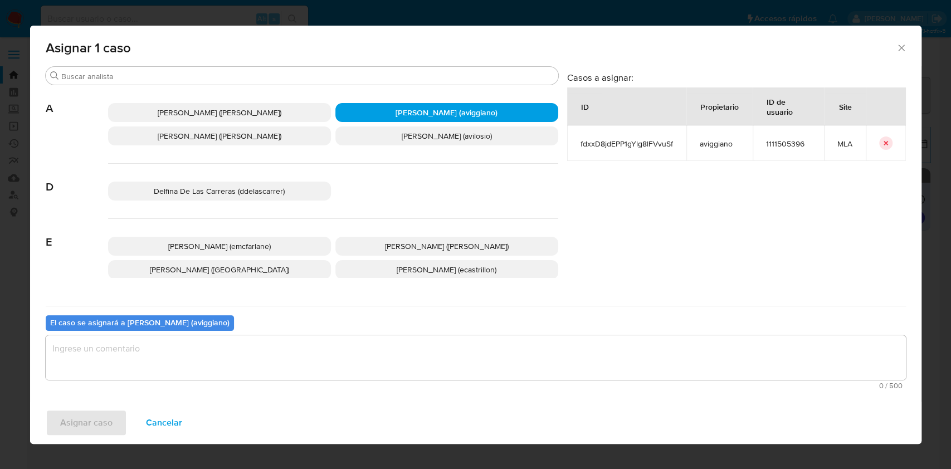
click at [224, 382] on span "0 / 500" at bounding box center [475, 385] width 853 height 7
click at [232, 355] on textarea "assign-modal" at bounding box center [476, 357] width 860 height 45
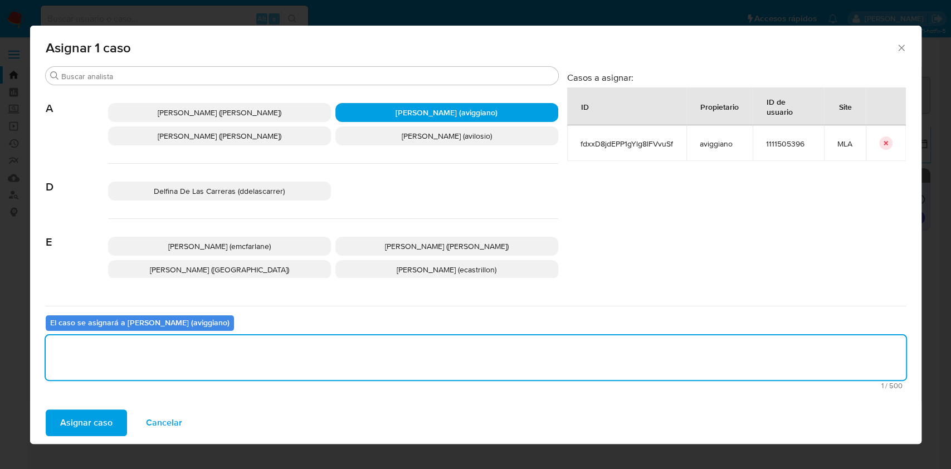
click at [97, 417] on span "Asignar caso" at bounding box center [86, 422] width 52 height 25
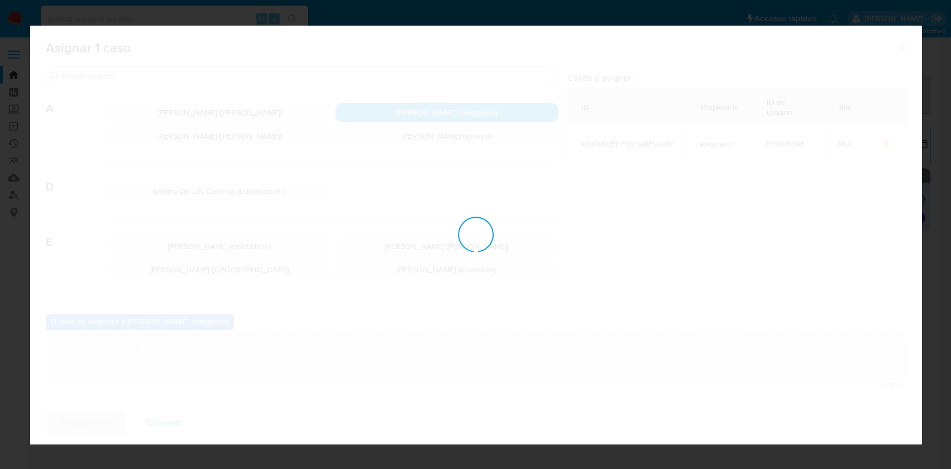
checkbox input "false"
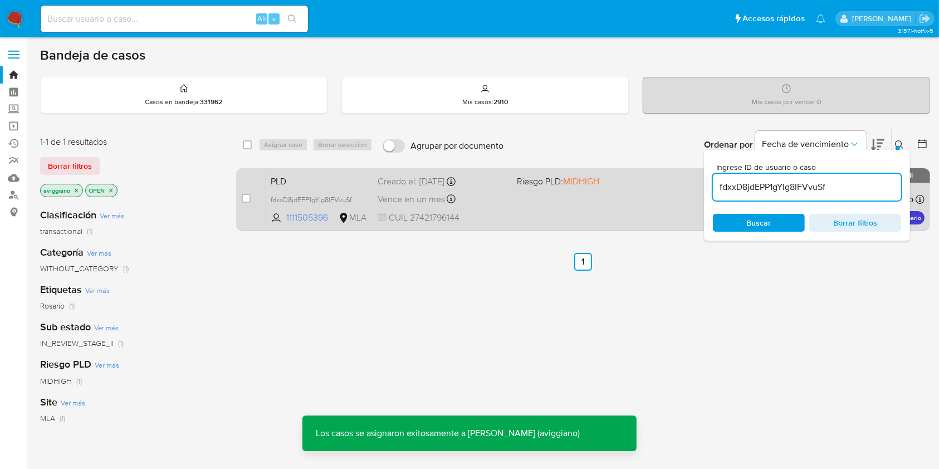
click at [593, 198] on div "PLD fdxxD8jdEPP1gYlg8lFVvuSf 1111505396 MLA Riesgo PLD: MIDHIGH Creado el: 12/0…" at bounding box center [595, 199] width 658 height 56
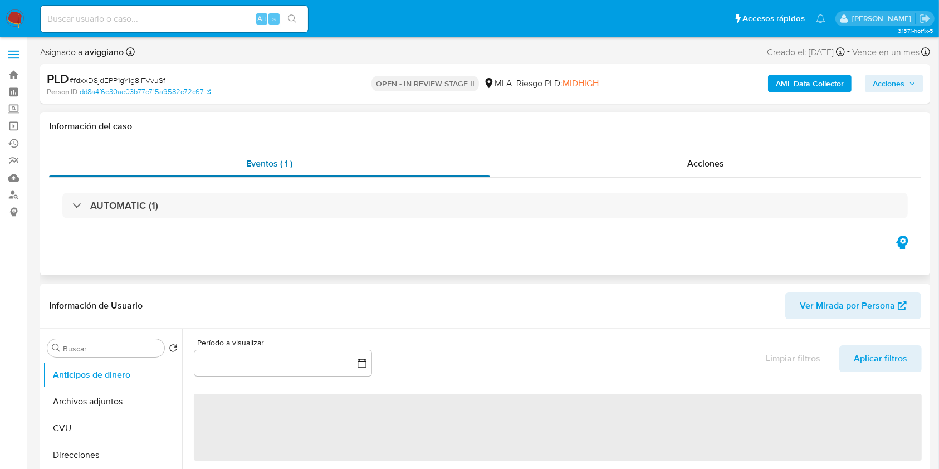
select select "10"
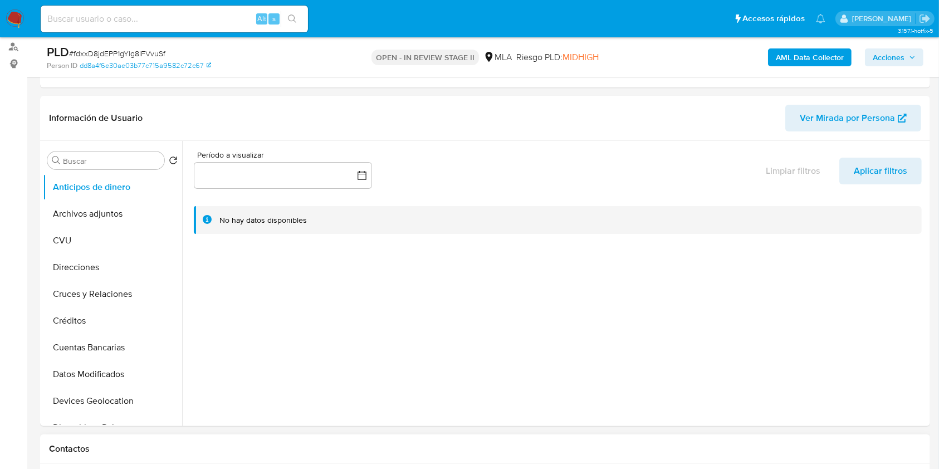
scroll to position [446, 0]
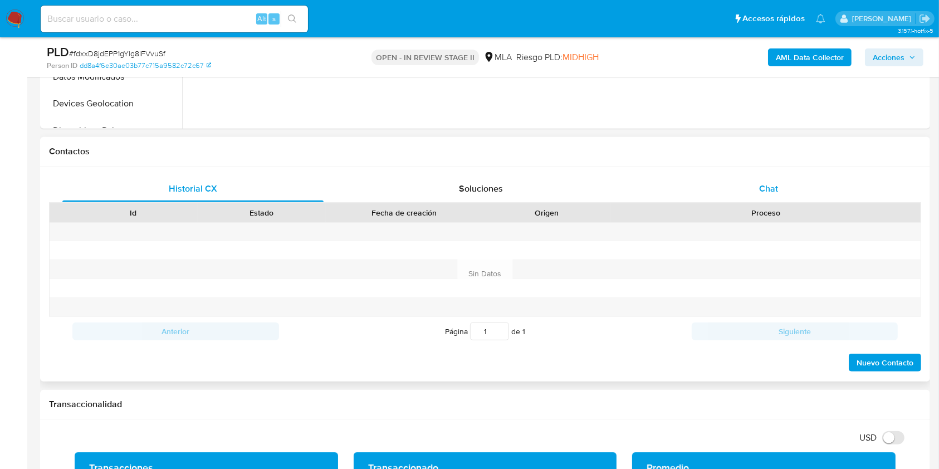
click at [726, 197] on div "Chat" at bounding box center [768, 188] width 261 height 27
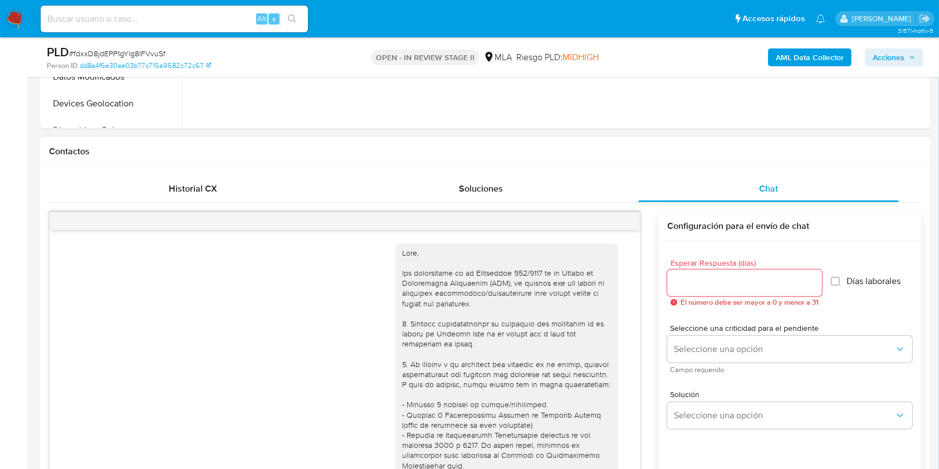
scroll to position [629, 0]
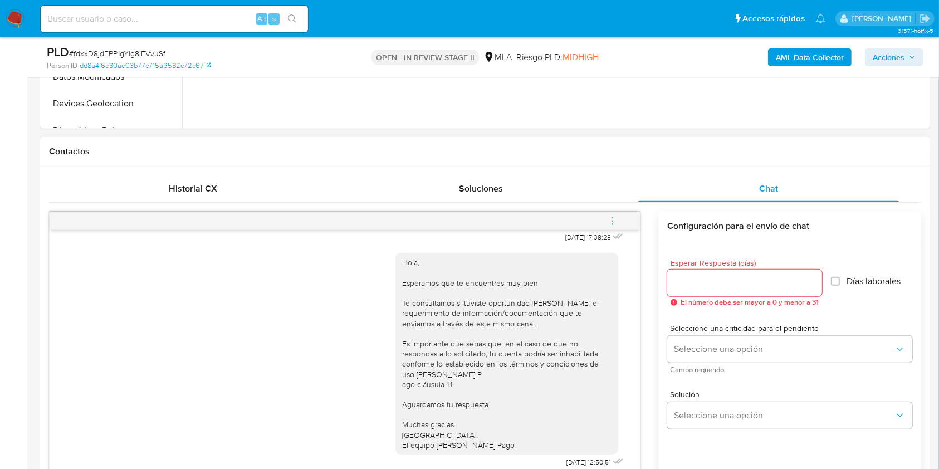
click at [620, 224] on button "menu-action" at bounding box center [612, 221] width 37 height 27
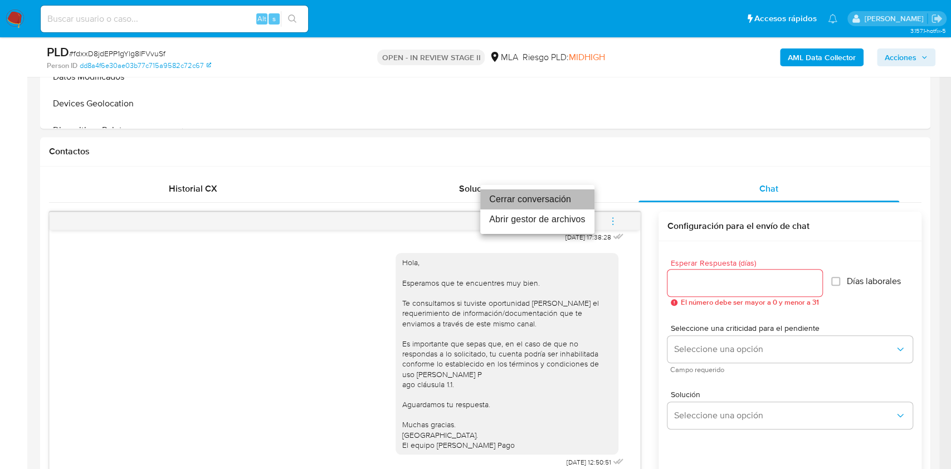
click at [535, 201] on li "Cerrar conversación" at bounding box center [537, 199] width 114 height 20
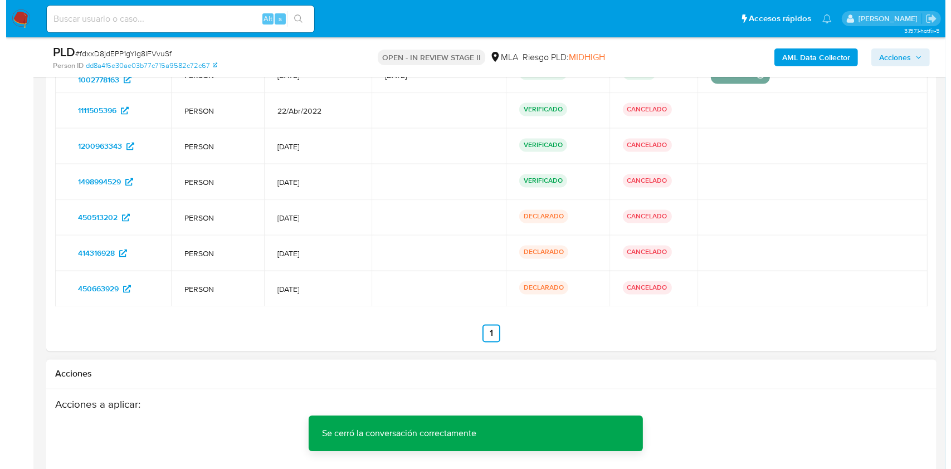
scroll to position [2209, 0]
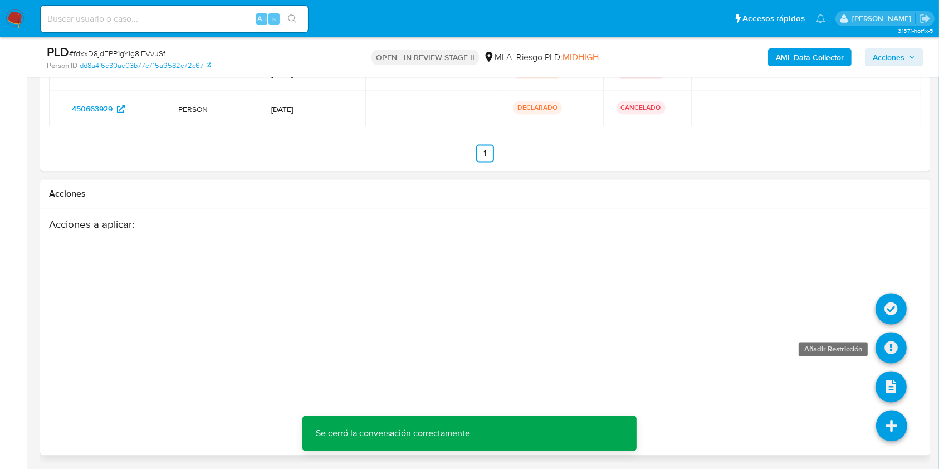
click at [891, 345] on icon at bounding box center [891, 347] width 31 height 31
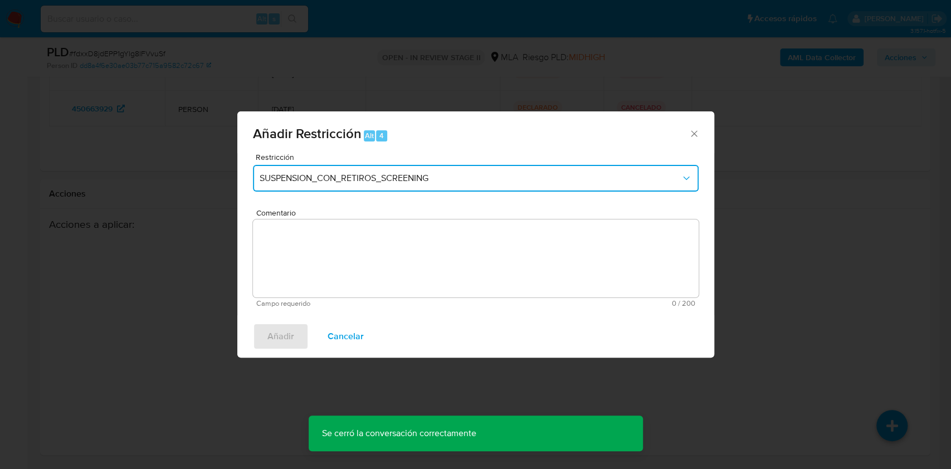
click at [410, 181] on span "SUSPENSION_CON_RETIROS_SCREENING" at bounding box center [470, 178] width 421 height 11
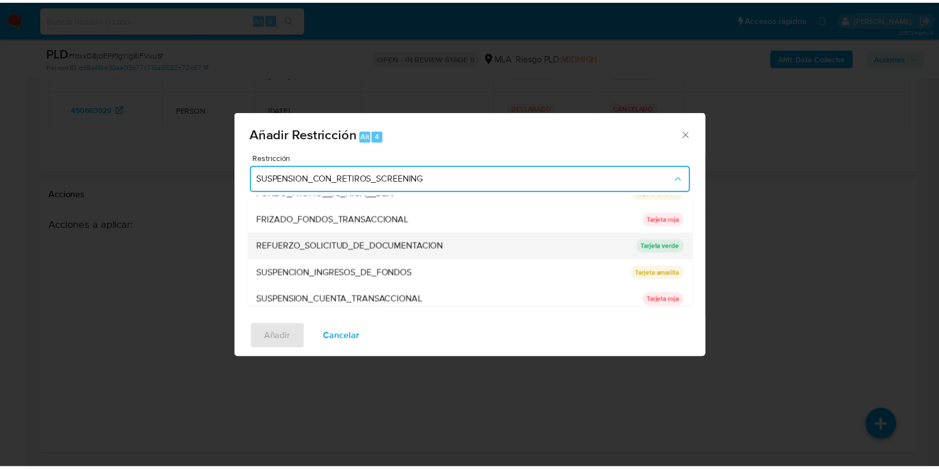
scroll to position [223, 0]
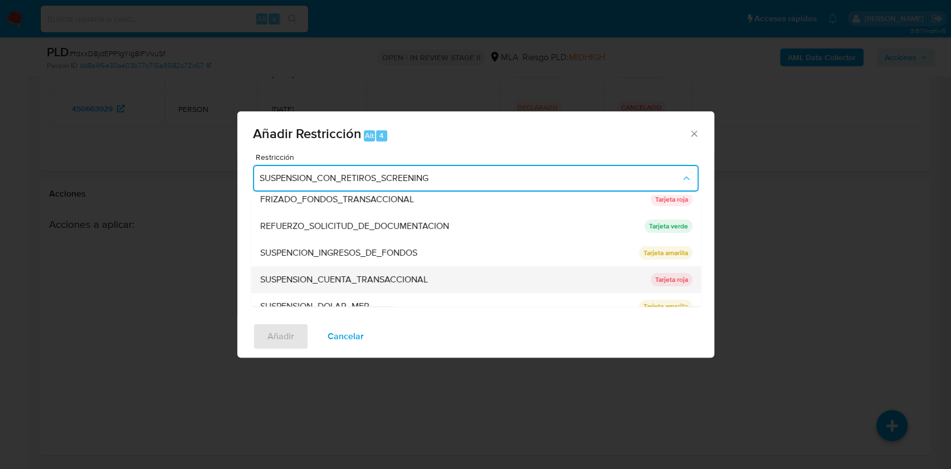
click at [352, 278] on span "SUSPENSION_CUENTA_TRANSACCIONAL" at bounding box center [344, 279] width 168 height 11
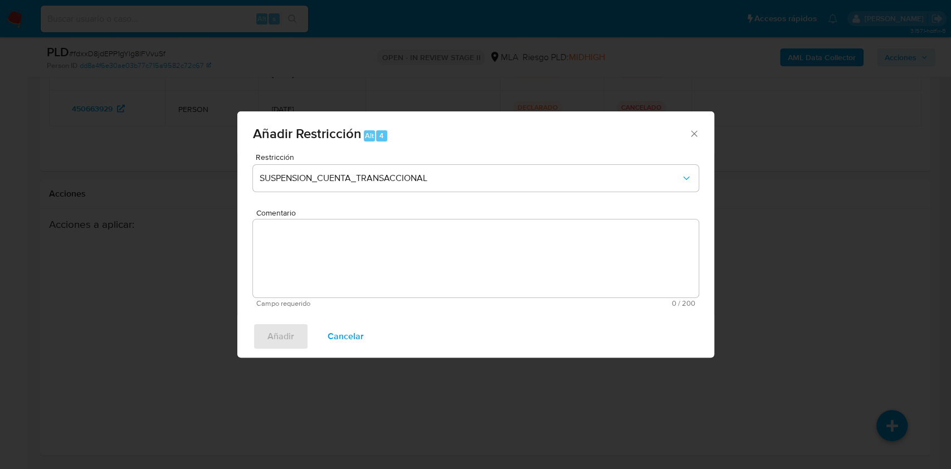
click at [352, 278] on textarea "Comentario" at bounding box center [476, 258] width 446 height 78
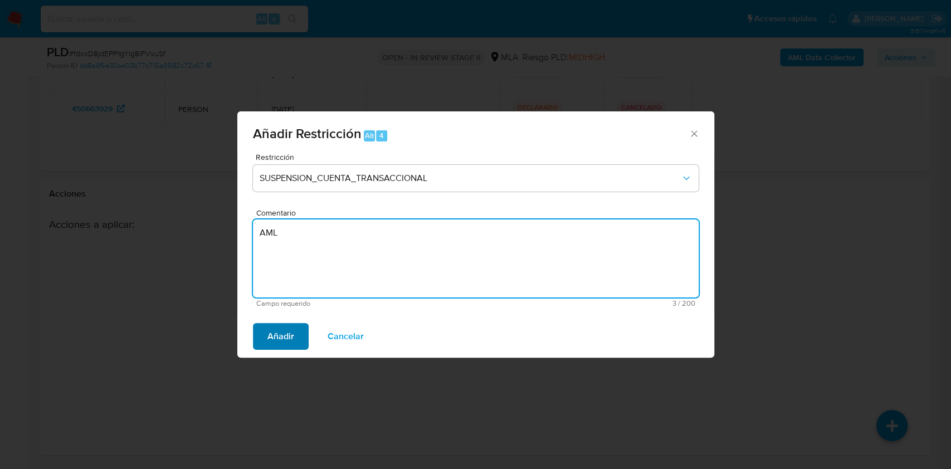
type textarea "AML"
click at [283, 341] on span "Añadir" at bounding box center [280, 336] width 27 height 25
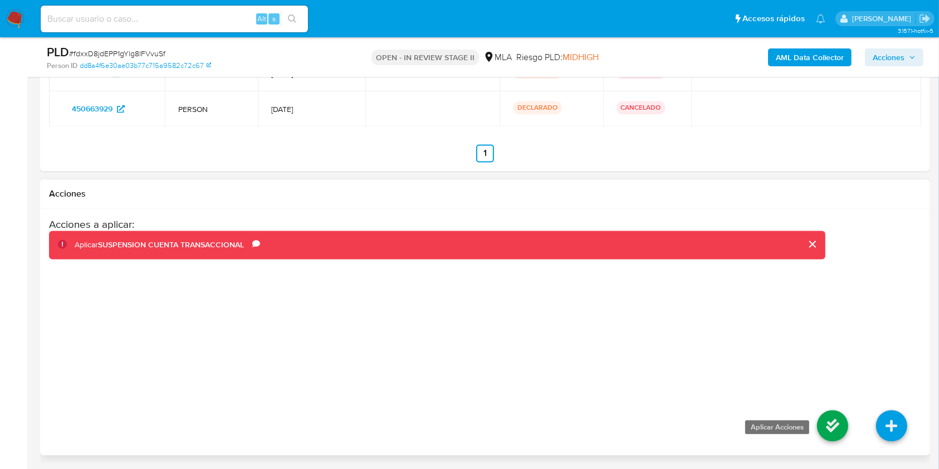
click at [840, 427] on icon at bounding box center [832, 425] width 31 height 31
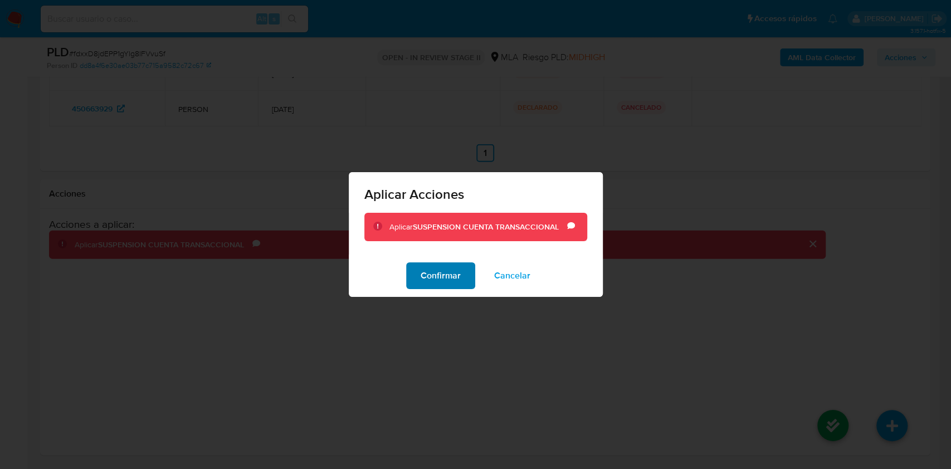
click at [428, 286] on span "Confirmar" at bounding box center [441, 275] width 40 height 25
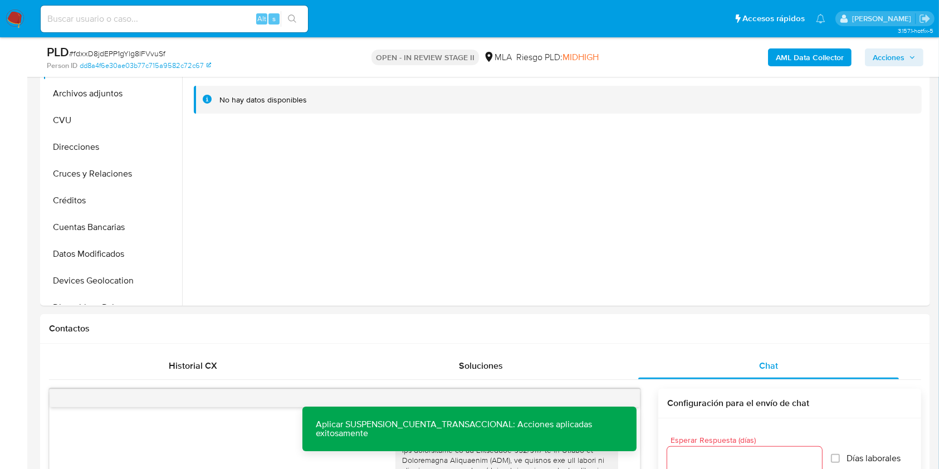
scroll to position [204, 0]
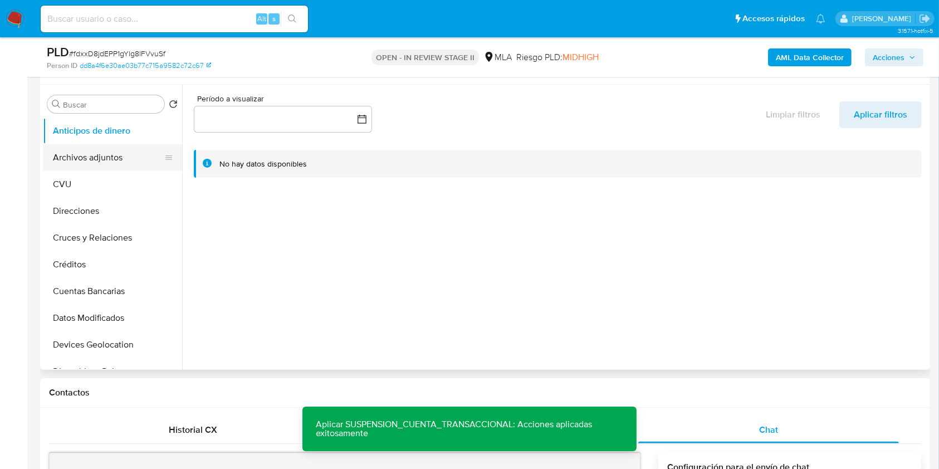
click at [123, 145] on button "Archivos adjuntos" at bounding box center [108, 157] width 130 height 27
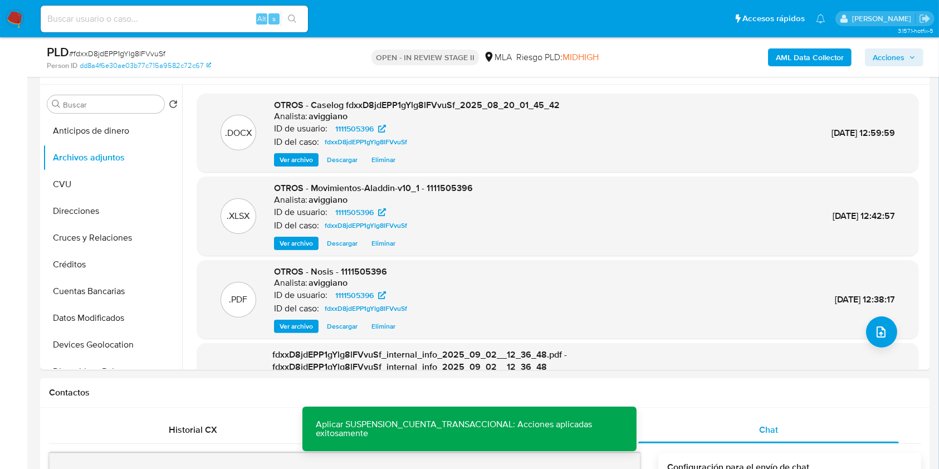
click at [891, 60] on span "Acciones" at bounding box center [889, 57] width 32 height 18
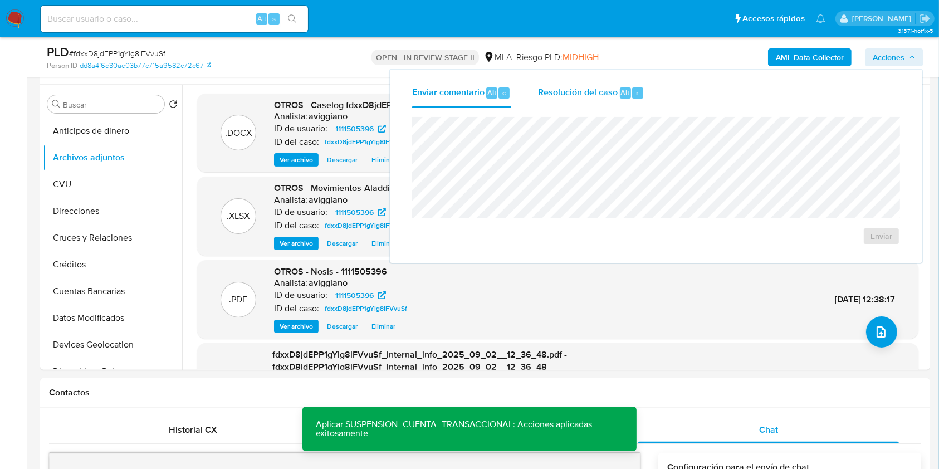
click at [615, 96] on span "Resolución del caso" at bounding box center [578, 92] width 80 height 13
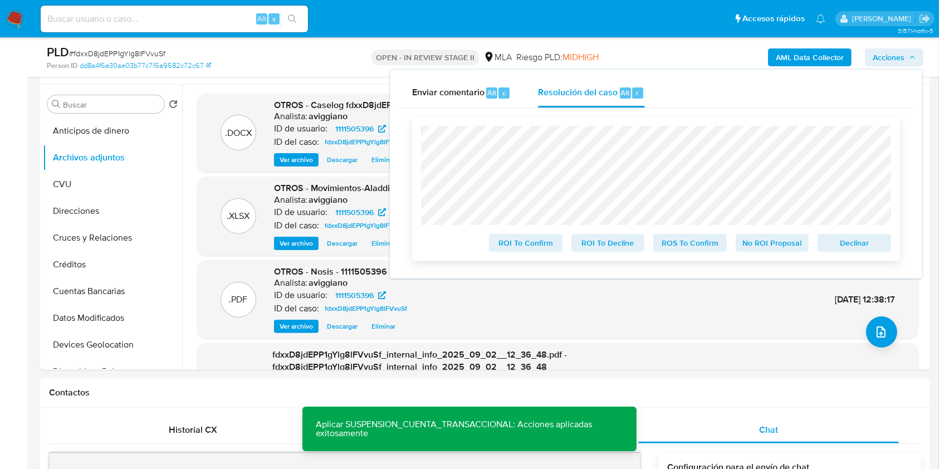
click at [853, 242] on span "Declinar" at bounding box center [854, 243] width 58 height 16
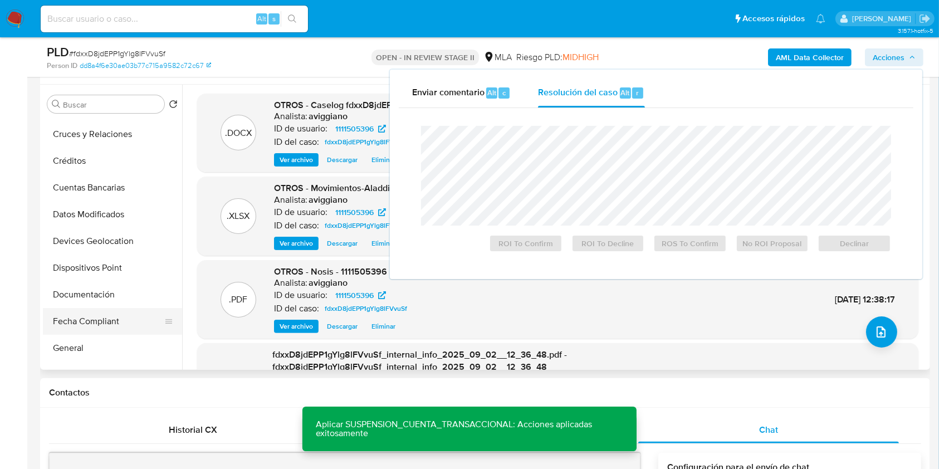
scroll to position [148, 0]
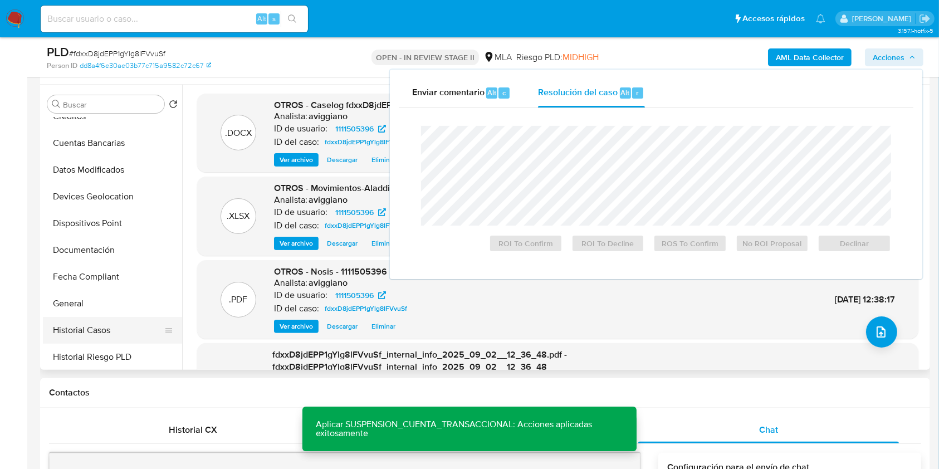
click at [77, 334] on button "Historial Casos" at bounding box center [108, 330] width 130 height 27
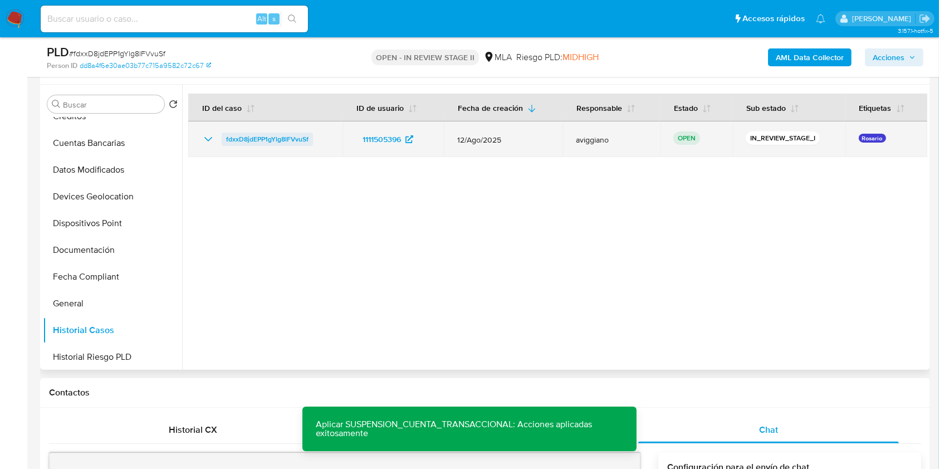
click at [265, 138] on span "fdxxD8jdEPP1gYlg8lFVvuSf" at bounding box center [267, 139] width 82 height 13
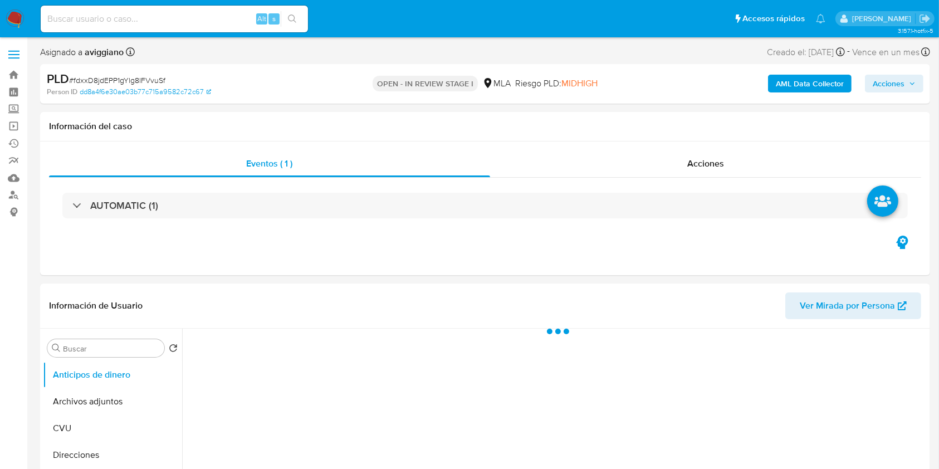
click at [910, 88] on span "Acciones" at bounding box center [894, 84] width 43 height 16
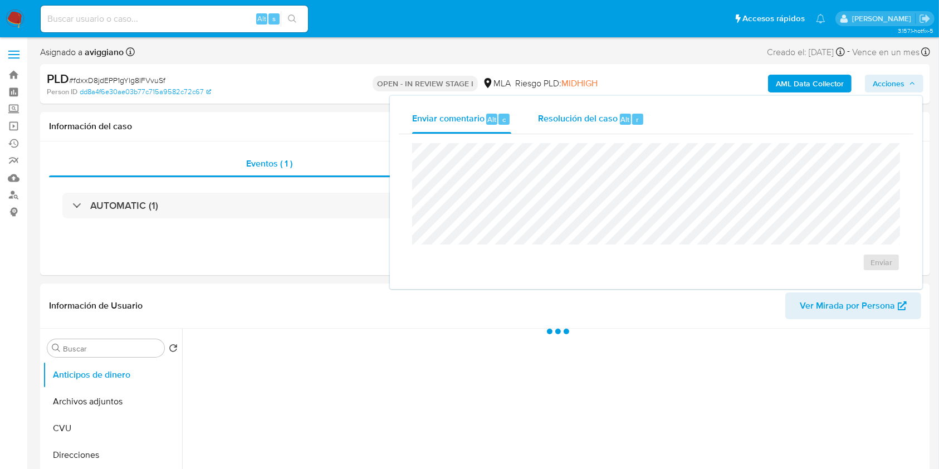
click at [600, 118] on span "Resolución del caso" at bounding box center [578, 119] width 80 height 13
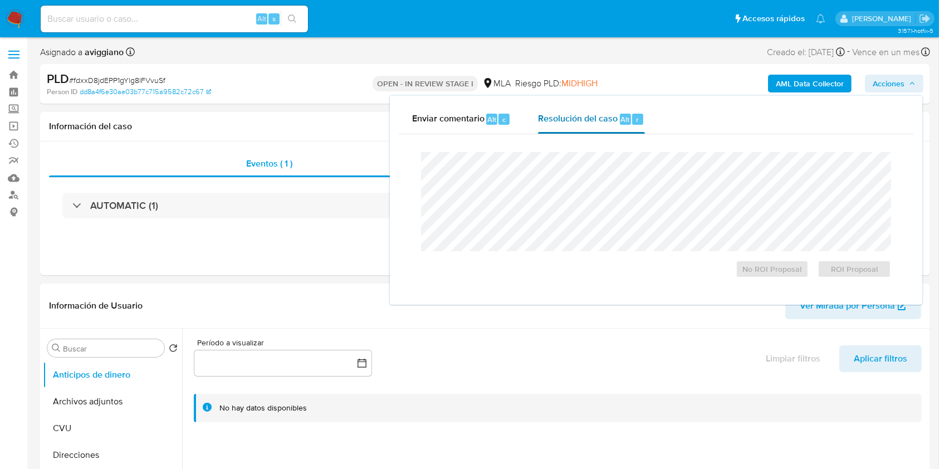
select select "10"
click at [845, 274] on span "ROI Proposal" at bounding box center [854, 269] width 58 height 16
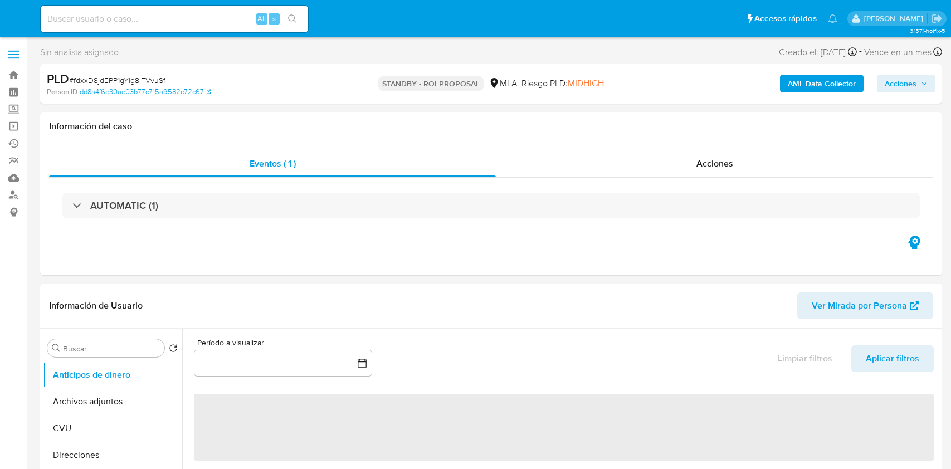
select select "10"
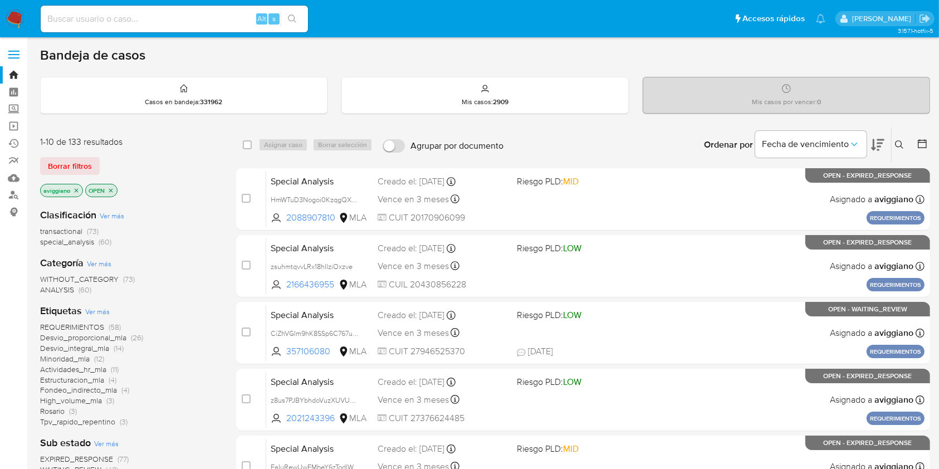
click at [74, 189] on icon "close-filter" at bounding box center [76, 190] width 7 height 7
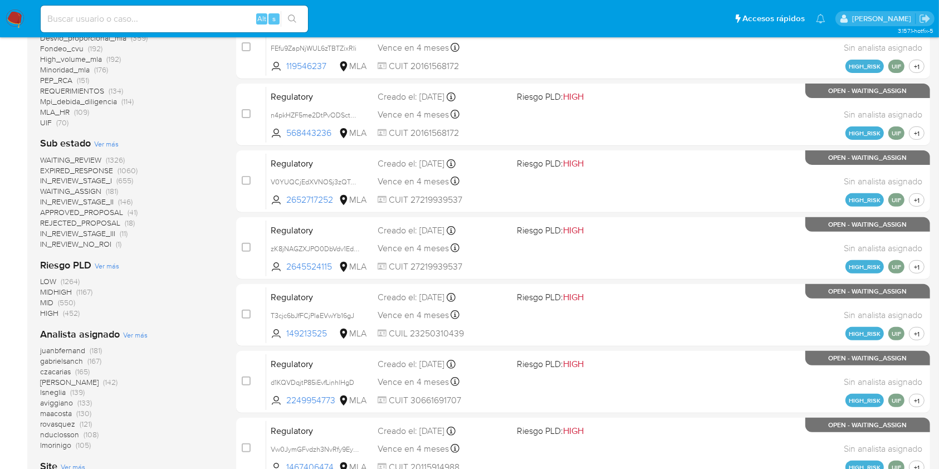
scroll to position [371, 0]
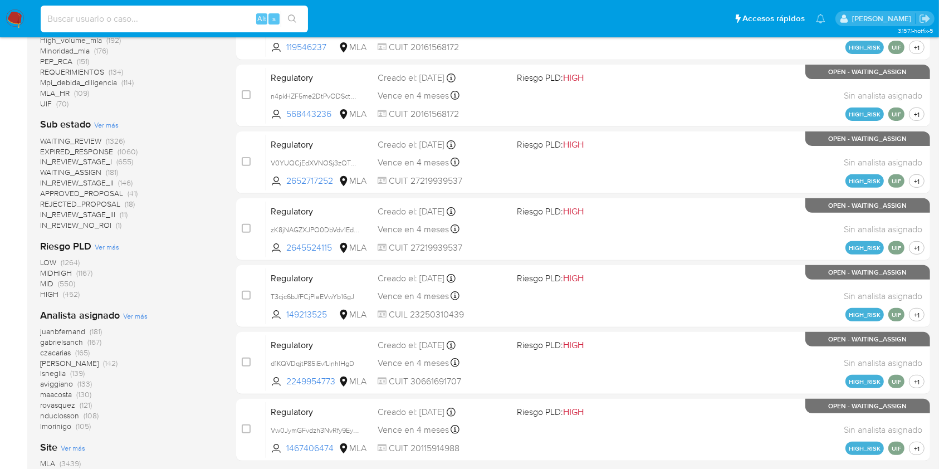
click at [98, 15] on input at bounding box center [174, 19] width 267 height 14
paste input "WG4q9UGbpDO164WSPWs2T7V2"
type input "WG4q9UGbpDO164WSPWs2T7V2"
click at [295, 16] on icon "search-icon" at bounding box center [292, 18] width 9 height 9
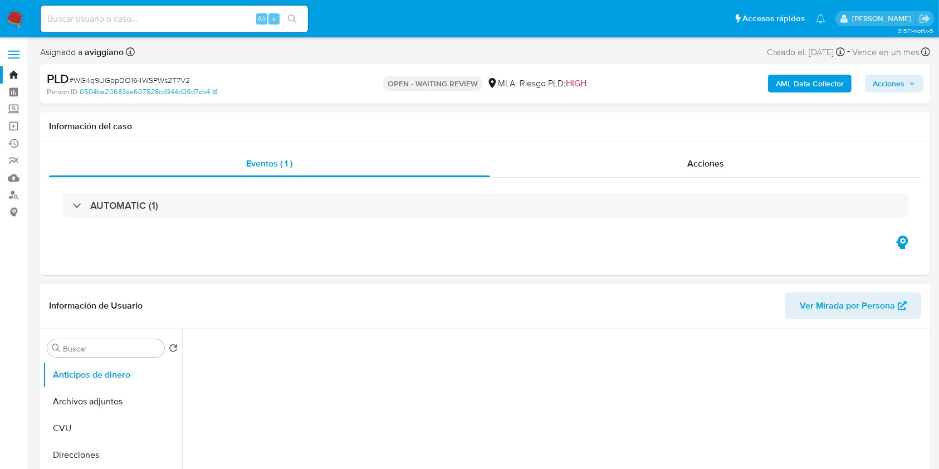
scroll to position [223, 0]
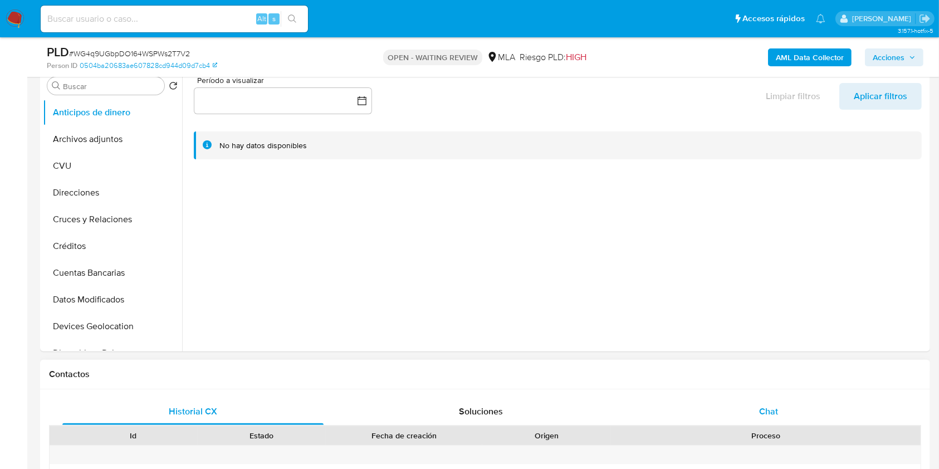
select select "10"
click at [751, 412] on div "Chat" at bounding box center [768, 411] width 261 height 27
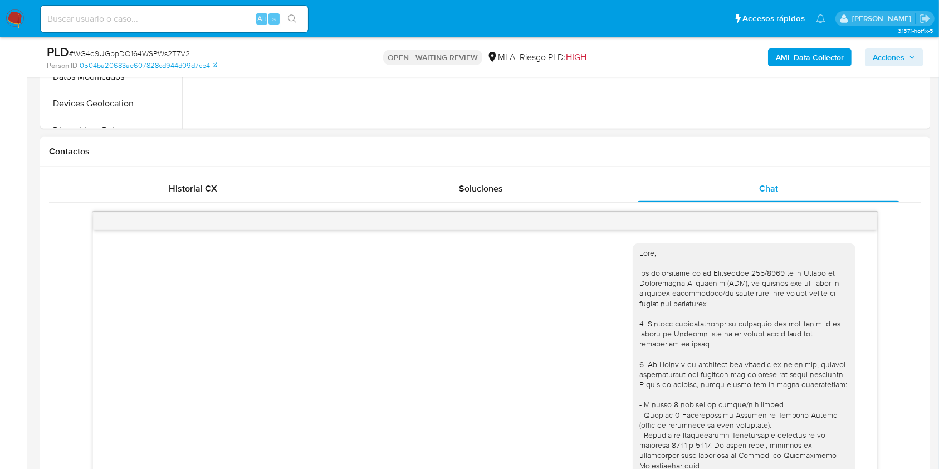
scroll to position [490, 0]
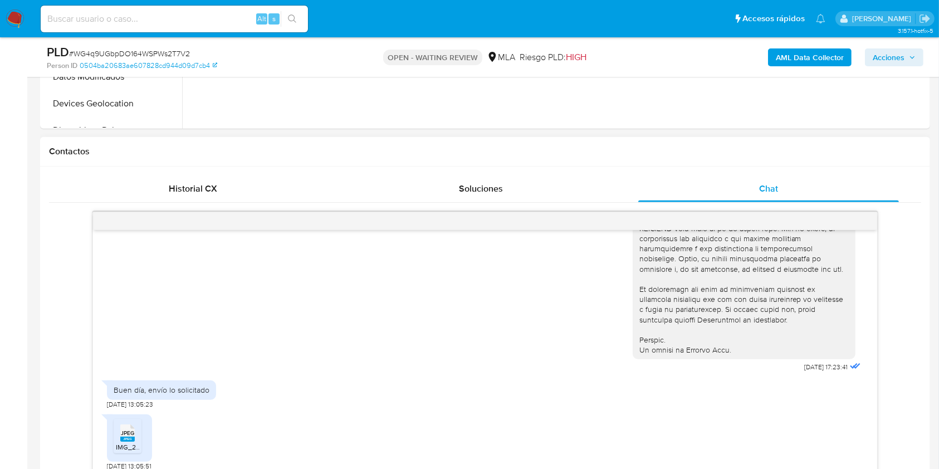
click at [121, 433] on span "JPEG" at bounding box center [127, 432] width 13 height 7
click at [89, 186] on div "Historial CX" at bounding box center [192, 188] width 261 height 27
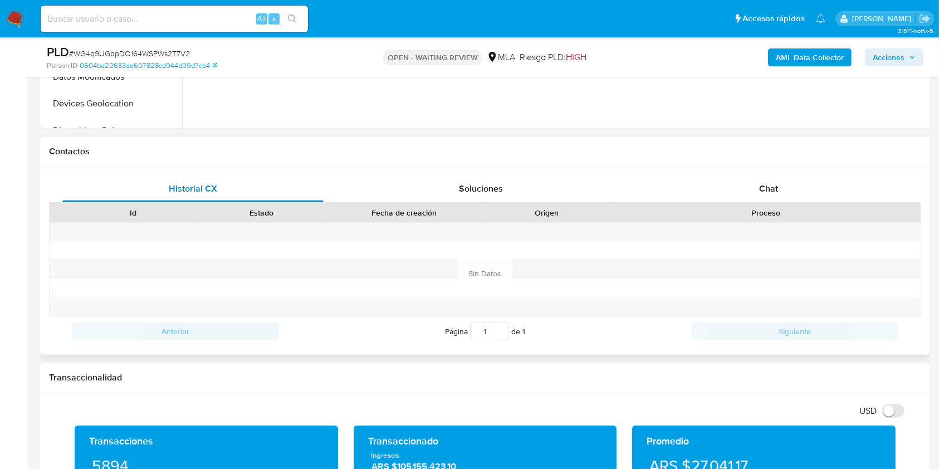
click at [91, 187] on div "Historial CX" at bounding box center [192, 188] width 261 height 27
click at [746, 193] on div "Chat" at bounding box center [768, 188] width 261 height 27
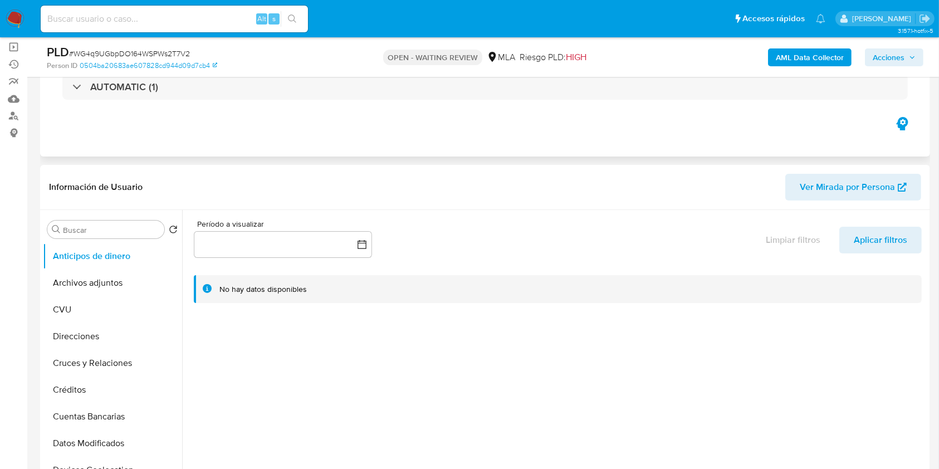
scroll to position [0, 0]
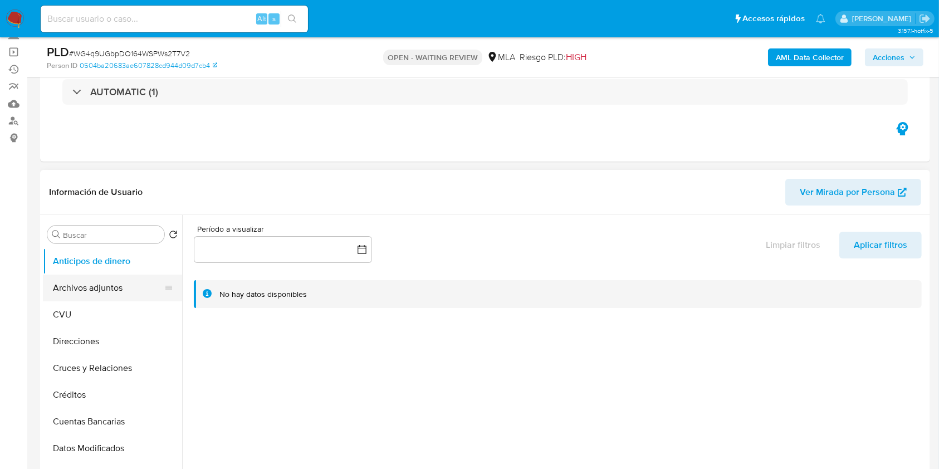
click at [124, 299] on button "Archivos adjuntos" at bounding box center [108, 288] width 130 height 27
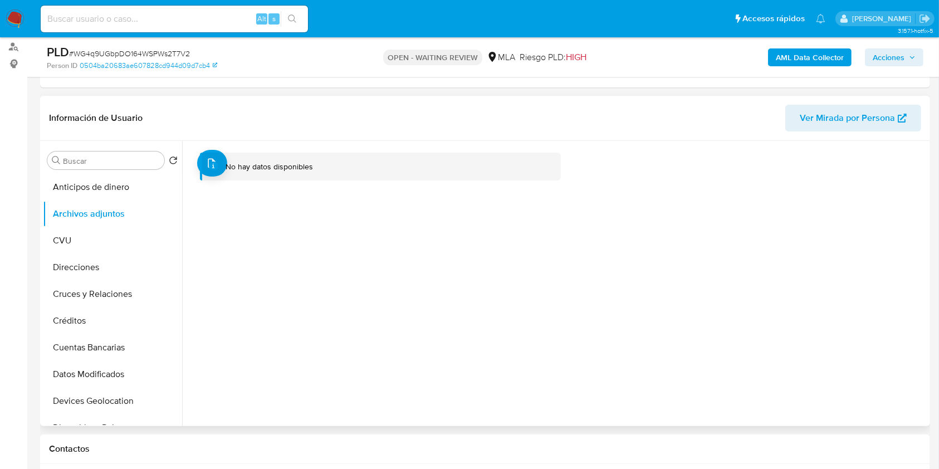
scroll to position [446, 0]
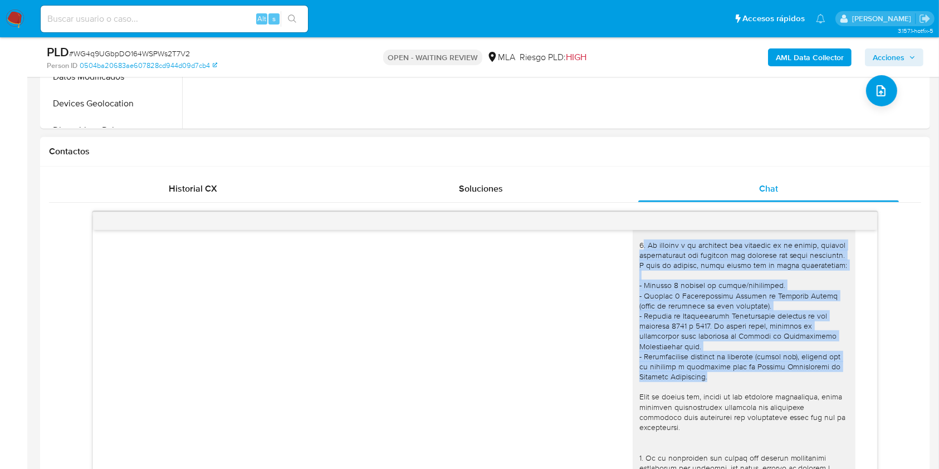
drag, startPoint x: 712, startPoint y: 388, endPoint x: 632, endPoint y: 239, distance: 168.7
click at [639, 239] on div at bounding box center [743, 418] width 209 height 578
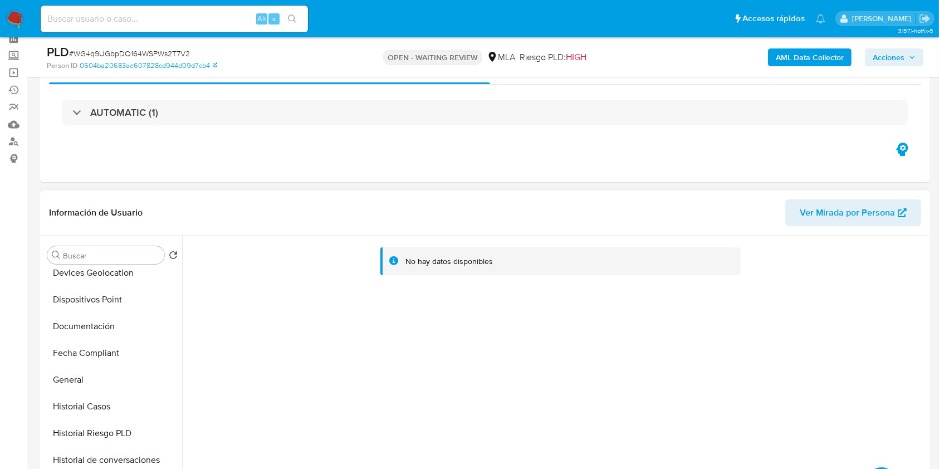
scroll to position [148, 0]
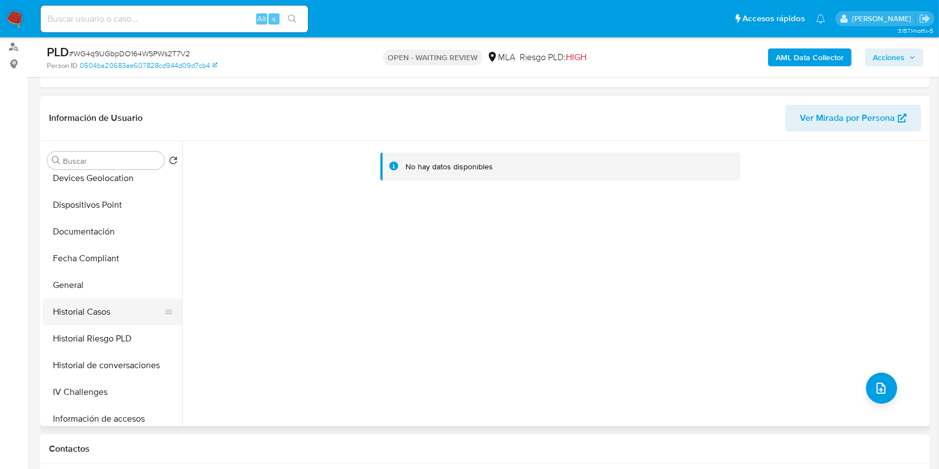
click at [103, 310] on button "Historial Casos" at bounding box center [108, 312] width 130 height 27
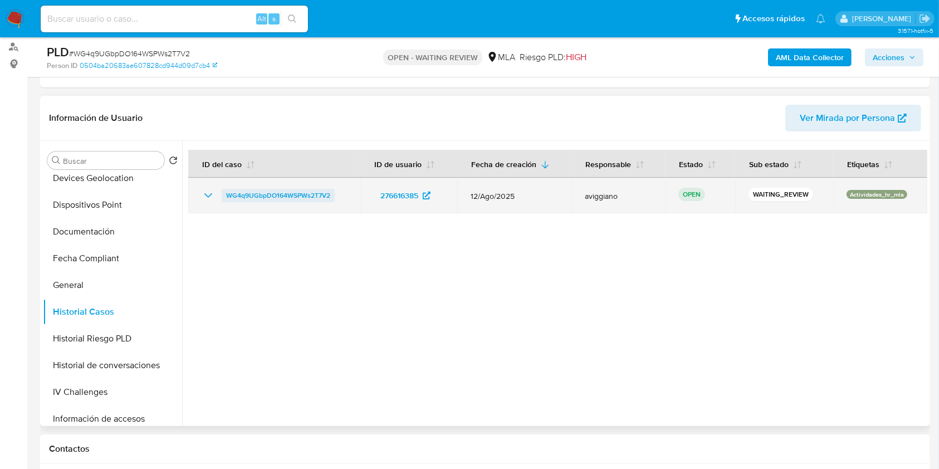
drag, startPoint x: 343, startPoint y: 190, endPoint x: 224, endPoint y: 192, distance: 119.2
click at [224, 192] on div "WG4q9UGbpDO164WSPWs2T7V2" at bounding box center [274, 195] width 145 height 13
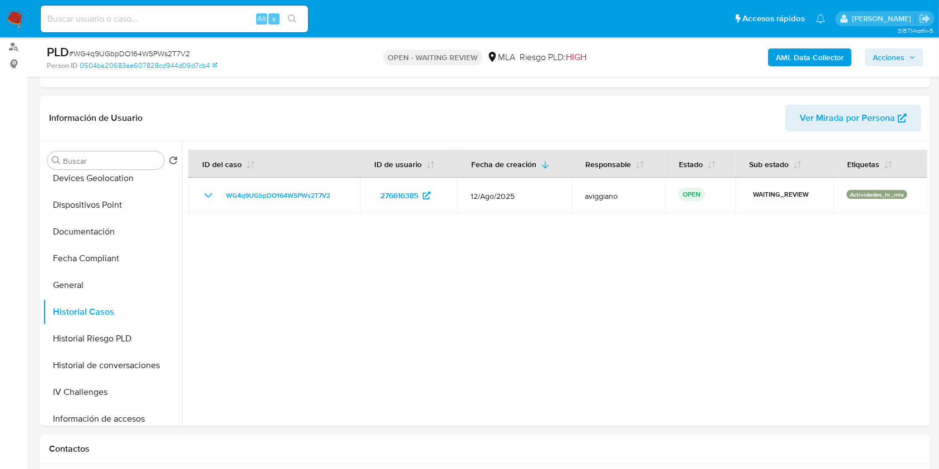
click at [94, 17] on input at bounding box center [174, 19] width 267 height 14
paste input "45s5FVNtPpxwFtGIaD5PFAYu"
type input "45s5FVNtPpxwFtGIaD5PFAYu"
click at [291, 16] on icon "search-icon" at bounding box center [292, 18] width 9 height 9
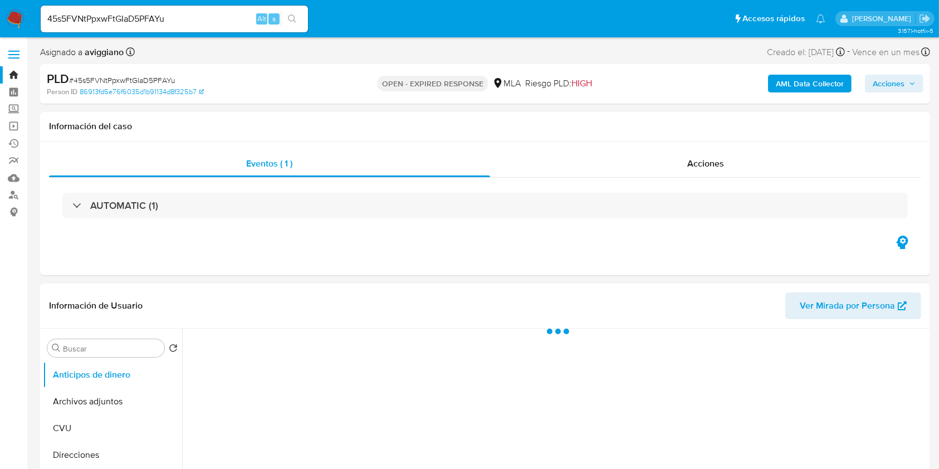
select select "10"
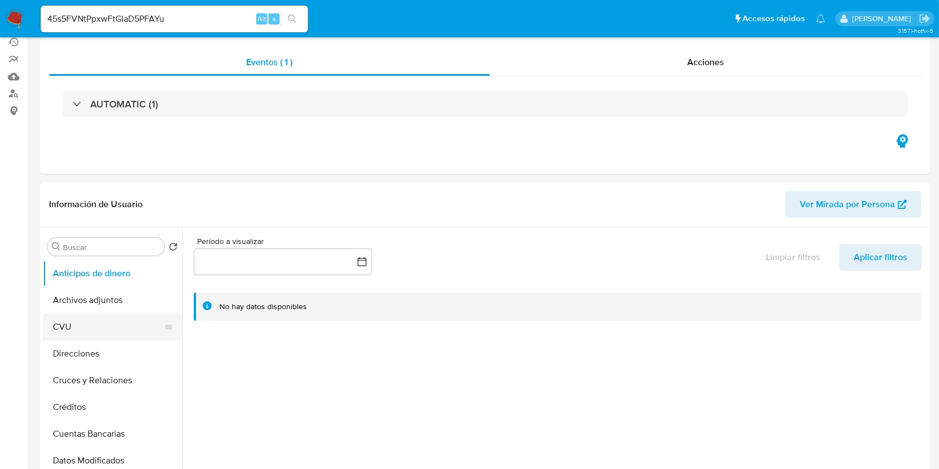
scroll to position [223, 0]
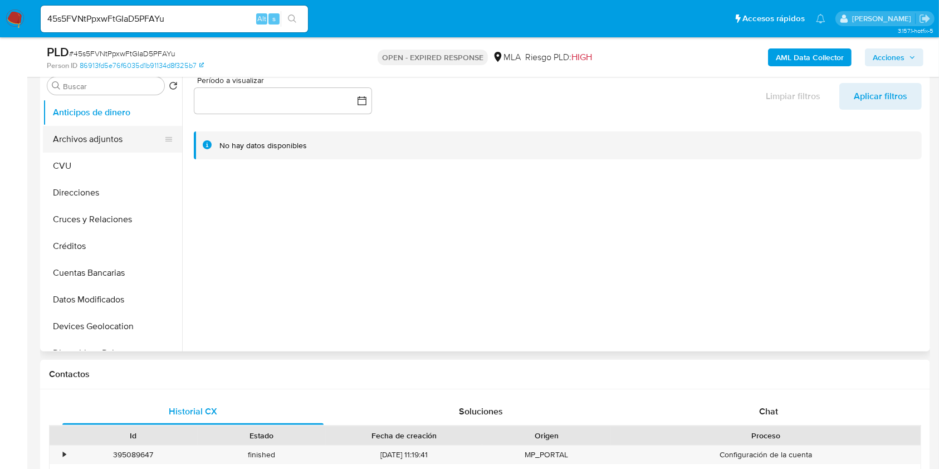
click at [108, 136] on button "Archivos adjuntos" at bounding box center [108, 139] width 130 height 27
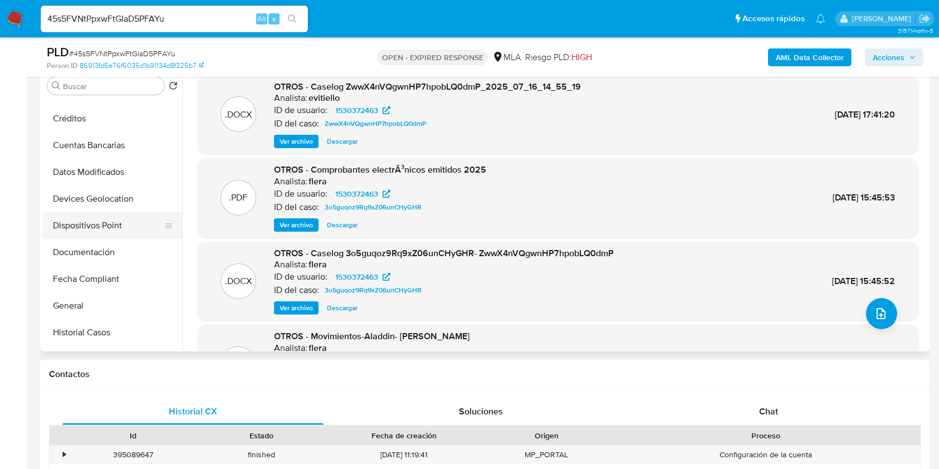
scroll to position [148, 0]
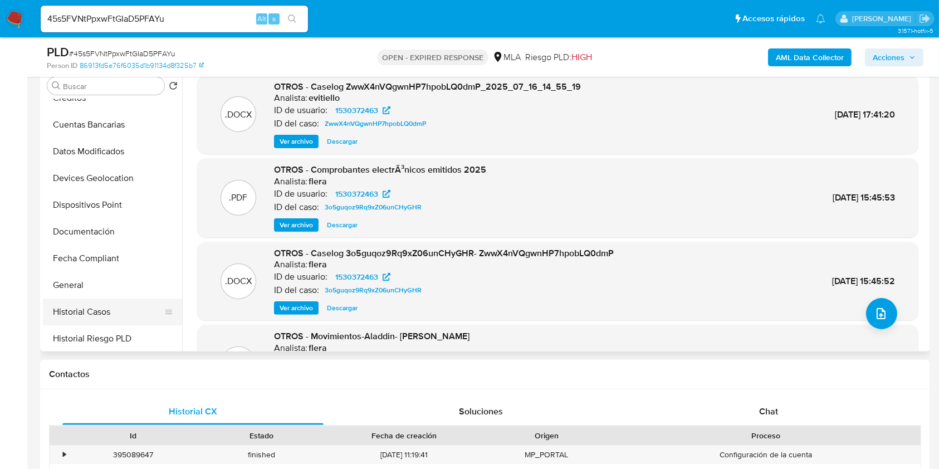
click at [109, 302] on button "Historial Casos" at bounding box center [108, 312] width 130 height 27
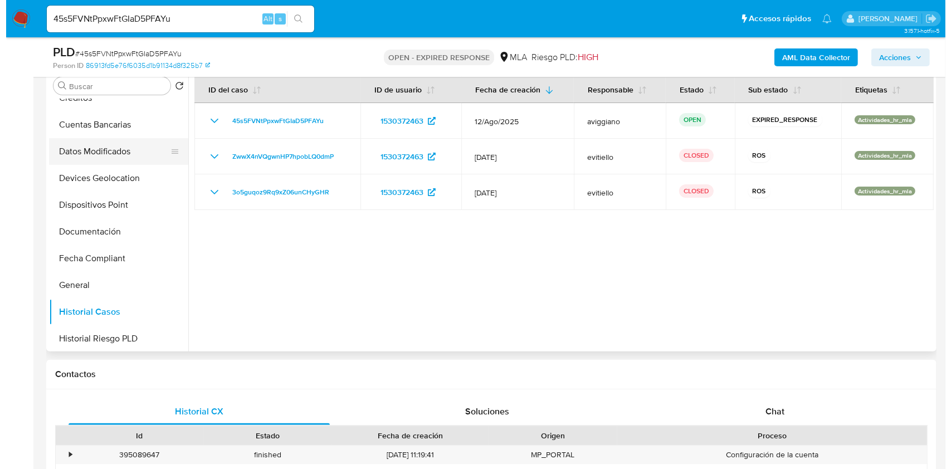
scroll to position [0, 0]
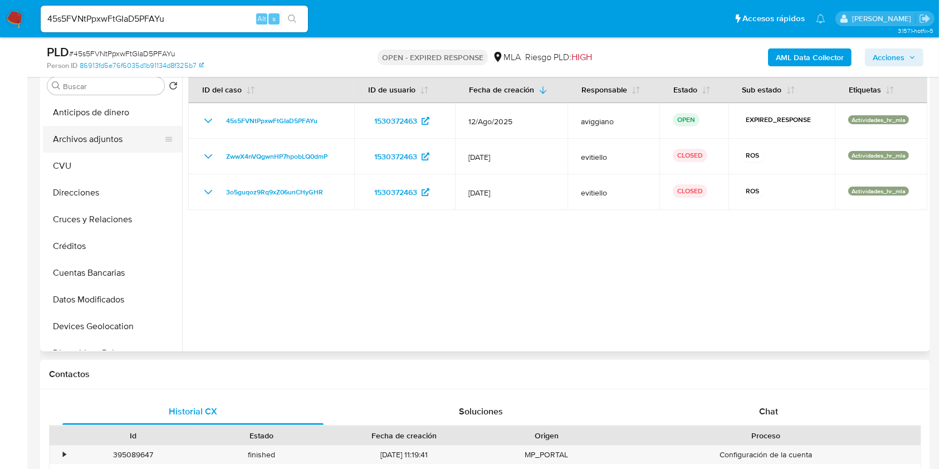
click at [139, 146] on button "Archivos adjuntos" at bounding box center [108, 139] width 130 height 27
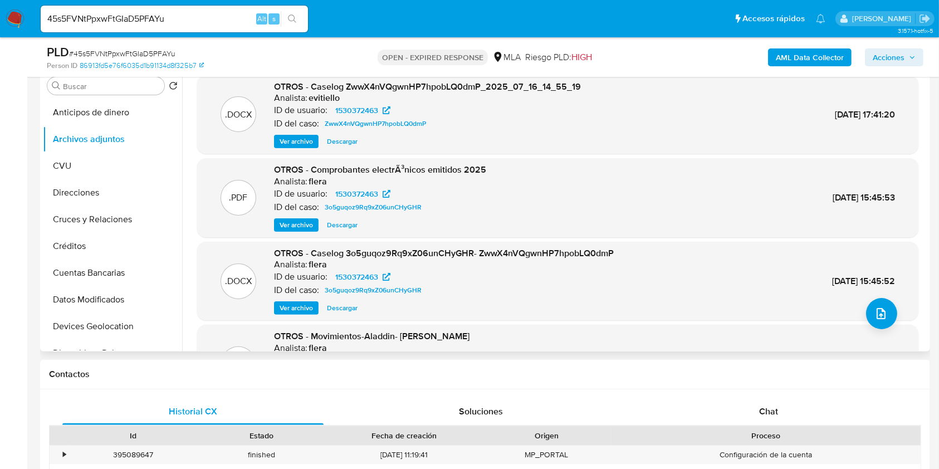
click at [298, 144] on span "Ver archivo" at bounding box center [296, 141] width 33 height 11
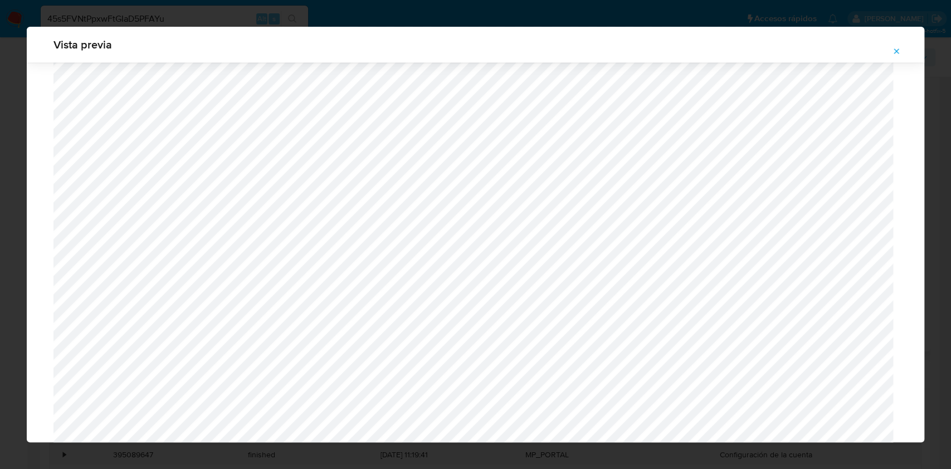
scroll to position [1485, 0]
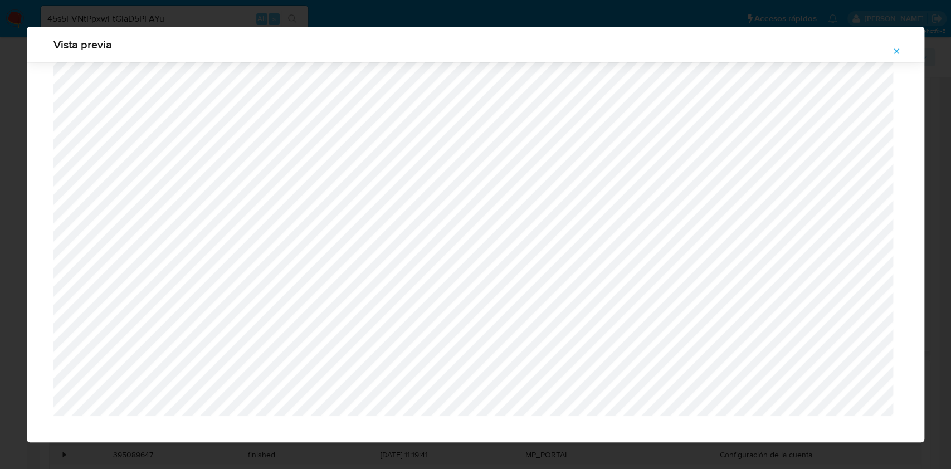
click at [888, 48] on button "Attachment preview" at bounding box center [896, 51] width 25 height 18
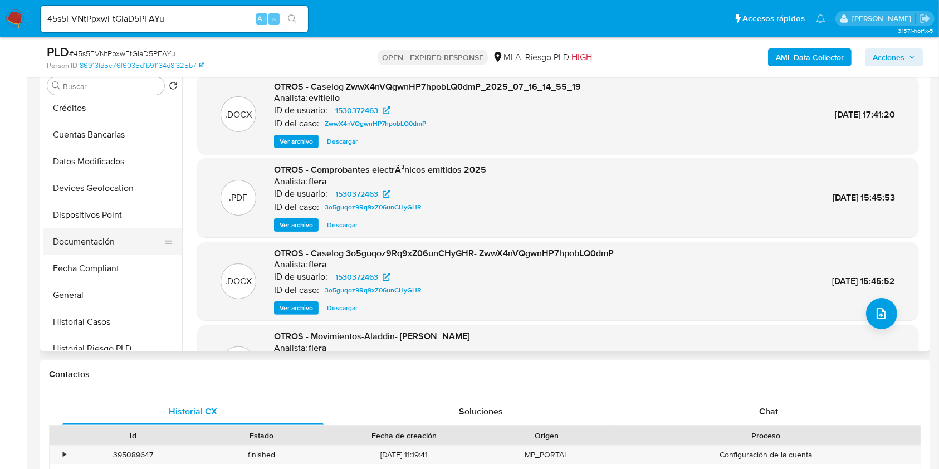
scroll to position [148, 0]
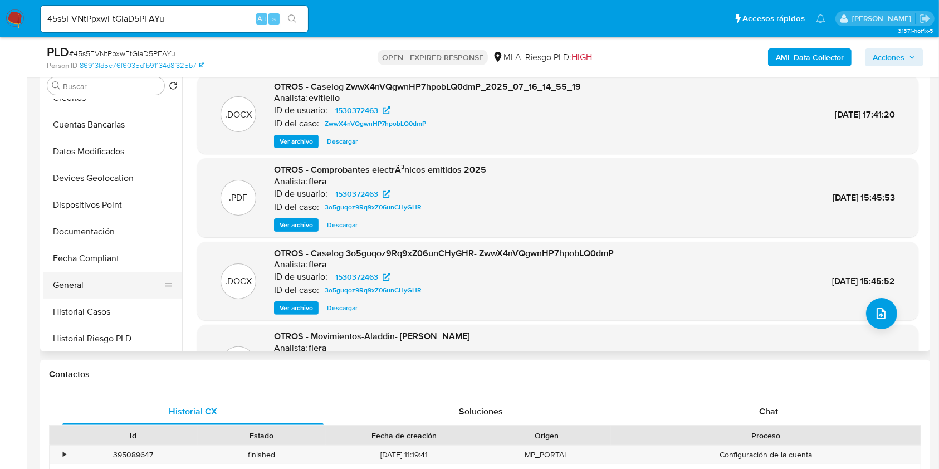
click at [79, 296] on button "General" at bounding box center [108, 285] width 130 height 27
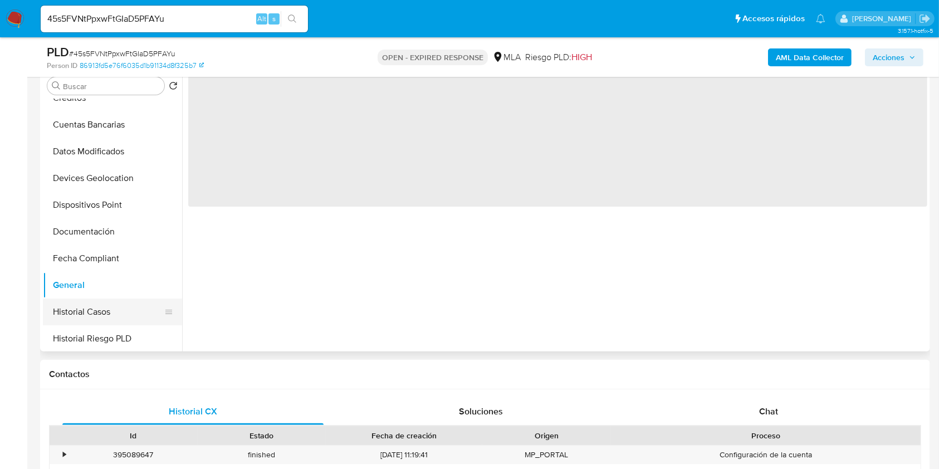
click at [82, 308] on button "Historial Casos" at bounding box center [108, 312] width 130 height 27
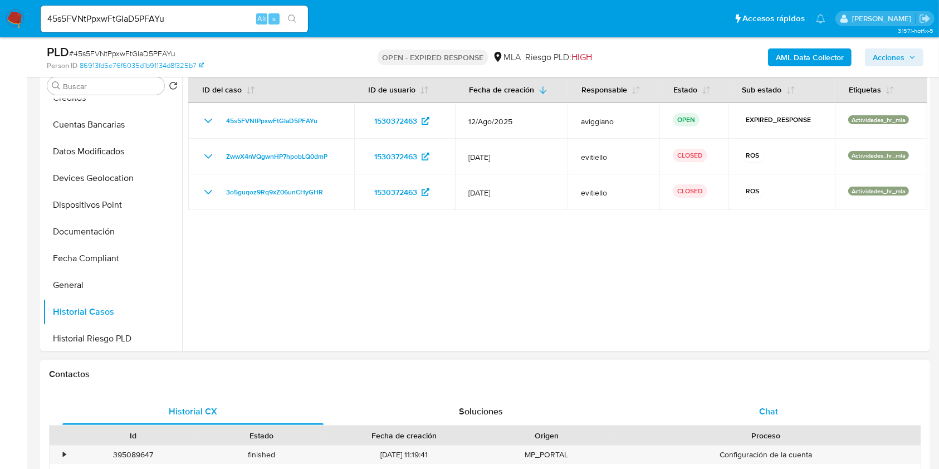
click at [771, 414] on span "Chat" at bounding box center [768, 411] width 19 height 13
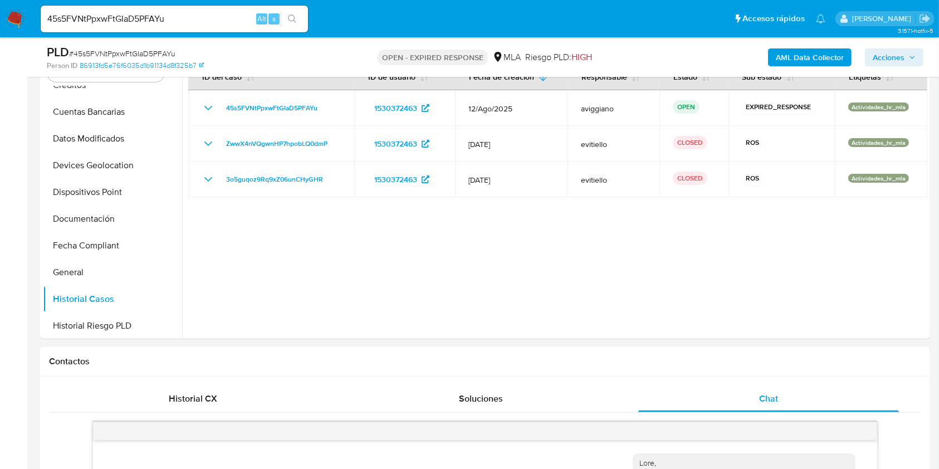
scroll to position [629, 0]
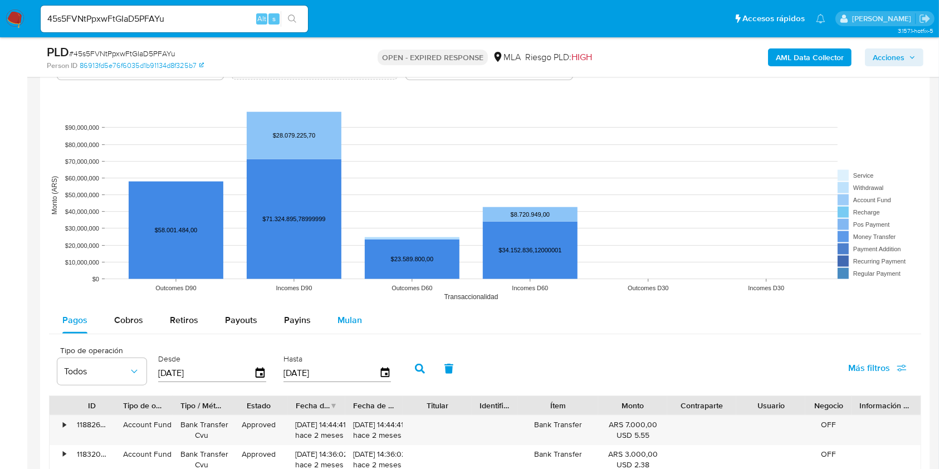
click at [356, 322] on span "Mulan" at bounding box center [350, 320] width 25 height 13
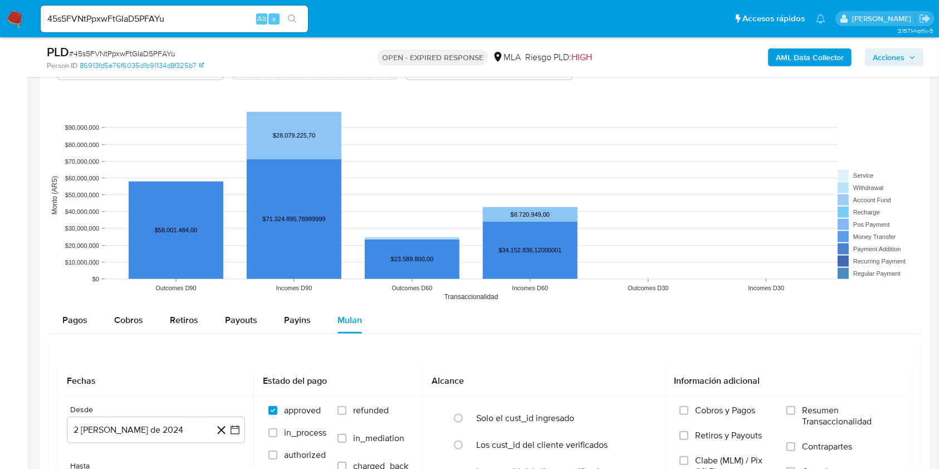
scroll to position [1337, 0]
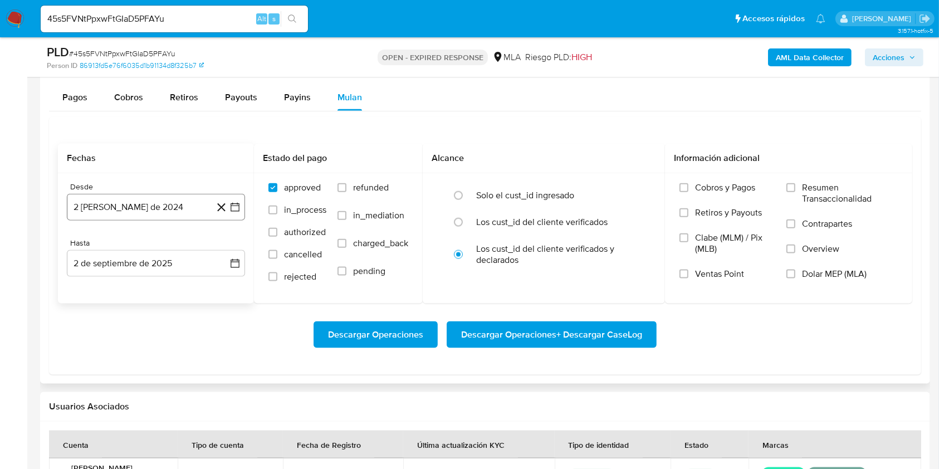
click at [164, 211] on button "2 de agosto de 2024" at bounding box center [156, 207] width 178 height 27
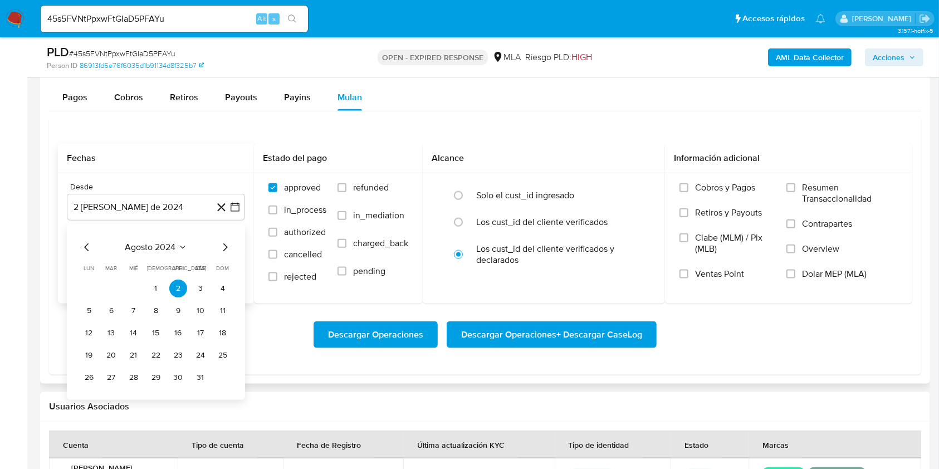
click at [177, 242] on button "agosto 2024" at bounding box center [156, 247] width 62 height 11
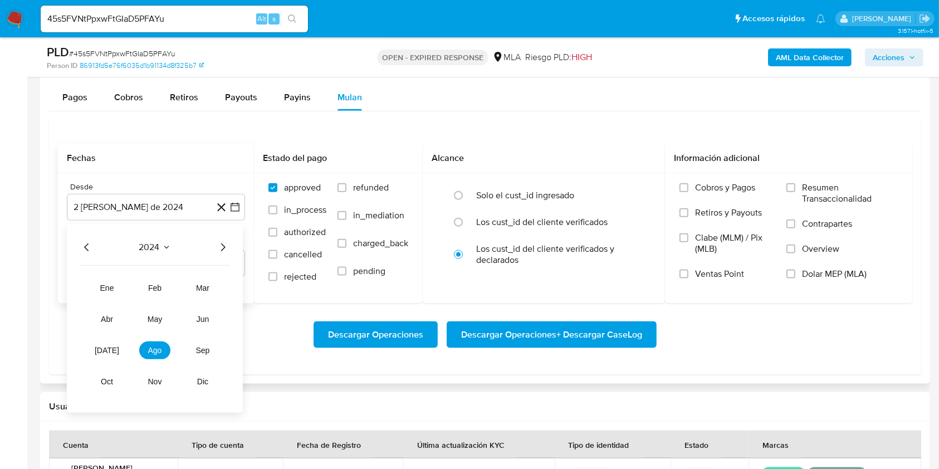
click at [217, 249] on icon "Año siguiente" at bounding box center [222, 247] width 13 height 13
click at [95, 348] on button "jul" at bounding box center [106, 350] width 31 height 18
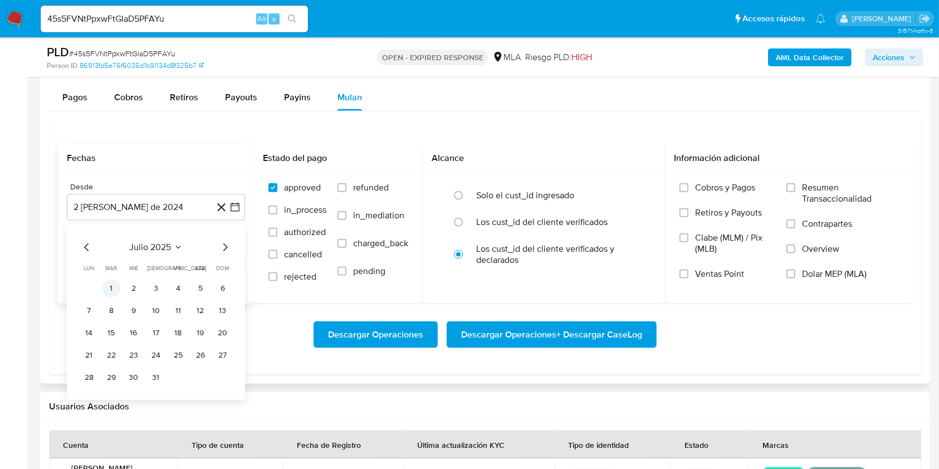
click at [109, 287] on button "1" at bounding box center [111, 289] width 18 height 18
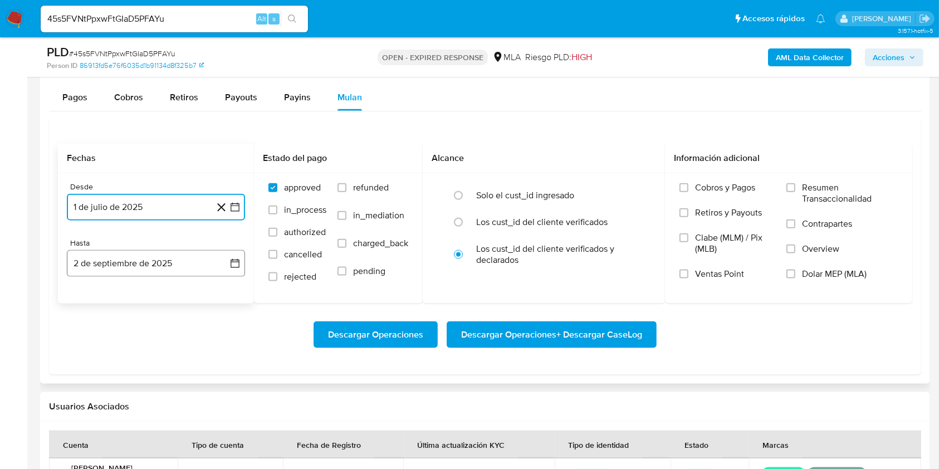
click at [114, 266] on button "2 de septiembre de 2025" at bounding box center [156, 263] width 178 height 27
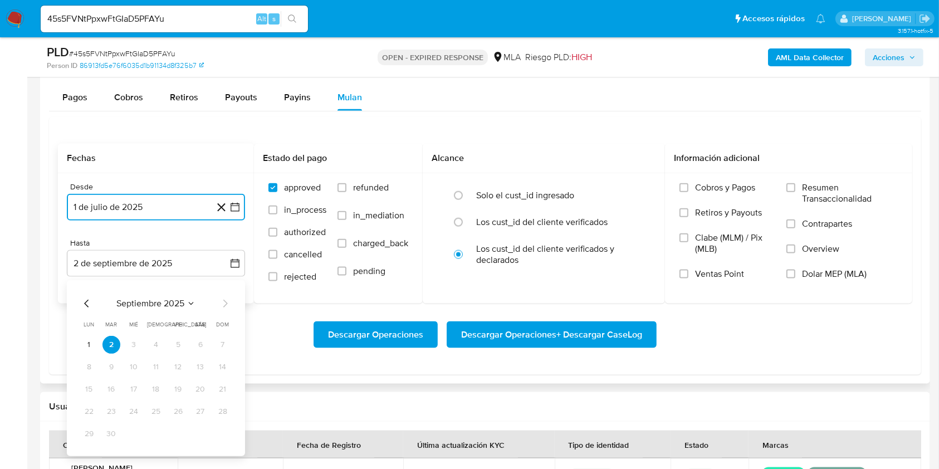
click at [87, 302] on icon "Mes anterior" at bounding box center [86, 303] width 13 height 13
click at [86, 302] on icon "Mes anterior" at bounding box center [86, 303] width 13 height 13
click at [156, 432] on button "31" at bounding box center [156, 434] width 18 height 18
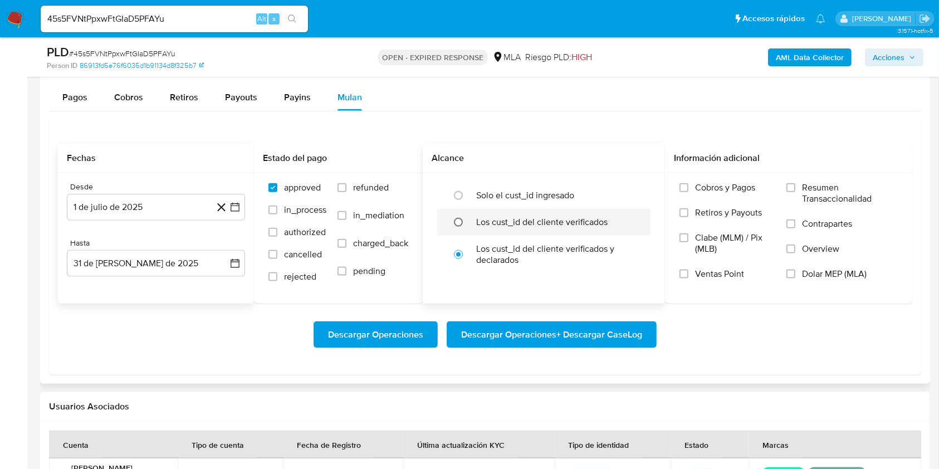
click at [467, 223] on input "radio" at bounding box center [458, 222] width 18 height 18
radio input "true"
click at [801, 275] on label "Dolar MEP (MLA)" at bounding box center [841, 280] width 111 height 25
click at [795, 275] on input "Dolar MEP (MLA)" at bounding box center [790, 274] width 9 height 9
click at [559, 332] on span "Descargar Operaciones + Descargar CaseLog" at bounding box center [551, 334] width 181 height 25
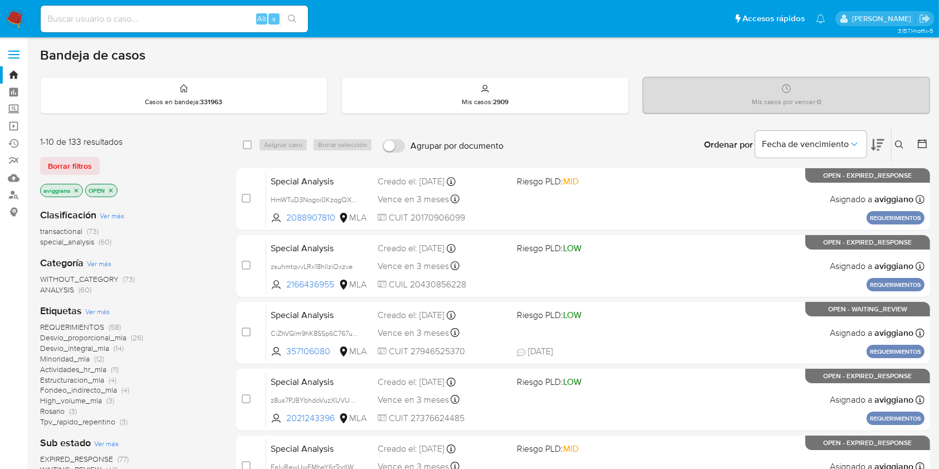
click at [901, 145] on icon at bounding box center [899, 144] width 9 height 9
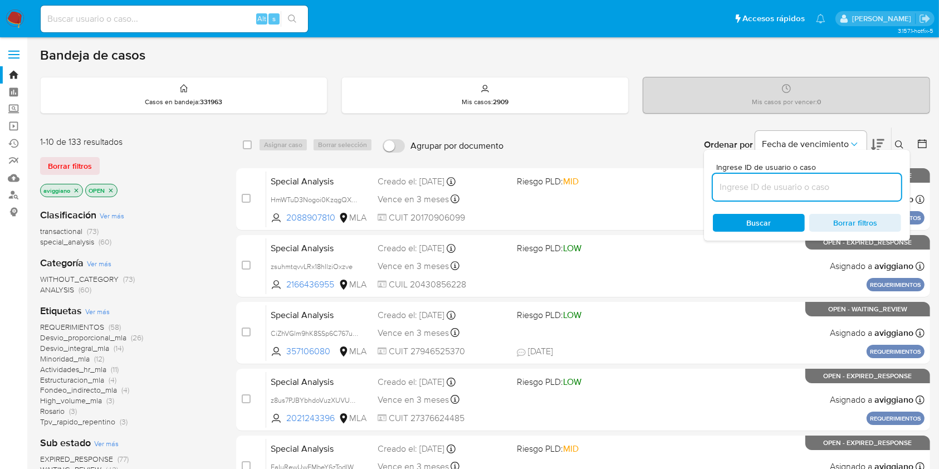
click at [823, 190] on input at bounding box center [807, 187] width 188 height 14
type input "WG4q9UGbpDO164WSPWs2T7V2"
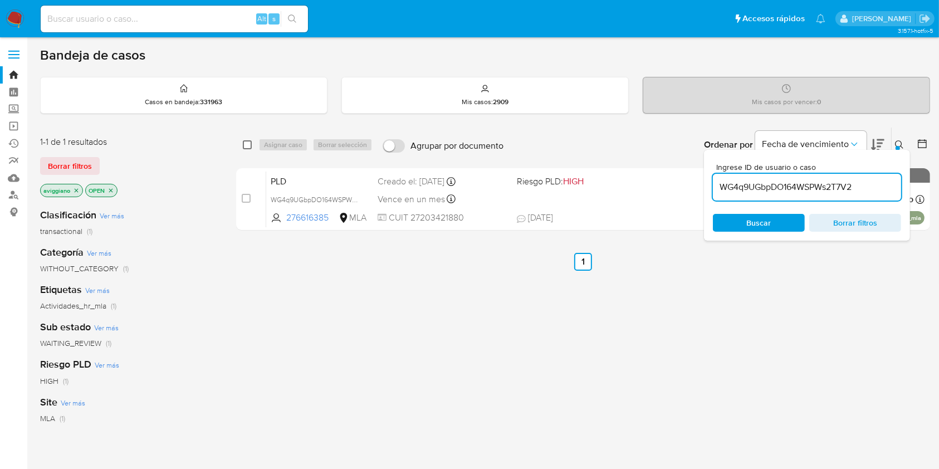
click at [250, 144] on input "checkbox" at bounding box center [247, 144] width 9 height 9
checkbox input "true"
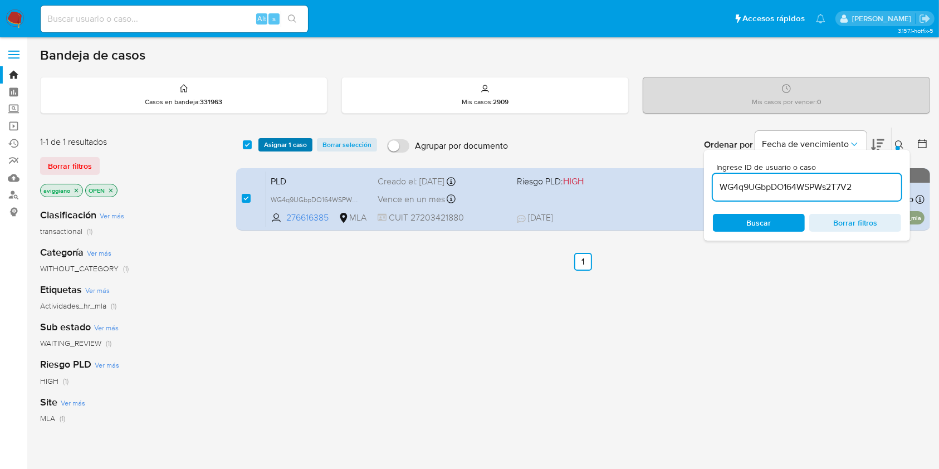
click at [273, 144] on span "Asignar 1 caso" at bounding box center [285, 144] width 43 height 11
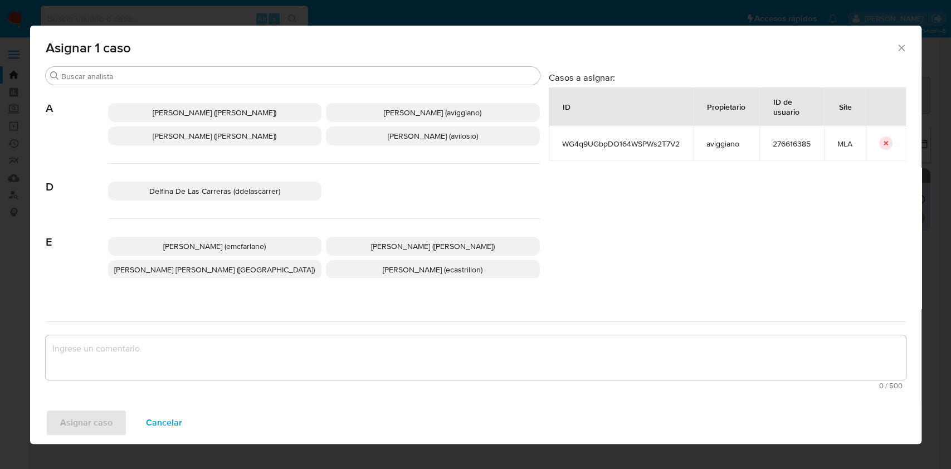
drag, startPoint x: 217, startPoint y: 140, endPoint x: 229, endPoint y: 136, distance: 13.0
click at [217, 140] on span "[PERSON_NAME] ([PERSON_NAME])" at bounding box center [215, 135] width 124 height 11
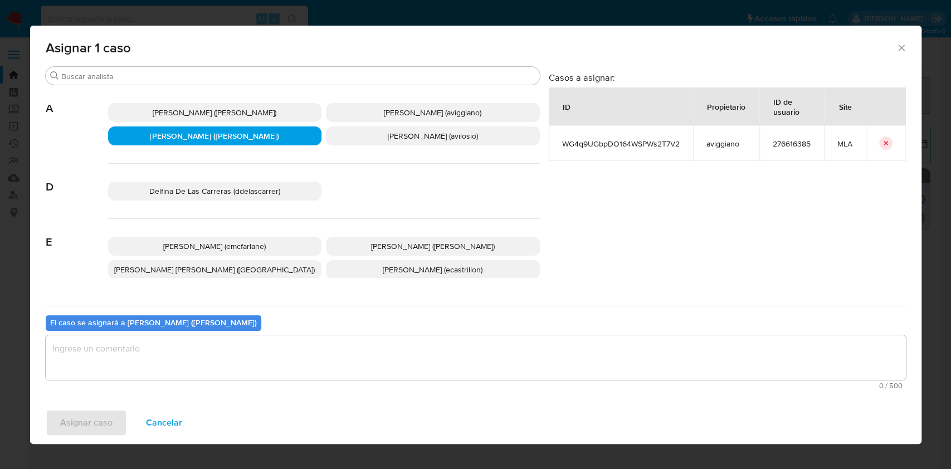
click at [384, 114] on span "[PERSON_NAME] (aviggiano)" at bounding box center [432, 112] width 97 height 11
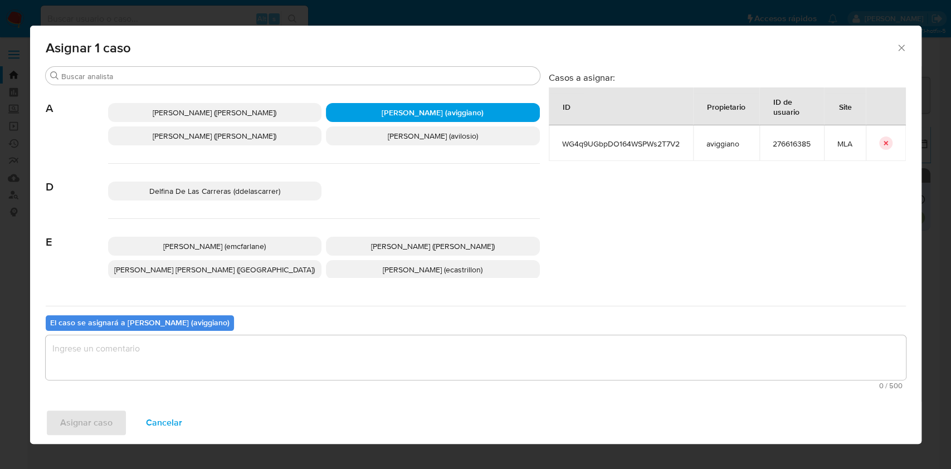
click at [237, 354] on textarea "assign-modal" at bounding box center [476, 357] width 860 height 45
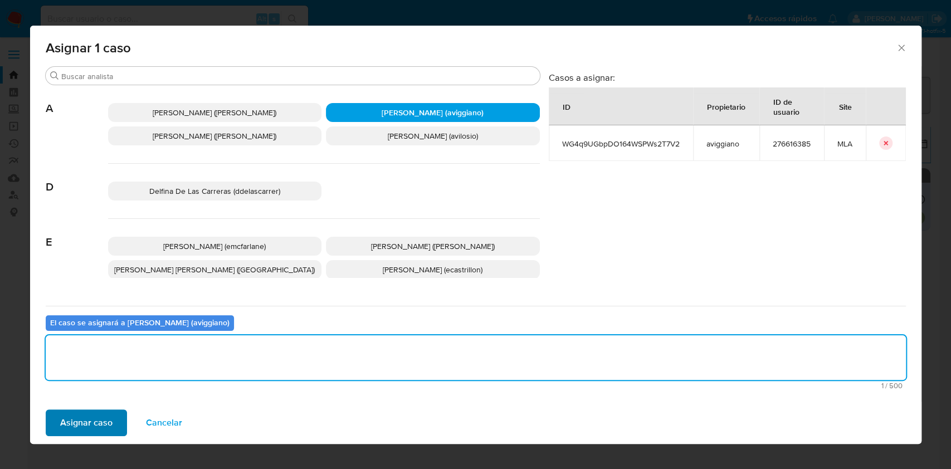
drag, startPoint x: 101, startPoint y: 404, endPoint x: 97, endPoint y: 412, distance: 8.7
click at [101, 404] on div "Asignar caso Cancelar" at bounding box center [475, 423] width 891 height 42
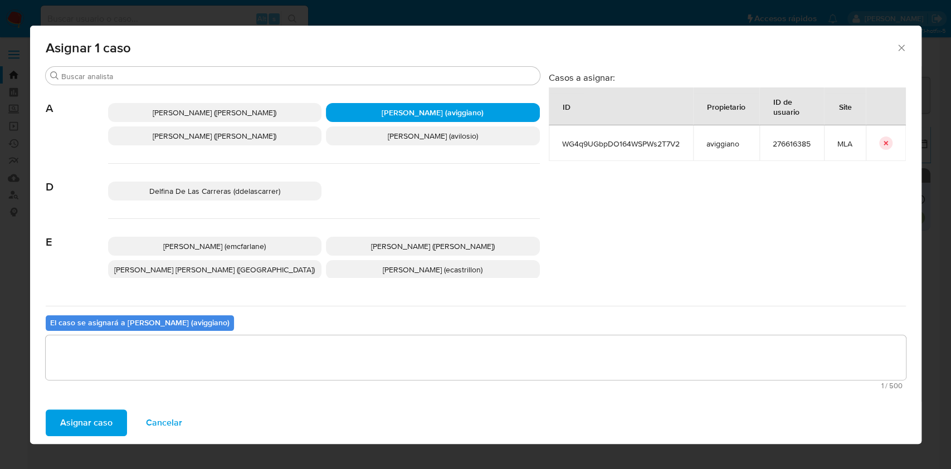
click at [89, 422] on span "Asignar caso" at bounding box center [86, 422] width 52 height 25
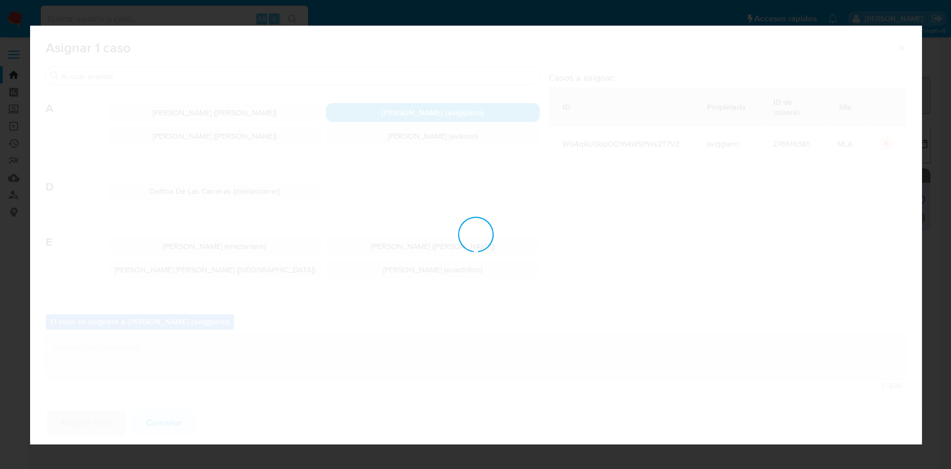
checkbox input "false"
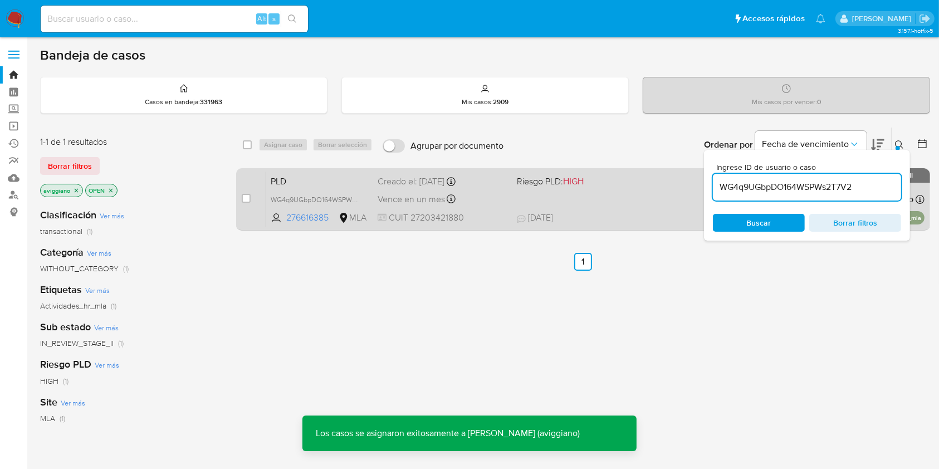
click at [575, 201] on div "PLD WG4q9UGbpDO164WSPWs2T7V2 276616385 MLA Riesgo PLD: HIGH Creado el: [DATE] C…" at bounding box center [595, 199] width 658 height 56
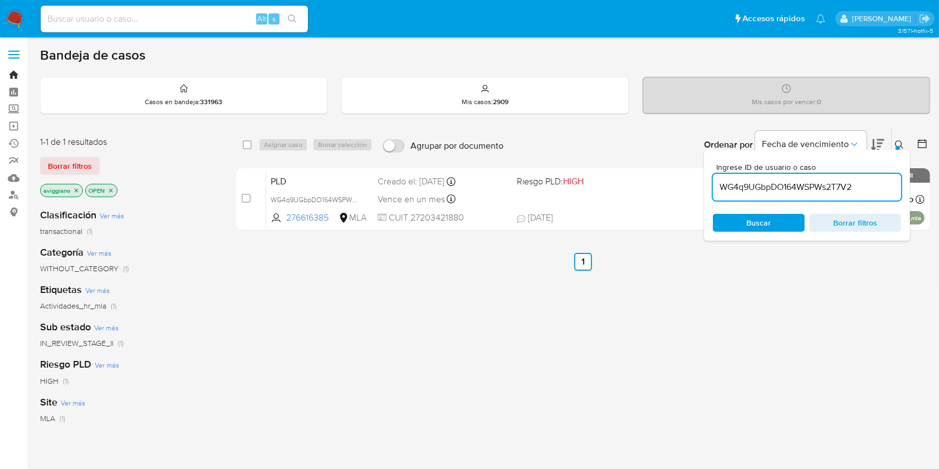
click at [19, 73] on link "Bandeja" at bounding box center [66, 74] width 133 height 17
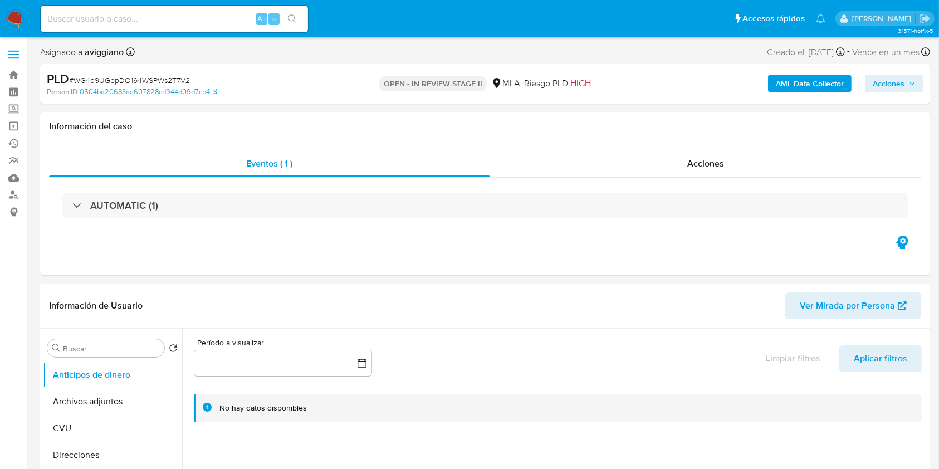
select select "10"
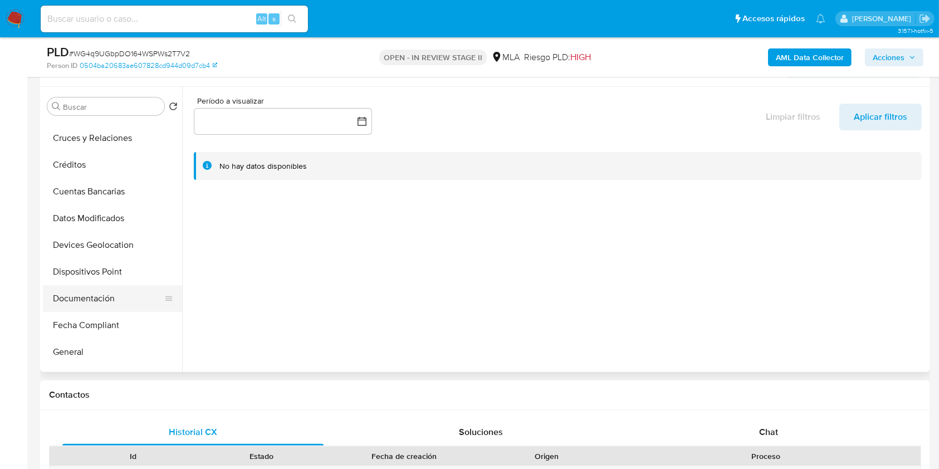
scroll to position [148, 0]
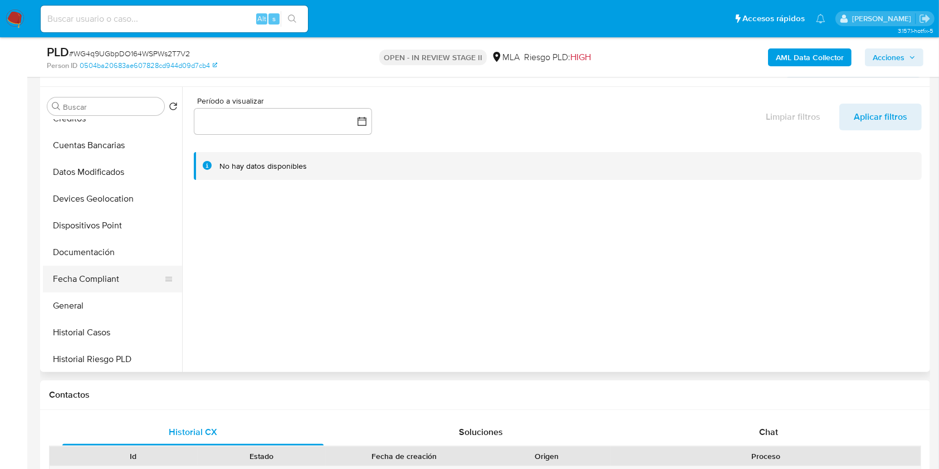
click at [67, 290] on button "Fecha Compliant" at bounding box center [108, 279] width 130 height 27
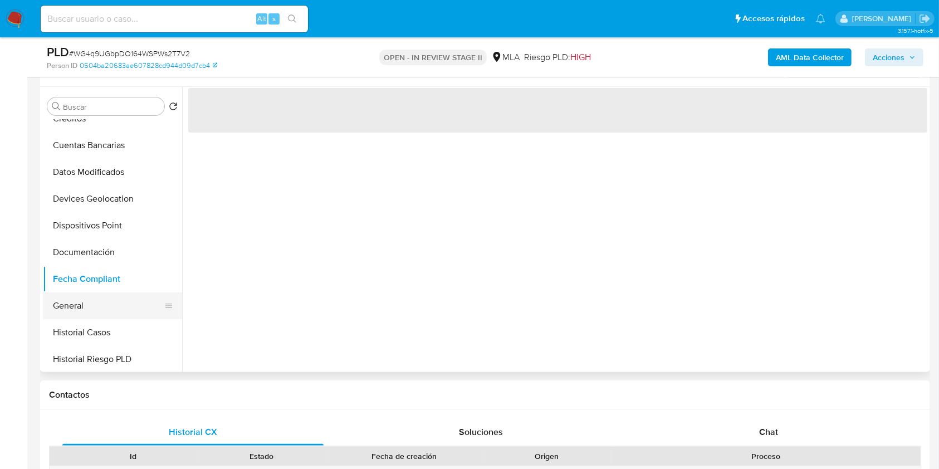
click at [69, 302] on button "General" at bounding box center [108, 305] width 130 height 27
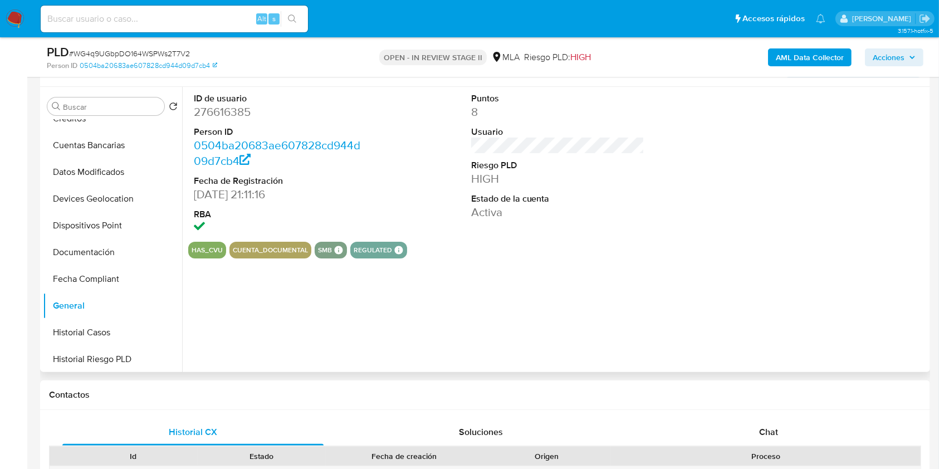
click at [241, 113] on dd "276616385" at bounding box center [281, 112] width 174 height 16
copy dd "276616385"
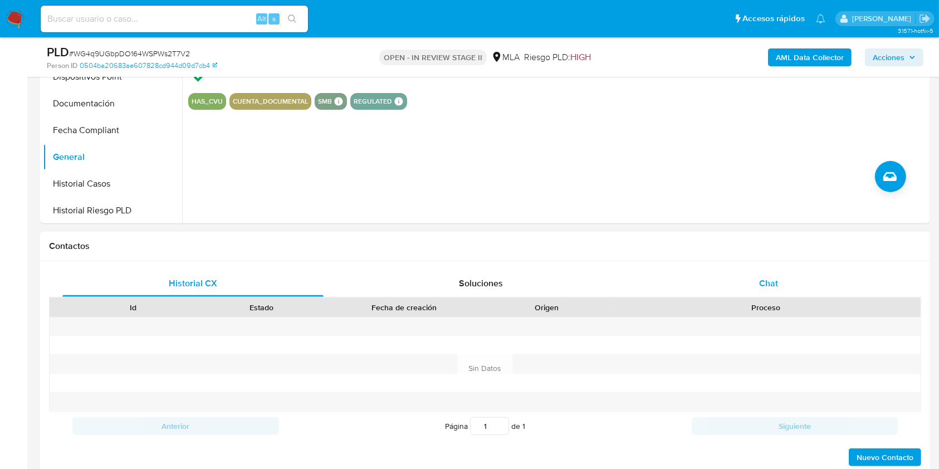
click at [768, 286] on span "Chat" at bounding box center [768, 283] width 19 height 13
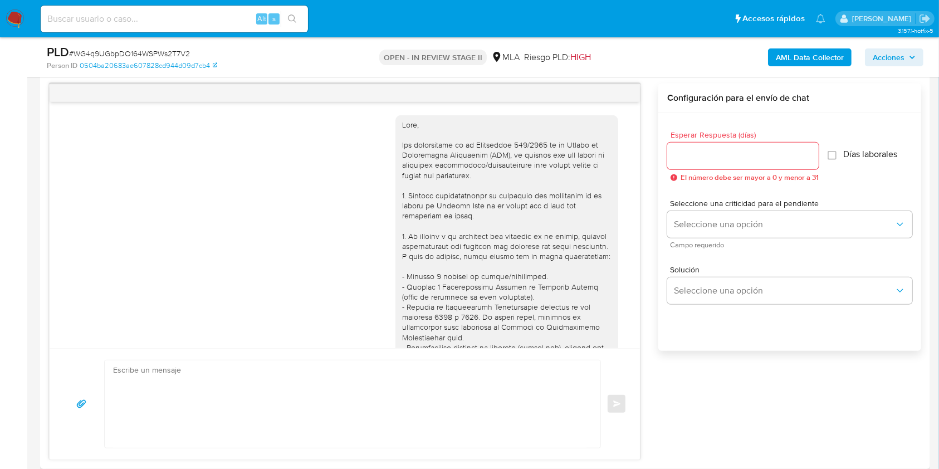
scroll to position [490, 0]
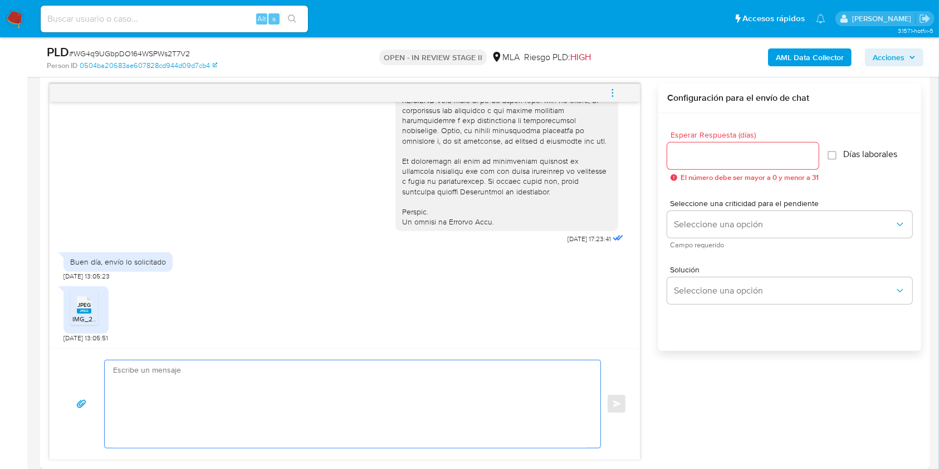
click at [221, 415] on textarea at bounding box center [349, 403] width 473 height 87
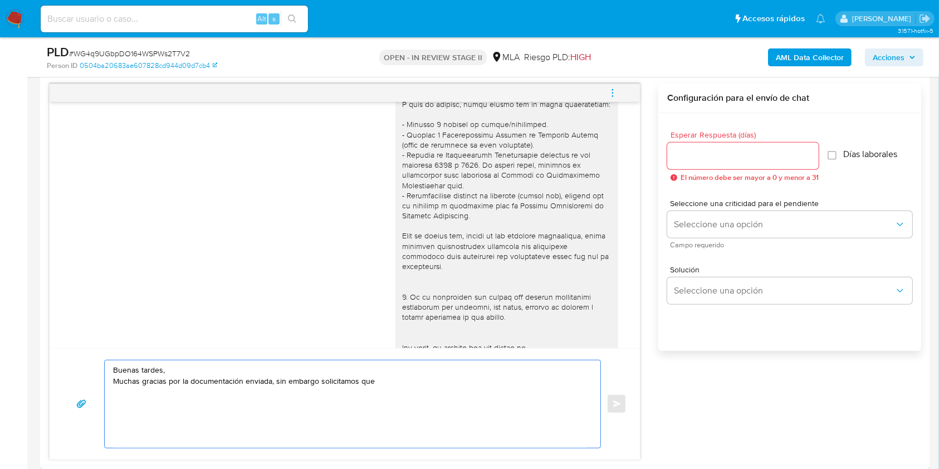
scroll to position [119, 0]
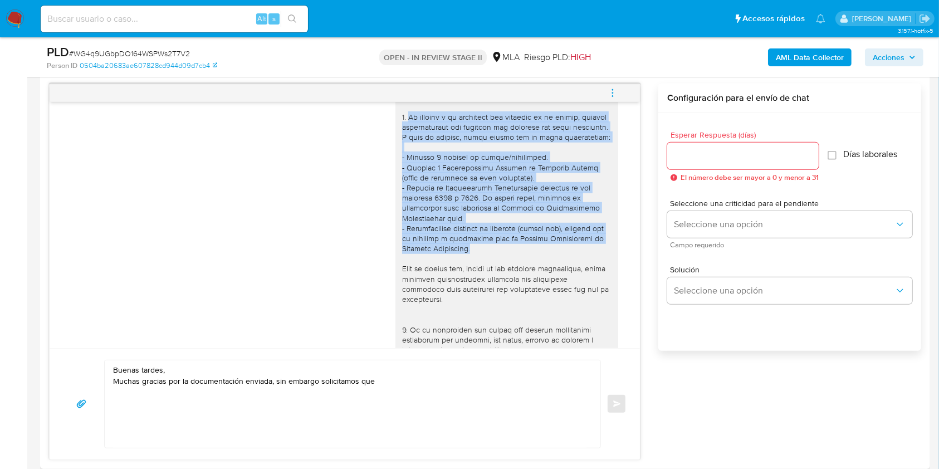
drag, startPoint x: 401, startPoint y: 117, endPoint x: 471, endPoint y: 256, distance: 155.7
click at [471, 256] on div at bounding box center [506, 290] width 209 height 578
copy div "De acuerdo a la actividad que realices en tu cuenta, adjunta documentación que …"
click at [373, 387] on textarea "Buenas tardes, Muchas gracias por la documentación enviada, sin embargo solicit…" at bounding box center [349, 403] width 473 height 87
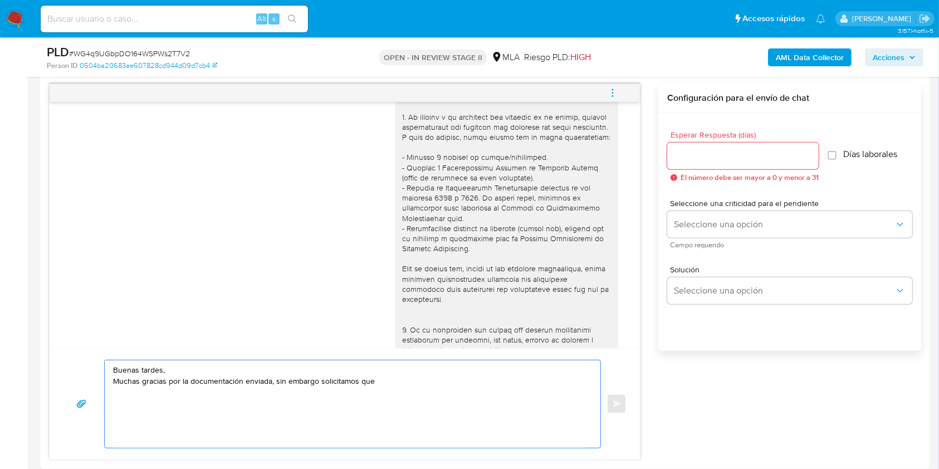
paste textarea "De acuerdo a la actividad que realices en tu cuenta, adjunta documentación que …"
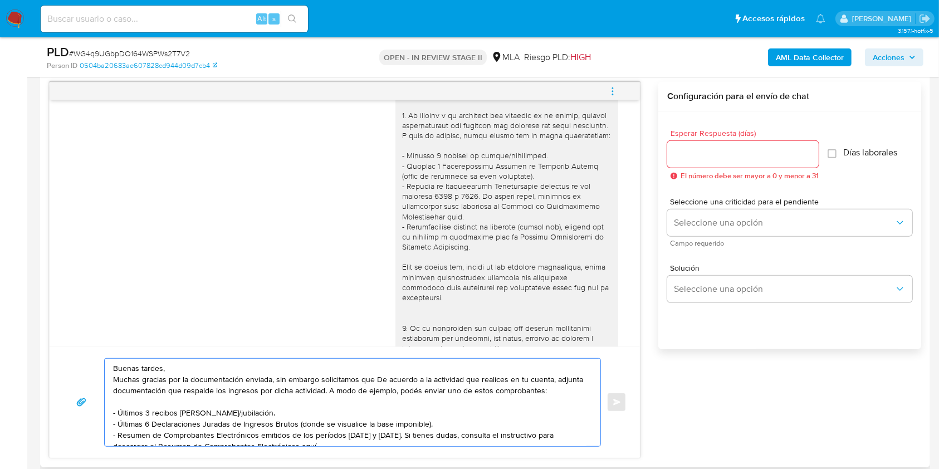
scroll to position [6, 0]
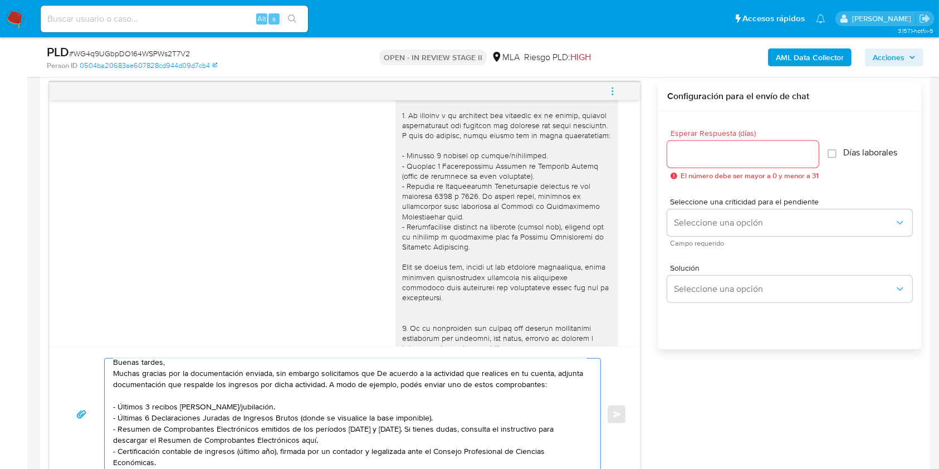
click at [379, 368] on textarea "Buenas tardes, Muchas gracias por la documentación enviada, sin embargo solicit…" at bounding box center [349, 414] width 473 height 111
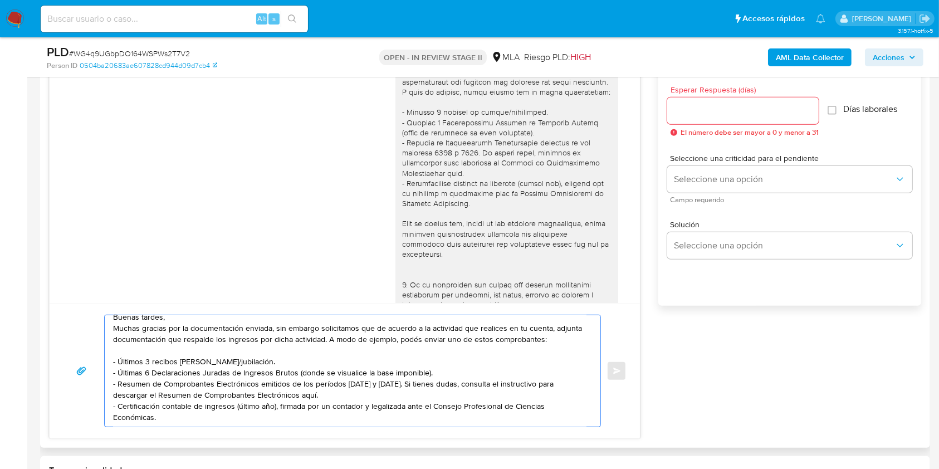
scroll to position [650, 0]
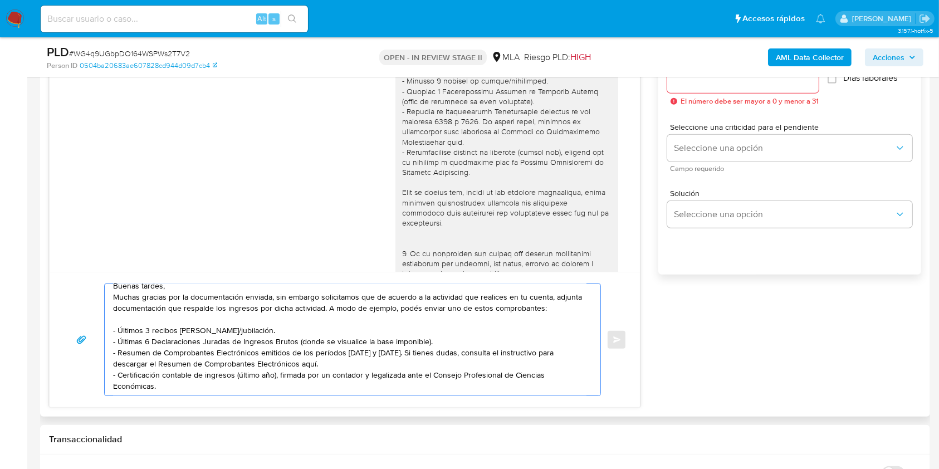
click at [196, 386] on textarea "Buenas tardes, Muchas gracias por la documentación enviada, sin embargo solicit…" at bounding box center [349, 339] width 473 height 111
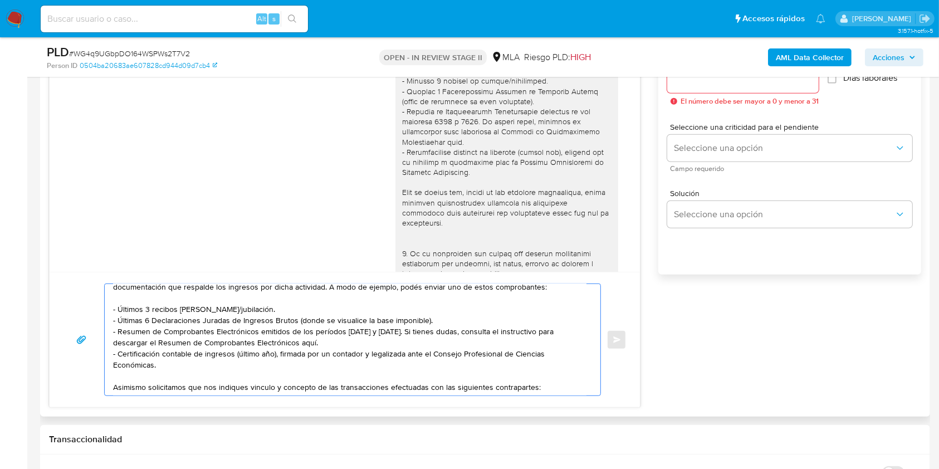
scroll to position [40, 0]
paste textarea "[PERSON_NAME] - CUIT 23310152889"
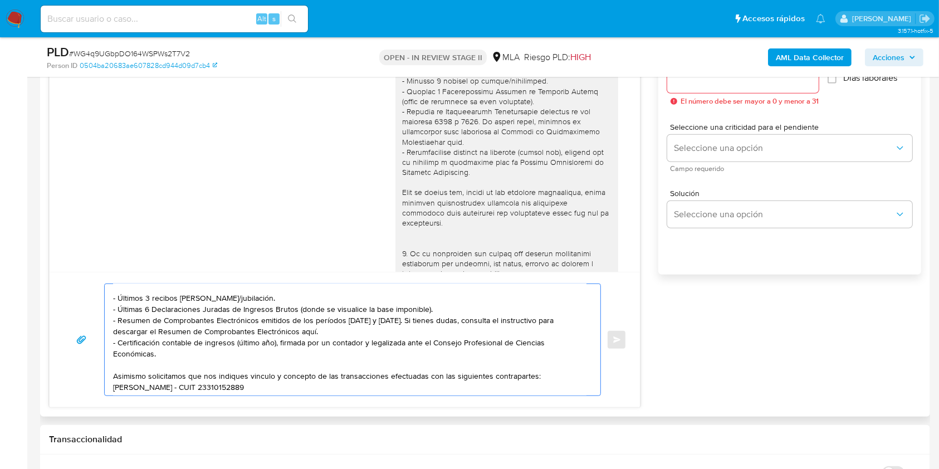
scroll to position [52, 0]
paste textarea "[PERSON_NAME] - CUIT 23243607329"
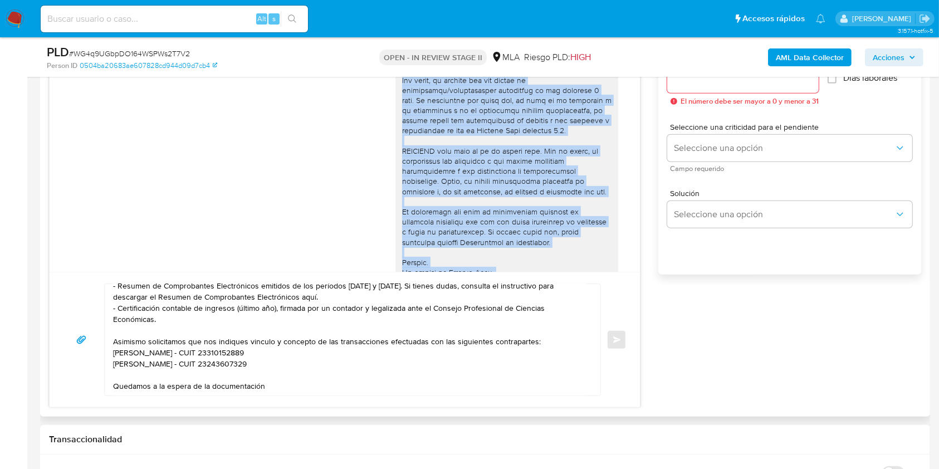
scroll to position [438, 0]
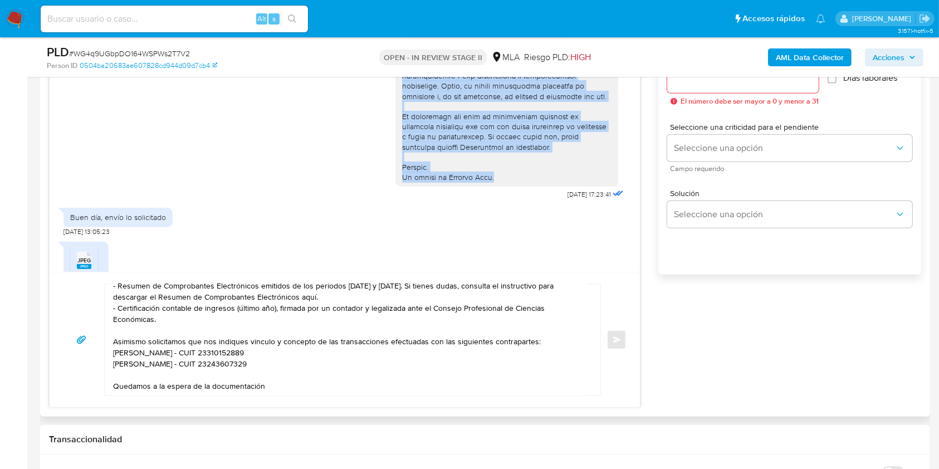
drag, startPoint x: 391, startPoint y: 163, endPoint x: 490, endPoint y: 192, distance: 102.9
copy div "Por favor, te pedimos que nos envíes la información/documentación solicitada en…"
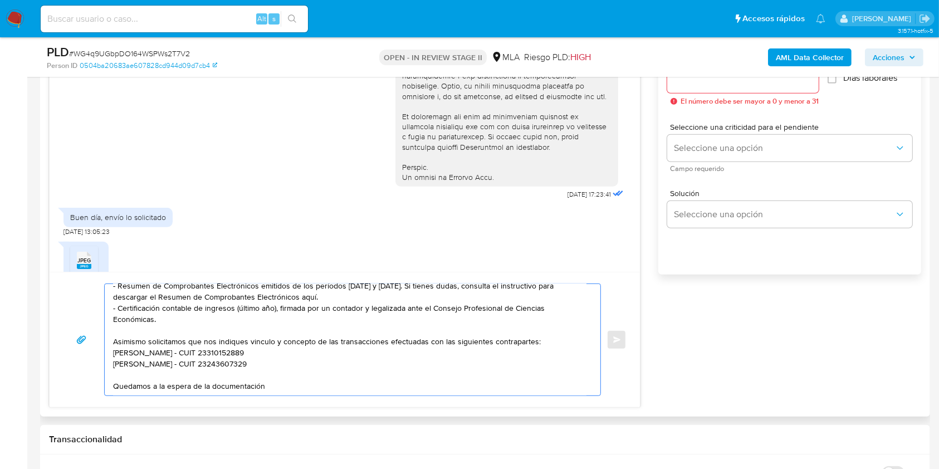
drag, startPoint x: 268, startPoint y: 389, endPoint x: 104, endPoint y: 392, distance: 163.8
click at [105, 392] on div "Buenas tardes, Muchas gracias por la documentación enviada, sin embargo solicit…" at bounding box center [350, 339] width 490 height 111
paste textarea "Por favor, te pedimos que nos envíes la información/documentación solicitada en…"
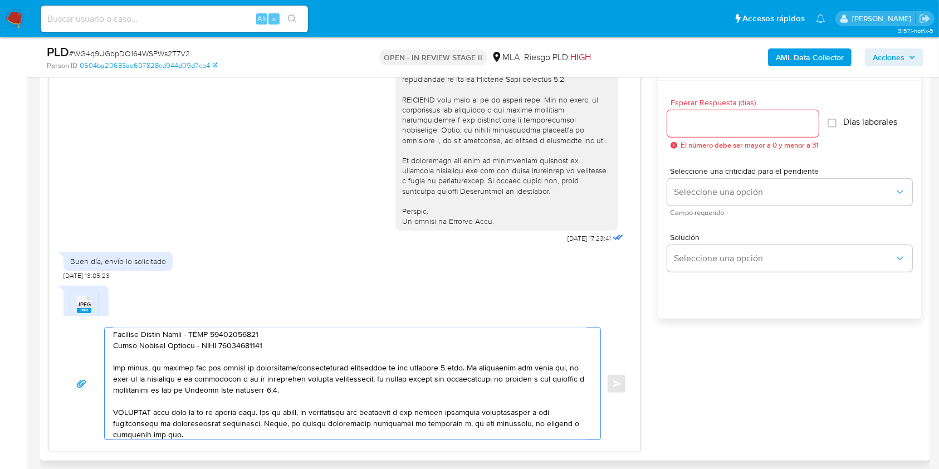
scroll to position [575, 0]
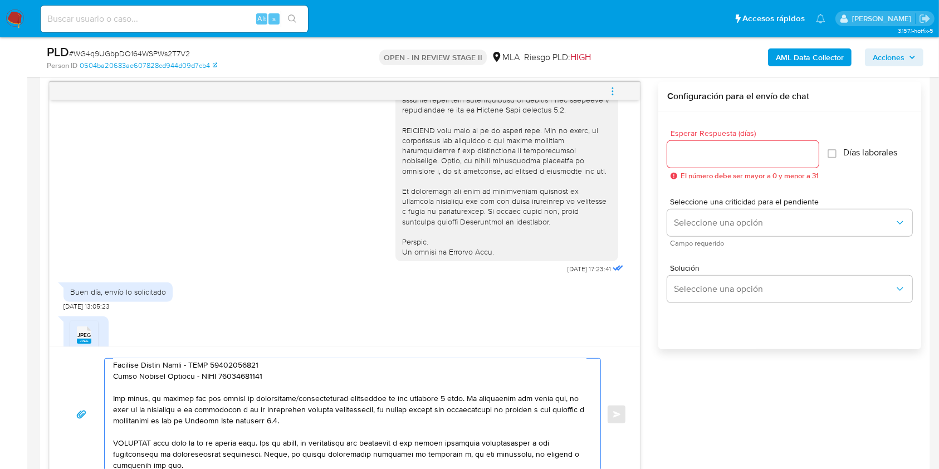
type textarea "Loremi dolors, Ametco adipisc eli se doeiusmodtemp incidid, utl etdolor magnaal…"
click at [735, 157] on input "Esperar Respuesta (días)" at bounding box center [742, 154] width 151 height 14
type input "3"
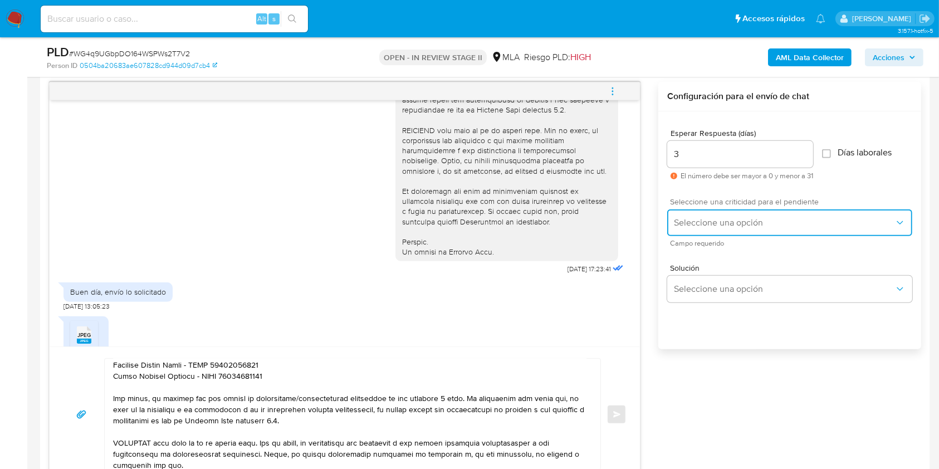
click at [735, 223] on span "Seleccione una opción" at bounding box center [784, 222] width 221 height 11
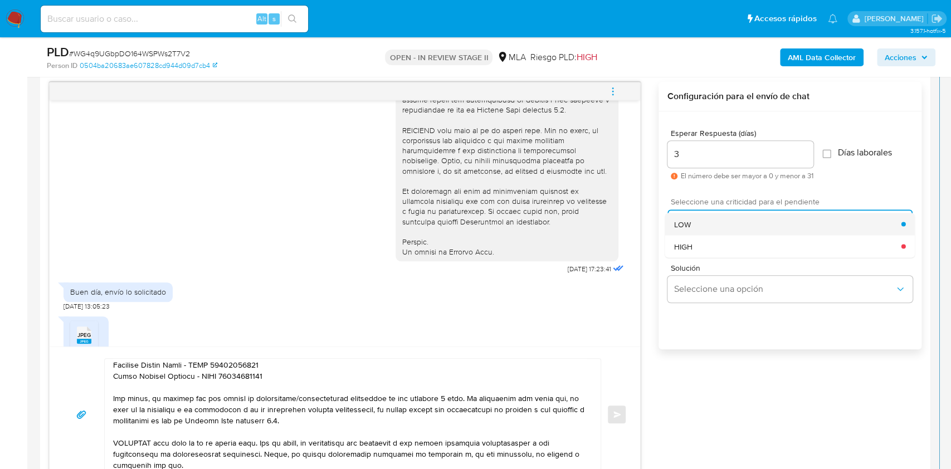
click at [720, 230] on div "LOW" at bounding box center [787, 224] width 227 height 22
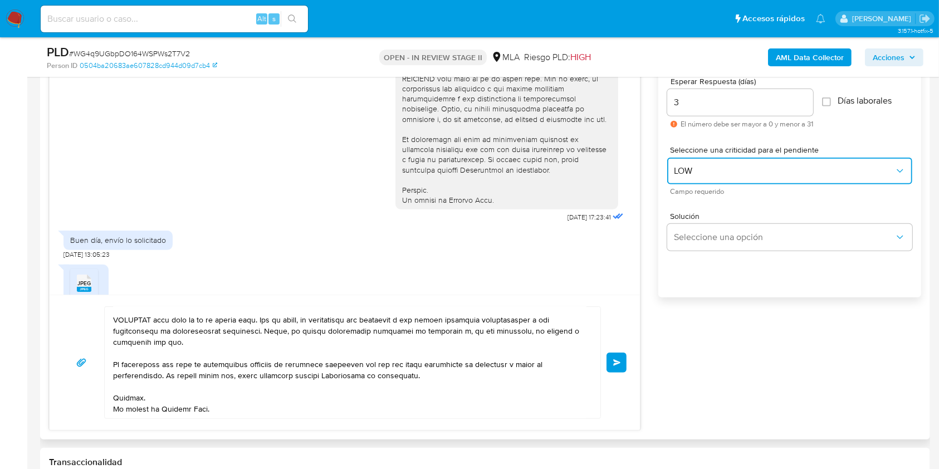
scroll to position [650, 0]
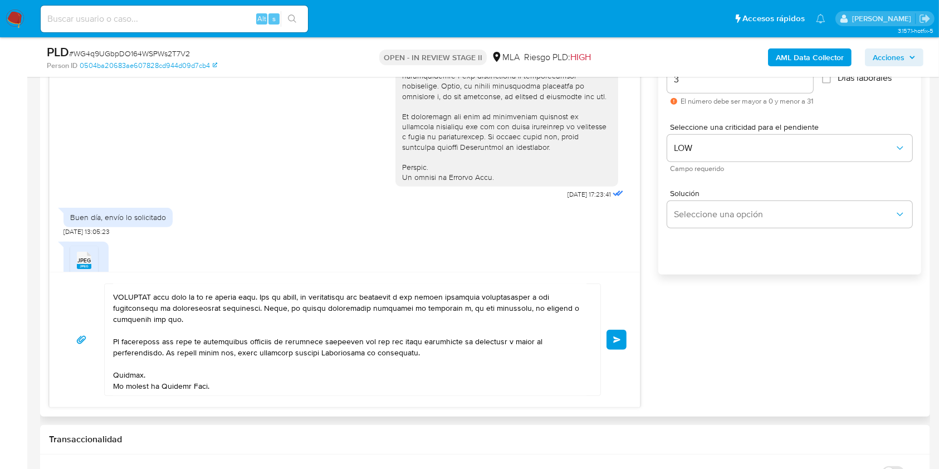
click at [614, 340] on span "Enviar" at bounding box center [617, 339] width 8 height 7
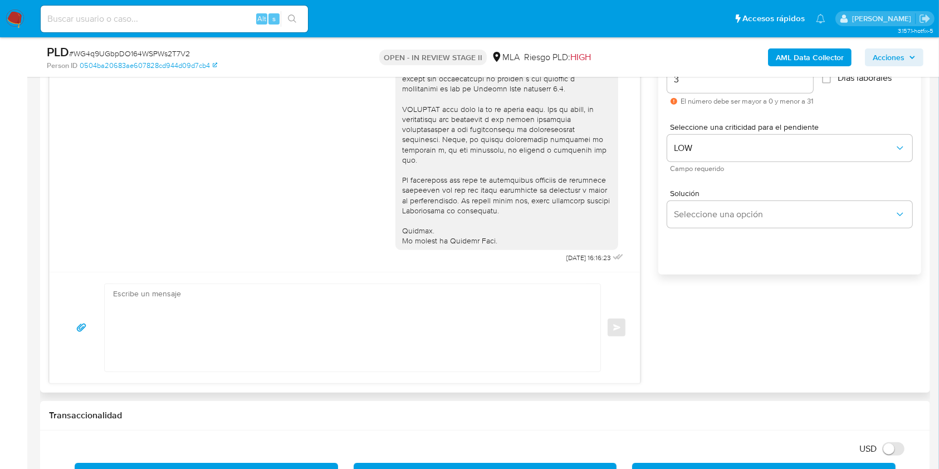
scroll to position [820, 0]
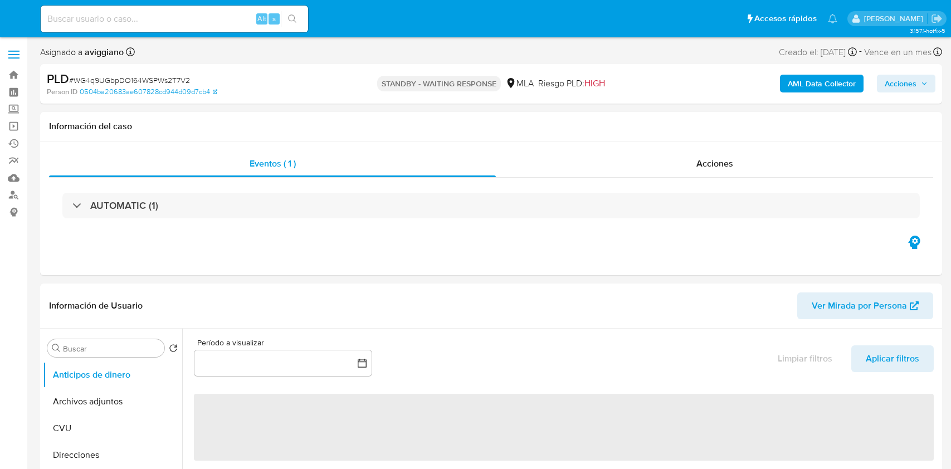
select select "10"
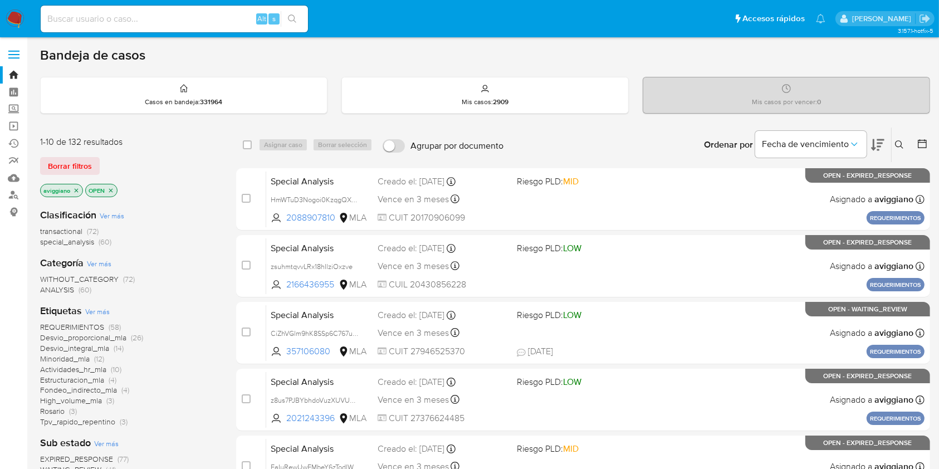
click at [79, 190] on icon "close-filter" at bounding box center [76, 190] width 7 height 7
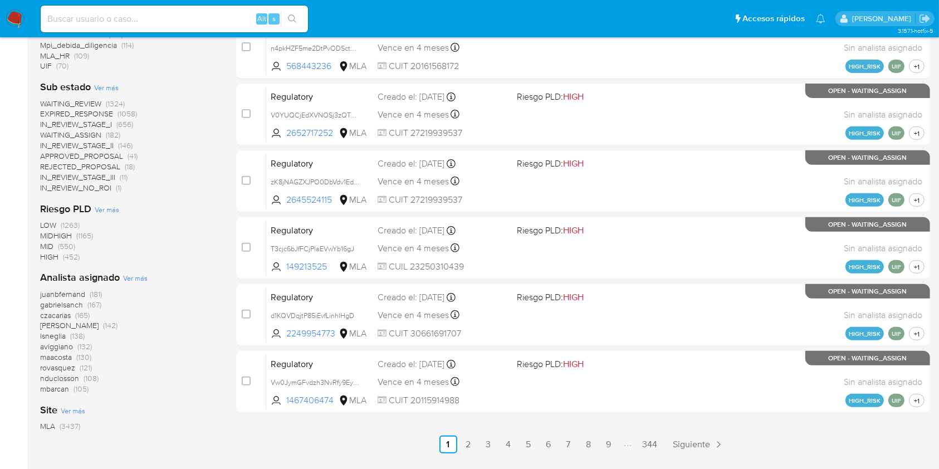
scroll to position [441, 0]
